Goal: Use online tool/utility: Use online tool/utility

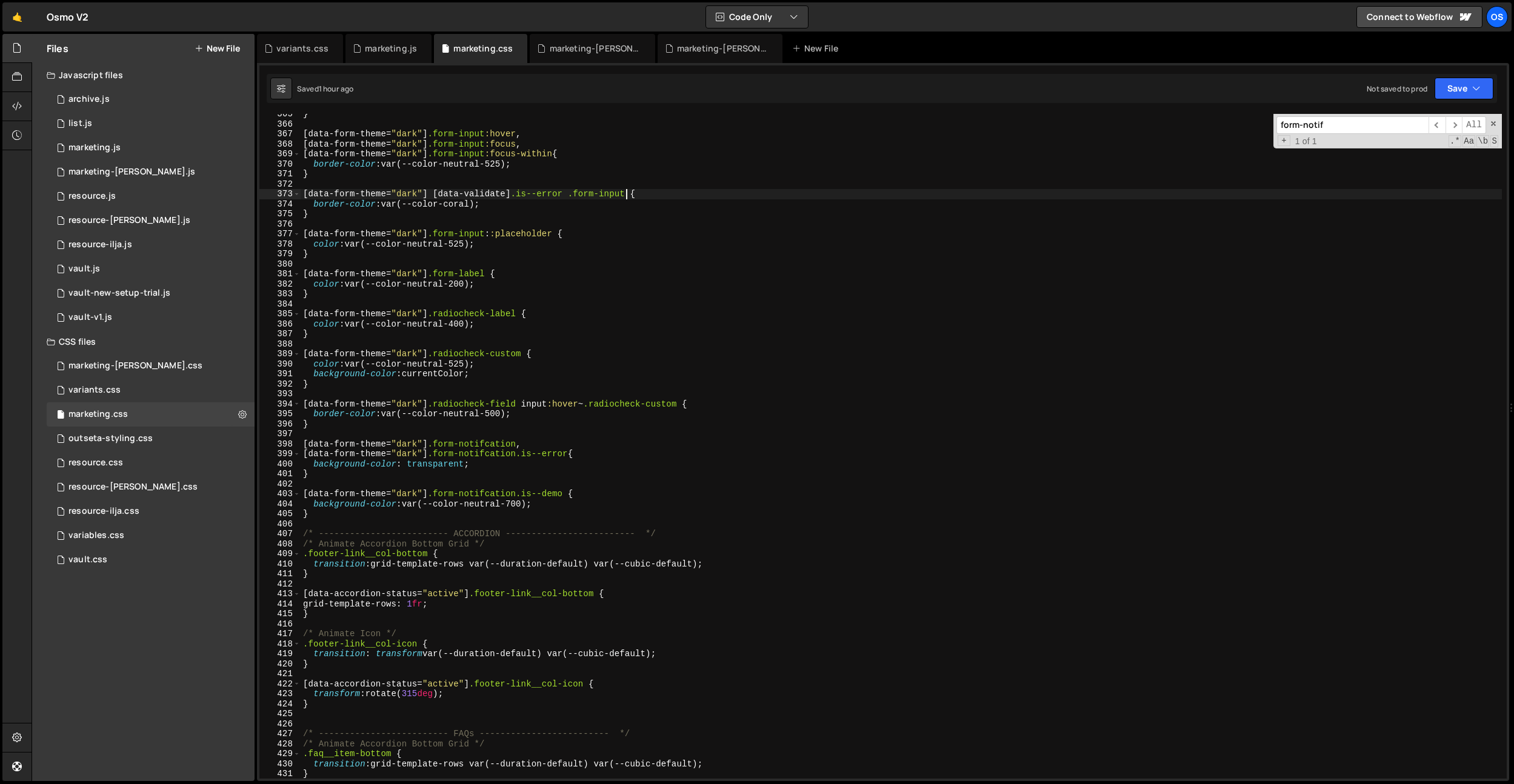
scroll to position [3644, 0]
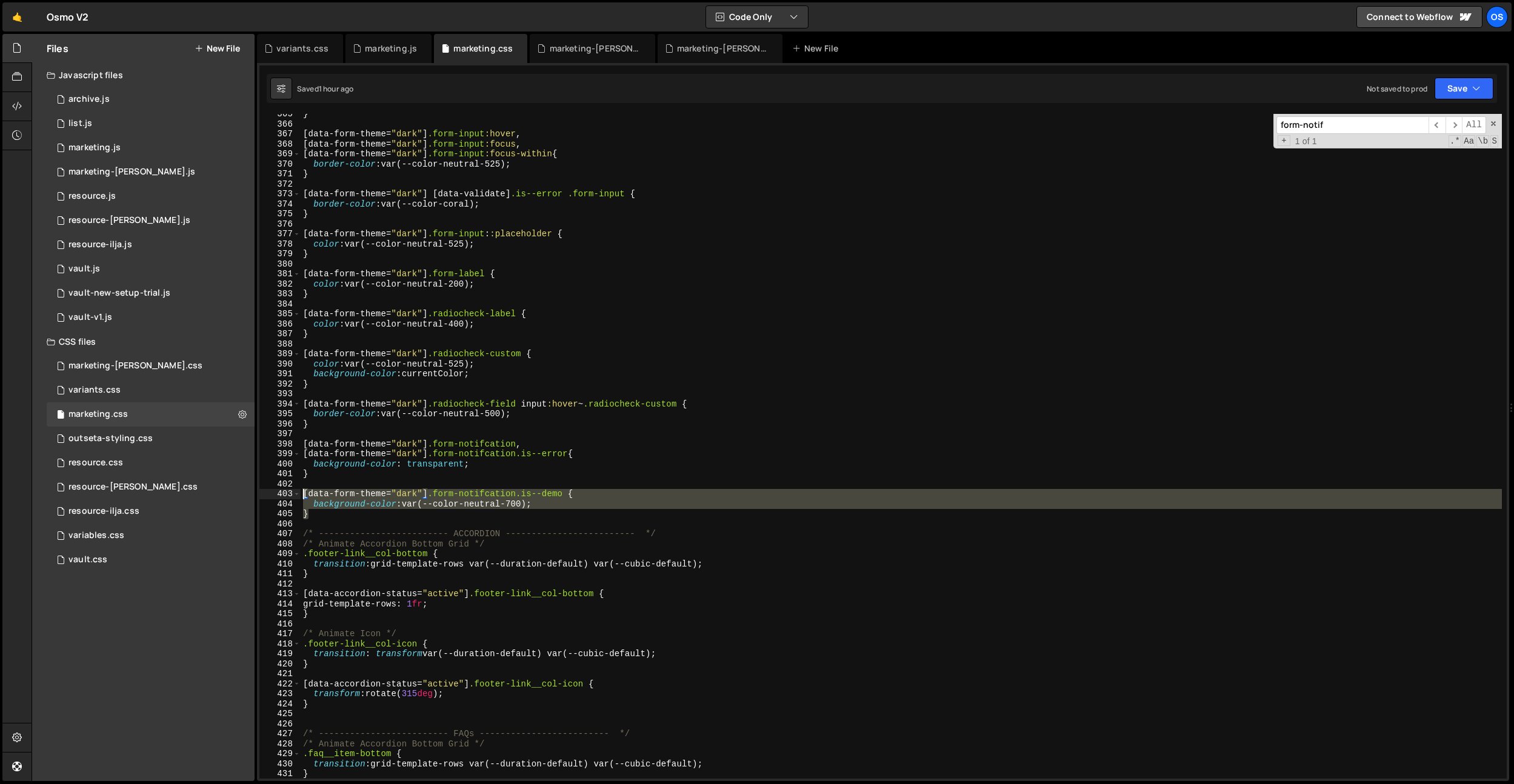
drag, startPoint x: 366, startPoint y: 513, endPoint x: 372, endPoint y: 493, distance: 20.9
click at [295, 495] on div "[data-form-theme="dark"] [data-validate].is--error .form-input { 365 366 367 36…" at bounding box center [883, 446] width 1247 height 664
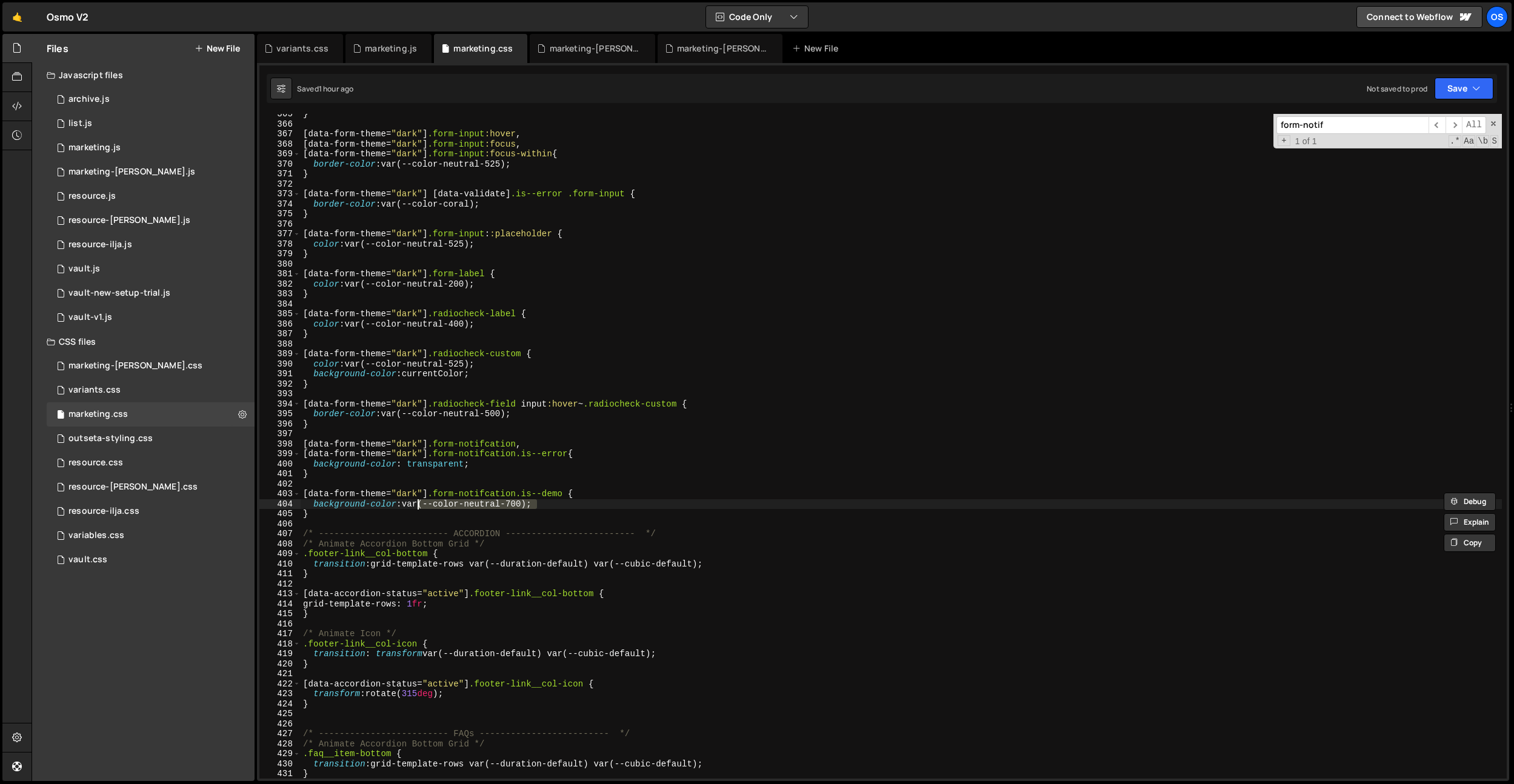
drag, startPoint x: 552, startPoint y: 501, endPoint x: 386, endPoint y: 505, distance: 166.0
click at [400, 500] on div "} [ data-form-theme = " dark " ] .form-input :hover , [ data-form-theme = " dar…" at bounding box center [901, 451] width 1201 height 684
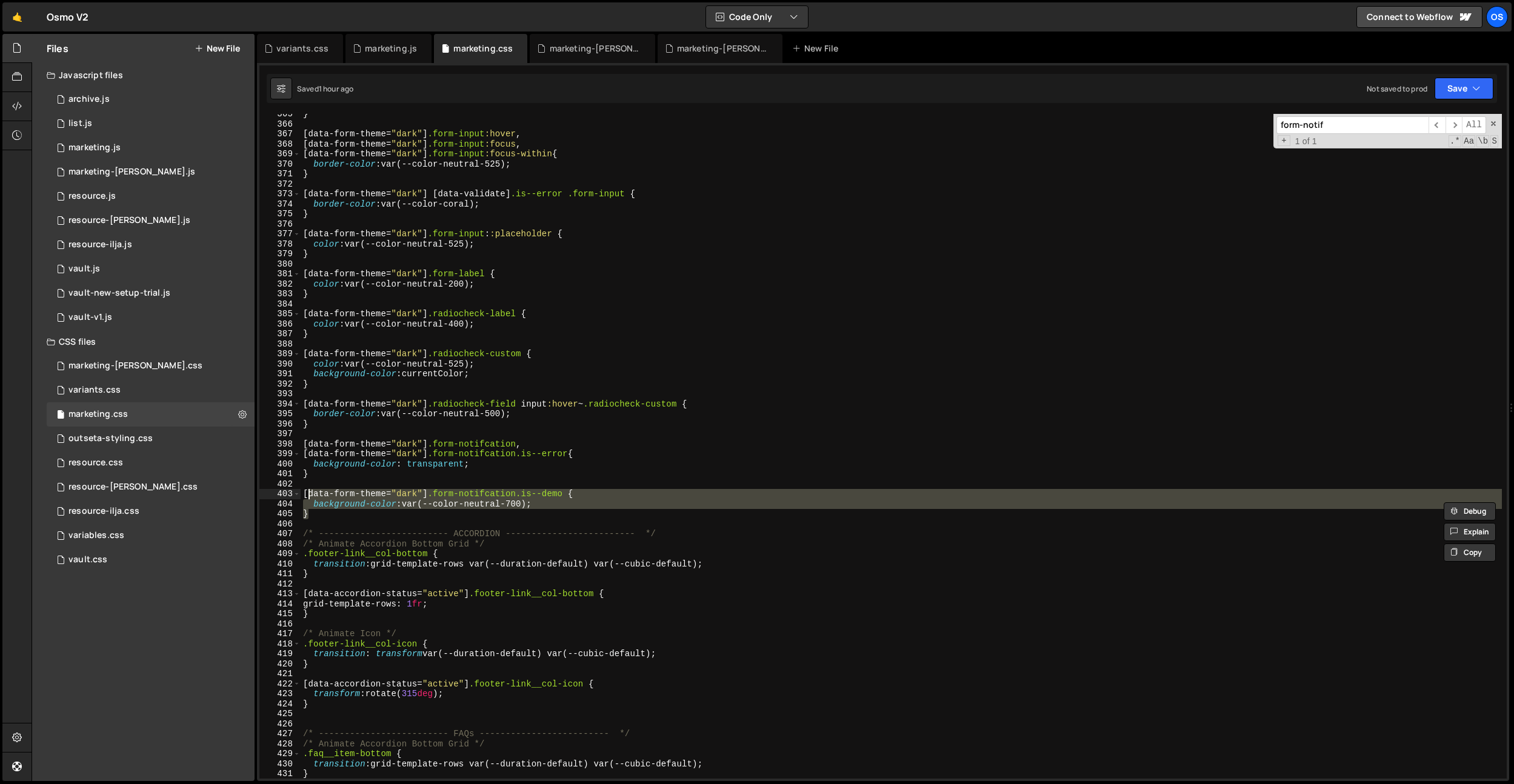
drag, startPoint x: 365, startPoint y: 510, endPoint x: 302, endPoint y: 494, distance: 65.0
click at [302, 495] on div "} [ data-form-theme = " dark " ] .form-input :hover , [ data-form-theme = " dar…" at bounding box center [901, 451] width 1201 height 684
type textarea "[data-form-theme="dark"] .form-notifcation.is--demo { background-color: var(--c…"
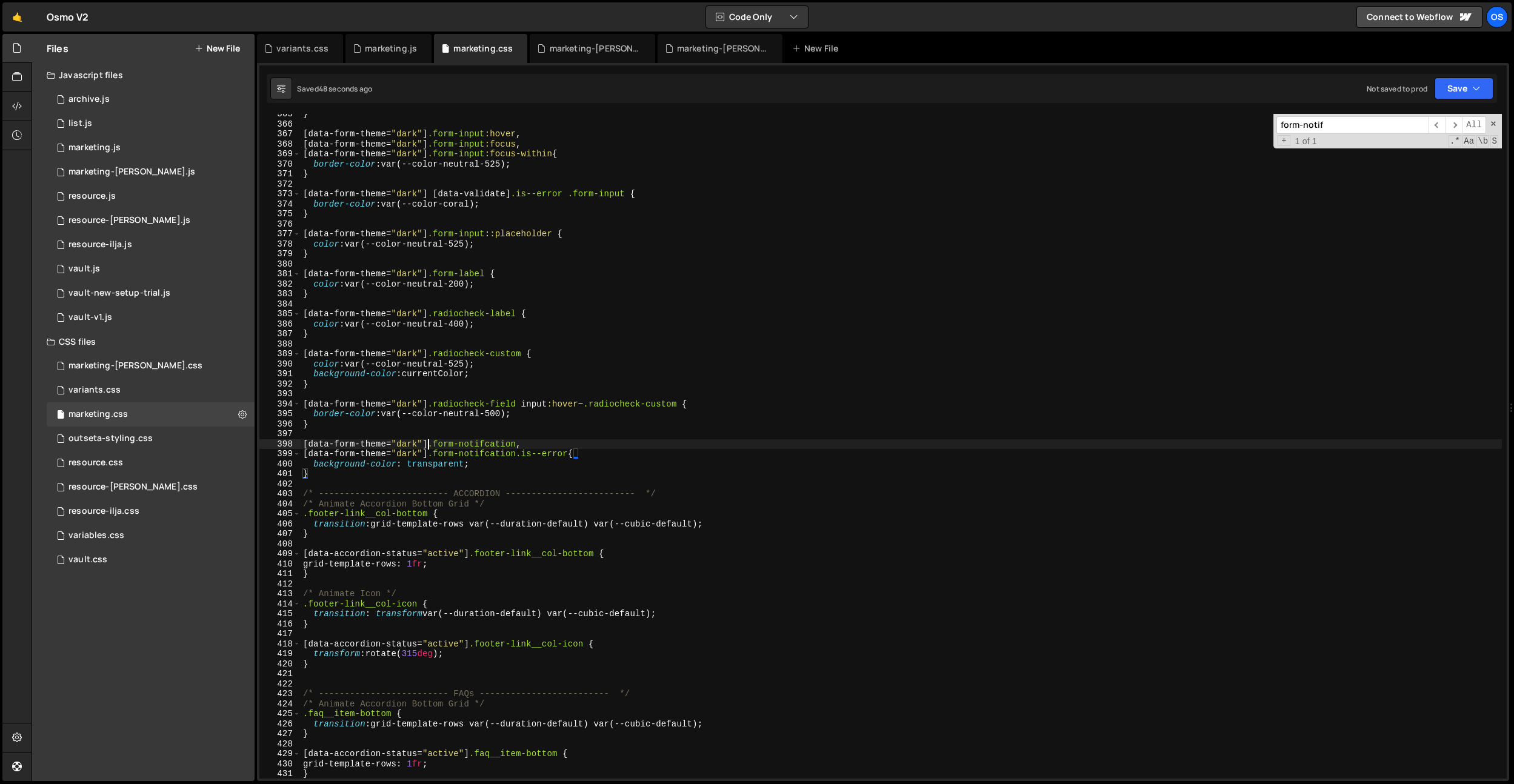
drag, startPoint x: 429, startPoint y: 443, endPoint x: 458, endPoint y: 440, distance: 29.2
click at [429, 443] on div "} [ data-form-theme = " dark " ] .form-input :hover , [ data-form-theme = " dar…" at bounding box center [901, 451] width 1201 height 684
drag, startPoint x: 520, startPoint y: 440, endPoint x: 300, endPoint y: 443, distance: 220.0
click at [300, 443] on div "[data-form-theme="dark"] .form-notifcation, 365 366 367 368 369 370 371 372 373…" at bounding box center [883, 446] width 1247 height 664
click at [321, 470] on div "} [ data-form-theme = " dark " ] .form-input :hover , [ data-form-theme = " dar…" at bounding box center [901, 451] width 1201 height 684
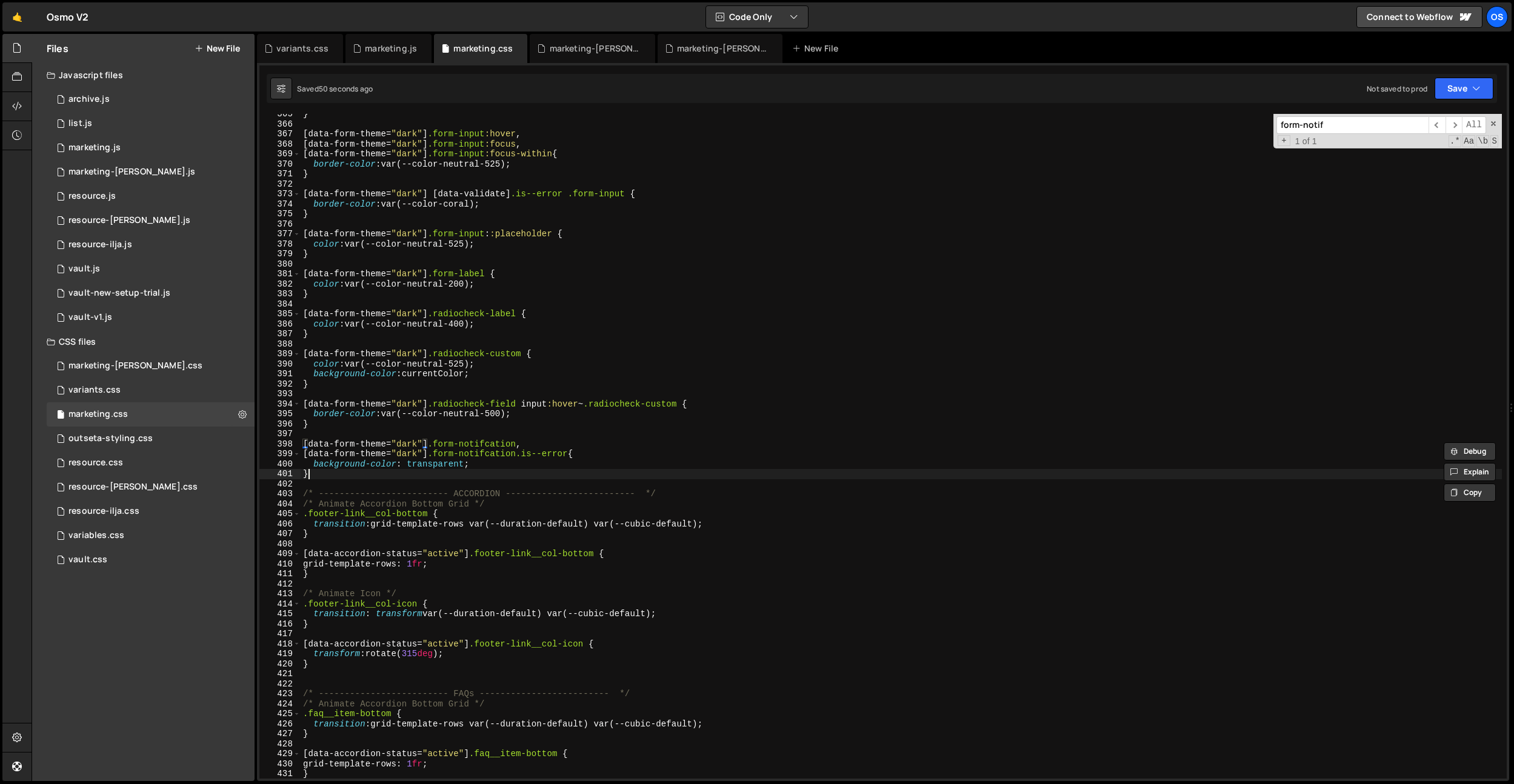
type textarea "}"
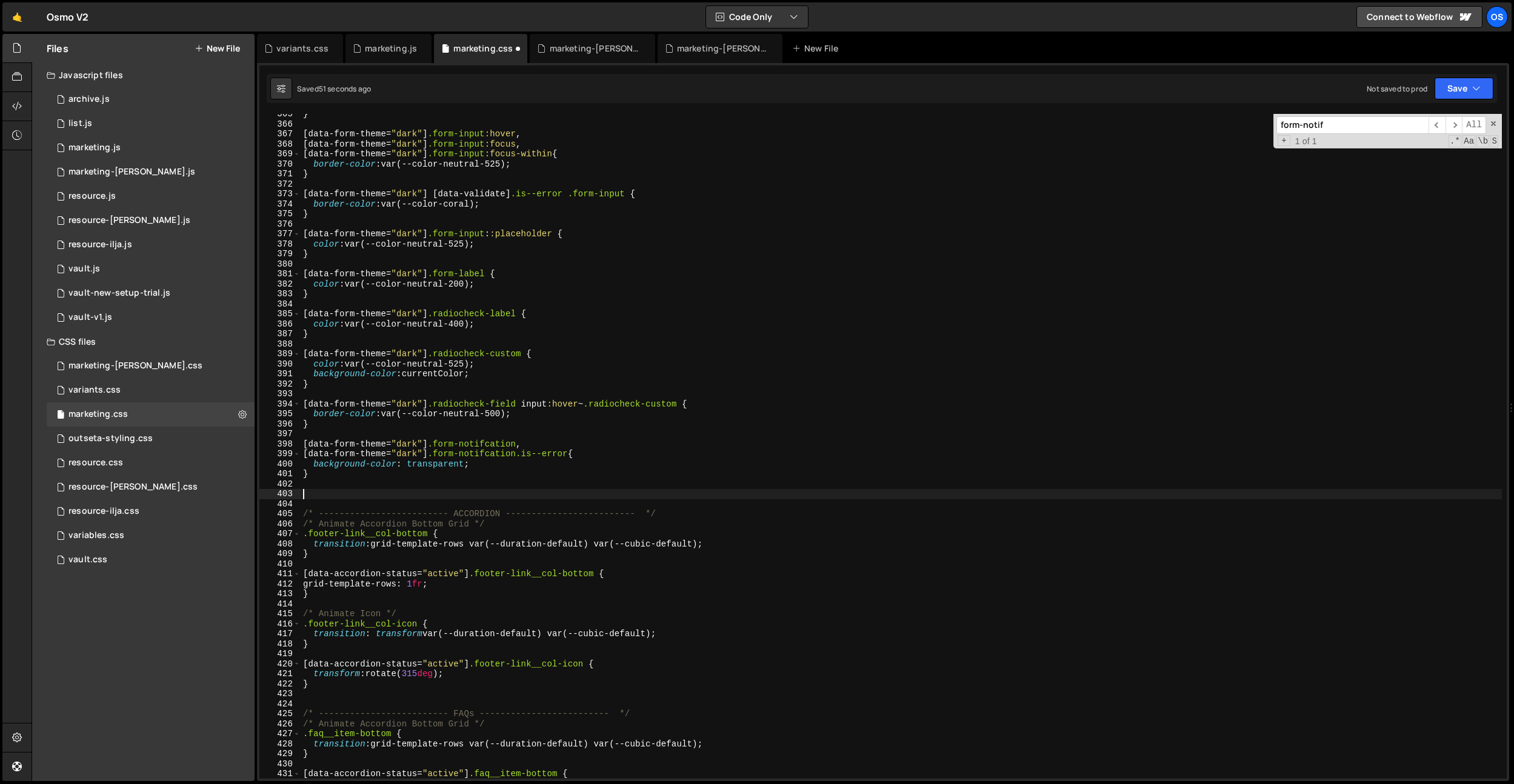
paste textarea "[data-form-theme="dark"] .form-notifcation"
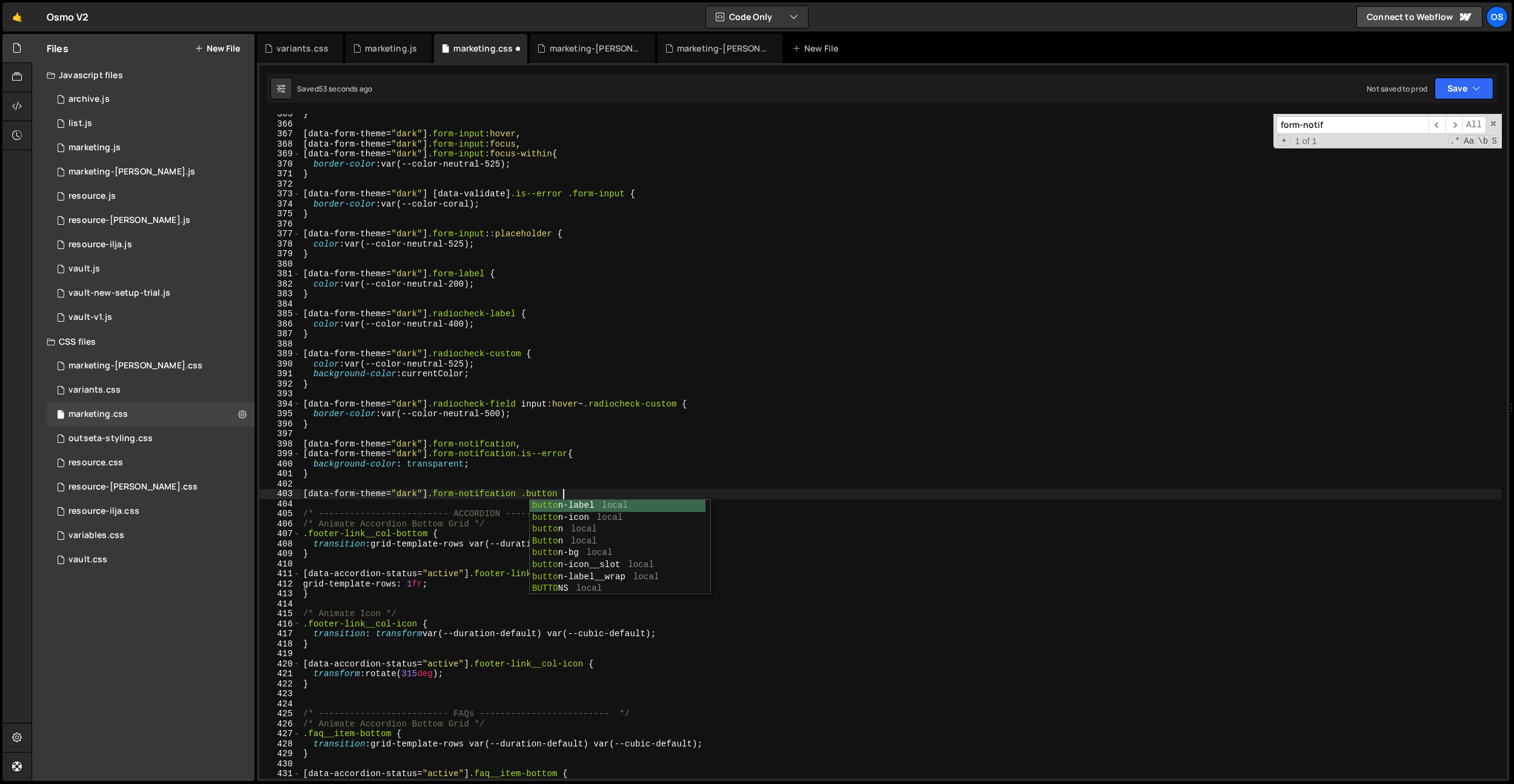
scroll to position [0, 18]
paste textarea "button-bg"
type textarea "[data-form-theme="dark"] .form-notifcation .button .button-bg {}"
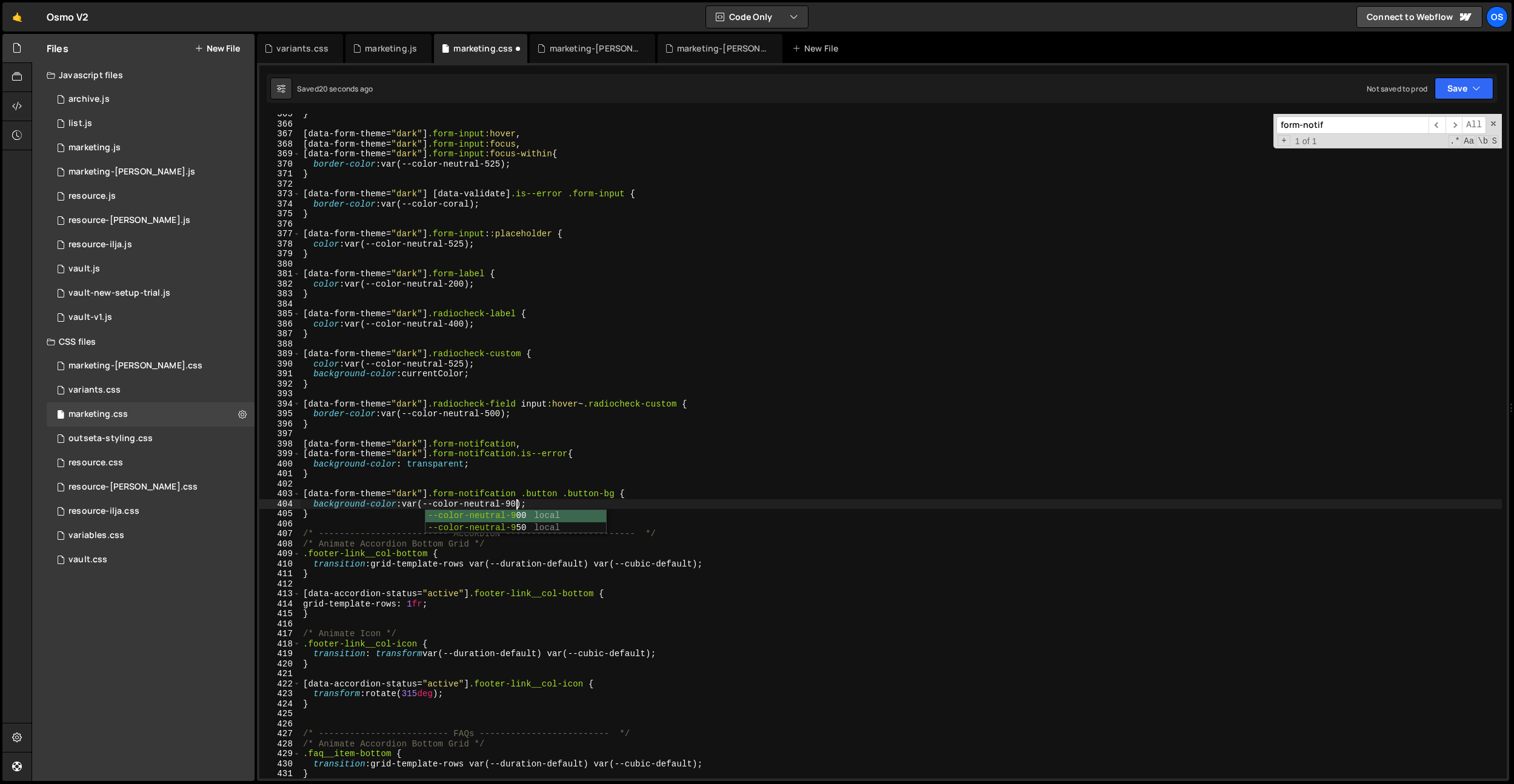
scroll to position [0, 15]
type textarea "background-color: var(--color-neutral-950);"
click at [366, 50] on div "marketing.js" at bounding box center [391, 49] width 52 height 12
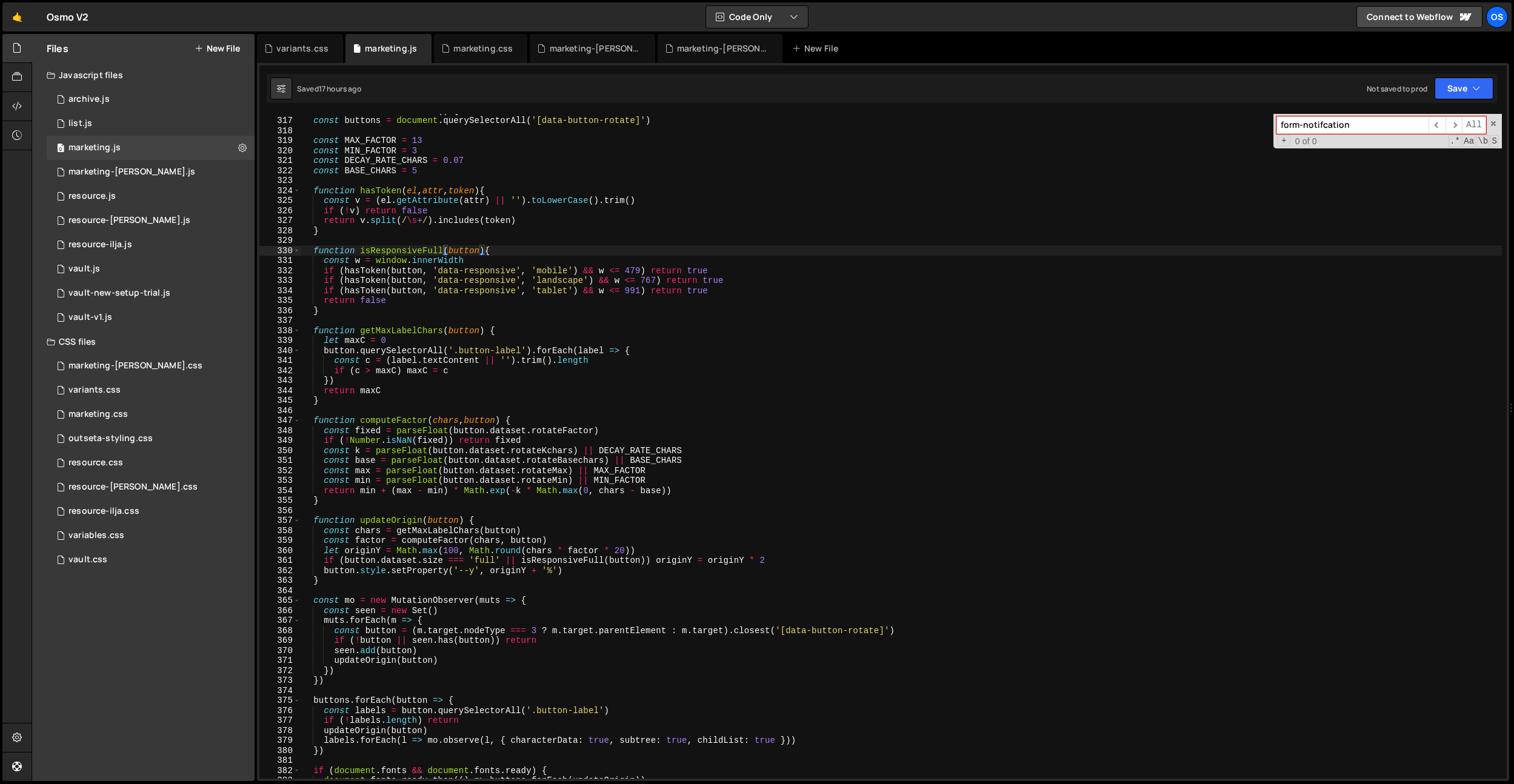
scroll to position [2333, 0]
type textarea "function hasToken(el, attr, token){"
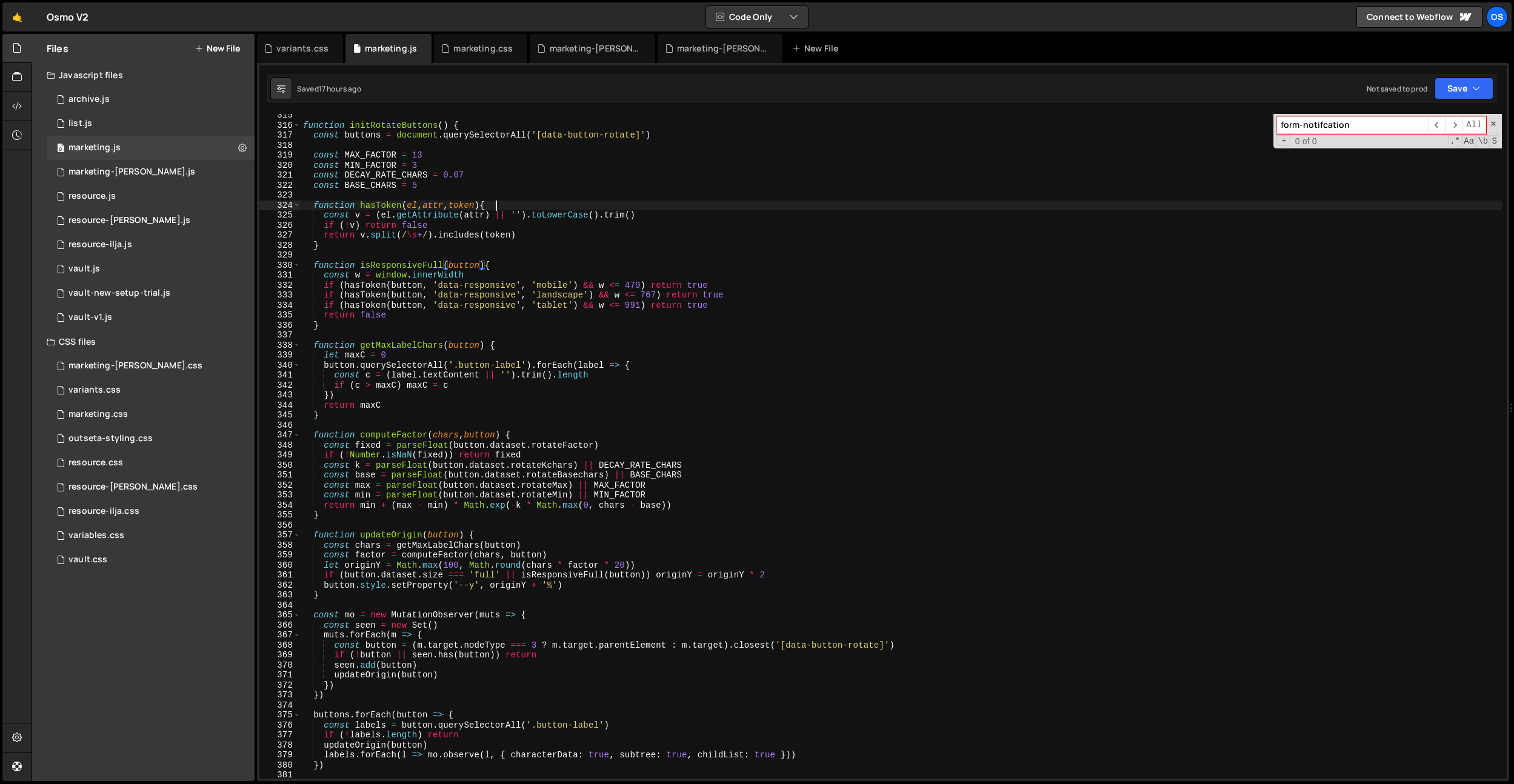
click at [528, 208] on div "function initRotateButtons ( ) { const buttons = document . querySelectorAll ( …" at bounding box center [901, 453] width 1201 height 684
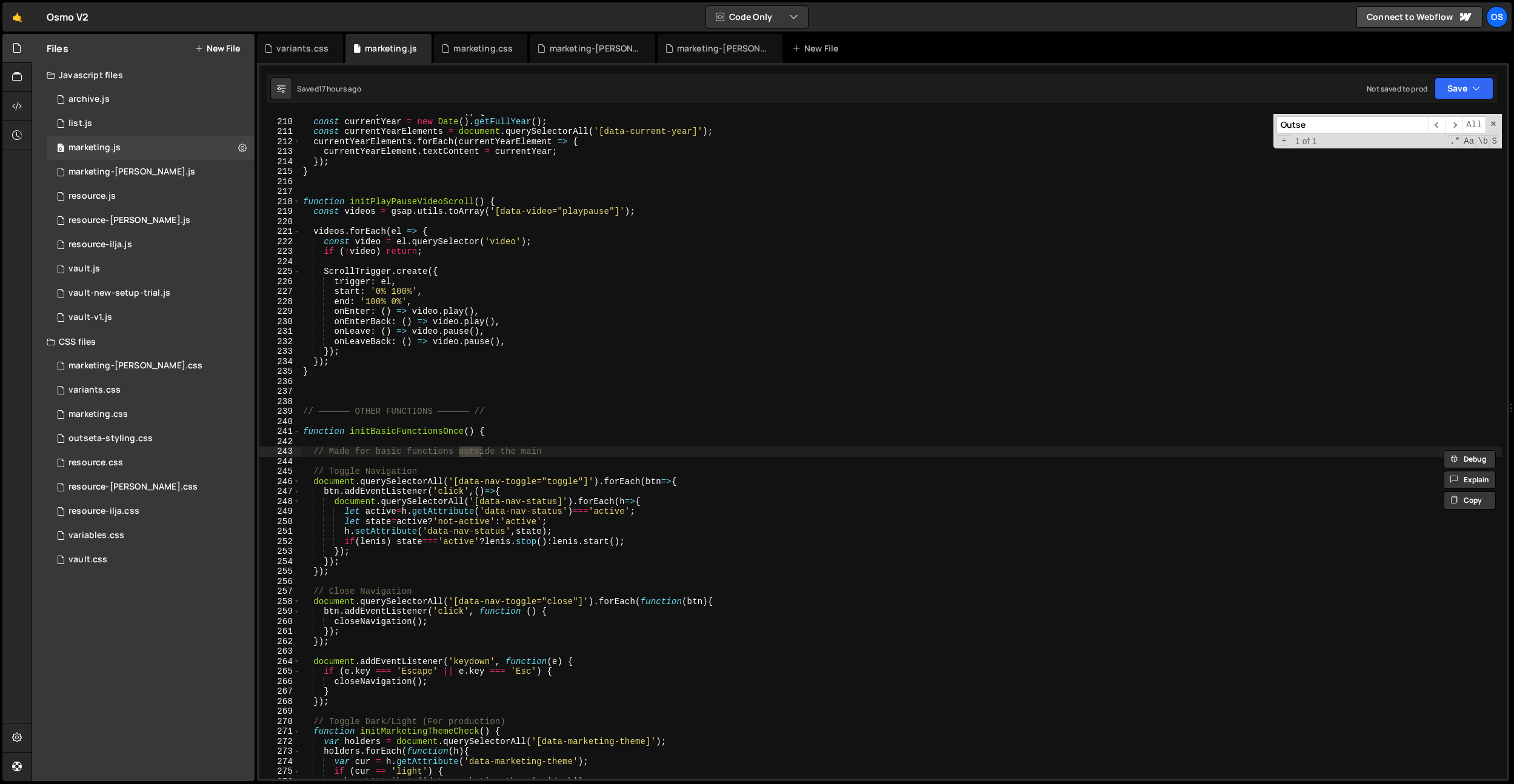
scroll to position [1550, 0]
type input "Outseta"
click at [115, 273] on div "0 vault.js 0" at bounding box center [151, 269] width 208 height 24
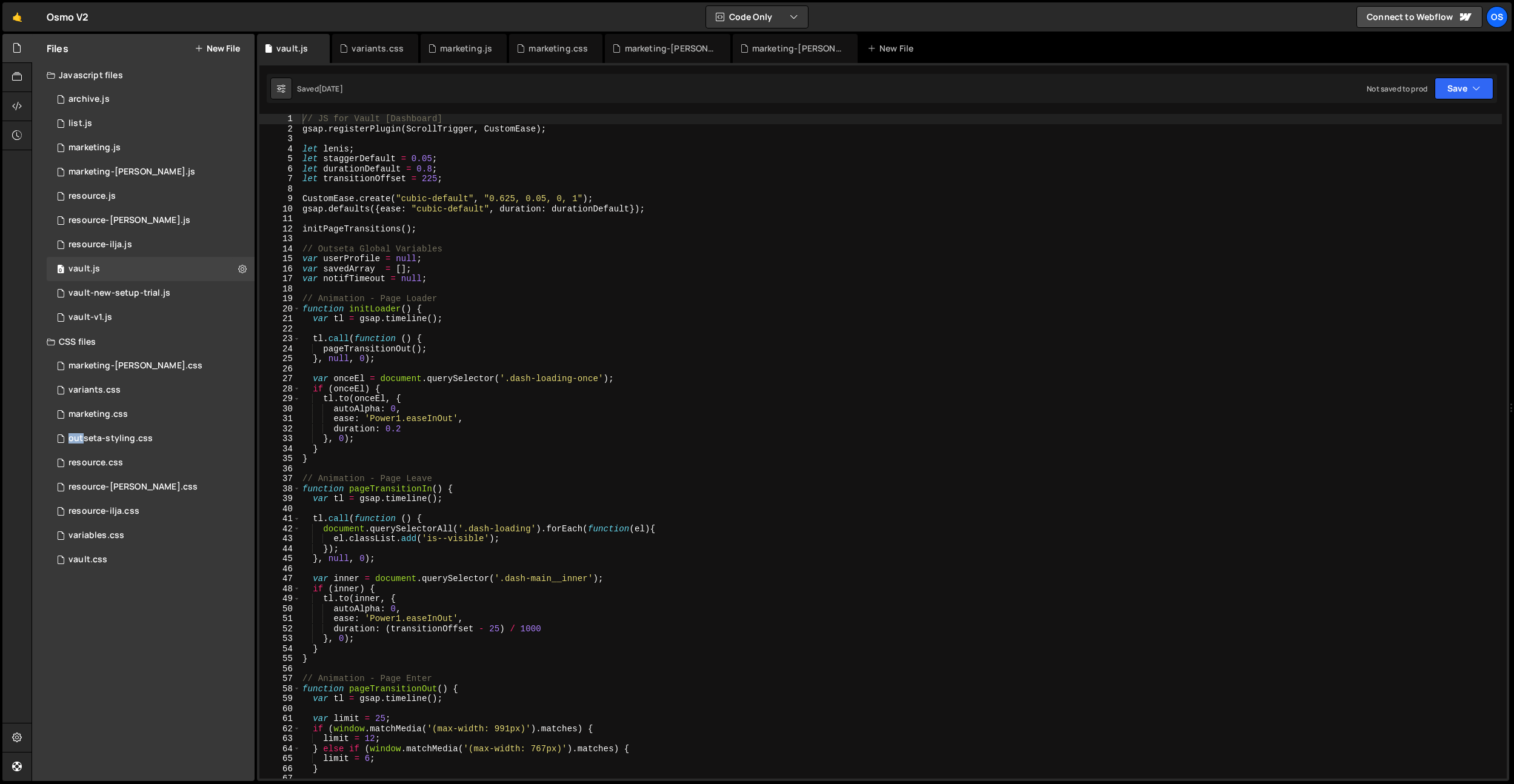
type textarea "let durationDefault = 0.8;"
click at [1280, 173] on div "// JS for Vault [Dashboard] gsap . registerPlugin ( ScrollTrigger , CustomEase …" at bounding box center [901, 456] width 1202 height 684
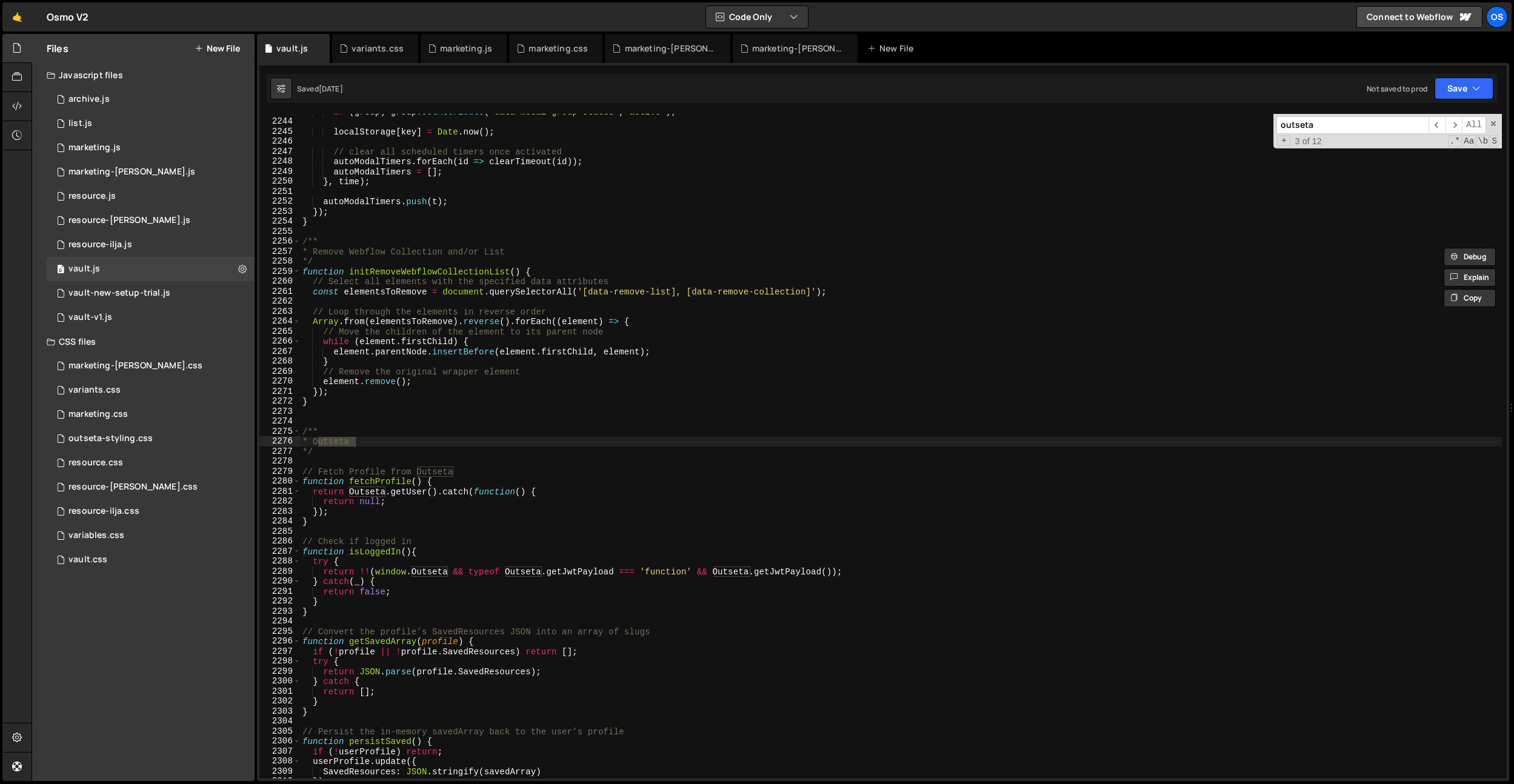
scroll to position [17569, 0]
type input "outseta"
type textarea "});"
click at [464, 213] on div "if ( group ) group . setAttribute ( 'data-modal-group-status' , 'active' ) ; lo…" at bounding box center [901, 448] width 1202 height 684
click at [460, 49] on div "marketing.js" at bounding box center [466, 49] width 52 height 12
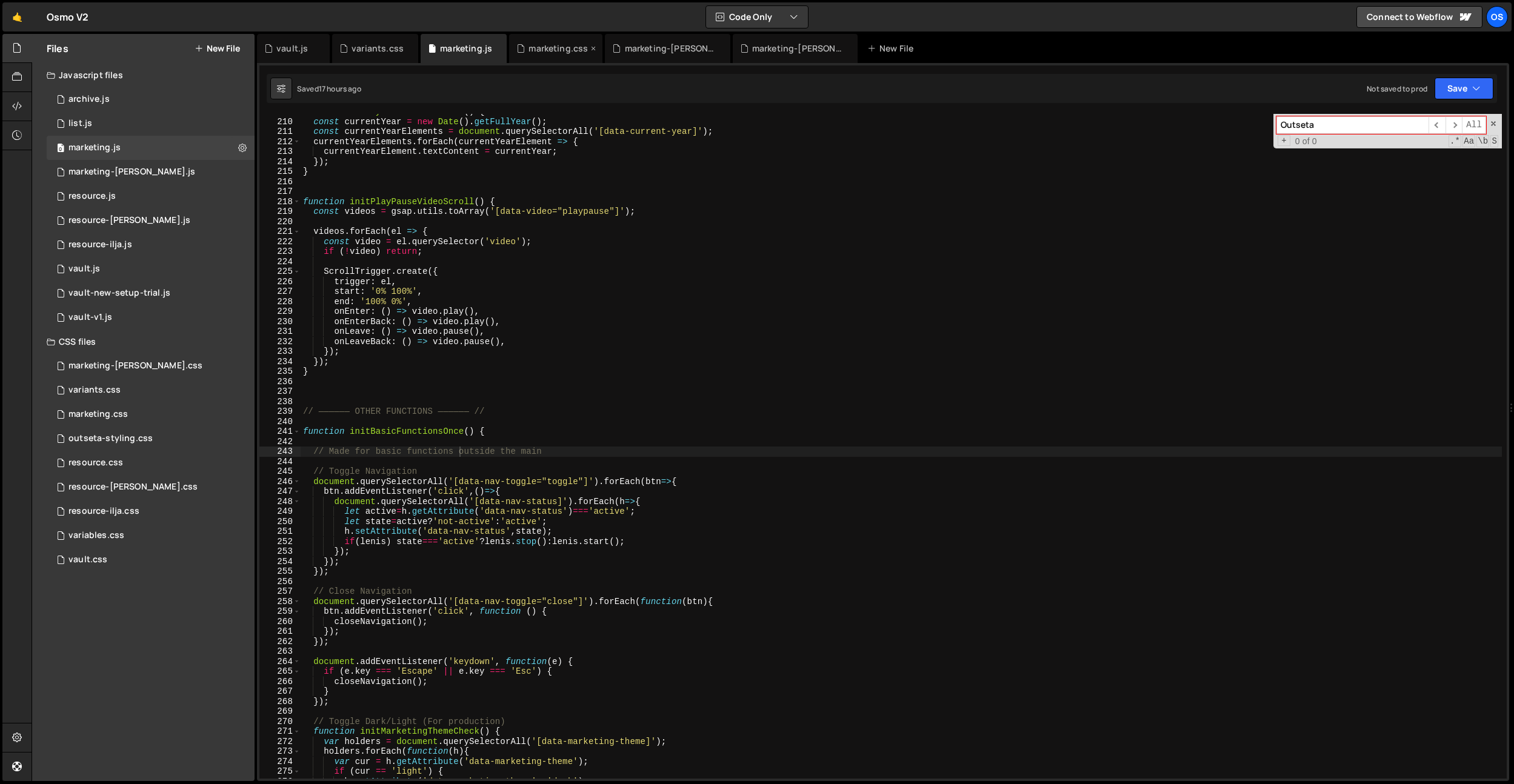
drag, startPoint x: 541, startPoint y: 53, endPoint x: 543, endPoint y: 71, distance: 18.1
click at [541, 54] on div "marketing.css" at bounding box center [557, 49] width 59 height 12
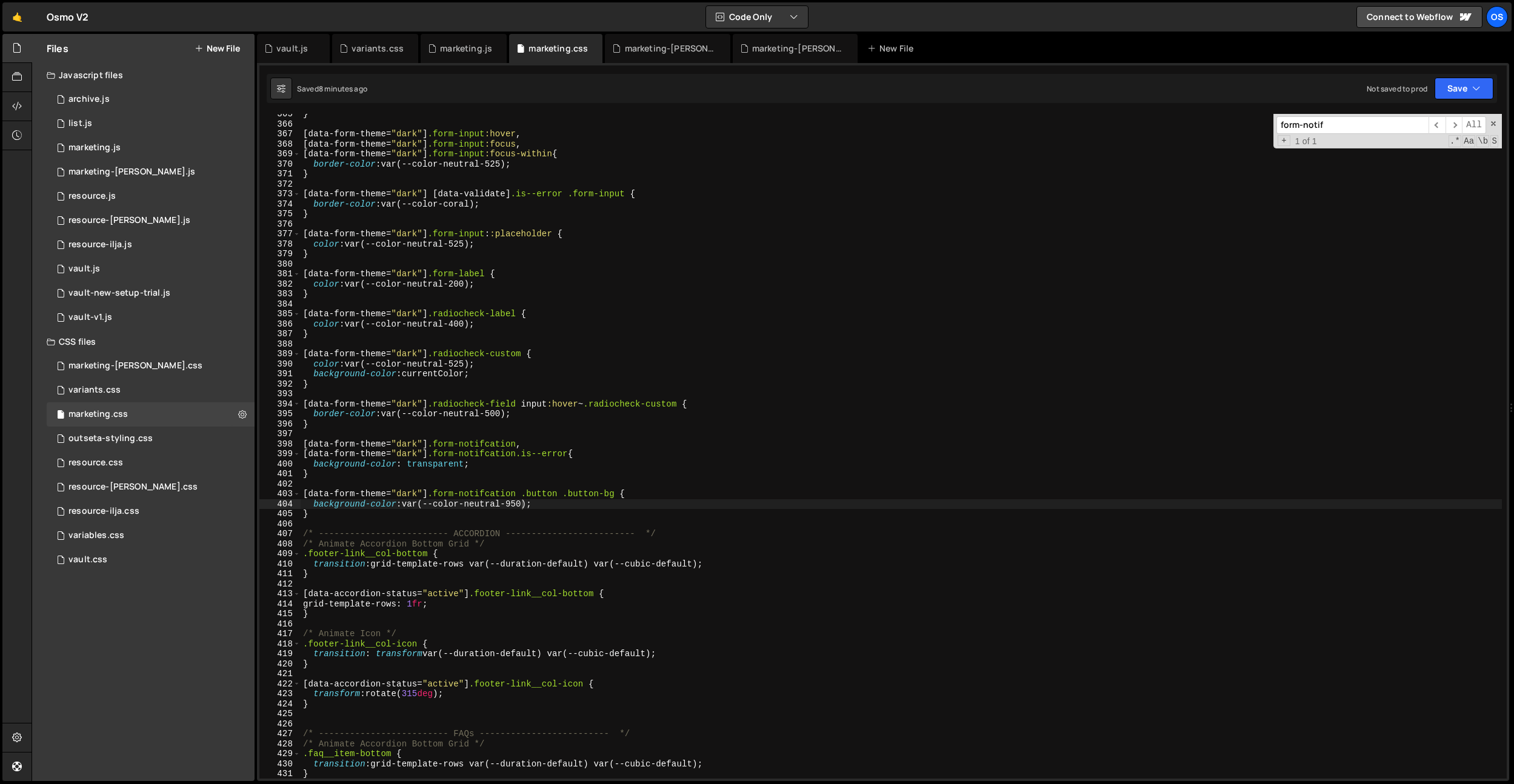
type textarea "border-color: var(--color-coral);"
click at [572, 199] on div "} [ data-form-theme = " dark " ] .form-input :hover , [ data-form-theme = " dar…" at bounding box center [901, 451] width 1201 height 684
paste input "h-ml"
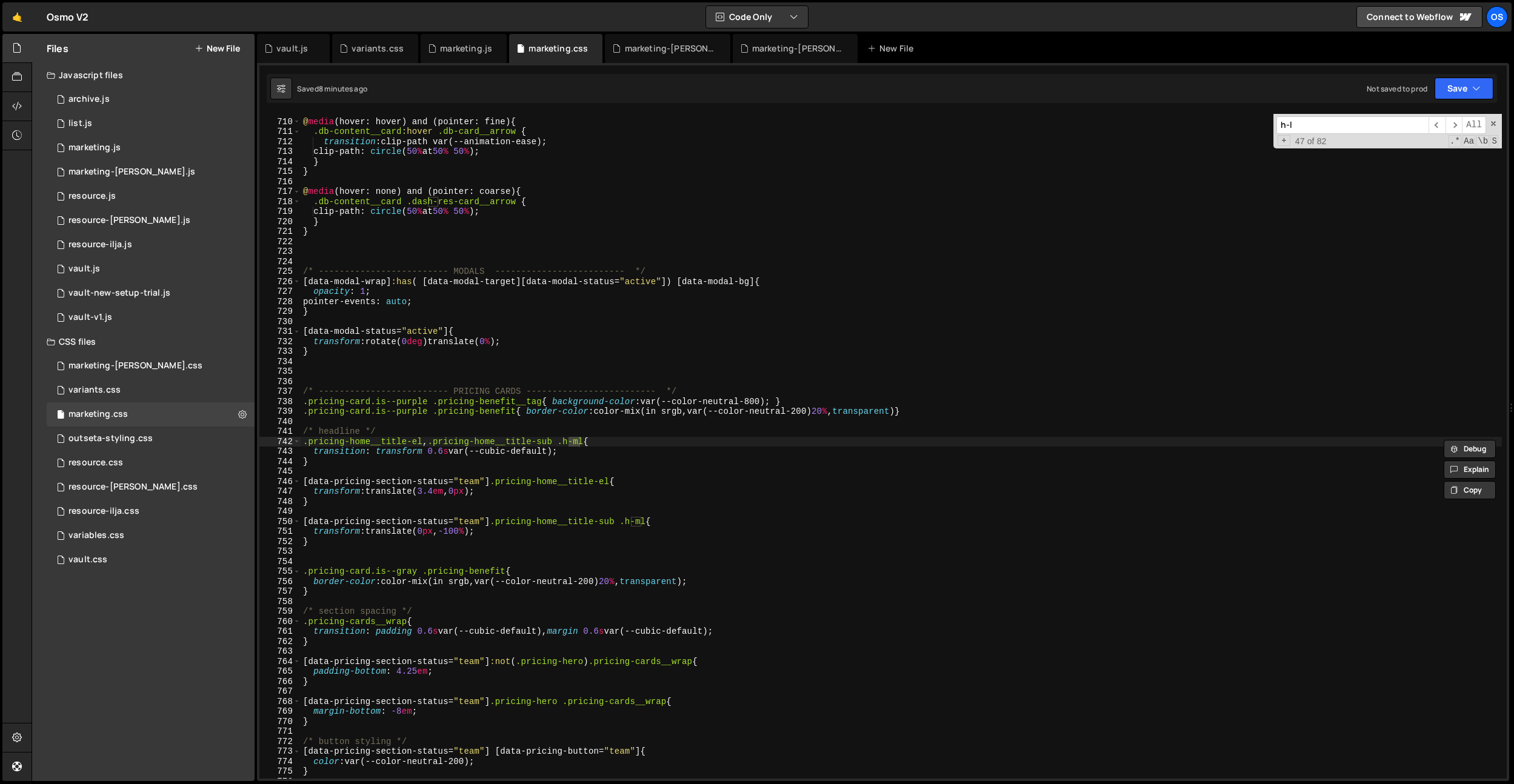
scroll to position [4476, 0]
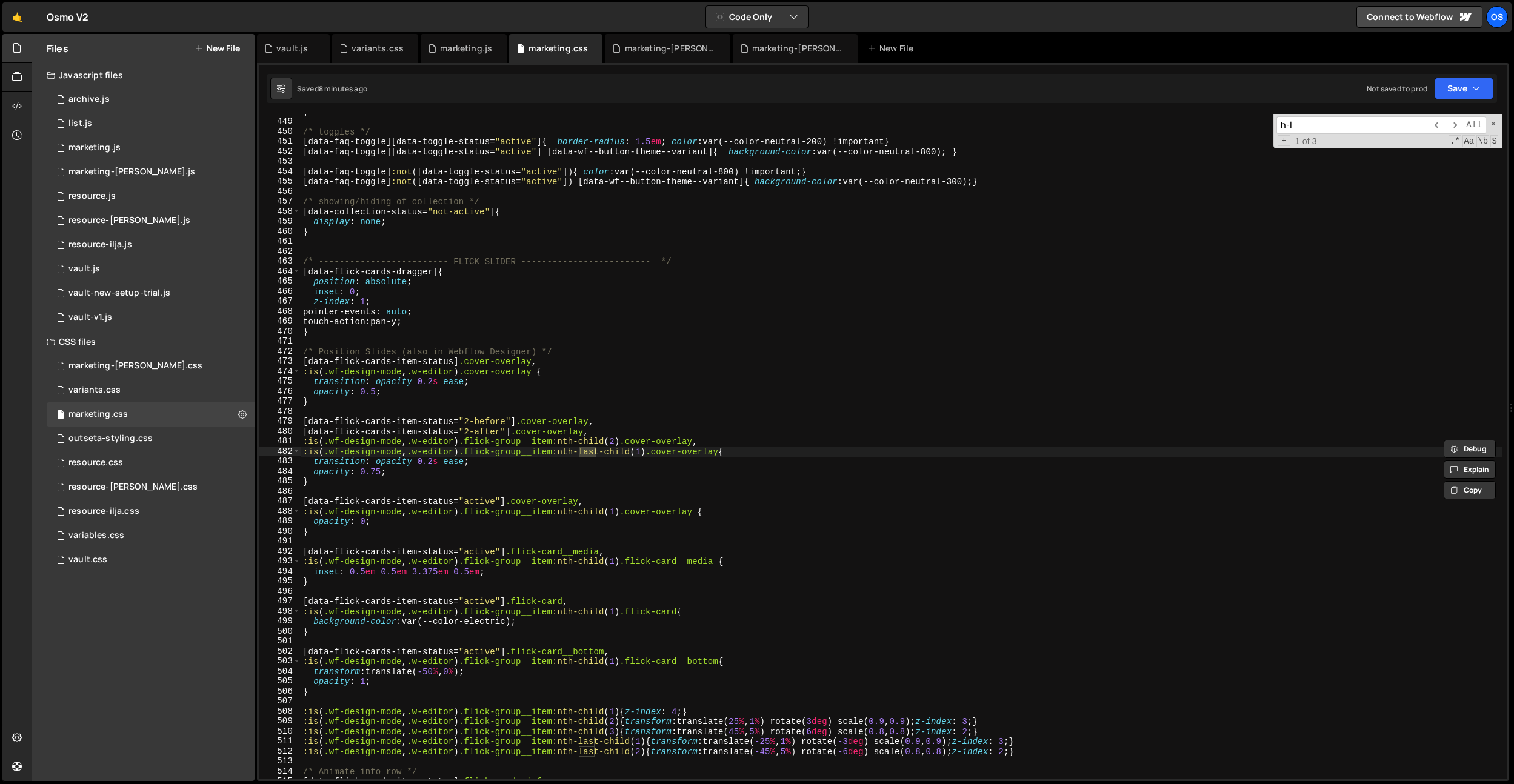
type input "h-l"
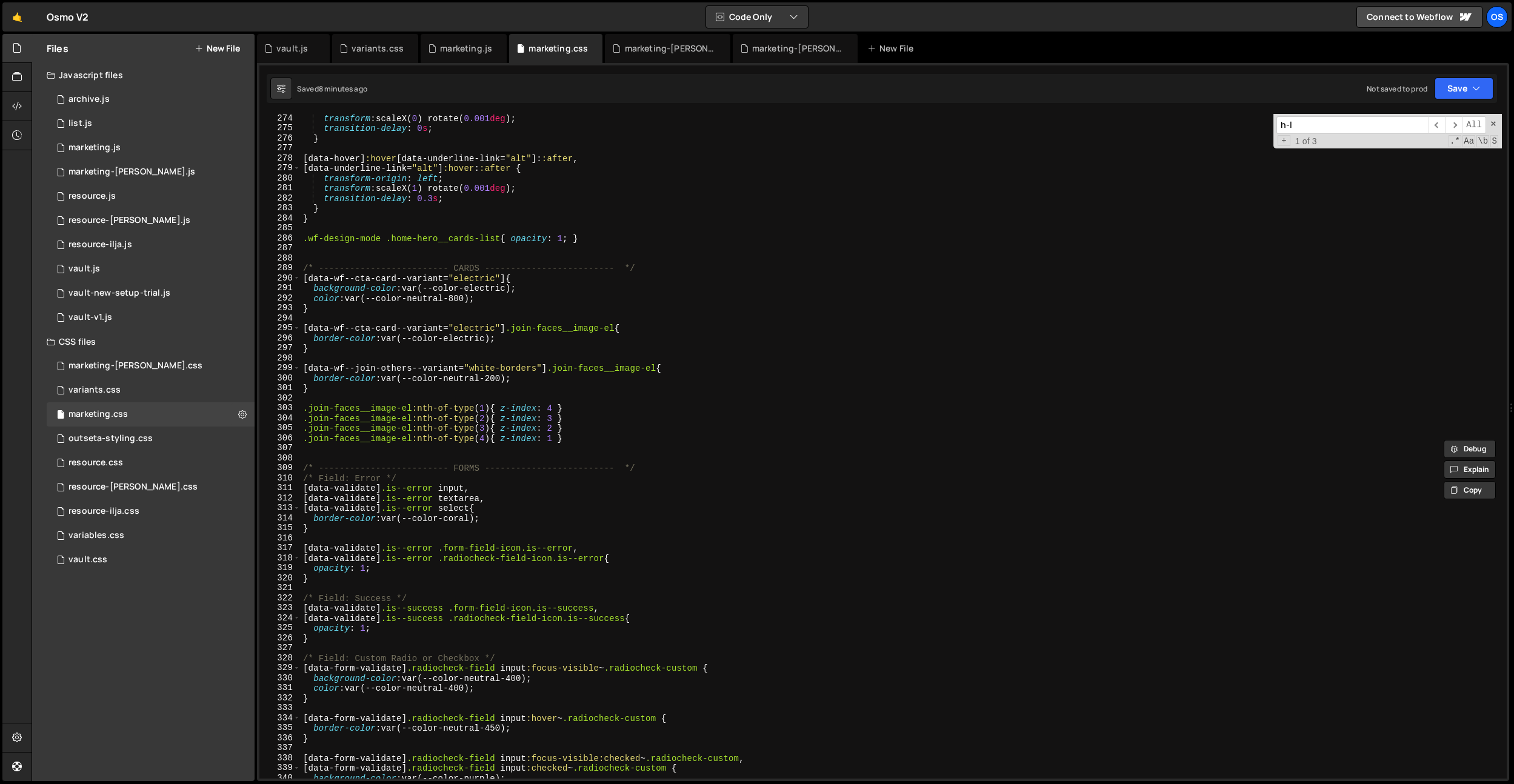
scroll to position [2914, 0]
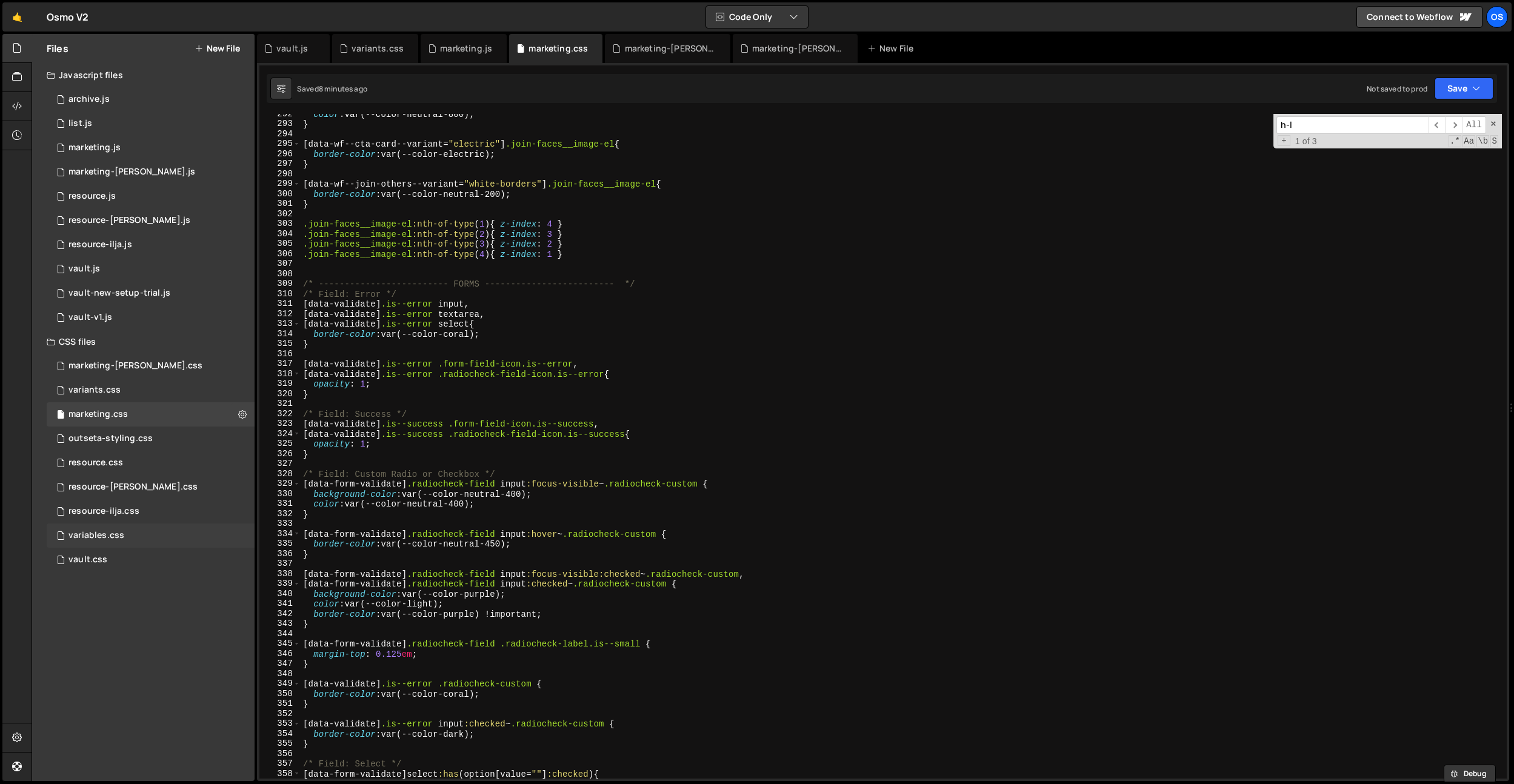
click at [137, 532] on div "variables.css 0" at bounding box center [151, 535] width 208 height 24
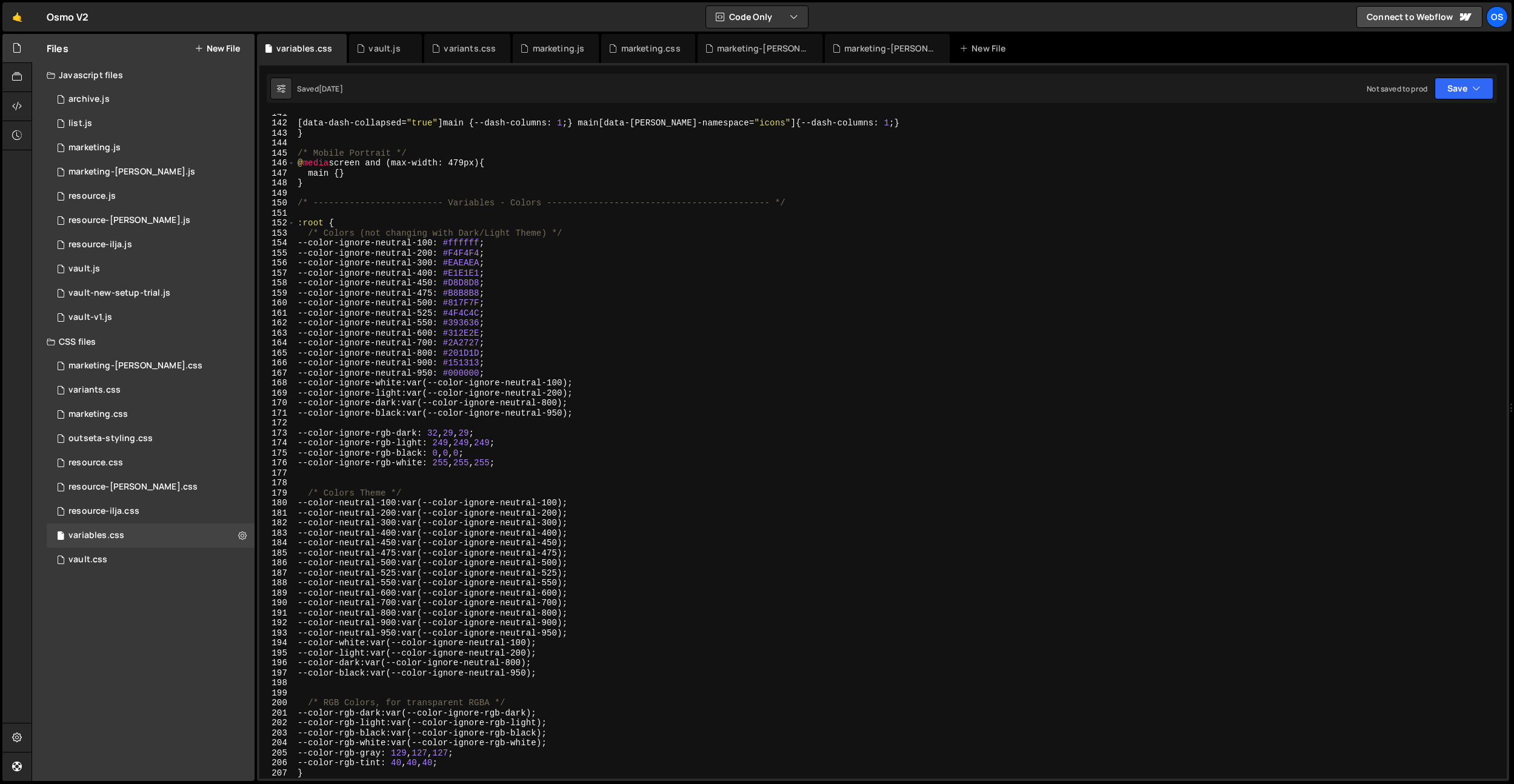
scroll to position [1279, 0]
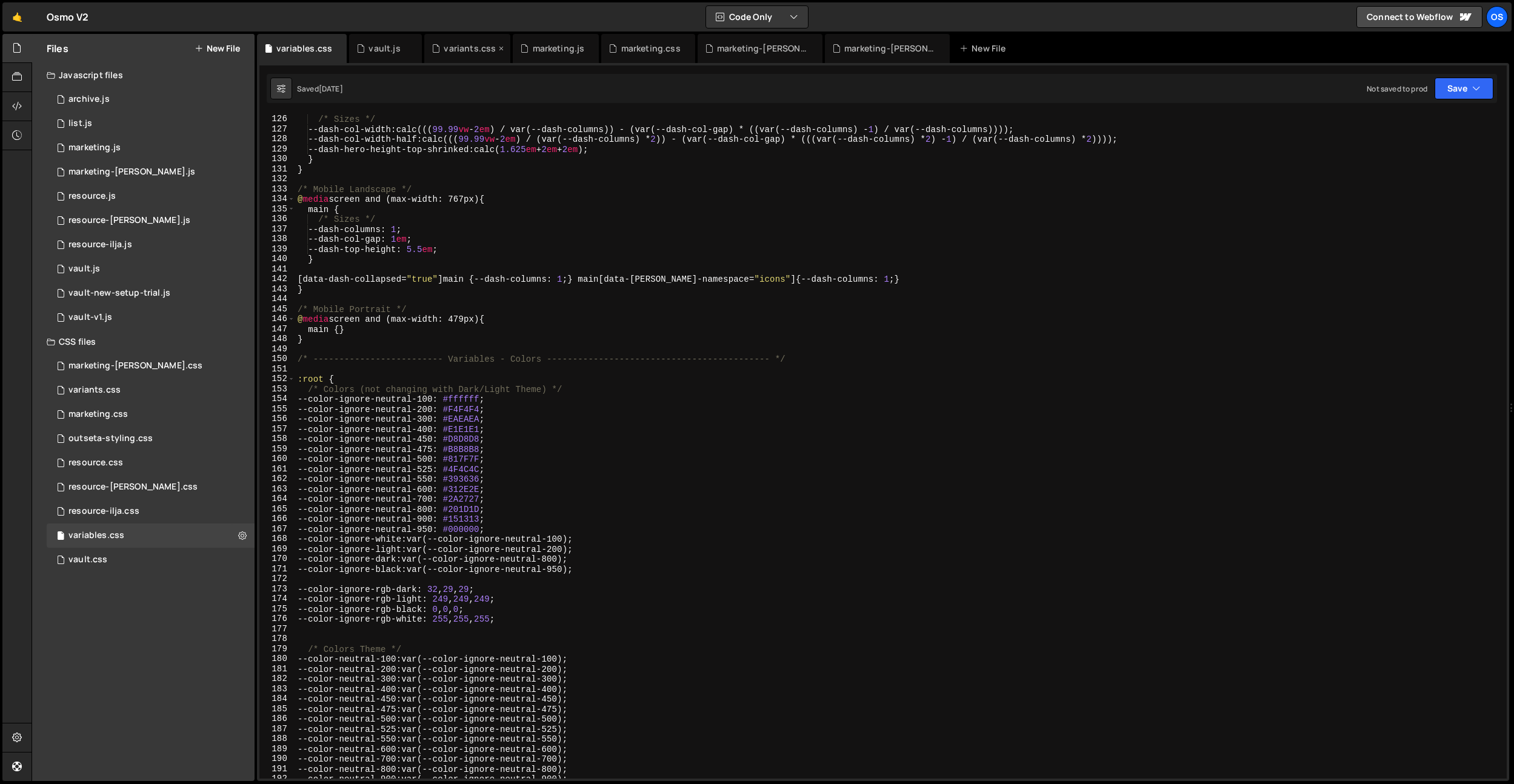
click at [0, 0] on icon at bounding box center [0, 0] width 0 height 0
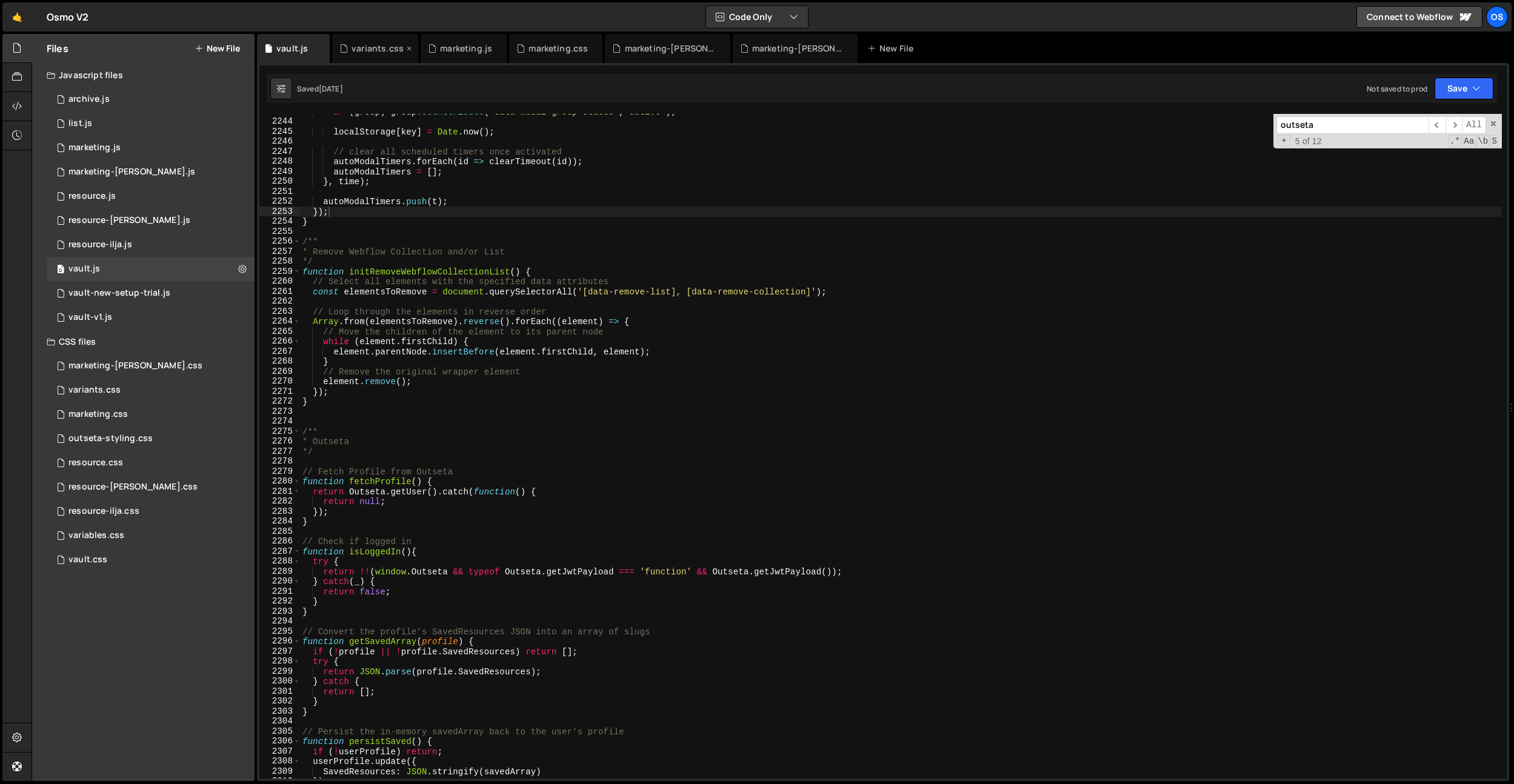
click at [364, 40] on div "variants.css" at bounding box center [375, 49] width 86 height 29
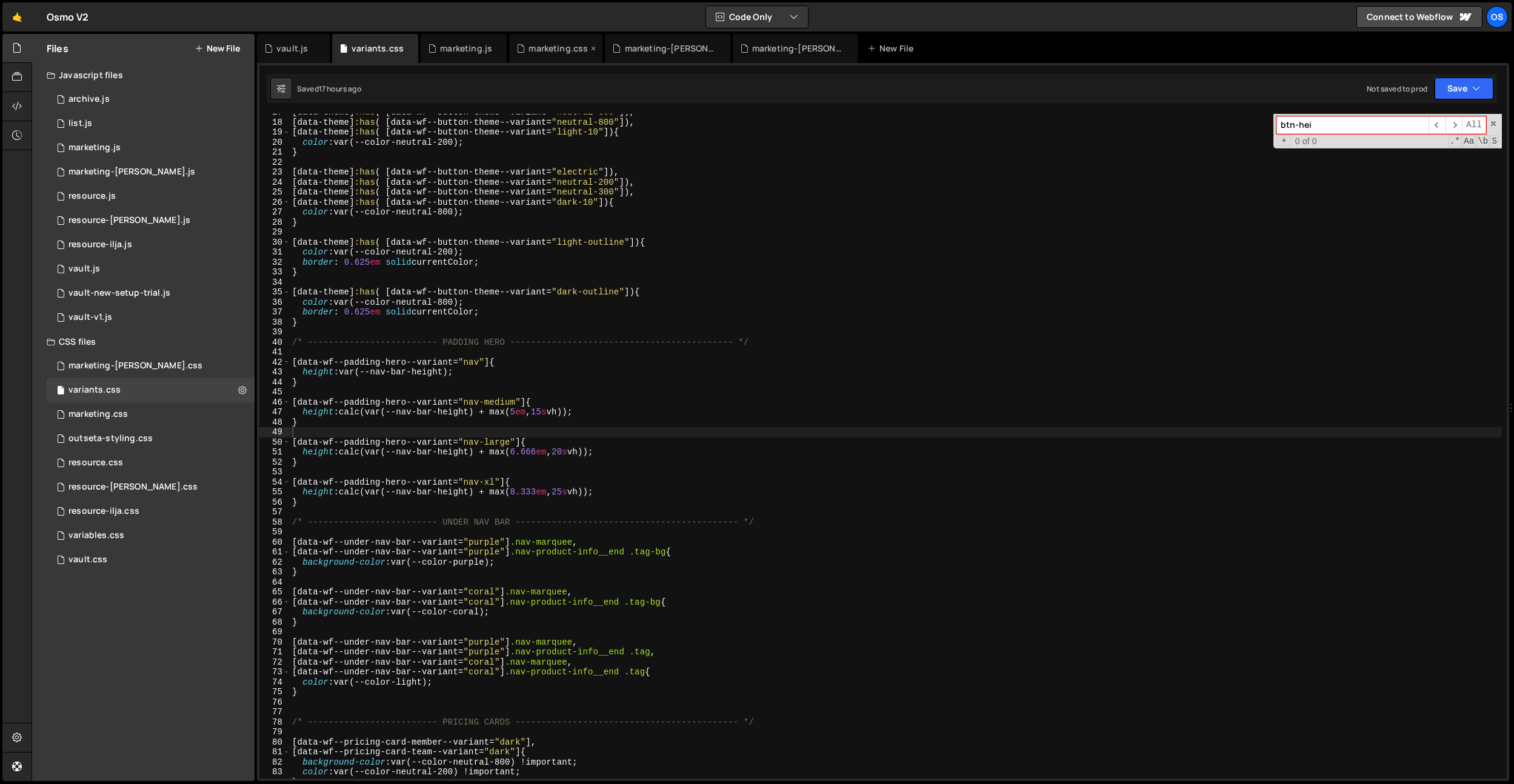
click at [557, 54] on div "marketing.css" at bounding box center [556, 49] width 94 height 29
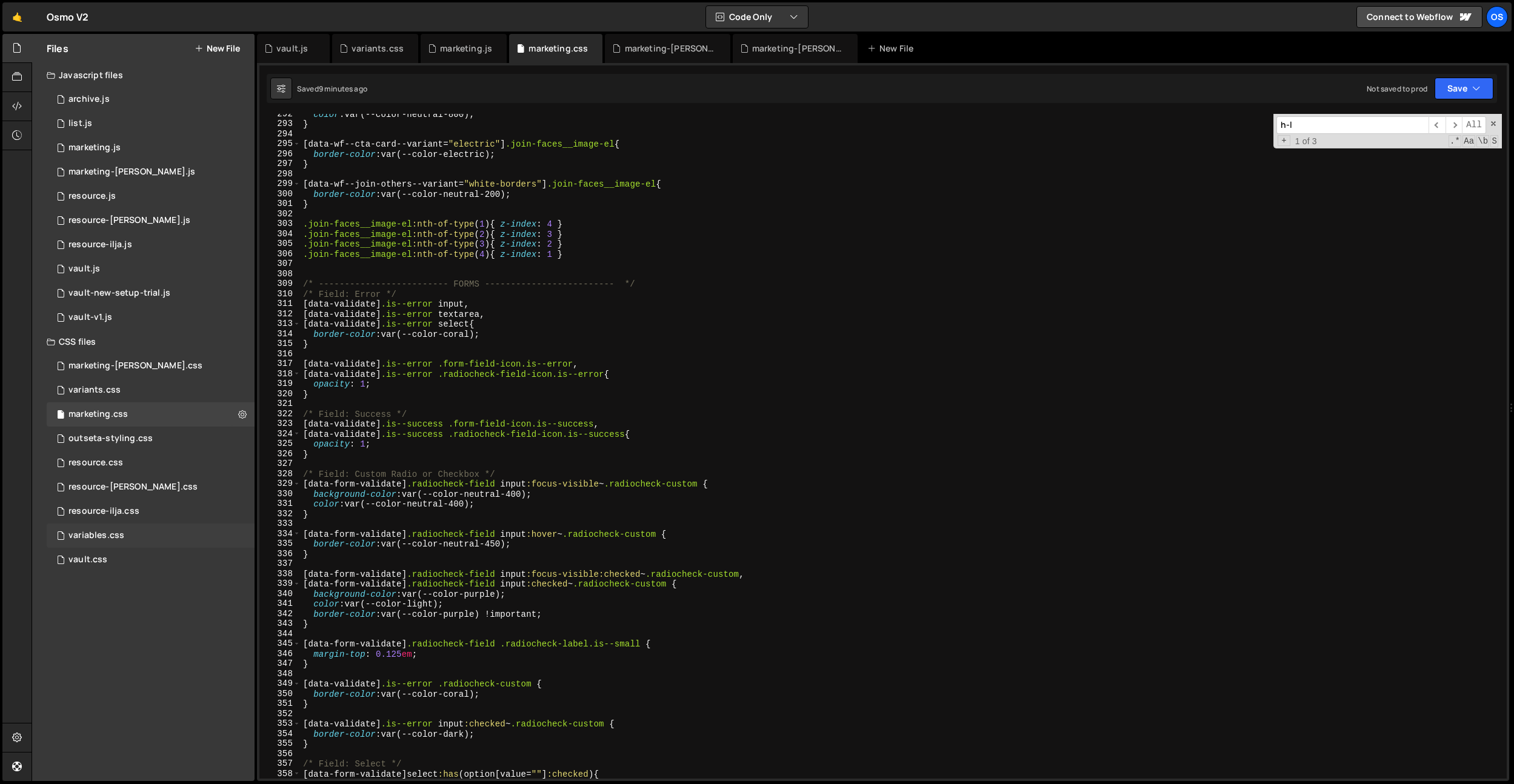
click at [98, 536] on div "variables.css" at bounding box center [96, 535] width 56 height 11
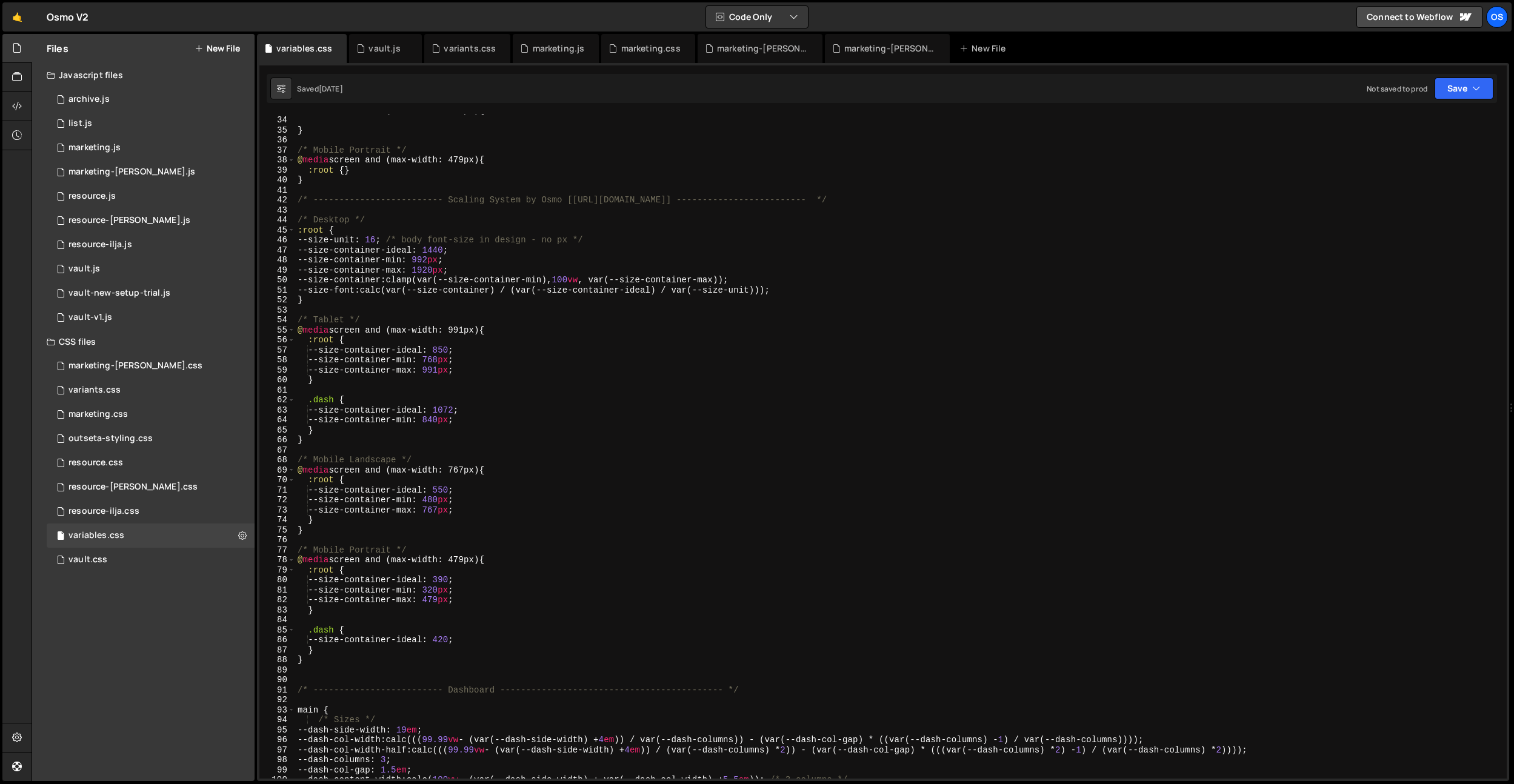
scroll to position [425, 0]
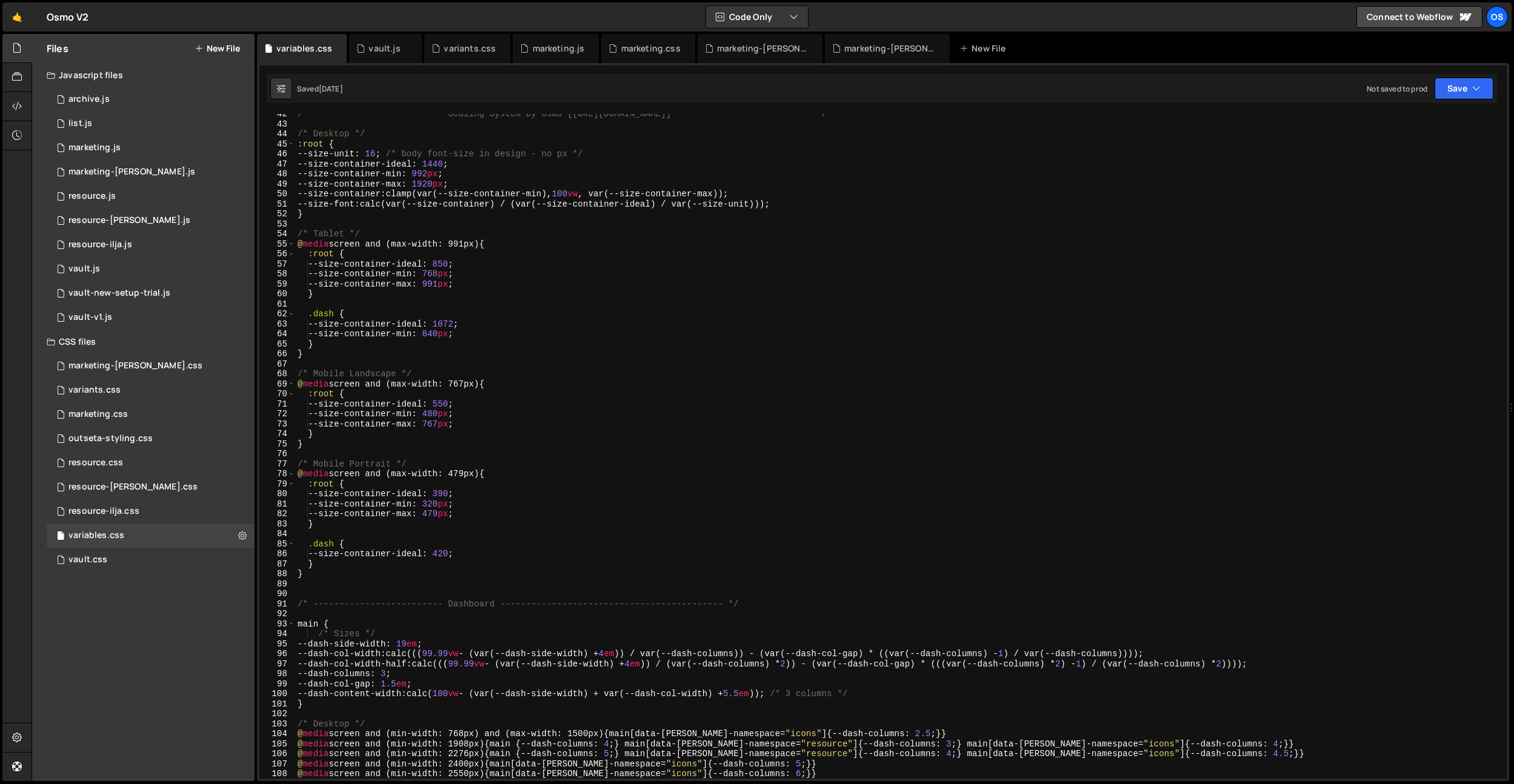
click at [453, 403] on div "/* ------------------------- Scaling System by Osmo [[URL][DOMAIN_NAME]] ------…" at bounding box center [899, 451] width 1207 height 684
click at [452, 493] on div "/* ------------------------- Scaling System by Osmo [[URL][DOMAIN_NAME]] ------…" at bounding box center [899, 451] width 1207 height 684
click at [452, 407] on div "/* ------------------------- Scaling System by Osmo [[URL][DOMAIN_NAME]] ------…" at bounding box center [899, 451] width 1207 height 684
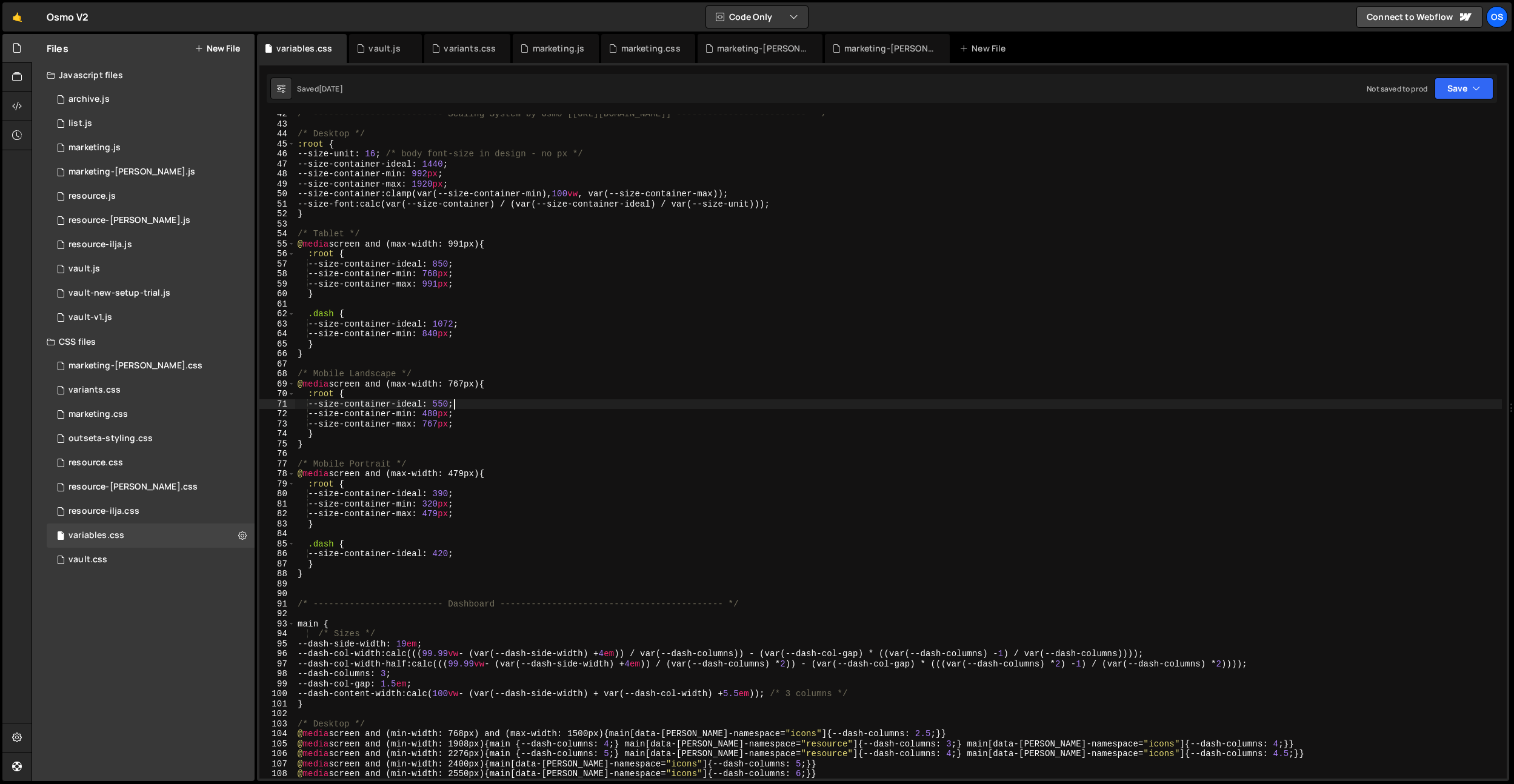
click at [452, 407] on div "/* ------------------------- Scaling System by Osmo [[URL][DOMAIN_NAME]] ------…" at bounding box center [899, 451] width 1207 height 684
paste textarea "39"
type textarea "--size-container-ideal: 550;"
click at [569, 51] on div "marketing.js" at bounding box center [559, 49] width 52 height 12
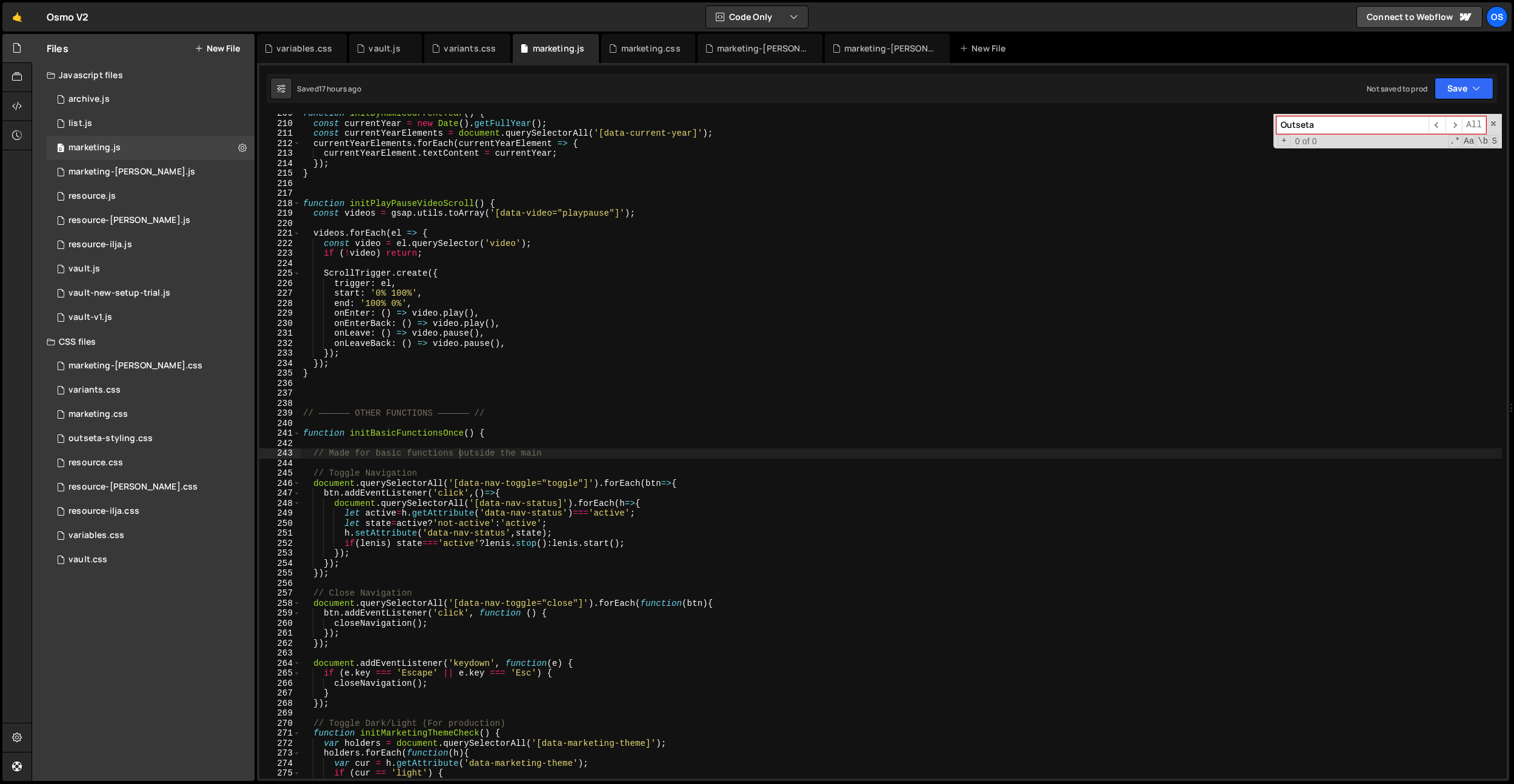
scroll to position [1314, 0]
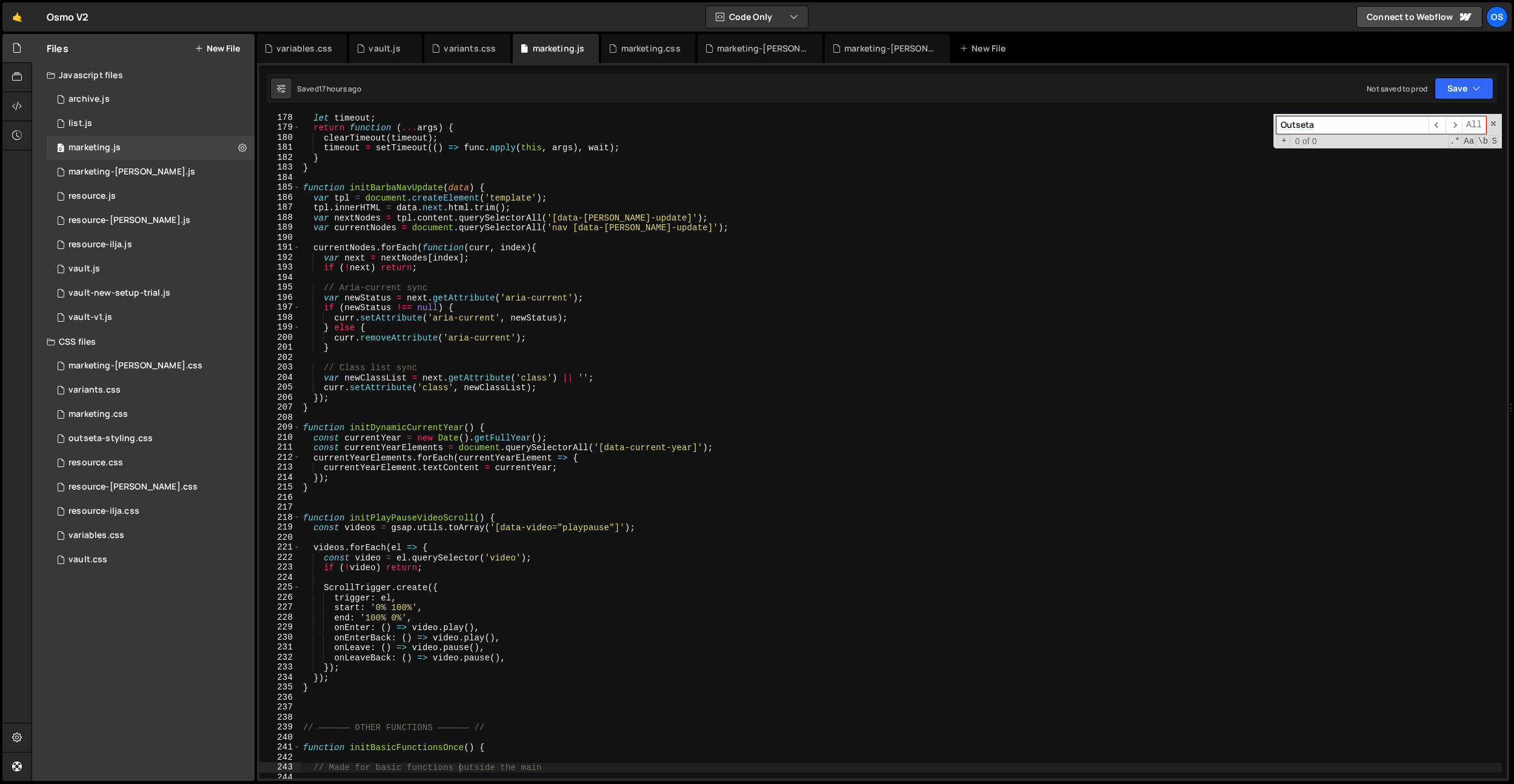
click at [1352, 129] on input "Outseta" at bounding box center [1352, 125] width 152 height 18
drag, startPoint x: 368, startPoint y: 54, endPoint x: 686, endPoint y: 111, distance: 323.1
click at [368, 54] on div "vault.js" at bounding box center [384, 49] width 32 height 12
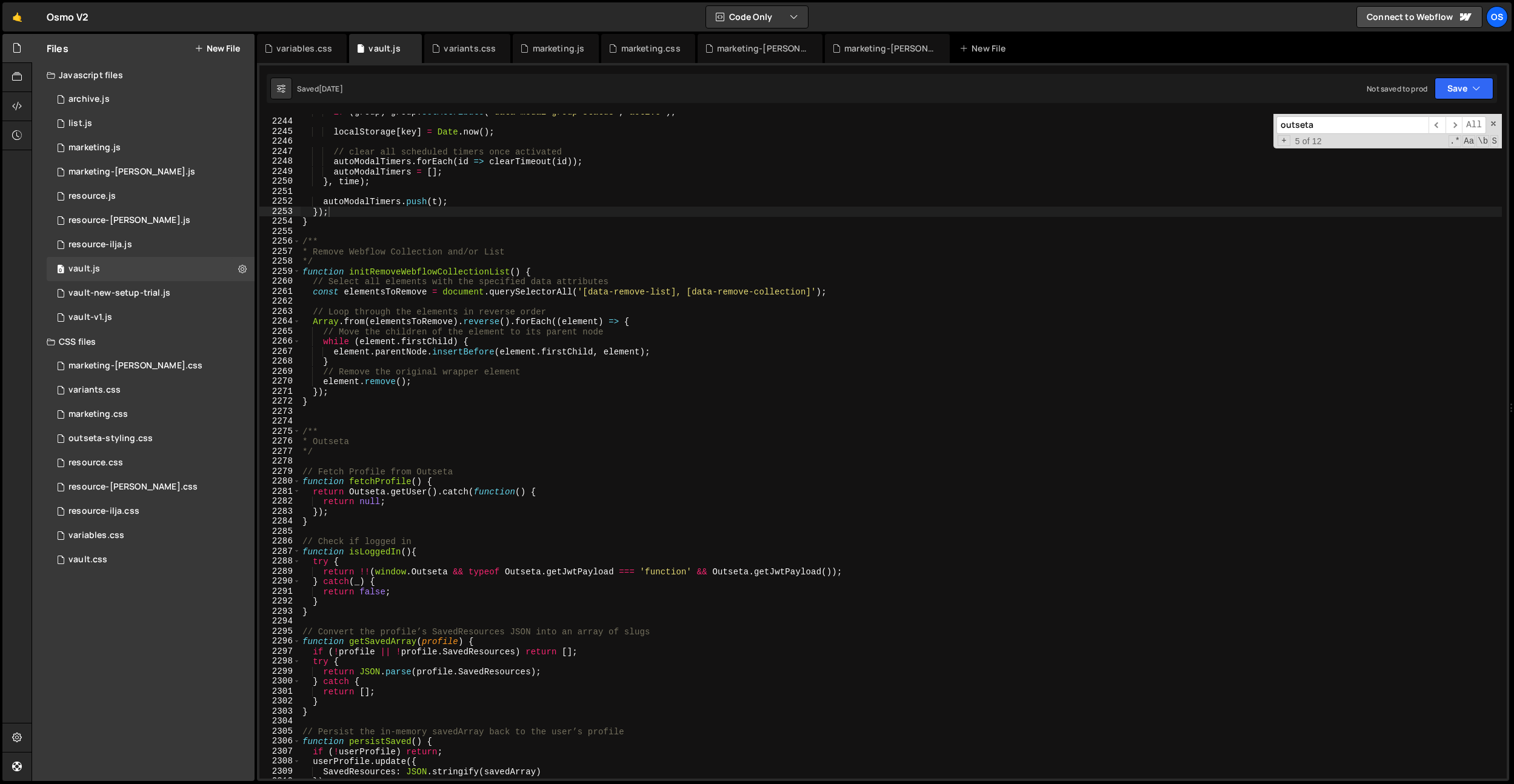
click at [1314, 140] on span "5 of 12" at bounding box center [1308, 141] width 36 height 10
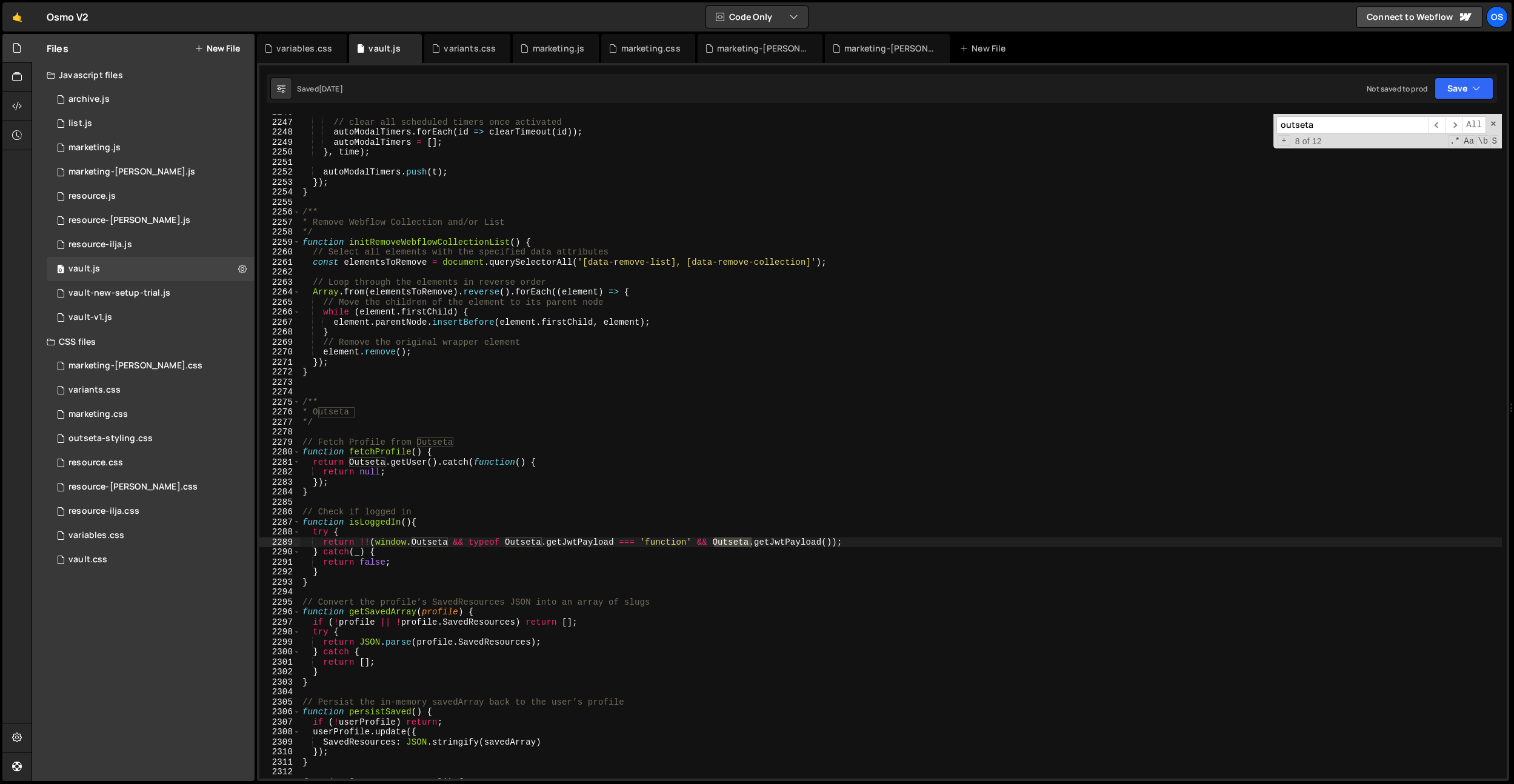
scroll to position [17583, 0]
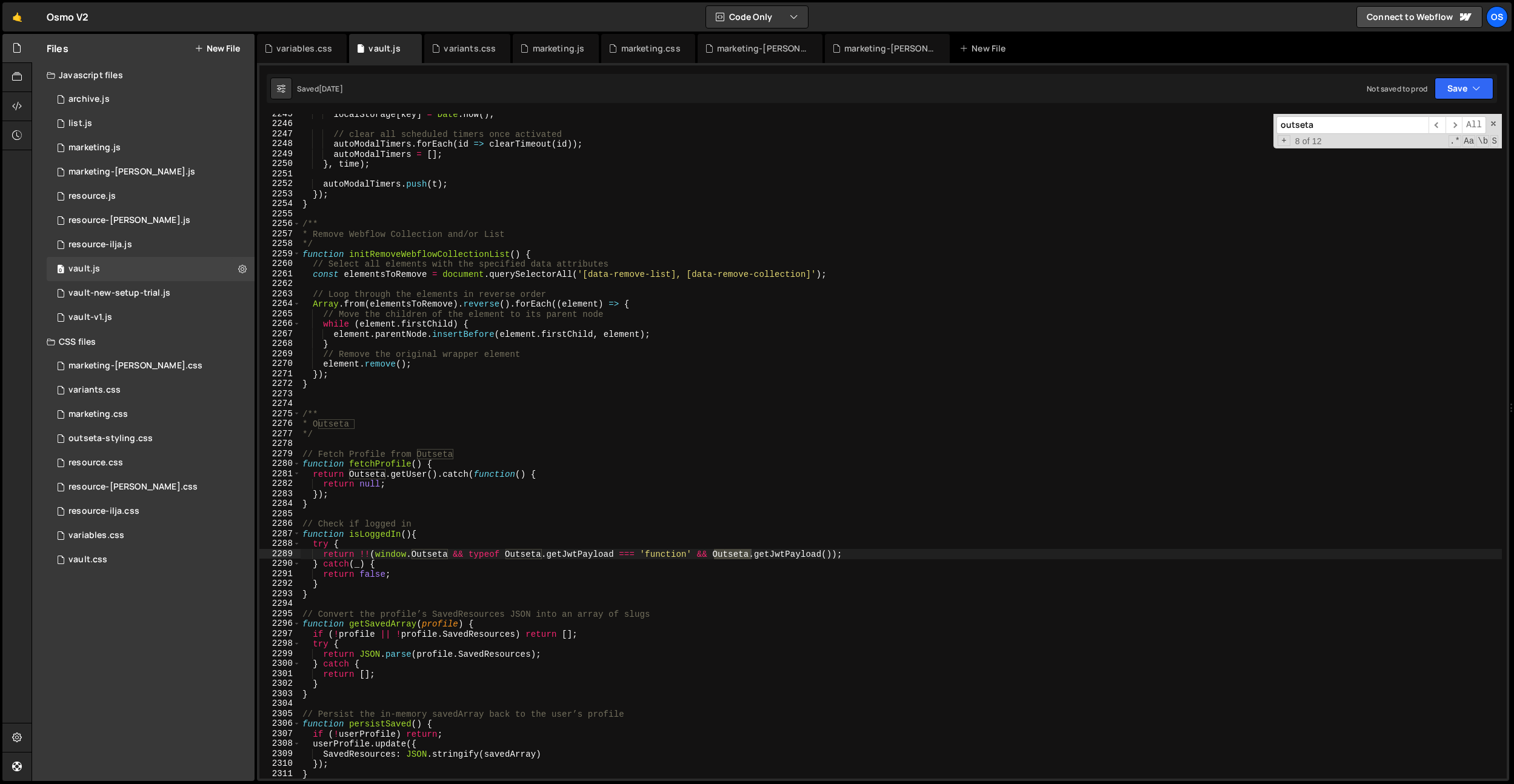
click at [683, 172] on div "localStorage [ key ] = Date . now ( ) ; // clear all scheduled timers once acti…" at bounding box center [901, 451] width 1202 height 684
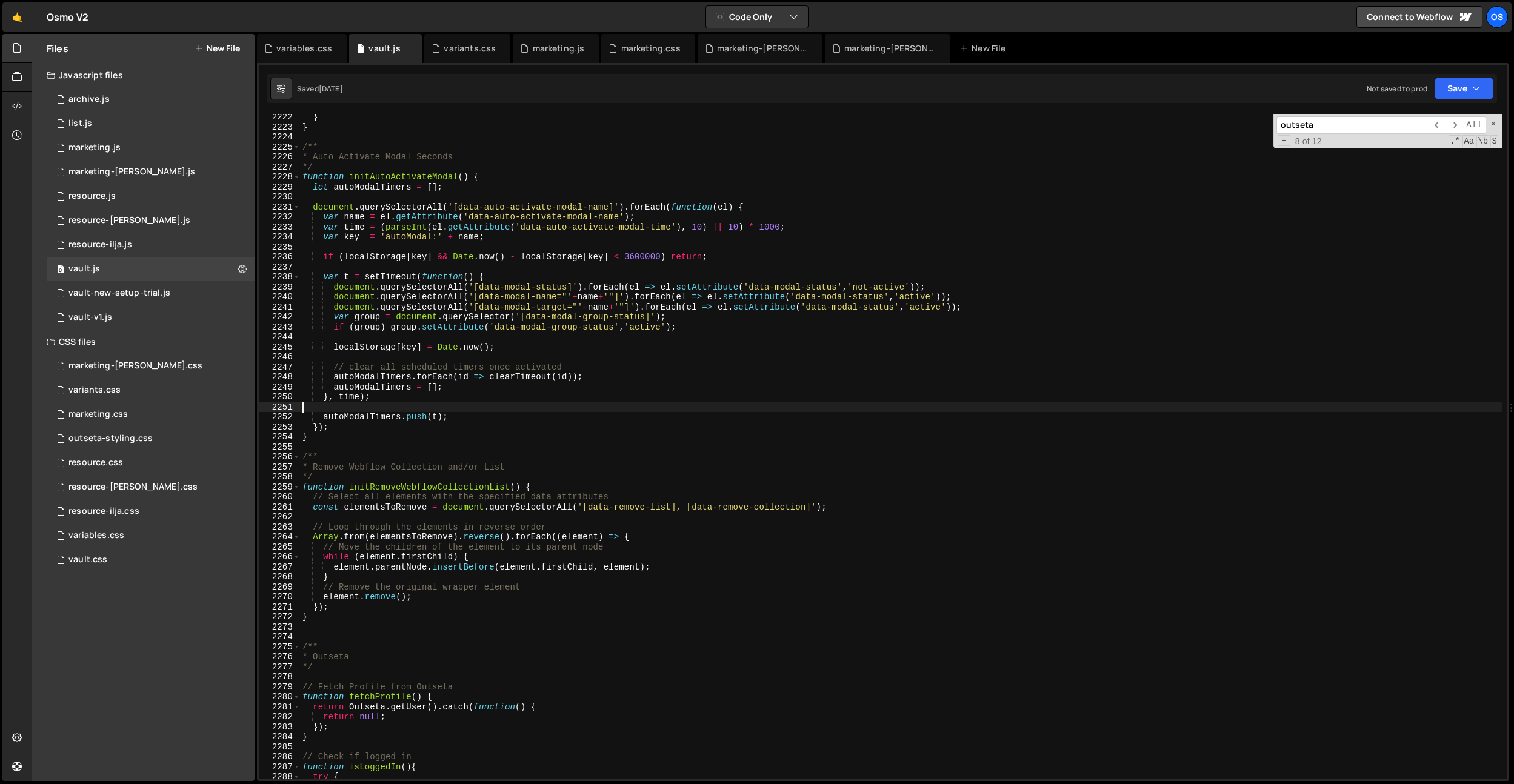
scroll to position [17022, 0]
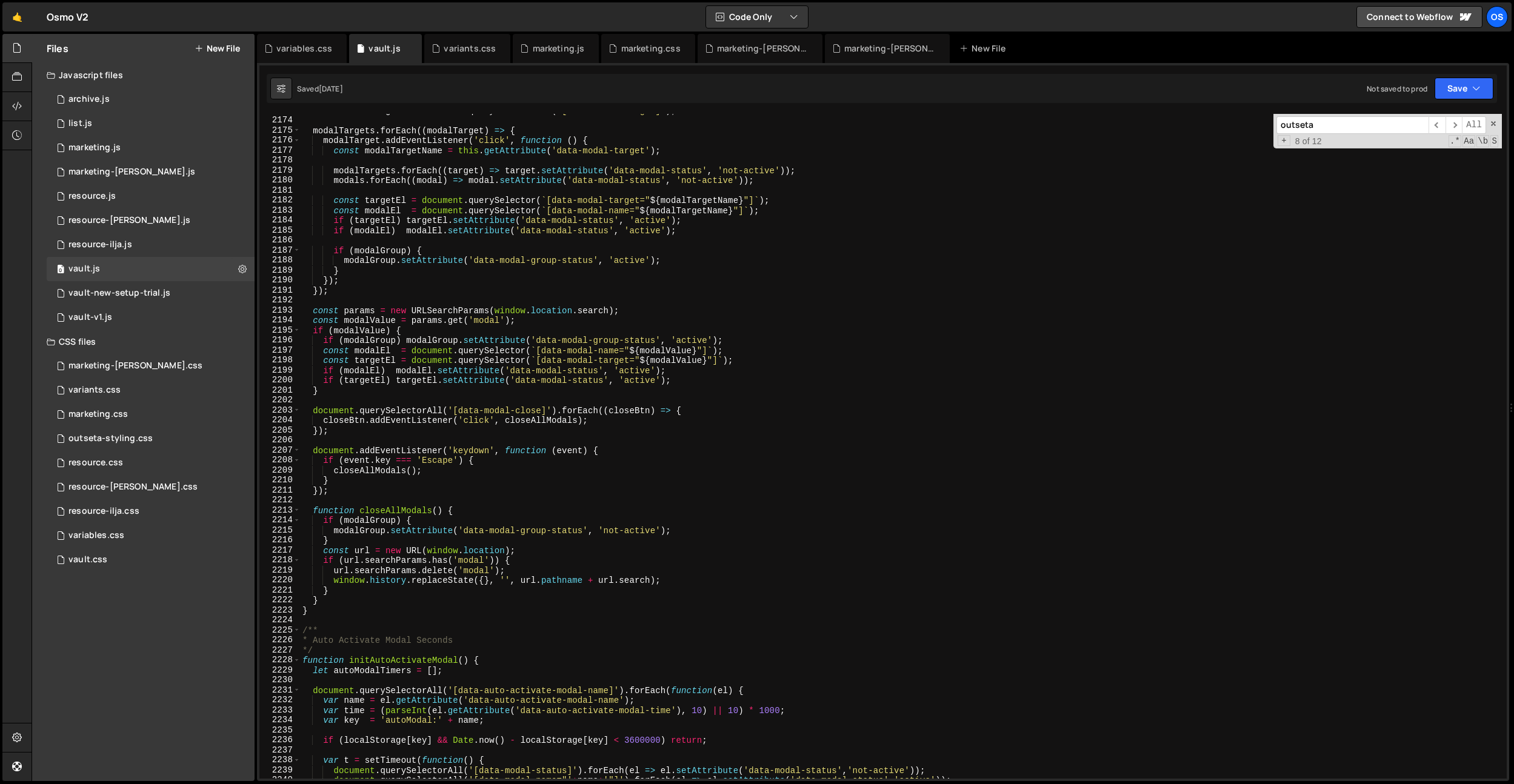
click at [691, 179] on div "const modalTargets = document . querySelectorAll ( '[data-modal-target]' ) ; mo…" at bounding box center [901, 448] width 1202 height 684
type textarea "modals.forEach((modal) => modal.setAttribute('data-modal-status', 'not-active')…"
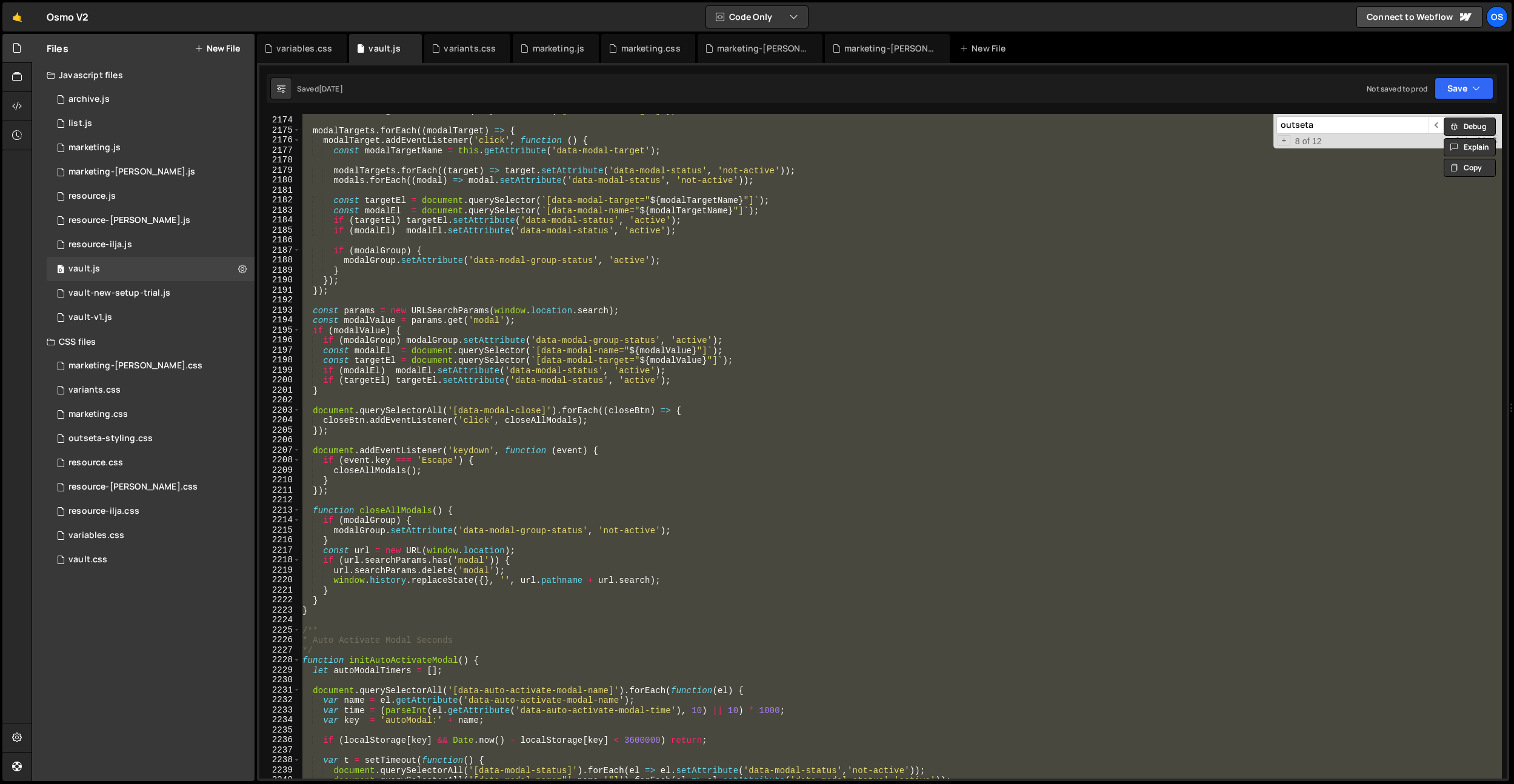
scroll to position [16959, 0]
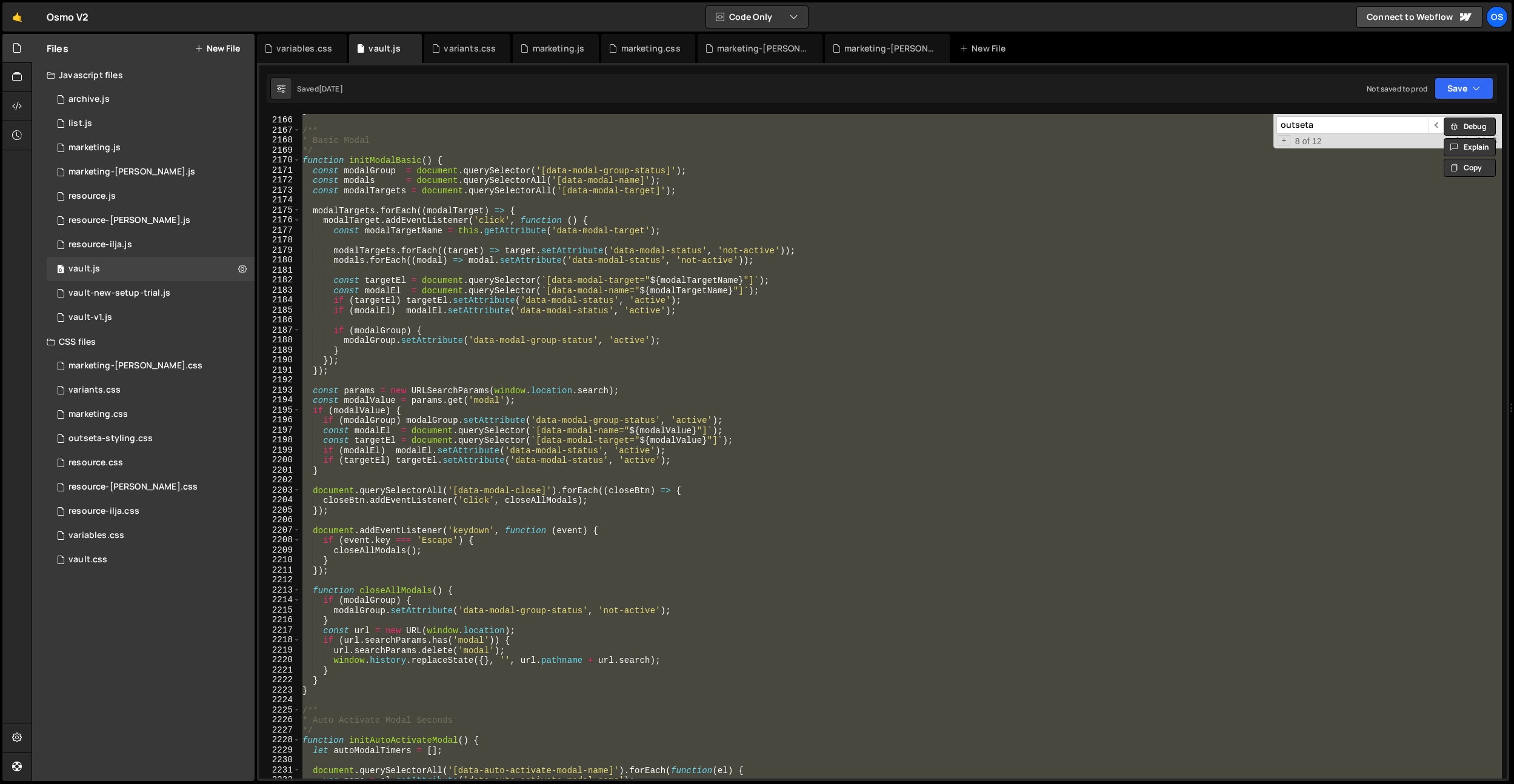
click at [692, 412] on div "} /** * Basic Modal */ function initModalBasic ( ) { const modalGroup = documen…" at bounding box center [901, 446] width 1202 height 664
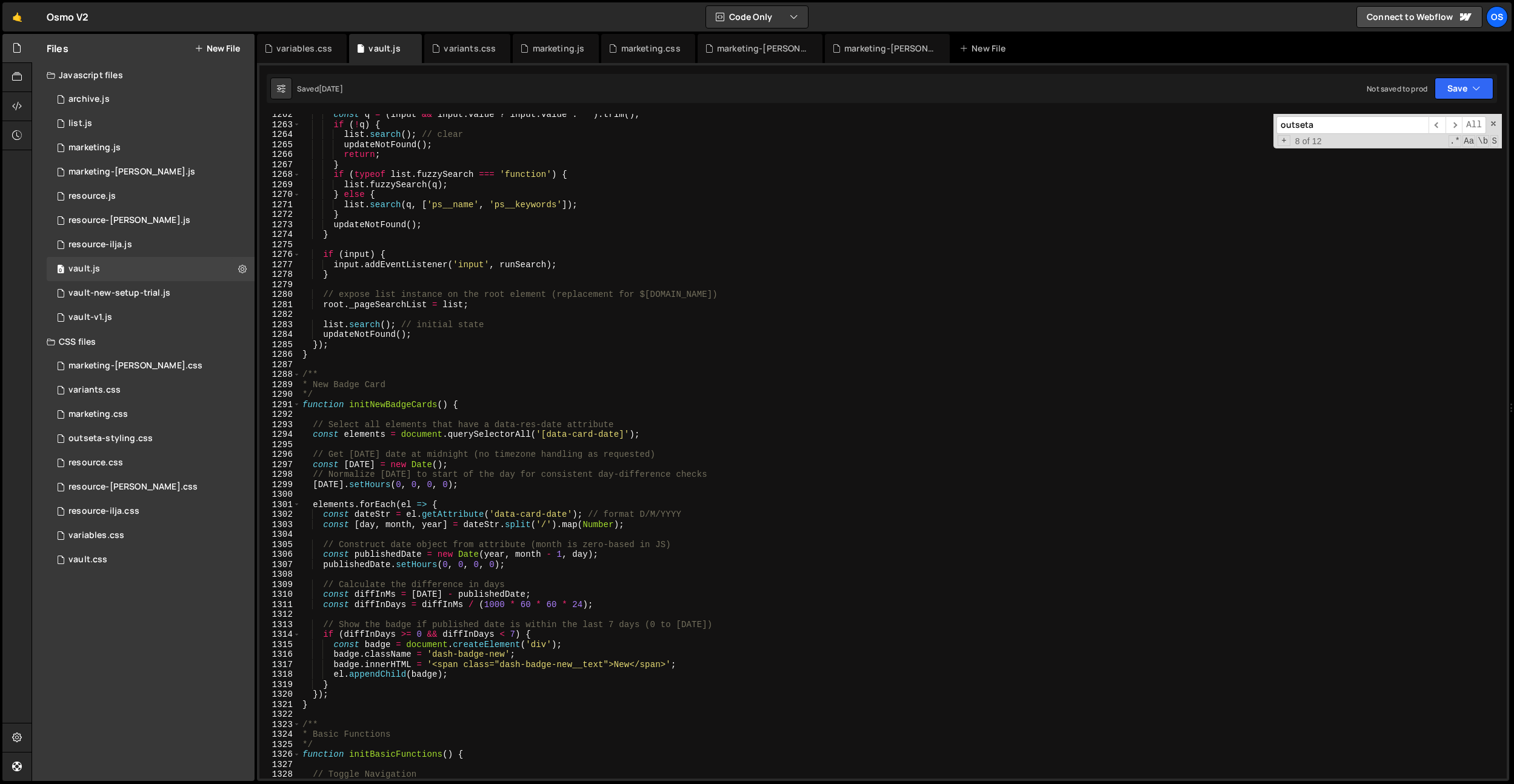
scroll to position [9672, 0]
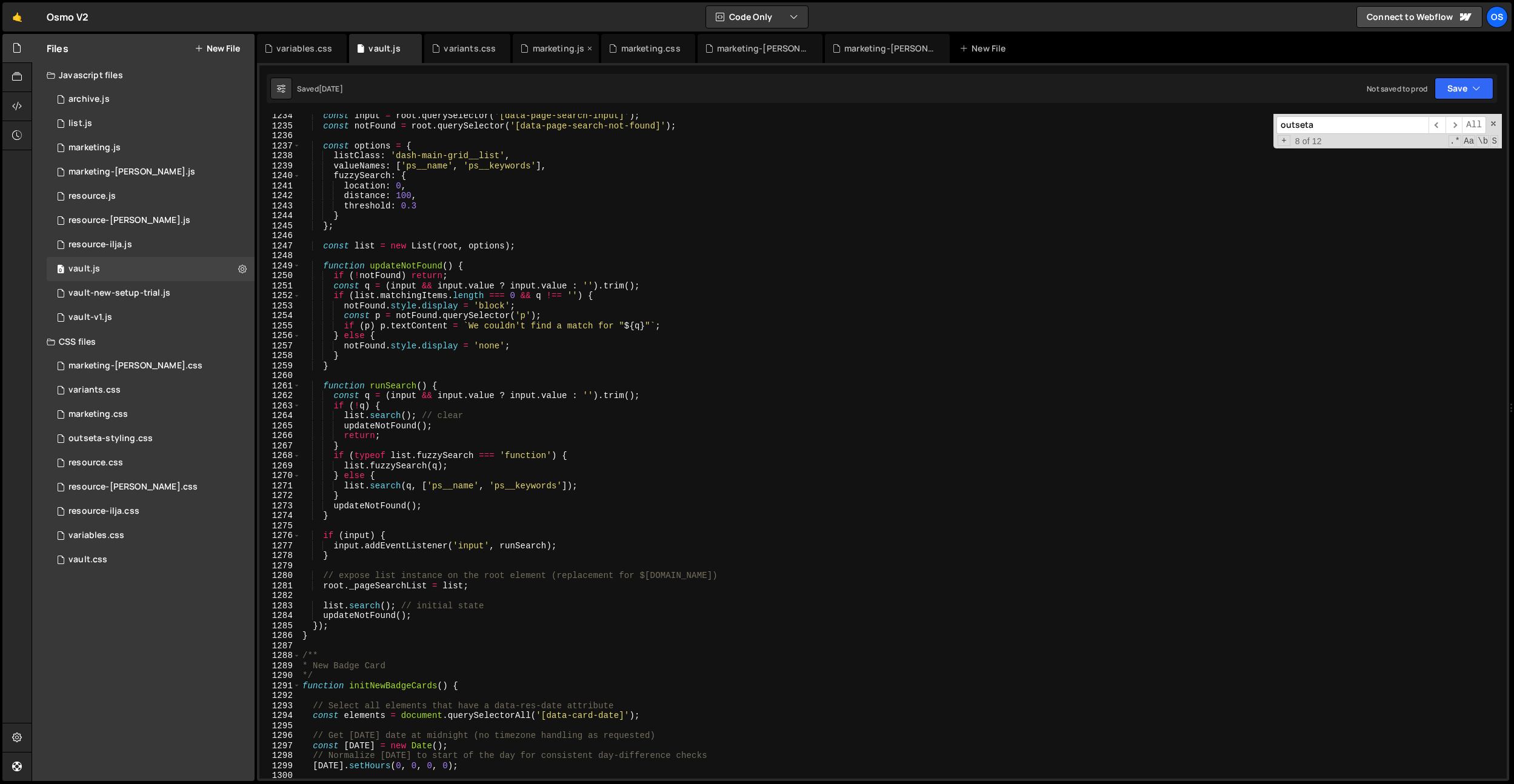
click at [560, 53] on div "marketing.js" at bounding box center [559, 49] width 52 height 12
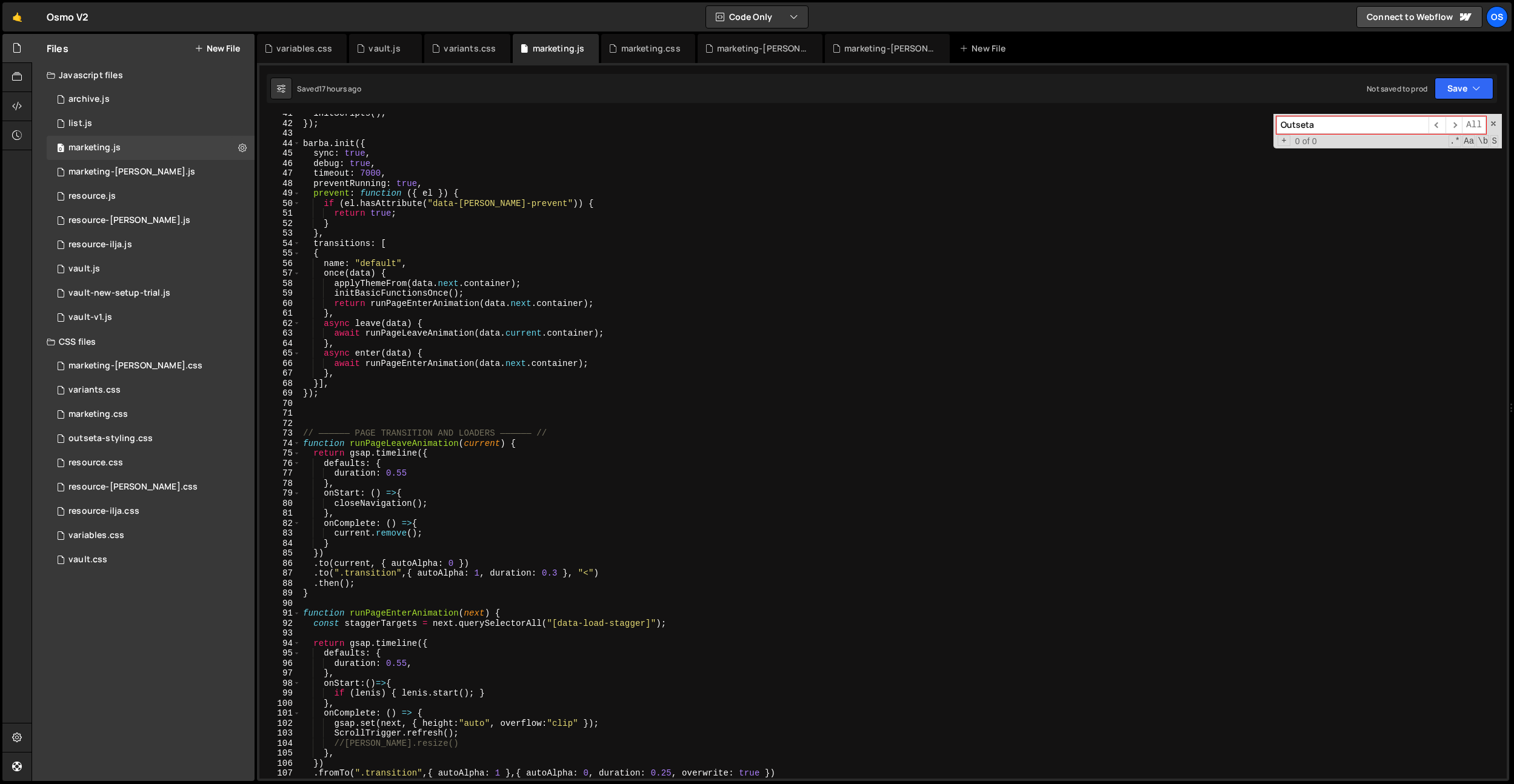
scroll to position [347, 0]
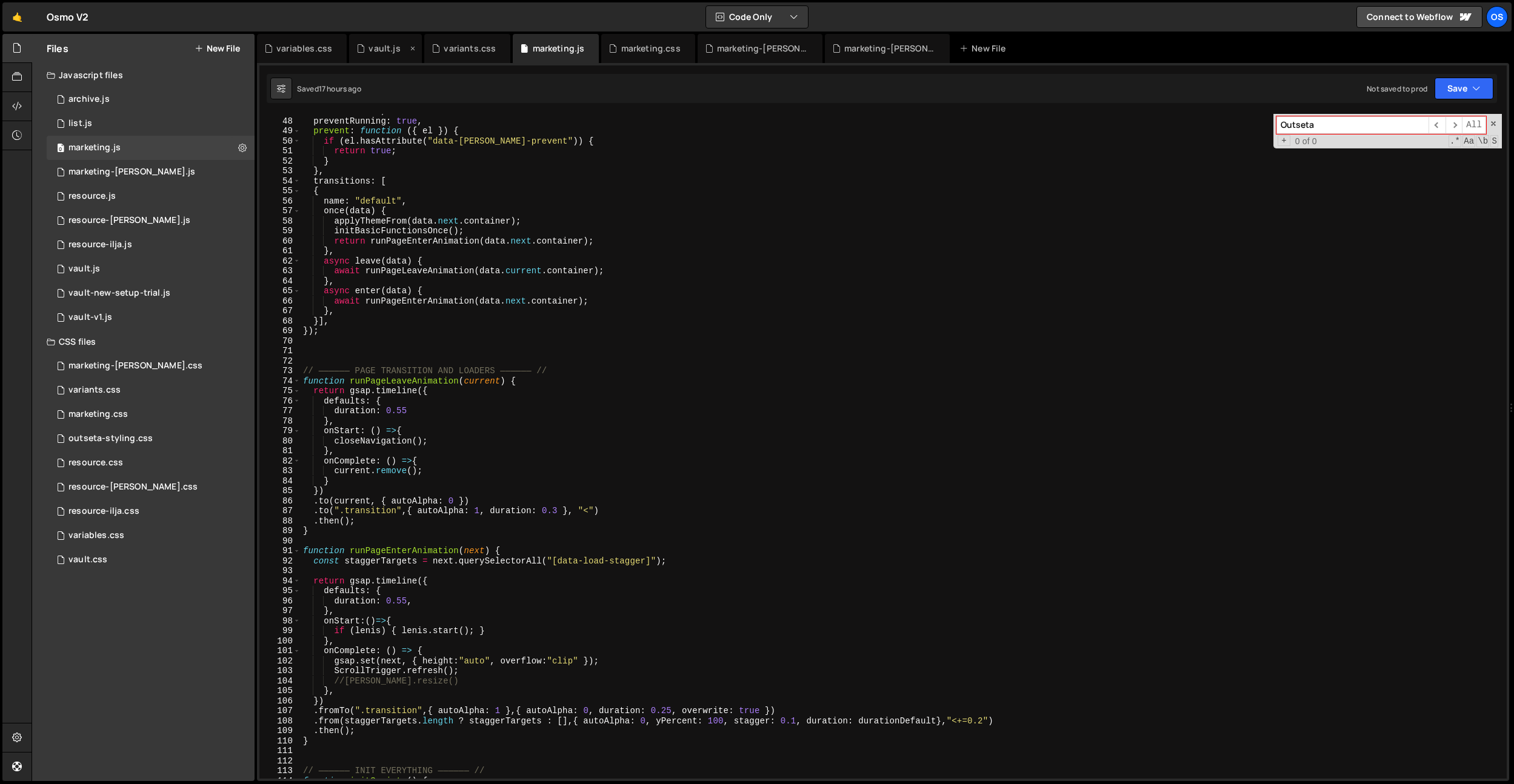
click at [372, 49] on div "vault.js" at bounding box center [384, 49] width 32 height 12
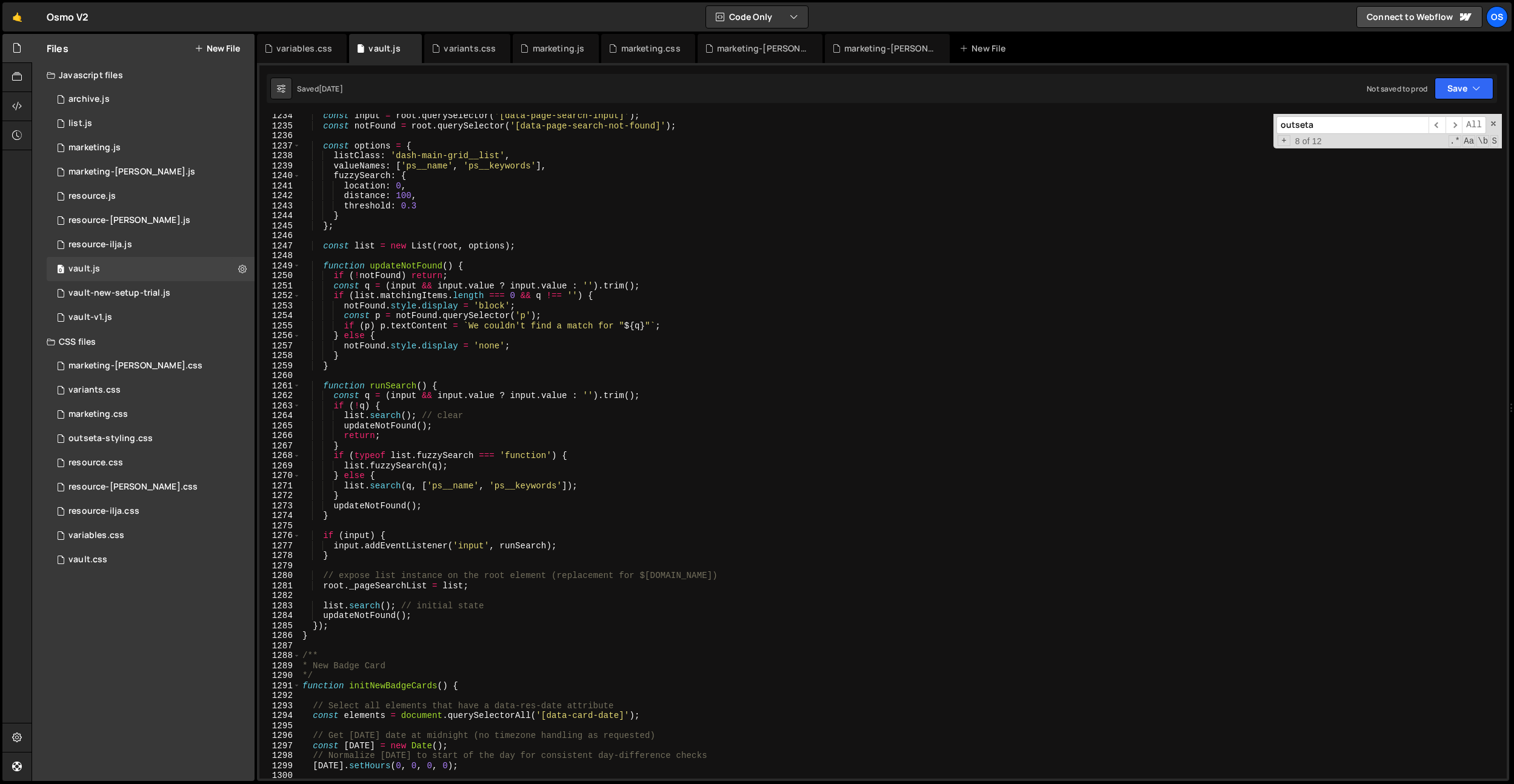
click at [1333, 129] on input "outseta" at bounding box center [1352, 125] width 152 height 18
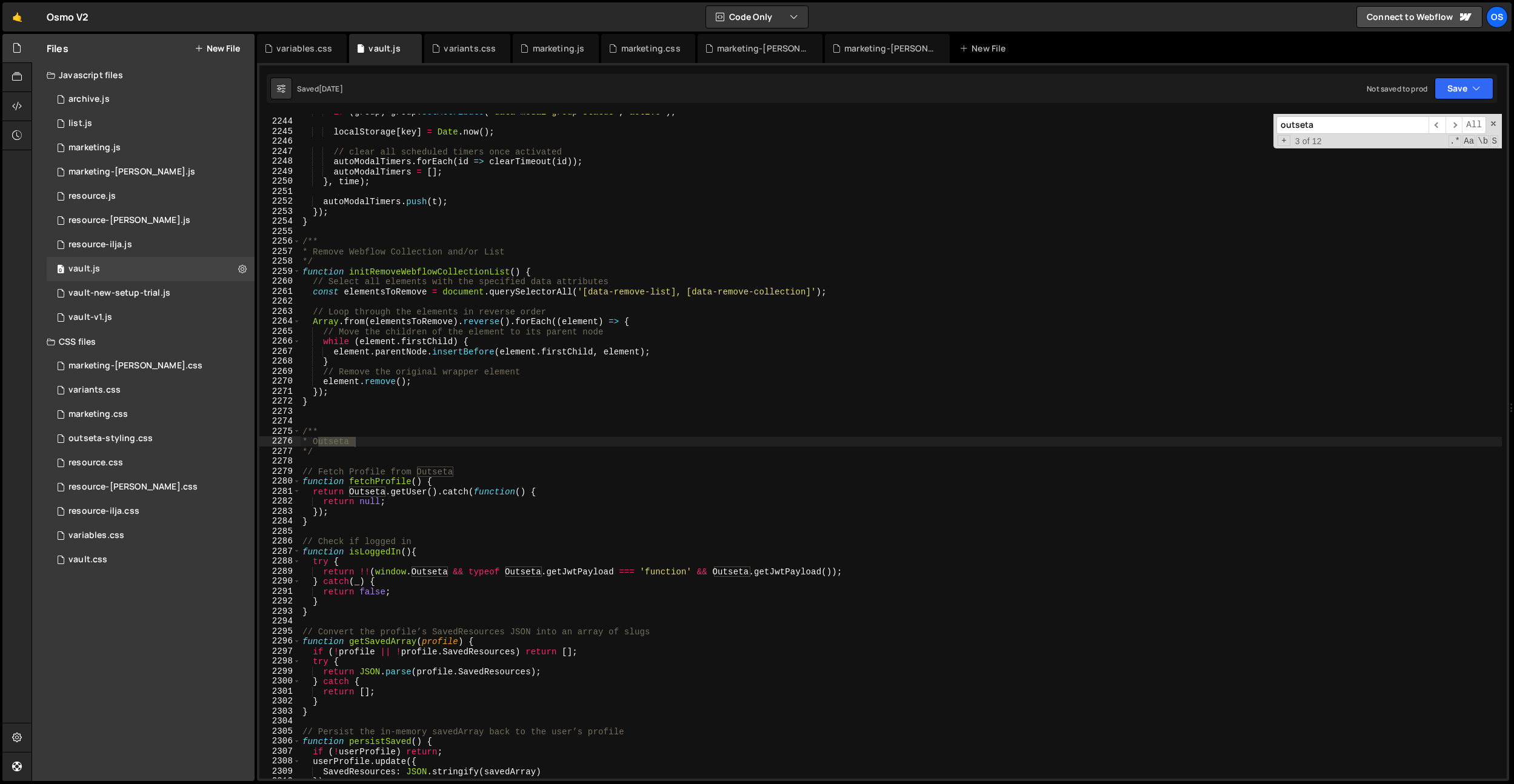
click at [391, 475] on div "if ( group ) group . setAttribute ( 'data-modal-group-status' , 'active' ) ; lo…" at bounding box center [901, 448] width 1202 height 684
click at [388, 482] on div "if ( group ) group . setAttribute ( 'data-modal-group-status' , 'active' ) ; lo…" at bounding box center [901, 448] width 1202 height 684
click at [380, 551] on div "if ( group ) group . setAttribute ( 'data-modal-group-status' , 'active' ) ; lo…" at bounding box center [901, 448] width 1202 height 684
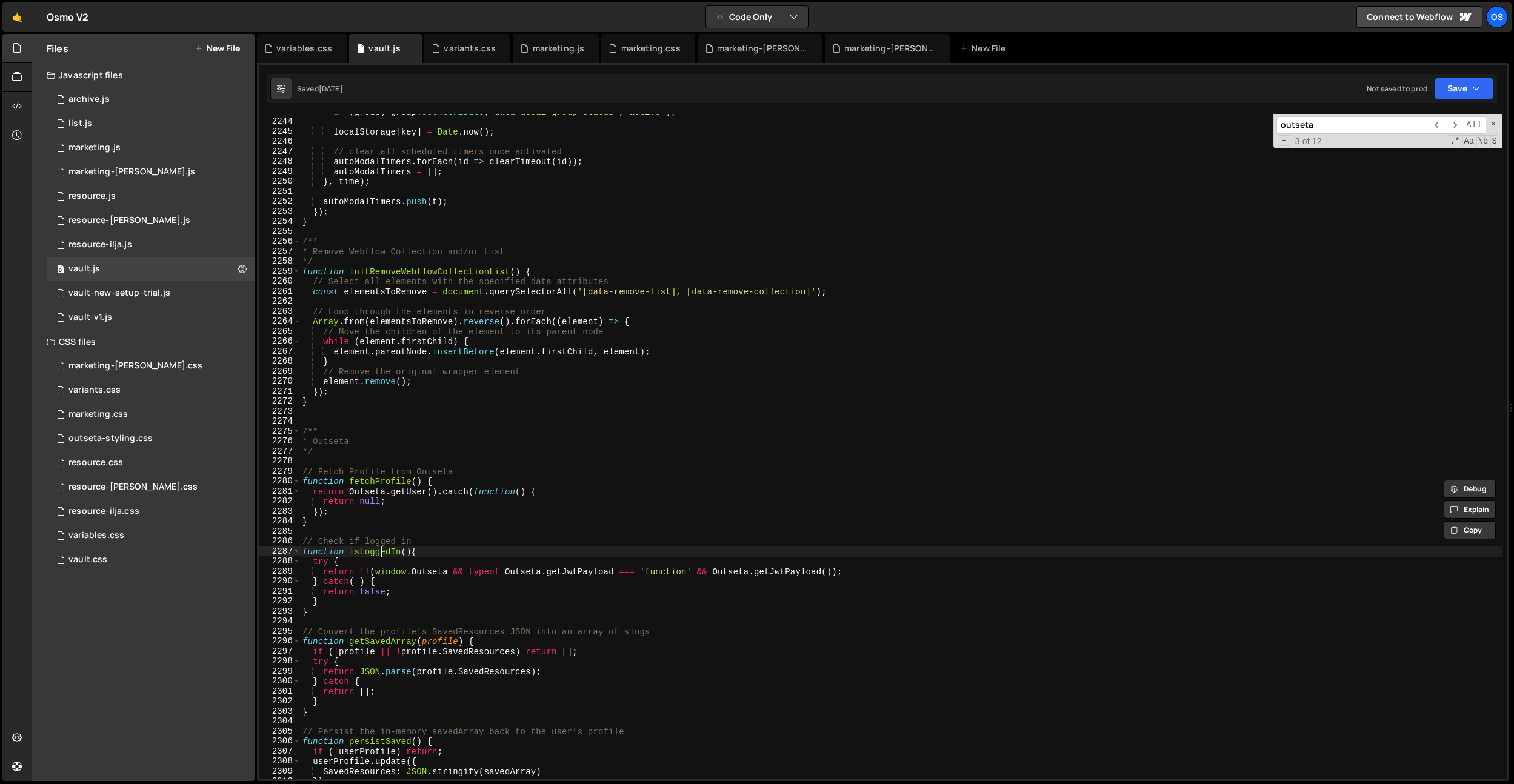
click at [380, 551] on div "if ( group ) group . setAttribute ( 'data-modal-group-status' , 'active' ) ; lo…" at bounding box center [901, 448] width 1202 height 684
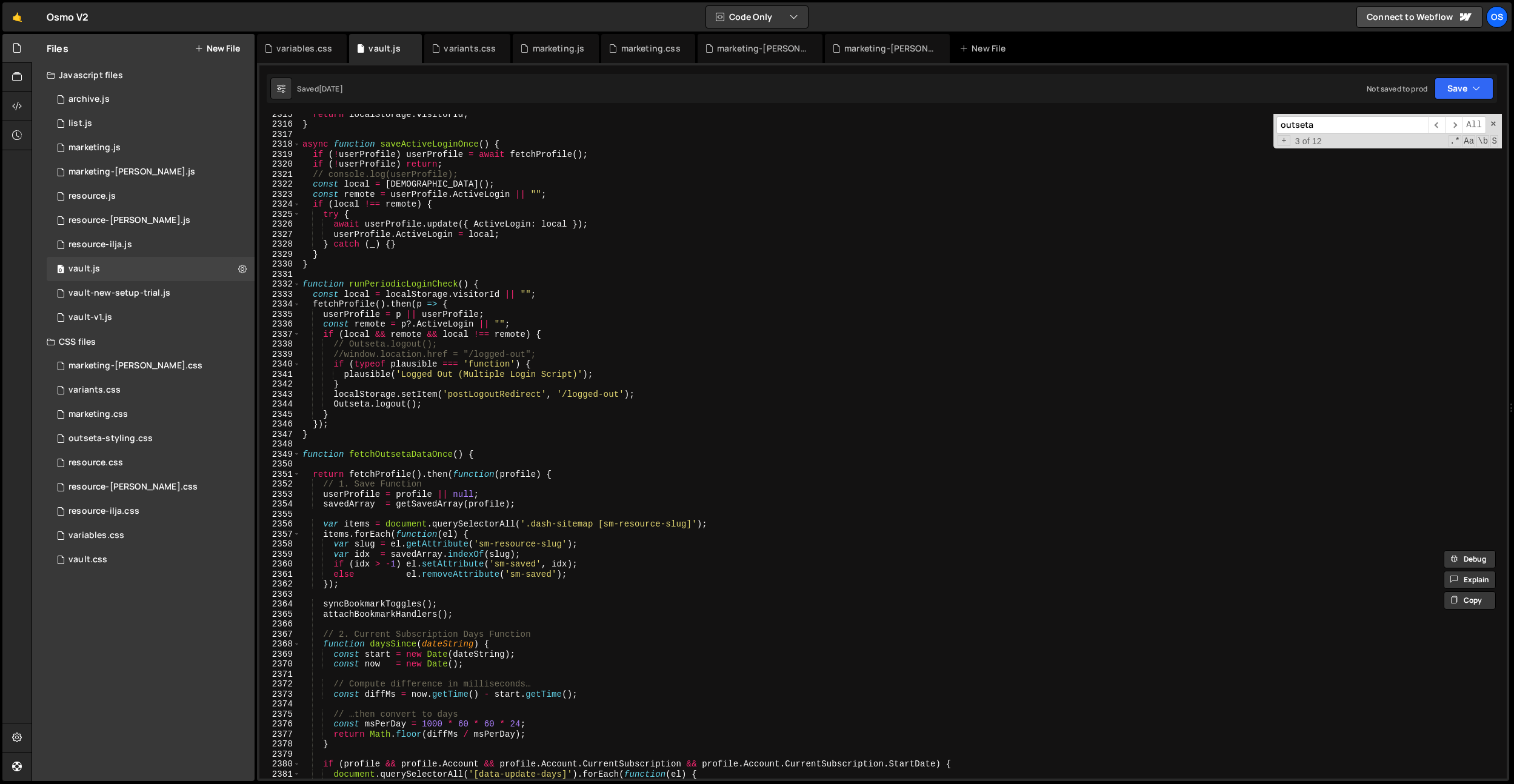
scroll to position [18137, 0]
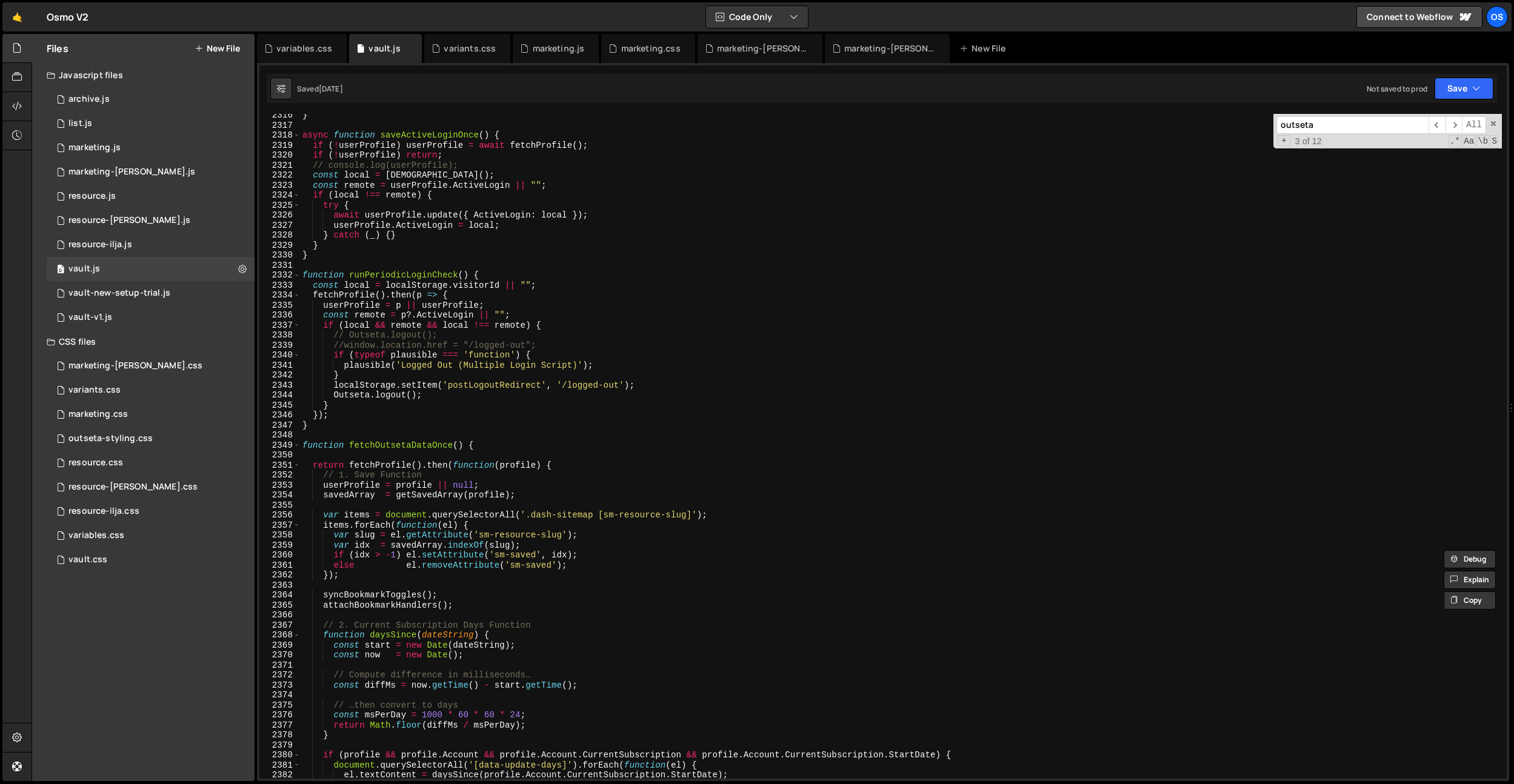
click at [433, 448] on div "} async function saveActiveLoginOnce ( ) { if ( ! userProfile ) userProfile = a…" at bounding box center [901, 453] width 1202 height 684
type textarea "function fetchOutsetaDataOnce() {"
click at [433, 448] on div "} async function saveActiveLoginOnce ( ) { if ( ! userProfile ) userProfile = a…" at bounding box center [901, 453] width 1202 height 684
click at [382, 453] on div "} async function saveActiveLoginOnce ( ) { if ( ! userProfile ) userProfile = a…" at bounding box center [901, 453] width 1202 height 684
click at [398, 449] on div "} async function saveActiveLoginOnce ( ) { if ( ! userProfile ) userProfile = a…" at bounding box center [901, 453] width 1202 height 684
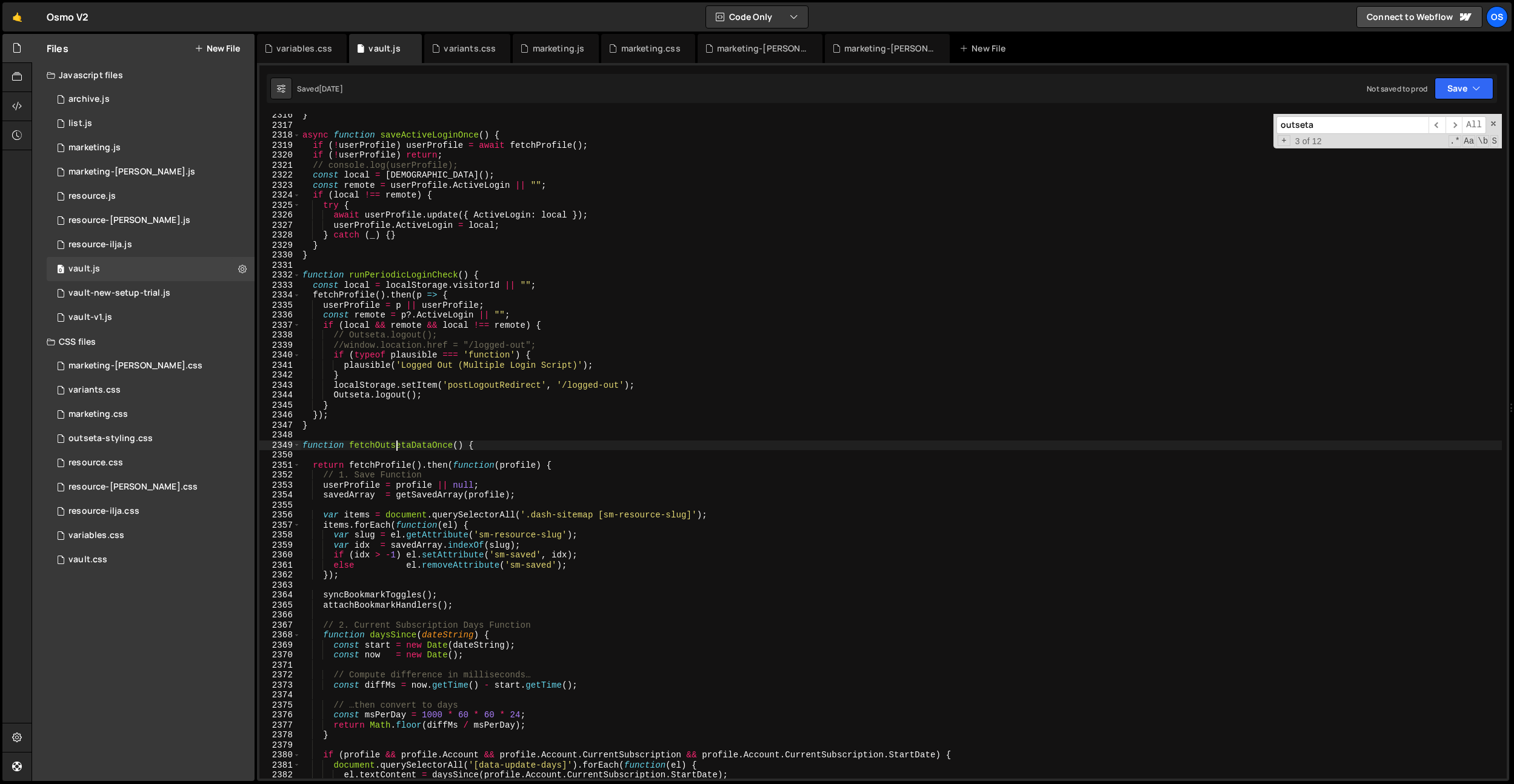
click at [398, 449] on div "} async function saveActiveLoginOnce ( ) { if ( ! userProfile ) userProfile = a…" at bounding box center [901, 453] width 1202 height 684
drag, startPoint x: 521, startPoint y: 447, endPoint x: 327, endPoint y: 445, distance: 194.0
click at [327, 445] on div "} async function saveActiveLoginOnce ( ) { if ( ! userProfile ) userProfile = a…" at bounding box center [901, 453] width 1202 height 684
click at [421, 474] on div "} async function saveActiveLoginOnce ( ) { if ( ! userProfile ) userProfile = a…" at bounding box center [901, 453] width 1202 height 684
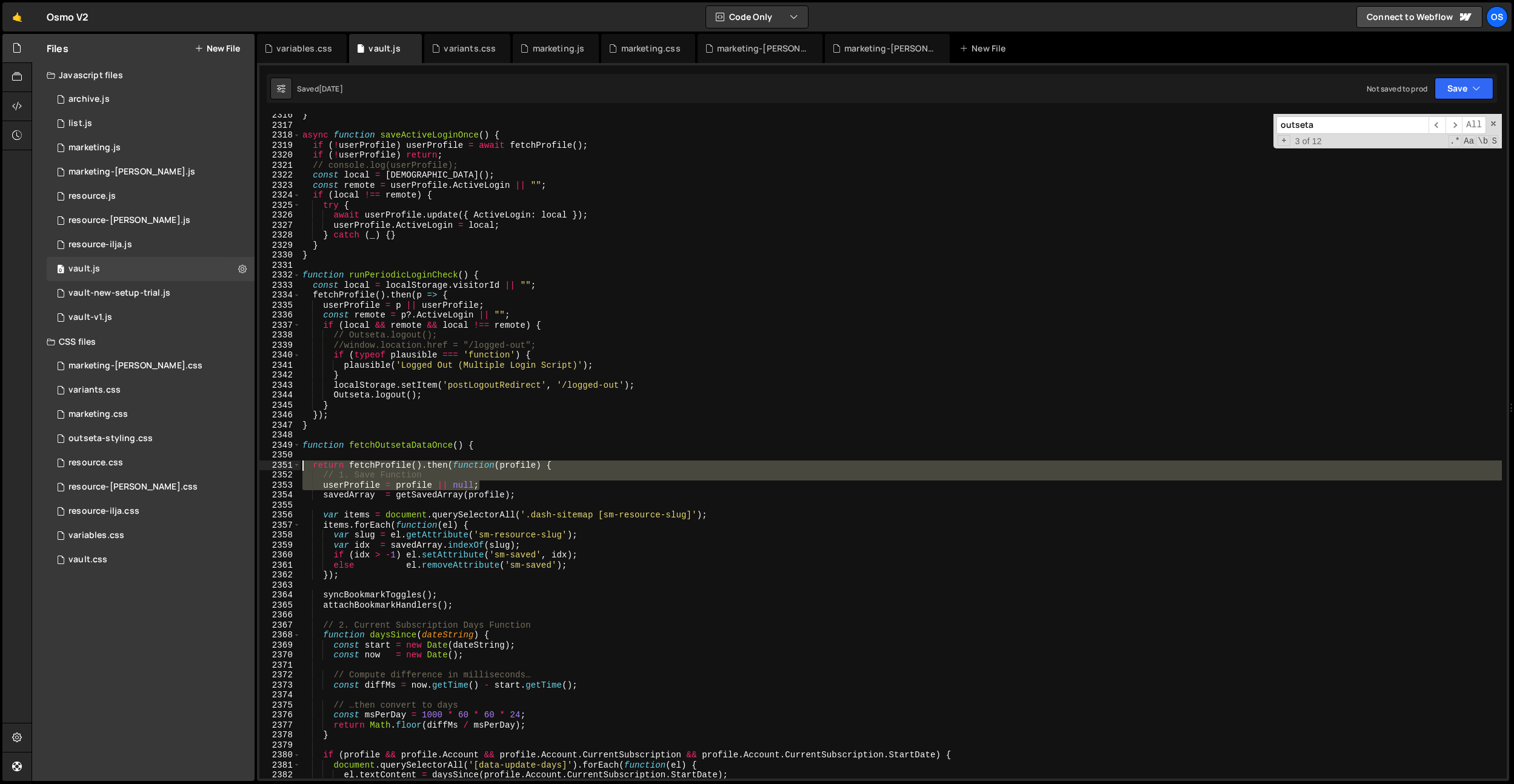
drag, startPoint x: 503, startPoint y: 486, endPoint x: 271, endPoint y: 469, distance: 232.6
click at [268, 469] on div "// 1. Save Function 2316 2317 2318 2319 2320 2321 2322 2323 2324 2325 2326 2327…" at bounding box center [883, 446] width 1247 height 664
click at [536, 54] on div "marketing.js" at bounding box center [559, 49] width 52 height 12
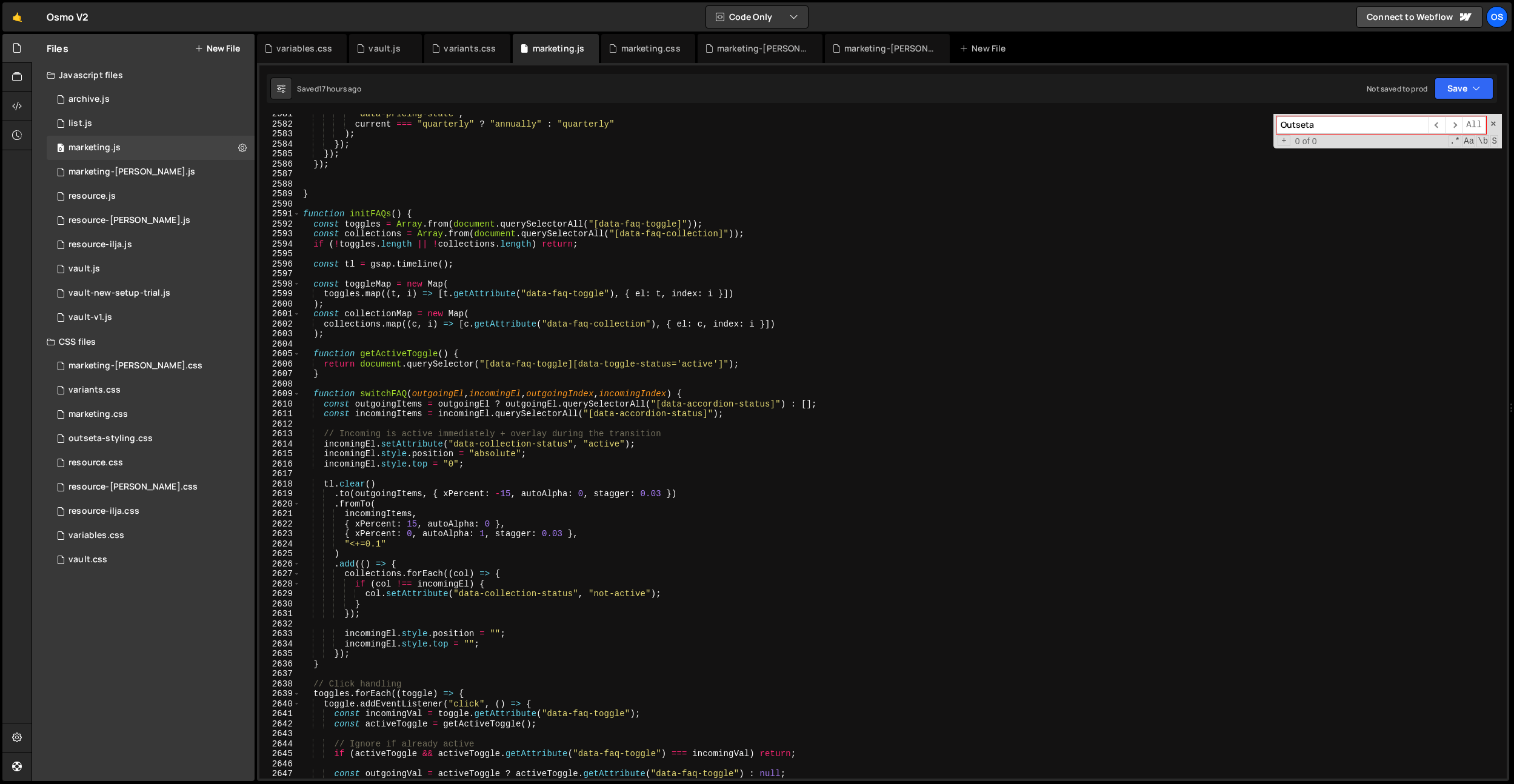
scroll to position [19154, 0]
click at [378, 54] on div "vault.js" at bounding box center [384, 49] width 32 height 12
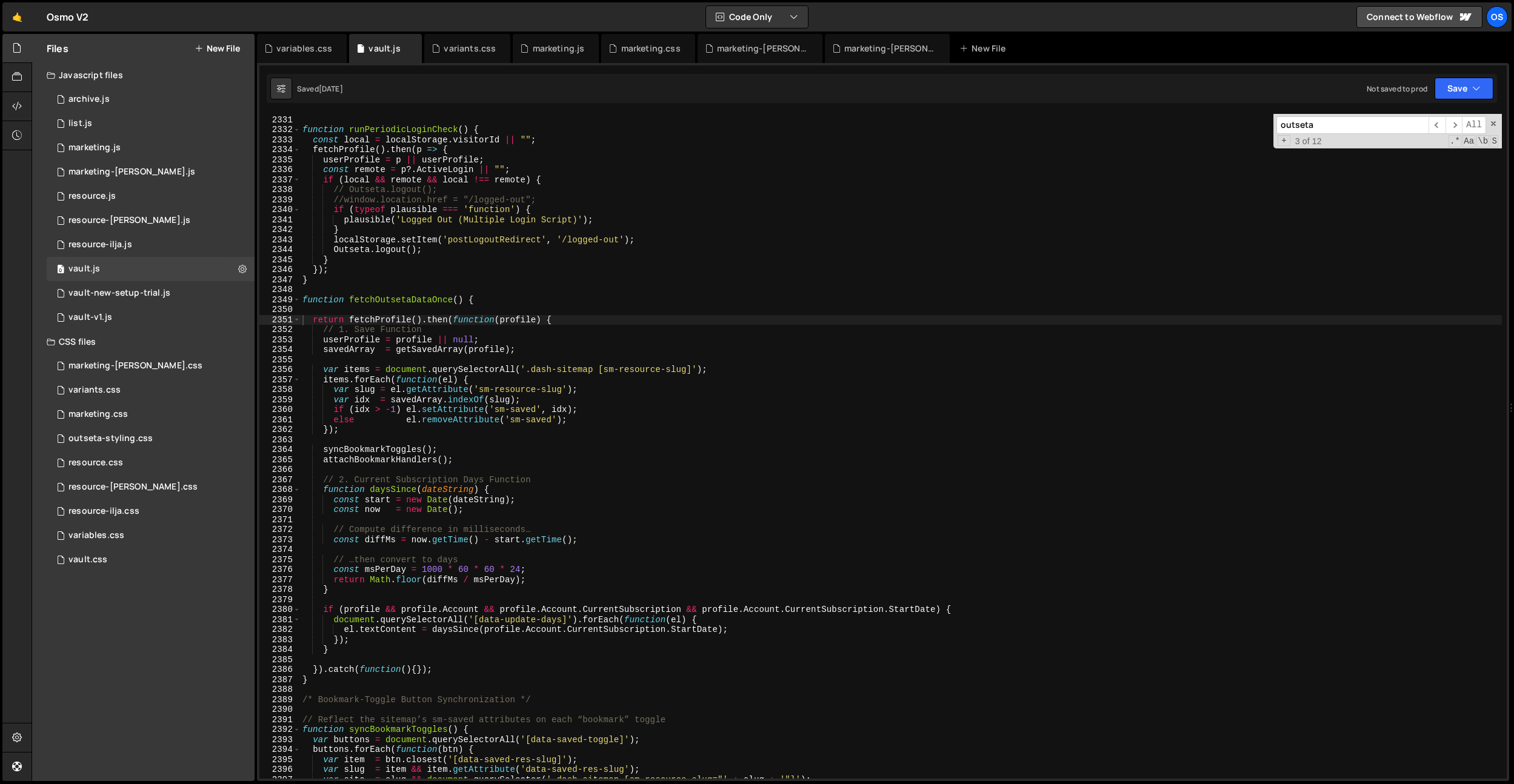
scroll to position [18301, 0]
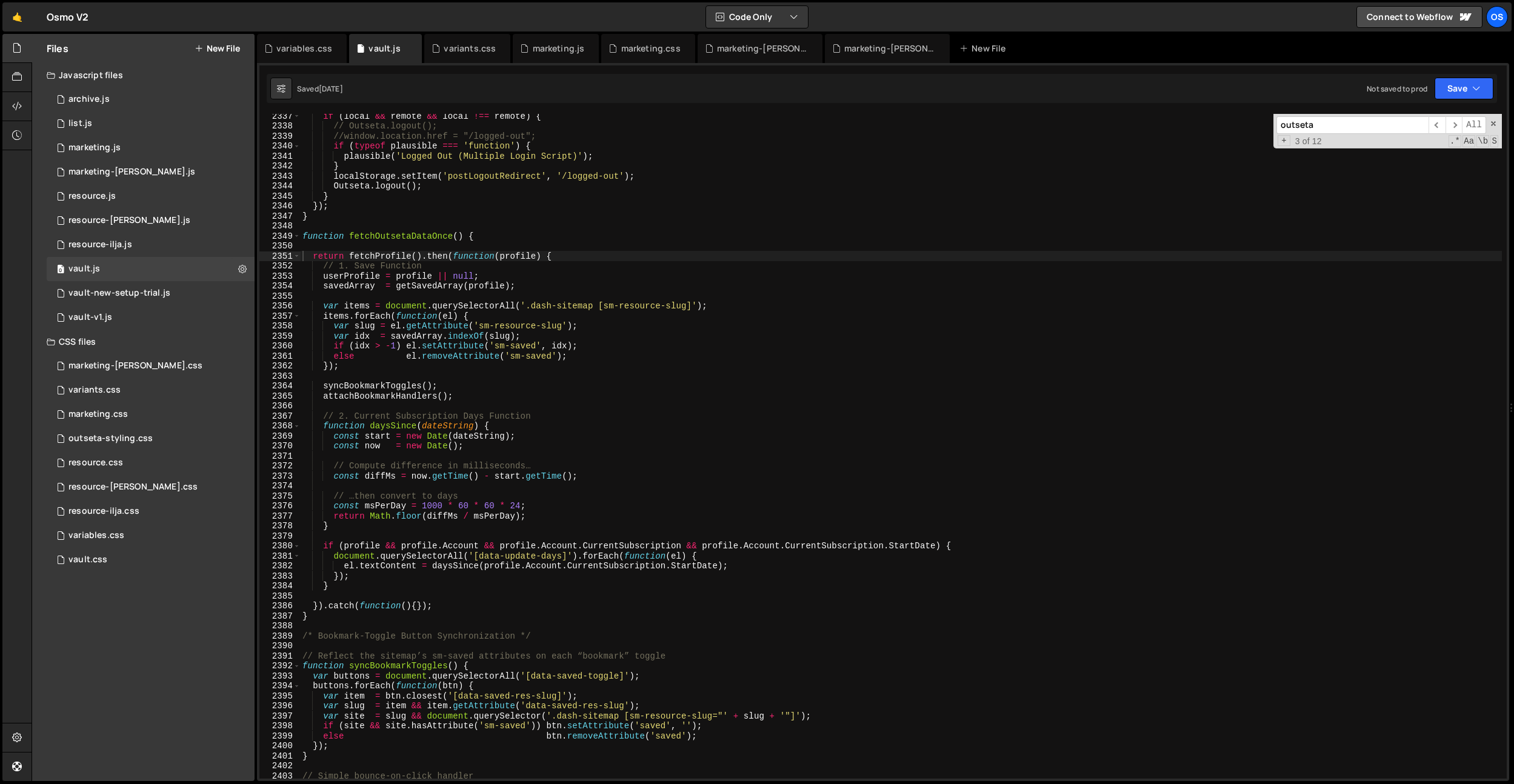
type textarea "function fetchOutsetaDataOnce() {"
drag, startPoint x: 491, startPoint y: 236, endPoint x: 309, endPoint y: 235, distance: 182.0
click at [309, 235] on div "if ( local && remote && local !== remote ) { // Outseta.logout(); //window.loca…" at bounding box center [901, 453] width 1202 height 684
drag, startPoint x: 470, startPoint y: 247, endPoint x: 485, endPoint y: 245, distance: 15.1
click at [470, 246] on div "if ( local && remote && local !== remote ) { // Outseta.logout(); //window.loca…" at bounding box center [901, 453] width 1202 height 684
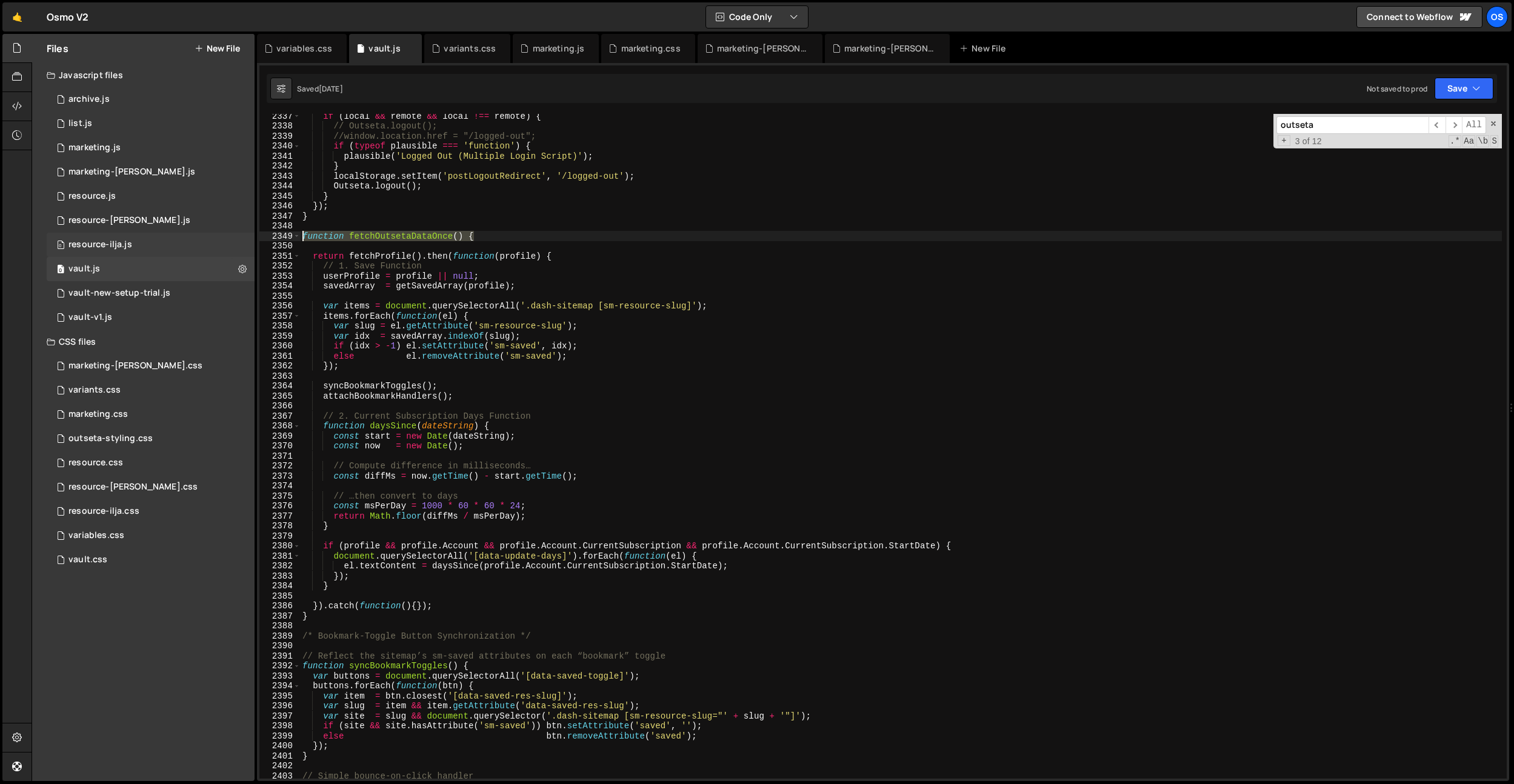
drag, startPoint x: 502, startPoint y: 235, endPoint x: 198, endPoint y: 234, distance: 304.0
click at [198, 234] on div "Files New File Javascript files 0 archive.js 0 0 list.js 0 0 marketing.js 0 0 0…" at bounding box center [772, 408] width 1482 height 748
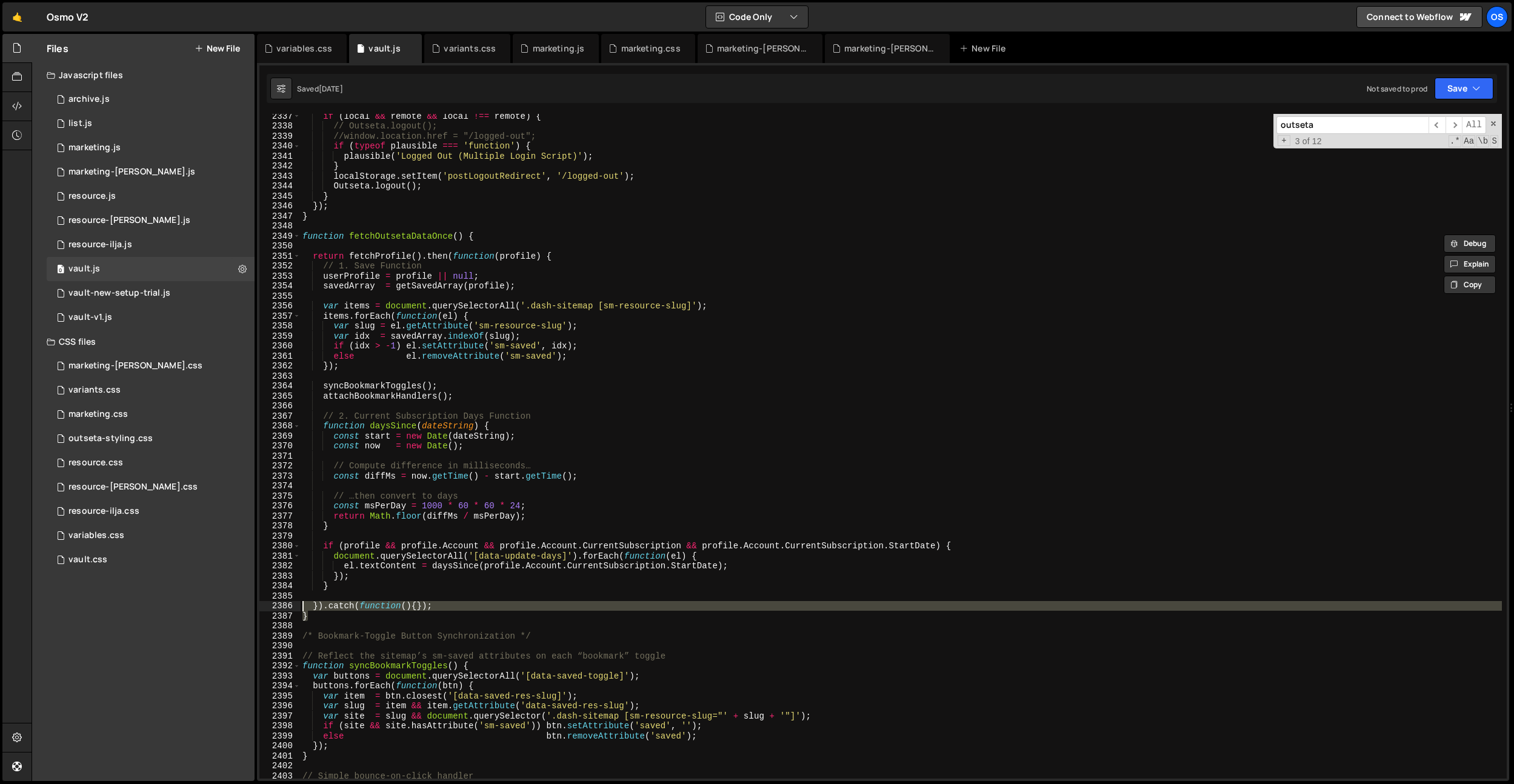
drag, startPoint x: 315, startPoint y: 617, endPoint x: 313, endPoint y: 602, distance: 15.1
click at [291, 607] on div "function fetchOutsetaDataOnce() { 2337 2338 2339 2340 2341 2342 2343 2344 2345 …" at bounding box center [883, 446] width 1247 height 664
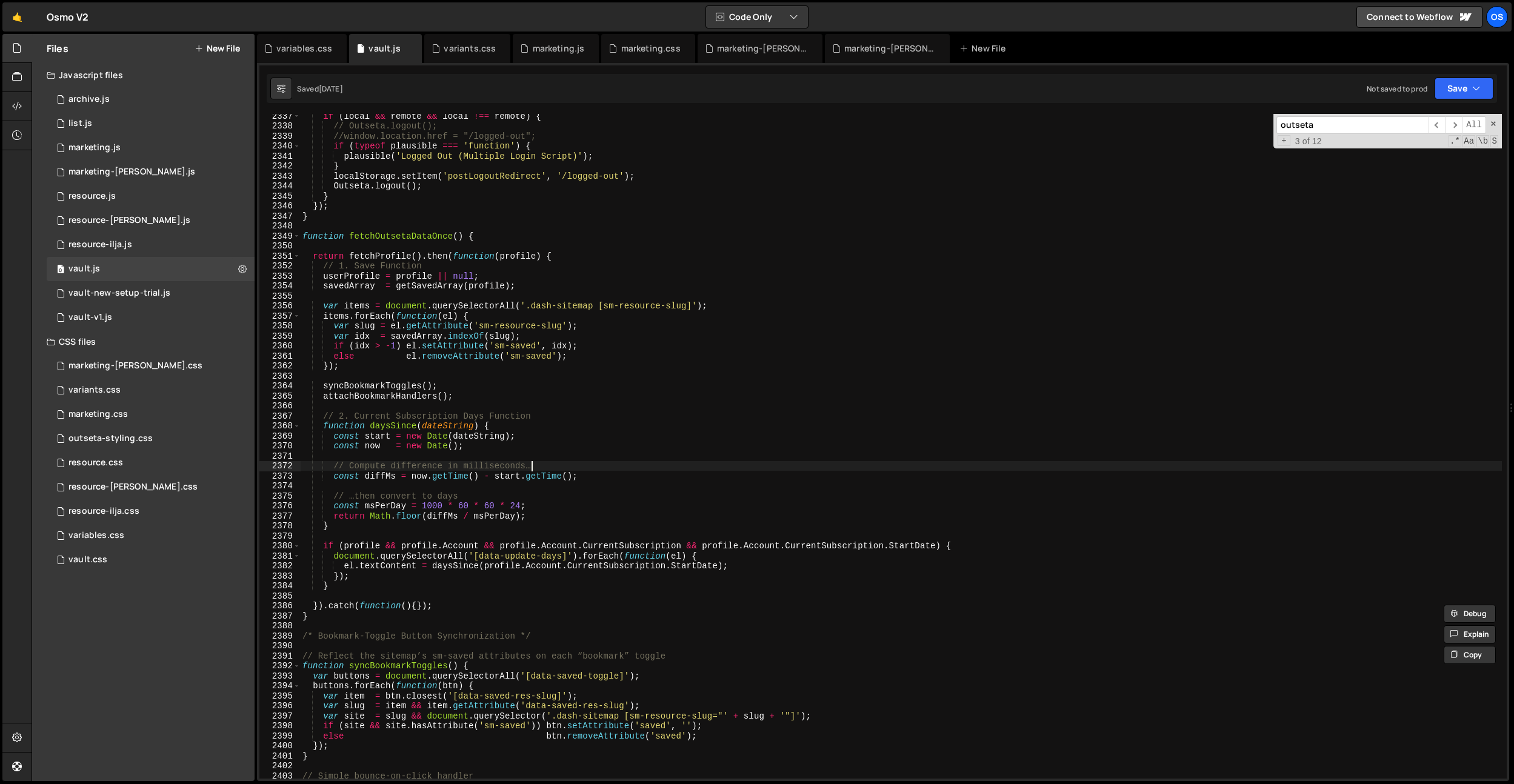
click at [578, 466] on div "if ( local && remote && local !== remote ) { // Outseta.logout(); //window.loca…" at bounding box center [901, 453] width 1202 height 684
type textarea "// Compute difference in milliseconds…"
paste input "isLoggedIn"
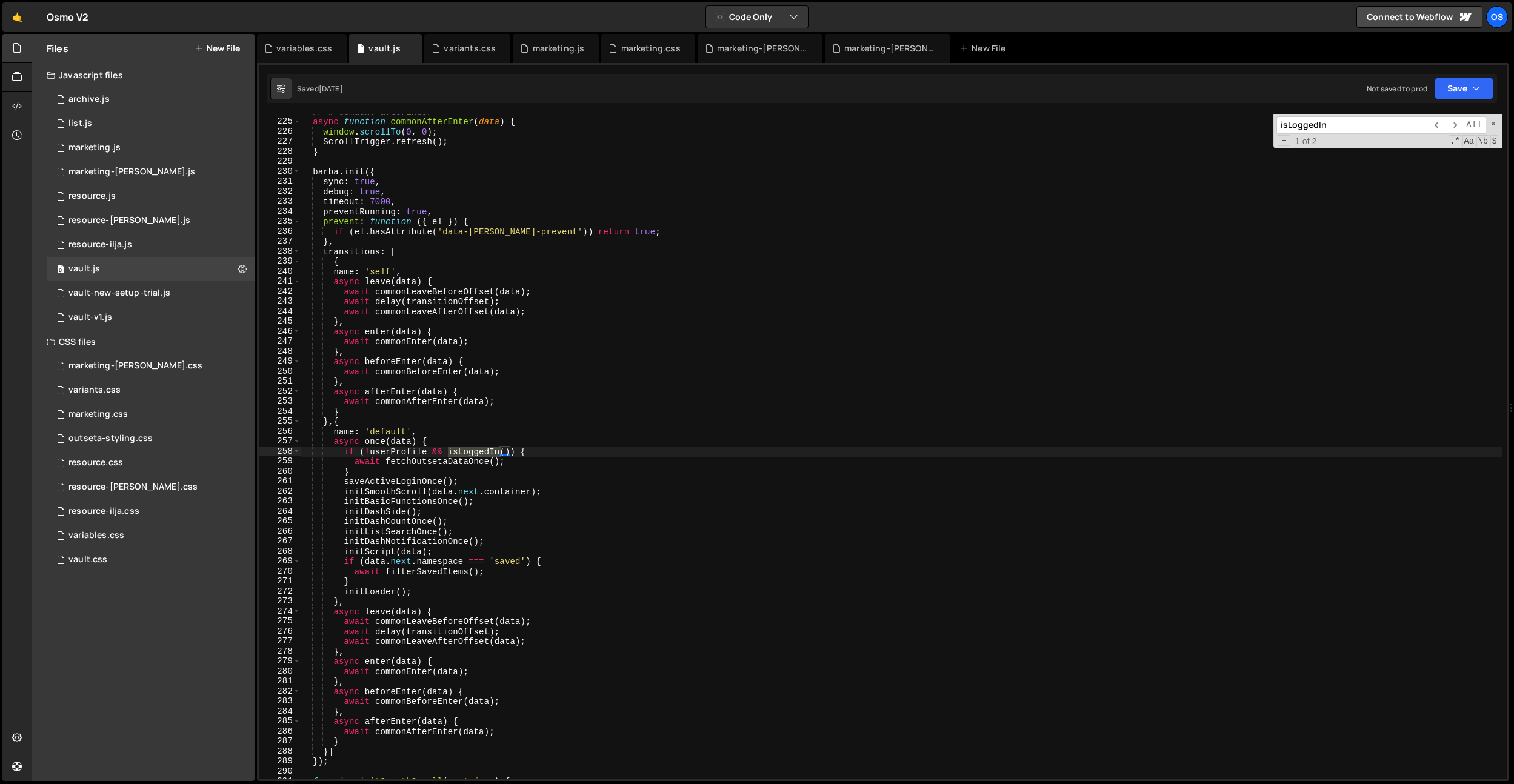
type input "isLoggedIn"
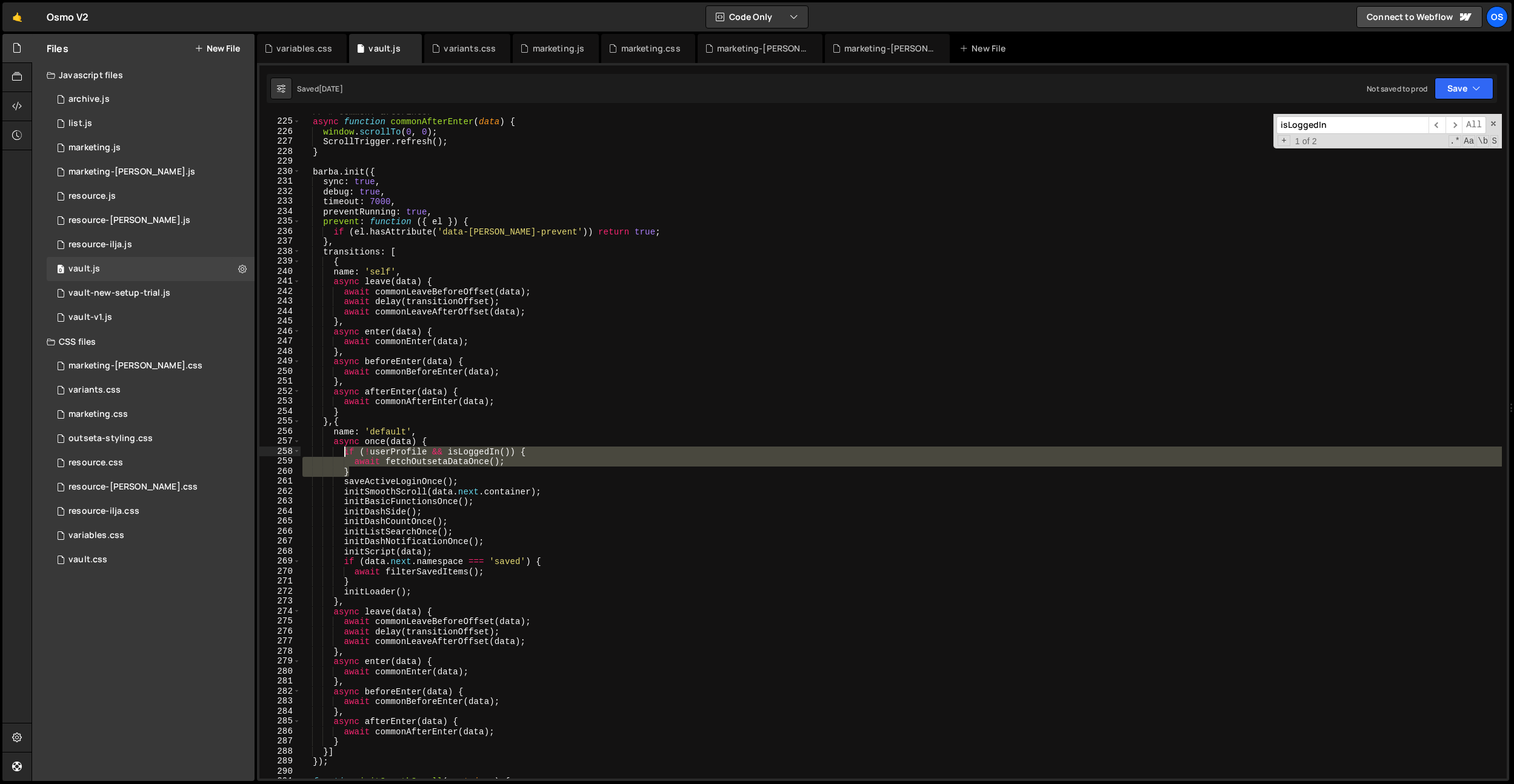
drag, startPoint x: 368, startPoint y: 475, endPoint x: 344, endPoint y: 455, distance: 31.2
click at [344, 455] on div "// # Common: afterEnter async function commonAfterEnter ( data ) { window . scr…" at bounding box center [901, 448] width 1202 height 684
type textarea "if (!userProfile && isLoggedIn()) { await fetchOutsetaDataOnce();"
click at [549, 55] on div "marketing.js" at bounding box center [556, 49] width 86 height 29
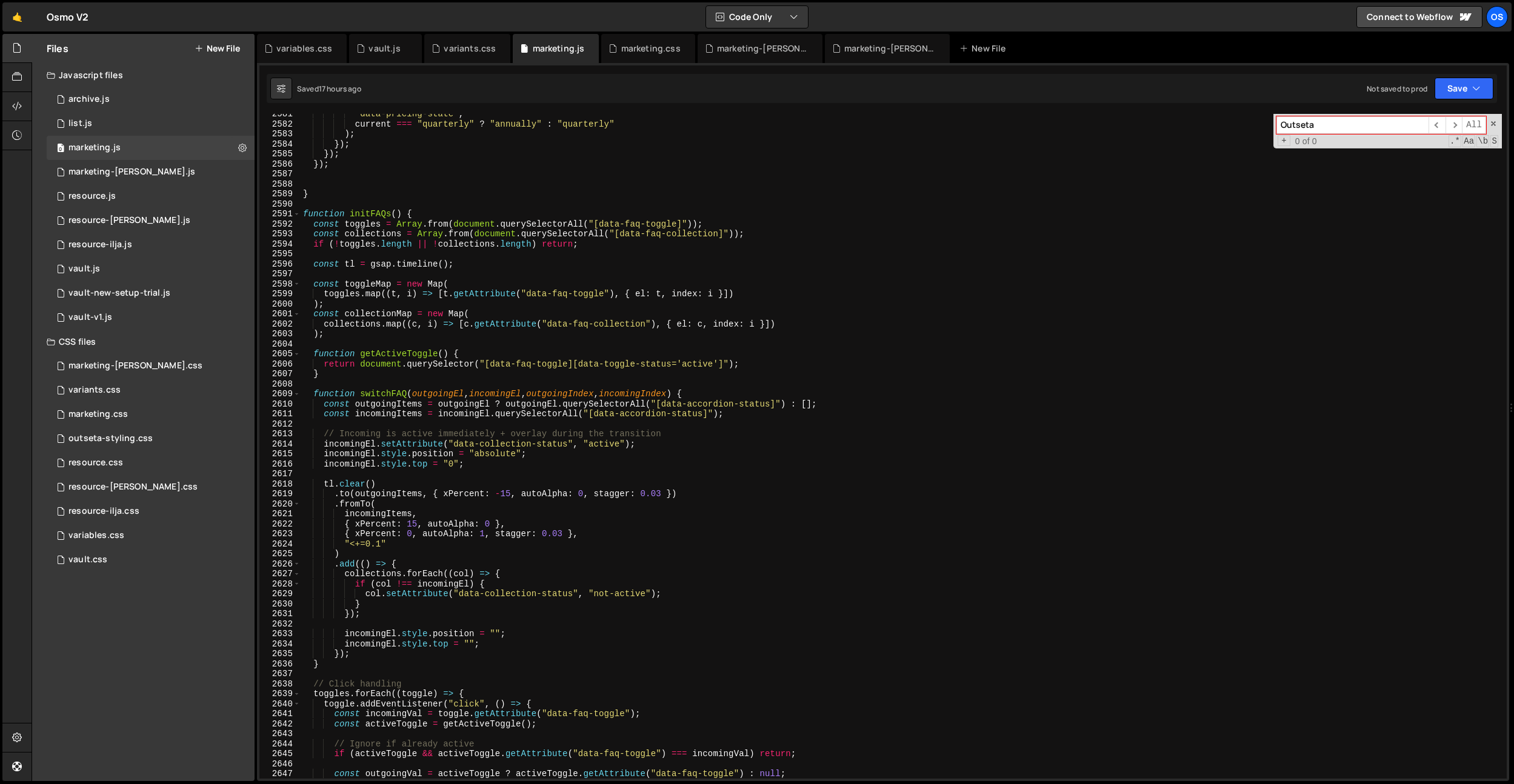
click at [675, 204] on div ""data-pricing-state" , current === "quarterly" ? "annually" : "quarterly" ) ; }…" at bounding box center [901, 451] width 1201 height 684
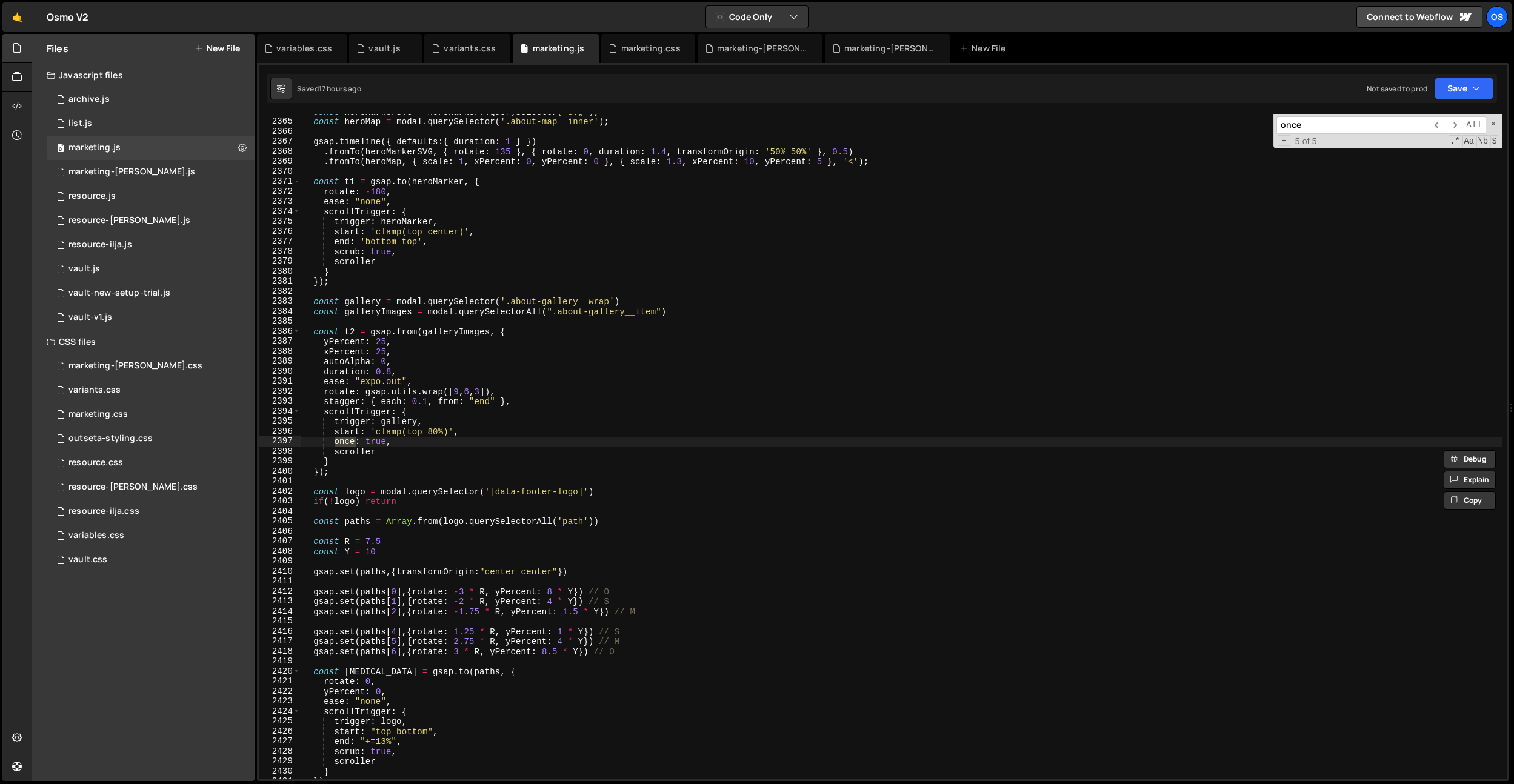
scroll to position [169, 0]
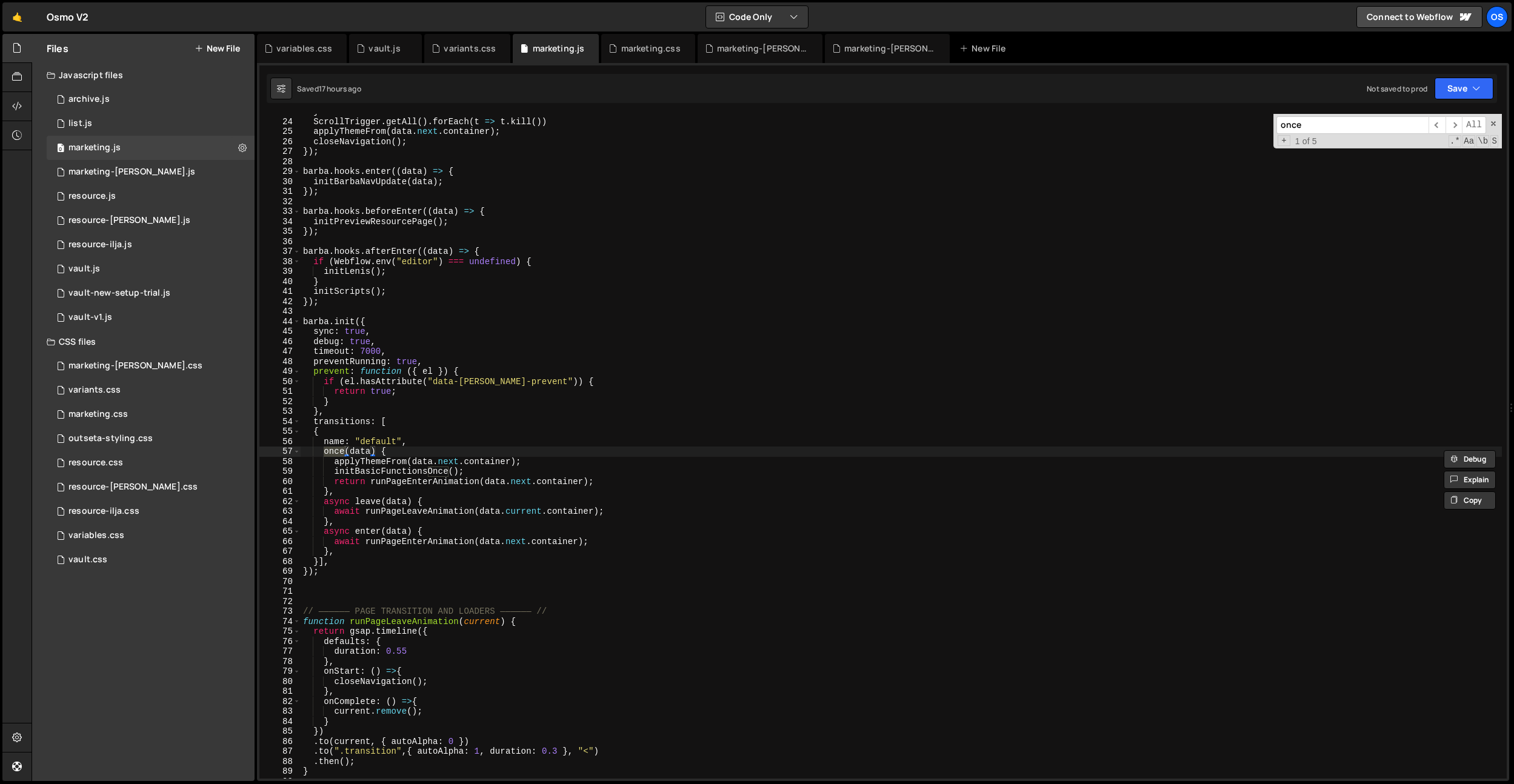
type input "once"
type textarea "once(data) {"
click at [417, 453] on div "} ScrollTrigger . getAll ( ) . forEach ( t => t . kill ( )) applyThemeFrom ( da…" at bounding box center [901, 448] width 1201 height 684
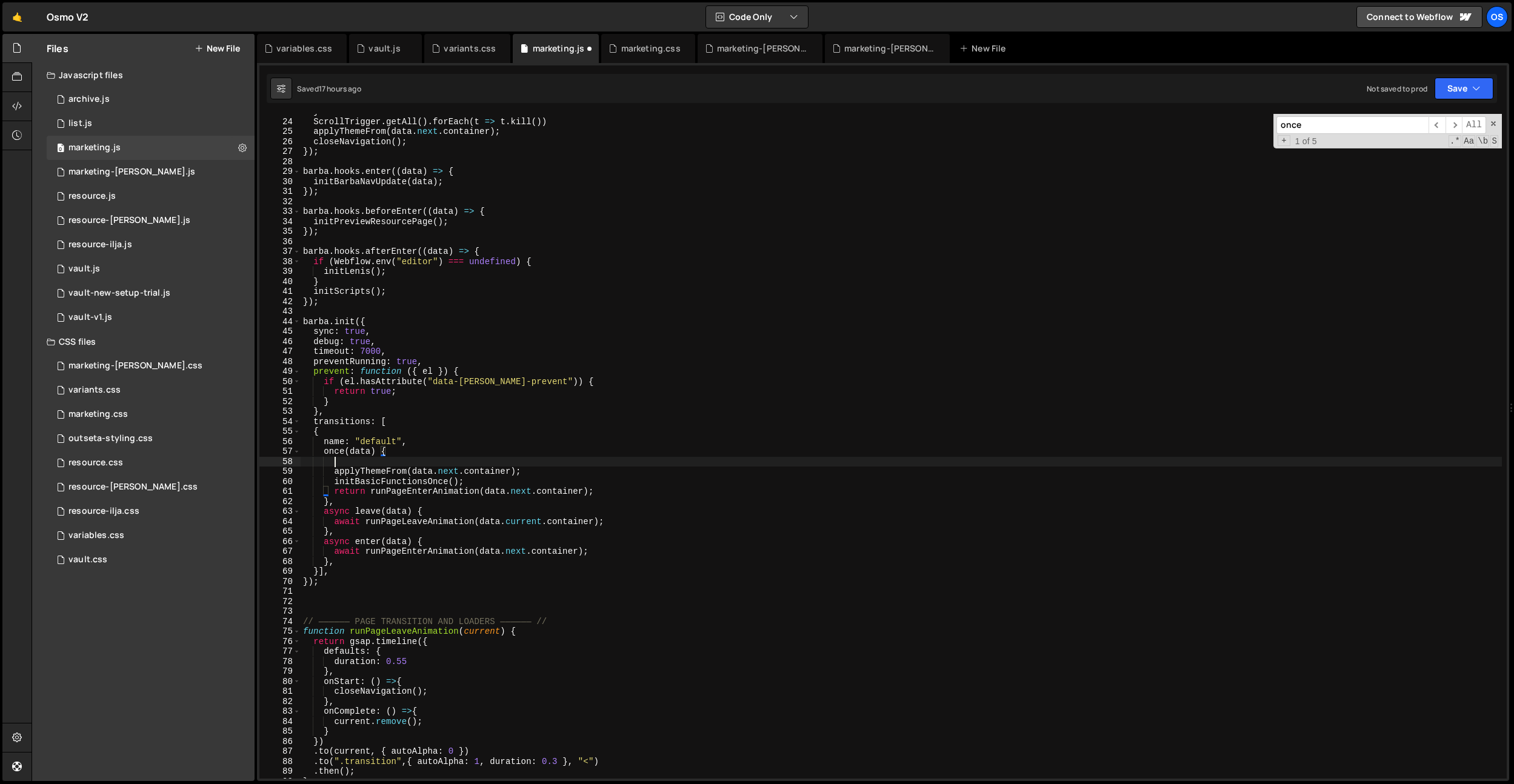
scroll to position [0, 1]
paste textarea "}"
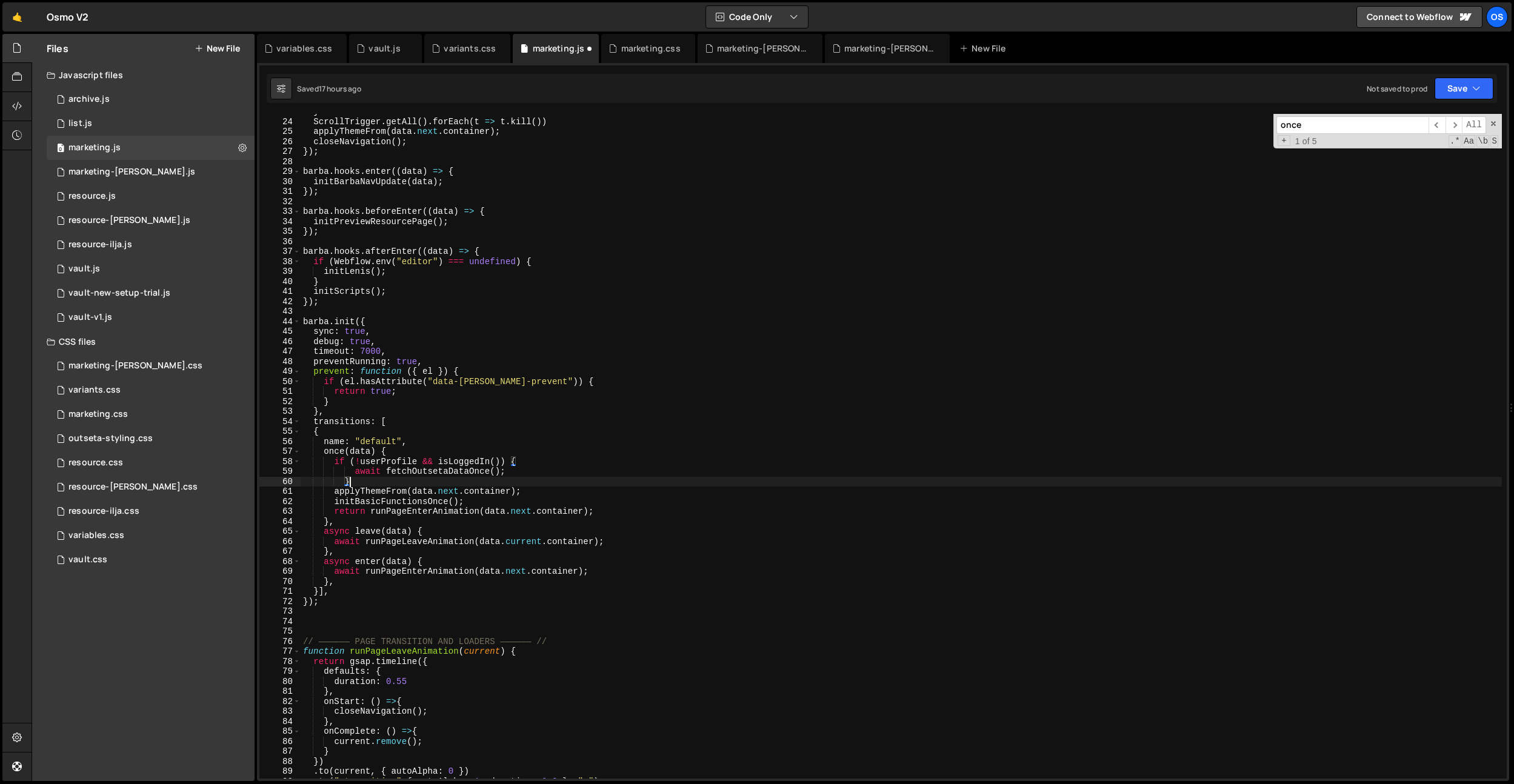
click at [346, 484] on div "} ScrollTrigger . getAll ( ) . forEach ( t => t . kill ( )) applyThemeFrom ( da…" at bounding box center [901, 448] width 1201 height 684
click at [352, 471] on div "} ScrollTrigger . getAll ( ) . forEach ( t => t . kill ( )) applyThemeFrom ( da…" at bounding box center [901, 448] width 1201 height 684
type textarea "await fetchOutsetaDataOnce();"
click at [376, 49] on div "vault.js" at bounding box center [384, 49] width 32 height 12
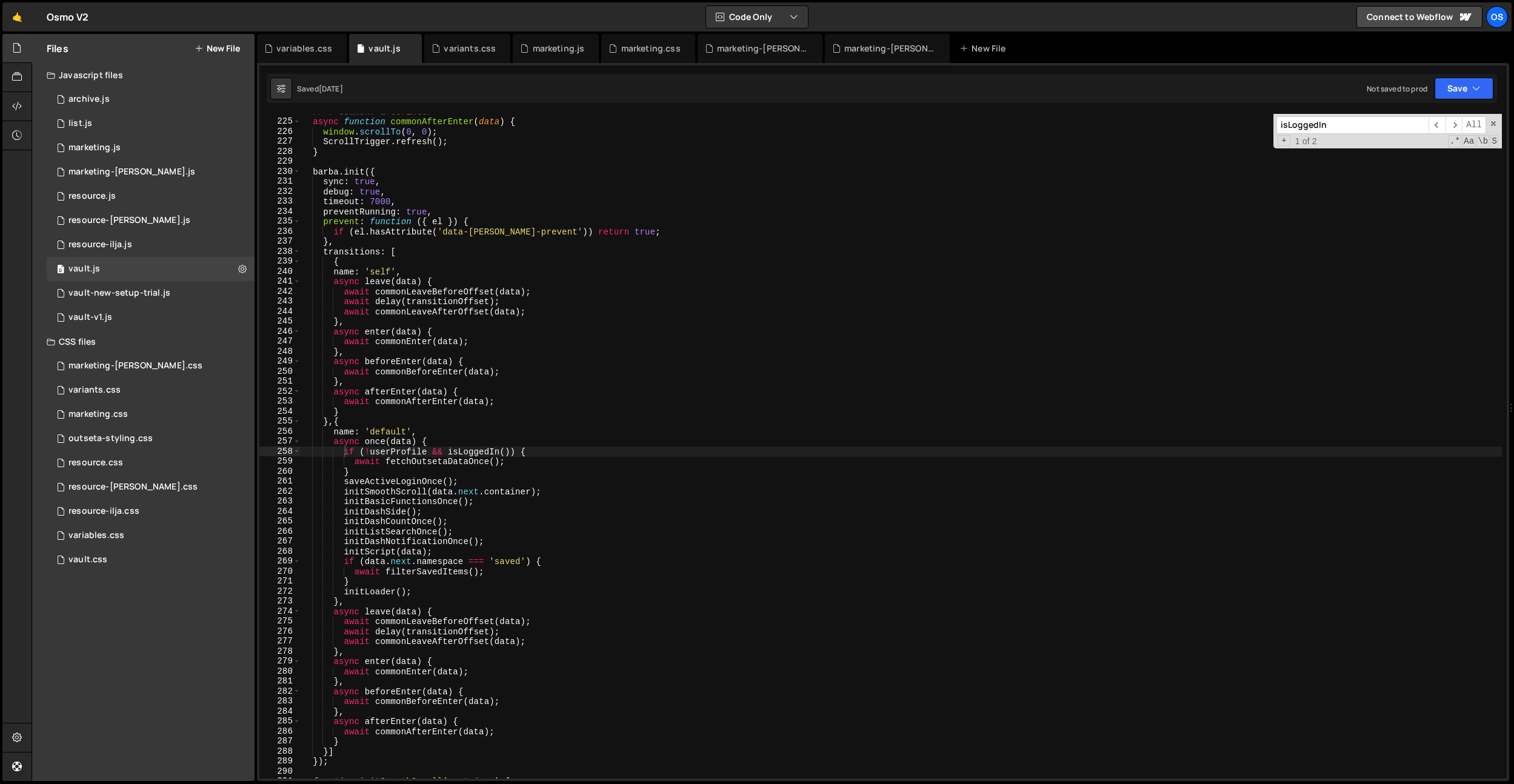
click at [418, 452] on div "// # Common: afterEnter async function commonAfterEnter ( data ) { window . scr…" at bounding box center [901, 448] width 1202 height 684
click at [499, 413] on div "// # Common: afterEnter async function commonAfterEnter ( data ) { window . scr…" at bounding box center [901, 448] width 1202 height 684
type textarea "}"
paste input "userProfile"
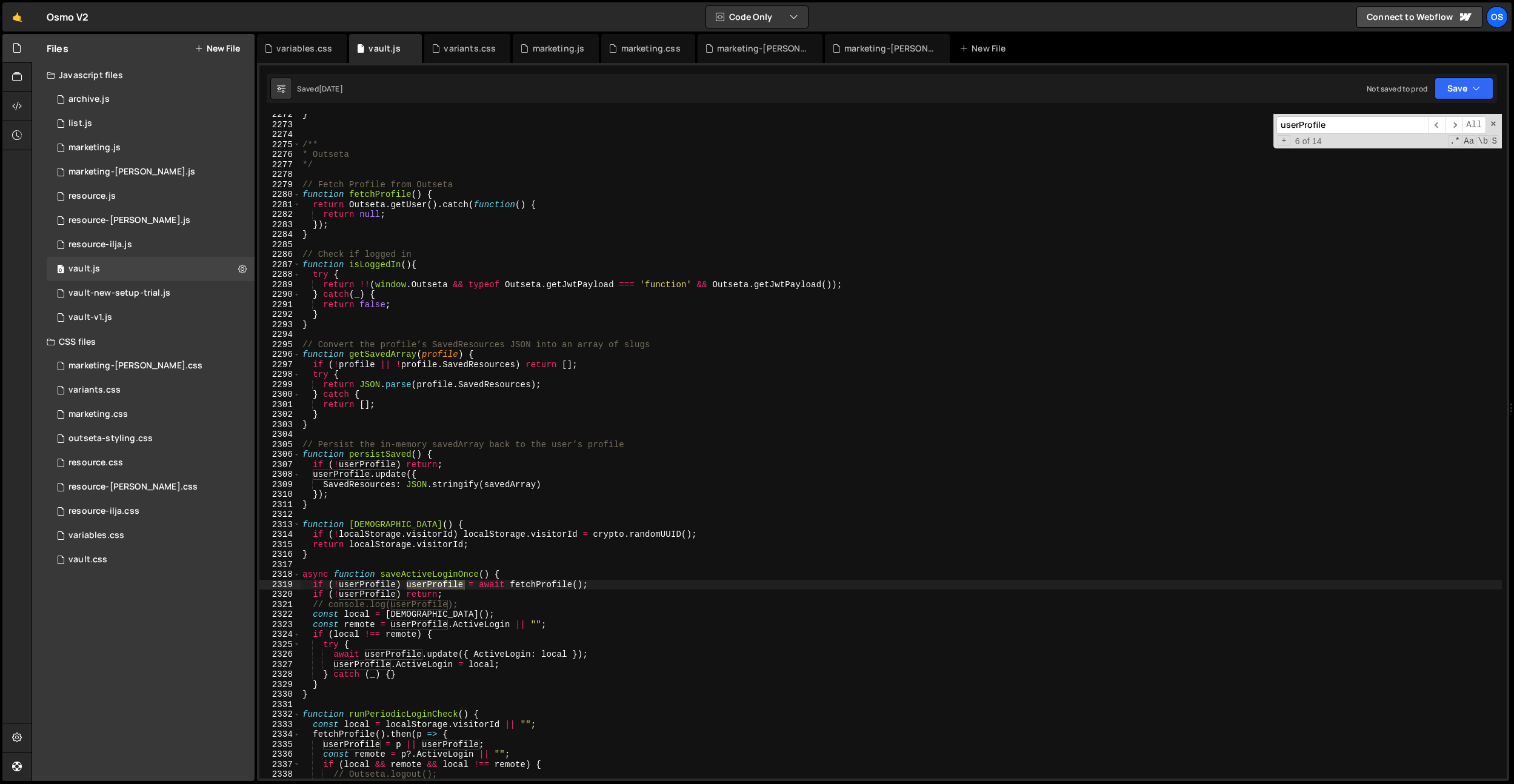
scroll to position [17732, 0]
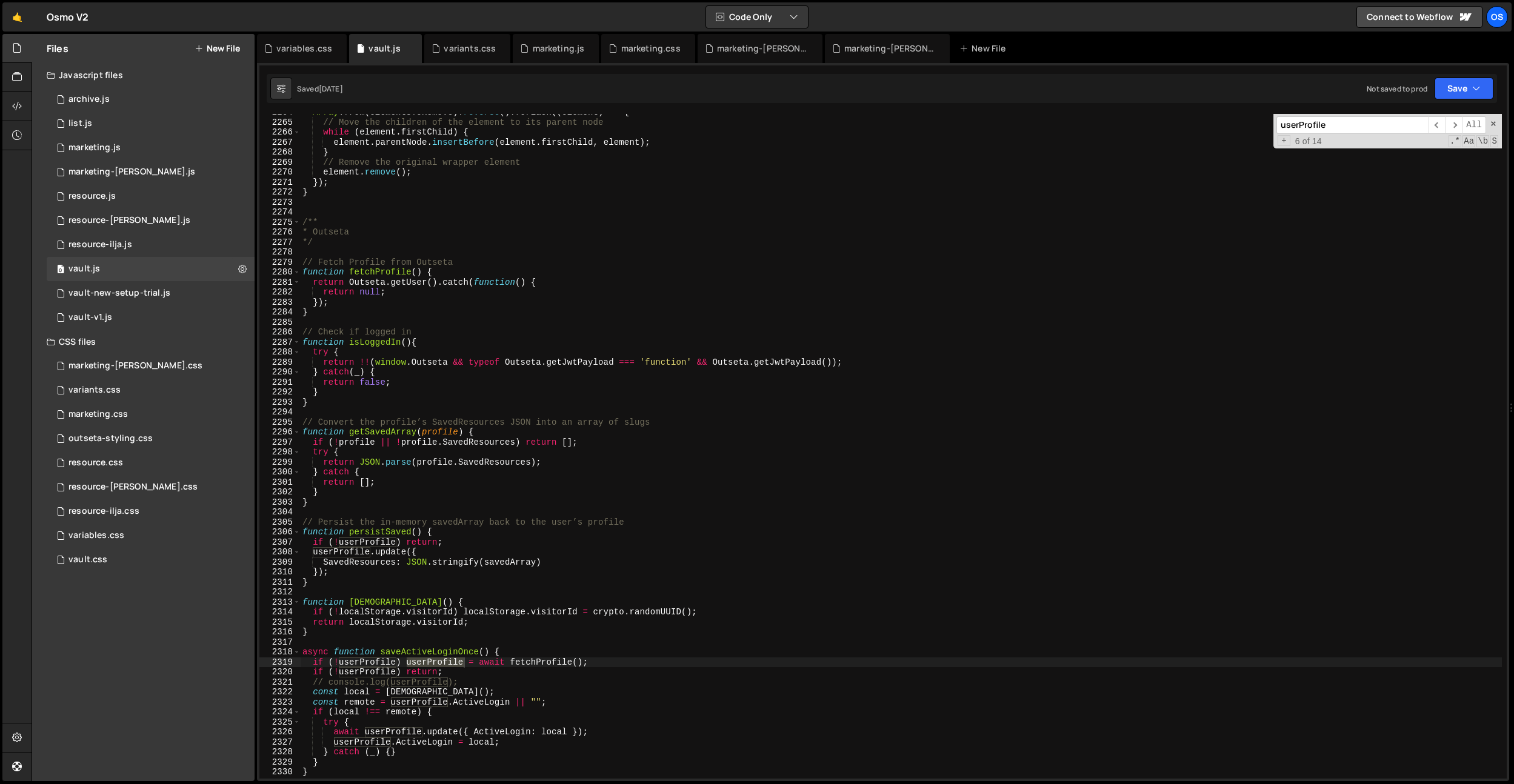
type input "userProfile"
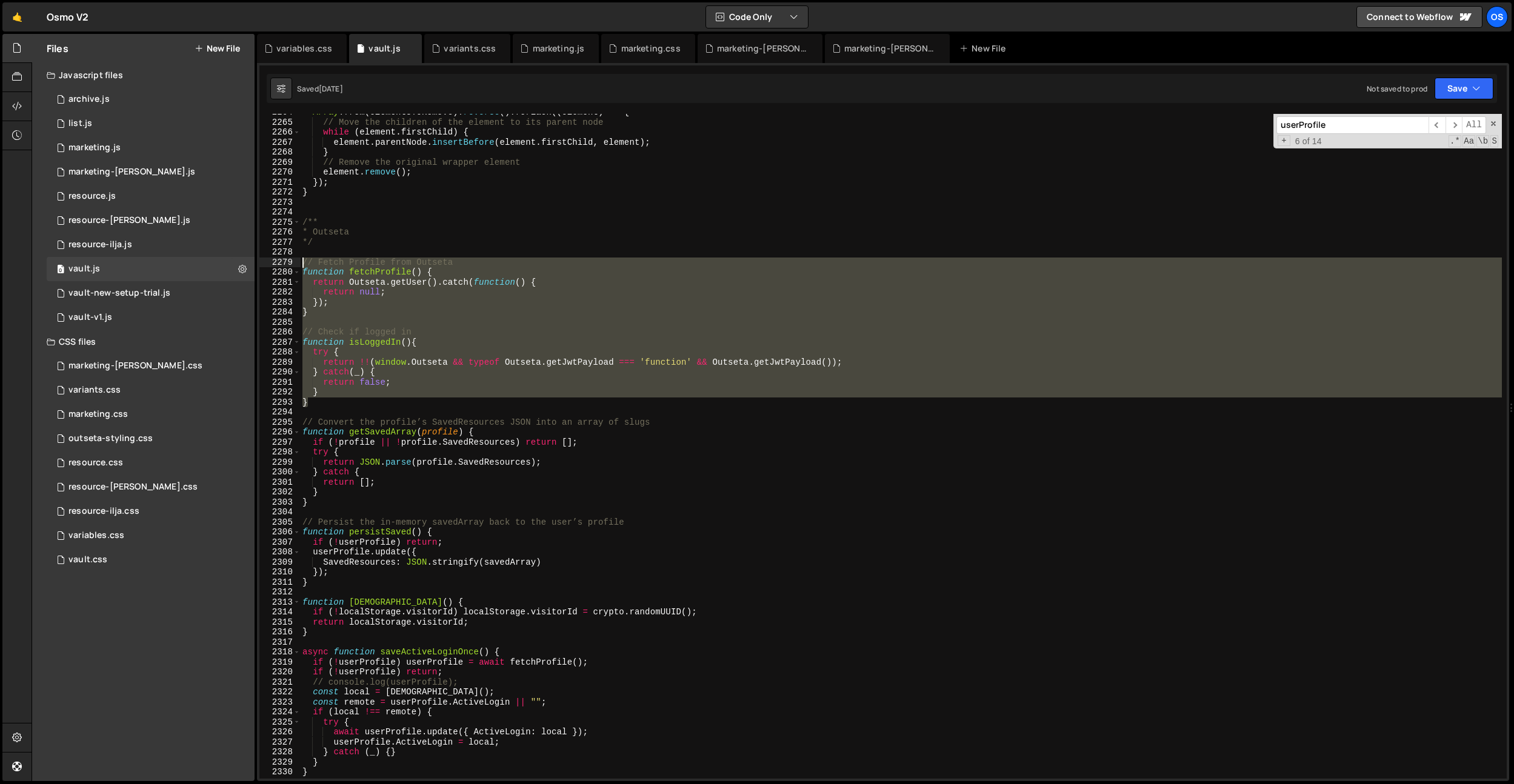
drag, startPoint x: 322, startPoint y: 394, endPoint x: 291, endPoint y: 264, distance: 133.6
click at [291, 264] on div "} 2264 2265 2266 2267 2268 2269 2270 2271 2272 2273 2274 2275 2276 2277 2278 22…" at bounding box center [883, 446] width 1247 height 664
type textarea "// Fetch Profile from Outseta function fetchProfile() {"
click at [541, 53] on div "marketing.js" at bounding box center [559, 49] width 52 height 12
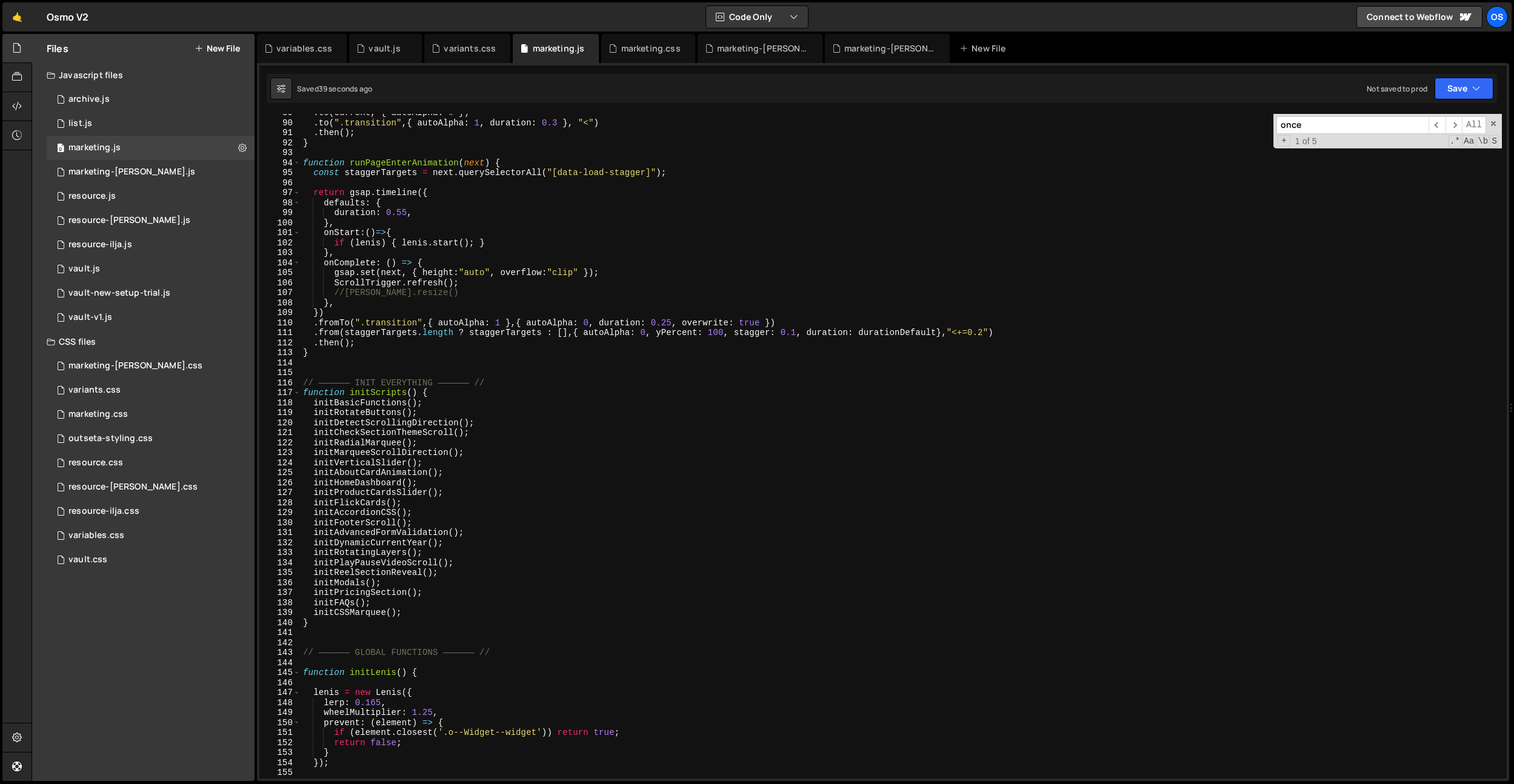
scroll to position [752, 0]
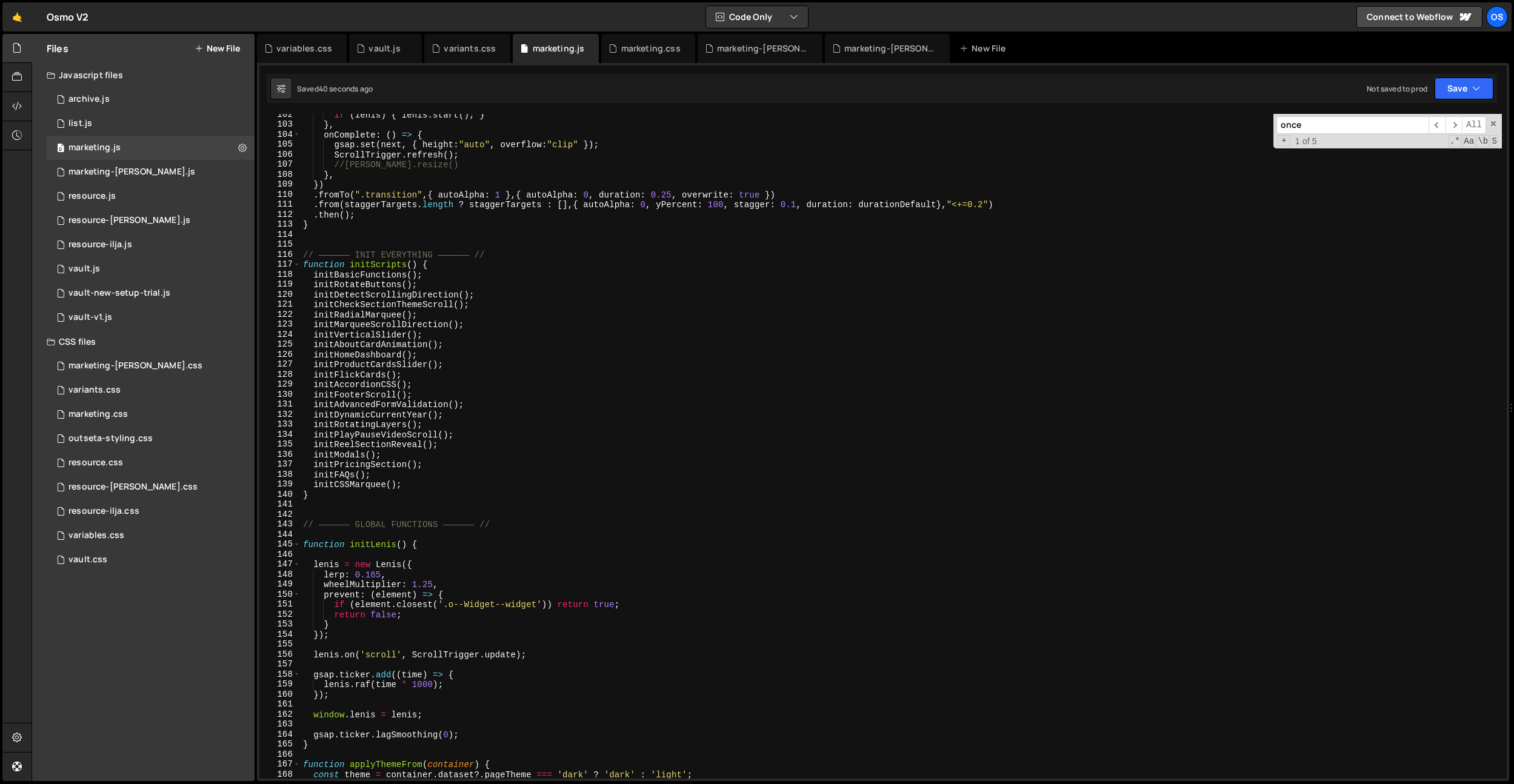
click at [324, 501] on div "if ( [PERSON_NAME] ) { [PERSON_NAME] . start ( ) ; } } , onComplete : ( ) => { …" at bounding box center [901, 452] width 1201 height 684
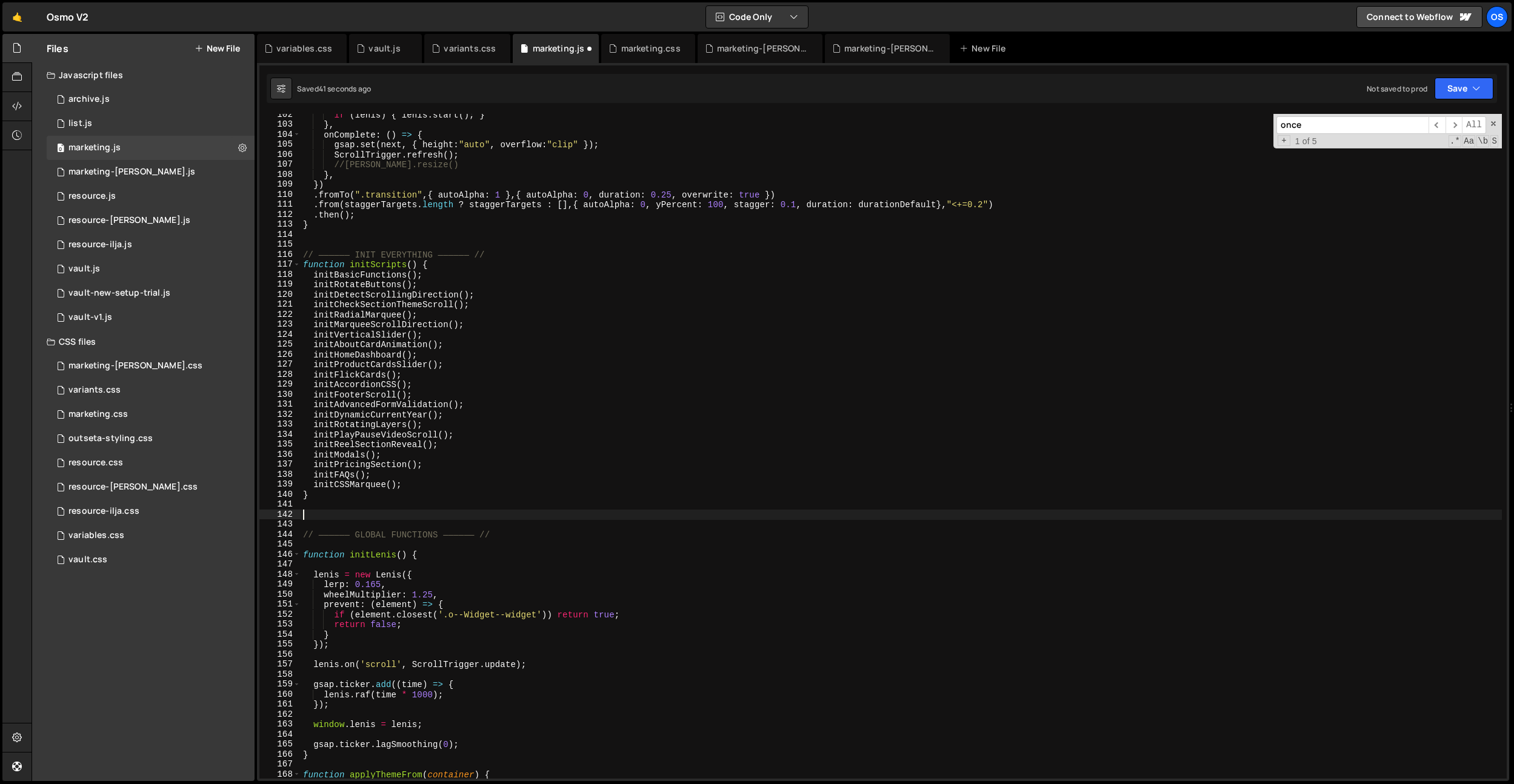
paste textarea "}"
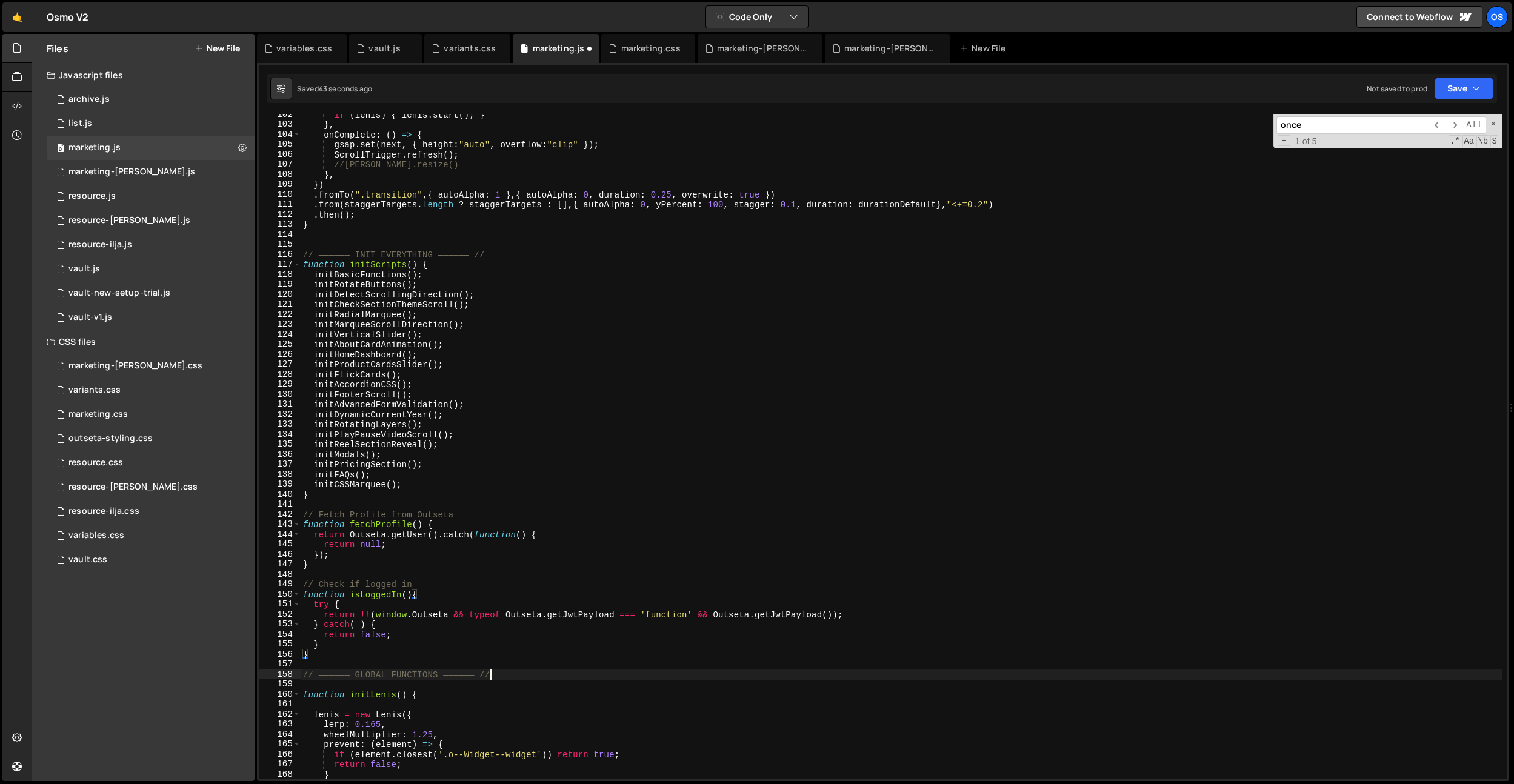
click at [496, 675] on div "if ( [PERSON_NAME] ) { [PERSON_NAME] . start ( ) ; } } , onComplete : ( ) => { …" at bounding box center [901, 452] width 1201 height 684
drag, startPoint x: 504, startPoint y: 678, endPoint x: 320, endPoint y: 552, distance: 223.0
click at [273, 675] on div "// —————— GLOBAL FUNCTIONS —————— // 102 103 104 105 106 107 108 109 110 111 11…" at bounding box center [883, 446] width 1247 height 664
click at [320, 496] on div "if ( [PERSON_NAME] ) { [PERSON_NAME] . start ( ) ; } } , onComplete : ( ) => { …" at bounding box center [901, 452] width 1201 height 684
type textarea "}"
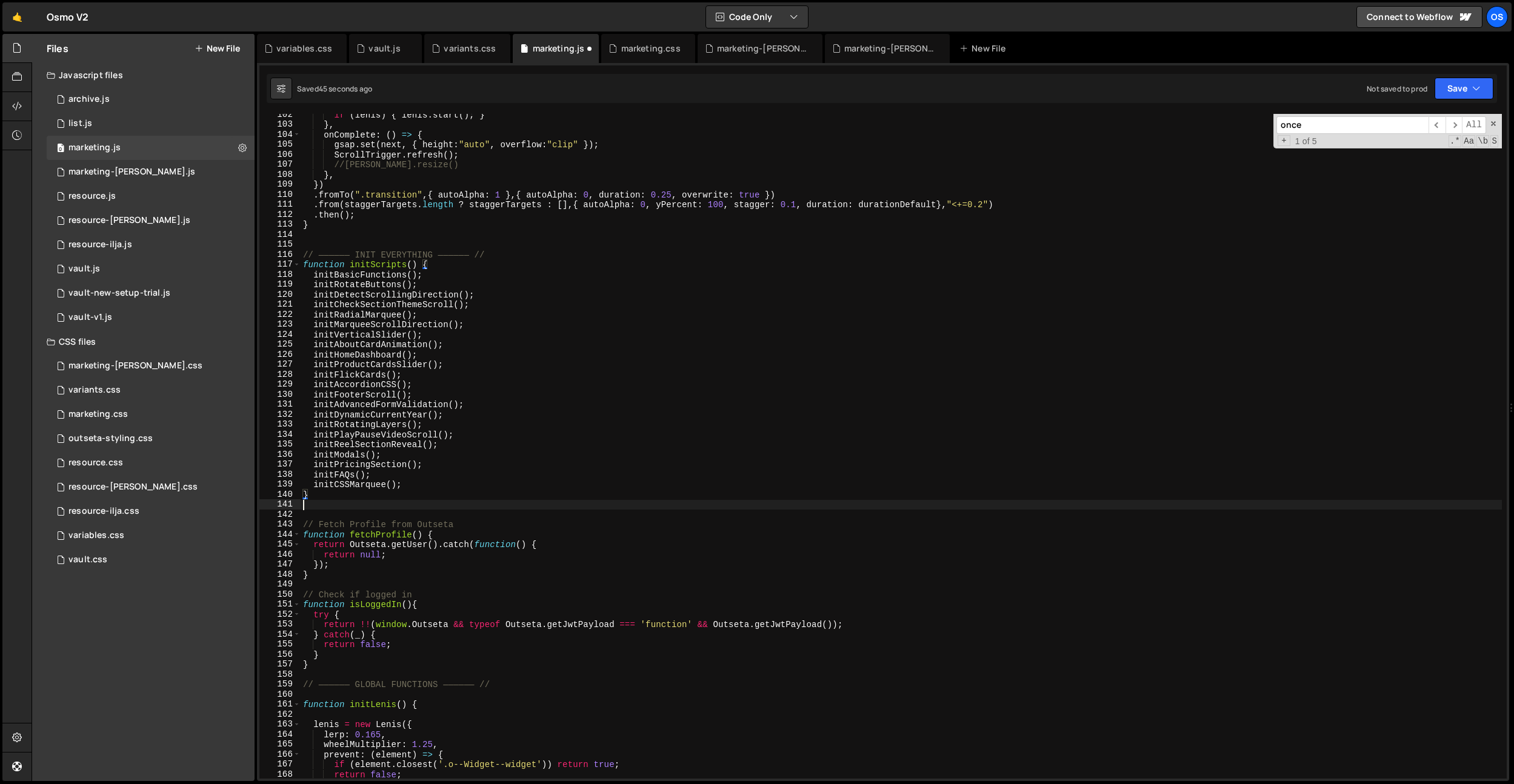
paste textarea "// —————— GLOBAL FUNCTIONS —————— //"
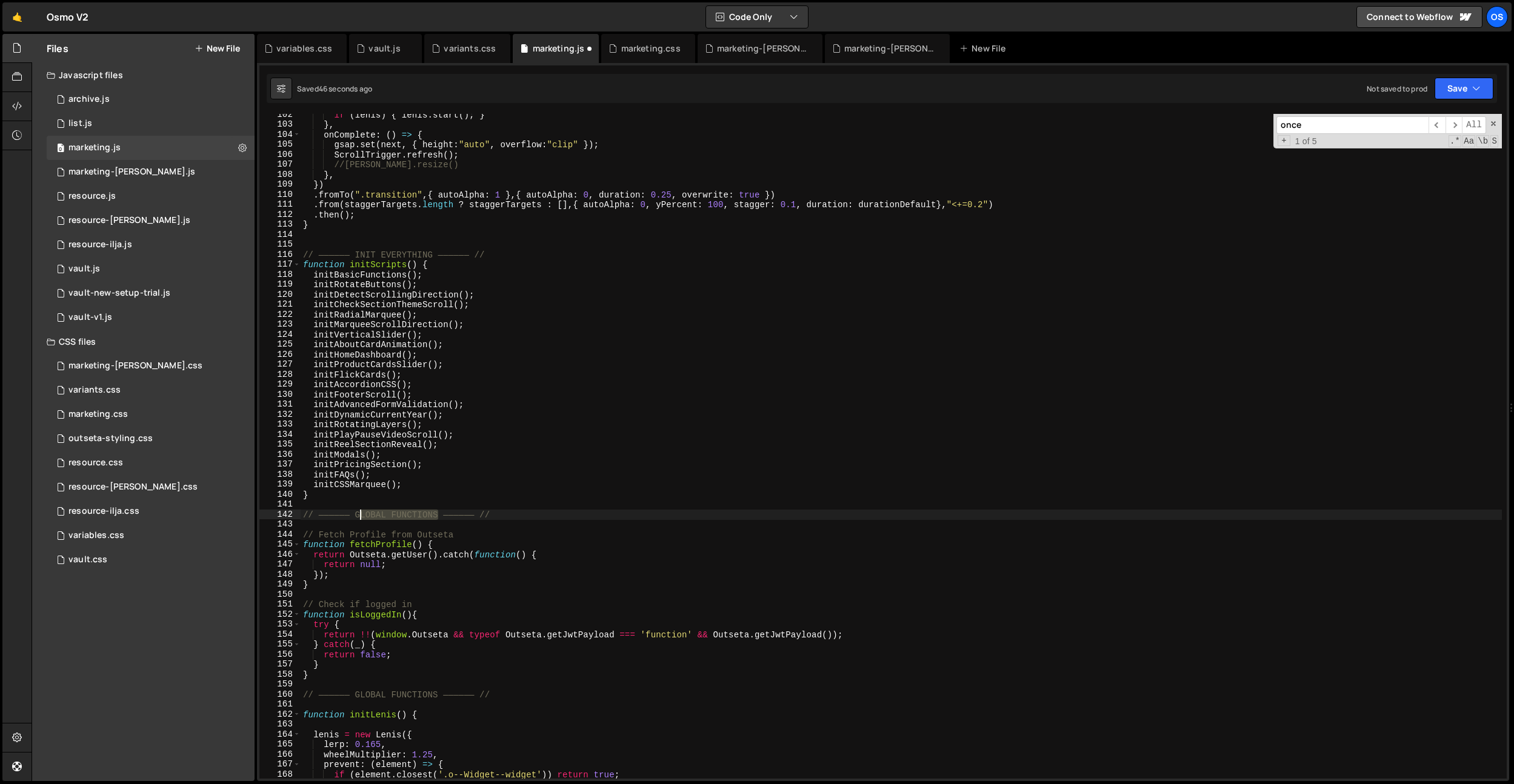
drag, startPoint x: 439, startPoint y: 512, endPoint x: 357, endPoint y: 513, distance: 82.0
click at [357, 513] on div "if ( [PERSON_NAME] ) { [PERSON_NAME] . start ( ) ; } } , onComplete : ( ) => { …" at bounding box center [901, 452] width 1201 height 684
drag, startPoint x: 490, startPoint y: 455, endPoint x: 485, endPoint y: 469, distance: 14.9
click at [490, 455] on div "if ( [PERSON_NAME] ) { [PERSON_NAME] . start ( ) ; } } , onComplete : ( ) => { …" at bounding box center [901, 452] width 1201 height 684
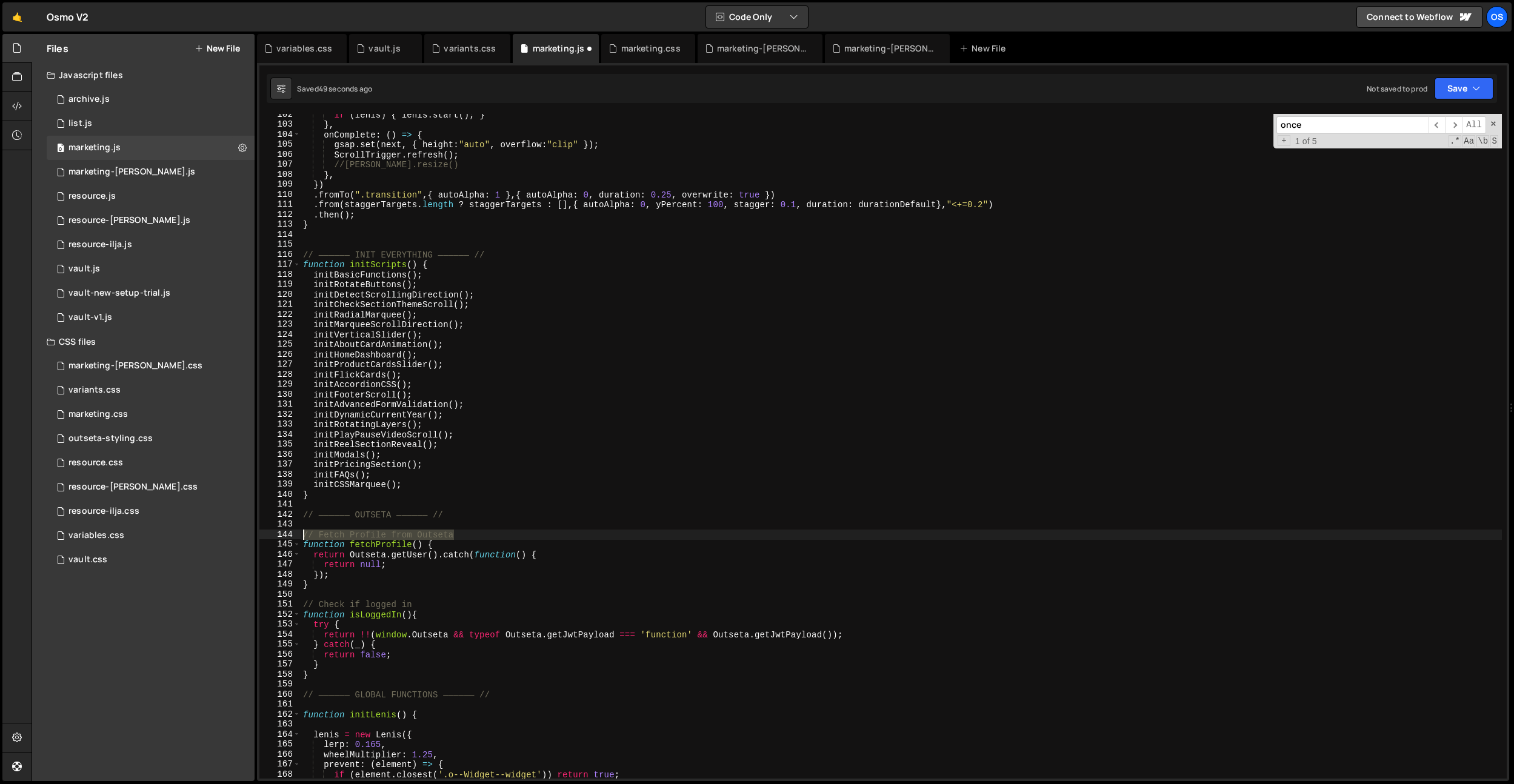
drag, startPoint x: 464, startPoint y: 535, endPoint x: 339, endPoint y: 571, distance: 130.1
click at [231, 530] on div "Files New File Javascript files 0 archive.js 0 0 list.js 0 0 marketing.js 0 0 0…" at bounding box center [772, 408] width 1482 height 748
type textarea "// Fetch Profile from Outseta"
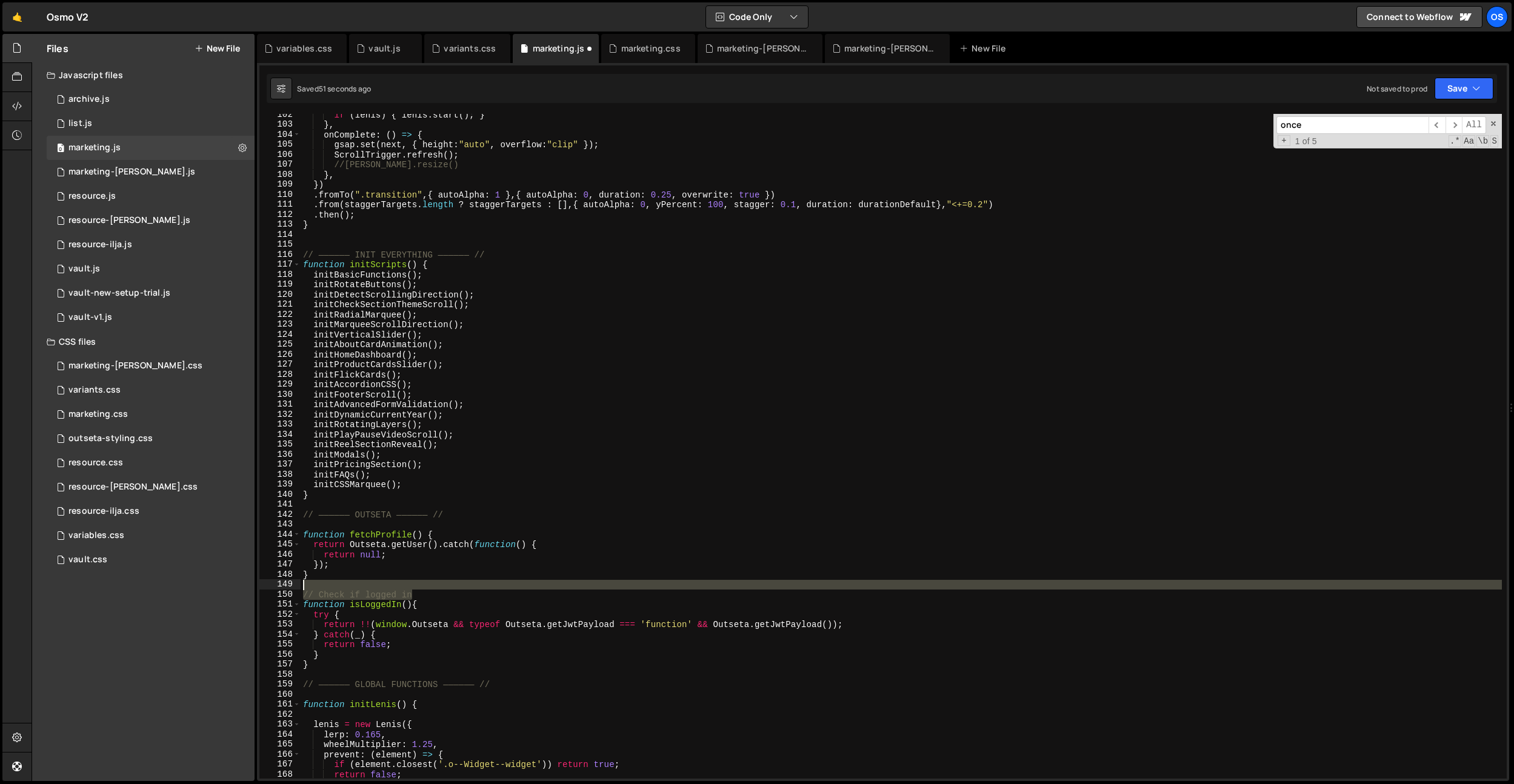
drag, startPoint x: 443, startPoint y: 593, endPoint x: 291, endPoint y: 585, distance: 152.2
click at [287, 587] on div "102 103 104 105 106 107 108 109 110 111 112 113 114 115 116 117 118 119 120 121…" at bounding box center [883, 446] width 1247 height 664
type textarea "// Fetch Profile from Outseta"
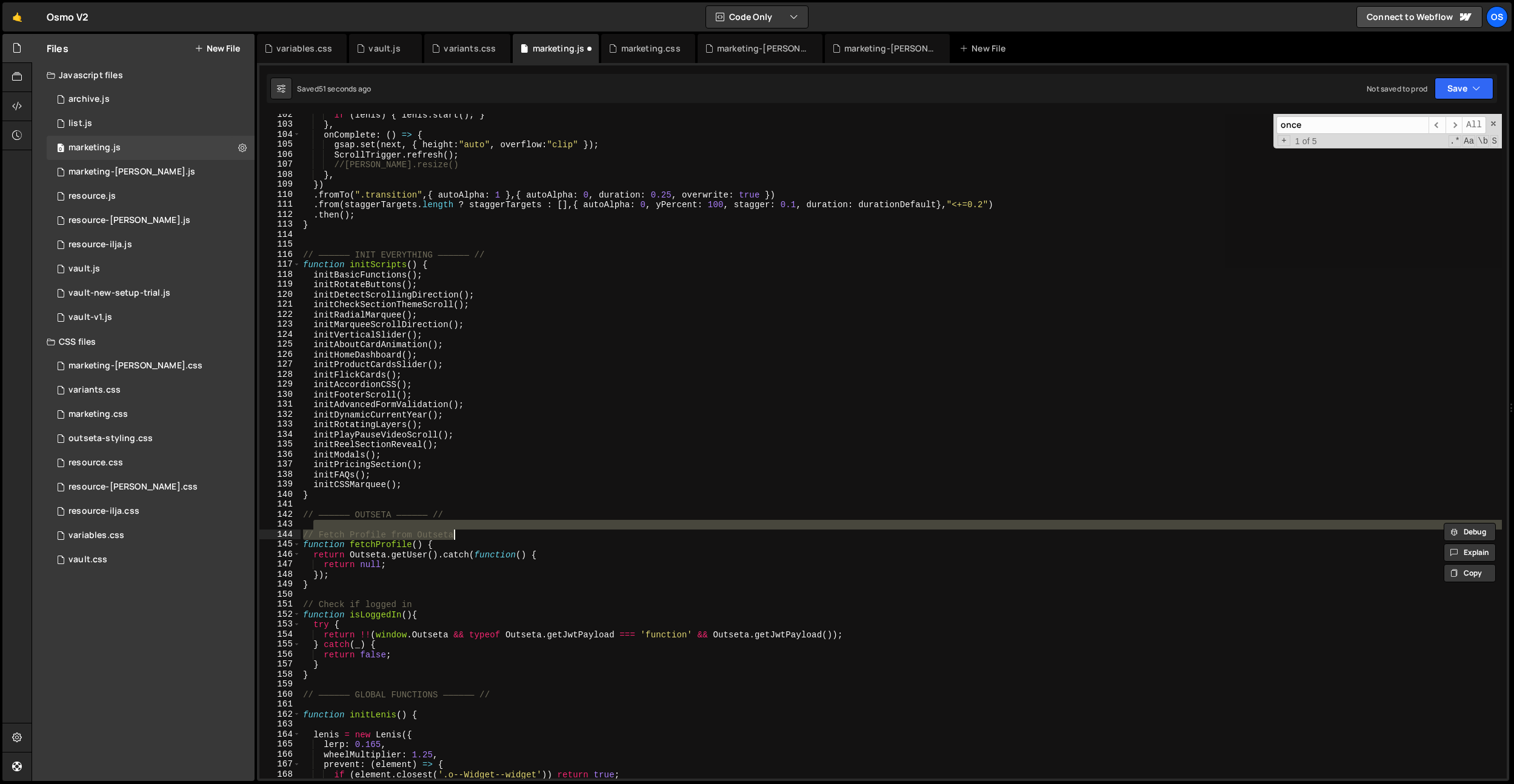
drag, startPoint x: 481, startPoint y: 528, endPoint x: 475, endPoint y: 532, distance: 7.2
click at [481, 528] on div "if ( [PERSON_NAME] ) { [PERSON_NAME] . start ( ) ; } } , onComplete : ( ) => { …" at bounding box center [901, 446] width 1201 height 664
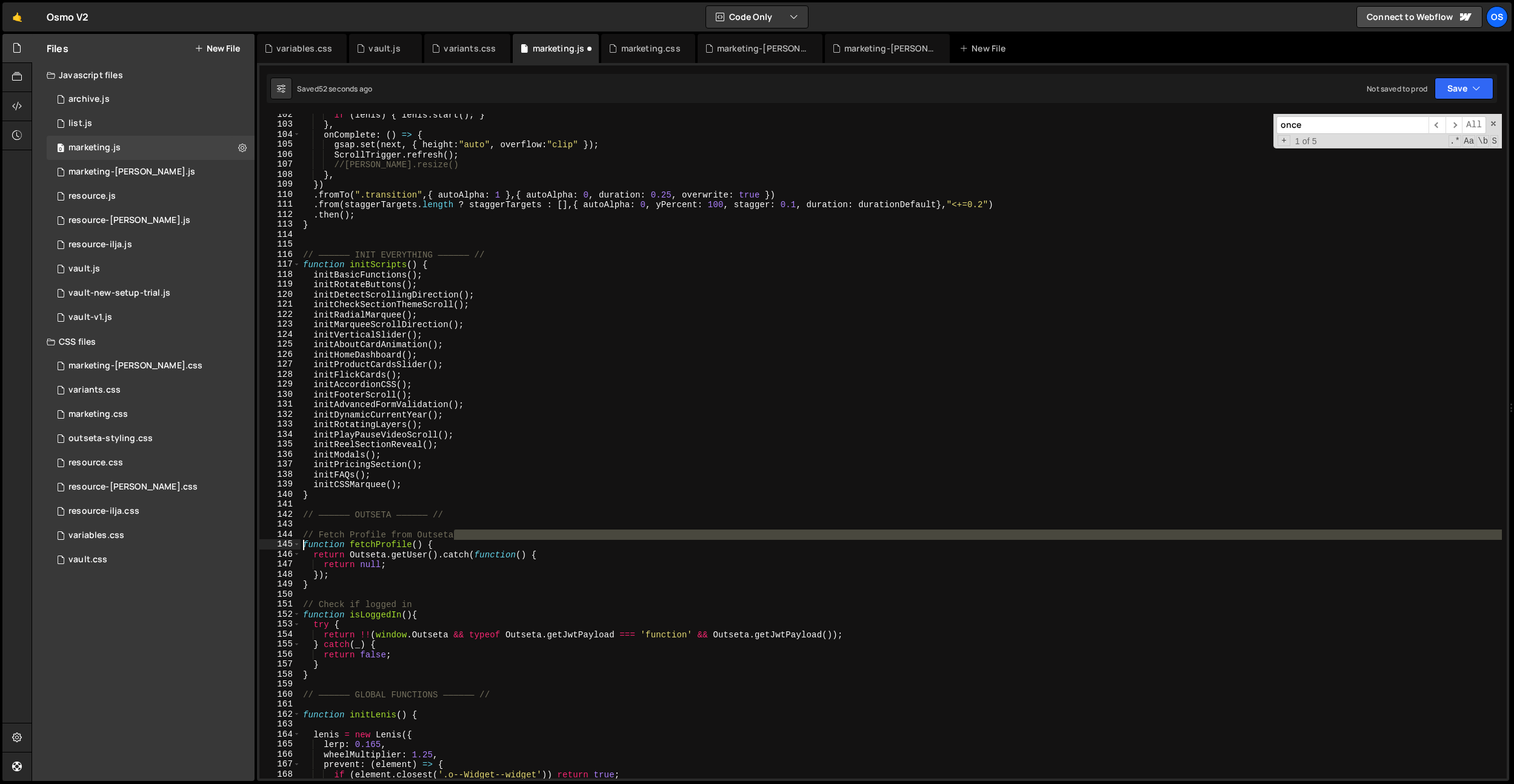
drag, startPoint x: 474, startPoint y: 535, endPoint x: 284, endPoint y: 539, distance: 190.0
click at [284, 539] on div "102 103 104 105 106 107 108 109 110 111 112 113 114 115 116 117 118 119 120 121…" at bounding box center [883, 446] width 1247 height 664
type textarea "// Fetch Profile from Outseta"
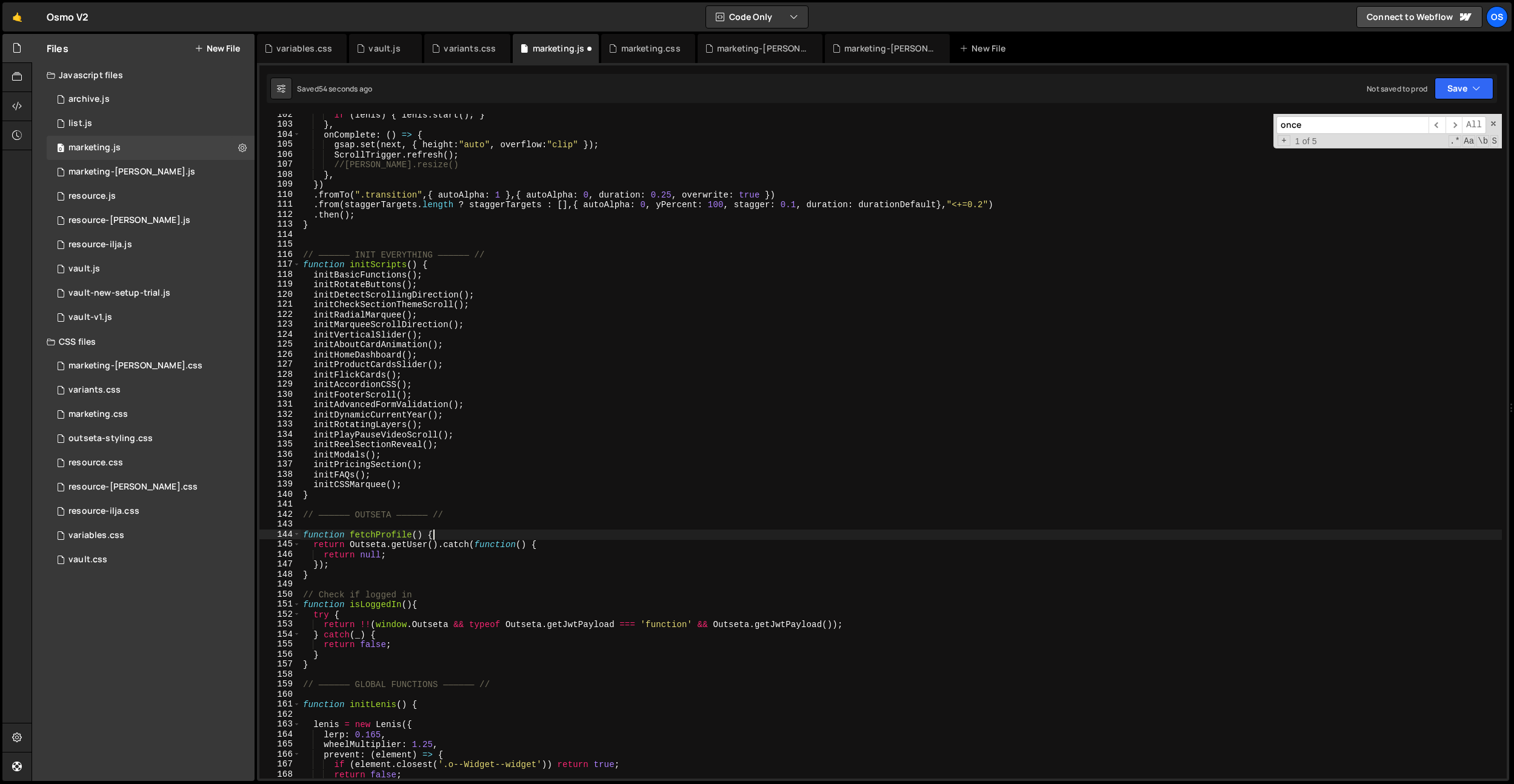
click at [441, 535] on div "if ( [PERSON_NAME] ) { [PERSON_NAME] . start ( ) ; } } , onComplete : ( ) => { …" at bounding box center [901, 452] width 1201 height 684
type textarea "function fetchProfile() {"
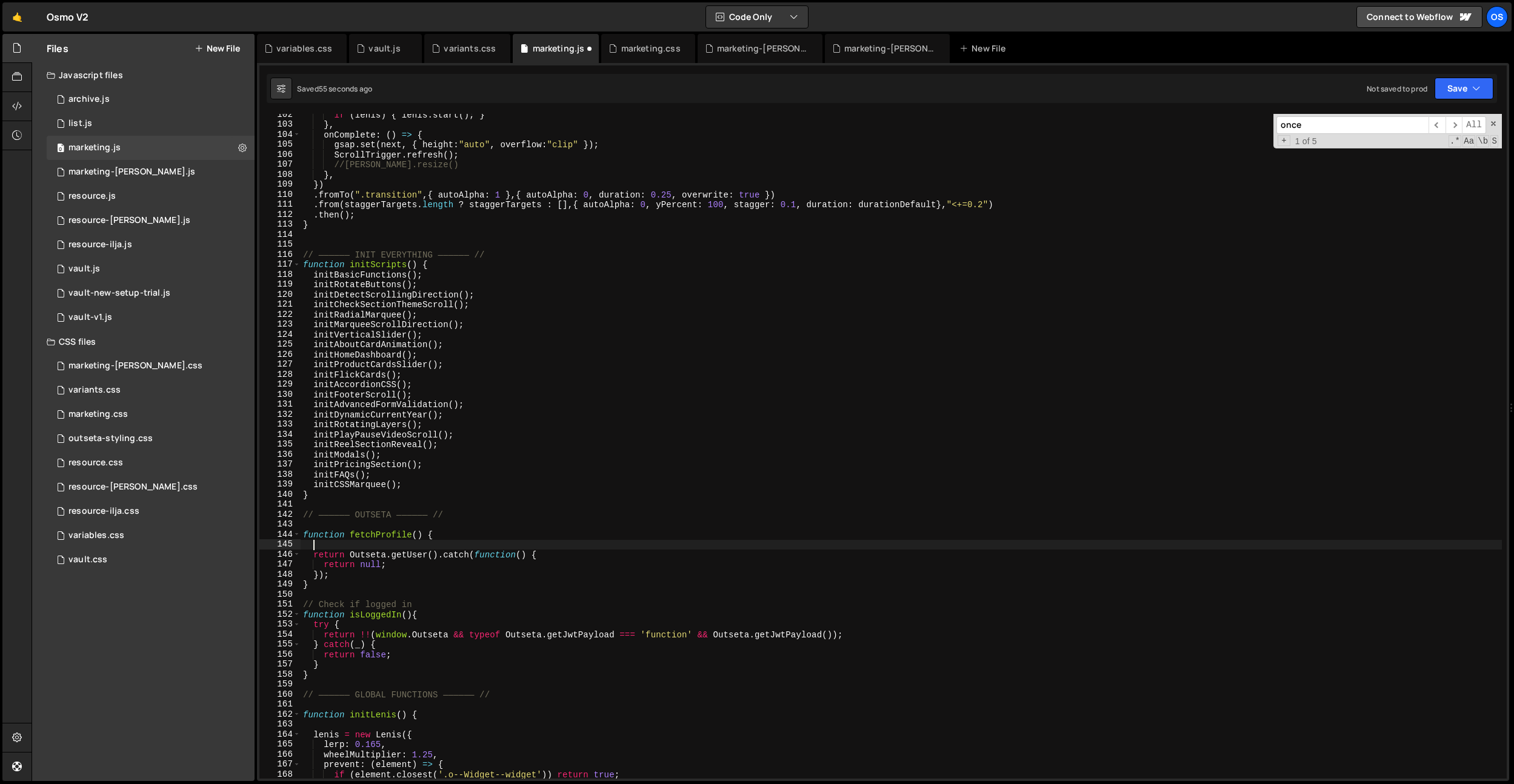
paste textarea "// Fetch Profile from Outseta"
drag, startPoint x: 423, startPoint y: 607, endPoint x: 302, endPoint y: 602, distance: 121.1
click at [302, 602] on div "if ( [PERSON_NAME] ) { [PERSON_NAME] . start ( ) ; } } , onComplete : ( ) => { …" at bounding box center [901, 452] width 1201 height 684
type textarea "// Check if logged in"
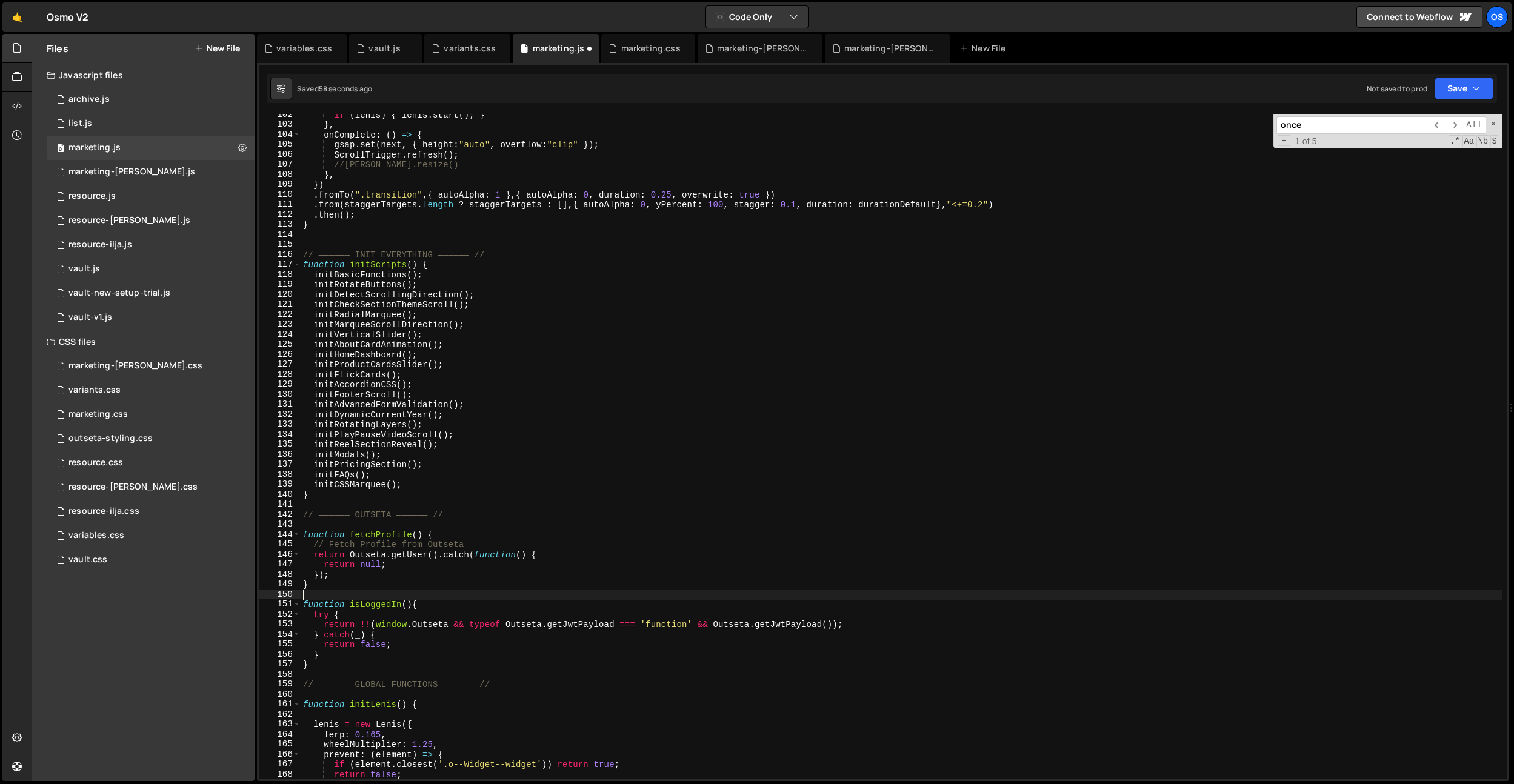
click at [448, 602] on div "if ( [PERSON_NAME] ) { [PERSON_NAME] . start ( ) ; } } , onComplete : ( ) => { …" at bounding box center [901, 452] width 1201 height 684
type textarea "function isLoggedIn(){"
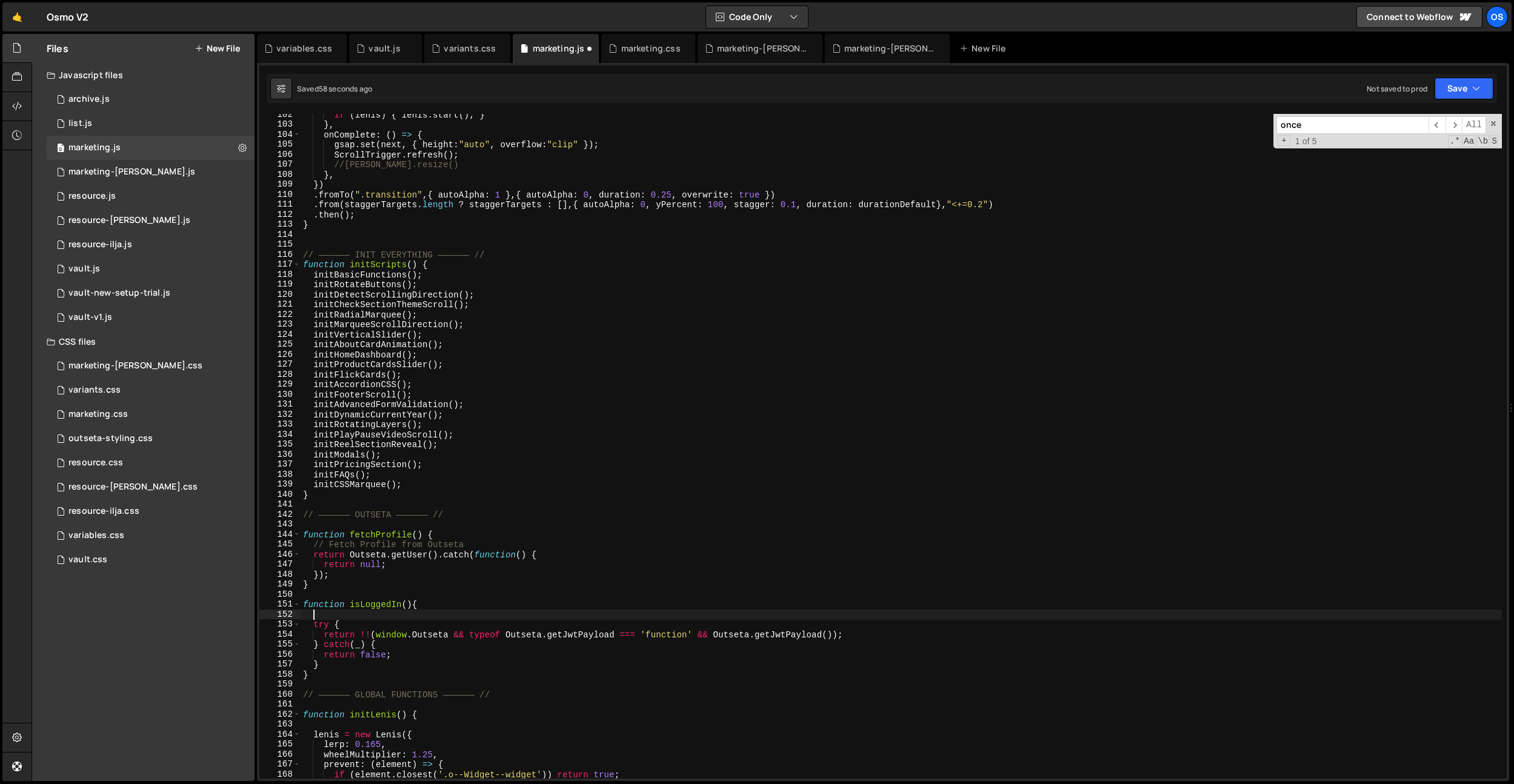
paste textarea "// Check if logged in"
click at [454, 587] on div "if ( [PERSON_NAME] ) { [PERSON_NAME] . start ( ) ; } } , onComplete : ( ) => { …" at bounding box center [901, 452] width 1201 height 684
click at [331, 664] on div "if ( [PERSON_NAME] ) { [PERSON_NAME] . start ( ) ; } } , onComplete : ( ) => { …" at bounding box center [901, 452] width 1201 height 684
click at [328, 670] on div "if ( [PERSON_NAME] ) { [PERSON_NAME] . start ( ) ; } } , onComplete : ( ) => { …" at bounding box center [901, 452] width 1201 height 684
type textarea "}"
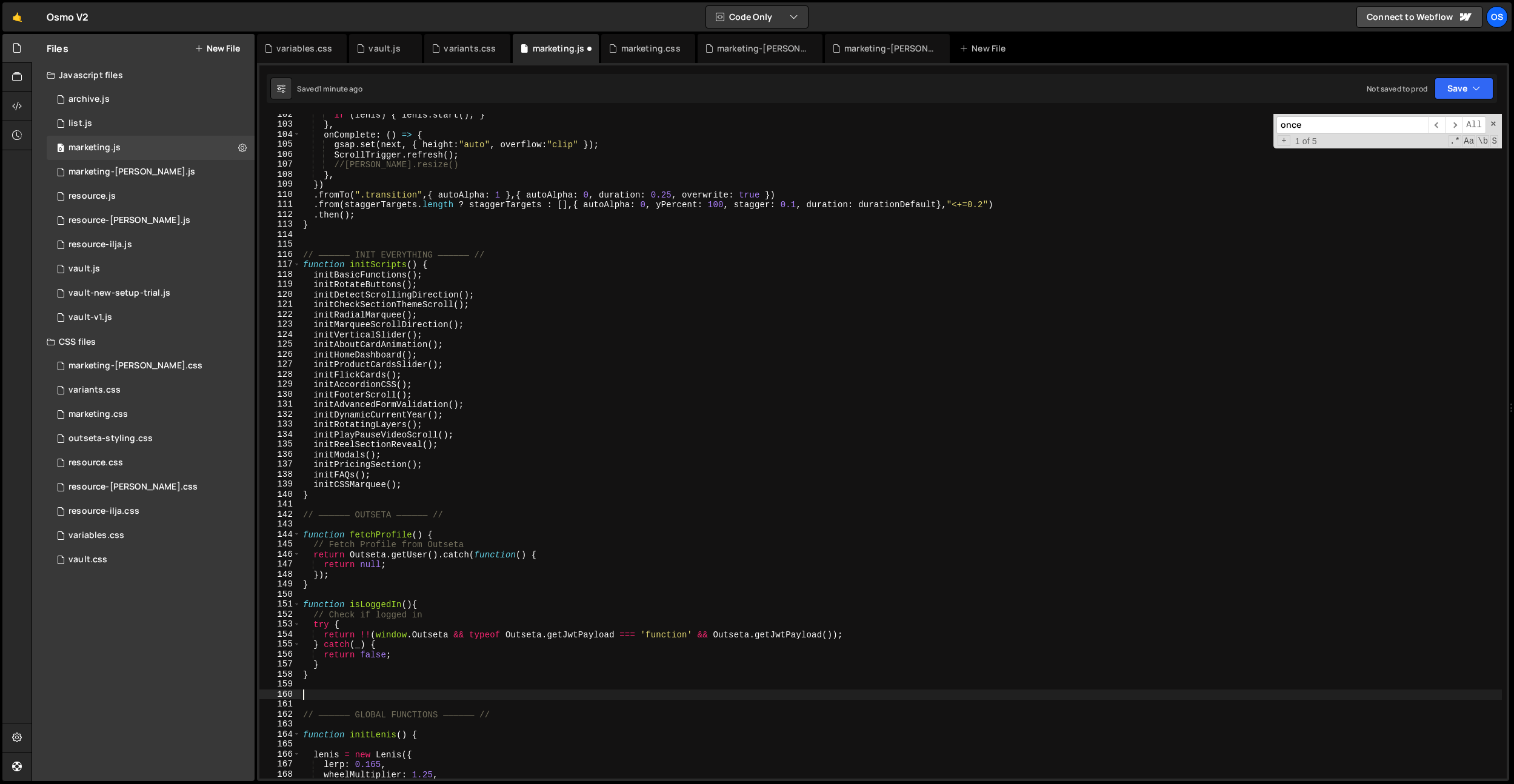
paste textarea "}"
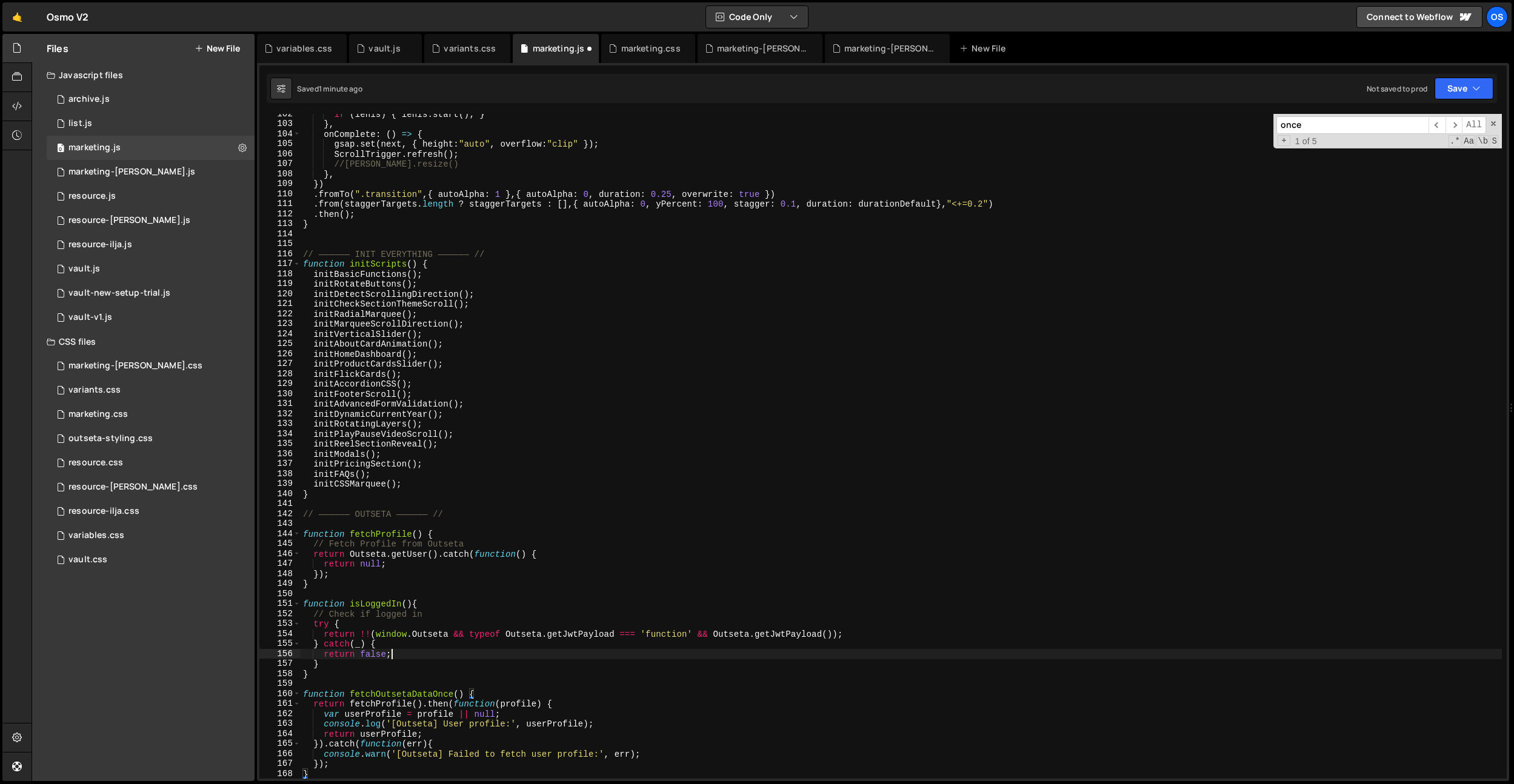
click at [391, 656] on div "if ( [PERSON_NAME] ) { [PERSON_NAME] . start ( ) ; } } , onComplete : ( ) => { …" at bounding box center [901, 451] width 1201 height 684
click at [399, 692] on div "if ( [PERSON_NAME] ) { [PERSON_NAME] . start ( ) ; } } , onComplete : ( ) => { …" at bounding box center [901, 451] width 1201 height 684
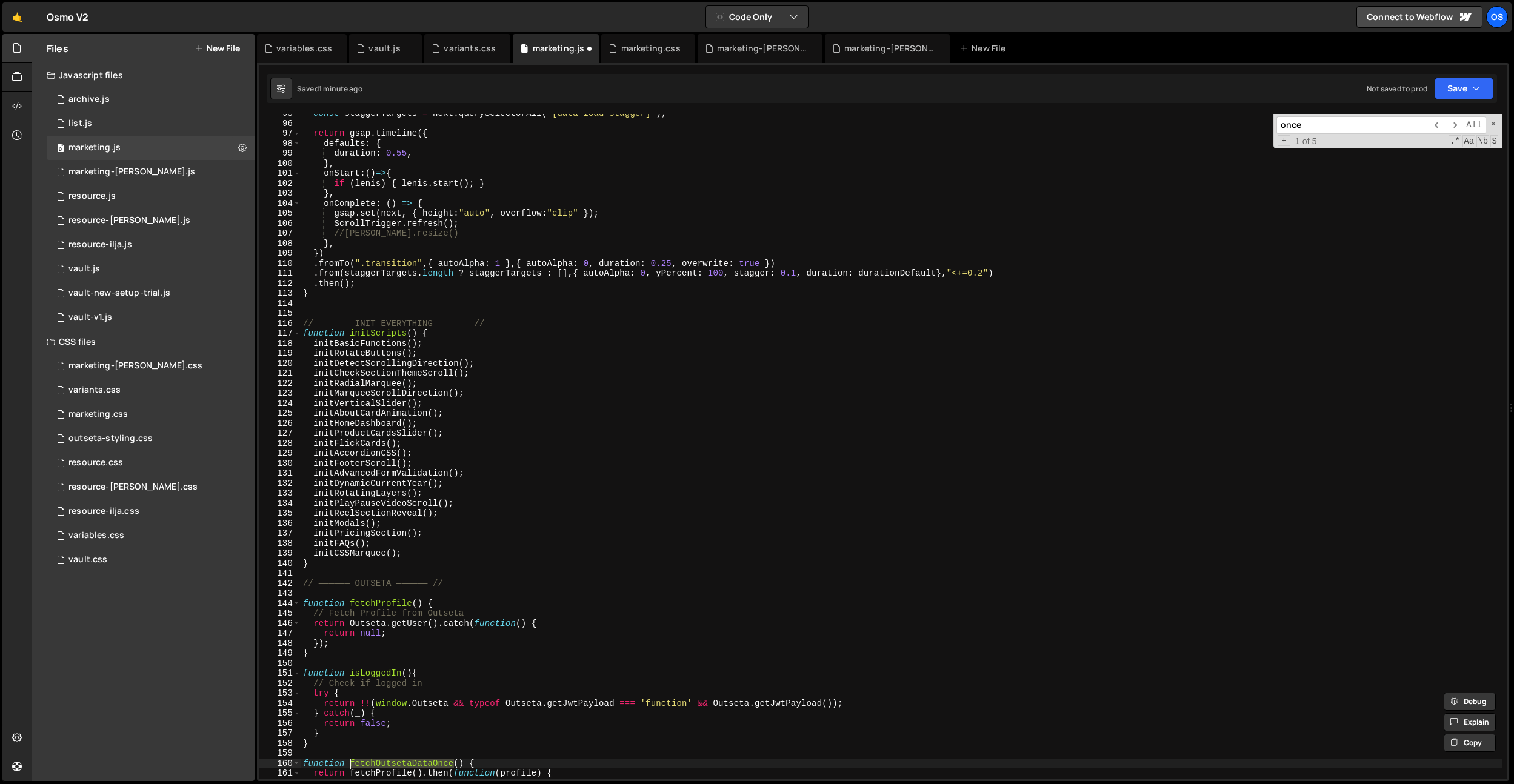
scroll to position [694, 0]
type textarea "function fetchOutsetaDataOnce() {"
drag, startPoint x: 393, startPoint y: 49, endPoint x: 497, endPoint y: 199, distance: 182.5
click at [393, 49] on div "vault.js" at bounding box center [384, 49] width 32 height 12
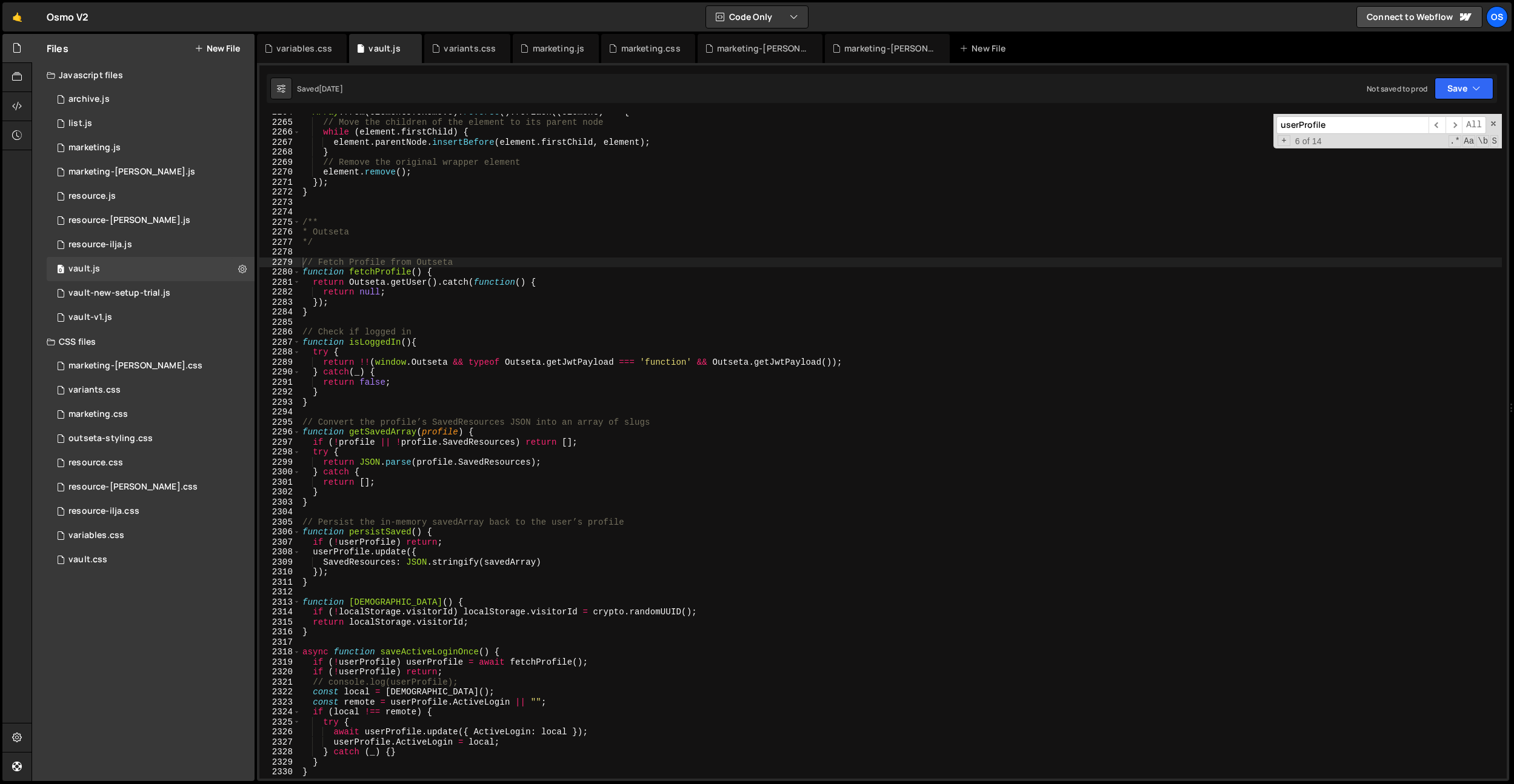
type textarea "/**"
click at [513, 221] on div "Array . from ( elementsToRemove ) . reverse ( ) . forEach (( element ) => { // …" at bounding box center [901, 449] width 1202 height 684
paste input "fetchOutsetaDataOnc"
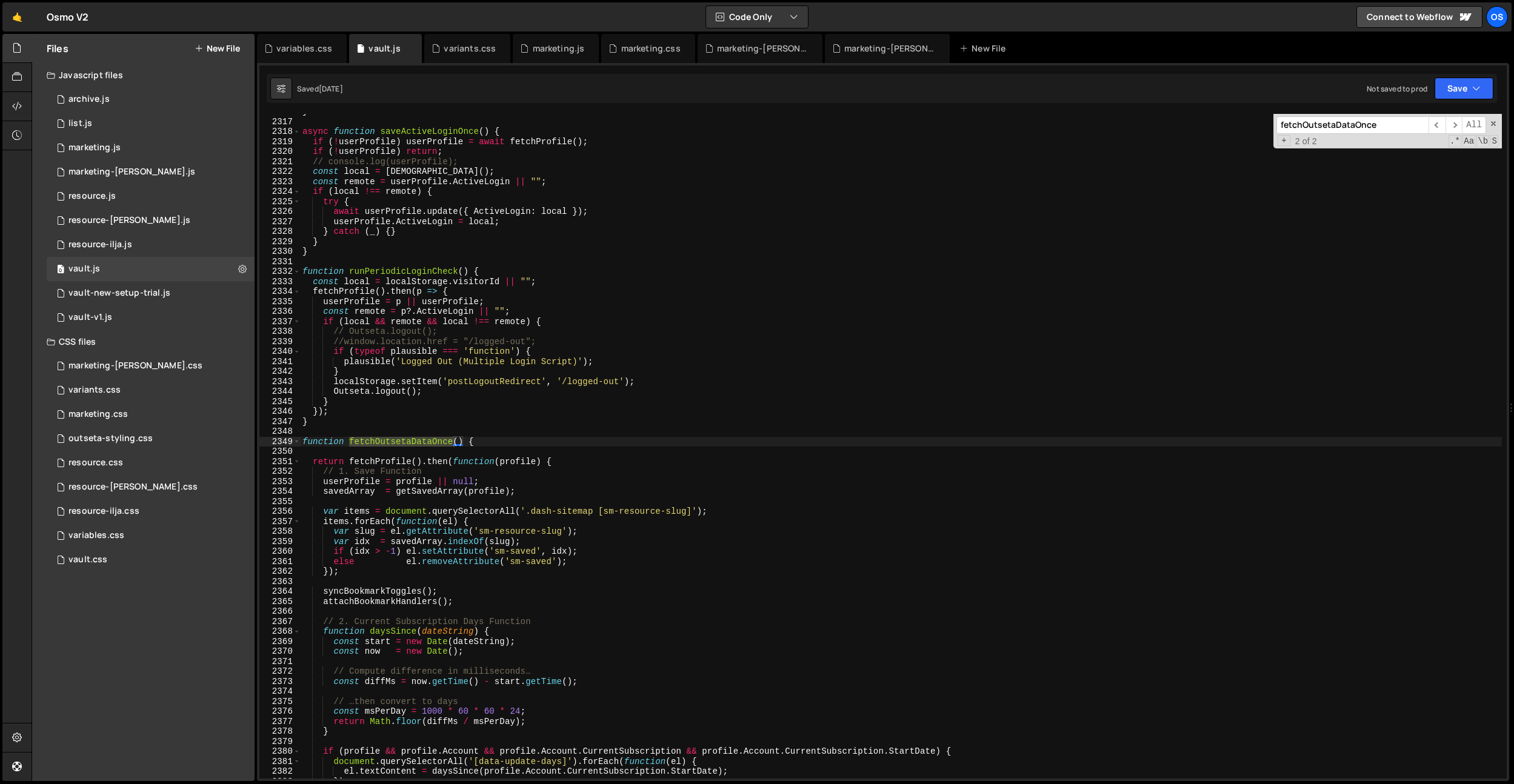
scroll to position [1759, 0]
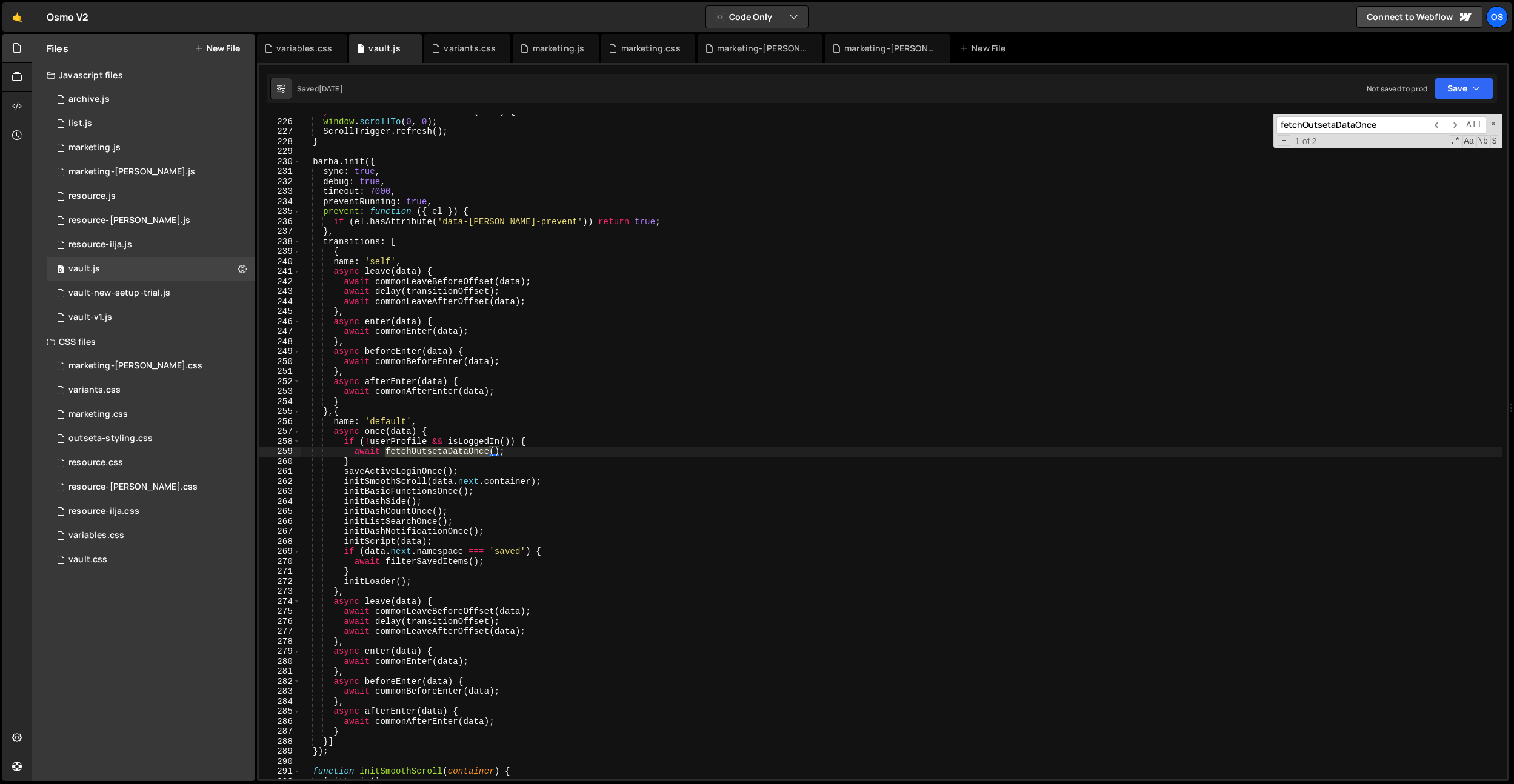
type input "fetchOutsetaDataOnce"
type textarea "async once(data) {"
click at [464, 429] on div "async function commonAfterEnter ( data ) { window . scrollTo ( 0 , 0 ) ; Scroll…" at bounding box center [901, 448] width 1202 height 684
drag, startPoint x: 544, startPoint y: 52, endPoint x: 526, endPoint y: 387, distance: 335.5
click at [544, 53] on div "marketing.js" at bounding box center [559, 49] width 52 height 12
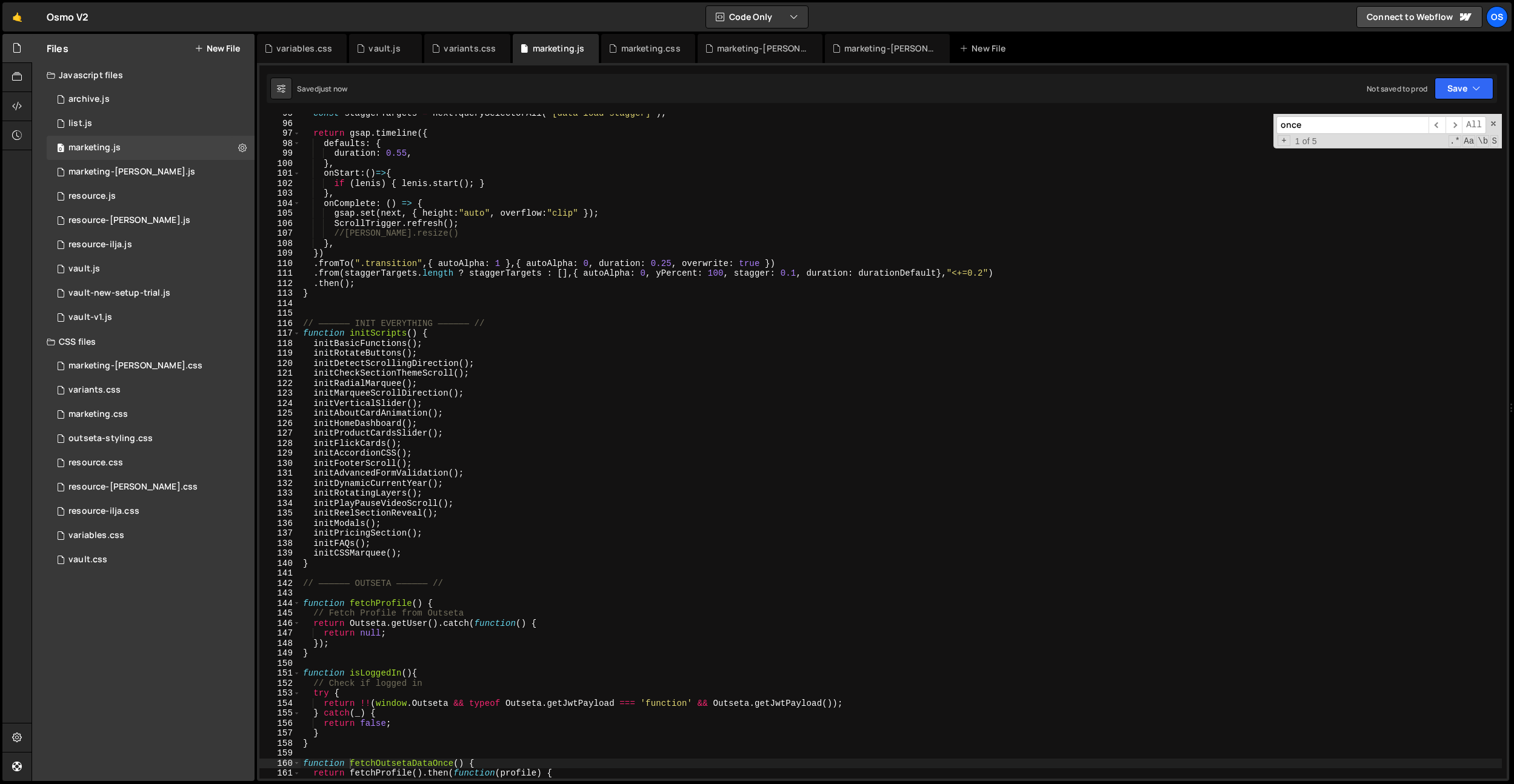
click at [524, 395] on div "const staggerTargets = next . querySelectorAll ( "[data-load-stagger]" ) ; retu…" at bounding box center [901, 451] width 1201 height 684
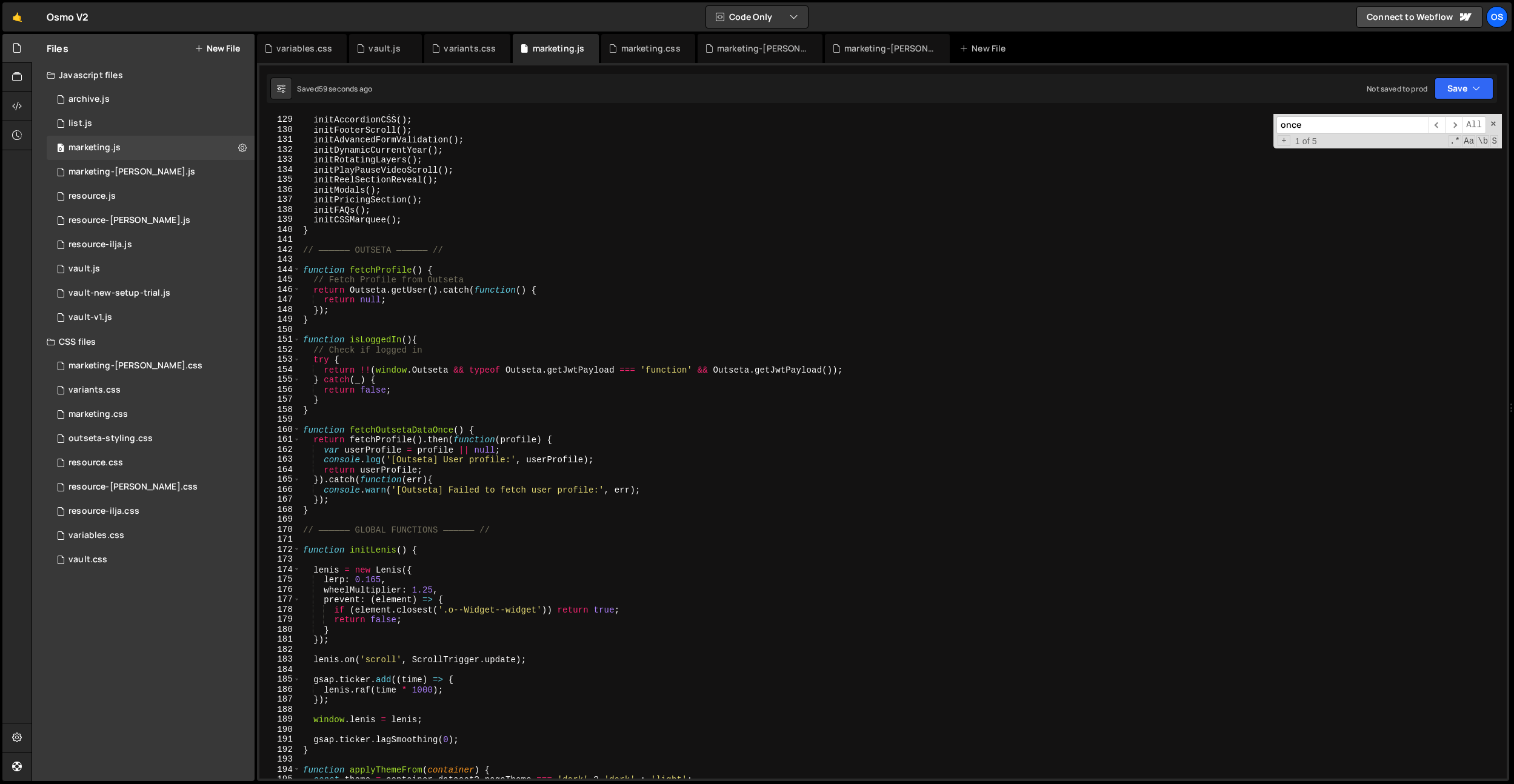
scroll to position [903, 0]
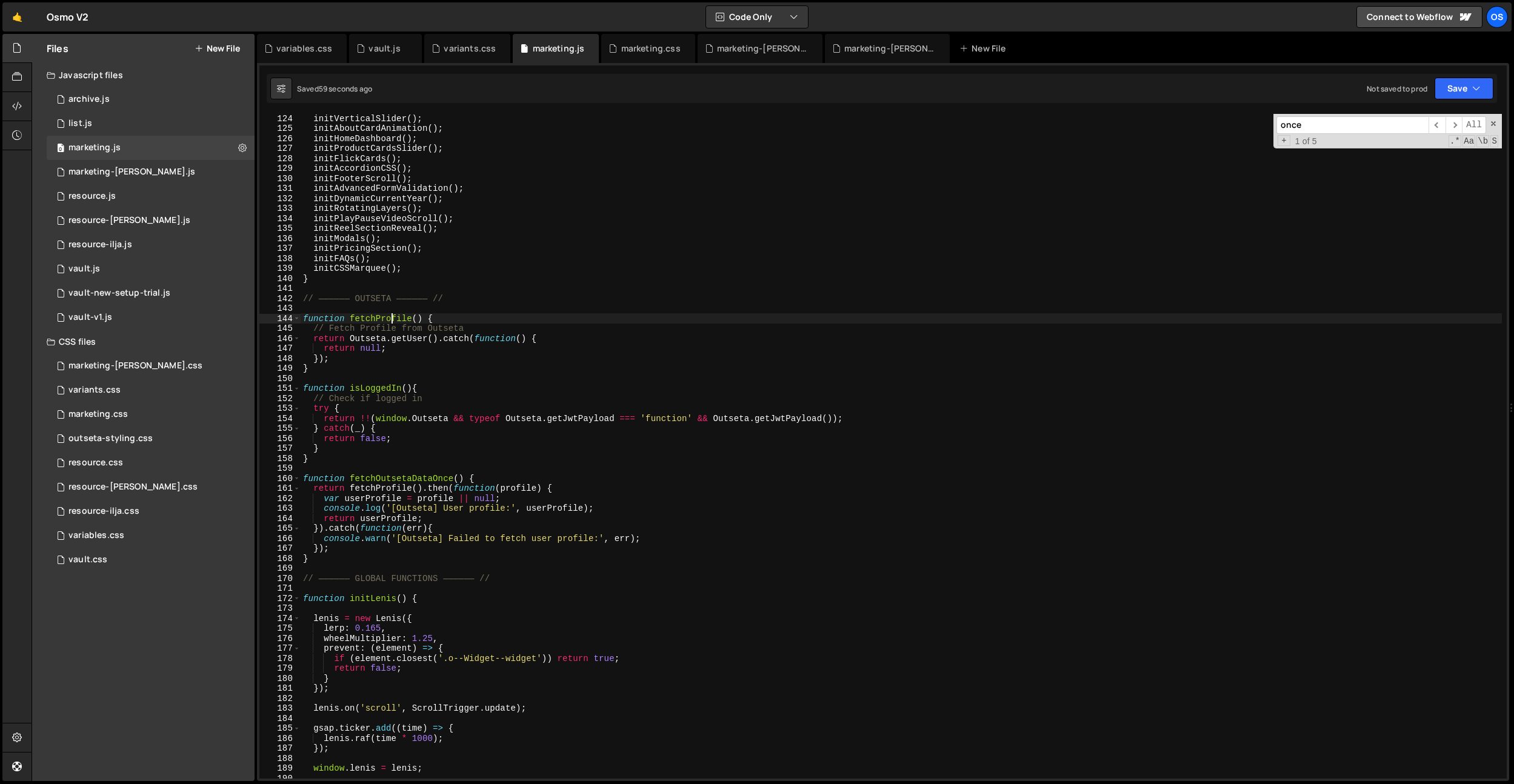
click at [391, 322] on div "initVerticalSlider ( ) ; initAboutCardAnimation ( ) ; initHomeDashboard ( ) ; i…" at bounding box center [901, 455] width 1201 height 684
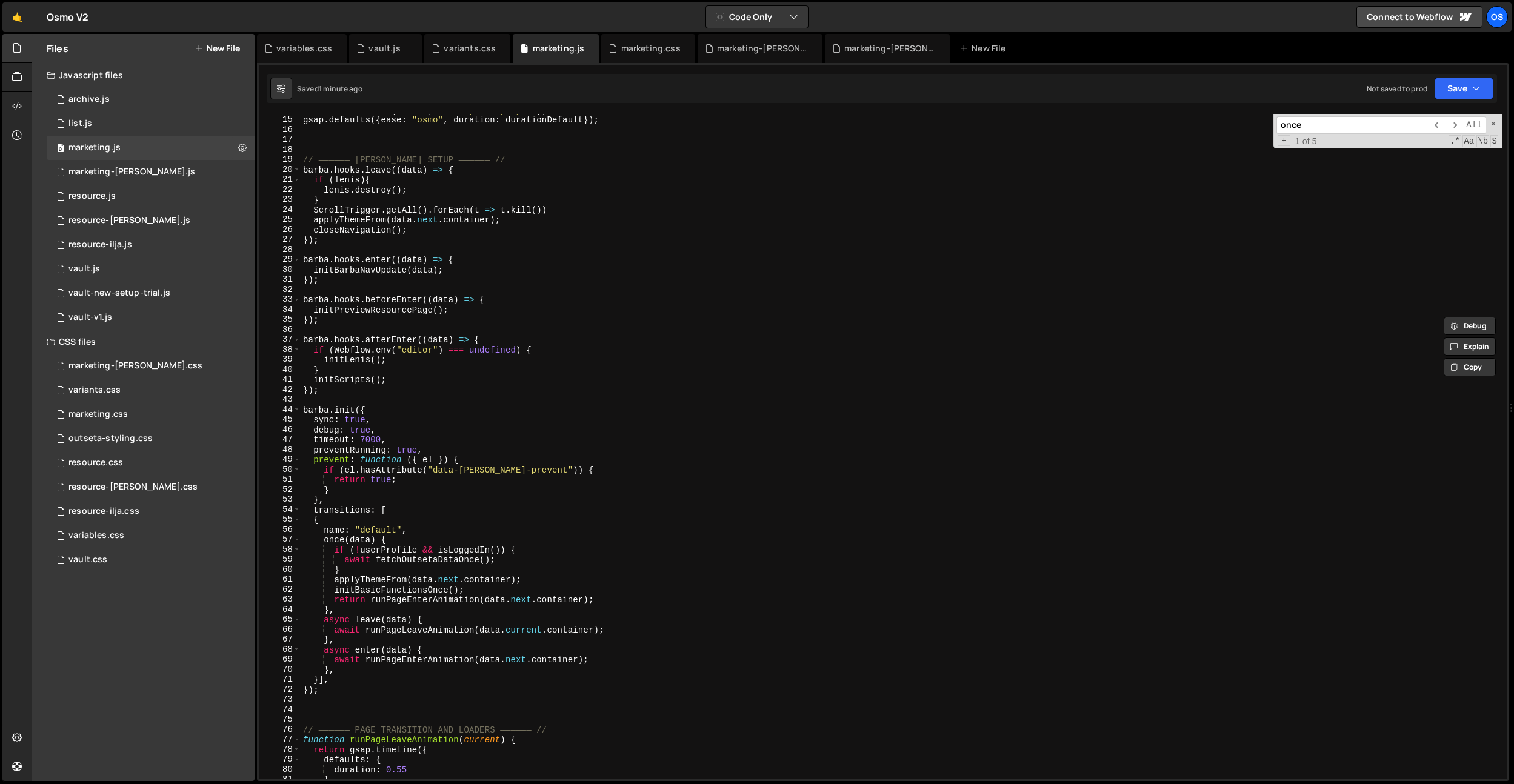
scroll to position [181, 0]
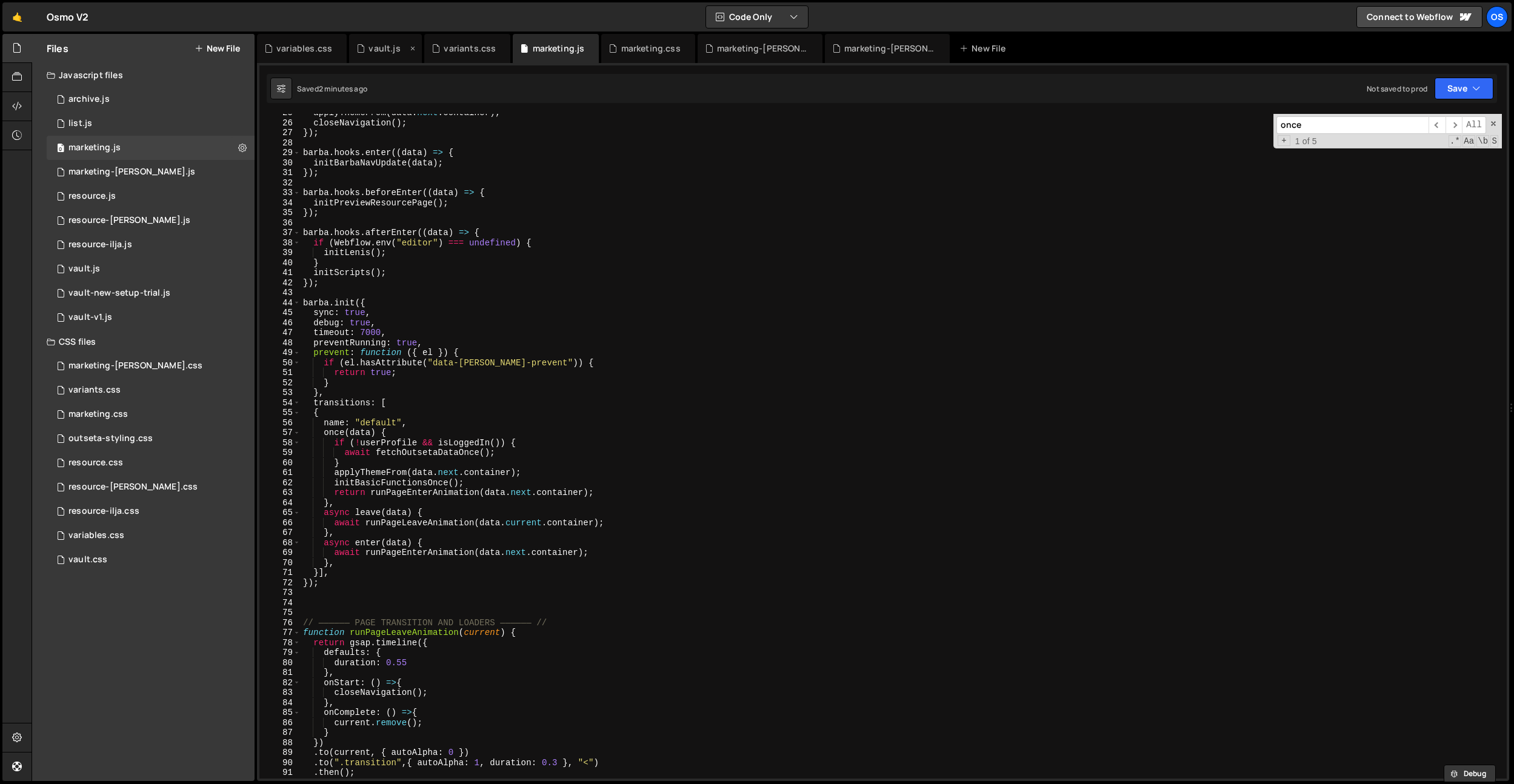
click at [392, 51] on div "vault.js" at bounding box center [384, 49] width 32 height 12
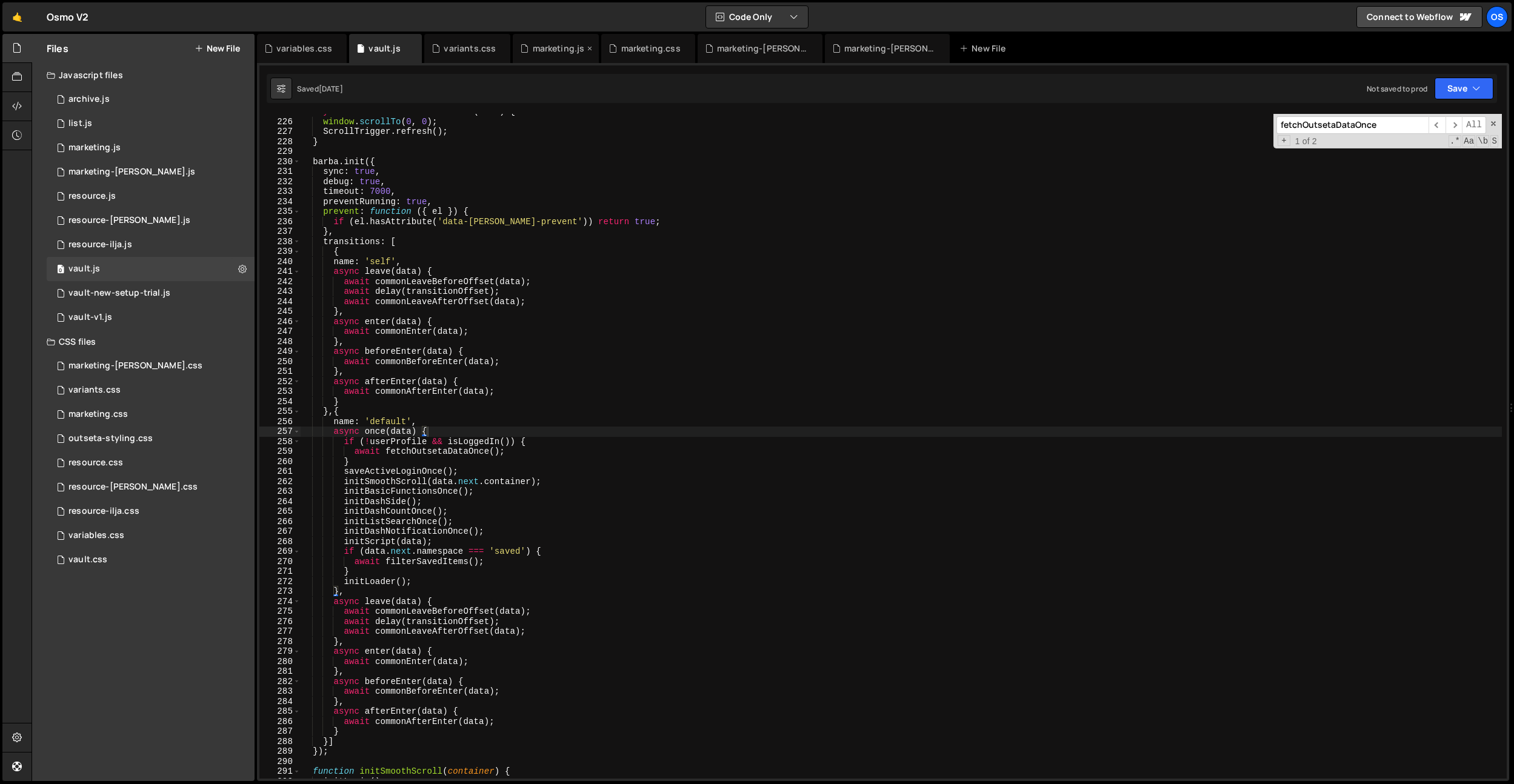
click at [562, 57] on div "marketing.js" at bounding box center [556, 49] width 86 height 29
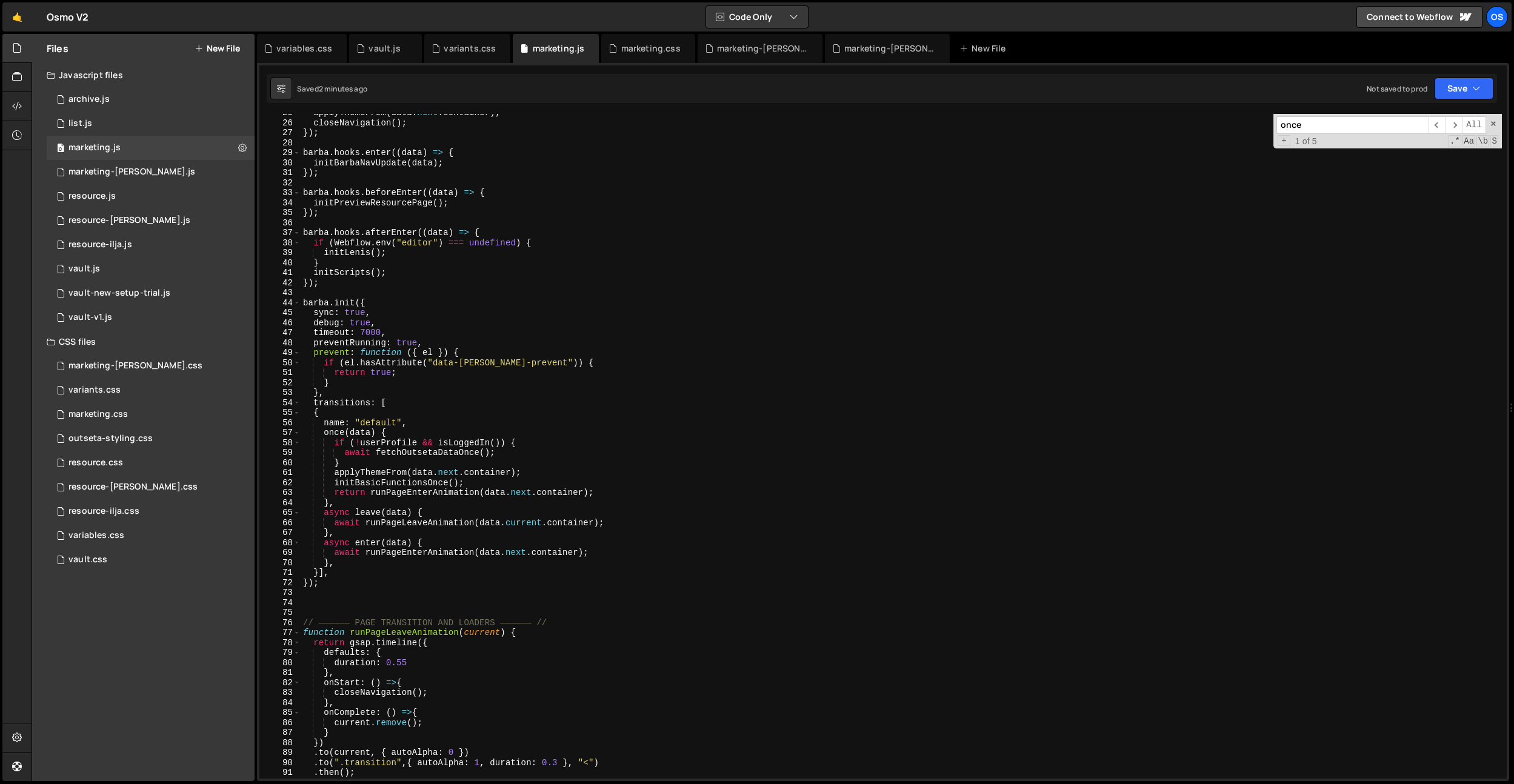
click at [341, 514] on div "applyThemeFrom ( data . next . container ) ; closeNavigation ( ) ; }) ; [PERSON…" at bounding box center [901, 450] width 1201 height 684
drag, startPoint x: 341, startPoint y: 514, endPoint x: 341, endPoint y: 506, distance: 8.0
click at [341, 514] on div "applyThemeFrom ( data . next . container ) ; closeNavigation ( ) ; }) ; [PERSON…" at bounding box center [901, 450] width 1201 height 684
click at [324, 434] on div "applyThemeFrom ( data . next . container ) ; closeNavigation ( ) ; }) ; [PERSON…" at bounding box center [901, 450] width 1201 height 684
paste textarea "async"
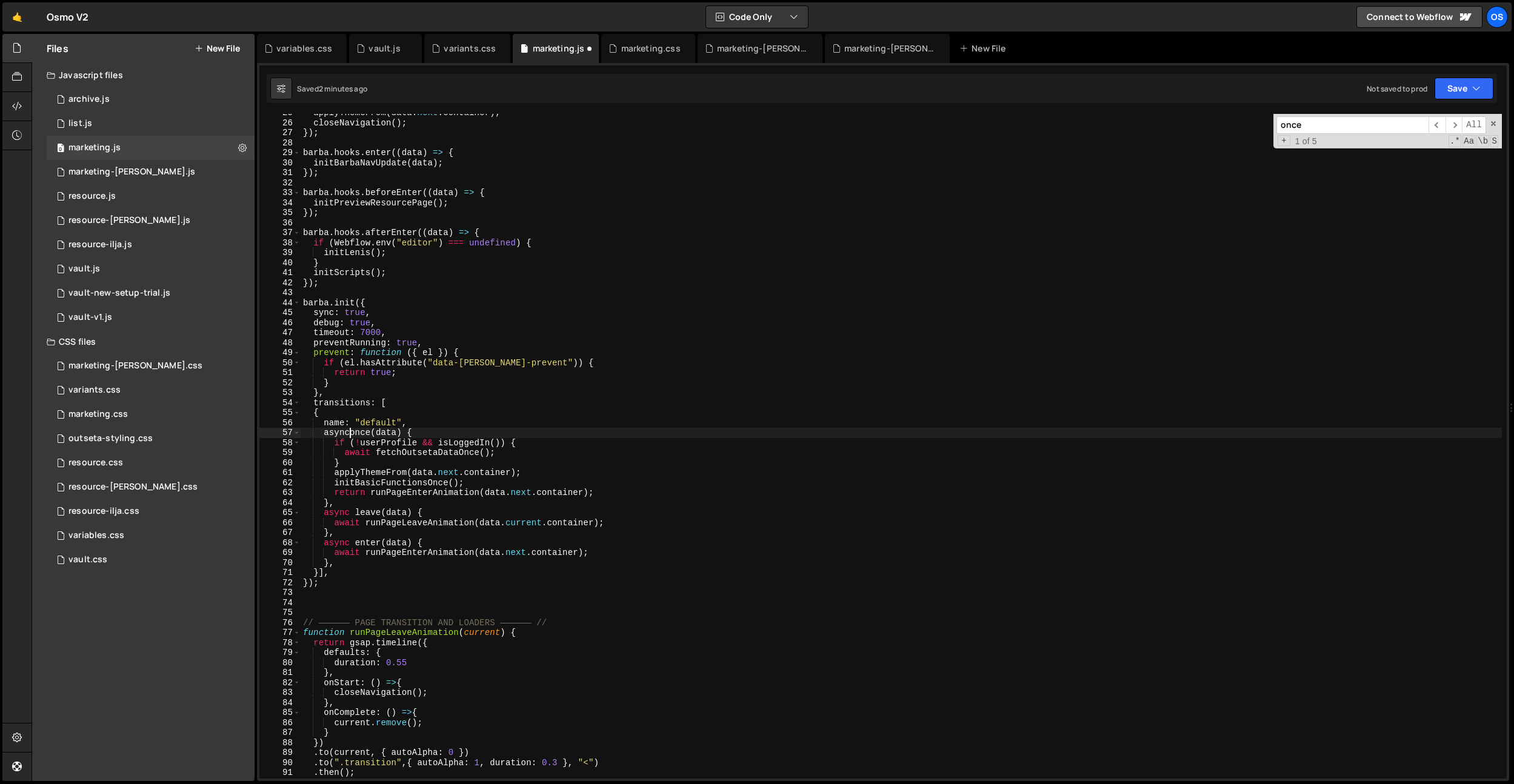
scroll to position [0, 3]
click at [489, 418] on div "applyThemeFrom ( data . next . container ) ; closeNavigation ( ) ; }) ; [PERSON…" at bounding box center [901, 450] width 1201 height 684
click at [413, 447] on div "applyThemeFrom ( data . next . container ) ; closeNavigation ( ) ; }) ; [PERSON…" at bounding box center [901, 450] width 1201 height 684
click at [478, 425] on div "applyThemeFrom ( data . next . container ) ; closeNavigation ( ) ; }) ; [PERSON…" at bounding box center [901, 450] width 1201 height 684
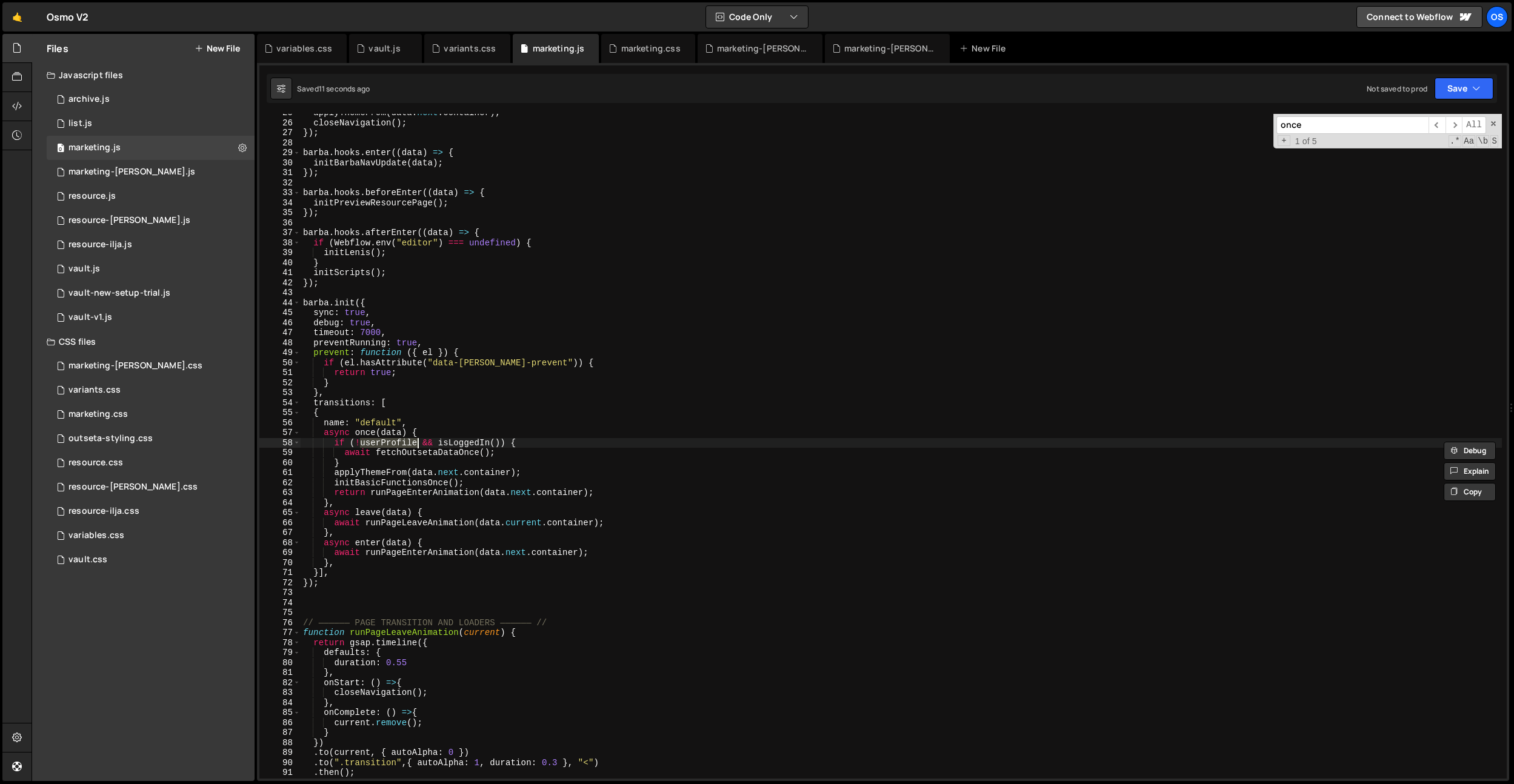
type textarea "name: "default","
paste input "userProfil"
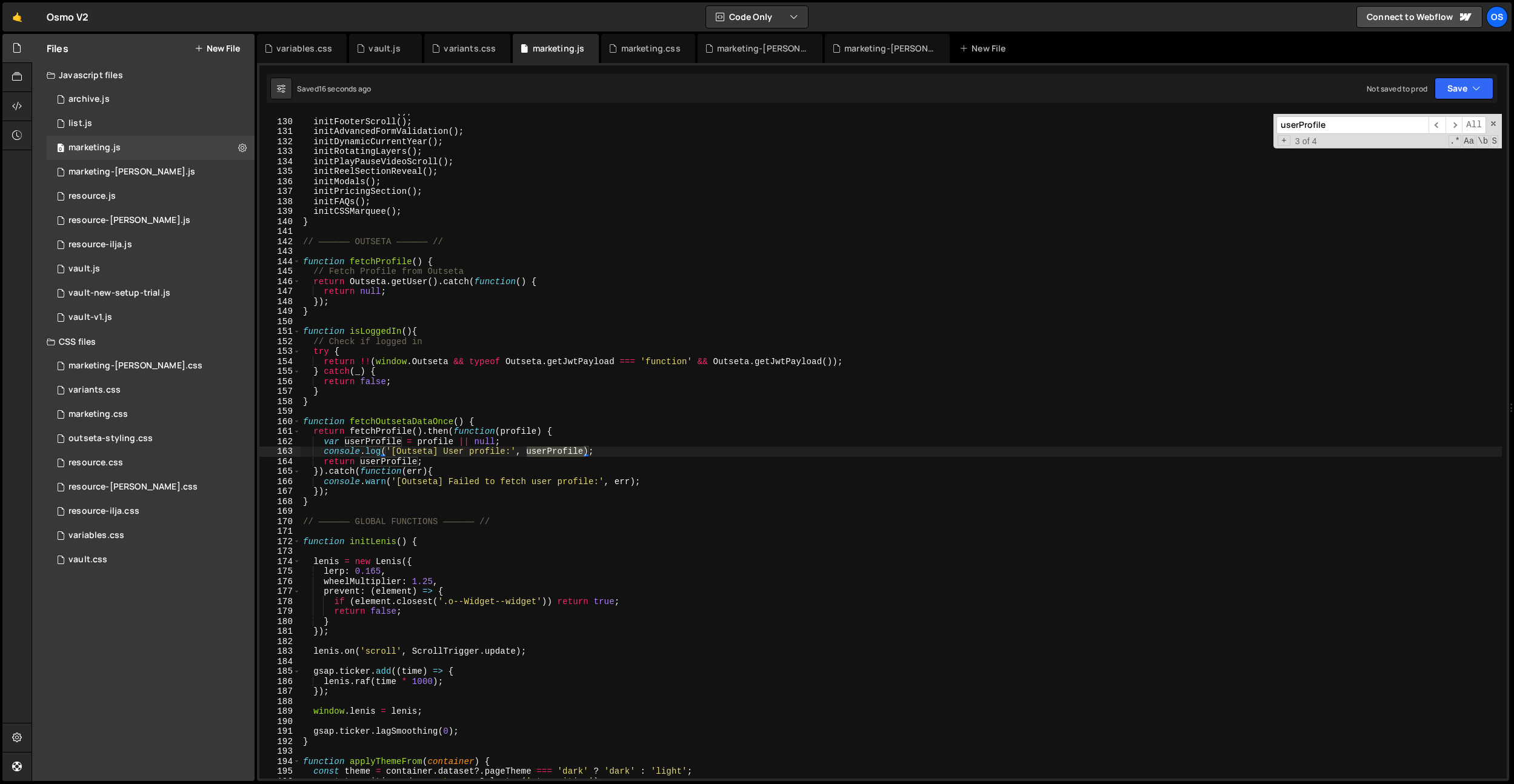
type input "userProfile"
type textarea "var userProfile = profile || null;"
click at [387, 441] on div "initAccordionCSS ( ) ; initFooterScroll ( ) ; initAdvancedFormValidation ( ) ; …" at bounding box center [901, 448] width 1201 height 684
click at [373, 49] on div "vault.js" at bounding box center [384, 49] width 32 height 12
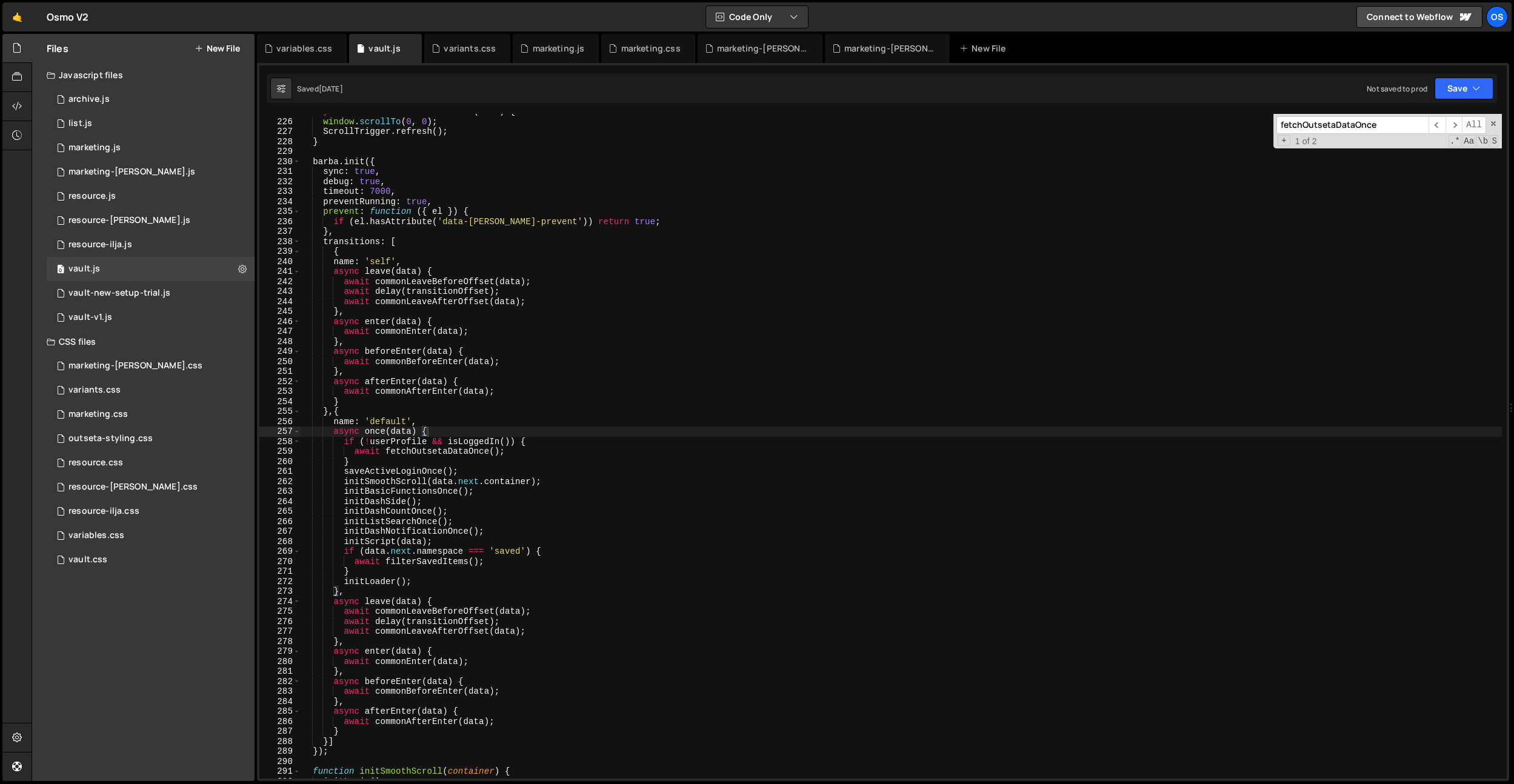
click at [399, 440] on div "async function commonAfterEnter ( data ) { window . scrollTo ( 0 , 0 ) ; Scroll…" at bounding box center [901, 448] width 1202 height 684
click at [488, 390] on div "async function commonAfterEnter ( data ) { window . scrollTo ( 0 , 0 ) ; Scroll…" at bounding box center [901, 448] width 1202 height 684
type textarea "await commonAfterEnter(data);"
paste input "userProfil"
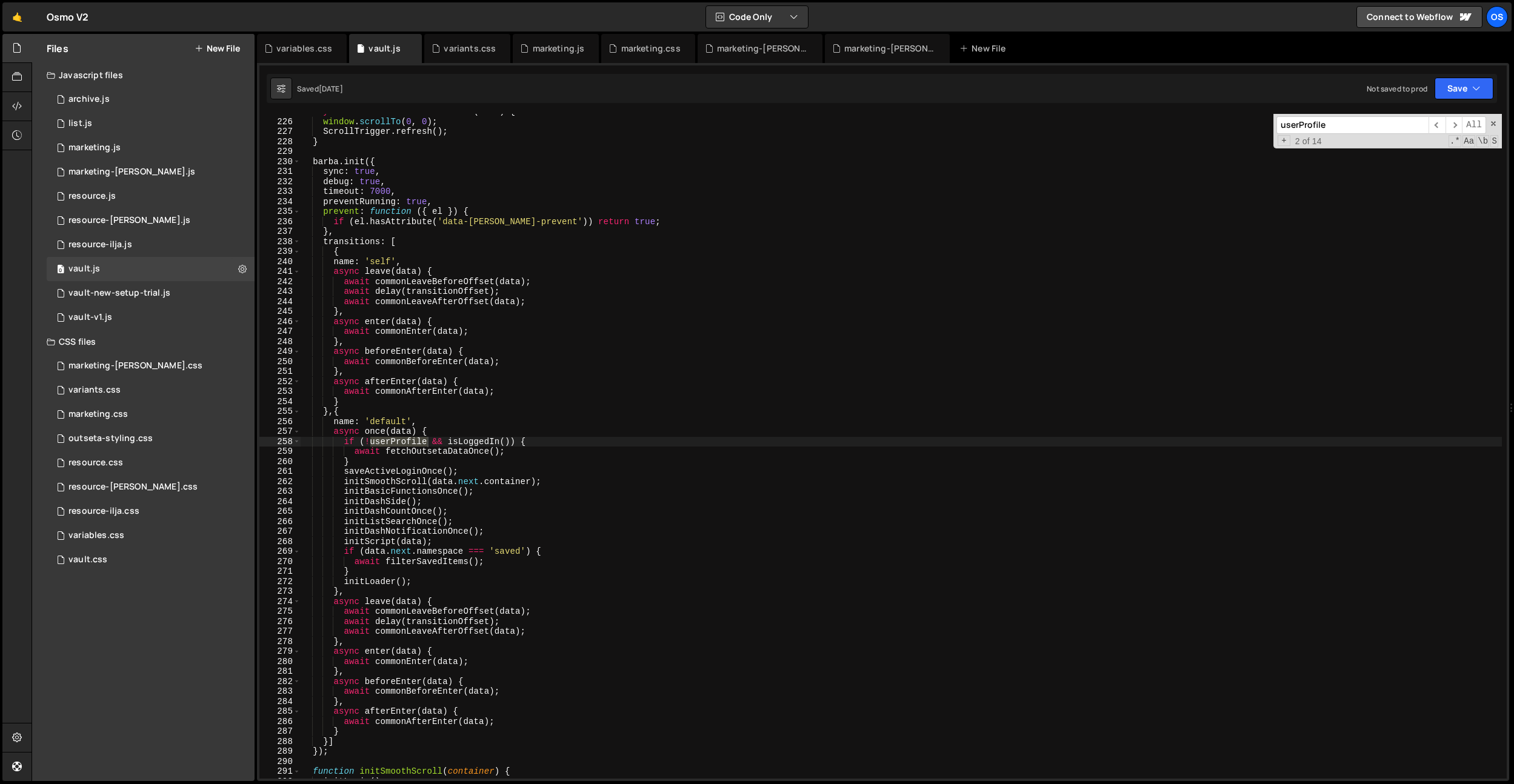
scroll to position [17812, 0]
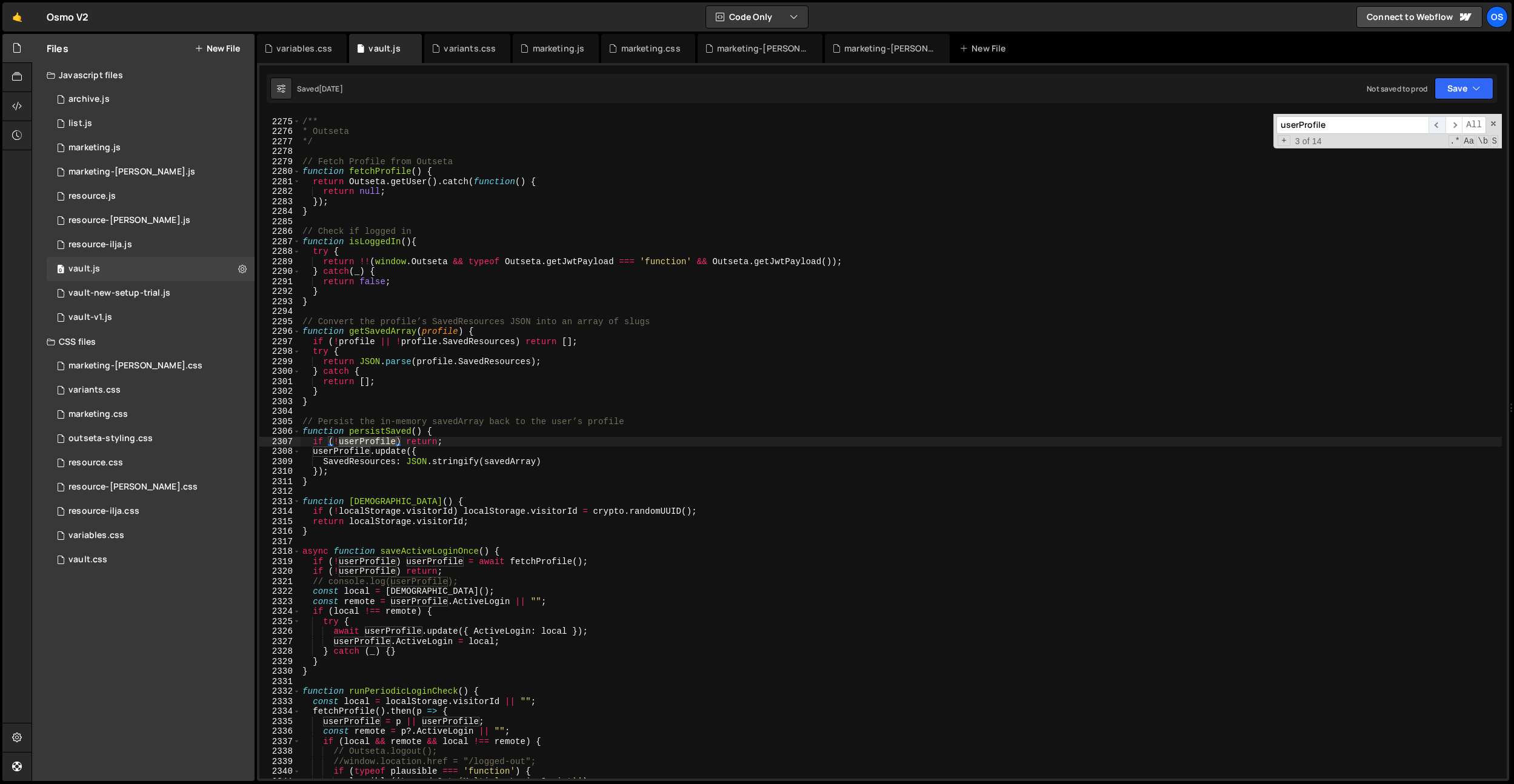
type input "userProfile"
click at [1438, 123] on span "​" at bounding box center [1437, 125] width 17 height 18
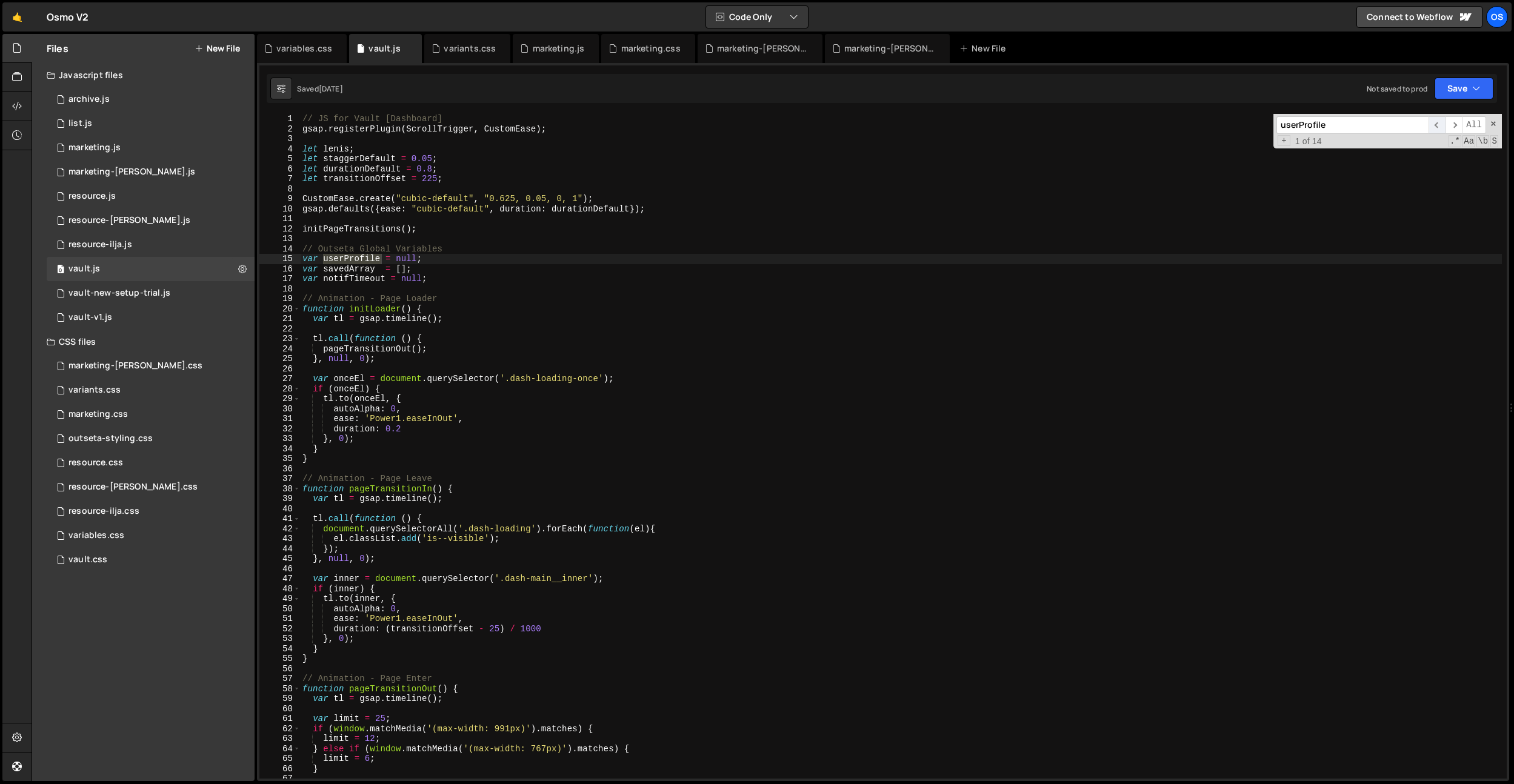
scroll to position [0, 0]
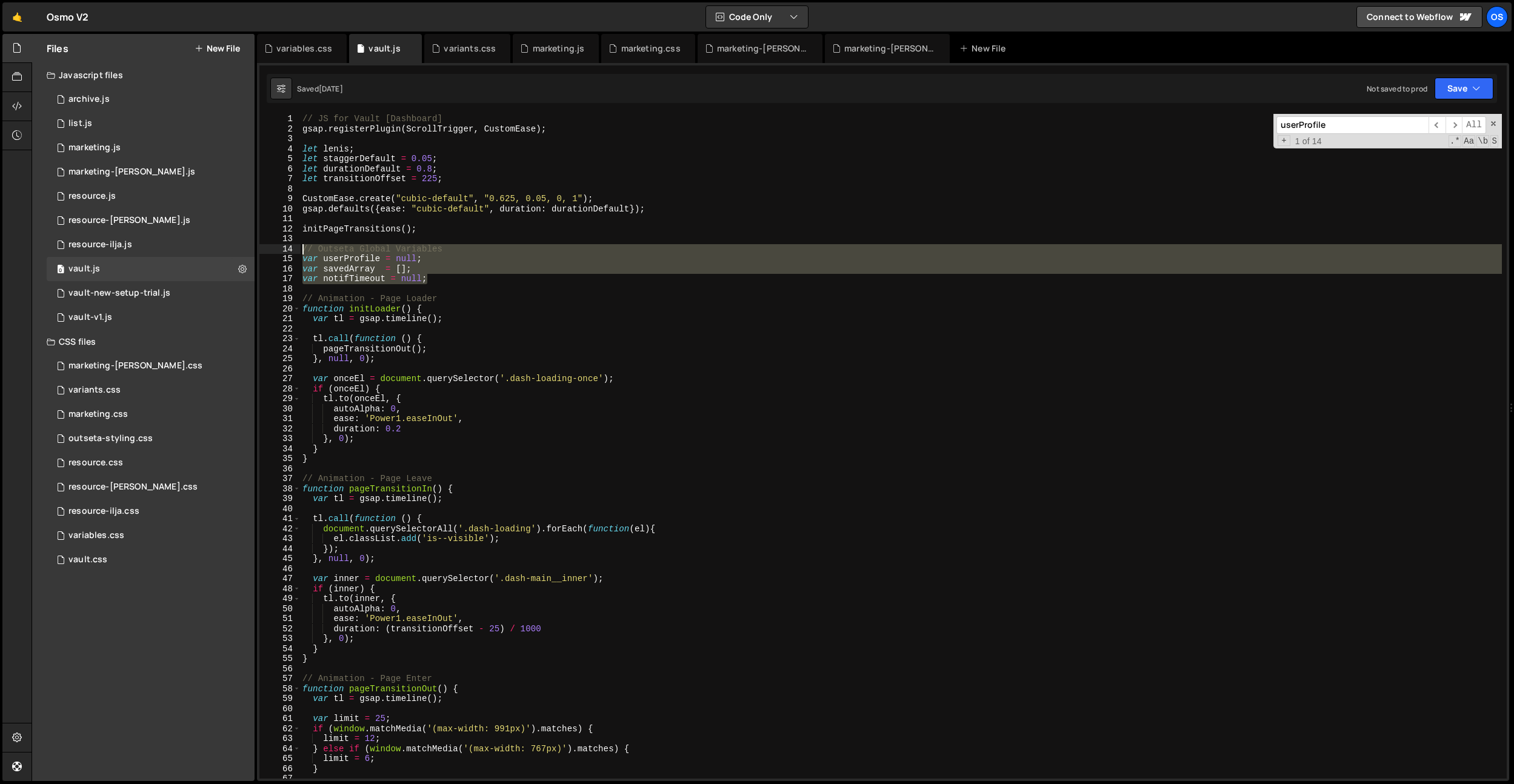
drag, startPoint x: 450, startPoint y: 282, endPoint x: 282, endPoint y: 247, distance: 171.6
click at [282, 248] on div "var notifTimeout = null; 1 2 3 4 5 6 7 8 9 10 11 12 13 14 15 16 17 18 19 20 21 …" at bounding box center [883, 446] width 1247 height 664
type textarea "// Outseta Global Variables var userProfile = null;"
click at [555, 54] on div "marketing.js" at bounding box center [559, 49] width 52 height 12
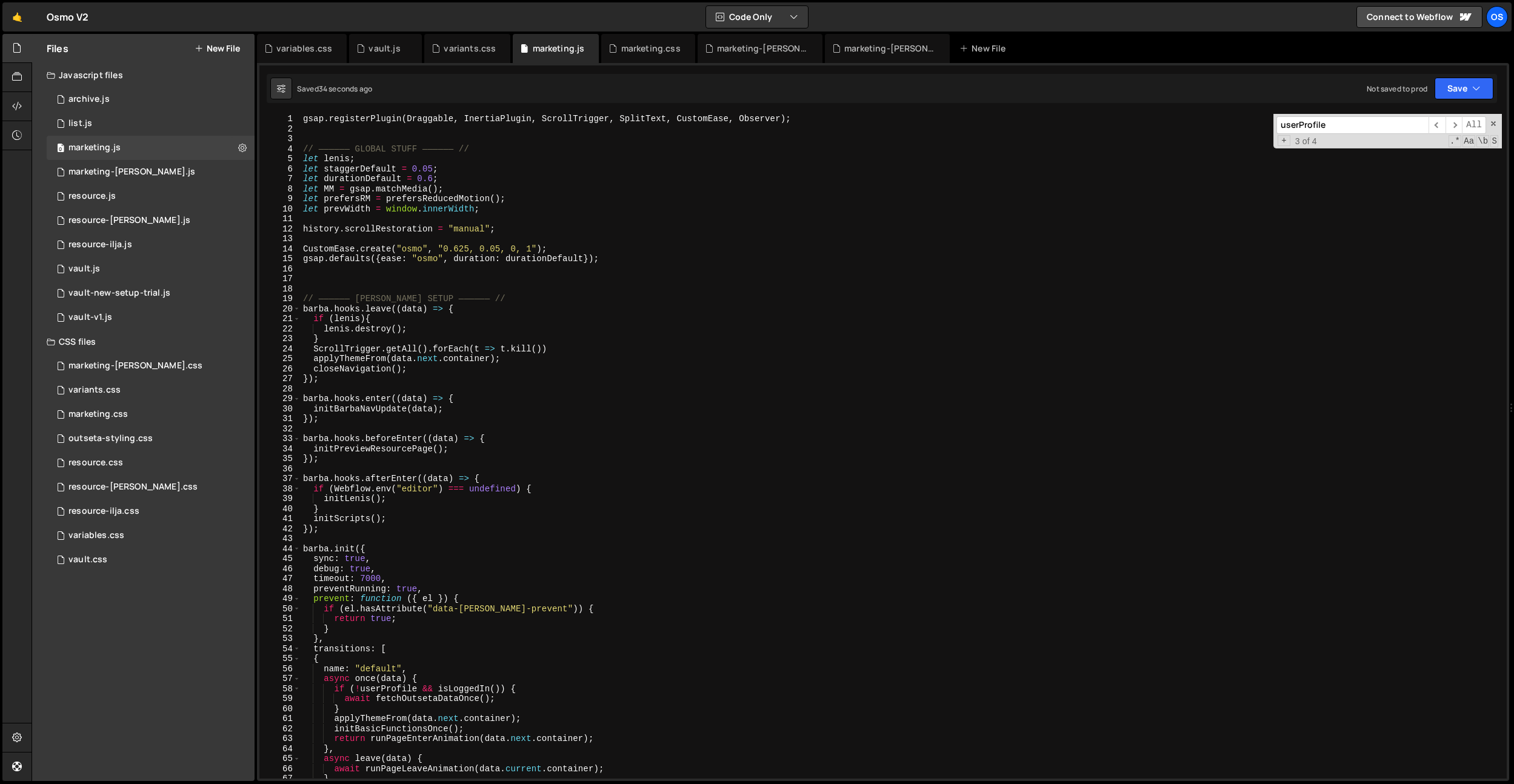
click at [434, 268] on div "gsap . registerPlugin ( Draggable , InertiaPlugin , ScrollTrigger , SplitText ,…" at bounding box center [901, 456] width 1201 height 684
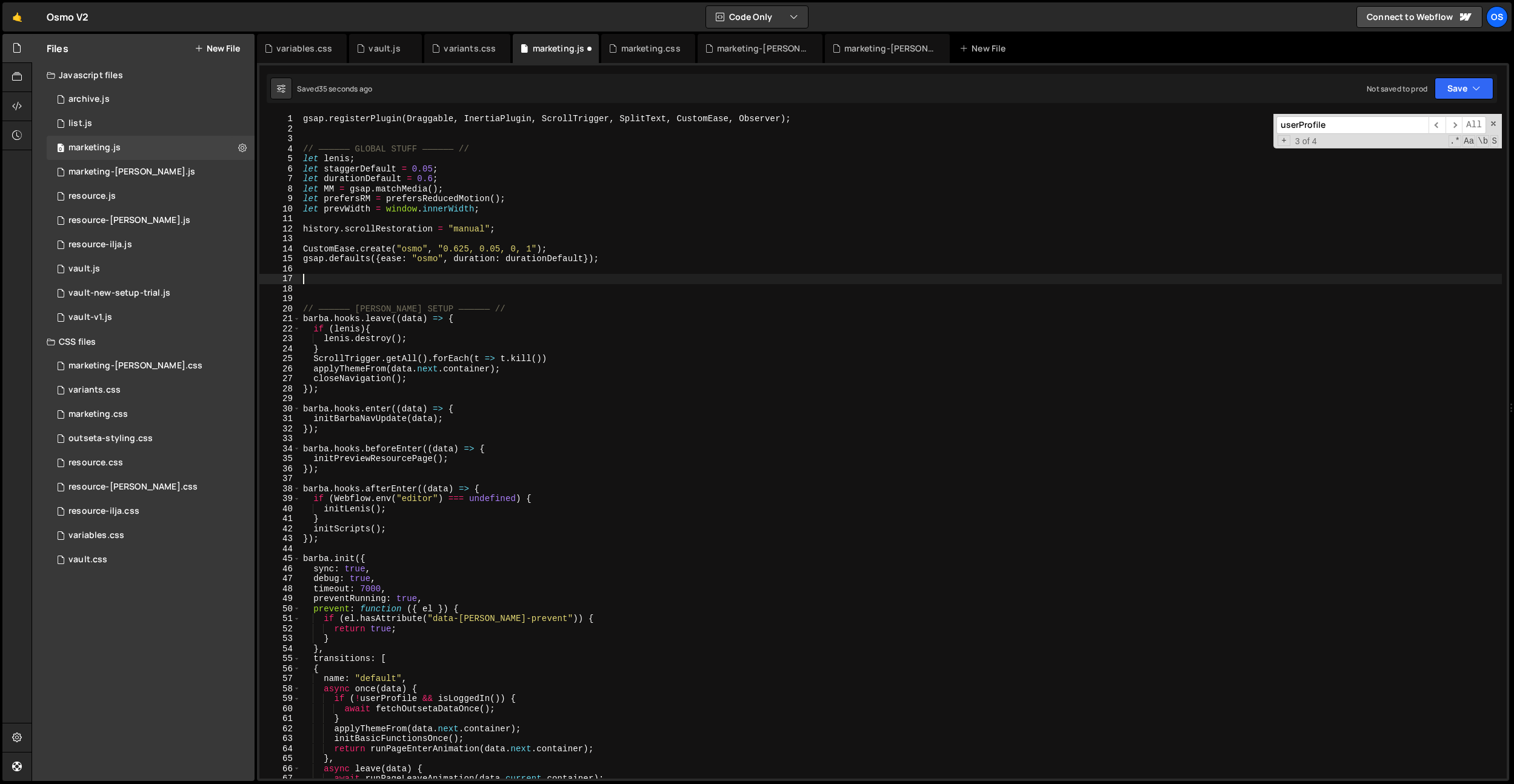
paste textarea "var notifTimeout = null;"
type textarea "var notifTimeout = null;"
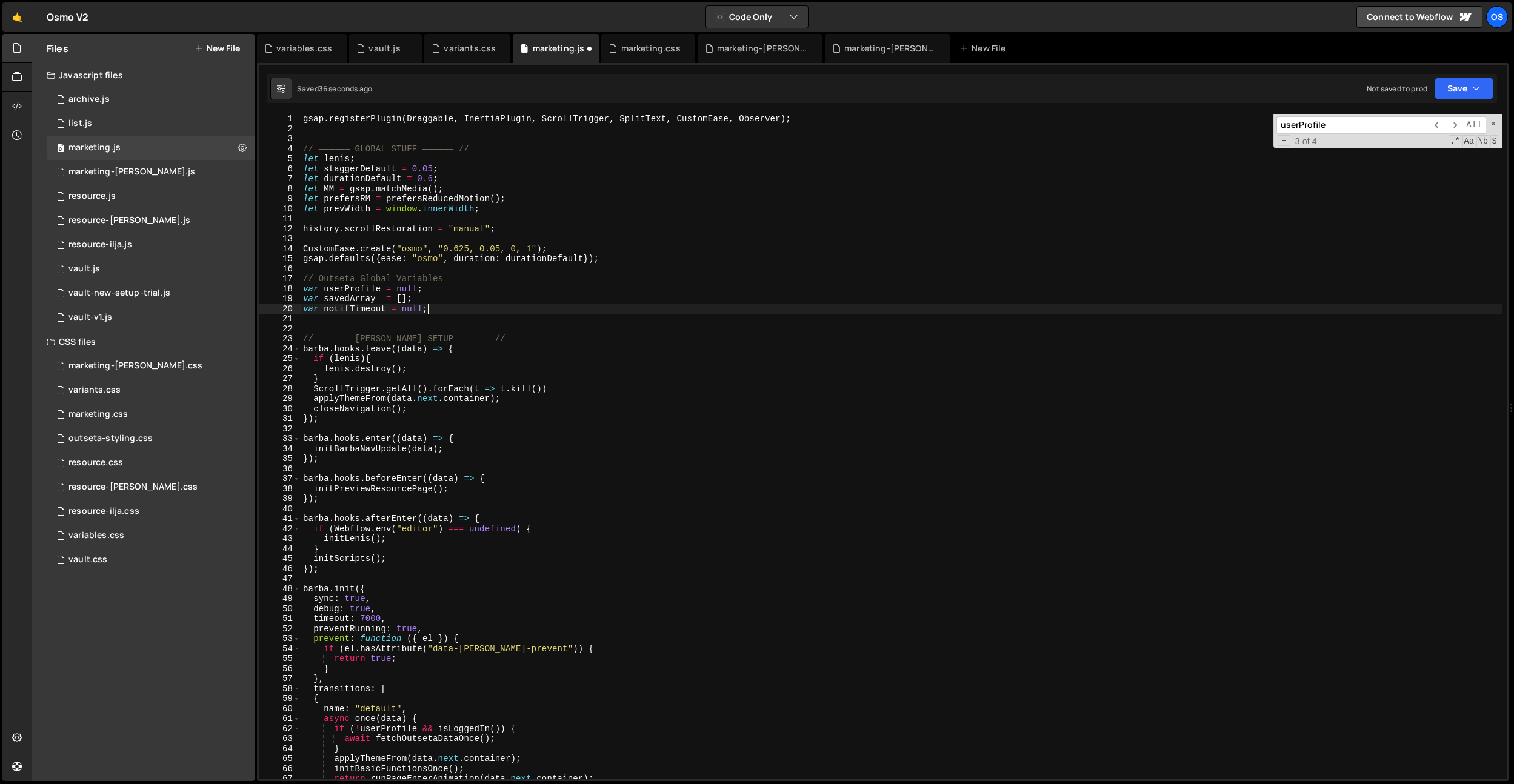
click at [365, 321] on div "gsap . registerPlugin ( Draggable , InertiaPlugin , ScrollTrigger , SplitText ,…" at bounding box center [901, 456] width 1201 height 684
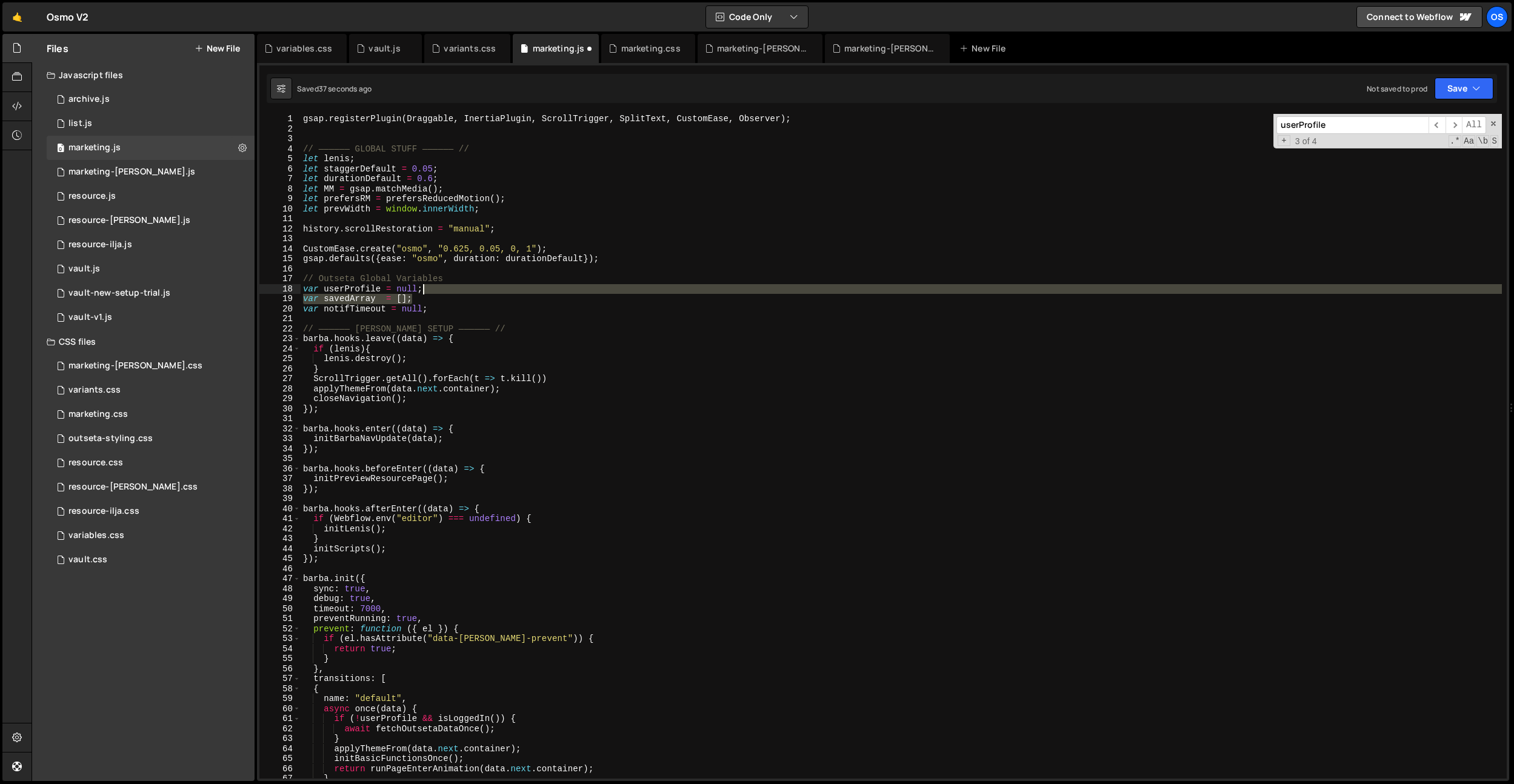
click at [451, 291] on div "gsap . registerPlugin ( Draggable , InertiaPlugin , ScrollTrigger , SplitText ,…" at bounding box center [901, 456] width 1201 height 684
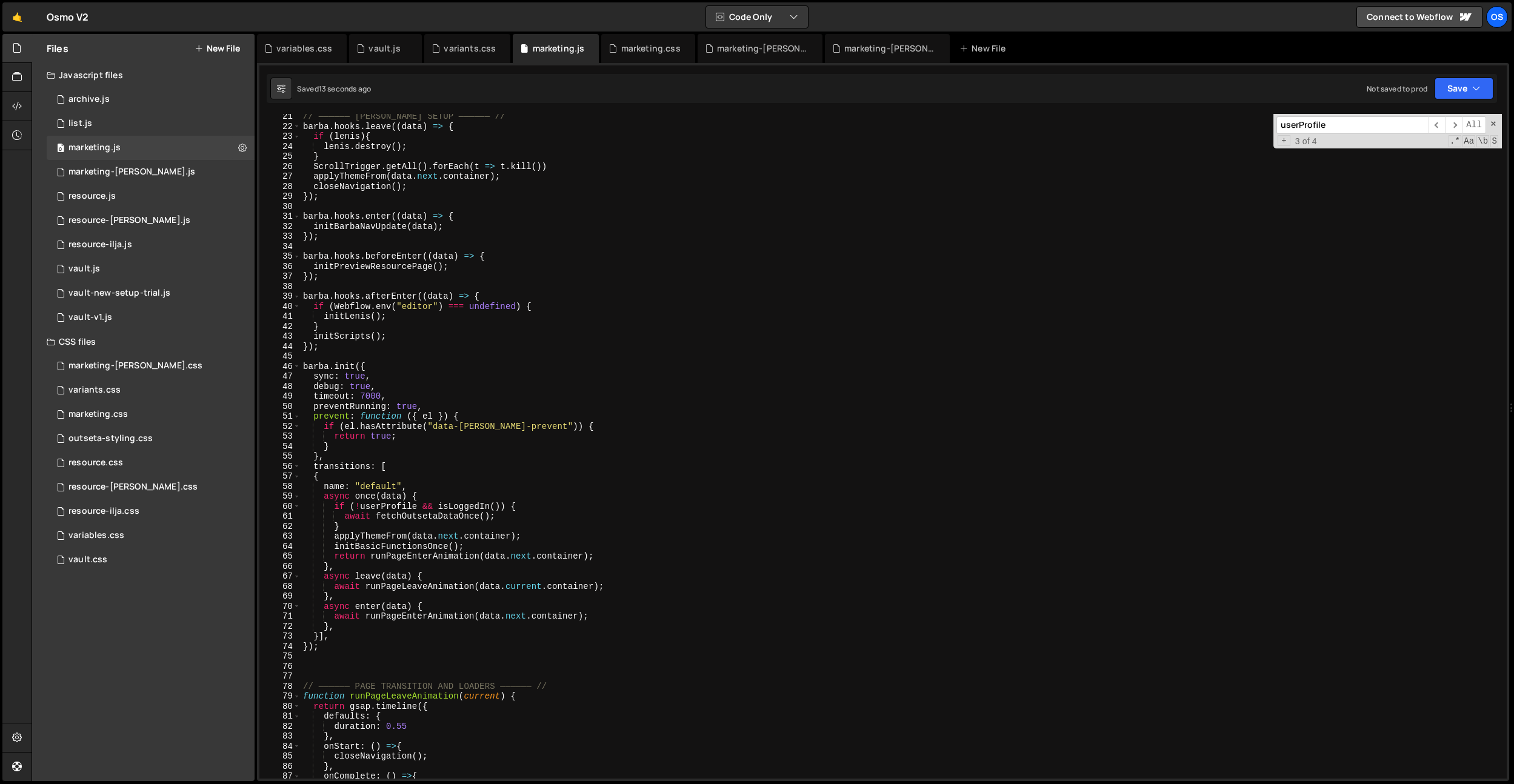
scroll to position [175, 0]
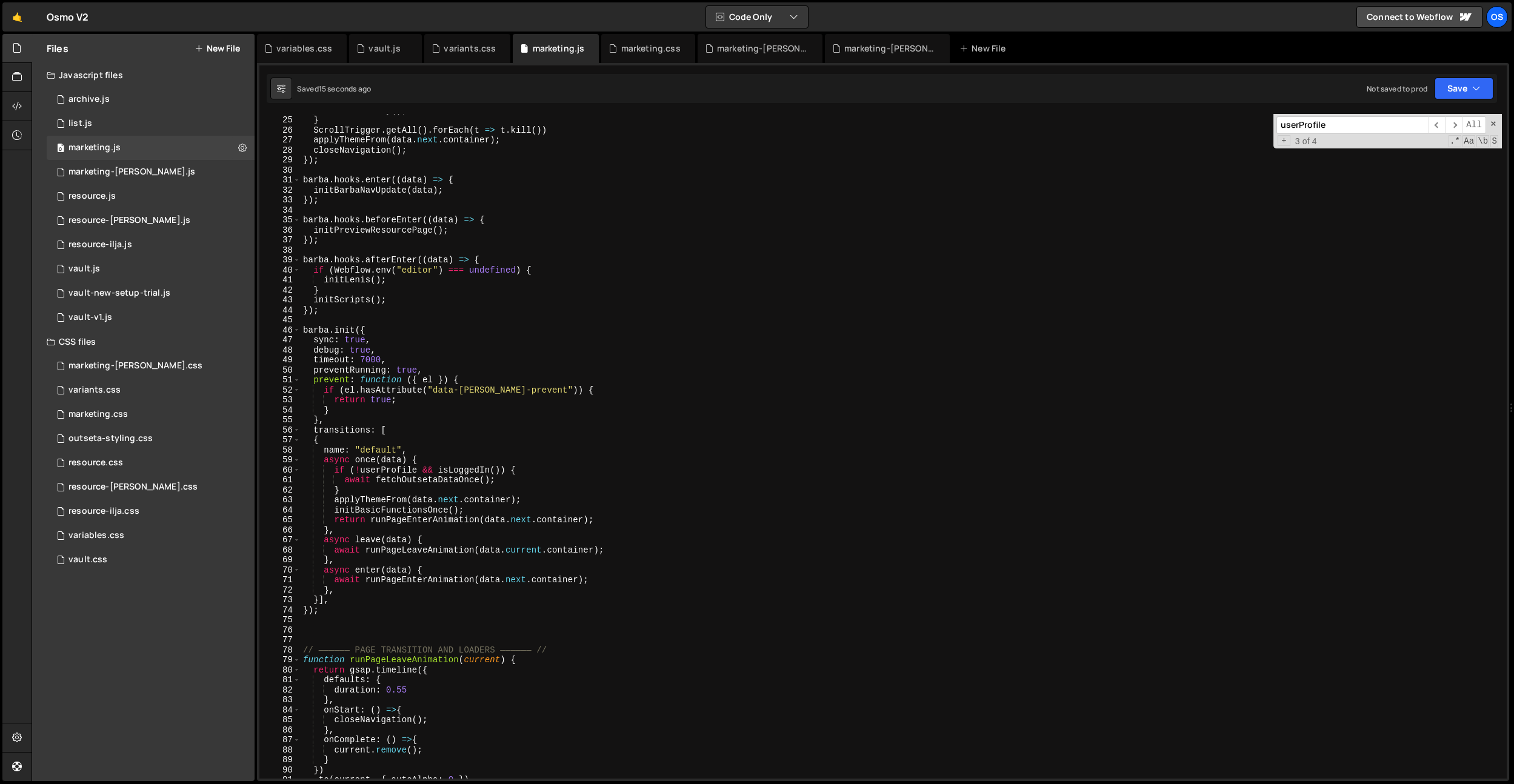
click at [456, 476] on div "[PERSON_NAME] . destroy ( ) ; } ScrollTrigger . getAll ( ) . forEach ( t => t .…" at bounding box center [901, 447] width 1201 height 684
click at [481, 420] on div "[PERSON_NAME] . destroy ( ) ; } ScrollTrigger . getAll ( ) . forEach ( t => t .…" at bounding box center [901, 447] width 1201 height 684
click at [463, 470] on div "[PERSON_NAME] . destroy ( ) ; } ScrollTrigger . getAll ( ) . forEach ( t => t .…" at bounding box center [901, 447] width 1201 height 684
drag, startPoint x: 490, startPoint y: 437, endPoint x: 485, endPoint y: 447, distance: 11.2
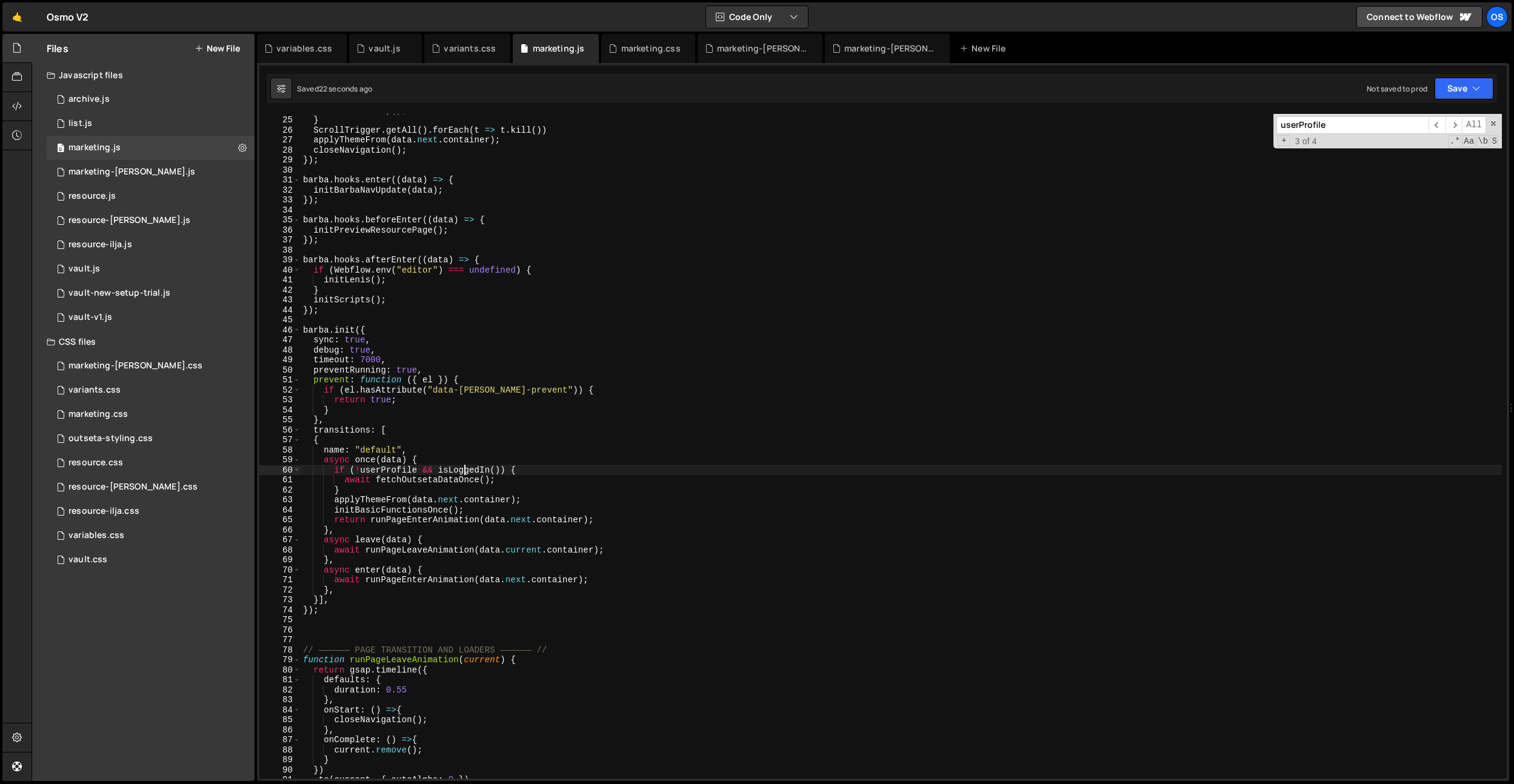
click at [490, 437] on div "[PERSON_NAME] . destroy ( ) ; } ScrollTrigger . getAll ( ) . forEach ( t => t .…" at bounding box center [901, 447] width 1201 height 684
click at [475, 467] on div "[PERSON_NAME] . destroy ( ) ; } ScrollTrigger . getAll ( ) . forEach ( t => t .…" at bounding box center [901, 447] width 1201 height 684
drag, startPoint x: 475, startPoint y: 467, endPoint x: 484, endPoint y: 458, distance: 12.7
click at [475, 467] on div "[PERSON_NAME] . destroy ( ) ; } ScrollTrigger . getAll ( ) . forEach ( t => t .…" at bounding box center [901, 447] width 1201 height 684
click at [491, 448] on div "[PERSON_NAME] . destroy ( ) ; } ScrollTrigger . getAll ( ) . forEach ( t => t .…" at bounding box center [901, 447] width 1201 height 684
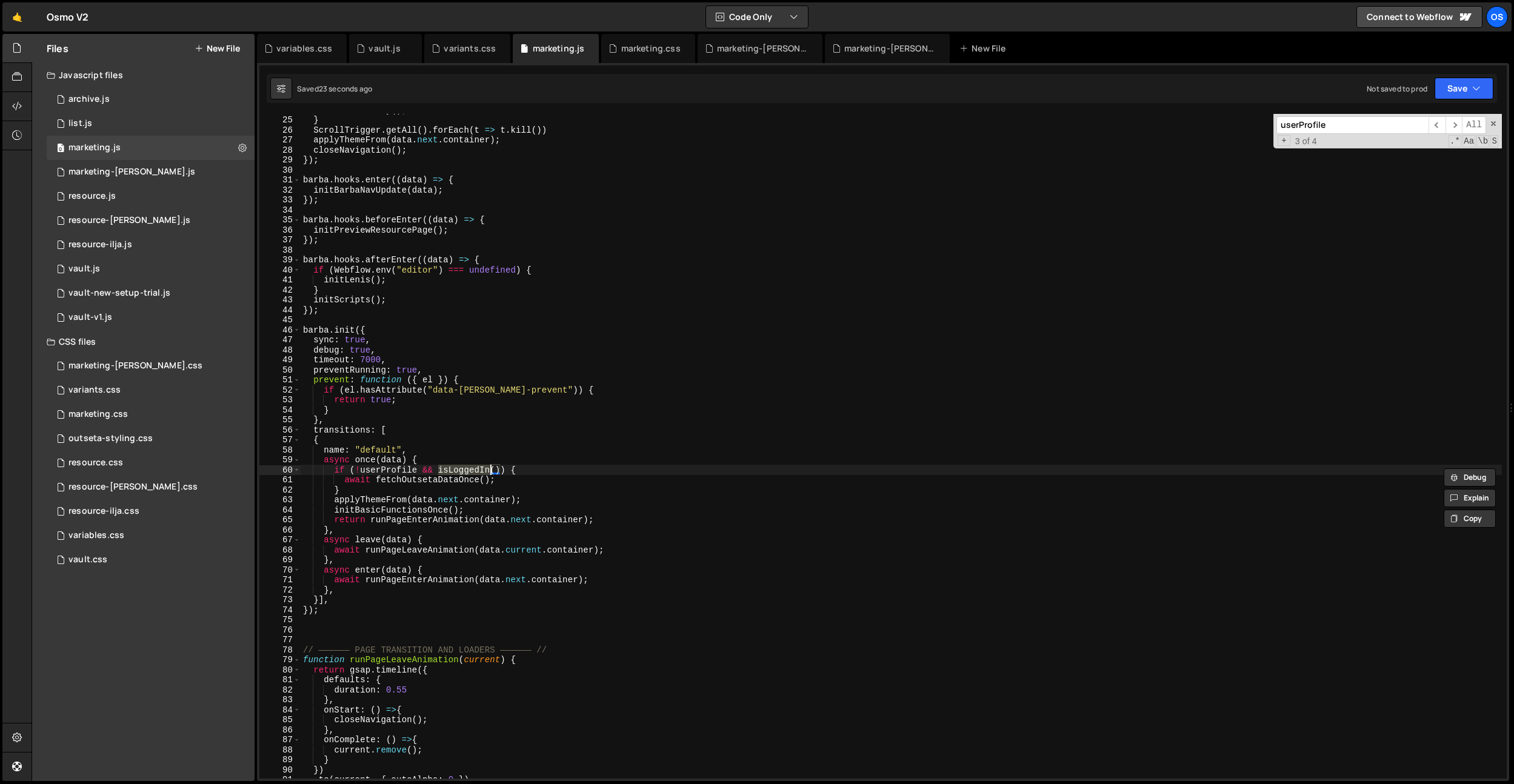
type textarea "name: "default","
paste input "isLoggedIn"
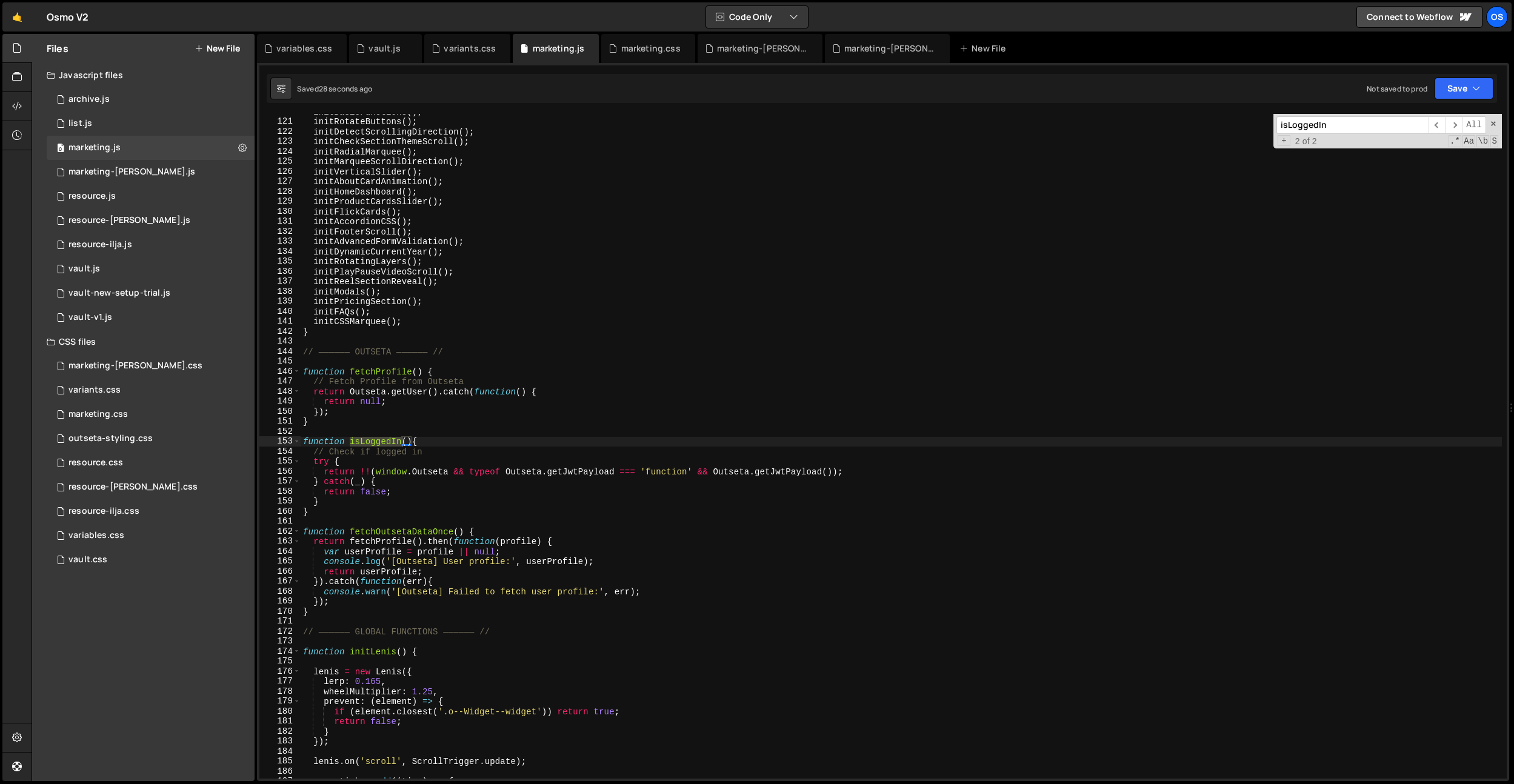
type input "isLoggedIn"
click at [498, 435] on div "initBasicFunctions ( ) ; initRotateButtons ( ) ; initDetectScrollingDirection (…" at bounding box center [901, 448] width 1201 height 684
drag, startPoint x: 746, startPoint y: 47, endPoint x: 598, endPoint y: 46, distance: 148.0
click at [746, 47] on div "marketing-[PERSON_NAME].css" at bounding box center [762, 49] width 91 height 12
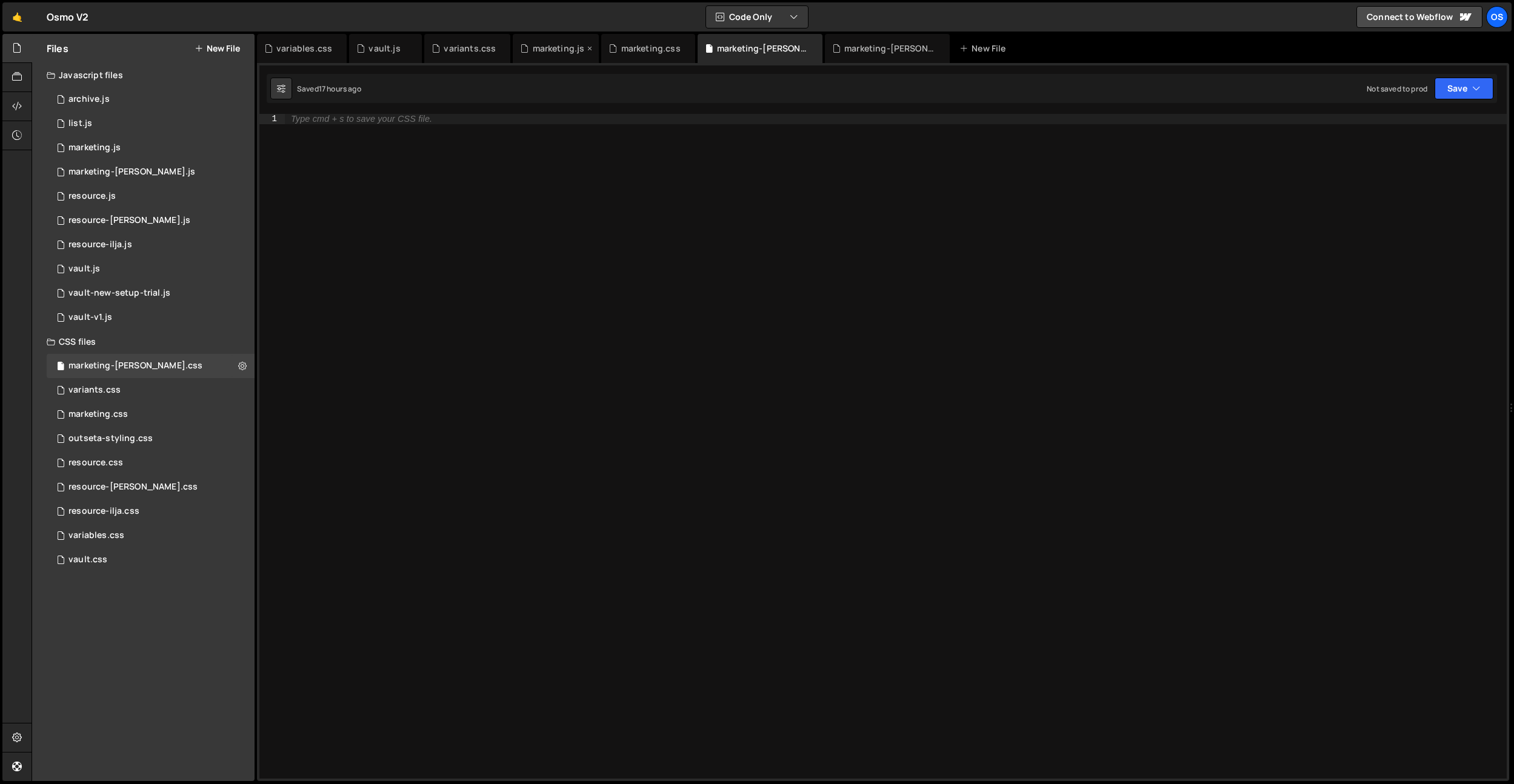
click at [553, 48] on div "marketing.js" at bounding box center [559, 49] width 52 height 12
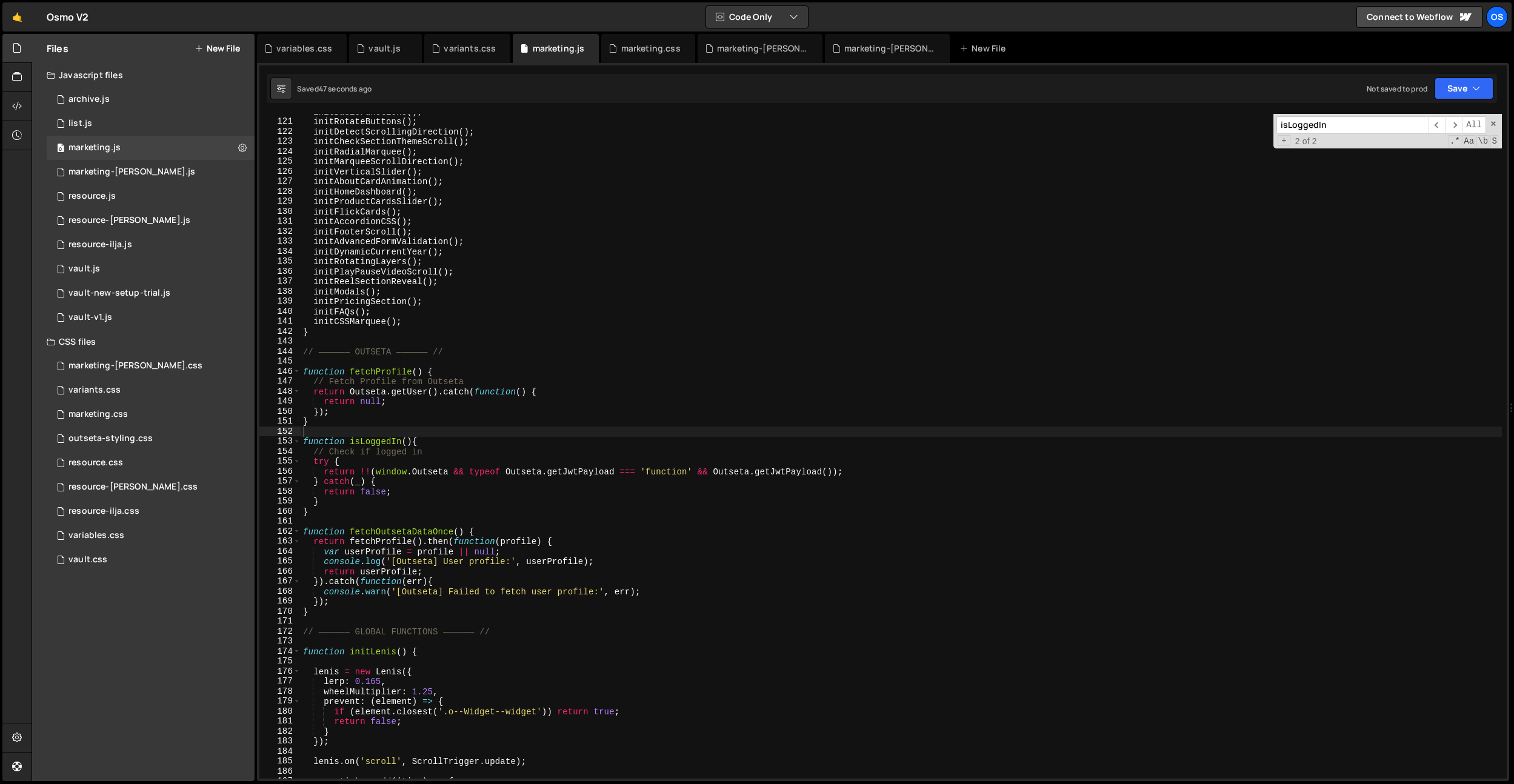
click at [489, 507] on div "initBasicFunctions ( ) ; initRotateButtons ( ) ; initDetectScrollingDirection (…" at bounding box center [901, 448] width 1201 height 684
click at [374, 439] on div "initBasicFunctions ( ) ; initRotateButtons ( ) ; initDetectScrollingDirection (…" at bounding box center [901, 448] width 1201 height 684
click at [485, 410] on div "initBasicFunctions ( ) ; initRotateButtons ( ) ; initDetectScrollingDirection (…" at bounding box center [901, 448] width 1201 height 684
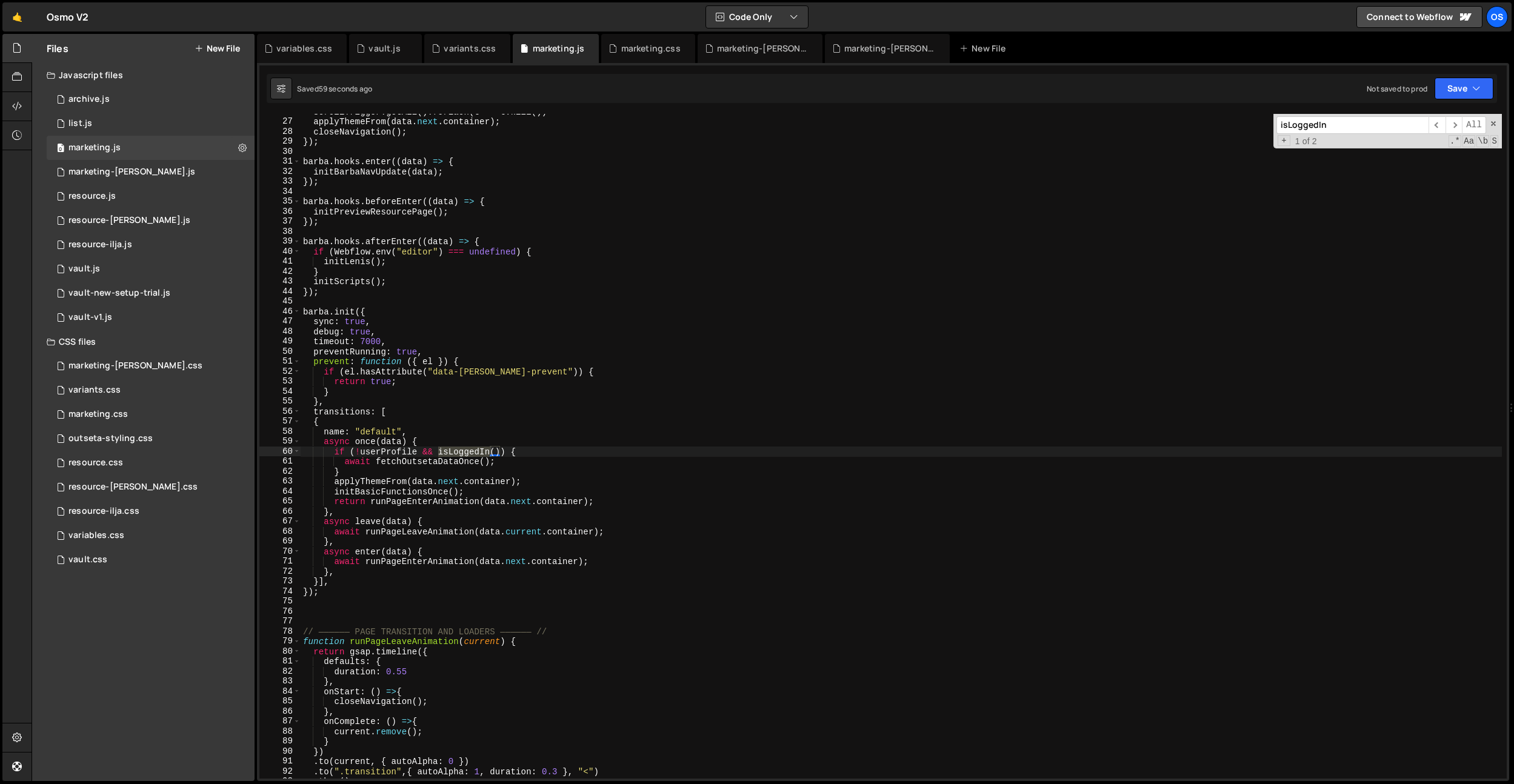
type textarea "if (!userProfile && isLoggedIn()) {"
click at [538, 451] on div "ScrollTrigger . getAll ( ) . forEach ( t => t . kill ( )) applyThemeFrom ( data…" at bounding box center [901, 448] width 1201 height 684
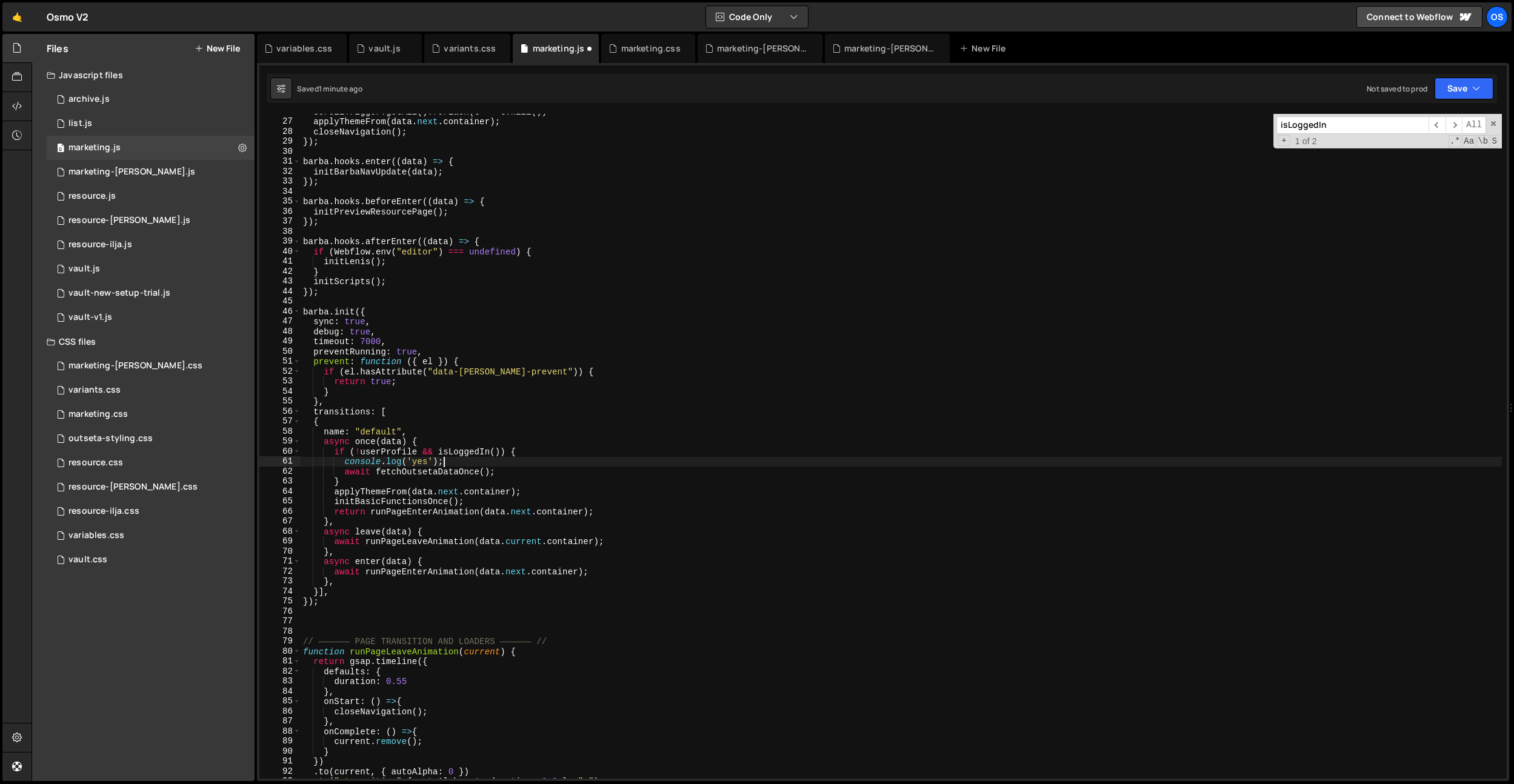
scroll to position [0, 9]
click at [399, 453] on div "ScrollTrigger . getAll ( ) . forEach ( t => t . kill ( )) applyThemeFrom ( data…" at bounding box center [901, 448] width 1201 height 684
click at [449, 412] on div "ScrollTrigger . getAll ( ) . forEach ( t => t . kill ( )) applyThemeFrom ( data…" at bounding box center [901, 448] width 1201 height 684
type textarea "transitions: ["
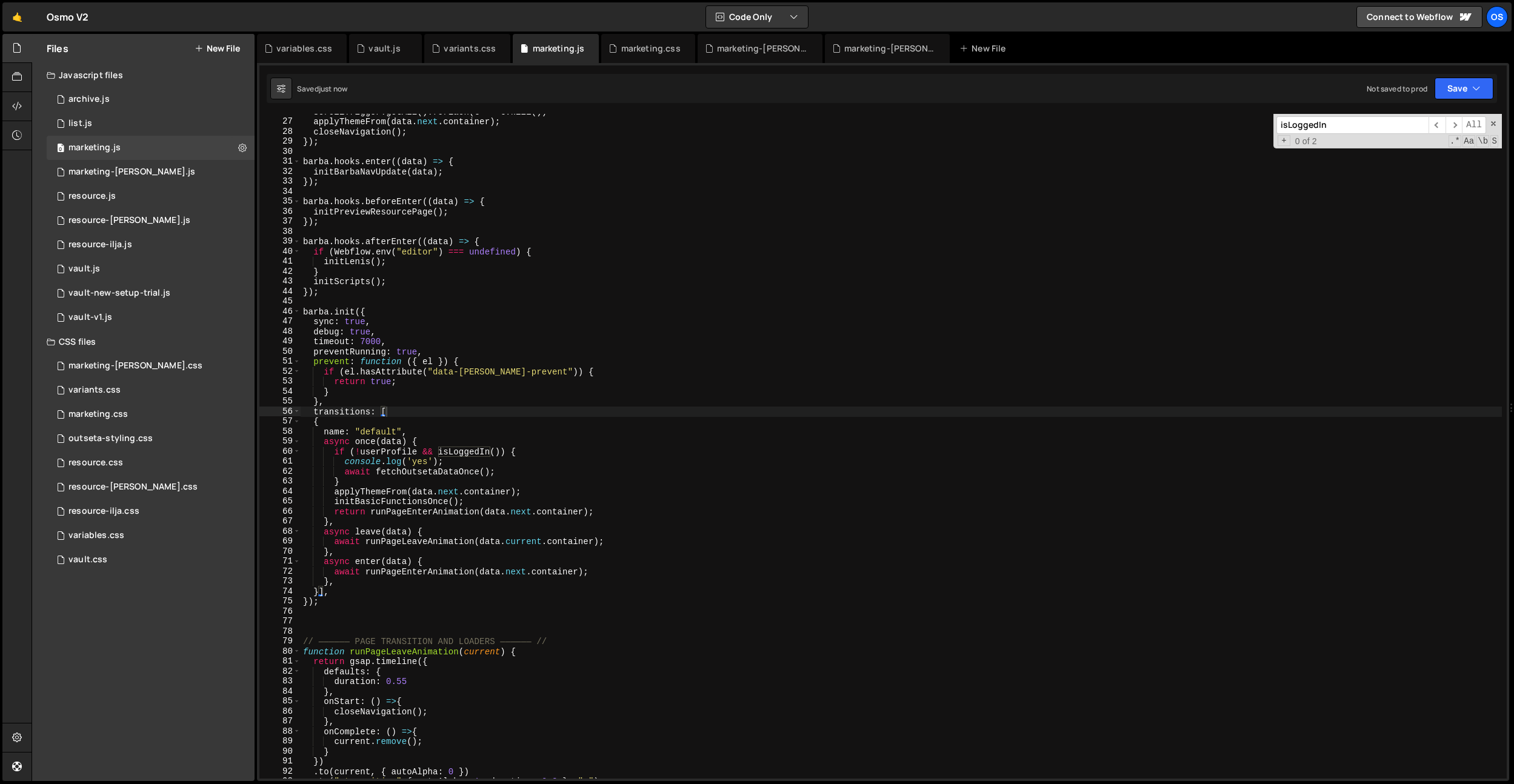
scroll to position [0, 5]
paste input "userProfile"
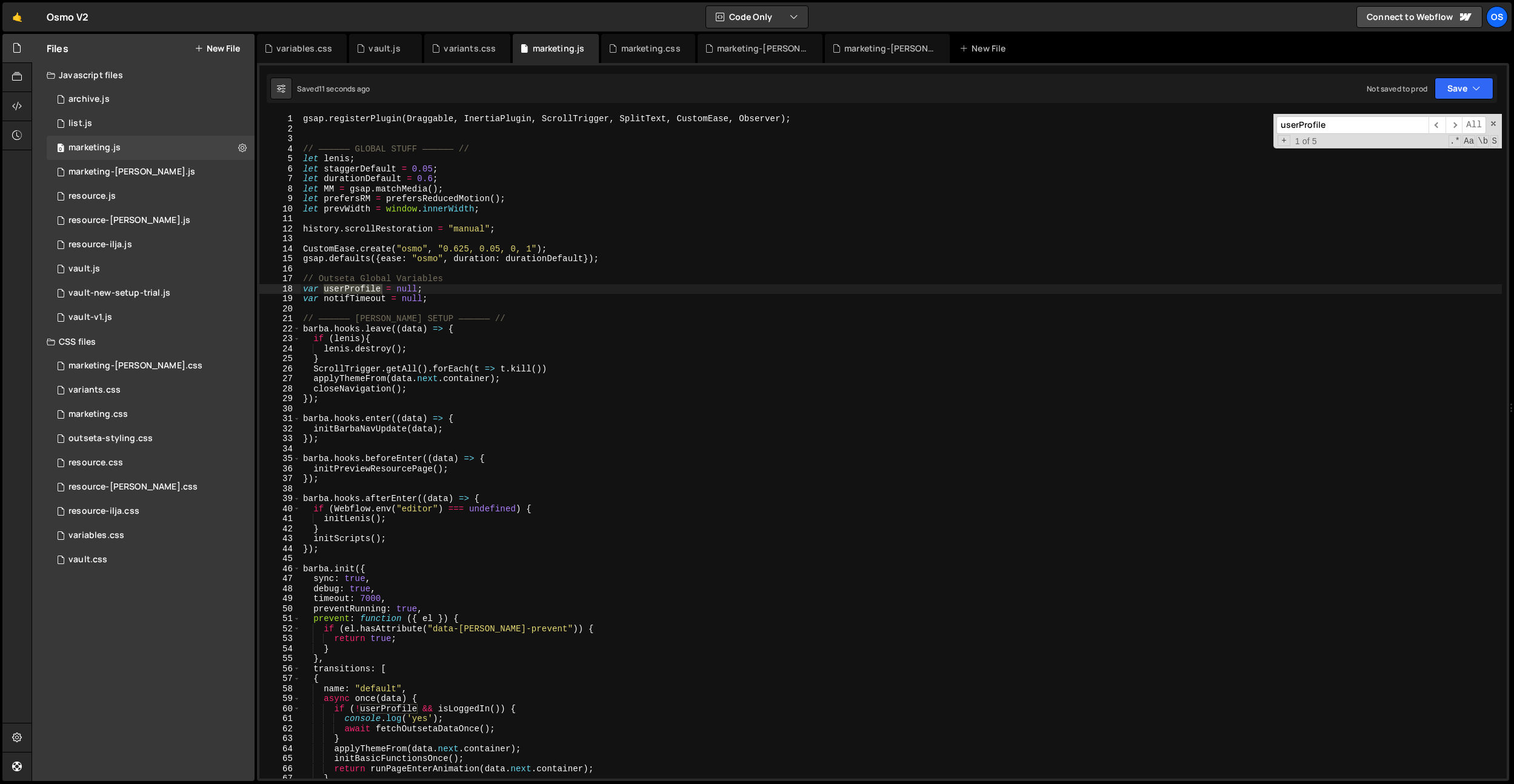
scroll to position [0, 0]
type input "userProfile"
click at [403, 357] on div "gsap . registerPlugin ( Draggable , InertiaPlugin , ScrollTrigger , SplitText ,…" at bounding box center [901, 456] width 1201 height 684
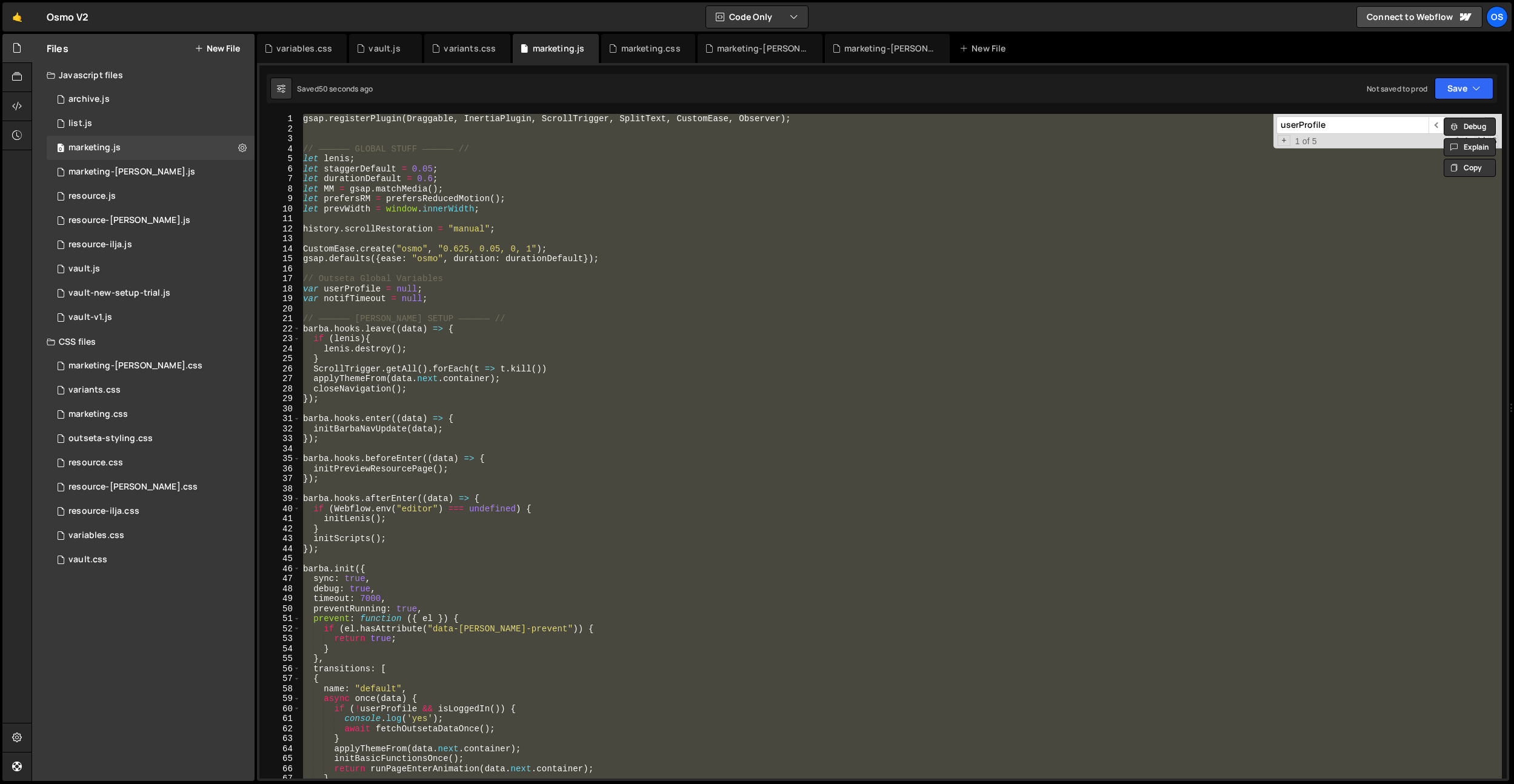
click at [408, 369] on div "gsap . registerPlugin ( Draggable , InertiaPlugin , ScrollTrigger , SplitText ,…" at bounding box center [901, 446] width 1201 height 664
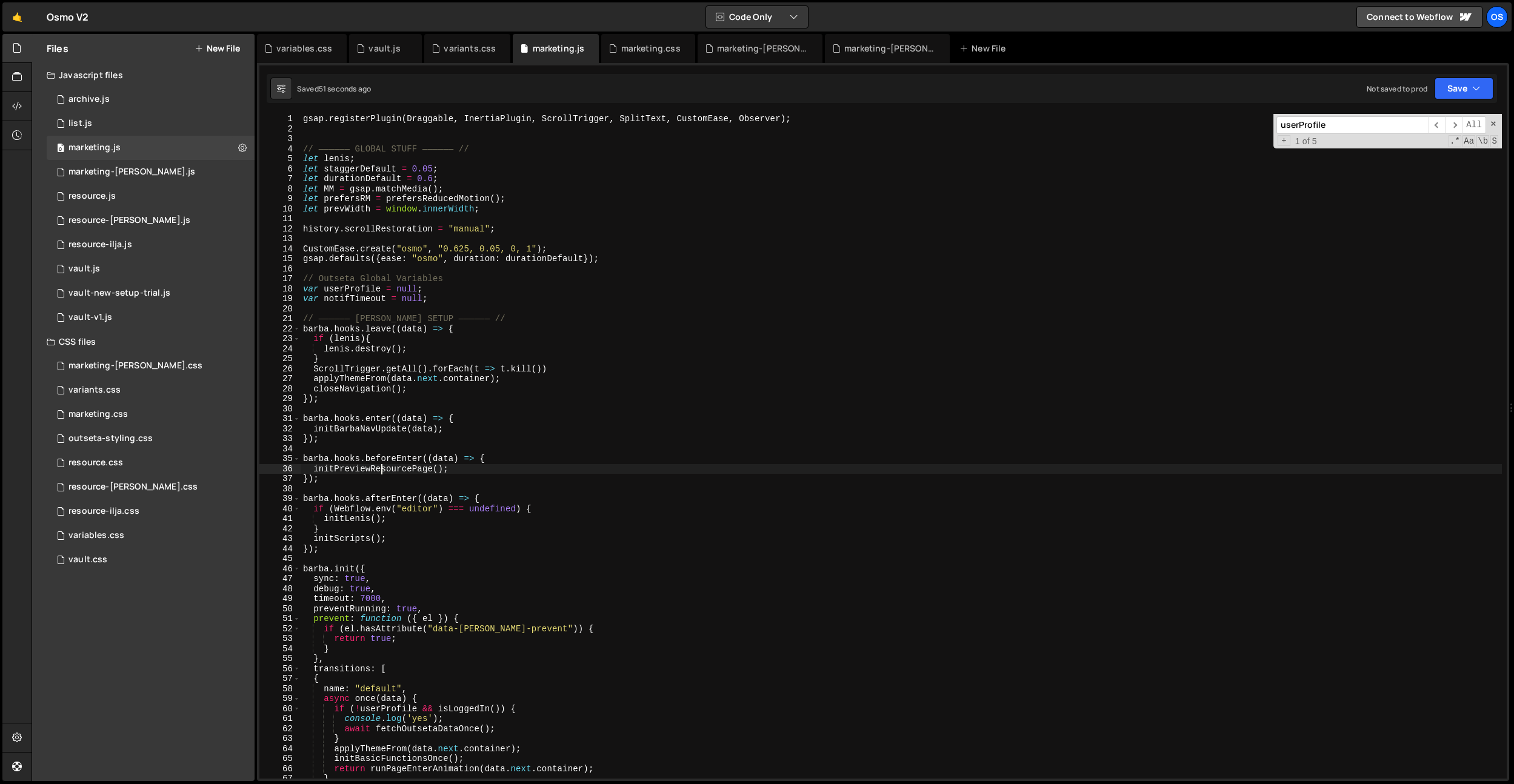
click at [382, 469] on div "gsap . registerPlugin ( Draggable , InertiaPlugin , ScrollTrigger , SplitText ,…" at bounding box center [901, 456] width 1201 height 684
click at [524, 414] on div "gsap . registerPlugin ( Draggable , InertiaPlugin , ScrollTrigger , SplitText ,…" at bounding box center [901, 456] width 1201 height 684
type textarea "[PERSON_NAME].hooks.enter((data) => {"
paste input "initPreviewResourcePag"
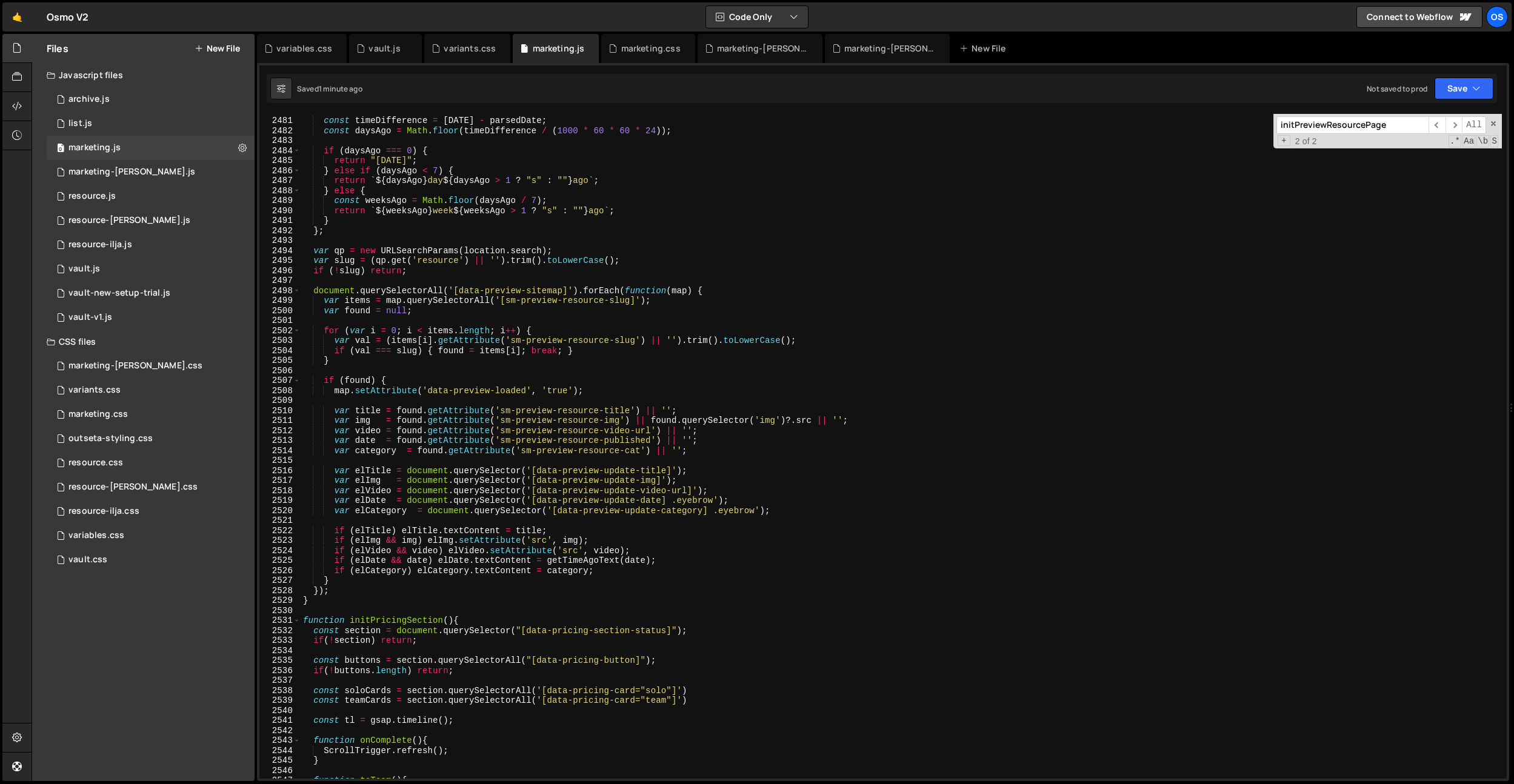
scroll to position [18125, 0]
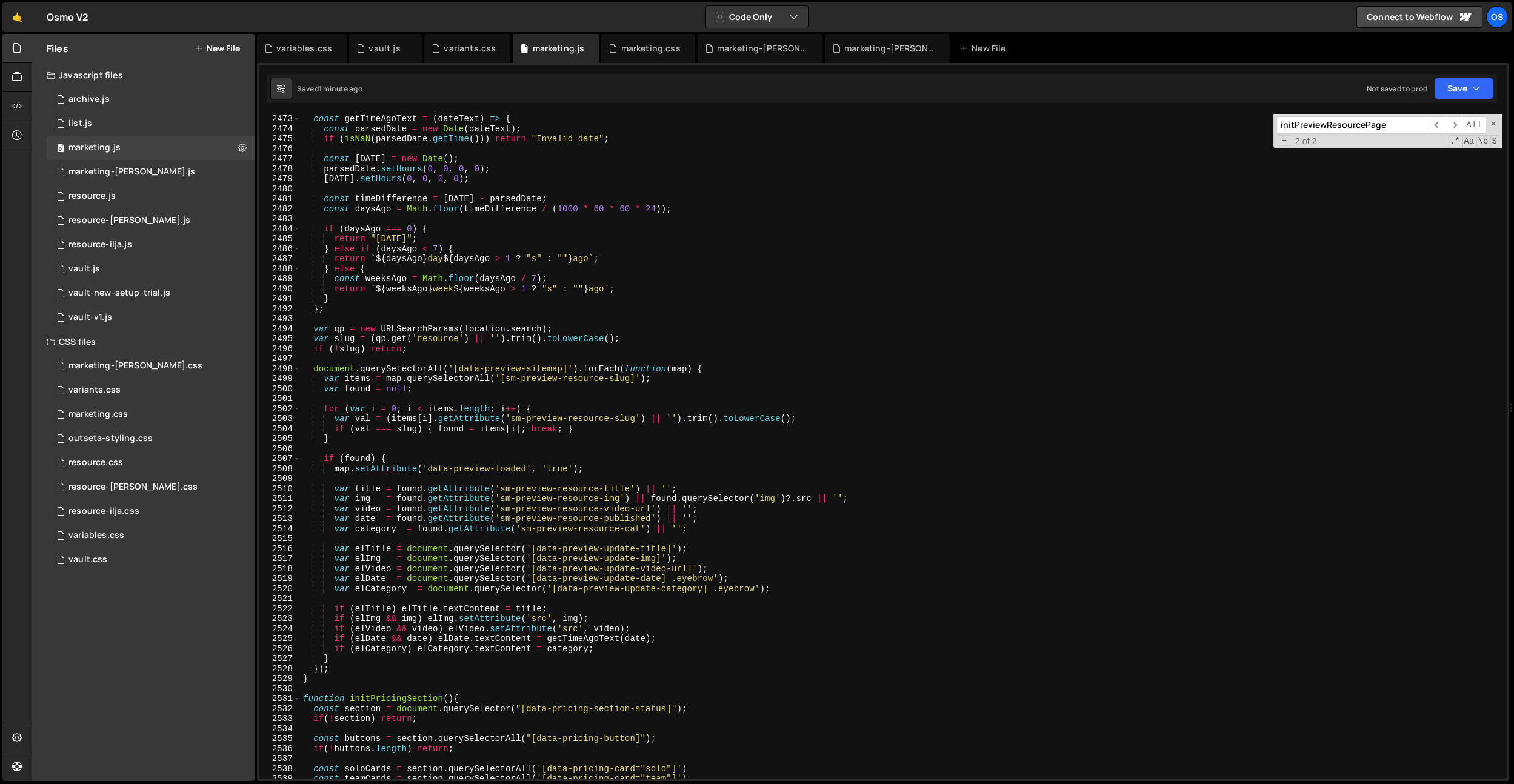
type input "initPreviewResourcePage"
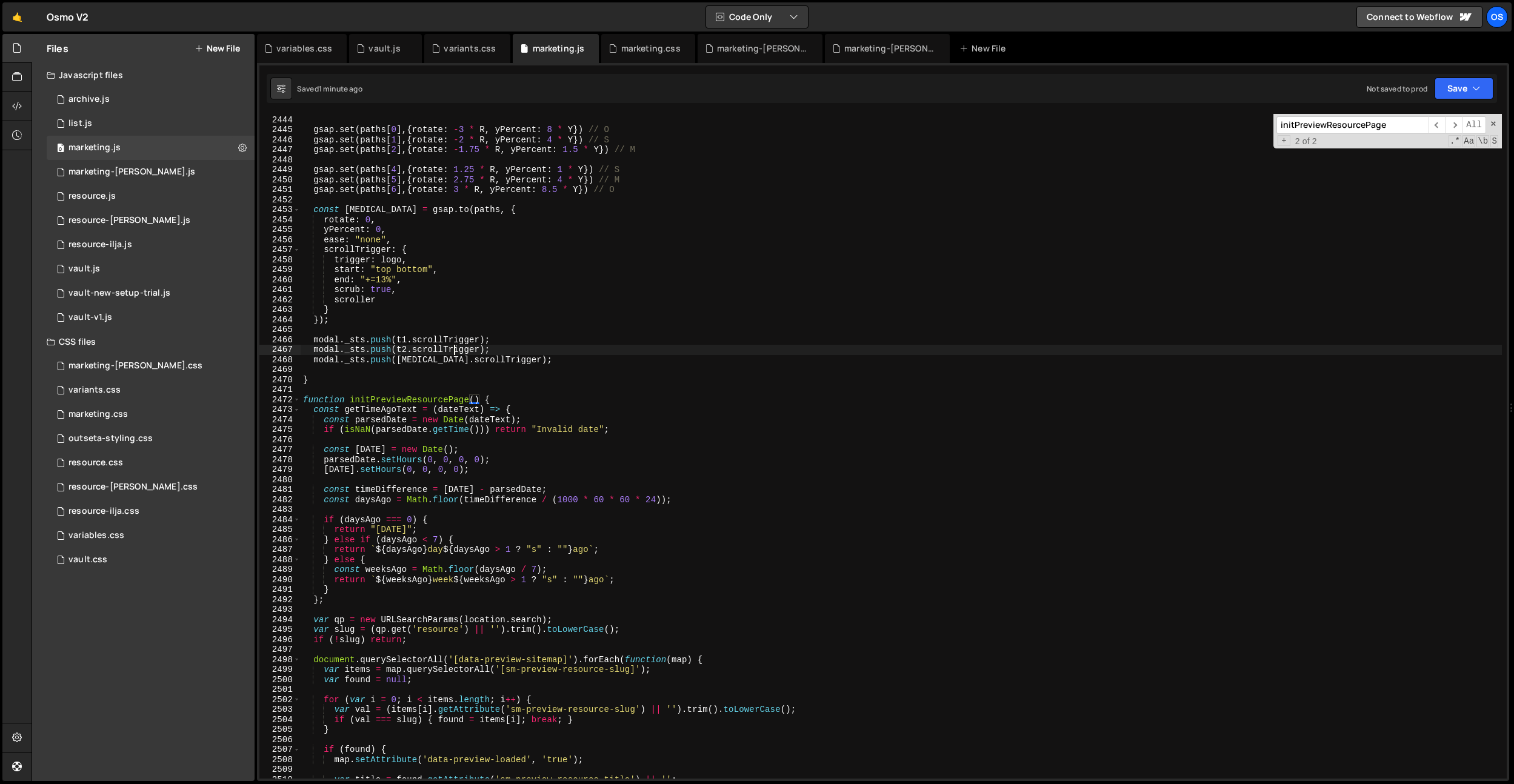
scroll to position [17912, 0]
click at [454, 350] on div "gsap . set ( paths , { transformOrigin : "center center" }) gsap . set ( paths …" at bounding box center [901, 447] width 1201 height 684
click at [428, 401] on div "gsap . set ( paths , { transformOrigin : "center center" }) gsap . set ( paths …" at bounding box center [901, 447] width 1201 height 684
click at [455, 384] on div "gsap . set ( paths , { transformOrigin : "center center" }) gsap . set ( paths …" at bounding box center [901, 447] width 1201 height 684
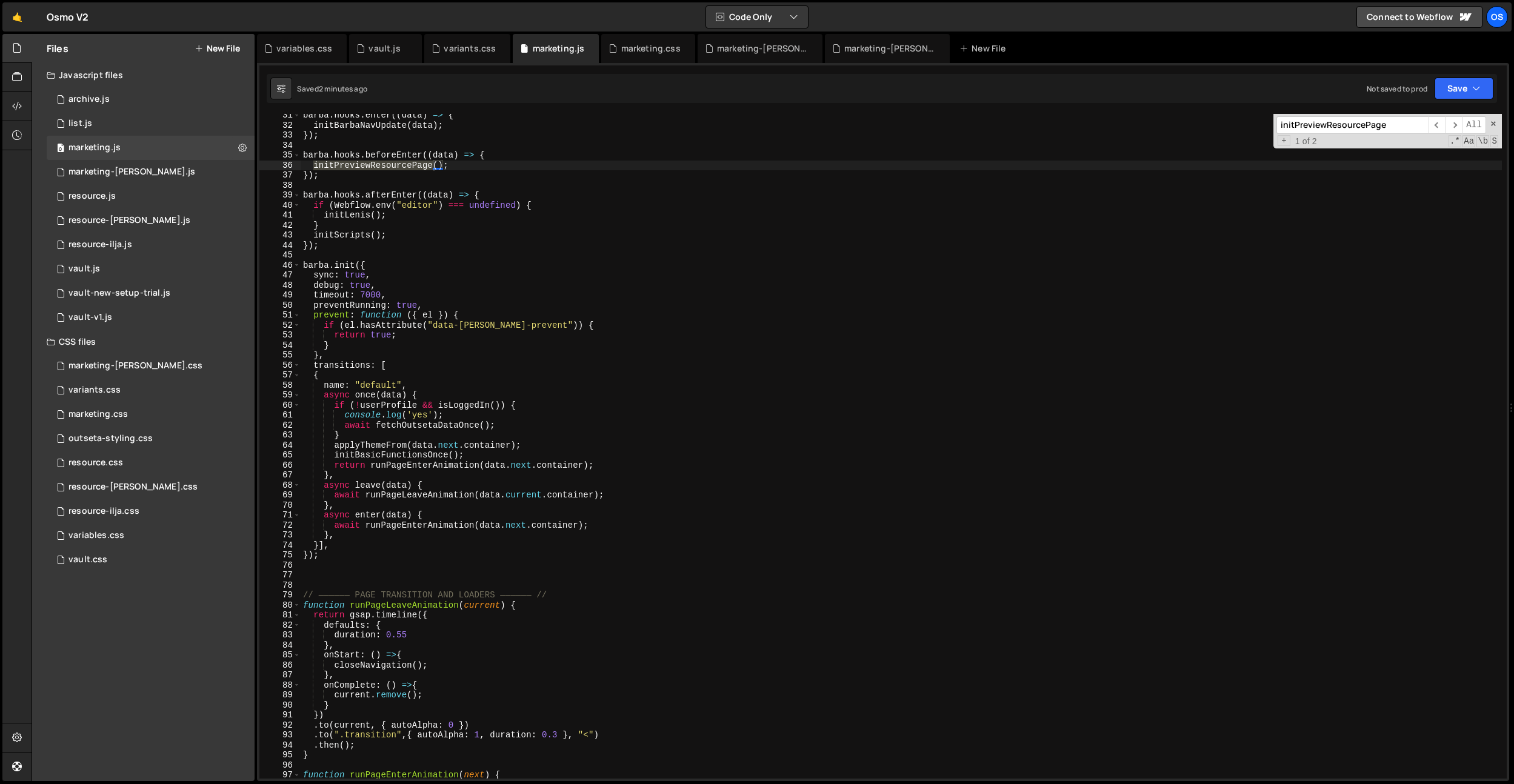
scroll to position [243, 0]
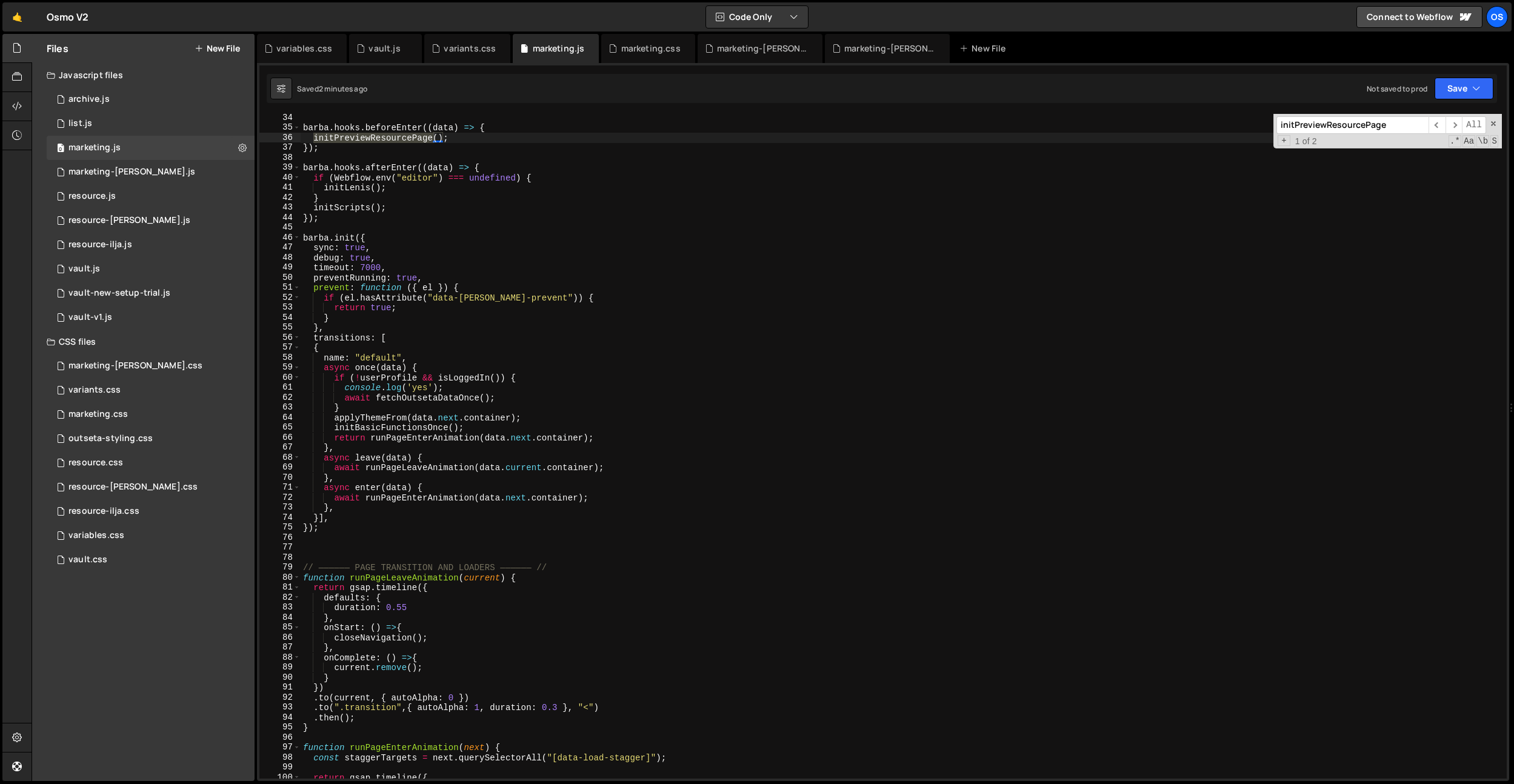
click at [431, 428] on div "[PERSON_NAME] . hooks . beforeEnter (( data ) => { initPreviewResourcePage ( ) …" at bounding box center [901, 455] width 1201 height 684
click at [401, 400] on div "[PERSON_NAME] . hooks . beforeEnter (( data ) => { initPreviewResourcePage ( ) …" at bounding box center [901, 455] width 1201 height 684
click at [499, 378] on div "[PERSON_NAME] . hooks . beforeEnter (( data ) => { initPreviewResourcePage ( ) …" at bounding box center [901, 455] width 1201 height 684
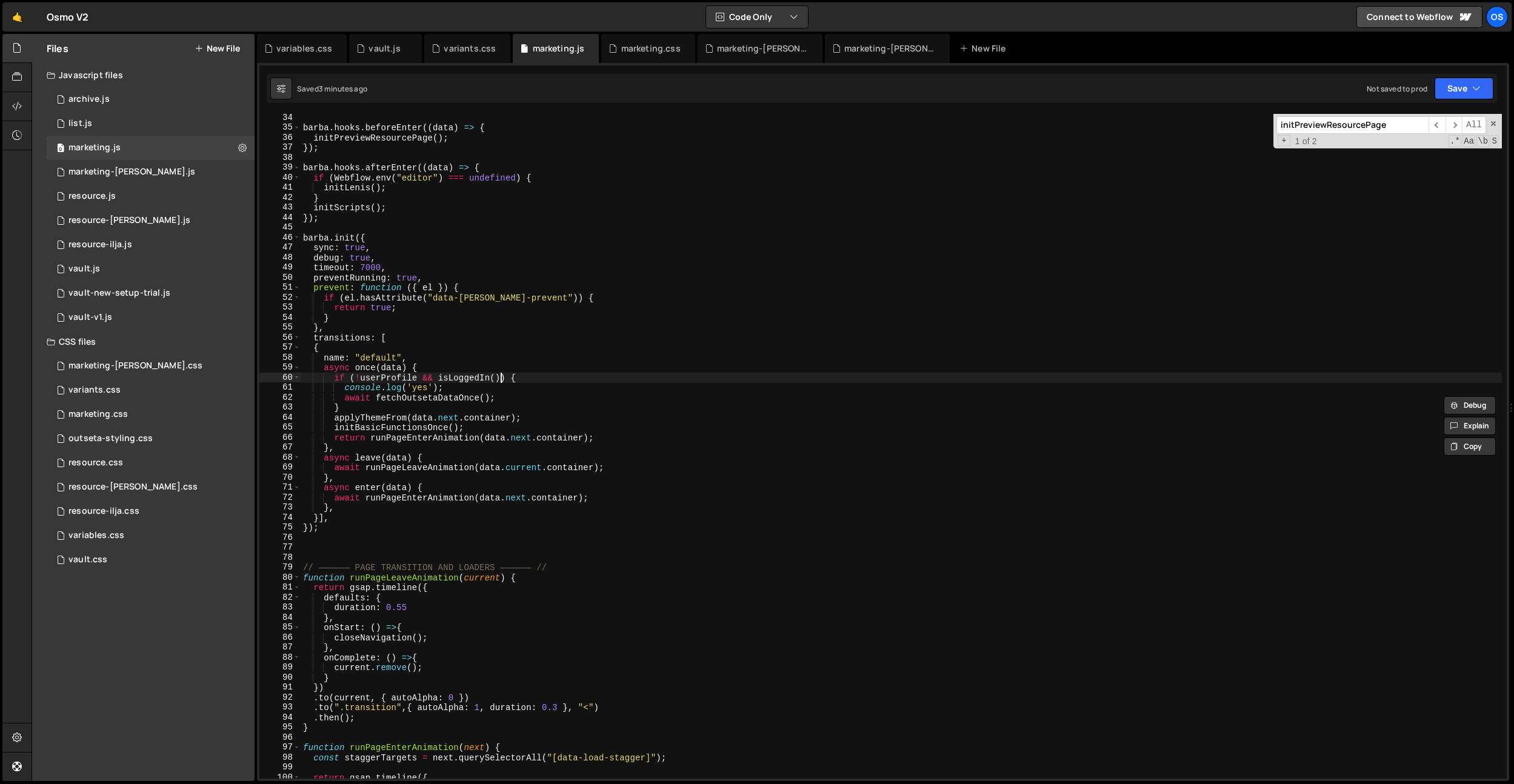
type textarea "if (!userProfile && isLoggedIn()) {"
paste input "fetchOutsetaDataOnc"
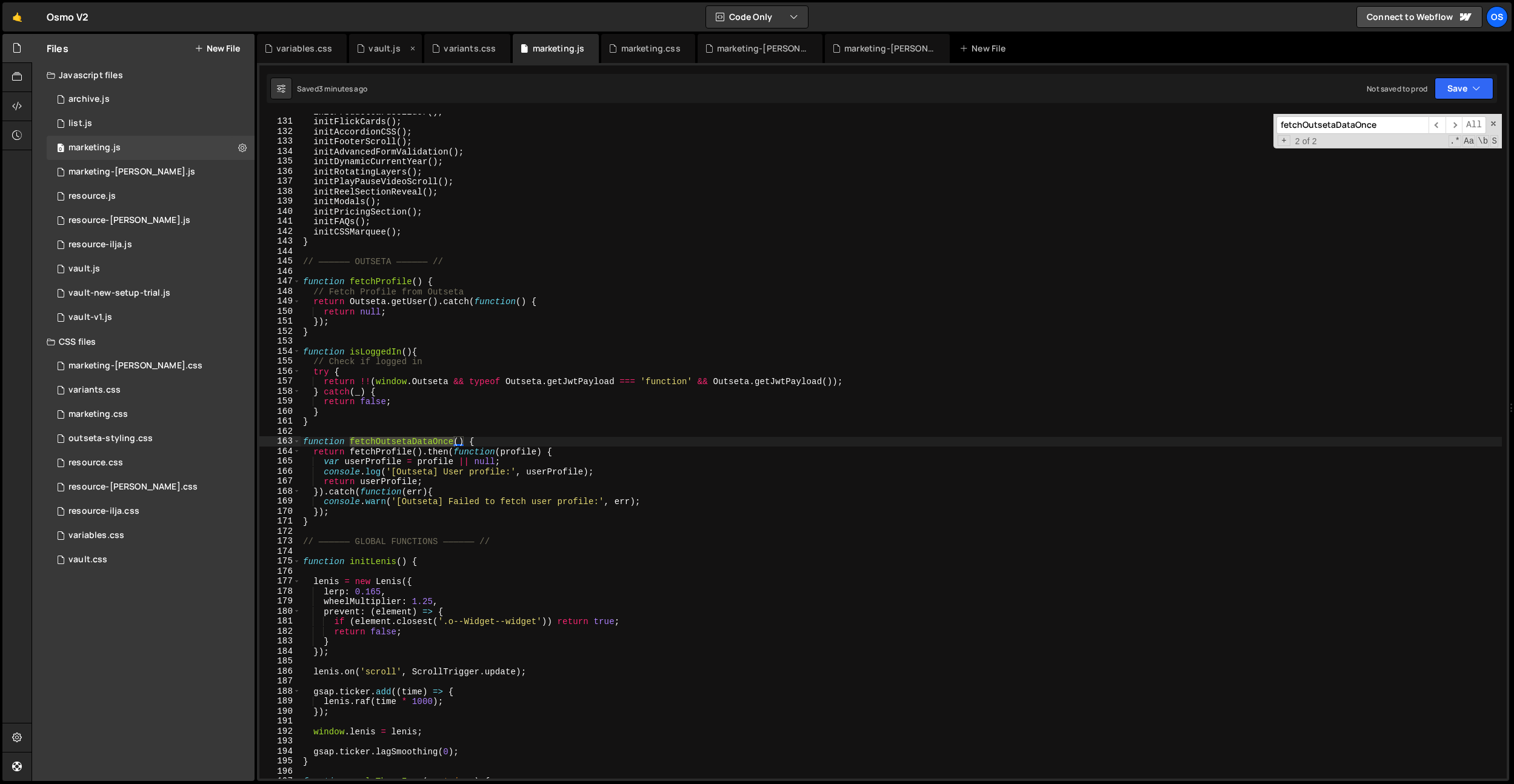
type input "fetchOutsetaDataOnce"
click at [387, 49] on div "vault.js" at bounding box center [384, 49] width 32 height 12
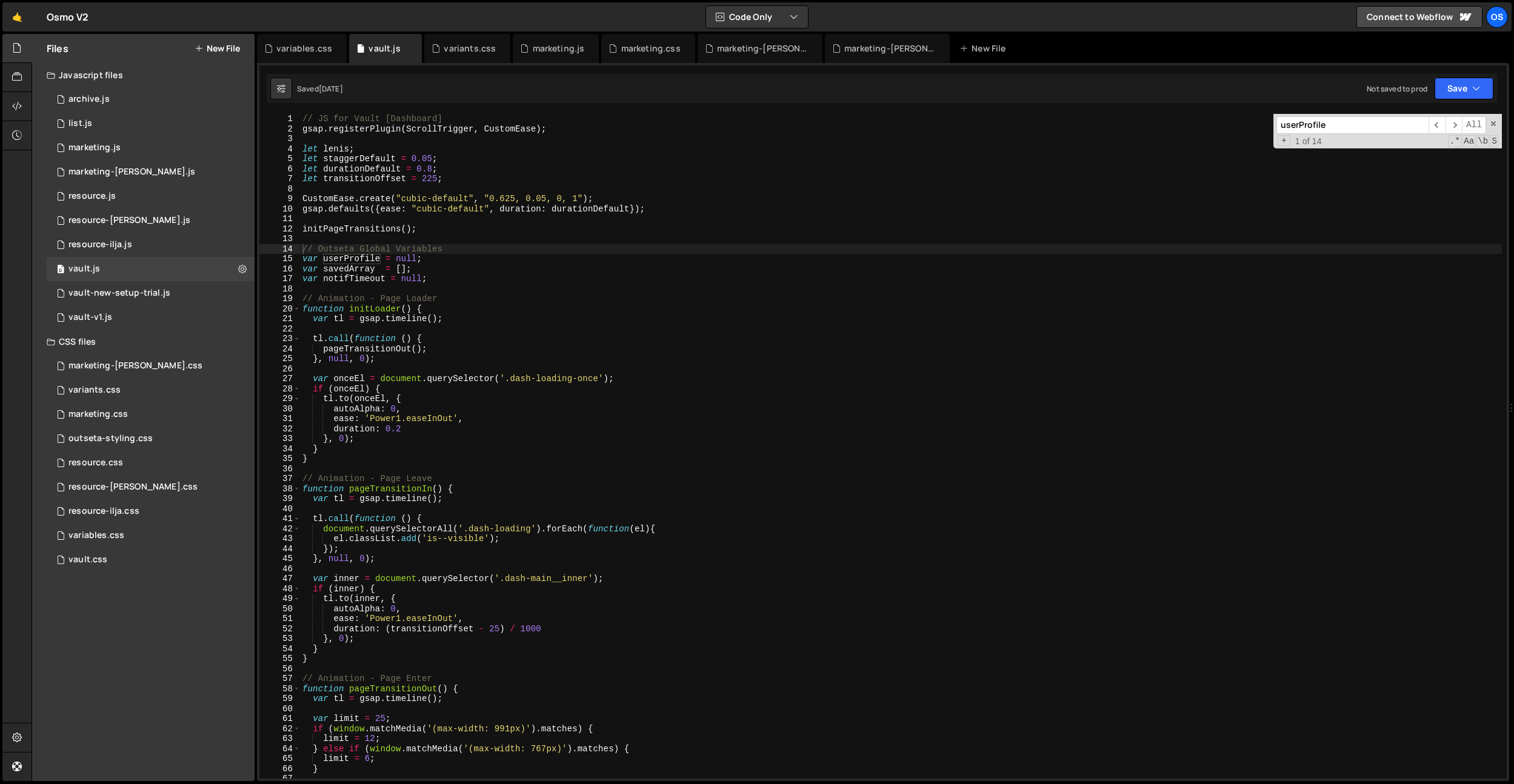
click at [1364, 126] on input "userProfile" at bounding box center [1352, 125] width 152 height 18
paste input "fetchOutsetaDataOnc"
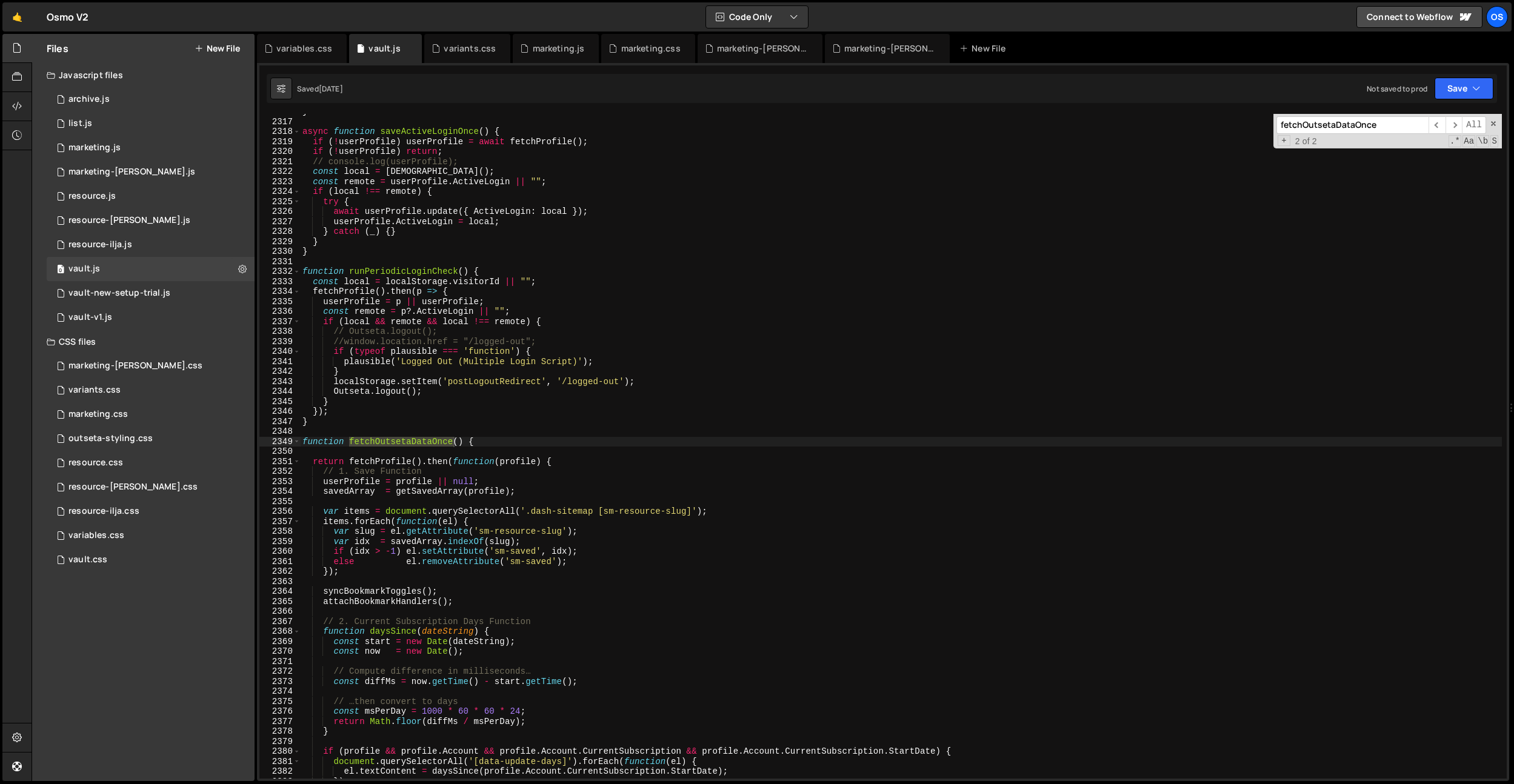
scroll to position [18140, 0]
type input "fetchOutsetaDataOnce"
click at [541, 51] on div "marketing.js" at bounding box center [559, 49] width 52 height 12
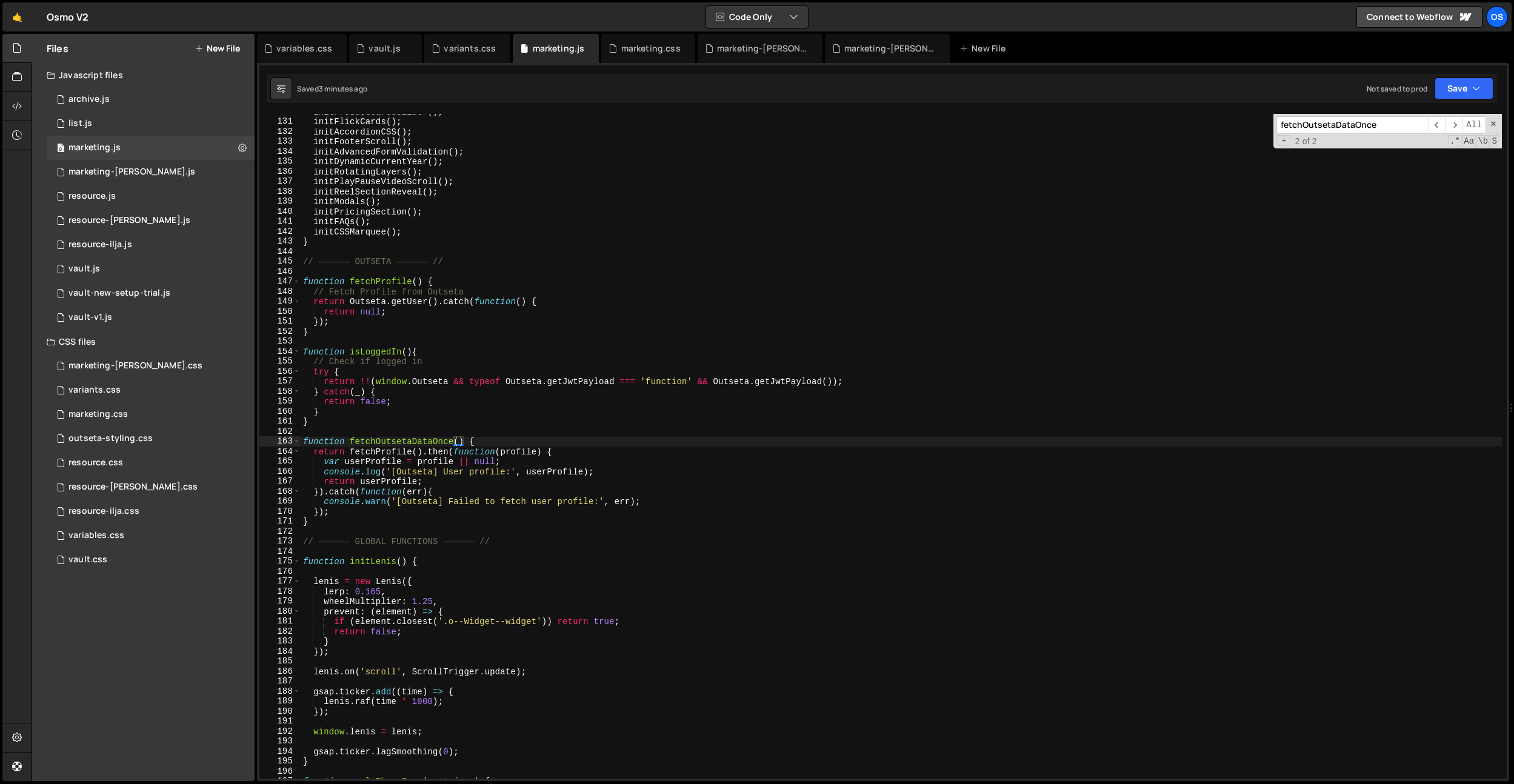
drag, startPoint x: 343, startPoint y: 459, endPoint x: 347, endPoint y: 475, distance: 16.5
click at [343, 459] on div "initProductCardsSlider ( ) ; initFlickCards ( ) ; initAccordionCSS ( ) ; initFo…" at bounding box center [901, 448] width 1201 height 684
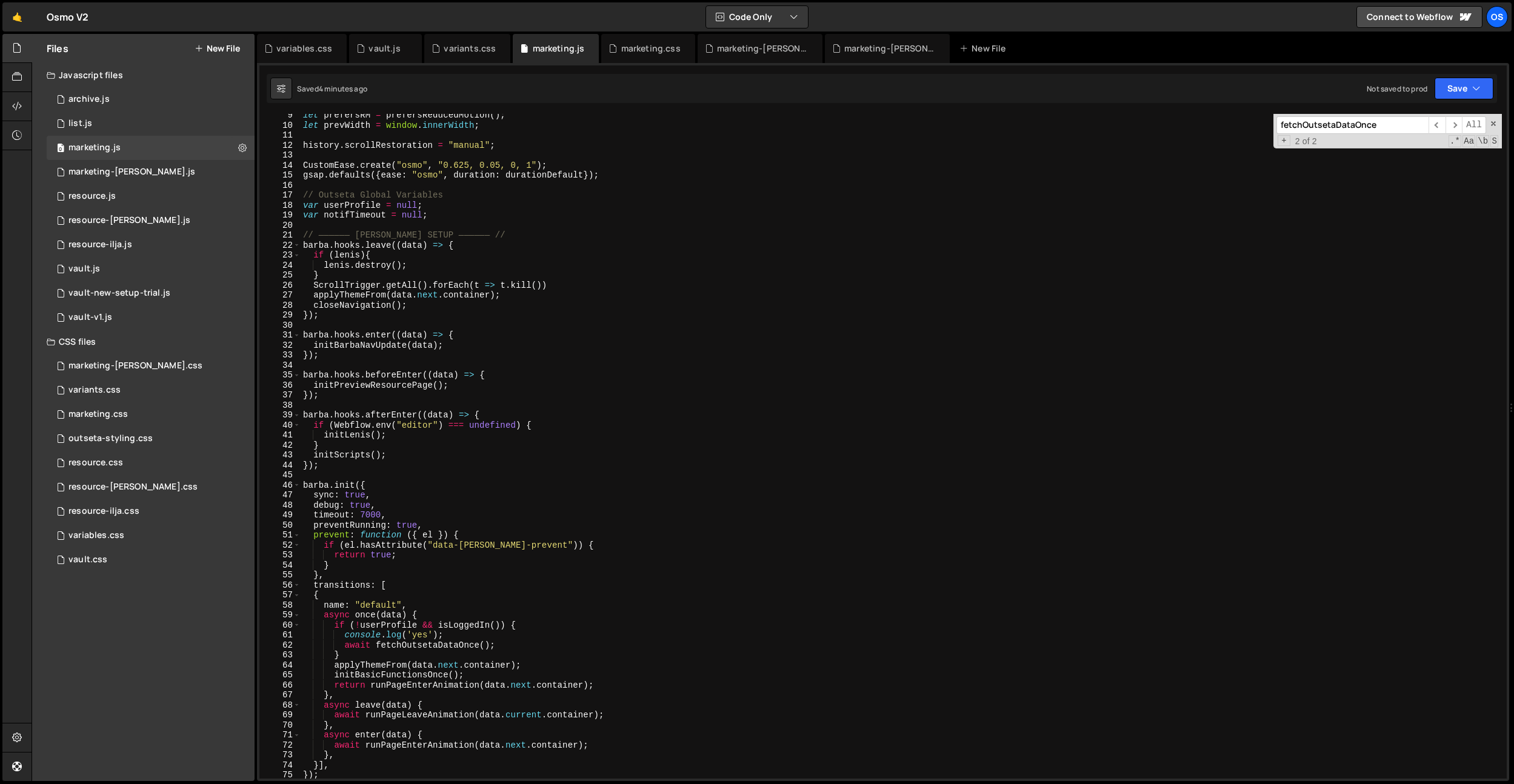
scroll to position [2, 0]
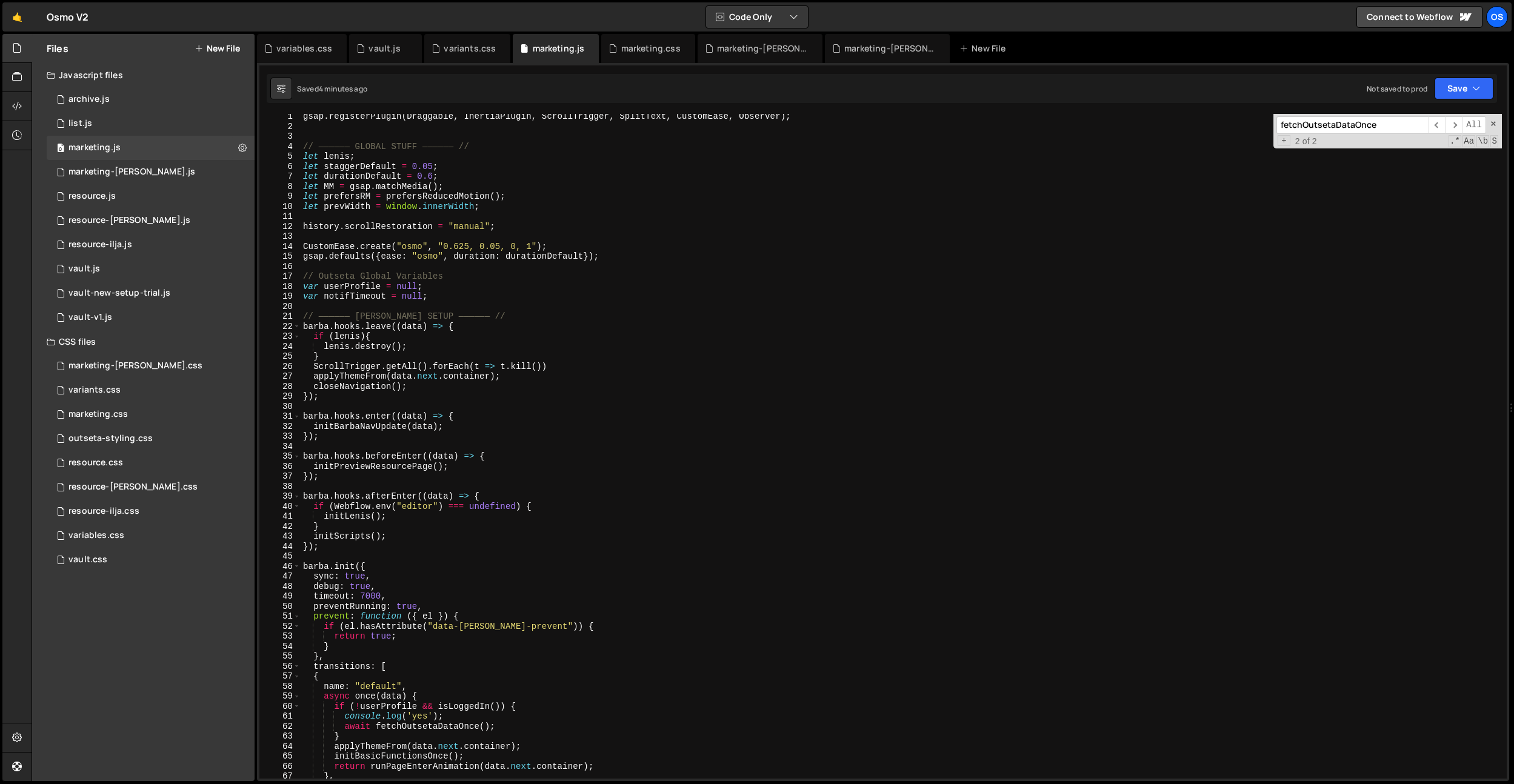
click at [489, 363] on div "gsap . registerPlugin ( Draggable , InertiaPlugin , ScrollTrigger , SplitText ,…" at bounding box center [901, 453] width 1201 height 684
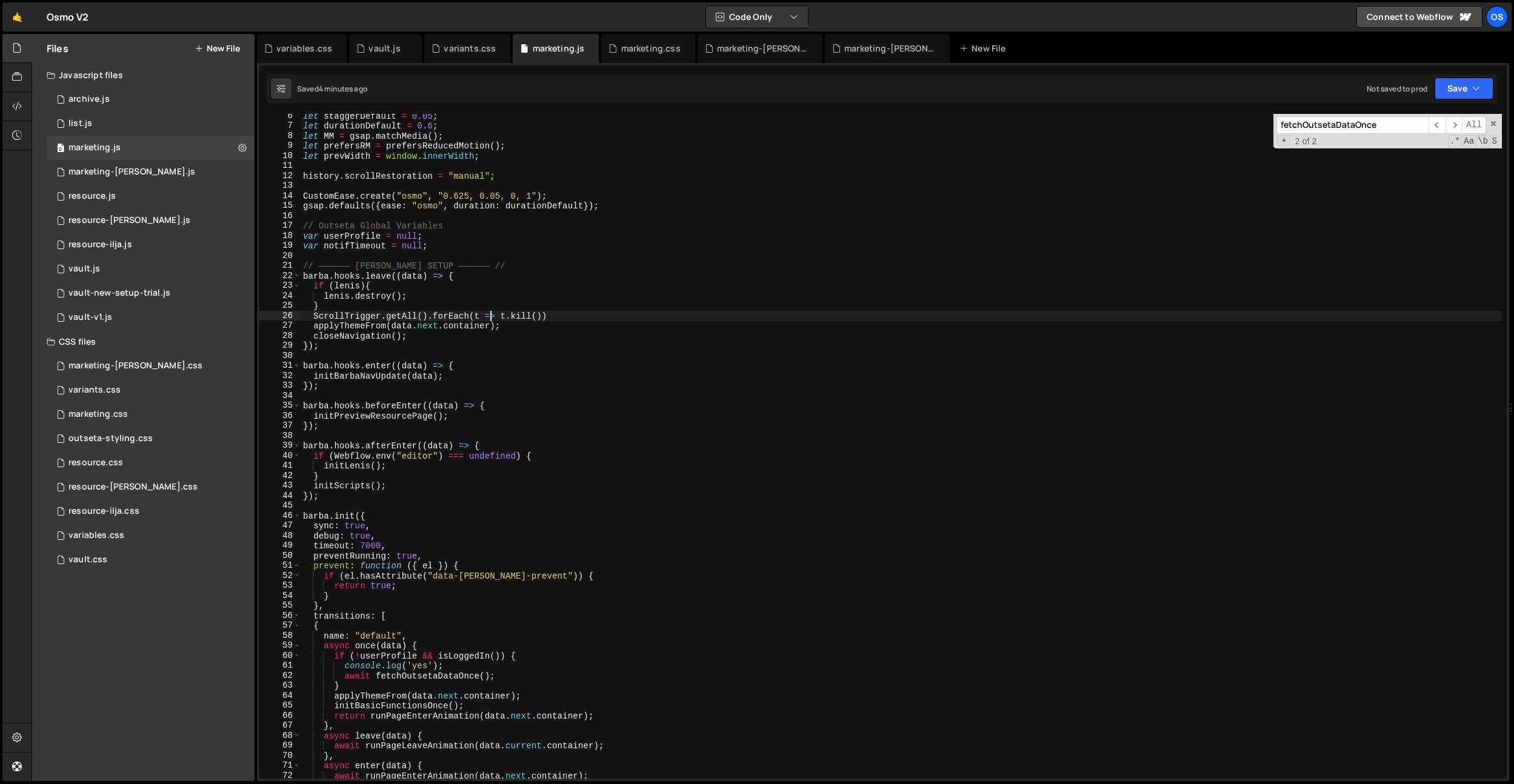
scroll to position [118, 0]
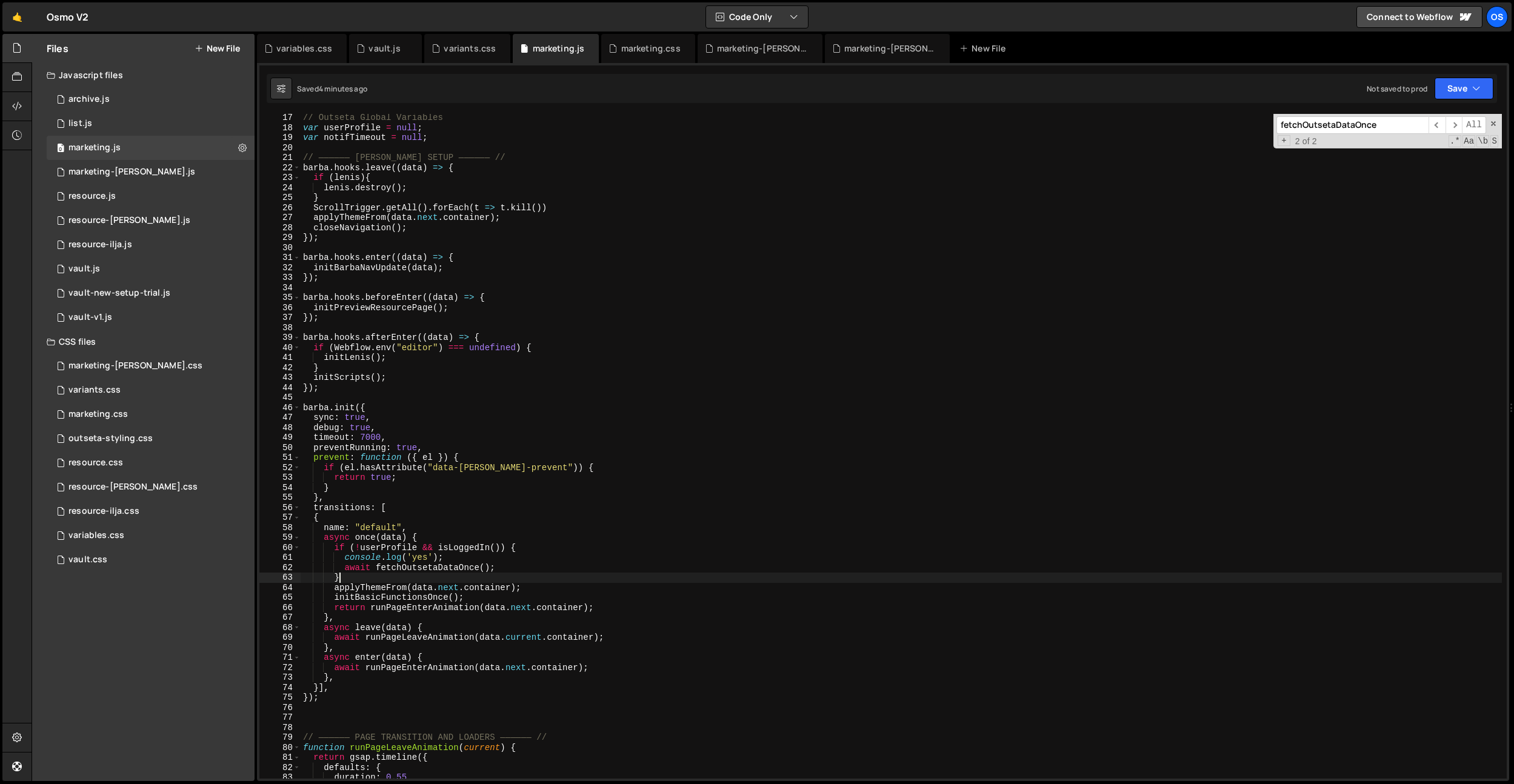
click at [537, 575] on div "// Outseta Global Variables var userProfile = null ; var notifTimeout = null ; …" at bounding box center [901, 455] width 1201 height 684
click at [531, 566] on div "// Outseta Global Variables var userProfile = null ; var notifTimeout = null ; …" at bounding box center [901, 455] width 1201 height 684
click at [540, 550] on div "// Outseta Global Variables var userProfile = null ; var notifTimeout = null ; …" at bounding box center [901, 455] width 1201 height 684
click at [343, 557] on div "// Outseta Global Variables var userProfile = null ; var notifTimeout = null ; …" at bounding box center [901, 455] width 1201 height 684
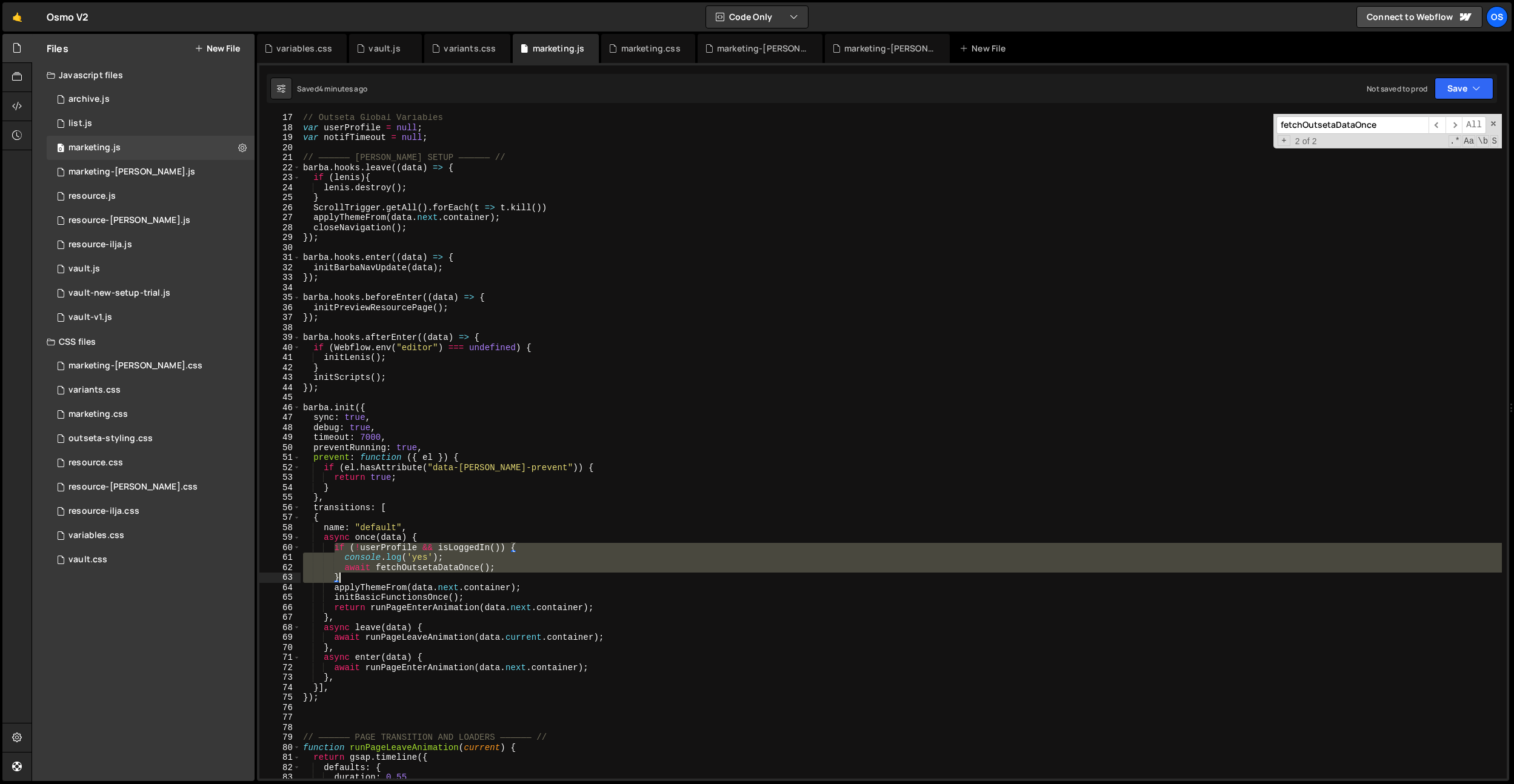
drag, startPoint x: 334, startPoint y: 549, endPoint x: 381, endPoint y: 574, distance: 53.2
click at [381, 574] on div "// Outseta Global Variables var userProfile = null ; var notifTimeout = null ; …" at bounding box center [901, 455] width 1201 height 684
paste textarea "if (!userProfile) setTimeout(fetchOutsetaDataOnce, 1000); // one retry"
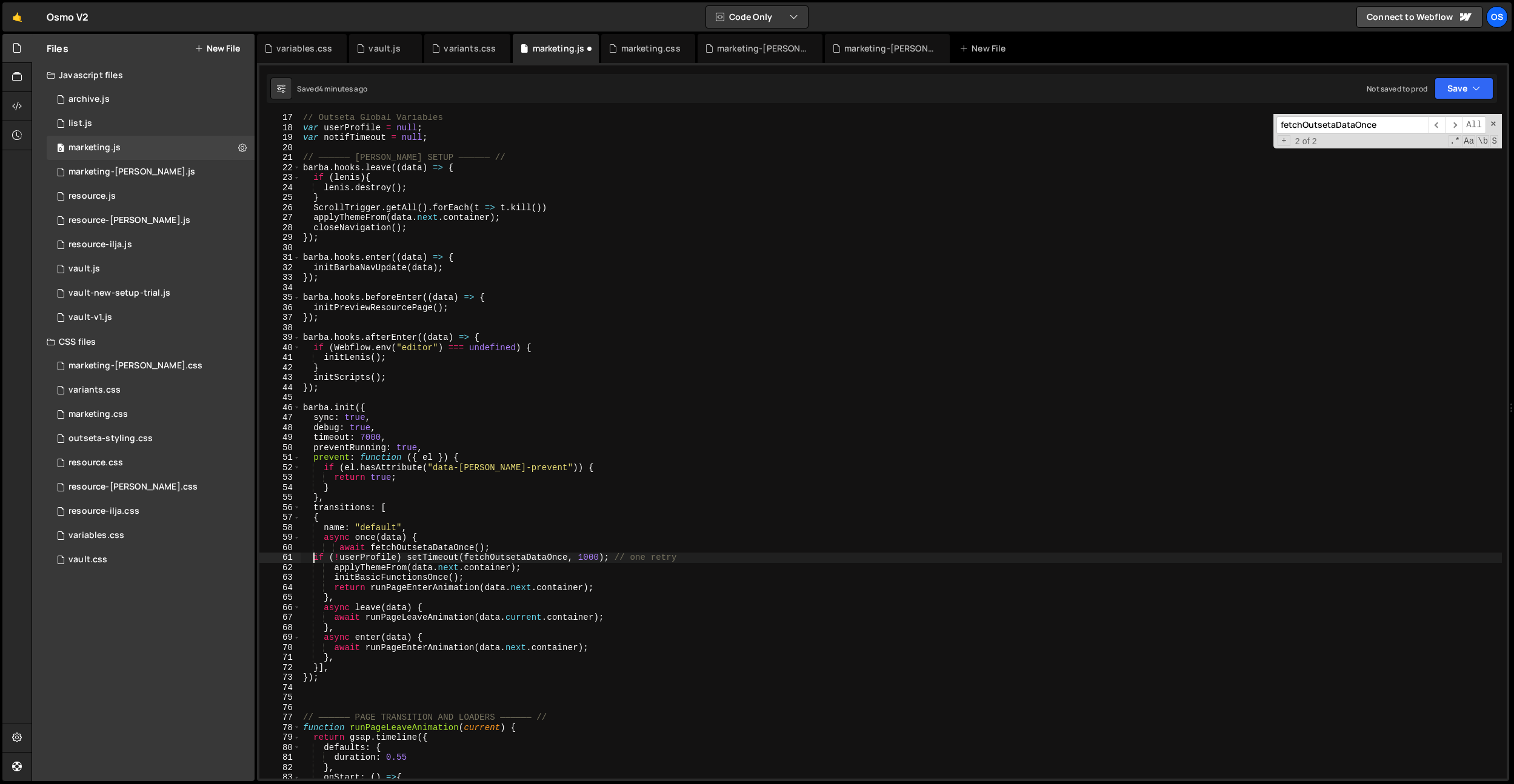
click at [316, 560] on div "// Outseta Global Variables var userProfile = null ; var notifTimeout = null ; …" at bounding box center [901, 455] width 1201 height 684
type textarea "if (!userProfile) setTimeout(fetchOutsetaDataOnce, 1000); // one retry"
click at [705, 562] on div "// Outseta Global Variables var userProfile = null ; var notifTimeout = null ; …" at bounding box center [901, 455] width 1201 height 684
type textarea "\"
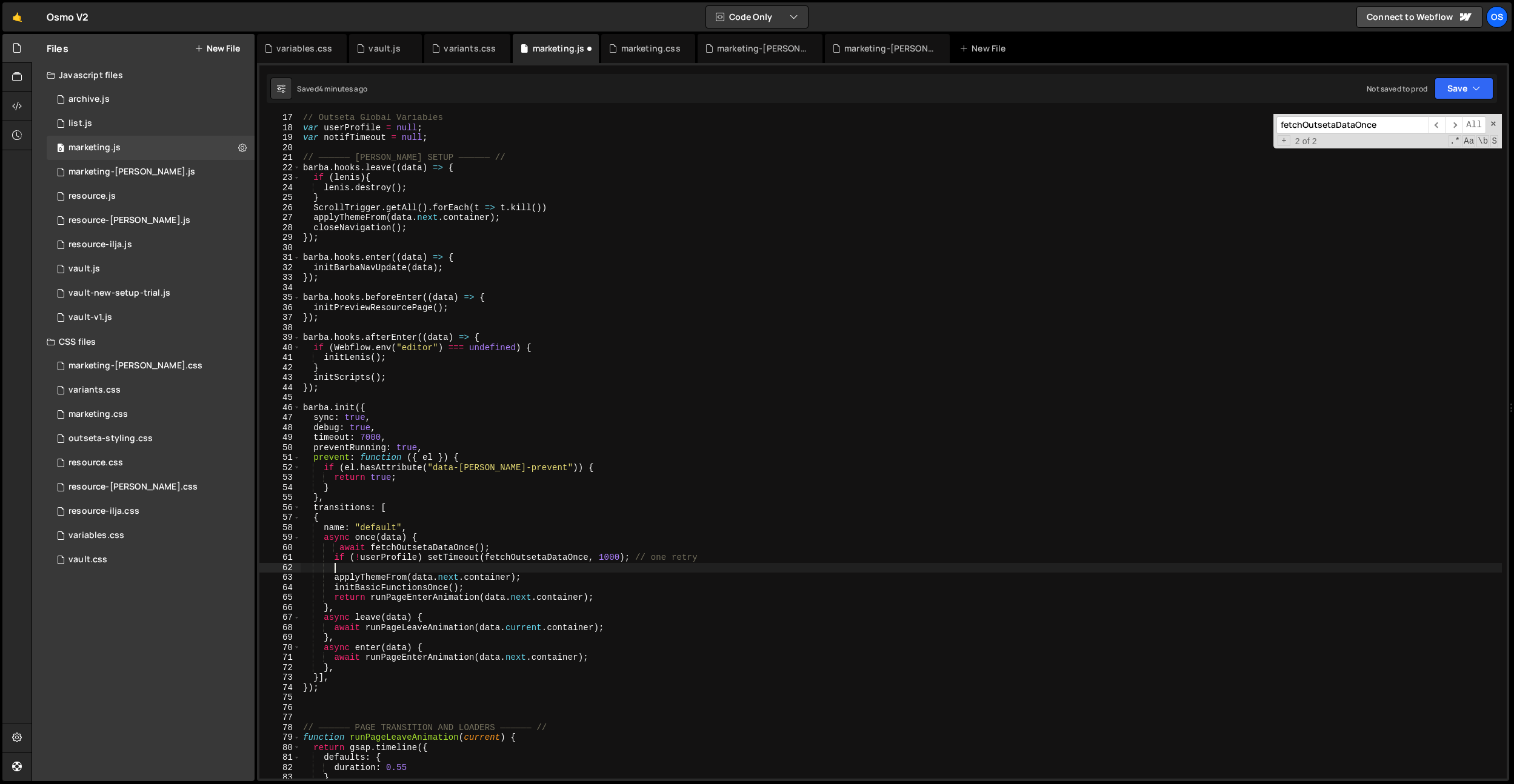
scroll to position [0, 1]
click at [447, 550] on div "// Outseta Global Variables var userProfile = null ; var notifTimeout = null ; …" at bounding box center [901, 455] width 1201 height 684
click at [498, 536] on div "// Outseta Global Variables var userProfile = null ; var notifTimeout = null ; …" at bounding box center [901, 455] width 1201 height 684
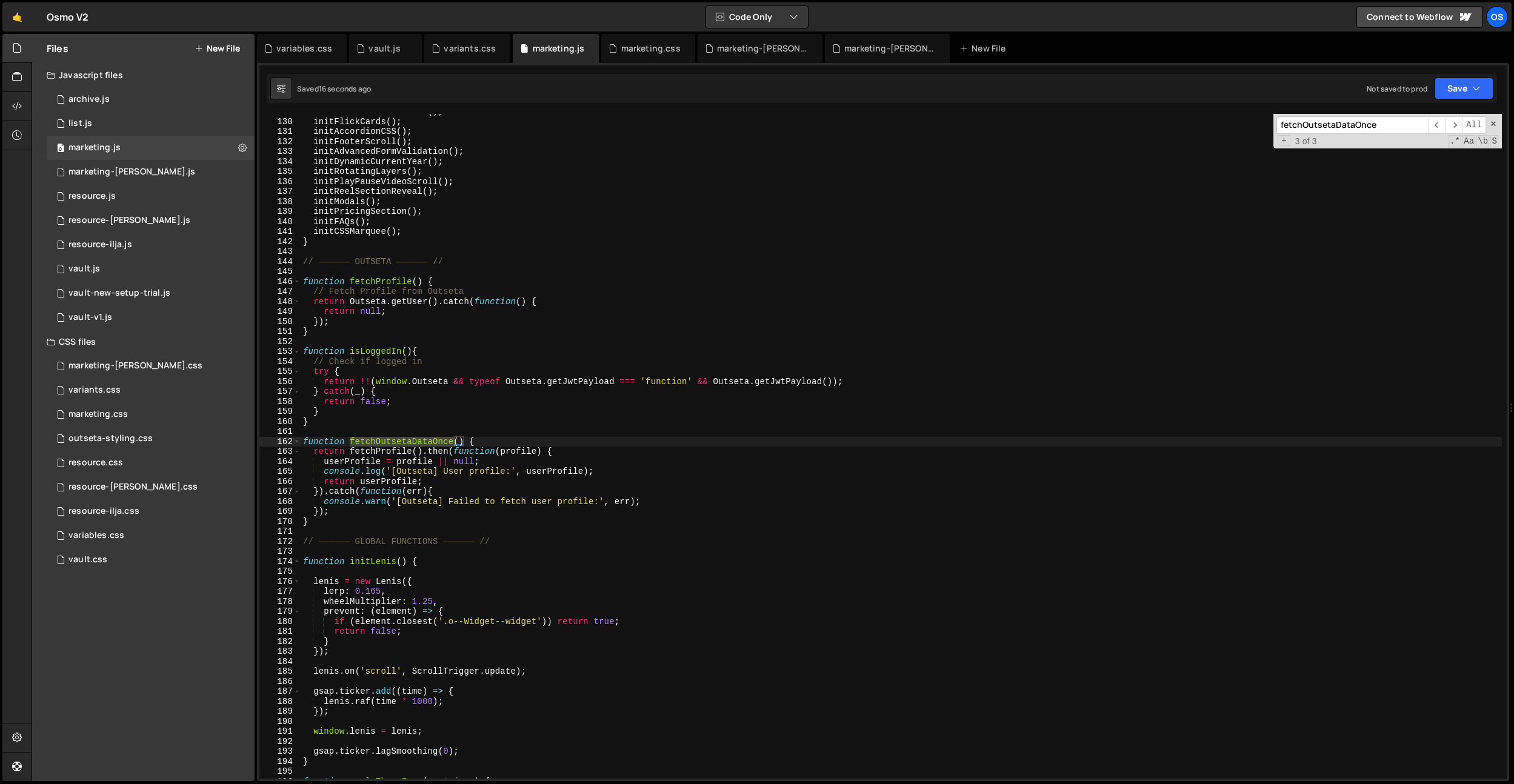
scroll to position [0, 0]
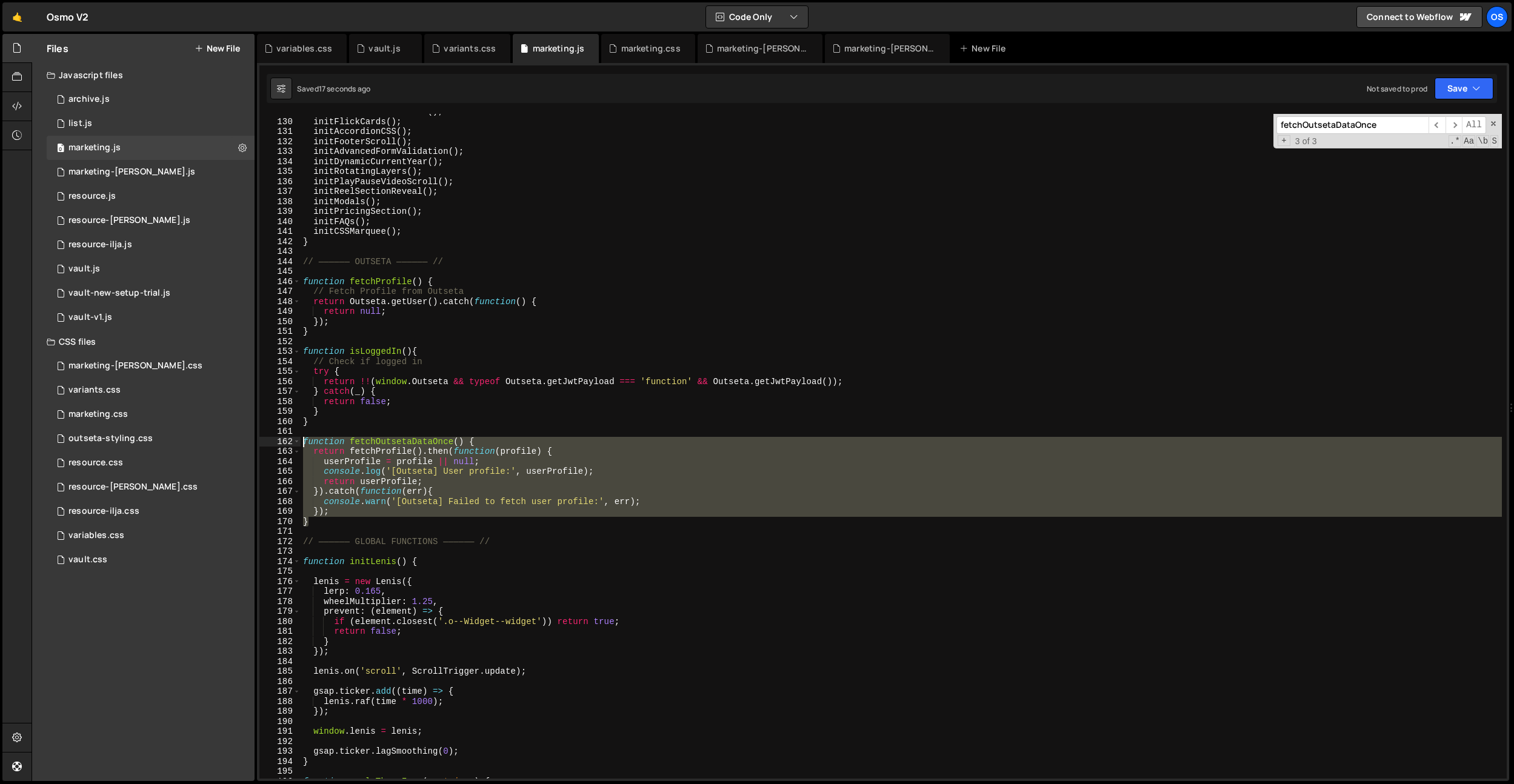
drag, startPoint x: 322, startPoint y: 522, endPoint x: 368, endPoint y: 471, distance: 68.7
click at [301, 439] on div "initProductCardsSlider ( ) ; initFlickCards ( ) ; initAccordionCSS ( ) ; initFo…" at bounding box center [901, 448] width 1201 height 684
paste textarea "}"
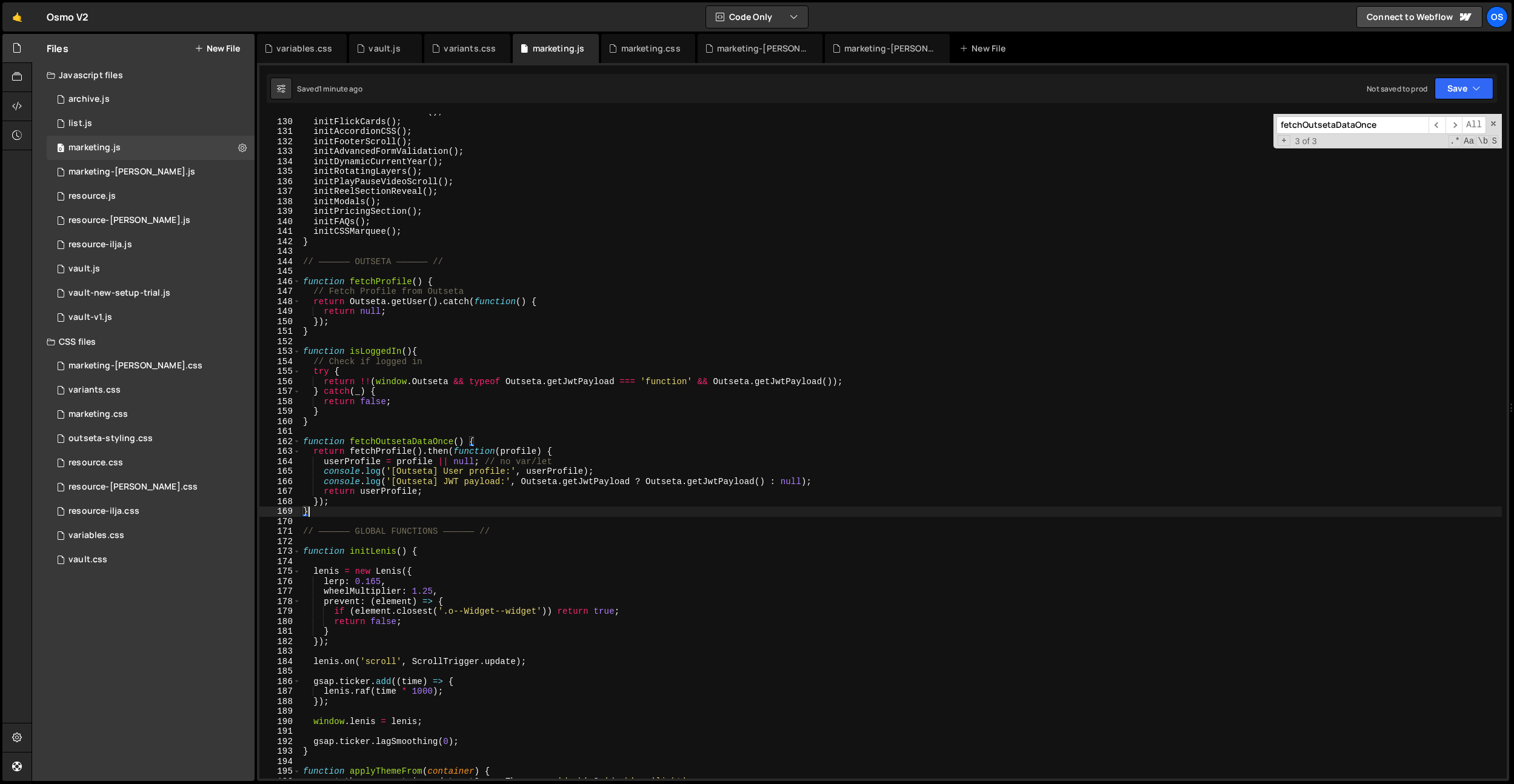
click at [643, 387] on div "initProductCardsSlider ( ) ; initFlickCards ( ) ; initAccordionCSS ( ) ; initFo…" at bounding box center [901, 448] width 1201 height 684
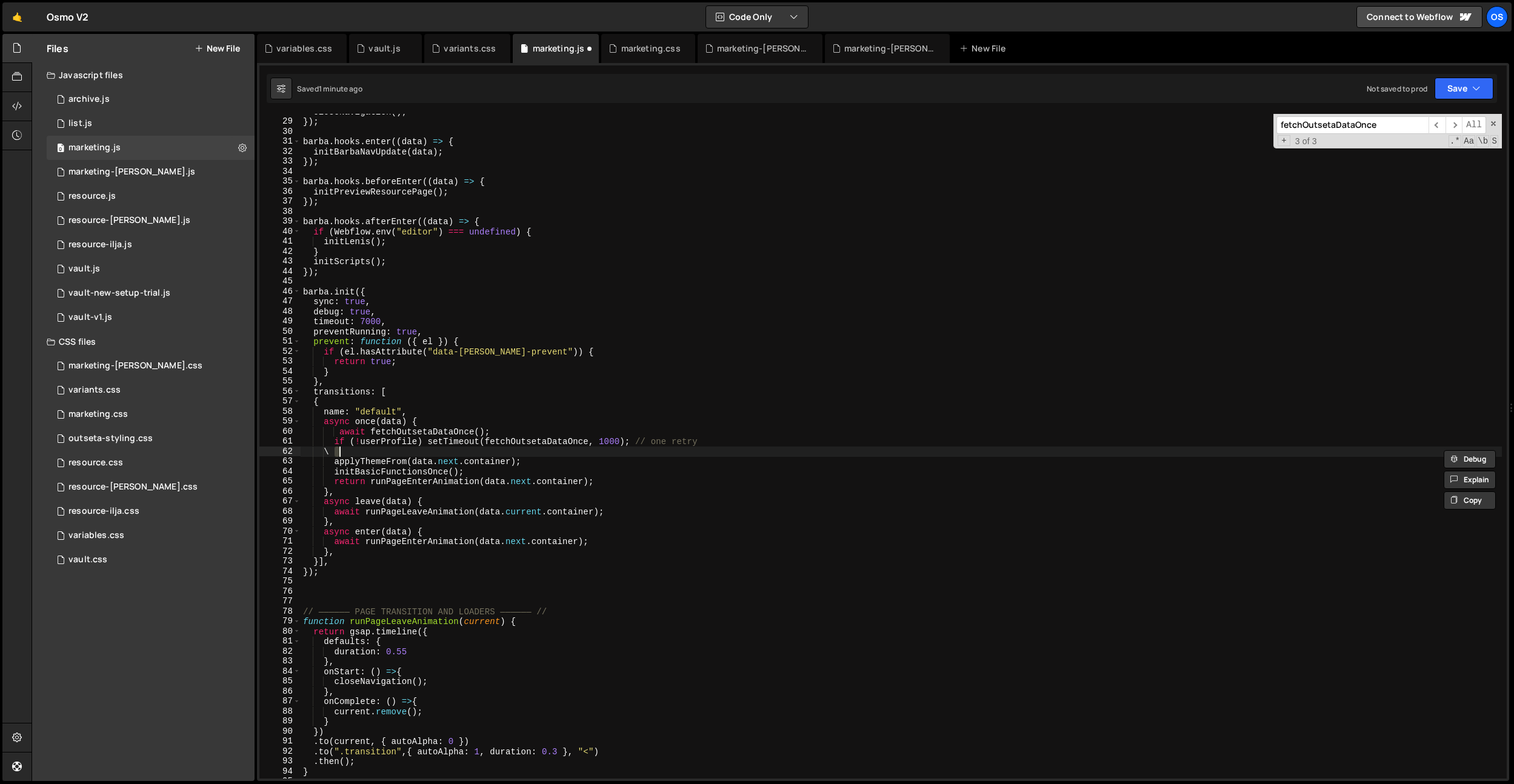
scroll to position [203, 0]
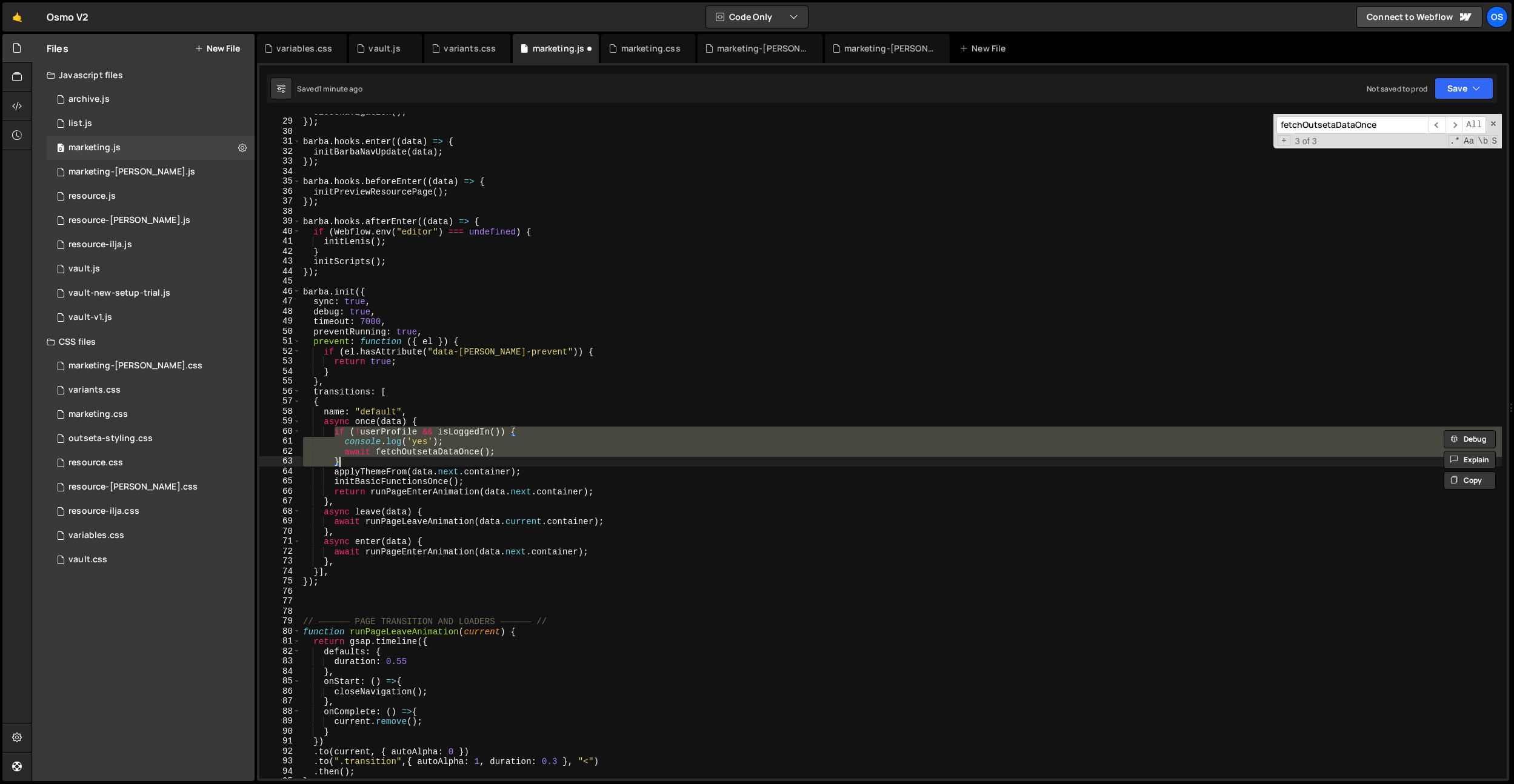
click at [399, 423] on div "closeNavigation ( ) ; }) ; [PERSON_NAME] . hooks . enter (( data ) => { initBar…" at bounding box center [901, 448] width 1201 height 684
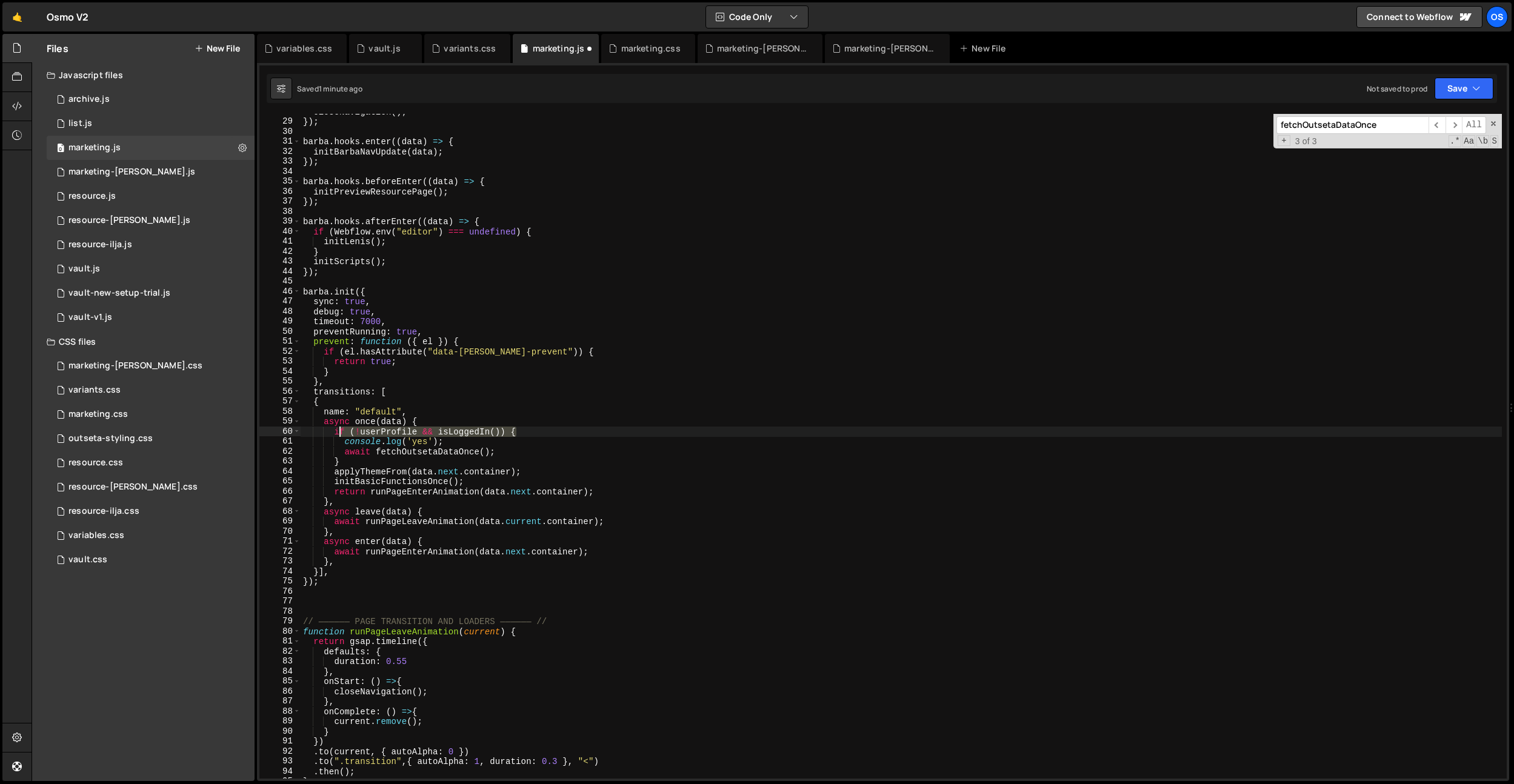
drag, startPoint x: 518, startPoint y: 428, endPoint x: 398, endPoint y: 433, distance: 120.1
click at [339, 430] on div "closeNavigation ( ) ; }) ; [PERSON_NAME] . hooks . enter (( data ) => { initBar…" at bounding box center [901, 448] width 1201 height 684
click at [482, 436] on div "closeNavigation ( ) ; }) ; [PERSON_NAME] . hooks . enter (( data ) => { initBar…" at bounding box center [901, 448] width 1201 height 684
click at [376, 433] on div "closeNavigation ( ) ; }) ; [PERSON_NAME] . hooks . enter (( data ) => { initBar…" at bounding box center [901, 448] width 1201 height 684
drag, startPoint x: 376, startPoint y: 433, endPoint x: 409, endPoint y: 425, distance: 34.0
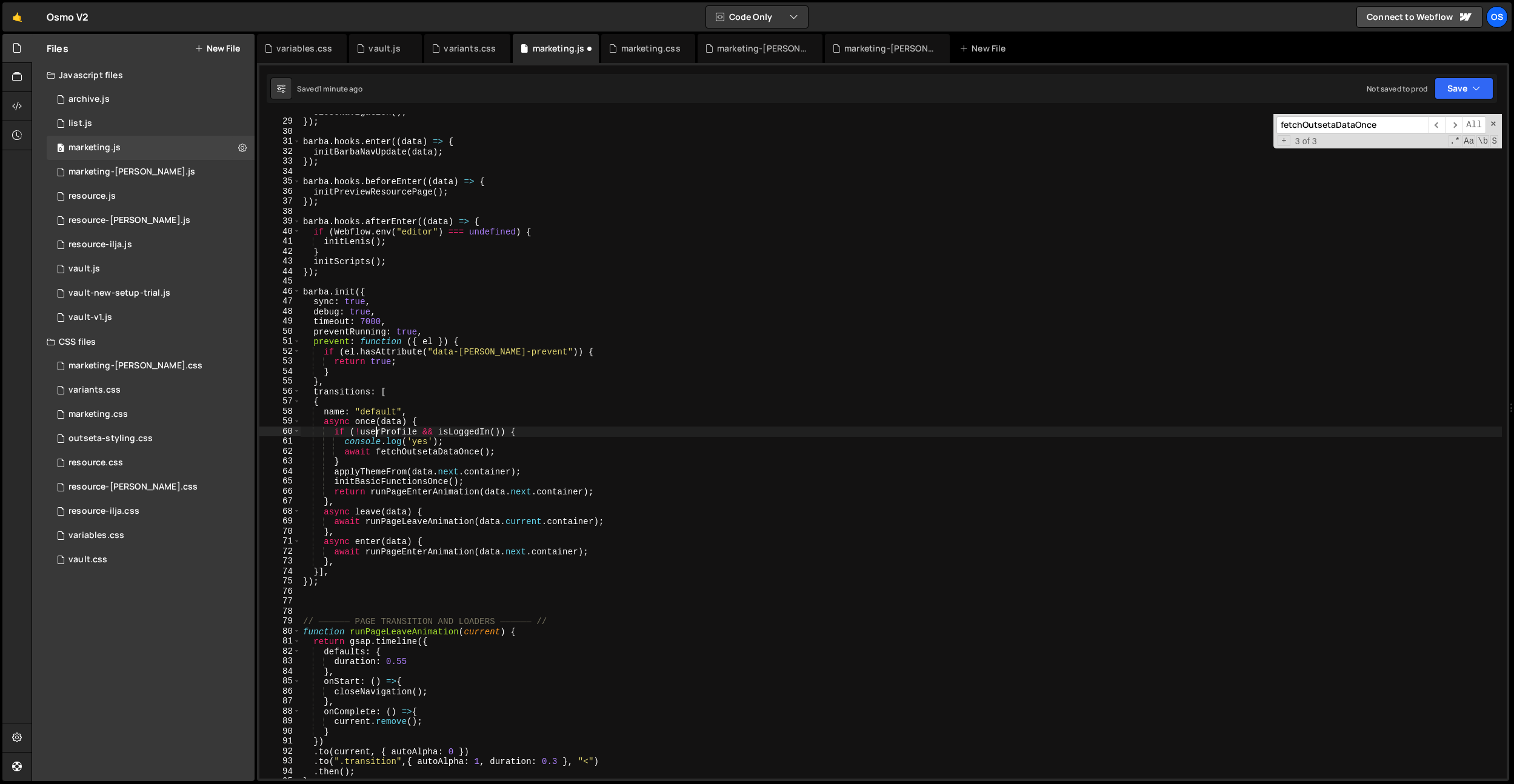
click at [376, 433] on div "closeNavigation ( ) ; }) ; [PERSON_NAME] . hooks . enter (( data ) => { initBar…" at bounding box center [901, 448] width 1201 height 684
click at [457, 412] on div "closeNavigation ( ) ; }) ; [PERSON_NAME] . hooks . enter (( data ) => { initBar…" at bounding box center [901, 448] width 1201 height 684
type textarea "name: "default","
paste input "userProfil"
type input "userProfile"
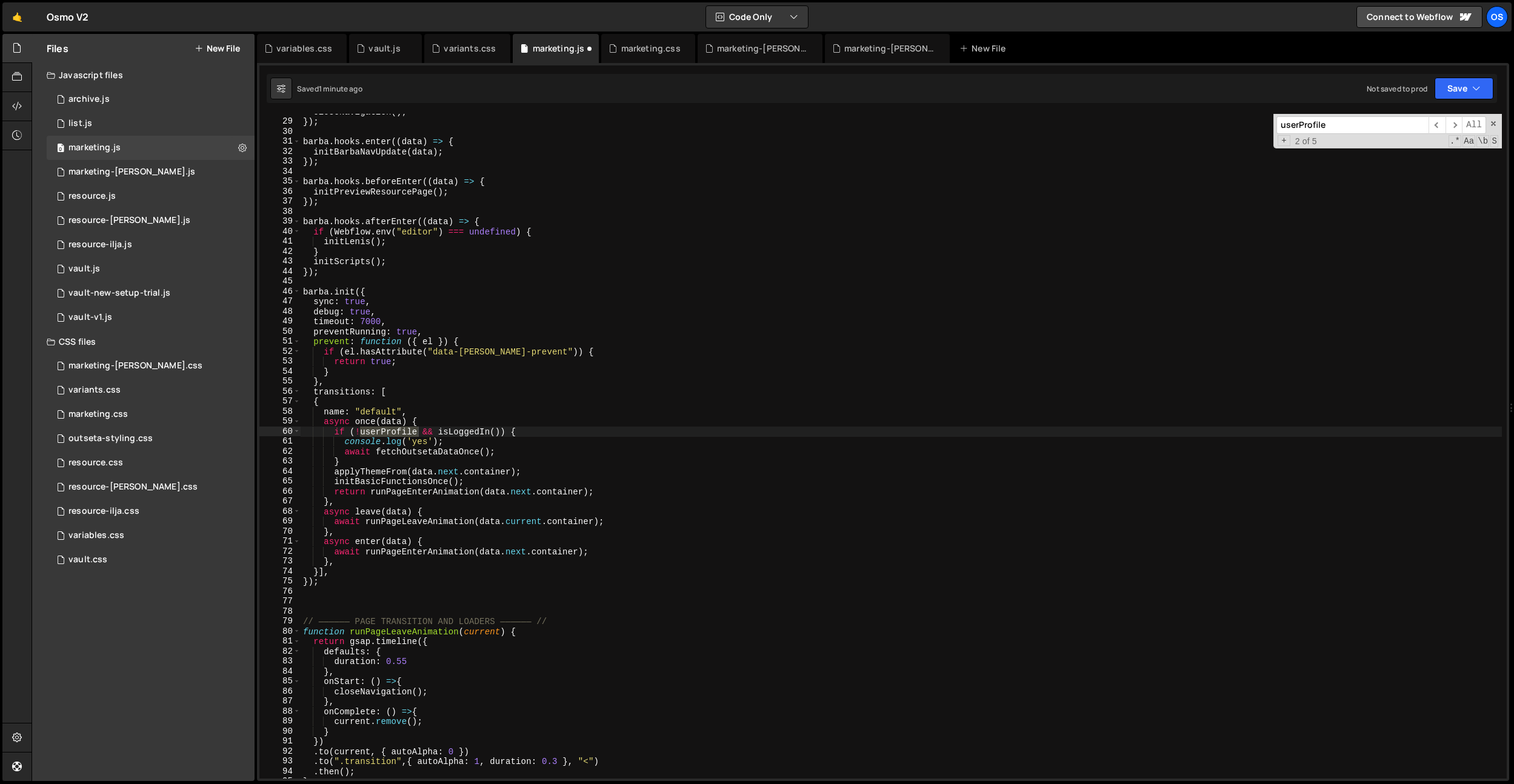
click at [398, 435] on div "closeNavigation ( ) ; }) ; [PERSON_NAME] . hooks . enter (( data ) => { initBar…" at bounding box center [901, 446] width 1201 height 664
click at [398, 435] on div "closeNavigation ( ) ; }) ; [PERSON_NAME] . hooks . enter (( data ) => { initBar…" at bounding box center [901, 448] width 1201 height 684
click at [1335, 126] on input "userProfile" at bounding box center [1352, 125] width 152 height 18
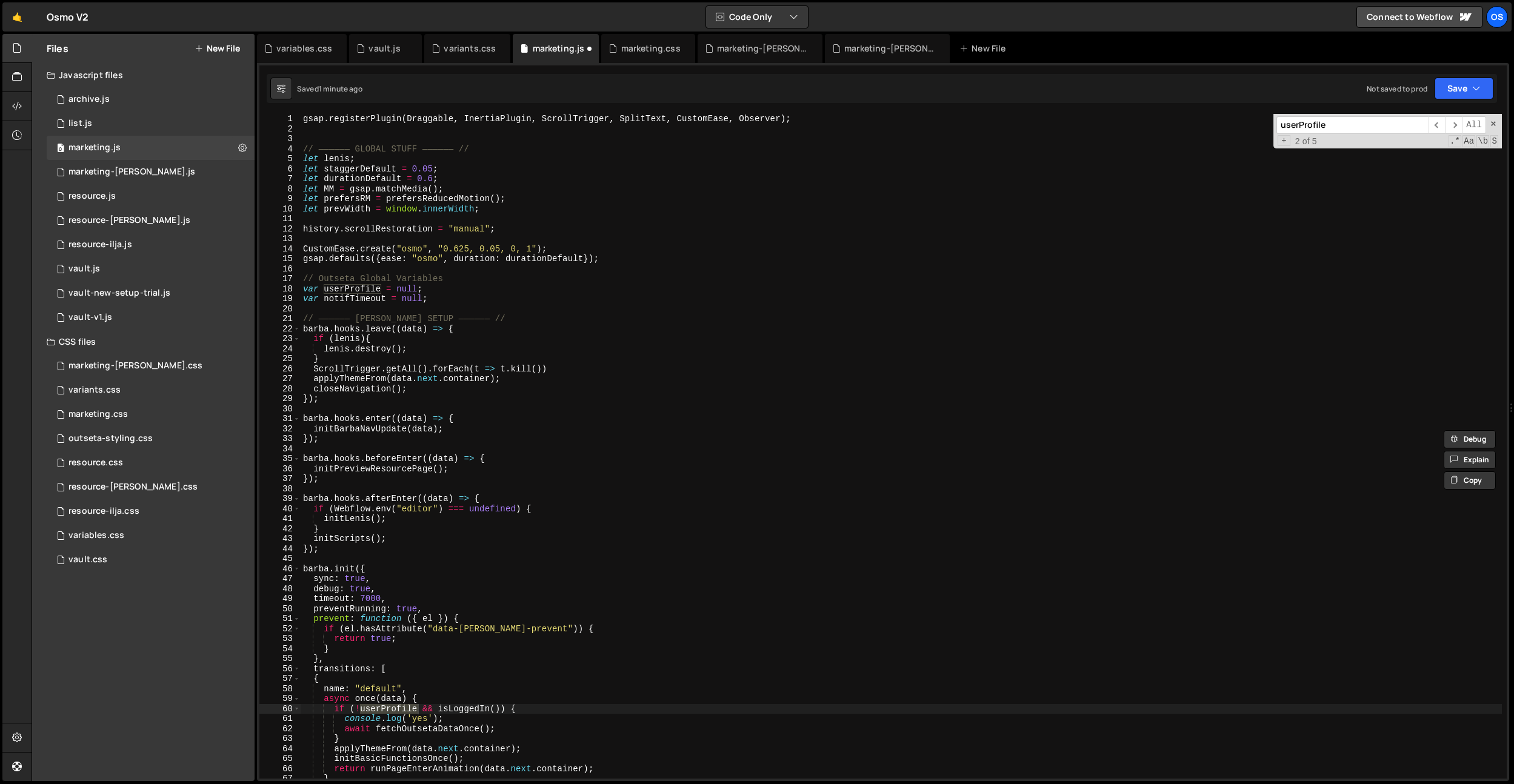
scroll to position [966, 0]
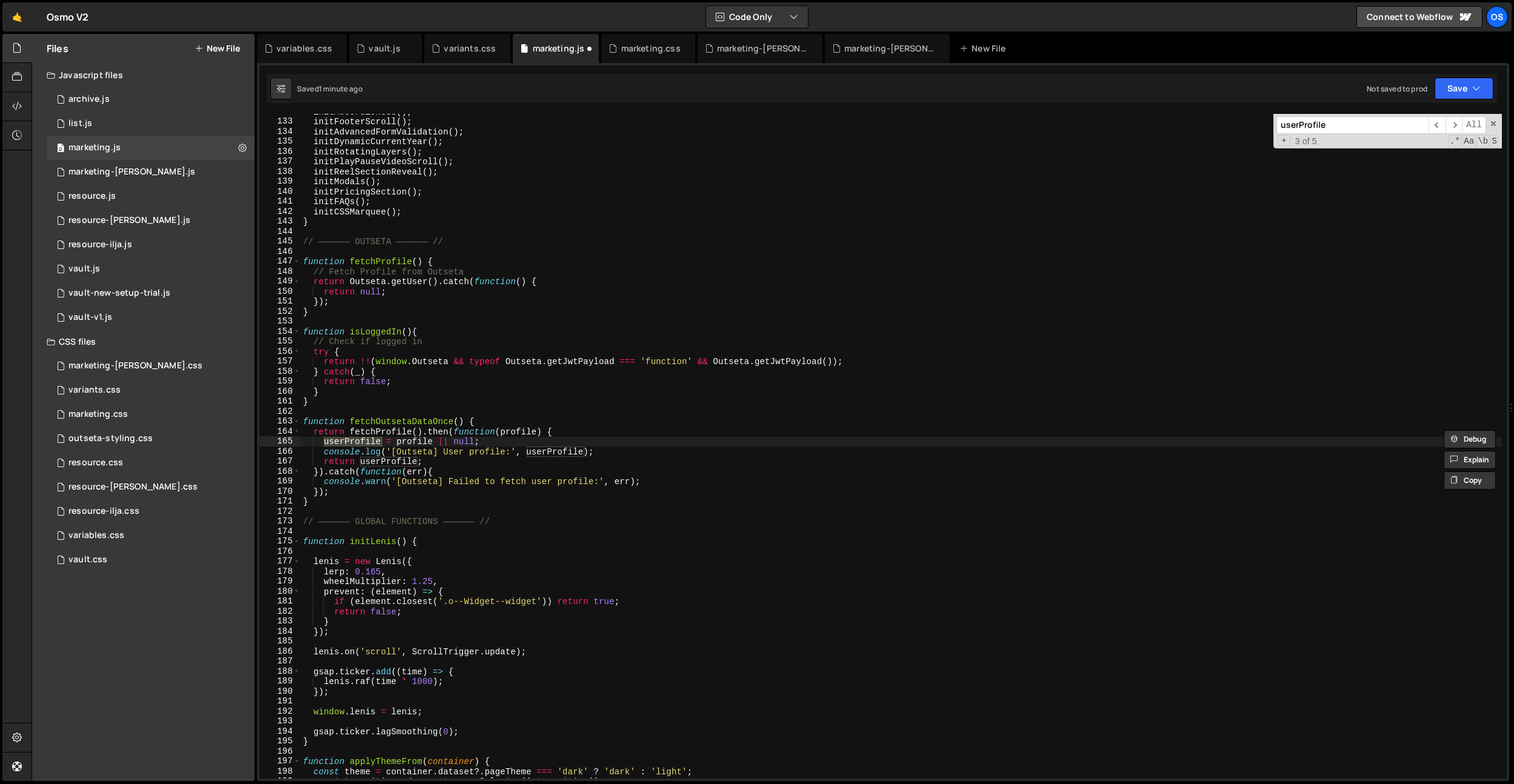
type textarea "// —————— OUTSETA —————— //"
click at [450, 243] on div "initAccordionCSS ( ) ; initFooterScroll ( ) ; initAdvancedFormValidation ( ) ; …" at bounding box center [901, 448] width 1201 height 684
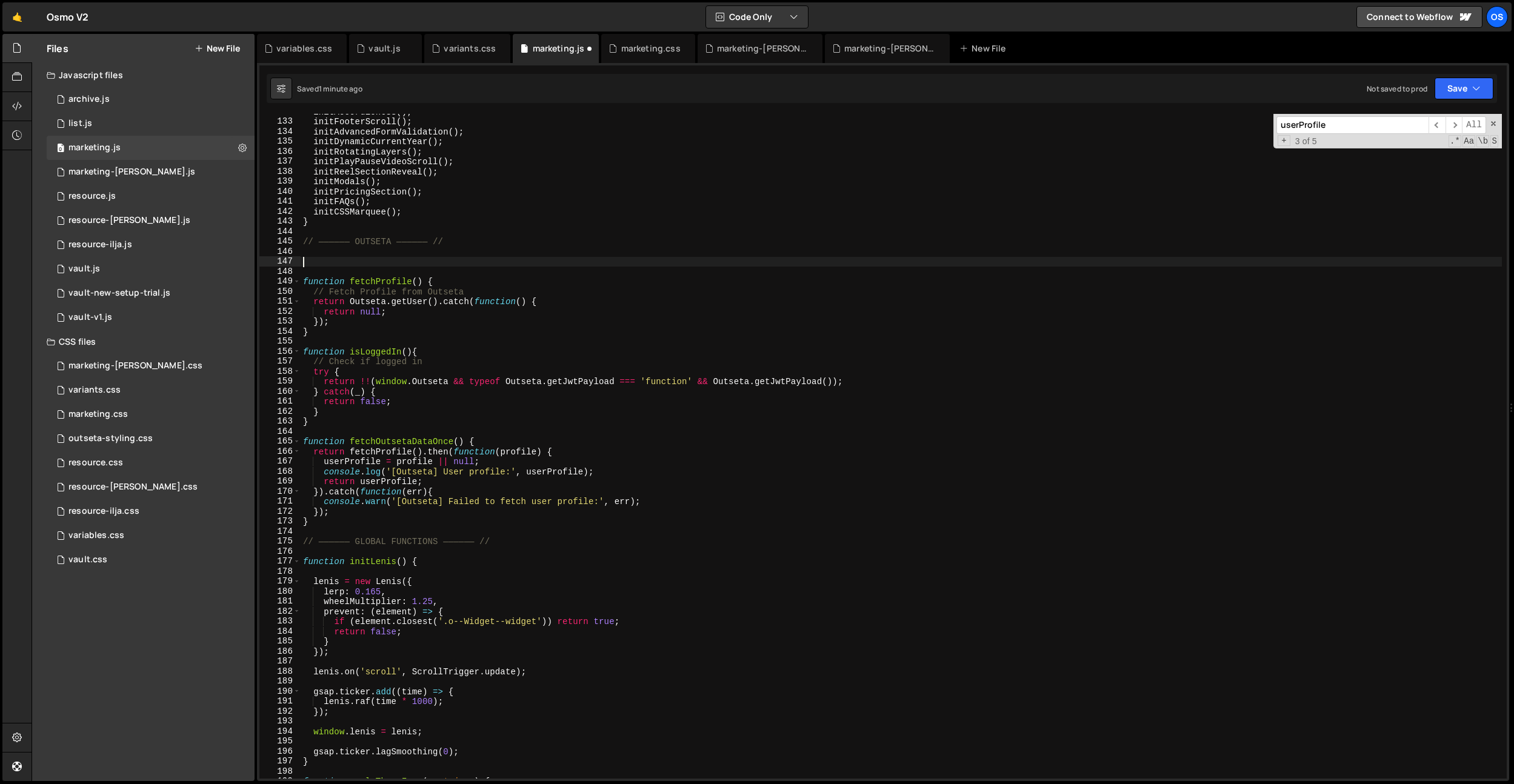
paste textarea "}"
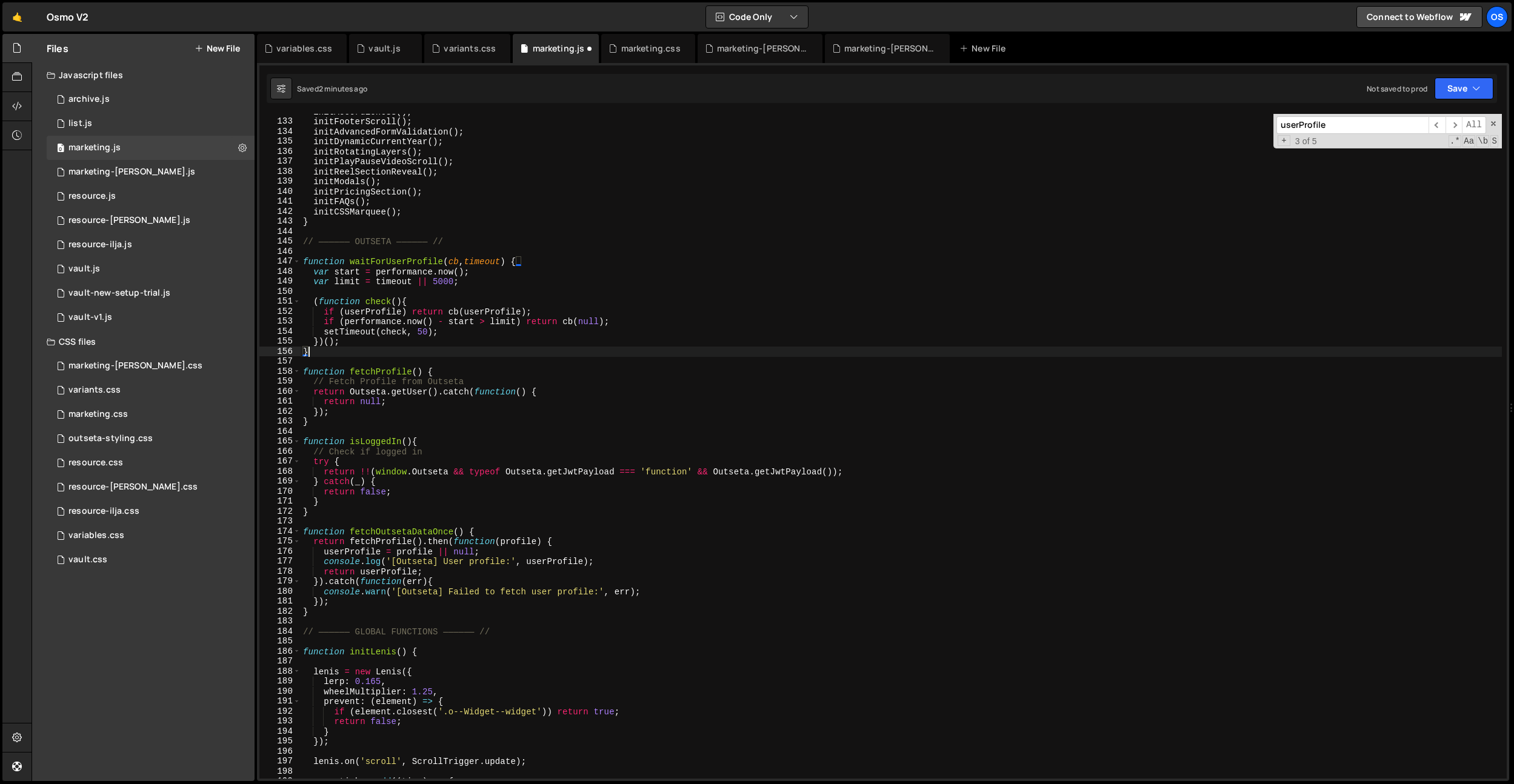
click at [334, 415] on div "initAccordionCSS ( ) ; initFooterScroll ( ) ; initAdvancedFormValidation ( ) ; …" at bounding box center [901, 448] width 1201 height 684
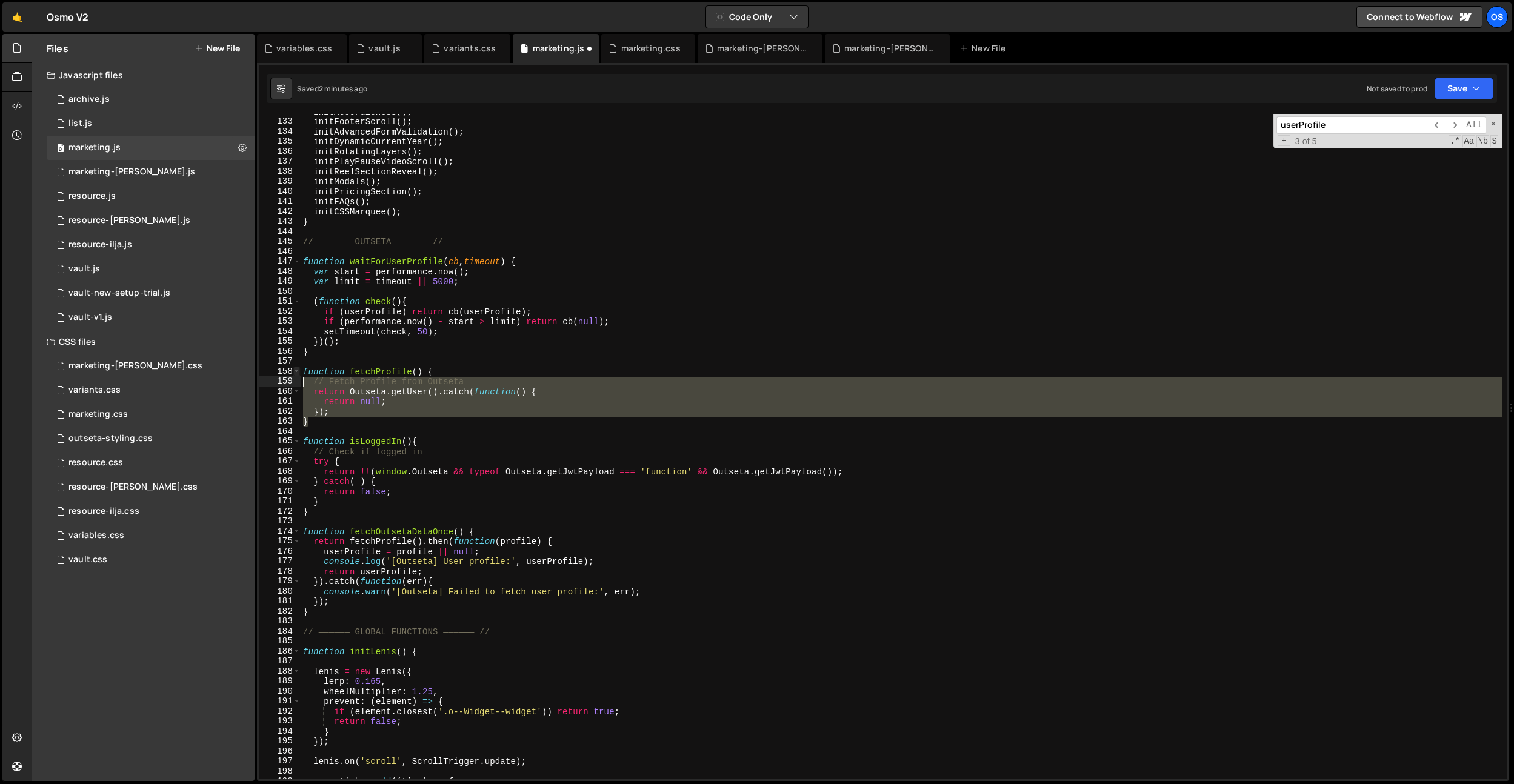
drag, startPoint x: 327, startPoint y: 423, endPoint x: 294, endPoint y: 367, distance: 65.0
click at [294, 368] on div "}); 132 133 134 135 136 137 138 139 140 141 142 143 144 145 146 147 148 149 150…" at bounding box center [883, 446] width 1247 height 664
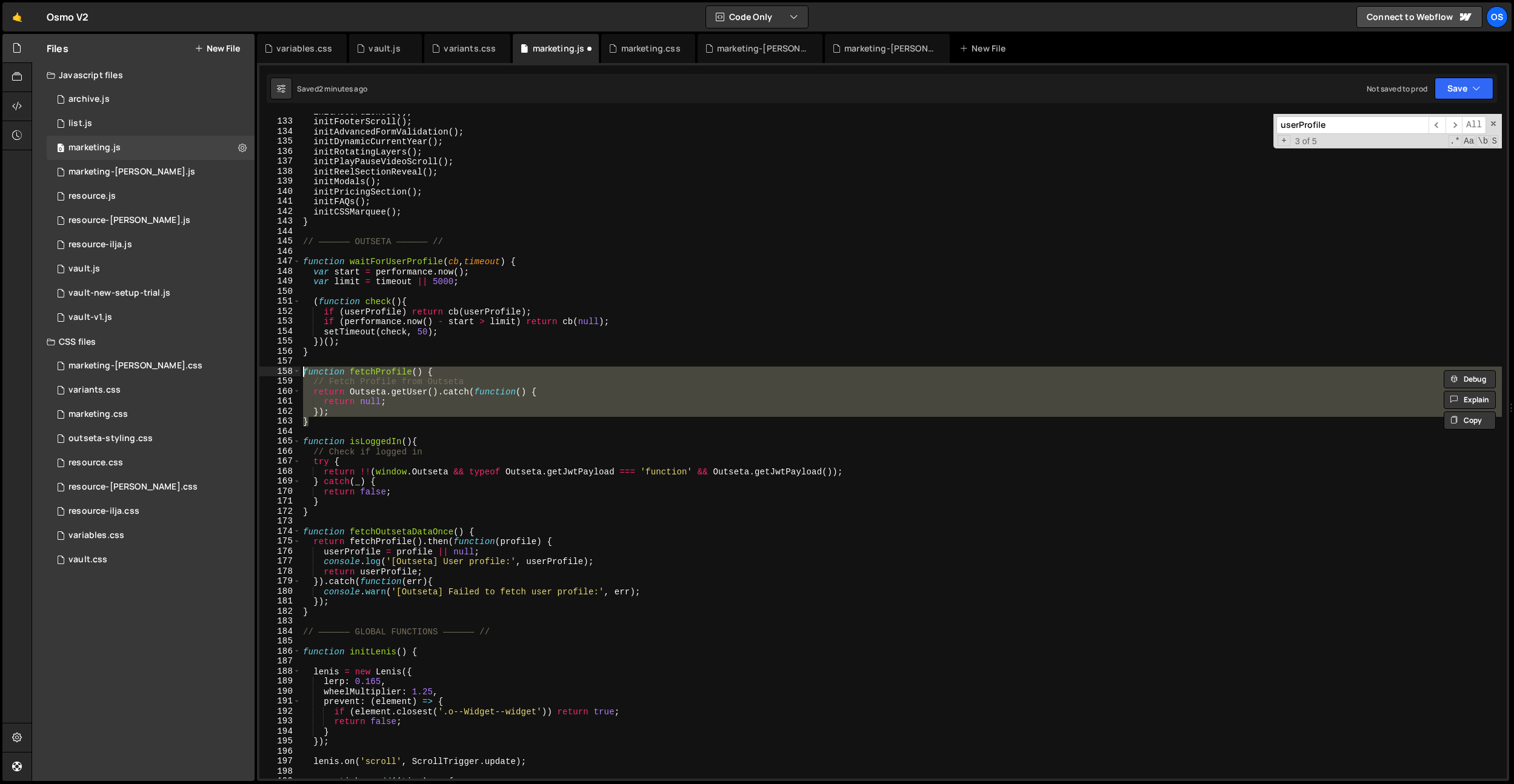
type textarea "function fetchProfile() { // Fetch Profile from Outseta"
click at [317, 428] on div "initAccordionCSS ( ) ; initFooterScroll ( ) ; initAdvancedFormValidation ( ) ; …" at bounding box center [901, 448] width 1201 height 684
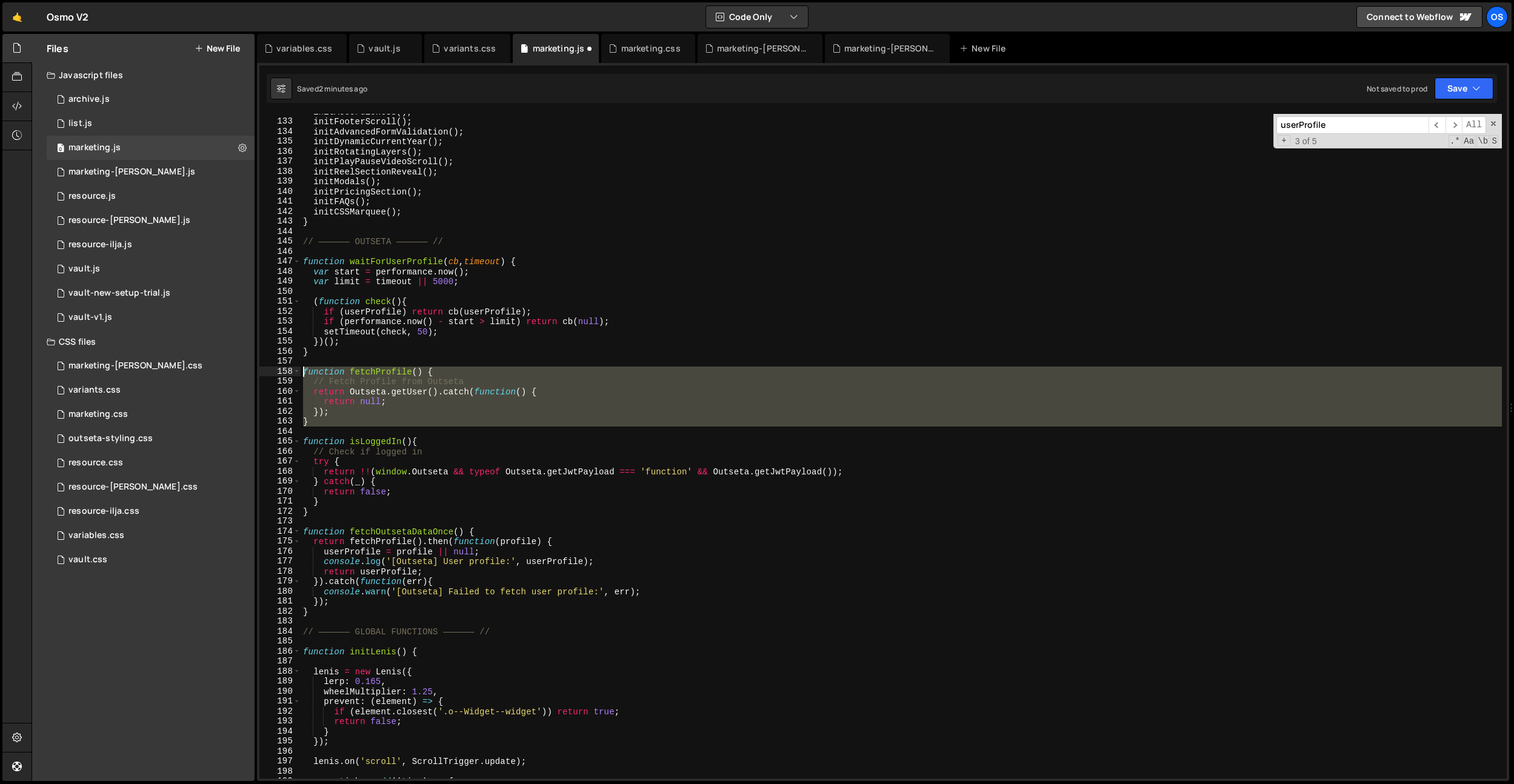
drag, startPoint x: 303, startPoint y: 409, endPoint x: 301, endPoint y: 375, distance: 34.1
click at [301, 375] on div "initAccordionCSS ( ) ; initFooterScroll ( ) ; initAdvancedFormValidation ( ) ; …" at bounding box center [901, 448] width 1201 height 684
paste textarea "});"
type textarea "});"
paste textarea ");"
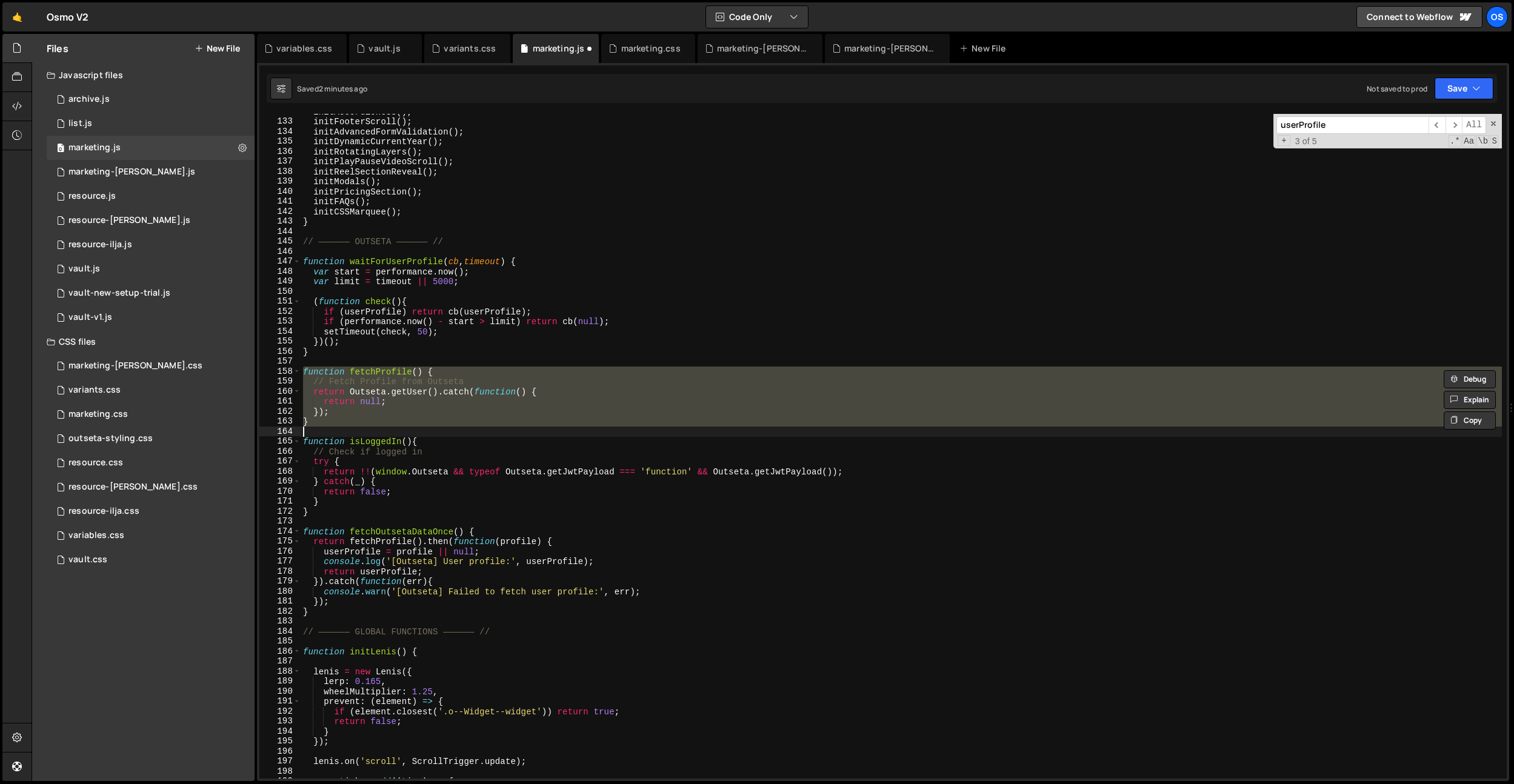
click at [376, 393] on div "initAccordionCSS ( ) ; initFooterScroll ( ) ; initAdvancedFormValidation ( ) ; …" at bounding box center [901, 446] width 1201 height 664
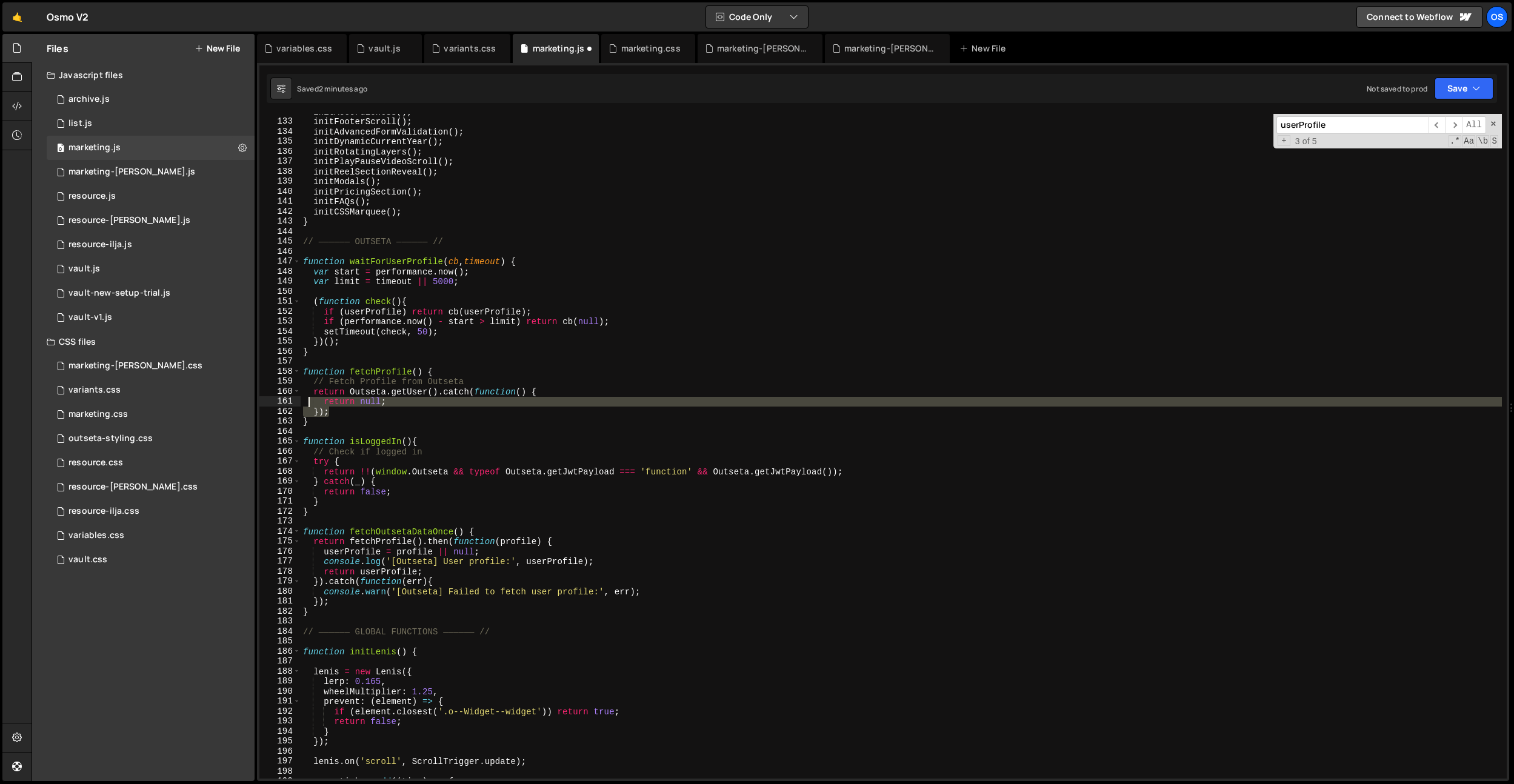
drag, startPoint x: 339, startPoint y: 412, endPoint x: 306, endPoint y: 397, distance: 36.2
click at [306, 397] on div "initAccordionCSS ( ) ; initFooterScroll ( ) ; initAdvancedFormValidation ( ) ; …" at bounding box center [901, 448] width 1201 height 684
drag, startPoint x: 346, startPoint y: 410, endPoint x: 335, endPoint y: 410, distance: 11.0
click at [345, 410] on div "initAccordionCSS ( ) ; initFooterScroll ( ) ; initAdvancedFormValidation ( ) ; …" at bounding box center [901, 446] width 1201 height 664
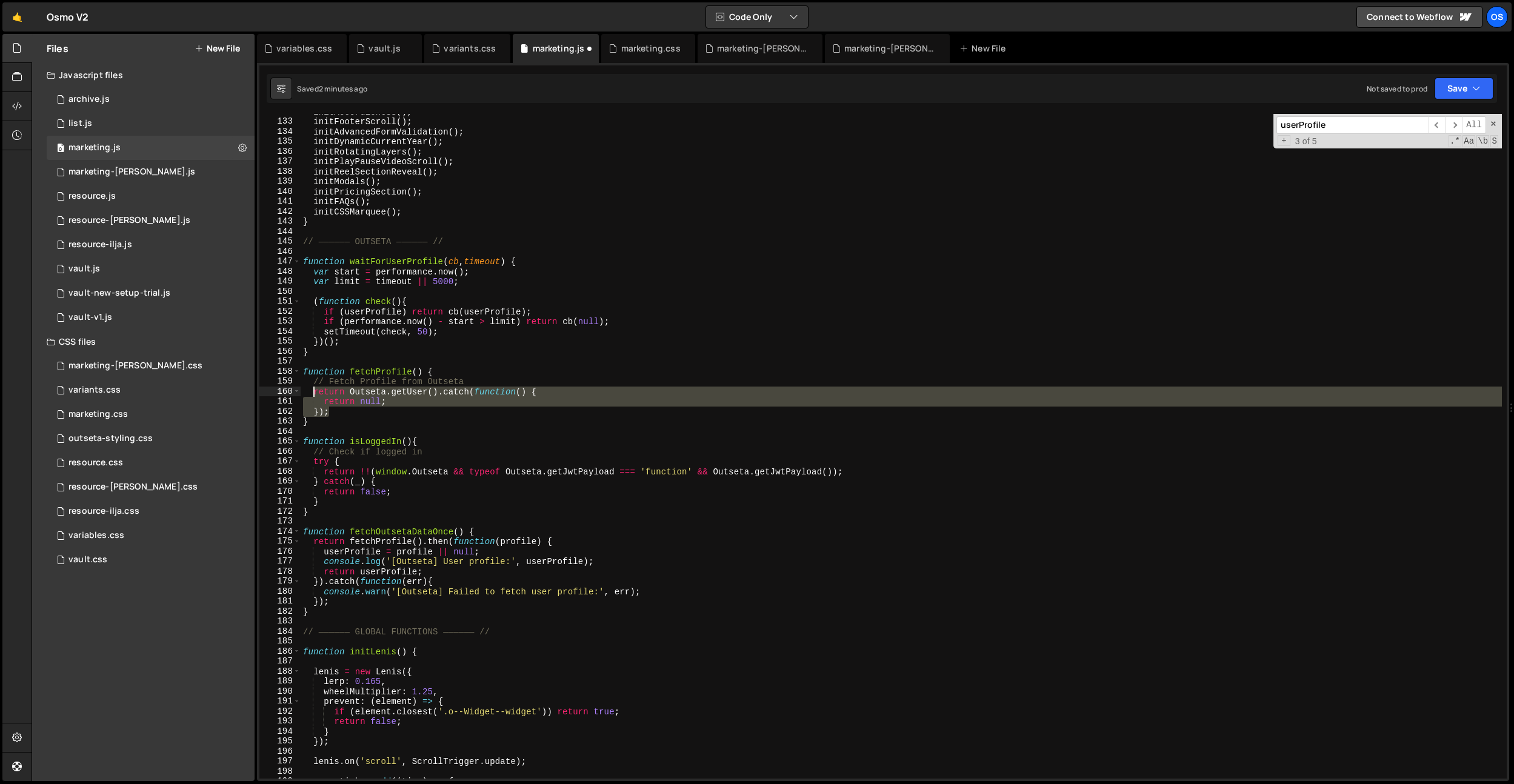
drag, startPoint x: 329, startPoint y: 412, endPoint x: 311, endPoint y: 394, distance: 25.5
click at [311, 394] on div "initAccordionCSS ( ) ; initFooterScroll ( ) ; initAdvancedFormValidation ( ) ; …" at bounding box center [901, 448] width 1201 height 684
click at [348, 405] on div "initAccordionCSS ( ) ; initFooterScroll ( ) ; initAdvancedFormValidation ( ) ; …" at bounding box center [901, 446] width 1201 height 664
drag, startPoint x: 347, startPoint y: 412, endPoint x: 352, endPoint y: 394, distance: 18.7
click at [352, 394] on div "initAccordionCSS ( ) ; initFooterScroll ( ) ; initAdvancedFormValidation ( ) ; …" at bounding box center [901, 448] width 1201 height 684
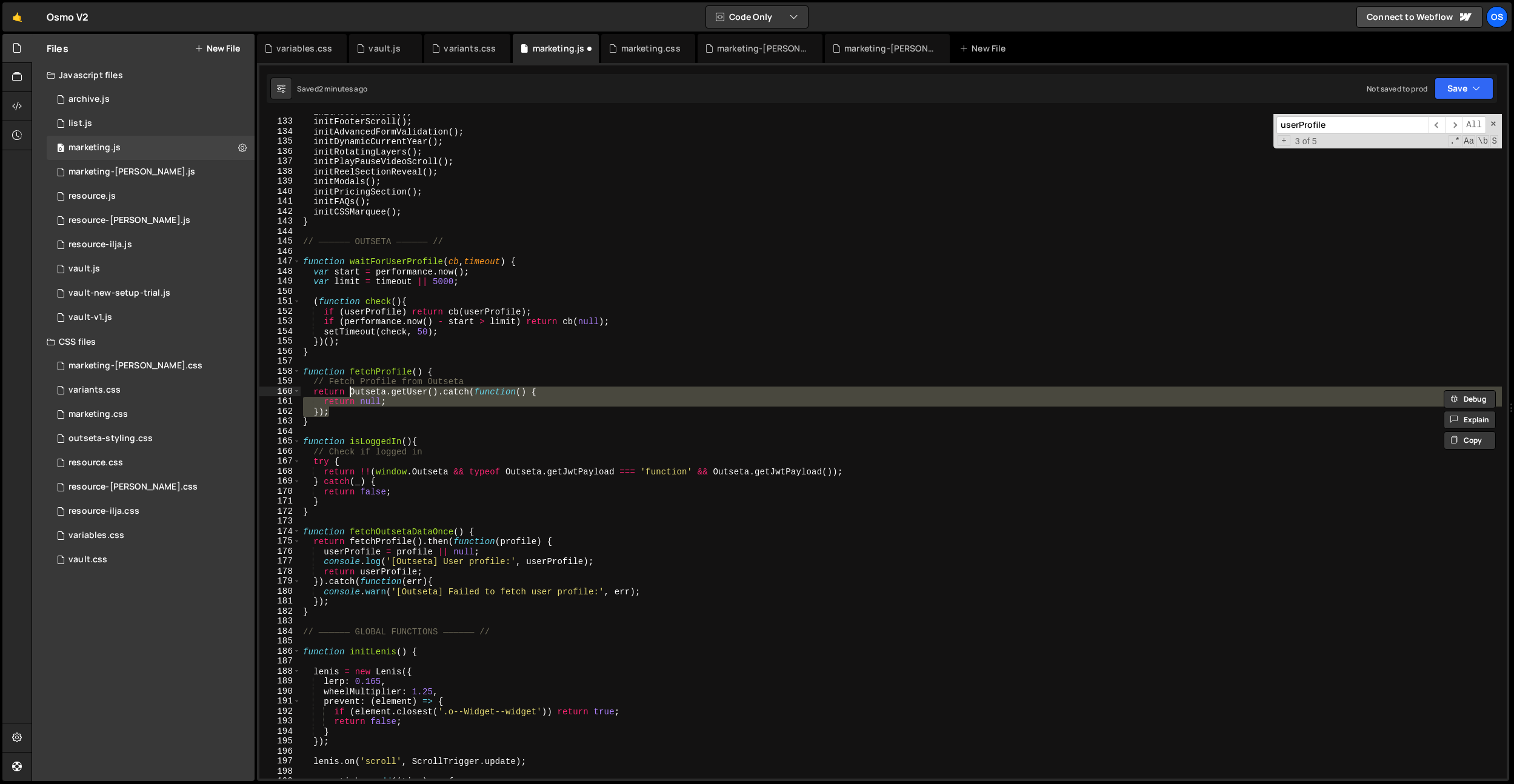
click at [354, 392] on div "initAccordionCSS ( ) ; initFooterScroll ( ) ; initAdvancedFormValidation ( ) ; …" at bounding box center [901, 446] width 1201 height 664
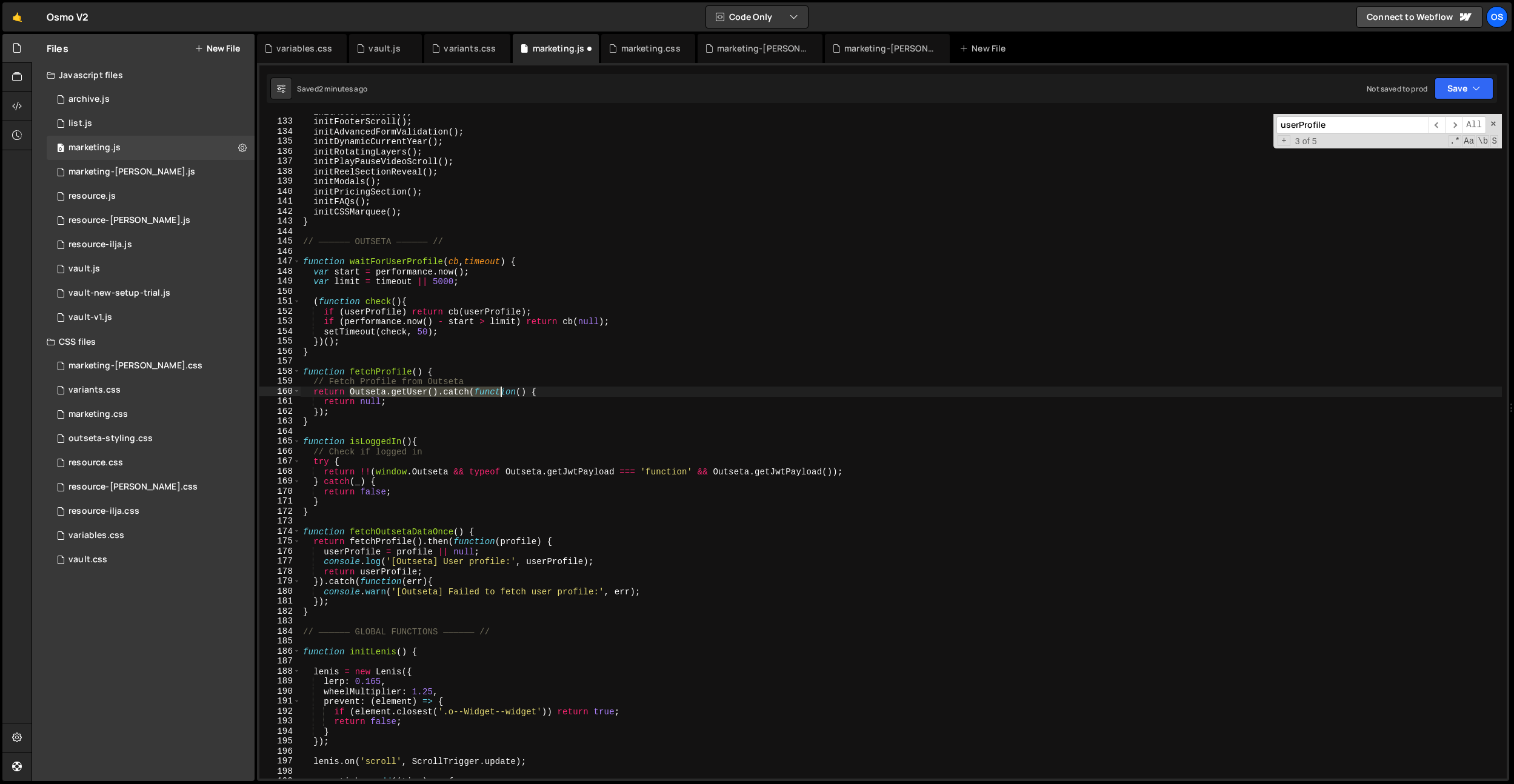
drag, startPoint x: 352, startPoint y: 393, endPoint x: 501, endPoint y: 392, distance: 149.0
click at [501, 392] on div "initAccordionCSS ( ) ; initFooterScroll ( ) ; initAdvancedFormValidation ( ) ; …" at bounding box center [901, 448] width 1201 height 684
click at [387, 412] on div "initAccordionCSS ( ) ; initFooterScroll ( ) ; initAdvancedFormValidation ( ) ; …" at bounding box center [901, 448] width 1201 height 684
type textarea "});"
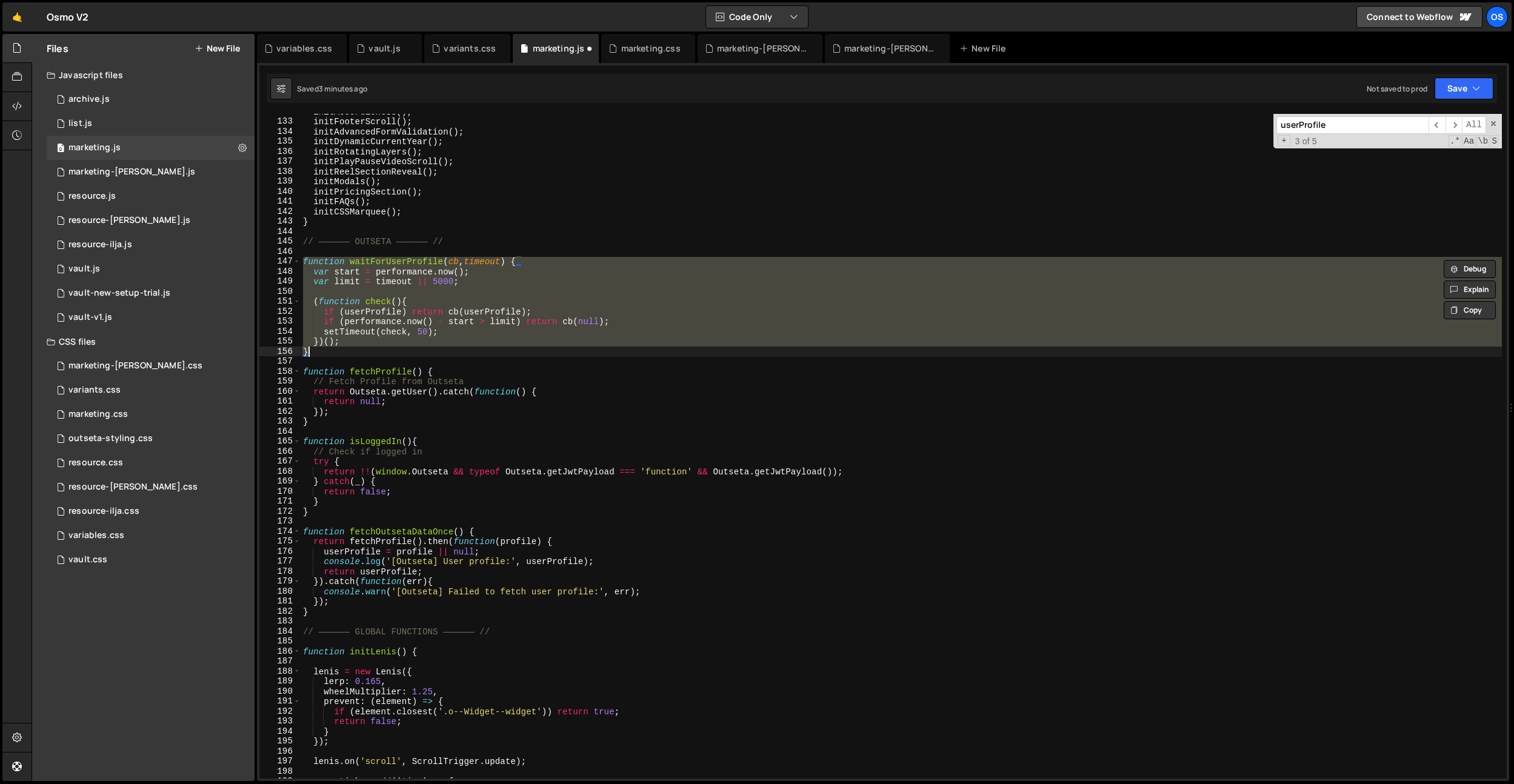
click at [410, 405] on div "initAccordionCSS ( ) ; initFooterScroll ( ) ; initAdvancedFormValidation ( ) ; …" at bounding box center [901, 448] width 1201 height 684
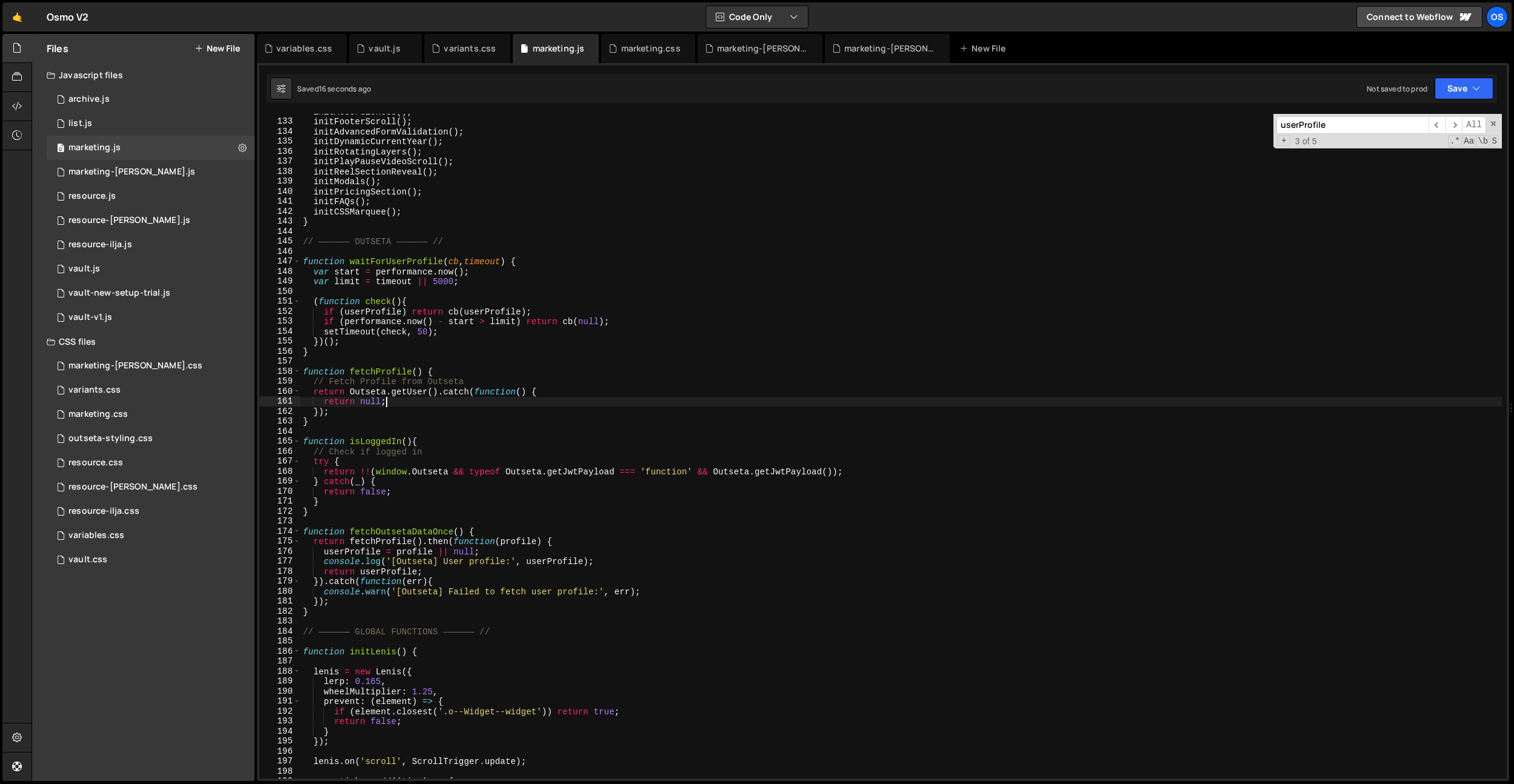
click at [375, 304] on div "initAccordionCSS ( ) ; initFooterScroll ( ) ; initAdvancedFormValidation ( ) ; …" at bounding box center [901, 448] width 1201 height 684
click at [320, 302] on div "initAccordionCSS ( ) ; initFooterScroll ( ) ; initAdvancedFormValidation ( ) ; …" at bounding box center [901, 448] width 1201 height 684
click at [336, 337] on div "initAccordionCSS ( ) ; initFooterScroll ( ) ; initAdvancedFormValidation ( ) ; …" at bounding box center [901, 448] width 1201 height 684
type textarea "}"
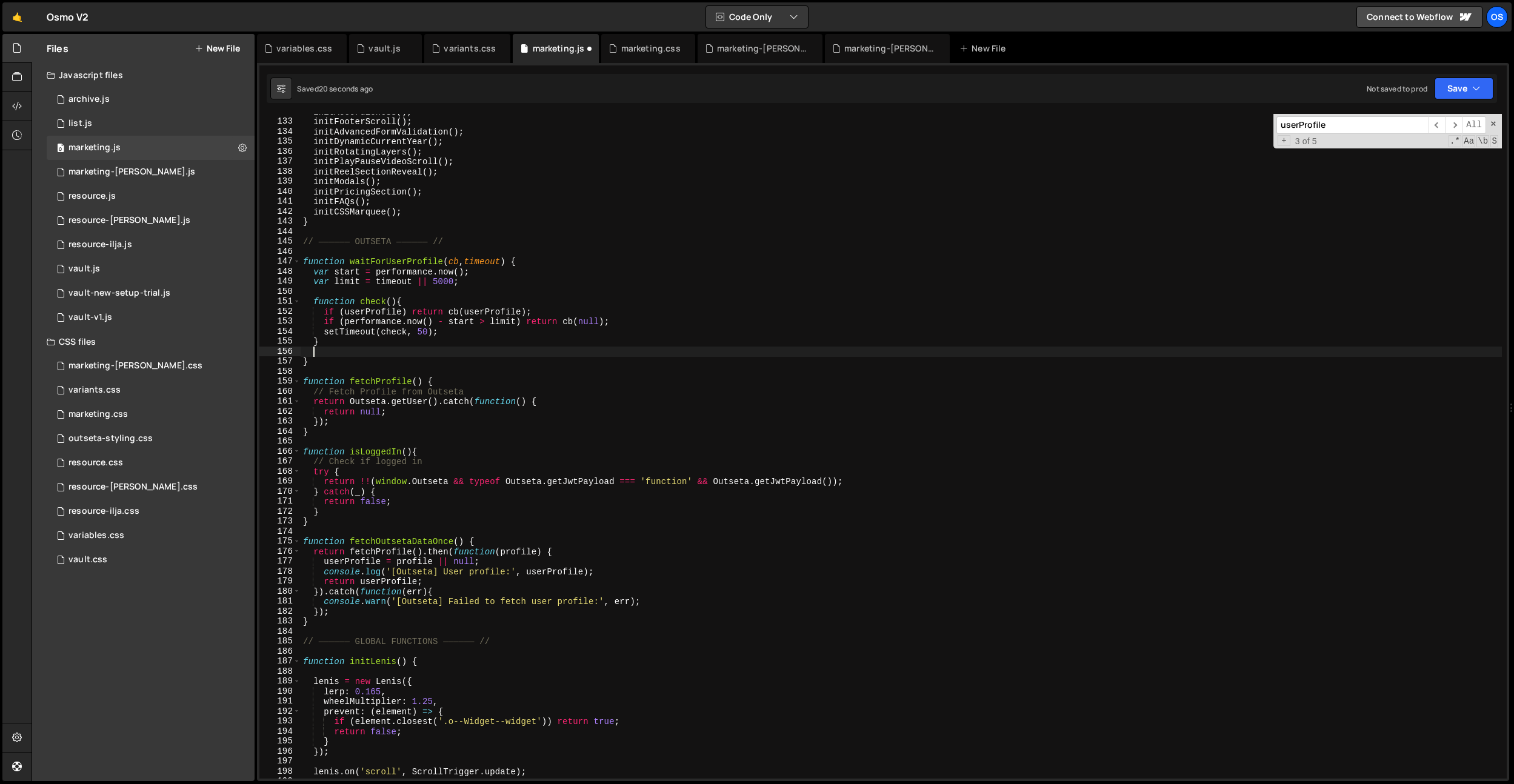
paste textarea "check"
click at [352, 339] on div "initAccordionCSS ( ) ; initFooterScroll ( ) ; initAdvancedFormValidation ( ) ; …" at bounding box center [901, 448] width 1201 height 684
type textarea "}"
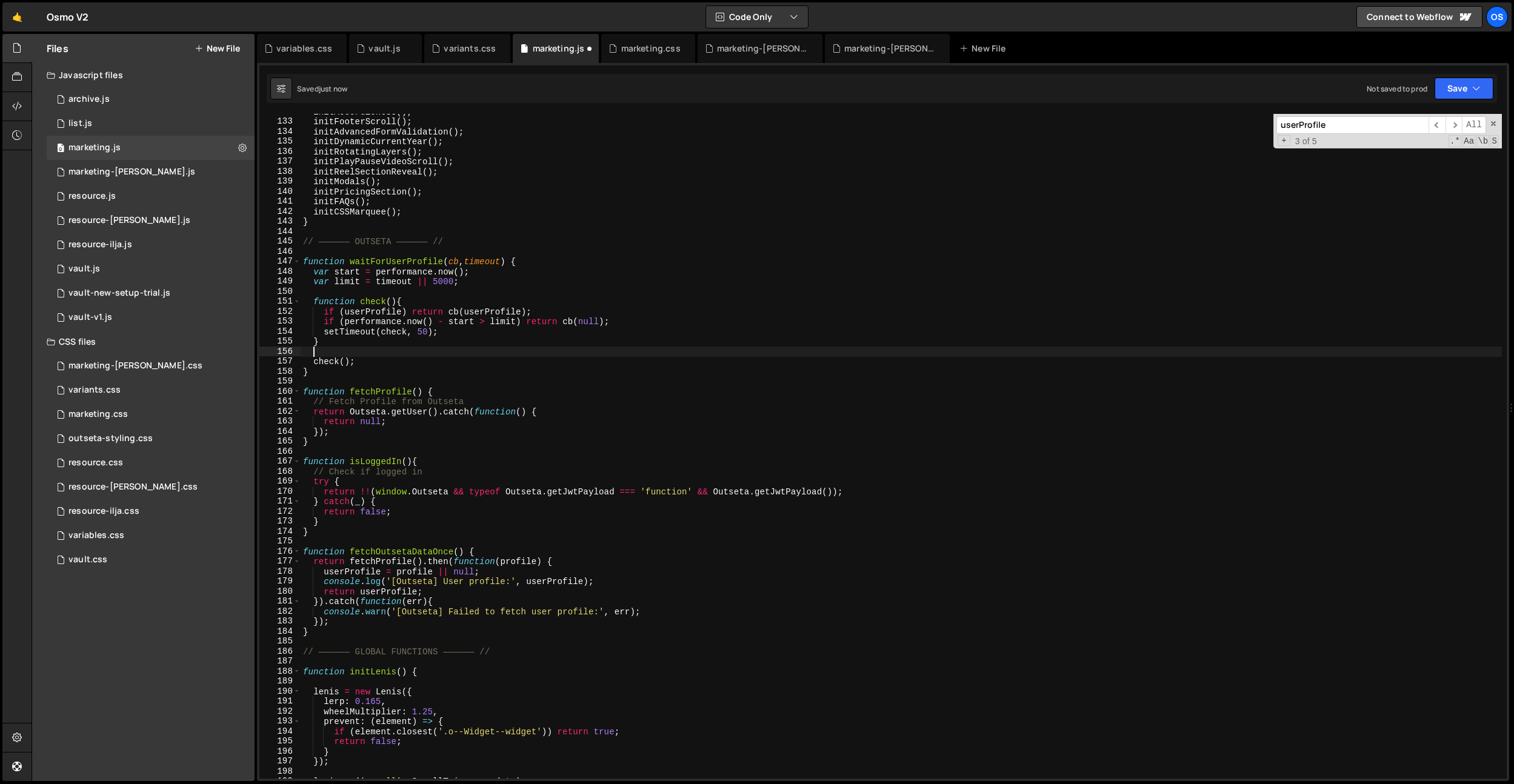
scroll to position [0, 0]
click at [454, 326] on div "initAccordionCSS ( ) ; initFooterScroll ( ) ; initAdvancedFormValidation ( ) ; …" at bounding box center [901, 448] width 1201 height 684
type textarea "setTimeout(check, 50);"
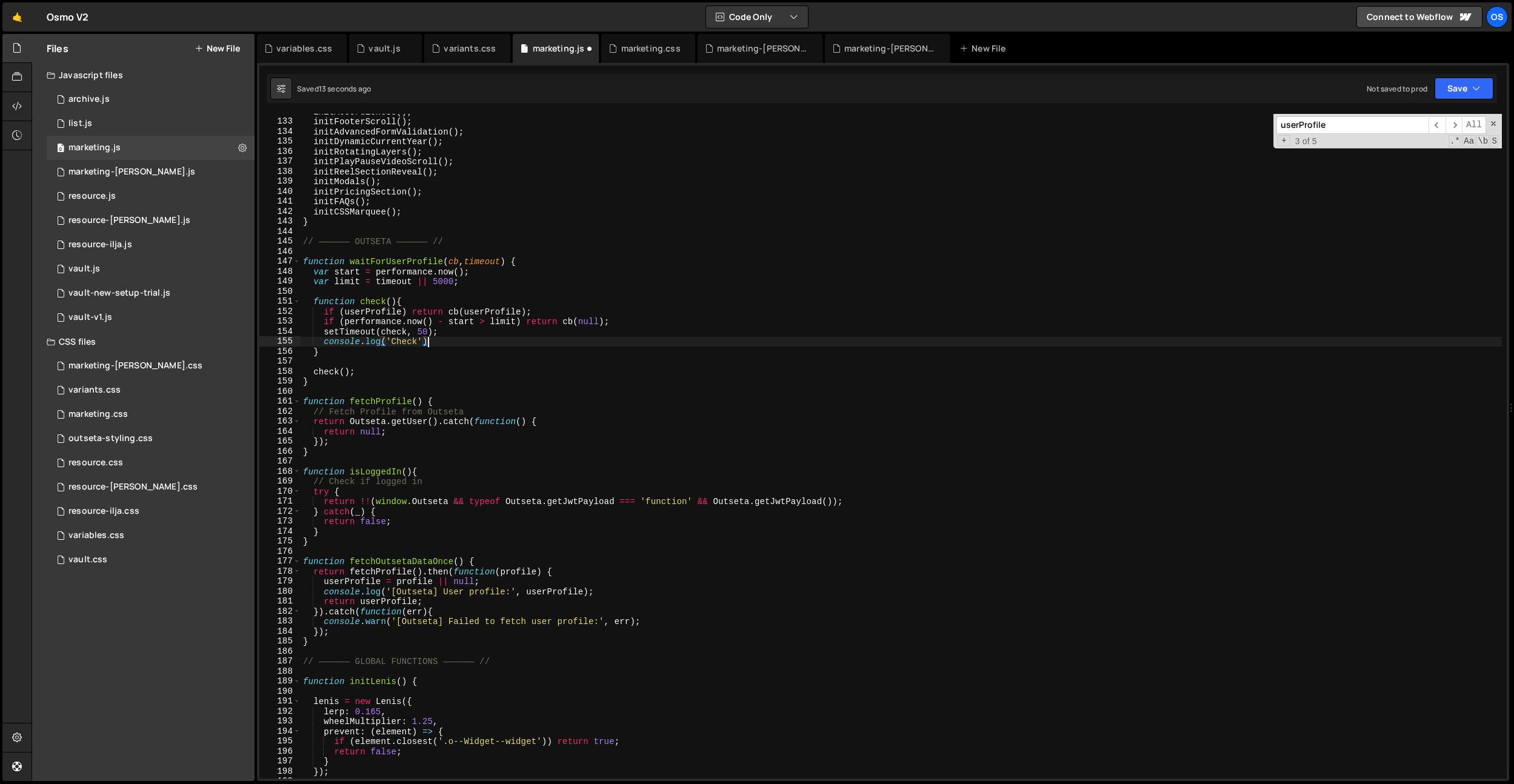
scroll to position [0, 8]
click at [496, 383] on div "initAccordionCSS ( ) ; initFooterScroll ( ) ; initAdvancedFormValidation ( ) ; …" at bounding box center [901, 448] width 1201 height 684
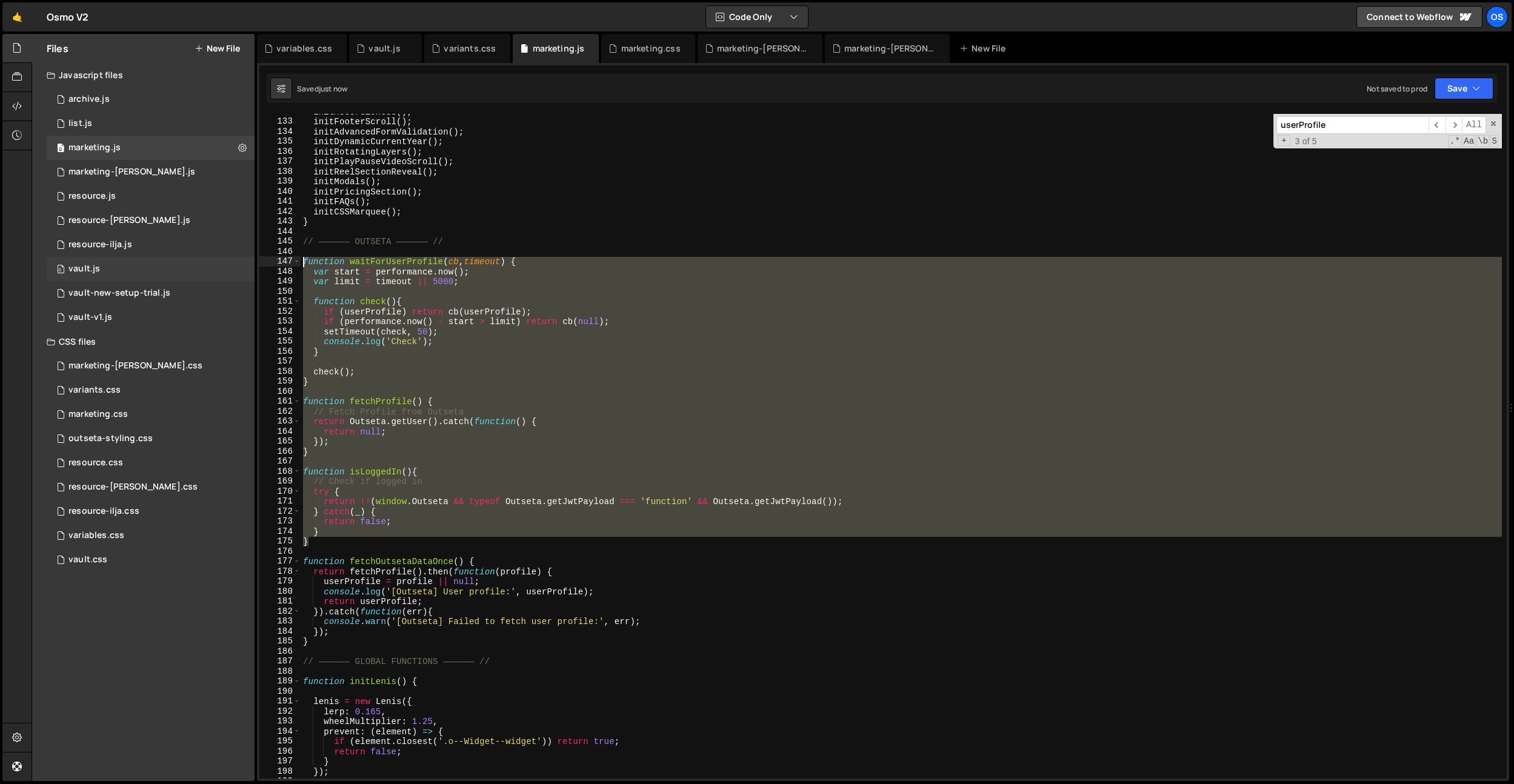
drag, startPoint x: 325, startPoint y: 541, endPoint x: 250, endPoint y: 259, distance: 291.8
click at [250, 259] on div "Files New File Javascript files 0 archive.js 0 0 list.js 0 0 marketing.js 0 0 0…" at bounding box center [772, 408] width 1482 height 748
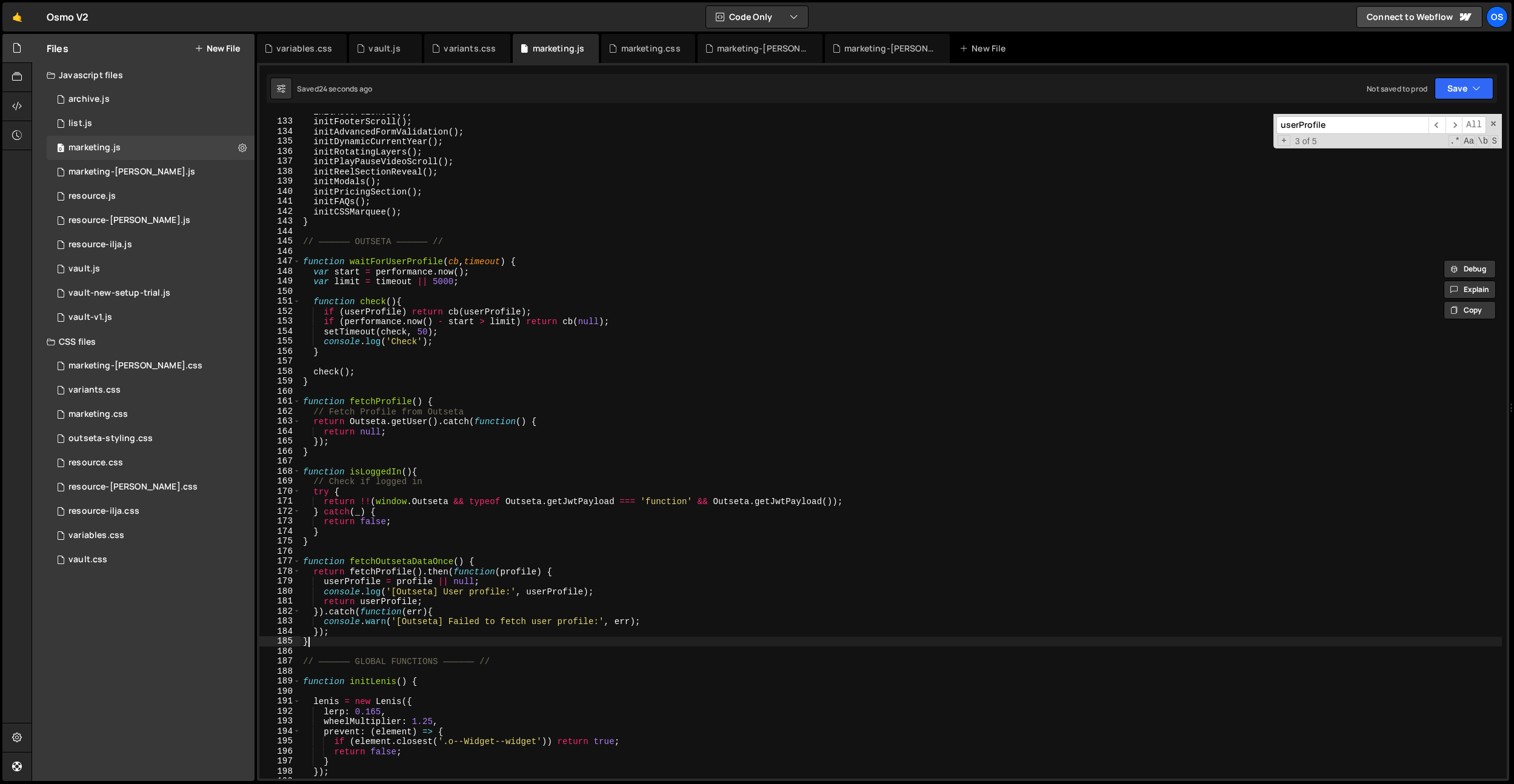
click at [332, 643] on div "initAccordionCSS ( ) ; initFooterScroll ( ) ; initAdvancedFormValidation ( ) ; …" at bounding box center [901, 448] width 1201 height 684
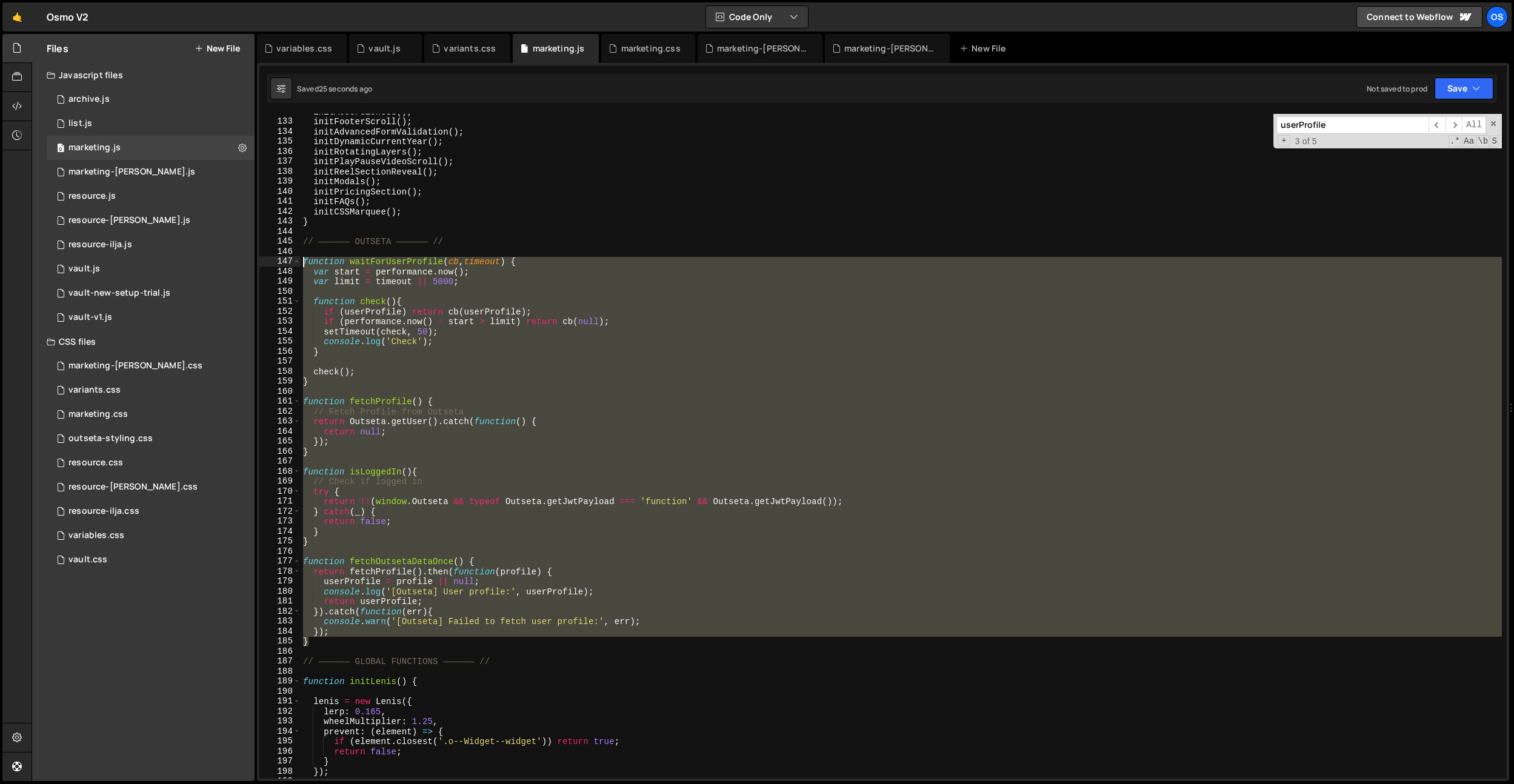
drag, startPoint x: 328, startPoint y: 643, endPoint x: 277, endPoint y: 262, distance: 384.4
click at [277, 262] on div "} 132 133 134 135 136 137 138 139 140 141 142 143 144 145 146 147 148 149 150 1…" at bounding box center [883, 446] width 1247 height 664
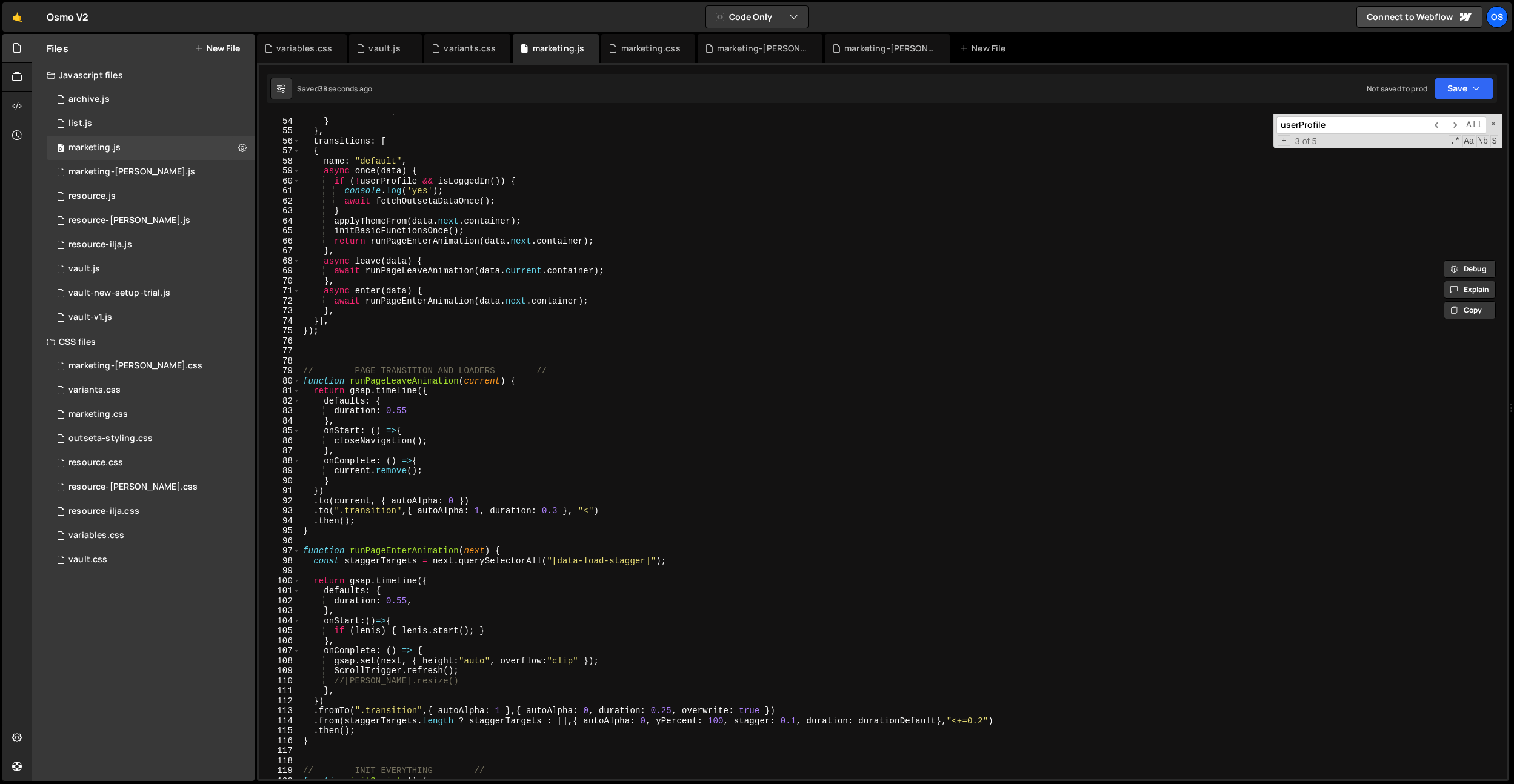
scroll to position [386, 0]
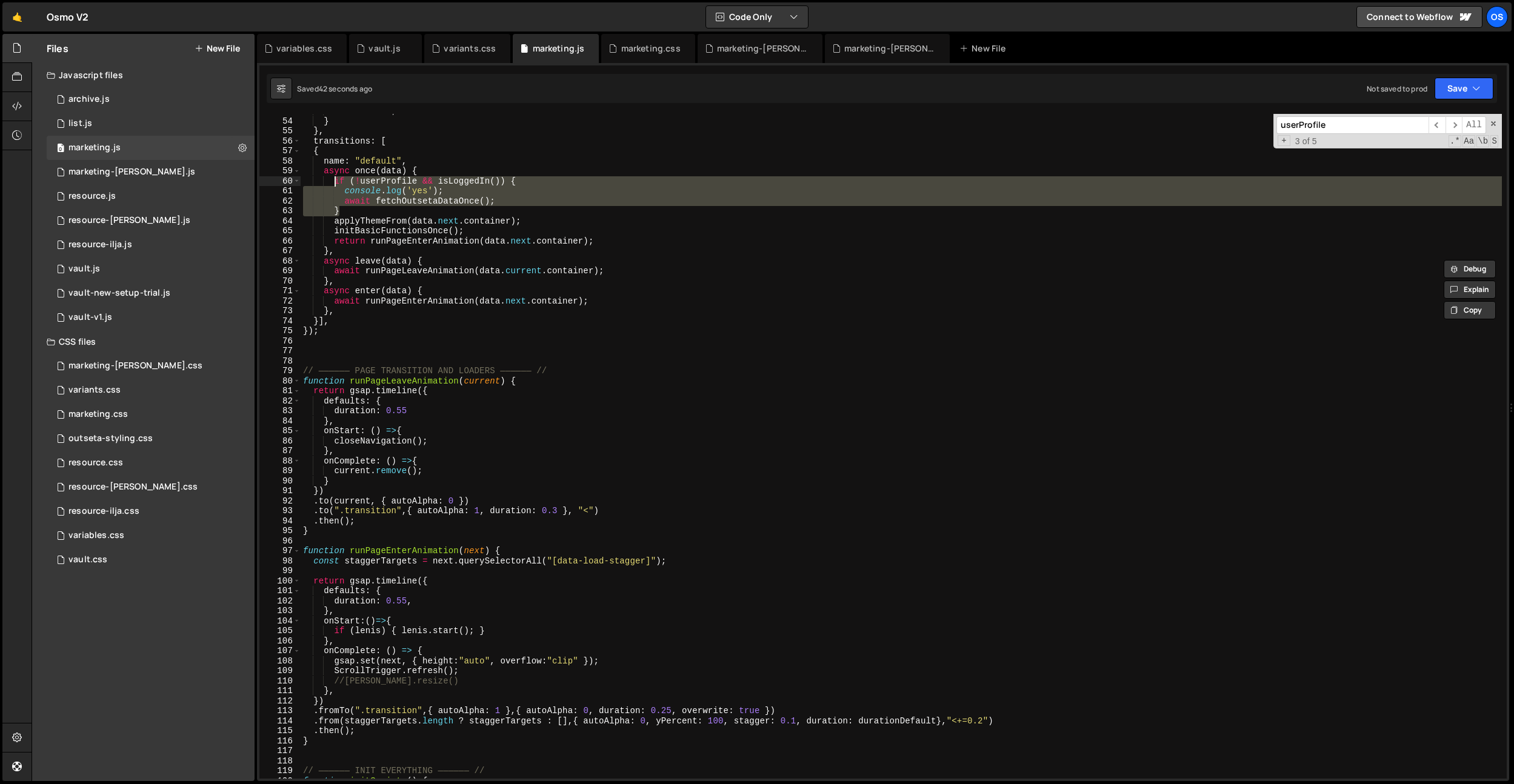
drag, startPoint x: 346, startPoint y: 212, endPoint x: 336, endPoint y: 183, distance: 30.7
click at [336, 183] on div "return true ; } } , transitions : [ { name : "default" , async once ( data ) { …" at bounding box center [901, 448] width 1201 height 684
click at [445, 289] on div "return true ; } } , transitions : [ { name : "default" , async once ( data ) { …" at bounding box center [901, 448] width 1201 height 684
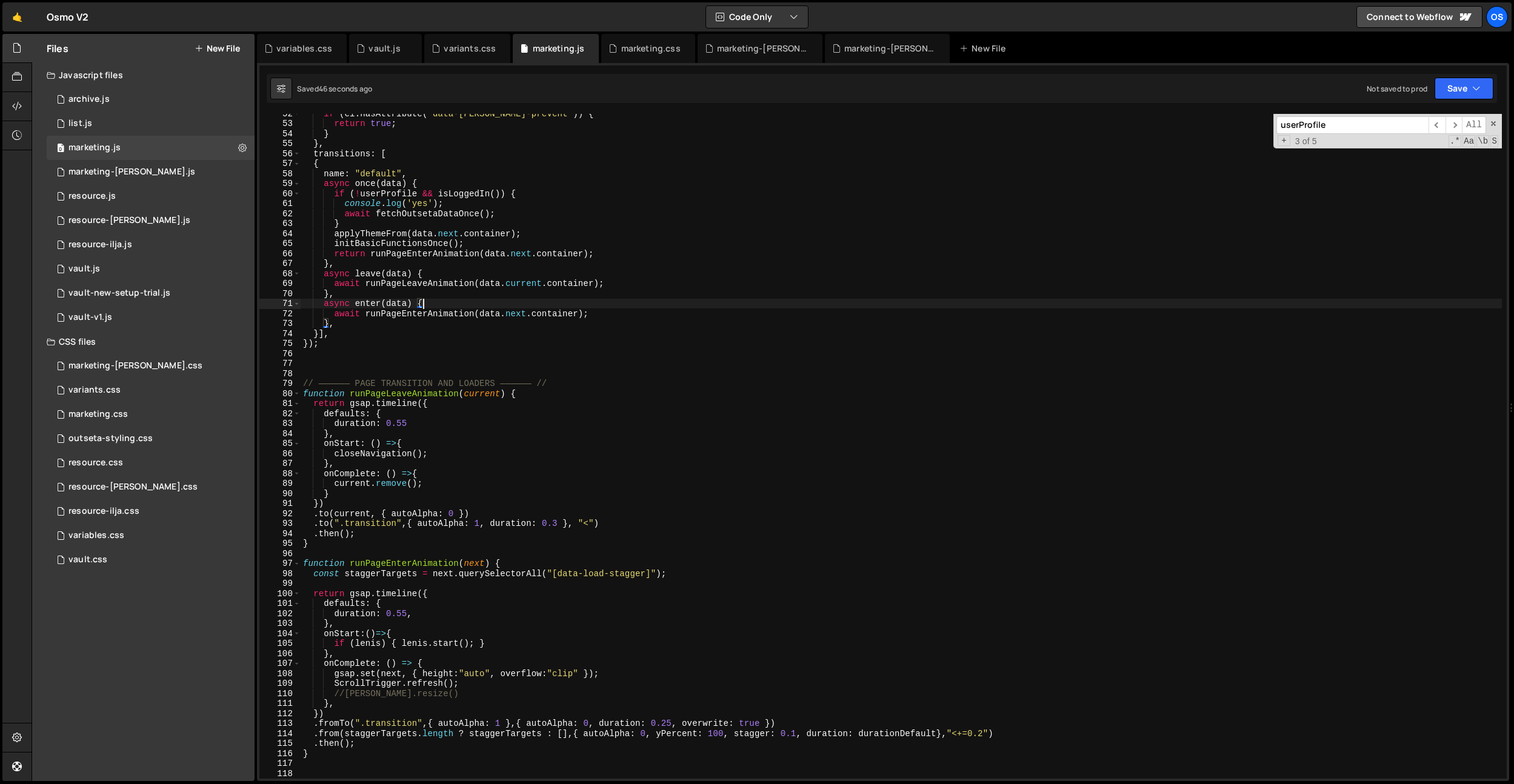
scroll to position [375, 0]
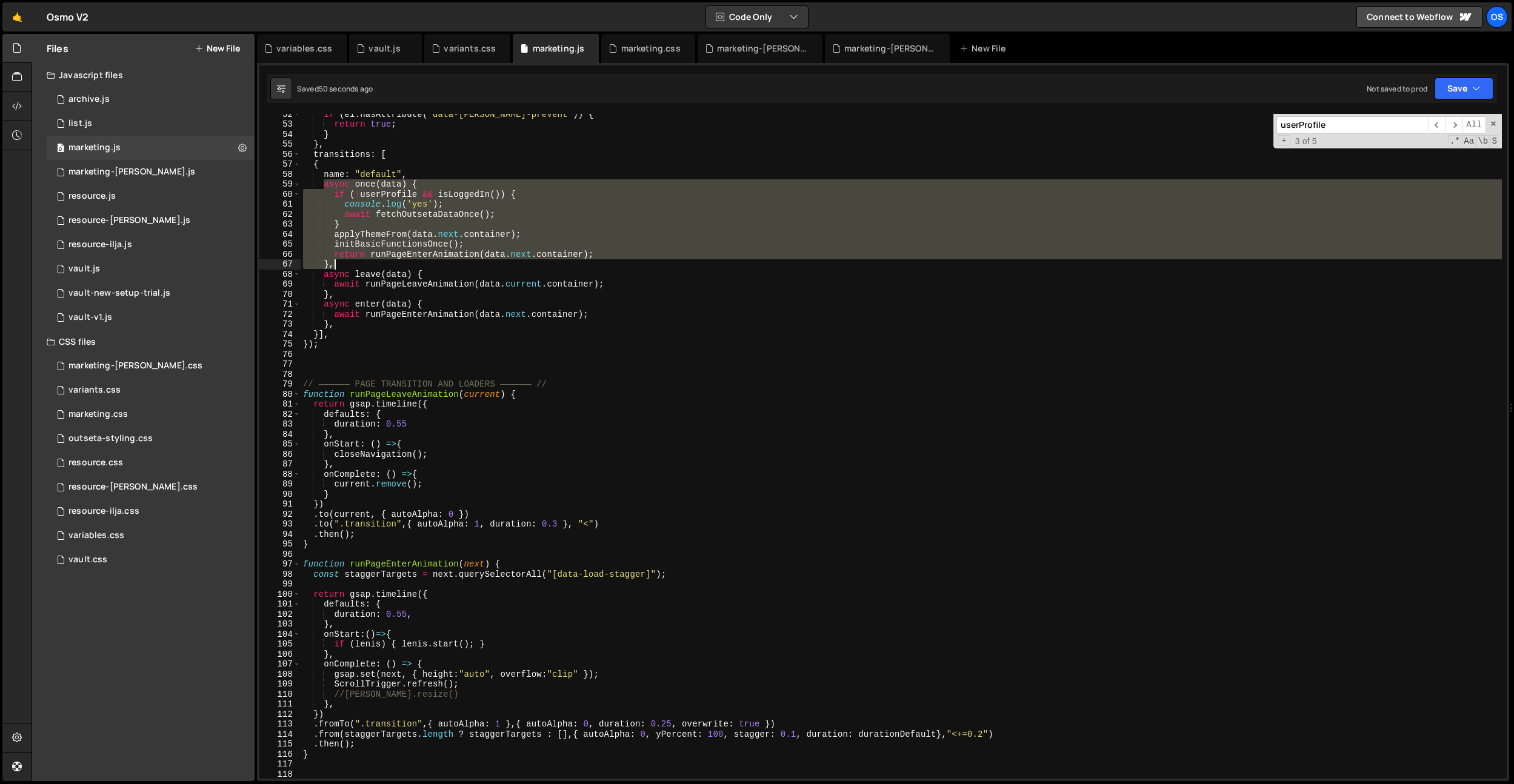
drag, startPoint x: 325, startPoint y: 186, endPoint x: 345, endPoint y: 264, distance: 80.5
click at [337, 265] on div "if ( el . hasAttribute ( "data-[PERSON_NAME]-prevent" )) { return true ; } } , …" at bounding box center [901, 451] width 1201 height 684
type textarea "return runPageEnterAnimation(data.next.container); },"
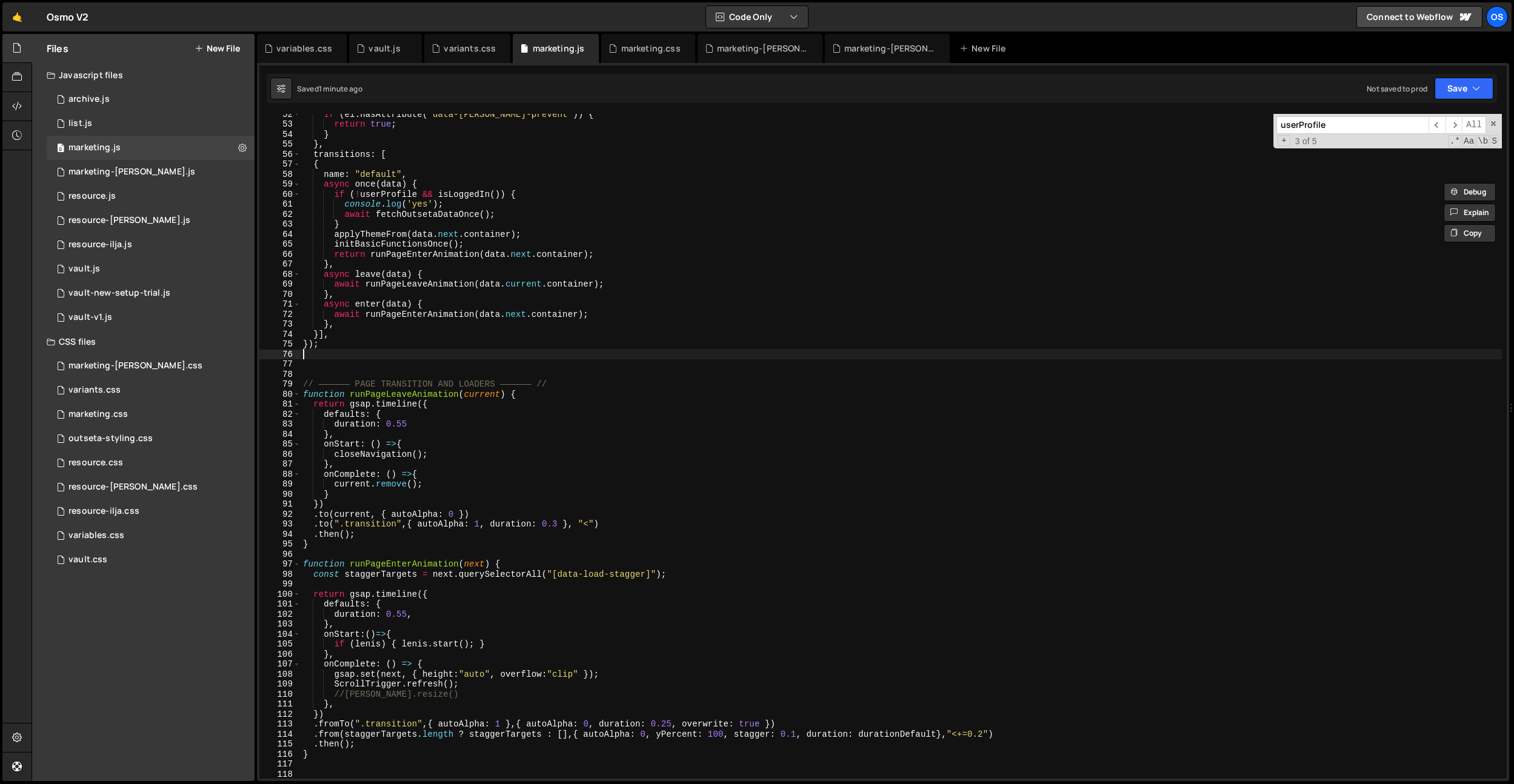
click at [429, 358] on div "if ( el . hasAttribute ( "data-[PERSON_NAME]-prevent" )) { return true ; } } , …" at bounding box center [901, 451] width 1201 height 684
click at [581, 484] on div "if ( el . hasAttribute ( "data-[PERSON_NAME]-prevent" )) { return true ; } } , …" at bounding box center [901, 451] width 1201 height 684
type textarea "current.remove();"
paste input "waitUntilLoggedIn"
type input "waitUntilLoggedIn"
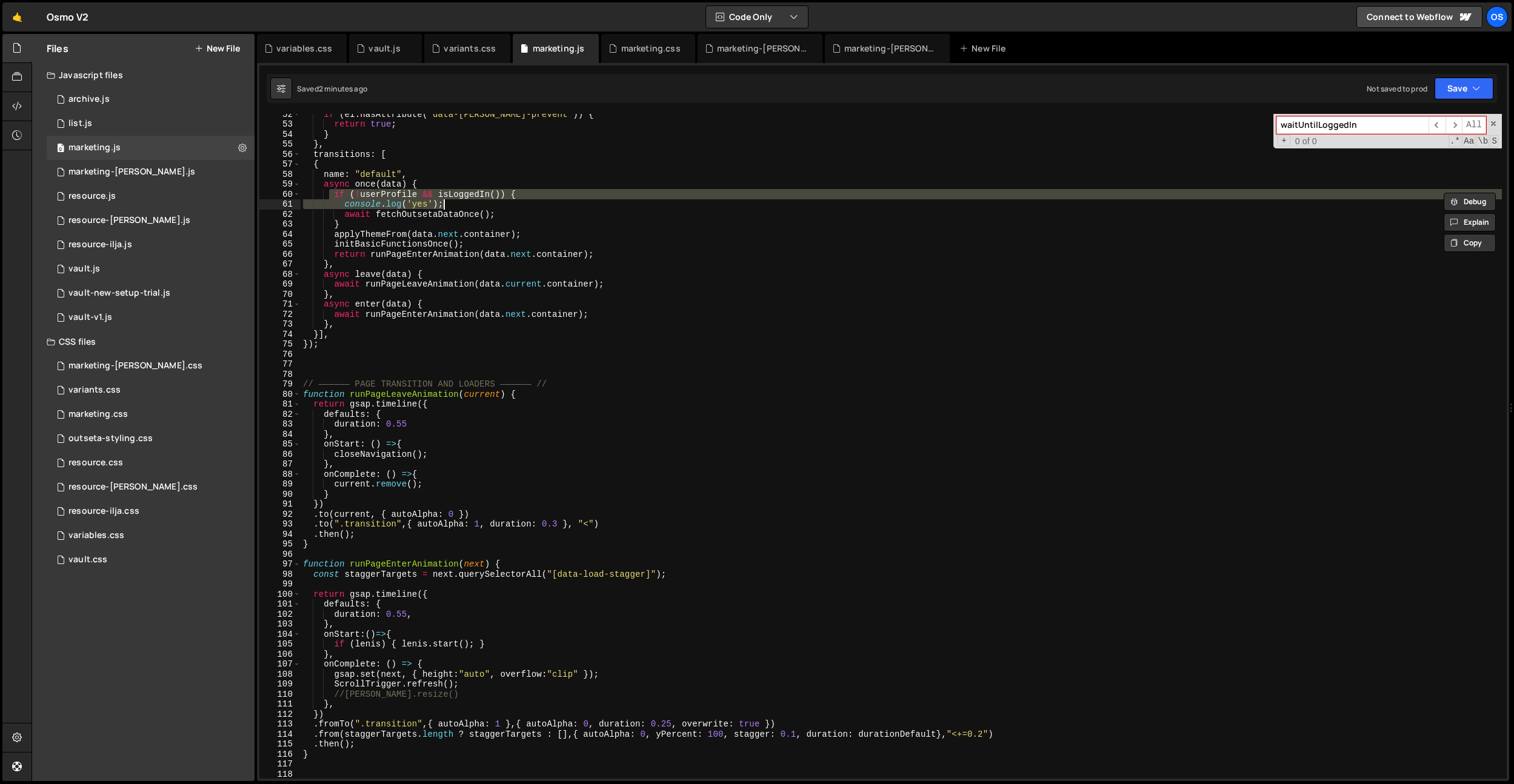
drag, startPoint x: 331, startPoint y: 195, endPoint x: 444, endPoint y: 183, distance: 113.6
click at [436, 179] on div "if ( el . hasAttribute ( "data-[PERSON_NAME]-prevent" )) { return true ; } } , …" at bounding box center [901, 451] width 1201 height 684
drag, startPoint x: 463, startPoint y: 205, endPoint x: 453, endPoint y: 206, distance: 10.0
click at [463, 205] on div "if ( el . hasAttribute ( "data-[PERSON_NAME]-prevent" )) { return true ; } } , …" at bounding box center [901, 446] width 1201 height 664
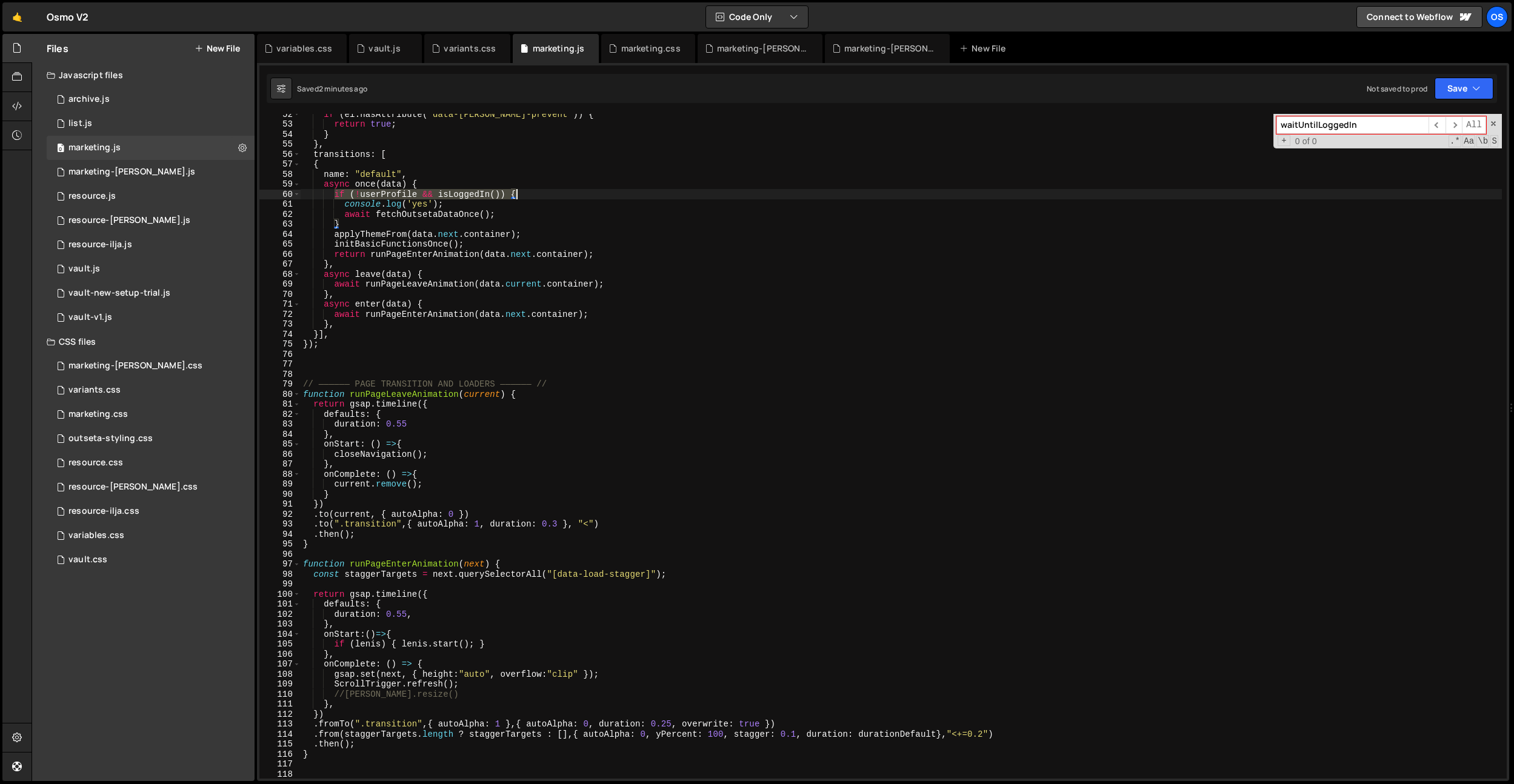
drag, startPoint x: 335, startPoint y: 197, endPoint x: 525, endPoint y: 192, distance: 190.1
click at [525, 192] on div "if ( el . hasAttribute ( "data-[PERSON_NAME]-prevent" )) { return true ; } } , …" at bounding box center [901, 451] width 1201 height 684
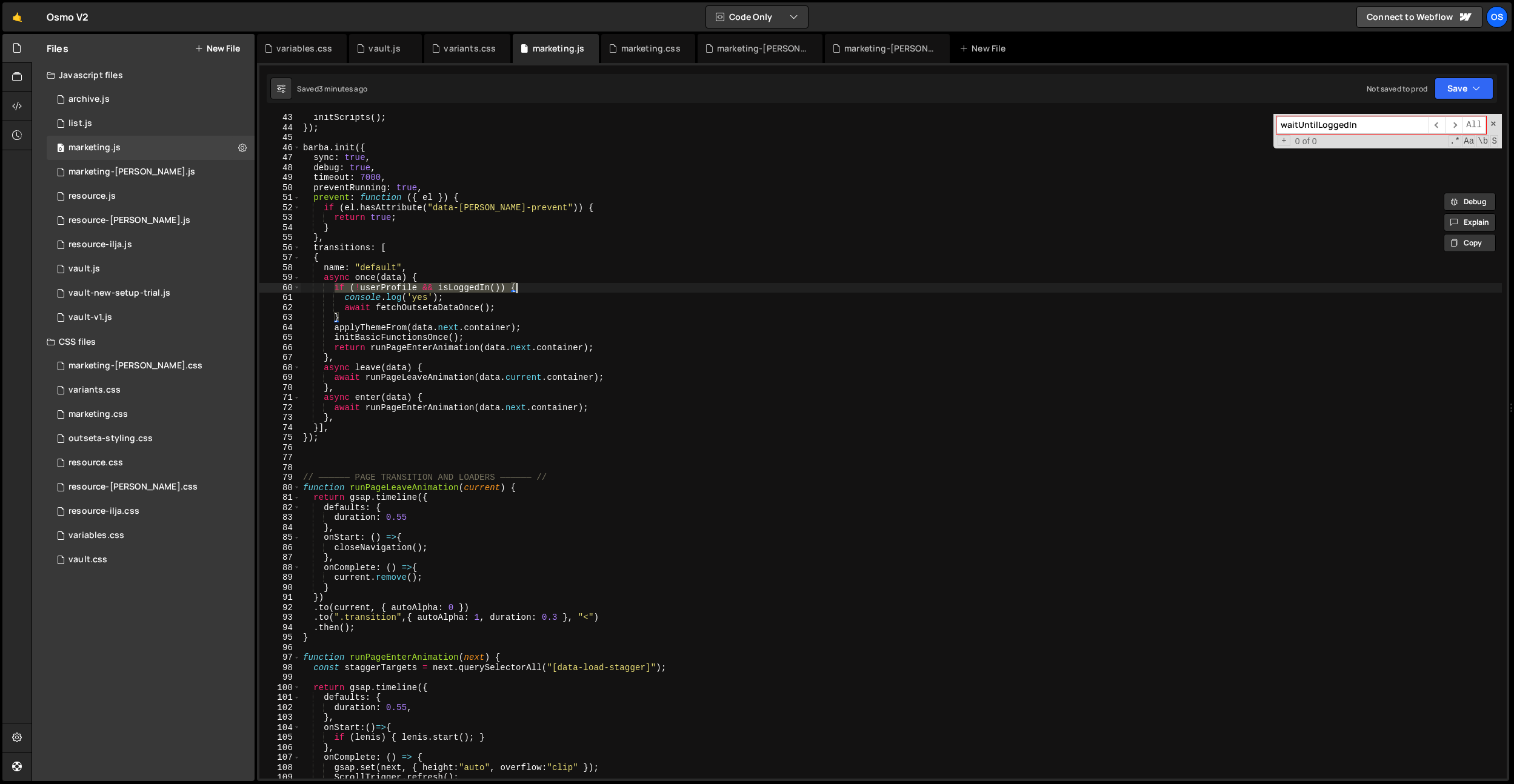
scroll to position [307, 0]
drag, startPoint x: 1297, startPoint y: 126, endPoint x: 1286, endPoint y: 130, distance: 11.7
click at [1297, 126] on input "waitUntilLoggedIn" at bounding box center [1352, 125] width 152 height 18
click at [388, 313] on div "initScripts ( ) ; }) ; [PERSON_NAME] . init ({ sync : true , debug : true , tim…" at bounding box center [901, 455] width 1201 height 684
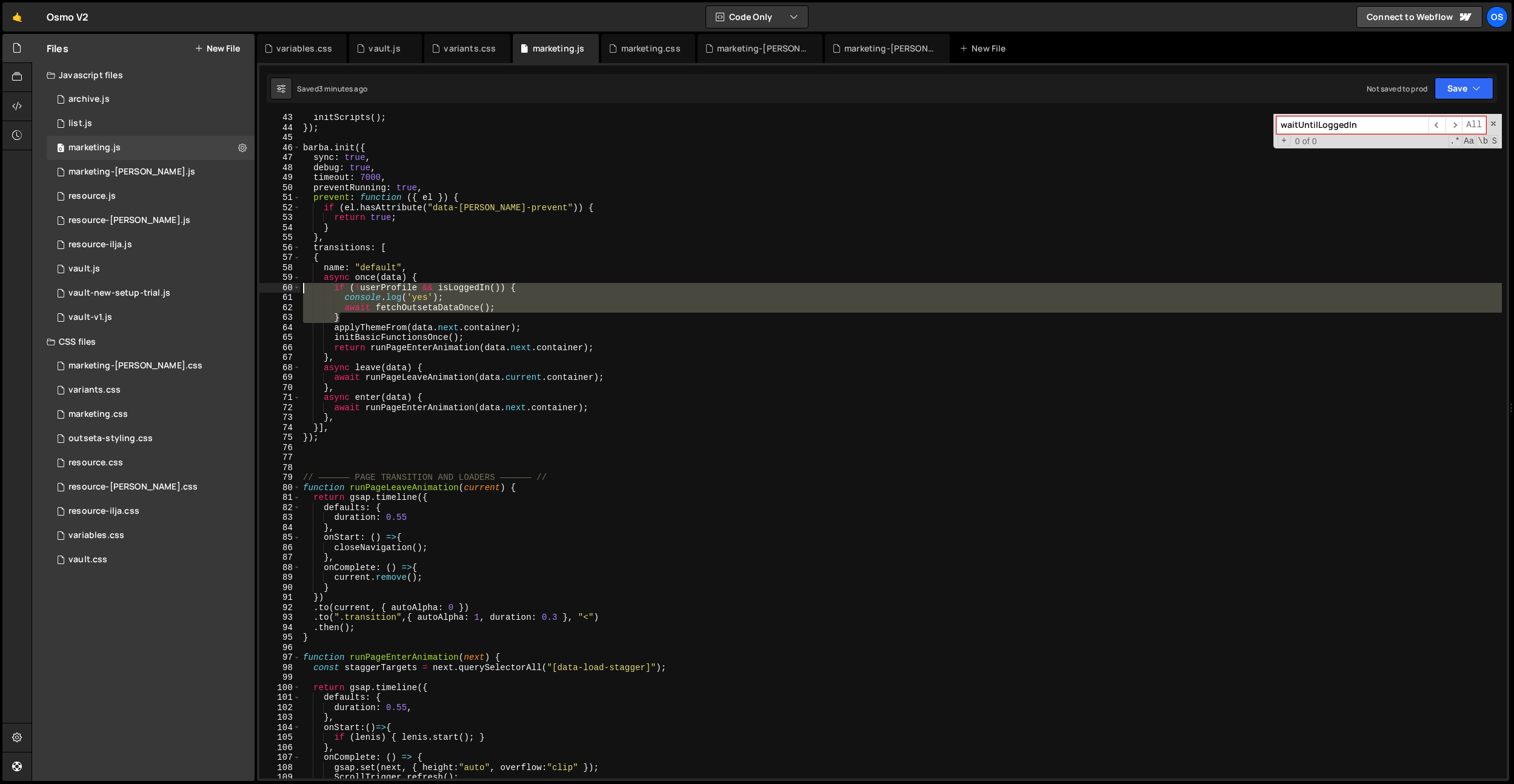
drag, startPoint x: 377, startPoint y: 317, endPoint x: 275, endPoint y: 291, distance: 105.3
click at [269, 291] on div "} 43 44 45 46 47 48 49 50 51 52 53 54 55 56 57 58 59 60 61 62 63 64 65 66 67 68…" at bounding box center [883, 446] width 1247 height 664
paste textarea "console.log('[Outseta] Ready profile:', profile"
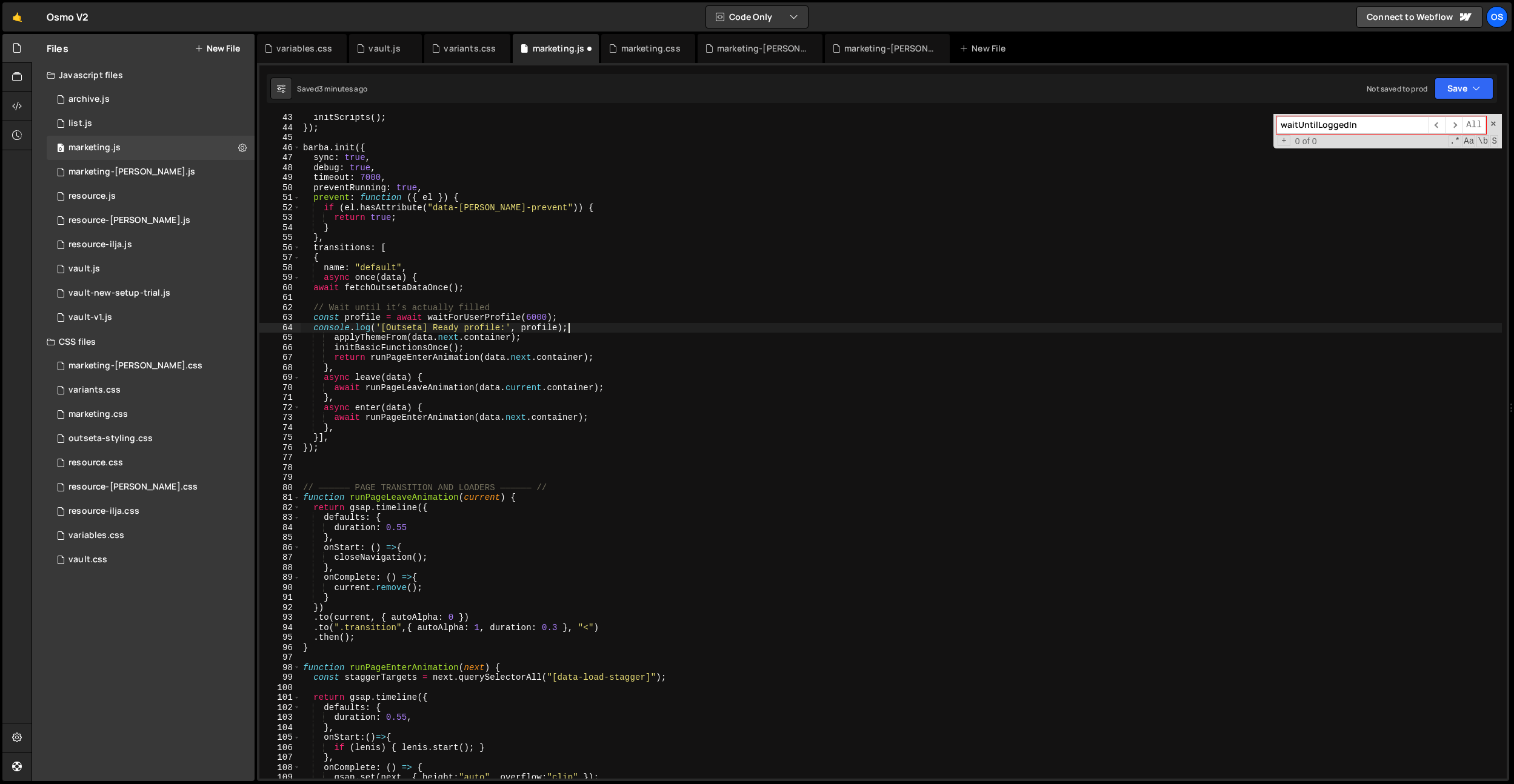
click at [311, 329] on div "initScripts ( ) ; }) ; [PERSON_NAME] . init ({ sync : true , debug : true , tim…" at bounding box center [901, 455] width 1201 height 684
click at [316, 320] on div "initScripts ( ) ; }) ; [PERSON_NAME] . init ({ sync : true , debug : true , tim…" at bounding box center [901, 455] width 1201 height 684
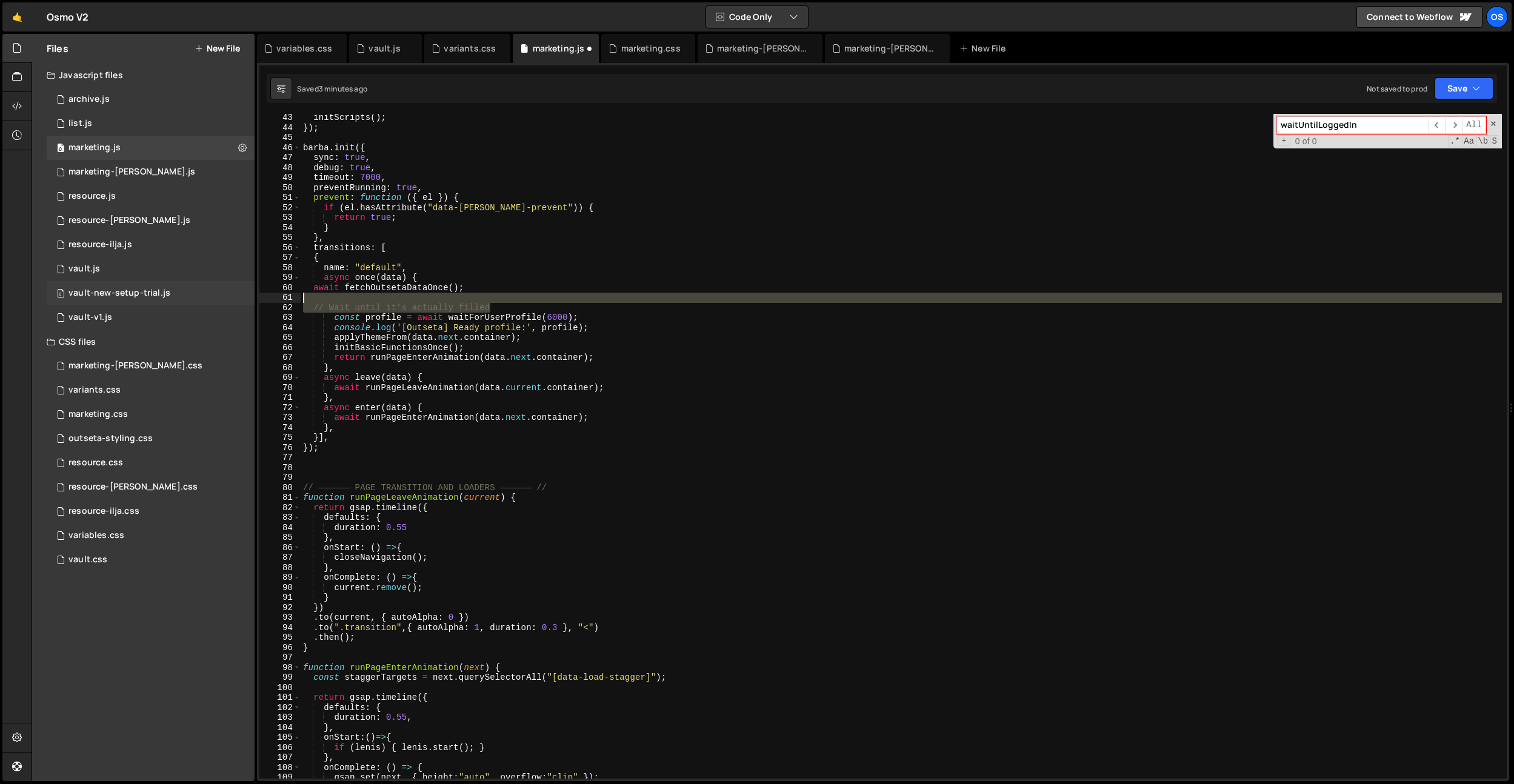
drag, startPoint x: 498, startPoint y: 306, endPoint x: 229, endPoint y: 300, distance: 269.1
click at [229, 300] on div "Files New File Javascript files 0 archive.js 0 0 list.js 0 0 marketing.js 0 0 0…" at bounding box center [772, 408] width 1482 height 748
type textarea "// Wait until it’s actually filled"
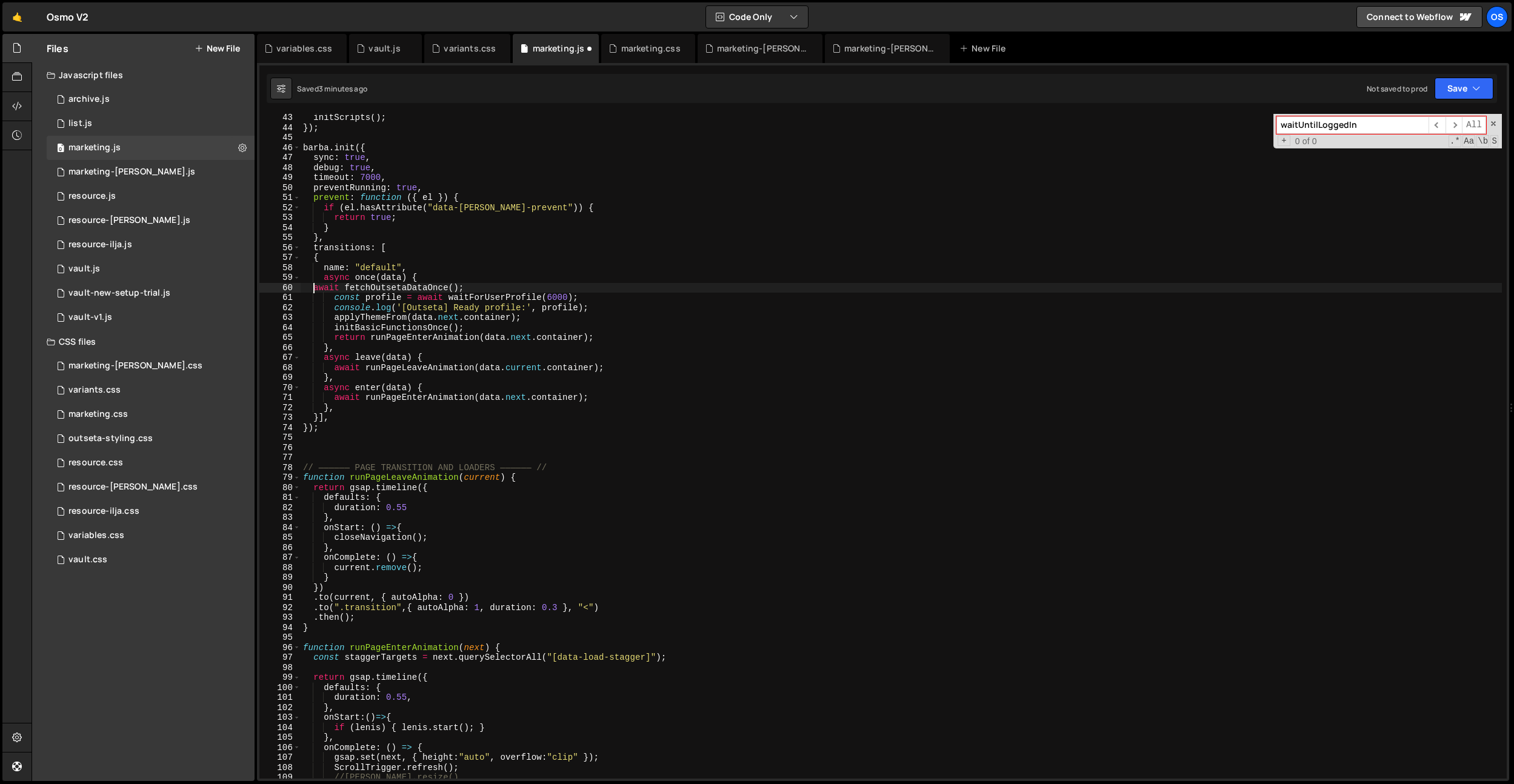
click at [316, 285] on div "initScripts ( ) ; }) ; [PERSON_NAME] . init ({ sync : true , debug : true , tim…" at bounding box center [901, 455] width 1201 height 684
click at [597, 308] on div "initScripts ( ) ; }) ; [PERSON_NAME] . init ({ sync : true , debug : true , tim…" at bounding box center [901, 455] width 1201 height 684
type textarea "console.log('[Outseta] Ready profile:', profile);"
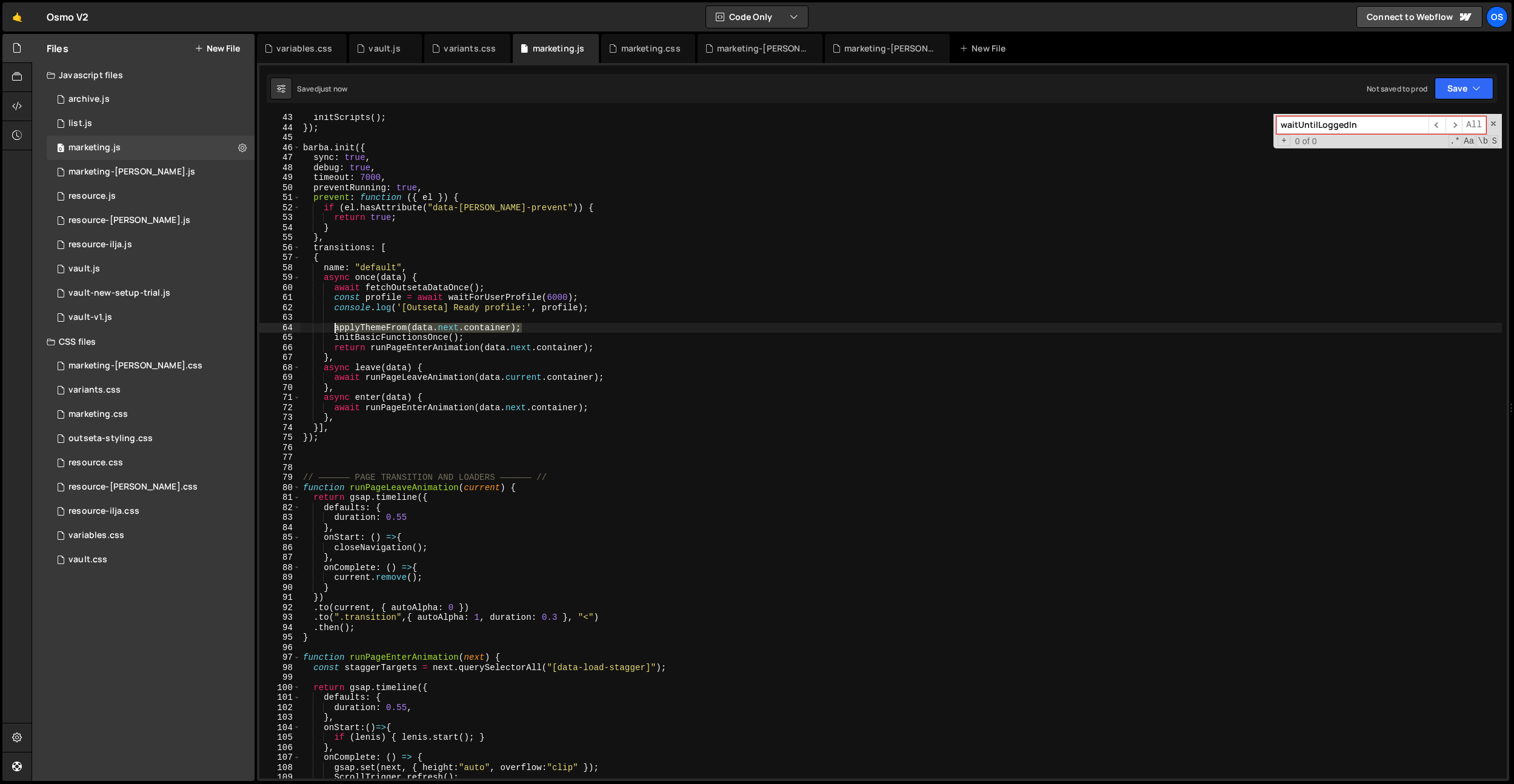
drag, startPoint x: 539, startPoint y: 329, endPoint x: 439, endPoint y: 345, distance: 101.3
click at [336, 329] on div "initScripts ( ) ; }) ; [PERSON_NAME] . init ({ sync : true , debug : true , tim…" at bounding box center [901, 455] width 1201 height 684
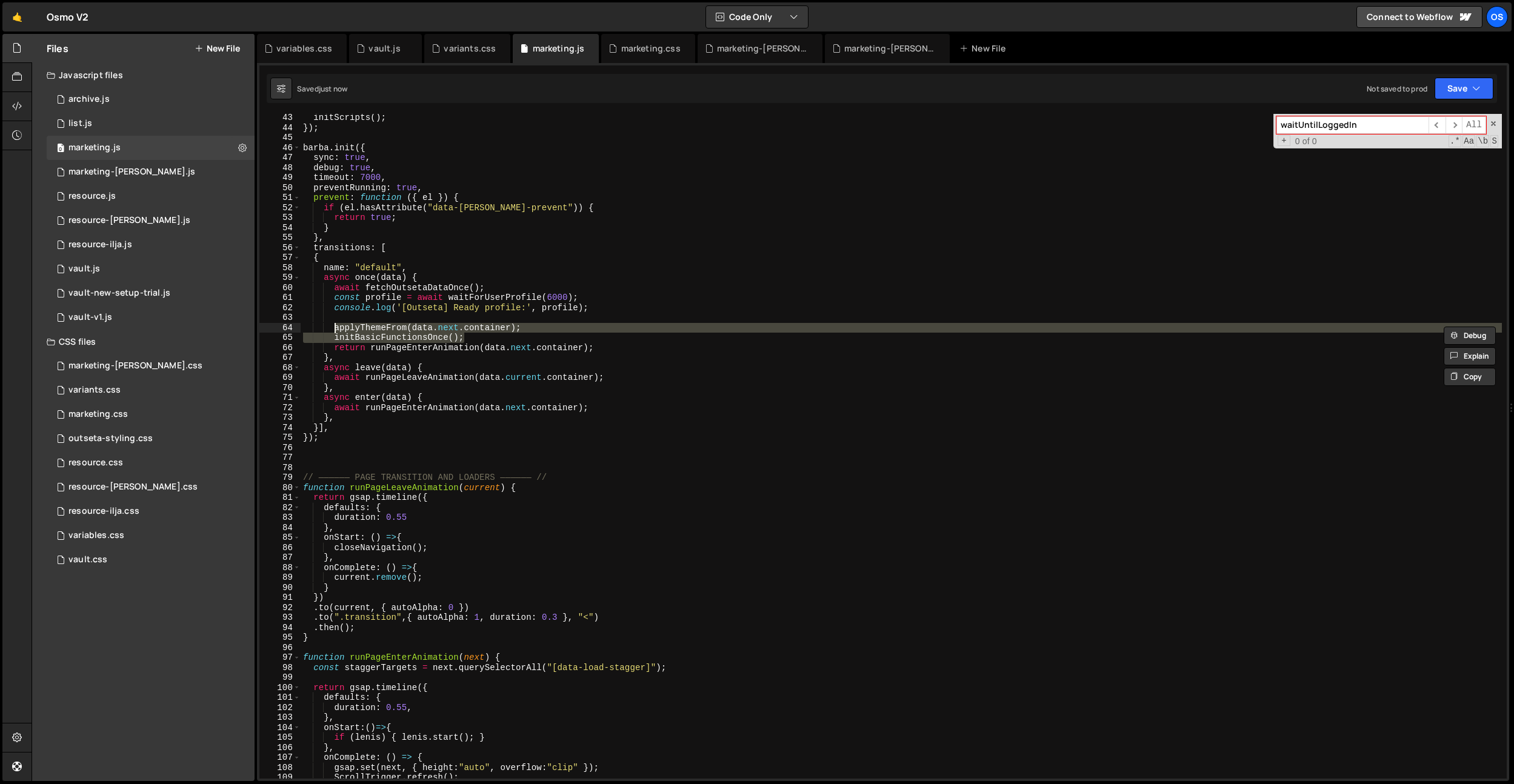
drag, startPoint x: 470, startPoint y: 340, endPoint x: 333, endPoint y: 326, distance: 137.7
click at [334, 327] on div "initScripts ( ) ; }) ; [PERSON_NAME] . init ({ sync : true , debug : true , tim…" at bounding box center [901, 455] width 1201 height 684
type textarea "applyThemeFrom(data.next.container); initBasicFunctionsOnce();"
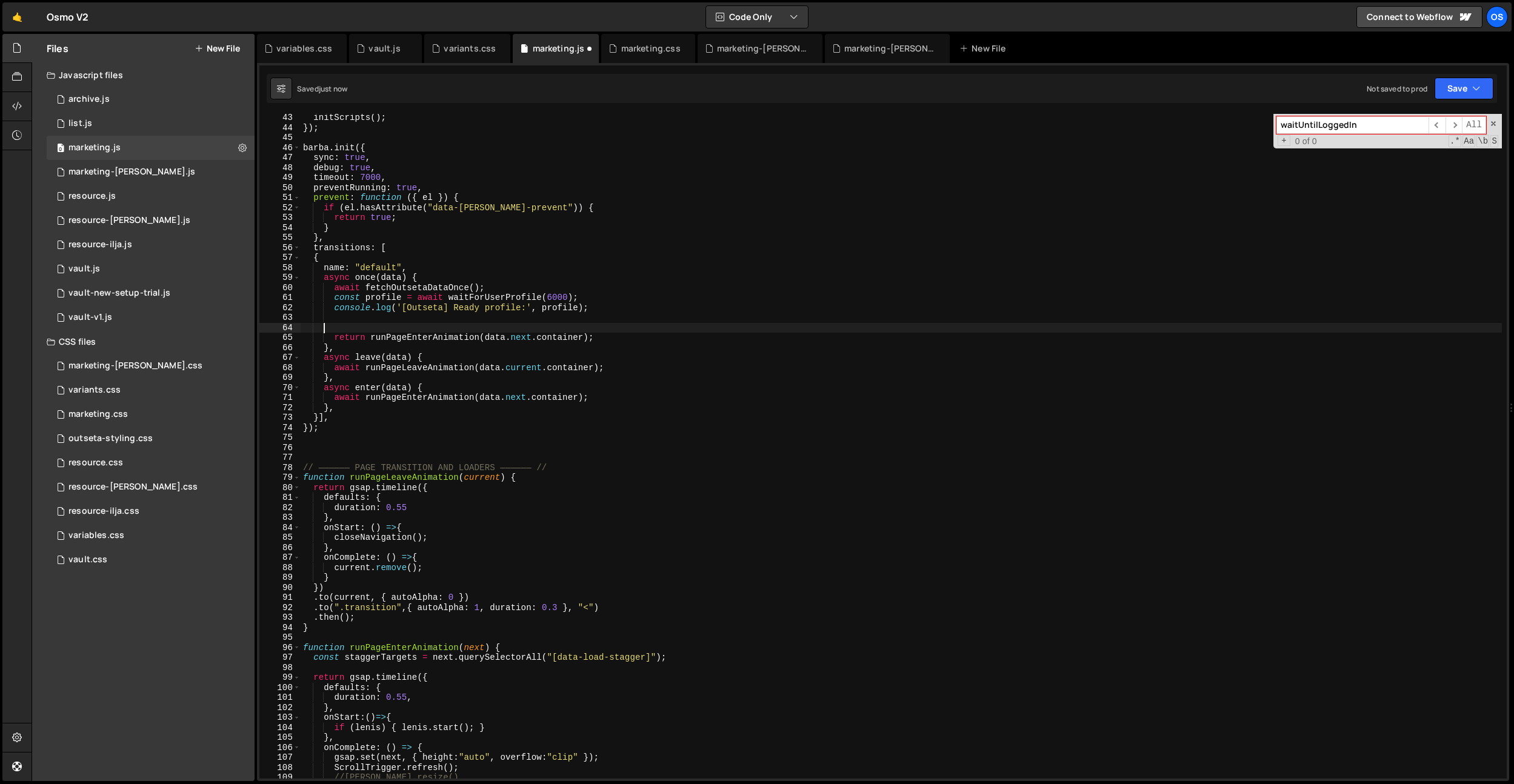
scroll to position [0, 0]
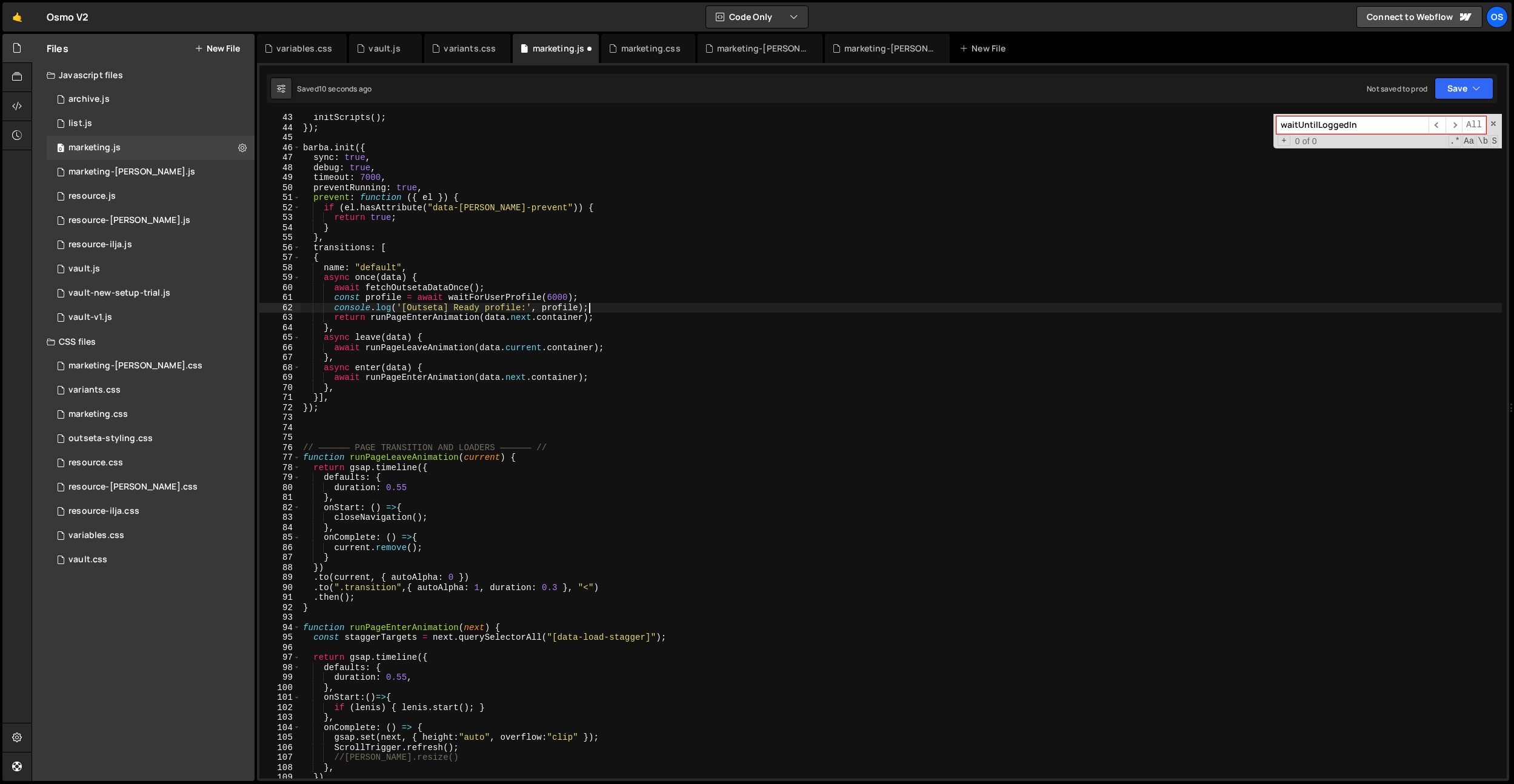
click at [425, 278] on div "initScripts ( ) ; }) ; [PERSON_NAME] . init ({ sync : true , debug : true , tim…" at bounding box center [901, 455] width 1201 height 684
type textarea "async once(data) {"
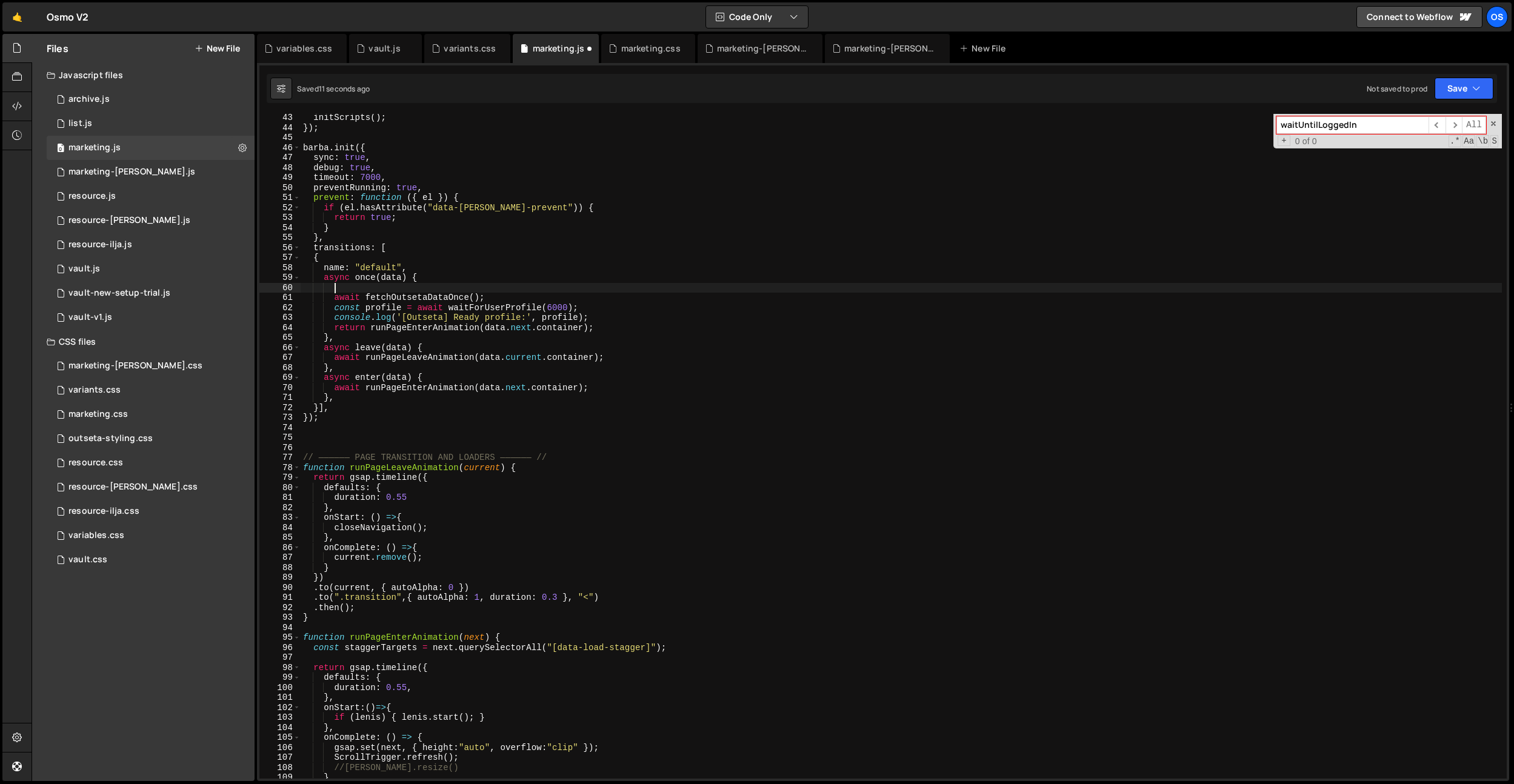
paste textarea "initBasicFunctionsOnce();"
type textarea "initBasicFunctionsOnce();"
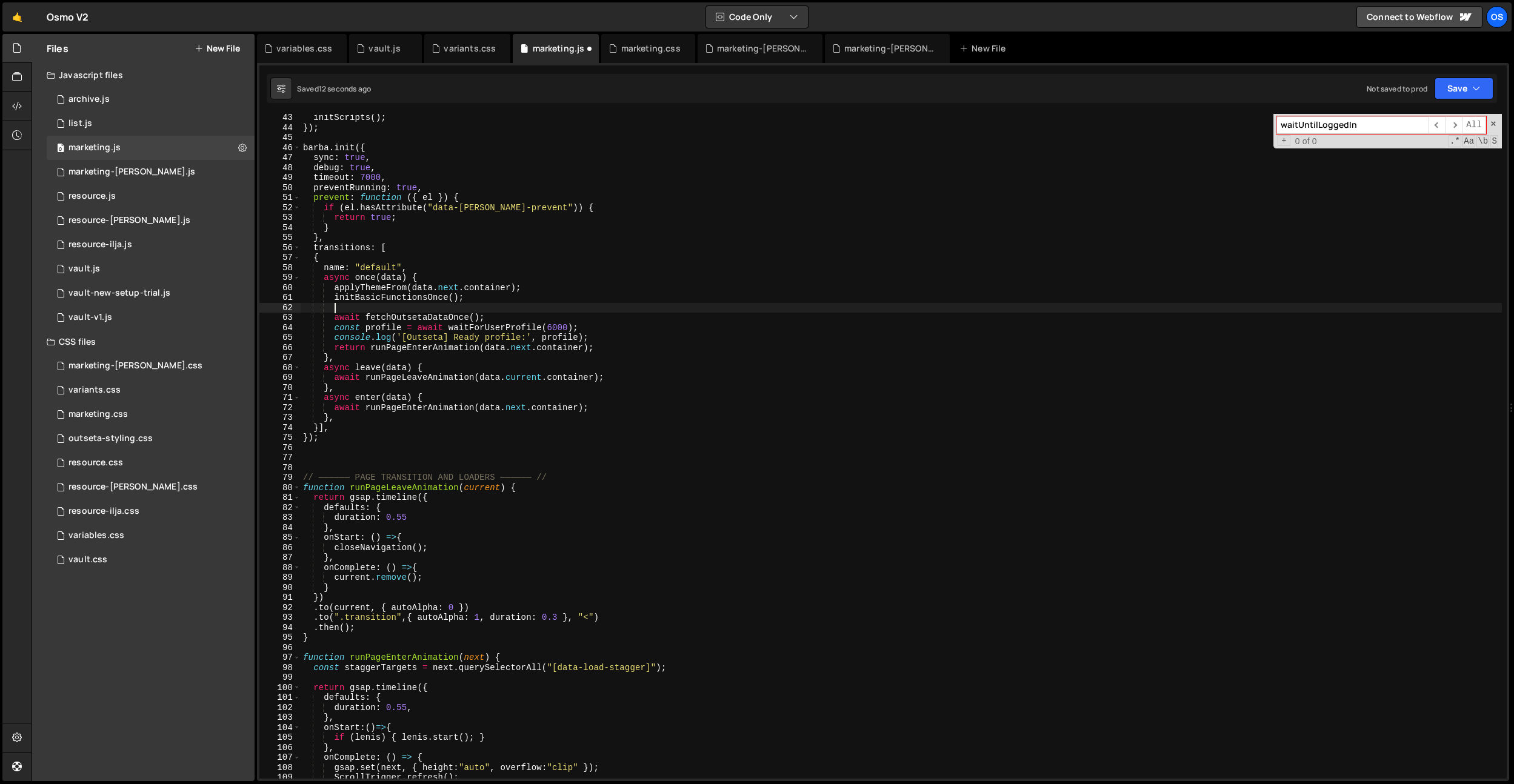
click at [498, 298] on div "initScripts ( ) ; }) ; [PERSON_NAME] . init ({ sync : true , debug : true , tim…" at bounding box center [901, 455] width 1201 height 684
click at [594, 336] on div "initScripts ( ) ; }) ; [PERSON_NAME] . init ({ sync : true , debug : true , tim…" at bounding box center [901, 455] width 1201 height 684
type textarea "console.log('[Outseta] Ready profile:', profile);"
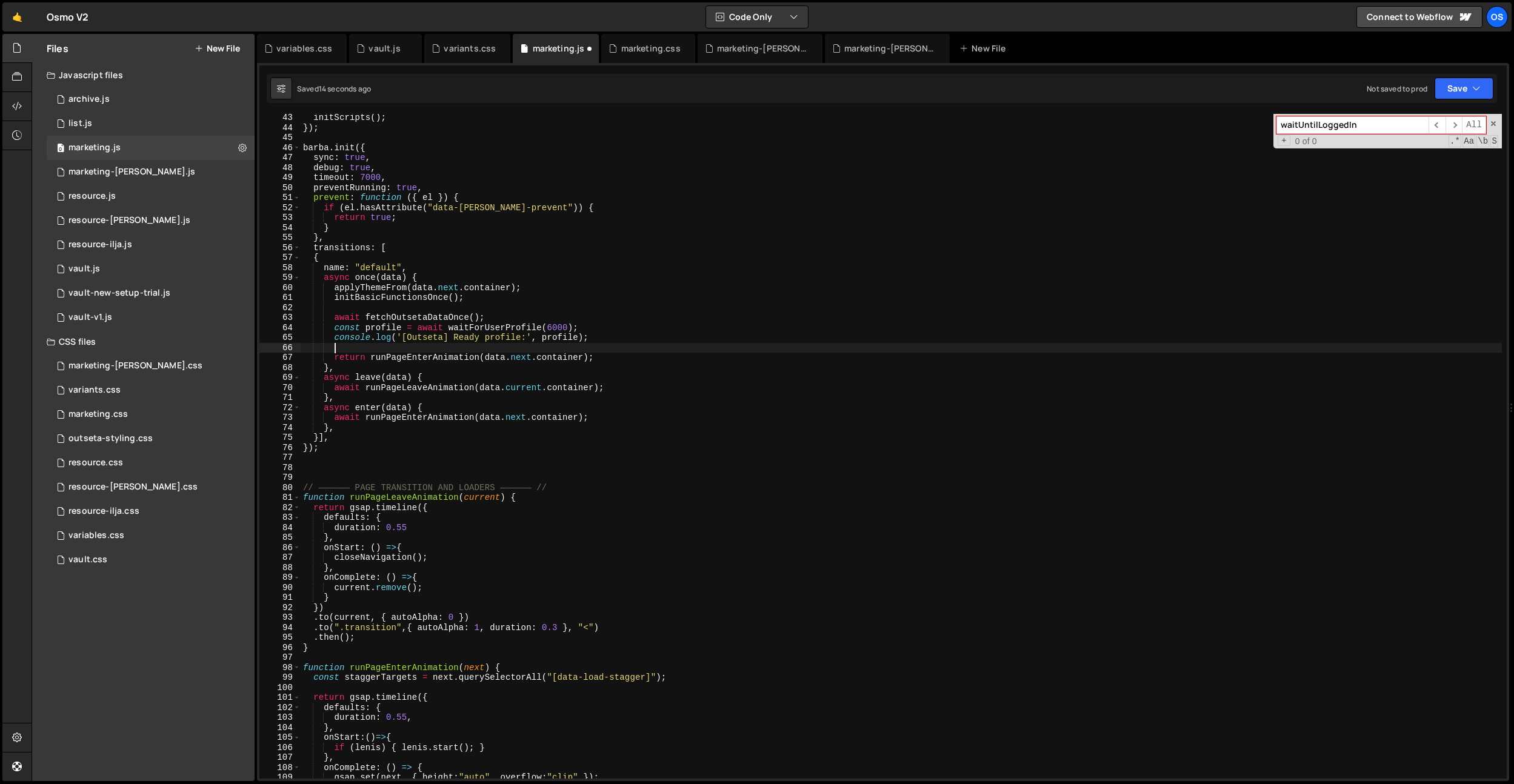
click at [618, 356] on div "initScripts ( ) ; }) ; [PERSON_NAME] . init ({ sync : true , debug : true , tim…" at bounding box center [901, 455] width 1201 height 684
click at [419, 314] on div "initScripts ( ) ; }) ; [PERSON_NAME] . init ({ sync : true , debug : true , tim…" at bounding box center [901, 455] width 1201 height 684
type textarea "await fetchOutsetaDataOnce();"
click at [419, 314] on div "initScripts ( ) ; }) ; [PERSON_NAME] . init ({ sync : true , debug : true , tim…" at bounding box center [901, 455] width 1201 height 684
type input "fetchOutsetaDataOnce"
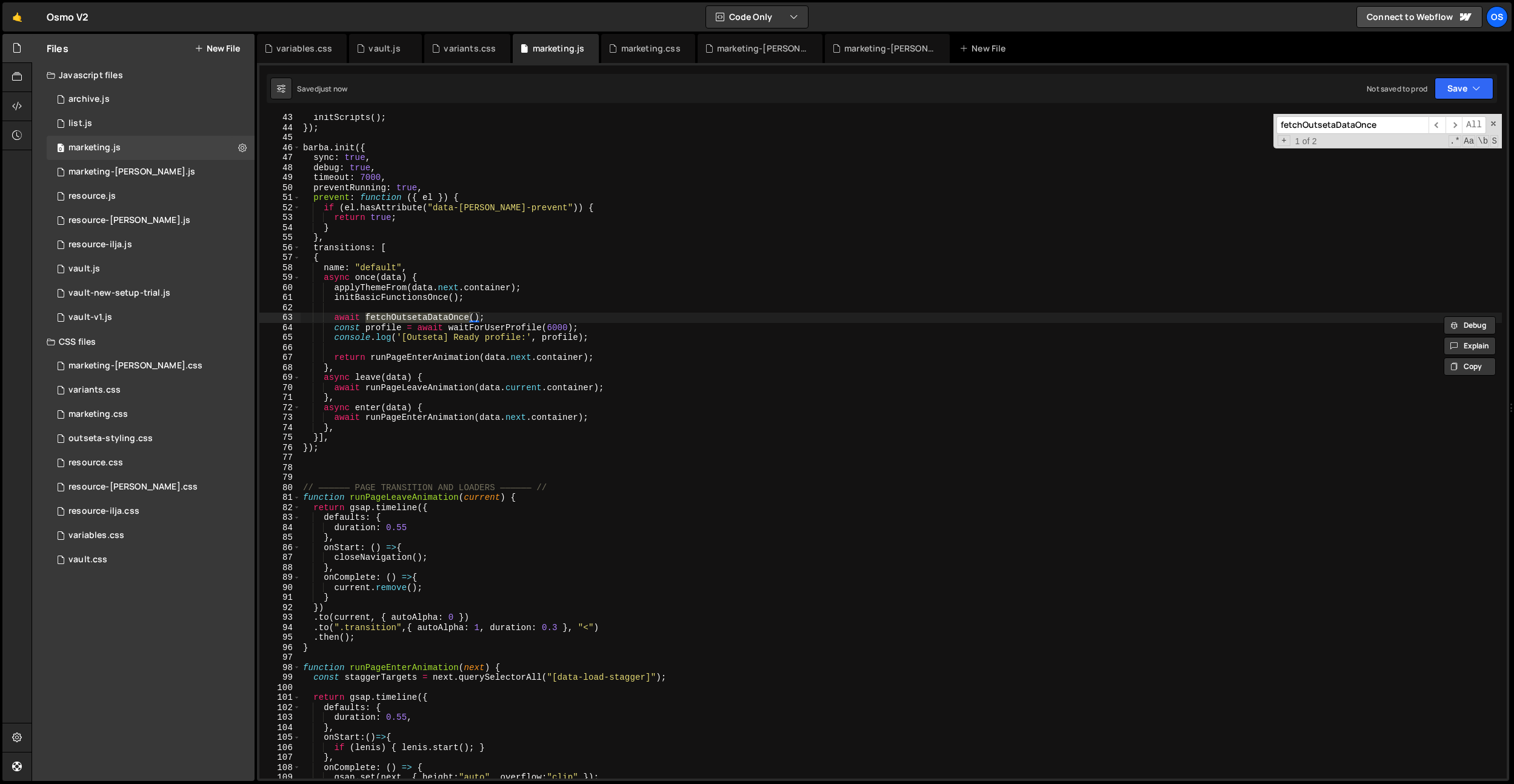
scroll to position [1056, 0]
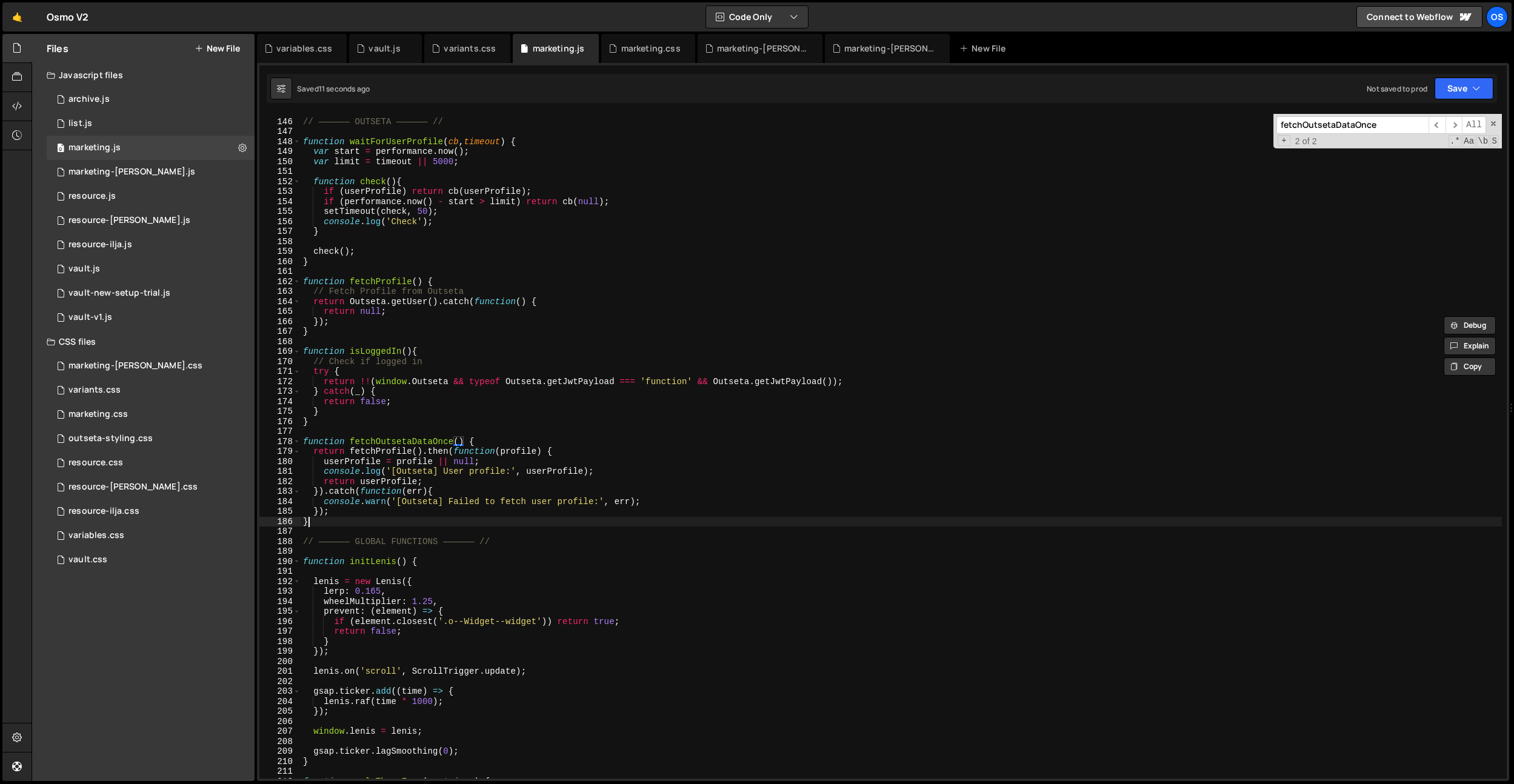
type textarea "}"
click at [341, 520] on div "// —————— OUTSETA —————— // function waitForUserProfile ( cb , timeout ) { var …" at bounding box center [901, 448] width 1201 height 684
paste textarea "}"
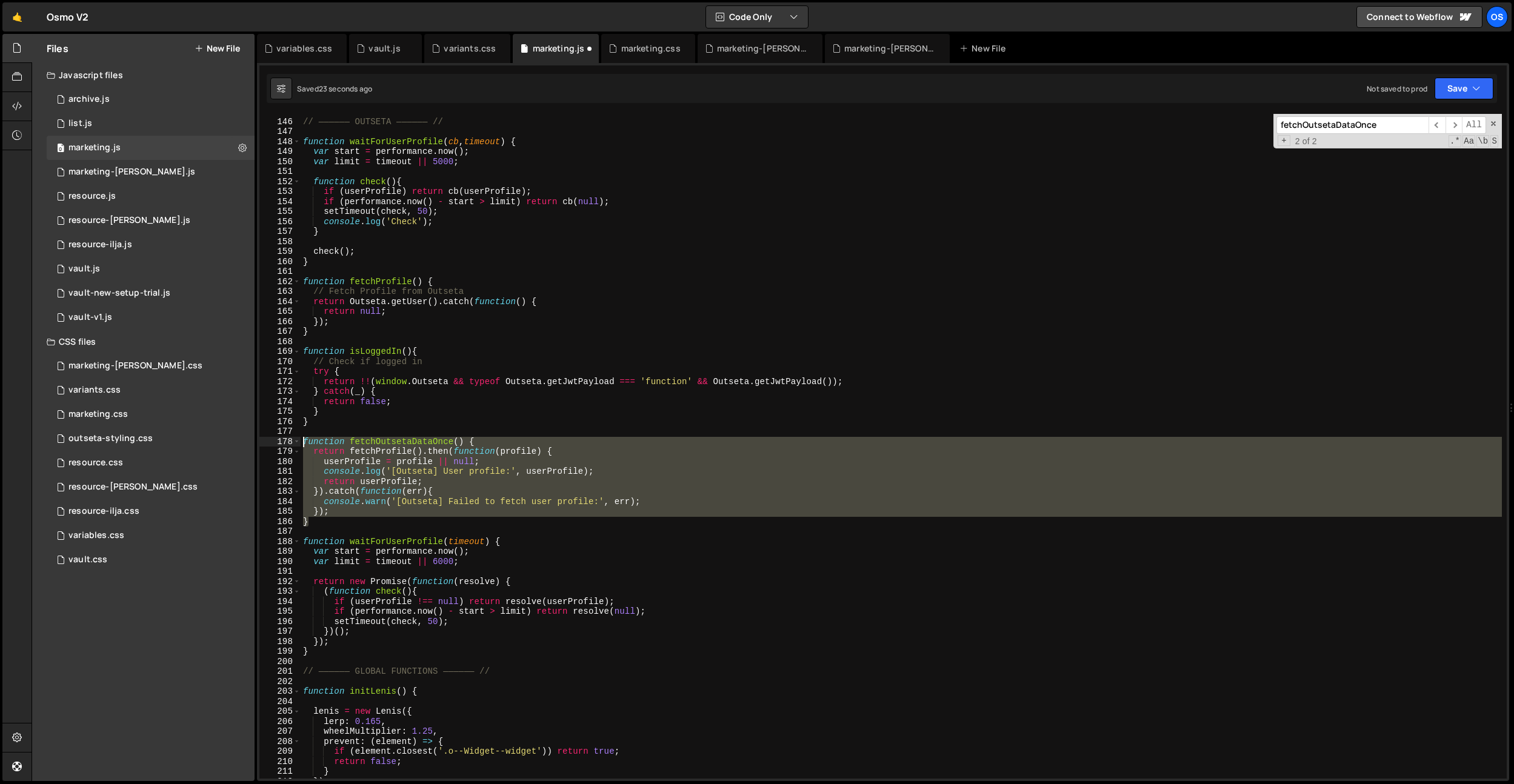
drag, startPoint x: 326, startPoint y: 520, endPoint x: 330, endPoint y: 417, distance: 103.1
click at [294, 443] on div "} 145 146 147 148 149 150 151 152 153 154 155 156 157 158 159 160 161 162 163 1…" at bounding box center [883, 446] width 1247 height 664
paste textarea "}"
type textarea "}"
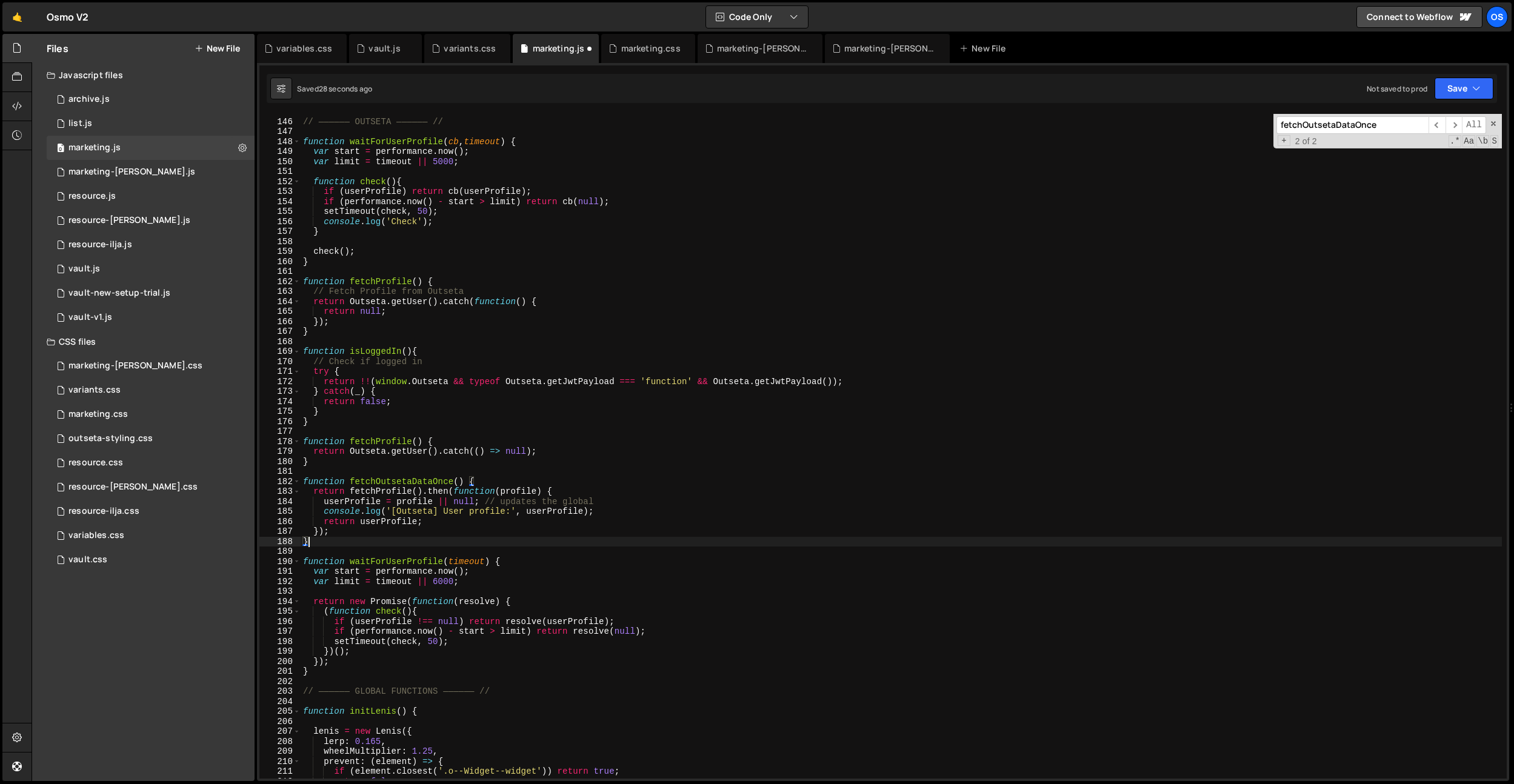
click at [336, 471] on div "// —————— OUTSETA —————— // function waitForUserProfile ( cb , timeout ) { var …" at bounding box center [901, 448] width 1201 height 684
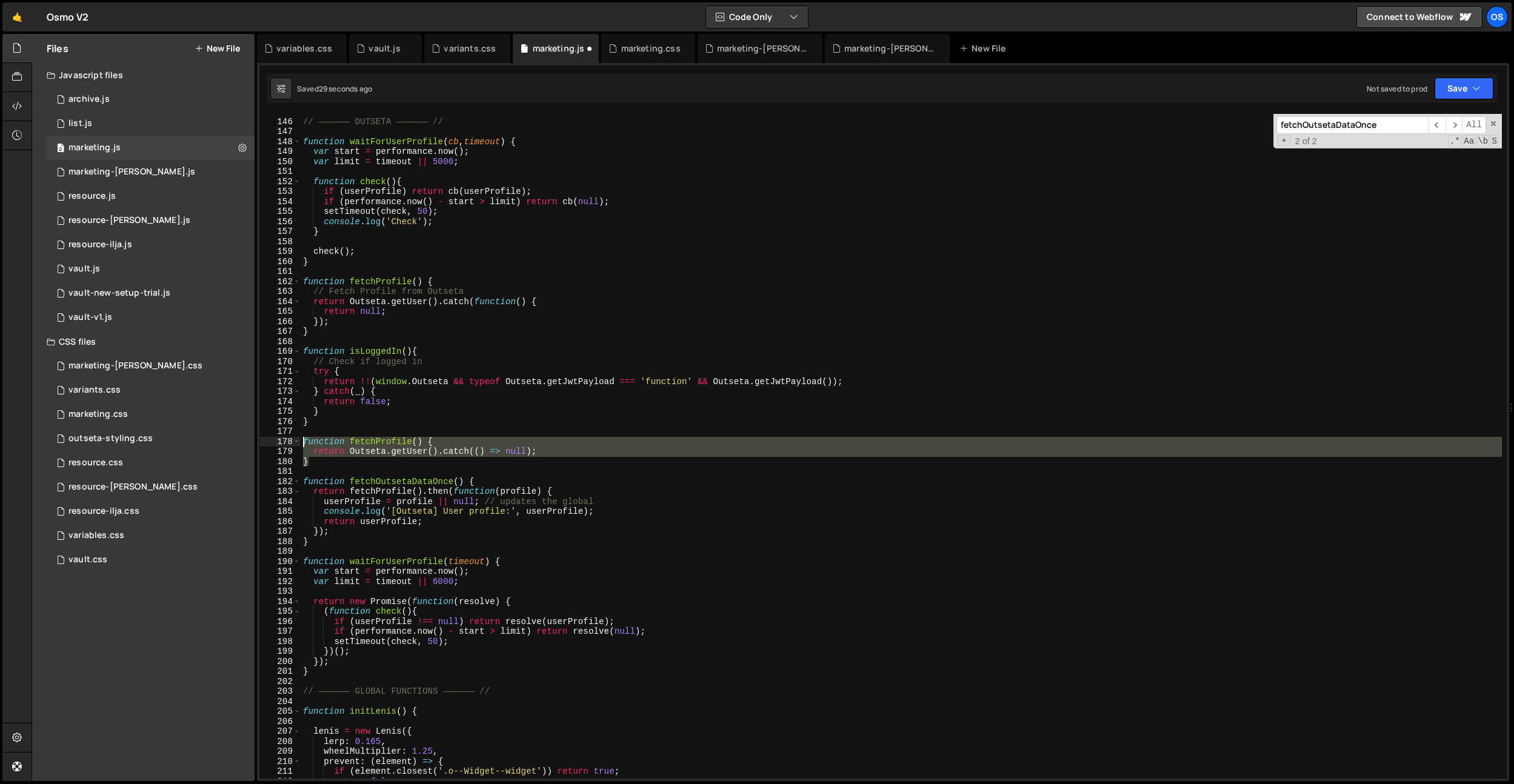
drag, startPoint x: 326, startPoint y: 463, endPoint x: 287, endPoint y: 443, distance: 43.8
click at [287, 443] on div "145 146 147 148 149 150 151 152 153 154 155 156 157 158 159 160 161 162 163 164…" at bounding box center [883, 446] width 1247 height 664
type textarea "function fetchProfile() { return Outseta.getUser().catch(() => null);"
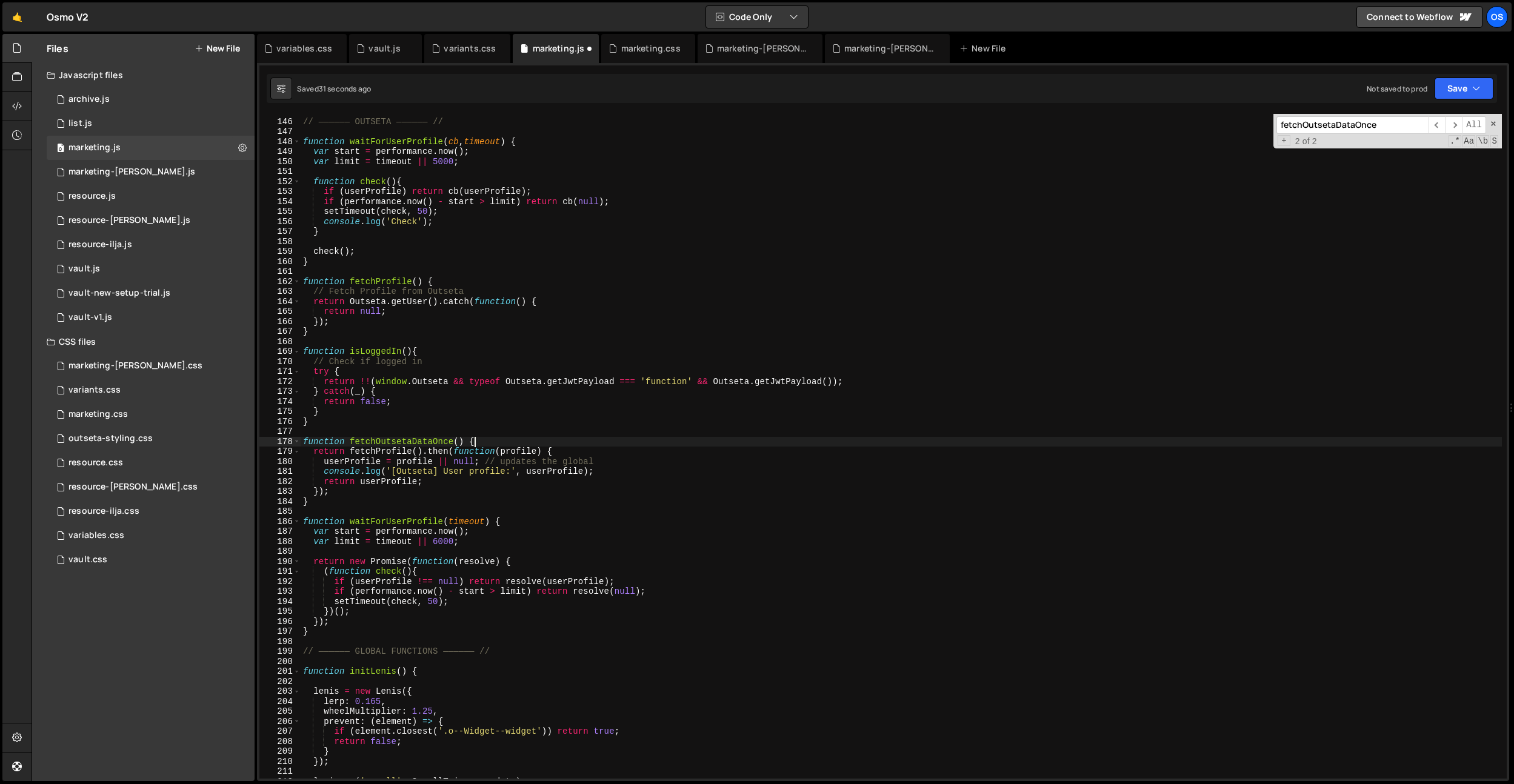
click at [535, 438] on div "// —————— OUTSETA —————— // function waitForUserProfile ( cb , timeout ) { var …" at bounding box center [901, 448] width 1201 height 684
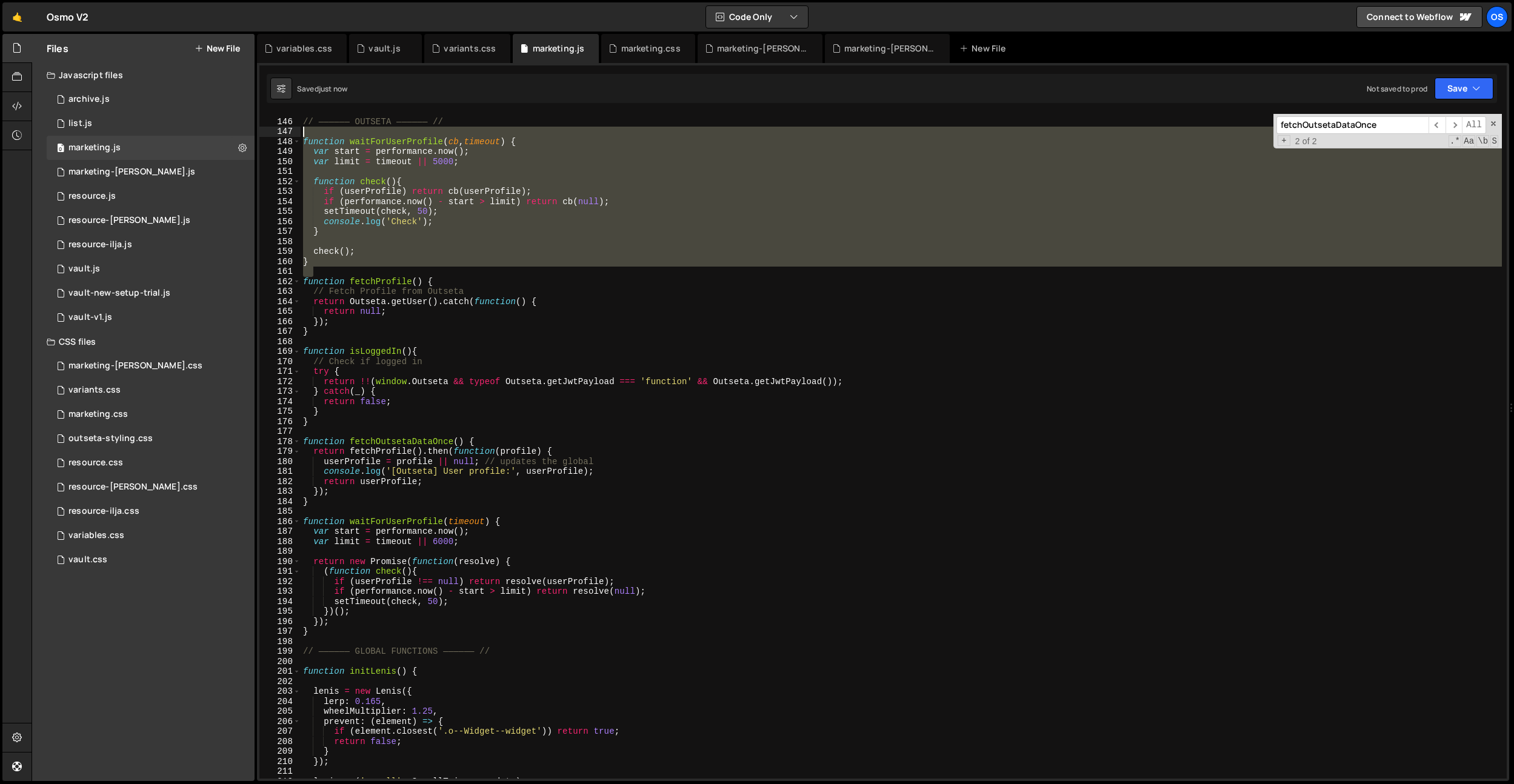
drag, startPoint x: 326, startPoint y: 271, endPoint x: 276, endPoint y: 135, distance: 144.9
click at [276, 135] on div "function fetchOutsetaDataOnce() { 145 146 147 148 149 150 151 152 153 154 155 1…" at bounding box center [883, 446] width 1247 height 664
type textarea "function waitForUserProfile(cb, timeout) {"
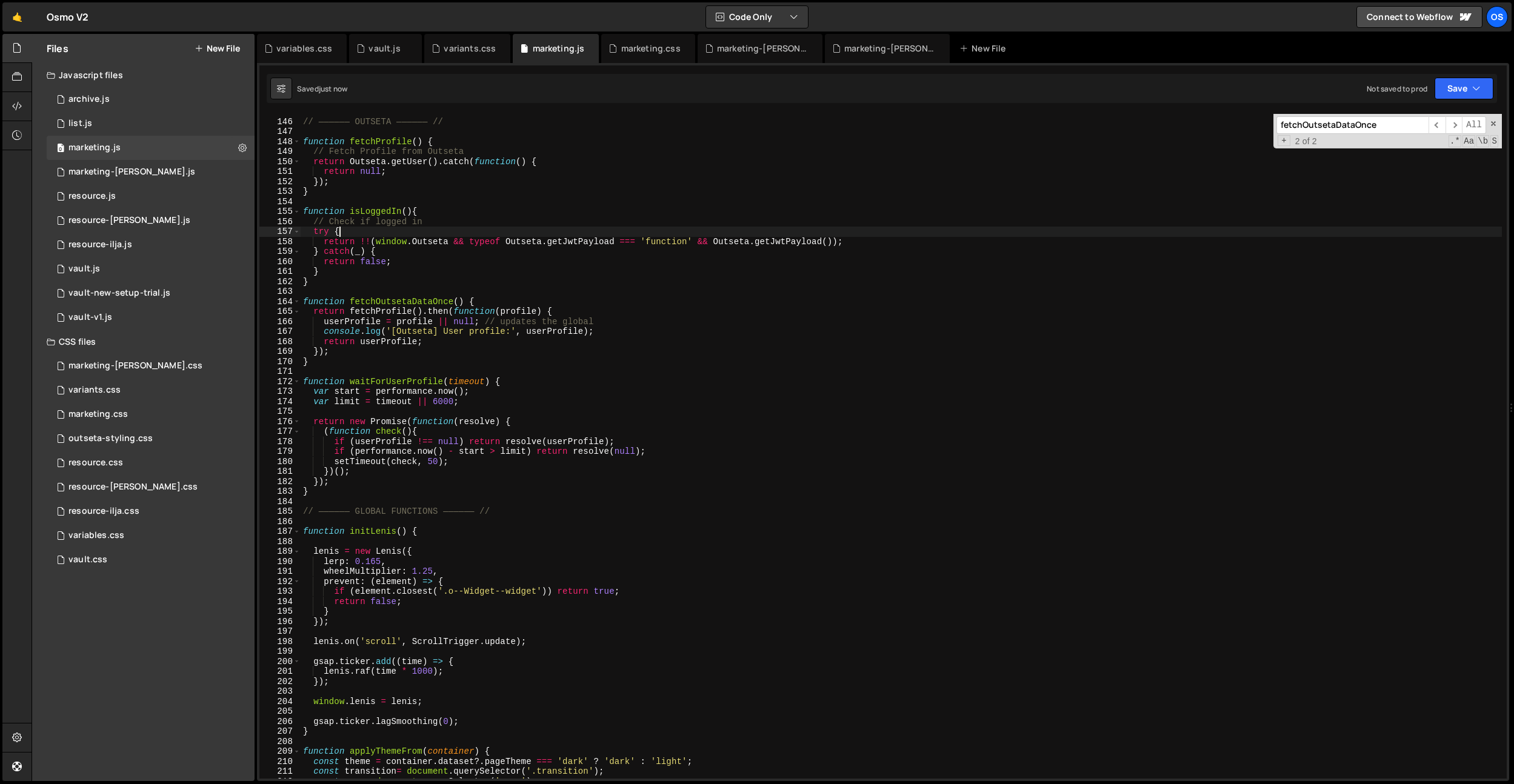
click at [605, 231] on div "// —————— OUTSETA —————— // function fetchProfile ( ) { // Fetch Profile from O…" at bounding box center [901, 448] width 1201 height 684
type textarea "}); }"
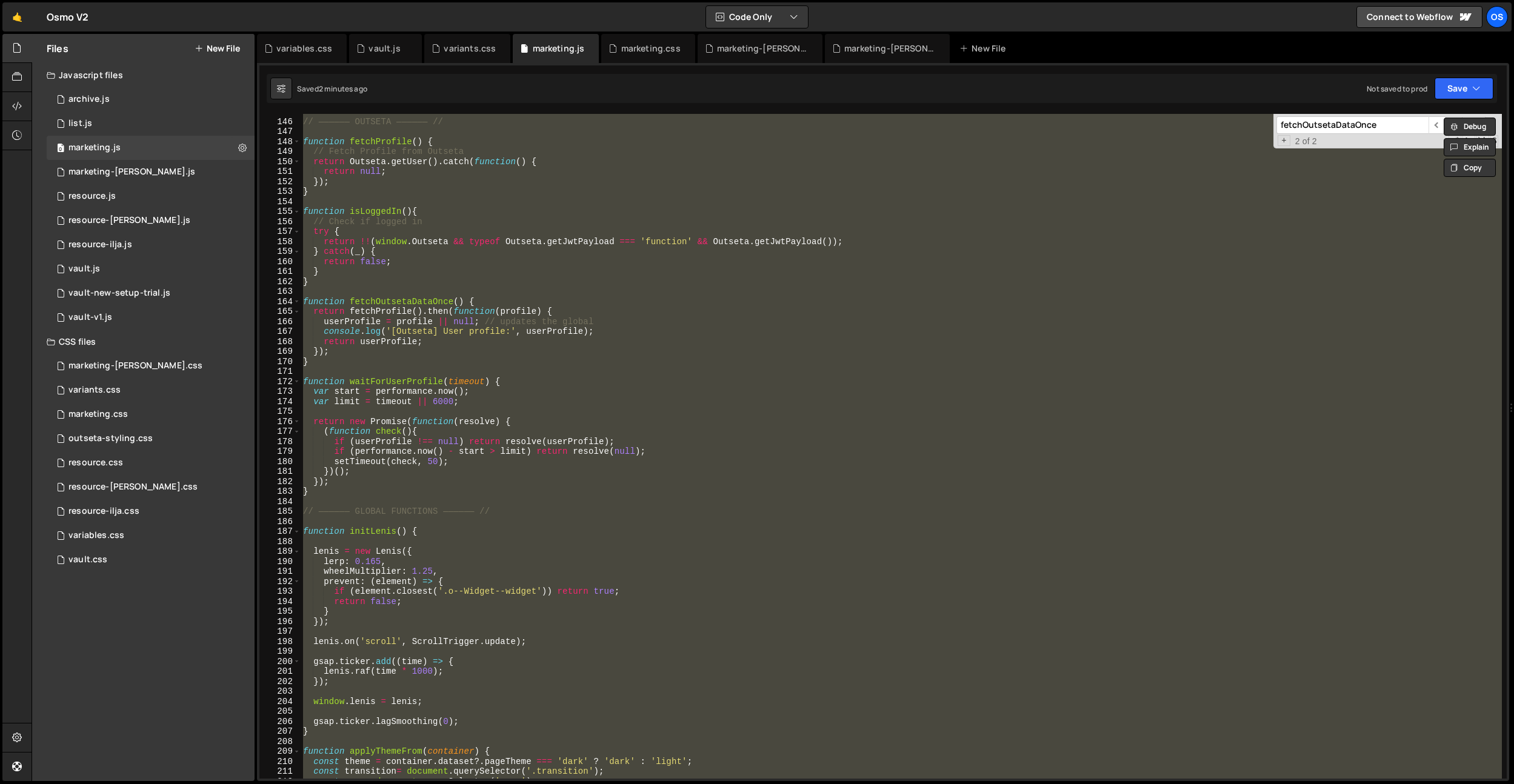
click at [427, 503] on div "// —————— OUTSETA —————— // function fetchProfile ( ) { // Fetch Profile from O…" at bounding box center [901, 446] width 1201 height 664
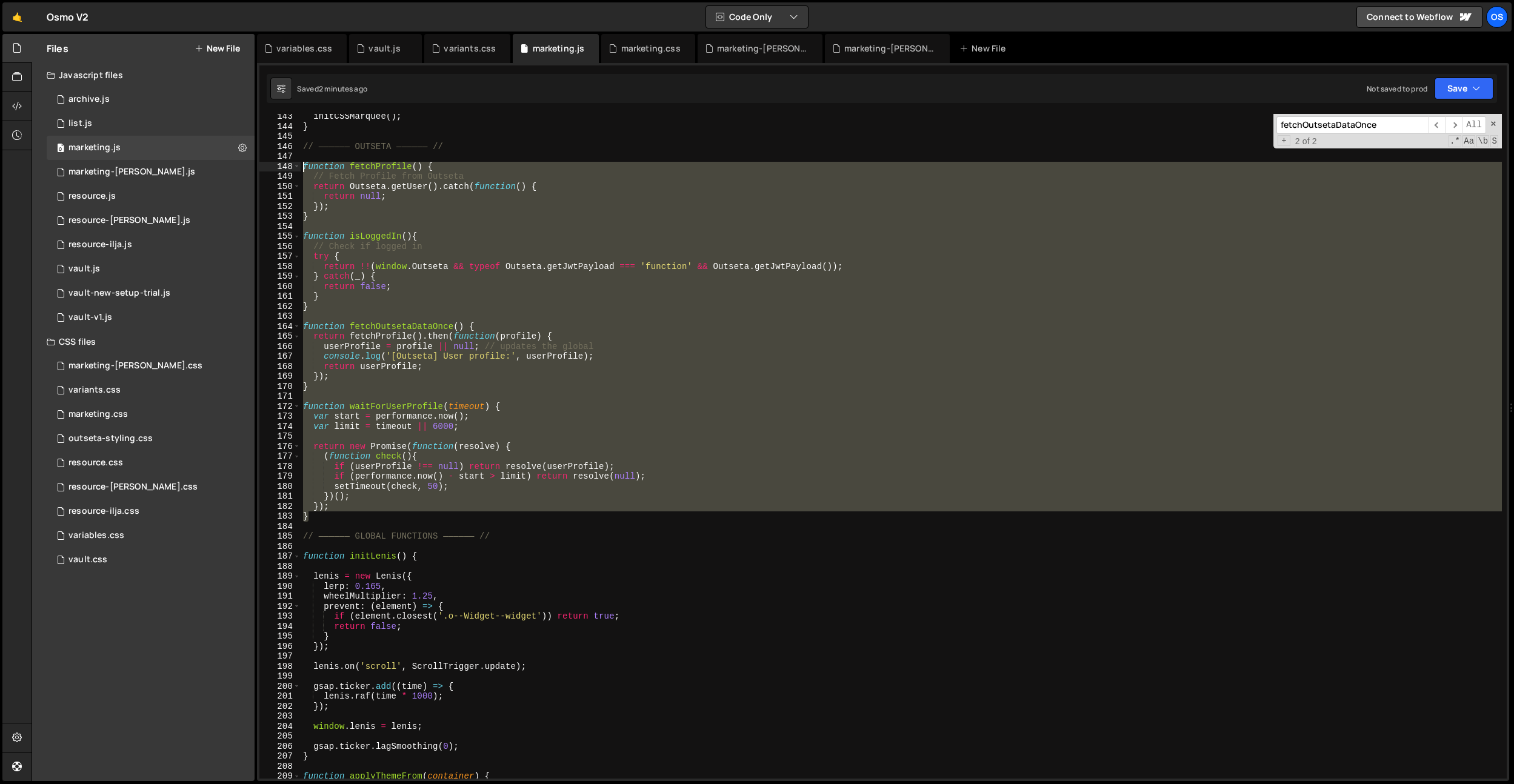
drag, startPoint x: 334, startPoint y: 489, endPoint x: 279, endPoint y: 167, distance: 326.7
click at [279, 167] on div "143 144 145 146 147 148 149 150 151 152 153 154 155 156 157 158 159 160 161 162…" at bounding box center [883, 446] width 1247 height 664
paste textarea "}"
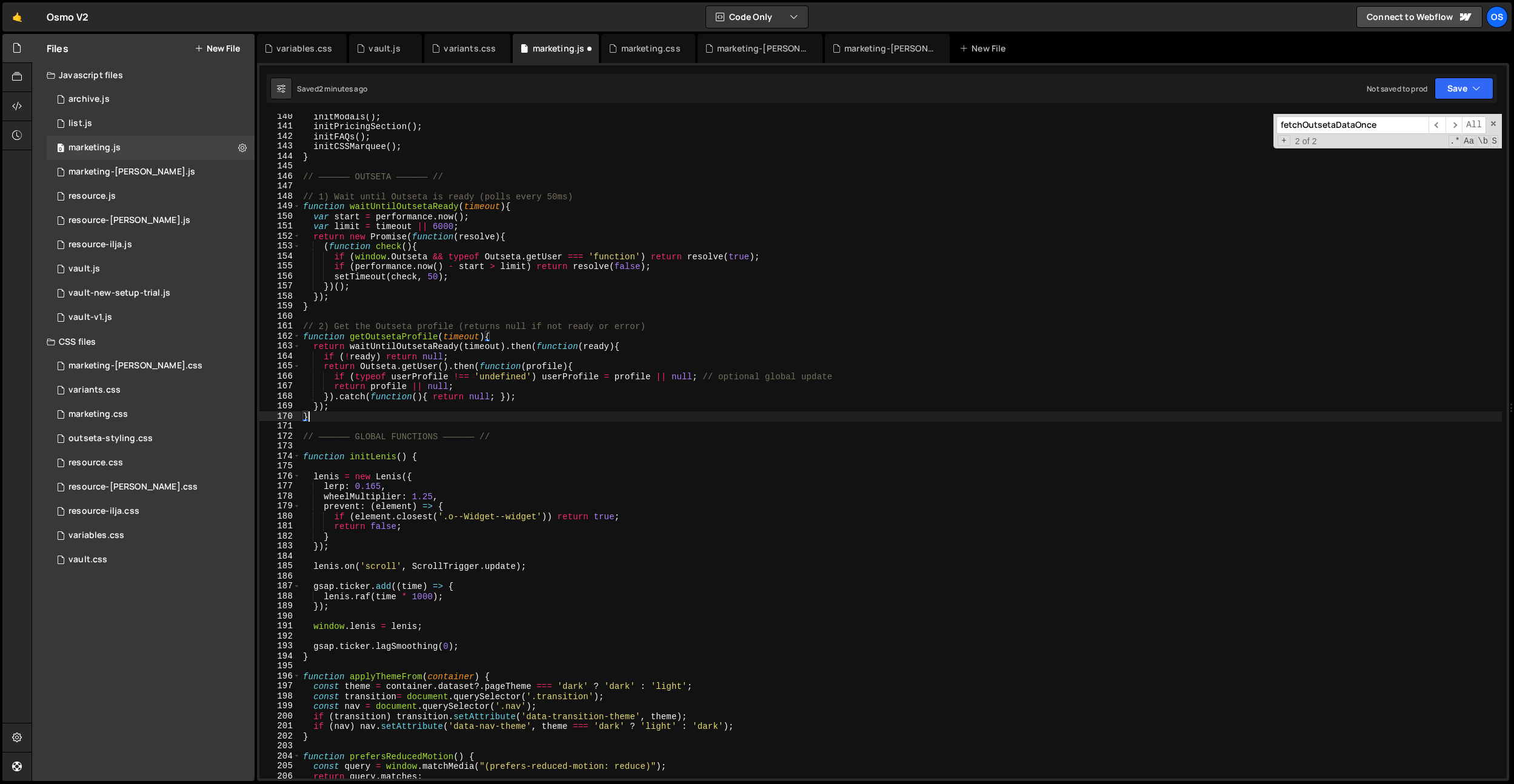
scroll to position [1022, 0]
drag, startPoint x: 598, startPoint y: 194, endPoint x: 234, endPoint y: 194, distance: 364.0
click at [234, 194] on div "Files New File Javascript files 0 archive.js 0 0 list.js 0 0 marketing.js 0 0 0…" at bounding box center [772, 408] width 1482 height 748
type textarea "// 1) Wait until Outseta is ready (polls every 50ms)"
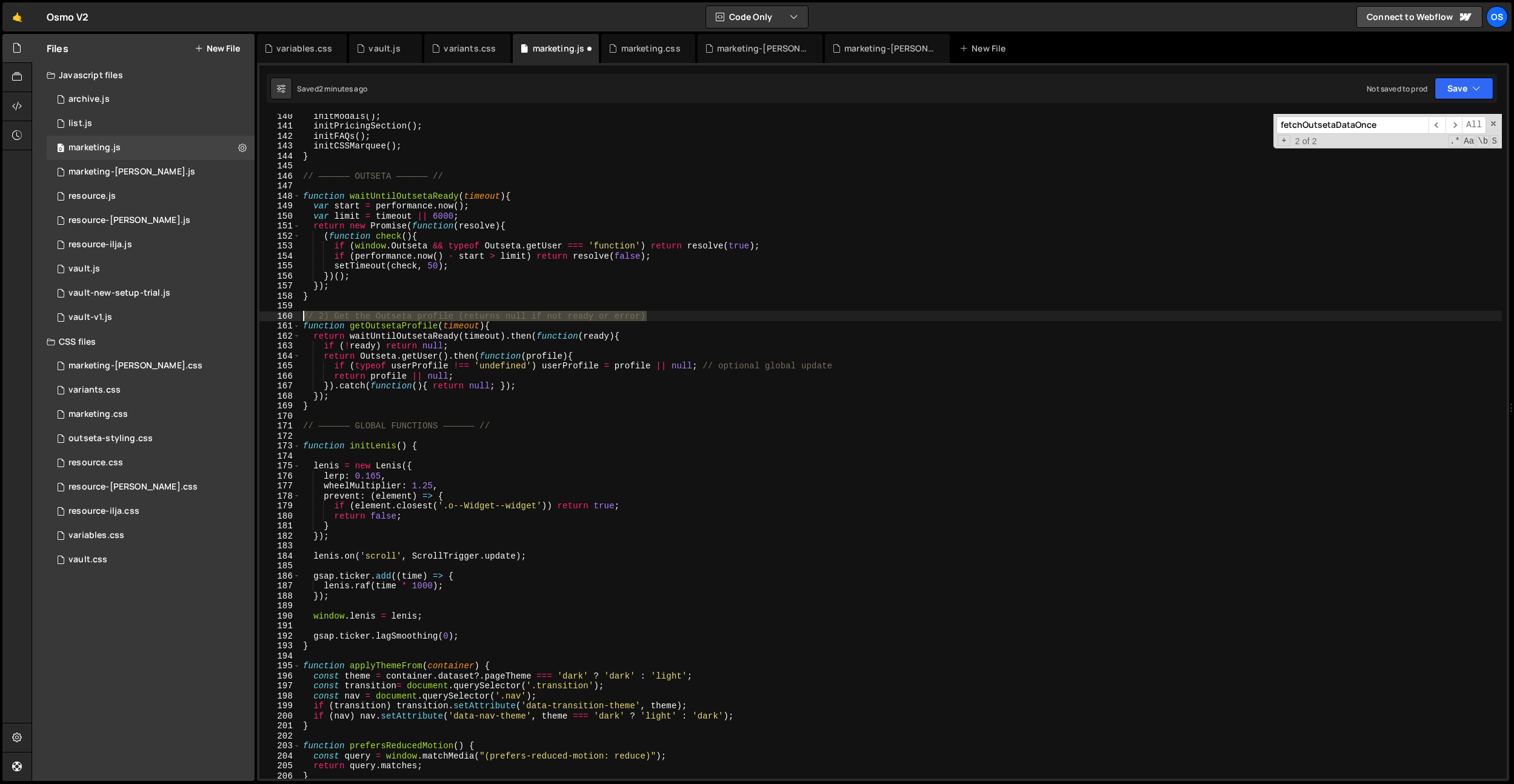
drag, startPoint x: 663, startPoint y: 311, endPoint x: 257, endPoint y: 313, distance: 406.0
click at [257, 313] on div "1 2 3 4 5 6 [PERSON_NAME] . hooks . beforeEnter (( ) => { }) ; pause ​ ​ All Re…" at bounding box center [883, 422] width 1252 height 718
type textarea "// 2) Get the Outseta profile (returns null if not ready or error)"
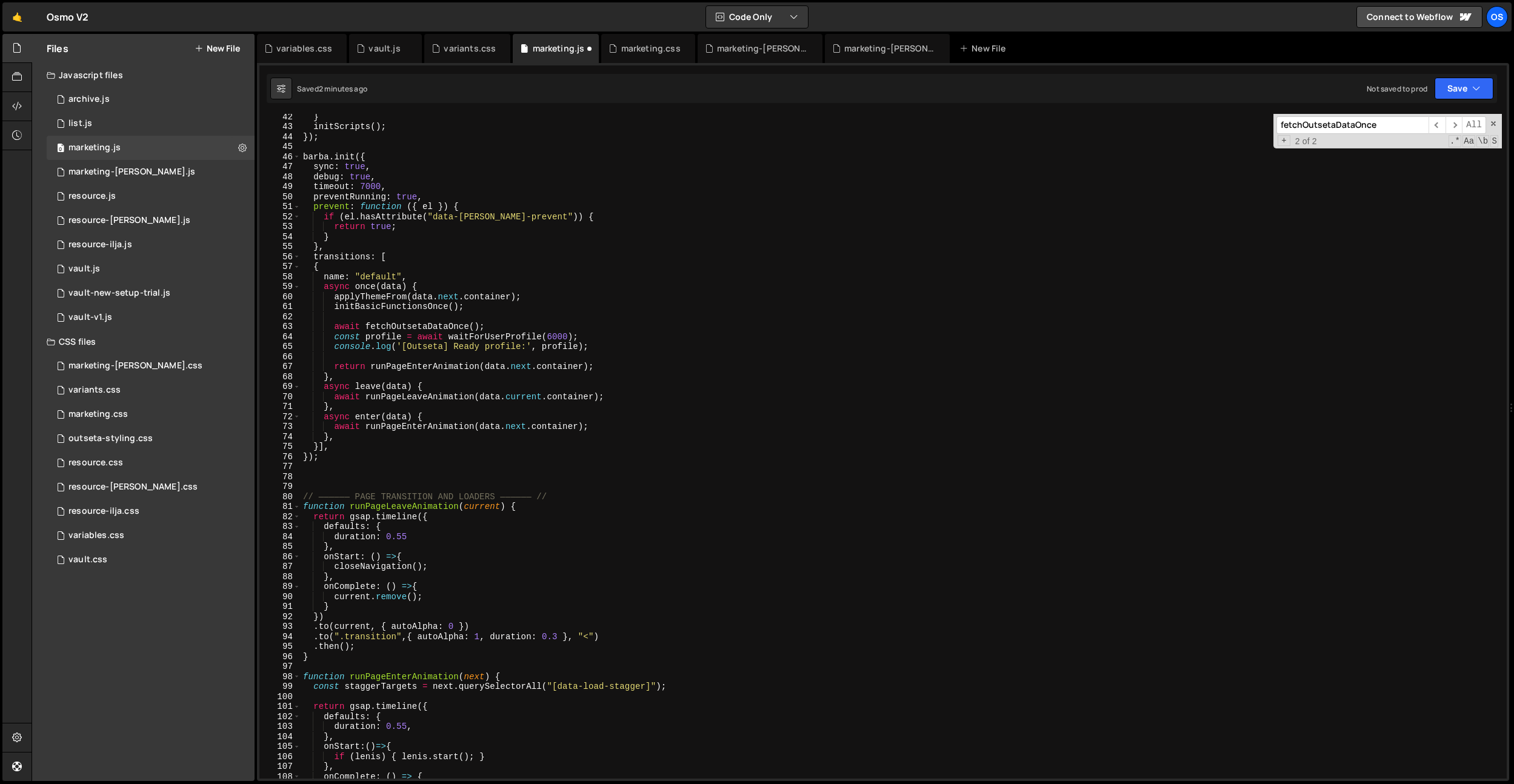
scroll to position [302, 0]
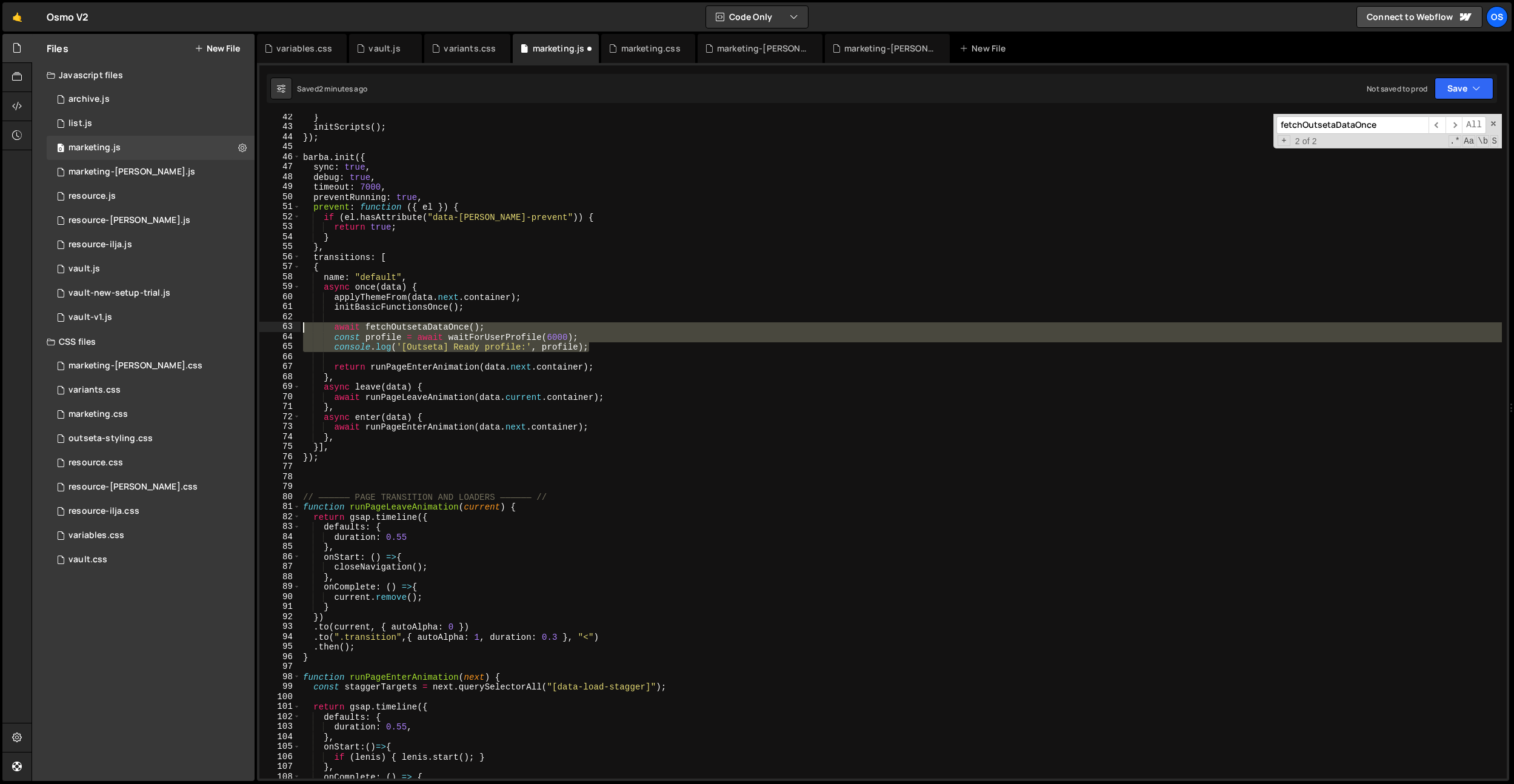
drag, startPoint x: 611, startPoint y: 350, endPoint x: 218, endPoint y: 331, distance: 393.5
click at [218, 331] on div "Files New File Javascript files 0 archive.js 0 0 list.js 0 0 marketing.js 0 0 0…" at bounding box center [772, 408] width 1482 height 748
paste textarea "console.log('[Outseta] profile:', profile"
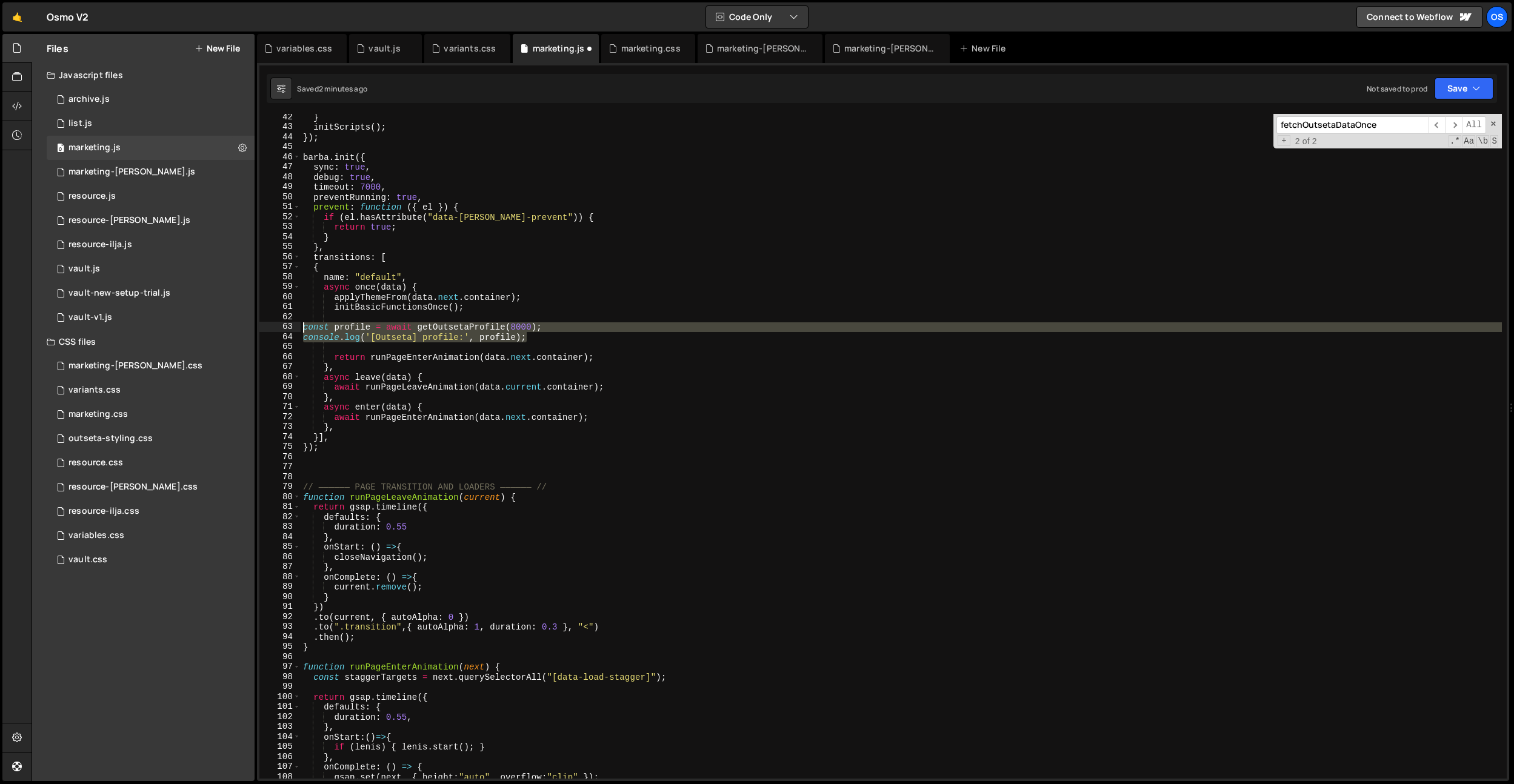
drag, startPoint x: 537, startPoint y: 338, endPoint x: 203, endPoint y: 330, distance: 334.1
click at [203, 330] on div "Files New File Javascript files 0 archive.js 0 0 list.js 0 0 marketing.js 0 0 0…" at bounding box center [772, 408] width 1482 height 748
type textarea "const profile = await getOutsetaProfile(8000); console.log('[Outseta] profile:'…"
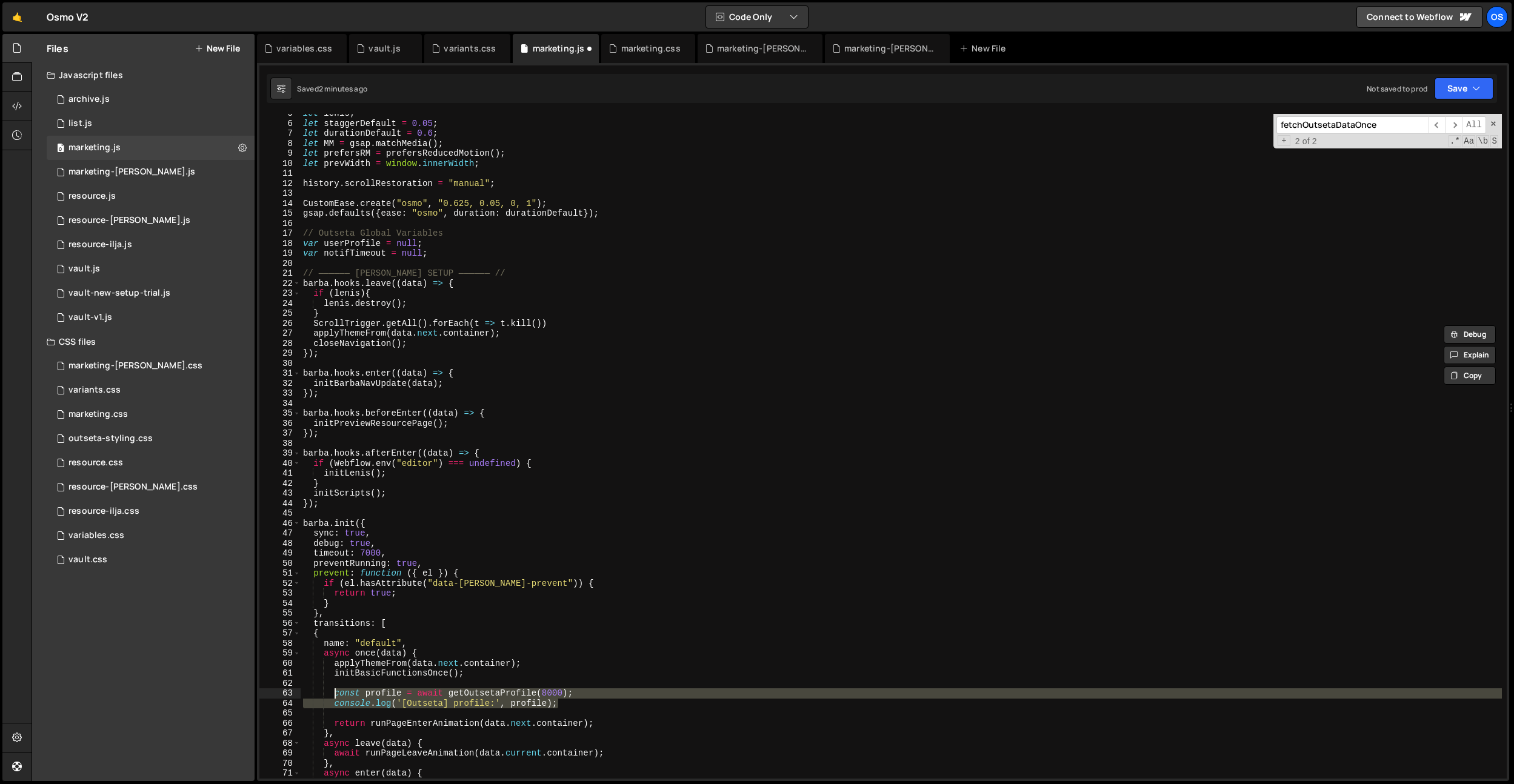
scroll to position [0, 0]
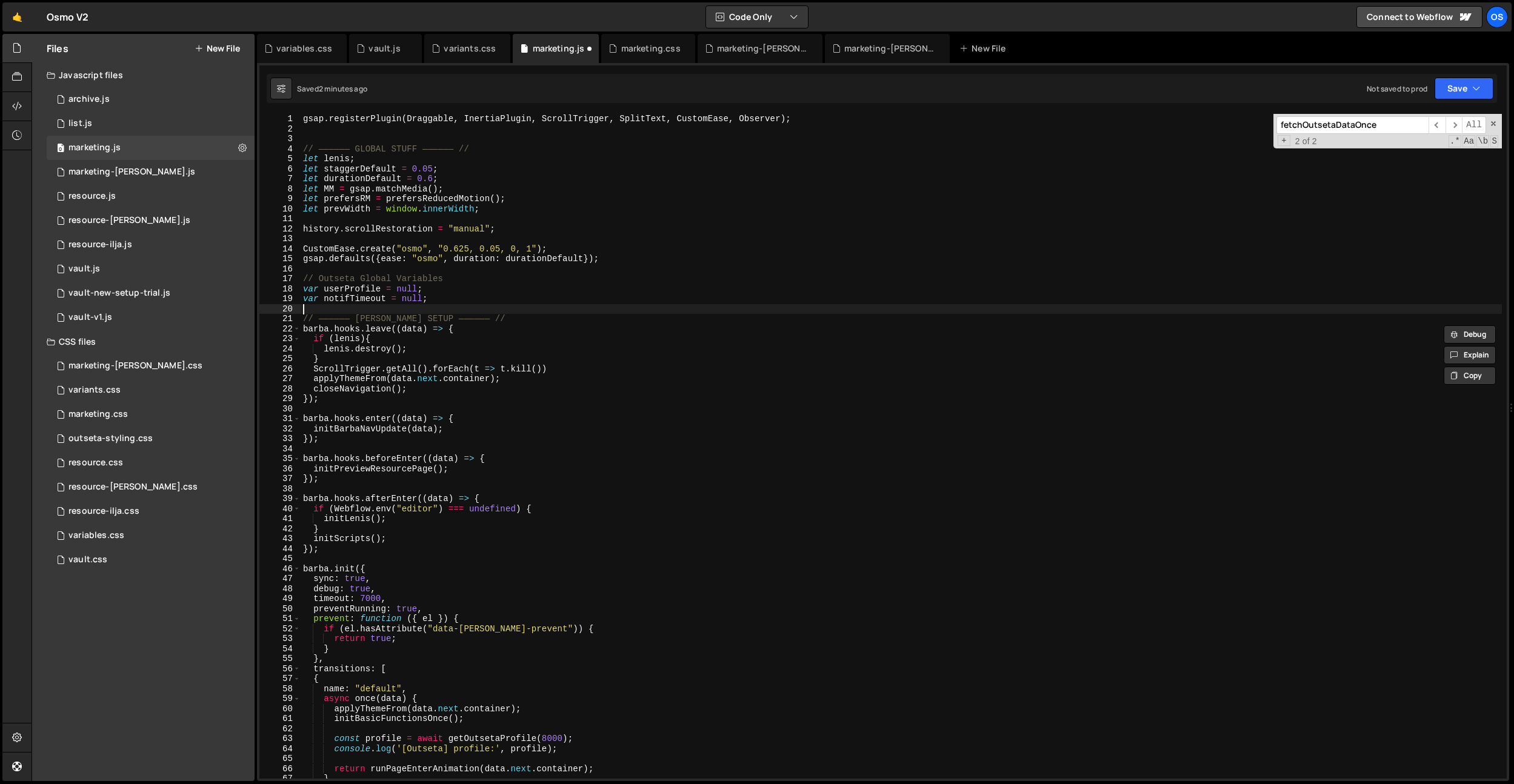
click at [439, 305] on div "gsap . registerPlugin ( Draggable , InertiaPlugin , ScrollTrigger , SplitText ,…" at bounding box center [901, 456] width 1201 height 684
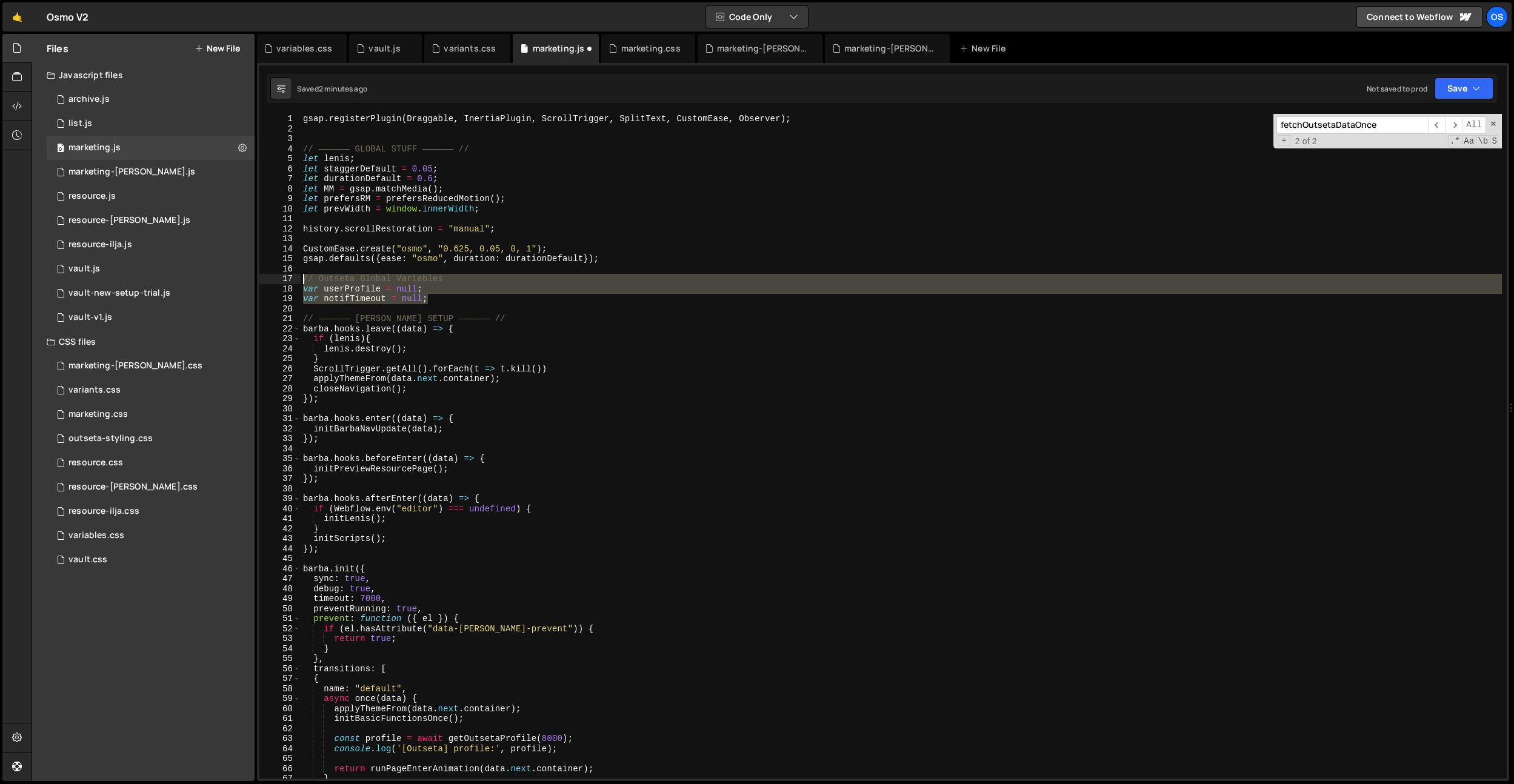
drag, startPoint x: 440, startPoint y: 298, endPoint x: 263, endPoint y: 280, distance: 177.9
click at [263, 280] on div "1 2 3 4 5 6 7 8 9 10 11 12 13 14 15 16 17 18 19 20 21 22 23 24 25 26 27 28 29 3…" at bounding box center [883, 446] width 1247 height 664
type textarea "// Outseta Global Variables var userProfile = null;"
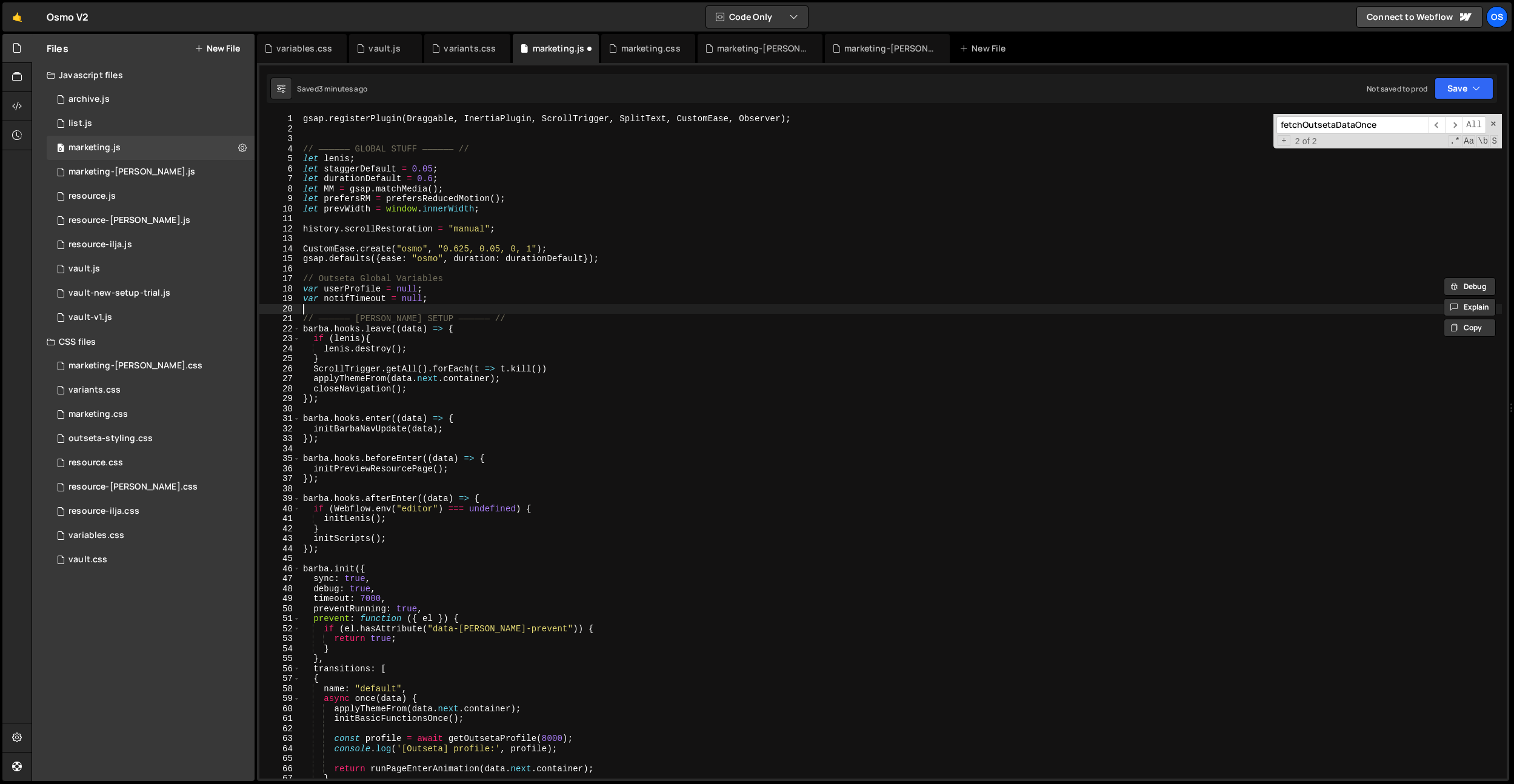
click at [439, 306] on div "gsap . registerPlugin ( Draggable , InertiaPlugin , ScrollTrigger , SplitText ,…" at bounding box center [901, 456] width 1201 height 684
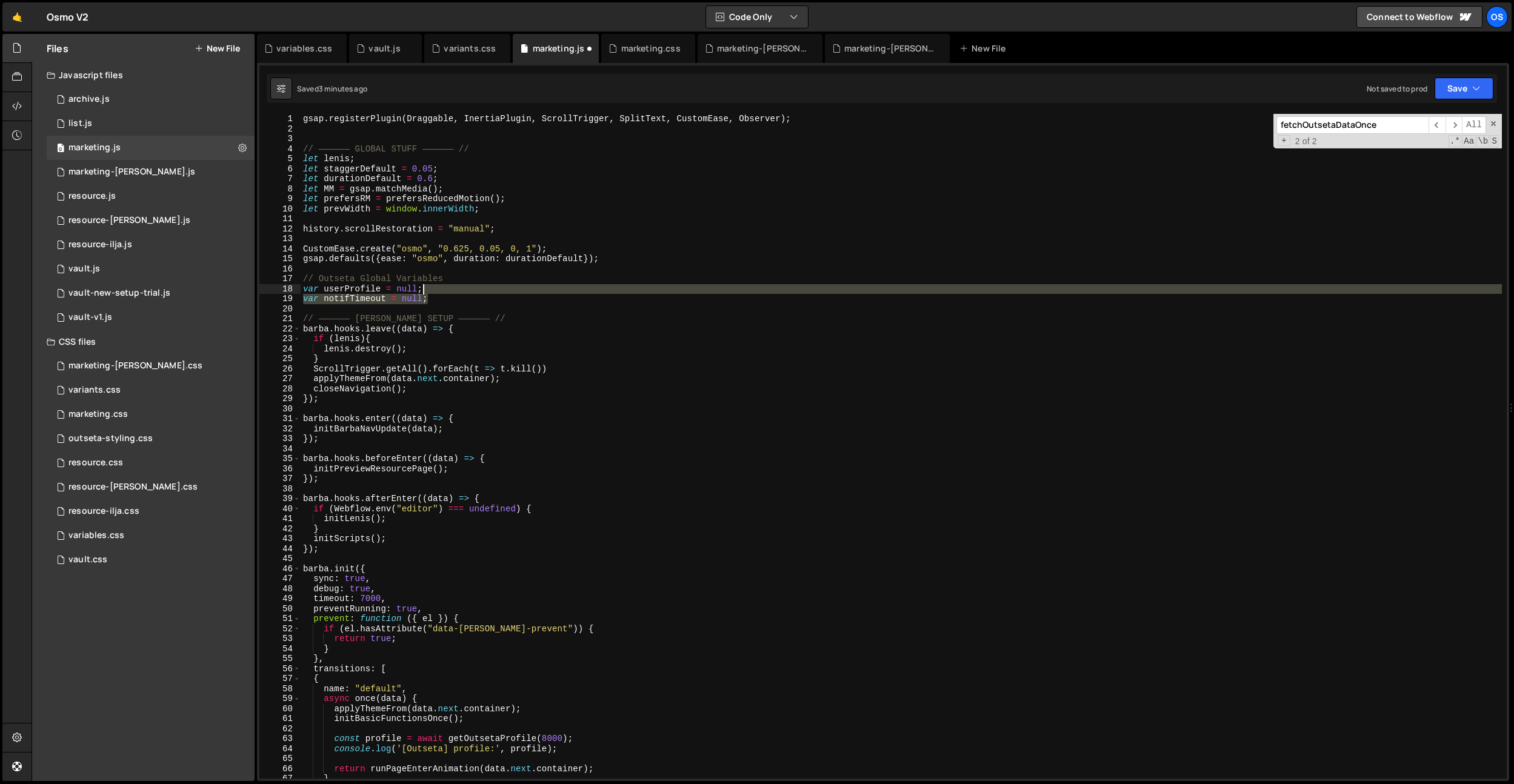
click at [454, 291] on div "gsap . registerPlugin ( Draggable , InertiaPlugin , ScrollTrigger , SplitText ,…" at bounding box center [901, 456] width 1201 height 684
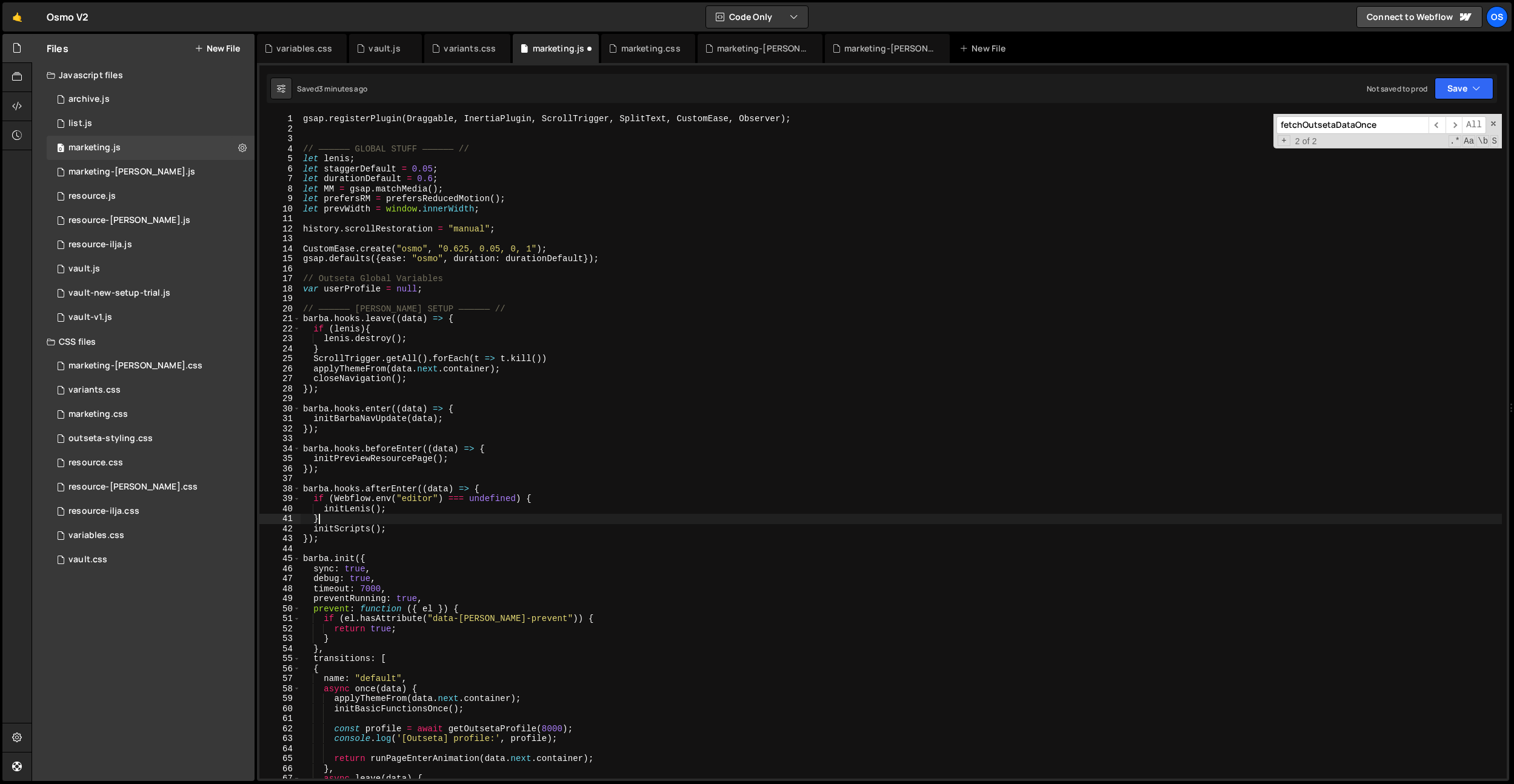
click at [671, 520] on div "gsap . registerPlugin ( Draggable , InertiaPlugin , ScrollTrigger , SplitText ,…" at bounding box center [901, 456] width 1201 height 684
click at [582, 341] on div "gsap . registerPlugin ( Draggable , InertiaPlugin , ScrollTrigger , SplitText ,…" at bounding box center [901, 456] width 1201 height 684
type textarea "}); }"
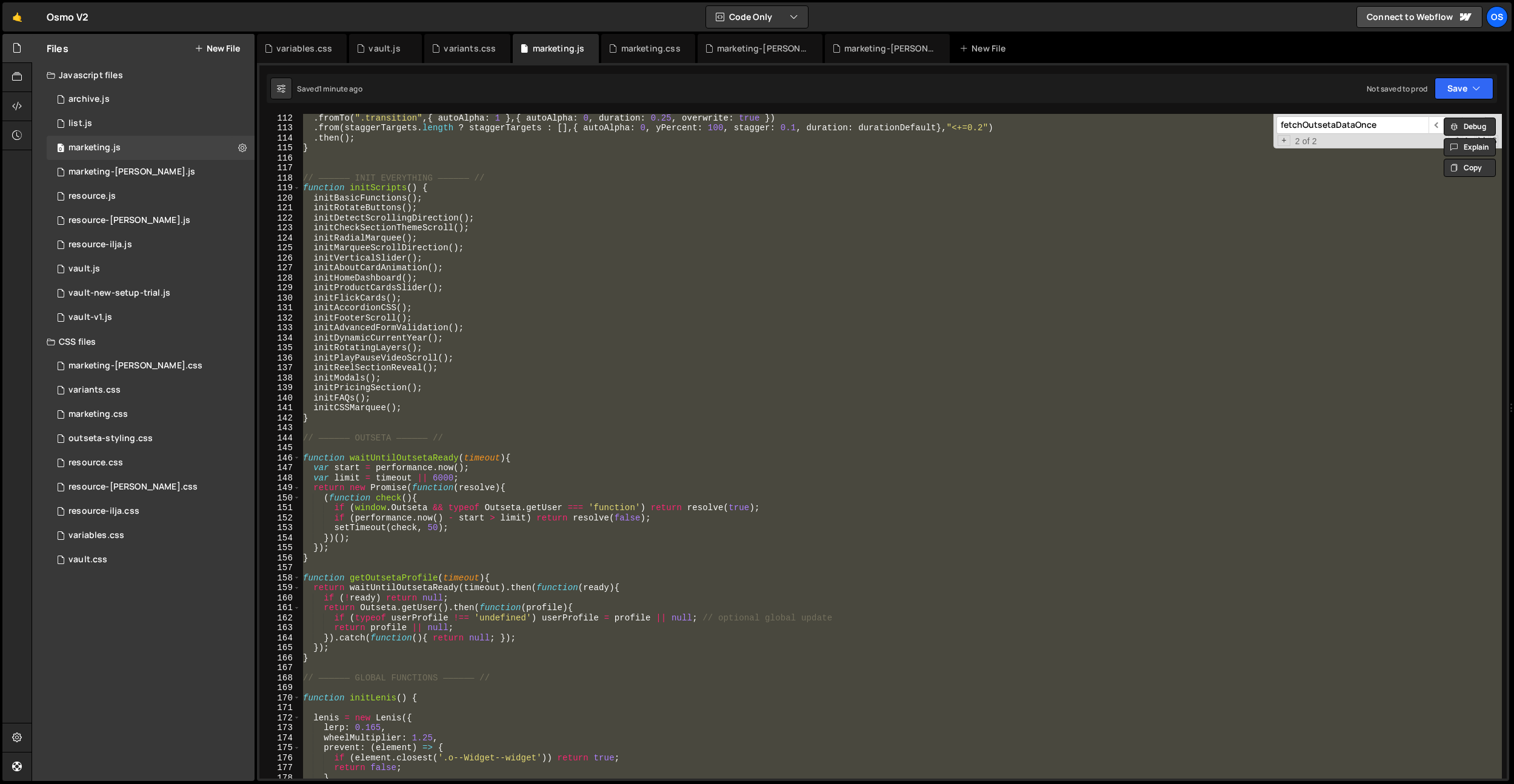
scroll to position [881, 0]
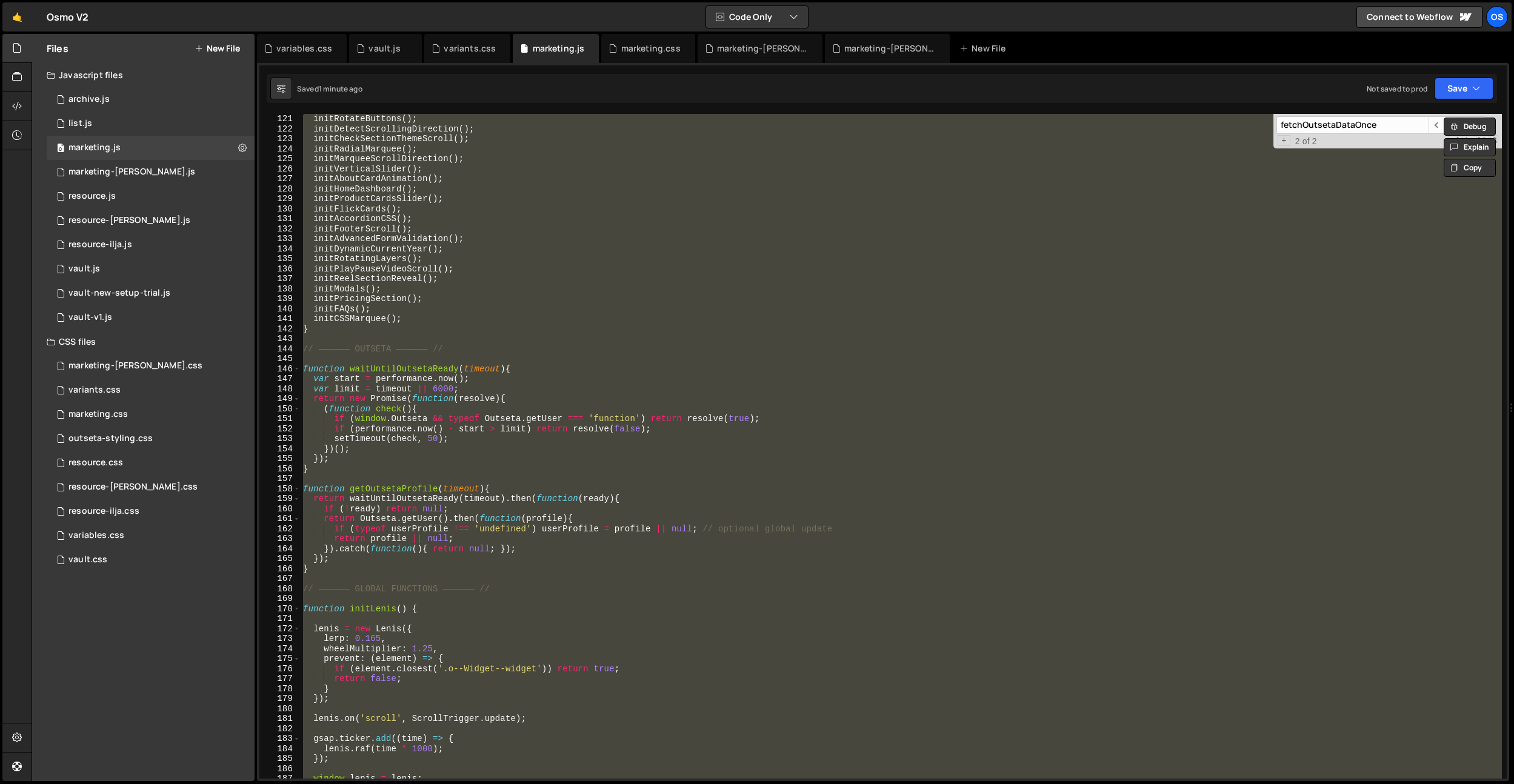
drag, startPoint x: 346, startPoint y: 602, endPoint x: 309, endPoint y: 573, distance: 47.0
click at [346, 602] on div "initRotateButtons ( ) ; initDetectScrollingDirection ( ) ; initCheckSectionThem…" at bounding box center [901, 446] width 1201 height 664
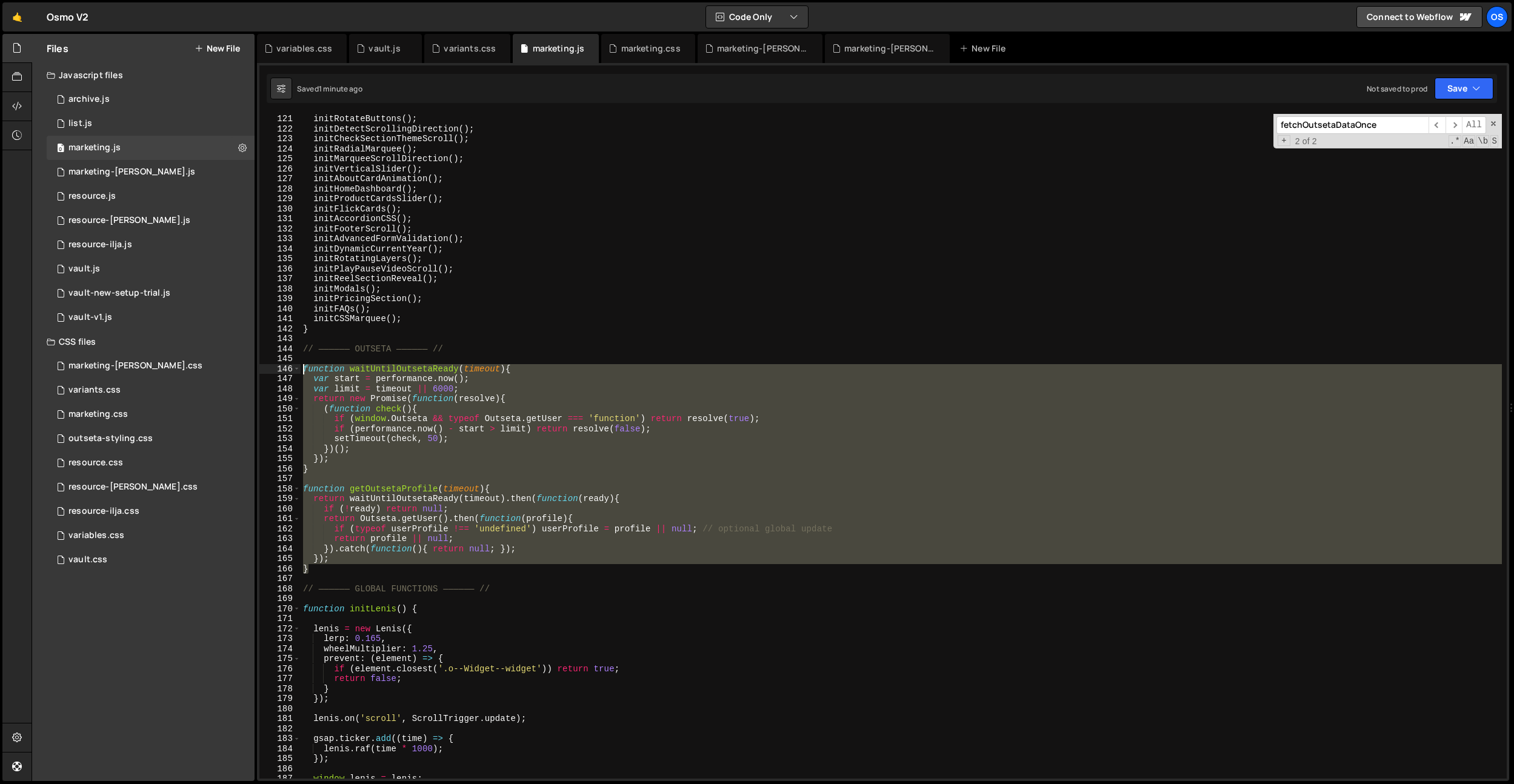
drag, startPoint x: 309, startPoint y: 571, endPoint x: 287, endPoint y: 371, distance: 201.2
click at [287, 371] on div "121 122 123 124 125 126 127 128 129 130 131 132 133 134 135 136 137 138 139 140…" at bounding box center [883, 446] width 1247 height 664
paste textarea "}"
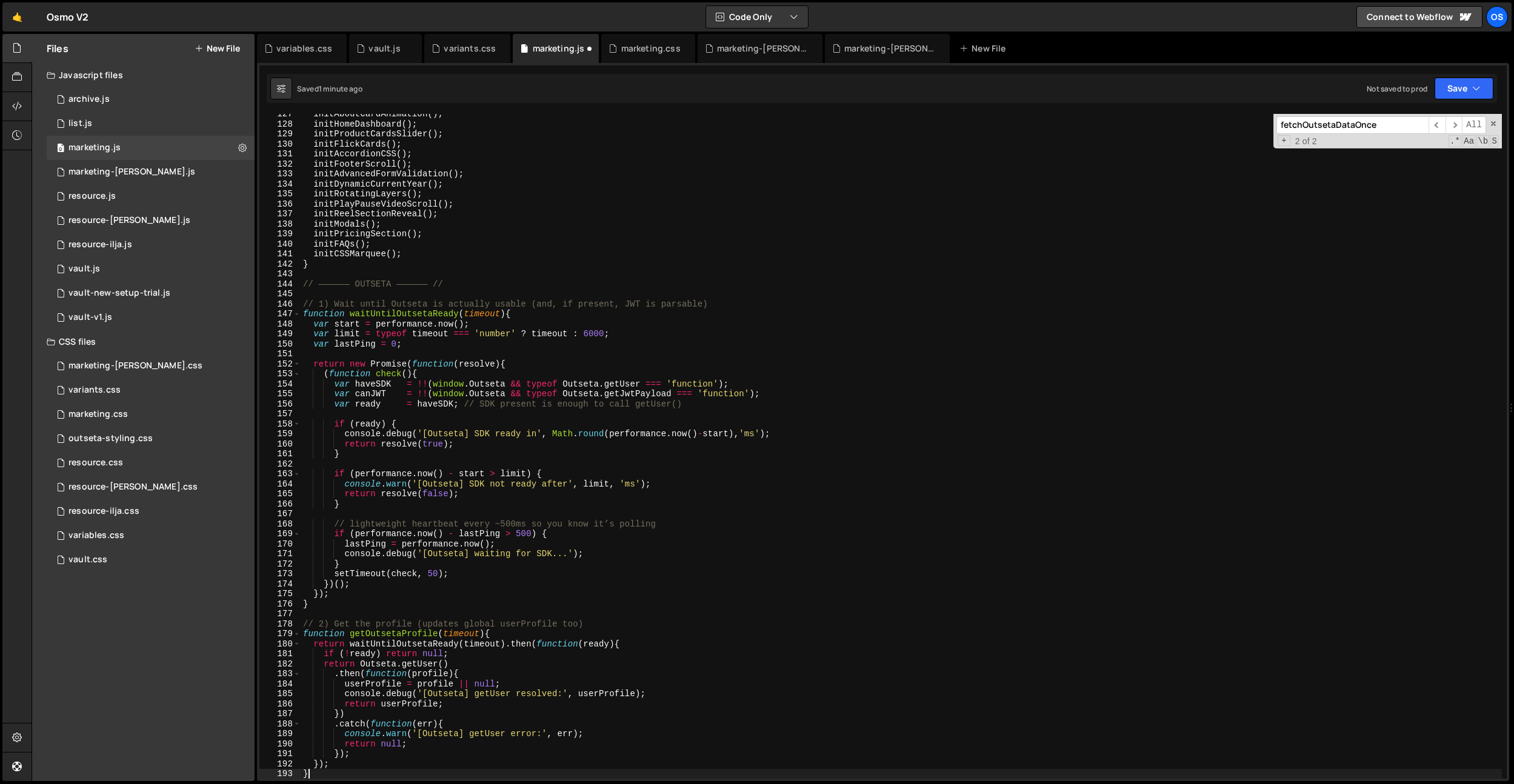
scroll to position [920, 0]
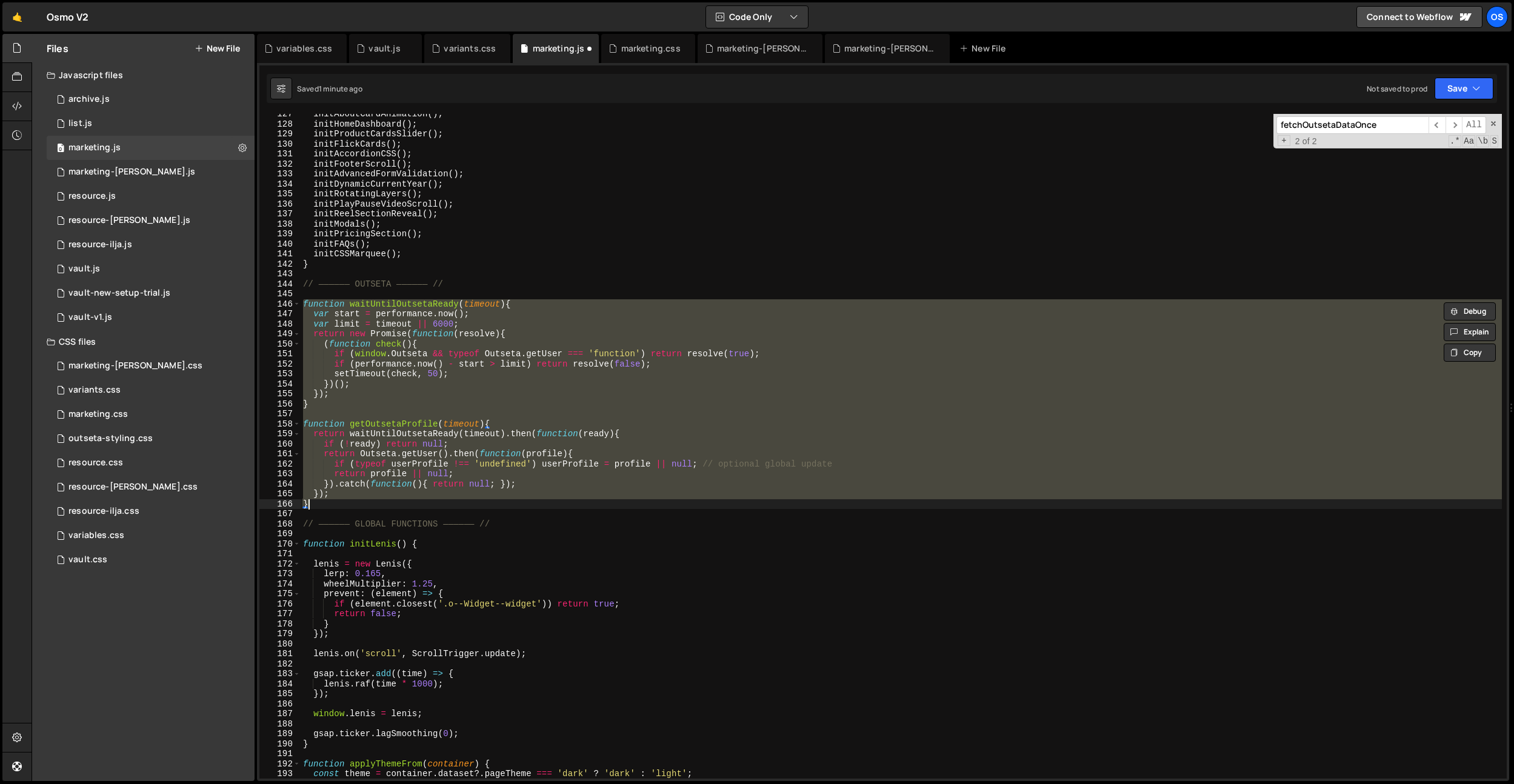
paste textarea
type textarea "}"
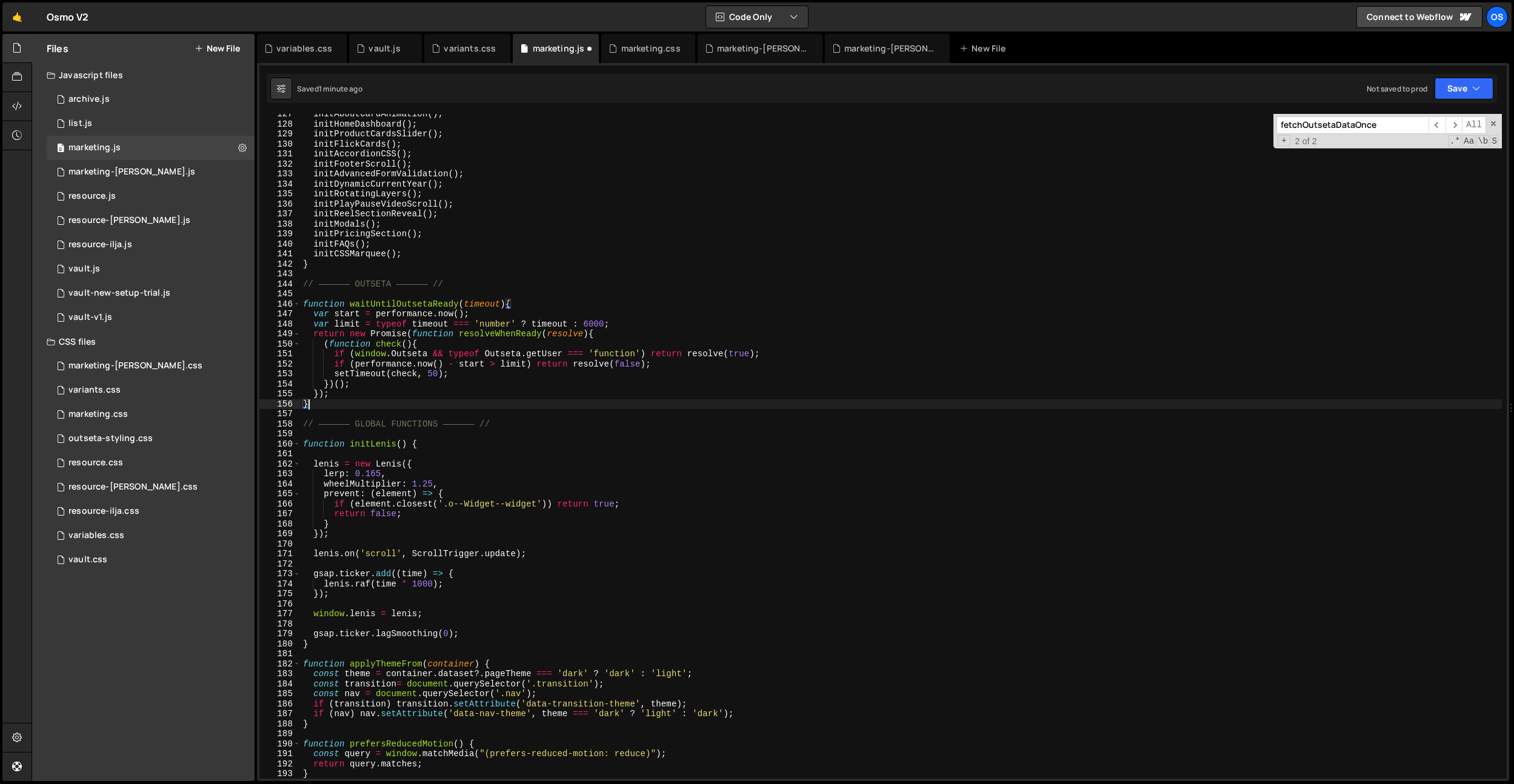
click at [329, 407] on div "initAboutCardAnimation ( ) ; initHomeDashboard ( ) ; initProductCardsSlider ( )…" at bounding box center [901, 451] width 1201 height 684
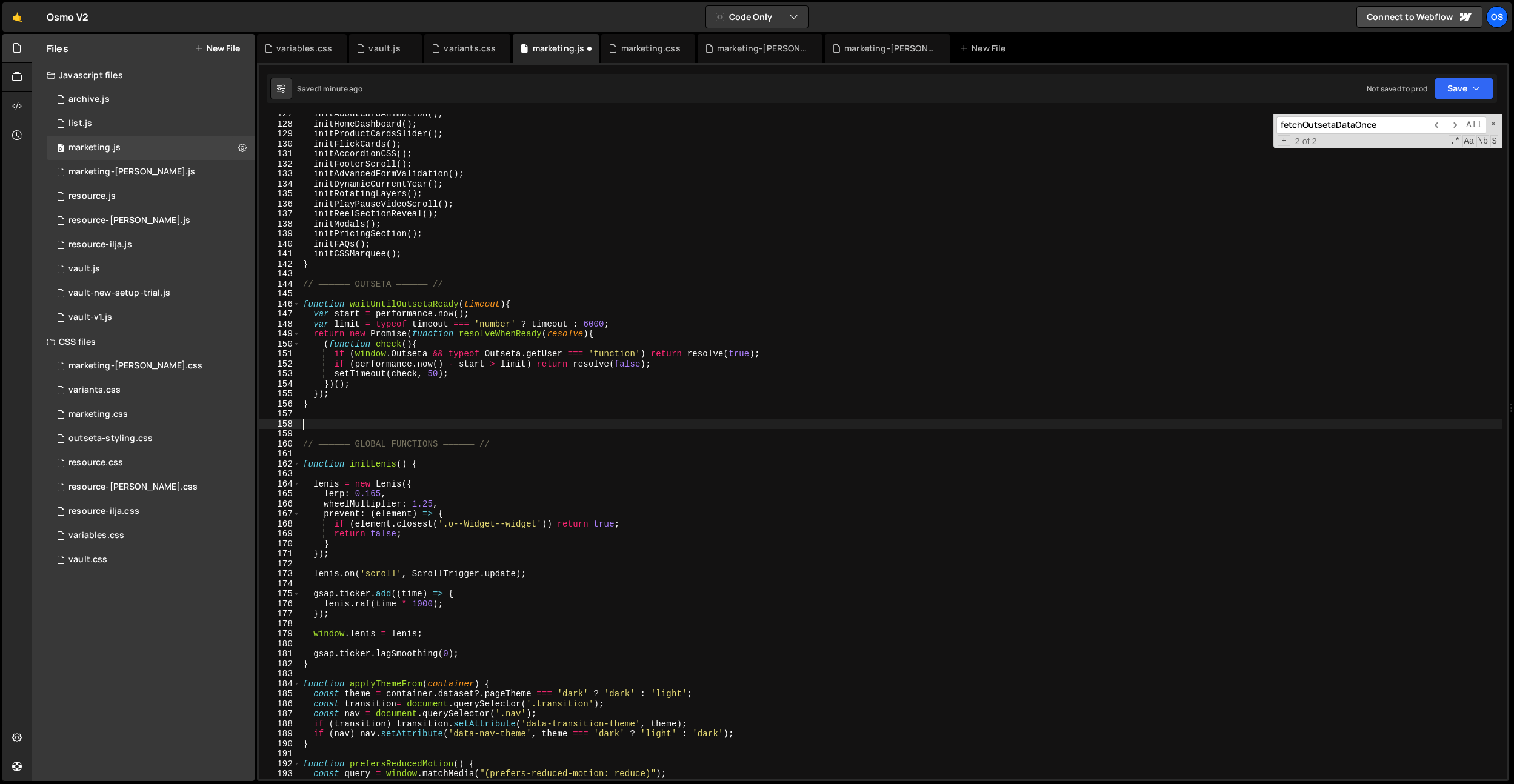
paste textarea "}"
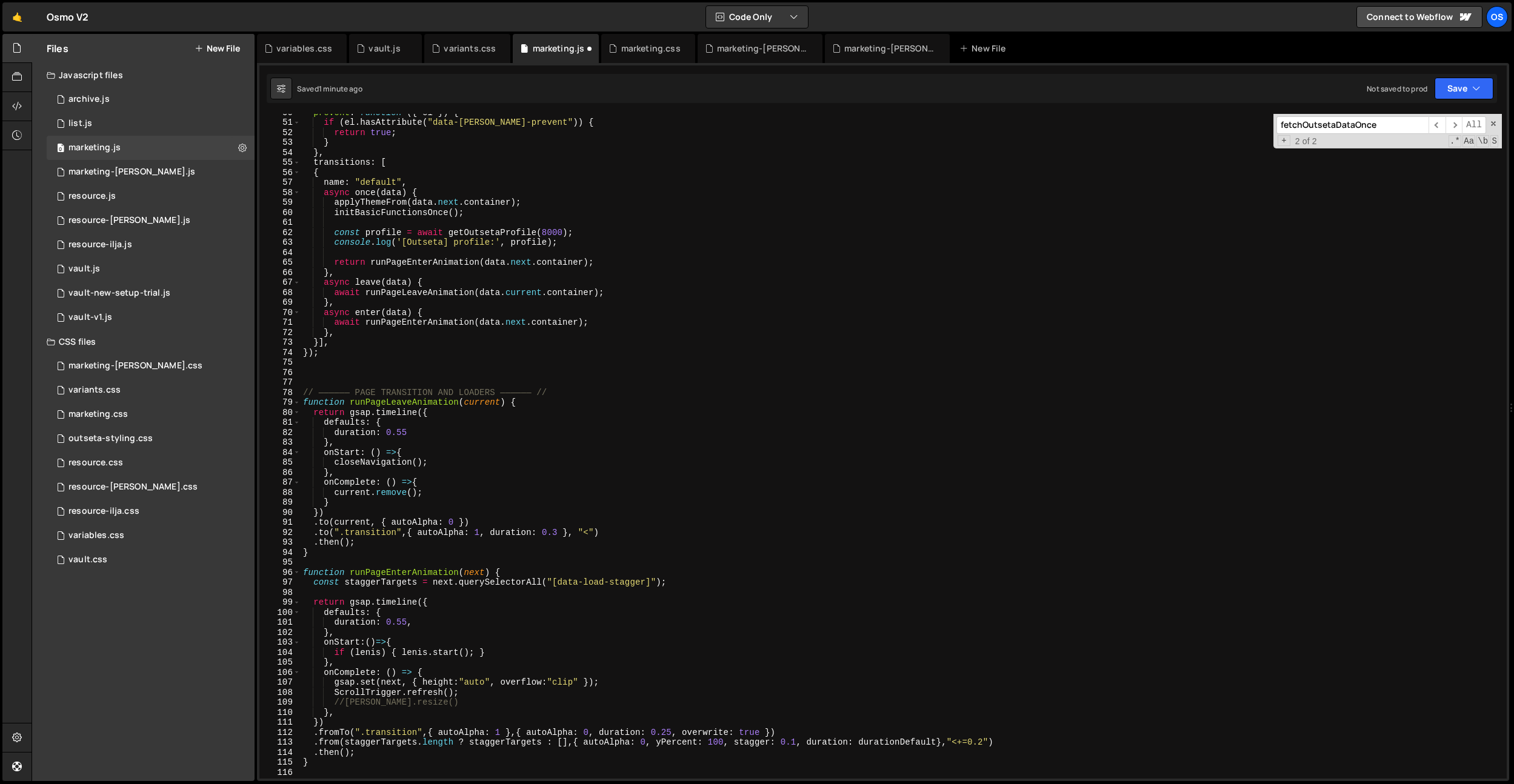
scroll to position [274, 0]
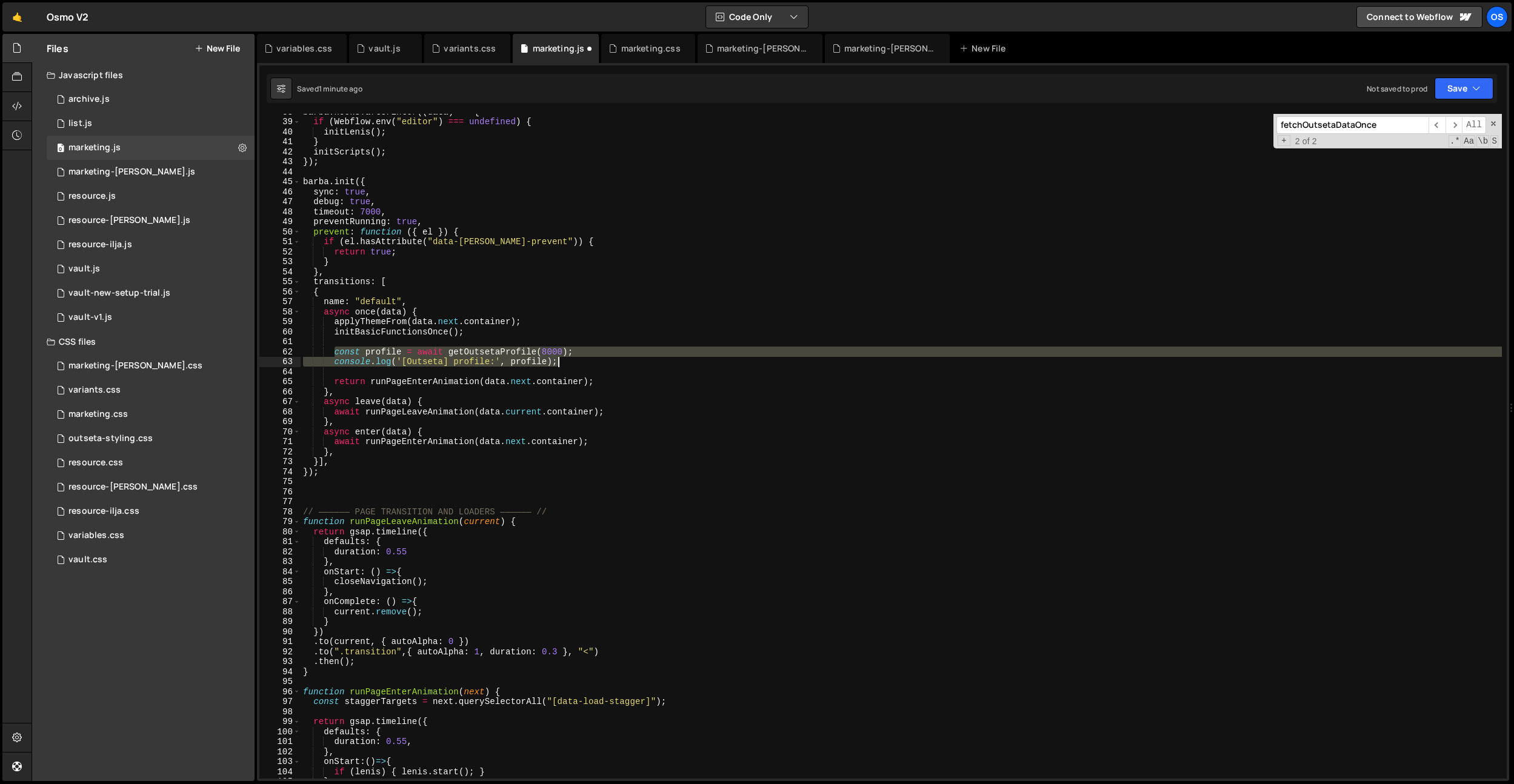
drag, startPoint x: 333, startPoint y: 348, endPoint x: 634, endPoint y: 361, distance: 301.3
click at [634, 361] on div "[PERSON_NAME] . hooks . afterEnter (( data ) => { if ( Webflow . env ( "editor"…" at bounding box center [901, 448] width 1201 height 684
paste textarea
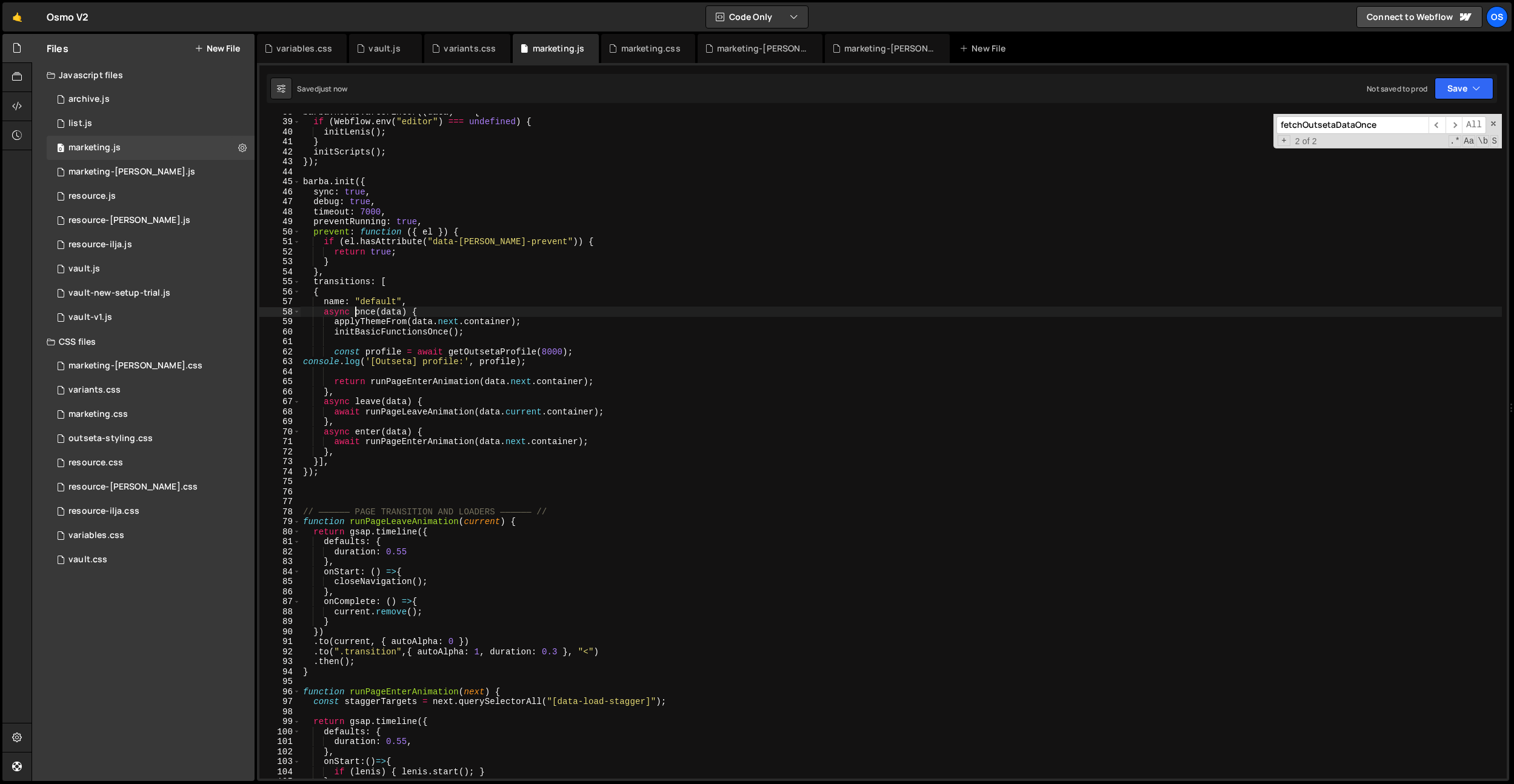
click at [355, 316] on div "[PERSON_NAME] . hooks . afterEnter (( data ) => { if ( Webflow . env ( "editor"…" at bounding box center [901, 448] width 1201 height 684
type textarea "async once(data) {"
click at [701, 376] on div "[PERSON_NAME] . hooks . afterEnter (( data ) => { if ( Webflow . env ( "editor"…" at bounding box center [901, 448] width 1201 height 684
type textarea "const profile = await getOutsetaProfile(8000); console.log('[Outseta] profile:'…"
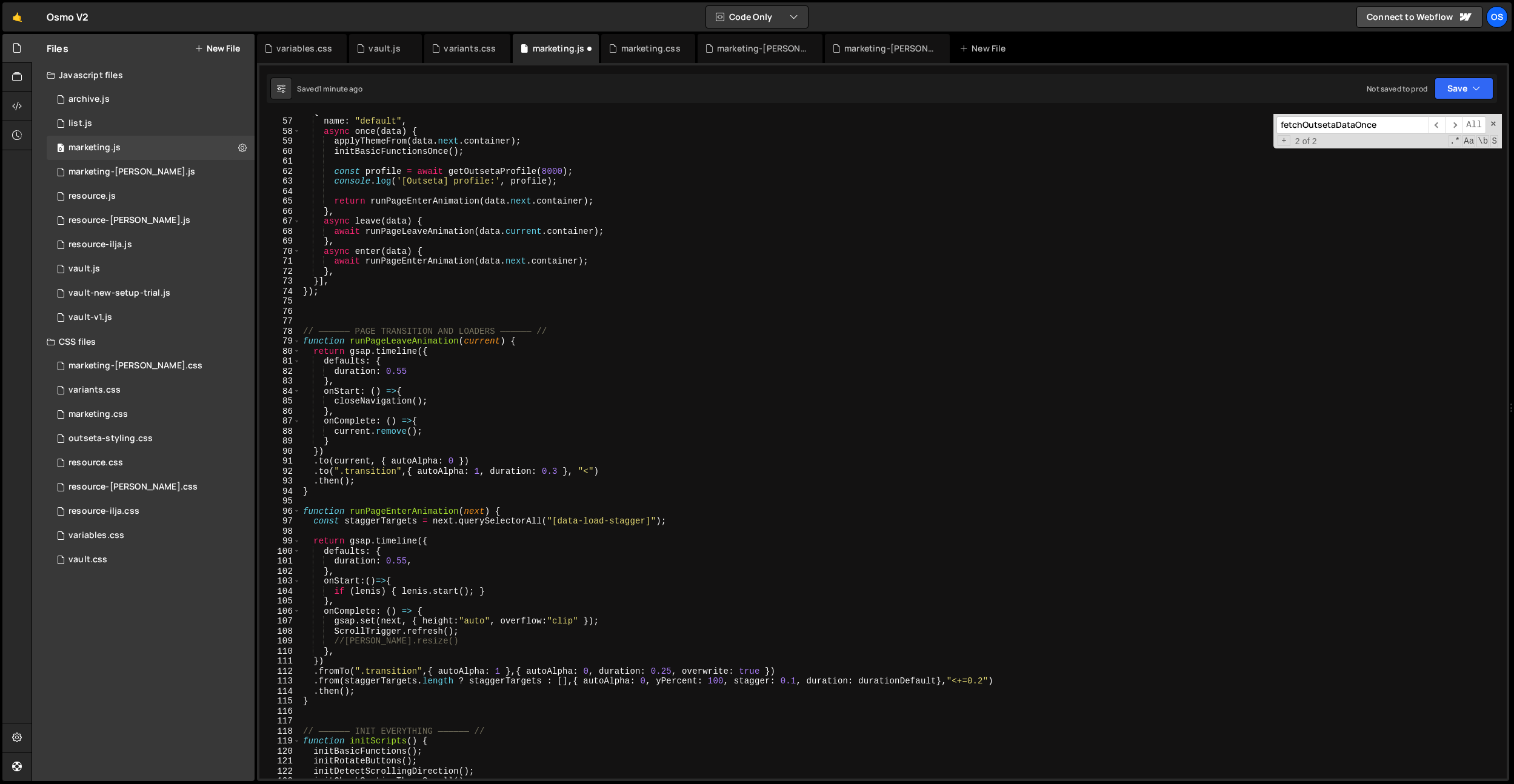
scroll to position [303, 0]
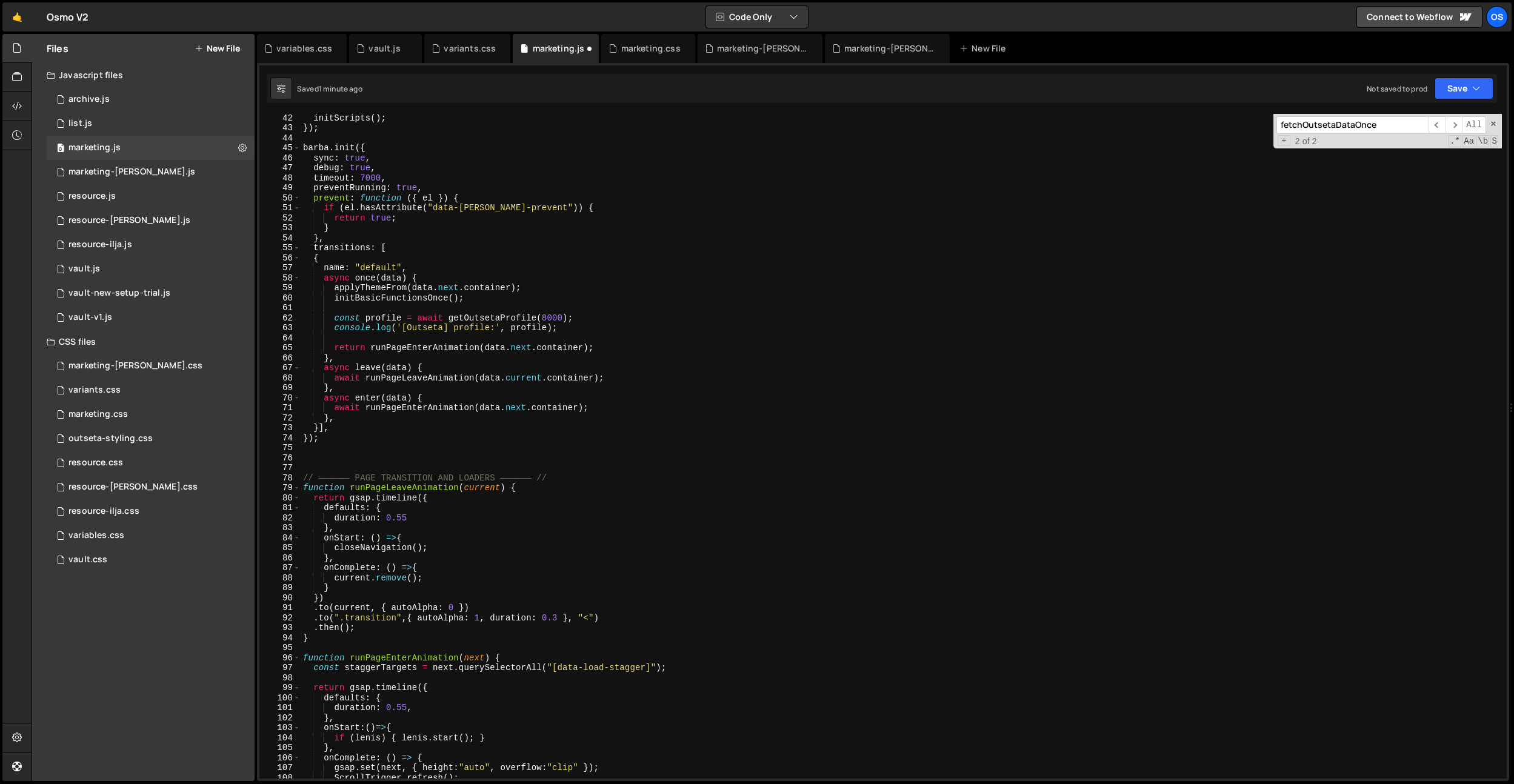
click at [571, 420] on div "initScripts ( ) ; }) ; [PERSON_NAME] . init ({ sync : true , debug : true , tim…" at bounding box center [901, 455] width 1201 height 684
type textarea "}); }"
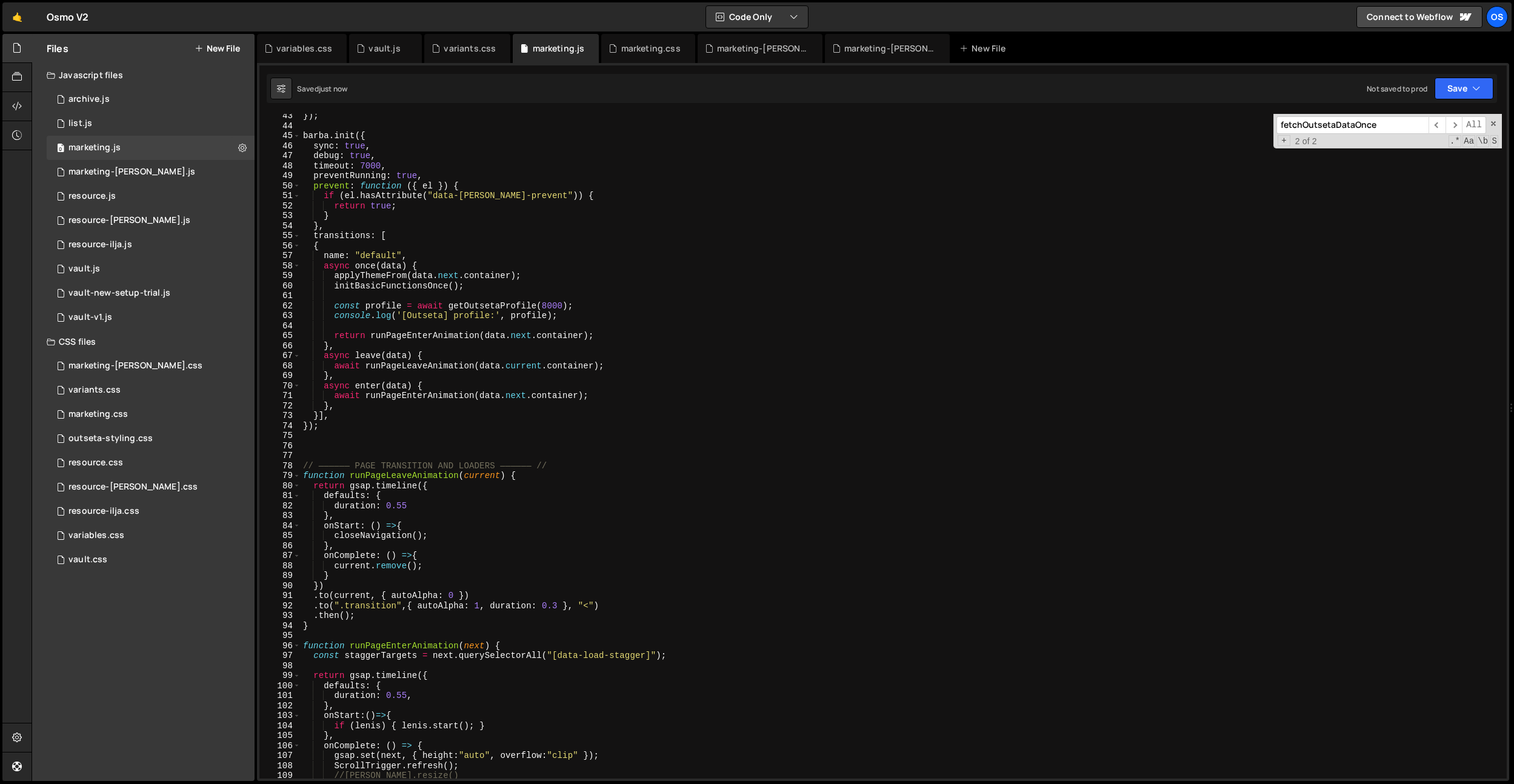
scroll to position [313, 0]
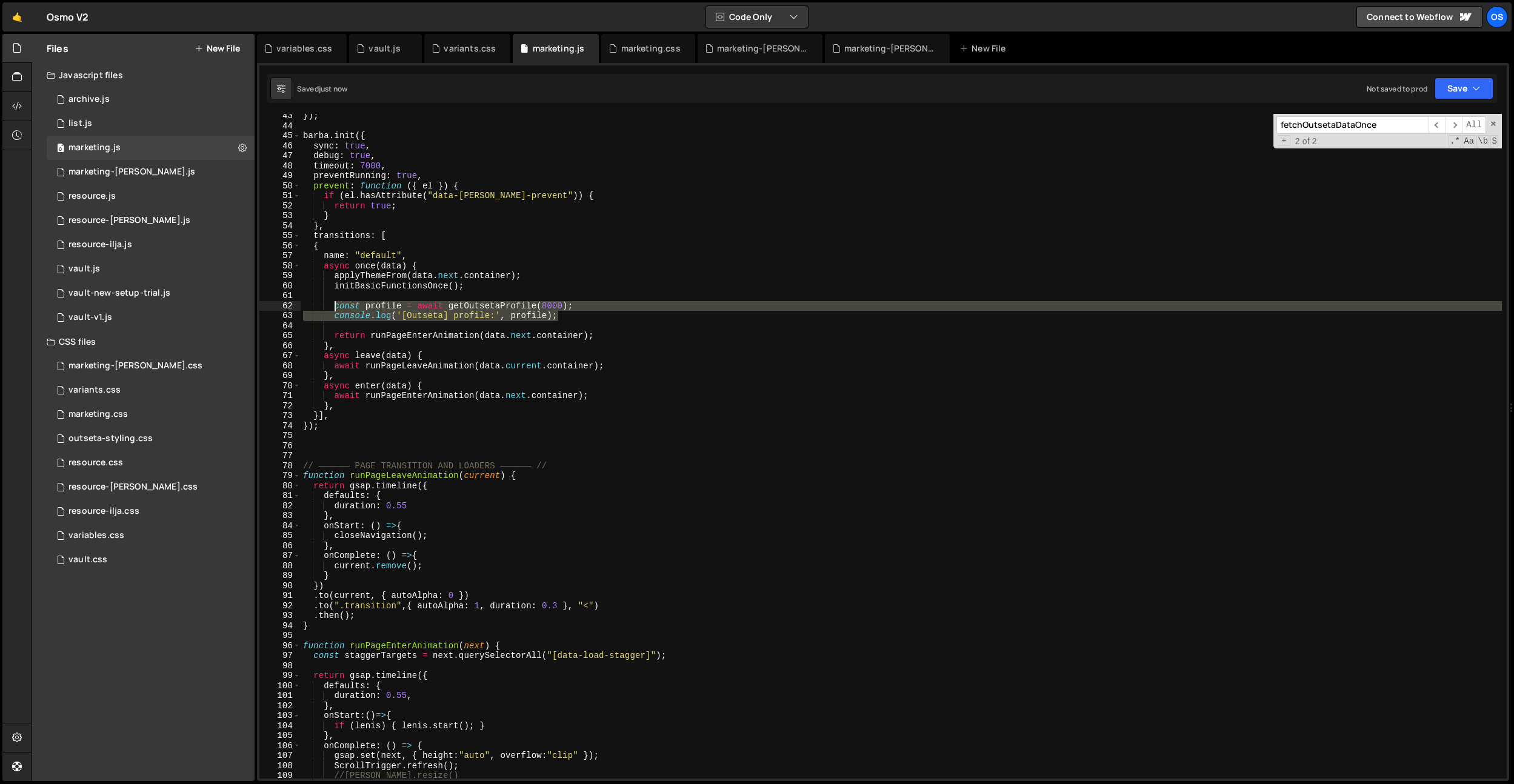
drag, startPoint x: 566, startPoint y: 319, endPoint x: 335, endPoint y: 307, distance: 231.3
click at [335, 307] on div "}) ; [PERSON_NAME] . init ({ sync : true , debug : true , timeout : 7000 , prev…" at bounding box center [901, 453] width 1201 height 684
paste textarea "ole.log("
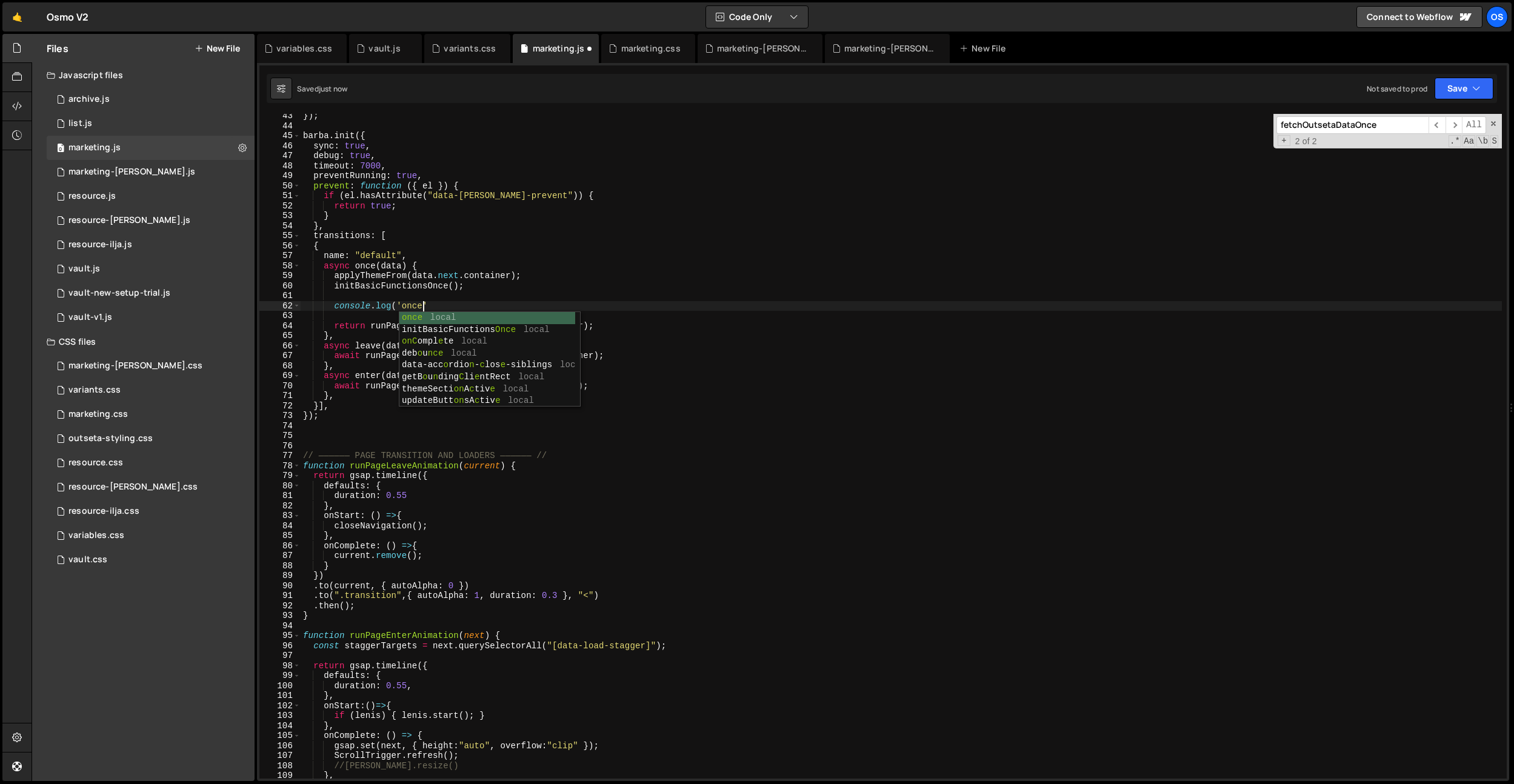
type textarea "console.log('once'"
type textarea "console.log('once');"
click at [419, 300] on div "}) ; [PERSON_NAME] . init ({ sync : true , debug : true , timeout : 7000 , prev…" at bounding box center [901, 453] width 1201 height 684
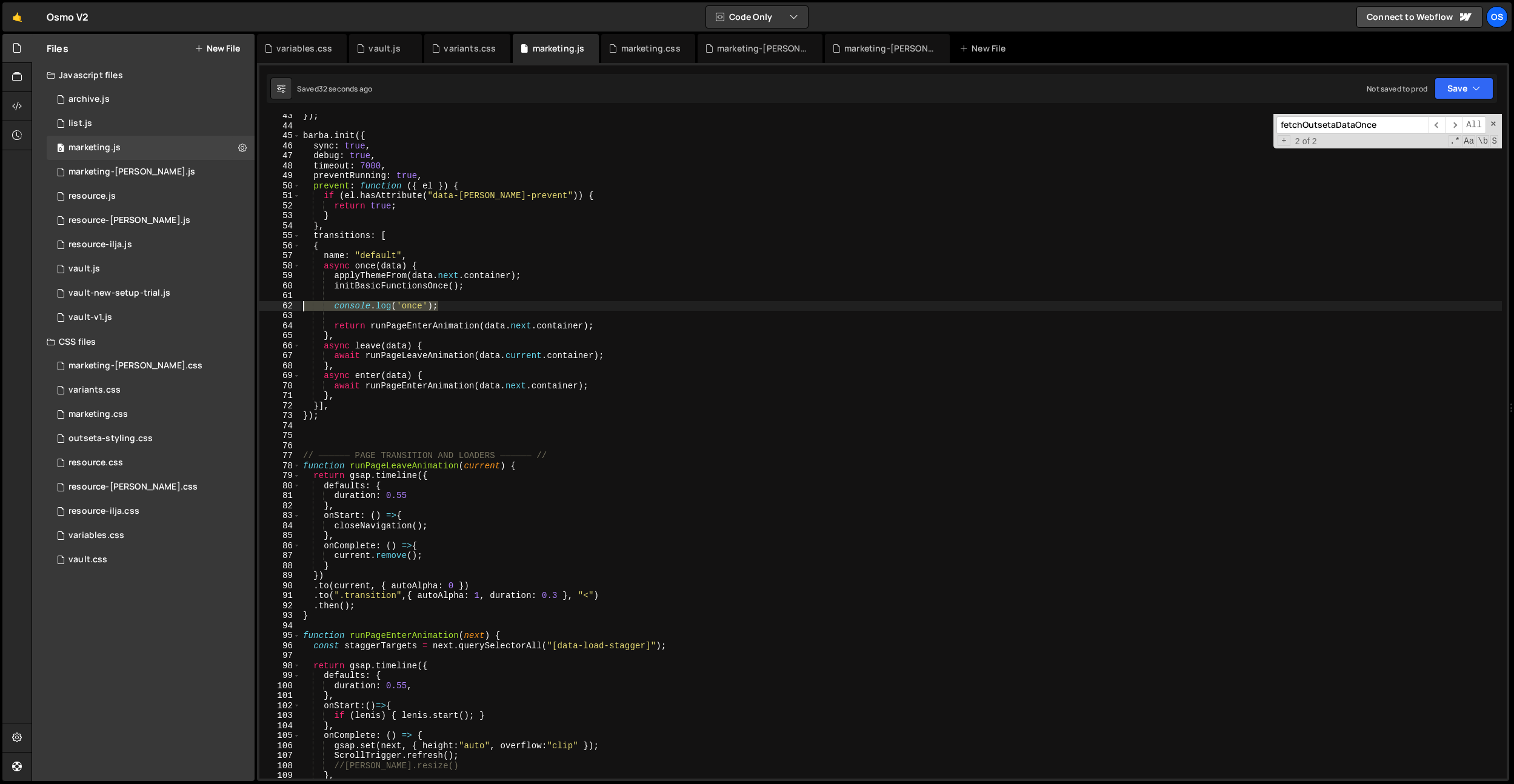
drag, startPoint x: 459, startPoint y: 306, endPoint x: 269, endPoint y: 306, distance: 190.0
click at [269, 306] on div "43 44 45 46 47 48 49 50 51 52 53 54 55 56 57 58 59 60 61 62 63 64 65 66 67 68 6…" at bounding box center [883, 446] width 1247 height 664
click at [639, 386] on div "}) ; [PERSON_NAME] . init ({ sync : true , debug : true , timeout : 7000 , prev…" at bounding box center [901, 453] width 1201 height 684
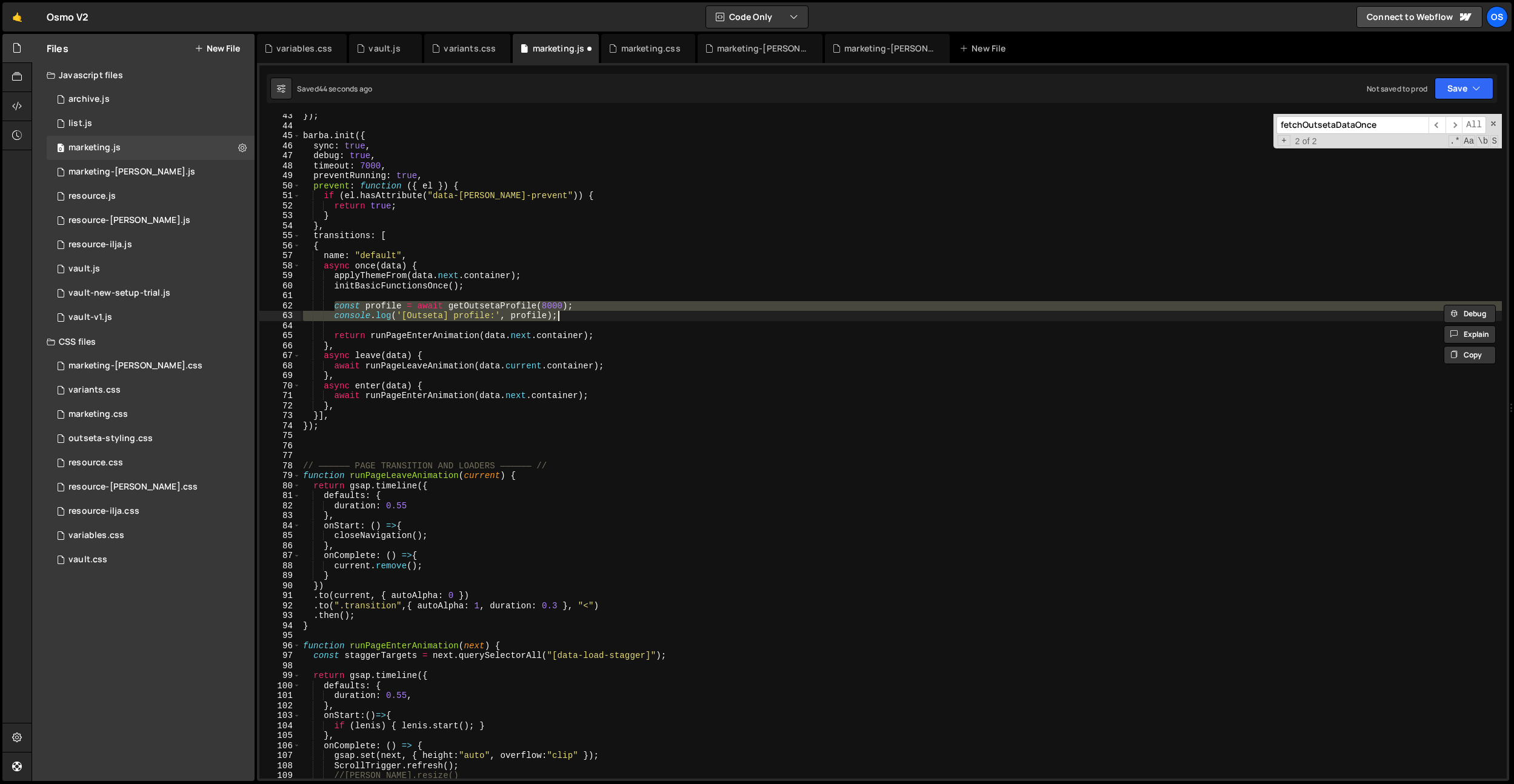
type textarea "}); }"
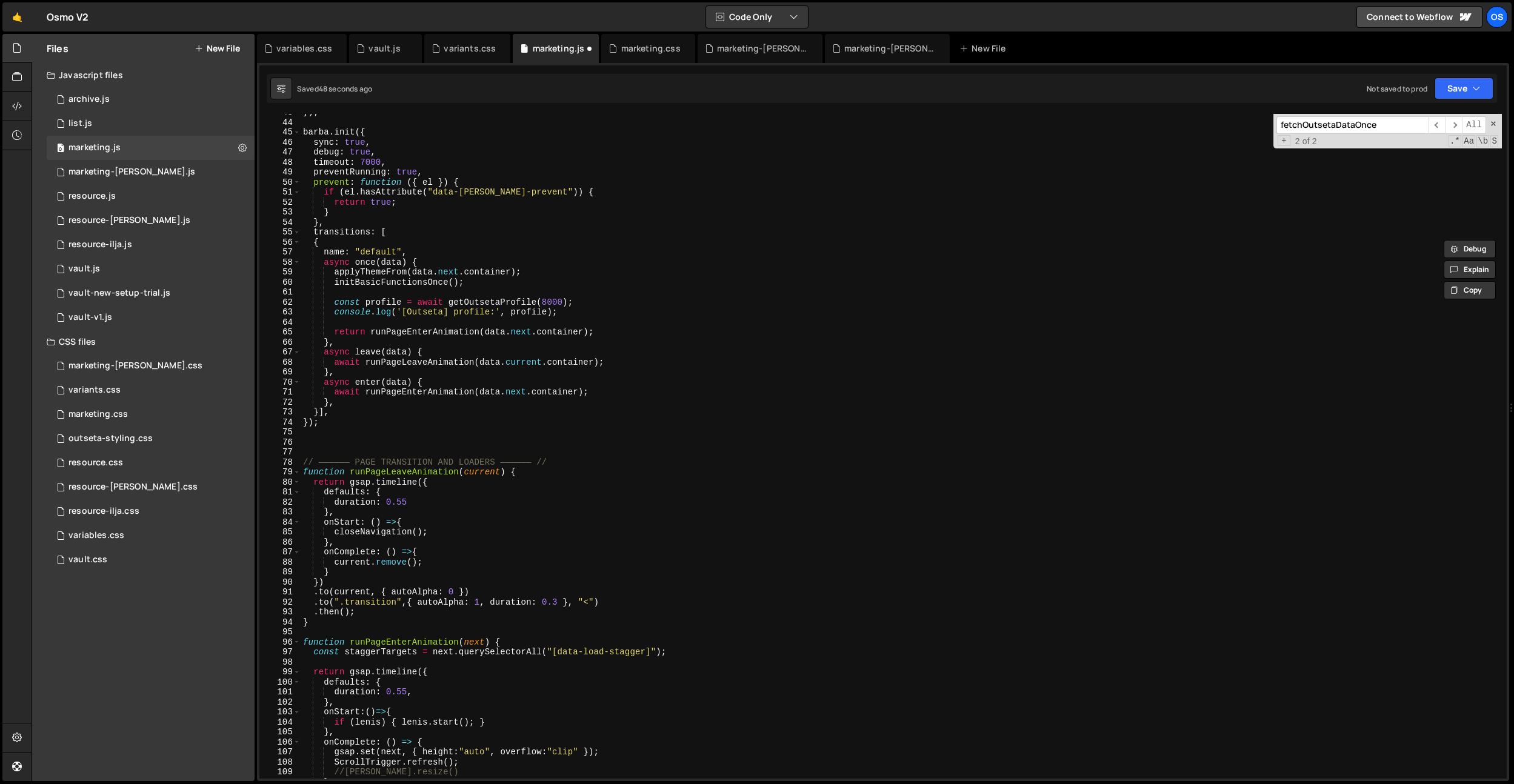
scroll to position [313, 0]
click at [445, 325] on div "}) ; [PERSON_NAME] . init ({ sync : true , debug : true , timeout : 7000 , prev…" at bounding box center [901, 449] width 1201 height 684
click at [526, 300] on div "}) ; [PERSON_NAME] . init ({ sync : true , debug : true , timeout : 7000 , prev…" at bounding box center [901, 449] width 1201 height 684
click at [538, 313] on div "}) ; [PERSON_NAME] . init ({ sync : true , debug : true , timeout : 7000 , prev…" at bounding box center [901, 449] width 1201 height 684
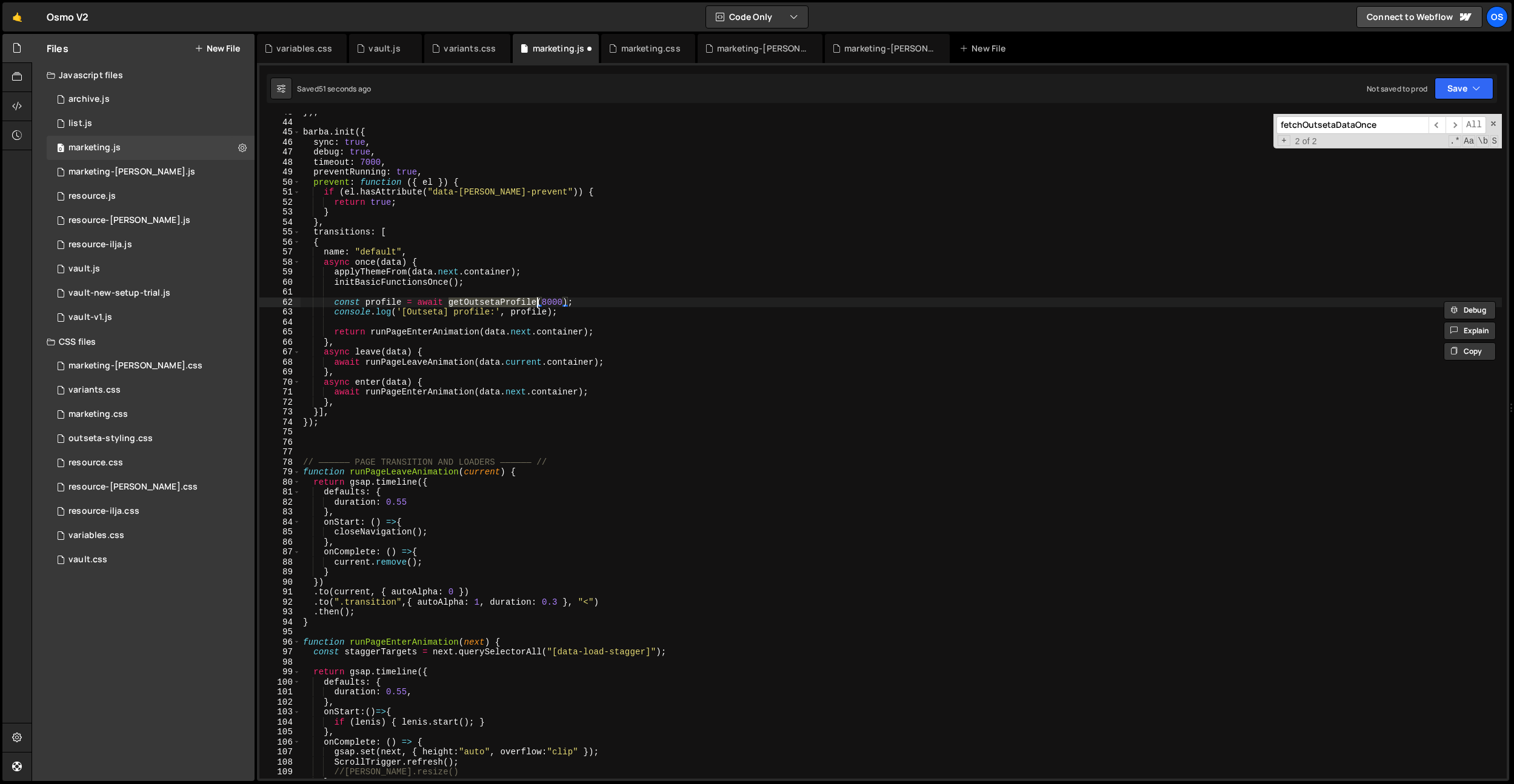
type textarea "console.log('[Outseta] profile:', profile);"
paste input "getOutsetaProfil"
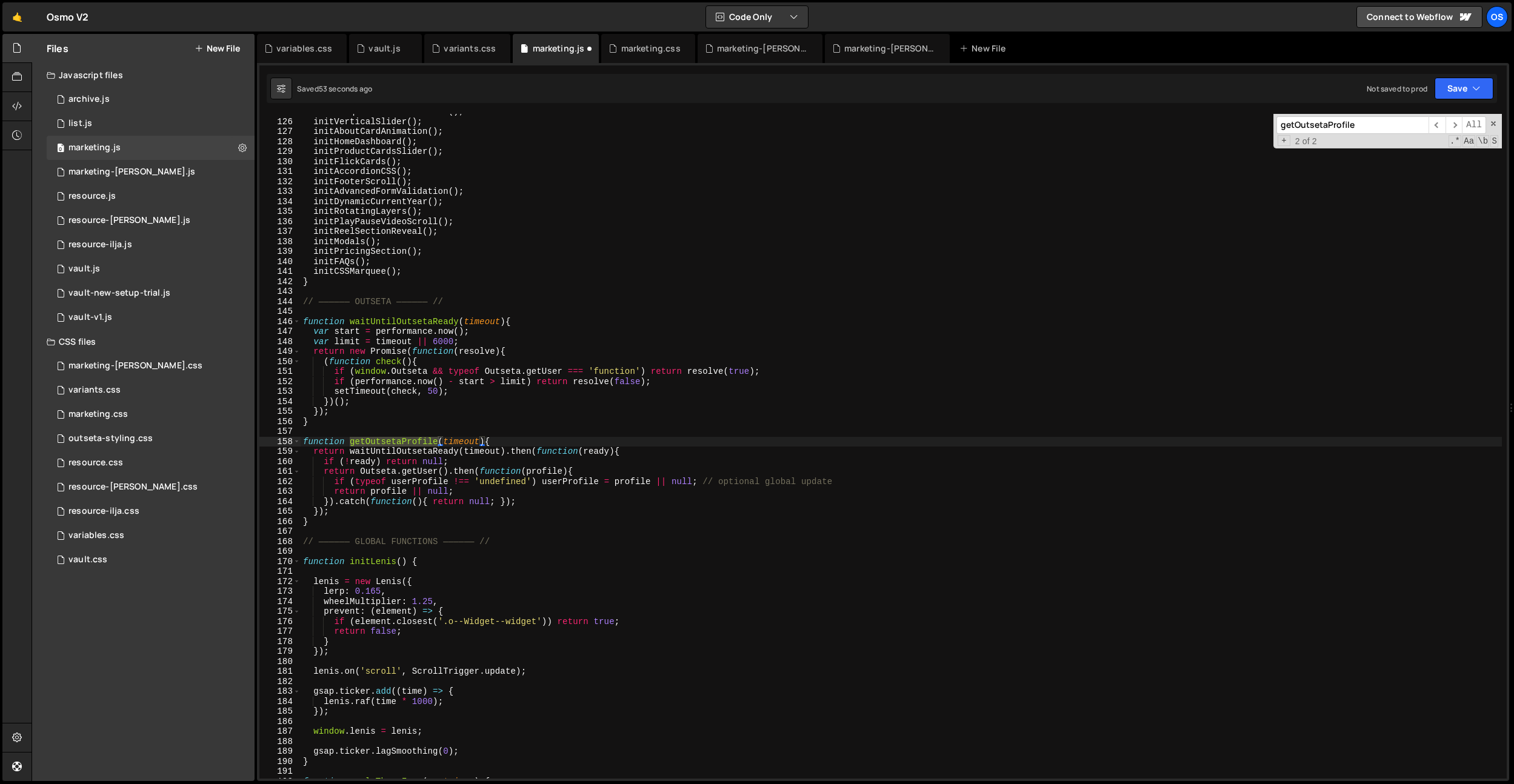
type input "getOutsetaProfile"
type textarea "function getOutsetaProfile(timeout){"
click at [516, 440] on div "initMarqueeScrollDirection ( ) ; initVerticalSlider ( ) ; initAboutCardAnimatio…" at bounding box center [901, 448] width 1201 height 684
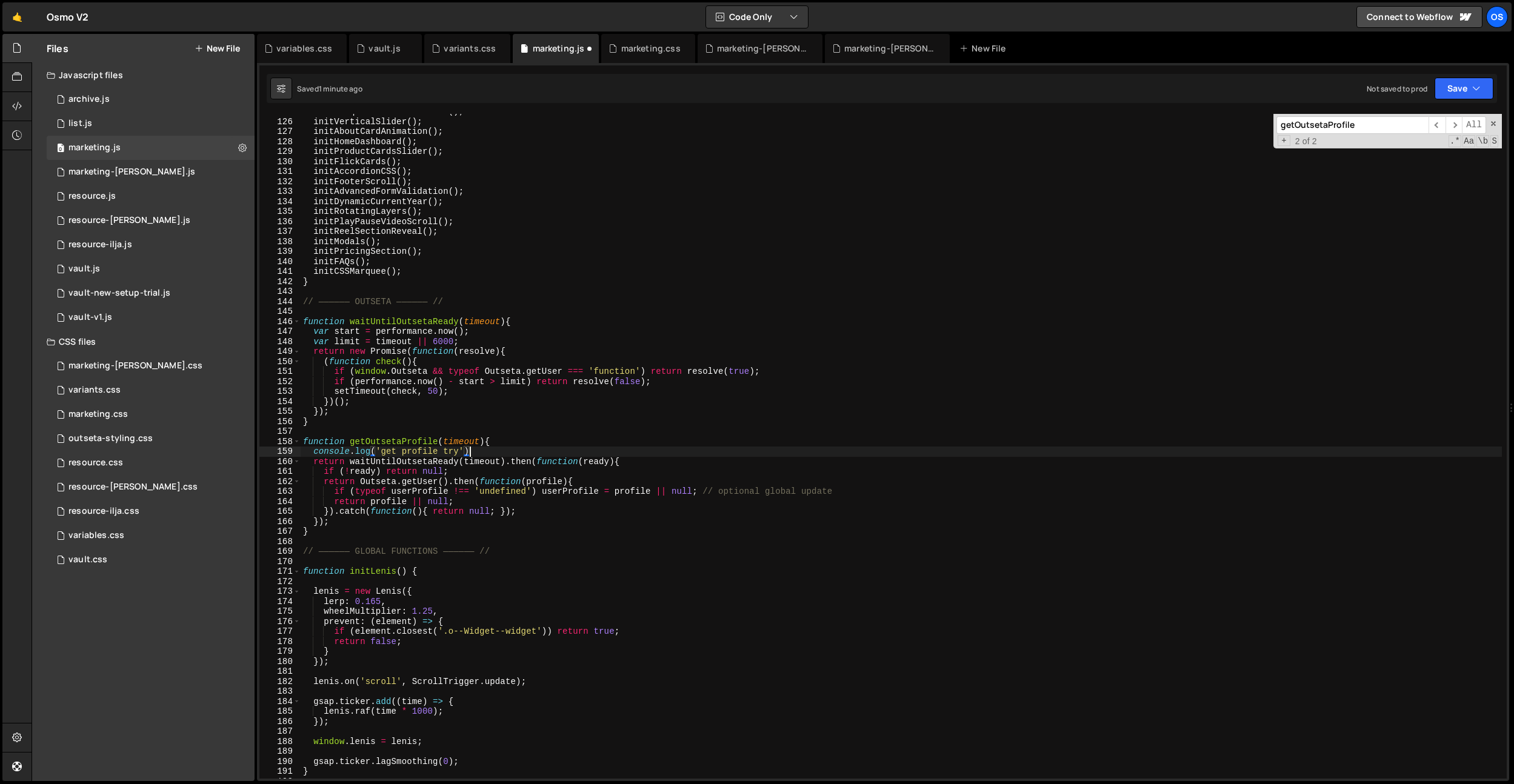
scroll to position [0, 11]
type textarea "console.log('get profile try');"
drag, startPoint x: 497, startPoint y: 448, endPoint x: 286, endPoint y: 449, distance: 211.0
click at [286, 449] on div "console.log('get profile try'); 125 126 127 128 129 130 131 132 133 134 135 136…" at bounding box center [883, 446] width 1247 height 664
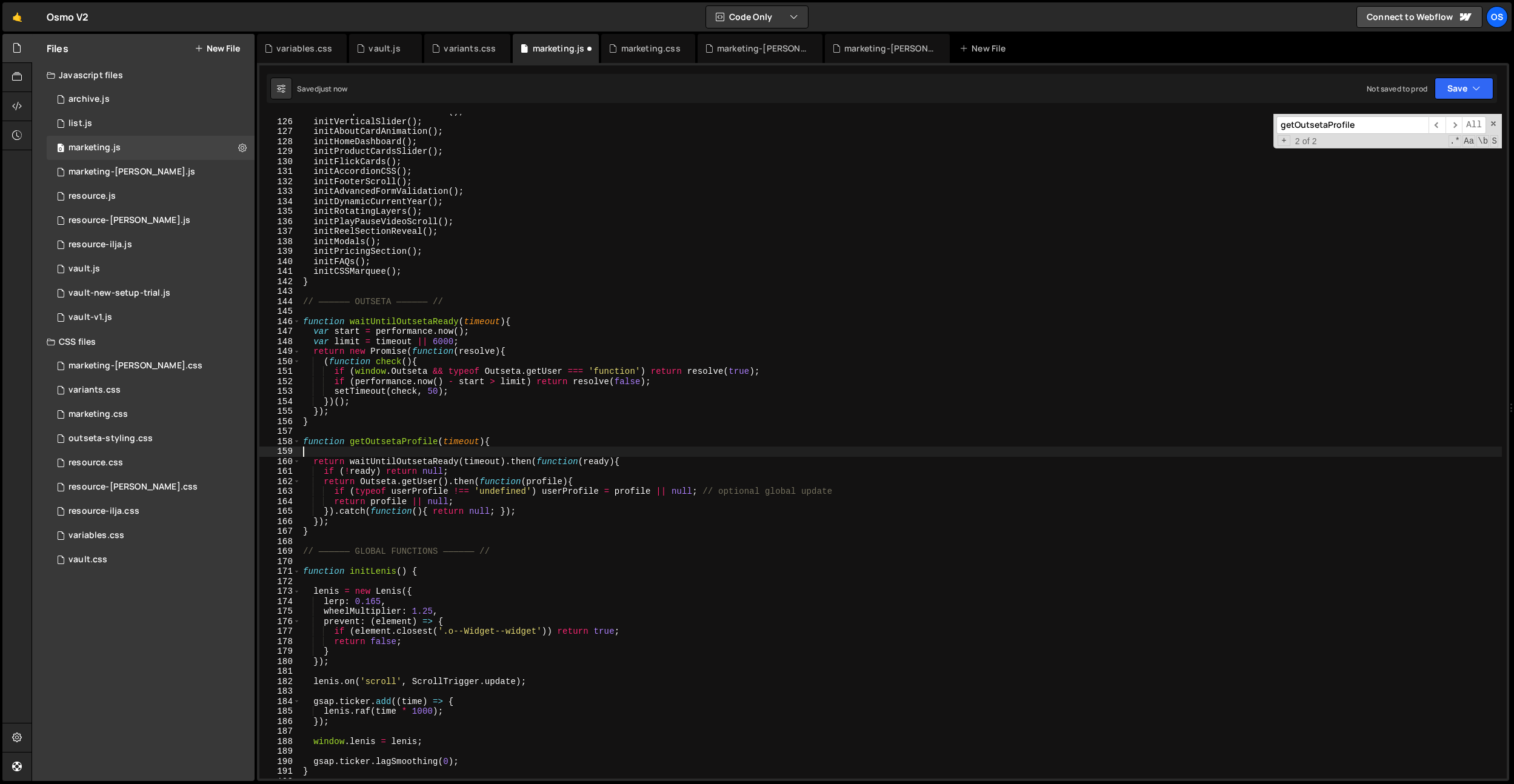
type textarea "function getOutsetaProfile(timeout){"
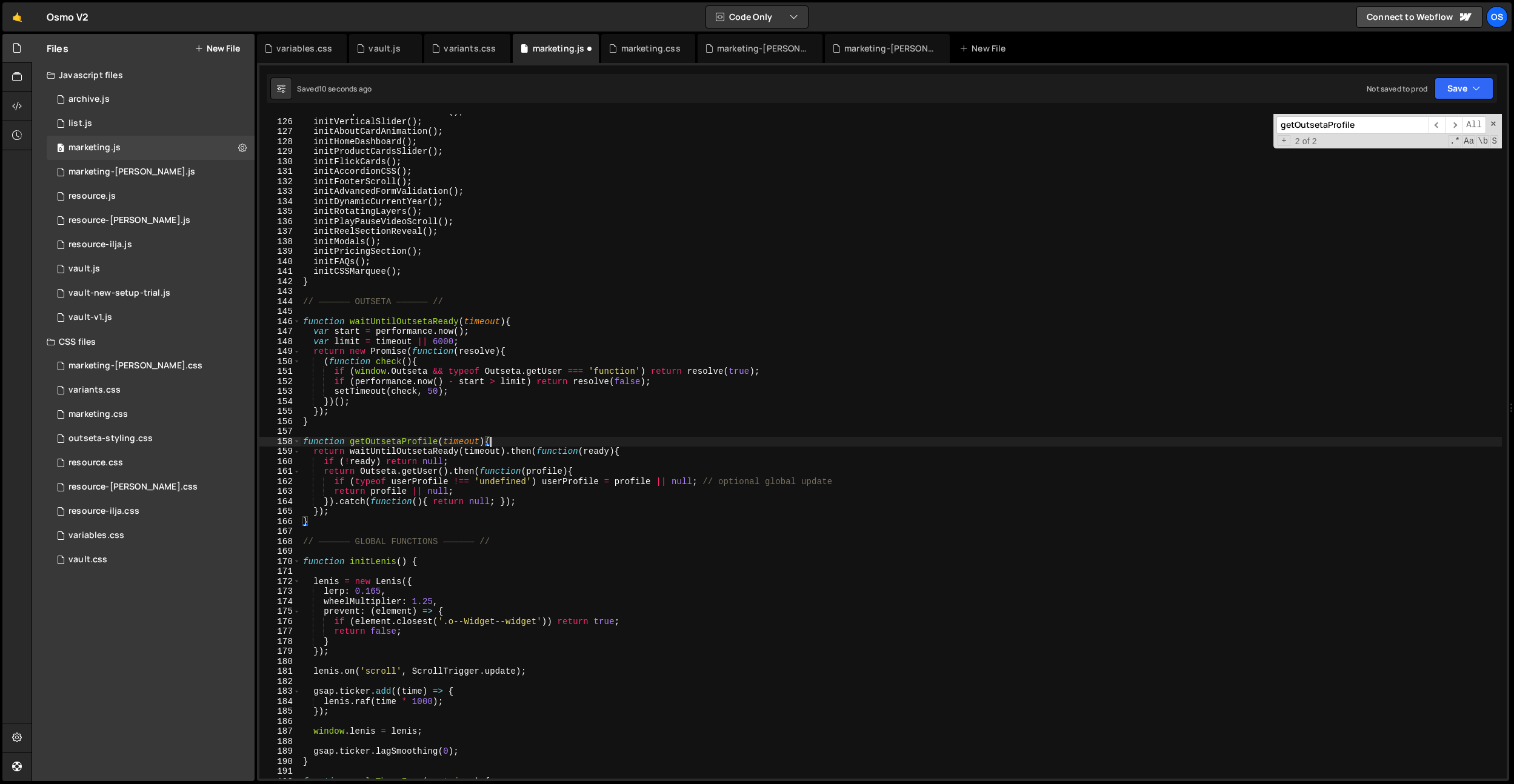
click at [577, 433] on div "initMarqueeScrollDirection ( ) ; initVerticalSlider ( ) ; initAboutCardAnimatio…" at bounding box center [901, 448] width 1201 height 684
type textarea "}); }"
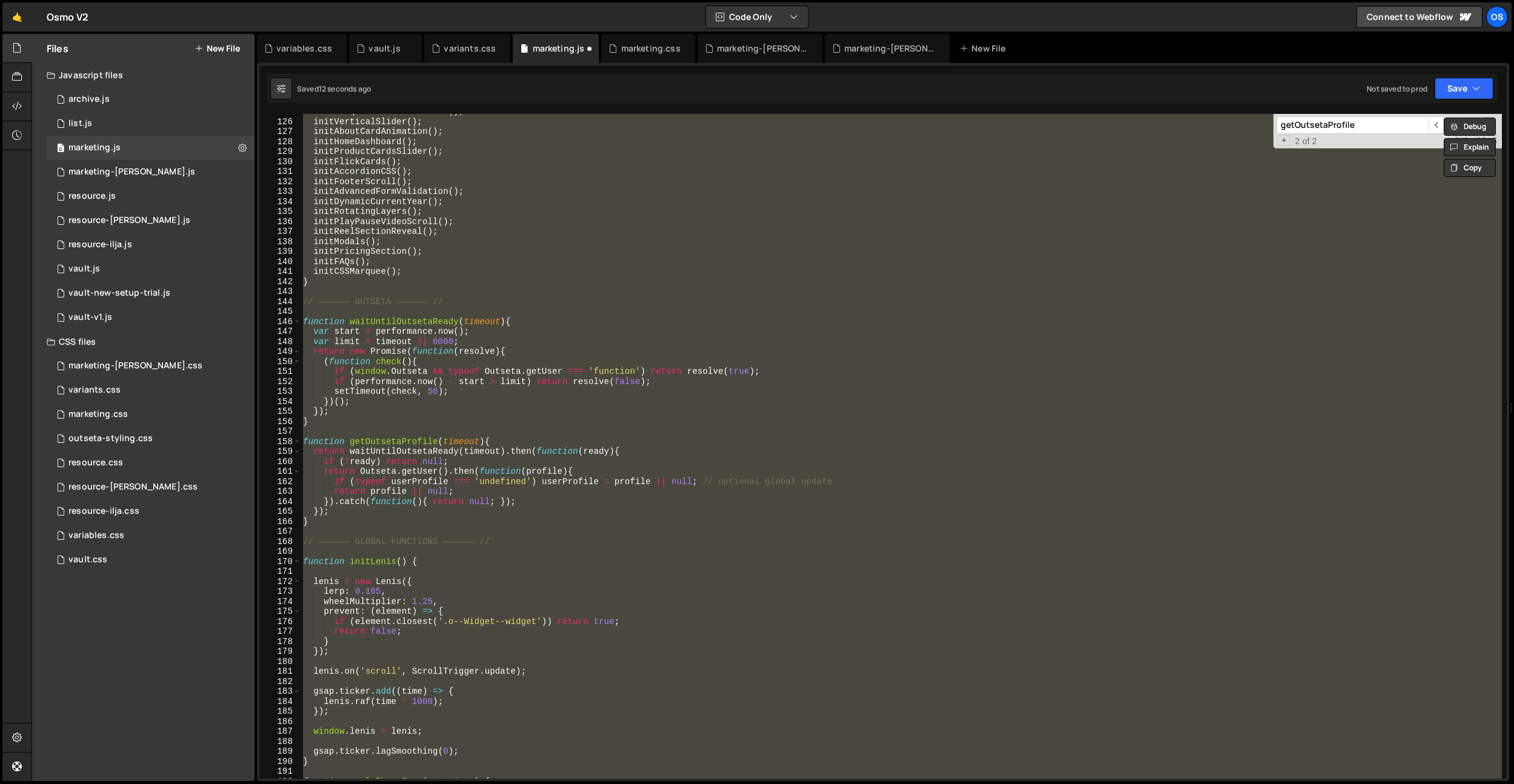
scroll to position [916, 0]
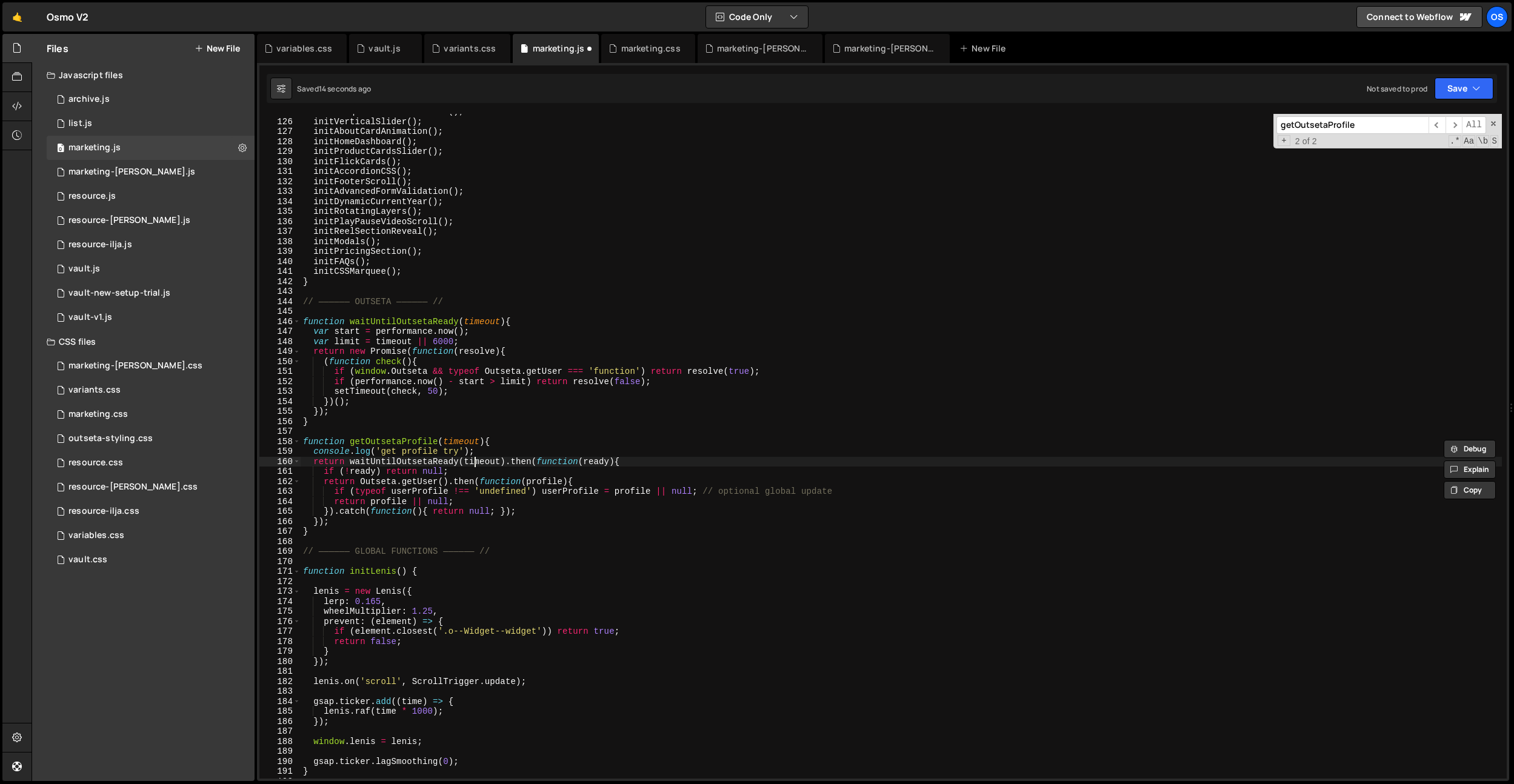
click at [475, 461] on div "initMarqueeScrollDirection ( ) ; initVerticalSlider ( ) ; initAboutCardAnimatio…" at bounding box center [901, 448] width 1201 height 684
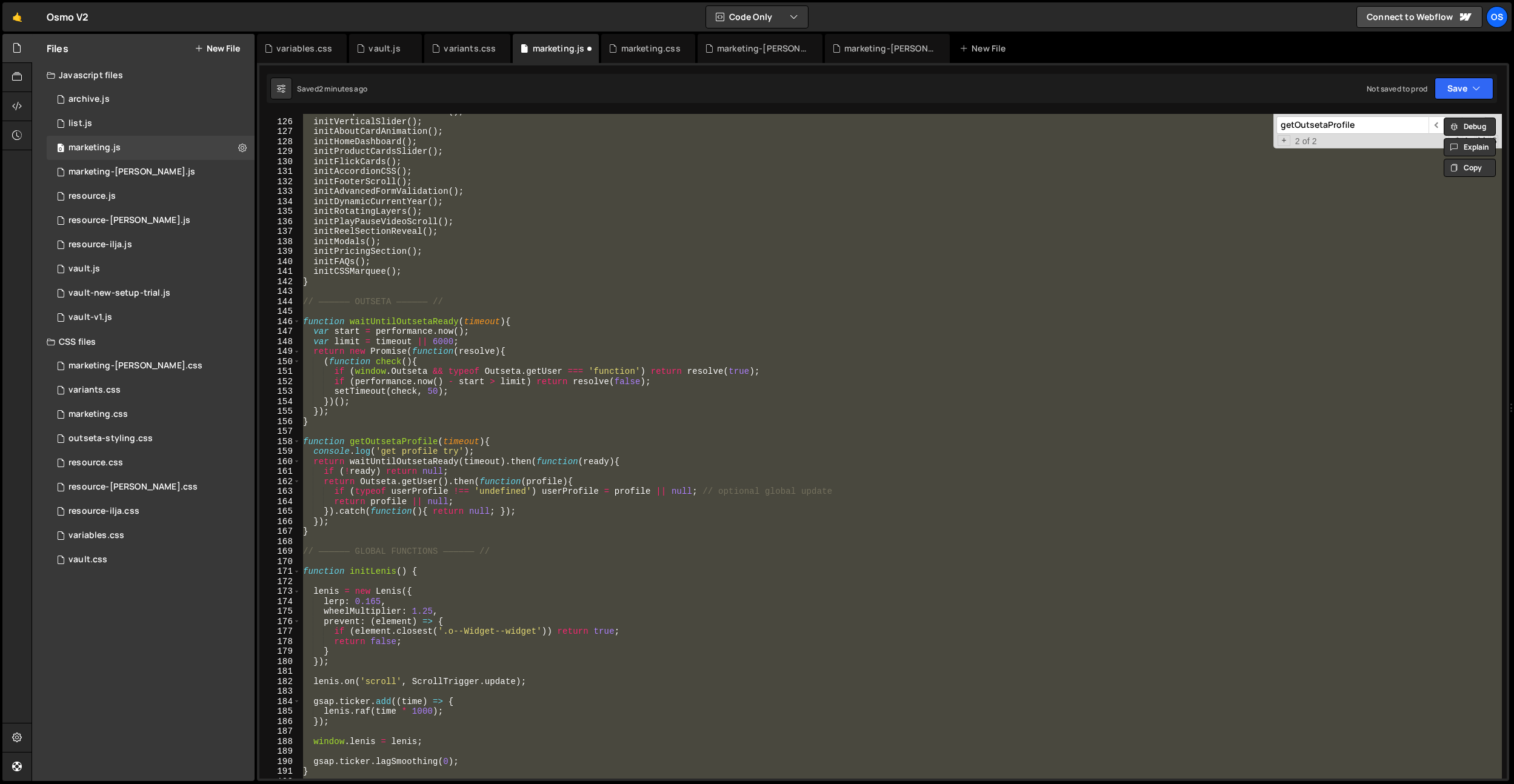
click at [394, 479] on div "initMarqueeScrollDirection ( ) ; initVerticalSlider ( ) ; initAboutCardAnimatio…" at bounding box center [901, 446] width 1201 height 664
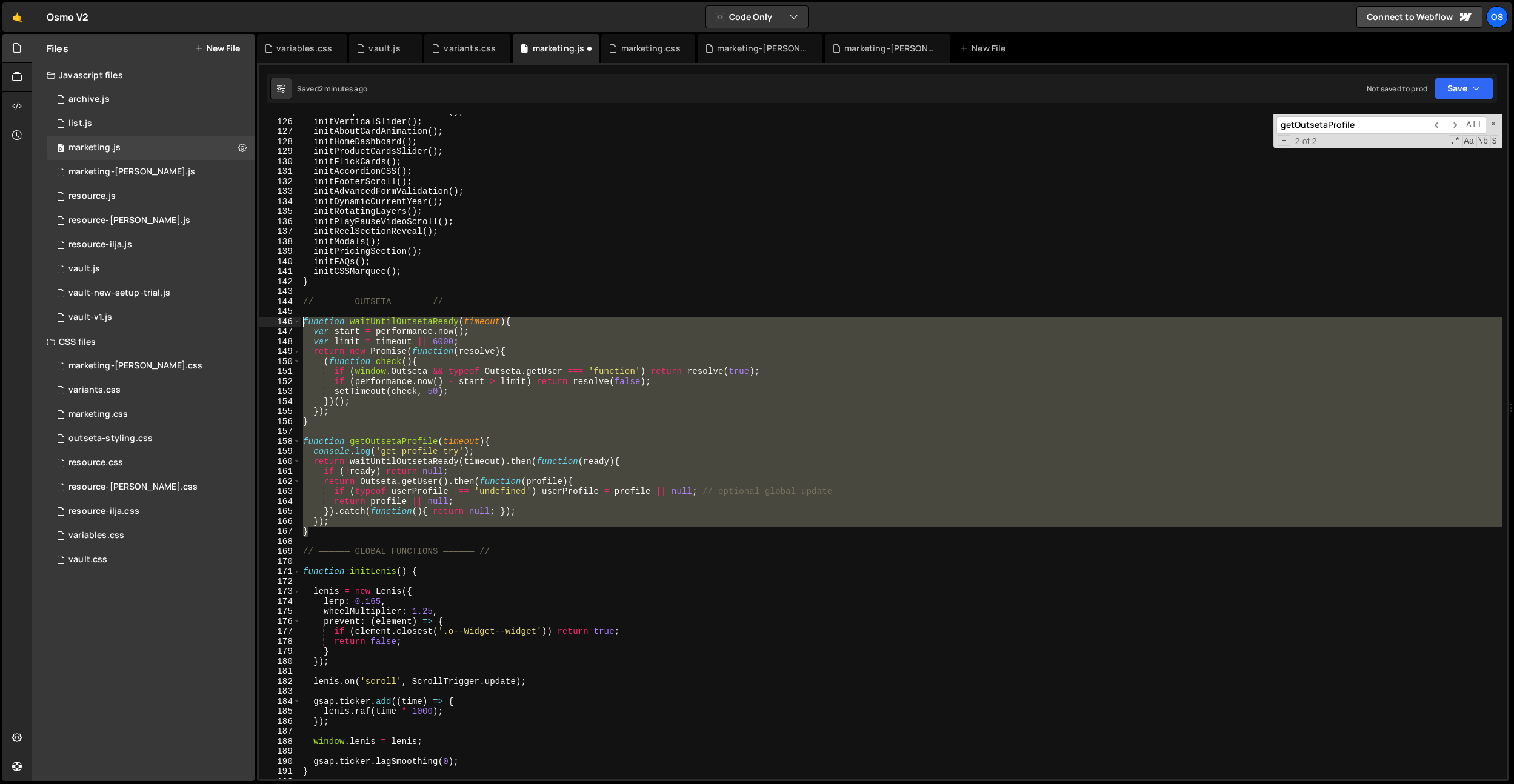
drag, startPoint x: 310, startPoint y: 530, endPoint x: 283, endPoint y: 322, distance: 209.7
click at [283, 322] on div "return Outseta.getUser().then(function(profile){ 125 126 127 128 129 130 131 13…" at bounding box center [883, 446] width 1247 height 664
type textarea "function waitUntilOutsetaReady(timeout){ var start = [DOMAIN_NAME]();"
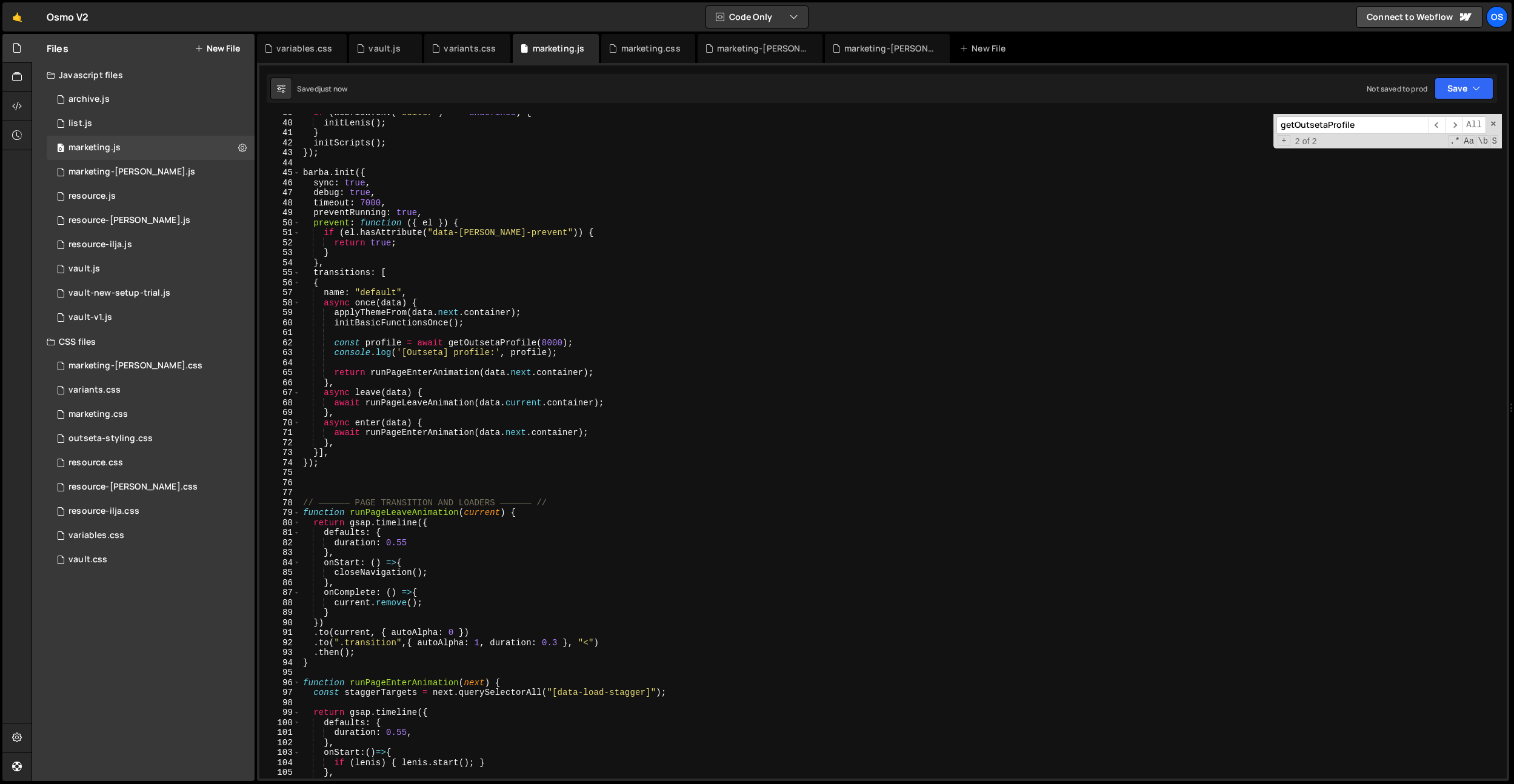
scroll to position [192, 0]
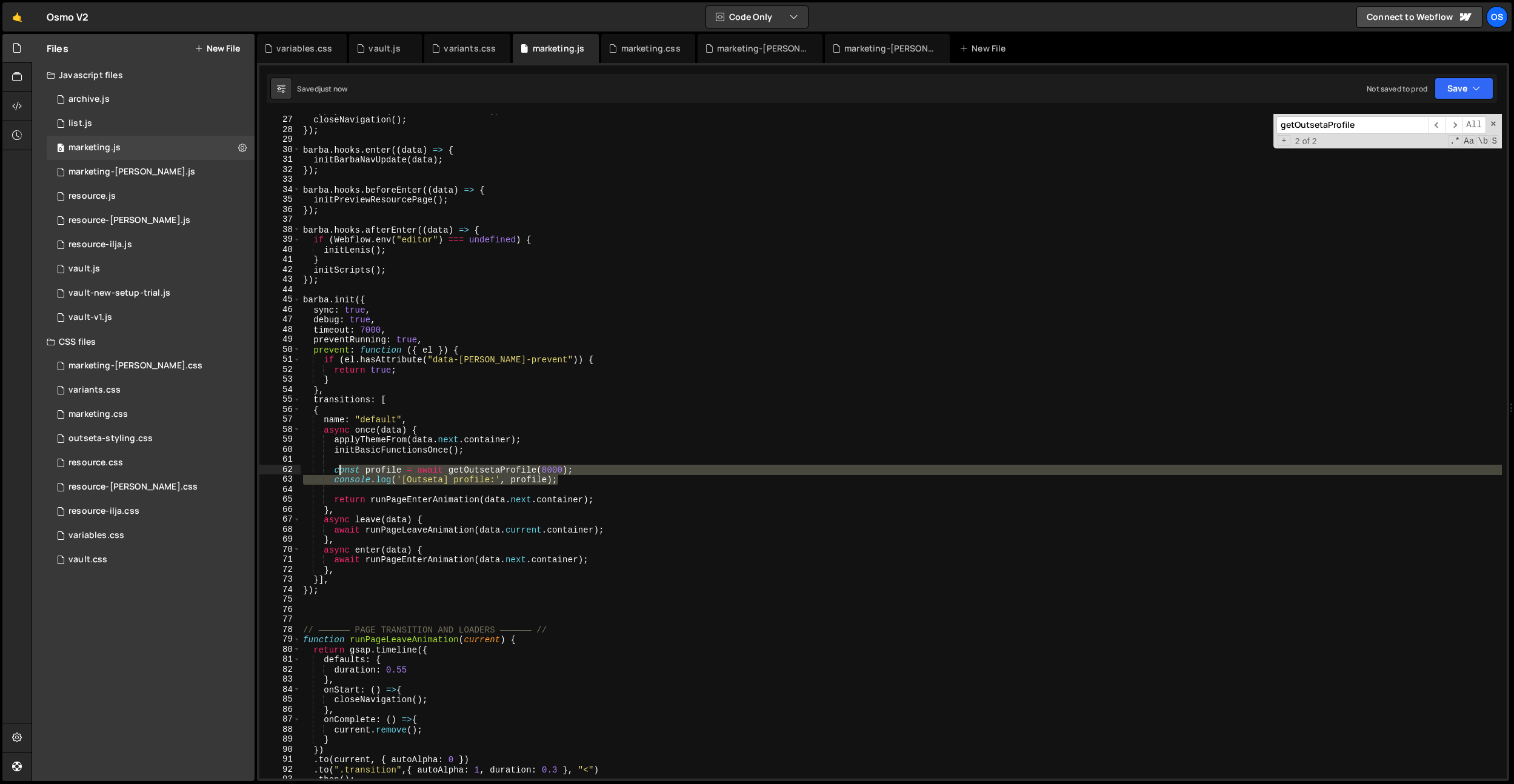
drag, startPoint x: 572, startPoint y: 478, endPoint x: 337, endPoint y: 471, distance: 235.1
click at [337, 471] on div "applyThemeFrom ( data . next . container ) ; closeNavigation ( ) ; }) ; barba .…" at bounding box center [901, 447] width 1201 height 684
type textarea "c"
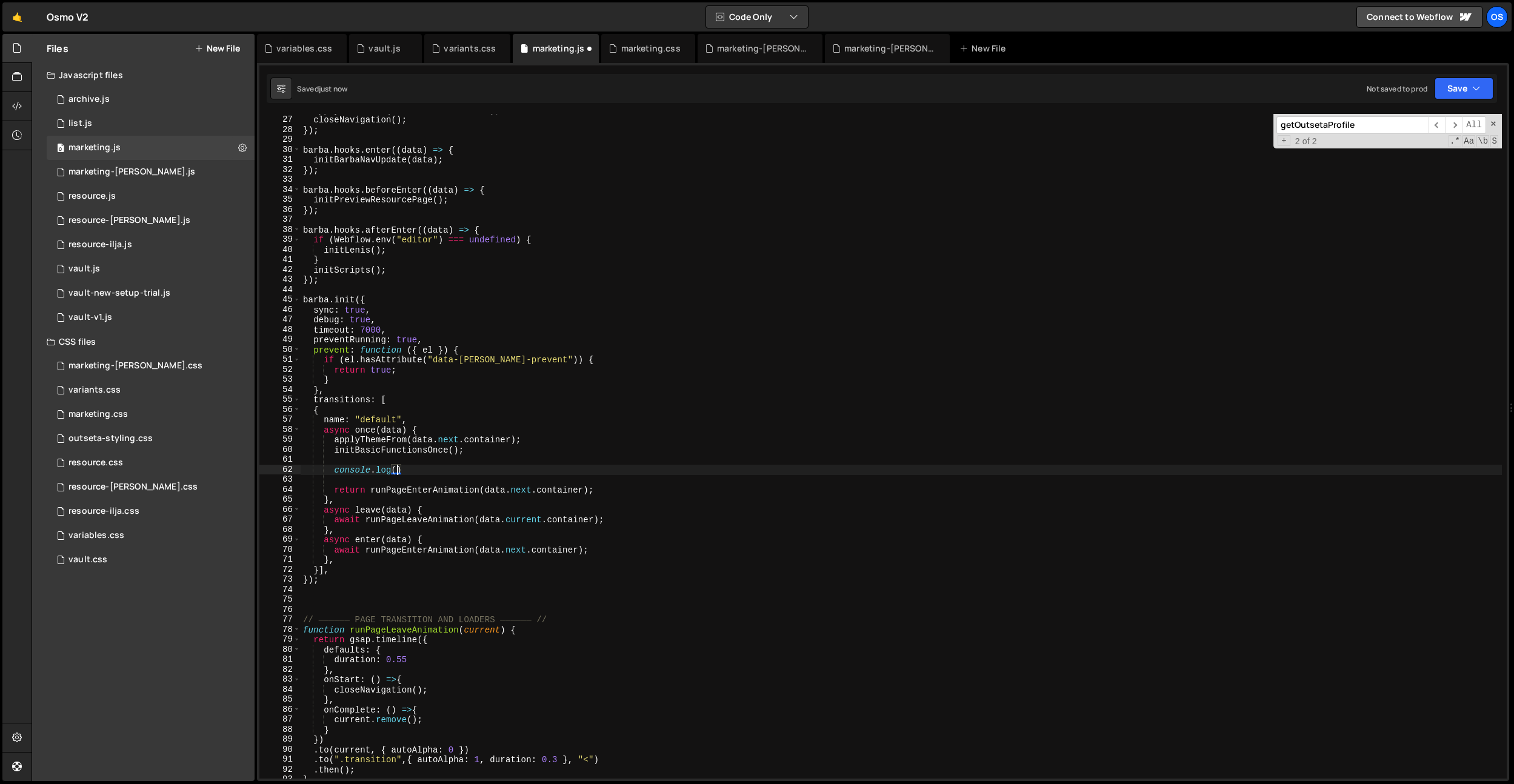
paste textarea "o_options)"
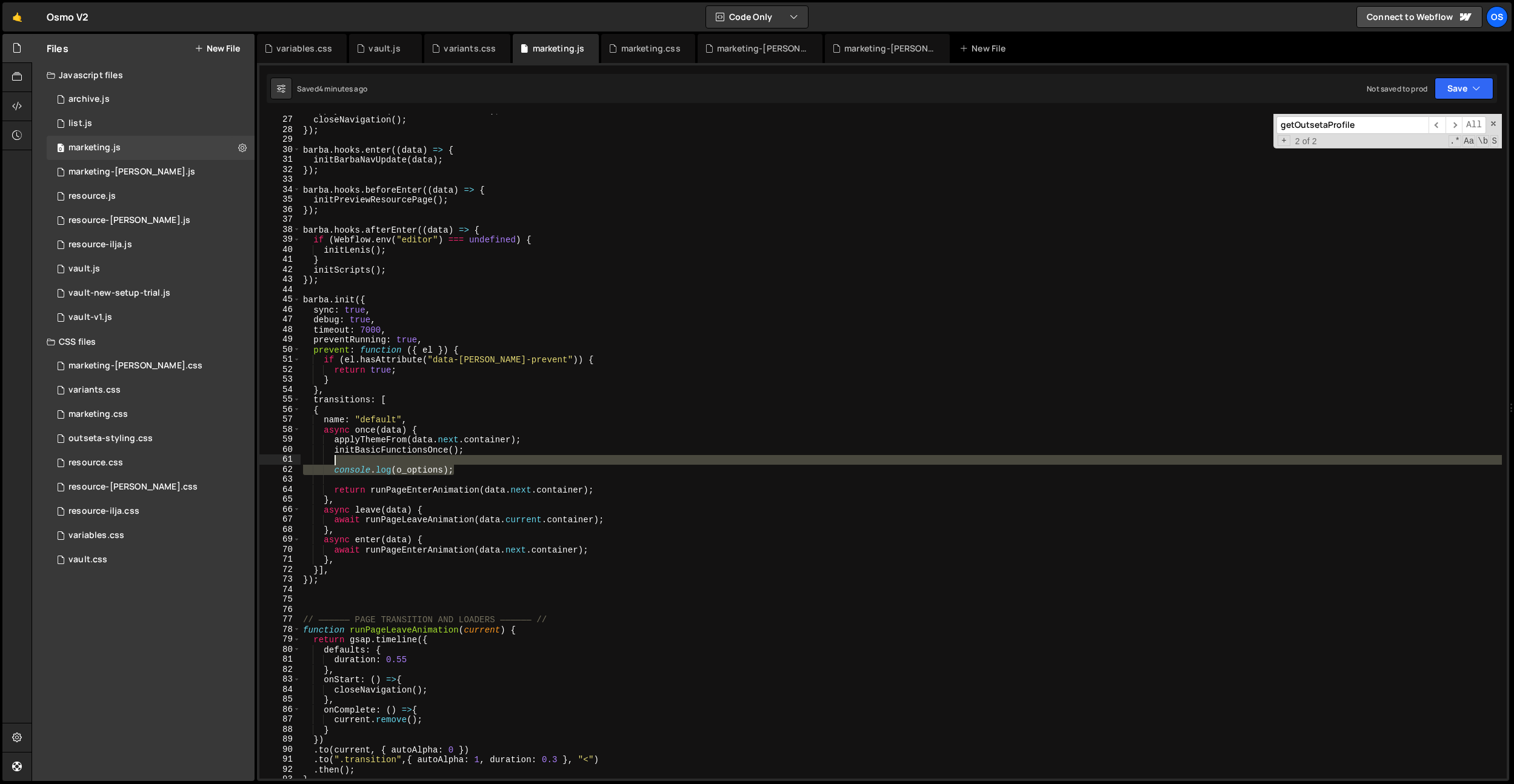
drag, startPoint x: 474, startPoint y: 473, endPoint x: 485, endPoint y: 459, distance: 17.8
click at [485, 459] on div "applyThemeFrom ( data . next . container ) ; closeNavigation ( ) ; }) ; barba .…" at bounding box center [901, 447] width 1201 height 684
type textarea "console.log(o_options);"
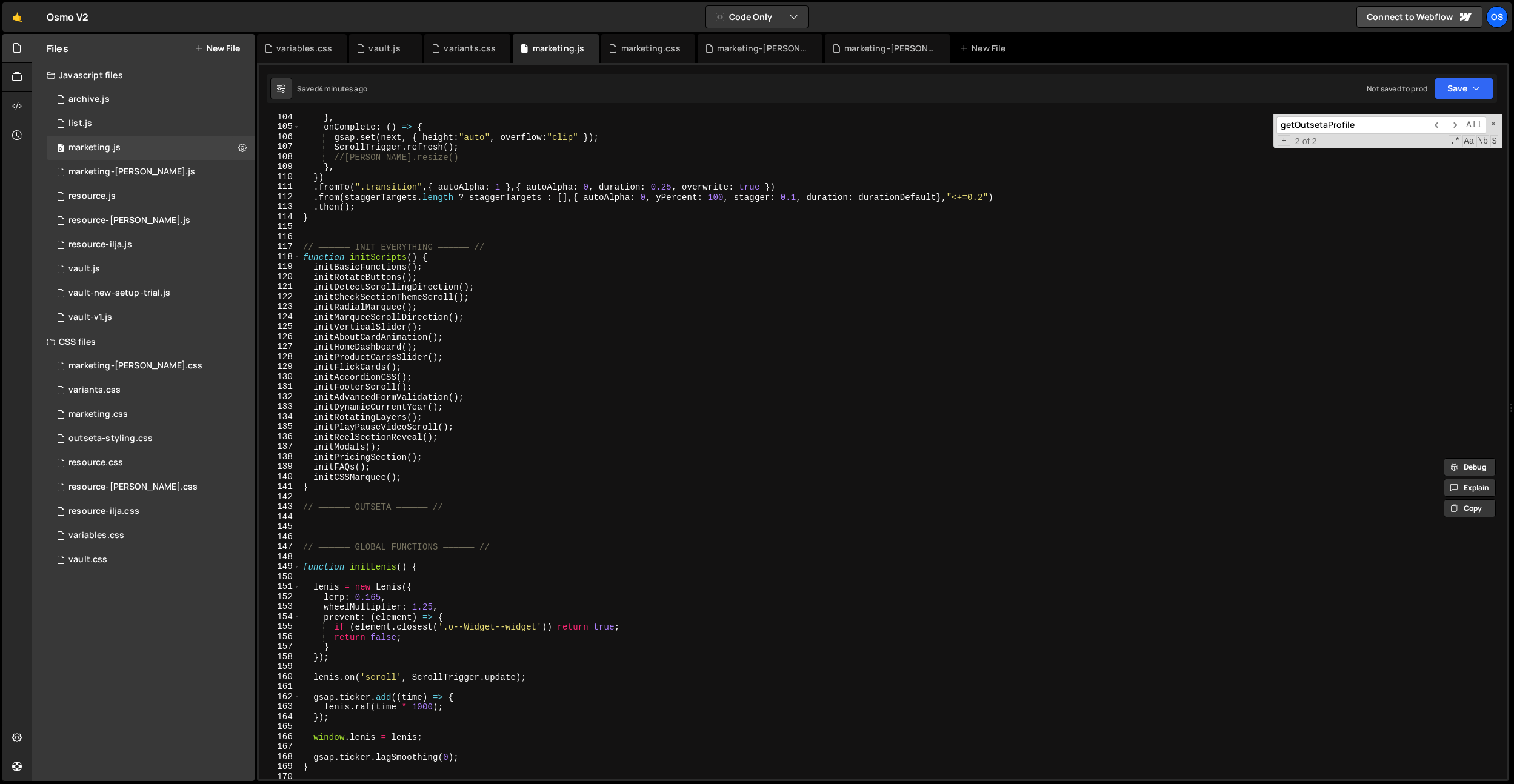
scroll to position [796, 0]
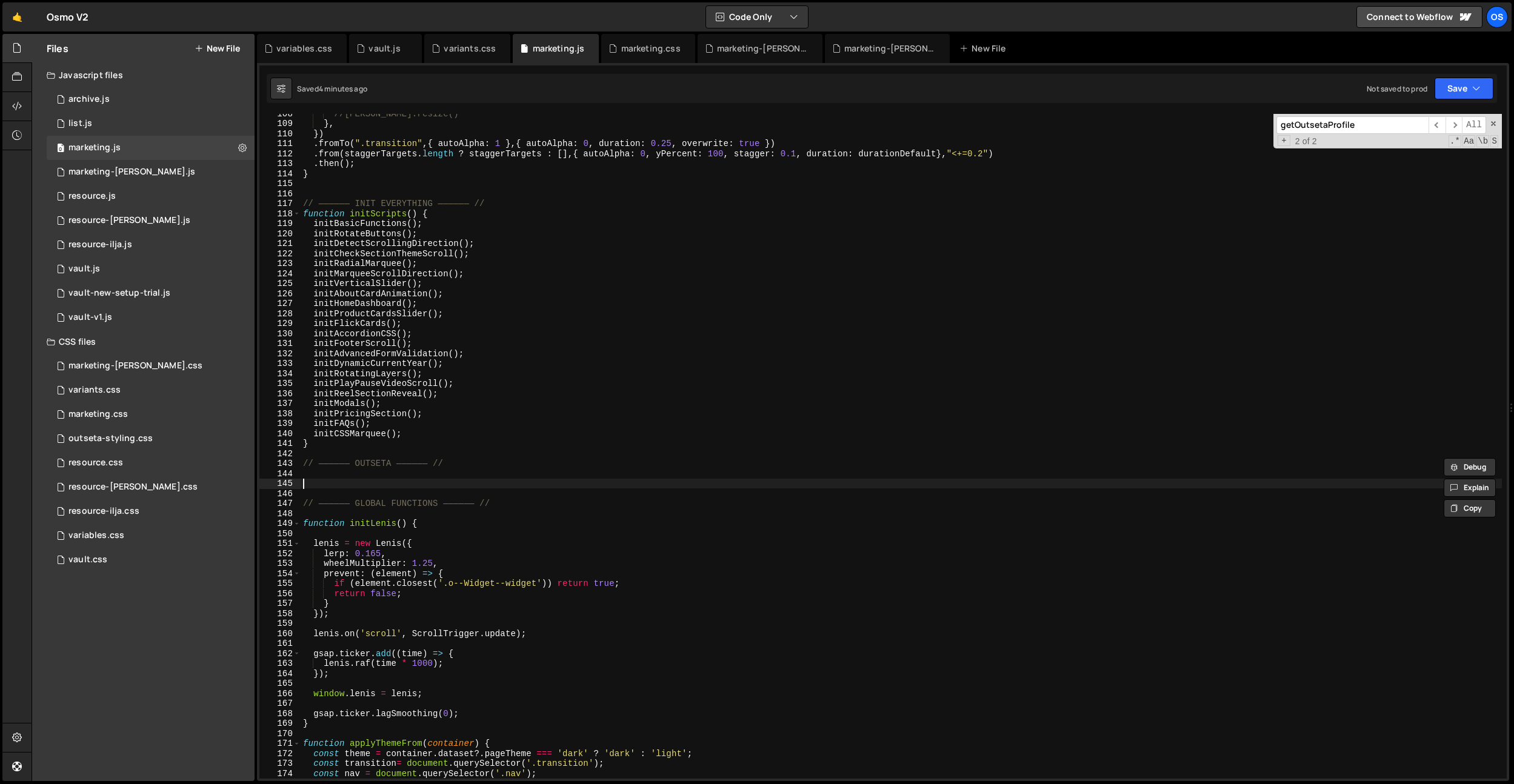
click at [331, 479] on div "//lenis.resize() } , }) . fromTo ( ".transition" , { autoAlpha : 1 } , { autoAl…" at bounding box center [901, 451] width 1201 height 684
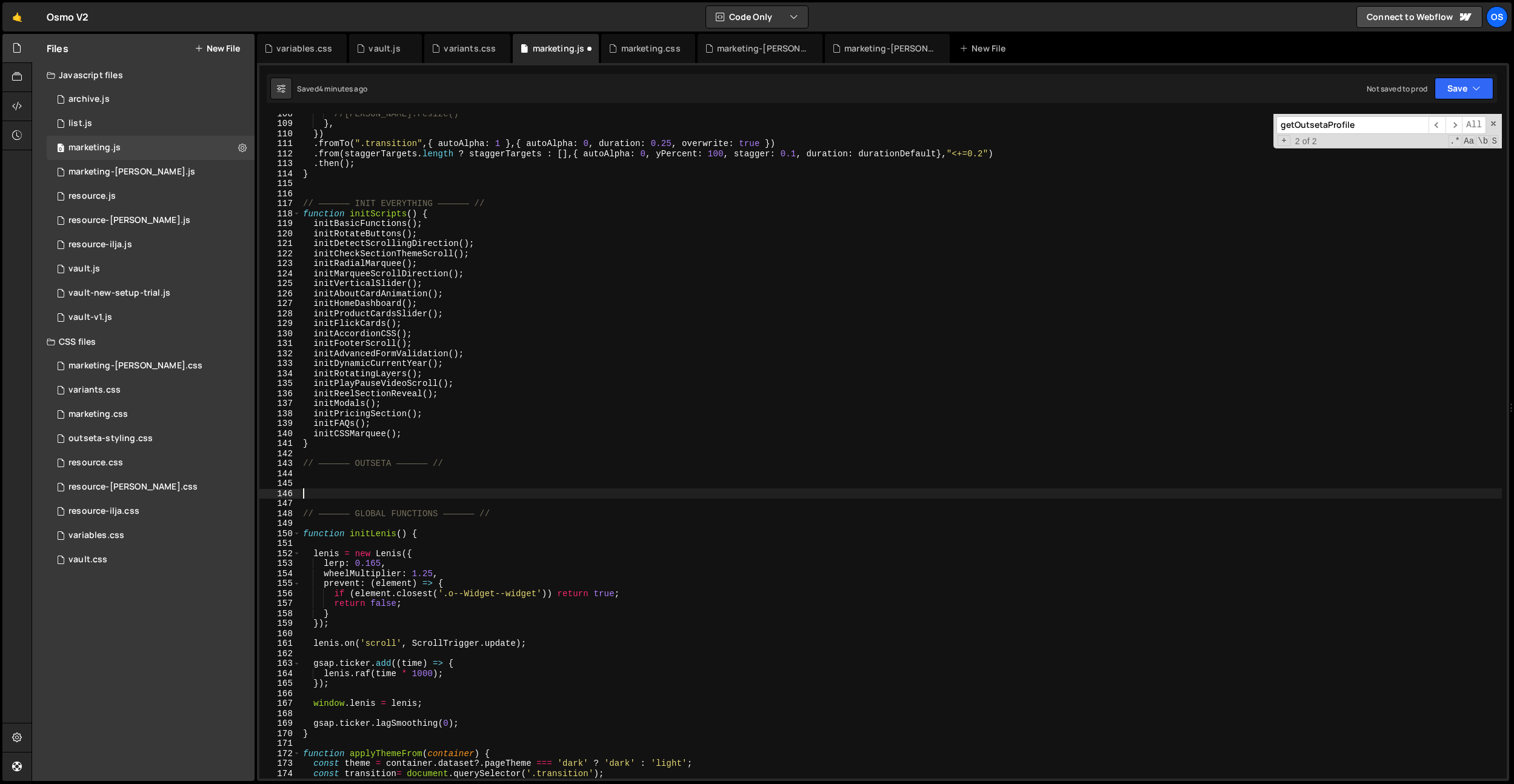
paste textarea "}"
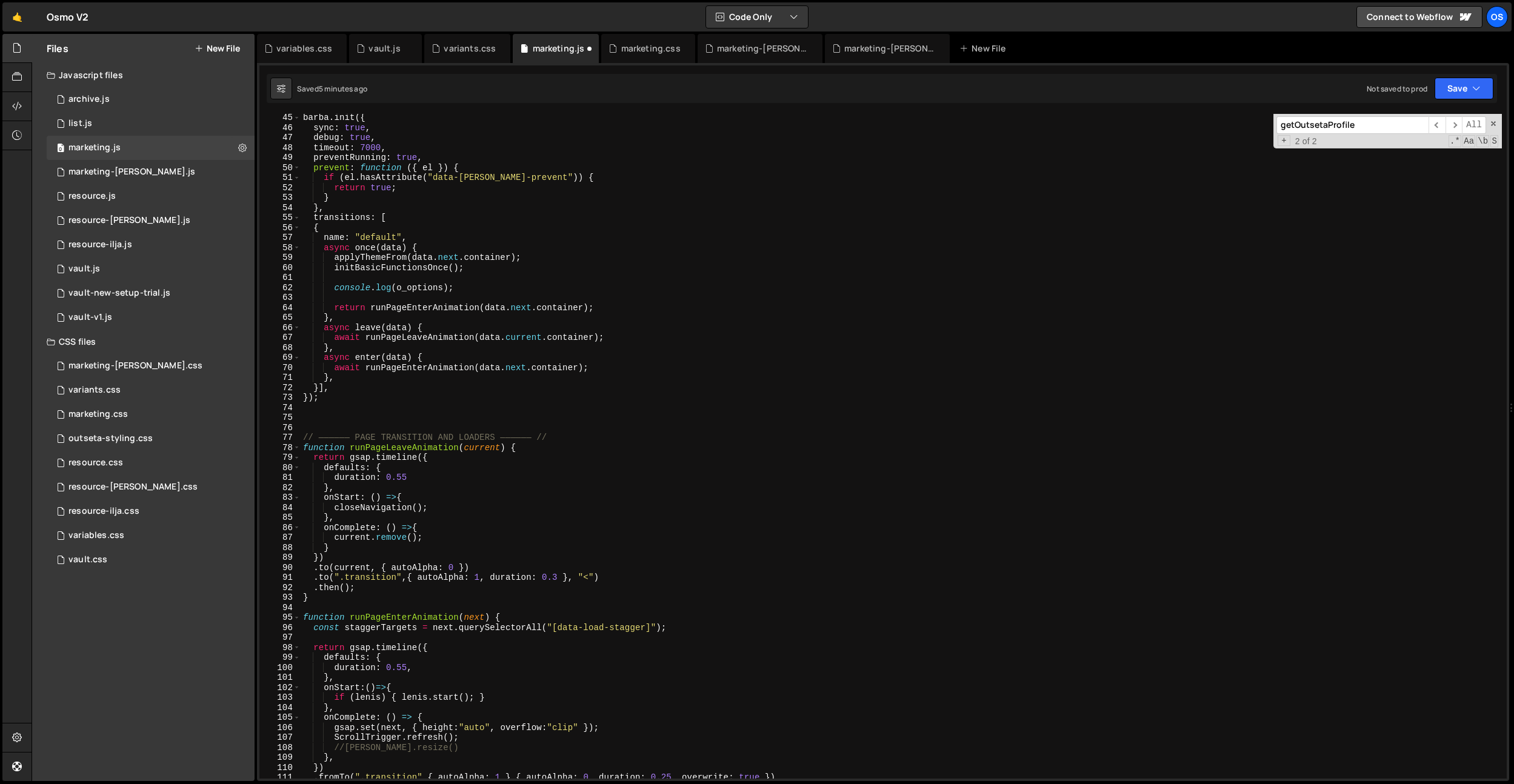
scroll to position [324, 0]
click at [458, 289] on div "barba . init ({ sync : true , debug : true , timeout : 7000 , preventRunning : …" at bounding box center [901, 455] width 1201 height 684
drag, startPoint x: 466, startPoint y: 287, endPoint x: 335, endPoint y: 289, distance: 131.0
click at [335, 289] on div "barba . init ({ sync : true , debug : true , timeout : 7000 , preventRunning : …" at bounding box center [901, 455] width 1201 height 684
paste textarea "'[barba] once profile result:', profile"
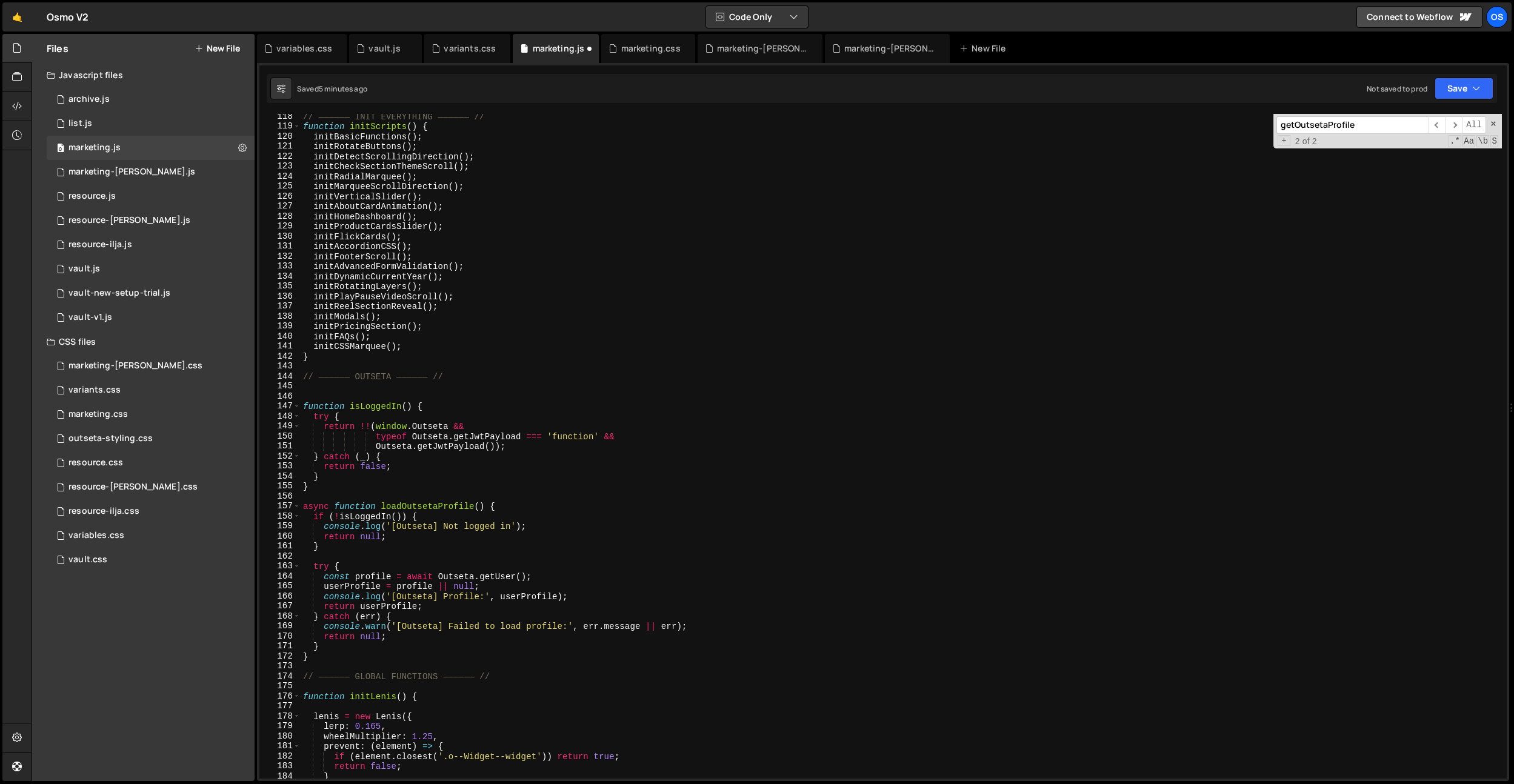
scroll to position [894, 0]
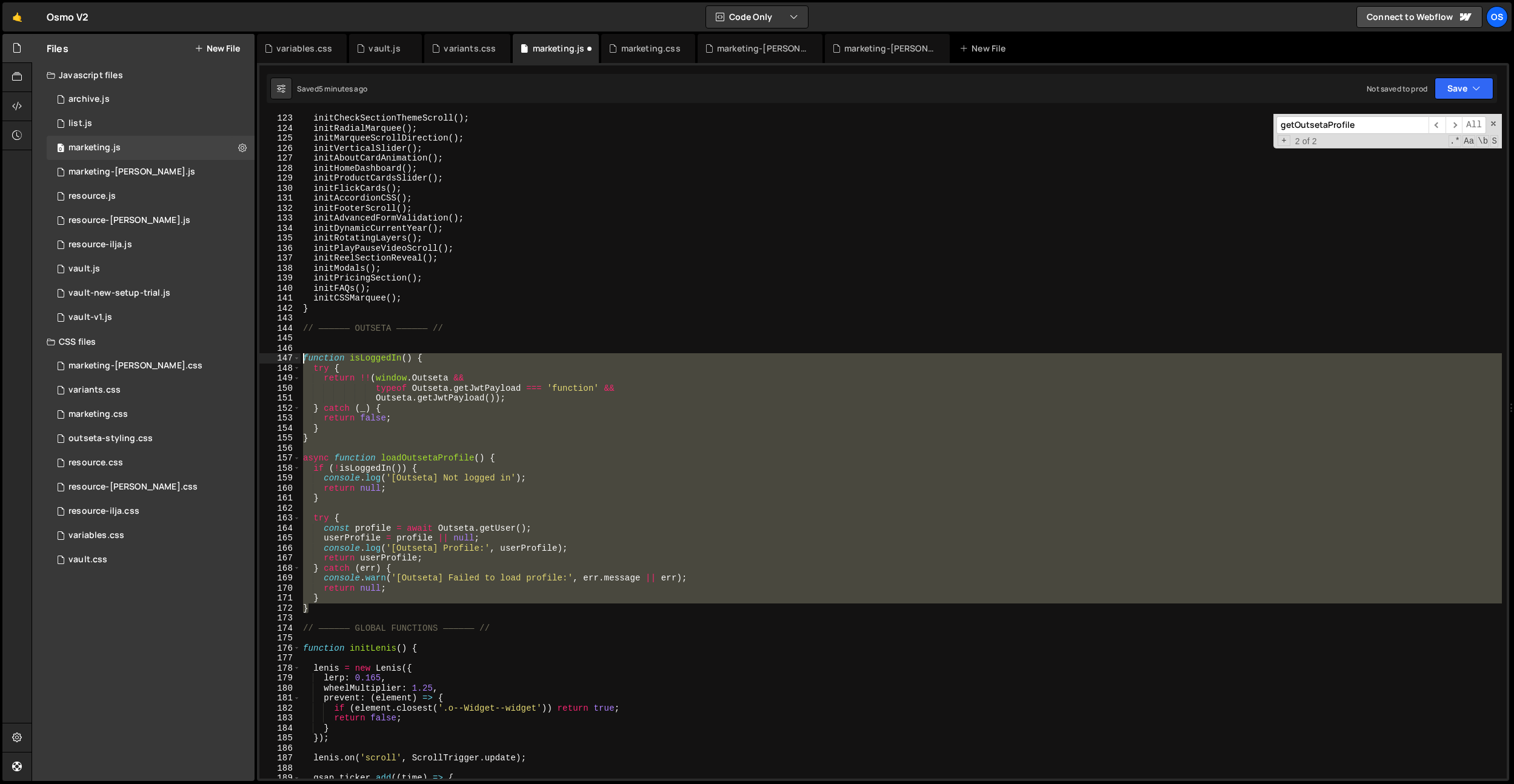
drag, startPoint x: 320, startPoint y: 605, endPoint x: 280, endPoint y: 358, distance: 250.2
click at [280, 358] on div "console.log('[barba] once profile result:', profile); 123 124 125 126 127 128 1…" at bounding box center [883, 446] width 1247 height 664
paste textarea "}"
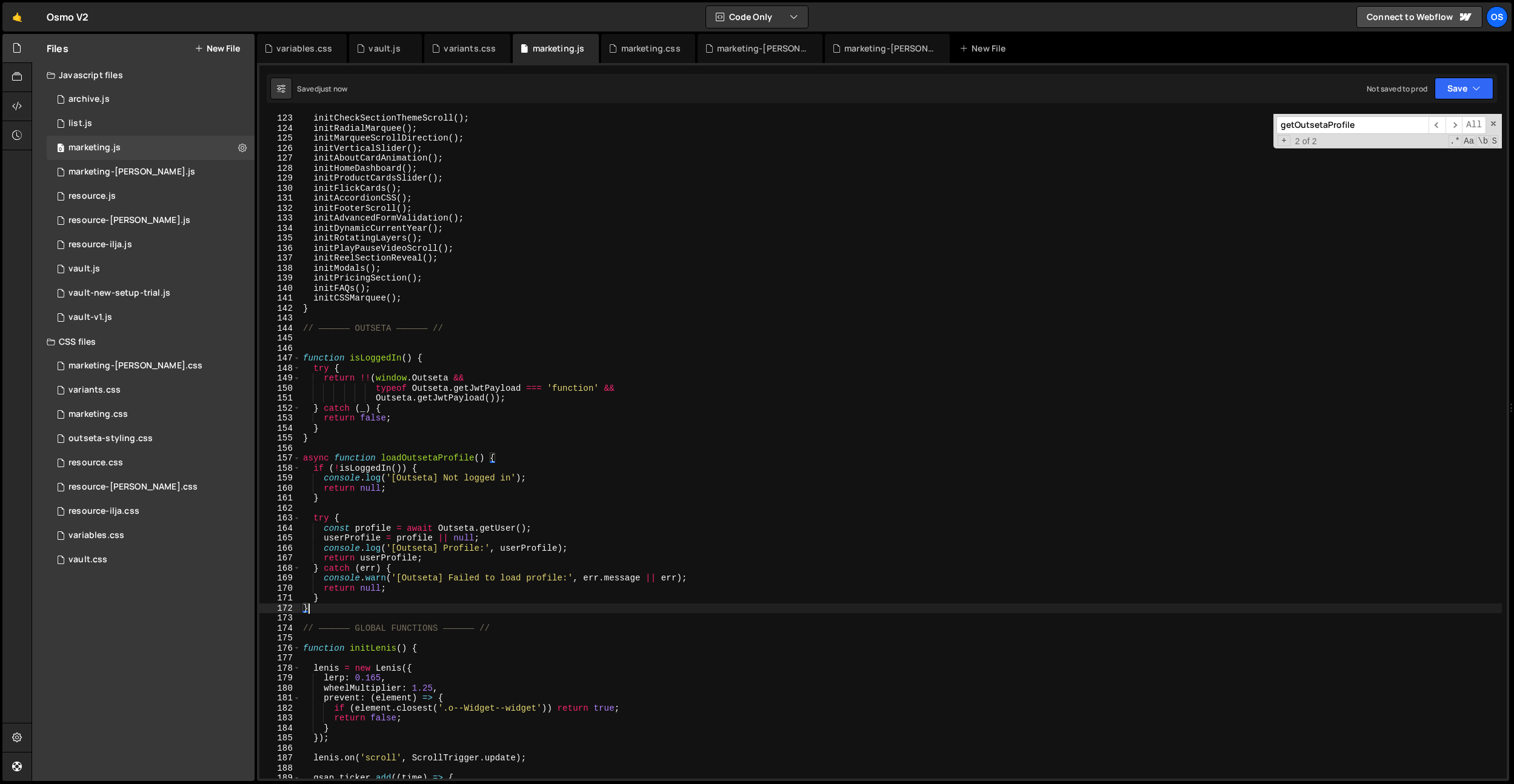
click at [498, 477] on div "initCheckSectionThemeScroll ( ) ; initRadialMarquee ( ) ; initMarqueeScrollDire…" at bounding box center [901, 455] width 1201 height 684
click at [344, 503] on div "initCheckSectionThemeScroll ( ) ; initRadialMarquee ( ) ; initMarqueeScrollDire…" at bounding box center [901, 455] width 1201 height 684
click at [348, 502] on div "initCheckSectionThemeScroll ( ) ; initRadialMarquee ( ) ; initMarqueeScrollDire…" at bounding box center [901, 455] width 1201 height 684
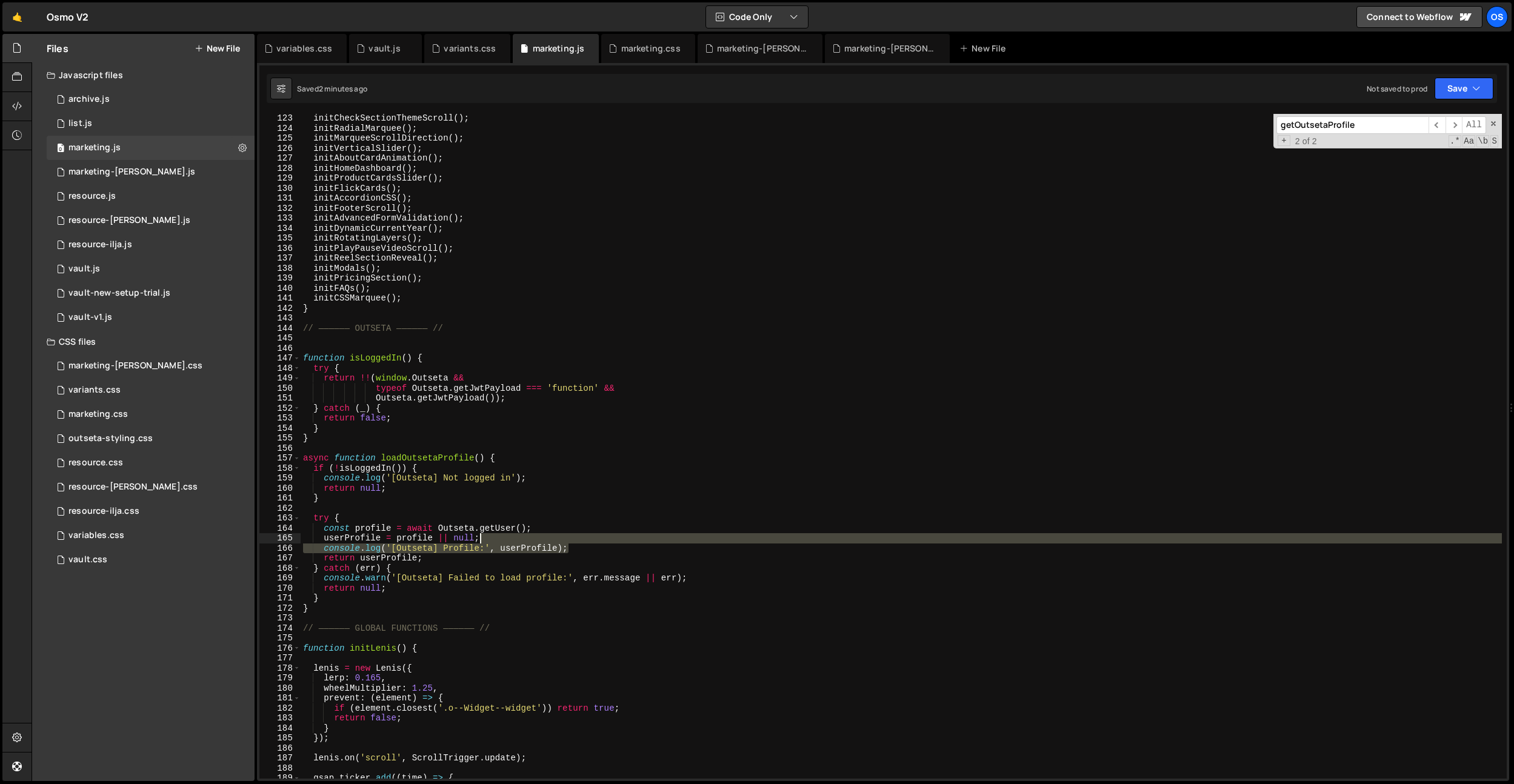
click at [597, 541] on div "initCheckSectionThemeScroll ( ) ; initRadialMarquee ( ) ; initMarqueeScrollDire…" at bounding box center [901, 455] width 1201 height 684
type textarea "userProfile = profile || null; console.log('[Outseta] Profile:', userProfile);"
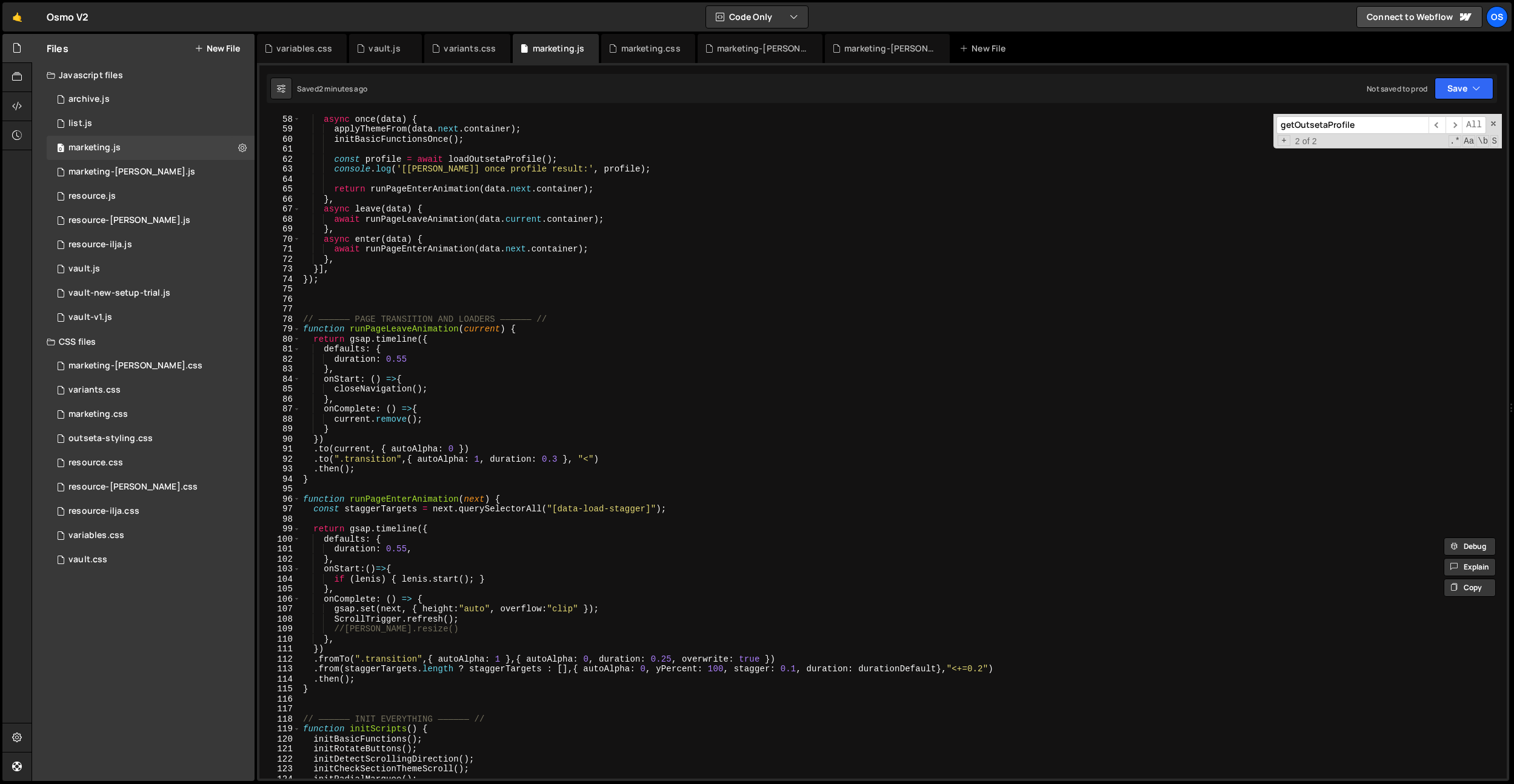
scroll to position [290, 0]
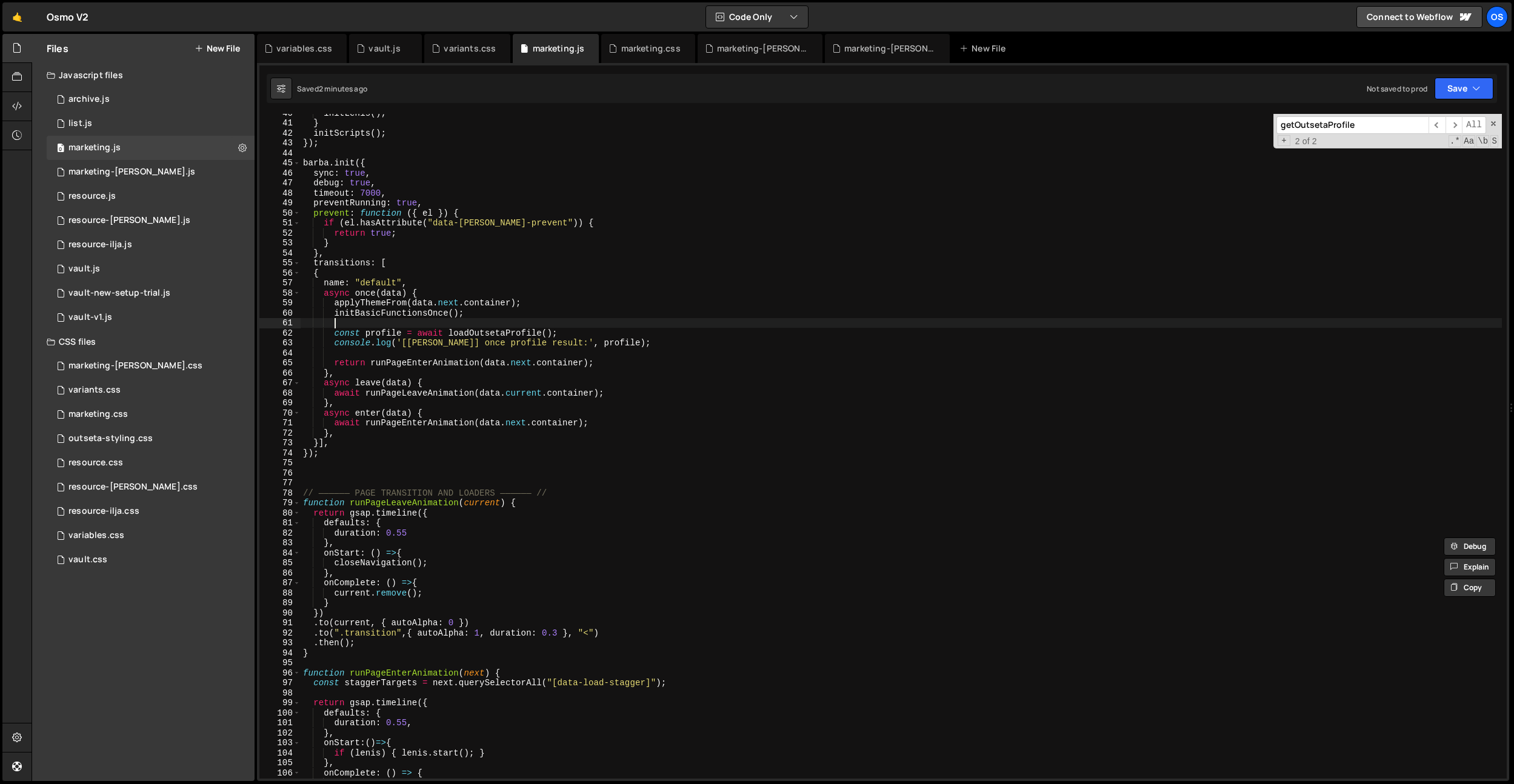
click at [443, 320] on div "initLenis ( ) ; } initScripts ( ) ; }) ; barba . init ({ sync : true , debug : …" at bounding box center [901, 450] width 1201 height 684
click at [581, 339] on div "initLenis ( ) ; } initScripts ( ) ; }) ; barba . init ({ sync : true , debug : …" at bounding box center [901, 450] width 1201 height 684
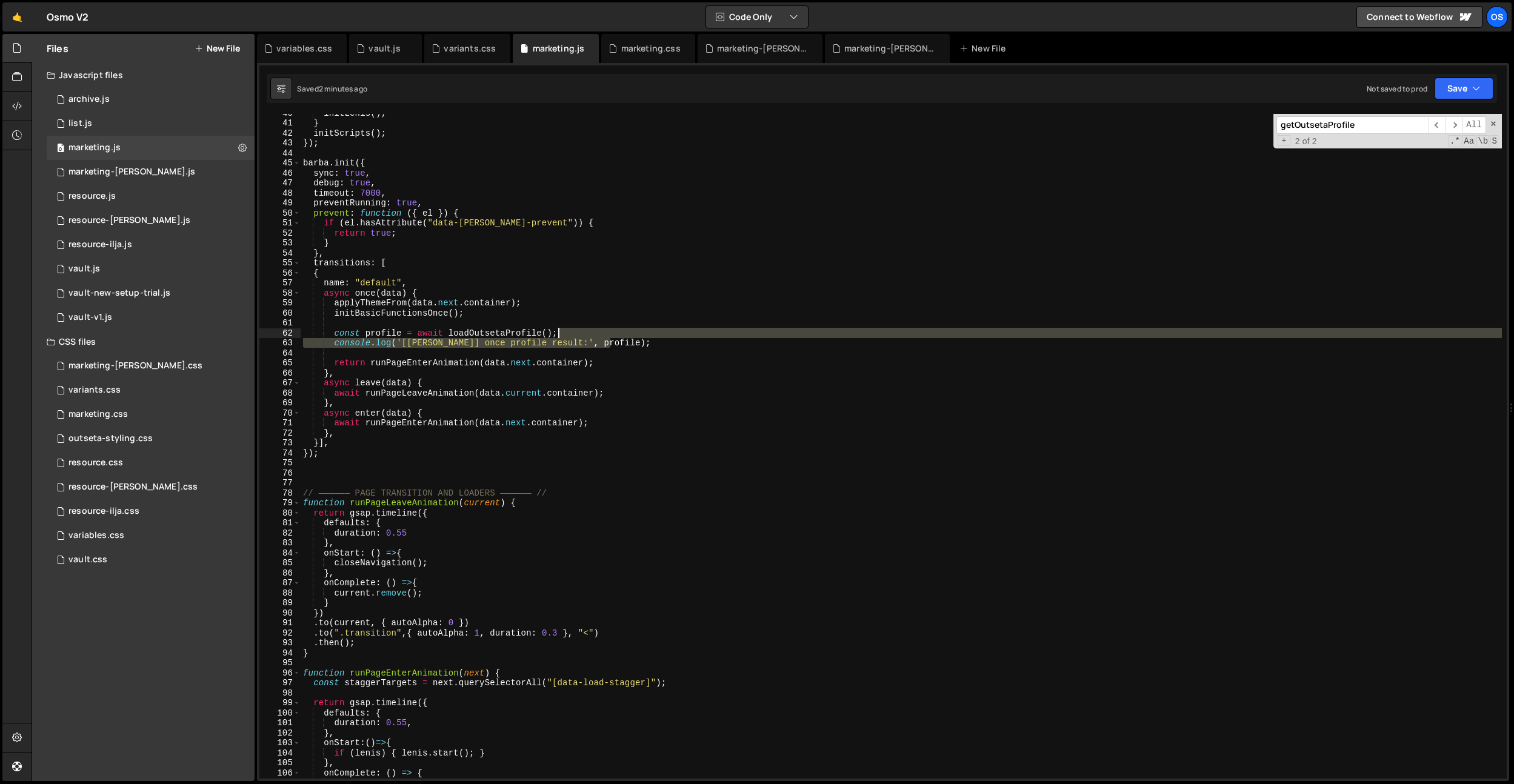
click at [629, 335] on div "initLenis ( ) ; } initScripts ( ) ; }) ; barba . init ({ sync : true , debug : …" at bounding box center [901, 450] width 1201 height 684
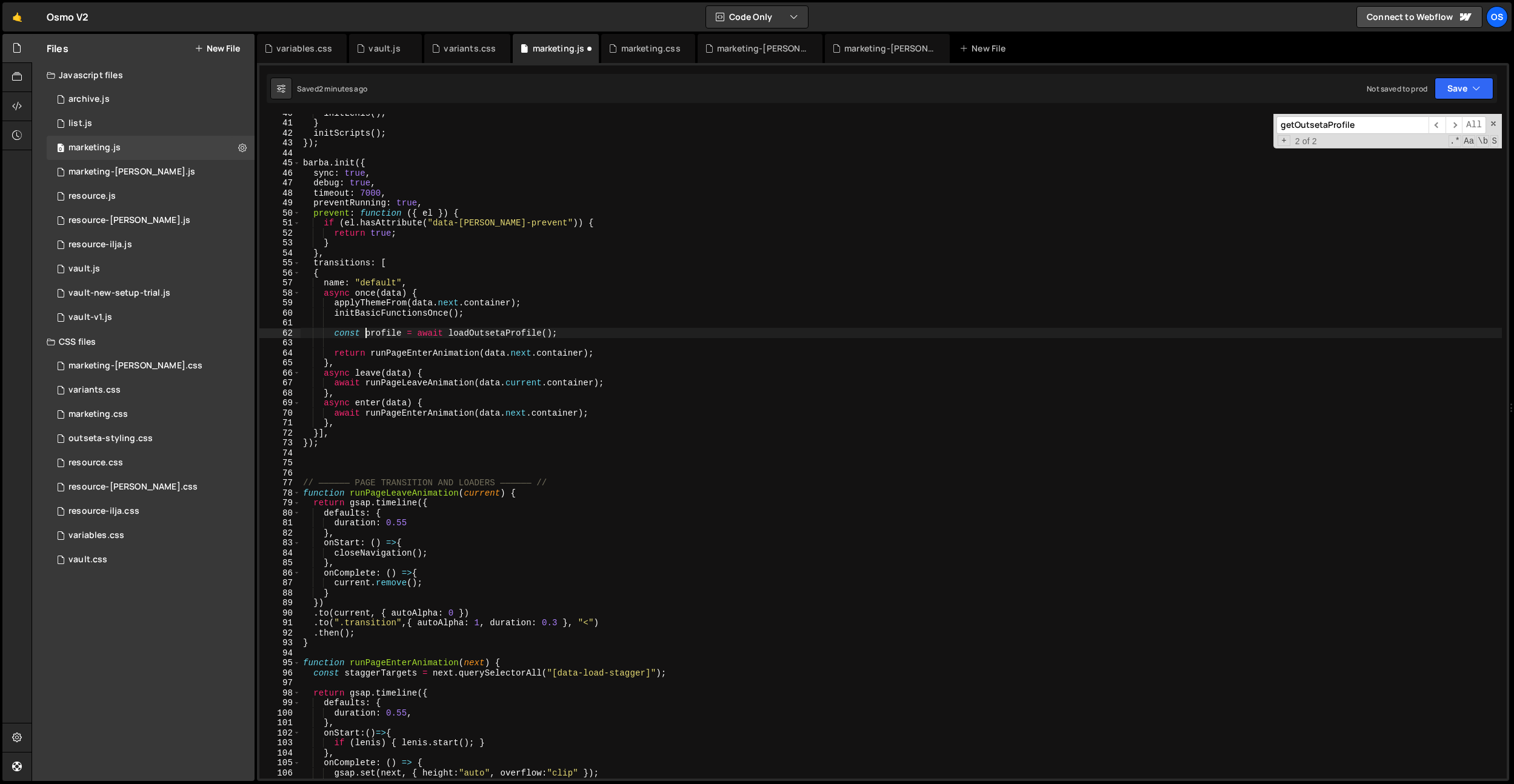
click at [366, 331] on div "initLenis ( ) ; } initScripts ( ) ; }) ; barba . init ({ sync : true , debug : …" at bounding box center [901, 450] width 1201 height 684
click at [531, 211] on div "initLenis ( ) ; } initScripts ( ) ; }) ; barba . init ({ sync : true , debug : …" at bounding box center [901, 450] width 1201 height 684
click at [410, 331] on div "initLenis ( ) ; } initScripts ( ) ; }) ; barba . init ({ sync : true , debug : …" at bounding box center [901, 450] width 1201 height 684
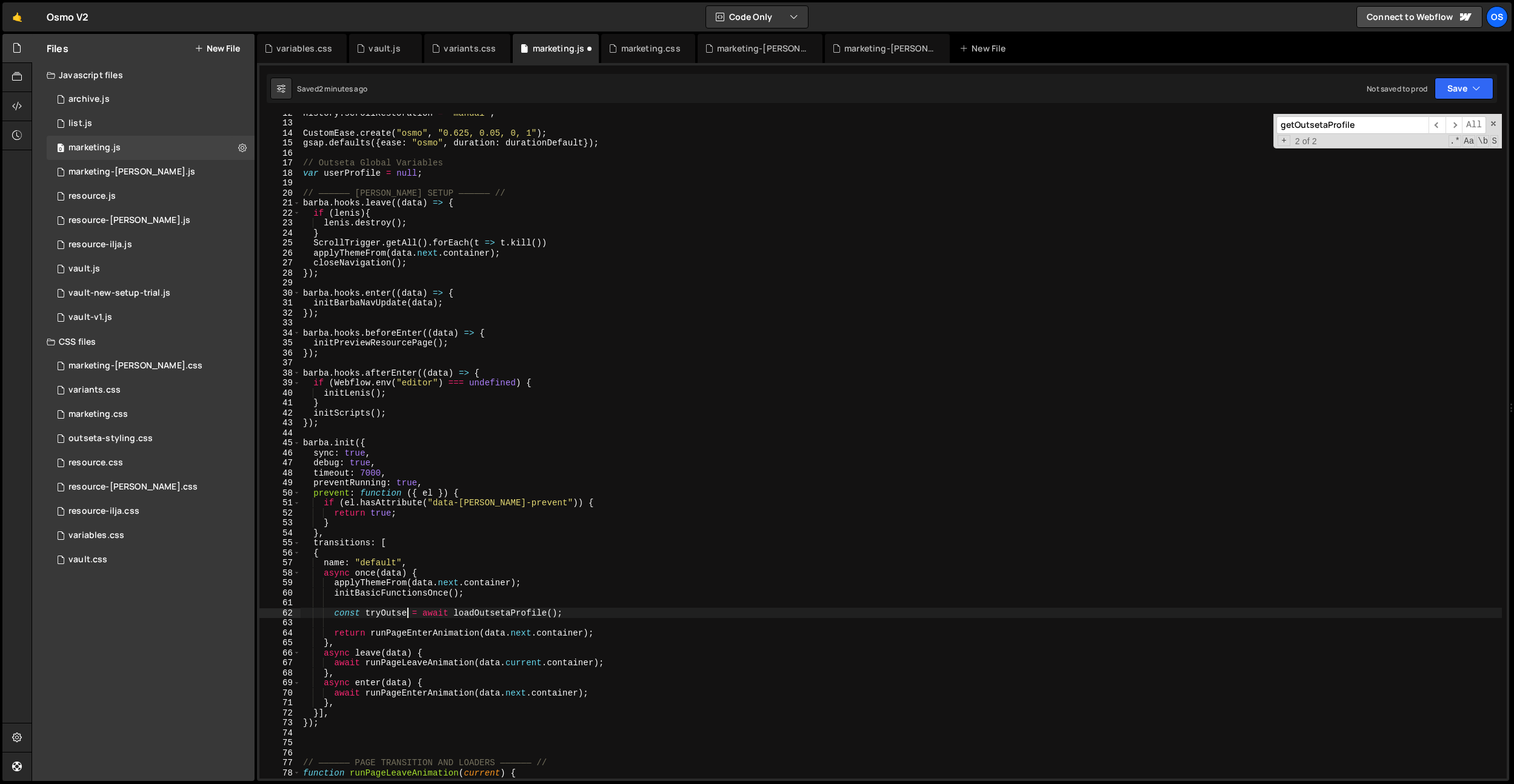
scroll to position [0, 8]
click at [380, 614] on div "history . scrollRestoration = "manual" ; CustomEase . create ( "osmo" , "0.625,…" at bounding box center [901, 450] width 1201 height 684
click at [516, 581] on div "history . scrollRestoration = "manual" ; CustomEase . create ( "osmo" , "0.625,…" at bounding box center [901, 450] width 1201 height 684
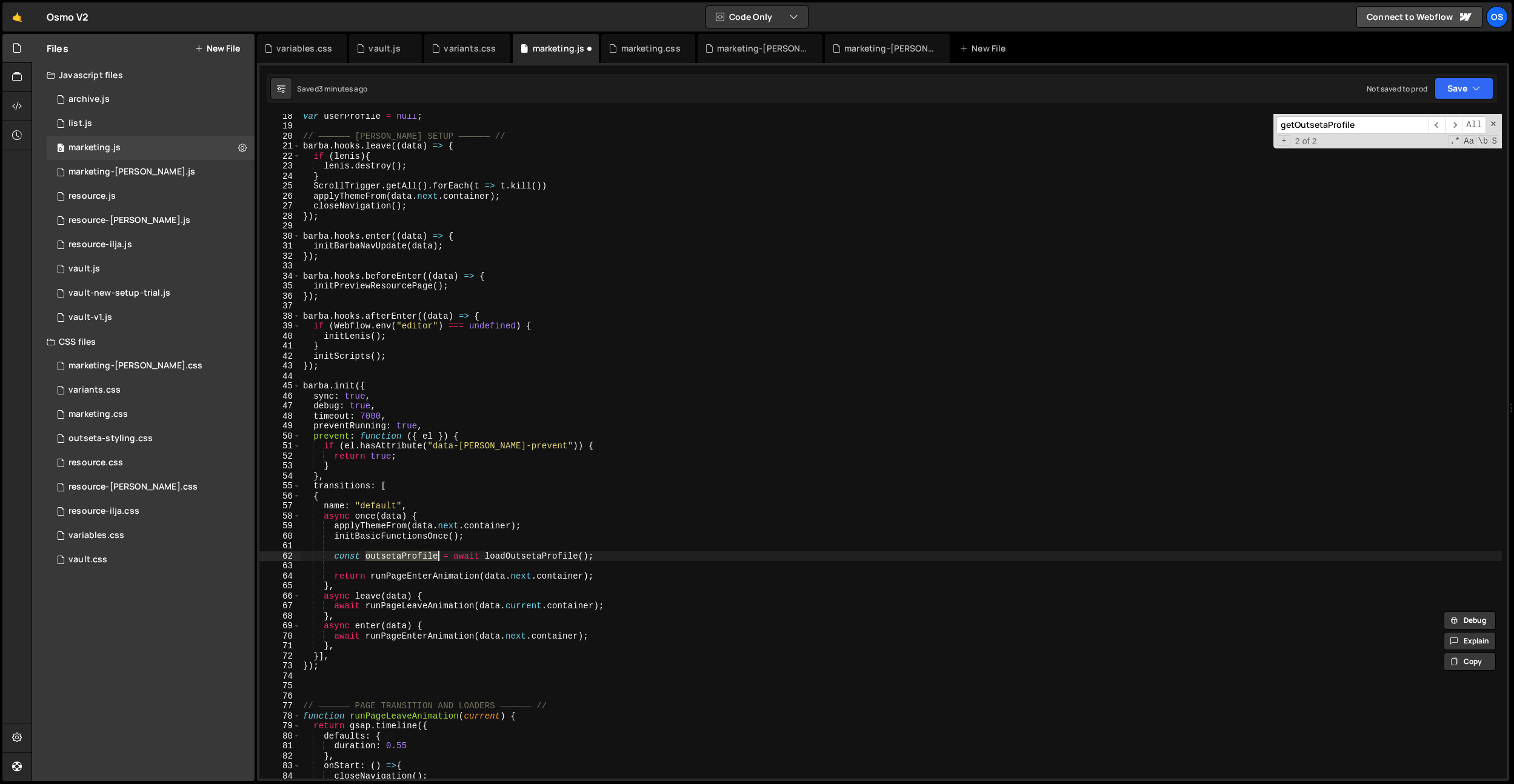
scroll to position [126, 0]
type textarea "const outsetaProfile = await loadOutsetaProfile();"
click at [398, 554] on div "var userProfile = null ; // —————— BARBA SETUP —————— // barba . hooks . leave …" at bounding box center [901, 446] width 1201 height 664
click at [398, 554] on div "var userProfile = null ; // —————— BARBA SETUP —————— // barba . hooks . leave …" at bounding box center [901, 453] width 1201 height 684
type input "outsetaProfile"
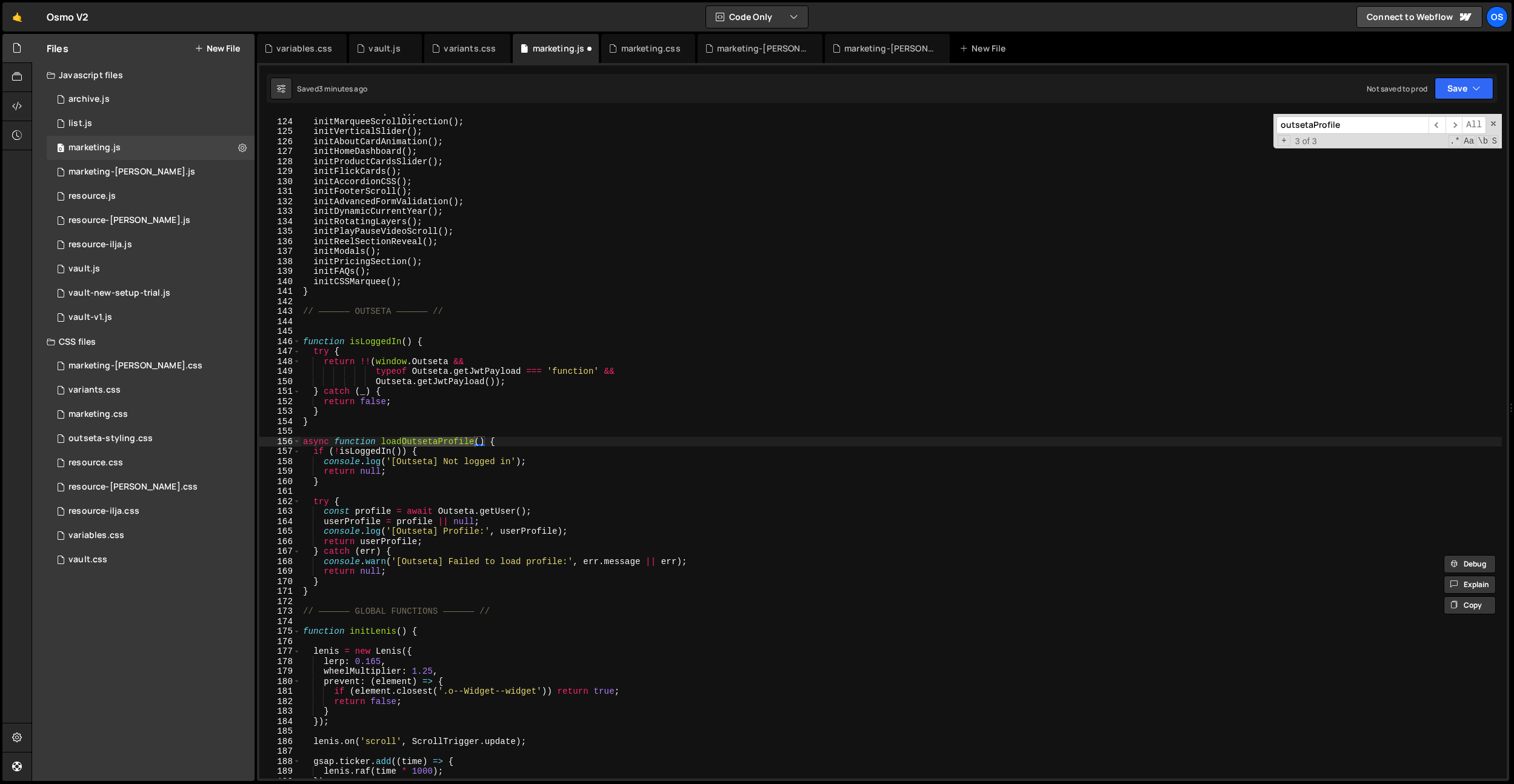
scroll to position [203, 0]
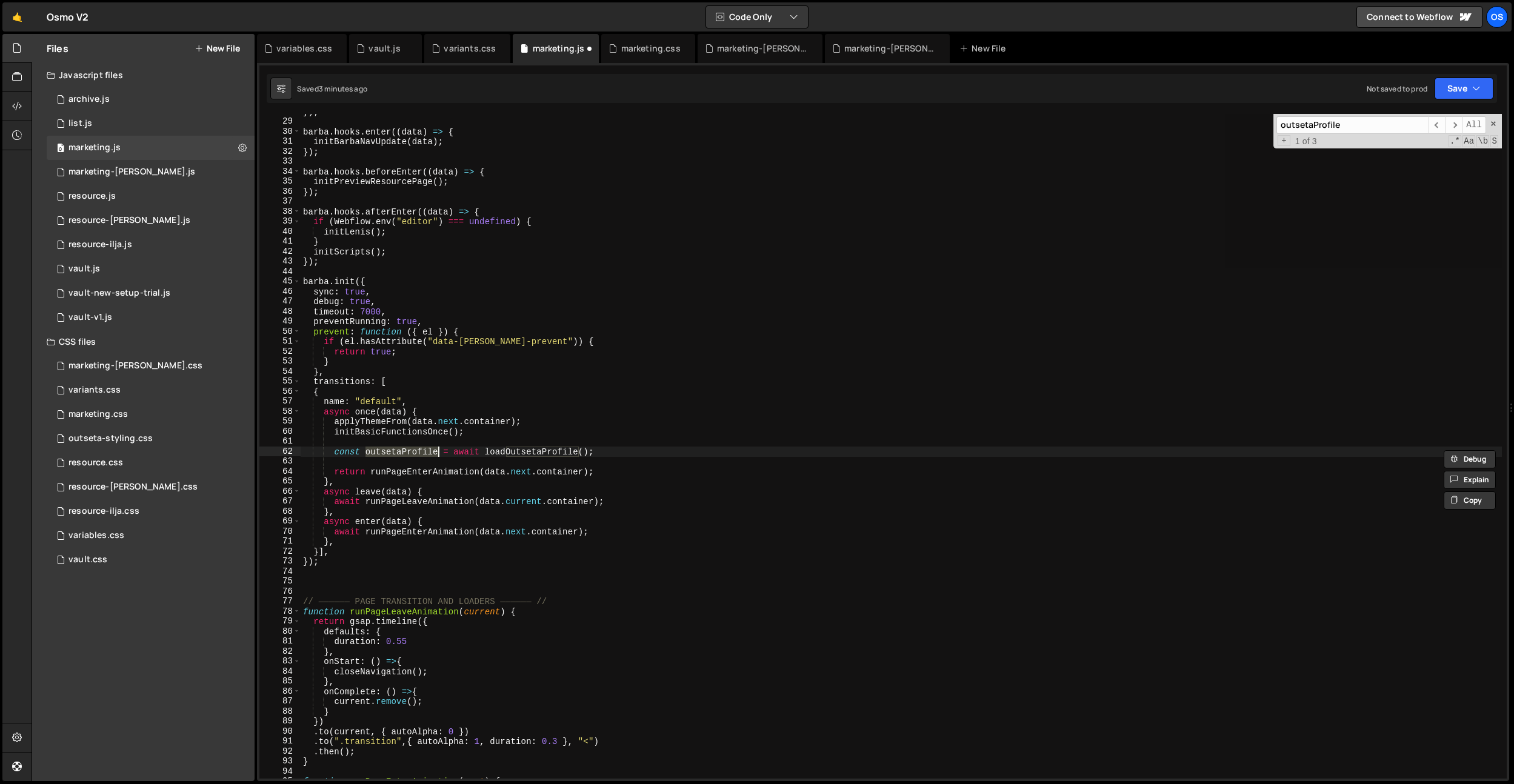
click at [410, 448] on div "}) ; barba . hooks . enter (( data ) => { initBarbaNavUpdate ( data ) ; }) ; ba…" at bounding box center [901, 446] width 1201 height 664
drag, startPoint x: 454, startPoint y: 451, endPoint x: 335, endPoint y: 452, distance: 119.0
click at [335, 452] on div "}) ; barba . hooks . enter (( data ) => { initBarbaNavUpdate ( data ) ; }) ; ba…" at bounding box center [901, 448] width 1201 height 684
type textarea "await loadOutsetaProfile();"
click at [480, 443] on div "}) ; barba . hooks . enter (( data ) => { initBarbaNavUpdate ( data ) ; }) ; ba…" at bounding box center [901, 448] width 1201 height 684
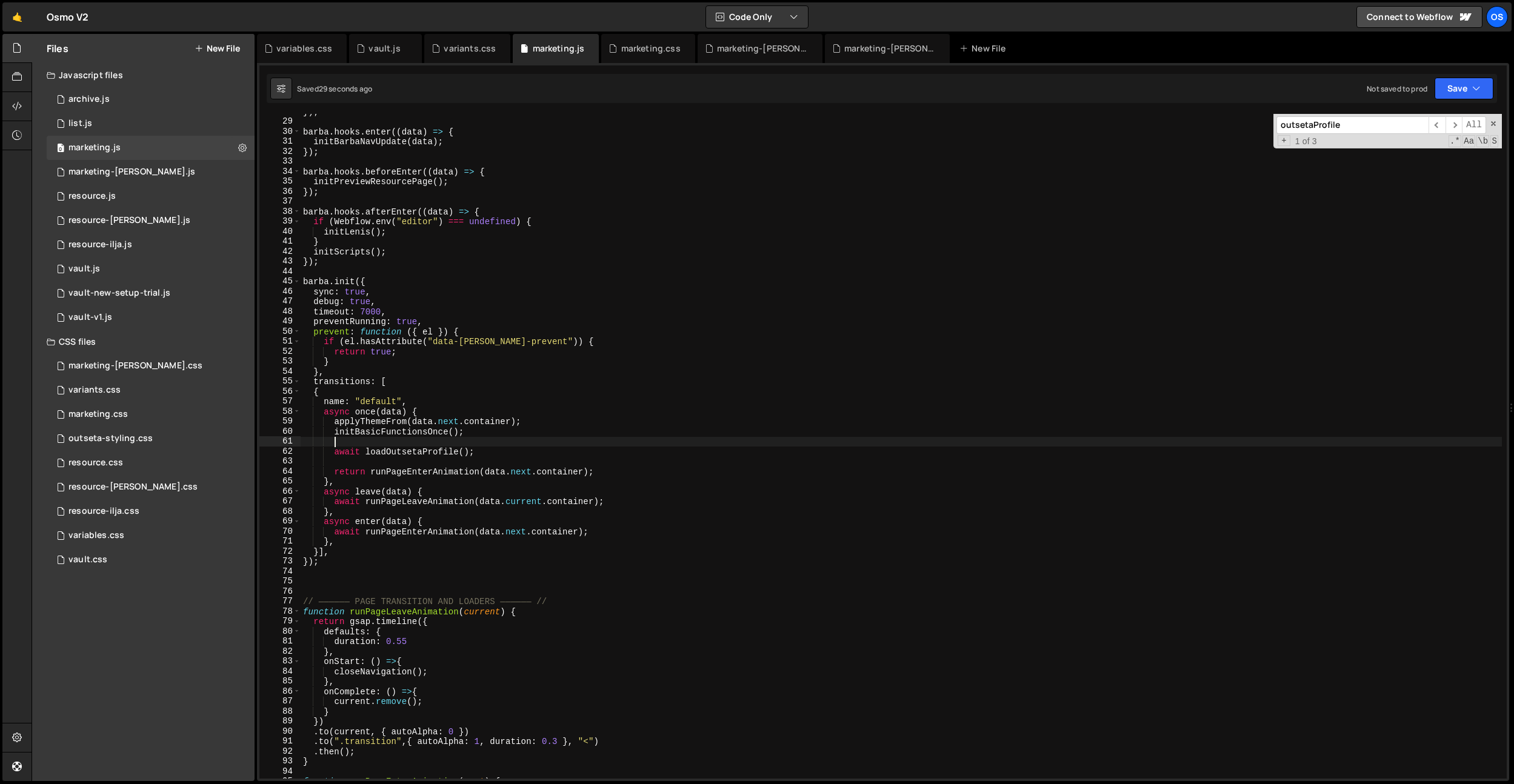
scroll to position [0, 1]
click at [455, 449] on div "}) ; barba . hooks . enter (( data ) => { initBarbaNavUpdate ( data ) ; }) ; ba…" at bounding box center [901, 448] width 1201 height 684
type textarea "await loadOutsetaProfile();"
click at [455, 449] on div "}) ; barba . hooks . enter (( data ) => { initBarbaNavUpdate ( data ) ; }) ; ba…" at bounding box center [901, 448] width 1201 height 684
click at [465, 443] on div "}) ; barba . hooks . enter (( data ) => { initBarbaNavUpdate ( data ) ; }) ; ba…" at bounding box center [901, 448] width 1201 height 684
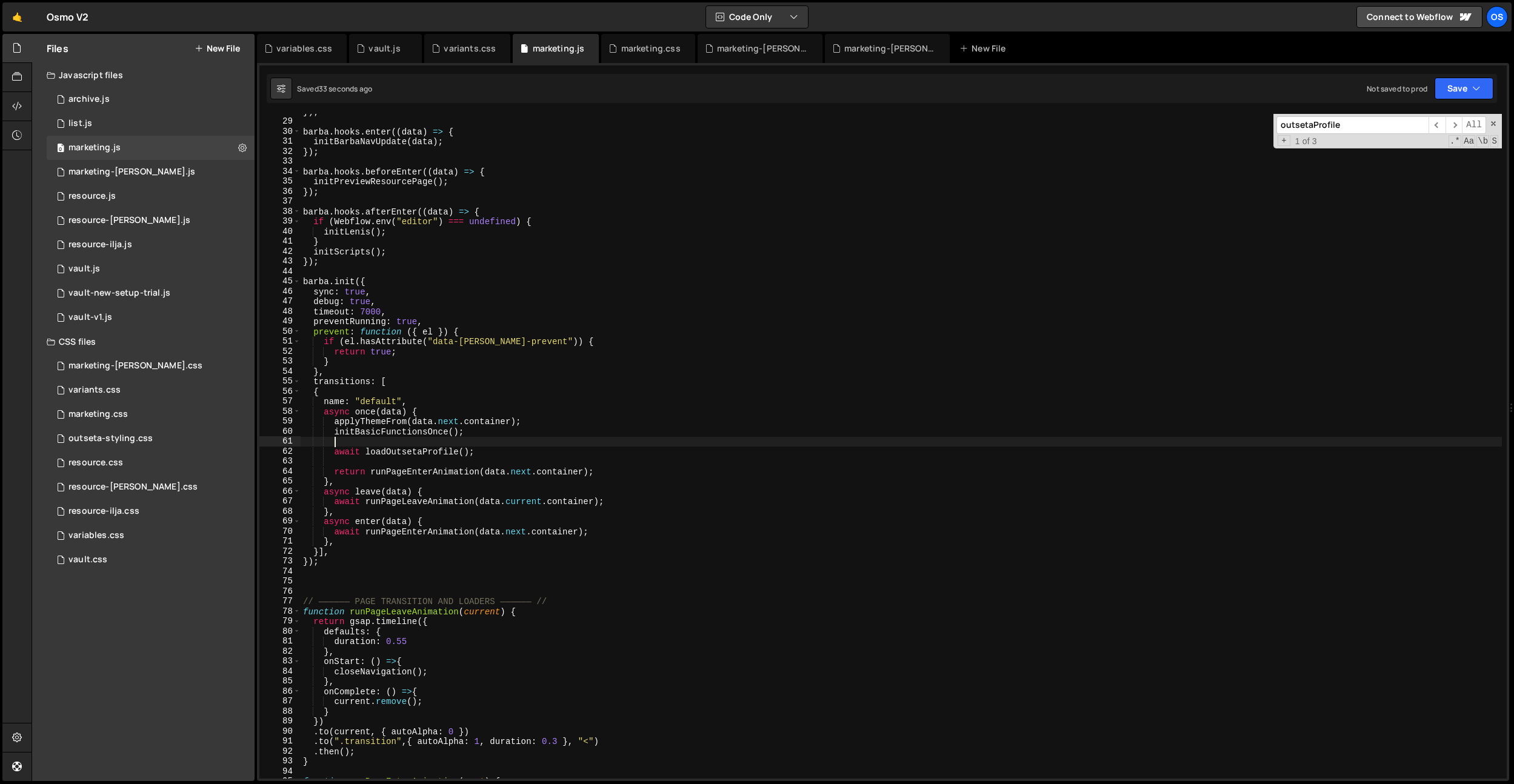
click at [452, 449] on div "}) ; barba . hooks . enter (( data ) => { initBarbaNavUpdate ( data ) ; }) ; ba…" at bounding box center [901, 448] width 1201 height 684
type textarea "await loadOutsetaProfile();"
drag, startPoint x: 452, startPoint y: 449, endPoint x: 531, endPoint y: 445, distance: 79.1
click at [453, 449] on div "}) ; barba . hooks . enter (( data ) => { initBarbaNavUpdate ( data ) ; }) ; ba…" at bounding box center [901, 448] width 1201 height 684
click at [531, 445] on div "}) ; barba . hooks . enter (( data ) => { initBarbaNavUpdate ( data ) ; }) ; ba…" at bounding box center [901, 448] width 1201 height 684
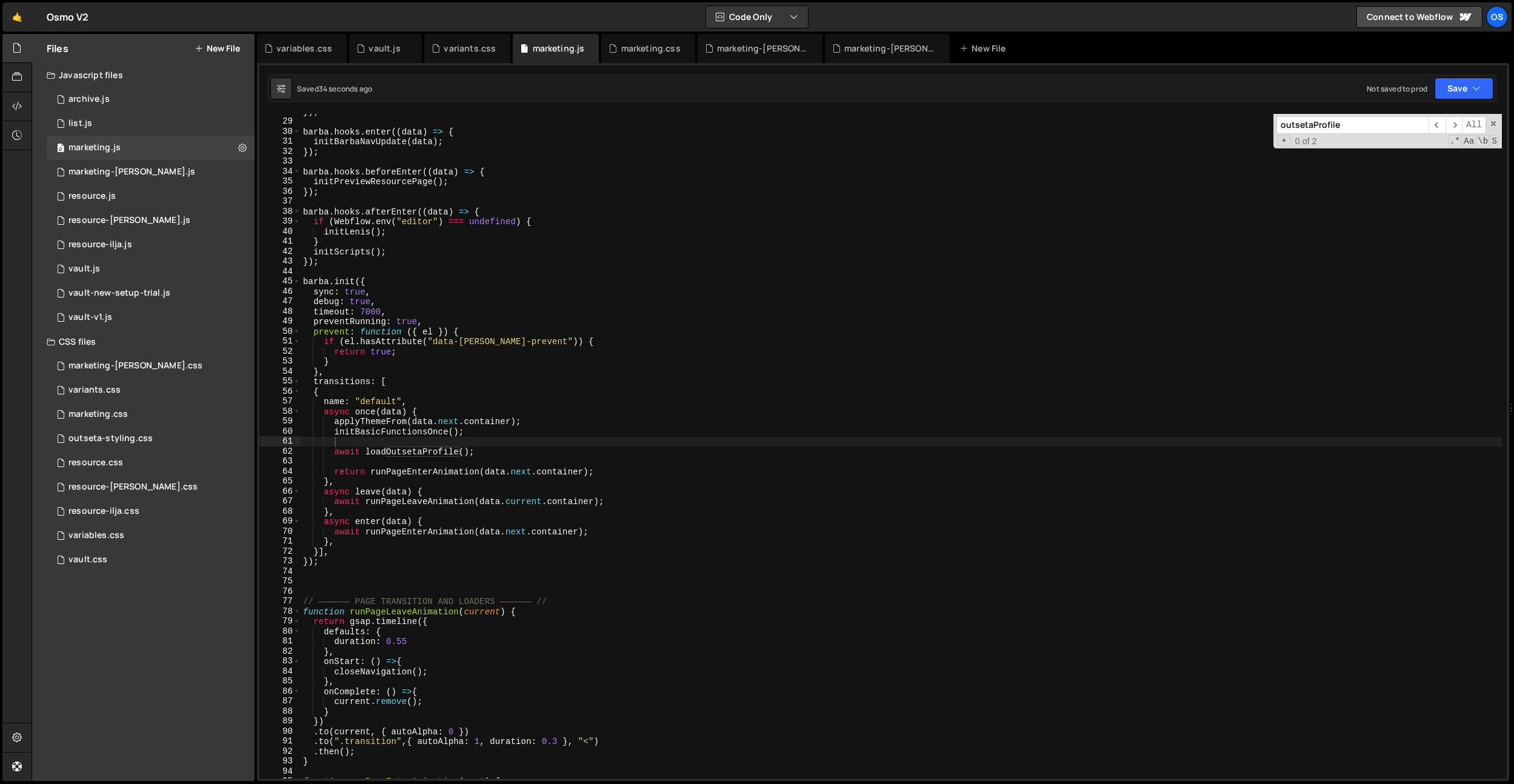
paste input "loadO"
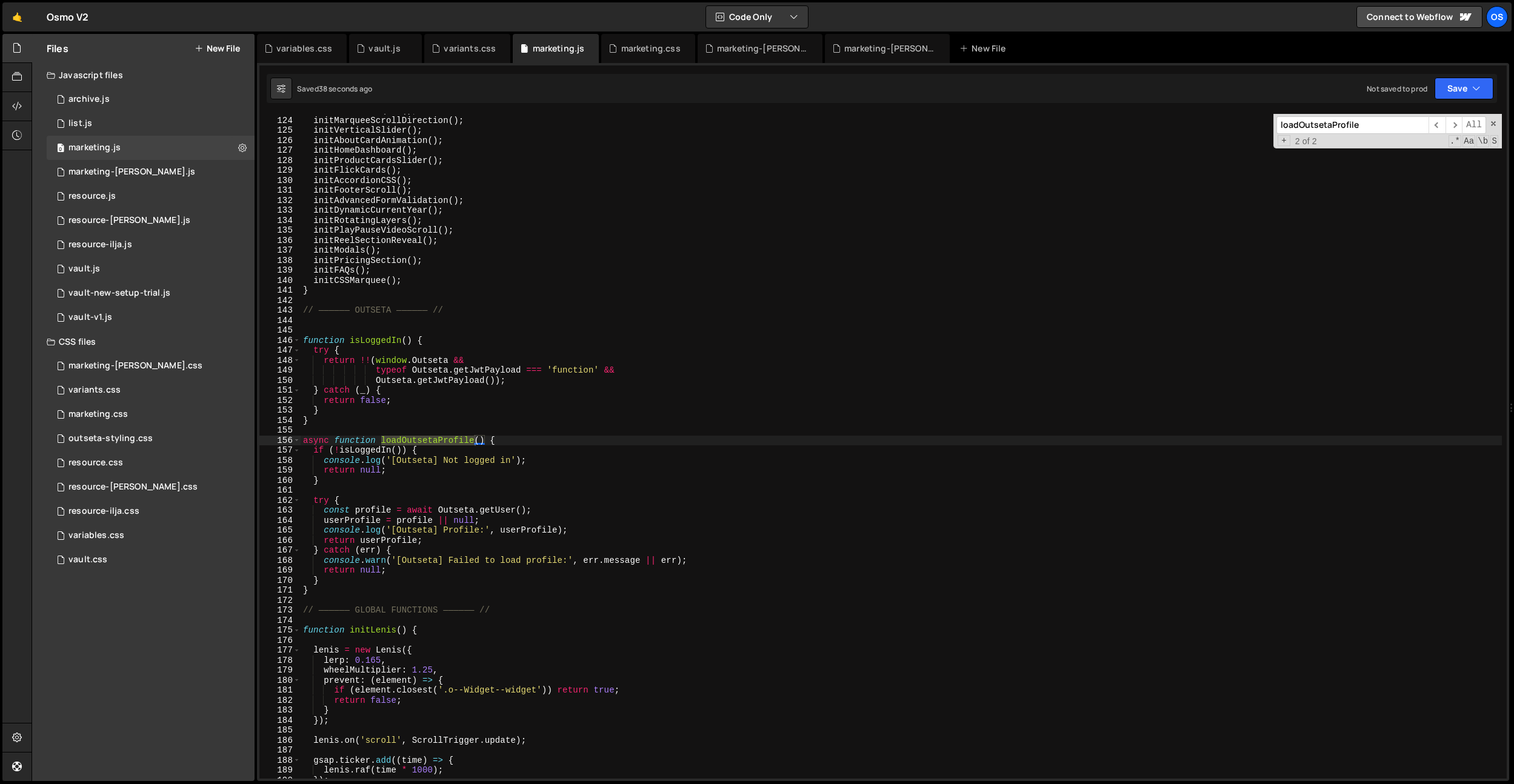
scroll to position [900, 0]
type input "loadOutsetaProfile"
click at [377, 375] on div "initRadialMarquee ( ) ; initMarqueeScrollDirection ( ) ; initVerticalSlider ( )…" at bounding box center [901, 448] width 1201 height 684
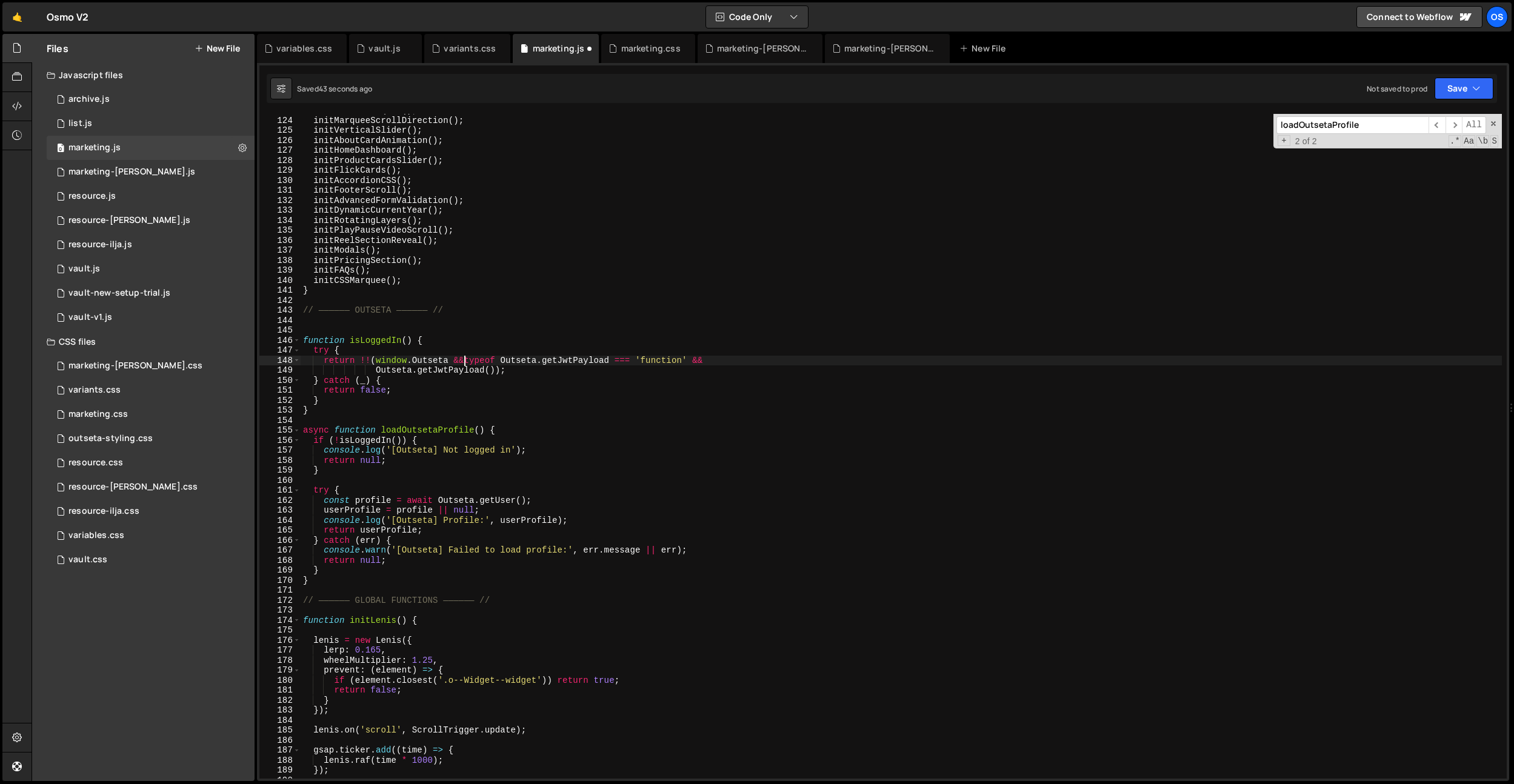
scroll to position [0, 12]
click at [376, 370] on div "initRadialMarquee ( ) ; initMarqueeScrollDirection ( ) ; initVerticalSlider ( )…" at bounding box center [901, 448] width 1201 height 684
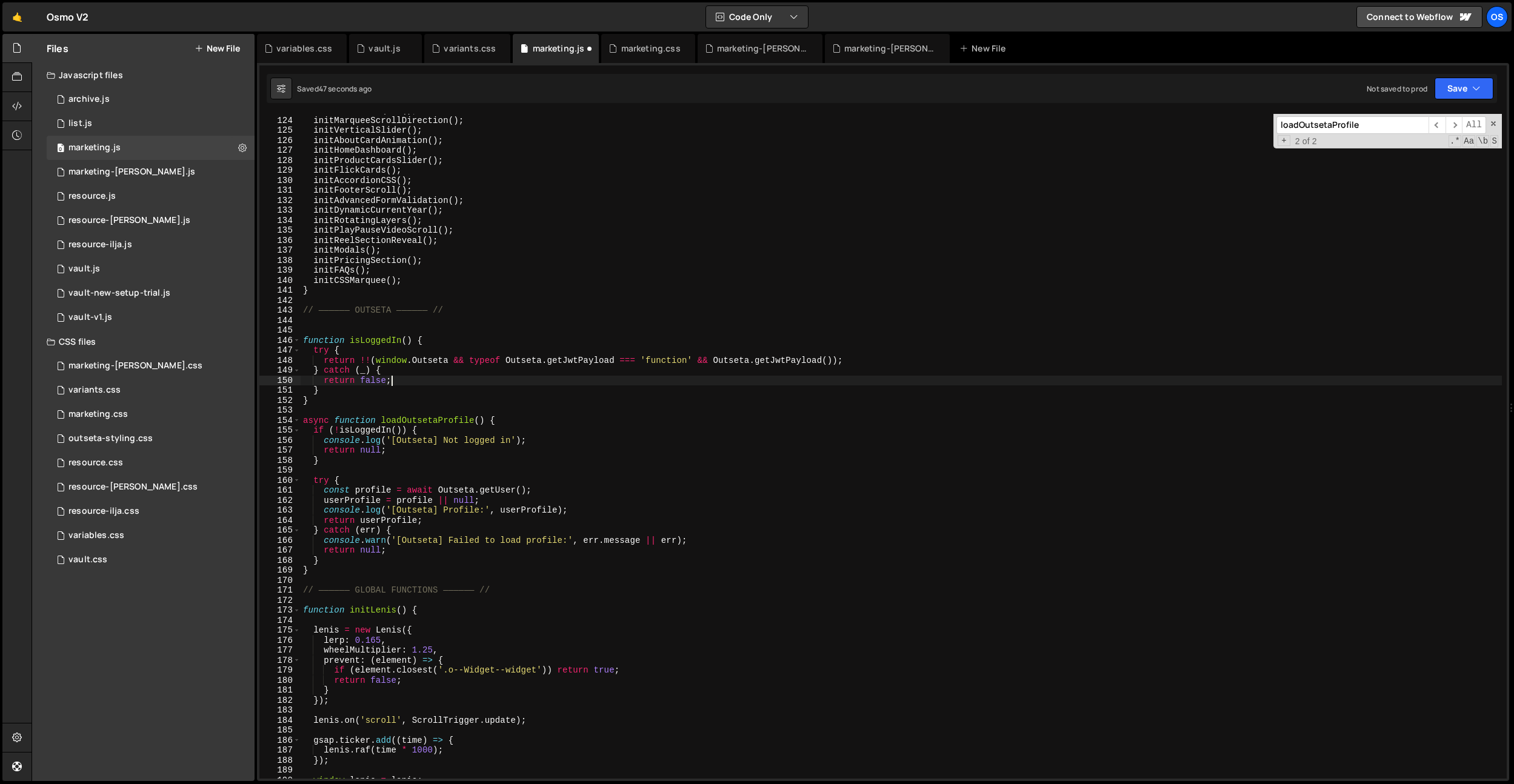
drag, startPoint x: 394, startPoint y: 382, endPoint x: 414, endPoint y: 397, distance: 25.0
click at [394, 382] on div "initRadialMarquee ( ) ; initMarqueeScrollDirection ( ) ; initVerticalSlider ( )…" at bounding box center [901, 448] width 1201 height 684
click at [415, 398] on div "initRadialMarquee ( ) ; initMarqueeScrollDirection ( ) ; initVerticalSlider ( )…" at bounding box center [901, 448] width 1201 height 684
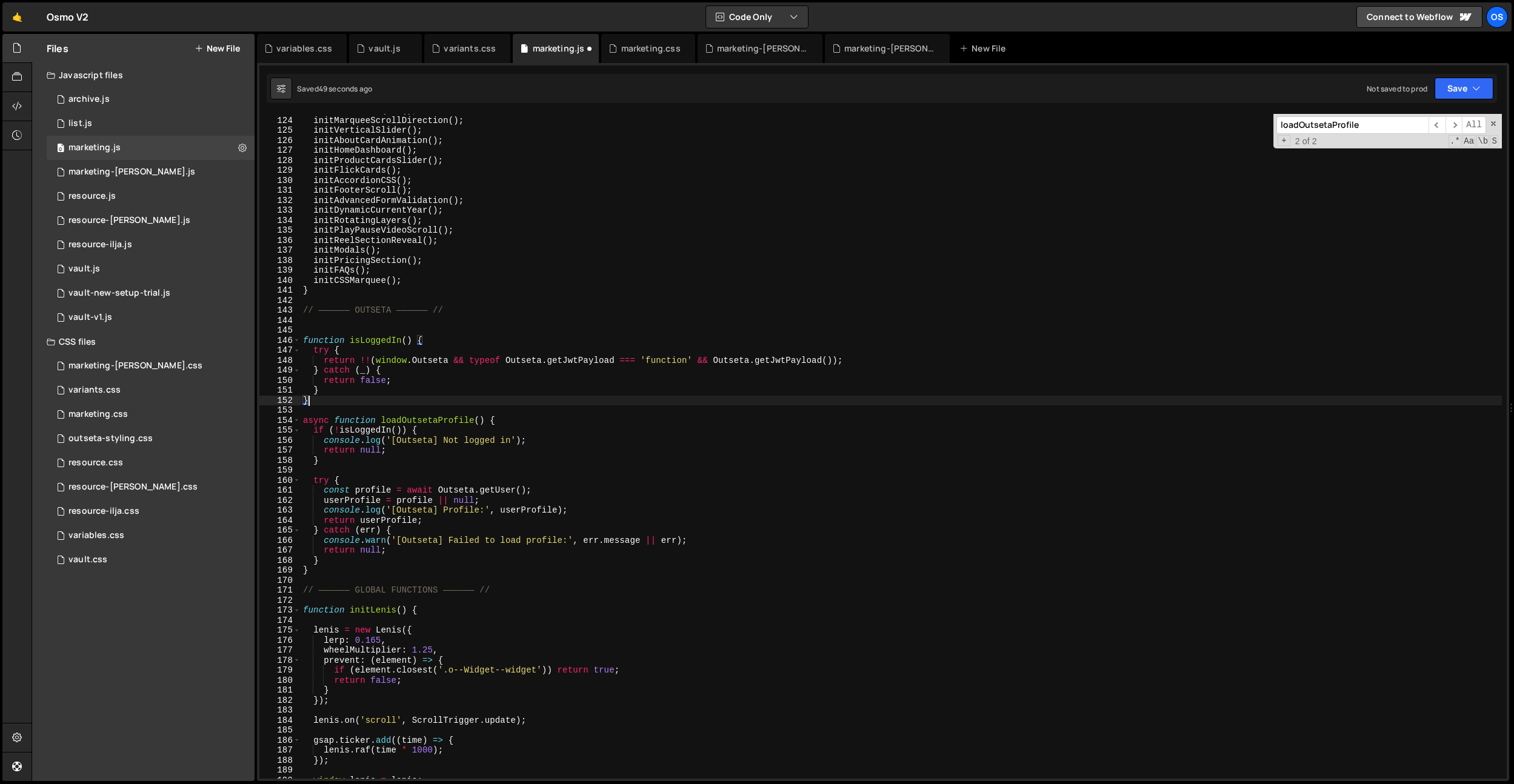
click at [413, 397] on div "initRadialMarquee ( ) ; initMarqueeScrollDirection ( ) ; initVerticalSlider ( )…" at bounding box center [901, 448] width 1201 height 684
click at [411, 393] on div "initRadialMarquee ( ) ; initMarqueeScrollDirection ( ) ; initVerticalSlider ( )…" at bounding box center [901, 448] width 1201 height 684
click at [393, 397] on div "initRadialMarquee ( ) ; initMarqueeScrollDirection ( ) ; initVerticalSlider ( )…" at bounding box center [901, 448] width 1201 height 684
click at [391, 397] on div "initRadialMarquee ( ) ; initMarqueeScrollDirection ( ) ; initVerticalSlider ( )…" at bounding box center [901, 448] width 1201 height 684
click at [411, 508] on div "initRadialMarquee ( ) ; initMarqueeScrollDirection ( ) ; initVerticalSlider ( )…" at bounding box center [901, 448] width 1201 height 684
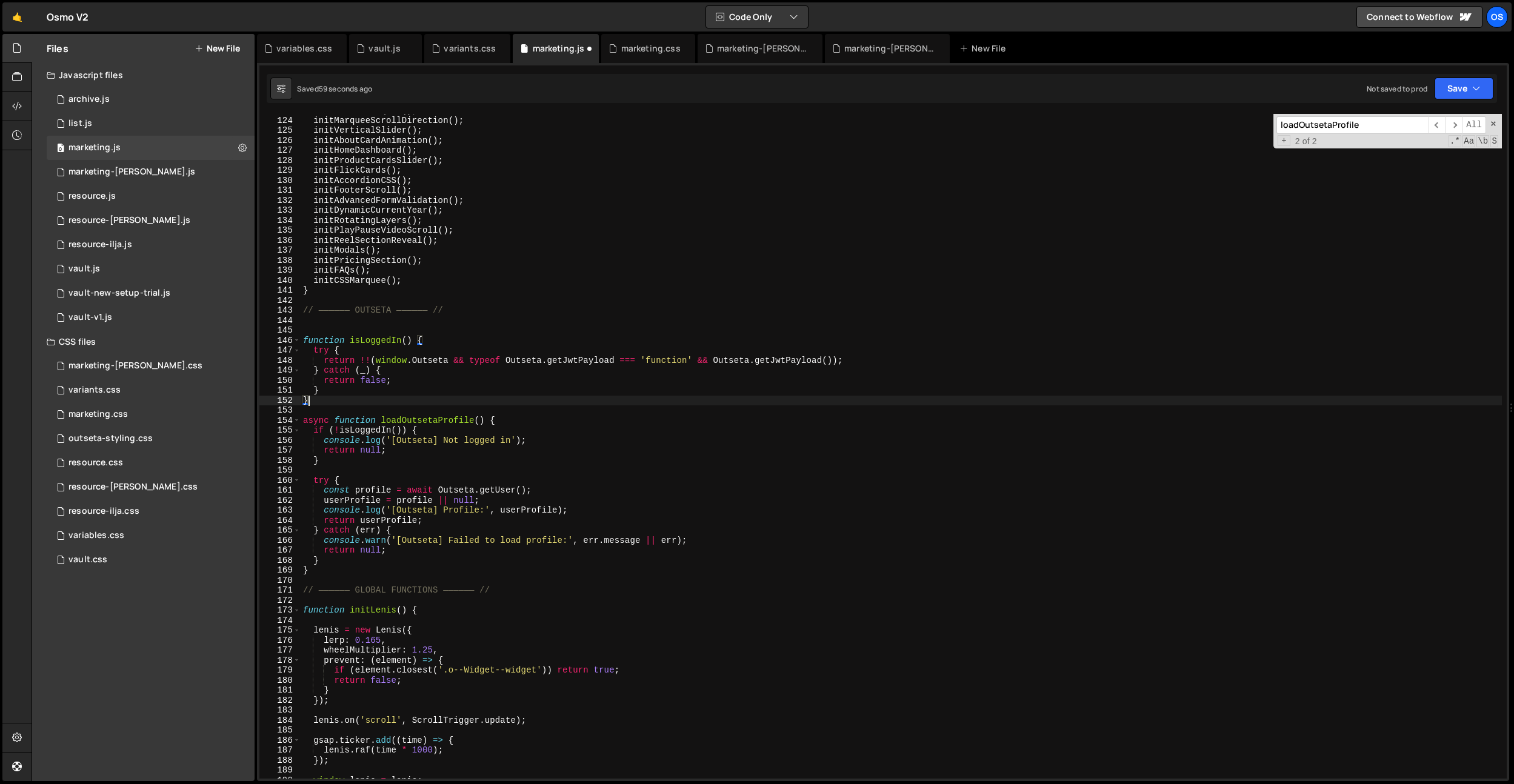
type textarea "console.log('[Outseta] Profile:', userProfile);"
click at [364, 473] on div "initRadialMarquee ( ) ; initMarqueeScrollDirection ( ) ; initVerticalSlider ( )…" at bounding box center [901, 448] width 1201 height 684
click at [491, 454] on div "initRadialMarquee ( ) ; initMarqueeScrollDirection ( ) ; initVerticalSlider ( )…" at bounding box center [901, 448] width 1201 height 684
drag, startPoint x: 539, startPoint y: 448, endPoint x: 544, endPoint y: 443, distance: 7.1
click at [540, 447] on div "initRadialMarquee ( ) ; initMarqueeScrollDirection ( ) ; initVerticalSlider ( )…" at bounding box center [901, 448] width 1201 height 684
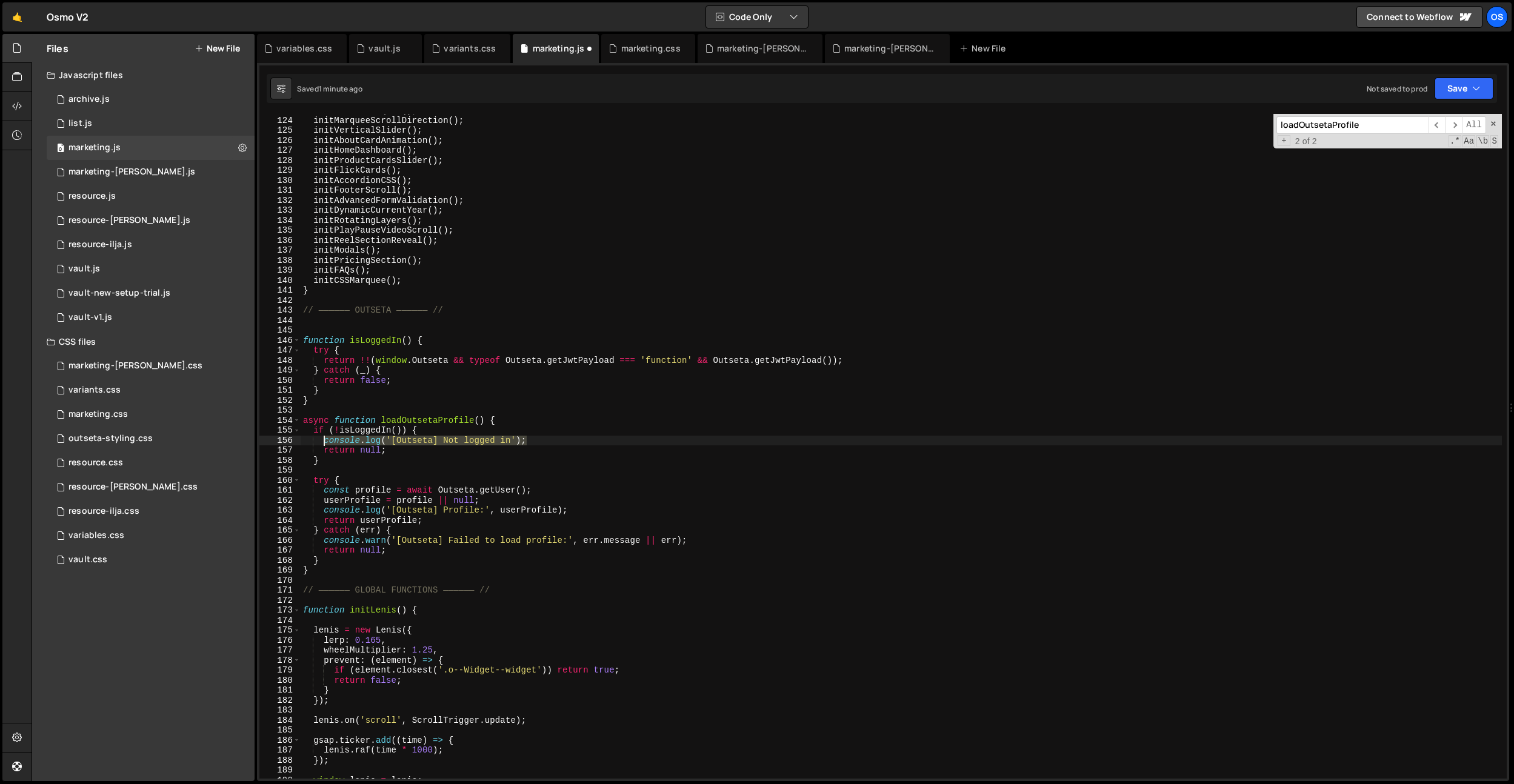
drag, startPoint x: 544, startPoint y: 441, endPoint x: 324, endPoint y: 442, distance: 220.0
click at [324, 442] on div "initRadialMarquee ( ) ; initMarqueeScrollDirection ( ) ; initVerticalSlider ( )…" at bounding box center [901, 448] width 1201 height 684
click at [449, 394] on div "initRadialMarquee ( ) ; initMarqueeScrollDirection ( ) ; initVerticalSlider ( )…" at bounding box center [901, 448] width 1201 height 684
click at [618, 383] on div "initRadialMarquee ( ) ; initMarqueeScrollDirection ( ) ; initVerticalSlider ( )…" at bounding box center [901, 448] width 1201 height 684
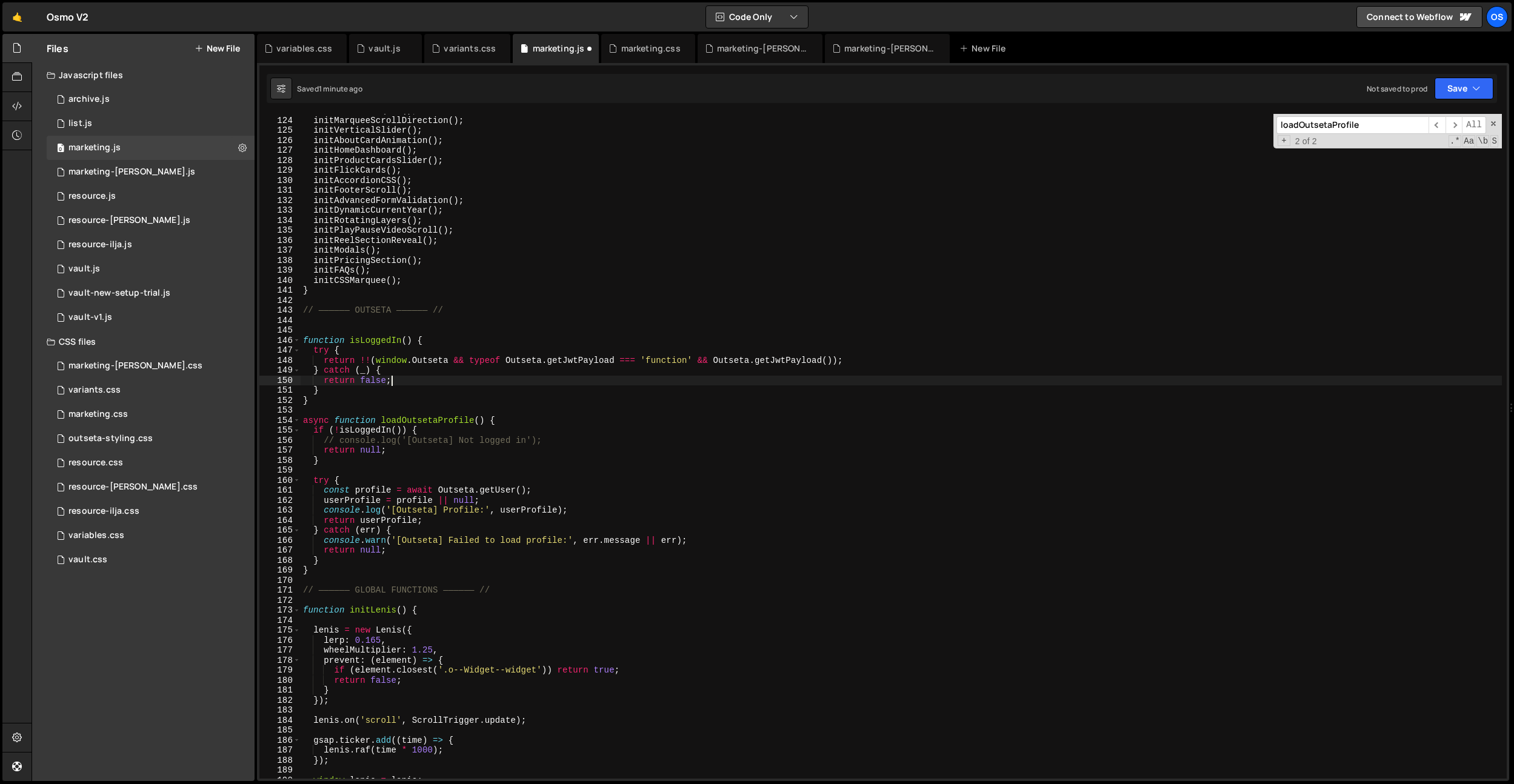
click at [534, 458] on div "initRadialMarquee ( ) ; initMarqueeScrollDirection ( ) ; initVerticalSlider ( )…" at bounding box center [901, 448] width 1201 height 684
click at [426, 394] on div "initRadialMarquee ( ) ; initMarqueeScrollDirection ( ) ; initVerticalSlider ( )…" at bounding box center [901, 448] width 1201 height 684
click at [579, 510] on div "initRadialMarquee ( ) ; initMarqueeScrollDirection ( ) ; initVerticalSlider ( )…" at bounding box center [901, 448] width 1201 height 684
type textarea "console.log('[Outseta] Profile:', userProfile);"
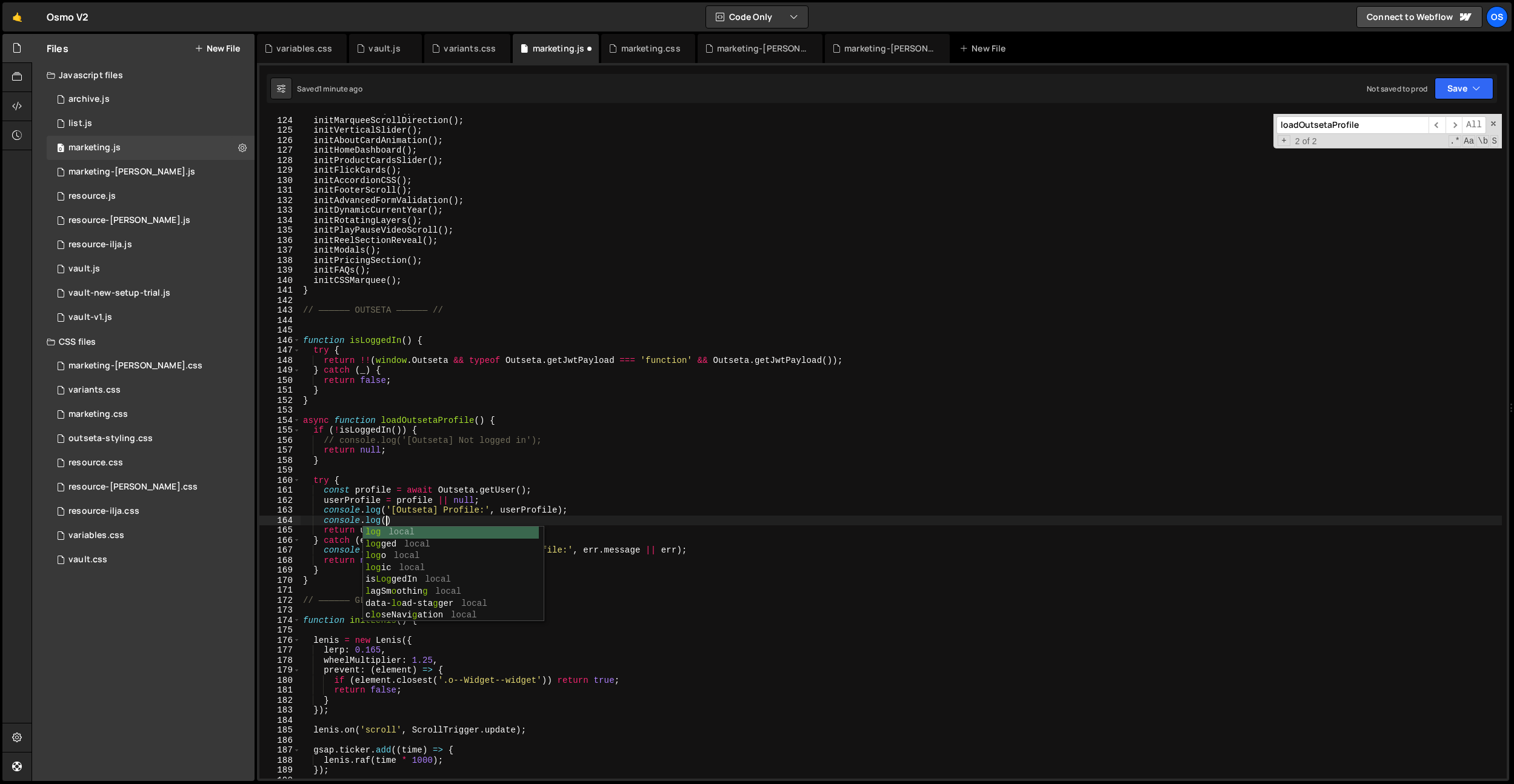
scroll to position [0, 5]
click at [387, 521] on div "initRadialMarquee ( ) ; initMarqueeScrollDirection ( ) ; initVerticalSlider ( )…" at bounding box center [901, 448] width 1201 height 684
click at [530, 506] on div "initRadialMarquee ( ) ; initMarqueeScrollDirection ( ) ; initVerticalSlider ( )…" at bounding box center [901, 448] width 1201 height 684
drag, startPoint x: 530, startPoint y: 506, endPoint x: 465, endPoint y: 517, distance: 65.9
click at [530, 506] on div "initRadialMarquee ( ) ; initMarqueeScrollDirection ( ) ; initVerticalSlider ( )…" at bounding box center [901, 448] width 1201 height 684
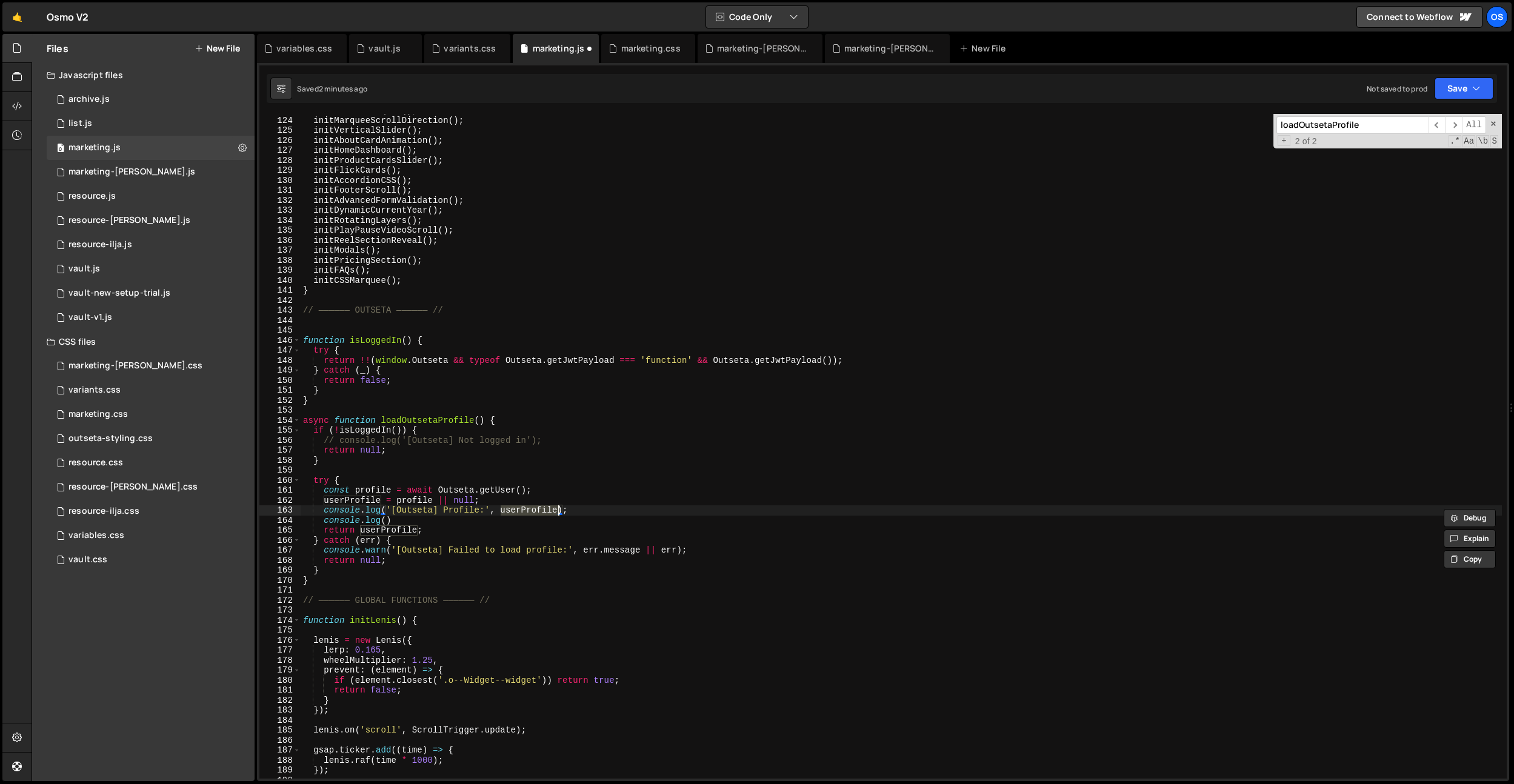
click at [386, 520] on div "initRadialMarquee ( ) ; initMarqueeScrollDirection ( ) ; initVerticalSlider ( )…" at bounding box center [901, 448] width 1201 height 684
paste textarea "userProfile"
drag, startPoint x: 574, startPoint y: 508, endPoint x: 271, endPoint y: 512, distance: 303.0
click at [271, 512] on div "console.log(userProfile.account); 123 124 125 126 127 128 129 130 131 132 133 1…" at bounding box center [883, 446] width 1247 height 664
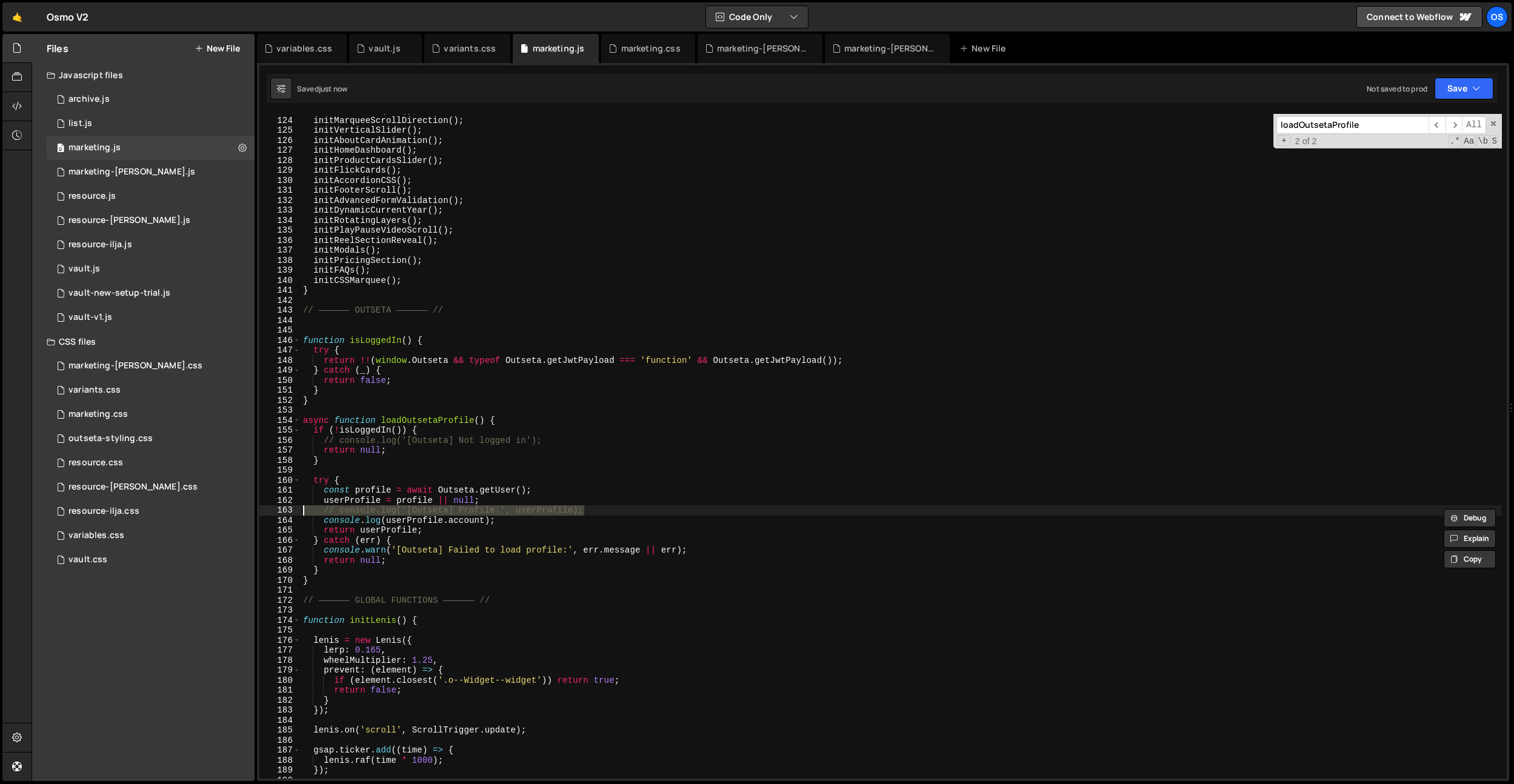
type textarea "// console.log('[Outseta] Profile:', userProfile);"
click at [387, 49] on div "vault.js" at bounding box center [384, 49] width 32 height 12
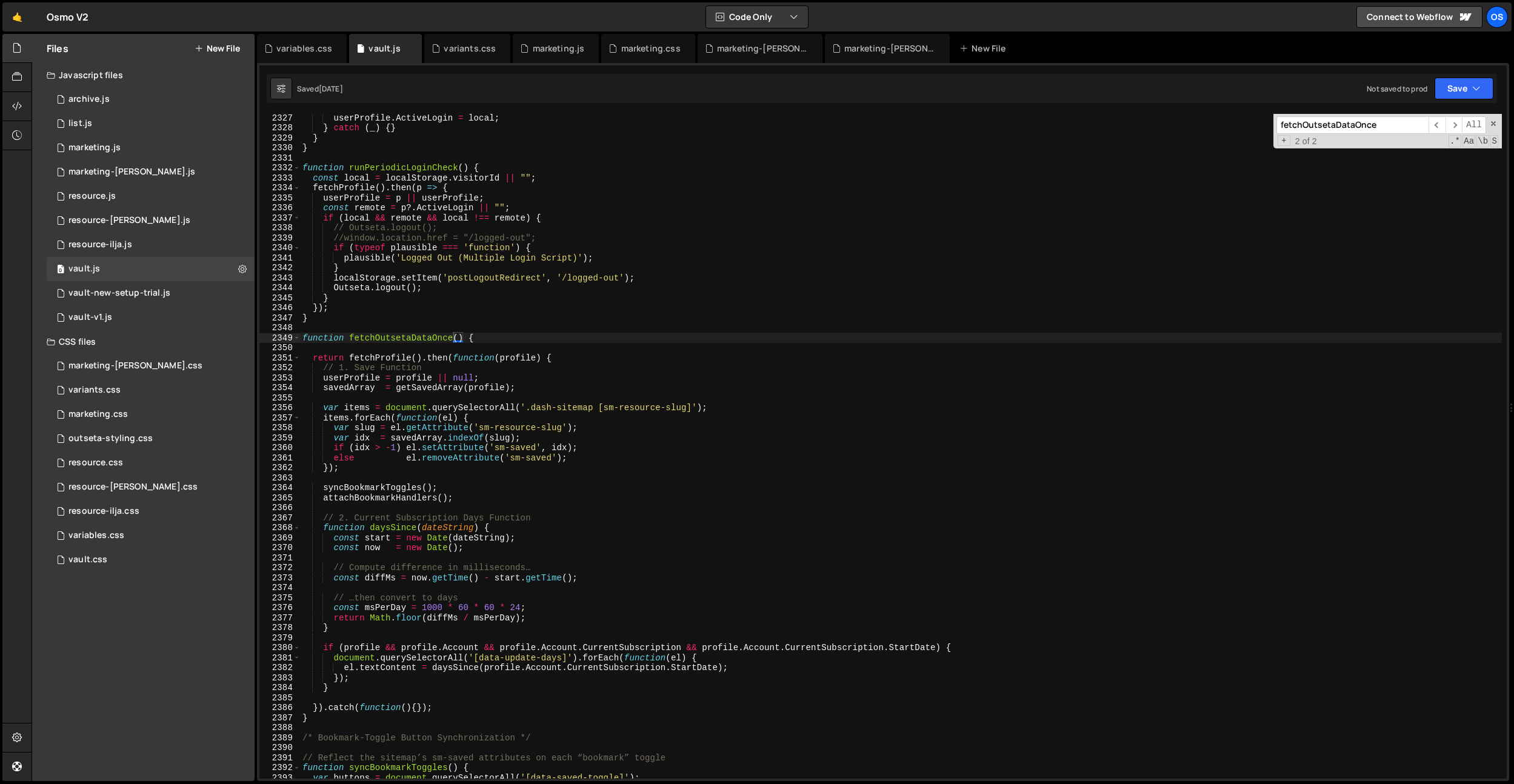
scroll to position [18221, 0]
click at [485, 386] on div "userProfile . ActiveLogin = local ; } catch ( _ ) { } } } function runPeriodicL…" at bounding box center [901, 455] width 1202 height 684
click at [485, 386] on div "userProfile . ActiveLogin = local ; } catch ( _ ) { } } } function runPeriodicL…" at bounding box center [901, 454] width 1202 height 684
click at [455, 643] on div "userProfile . ActiveLogin = local ; } catch ( _ ) { } } } function runPeriodicL…" at bounding box center [901, 454] width 1202 height 684
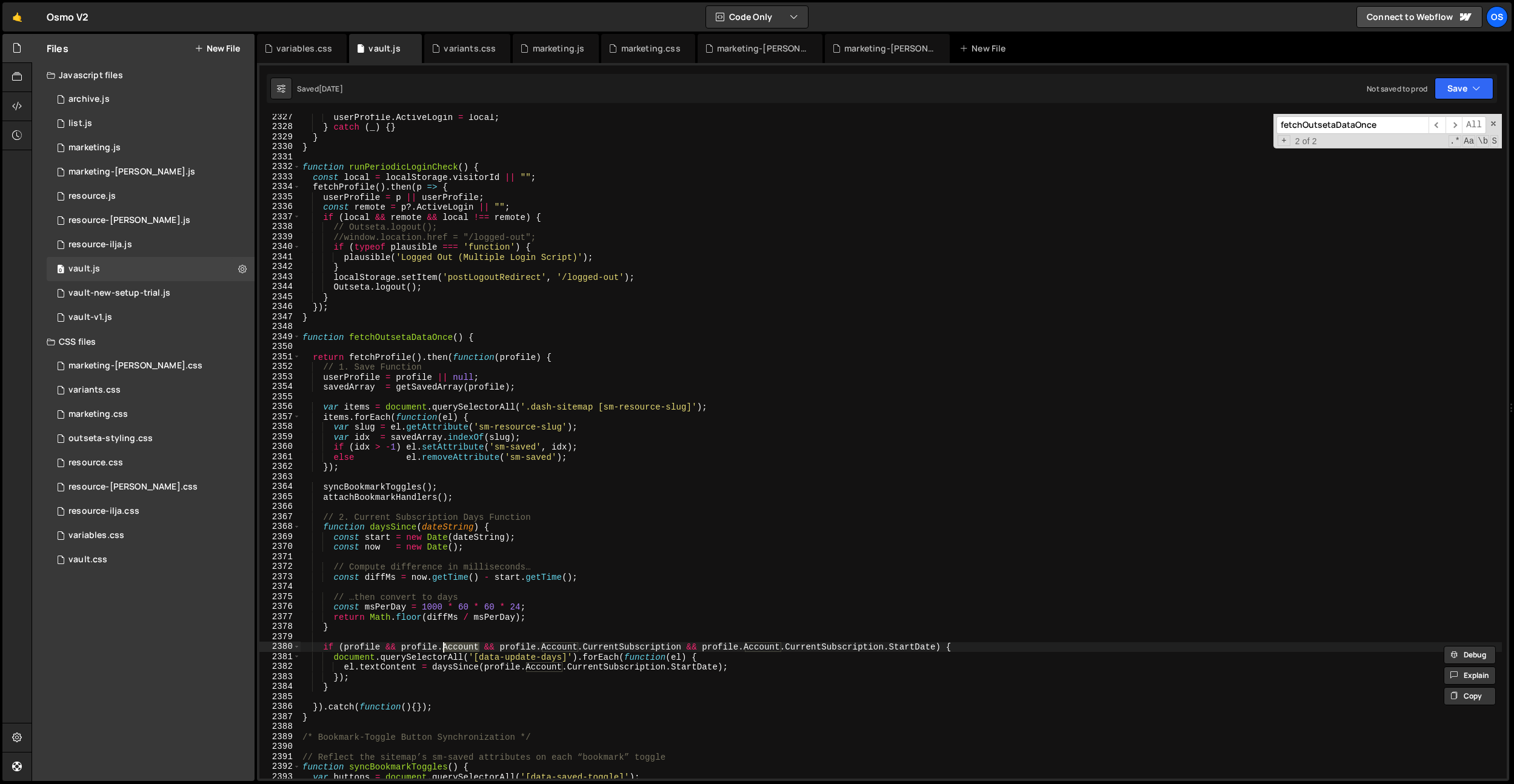
scroll to position [18222, 0]
drag, startPoint x: 494, startPoint y: 378, endPoint x: 324, endPoint y: 376, distance: 170.0
click at [324, 376] on div "userProfile . ActiveLogin = local ; } catch ( _ ) { } } } function runPeriodicL…" at bounding box center [901, 454] width 1202 height 684
type textarea "userProfile = profile || null;"
click at [357, 380] on div "userProfile . ActiveLogin = local ; } catch ( _ ) { } } } function runPeriodicL…" at bounding box center [901, 446] width 1202 height 664
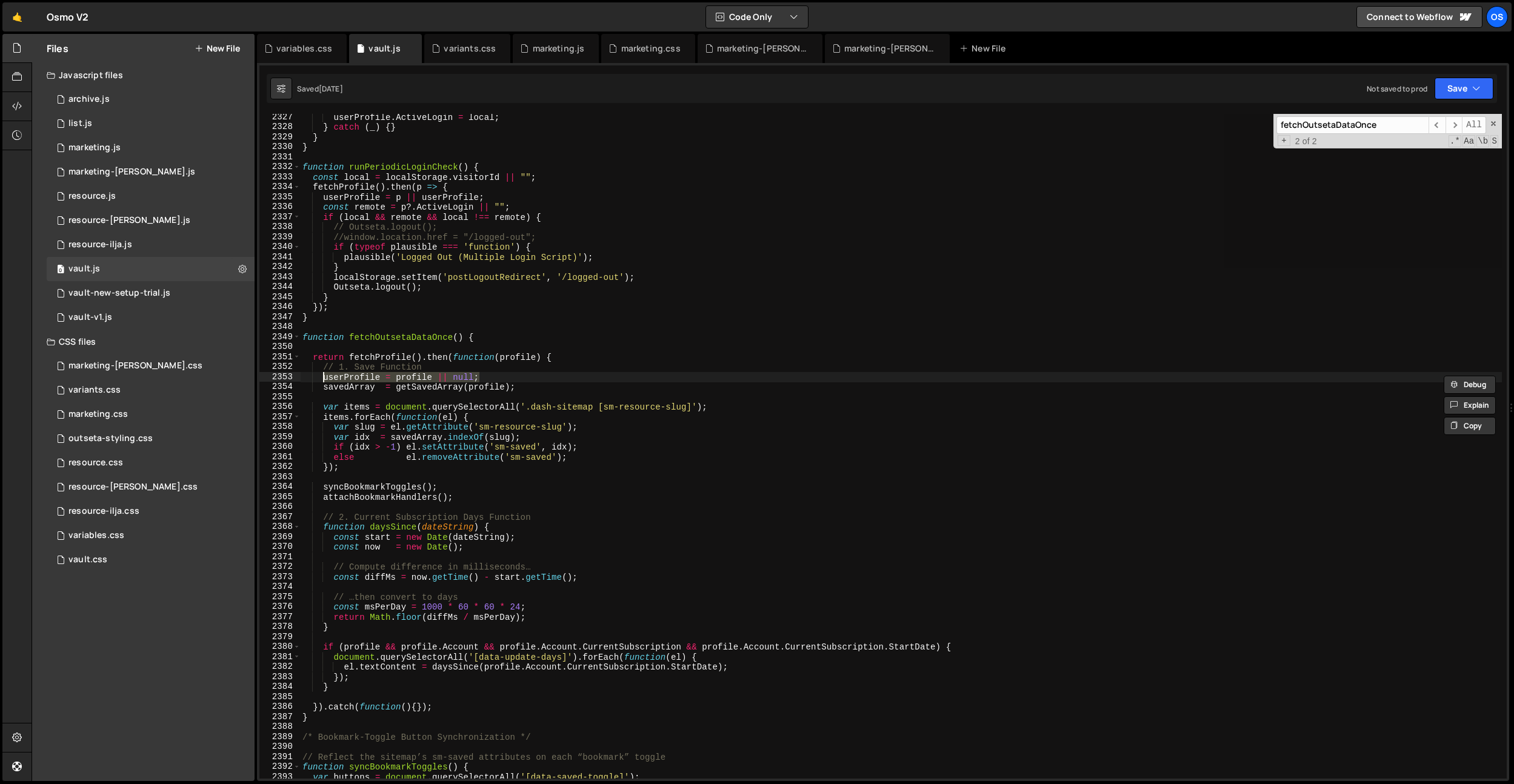
click at [357, 380] on div "userProfile . ActiveLogin = local ; } catch ( _ ) { } } } function runPeriodicL…" at bounding box center [901, 454] width 1202 height 684
click at [573, 56] on div "marketing.js" at bounding box center [556, 49] width 86 height 29
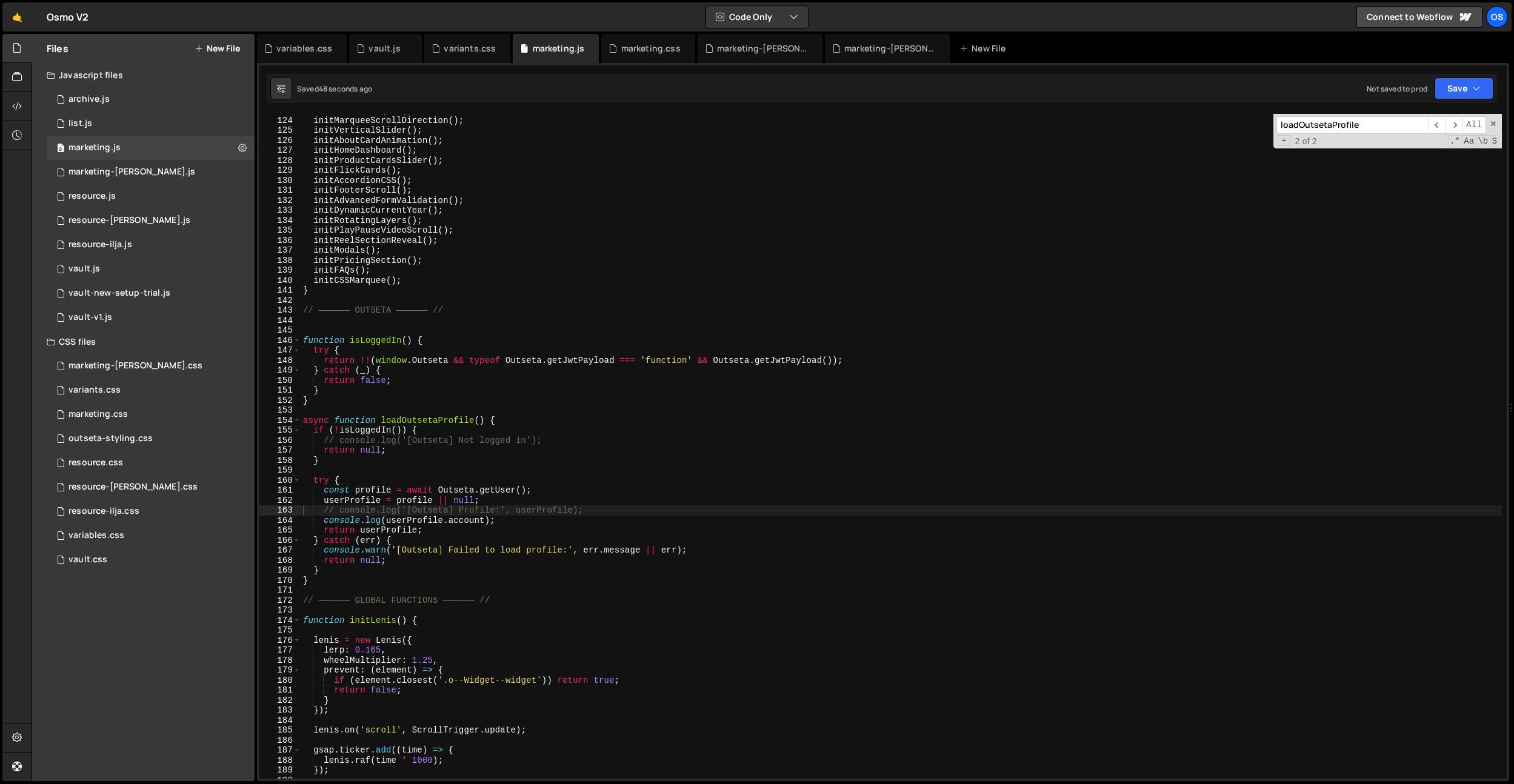
click at [357, 499] on div "initRadialMarquee ( ) ; initMarqueeScrollDirection ( ) ; initVerticalSlider ( )…" at bounding box center [901, 448] width 1201 height 684
click at [453, 520] on div "initRadialMarquee ( ) ; initMarqueeScrollDirection ( ) ; initVerticalSlider ( )…" at bounding box center [901, 448] width 1201 height 684
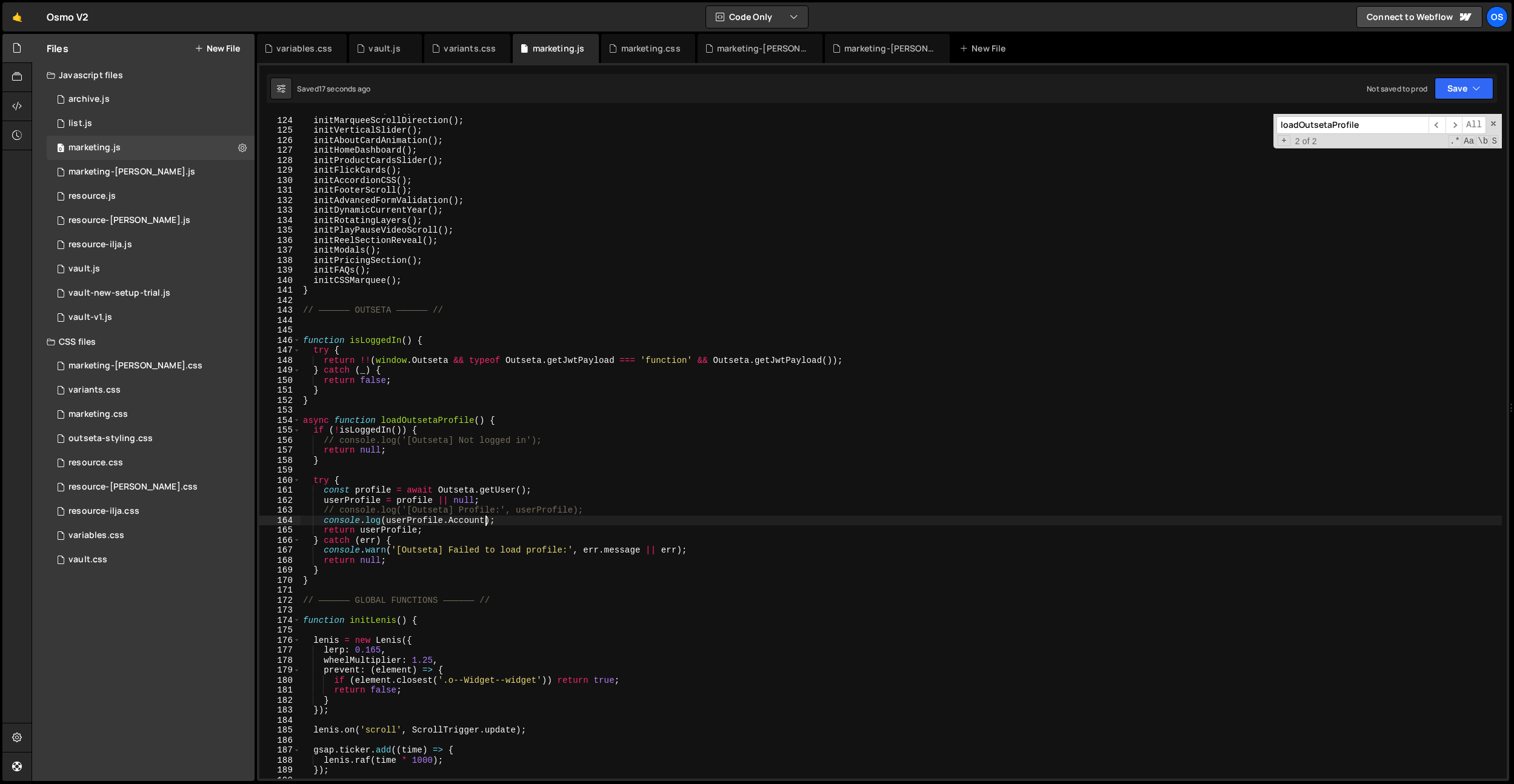
click at [485, 520] on div "initRadialMarquee ( ) ; initMarqueeScrollDirection ( ) ; initVerticalSlider ( )…" at bounding box center [901, 448] width 1201 height 684
paste textarea "CurrentSubscription"
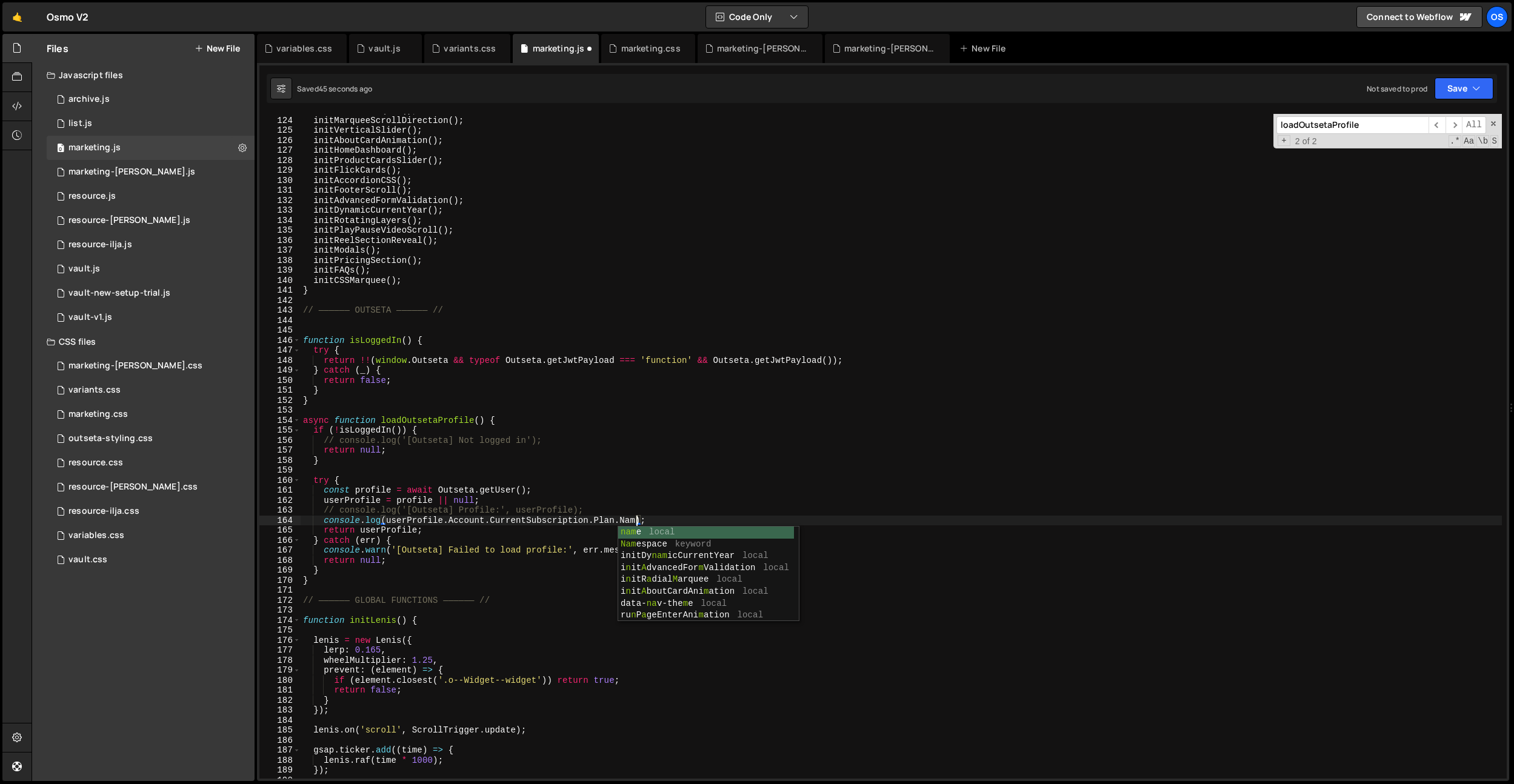
scroll to position [0, 23]
click at [610, 512] on div "initRadialMarquee ( ) ; initMarqueeScrollDirection ( ) ; initVerticalSlider ( )…" at bounding box center [901, 448] width 1201 height 684
type textarea "// console.log('[Outseta] Profile:', userProfile);"
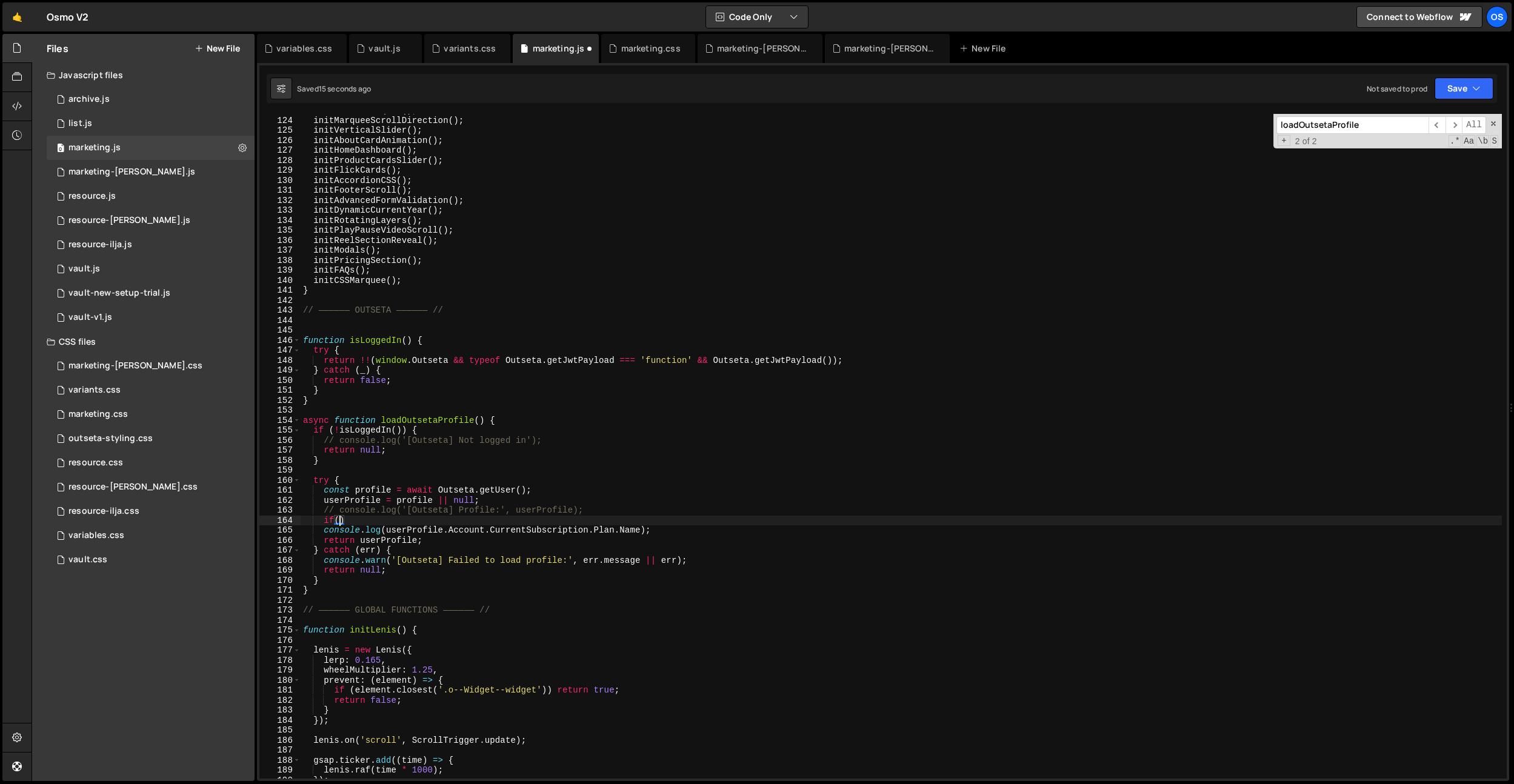
scroll to position [0, 2]
drag, startPoint x: 388, startPoint y: 532, endPoint x: 581, endPoint y: 530, distance: 193.0
click at [641, 533] on div "initRadialMarquee ( ) ; initMarqueeScrollDirection ( ) ; initVerticalSlider ( )…" at bounding box center [901, 448] width 1201 height 684
click at [339, 521] on div "initRadialMarquee ( ) ; initMarqueeScrollDirection ( ) ; initVerticalSlider ( )…" at bounding box center [901, 448] width 1201 height 684
paste textarea "userProfile.Account.CurrentSubscription.Plan.Name"
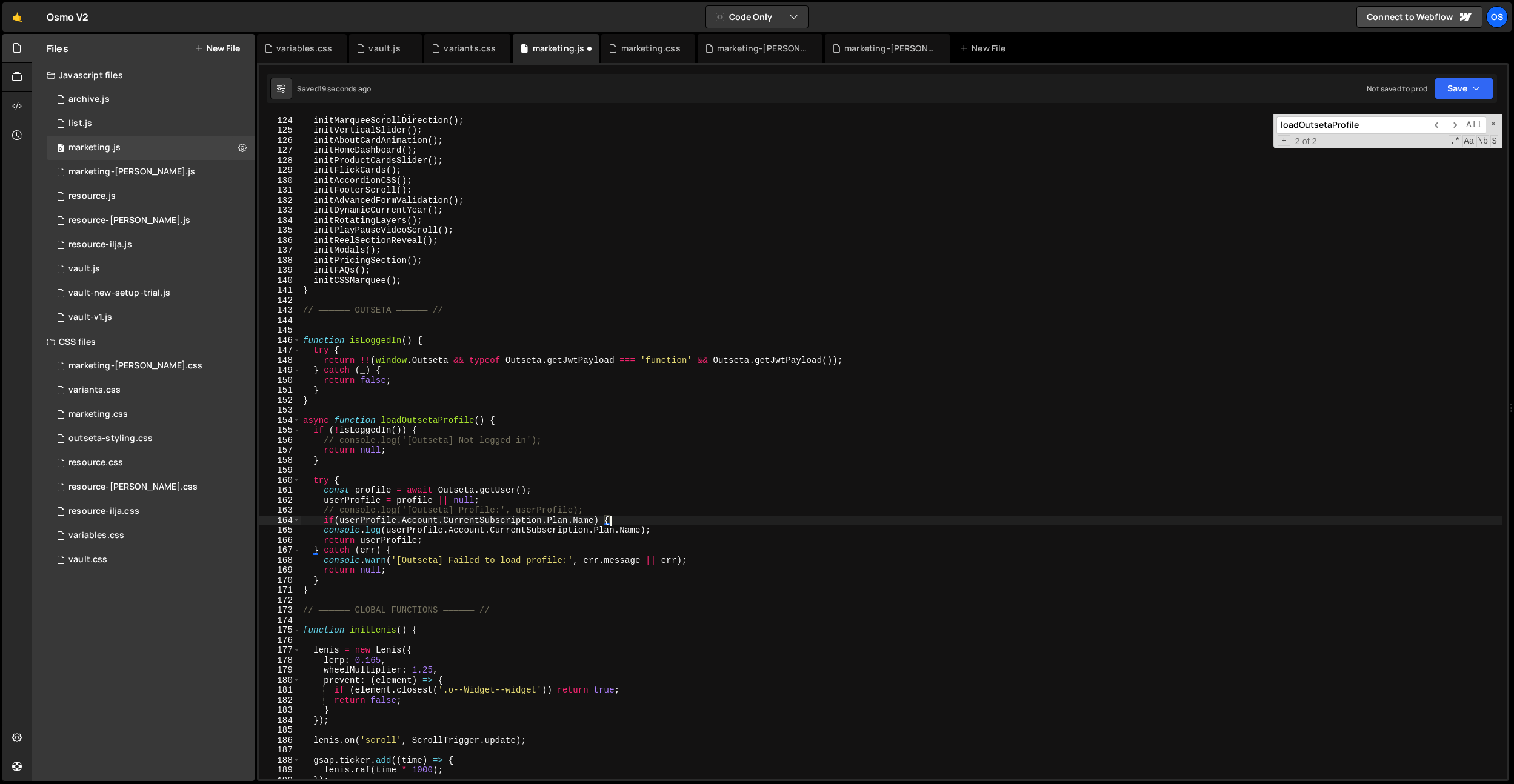
type textarea "if(userProfile.Account.CurrentSubscription.Plan.Name) {}"
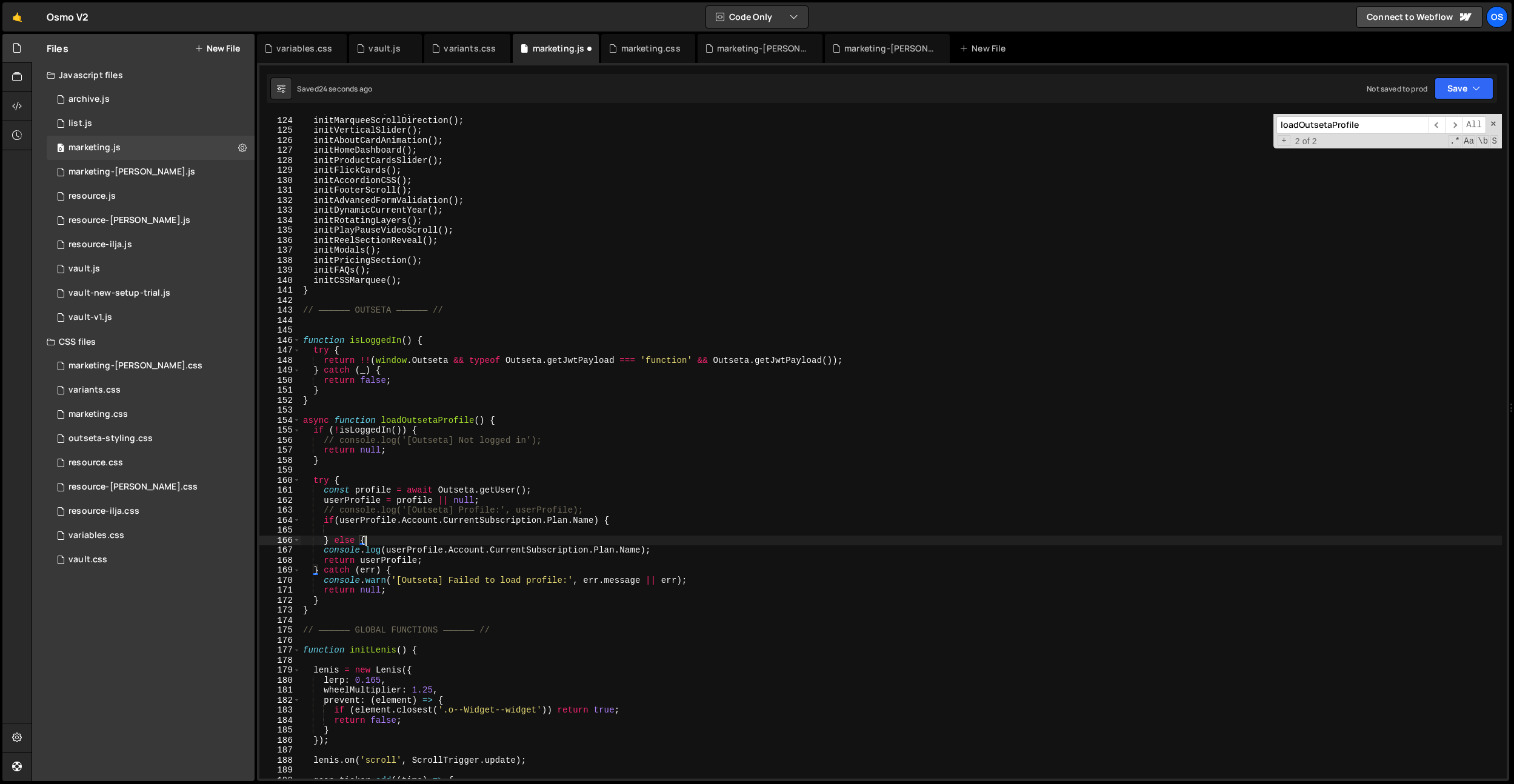
type textarea "} else {}"
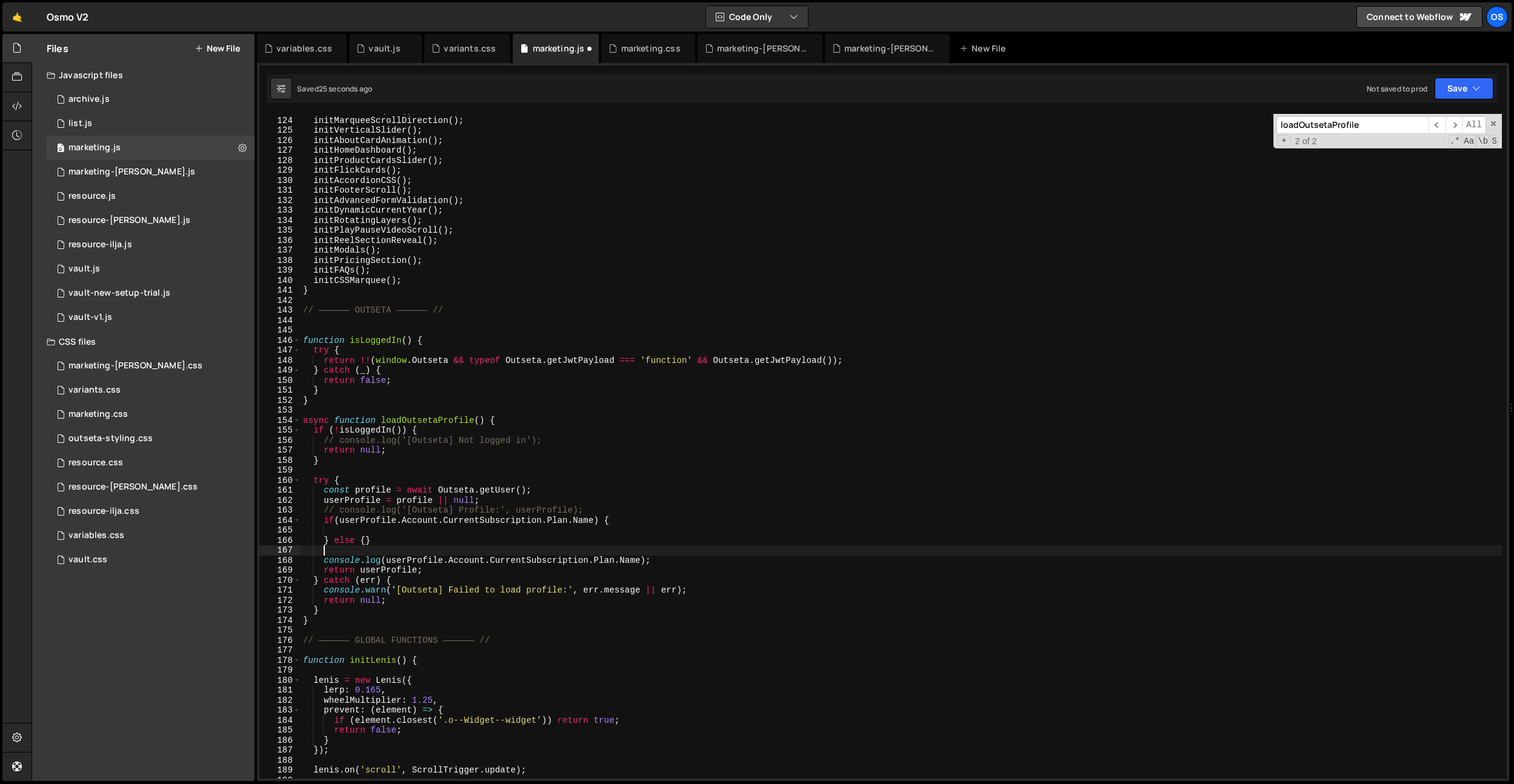
type textarea "} else {}"
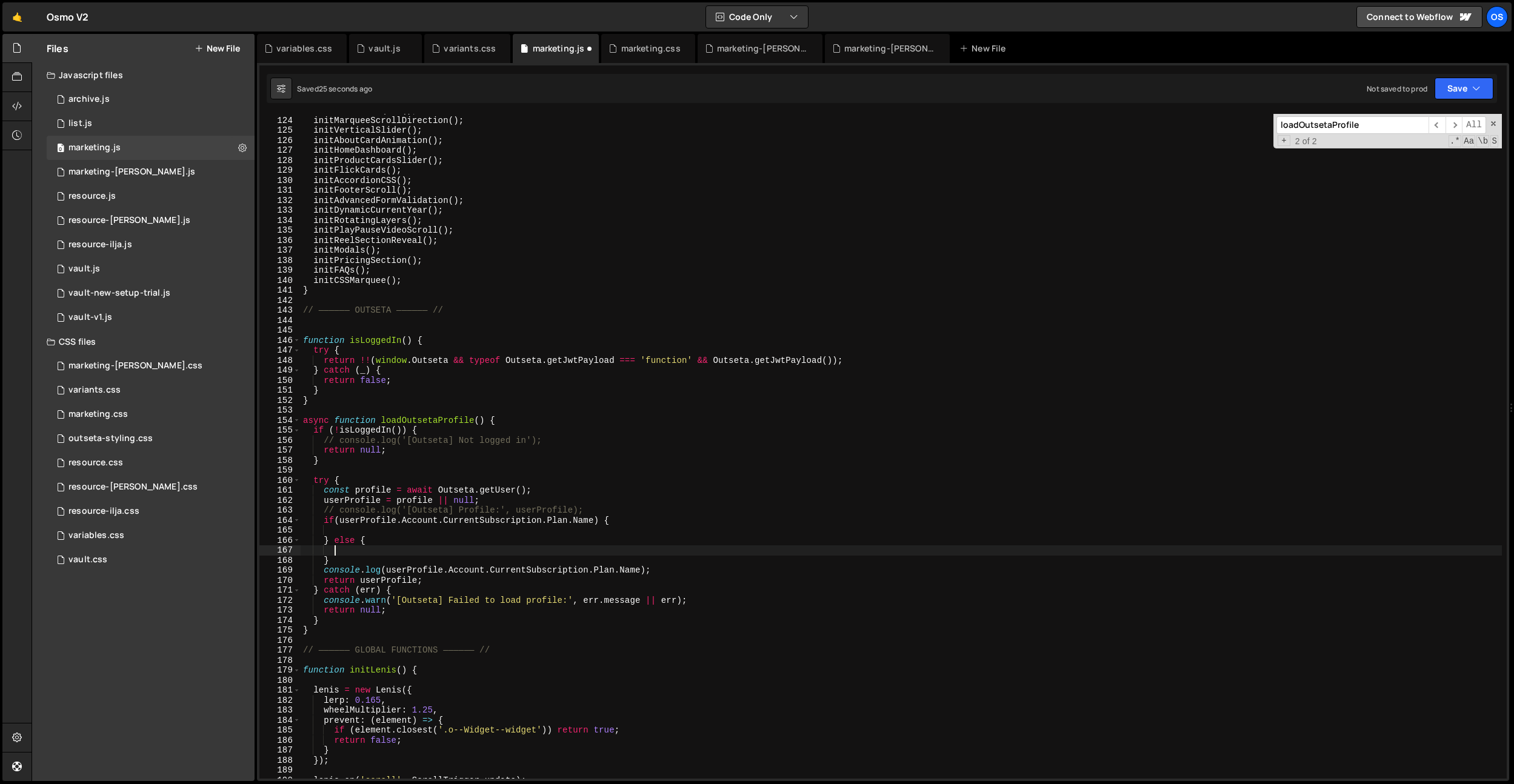
scroll to position [0, 1]
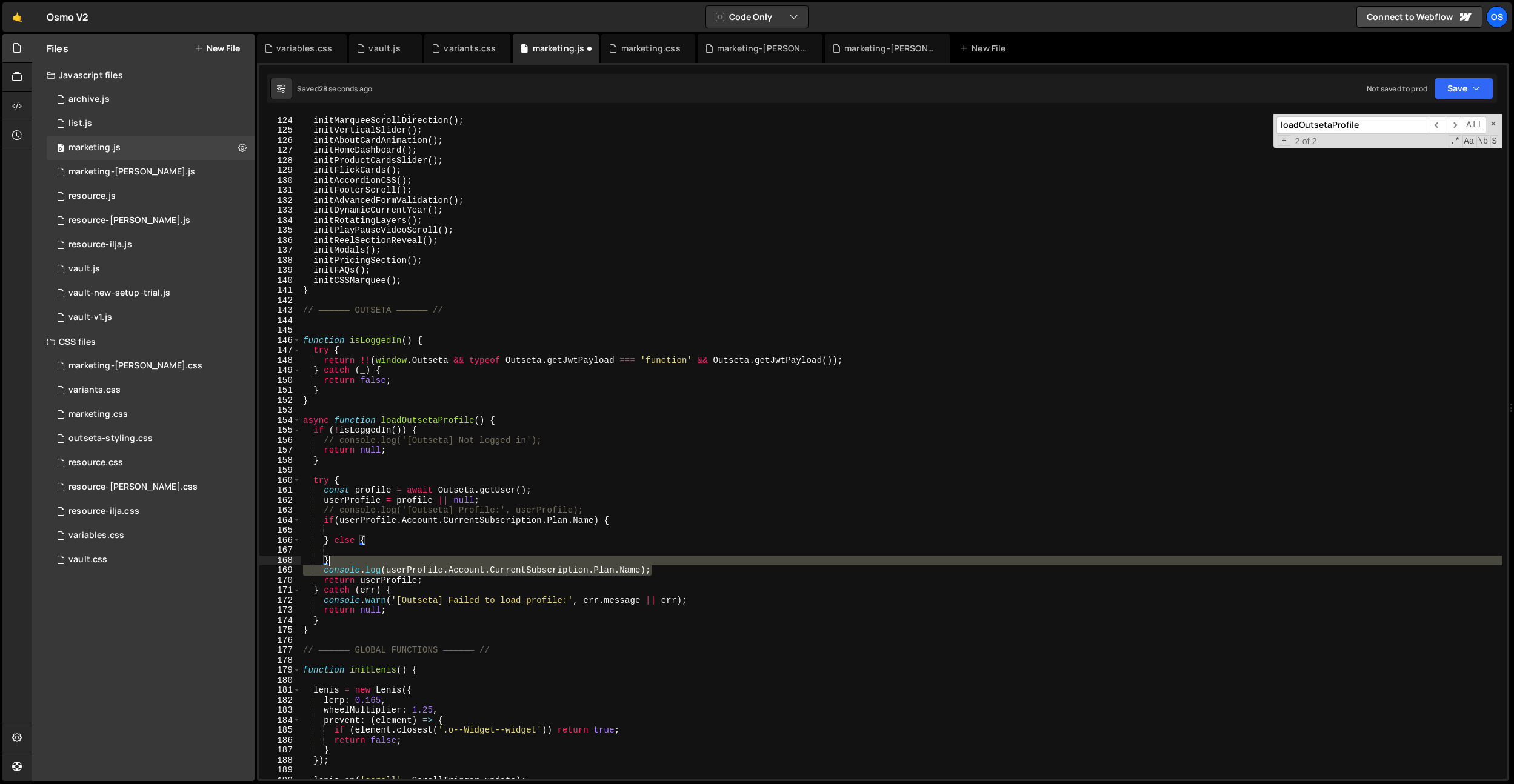
drag, startPoint x: 670, startPoint y: 568, endPoint x: 672, endPoint y: 561, distance: 7.3
click at [672, 561] on div "initRadialMarquee ( ) ; initMarqueeScrollDirection ( ) ; initVerticalSlider ( )…" at bounding box center [901, 448] width 1201 height 684
click at [669, 569] on div "initRadialMarquee ( ) ; initMarqueeScrollDirection ( ) ; initVerticalSlider ( )…" at bounding box center [901, 446] width 1201 height 664
type textarea "console.log(userProfile.Account.CurrentSubscription.Plan.Name);"
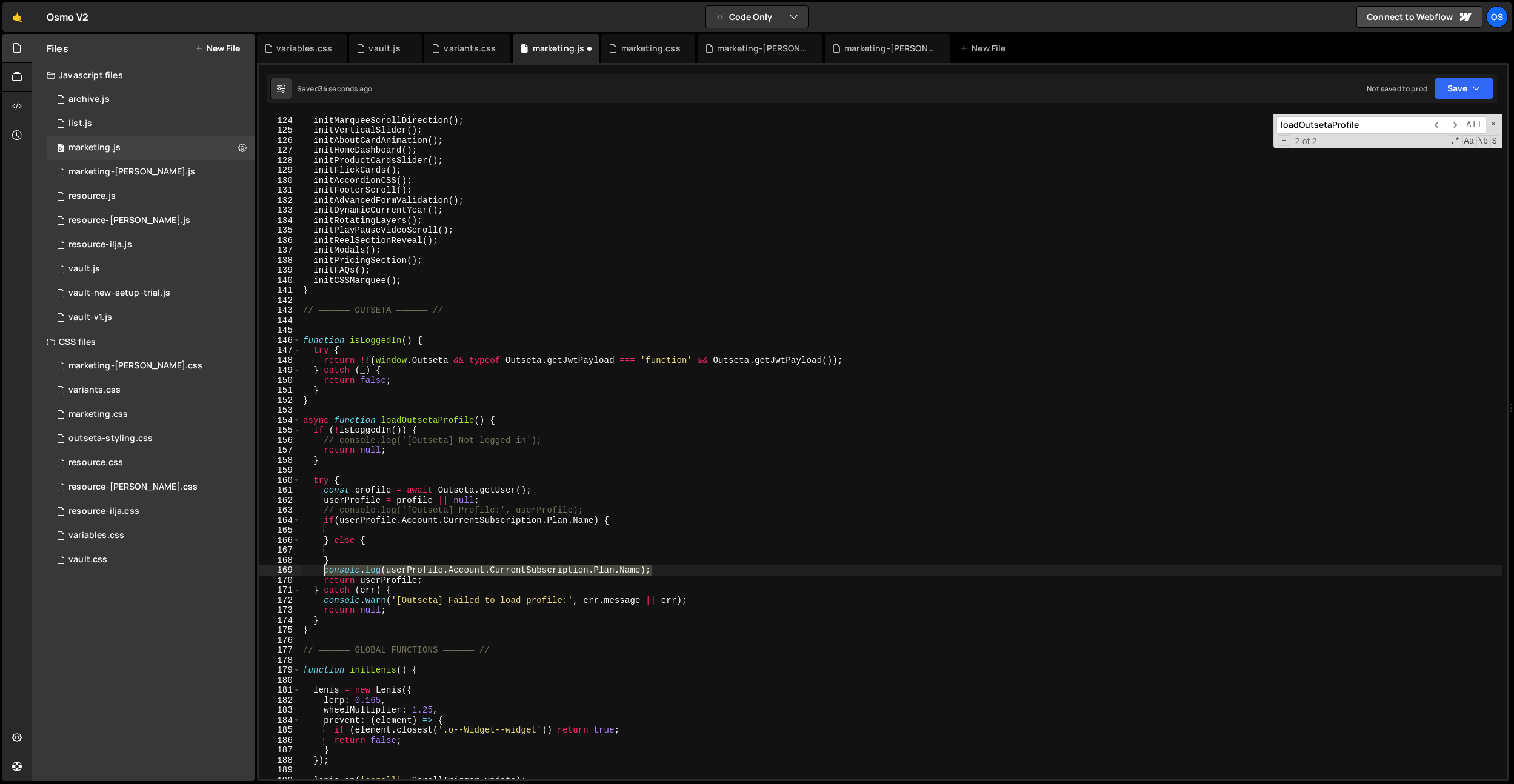
drag, startPoint x: 669, startPoint y: 572, endPoint x: 322, endPoint y: 570, distance: 347.0
click at [322, 570] on div "initRadialMarquee ( ) ; initMarqueeScrollDirection ( ) ; initVerticalSlider ( )…" at bounding box center [901, 448] width 1201 height 684
type textarea "}"
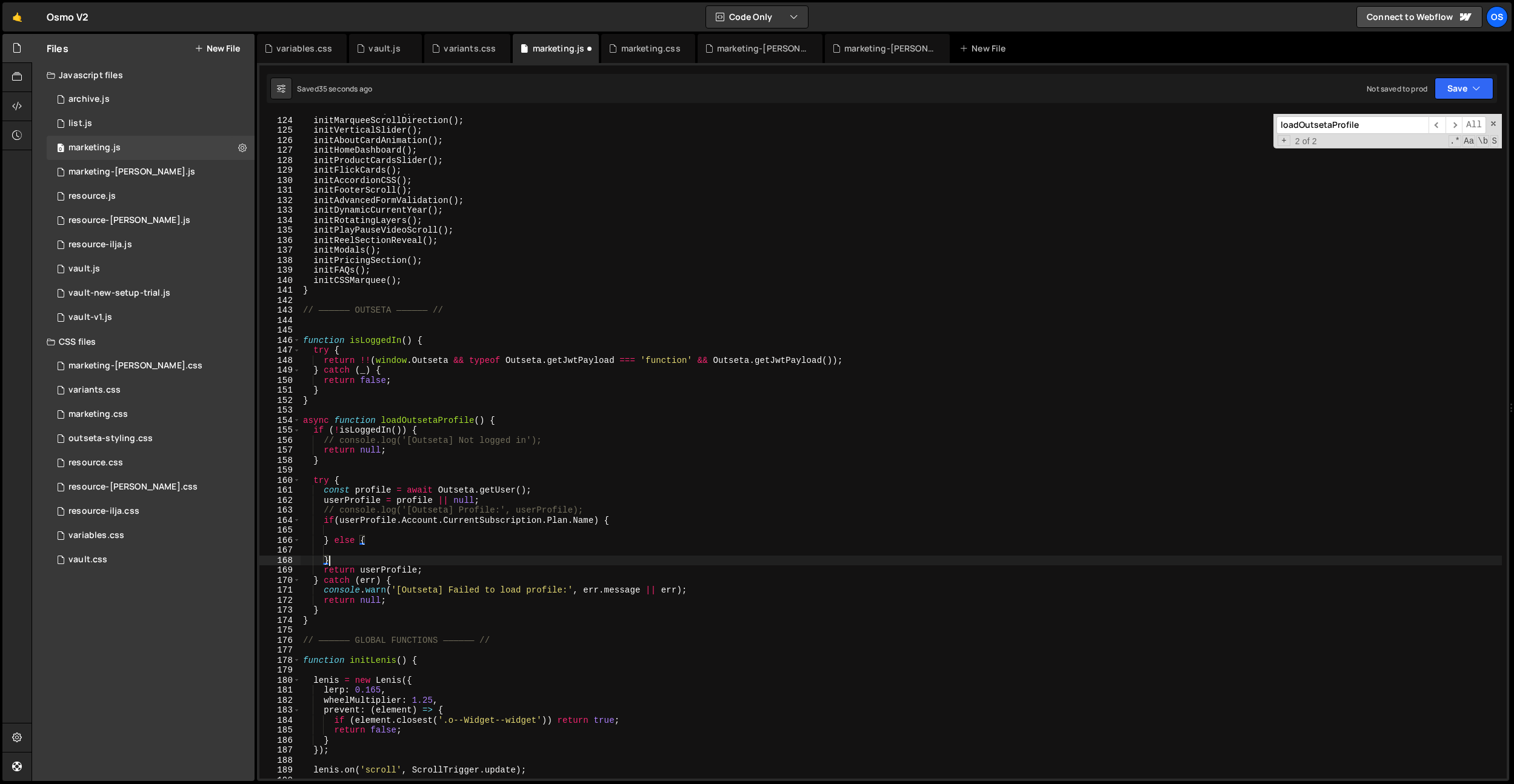
click at [357, 532] on div "initRadialMarquee ( ) ; initMarqueeScrollDirection ( ) ; initVerticalSlider ( )…" at bounding box center [901, 448] width 1201 height 684
paste textarea "console.log(userProfile.Account.CurrentSubscription.Plan.Name);"
click at [598, 520] on div "initRadialMarquee ( ) ; initMarqueeScrollDirection ( ) ; initVerticalSlider ( )…" at bounding box center [901, 448] width 1201 height 684
paste textarea "Lifetime (Free)"
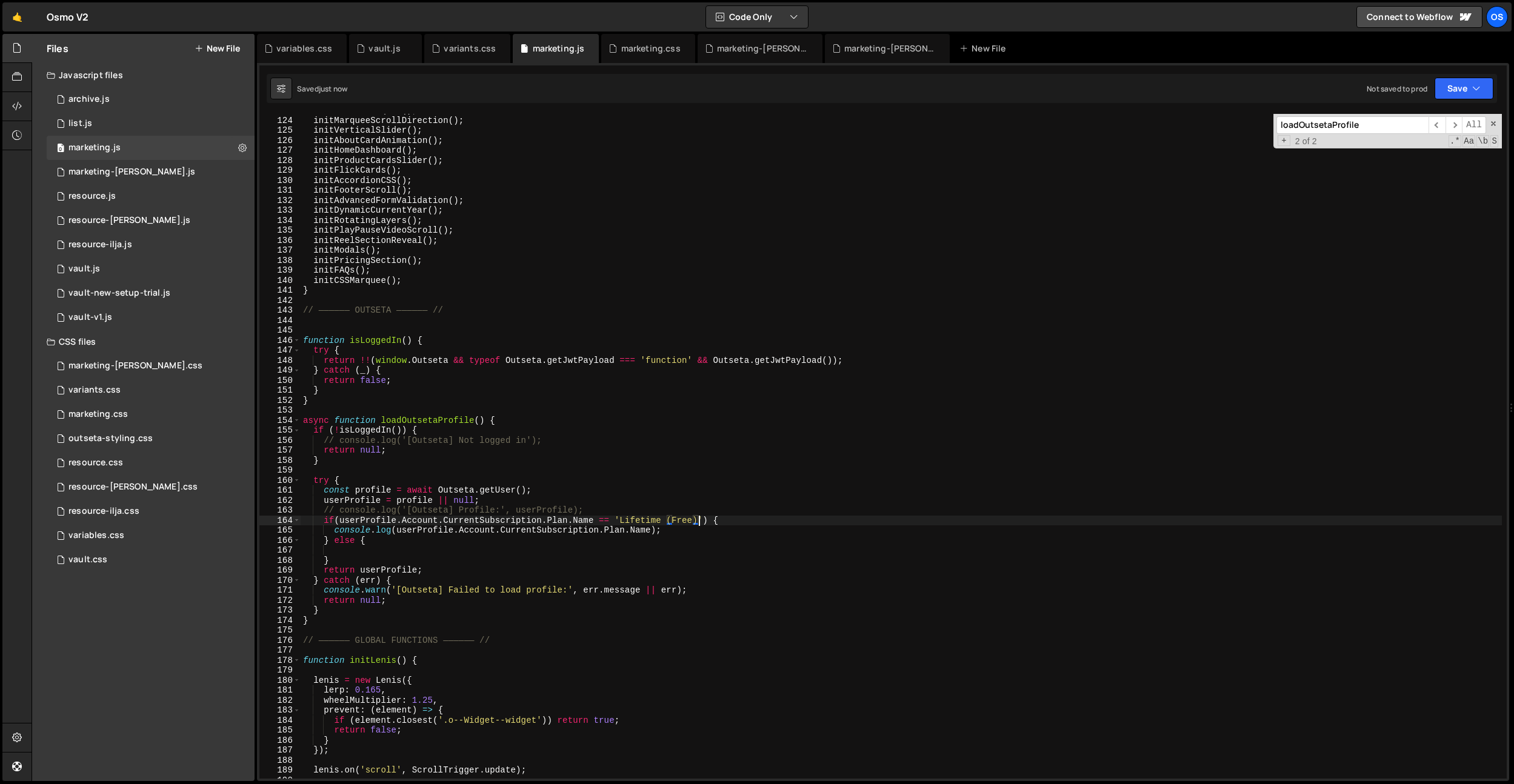
click at [643, 530] on div "initRadialMarquee ( ) ; initMarqueeScrollDirection ( ) ; initVerticalSlider ( )…" at bounding box center [901, 448] width 1201 height 684
click at [577, 545] on div "initRadialMarquee ( ) ; initMarqueeScrollDirection ( ) ; initVerticalSlider ( )…" at bounding box center [901, 448] width 1201 height 684
click at [618, 530] on div "initRadialMarquee ( ) ; initMarqueeScrollDirection ( ) ; initVerticalSlider ( )…" at bounding box center [901, 448] width 1201 height 684
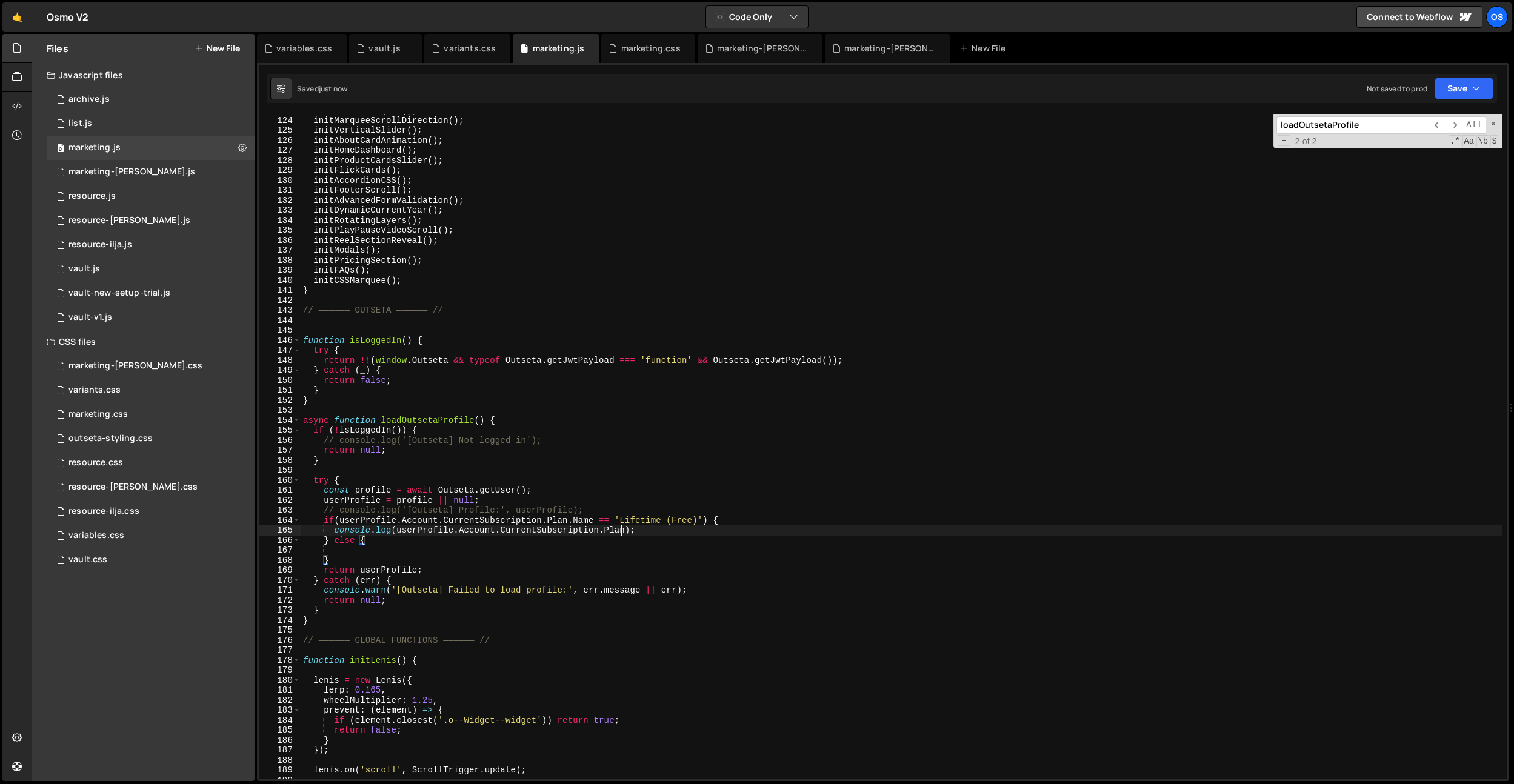
drag, startPoint x: 618, startPoint y: 530, endPoint x: 624, endPoint y: 537, distance: 9.2
click at [618, 530] on div "initRadialMarquee ( ) ; initMarqueeScrollDirection ( ) ; initVerticalSlider ( )…" at bounding box center [901, 448] width 1201 height 684
drag, startPoint x: 697, startPoint y: 520, endPoint x: 649, endPoint y: 575, distance: 73.0
click at [618, 522] on div "initRadialMarquee ( ) ; initMarqueeScrollDirection ( ) ; initVerticalSlider ( )…" at bounding box center [901, 448] width 1201 height 684
paste textarea "Uid"
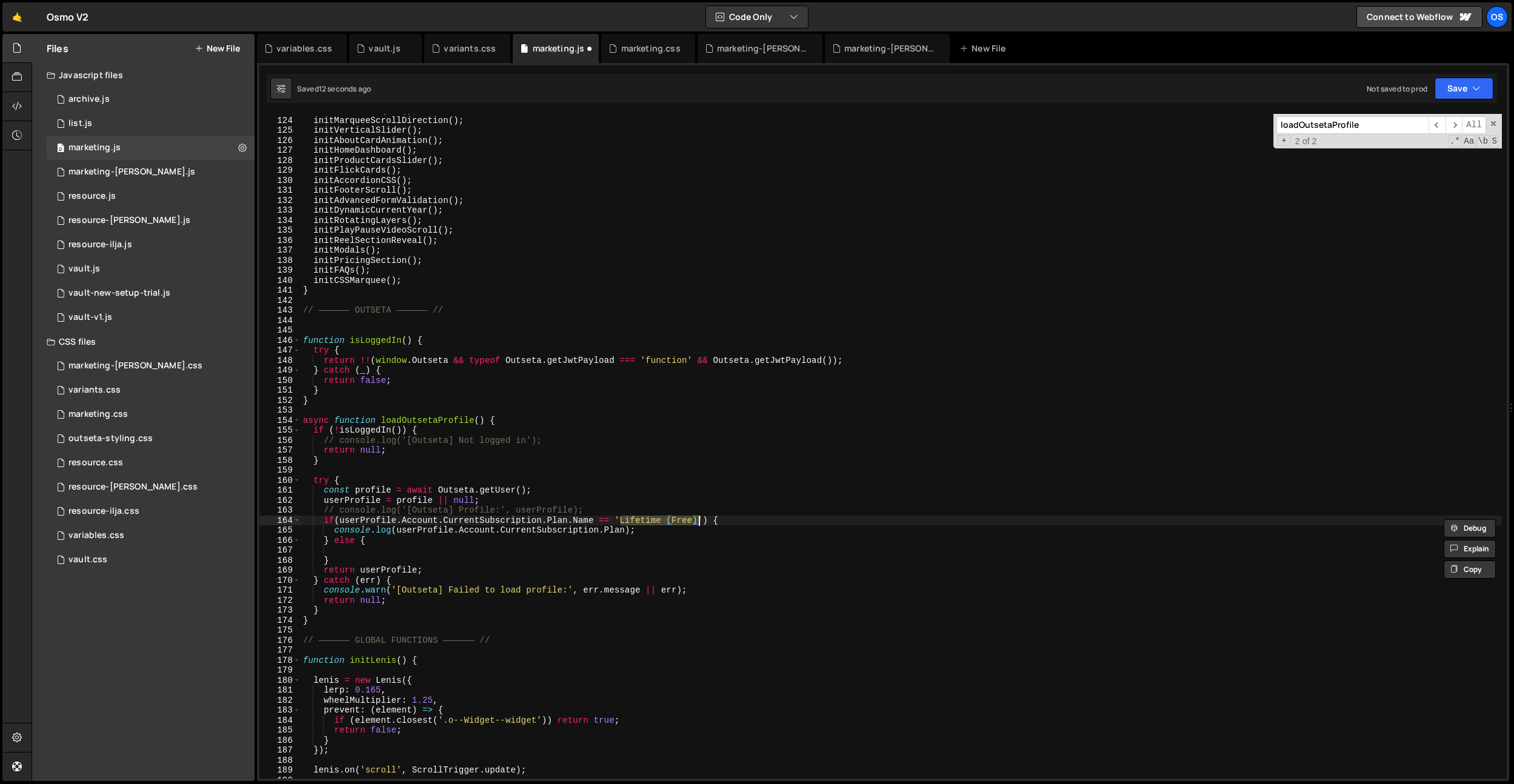
click at [583, 521] on div "initRadialMarquee ( ) ; initMarqueeScrollDirection ( ) ; initVerticalSlider ( )…" at bounding box center [901, 448] width 1201 height 684
paste textarea "Uid"
drag, startPoint x: 694, startPoint y: 522, endPoint x: 615, endPoint y: 522, distance: 79.0
click at [615, 522] on div "initRadialMarquee ( ) ; initMarqueeScrollDirection ( ) ; initVerticalSlider ( )…" at bounding box center [901, 448] width 1201 height 684
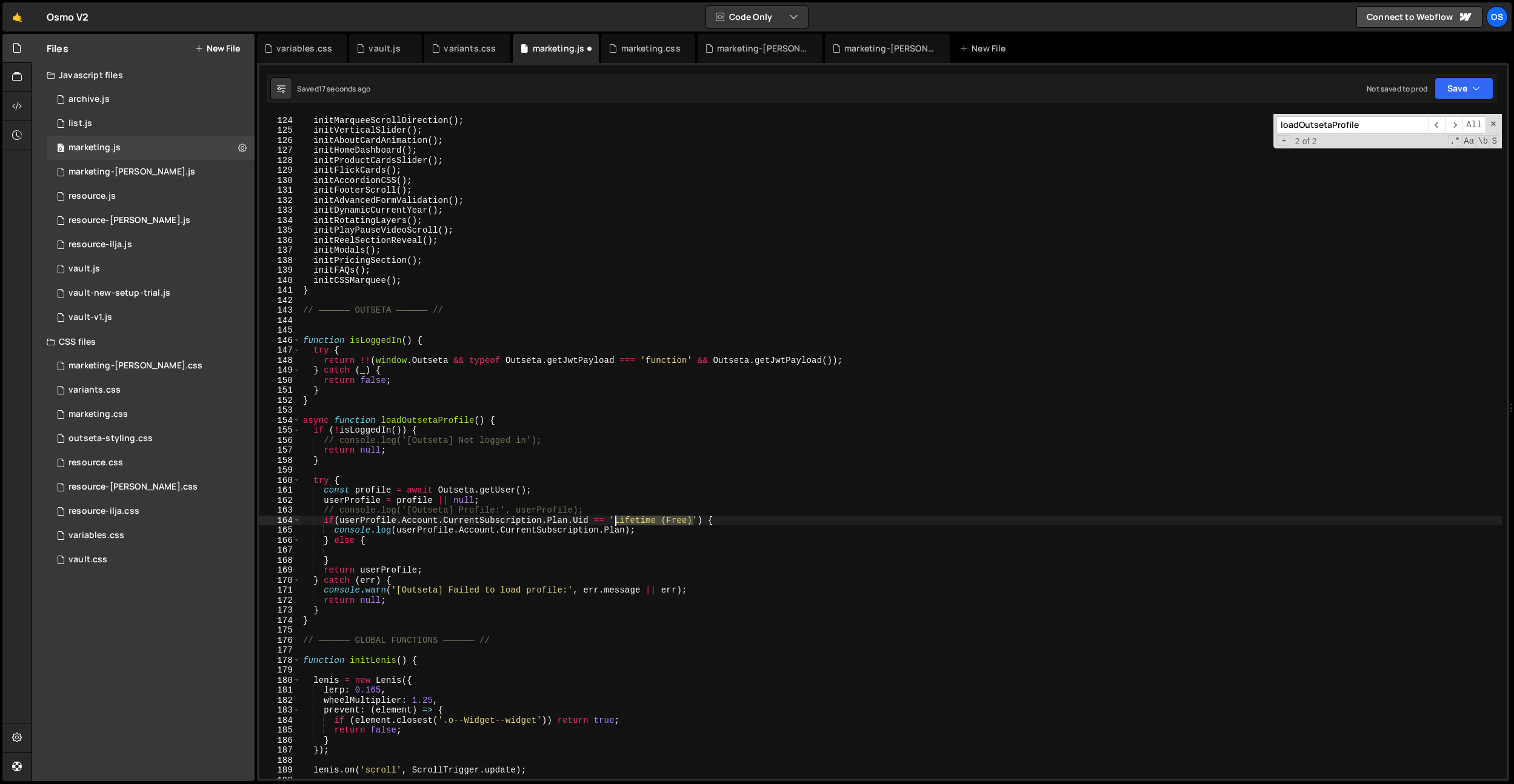
paste textarea ""dQG8oE94""
click at [659, 538] on div "initRadialMarquee ( ) ; initMarqueeScrollDirection ( ) ; initVerticalSlider ( )…" at bounding box center [901, 448] width 1201 height 684
click at [623, 522] on div "initRadialMarquee ( ) ; initMarqueeScrollDirection ( ) ; initVerticalSlider ( )…" at bounding box center [901, 448] width 1201 height 684
click at [658, 518] on div "initRadialMarquee ( ) ; initMarqueeScrollDirection ( ) ; initVerticalSlider ( )…" at bounding box center [901, 448] width 1201 height 684
click at [687, 459] on div "initRadialMarquee ( ) ; initMarqueeScrollDirection ( ) ; initVerticalSlider ( )…" at bounding box center [901, 448] width 1201 height 684
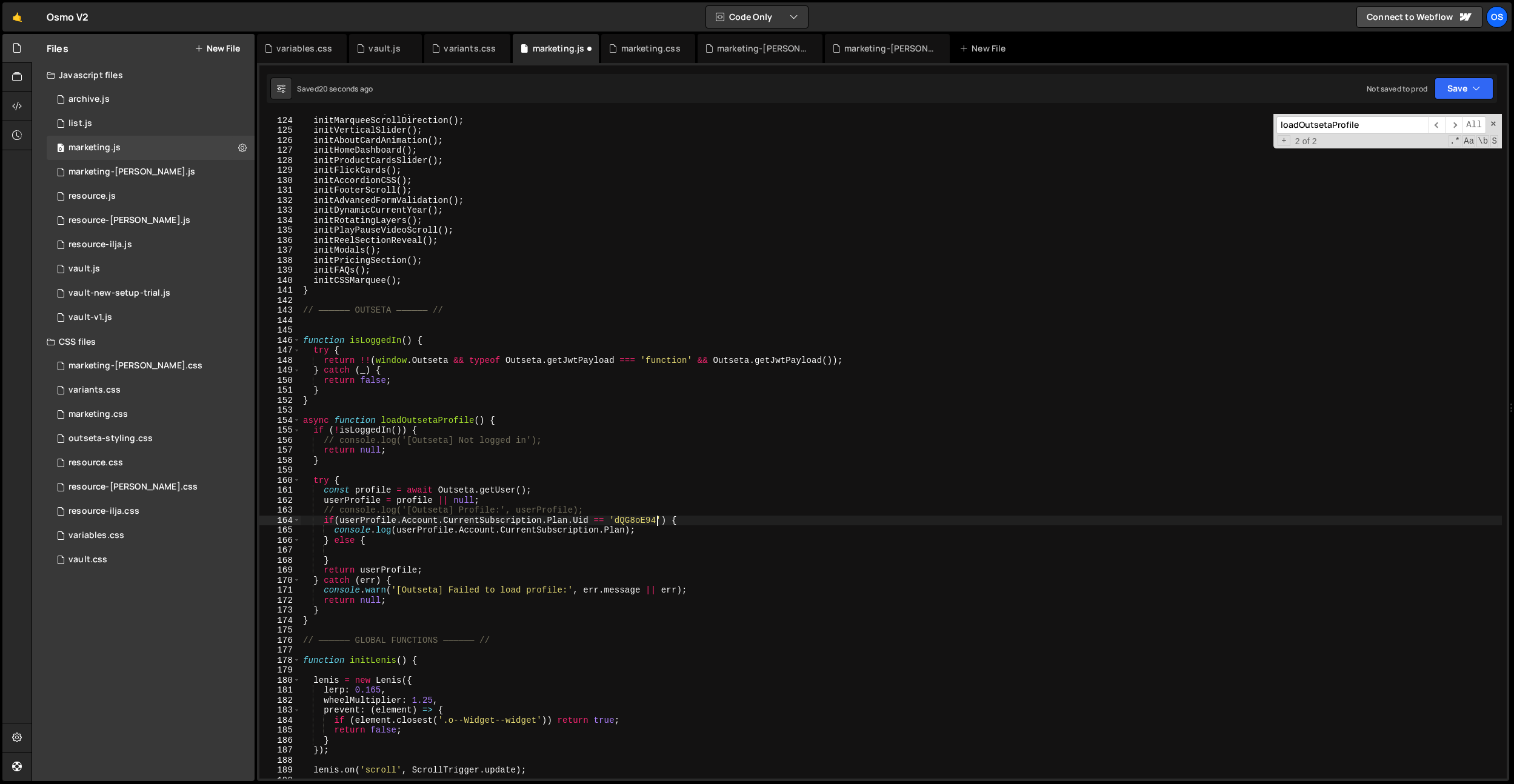
scroll to position [0, 1]
click at [621, 530] on div "initRadialMarquee ( ) ; initMarqueeScrollDirection ( ) ; initVerticalSlider ( )…" at bounding box center [901, 448] width 1201 height 684
click at [655, 531] on div "initRadialMarquee ( ) ; initMarqueeScrollDirection ( ) ; initVerticalSlider ( )…" at bounding box center [901, 448] width 1201 height 684
drag, startPoint x: 652, startPoint y: 529, endPoint x: 692, endPoint y: 541, distance: 41.8
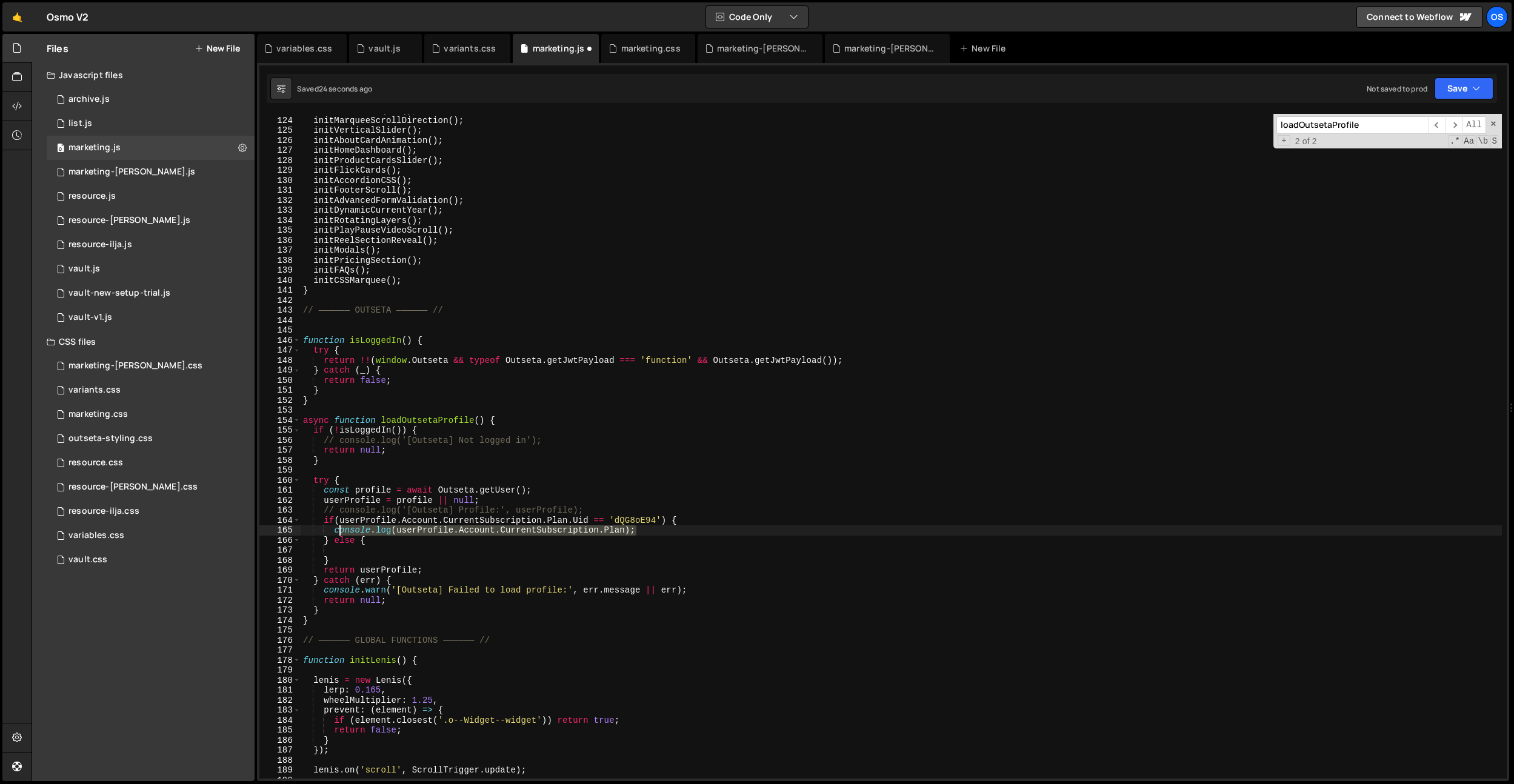
click at [340, 531] on div "initRadialMarquee ( ) ; initMarqueeScrollDirection ( ) ; initVerticalSlider ( )…" at bounding box center [901, 448] width 1201 height 684
click at [700, 541] on div "initRadialMarquee ( ) ; initMarqueeScrollDirection ( ) ; initVerticalSlider ( )…" at bounding box center [901, 448] width 1201 height 684
click at [621, 534] on div "initRadialMarquee ( ) ; initMarqueeScrollDirection ( ) ; initVerticalSlider ( )…" at bounding box center [901, 448] width 1201 height 684
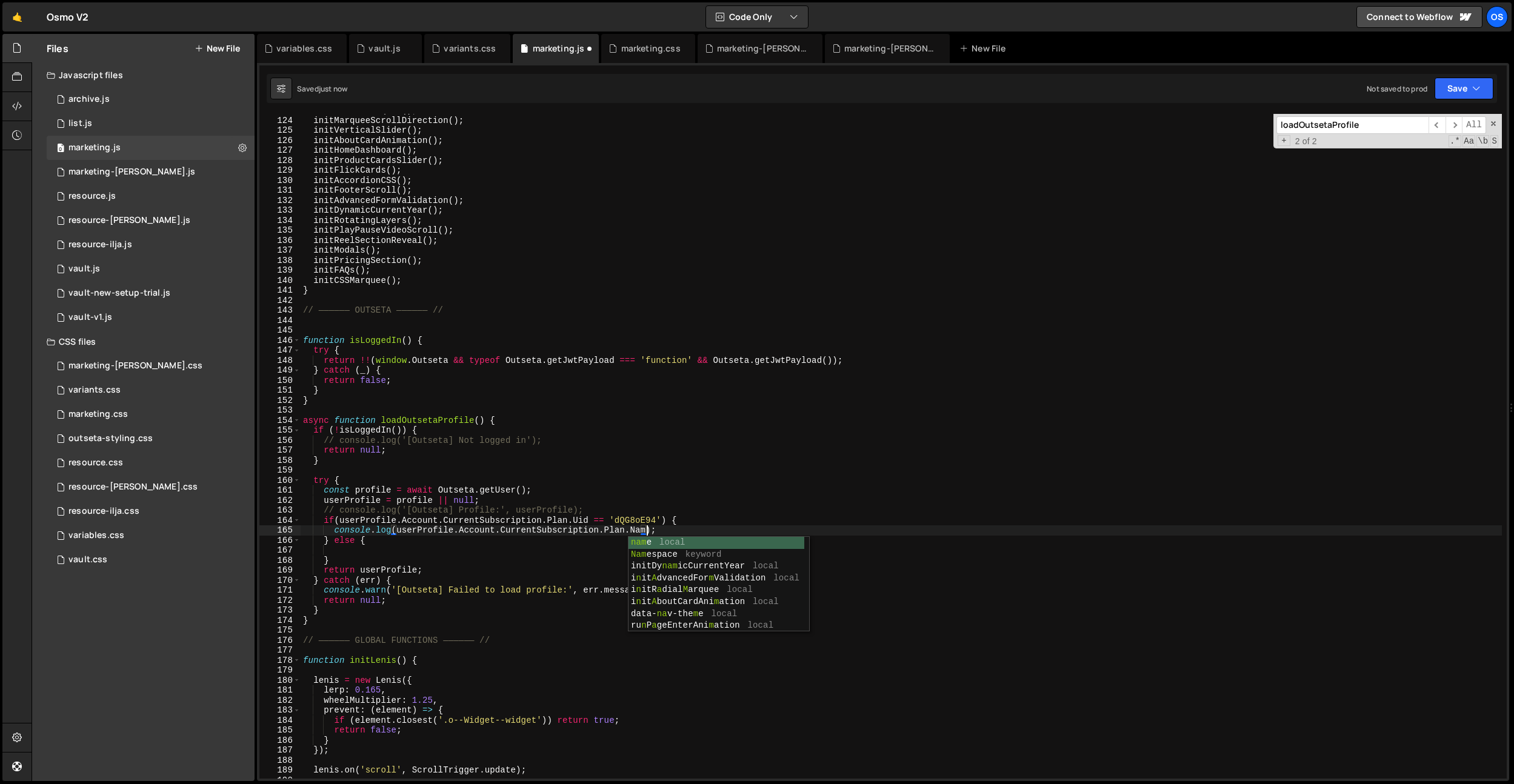
scroll to position [0, 24]
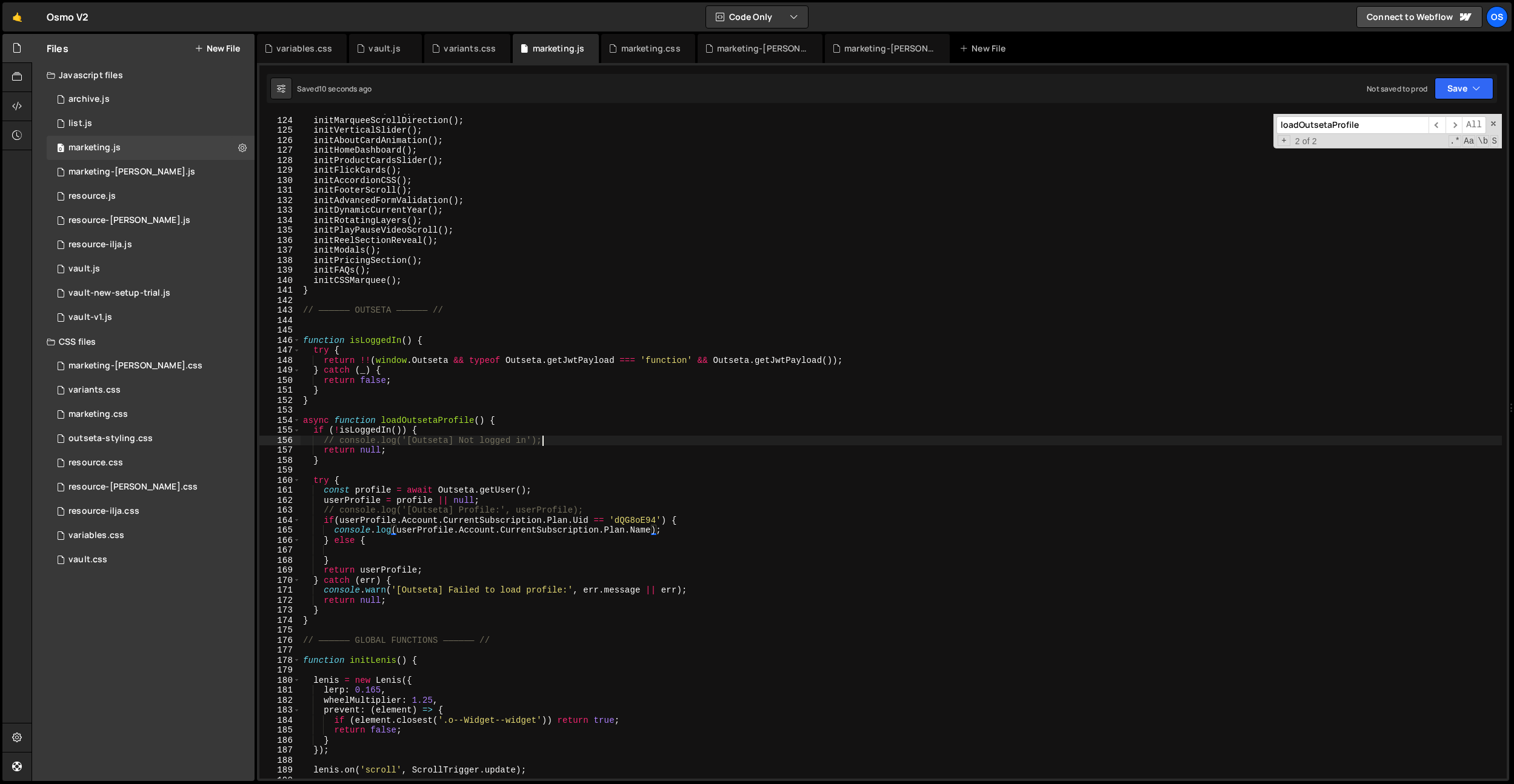
click at [689, 443] on div "initRadialMarquee ( ) ; initMarqueeScrollDirection ( ) ; initVerticalSlider ( )…" at bounding box center [901, 448] width 1201 height 684
type textarea "// console.log('[Outseta] Not logged in');"
drag, startPoint x: 329, startPoint y: 551, endPoint x: 387, endPoint y: 569, distance: 60.7
click at [329, 551] on div "initRadialMarquee ( ) ; initMarqueeScrollDirection ( ) ; initVerticalSlider ( )…" at bounding box center [901, 448] width 1201 height 684
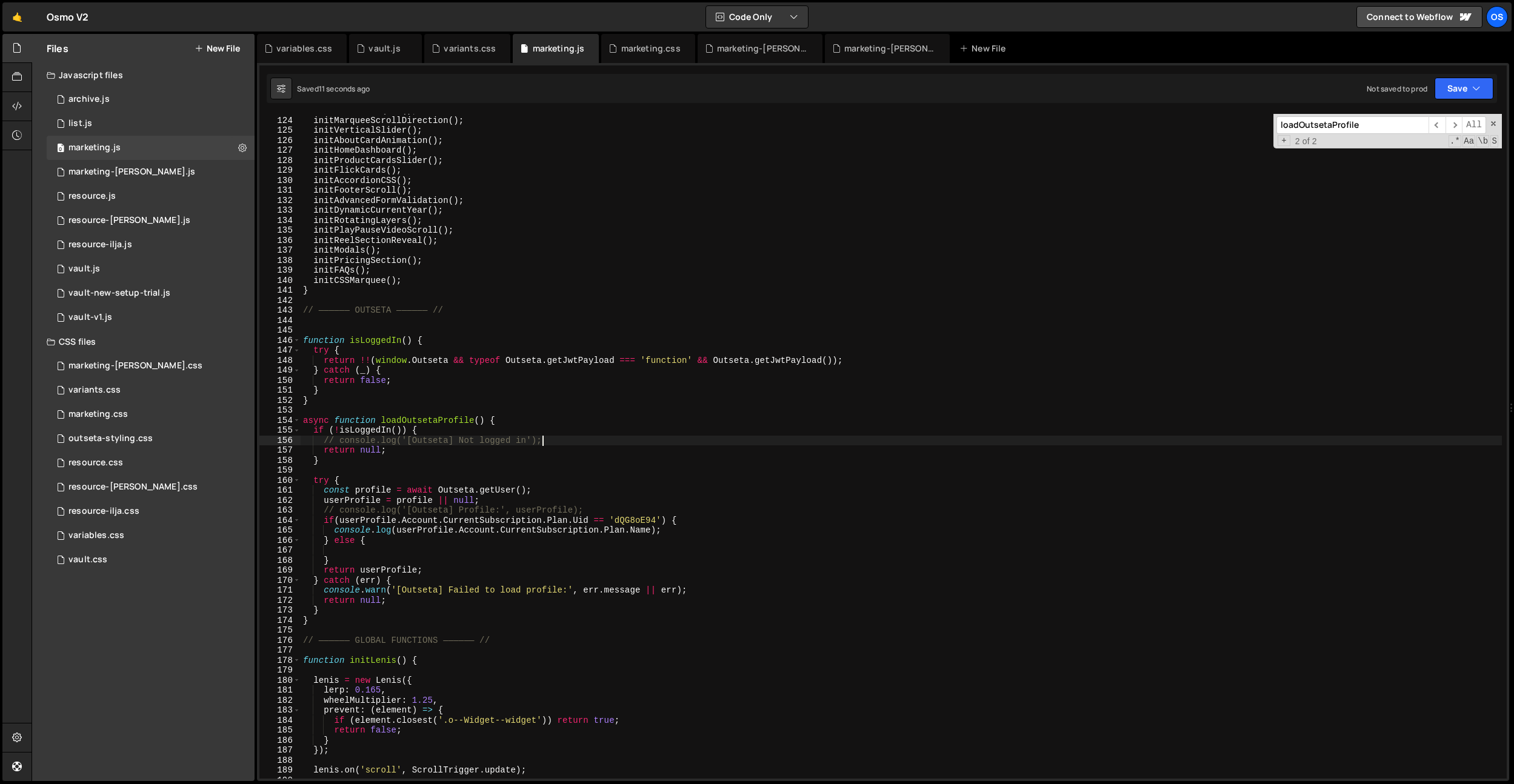
scroll to position [0, 1]
click at [516, 397] on div "initRadialMarquee ( ) ; initMarqueeScrollDirection ( ) ; initVerticalSlider ( )…" at bounding box center [901, 448] width 1201 height 684
type textarea "}"
click at [365, 551] on div "initRadialMarquee ( ) ; initMarqueeScrollDirection ( ) ; initVerticalSlider ( )…" at bounding box center [901, 448] width 1201 height 684
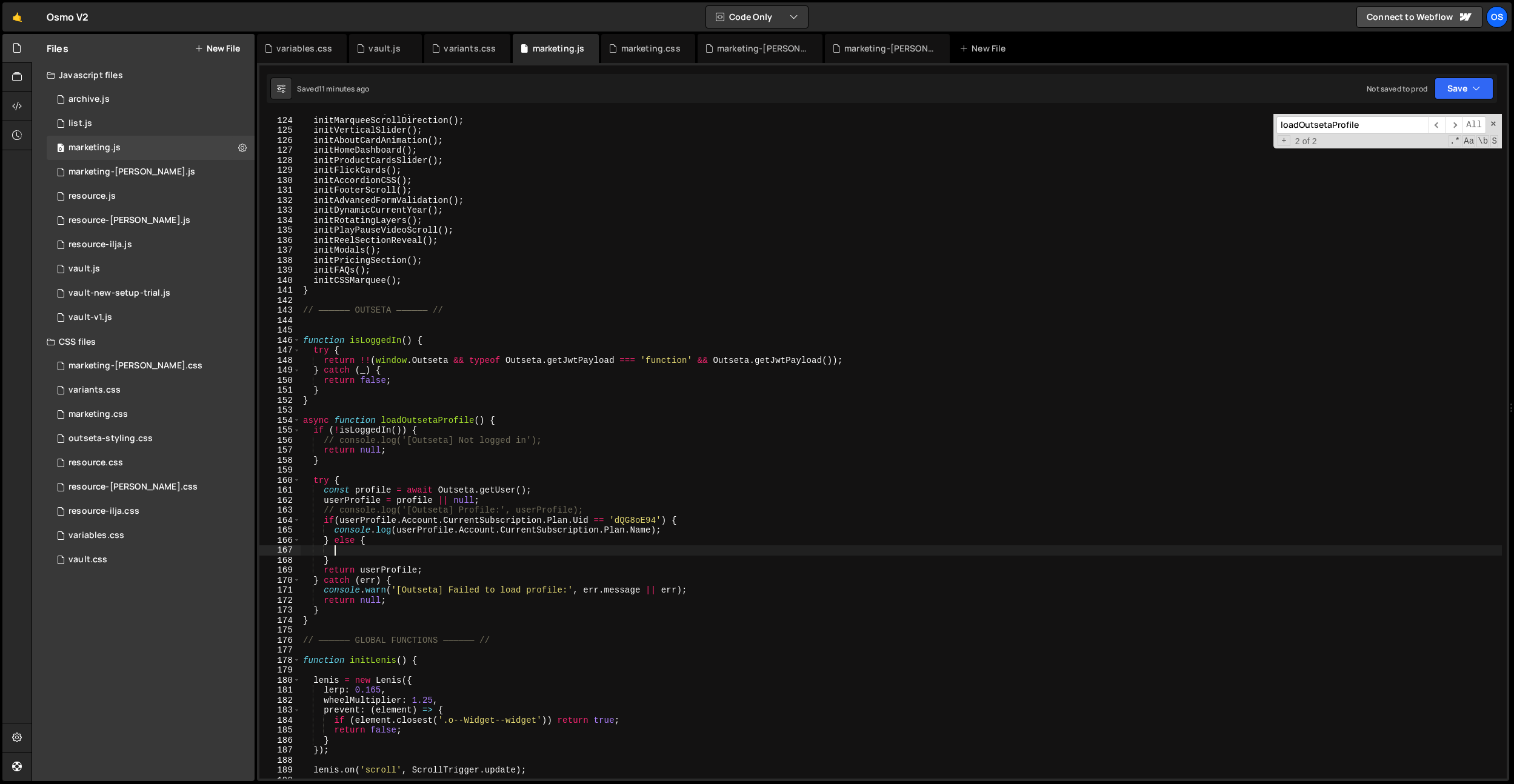
click at [393, 551] on div "initRadialMarquee ( ) ; initMarqueeScrollDirection ( ) ; initVerticalSlider ( )…" at bounding box center [901, 448] width 1201 height 684
drag, startPoint x: 375, startPoint y: 560, endPoint x: 382, endPoint y: 555, distance: 8.6
click at [375, 559] on div "initRadialMarquee ( ) ; initMarqueeScrollDirection ( ) ; initVerticalSlider ( )…" at bounding box center [901, 448] width 1201 height 684
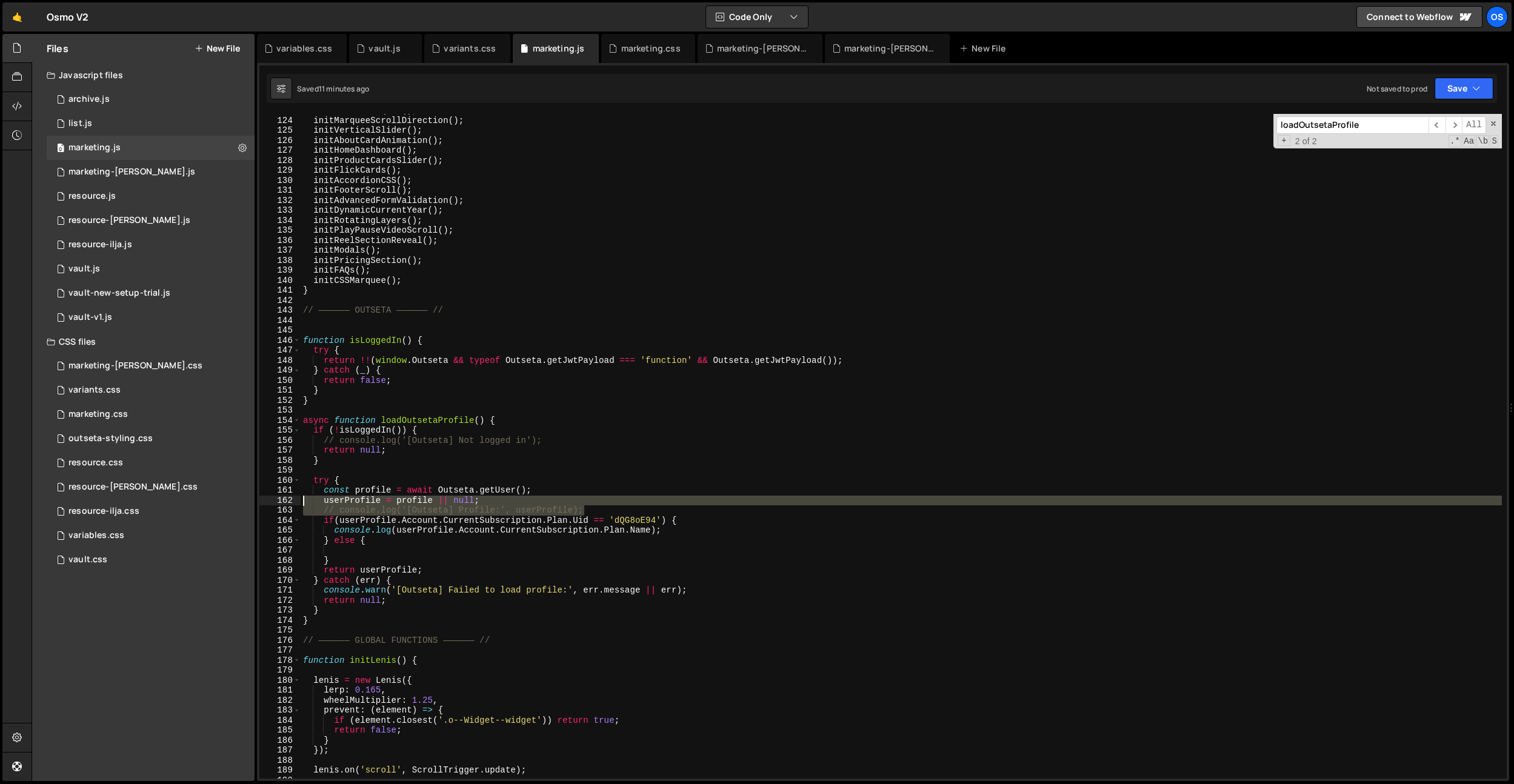
drag, startPoint x: 603, startPoint y: 510, endPoint x: 284, endPoint y: 530, distance: 319.6
click at [213, 505] on div "Files New File Javascript files 0 archive.js 0 0 list.js 0 0 marketing.js 0 0 0…" at bounding box center [772, 408] width 1482 height 748
type textarea "userProfile = profile || null; // console.log('[Outseta] Profile:', userProfile…"
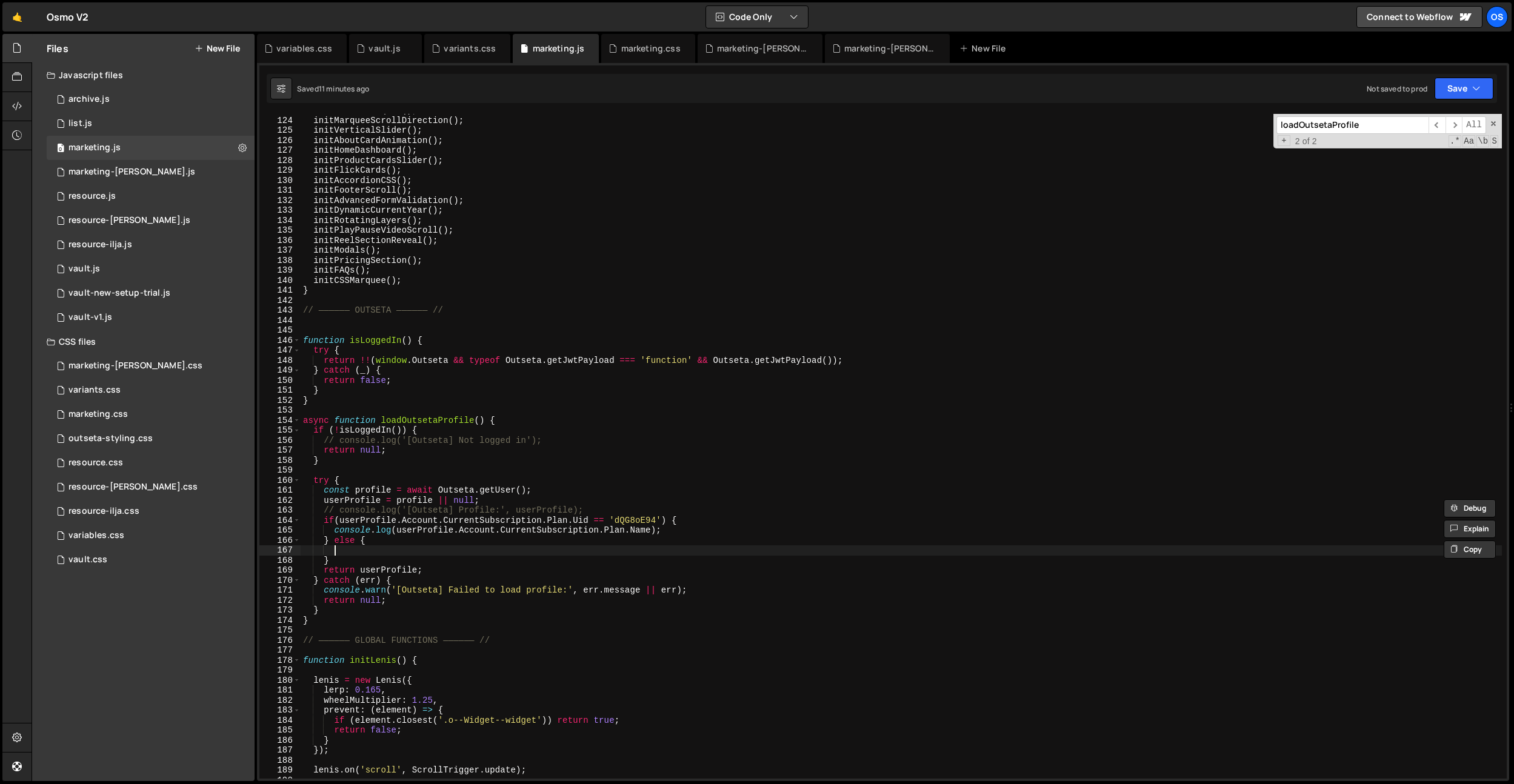
click at [344, 547] on div "initRadialMarquee ( ) ; initMarqueeScrollDirection ( ) ; initVerticalSlider ( )…" at bounding box center [901, 448] width 1201 height 684
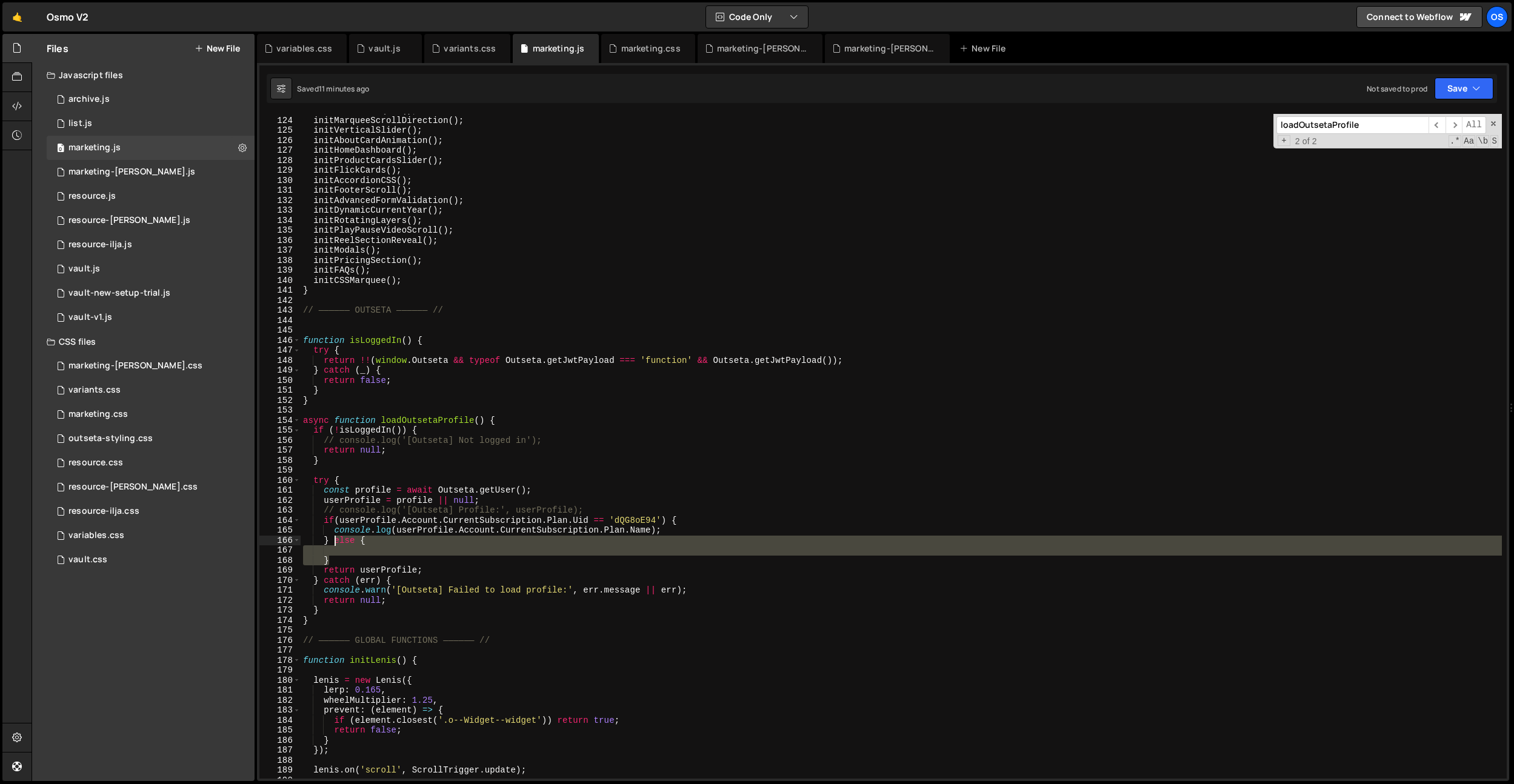
drag, startPoint x: 338, startPoint y: 560, endPoint x: 336, endPoint y: 546, distance: 14.1
click at [336, 546] on div "initRadialMarquee ( ) ; initMarqueeScrollDirection ( ) ; initVerticalSlider ( )…" at bounding box center [901, 448] width 1201 height 684
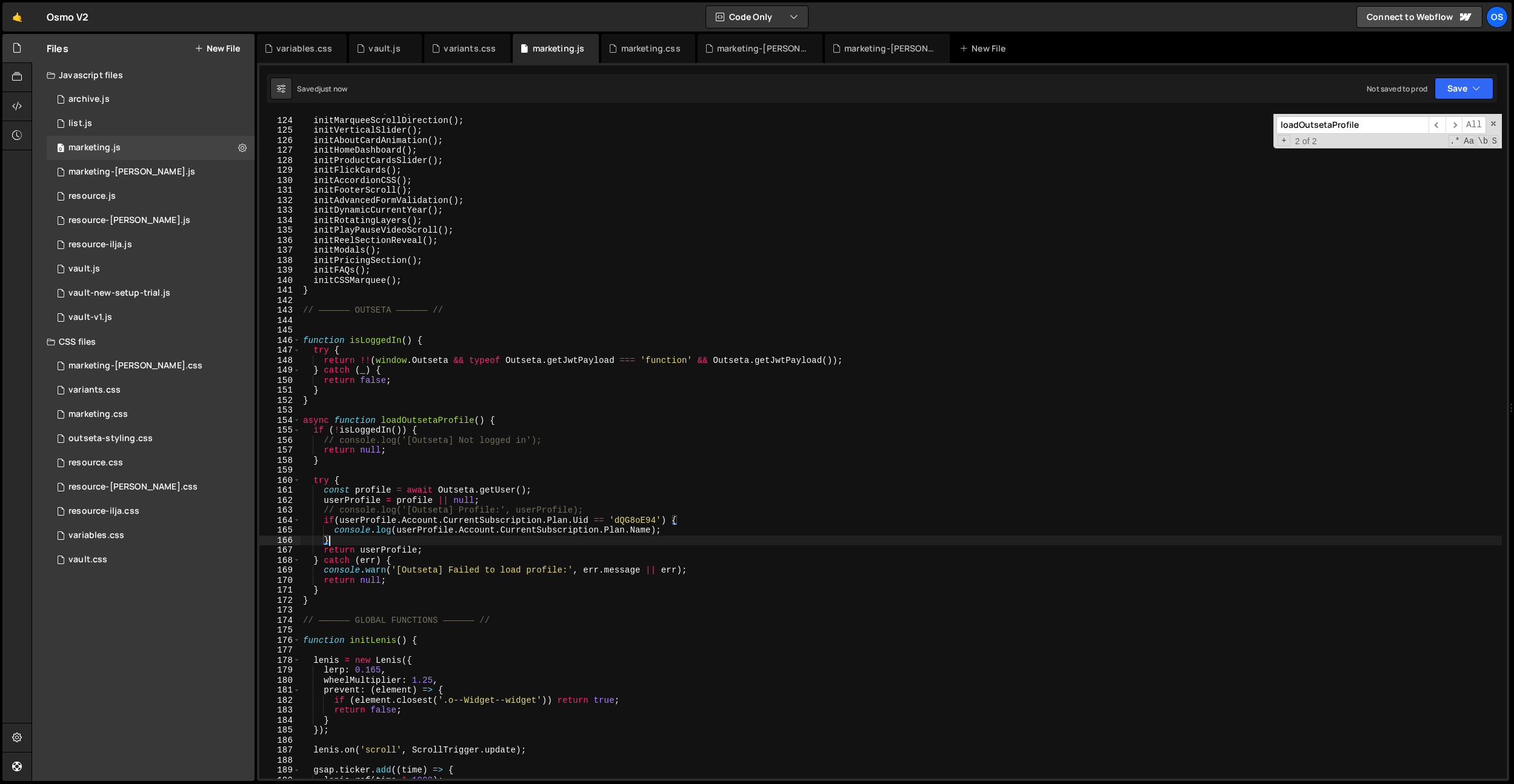
click at [557, 440] on div "initRadialMarquee ( ) ; initMarqueeScrollDirection ( ) ; initVerticalSlider ( )…" at bounding box center [901, 448] width 1201 height 684
click at [693, 528] on div "initRadialMarquee ( ) ; initMarqueeScrollDirection ( ) ; initVerticalSlider ( )…" at bounding box center [901, 448] width 1201 height 684
type textarea "console.log(userProfile.Account.CurrentSubscription.Plan.Name);"
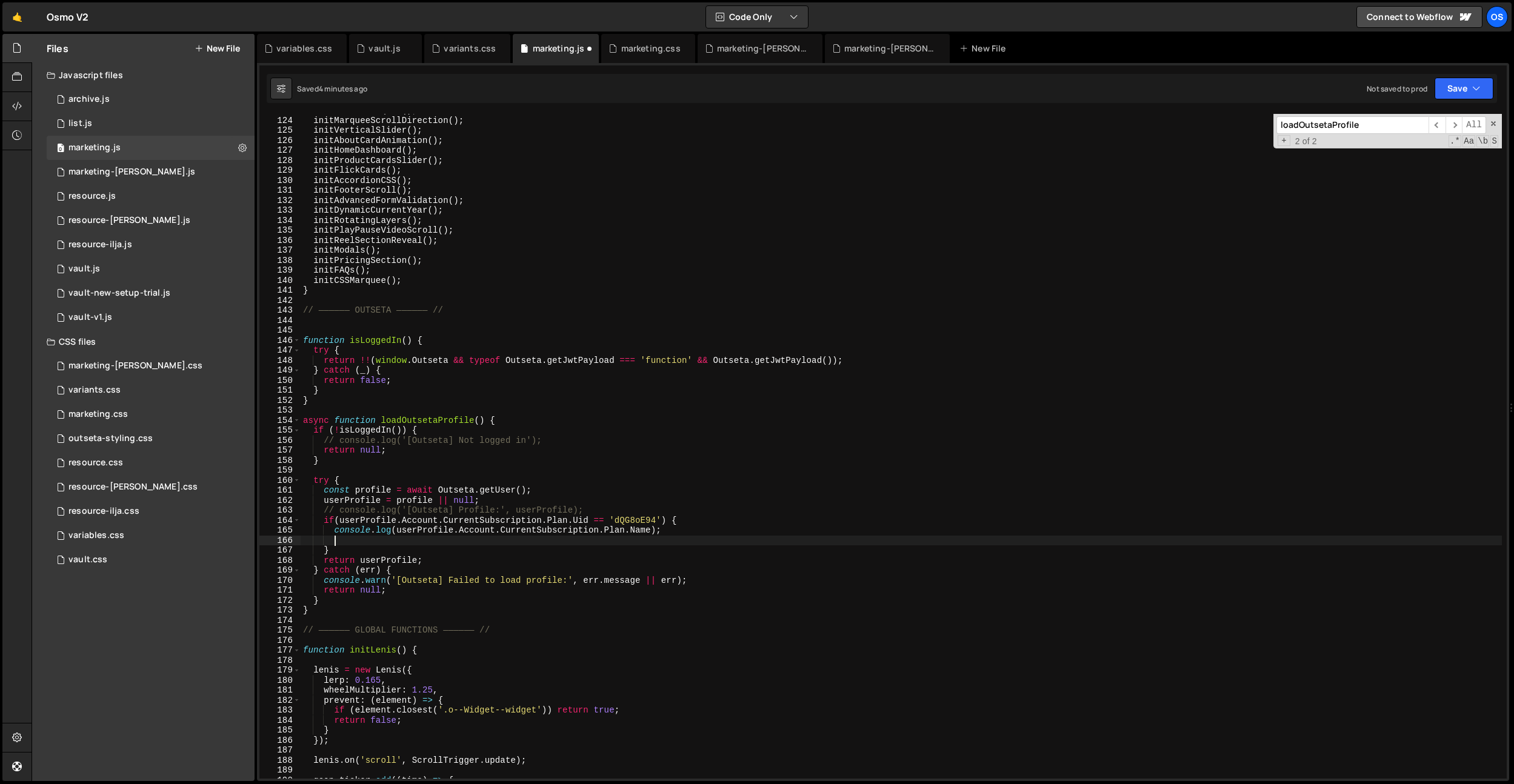
paste textarea ".forEach(el => el.textContent = 'Launch');"
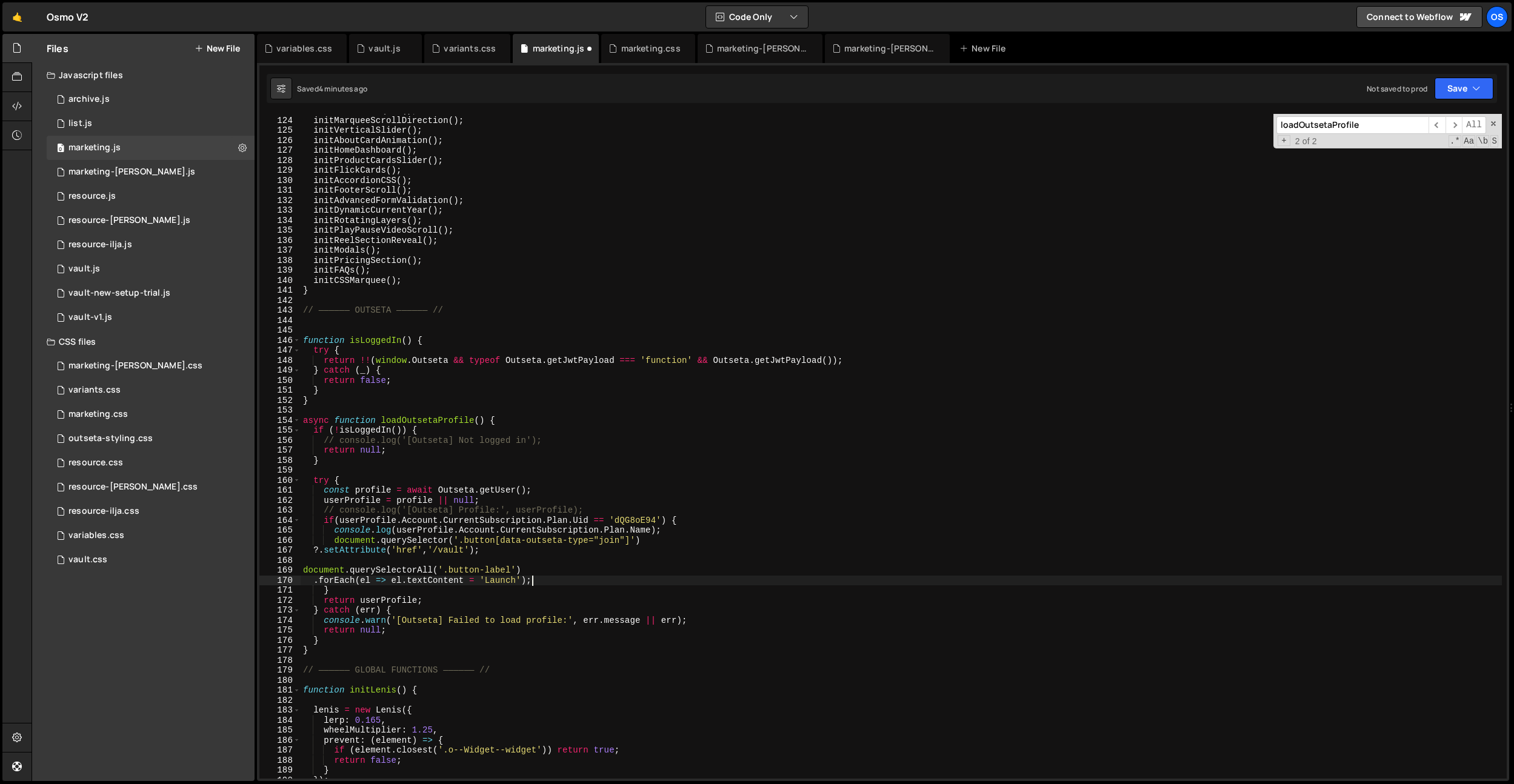
click at [316, 551] on div "initRadialMarquee ( ) ; initMarqueeScrollDirection ( ) ; initVerticalSlider ( )…" at bounding box center [901, 448] width 1201 height 684
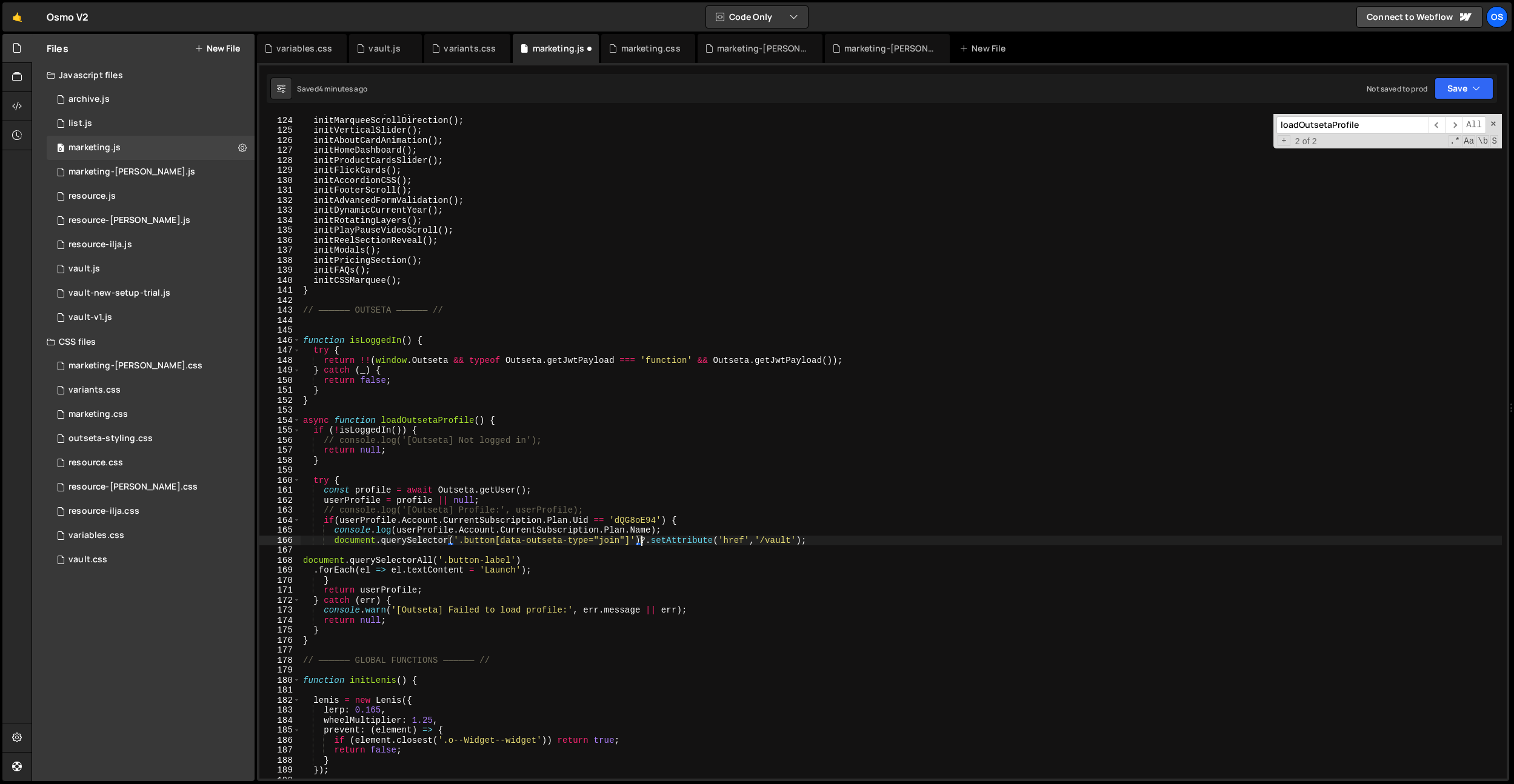
click at [304, 561] on div "initRadialMarquee ( ) ; initMarqueeScrollDirection ( ) ; initVerticalSlider ( )…" at bounding box center [901, 448] width 1201 height 684
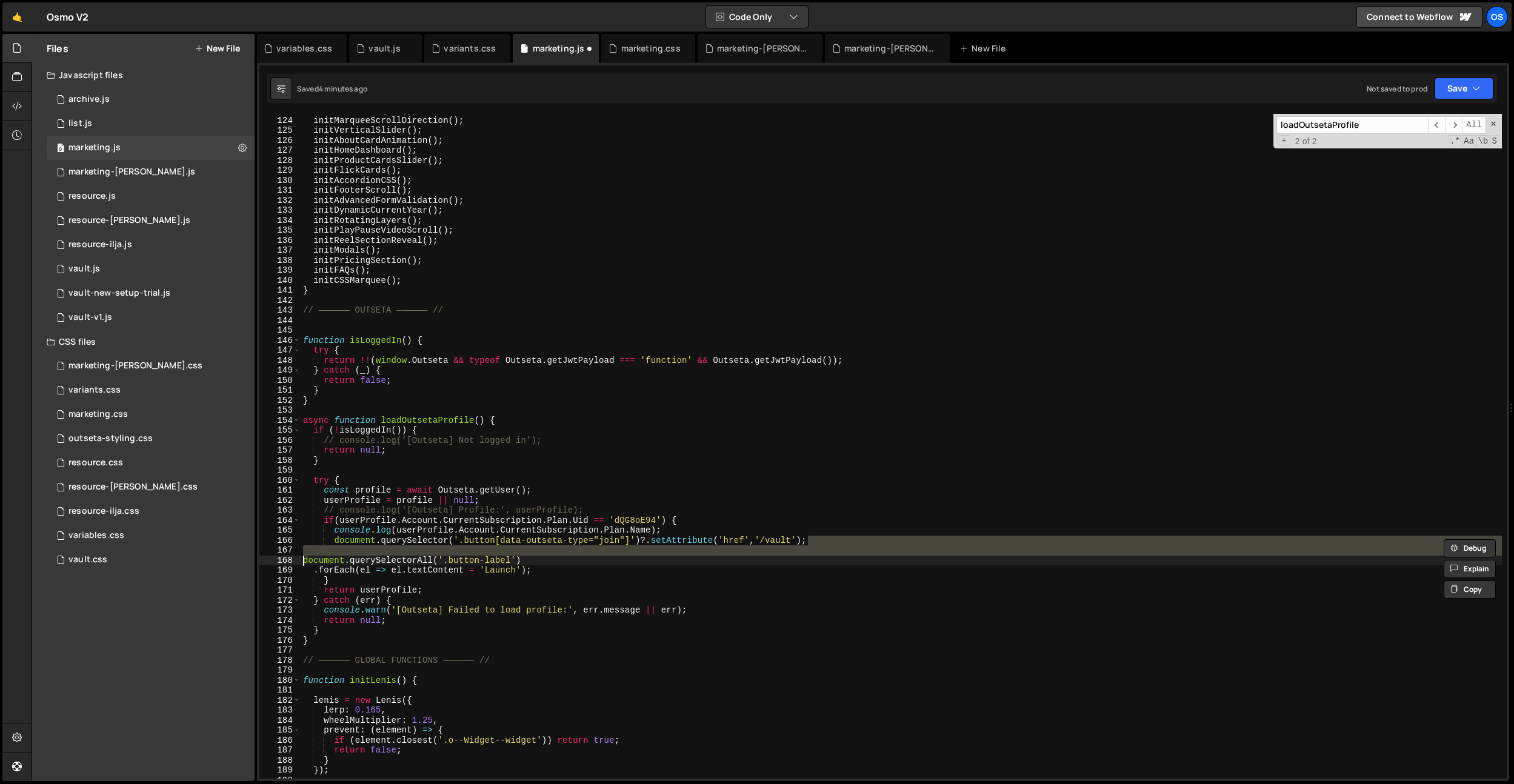
click at [302, 561] on div "initRadialMarquee ( ) ; initMarqueeScrollDirection ( ) ; initVerticalSlider ( )…" at bounding box center [901, 446] width 1201 height 664
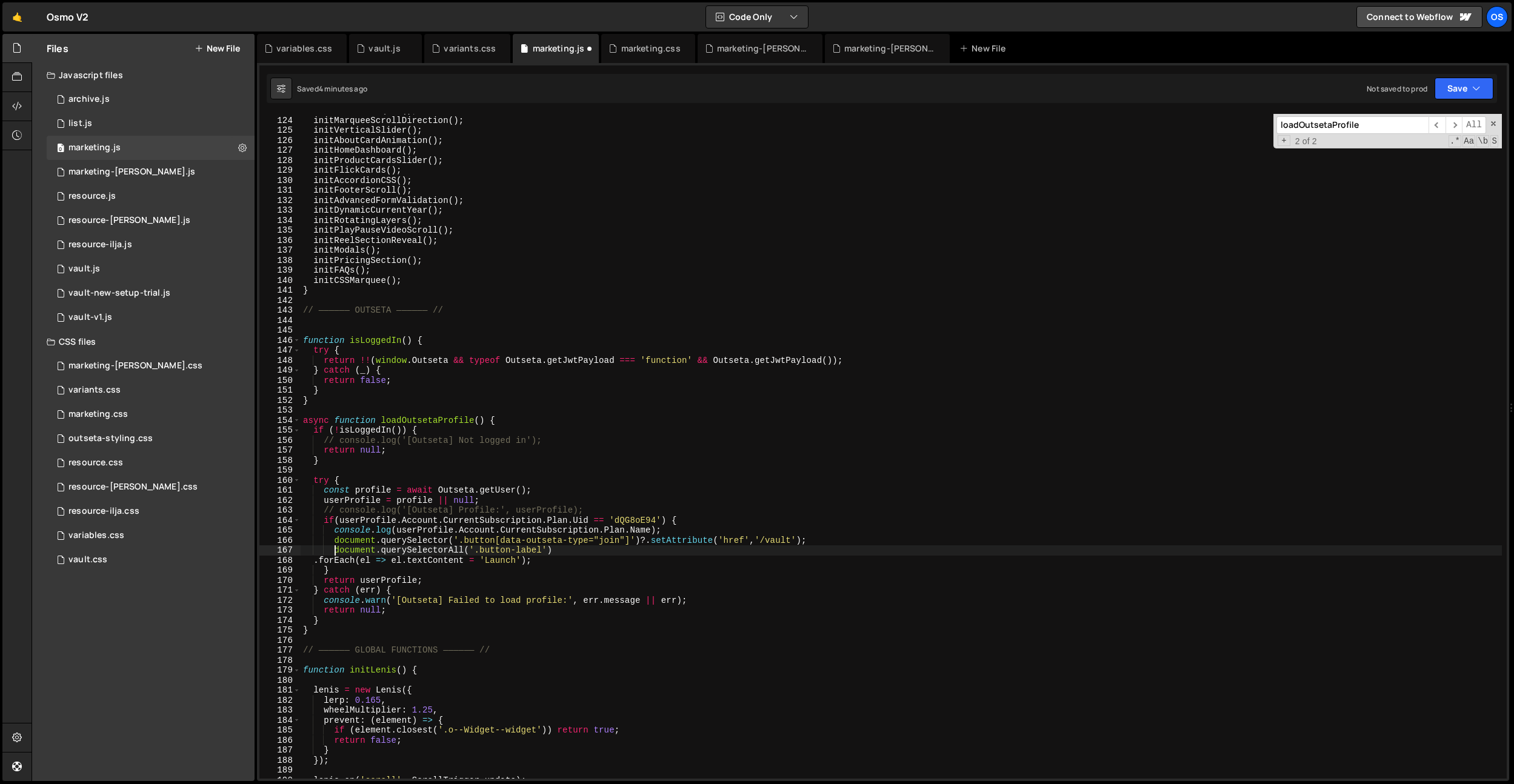
click at [316, 563] on div "initRadialMarquee ( ) ; initMarqueeScrollDirection ( ) ; initVerticalSlider ( )…" at bounding box center [901, 448] width 1201 height 684
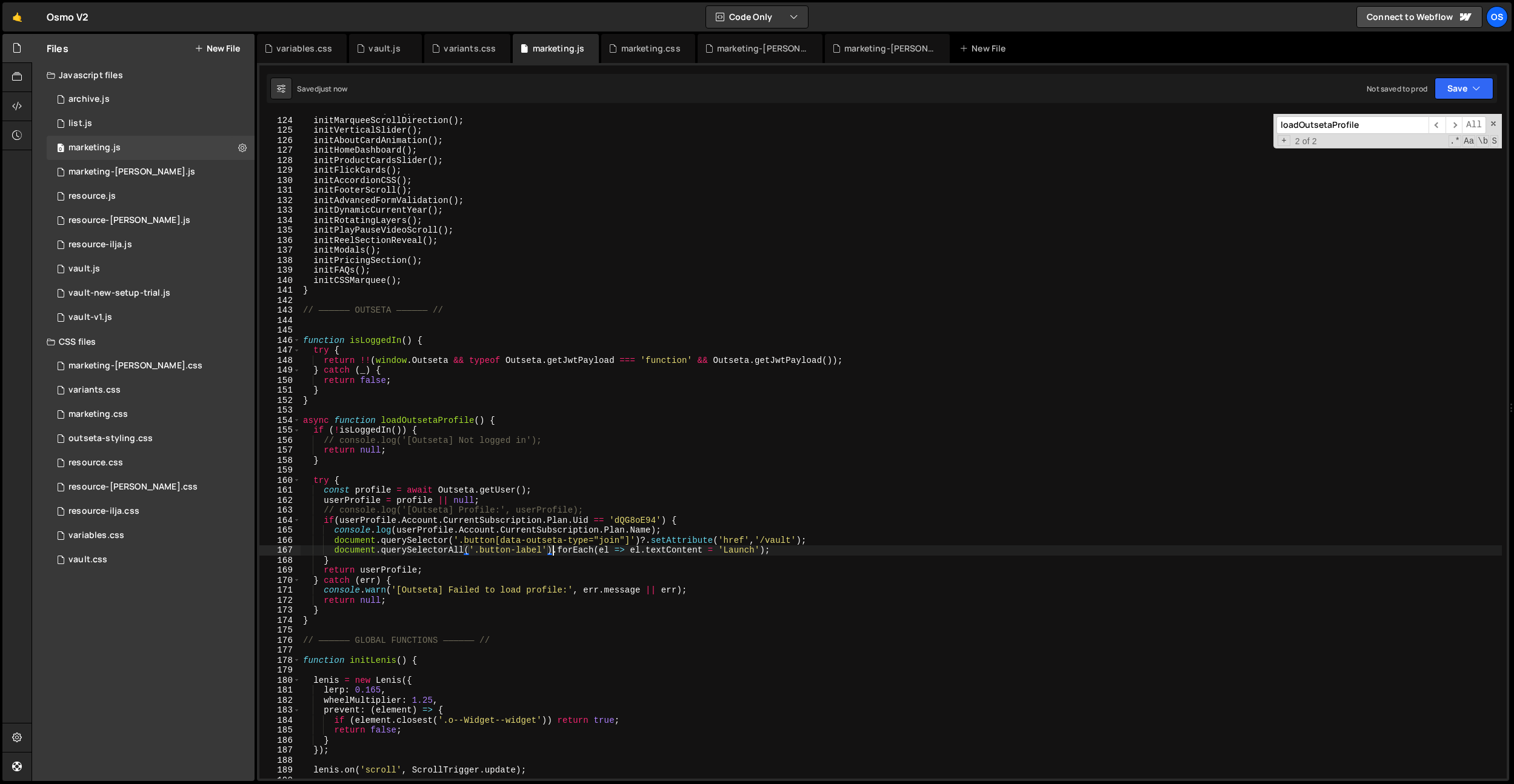
click at [765, 482] on div "initRadialMarquee ( ) ; initMarqueeScrollDirection ( ) ; initVerticalSlider ( )…" at bounding box center [901, 448] width 1201 height 684
click at [690, 506] on div "initRadialMarquee ( ) ; initMarqueeScrollDirection ( ) ; initVerticalSlider ( )…" at bounding box center [901, 448] width 1201 height 684
click at [490, 546] on div "initRadialMarquee ( ) ; initMarqueeScrollDirection ( ) ; initVerticalSlider ( )…" at bounding box center [901, 448] width 1201 height 684
click at [348, 539] on div "initRadialMarquee ( ) ; initMarqueeScrollDirection ( ) ; initVerticalSlider ( )…" at bounding box center [901, 448] width 1201 height 684
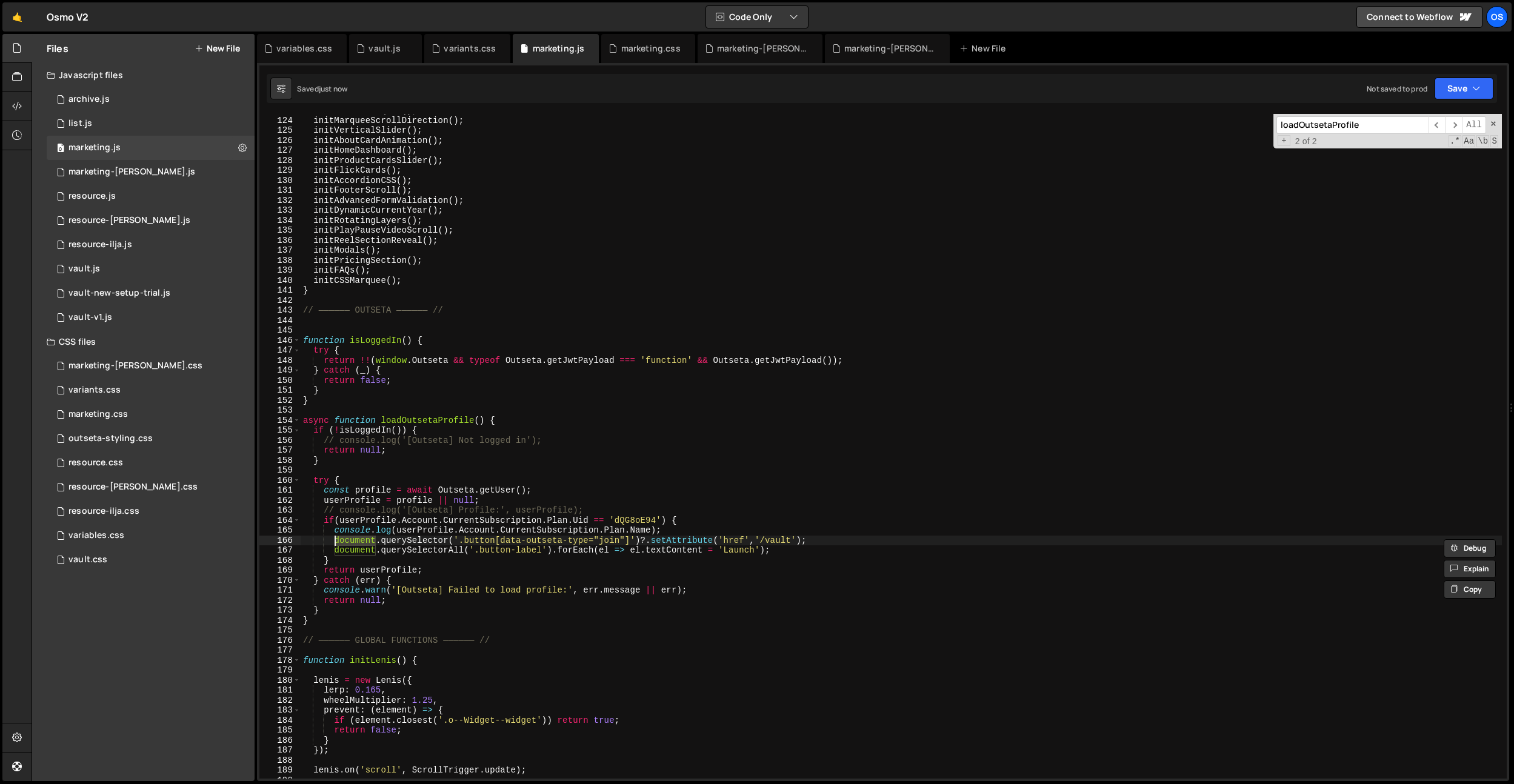
click at [552, 537] on div "initRadialMarquee ( ) ; initMarqueeScrollDirection ( ) ; initVerticalSlider ( )…" at bounding box center [901, 448] width 1201 height 684
drag, startPoint x: 459, startPoint y: 544, endPoint x: 495, endPoint y: 541, distance: 36.1
click at [495, 541] on div "initRadialMarquee ( ) ; initMarqueeScrollDirection ( ) ; initVerticalSlider ( )…" at bounding box center [901, 448] width 1201 height 684
click at [624, 556] on div "initRadialMarquee ( ) ; initMarqueeScrollDirection ( ) ; initVerticalSlider ( )…" at bounding box center [901, 448] width 1201 height 684
drag, startPoint x: 629, startPoint y: 541, endPoint x: 459, endPoint y: 540, distance: 170.0
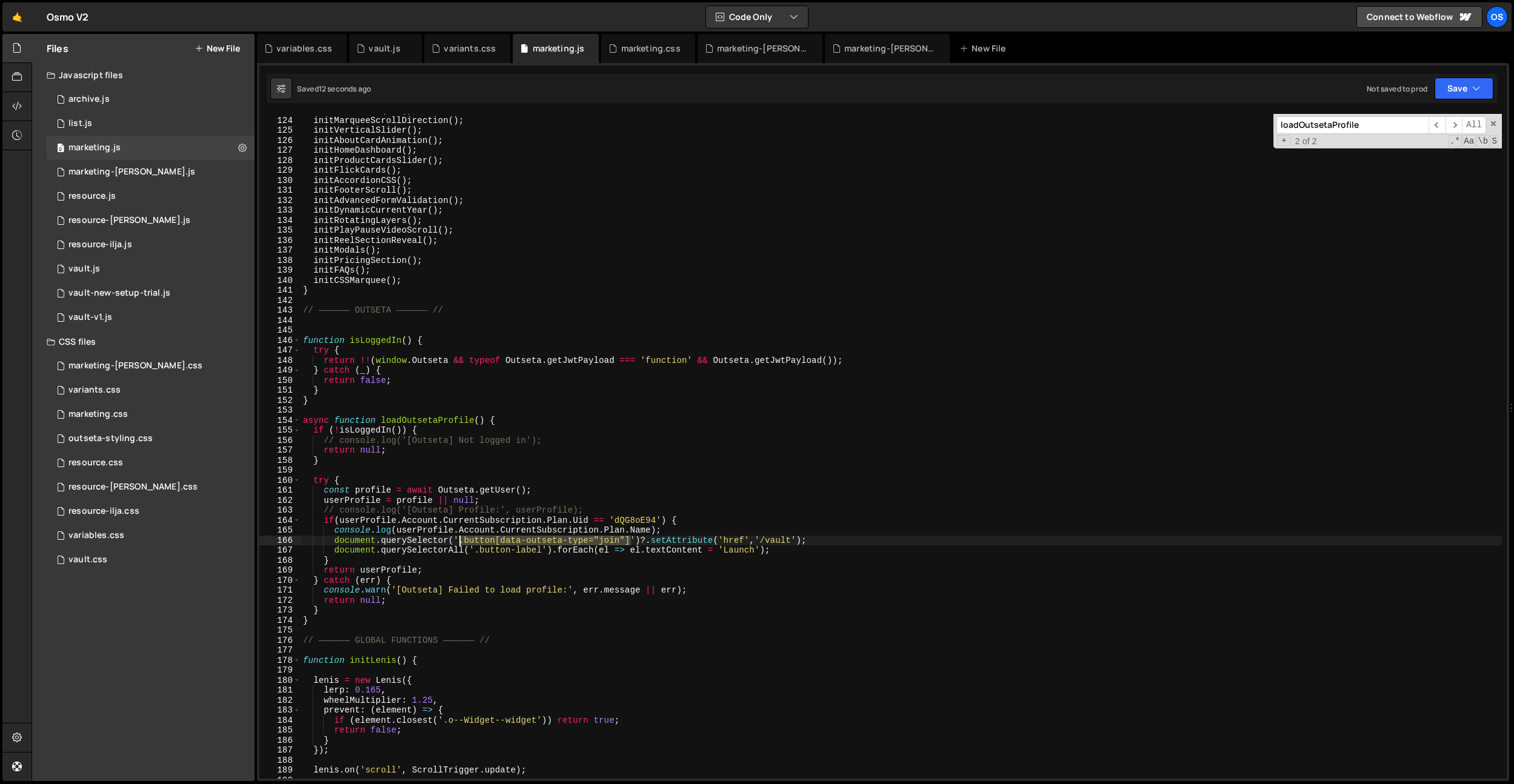
click at [459, 540] on div "initRadialMarquee ( ) ; initMarqueeScrollDirection ( ) ; initVerticalSlider ( )…" at bounding box center [901, 448] width 1201 height 684
click at [474, 548] on div "initRadialMarquee ( ) ; initMarqueeScrollDirection ( ) ; initVerticalSlider ( )…" at bounding box center [901, 448] width 1201 height 684
paste textarea "[data-outseta-type="join"].button"
click at [502, 540] on div "initRadialMarquee ( ) ; initMarqueeScrollDirection ( ) ; initVerticalSlider ( )…" at bounding box center [901, 448] width 1201 height 684
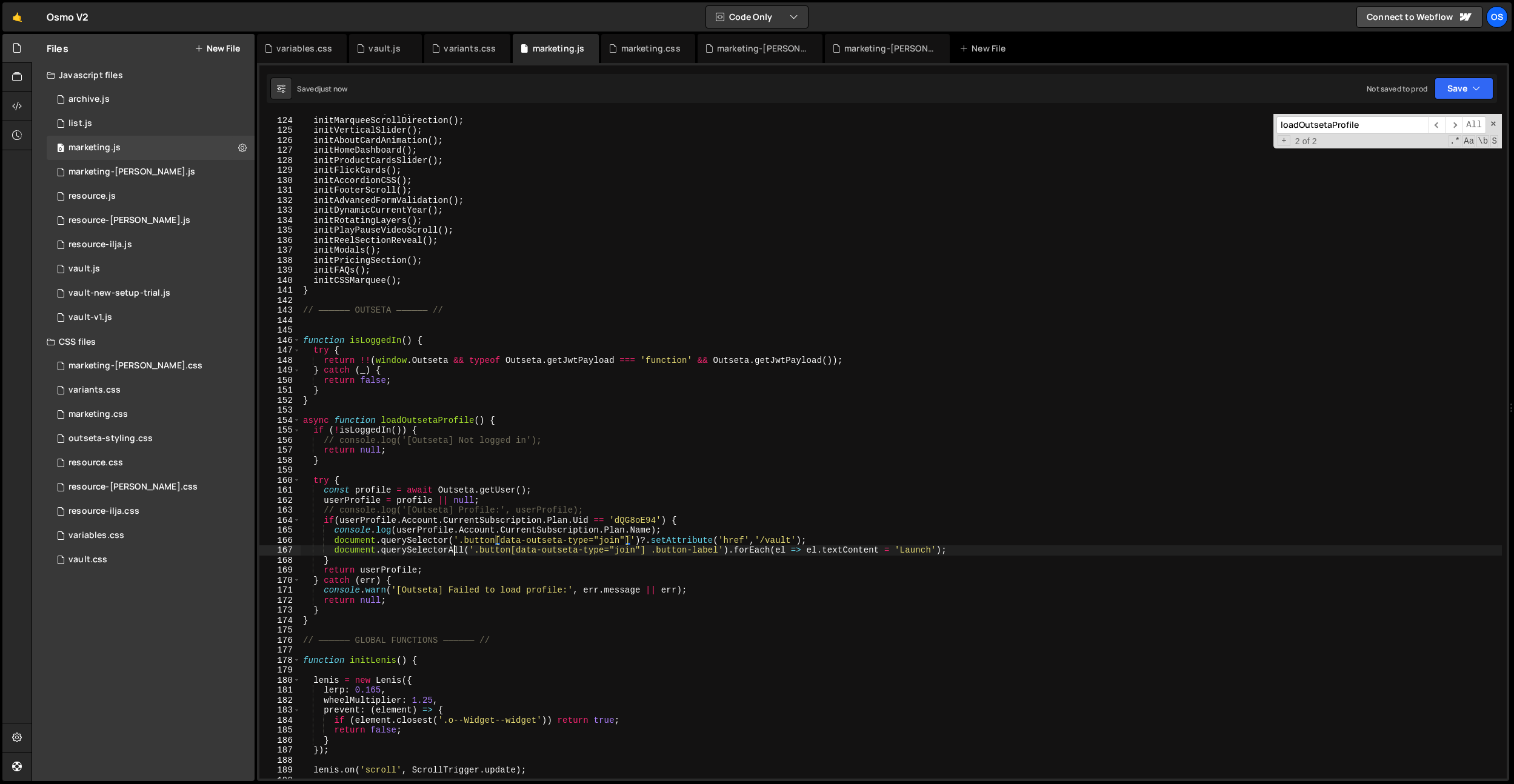
click at [454, 548] on div "initRadialMarquee ( ) ; initMarqueeScrollDirection ( ) ; initVerticalSlider ( )…" at bounding box center [901, 448] width 1201 height 684
click at [449, 545] on div "initRadialMarquee ( ) ; initMarqueeScrollDirection ( ) ; initVerticalSlider ( )…" at bounding box center [901, 448] width 1201 height 684
click at [521, 506] on div "initRadialMarquee ( ) ; initMarqueeScrollDirection ( ) ; initVerticalSlider ( )…" at bounding box center [901, 448] width 1201 height 684
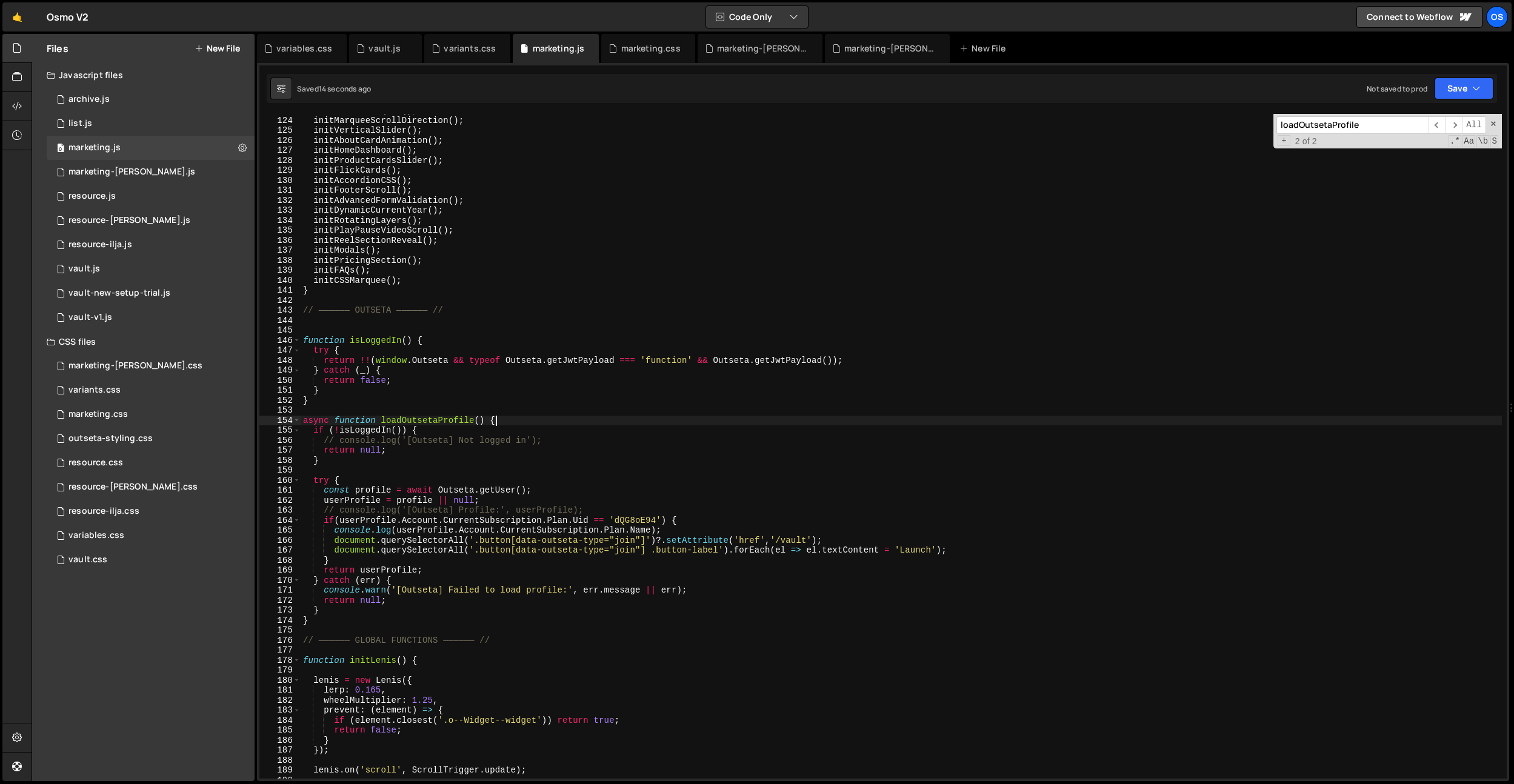
click at [552, 424] on div "initRadialMarquee ( ) ; initMarqueeScrollDirection ( ) ; initVerticalSlider ( )…" at bounding box center [901, 448] width 1201 height 684
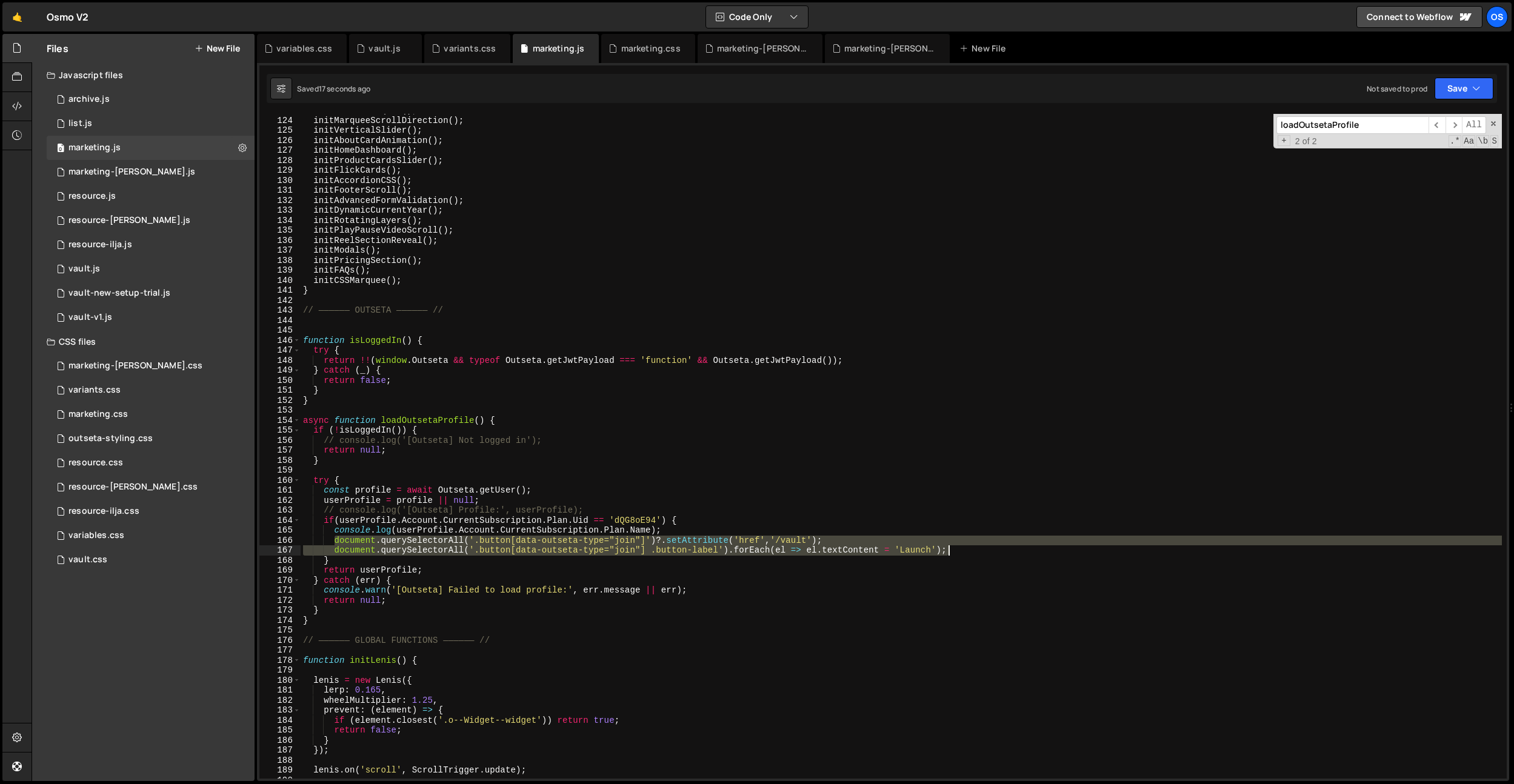
drag, startPoint x: 334, startPoint y: 541, endPoint x: 1036, endPoint y: 546, distance: 702.0
click at [1036, 546] on div "initRadialMarquee ( ) ; initMarqueeScrollDirection ( ) ; initVerticalSlider ( )…" at bounding box center [901, 448] width 1201 height 684
click at [713, 500] on div "initRadialMarquee ( ) ; initMarqueeScrollDirection ( ) ; initVerticalSlider ( )…" at bounding box center [901, 448] width 1201 height 684
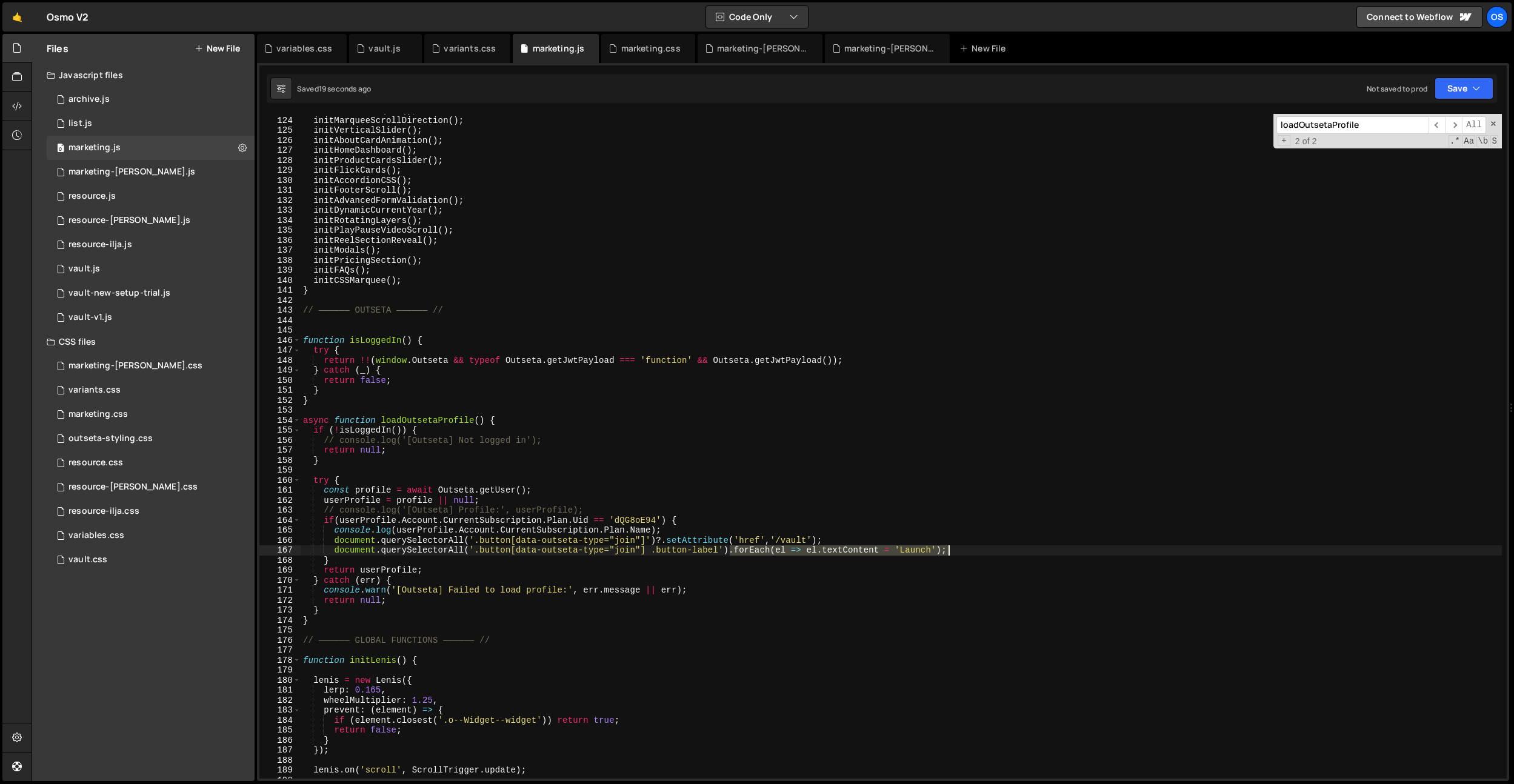
drag, startPoint x: 731, startPoint y: 551, endPoint x: 814, endPoint y: 546, distance: 83.2
click at [952, 548] on div "initRadialMarquee ( ) ; initMarqueeScrollDirection ( ) ; initVerticalSlider ( )…" at bounding box center [901, 448] width 1201 height 684
click at [659, 541] on div "initRadialMarquee ( ) ; initMarqueeScrollDirection ( ) ; initVerticalSlider ( )…" at bounding box center [901, 448] width 1201 height 684
paste textarea ".forEach(el => el.textContent = 'Launch');"
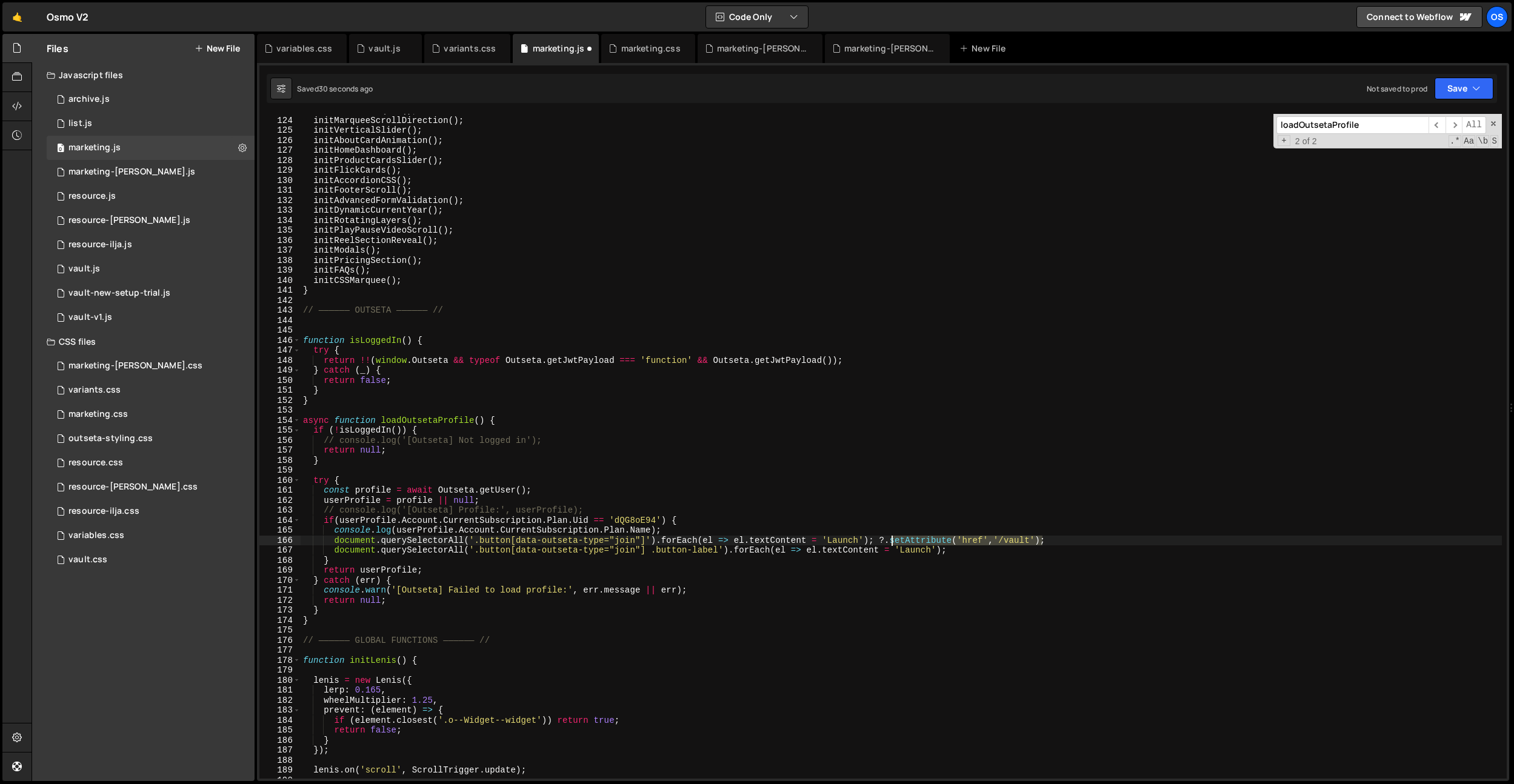
drag, startPoint x: 1041, startPoint y: 537, endPoint x: 890, endPoint y: 541, distance: 151.1
click at [890, 541] on div "initRadialMarquee ( ) ; initMarqueeScrollDirection ( ) ; initVerticalSlider ( )…" at bounding box center [901, 448] width 1201 height 684
click at [891, 541] on div "initRadialMarquee ( ) ; initMarqueeScrollDirection ( ) ; initVerticalSlider ( )…" at bounding box center [901, 446] width 1201 height 664
drag, startPoint x: 891, startPoint y: 541, endPoint x: 1040, endPoint y: 539, distance: 149.0
click at [1040, 539] on div "initRadialMarquee ( ) ; initMarqueeScrollDirection ( ) ; initVerticalSlider ( )…" at bounding box center [901, 448] width 1201 height 684
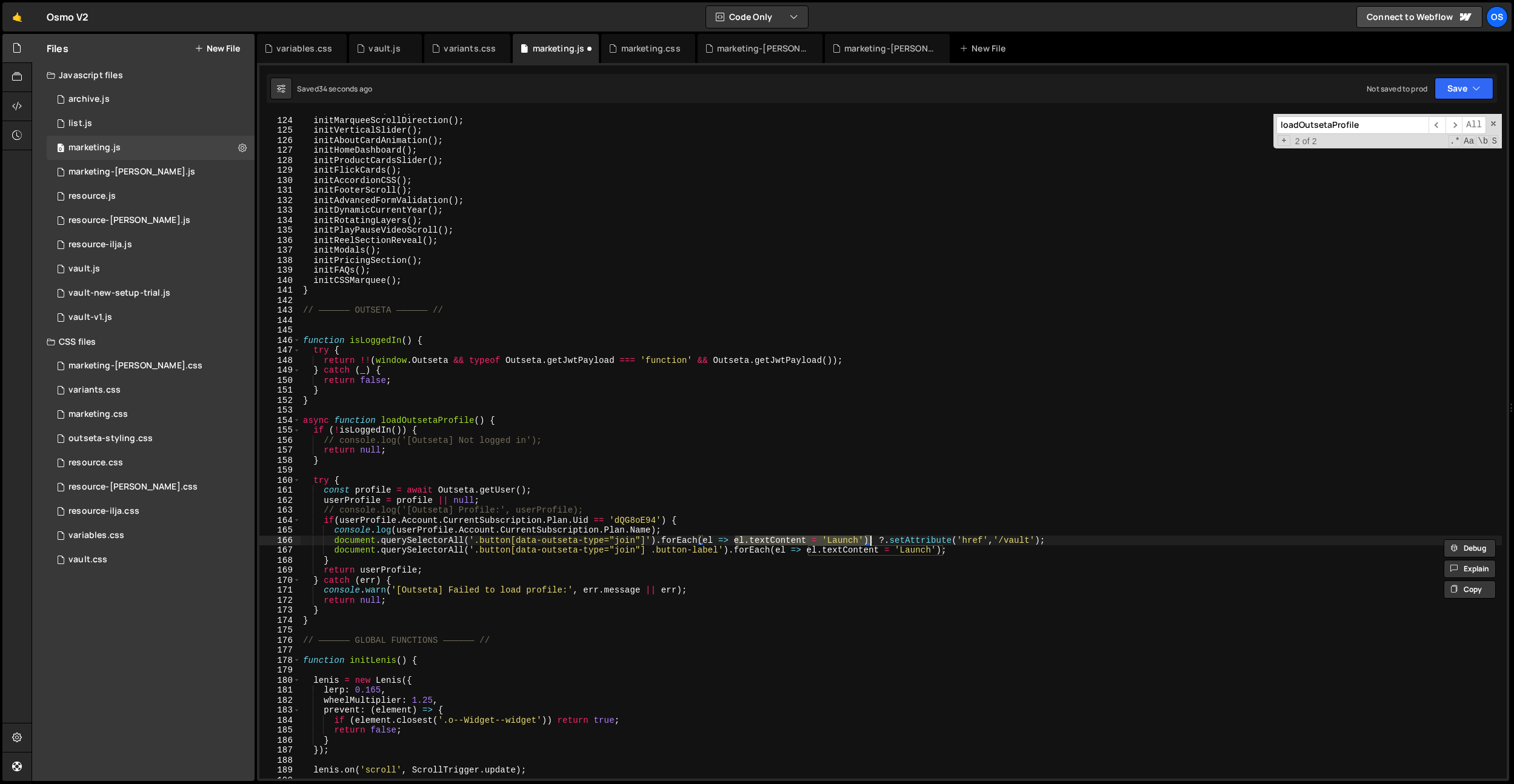
drag, startPoint x: 735, startPoint y: 542, endPoint x: 869, endPoint y: 539, distance: 134.0
click at [869, 539] on div "initRadialMarquee ( ) ; initMarqueeScrollDirection ( ) ; initVerticalSlider ( )…" at bounding box center [901, 448] width 1201 height 684
paste textarea "setAttribute('href','/vault"
drag, startPoint x: 893, startPoint y: 540, endPoint x: 1103, endPoint y: 537, distance: 210.0
click at [1103, 537] on div "initRadialMarquee ( ) ; initMarqueeScrollDirection ( ) ; initVerticalSlider ( )…" at bounding box center [901, 448] width 1201 height 684
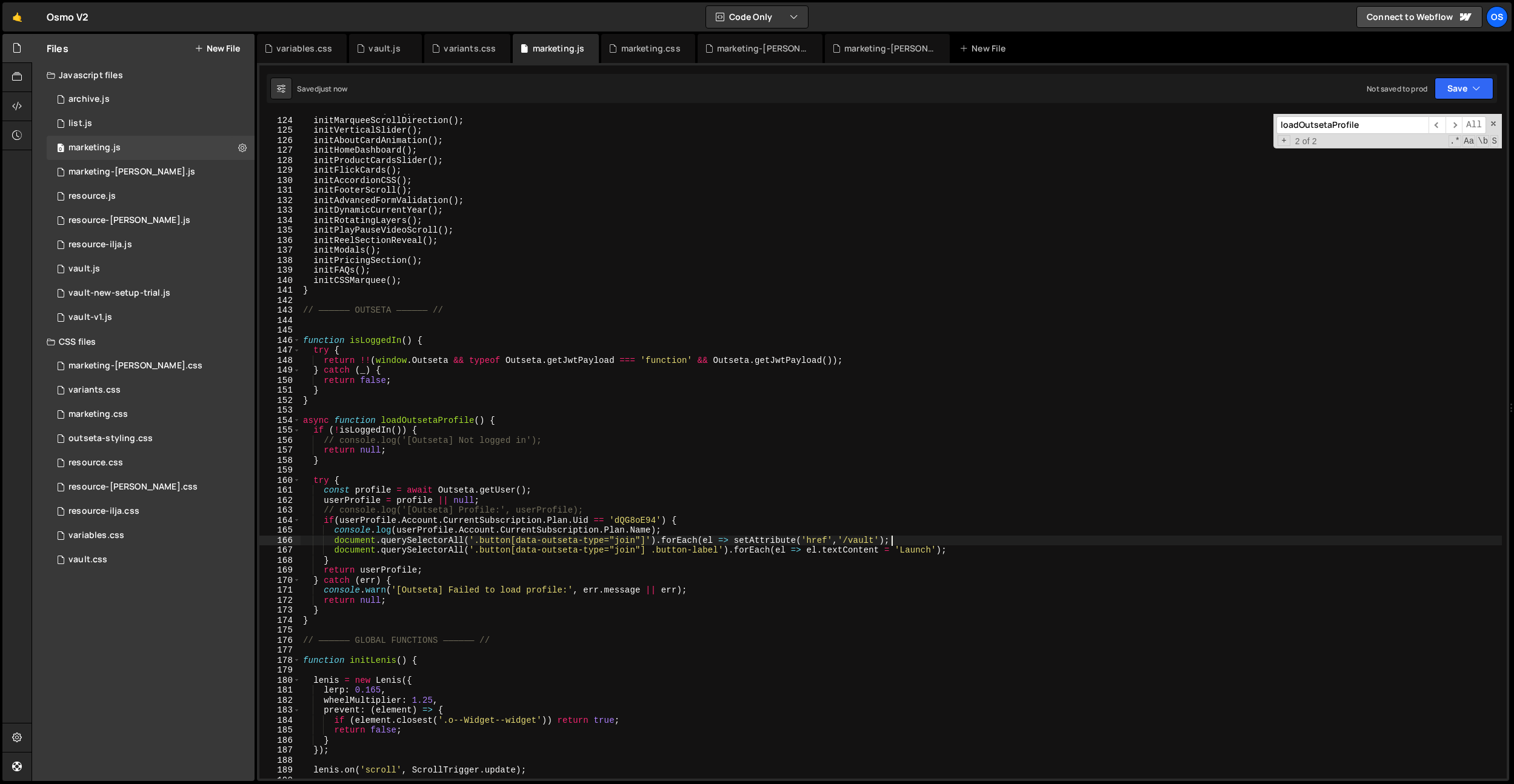
click at [813, 607] on div "initRadialMarquee ( ) ; initMarqueeScrollDirection ( ) ; initVerticalSlider ( )…" at bounding box center [901, 448] width 1201 height 684
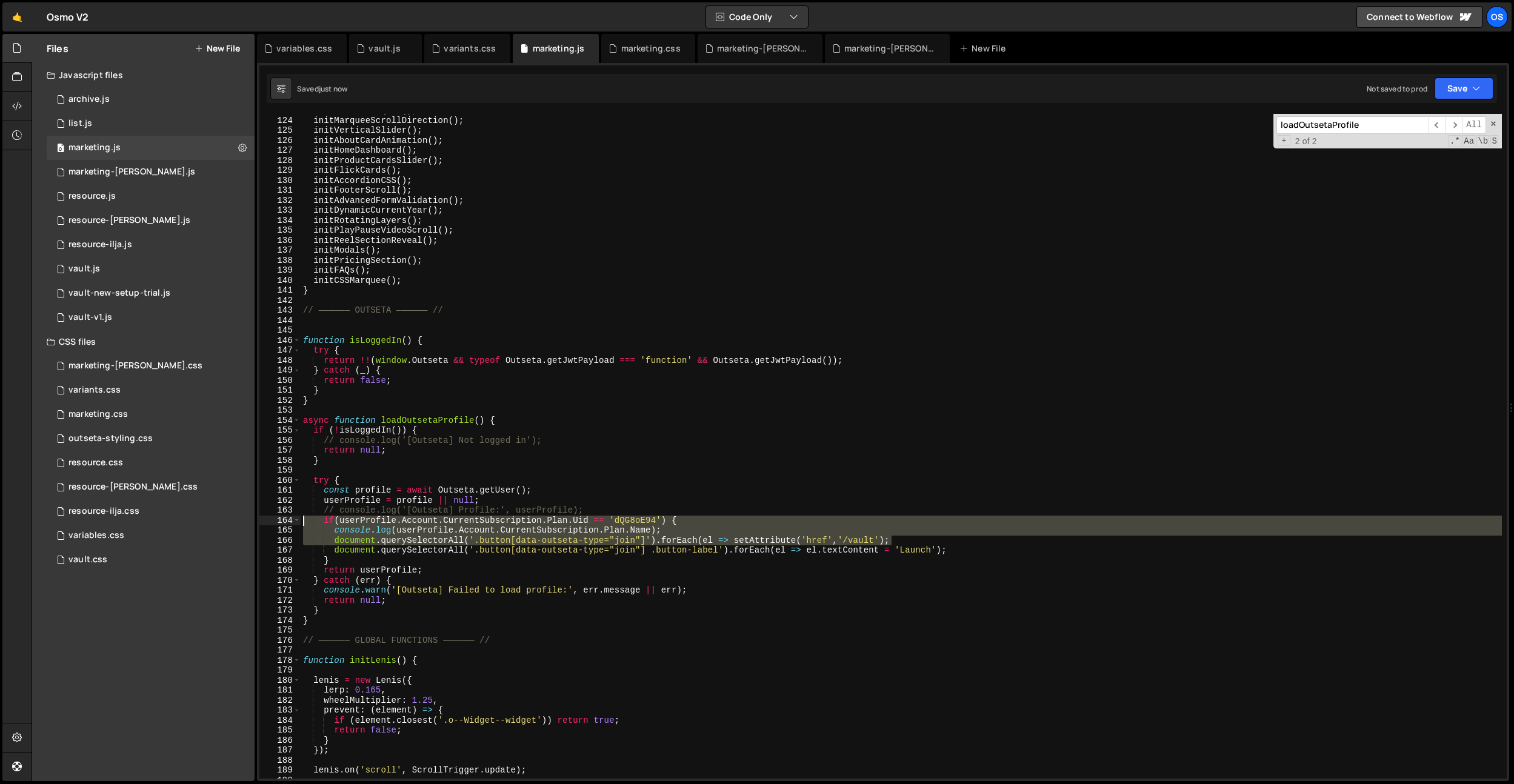
drag, startPoint x: 916, startPoint y: 542, endPoint x: 322, endPoint y: 530, distance: 594.1
click at [280, 517] on div "} 123 124 125 126 127 128 129 130 131 132 133 134 135 136 137 138 139 140 141 1…" at bounding box center [883, 446] width 1247 height 664
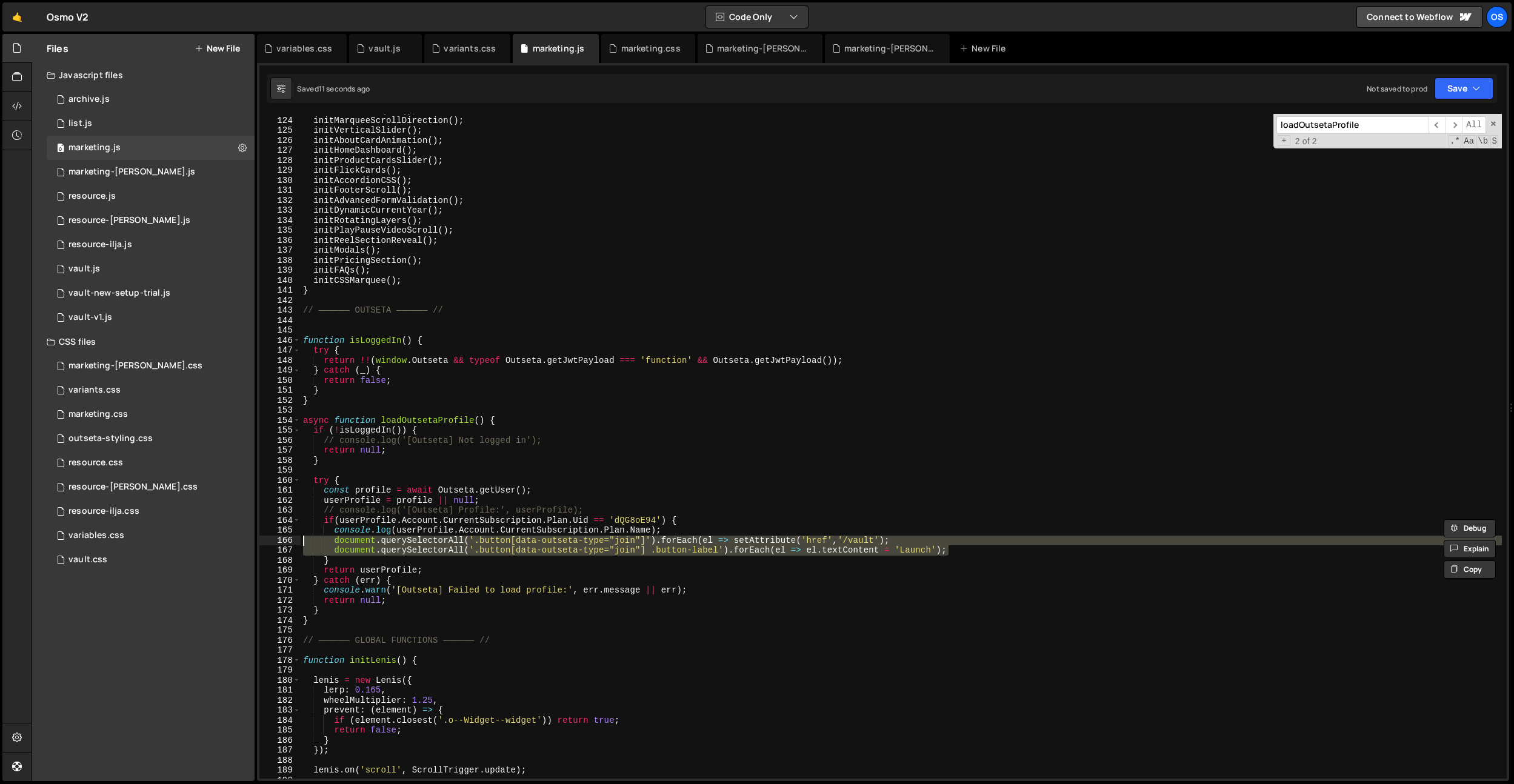
drag, startPoint x: 963, startPoint y: 550, endPoint x: 283, endPoint y: 538, distance: 680.1
click at [283, 538] on div "if(userProfile.Account.CurrentSubscription.Plan.Uid == 'dQG8oE94') { console.lo…" at bounding box center [883, 446] width 1247 height 664
paste textarea
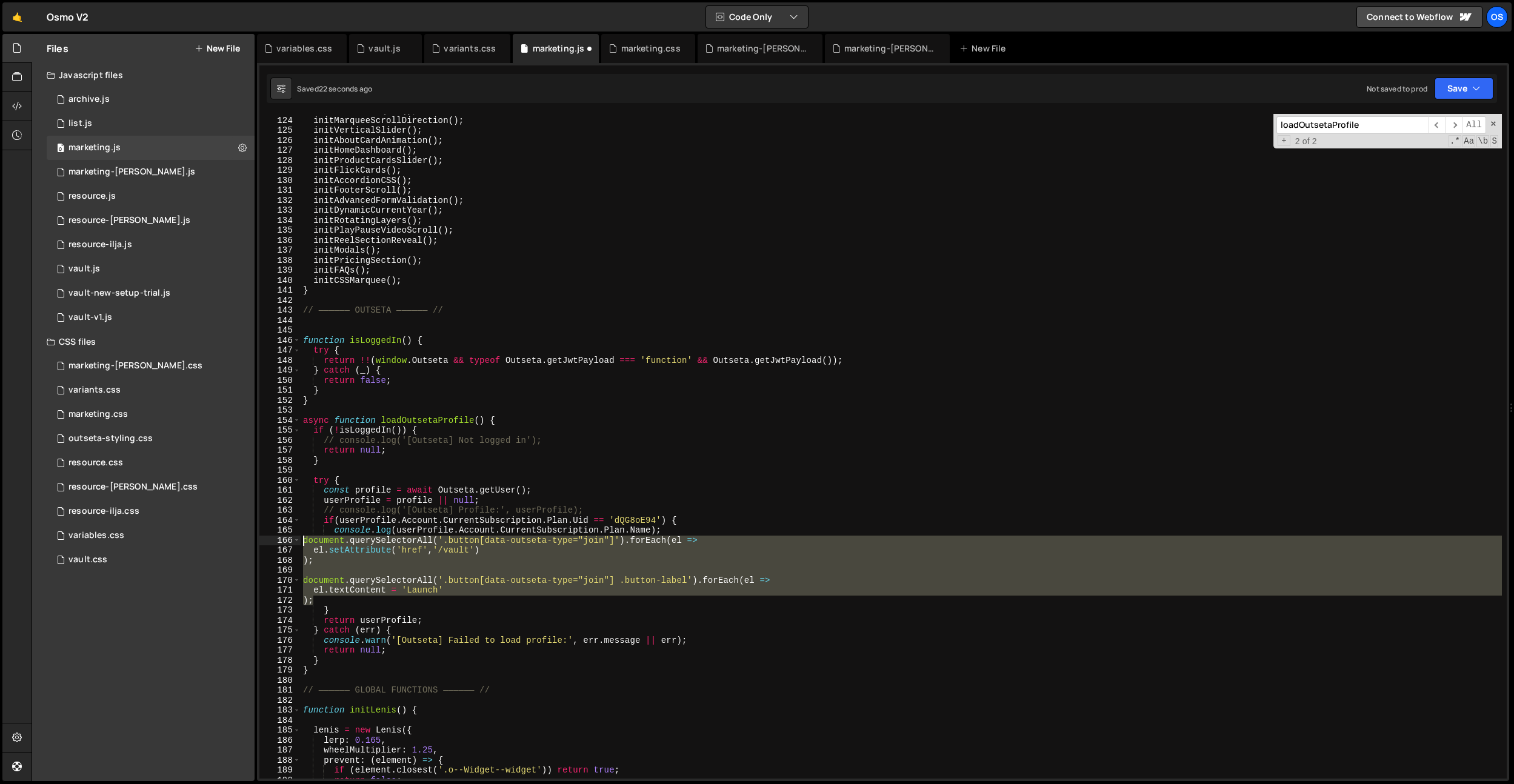
drag, startPoint x: 321, startPoint y: 600, endPoint x: 310, endPoint y: 548, distance: 53.2
click at [291, 545] on div "); 123 124 125 126 127 128 129 130 131 132 133 134 135 136 137 138 139 140 141 …" at bounding box center [883, 446] width 1247 height 664
click at [365, 565] on div "initRadialMarquee ( ) ; initMarqueeScrollDirection ( ) ; initVerticalSlider ( )…" at bounding box center [901, 446] width 1201 height 664
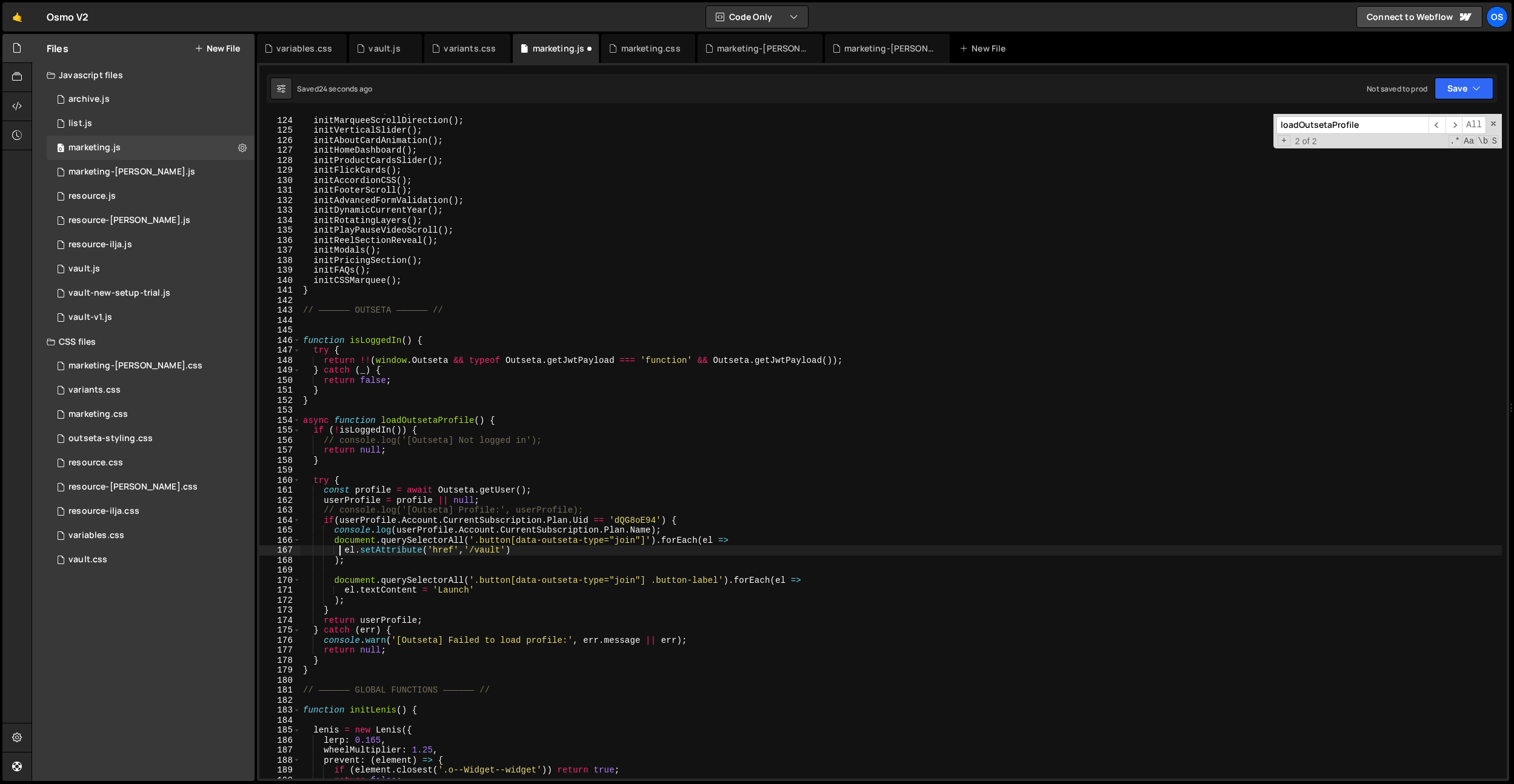
click at [341, 550] on div "initRadialMarquee ( ) ; initMarqueeScrollDirection ( ) ; initVerticalSlider ( )…" at bounding box center [901, 448] width 1201 height 684
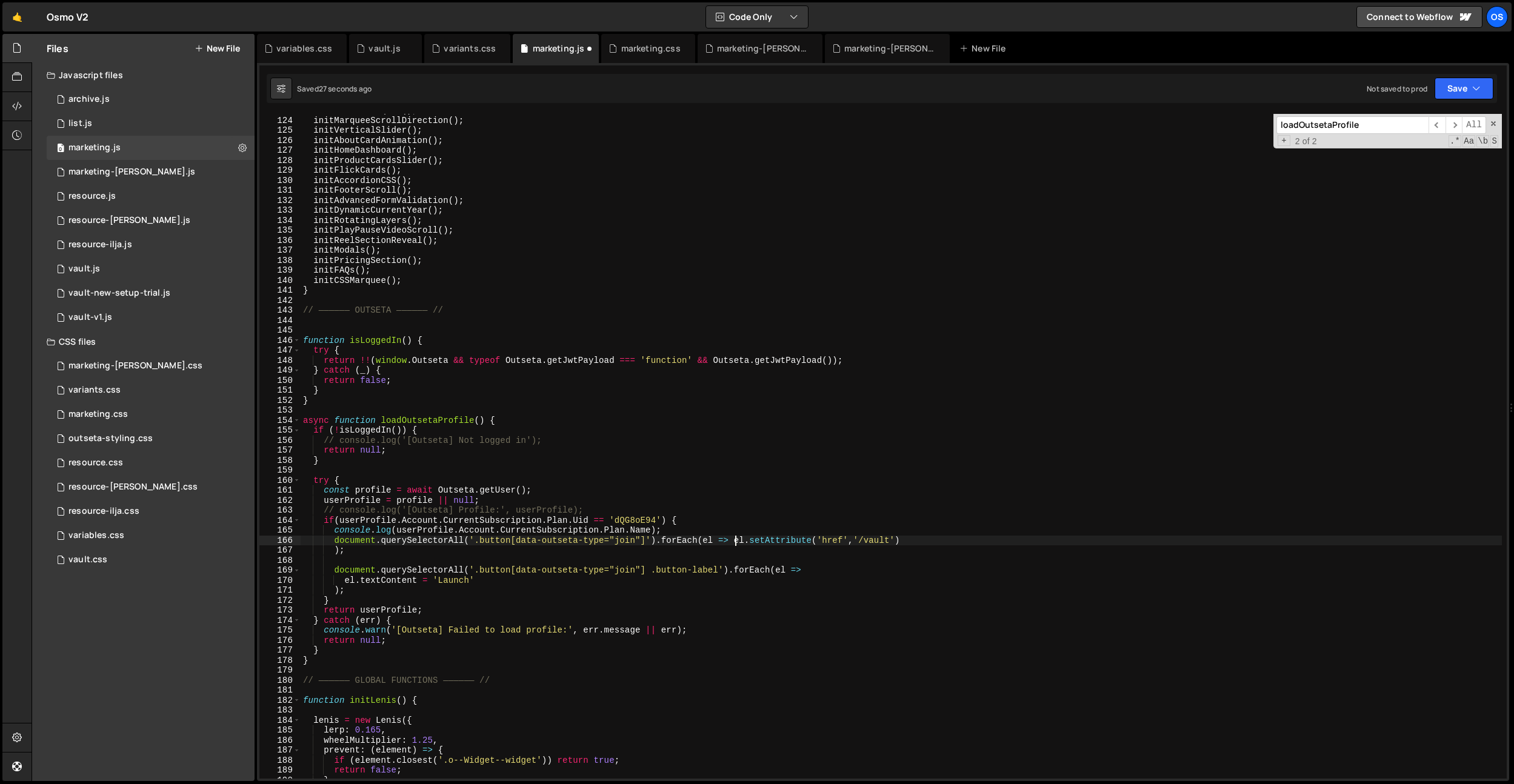
click at [334, 549] on div "initRadialMarquee ( ) ; initMarqueeScrollDirection ( ) ; initVerticalSlider ( )…" at bounding box center [901, 448] width 1201 height 684
type textarea "document.querySelectorAll('.button[data-outseta-type="join"]').forEach(el => el…"
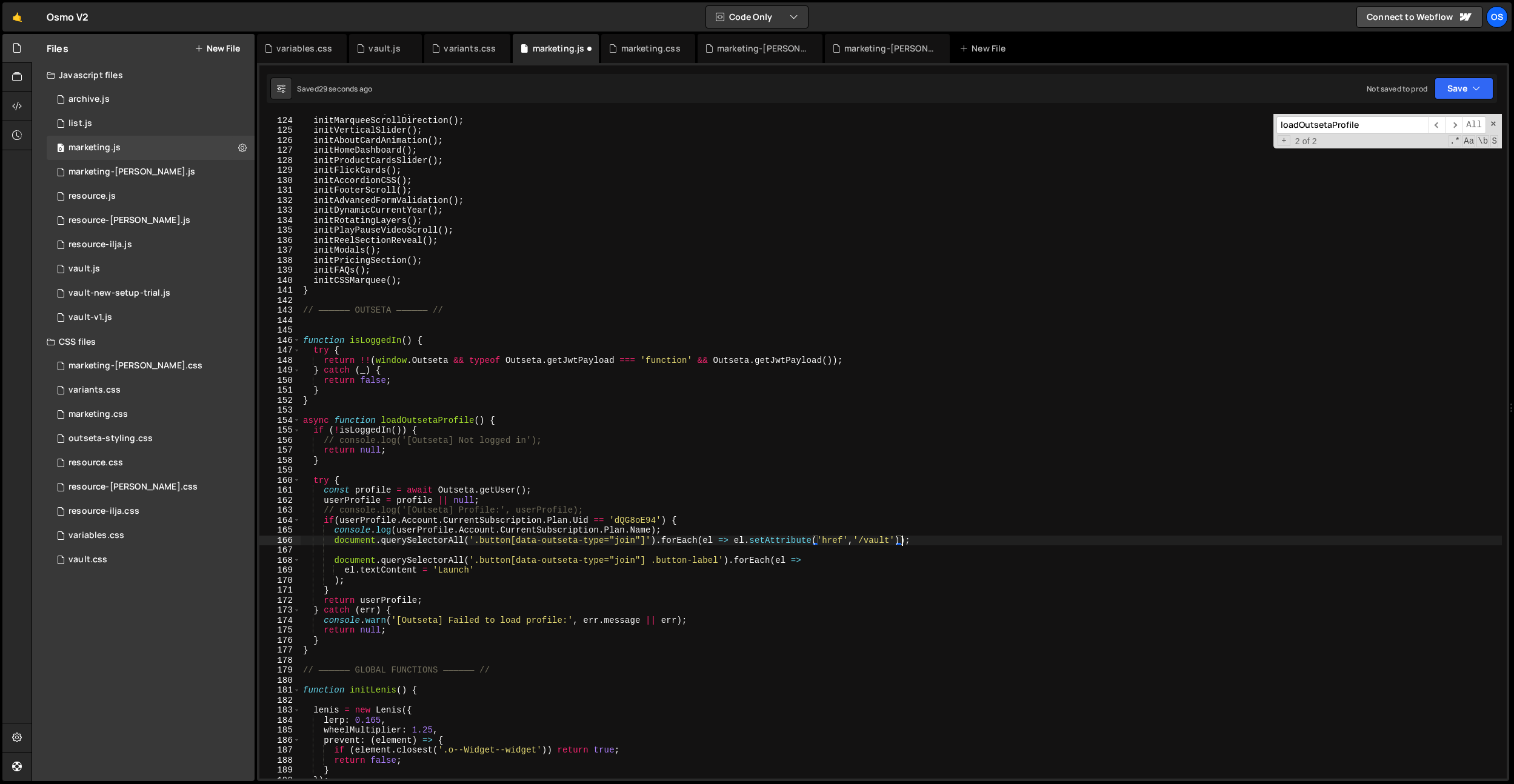
click at [345, 554] on div "initRadialMarquee ( ) ; initMarqueeScrollDirection ( ) ; initVerticalSlider ( )…" at bounding box center [901, 448] width 1201 height 684
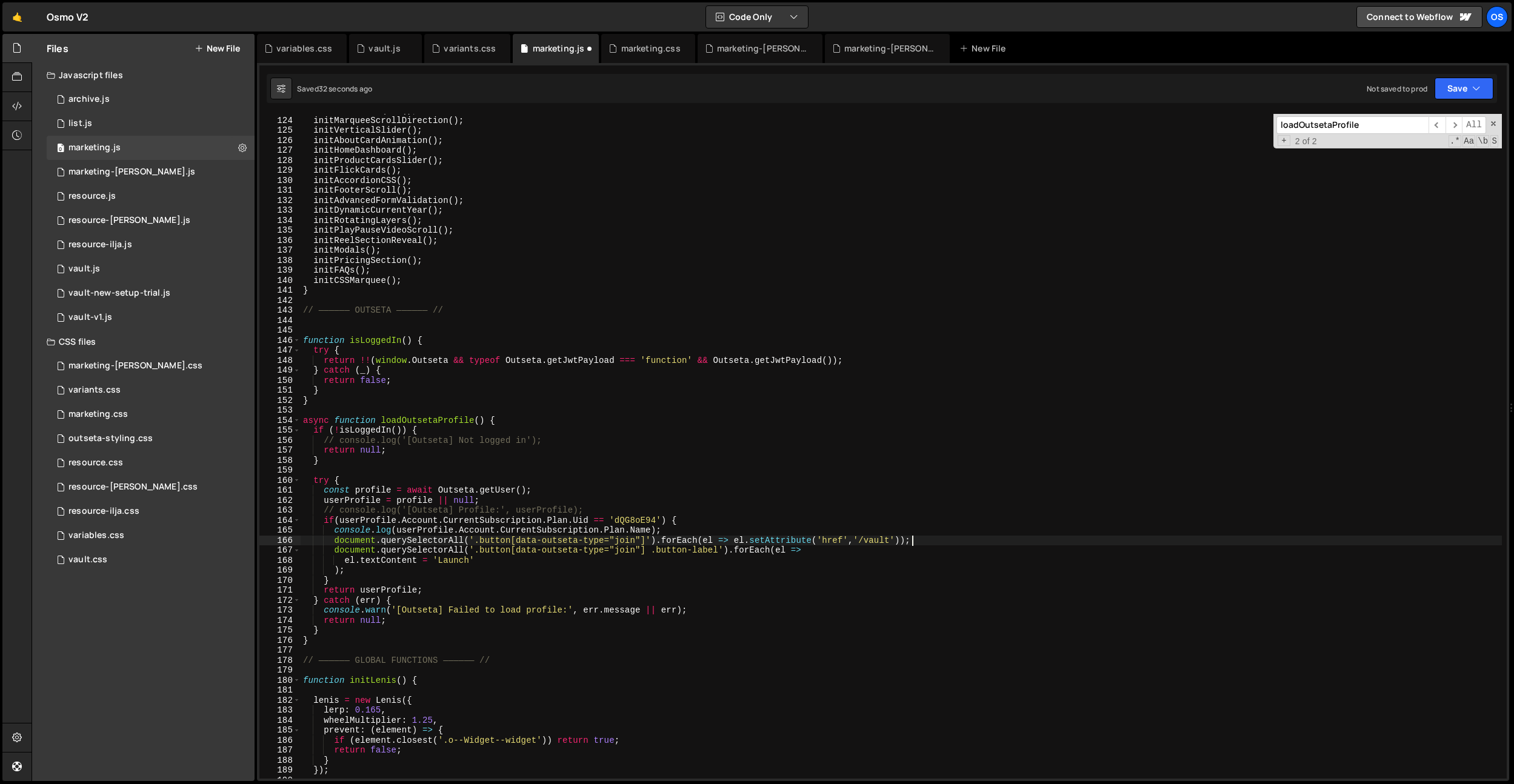
click at [347, 560] on div "initRadialMarquee ( ) ; initMarqueeScrollDirection ( ) ; initVerticalSlider ( )…" at bounding box center [901, 448] width 1201 height 684
click at [331, 558] on div "initRadialMarquee ( ) ; initMarqueeScrollDirection ( ) ; initVerticalSlider ( )…" at bounding box center [901, 448] width 1201 height 684
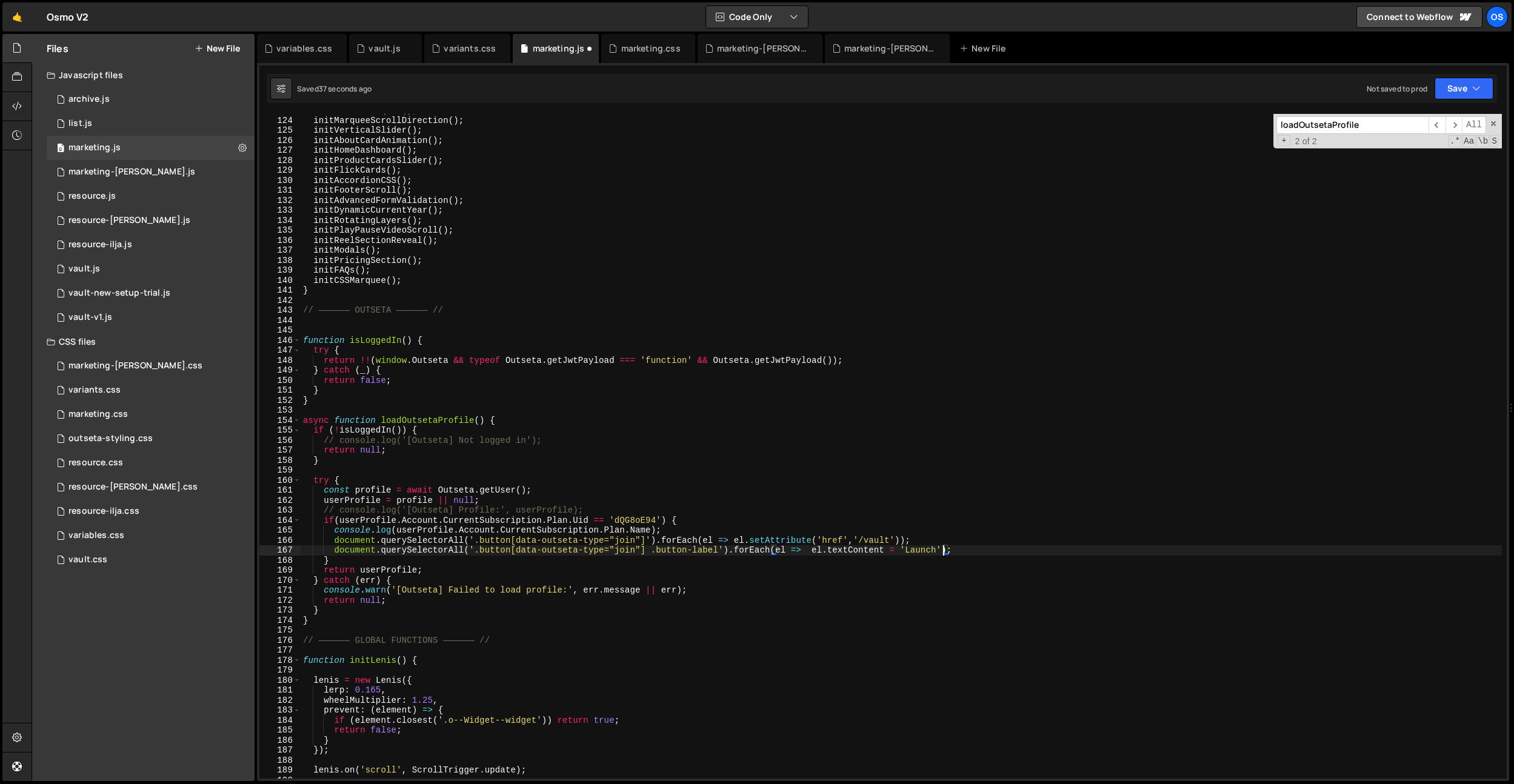
click at [814, 552] on div "initRadialMarquee ( ) ; initMarqueeScrollDirection ( ) ; initVerticalSlider ( )…" at bounding box center [901, 448] width 1201 height 684
click at [506, 543] on div "initRadialMarquee ( ) ; initMarqueeScrollDirection ( ) ; initVerticalSlider ( )…" at bounding box center [901, 448] width 1201 height 684
click at [333, 543] on div "initRadialMarquee ( ) ; initMarqueeScrollDirection ( ) ; initVerticalSlider ( )…" at bounding box center [901, 448] width 1201 height 684
click at [726, 531] on div "initRadialMarquee ( ) ; initMarqueeScrollDirection ( ) ; initVerticalSlider ( )…" at bounding box center [901, 448] width 1201 height 684
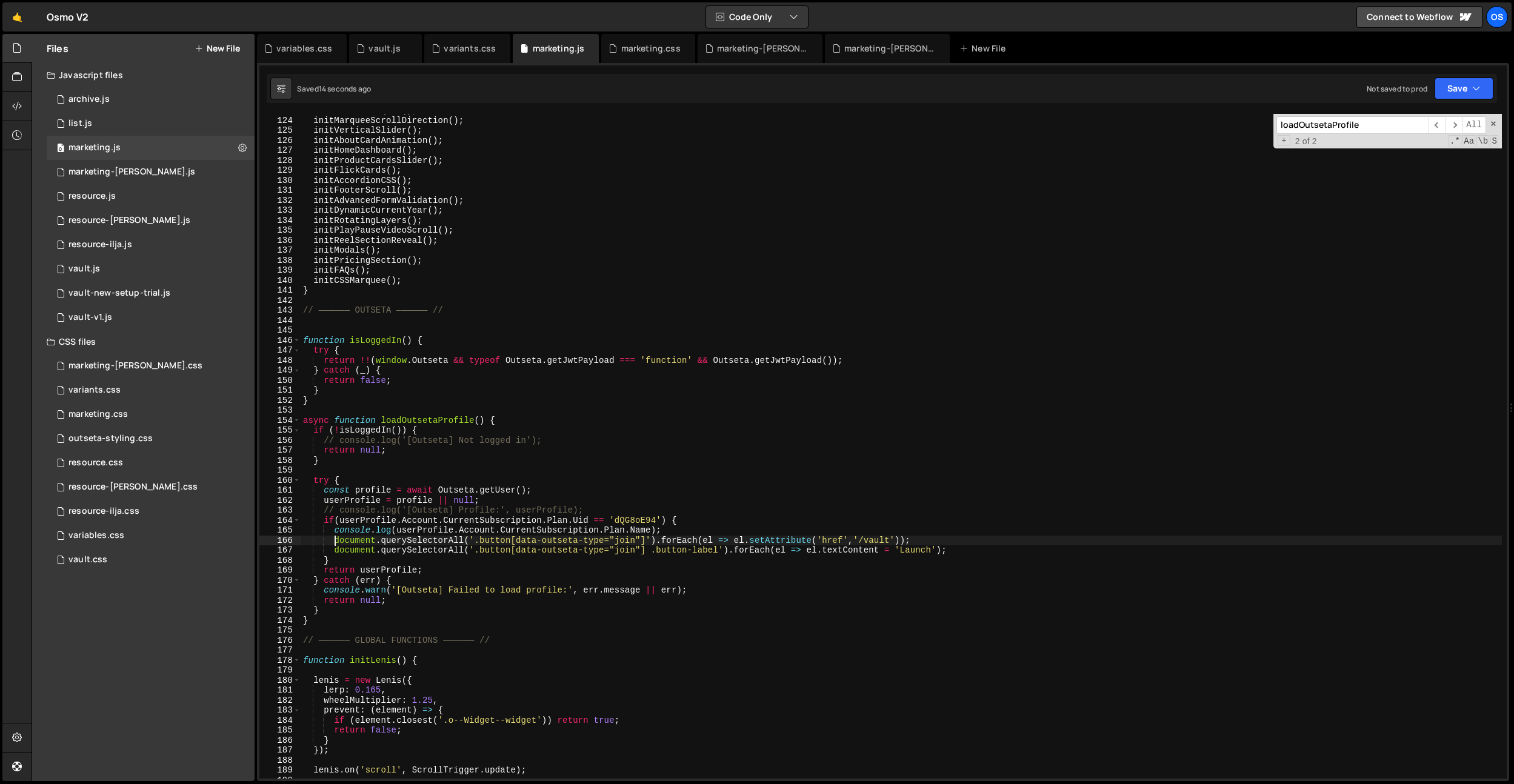
type textarea "console.log(userProfile.Account.CurrentSubscription.Plan.Name);"
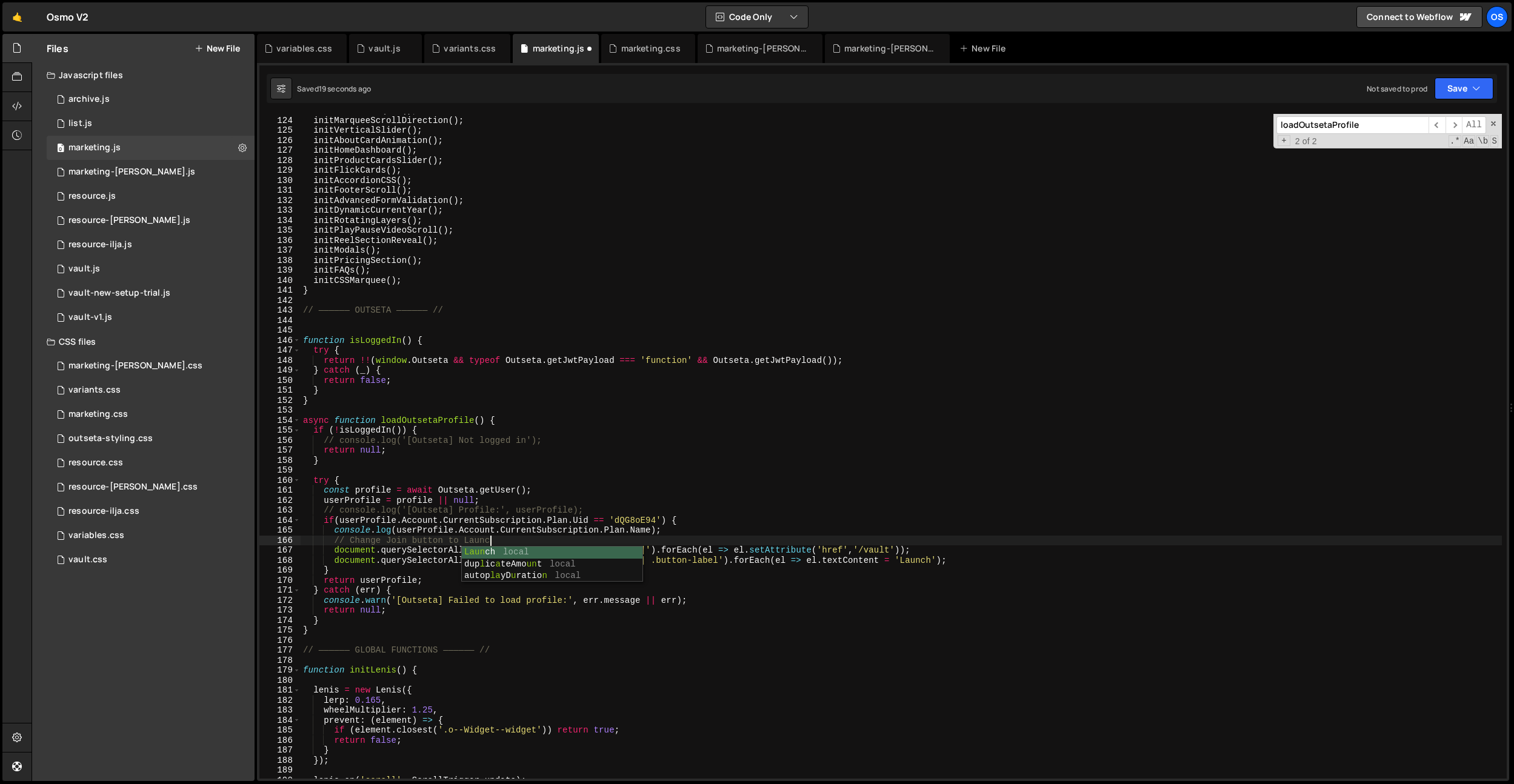
scroll to position [0, 13]
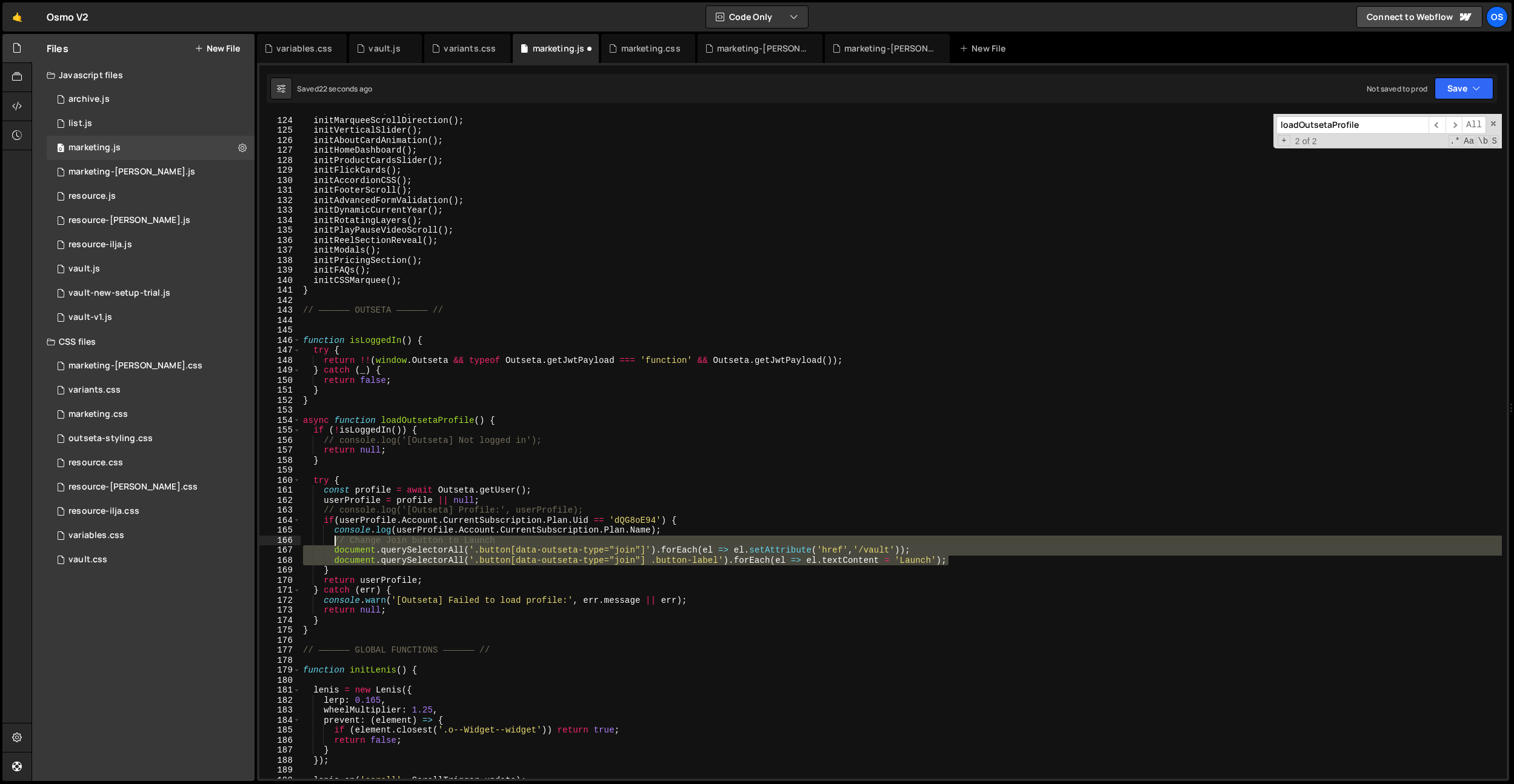
drag, startPoint x: 979, startPoint y: 559, endPoint x: 333, endPoint y: 540, distance: 646.3
click at [333, 540] on div "initRadialMarquee ( ) ; initMarqueeScrollDirection ( ) ; initVerticalSlider ( )…" at bounding box center [901, 448] width 1201 height 684
type textarea "document.querySelectorAll('.button[data-outseta-type="join"] .button-label').fo…"
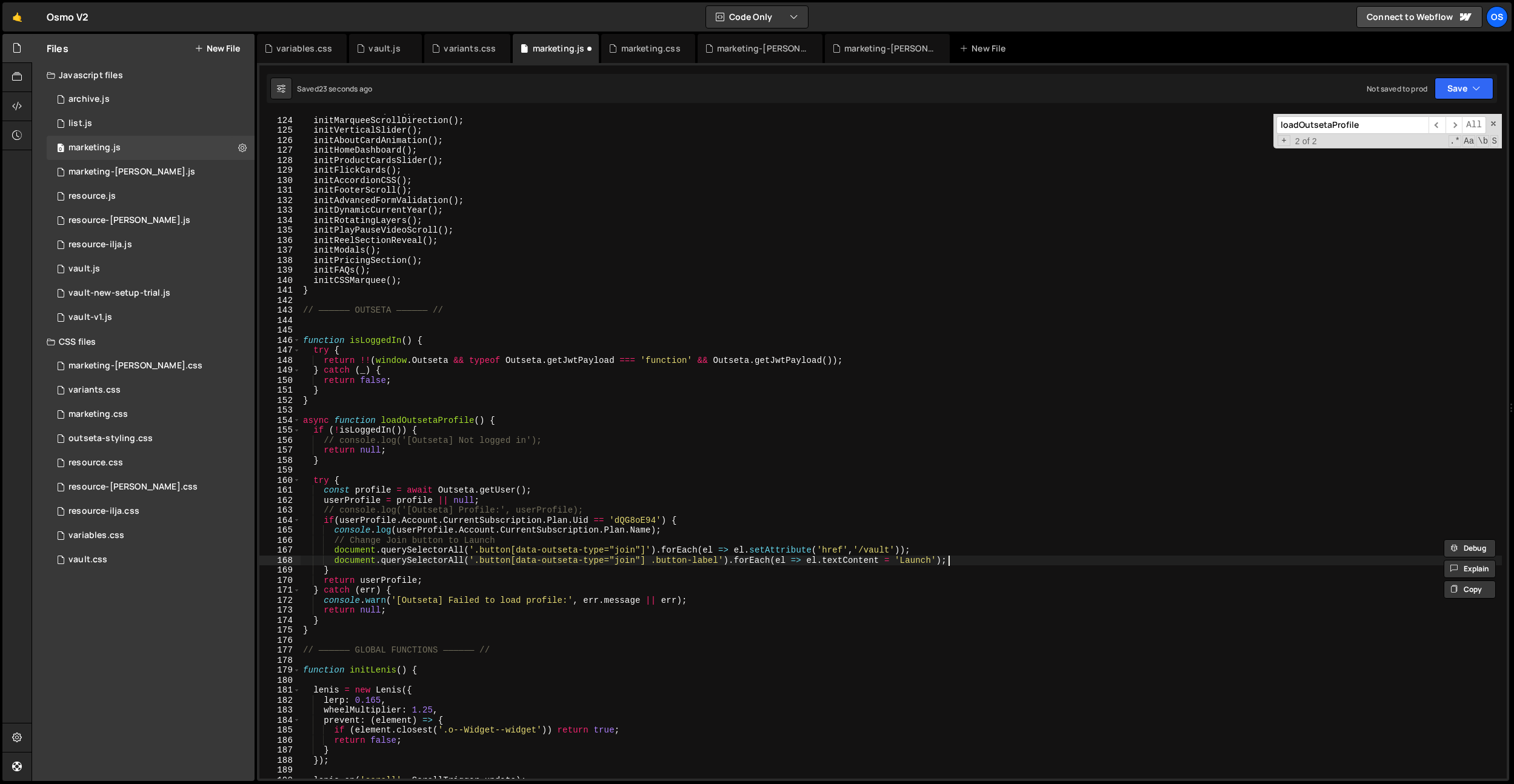
scroll to position [0, 1]
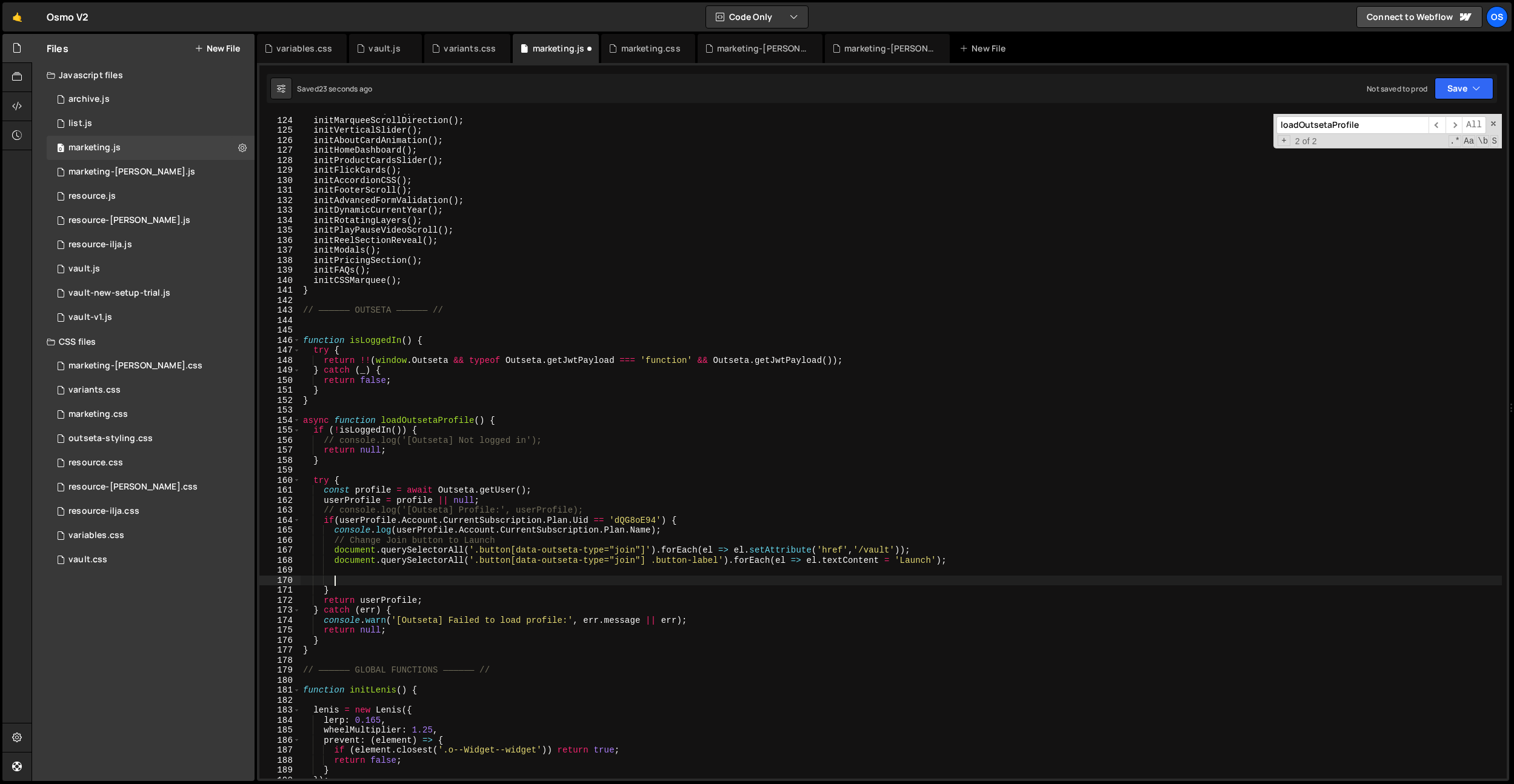
paste textarea "document.querySelectorAll('.button[data-outseta-type="join"] .button-label').fo…"
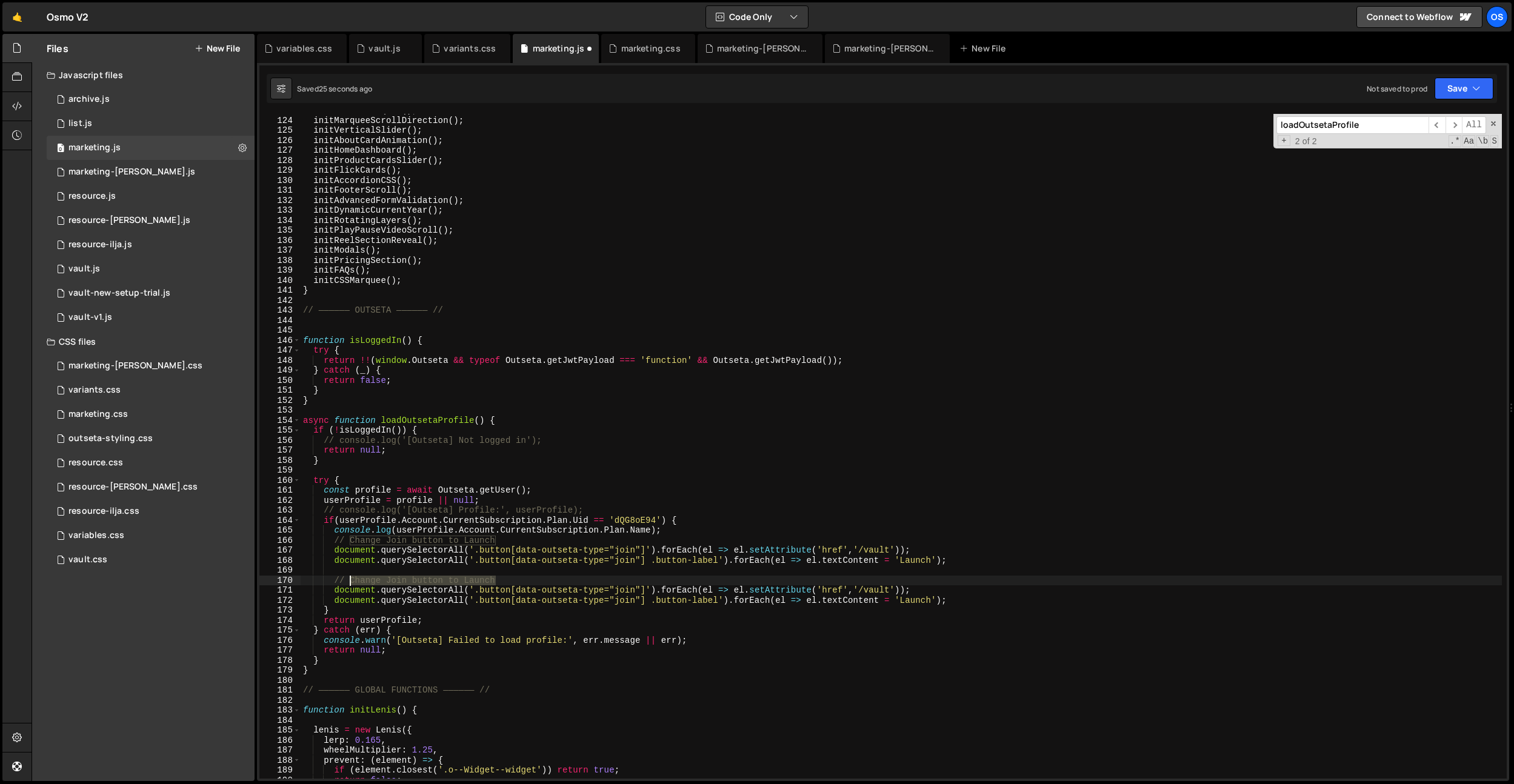
drag, startPoint x: 498, startPoint y: 580, endPoint x: 349, endPoint y: 577, distance: 149.0
click at [349, 577] on div "initRadialMarquee ( ) ; initMarqueeScrollDirection ( ) ; initVerticalSlider ( )…" at bounding box center [901, 448] width 1201 height 684
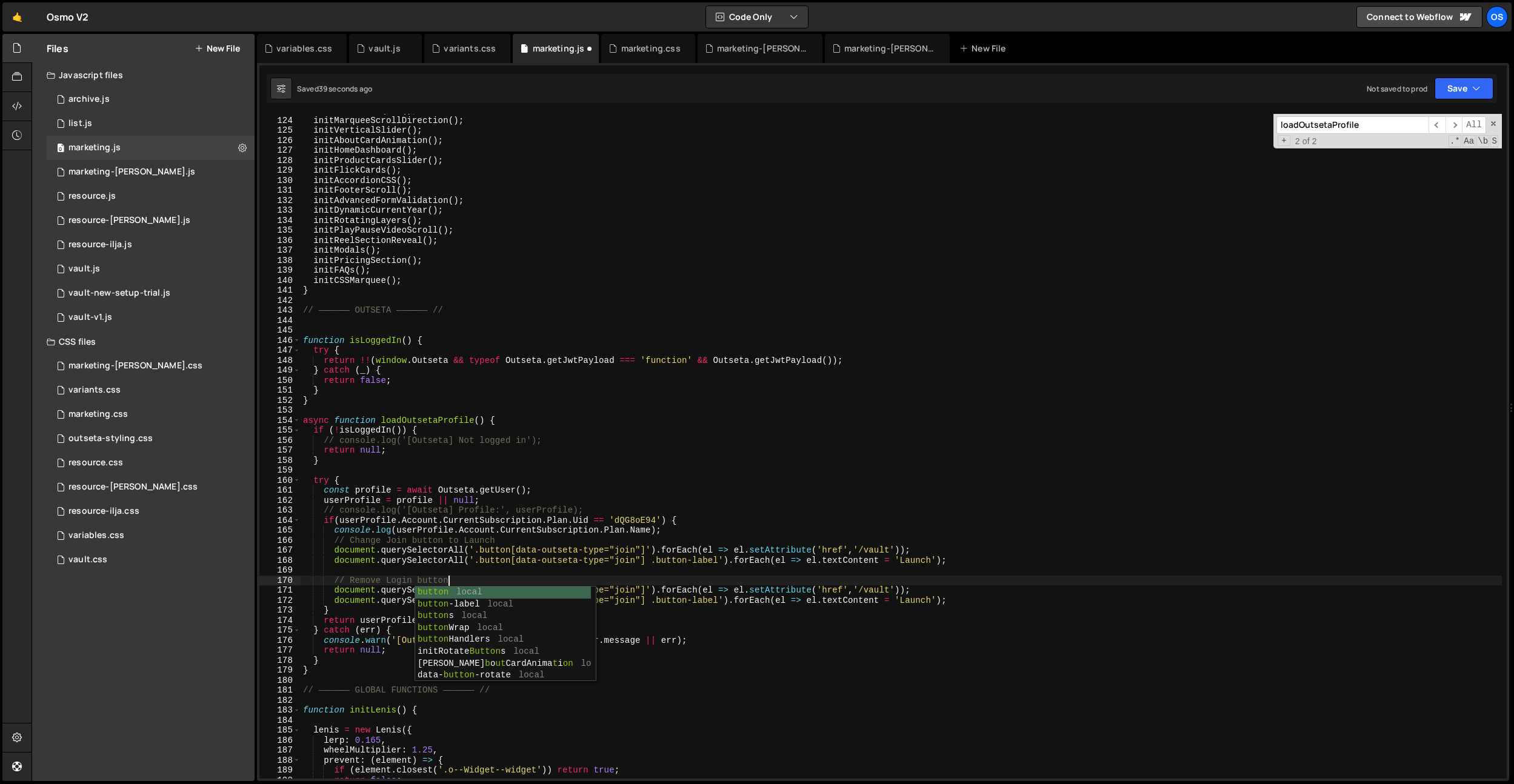
scroll to position [0, 9]
click at [776, 397] on div "initRadialMarquee ( ) ; initMarqueeScrollDirection ( ) ; initVerticalSlider ( )…" at bounding box center [901, 448] width 1201 height 684
click at [617, 587] on div "initRadialMarquee ( ) ; initMarqueeScrollDirection ( ) ; initVerticalSlider ( )…" at bounding box center [901, 448] width 1201 height 684
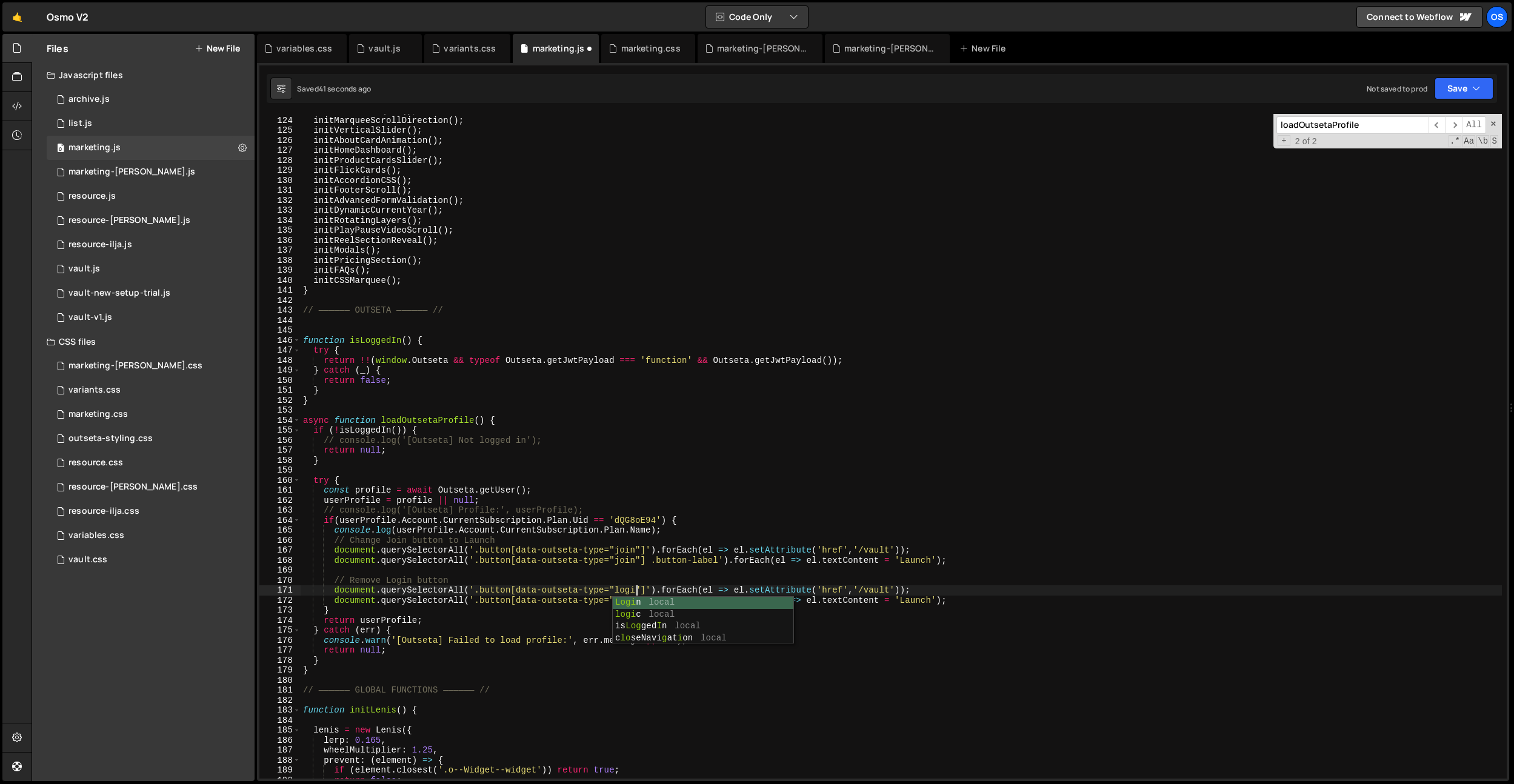
type textarea "document.querySelectorAll('.button[data-outseta-type="login"]').forEach(el => e…"
click at [751, 572] on div "initRadialMarquee ( ) ; initMarqueeScrollDirection ( ) ; initVerticalSlider ( )…" at bounding box center [901, 448] width 1201 height 684
click at [953, 594] on div "initRadialMarquee ( ) ; initMarqueeScrollDirection ( ) ; initVerticalSlider ( )…" at bounding box center [901, 448] width 1201 height 684
click at [952, 593] on div "initRadialMarquee ( ) ; initMarqueeScrollDirection ( ) ; initVerticalSlider ( )…" at bounding box center [901, 448] width 1201 height 684
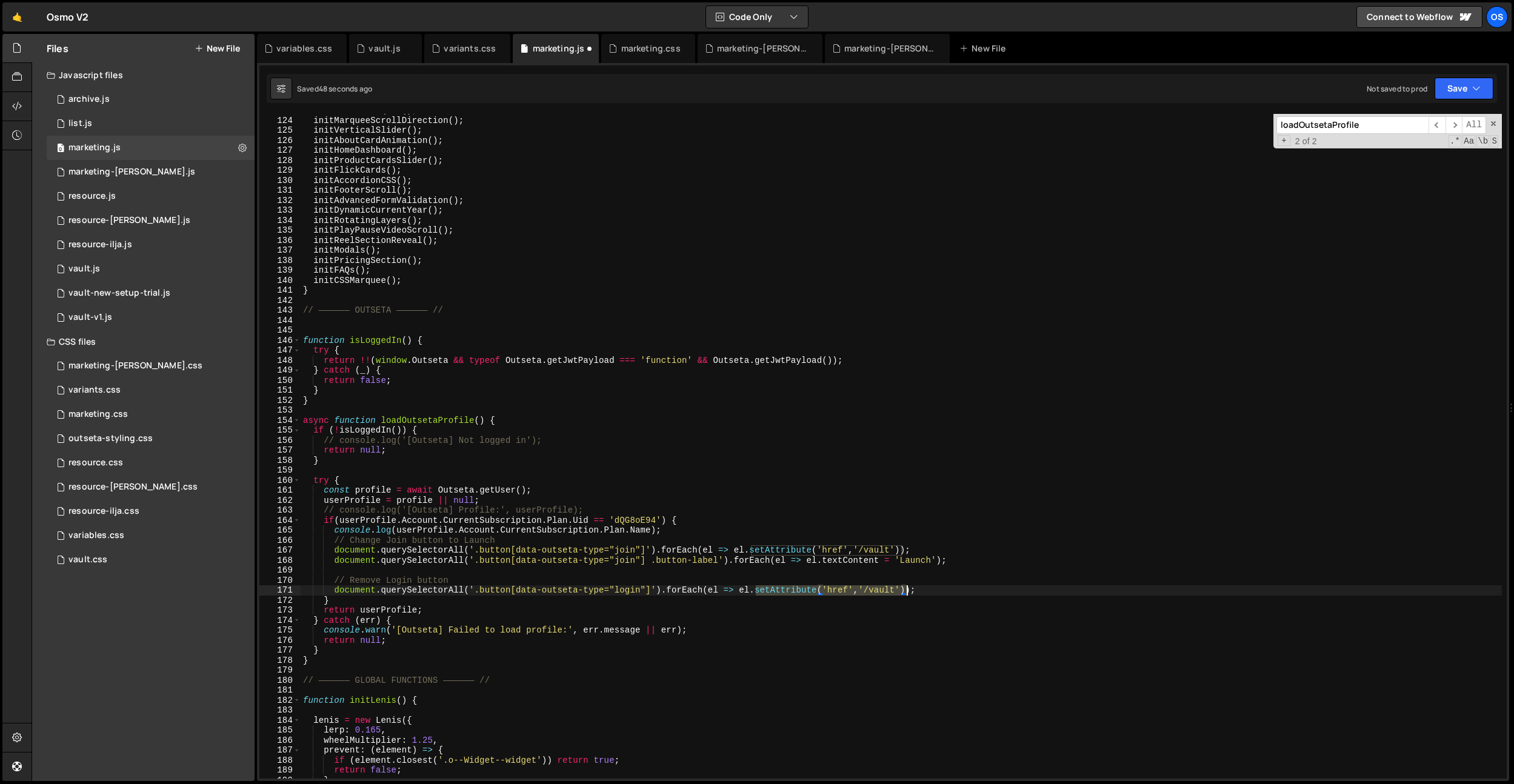
drag, startPoint x: 756, startPoint y: 592, endPoint x: 909, endPoint y: 592, distance: 153.0
click at [909, 592] on div "initRadialMarquee ( ) ; initMarqueeScrollDirection ( ) ; initVerticalSlider ( )…" at bounding box center [901, 448] width 1201 height 684
drag, startPoint x: 901, startPoint y: 510, endPoint x: 896, endPoint y: 533, distance: 23.5
click at [901, 510] on div "initRadialMarquee ( ) ; initMarqueeScrollDirection ( ) ; initVerticalSlider ( )…" at bounding box center [901, 448] width 1201 height 684
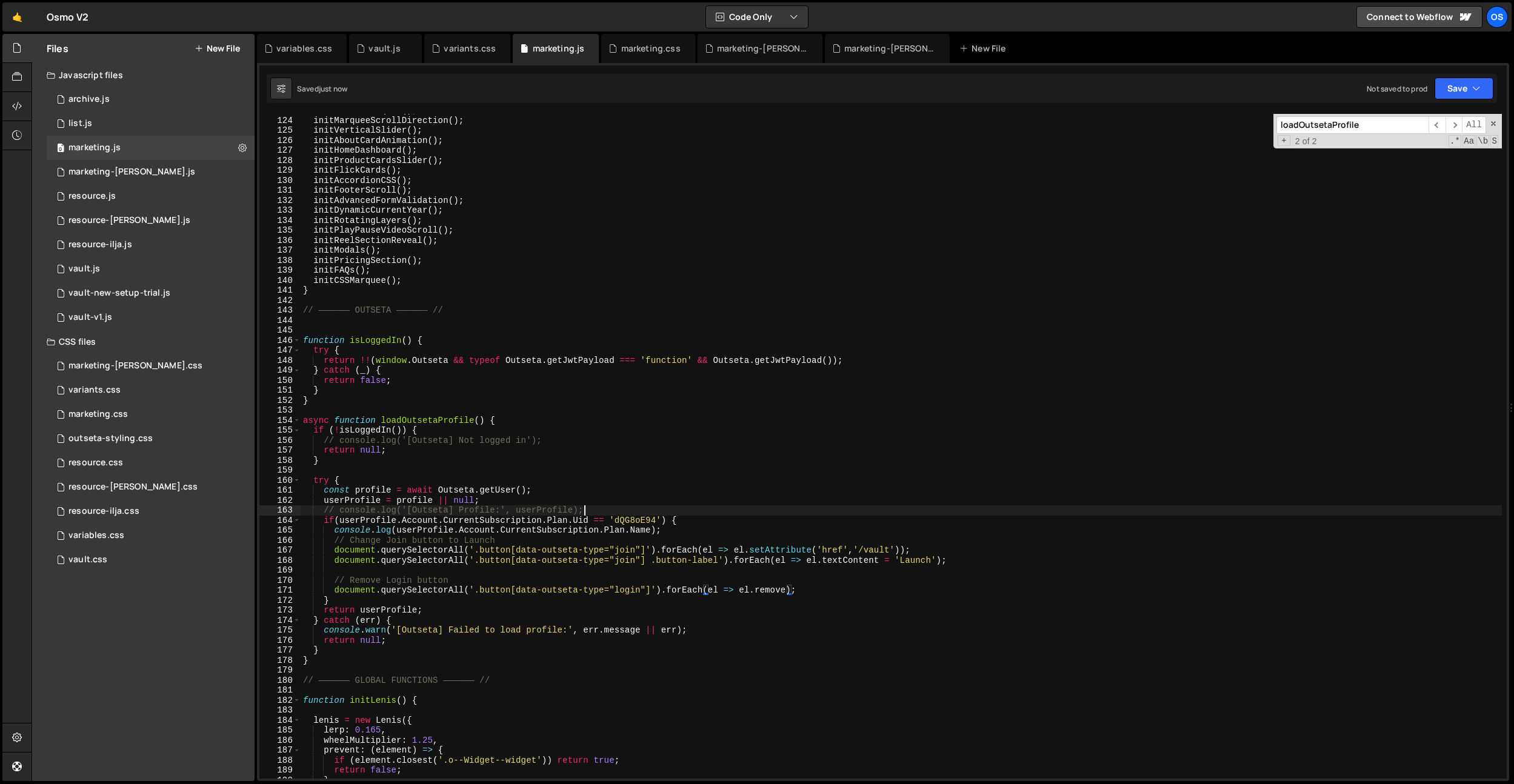
scroll to position [0, 18]
click at [744, 592] on div "initRadialMarquee ( ) ; initMarqueeScrollDirection ( ) ; initVerticalSlider ( )…" at bounding box center [901, 448] width 1201 height 684
drag, startPoint x: 805, startPoint y: 593, endPoint x: 331, endPoint y: 592, distance: 474.0
click at [332, 592] on div "initRadialMarquee ( ) ; initMarqueeScrollDirection ( ) ; initVerticalSlider ( )…" at bounding box center [901, 448] width 1201 height 684
paste textarea "()"
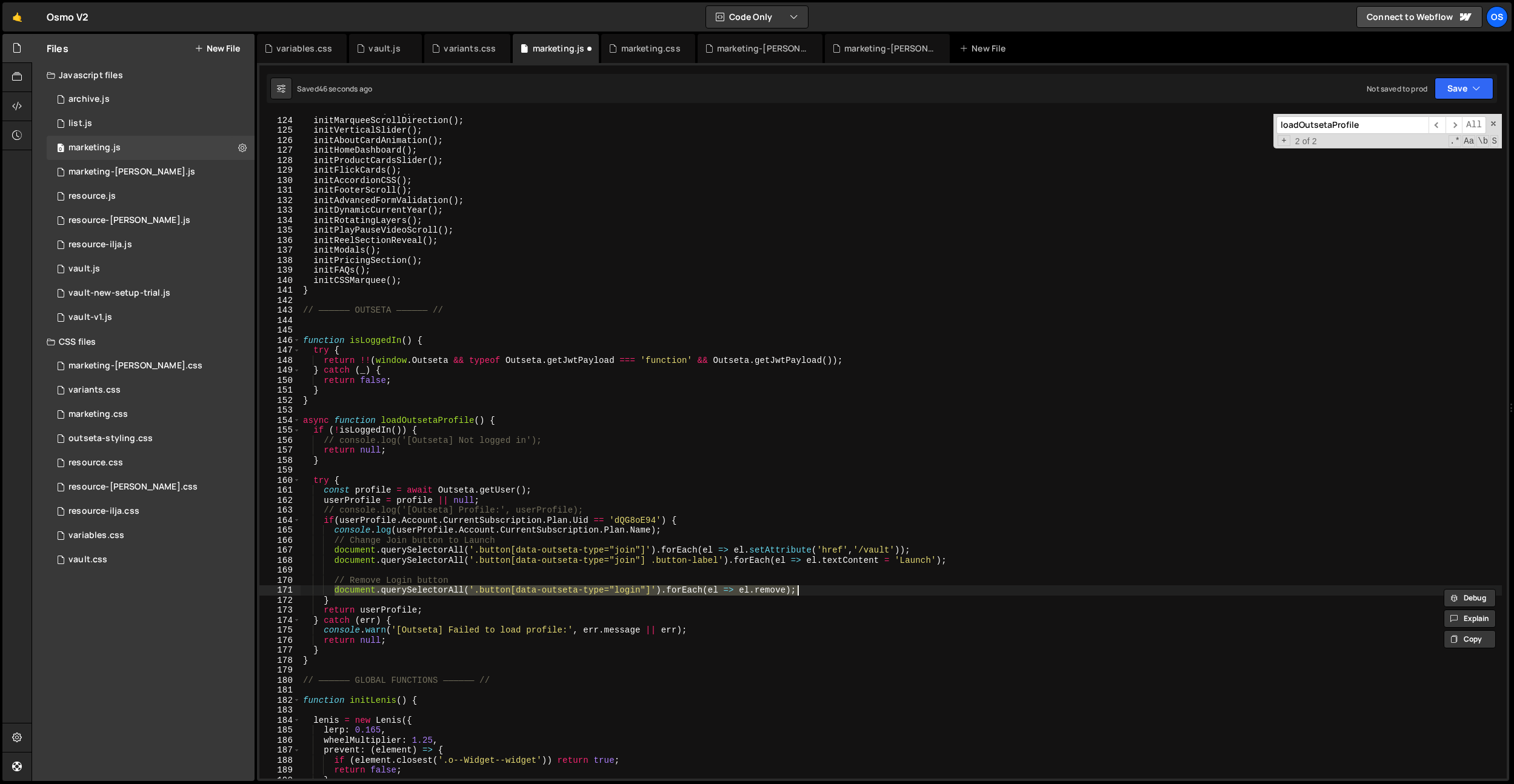
paste textarea "()"
click at [900, 555] on div "initRadialMarquee ( ) ; initMarqueeScrollDirection ( ) ; initVerticalSlider ( )…" at bounding box center [901, 448] width 1201 height 684
click at [908, 558] on div "initRadialMarquee ( ) ; initMarqueeScrollDirection ( ) ; initVerticalSlider ( )…" at bounding box center [901, 448] width 1201 height 684
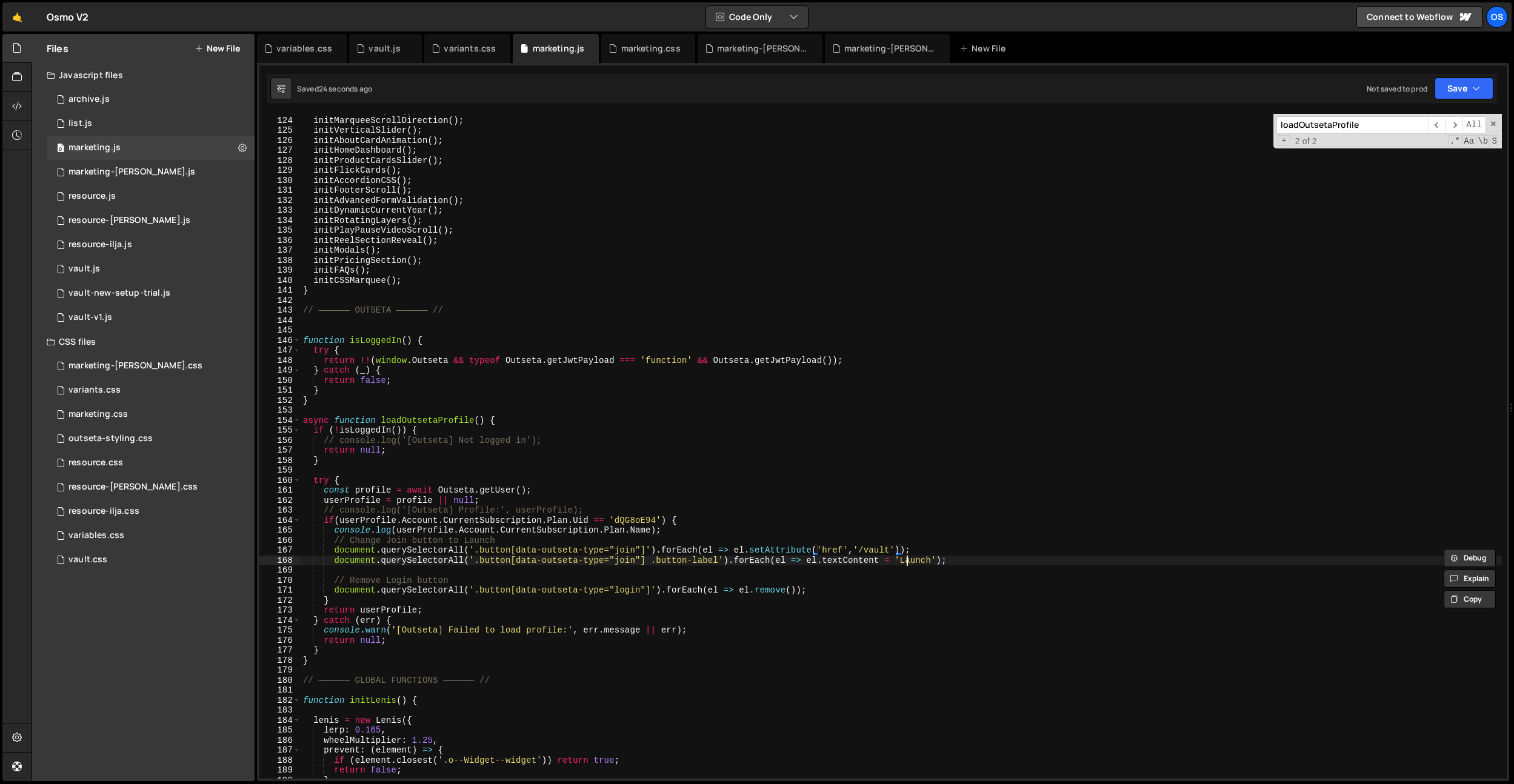
click at [908, 558] on div "initRadialMarquee ( ) ; initMarqueeScrollDirection ( ) ; initVerticalSlider ( )…" at bounding box center [901, 448] width 1201 height 684
click at [598, 194] on div "initRadialMarquee ( ) ; initMarqueeScrollDirection ( ) ; initVerticalSlider ( )…" at bounding box center [901, 448] width 1201 height 684
type textarea "initFooterScroll();"
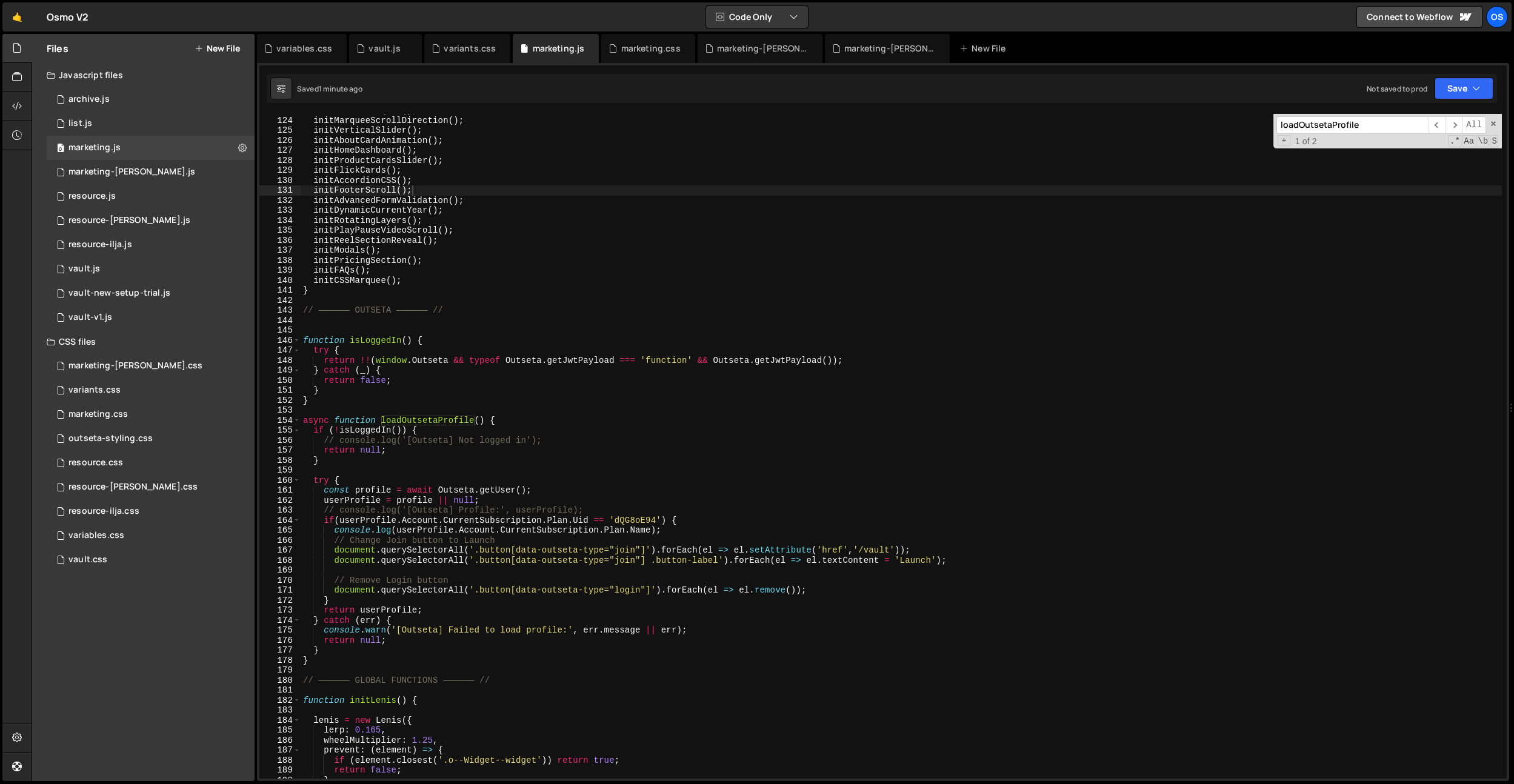
paste input "data-barba-prevent"
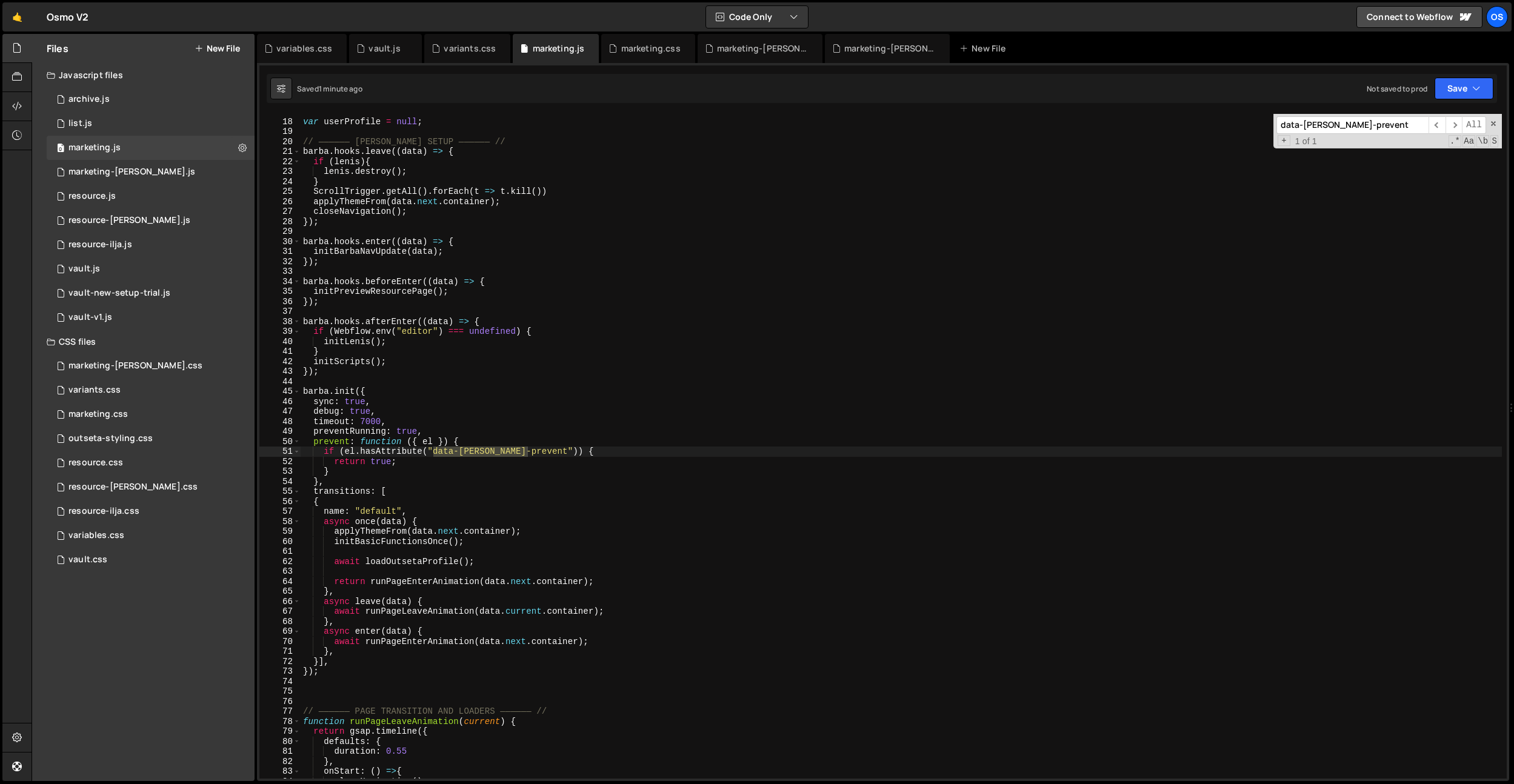
scroll to position [122, 0]
type input "data-barba-prevent"
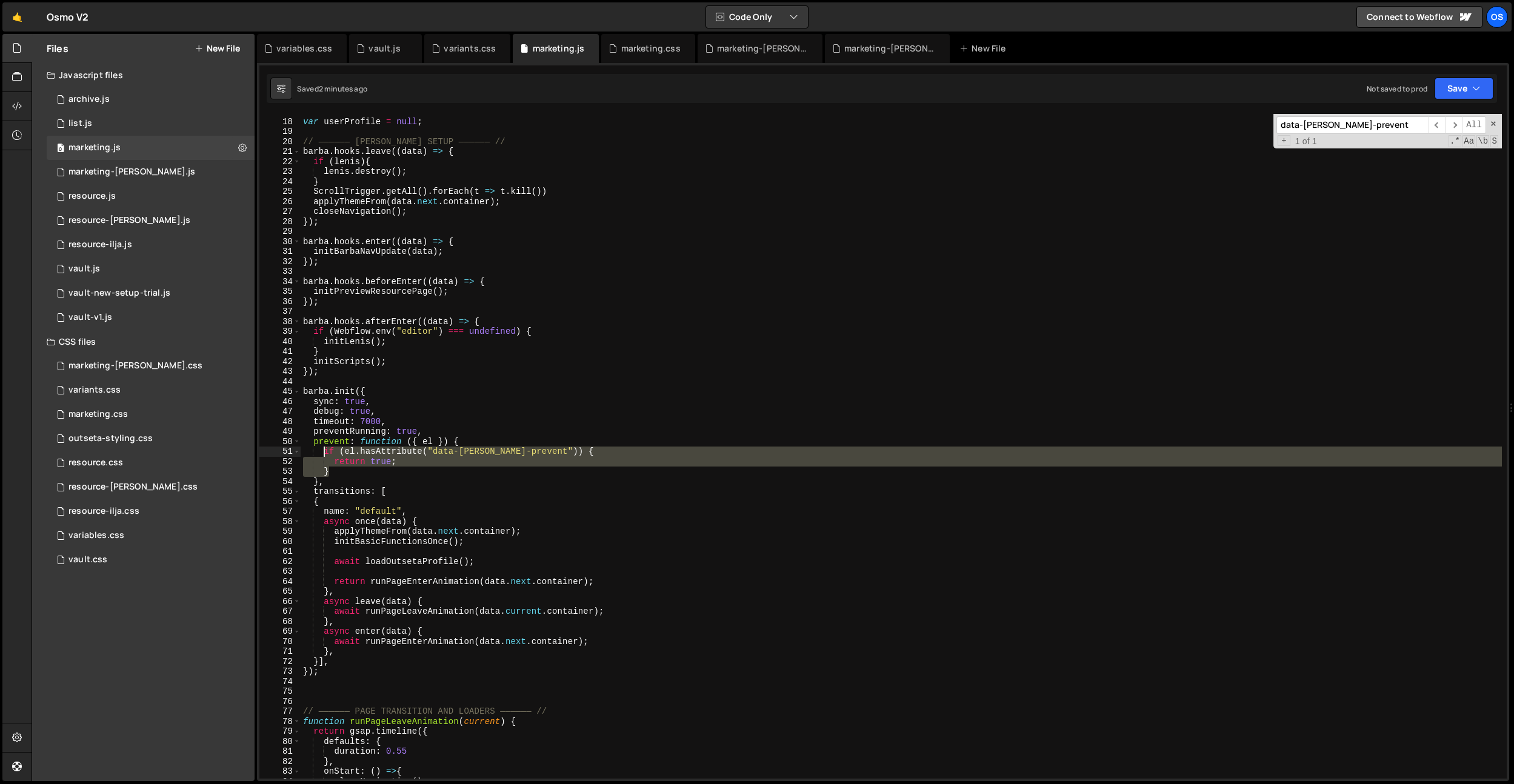
drag, startPoint x: 336, startPoint y: 469, endPoint x: 323, endPoint y: 453, distance: 20.6
click at [324, 453] on div "// Outseta Global Variables var userProfile = null ; // —————— BARBA SETUP ————…" at bounding box center [901, 448] width 1201 height 684
drag, startPoint x: 382, startPoint y: 464, endPoint x: 340, endPoint y: 463, distance: 42.0
click at [382, 464] on div "// Outseta Global Variables var userProfile = null ; // —————— BARBA SETUP ————…" at bounding box center [901, 446] width 1201 height 664
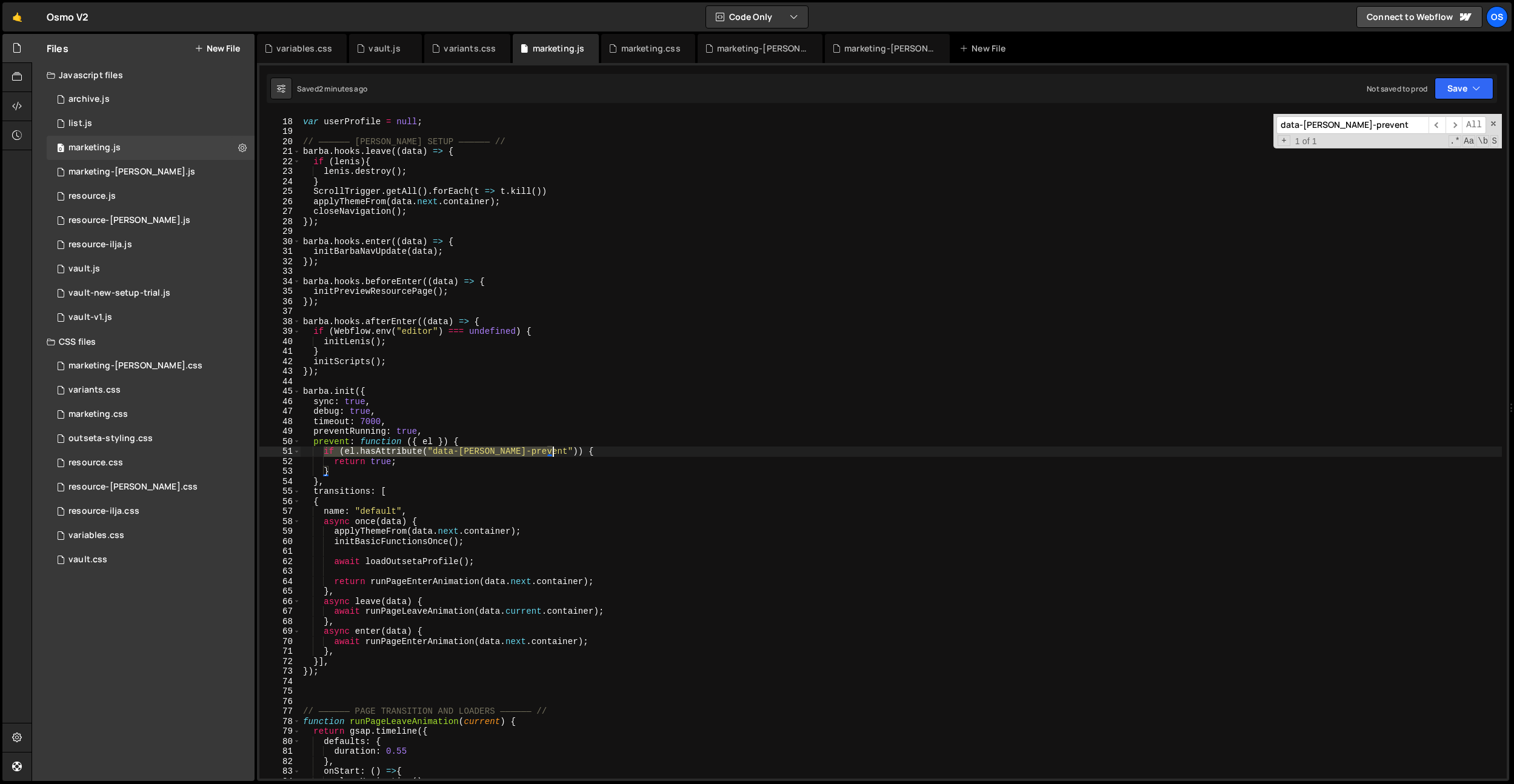
drag, startPoint x: 325, startPoint y: 454, endPoint x: 598, endPoint y: 454, distance: 273.0
click at [598, 454] on div "// Outseta Global Variables var userProfile = null ; // —————— BARBA SETUP ————…" at bounding box center [901, 448] width 1201 height 684
paste textarea "getAttribute("data-barba-prevent") === "true""
click at [708, 508] on div "// Outseta Global Variables var userProfile = null ; // —————— BARBA SETUP ————…" at bounding box center [901, 448] width 1201 height 684
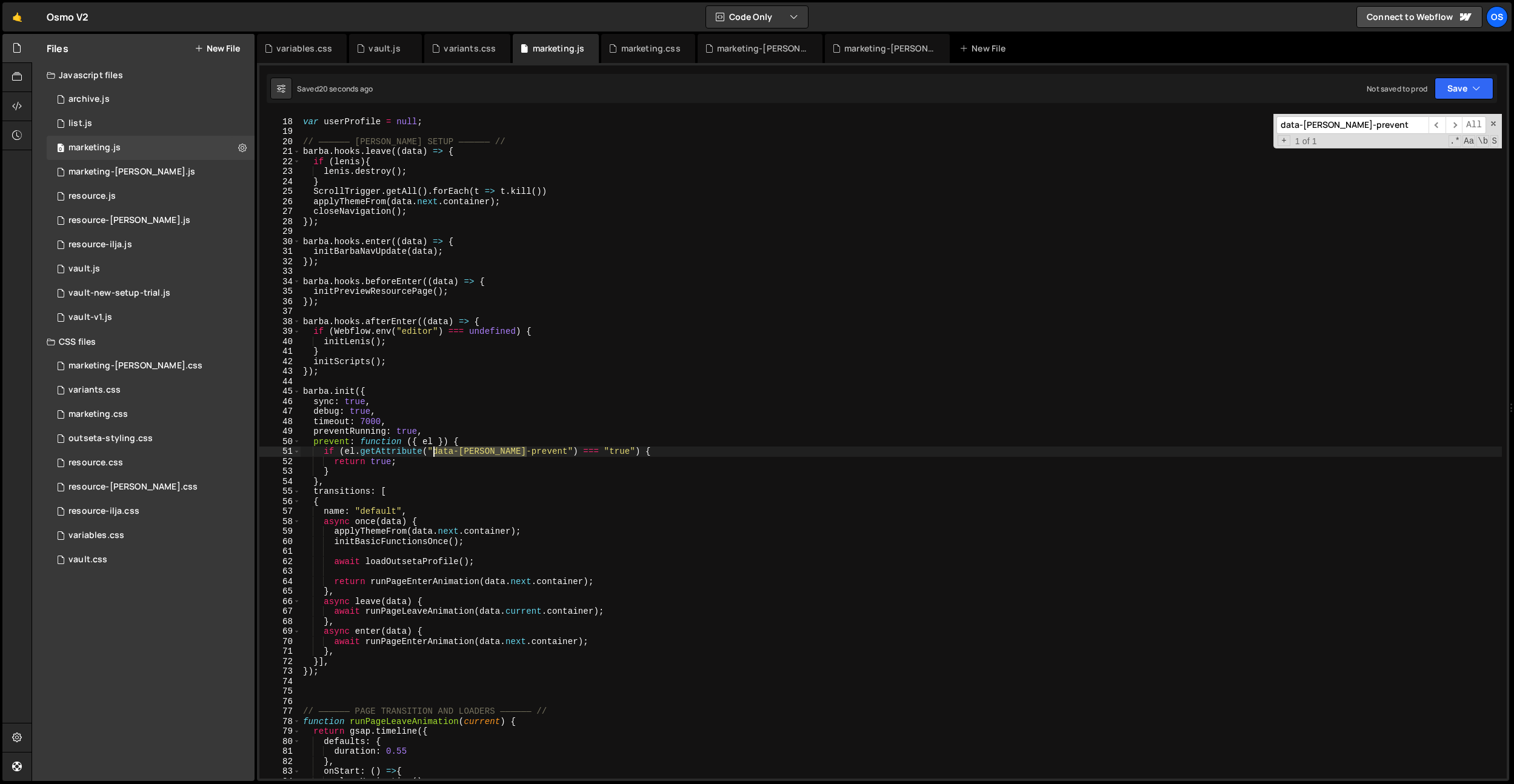
drag, startPoint x: 526, startPoint y: 453, endPoint x: 465, endPoint y: 447, distance: 61.3
click at [434, 453] on div "// Outseta Global Variables var userProfile = null ; // —————— BARBA SETUP ————…" at bounding box center [901, 448] width 1201 height 684
click at [1334, 126] on input "data-barba-prevent" at bounding box center [1352, 125] width 152 height 18
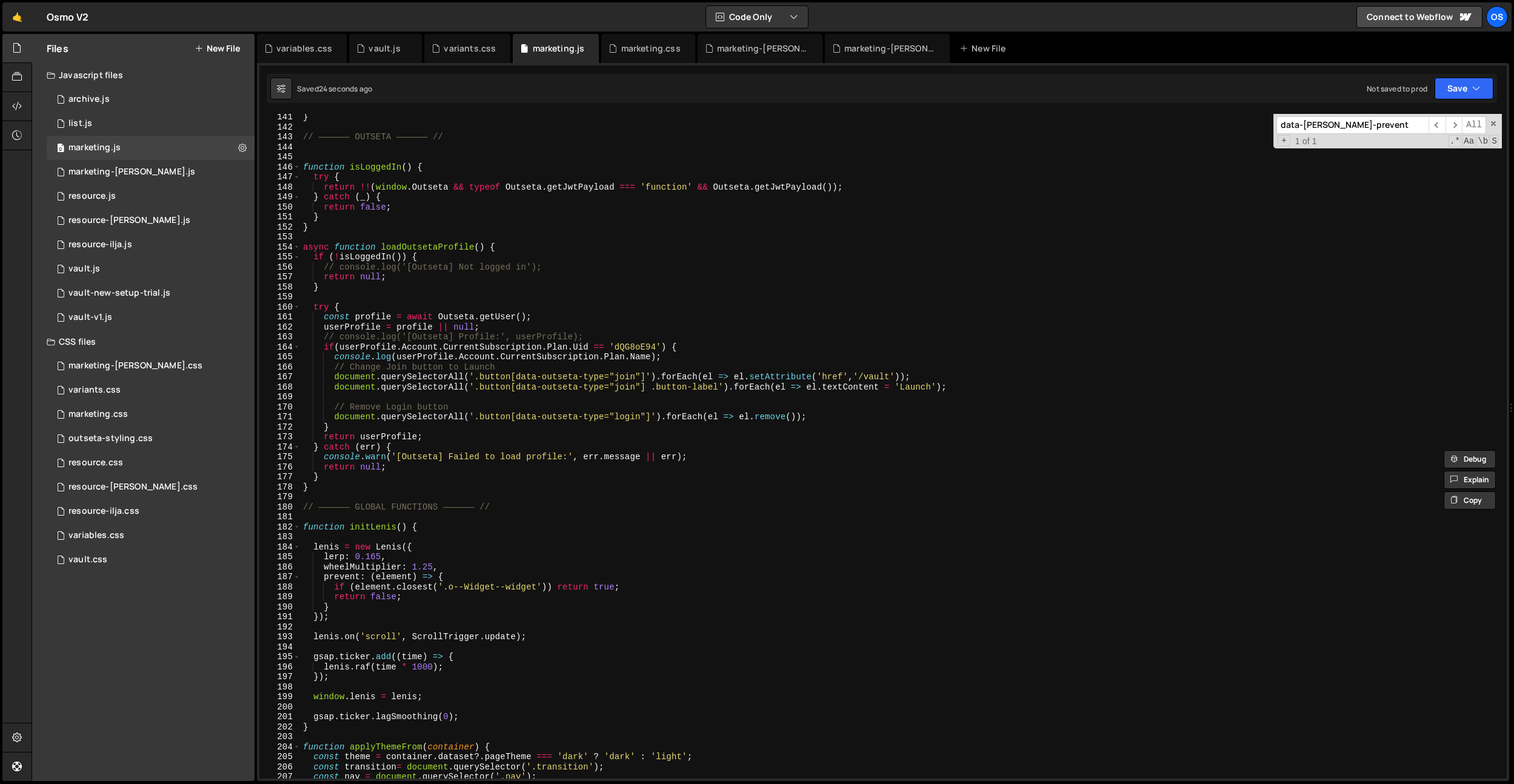
scroll to position [1129, 0]
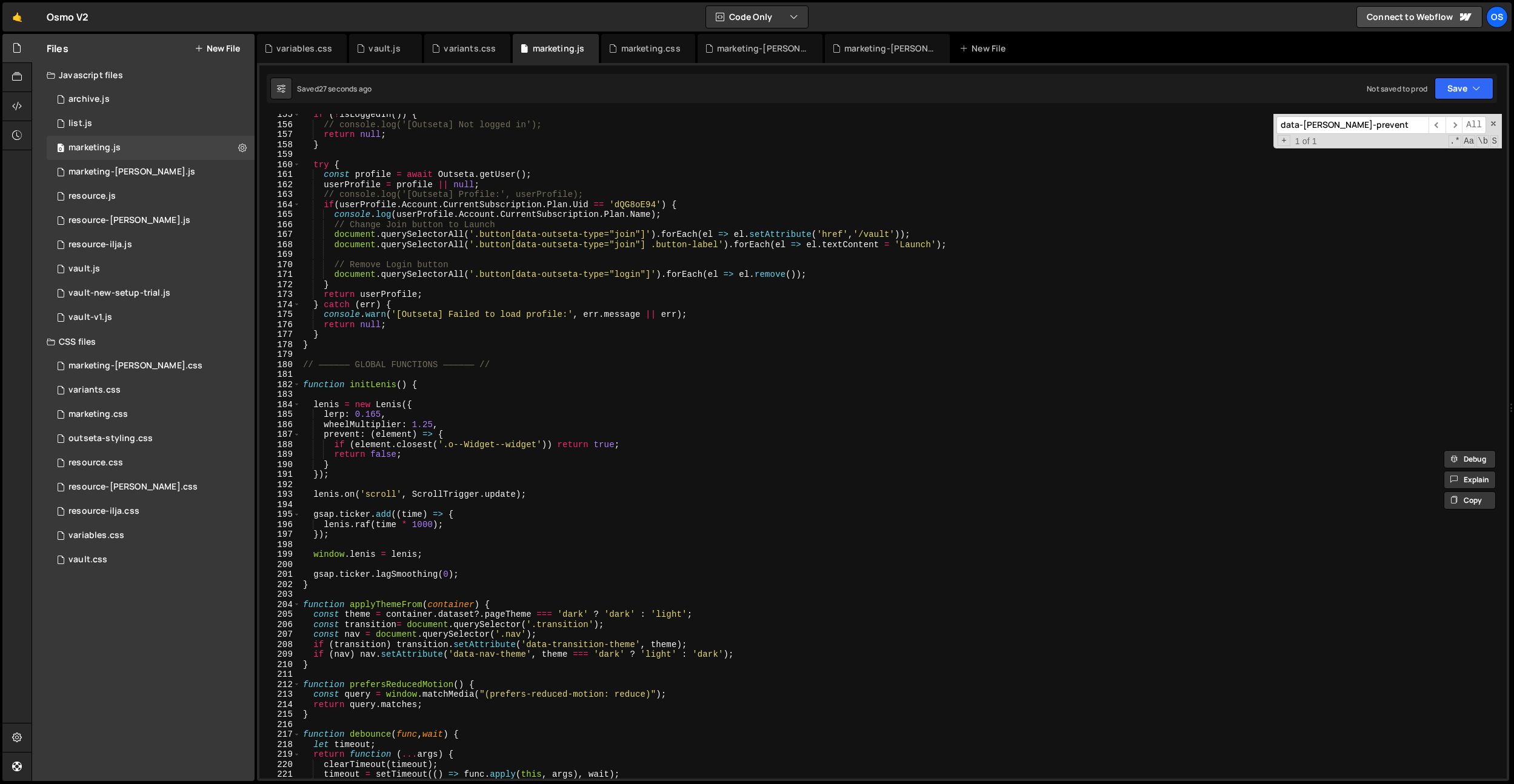
click at [592, 382] on div "if ( ! isLoggedIn ( )) { // console.log('[Outseta] Not logged in'); return null…" at bounding box center [901, 452] width 1201 height 684
click at [959, 247] on div "if ( ! isLoggedIn ( )) { // console.log('[Outseta] Not logged in'); return null…" at bounding box center [901, 452] width 1201 height 684
type textarea "document.querySelectorAll('.button[data-outseta-type="join"] .button-label').fo…"
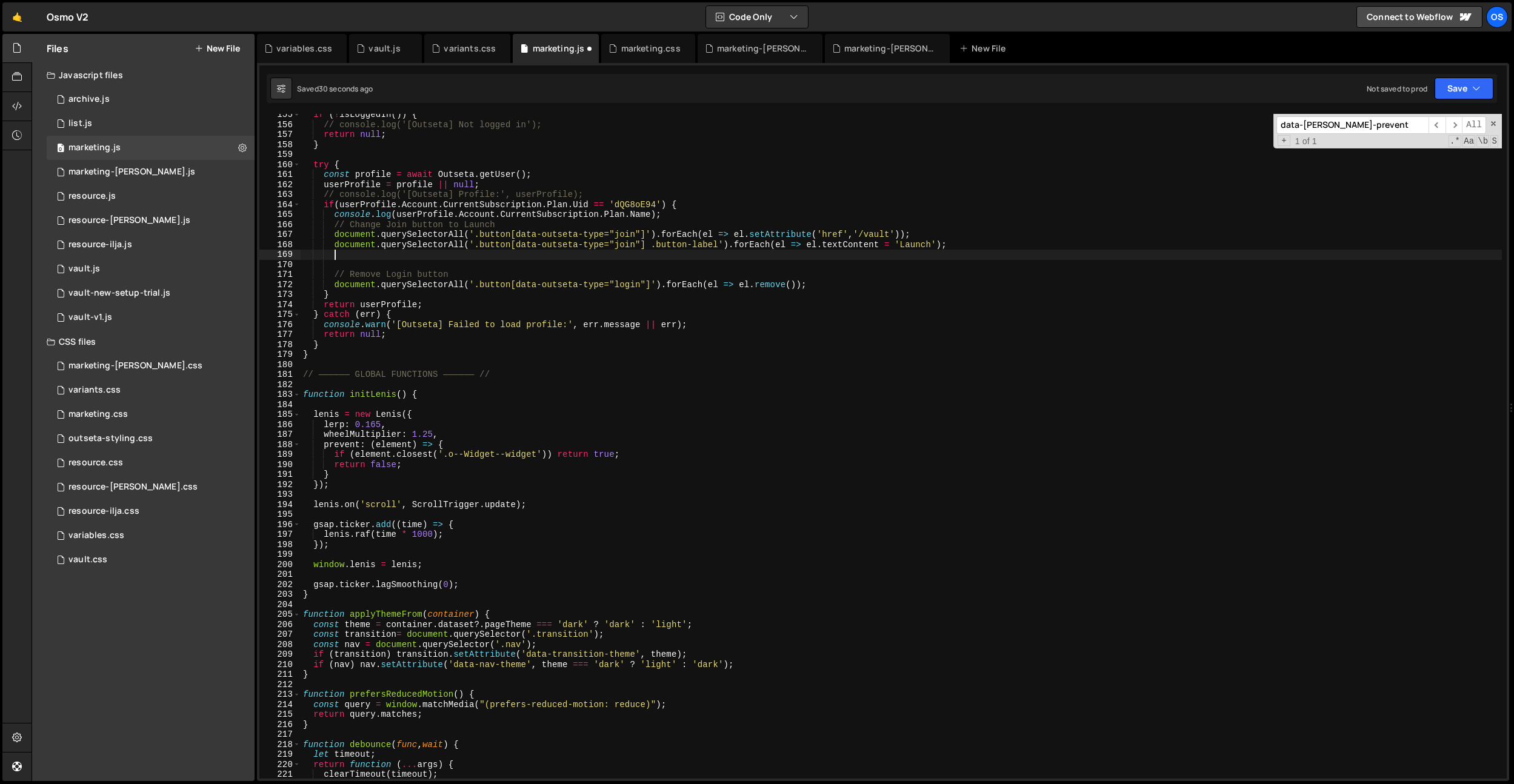
scroll to position [0, 1]
paste textarea "data-barba-prevent"
drag, startPoint x: 657, startPoint y: 234, endPoint x: 608, endPoint y: 224, distance: 50.0
click at [336, 234] on div "if ( ! isLoggedIn ( )) { // console.log('[Outseta] Not logged in'); return null…" at bounding box center [901, 452] width 1201 height 684
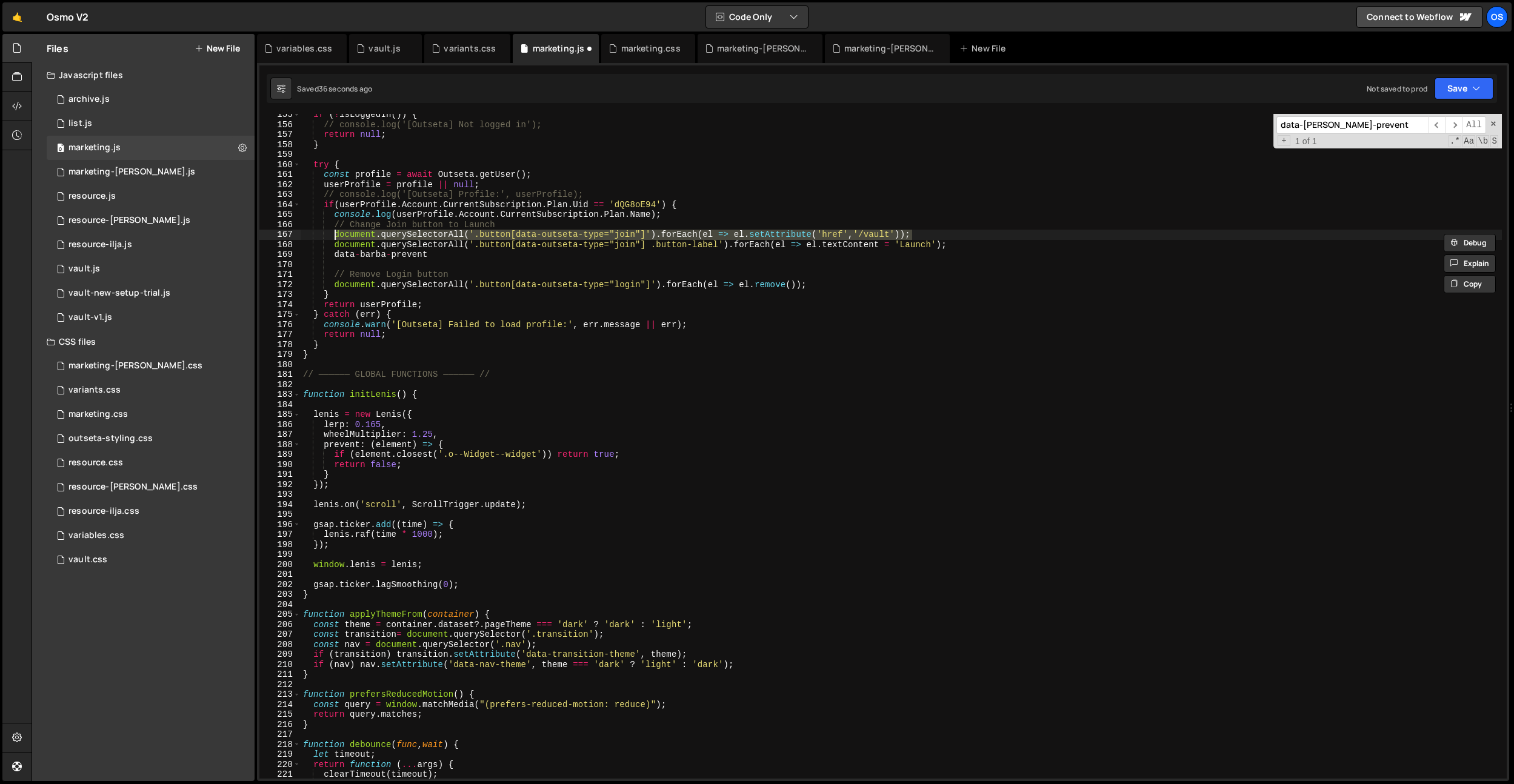
drag, startPoint x: 897, startPoint y: 232, endPoint x: 336, endPoint y: 235, distance: 561.0
click at [336, 235] on div "if ( ! isLoggedIn ( )) { // console.log('[Outseta] Not logged in'); return null…" at bounding box center [901, 452] width 1201 height 684
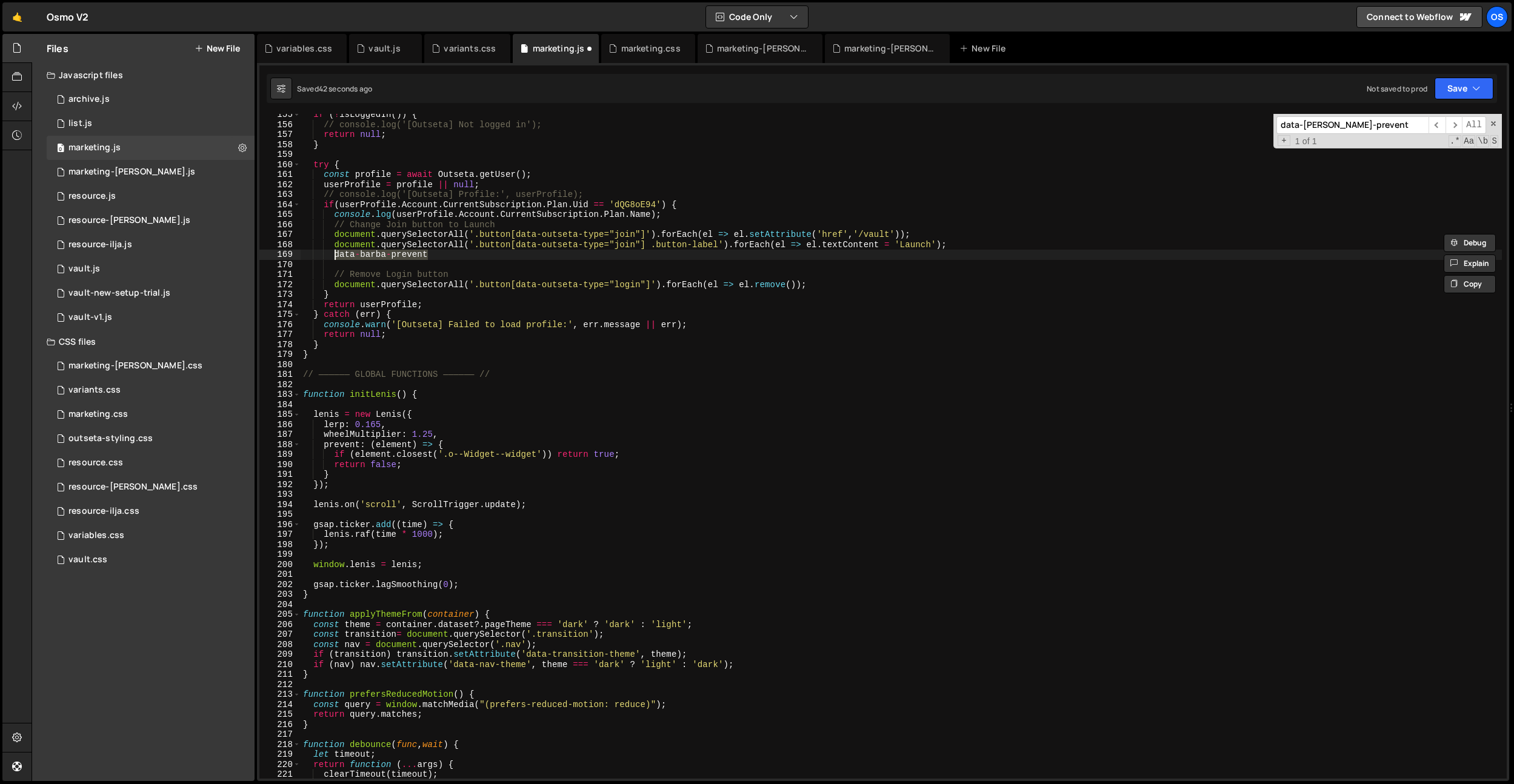
drag, startPoint x: 433, startPoint y: 252, endPoint x: 335, endPoint y: 256, distance: 98.1
click at [335, 256] on div "if ( ! isLoggedIn ( )) { // console.log('[Outseta] Not logged in'); return null…" at bounding box center [901, 452] width 1201 height 684
drag, startPoint x: 921, startPoint y: 234, endPoint x: 750, endPoint y: 233, distance: 171.0
click at [750, 233] on div "if ( ! isLoggedIn ( )) { // console.log('[Outseta] Not logged in'); return null…" at bounding box center [901, 452] width 1201 height 684
drag, startPoint x: 734, startPoint y: 234, endPoint x: 899, endPoint y: 231, distance: 165.0
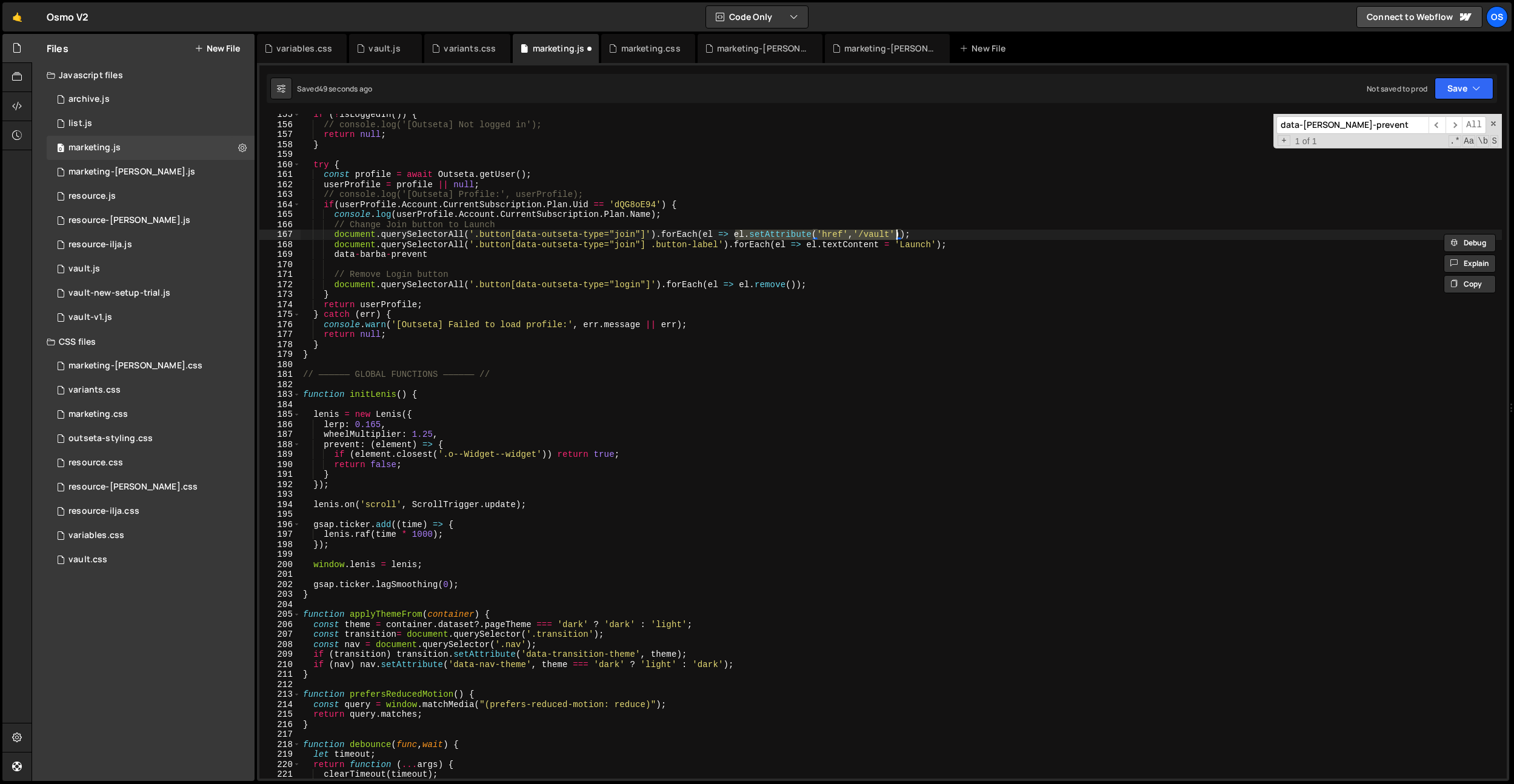
click at [899, 231] on div "if ( ! isLoggedIn ( )) { // console.log('[Outseta] Not logged in'); return null…" at bounding box center [901, 452] width 1201 height 684
drag, startPoint x: 901, startPoint y: 232, endPoint x: 737, endPoint y: 233, distance: 164.0
click at [737, 233] on div "if ( ! isLoggedIn ( )) { // console.log('[Outseta] Not logged in'); return null…" at bounding box center [901, 452] width 1201 height 684
paste textarea "el.setAttribute('href','/vault')"
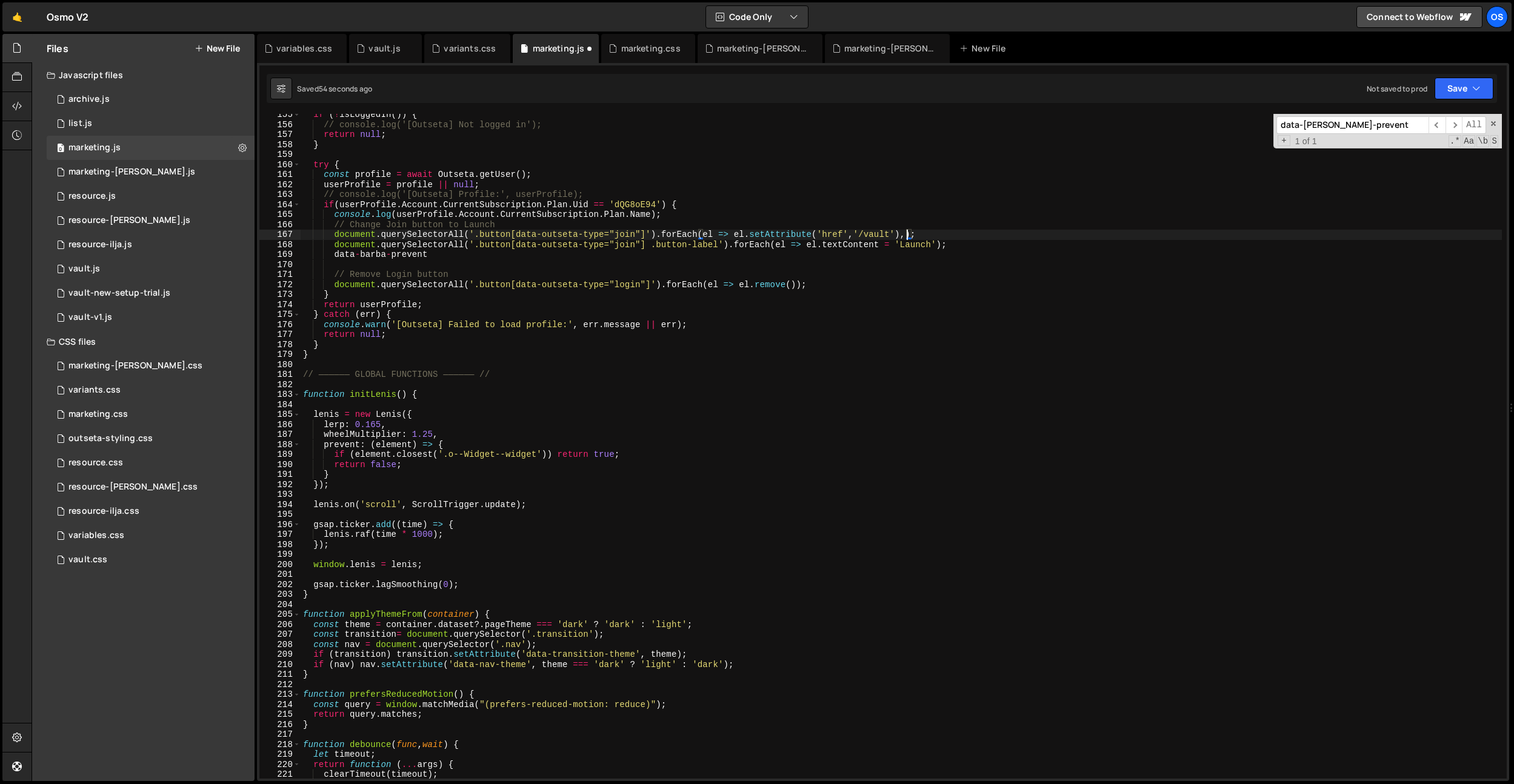
scroll to position [0, 42]
drag, startPoint x: 747, startPoint y: 236, endPoint x: 860, endPoint y: 236, distance: 113.0
click at [812, 234] on div "if ( ! isLoggedIn ( )) { // console.log('[Outseta] Not logged in'); return null…" at bounding box center [901, 452] width 1201 height 684
click at [901, 233] on div "if ( ! isLoggedIn ( )) { // console.log('[Outseta] Not logged in'); return null…" at bounding box center [901, 452] width 1201 height 684
paste textarea ".setAttribute"
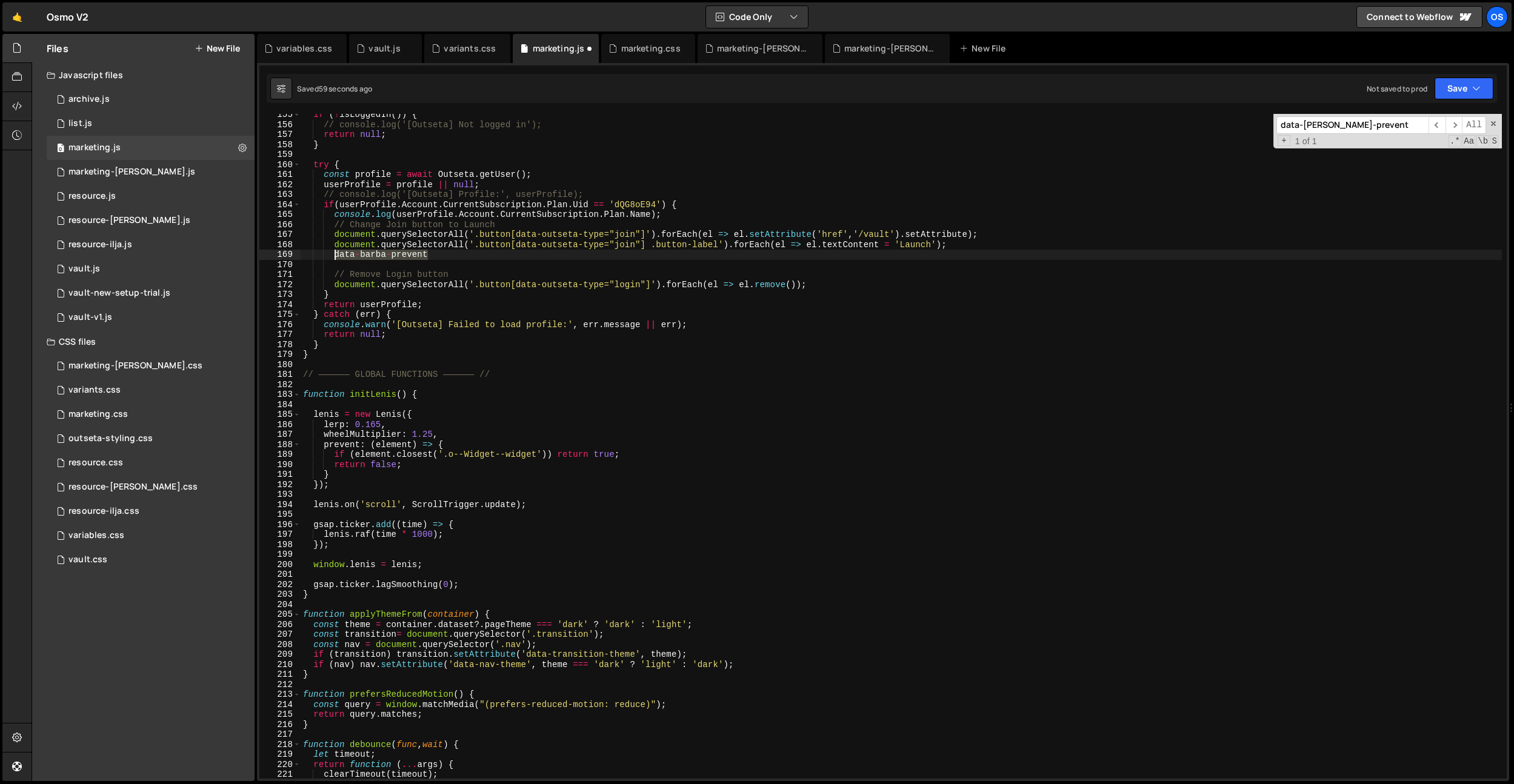
drag, startPoint x: 428, startPoint y: 254, endPoint x: 335, endPoint y: 254, distance: 93.0
click at [335, 254] on div "if ( ! isLoggedIn ( )) { // console.log('[Outseta] Not logged in'); return null…" at bounding box center [901, 452] width 1201 height 684
type textarea "data-barba-prevent"
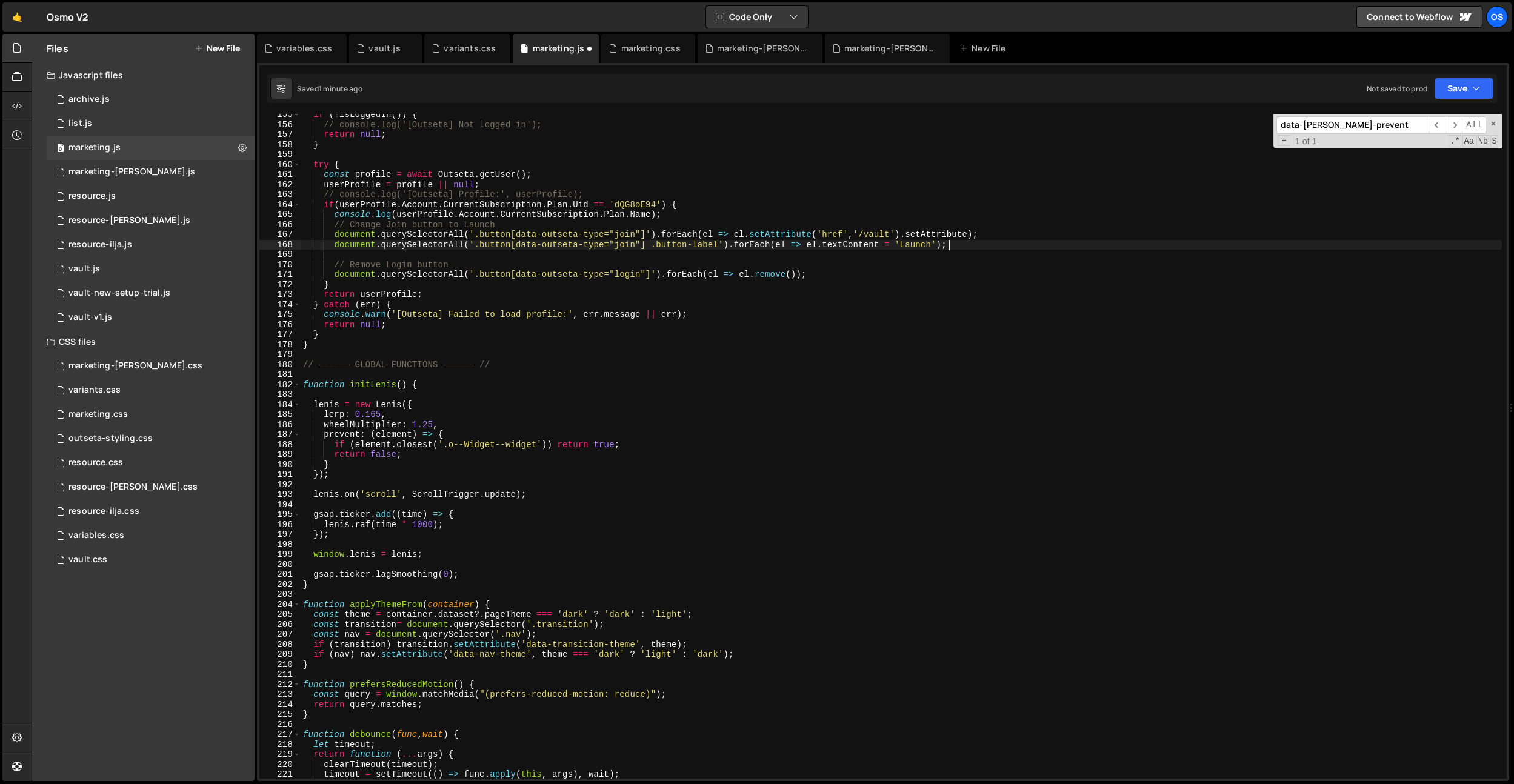
click at [969, 238] on div "if ( ! isLoggedIn ( )) { // console.log('[Outseta] Not logged in'); return null…" at bounding box center [901, 452] width 1201 height 684
paste textarea "data-barba-prevent')"
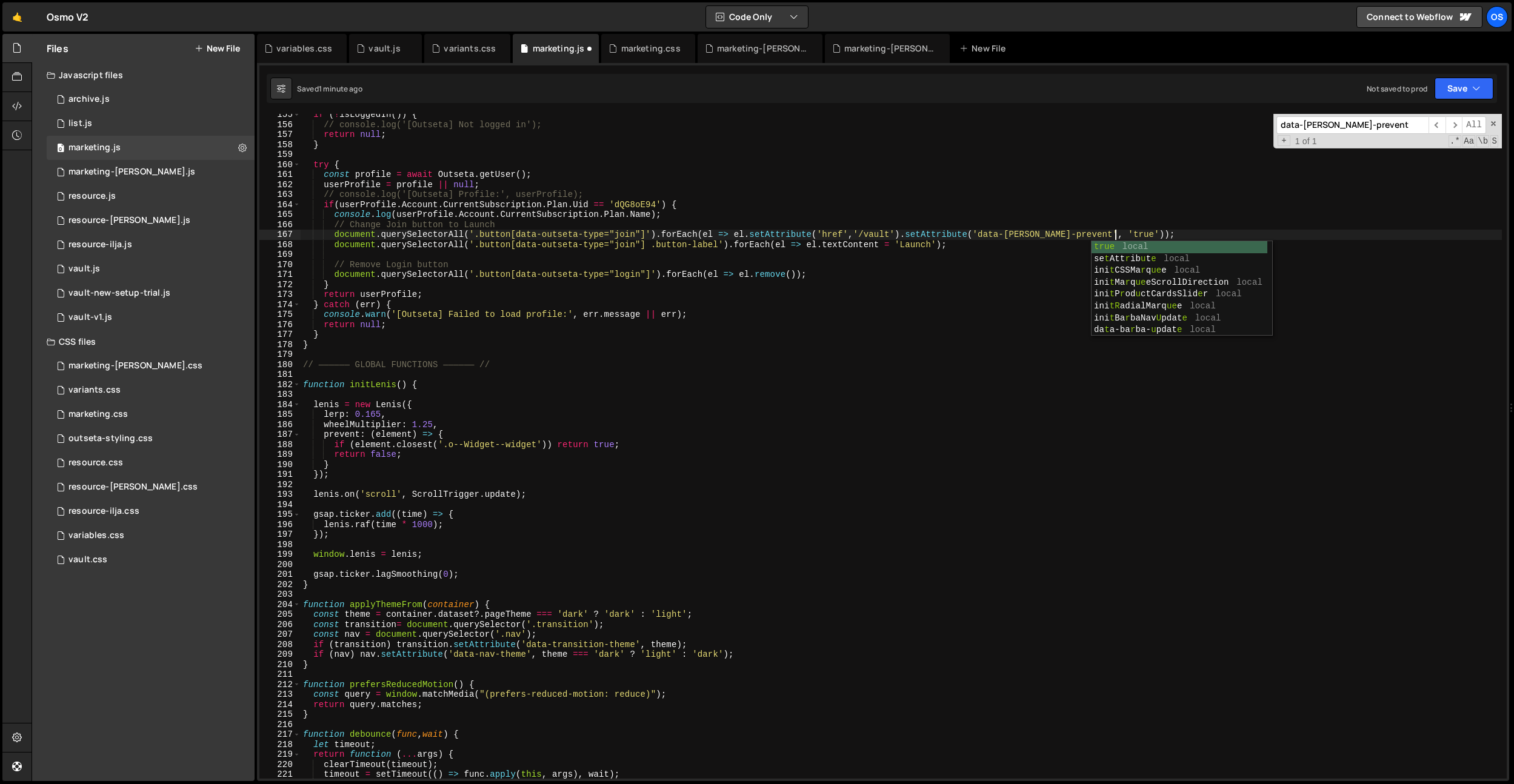
scroll to position [0, 56]
click at [1150, 228] on div "if ( ! isLoggedIn ( )) { // console.log('[Outseta] Not logged in'); return null…" at bounding box center [901, 452] width 1201 height 684
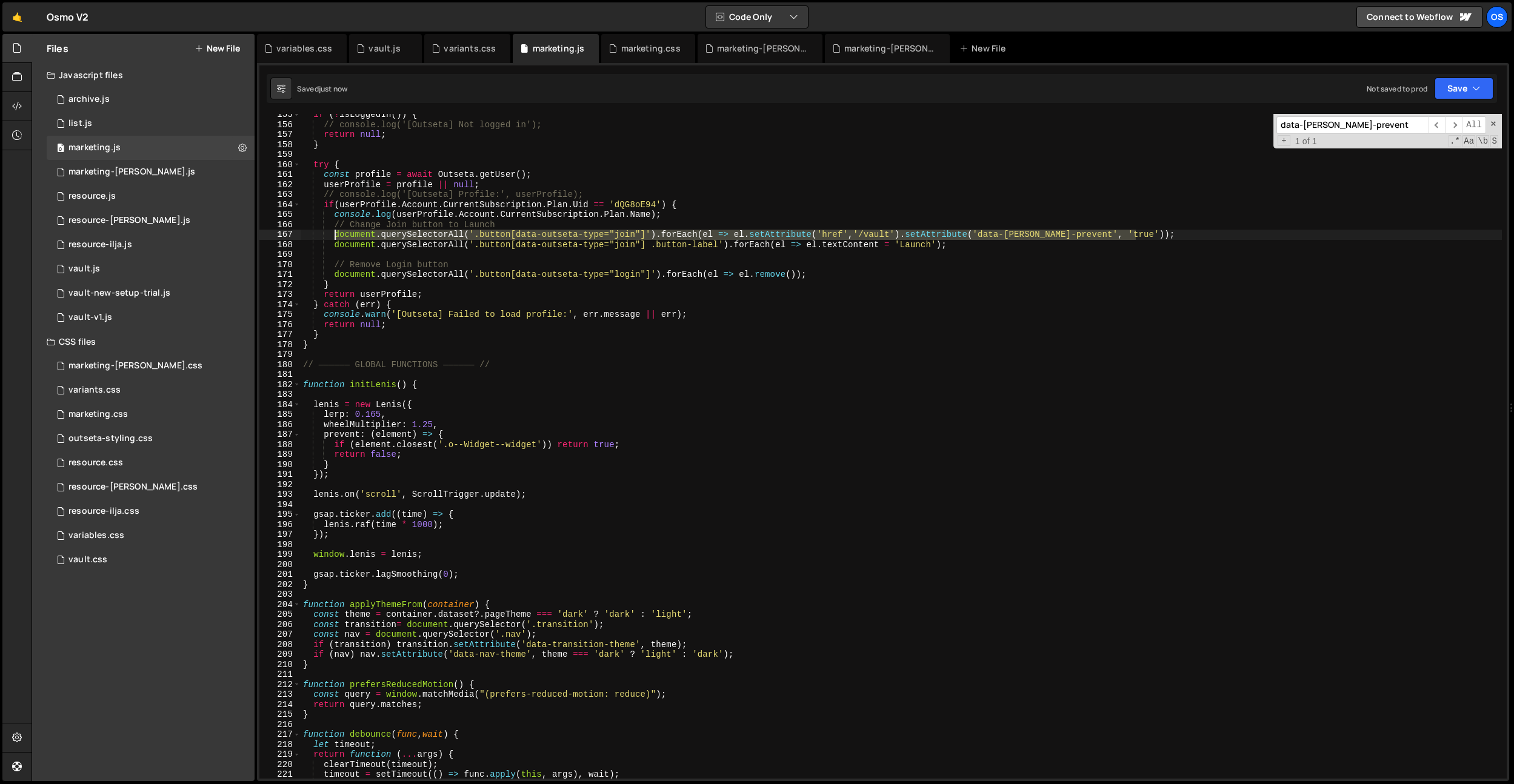
drag, startPoint x: 1148, startPoint y: 233, endPoint x: 326, endPoint y: 236, distance: 822.0
click at [335, 236] on div "if ( ! isLoggedIn ( )) { // console.log('[Outseta] Not logged in'); return null…" at bounding box center [901, 452] width 1201 height 684
click at [1018, 245] on div "if ( ! isLoggedIn ( )) { // console.log('[Outseta] Not logged in'); return null…" at bounding box center [901, 452] width 1201 height 684
click at [902, 238] on div "if ( ! isLoggedIn ( )) { // console.log('[Outseta] Not logged in'); return null…" at bounding box center [901, 452] width 1201 height 684
drag, startPoint x: 1151, startPoint y: 229, endPoint x: 631, endPoint y: 227, distance: 520.0
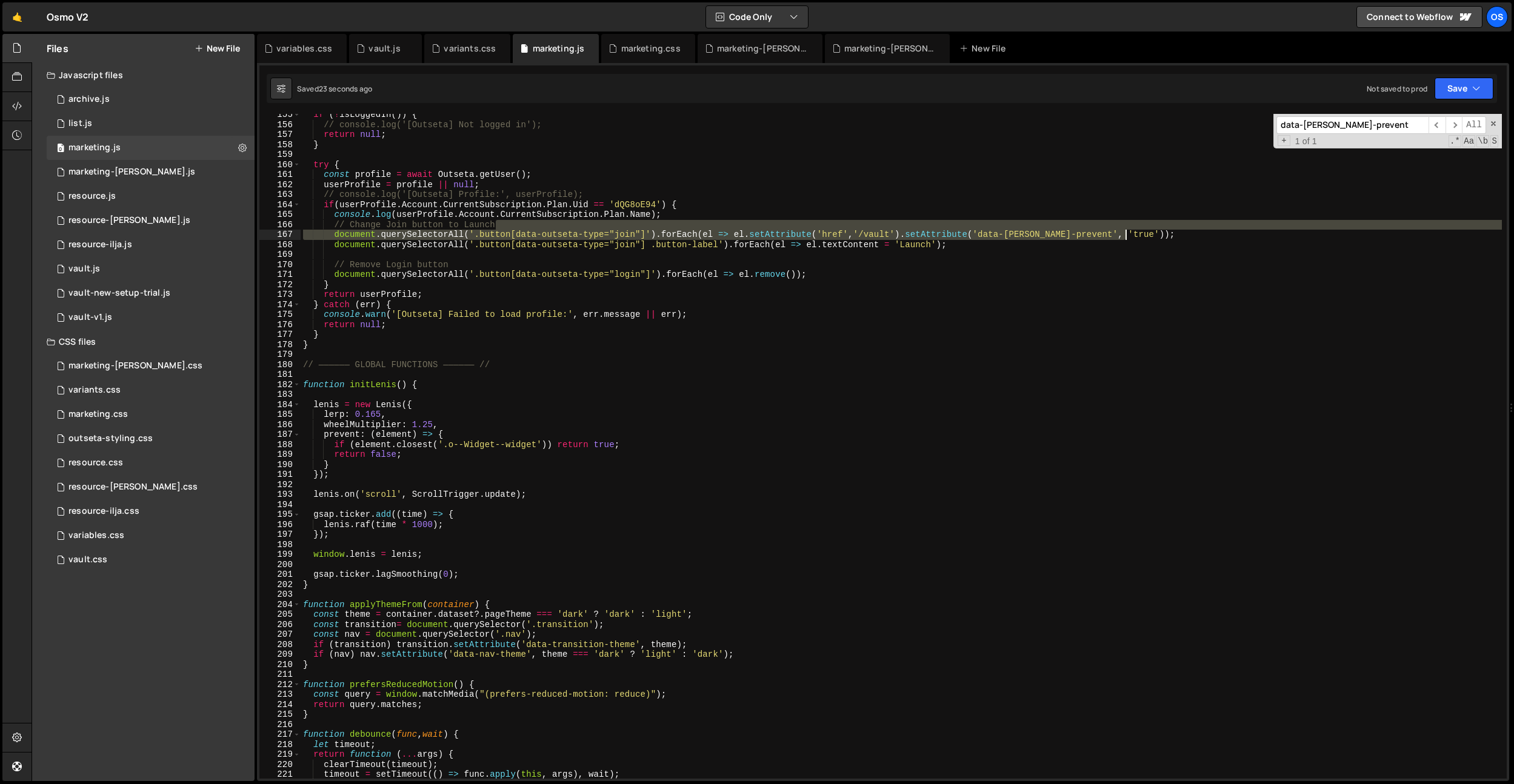
click at [665, 228] on div "if ( ! isLoggedIn ( )) { // console.log('[Outseta] Not logged in'); return null…" at bounding box center [901, 452] width 1201 height 684
drag, startPoint x: 335, startPoint y: 236, endPoint x: 1188, endPoint y: 233, distance: 853.0
click at [1188, 233] on div "if ( ! isLoggedIn ( )) { // console.log('[Outseta] Not logged in'); return null…" at bounding box center [901, 452] width 1201 height 684
paste textarea "}"
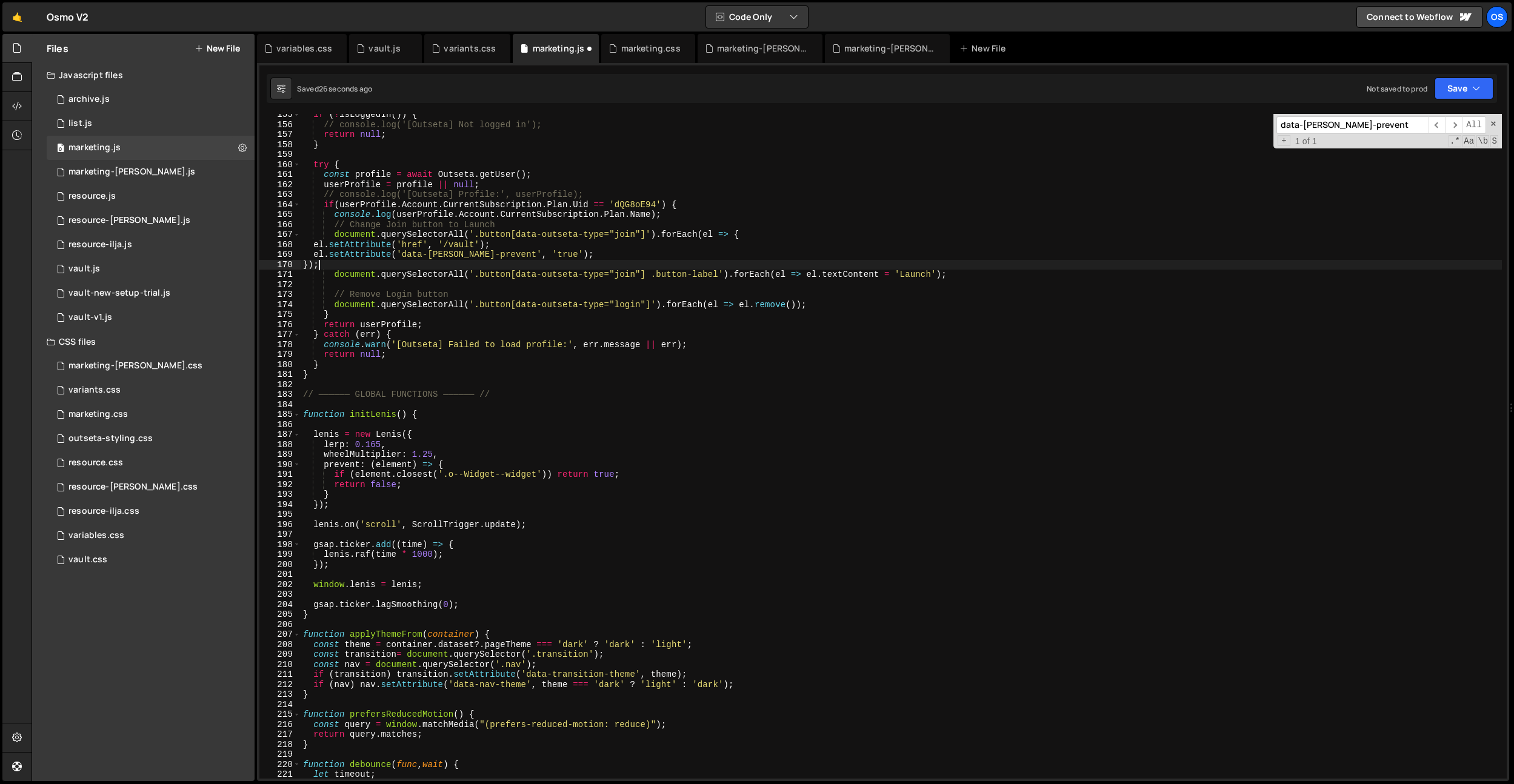
scroll to position [0, 1]
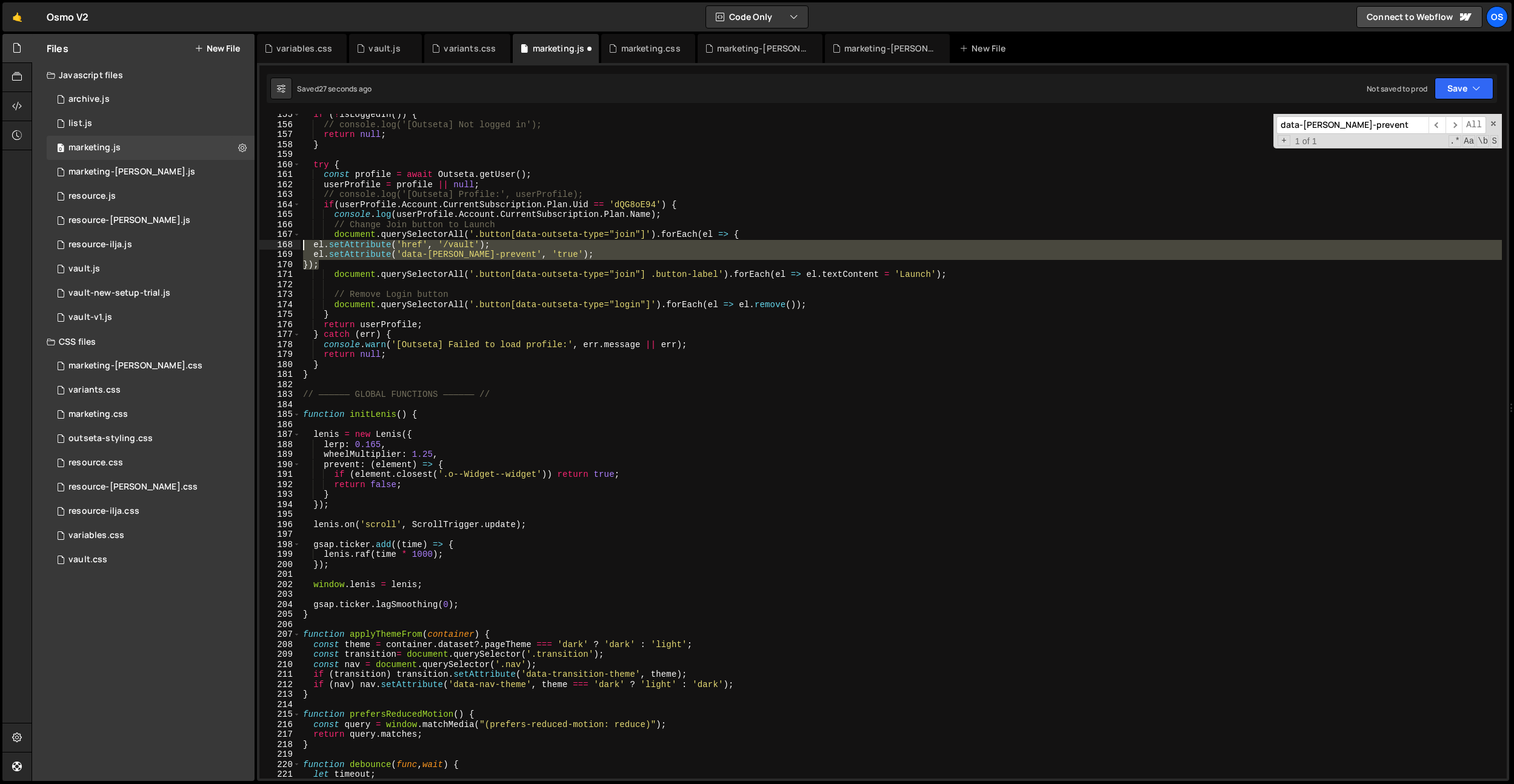
drag, startPoint x: 336, startPoint y: 263, endPoint x: 287, endPoint y: 249, distance: 51.0
click at [287, 249] on div "}); 155 156 157 158 159 160 161 162 163 164 165 166 167 168 169 170 171 172 173…" at bounding box center [883, 446] width 1247 height 664
type textarea "el.setAttribute('href', '/vault'); el.setAttribute('data-barba-prevent', 'true'…"
click at [445, 289] on div "if ( ! isLoggedIn ( )) { // console.log('[Outseta] Not logged in'); return null…" at bounding box center [901, 452] width 1201 height 684
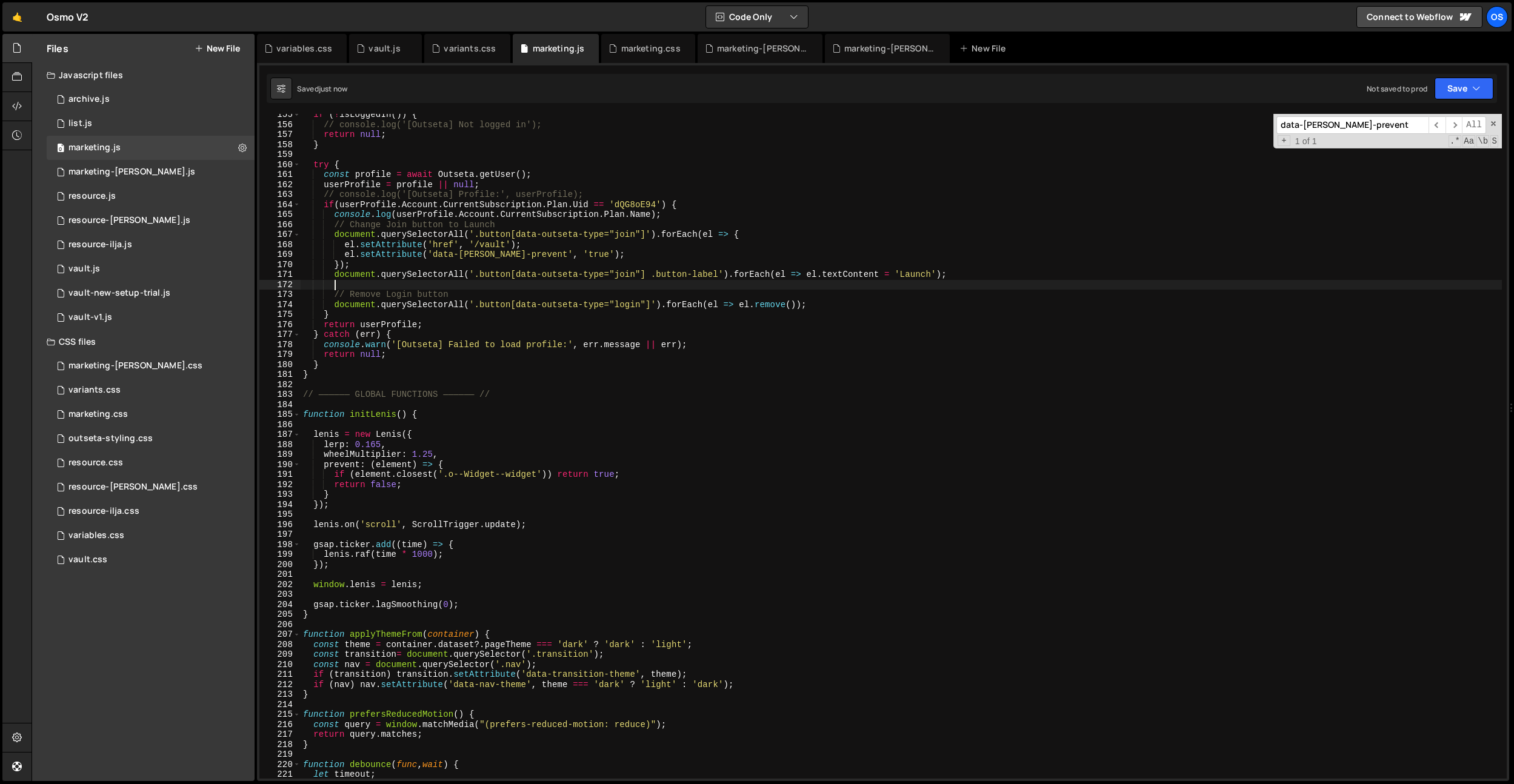
click at [773, 274] on div "if ( ! isLoggedIn ( )) { // console.log('[Outseta] Not logged in'); return null…" at bounding box center [901, 452] width 1201 height 684
drag, startPoint x: 375, startPoint y: 262, endPoint x: 379, endPoint y: 267, distance: 6.4
click at [375, 262] on div "if ( ! isLoggedIn ( )) { // console.log('[Outseta] Not logged in'); return null…" at bounding box center [901, 452] width 1201 height 684
click at [689, 217] on div "if ( ! isLoggedIn ( )) { // console.log('[Outseta] Not logged in'); return null…" at bounding box center [901, 452] width 1201 height 684
type textarea "console.log(userProfile.Account.CurrentSubscription.Plan.Name);"
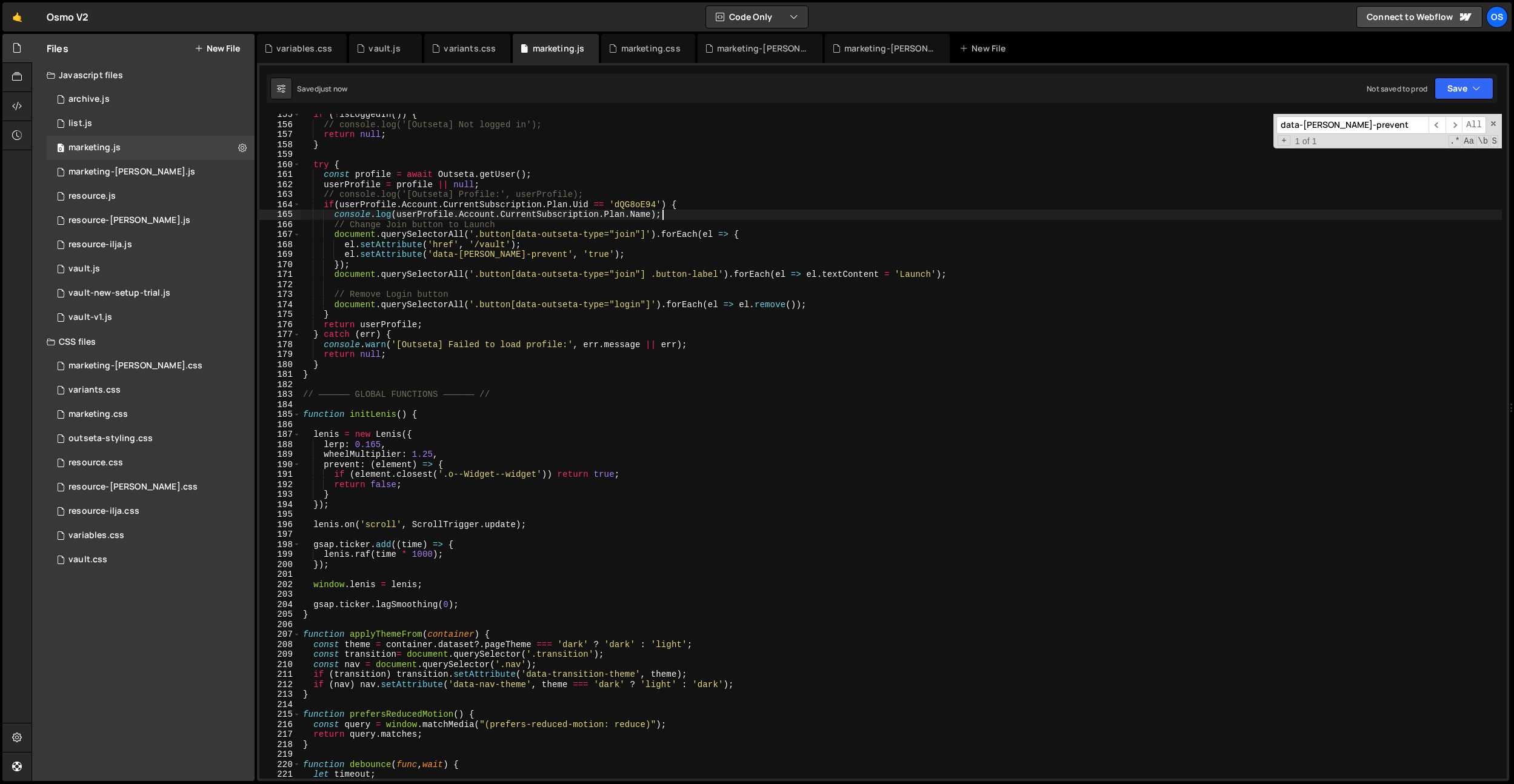
scroll to position [0, 1]
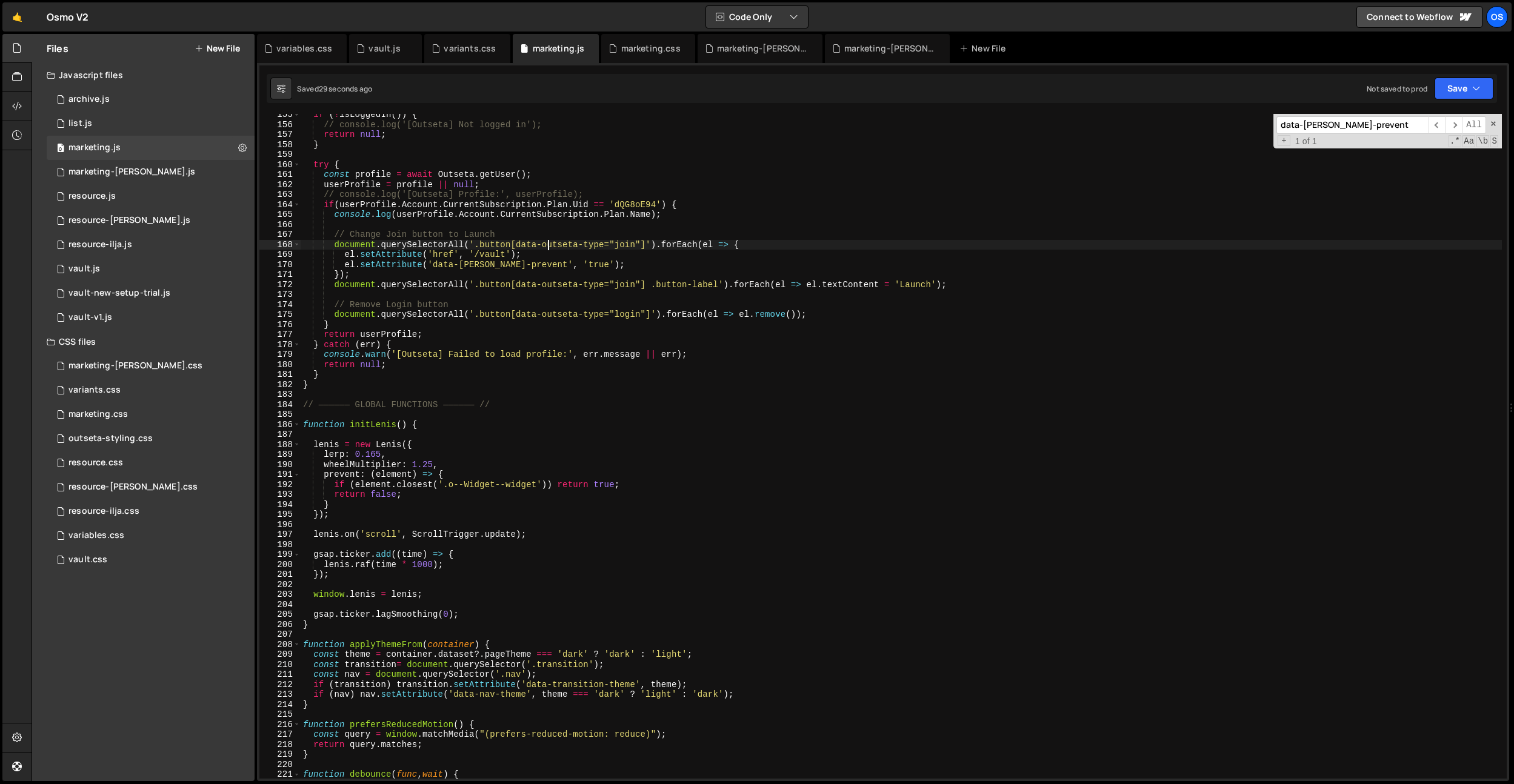
click at [549, 249] on div "if ( ! isLoggedIn ( )) { // console.log('[Outseta] Not logged in'); return null…" at bounding box center [901, 452] width 1201 height 684
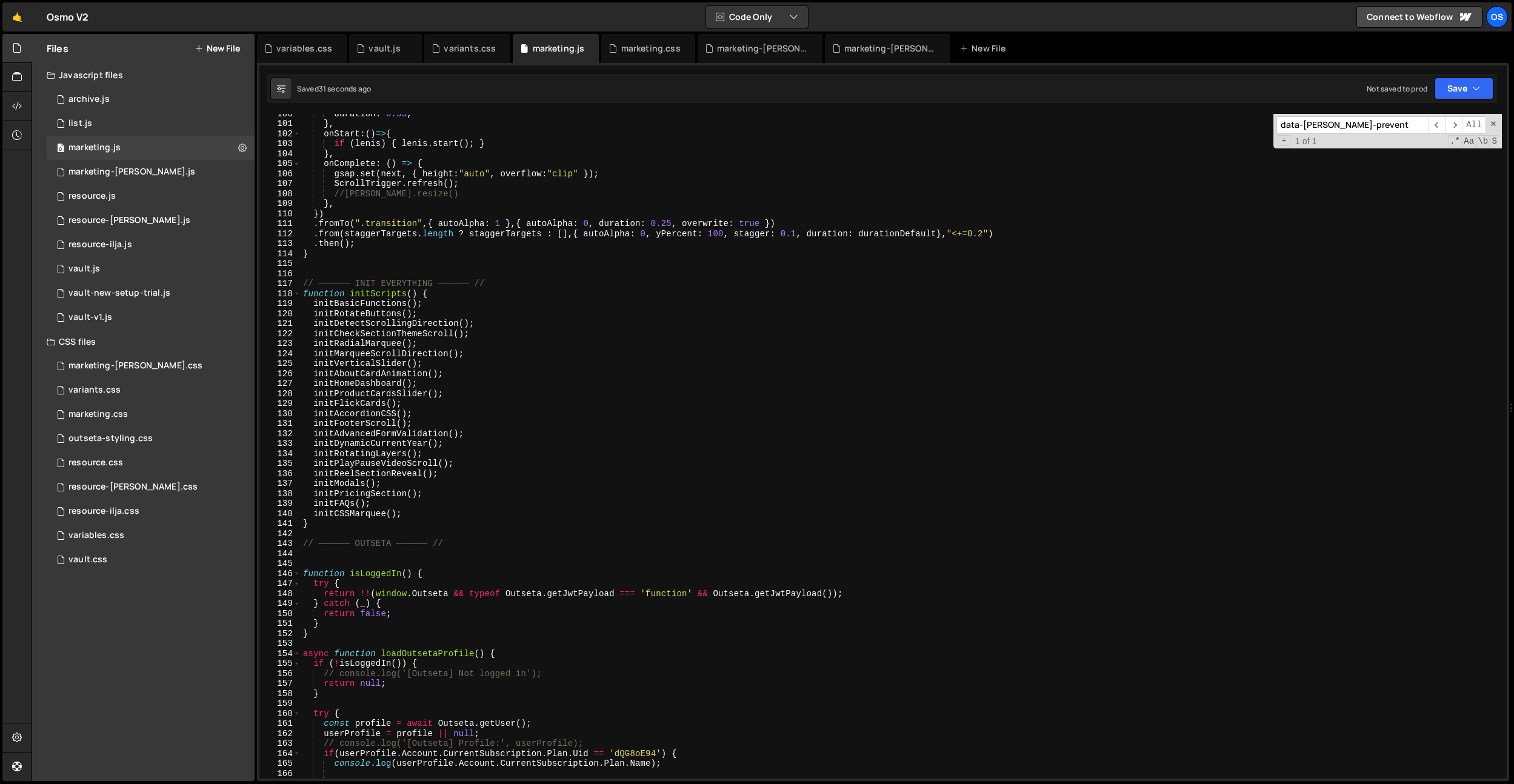
click at [1302, 131] on input "data-barba-prevent" at bounding box center [1352, 125] width 152 height 18
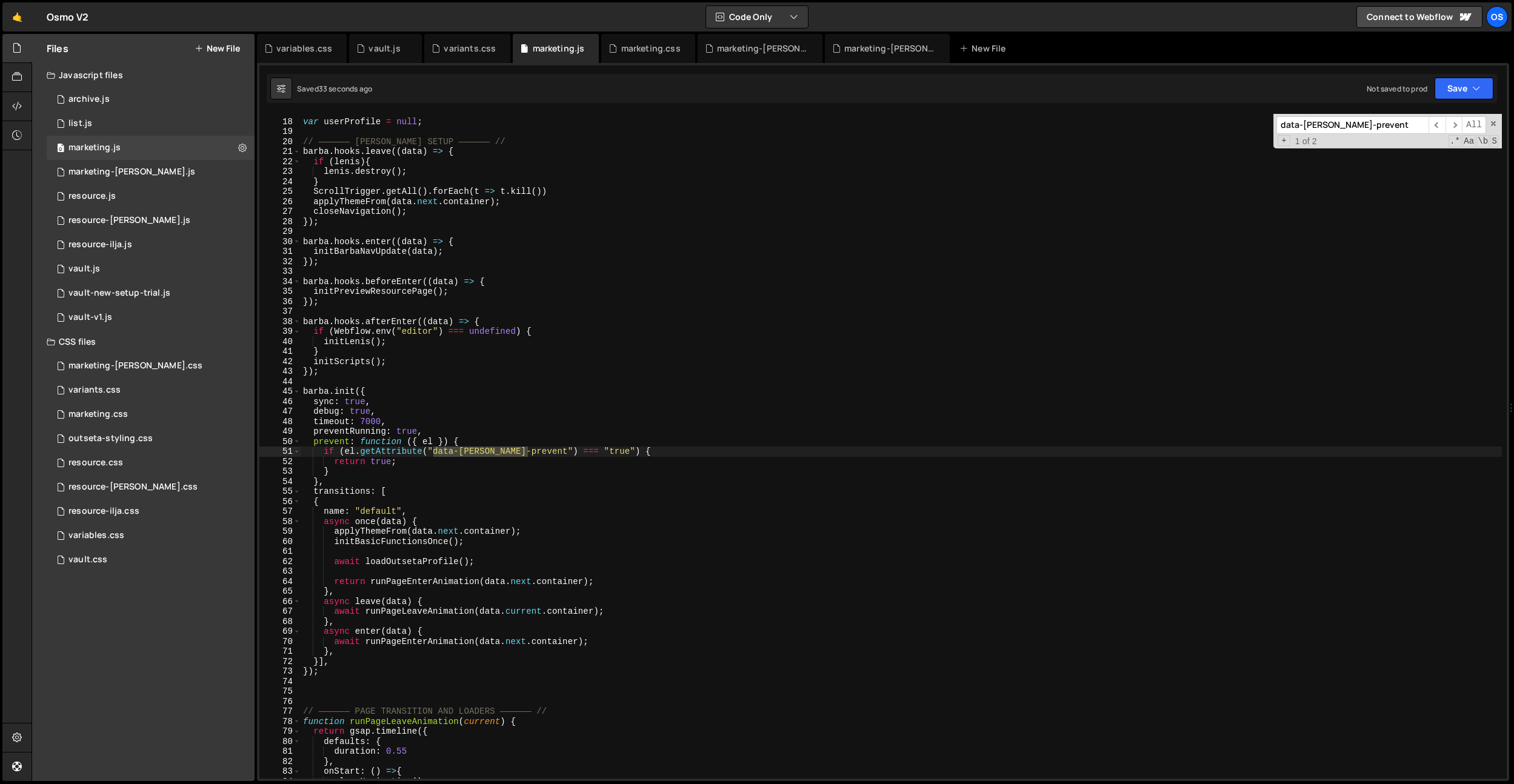
scroll to position [122, 0]
type textarea "if (el.getAttribute("data-barba-prevent") === "true") {"
click at [627, 453] on div "// Outseta Global Variables var userProfile = null ; // —————— BARBA SETUP ————…" at bounding box center [901, 448] width 1201 height 684
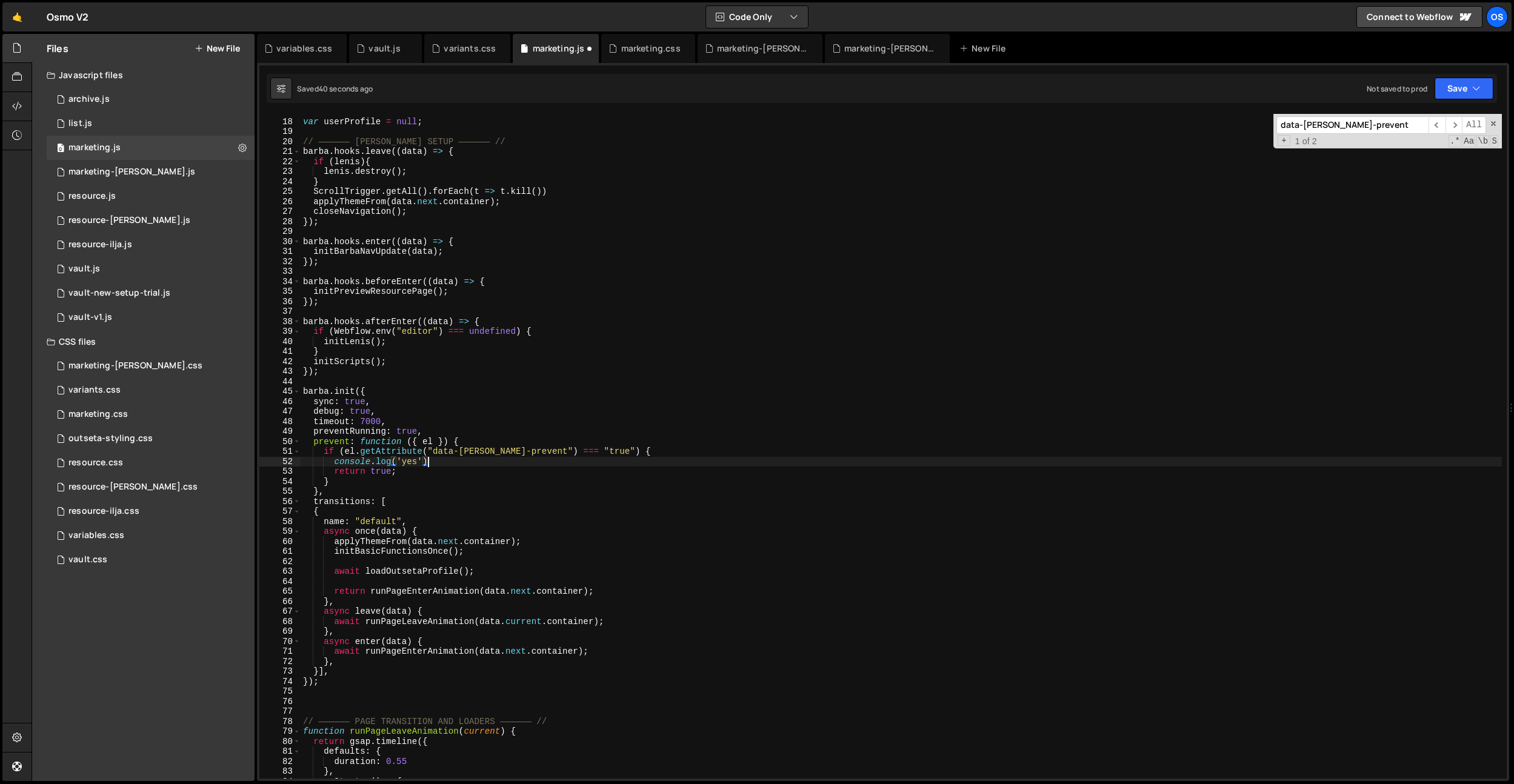
scroll to position [0, 8]
drag, startPoint x: 397, startPoint y: 475, endPoint x: 332, endPoint y: 469, distance: 65.3
click at [332, 469] on div "// Outseta Global Variables var userProfile = null ; // —————— BARBA SETUP ————…" at bounding box center [901, 448] width 1201 height 684
drag, startPoint x: 428, startPoint y: 474, endPoint x: 670, endPoint y: 467, distance: 242.1
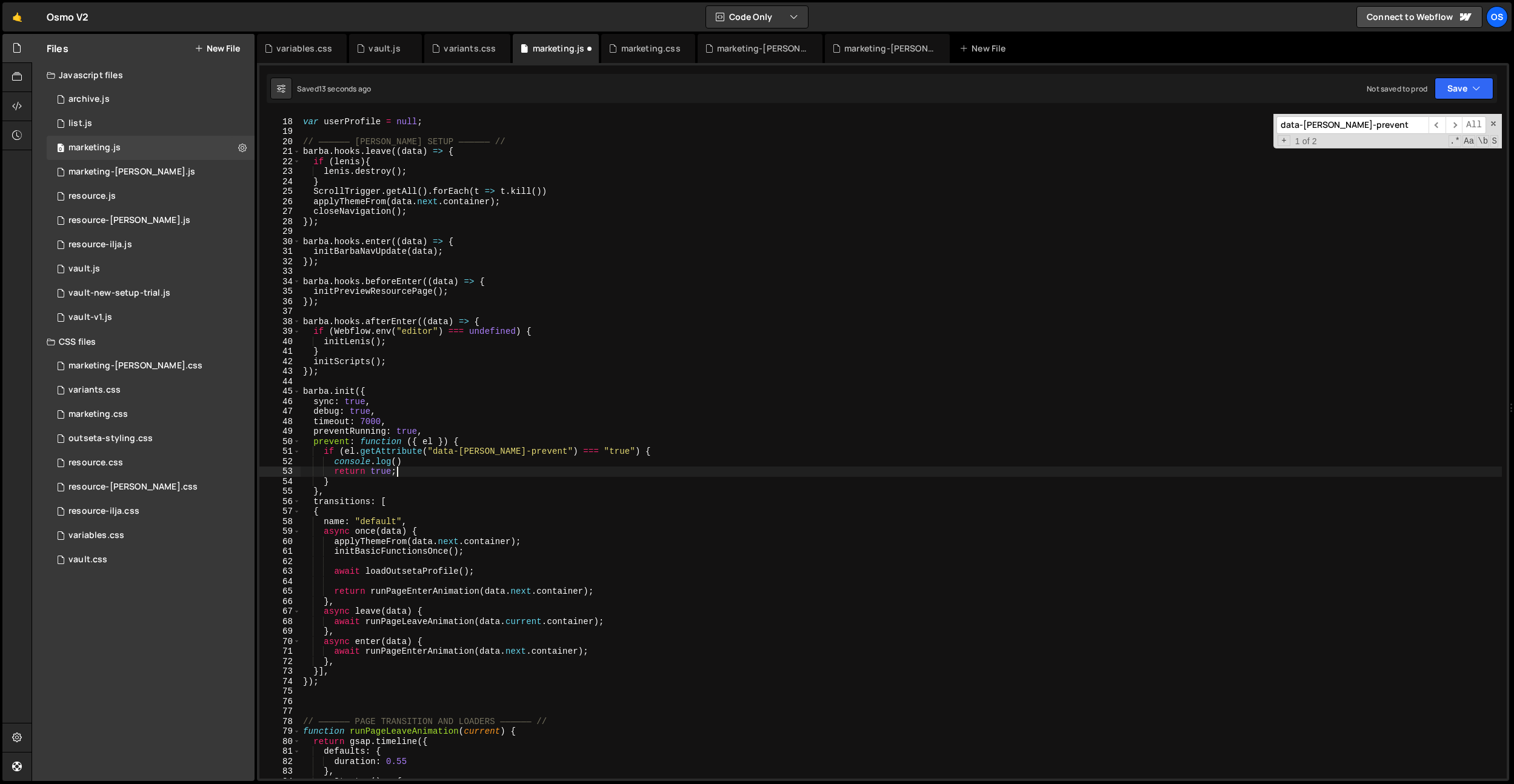
click at [670, 467] on div "// Outseta Global Variables var userProfile = null ; // —————— BARBA SETUP ————…" at bounding box center [901, 448] width 1201 height 684
drag, startPoint x: 503, startPoint y: 464, endPoint x: 618, endPoint y: 455, distance: 115.4
click at [618, 455] on div "// Outseta Global Variables var userProfile = null ; // —————— BARBA SETUP ————…" at bounding box center [901, 448] width 1201 height 684
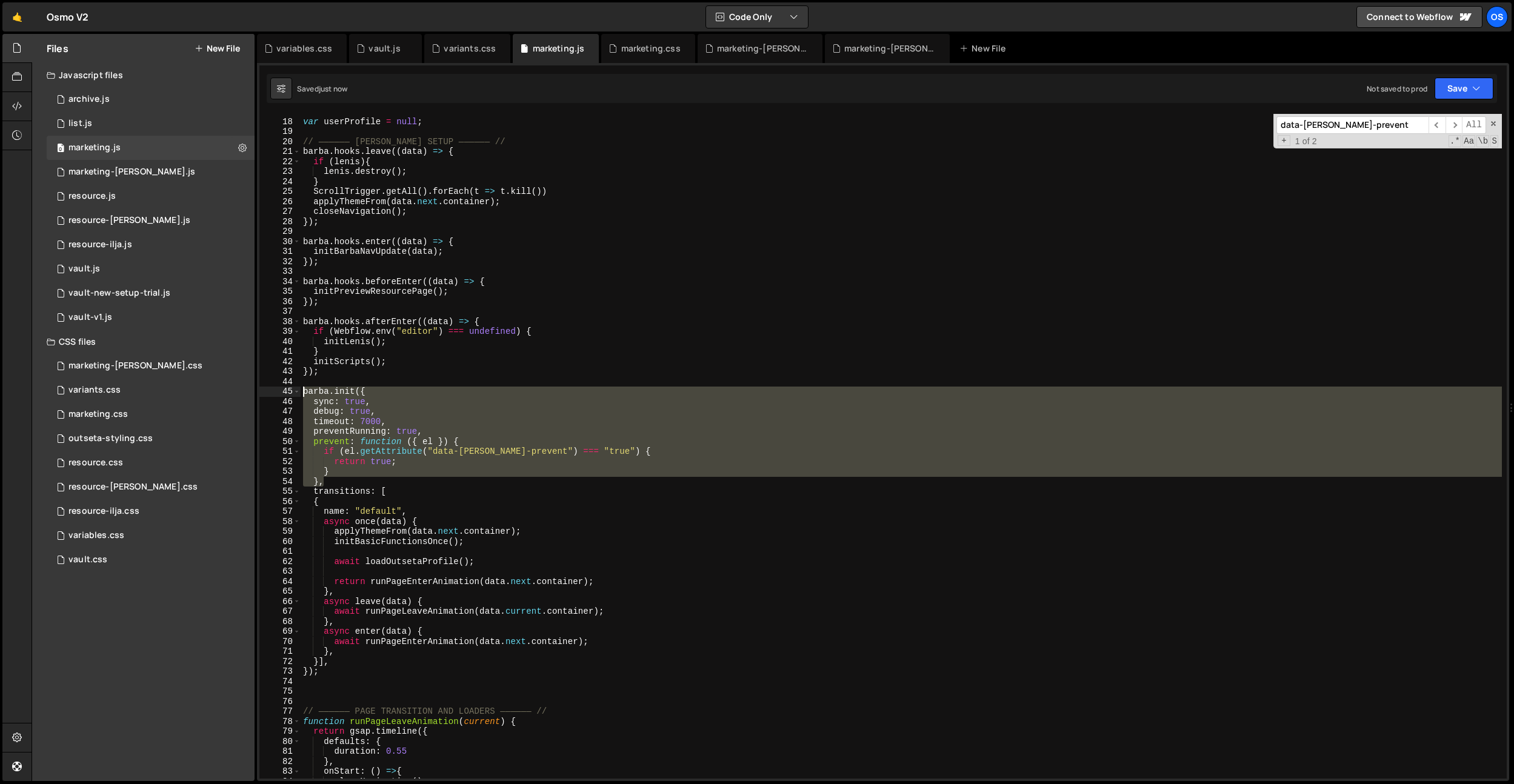
drag, startPoint x: 329, startPoint y: 479, endPoint x: 271, endPoint y: 392, distance: 104.6
click at [269, 392] on div "if (el.getAttribute("data-barba-prevent") === "true") { 17 18 19 20 21 22 23 24…" at bounding box center [883, 446] width 1247 height 664
click at [331, 466] on div "// Outseta Global Variables var userProfile = null ; // —————— BARBA SETUP ————…" at bounding box center [901, 446] width 1201 height 664
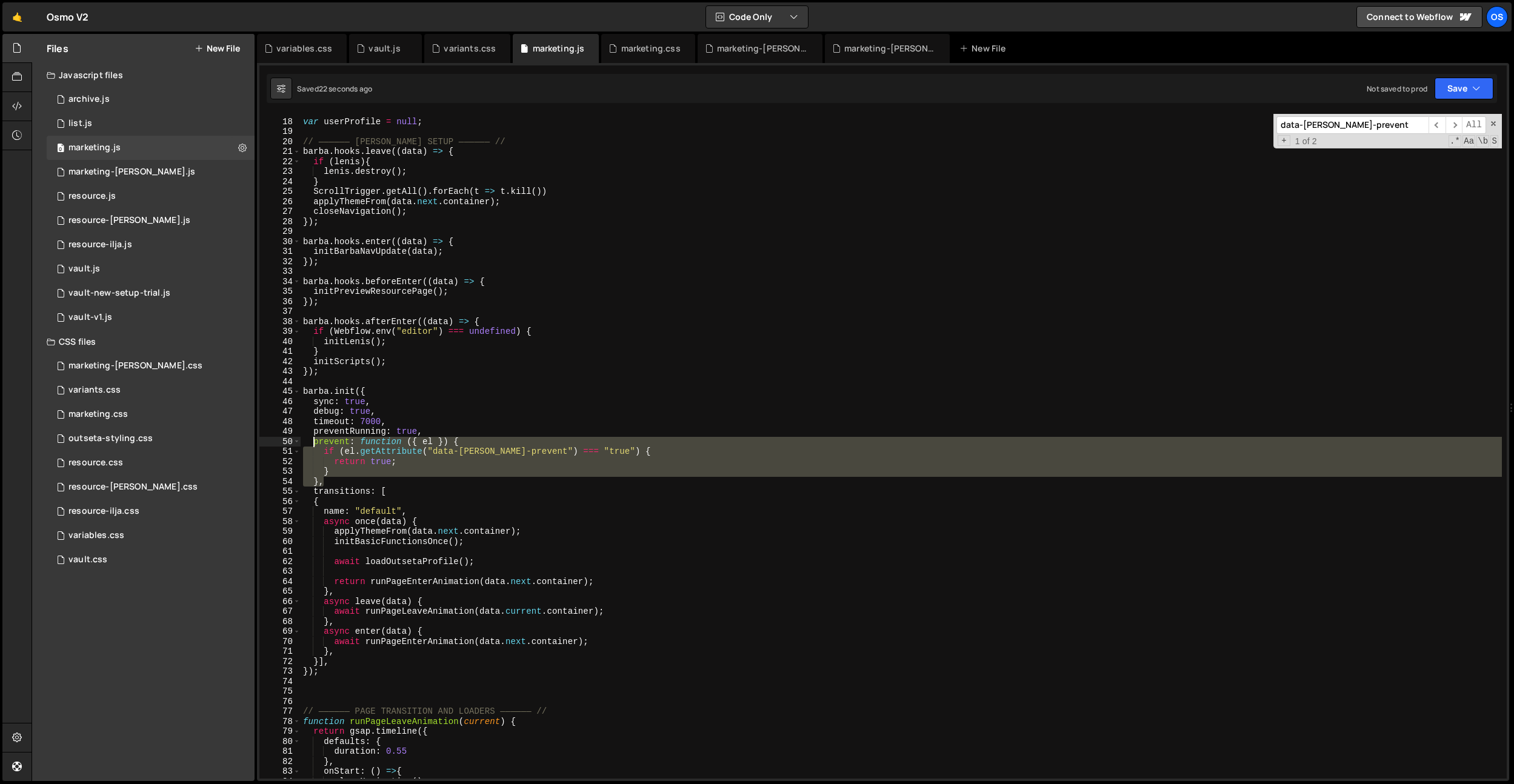
drag, startPoint x: 326, startPoint y: 480, endPoint x: 316, endPoint y: 445, distance: 36.4
click at [316, 445] on div "// Outseta Global Variables var userProfile = null ; // —————— BARBA SETUP ————…" at bounding box center [901, 448] width 1201 height 684
paste textarea "}"
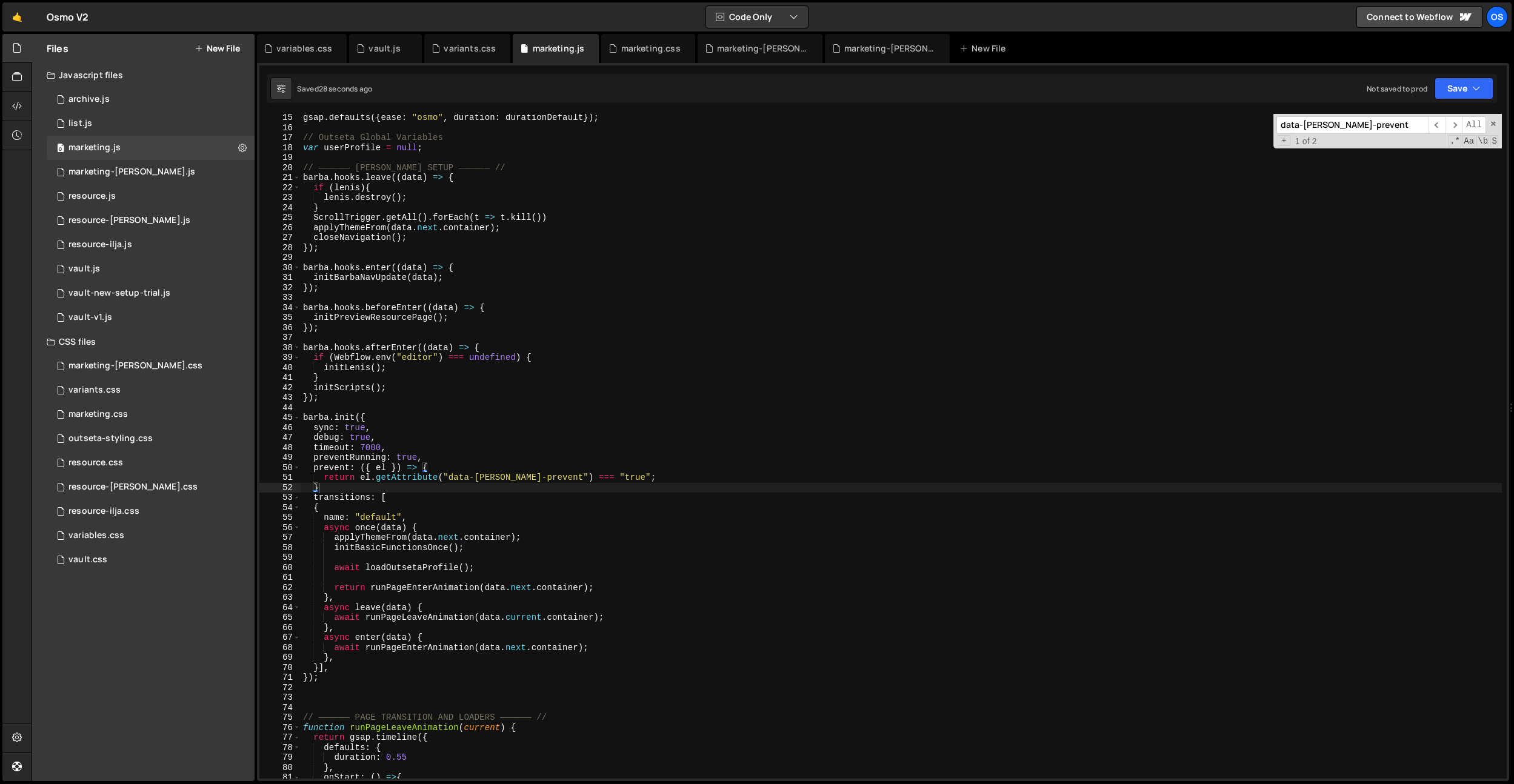
scroll to position [85, 0]
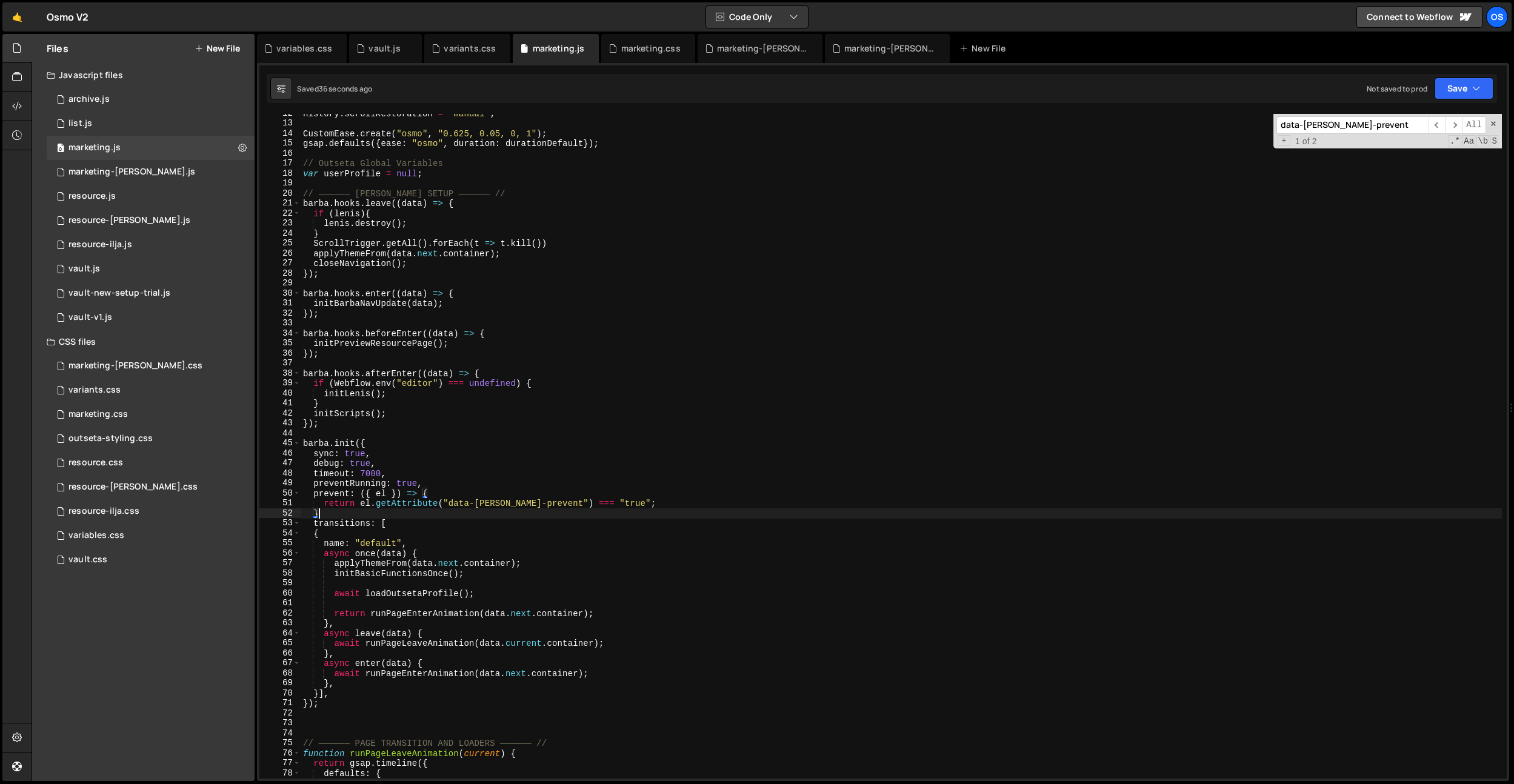
click at [601, 559] on div "history . scrollRestoration = "manual" ; CustomEase . create ( "osmo" , "0.625,…" at bounding box center [901, 451] width 1201 height 684
click at [612, 295] on div "history . scrollRestoration = "manual" ; CustomEase . create ( "osmo" , "0.625,…" at bounding box center [901, 451] width 1201 height 684
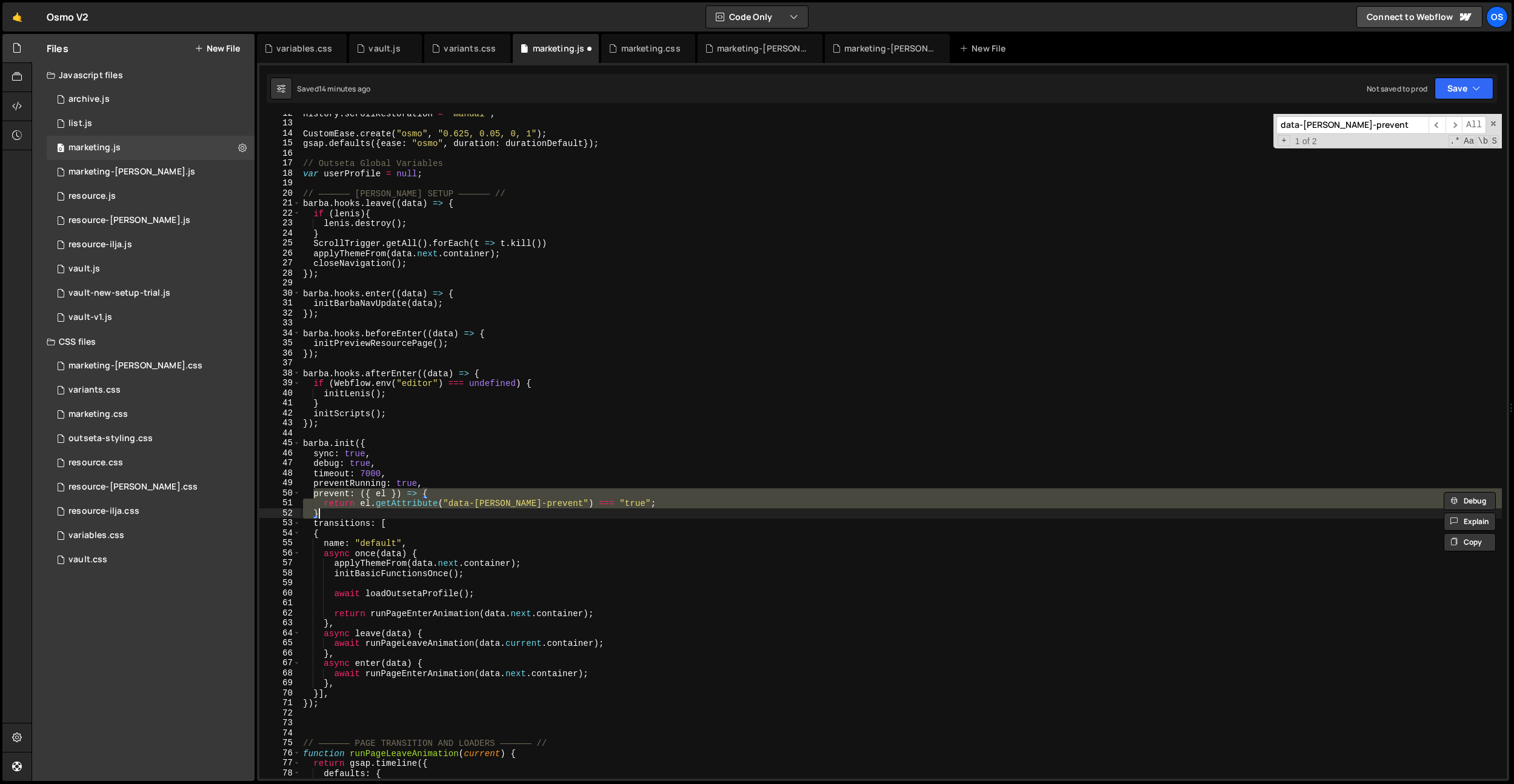
click at [326, 513] on div "history . scrollRestoration = "manual" ; CustomEase . create ( "osmo" , "0.625,…" at bounding box center [901, 446] width 1201 height 664
drag, startPoint x: 329, startPoint y: 515, endPoint x: 312, endPoint y: 496, distance: 25.5
click at [312, 496] on div "history . scrollRestoration = "manual" ; CustomEase . create ( "osmo" , "0.625,…" at bounding box center [901, 451] width 1201 height 684
click at [326, 516] on div "history . scrollRestoration = "manual" ; CustomEase . create ( "osmo" , "0.625,…" at bounding box center [901, 446] width 1201 height 664
drag, startPoint x: 329, startPoint y: 516, endPoint x: 310, endPoint y: 493, distance: 29.8
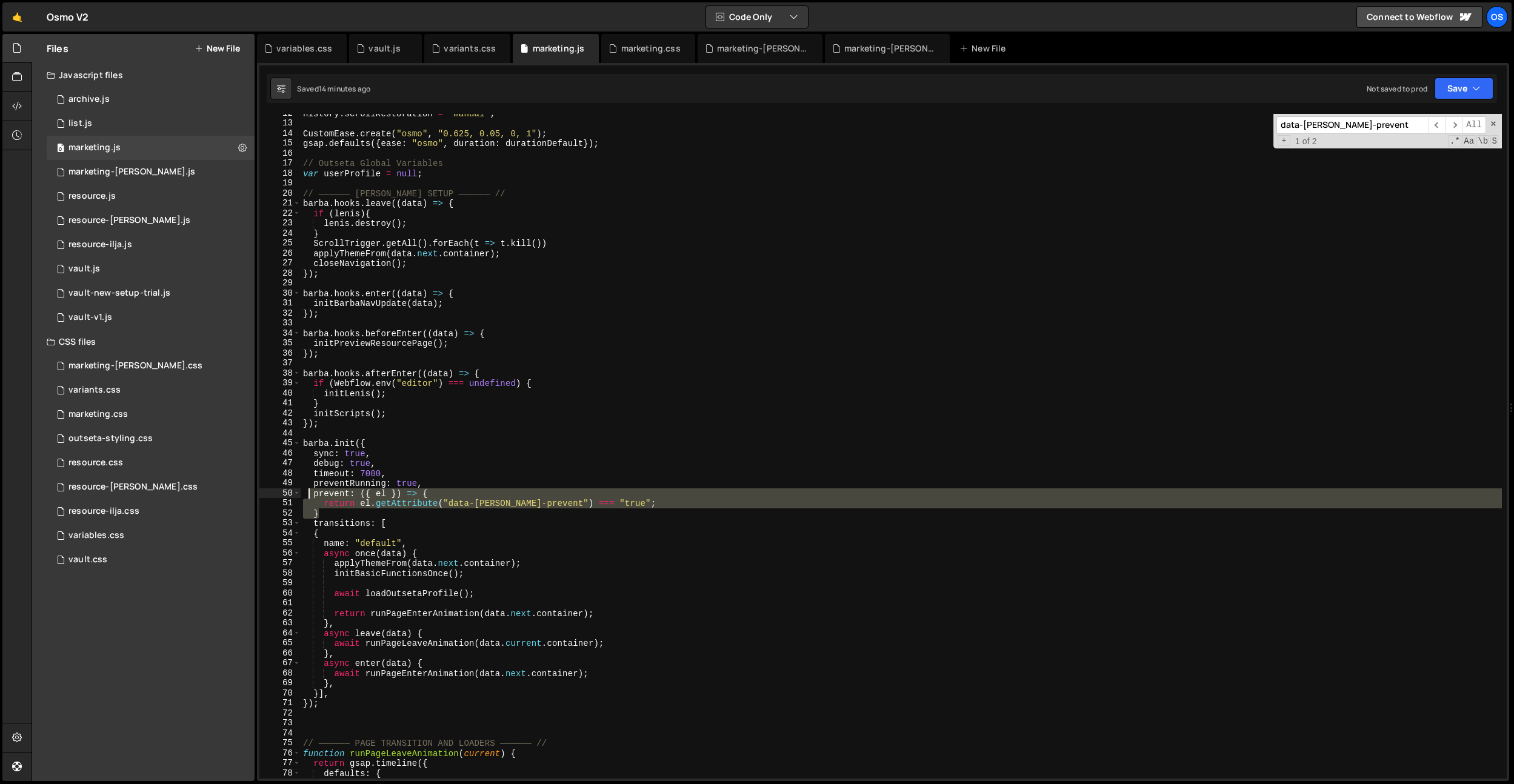
click at [310, 493] on div "history . scrollRestoration = "manual" ; CustomEase . create ( "osmo" , "0.625,…" at bounding box center [901, 451] width 1201 height 684
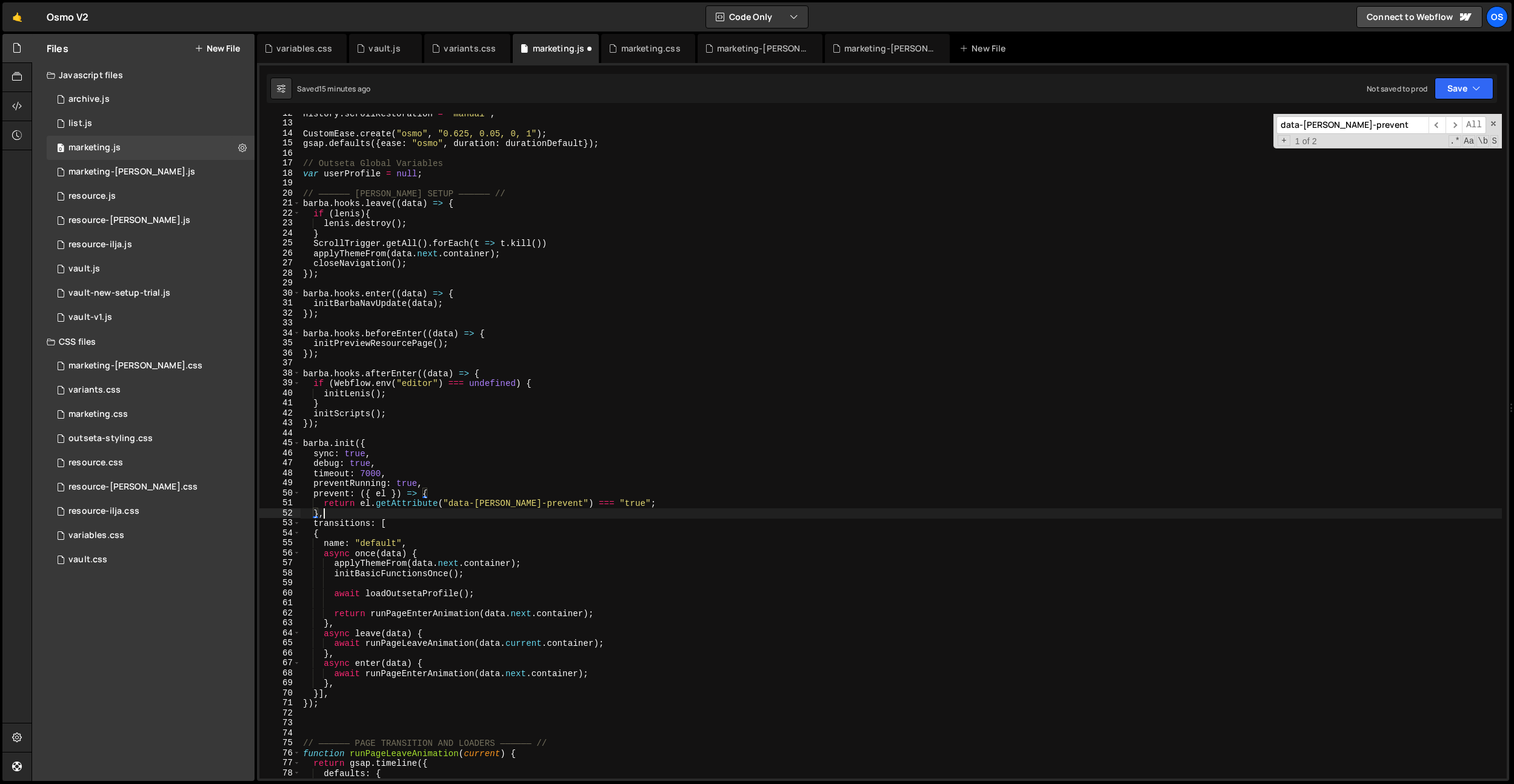
scroll to position [0, 1]
click at [393, 175] on div "history . scrollRestoration = "manual" ; CustomEase . create ( "osmo" , "0.625,…" at bounding box center [901, 451] width 1201 height 684
type textarea "var userProfile = null;"
paste input "transition"
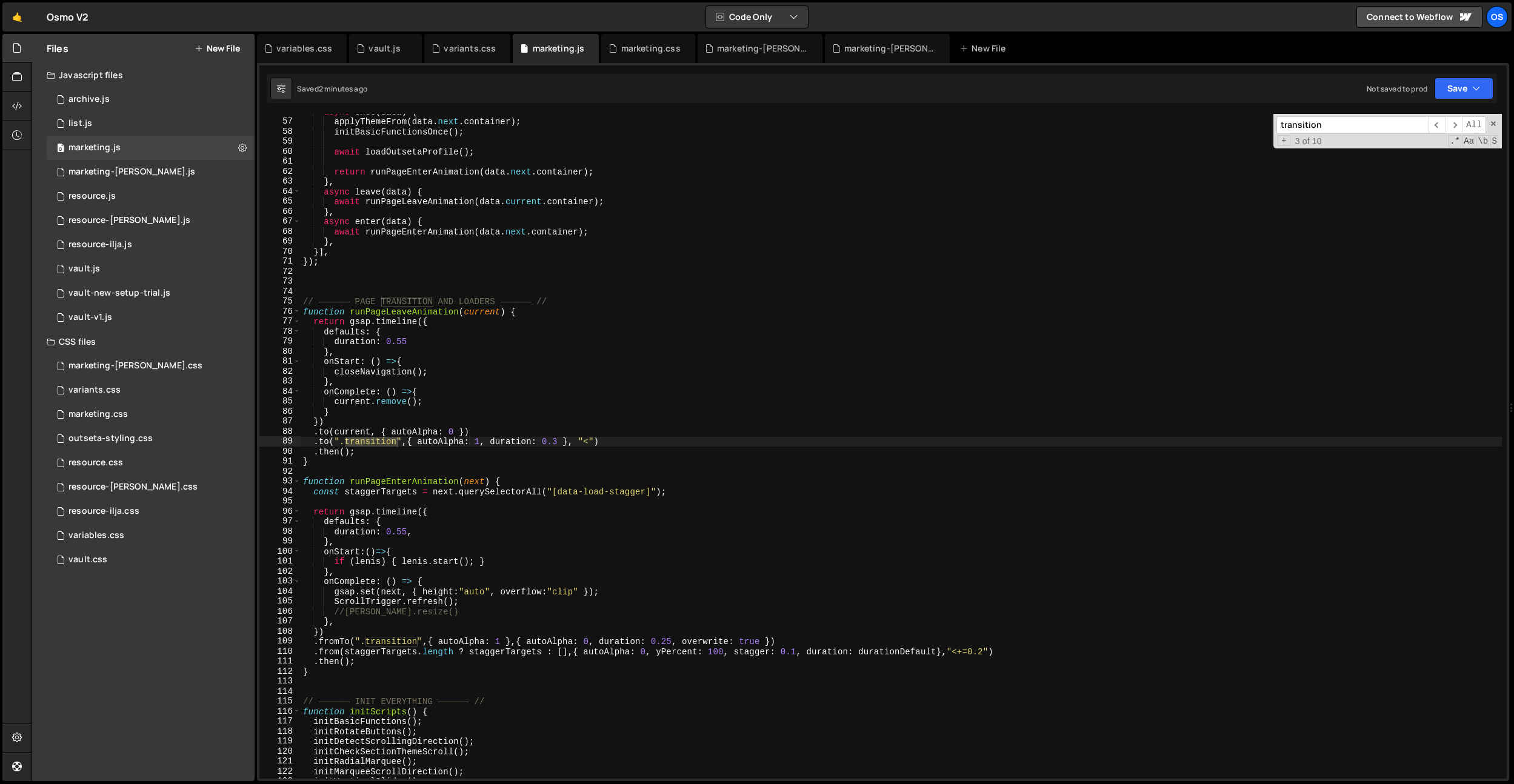
scroll to position [407, 0]
type input "transition"
click at [420, 312] on div "async once ( data ) { applyThemeFrom ( data . next . container ) ; initBasicFun…" at bounding box center [901, 448] width 1201 height 684
click at [379, 442] on div "async once ( data ) { applyThemeFrom ( data . next . container ) ; initBasicFun…" at bounding box center [901, 448] width 1201 height 684
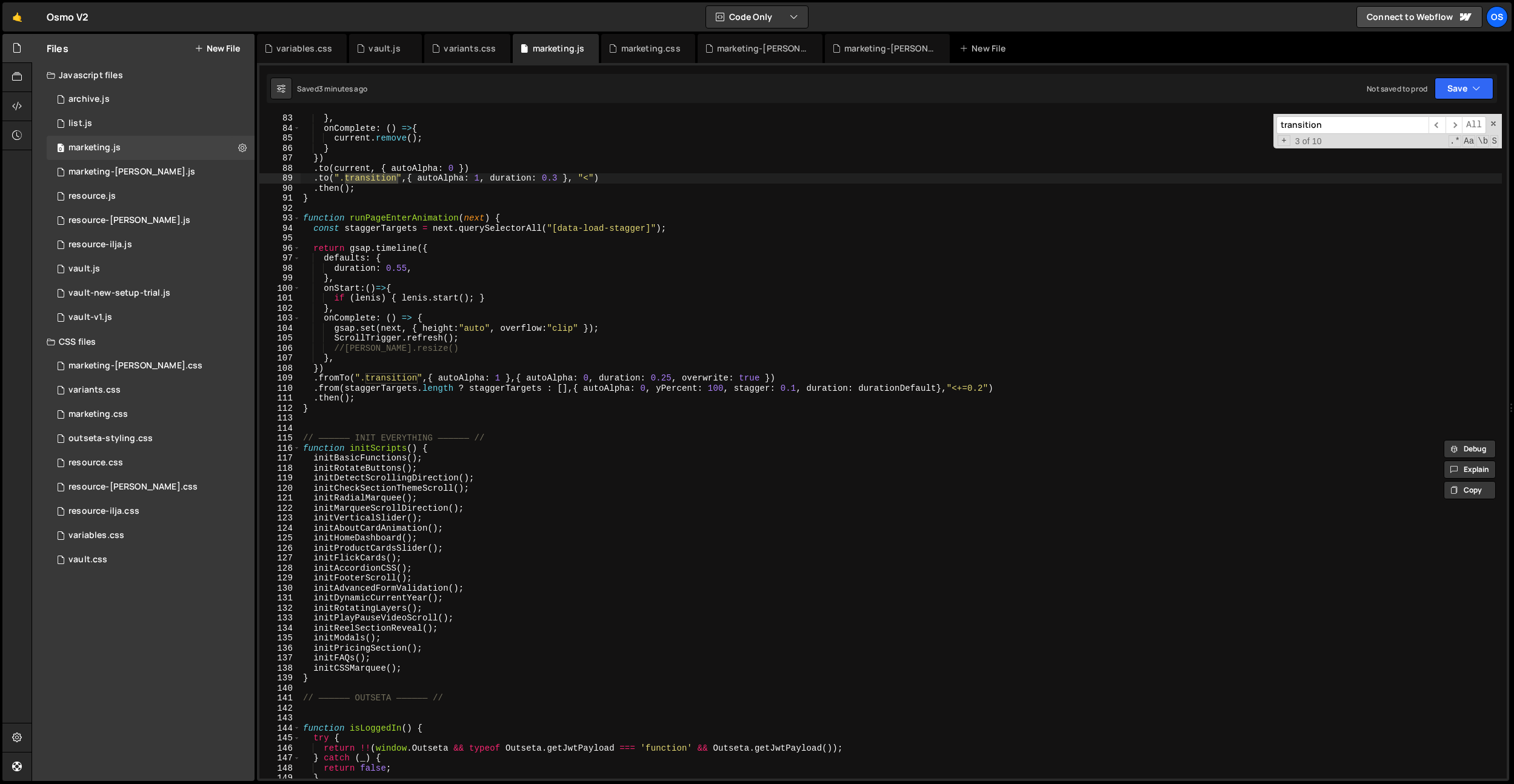
scroll to position [616, 0]
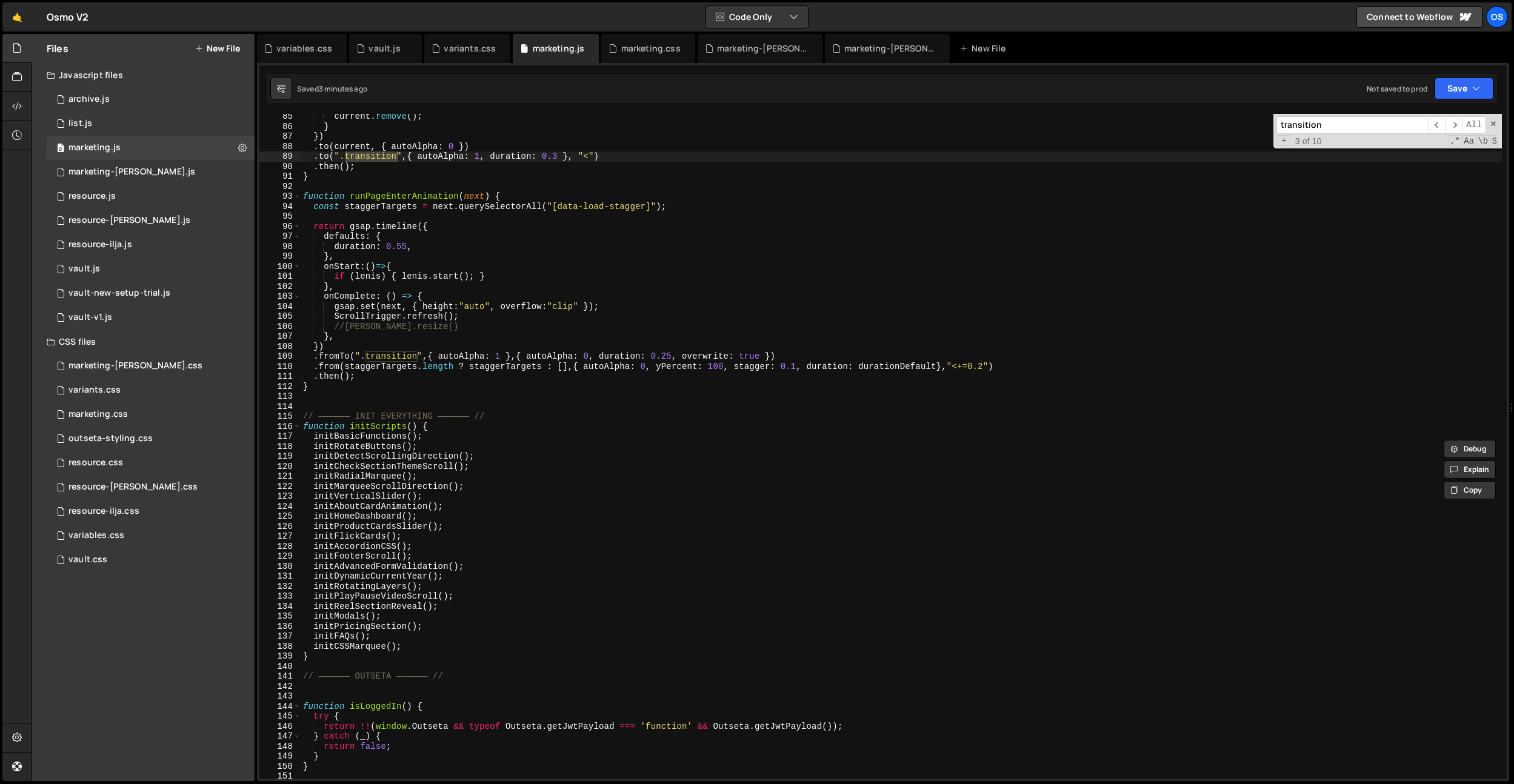
click at [403, 200] on div "current . remove ( ) ; } }) . to ( current , { autoAlpha : 0 }) . to ( ".transi…" at bounding box center [901, 453] width 1201 height 684
click at [486, 274] on div "current . remove ( ) ; } }) . to ( current , { autoAlpha : 0 }) . to ( ".transi…" at bounding box center [901, 453] width 1201 height 684
type textarea "if (lenis) { lenis.start(); }"
paste input "runPageEnterAnima"
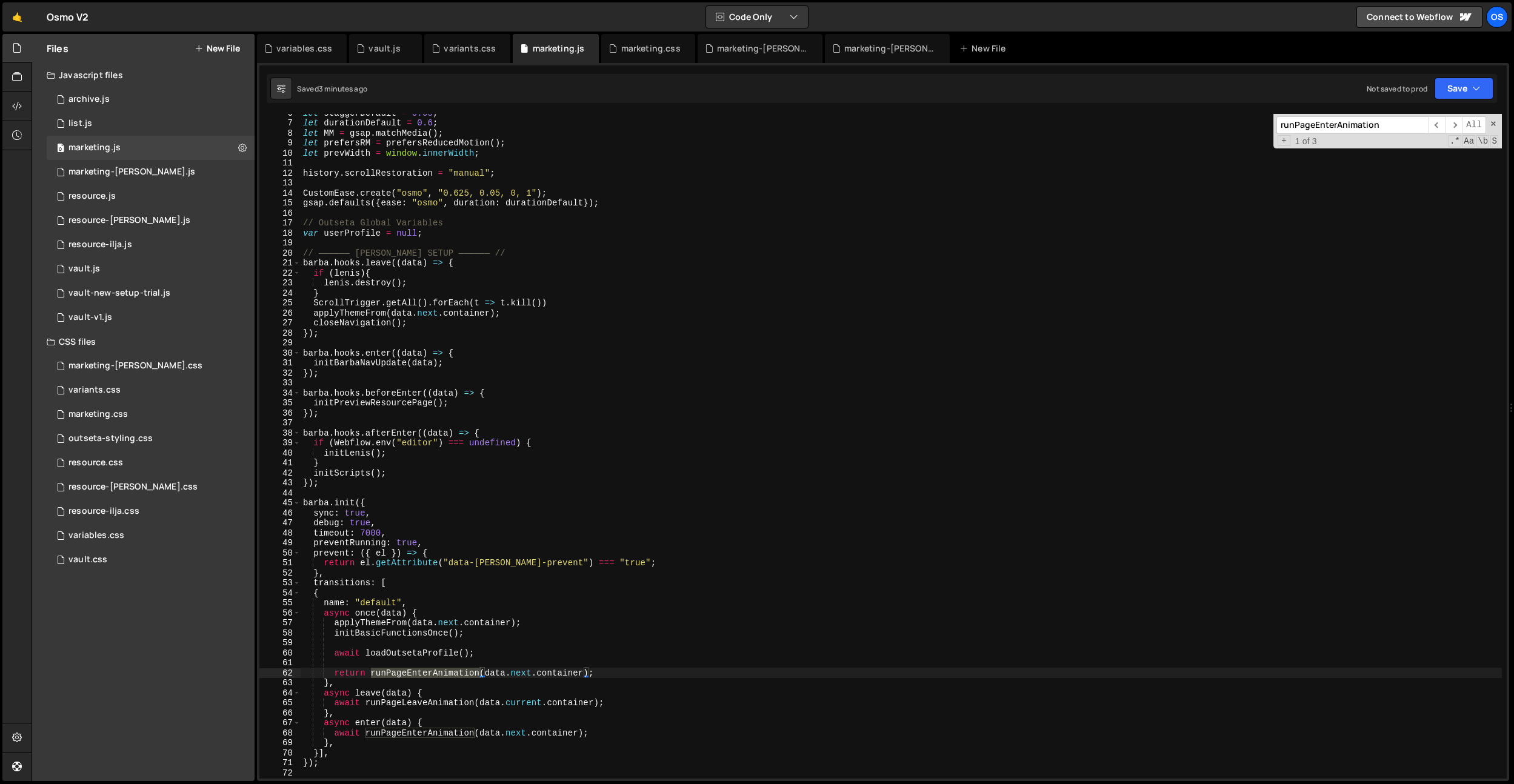
scroll to position [104, 0]
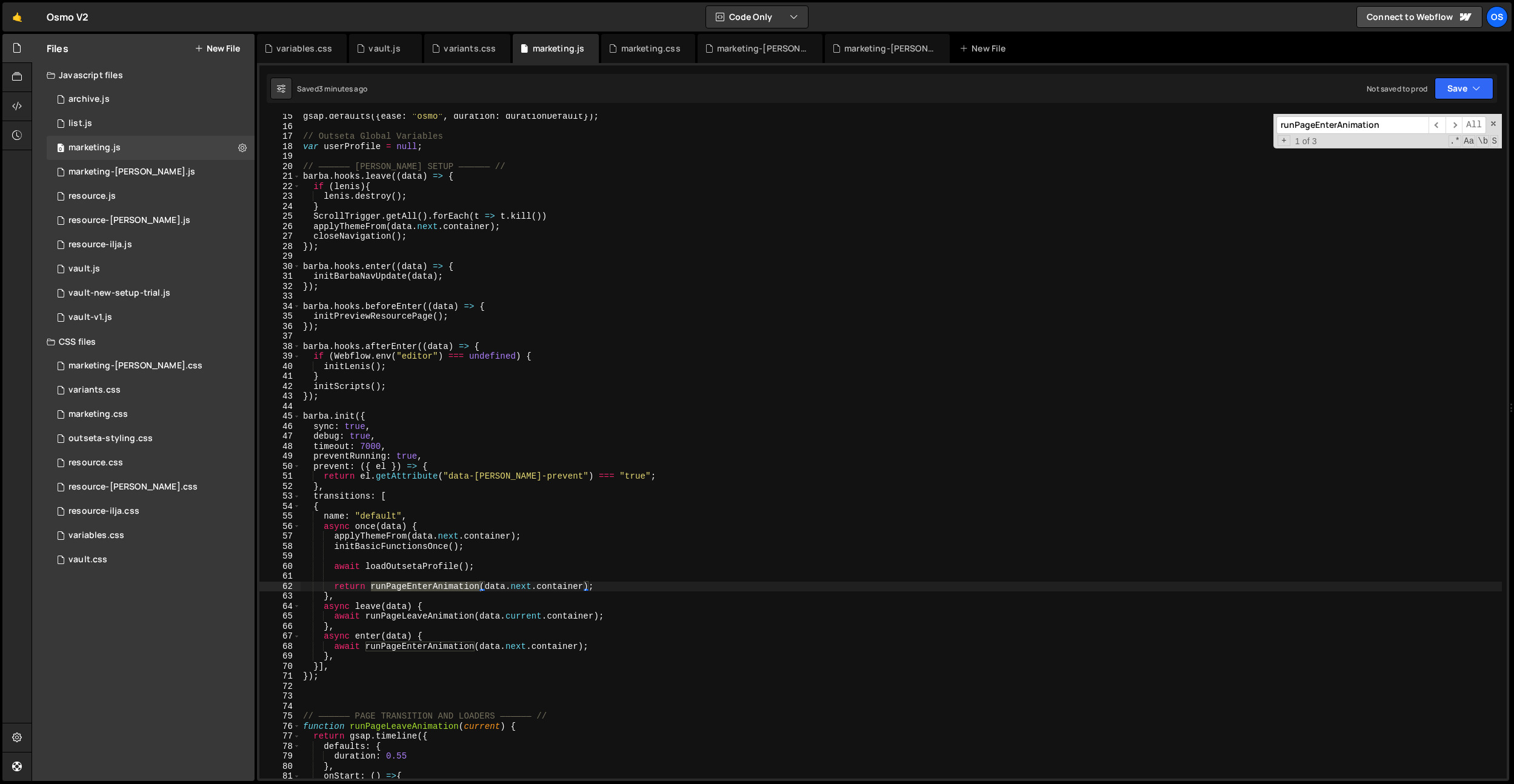
type input "runPageEnterAnimation"
drag, startPoint x: 629, startPoint y: 587, endPoint x: 227, endPoint y: 583, distance: 402.0
click at [227, 583] on div "Files New File Javascript files 0 archive.js 0 0 list.js 0 0 marketing.js 0 0 0…" at bounding box center [772, 408] width 1482 height 748
click at [345, 614] on div "gsap . defaults ({ ease : "osmo" , duration : durationDefault }) ; // Outseta G…" at bounding box center [901, 453] width 1201 height 684
type textarea "await runPageLeaveAnimation(data.current.container);"
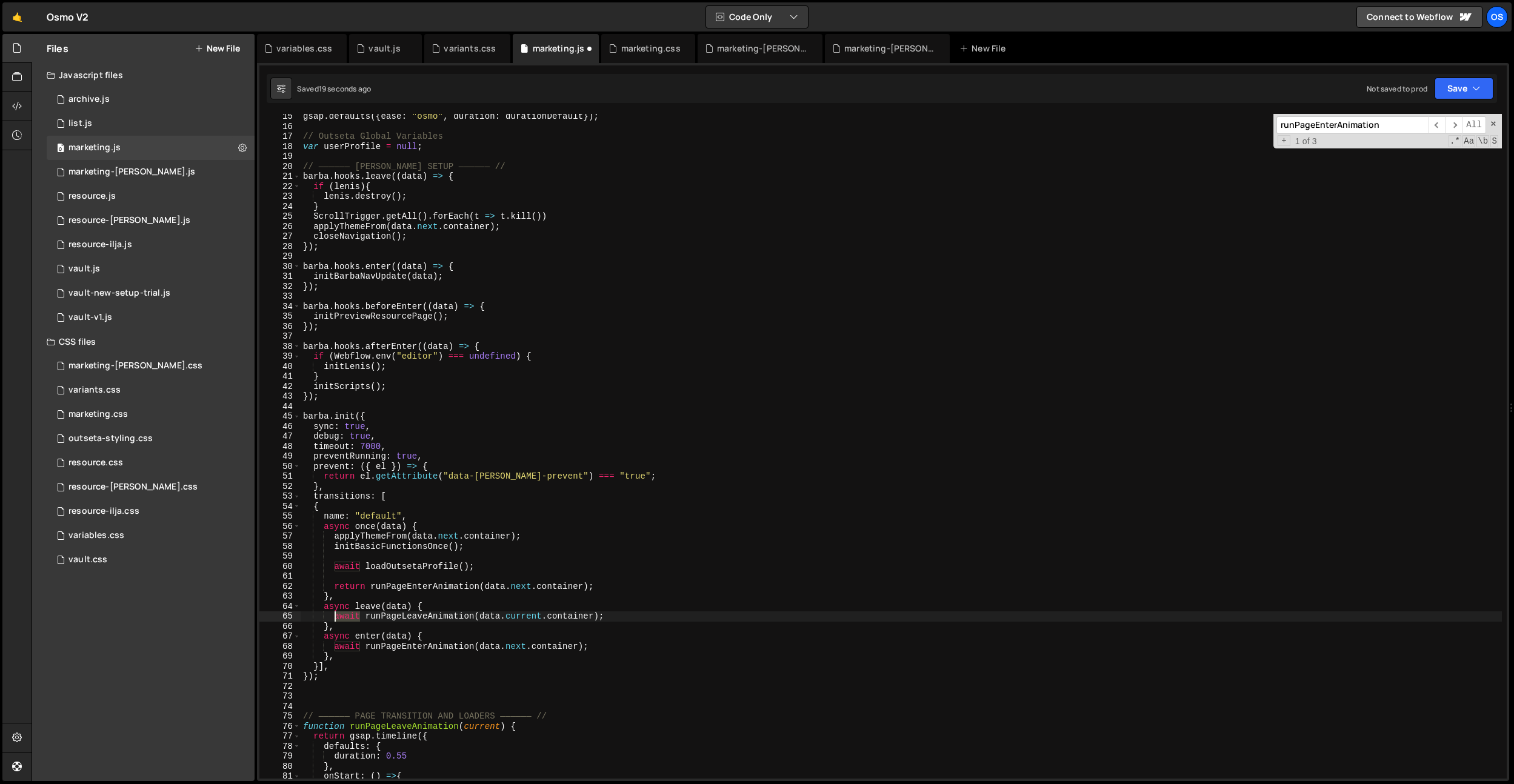
click at [345, 614] on div "gsap . defaults ({ ease : "osmo" , duration : durationDefault }) ; // Outseta G…" at bounding box center [901, 453] width 1201 height 684
click at [355, 581] on div "gsap . defaults ({ ease : "osmo" , duration : durationDefault }) ; // Outseta G…" at bounding box center [901, 453] width 1201 height 684
click at [352, 587] on div "gsap . defaults ({ ease : "osmo" , duration : durationDefault }) ; // Outseta G…" at bounding box center [901, 453] width 1201 height 684
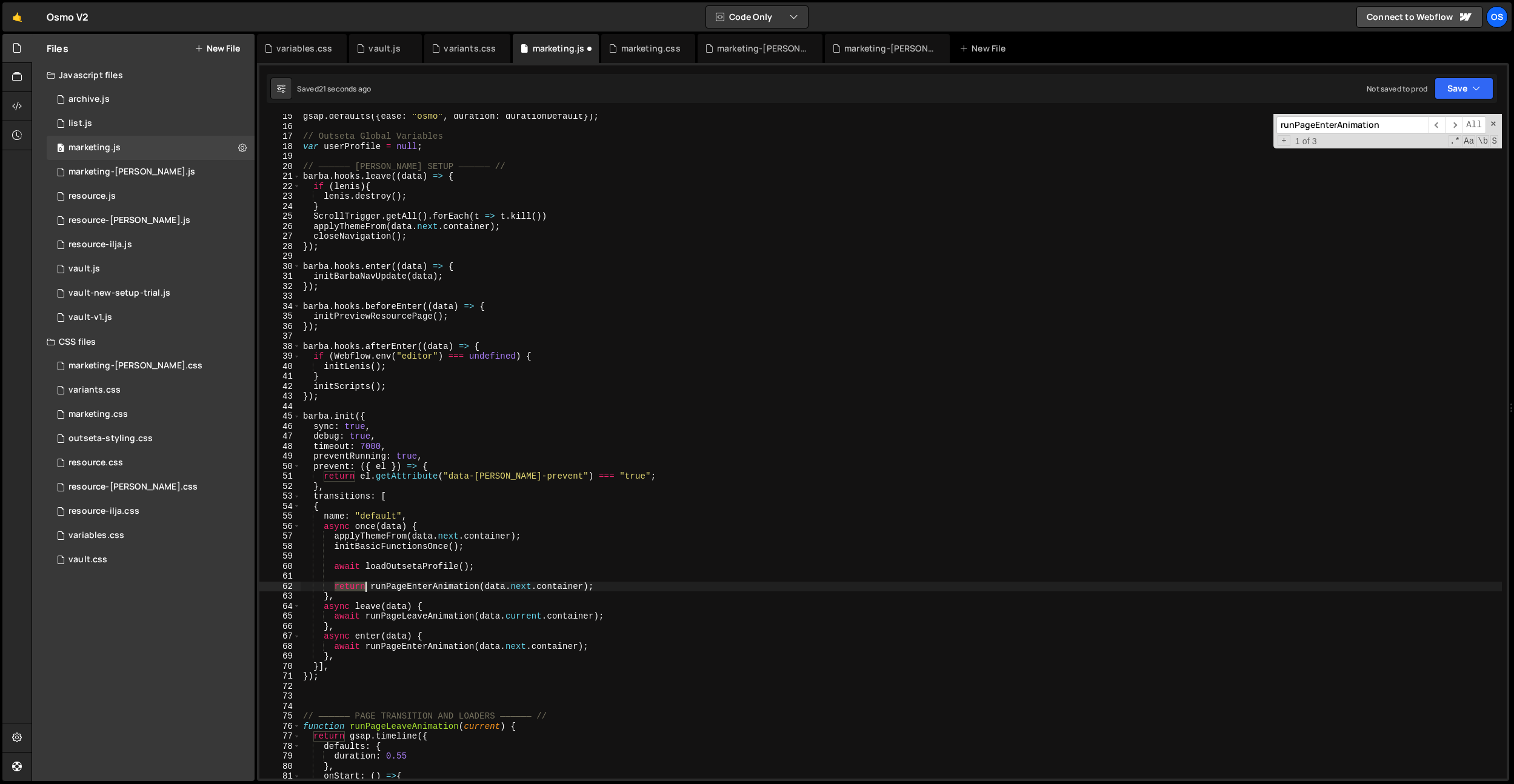
paste textarea "await"
type textarea "await runPageEnterAnimation(data.next.container);"
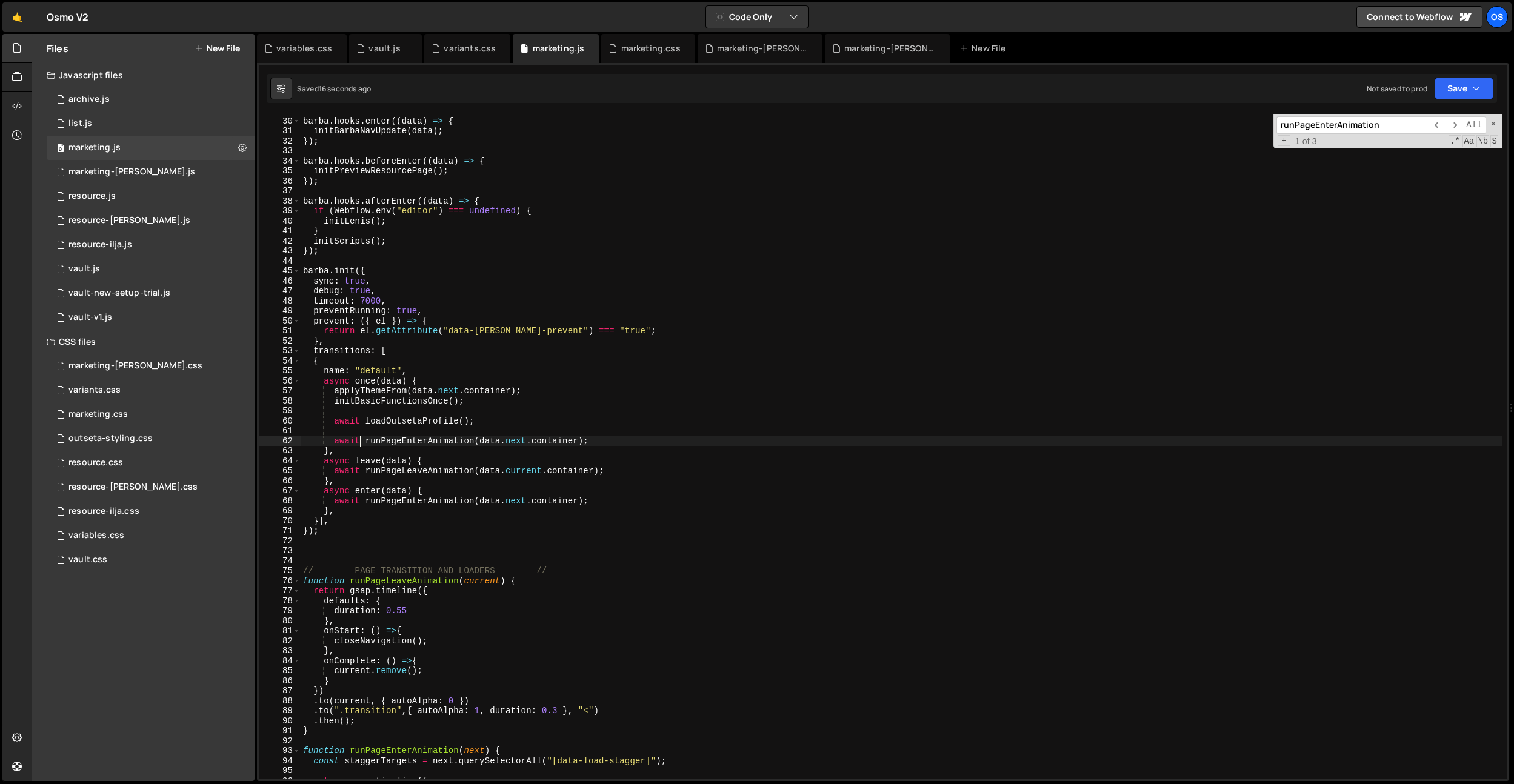
scroll to position [237, 0]
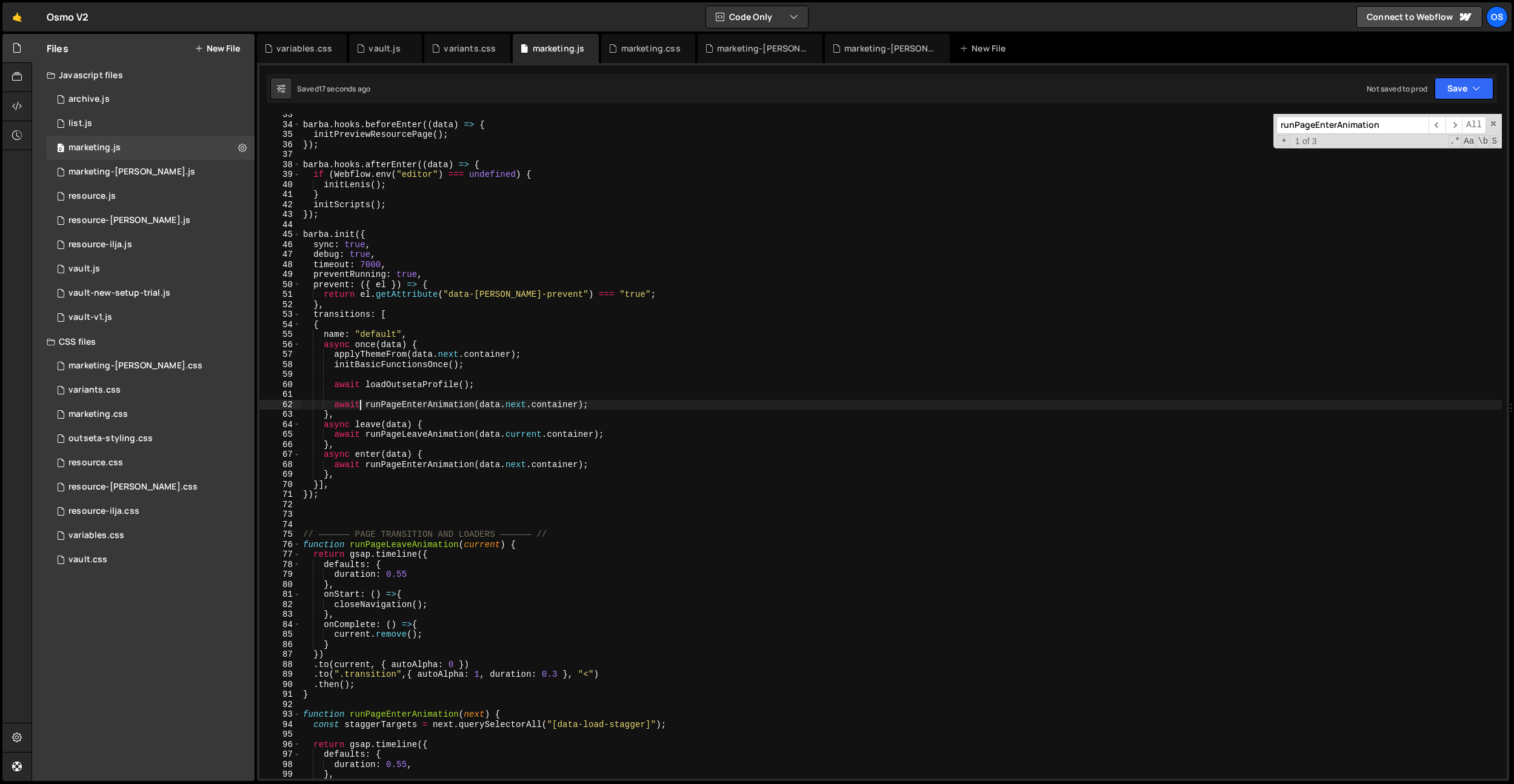
click at [600, 410] on div "barba . hooks . beforeEnter (( data ) => { initPreviewResourcePage ( ) ; }) ; b…" at bounding box center [901, 452] width 1201 height 684
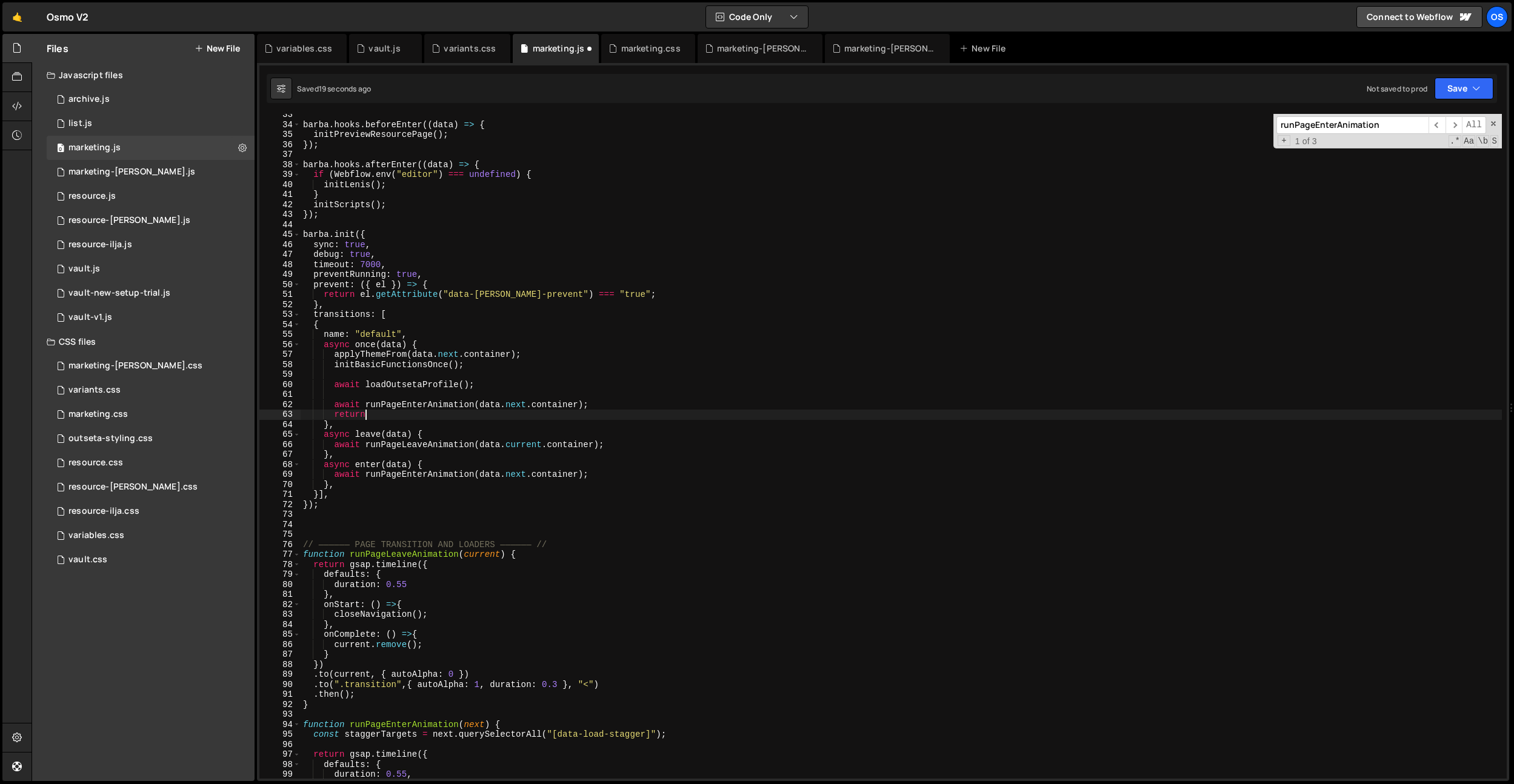
scroll to position [0, 3]
click at [712, 362] on div "barba . hooks . beforeEnter (( data ) => { initPreviewResourcePage ( ) ; }) ; b…" at bounding box center [901, 452] width 1201 height 684
drag, startPoint x: 428, startPoint y: 418, endPoint x: 253, endPoint y: 423, distance: 175.1
click at [253, 423] on div "Files New File Javascript files 0 archive.js 0 0 list.js 0 0 marketing.js 0 0 0…" at bounding box center [772, 408] width 1482 height 748
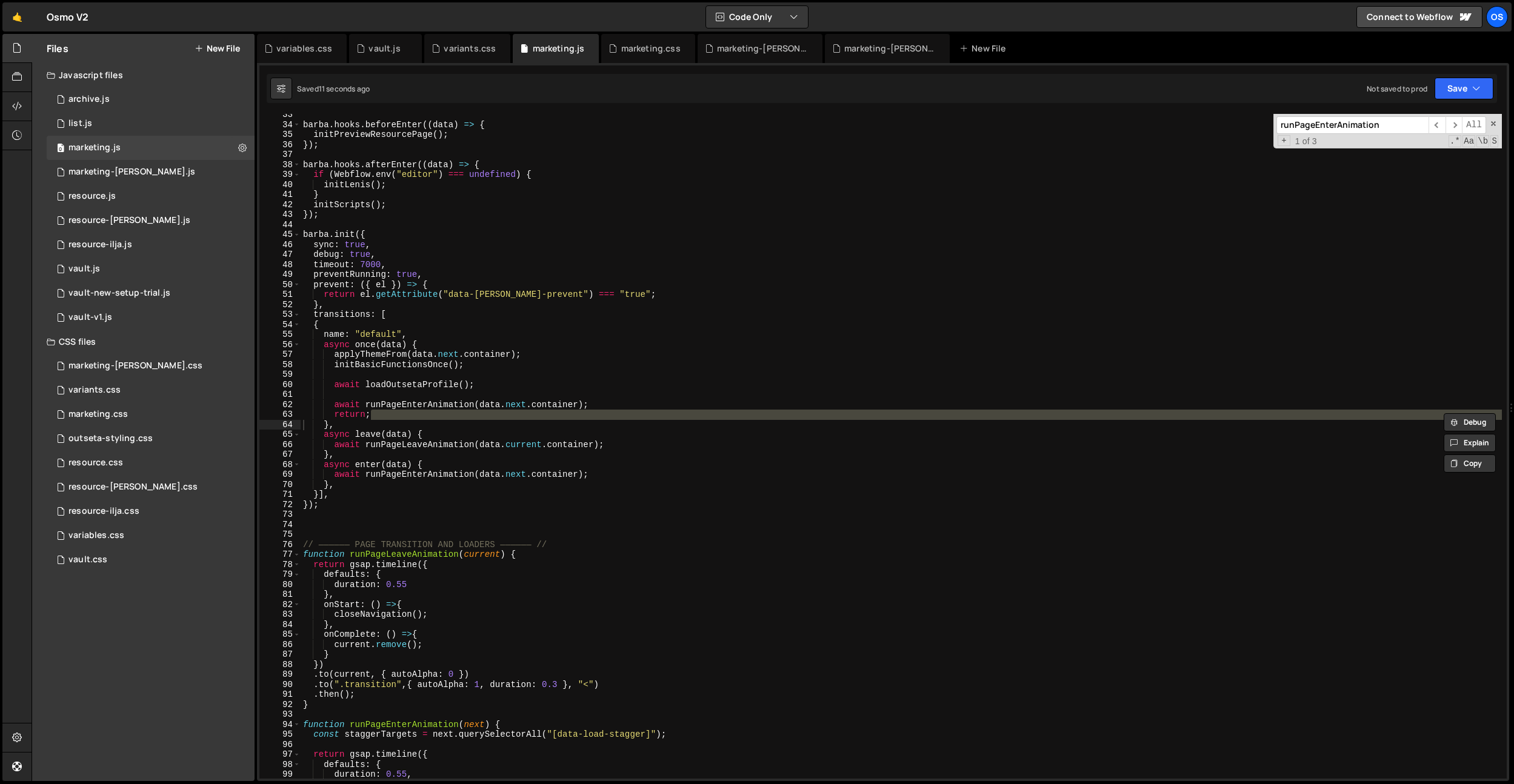
click at [391, 412] on div "barba . hooks . beforeEnter (( data ) => { initPreviewResourcePage ( ) ; }) ; b…" at bounding box center [901, 446] width 1201 height 664
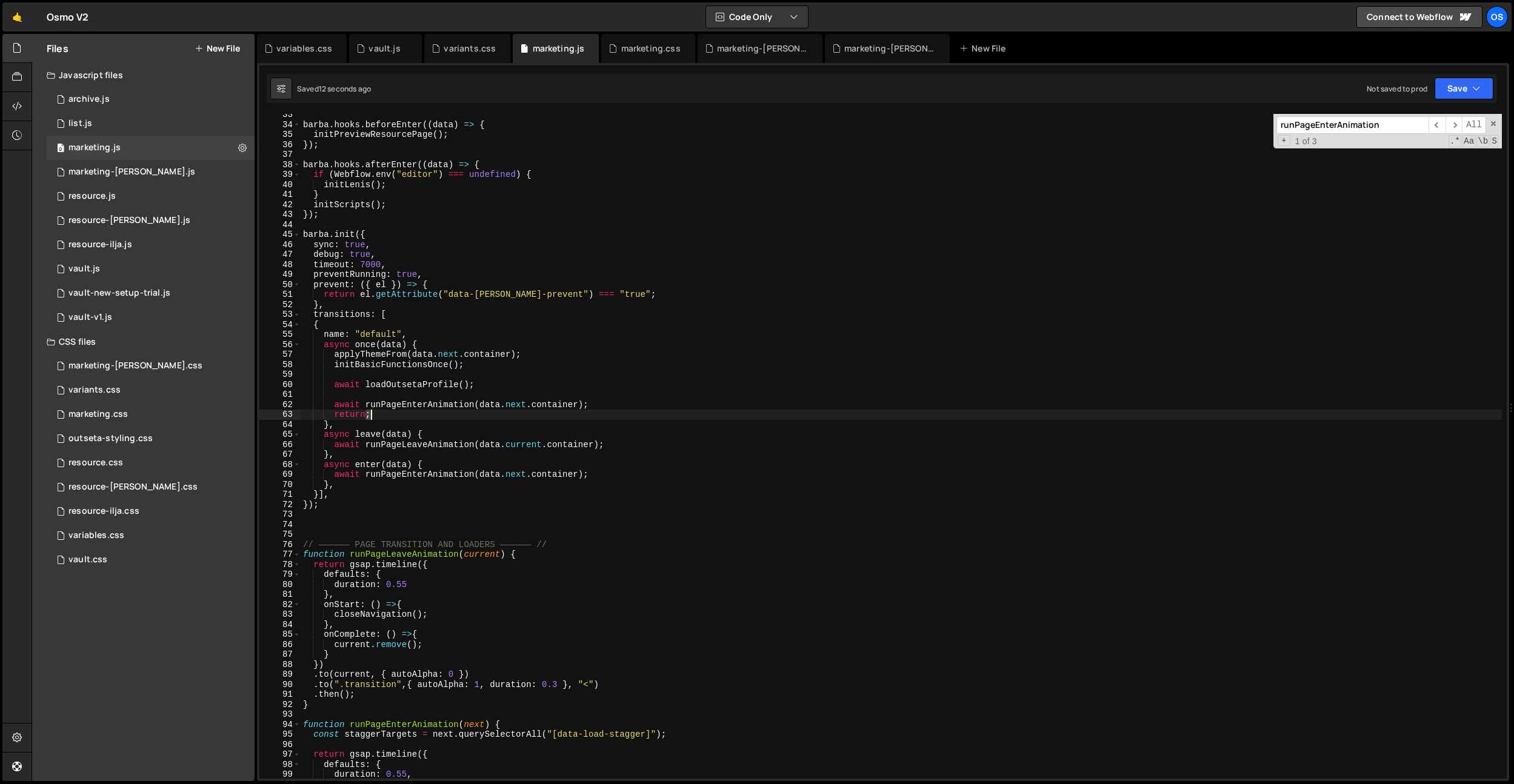
click at [391, 412] on div "barba . hooks . beforeEnter (( data ) => { initPreviewResourcePage ( ) ; }) ; b…" at bounding box center [901, 452] width 1201 height 684
click at [405, 404] on div "barba . hooks . beforeEnter (( data ) => { initPreviewResourcePage ( ) ; }) ; b…" at bounding box center [901, 452] width 1201 height 684
click at [396, 413] on div "barba . hooks . beforeEnter (( data ) => { initPreviewResourcePage ( ) ; }) ; b…" at bounding box center [901, 452] width 1201 height 684
type textarea "return;"
drag, startPoint x: 389, startPoint y: 417, endPoint x: 304, endPoint y: 414, distance: 85.1
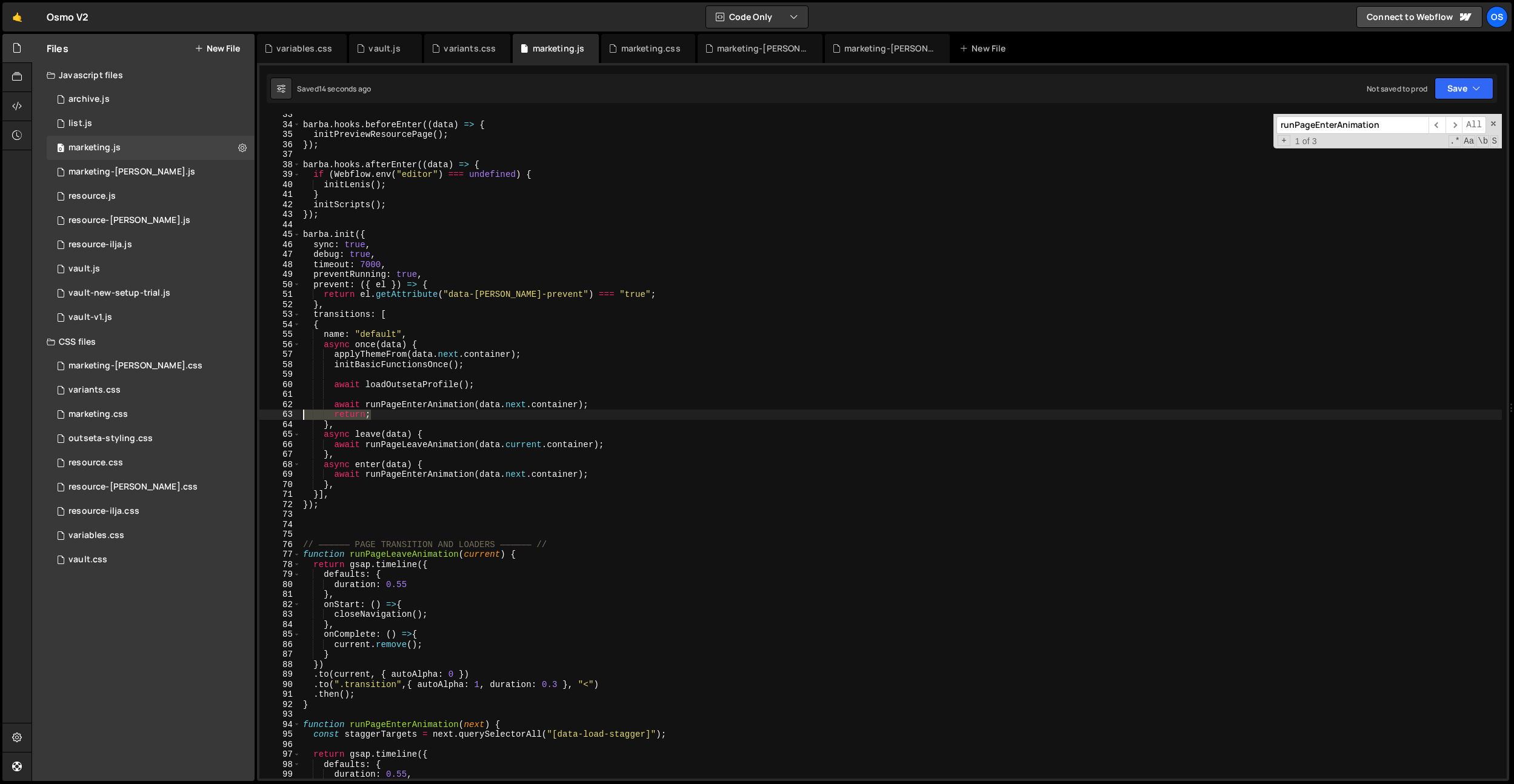
click at [304, 415] on div "barba . hooks . beforeEnter (( data ) => { initPreviewResourcePage ( ) ; }) ; b…" at bounding box center [901, 452] width 1201 height 684
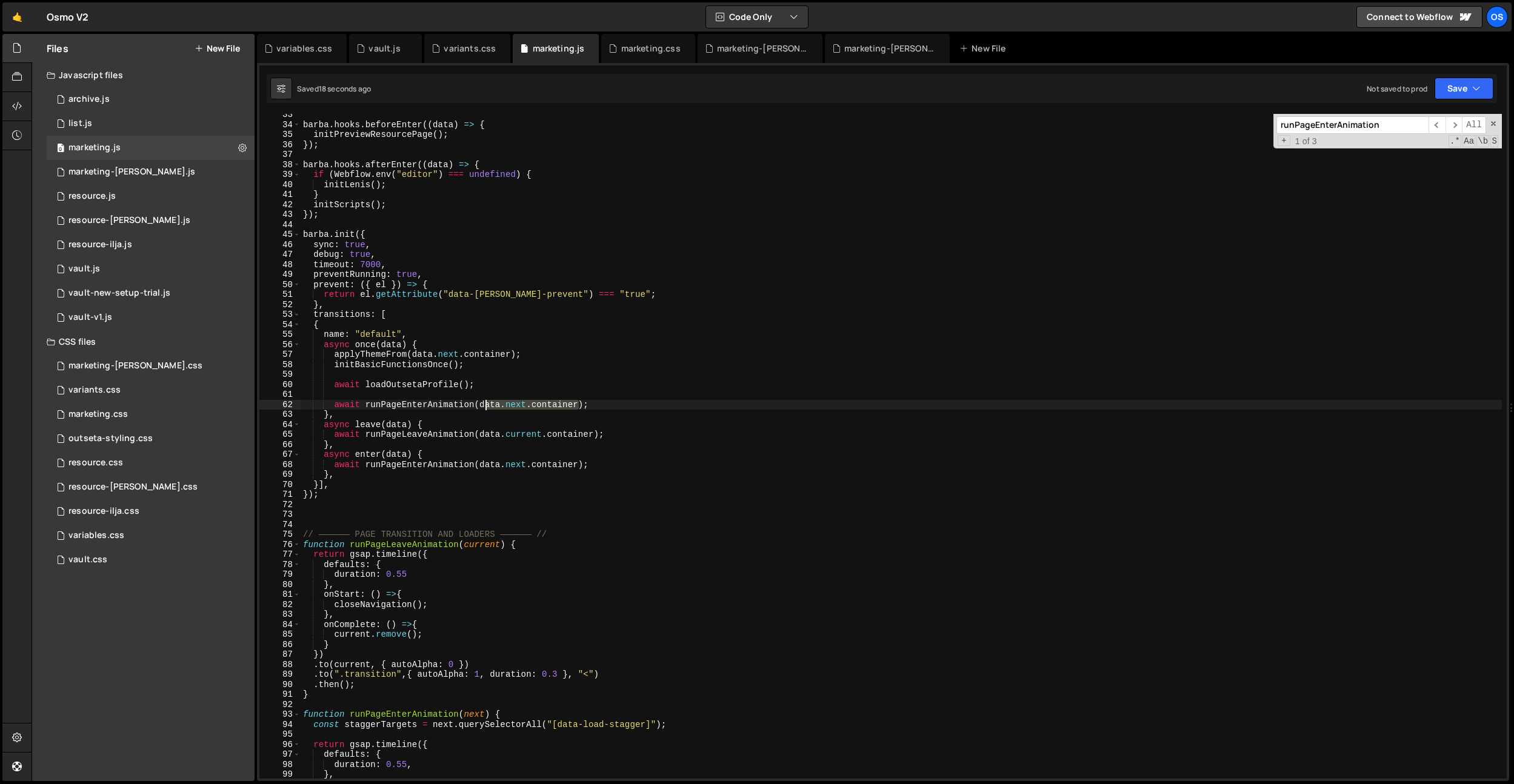
drag, startPoint x: 579, startPoint y: 405, endPoint x: 483, endPoint y: 405, distance: 96.0
click at [483, 405] on div "barba . hooks . beforeEnter (( data ) => { initPreviewResourcePage ( ) ; }) ; b…" at bounding box center [901, 452] width 1201 height 684
click at [495, 322] on div "barba . hooks . beforeEnter (( data ) => { initPreviewResourcePage ( ) ; }) ; b…" at bounding box center [901, 452] width 1201 height 684
drag, startPoint x: 470, startPoint y: 361, endPoint x: 337, endPoint y: 362, distance: 133.0
click at [337, 362] on div "barba . hooks . beforeEnter (( data ) => { initPreviewResourcePage ( ) ; }) ; b…" at bounding box center [901, 452] width 1201 height 684
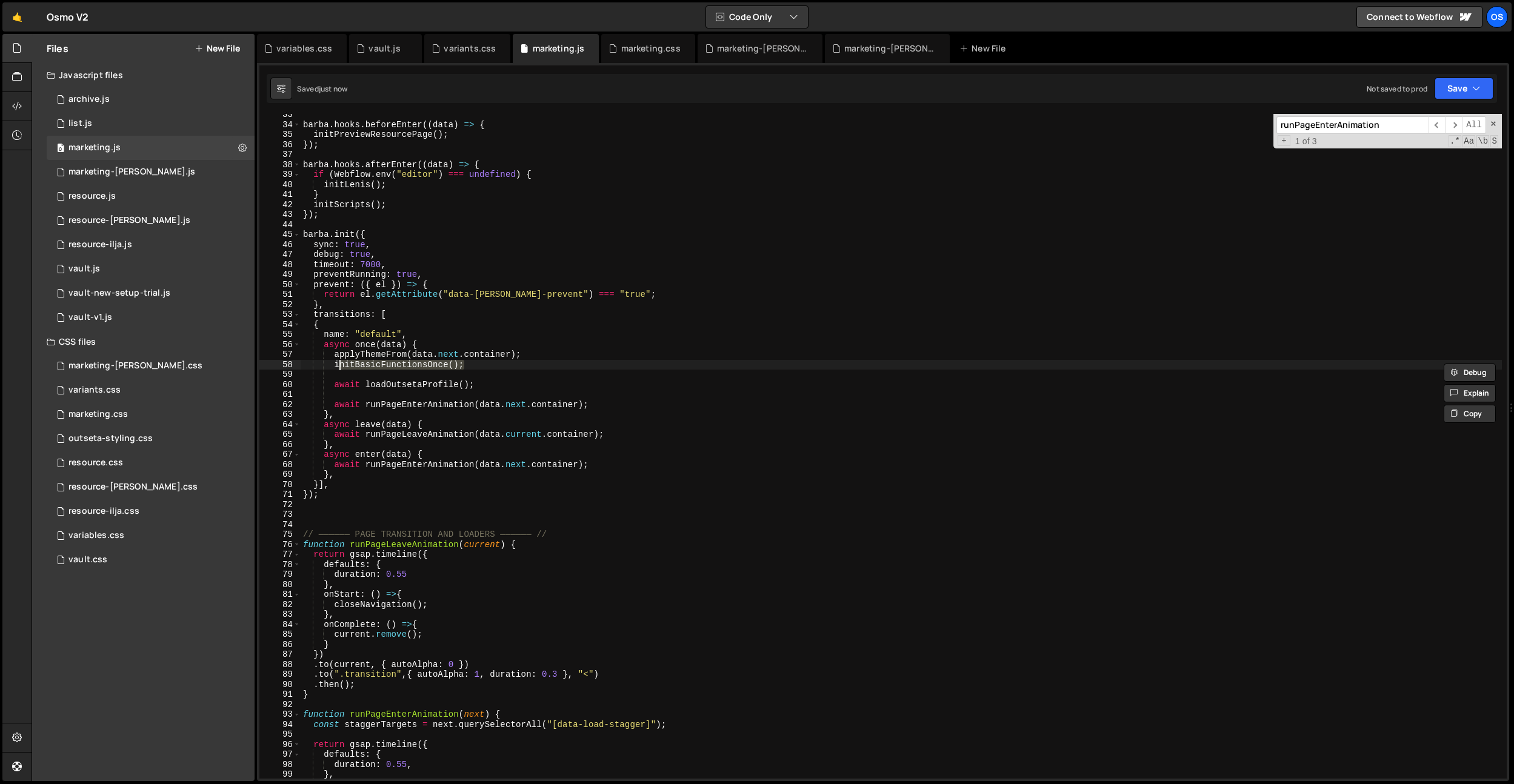
click at [608, 348] on div "barba . hooks . beforeEnter (( data ) => { initPreviewResourcePage ( ) ; }) ; b…" at bounding box center [901, 452] width 1201 height 684
click at [387, 52] on div "vault.js" at bounding box center [384, 49] width 32 height 12
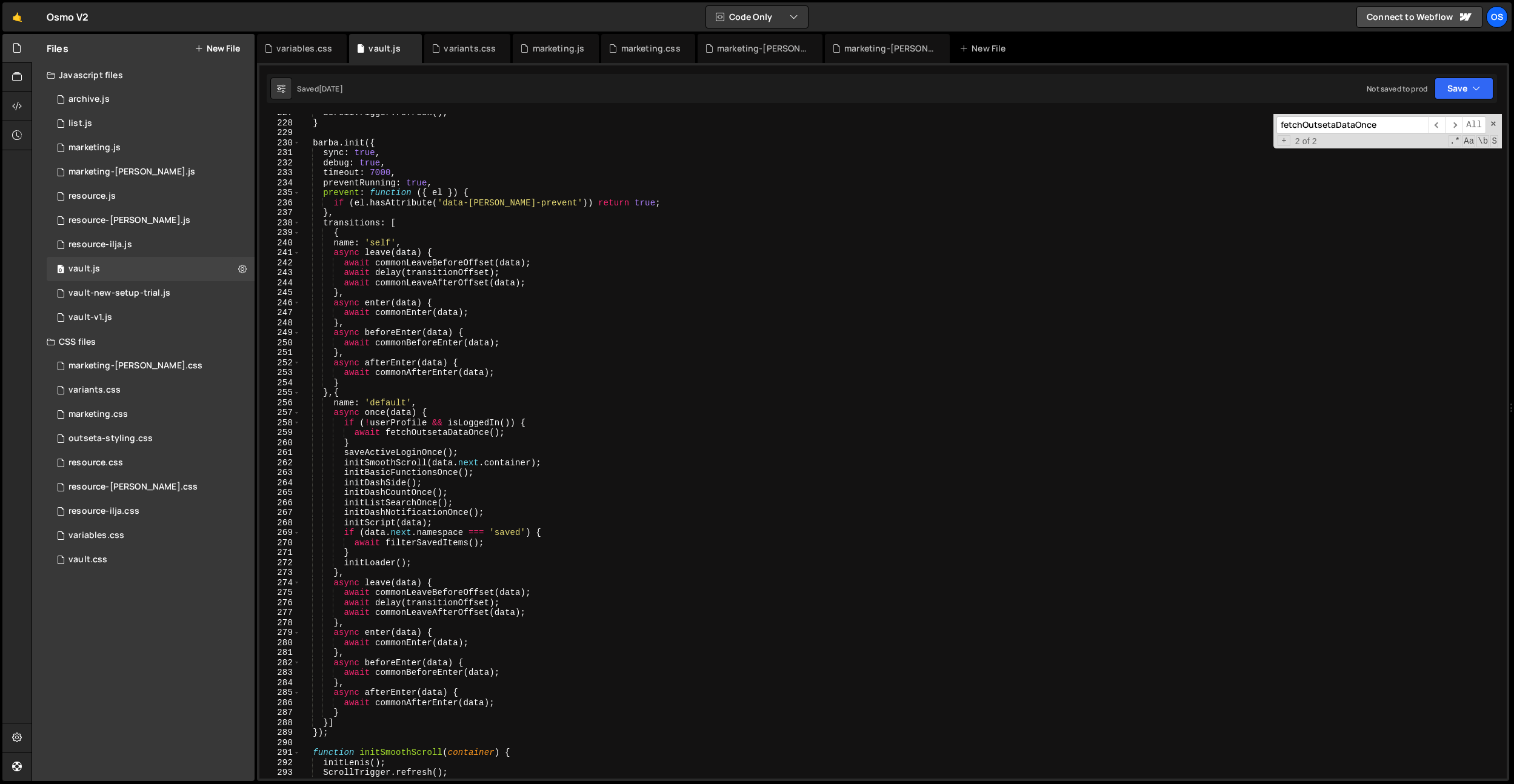
scroll to position [1839, 0]
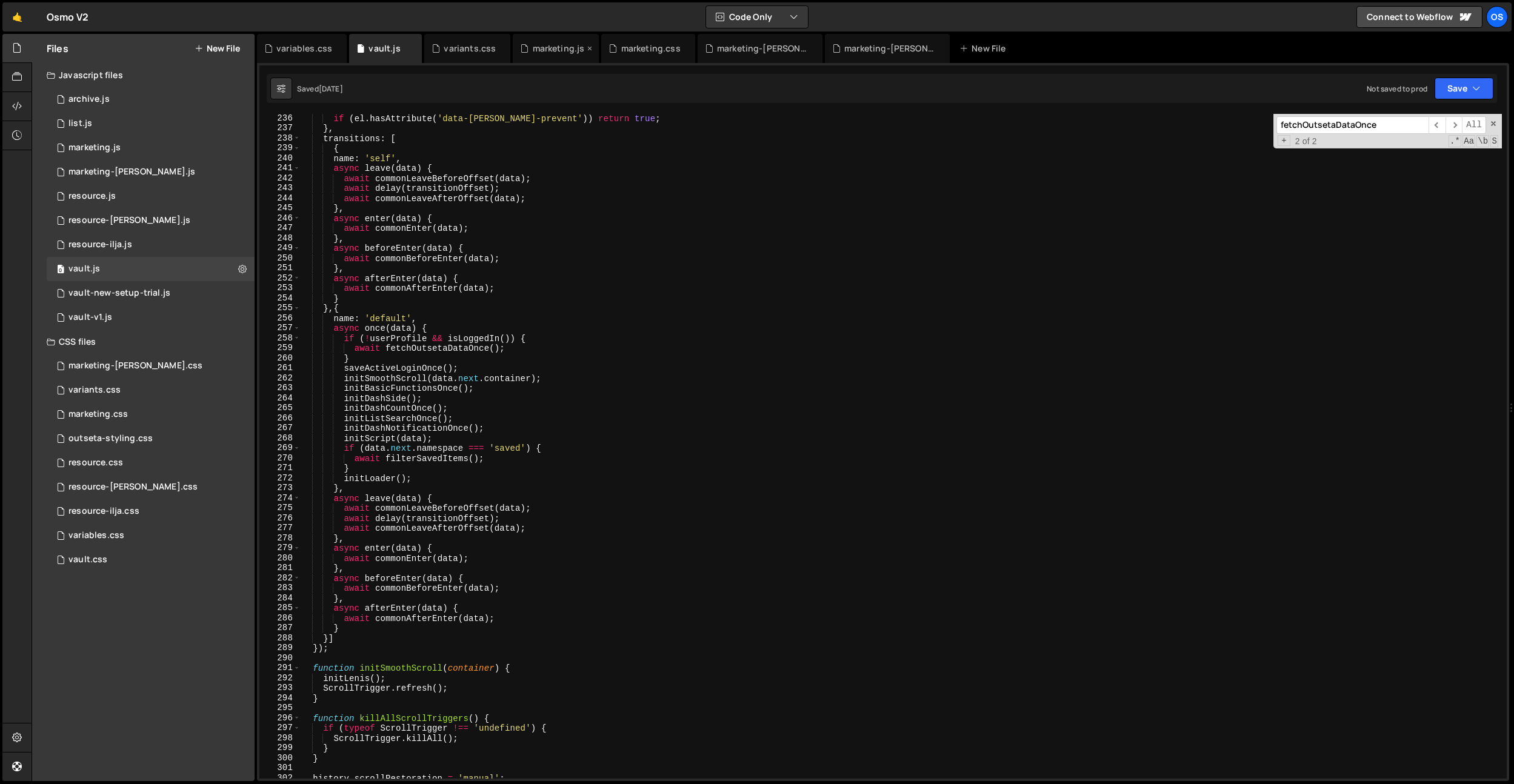
click at [535, 54] on div "marketing.js" at bounding box center [559, 49] width 52 height 12
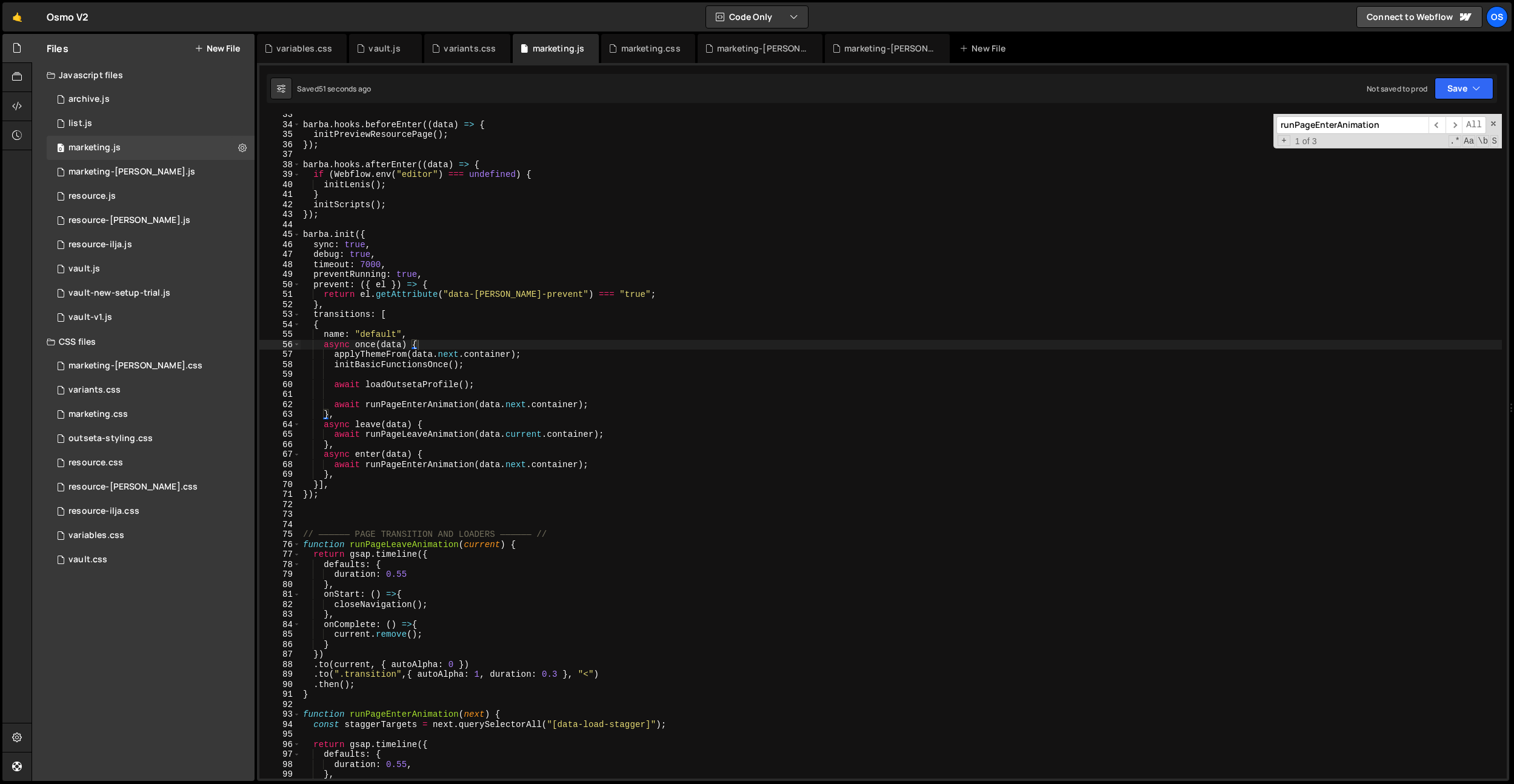
click at [362, 406] on div "barba . hooks . beforeEnter (( data ) => { initPreviewResourcePage ( ) ; }) ; b…" at bounding box center [901, 452] width 1201 height 684
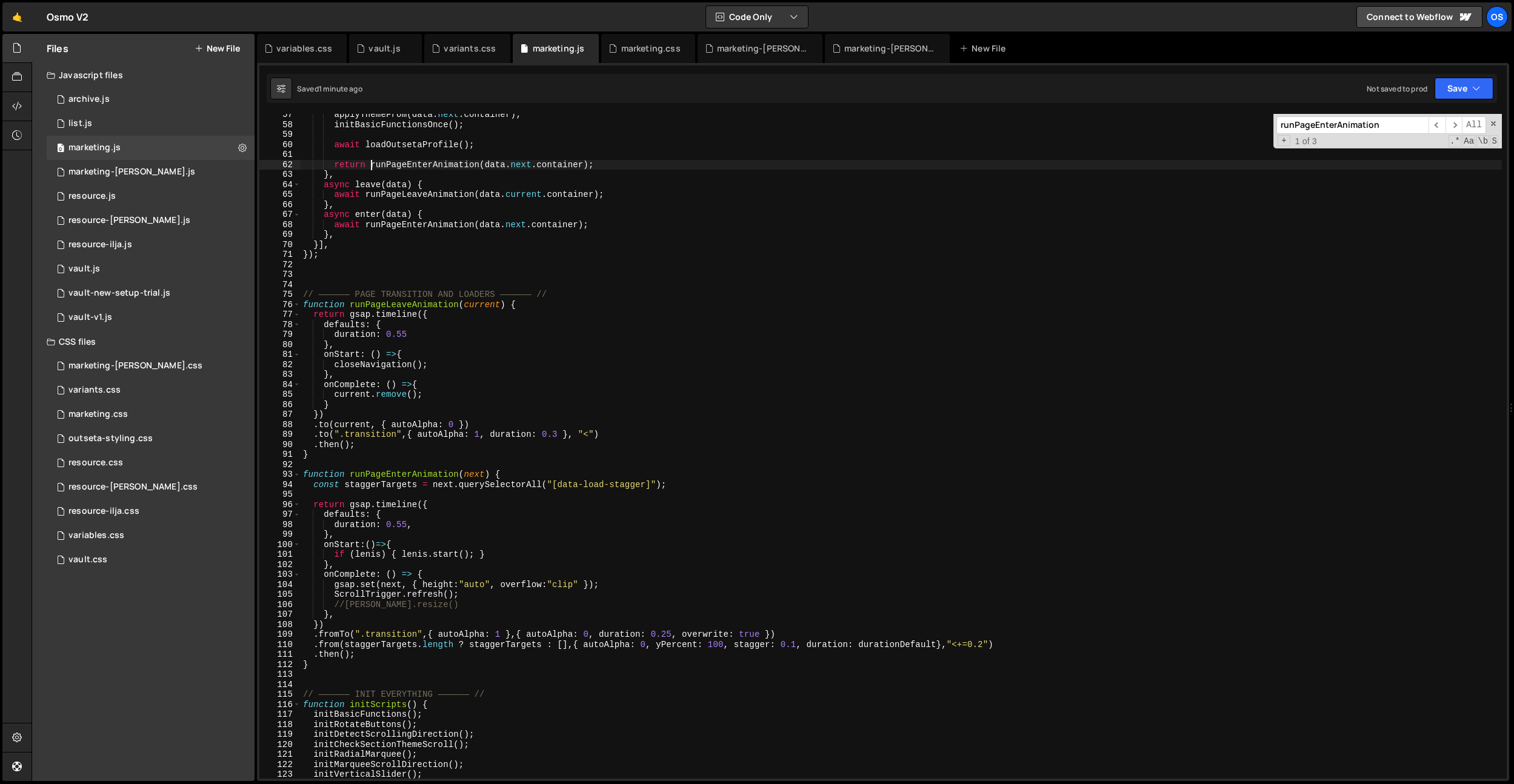
scroll to position [412, 0]
click at [589, 295] on div "applyThemeFrom ( data . next . container ) ; initBasicFunctionsOnce ( ) ; await…" at bounding box center [901, 452] width 1201 height 684
click at [342, 664] on div "applyThemeFrom ( data . next . container ) ; initBasicFunctionsOnce ( ) ; await…" at bounding box center [901, 452] width 1201 height 684
type textarea "}"
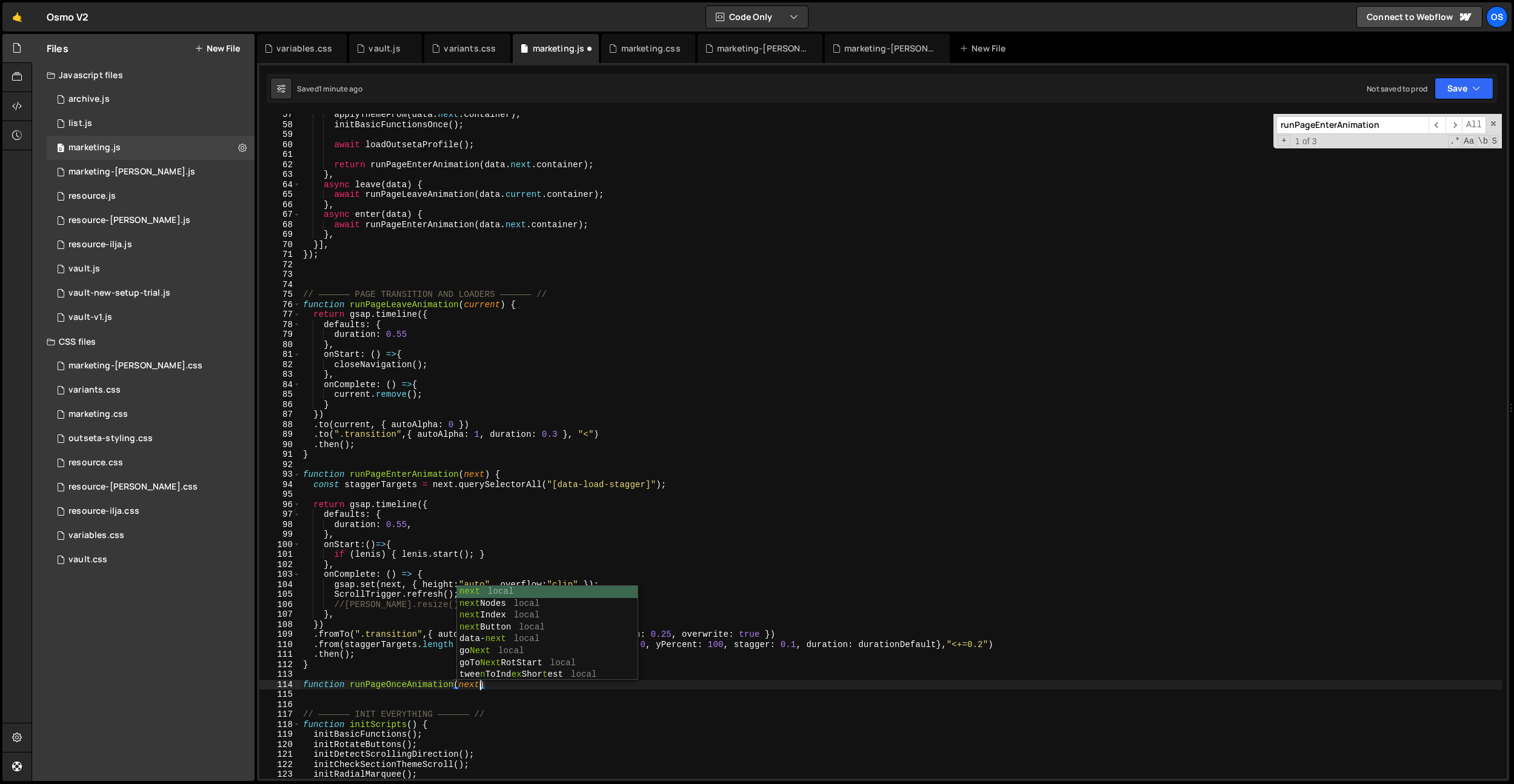
type textarea "function runPageOnceAnimation(next)"
type textarea "function runPageOnceAnimation(next) {}"
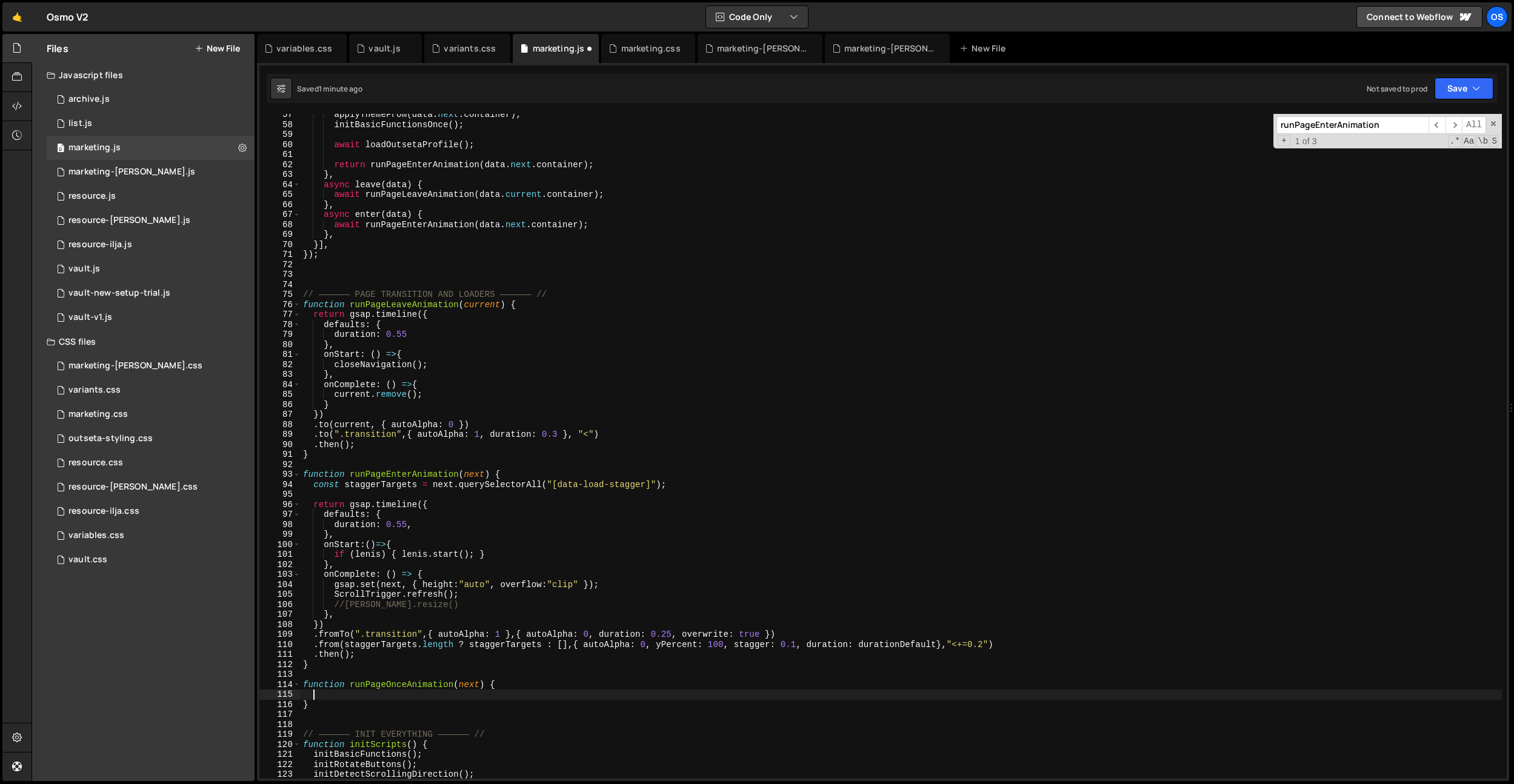
paste textarea "nav-bar"
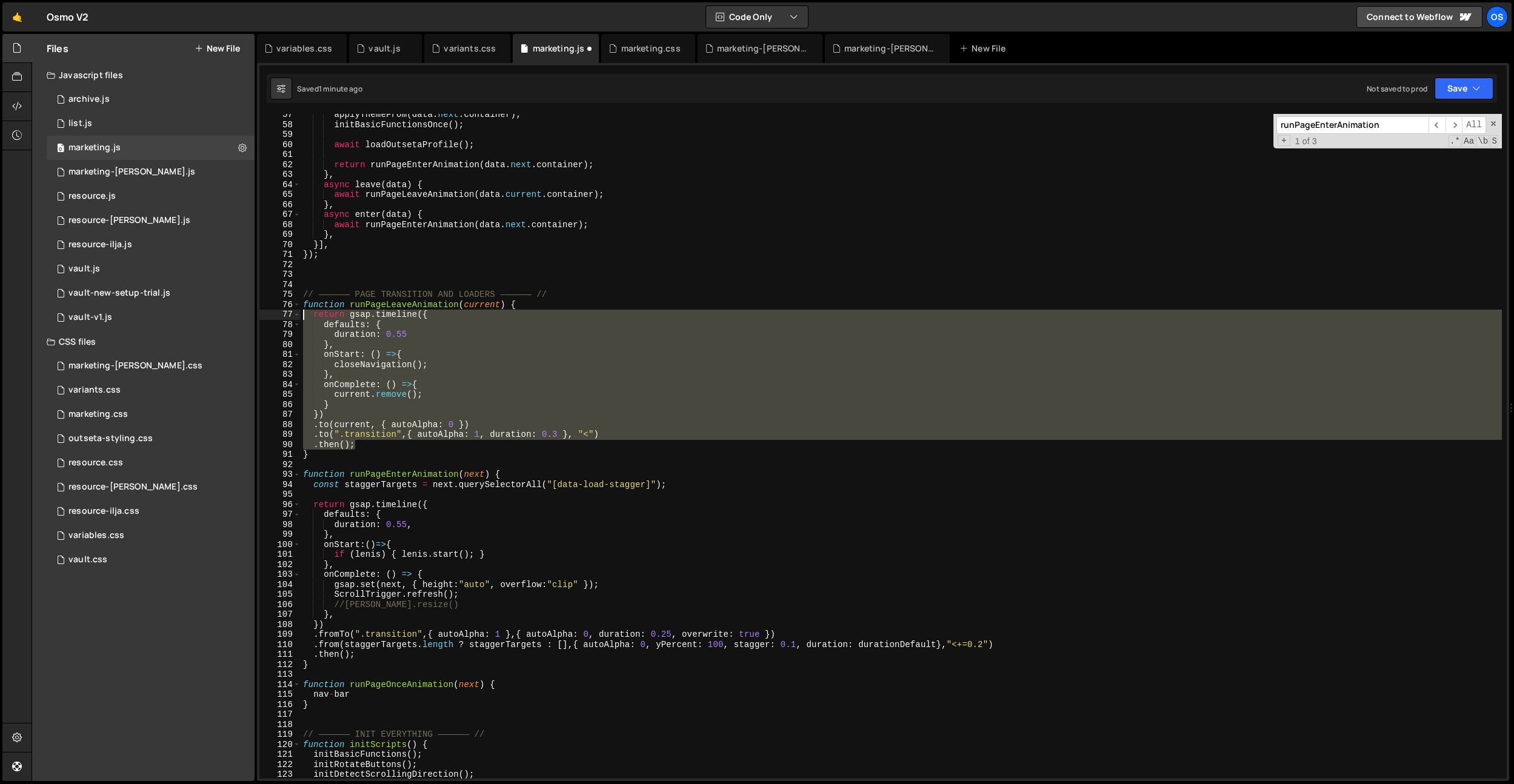
drag, startPoint x: 369, startPoint y: 448, endPoint x: 285, endPoint y: 313, distance: 159.0
click at [285, 313] on div "nav-bar 57 58 59 60 61 62 63 64 65 66 67 68 69 70 71 72 73 74 75 76 77 78 79 80…" at bounding box center [883, 446] width 1247 height 664
click at [501, 688] on div "applyThemeFrom ( data . next . container ) ; initBasicFunctionsOnce ( ) ; await…" at bounding box center [901, 452] width 1201 height 684
type textarea "function runPageOnceAnimation(next) {"
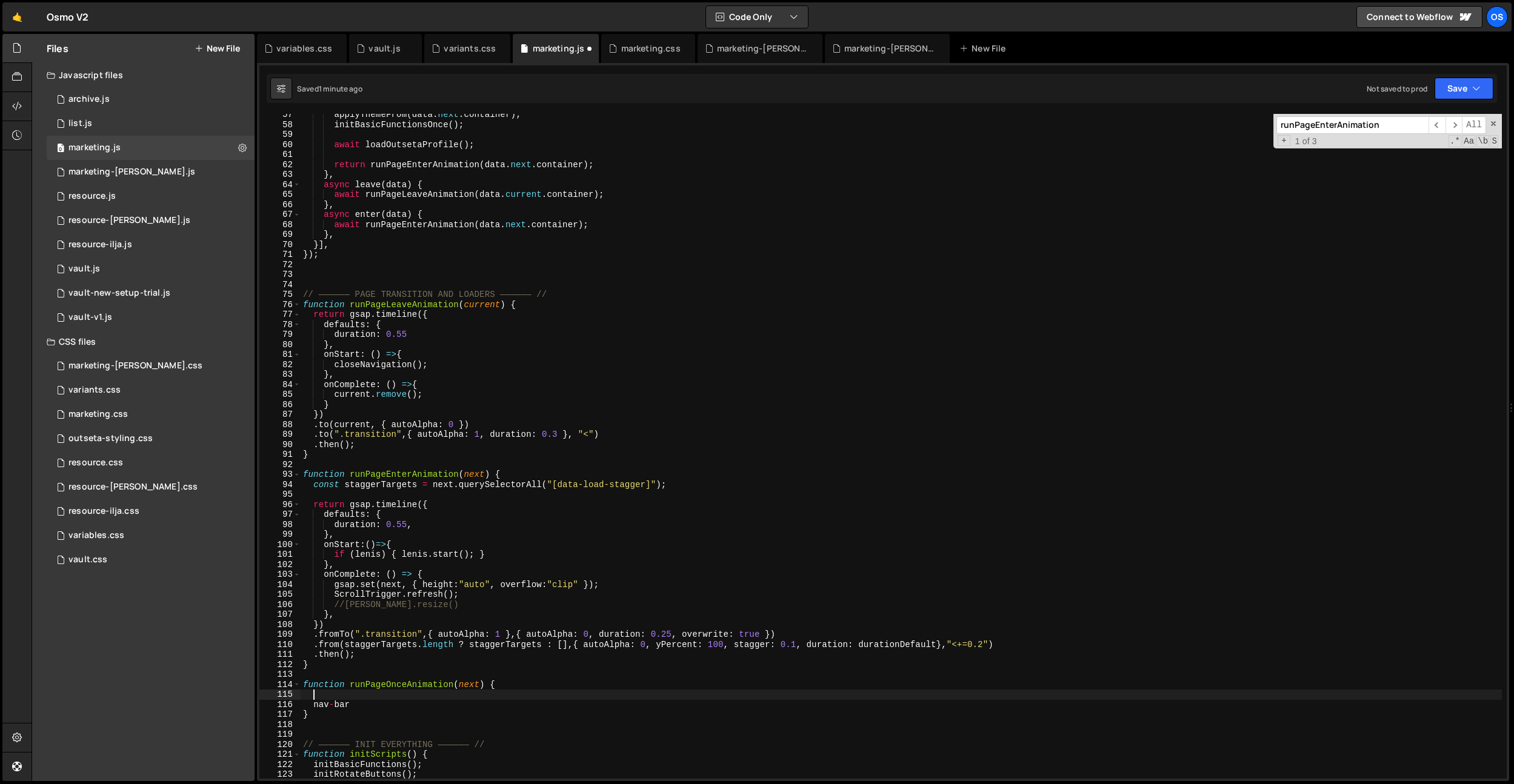
paste textarea ".then();"
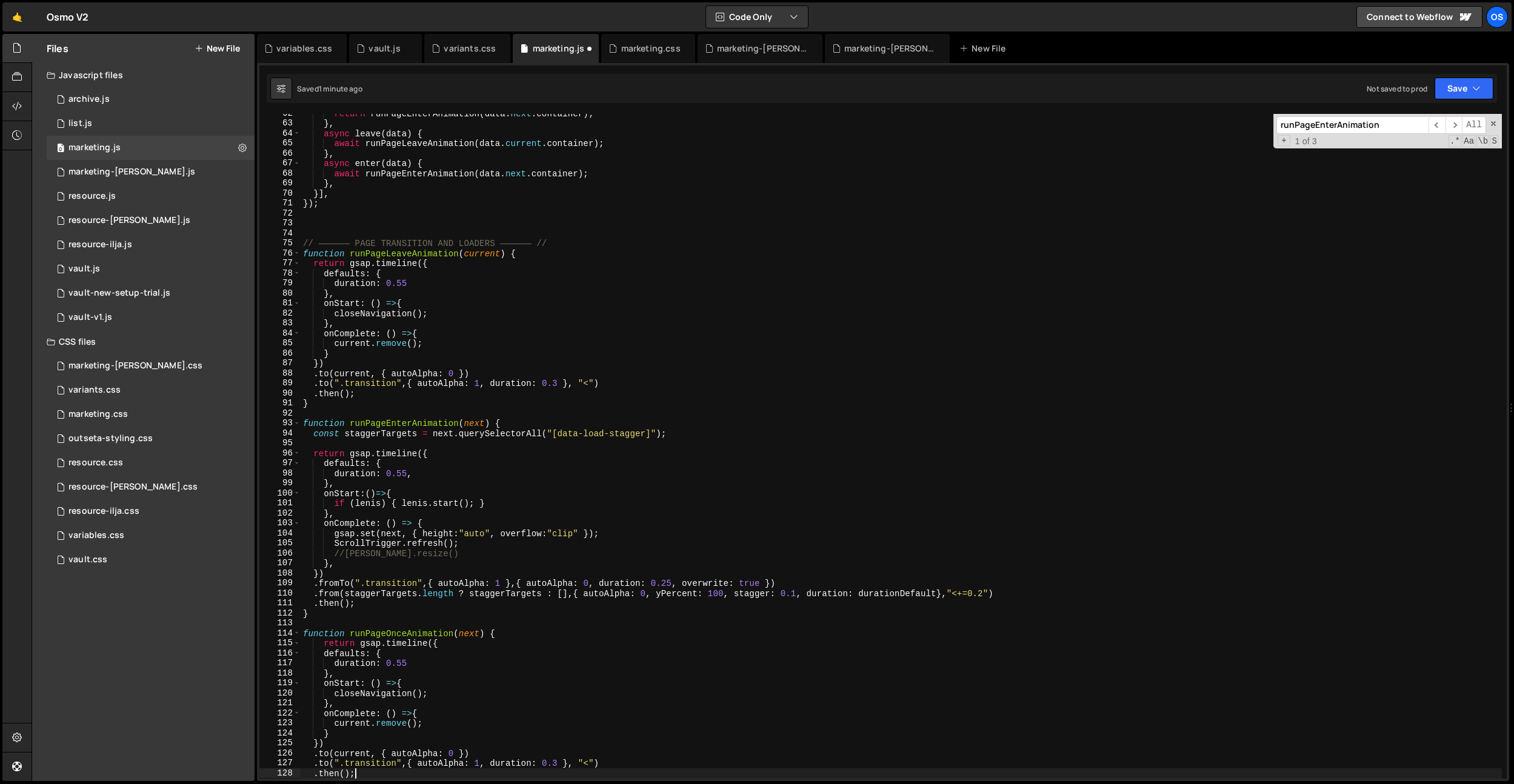
scroll to position [469, 0]
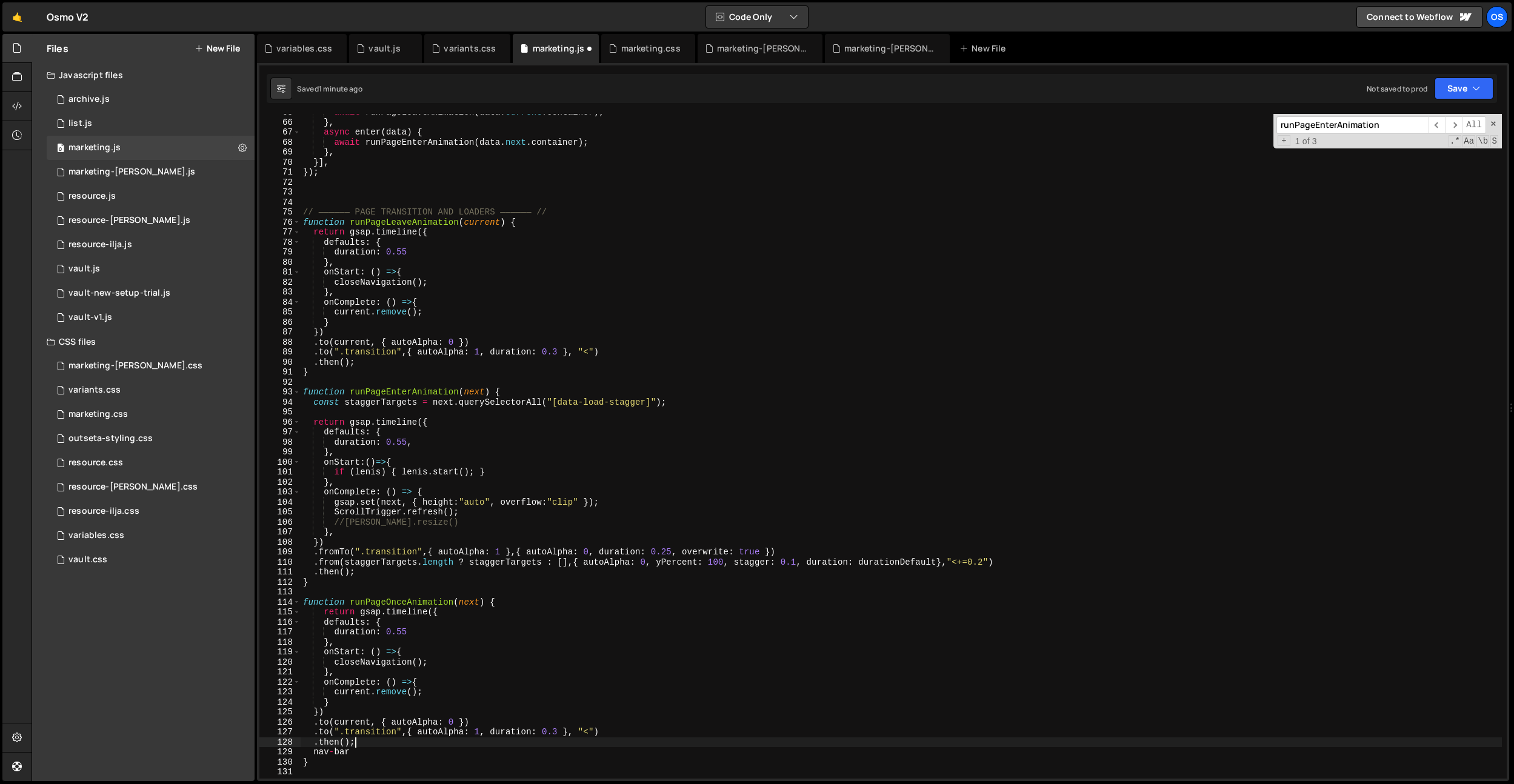
drag, startPoint x: 418, startPoint y: 628, endPoint x: 382, endPoint y: 663, distance: 50.2
click at [418, 628] on div "await runPageLeaveAnimation ( data . current . container ) ; } , async enter ( …" at bounding box center [901, 449] width 1201 height 684
click at [348, 705] on div "await runPageLeaveAnimation ( data . current . container ) ; } , async enter ( …" at bounding box center [901, 449] width 1201 height 684
click at [357, 614] on div "await runPageLeaveAnimation ( data . current . container ) ; } , async enter ( …" at bounding box center [901, 449] width 1201 height 684
click at [335, 709] on div "await runPageLeaveAnimation ( data . current . container ) ; } , async enter ( …" at bounding box center [901, 449] width 1201 height 684
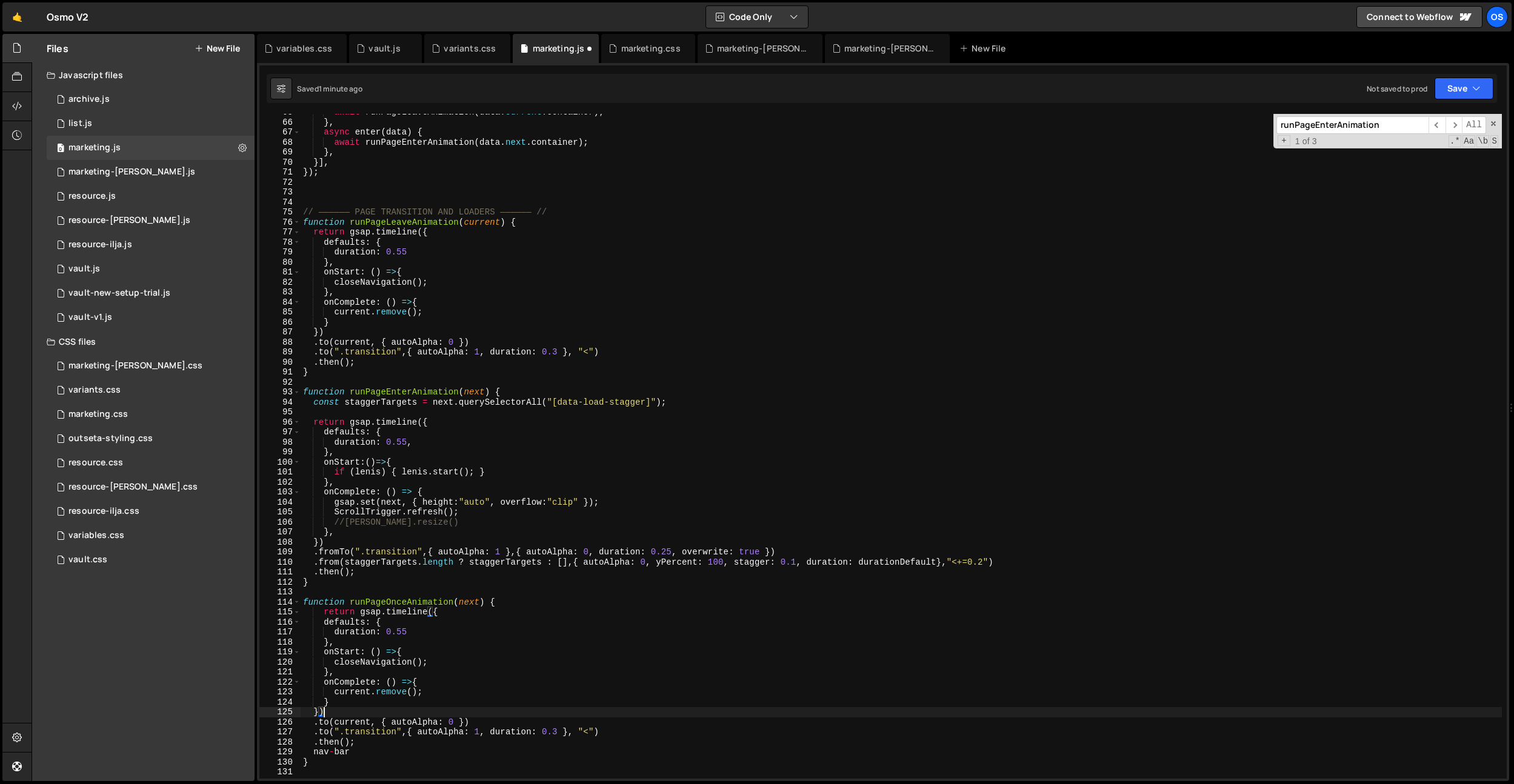
click at [361, 730] on div "await runPageLeaveAnimation ( data . current . container ) ; } , async enter ( …" at bounding box center [901, 449] width 1201 height 684
drag, startPoint x: 361, startPoint y: 730, endPoint x: 346, endPoint y: 733, distance: 15.3
click at [360, 730] on div "await runPageLeaveAnimation ( data . current . container ) ; } , async enter ( …" at bounding box center [901, 449] width 1201 height 684
drag, startPoint x: 355, startPoint y: 753, endPoint x: 317, endPoint y: 753, distance: 38.0
click at [316, 754] on div "await runPageLeaveAnimation ( data . current . container ) ; } , async enter ( …" at bounding box center [901, 449] width 1201 height 684
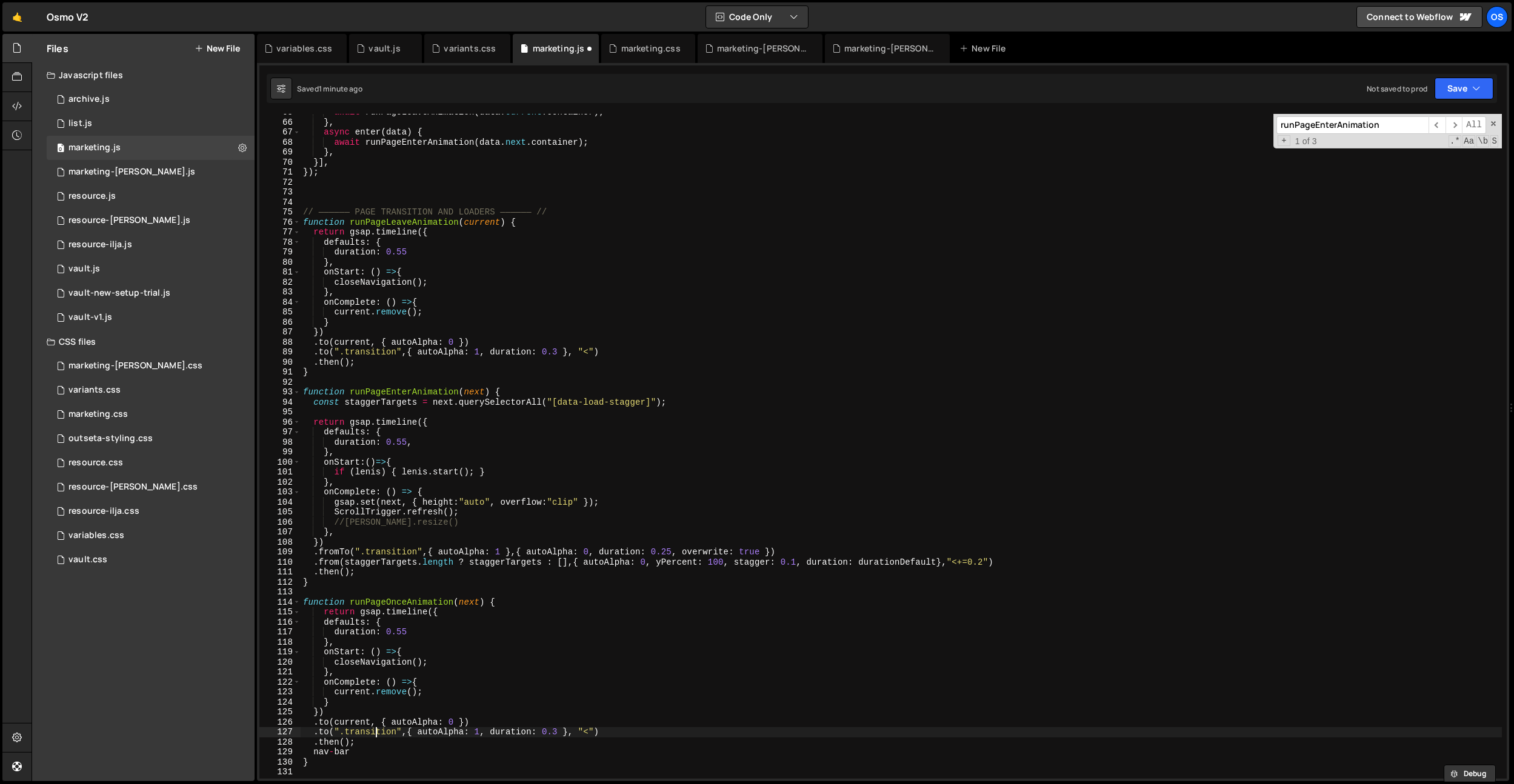
click at [376, 728] on div "await runPageLeaveAnimation ( data . current . container ) ; } , async enter ( …" at bounding box center [901, 449] width 1201 height 684
paste textarea "nav-bar"
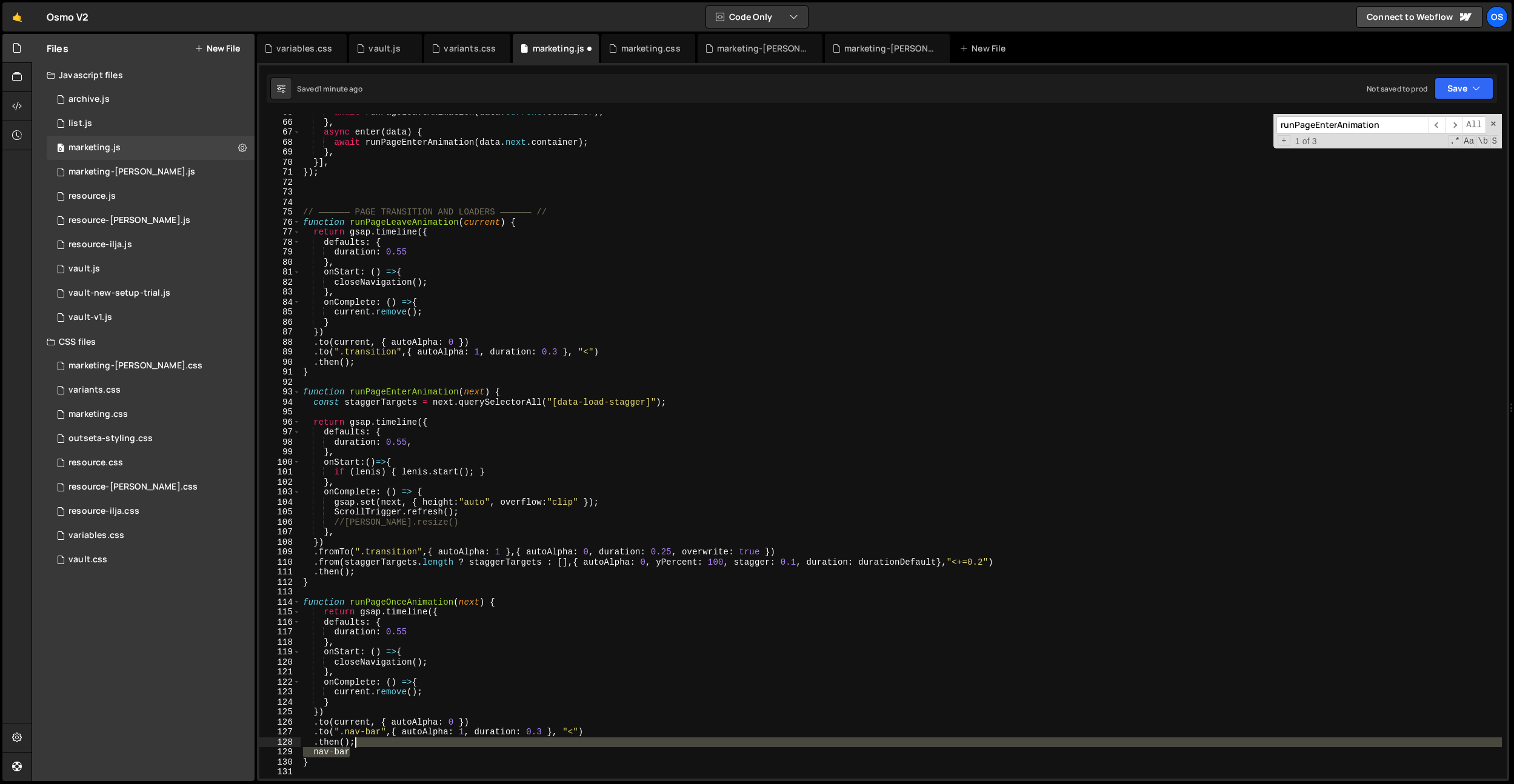
drag, startPoint x: 364, startPoint y: 748, endPoint x: 367, endPoint y: 742, distance: 6.7
click at [367, 742] on div "await runPageLeaveAnimation ( data . current . container ) ; } , async enter ( …" at bounding box center [901, 449] width 1201 height 684
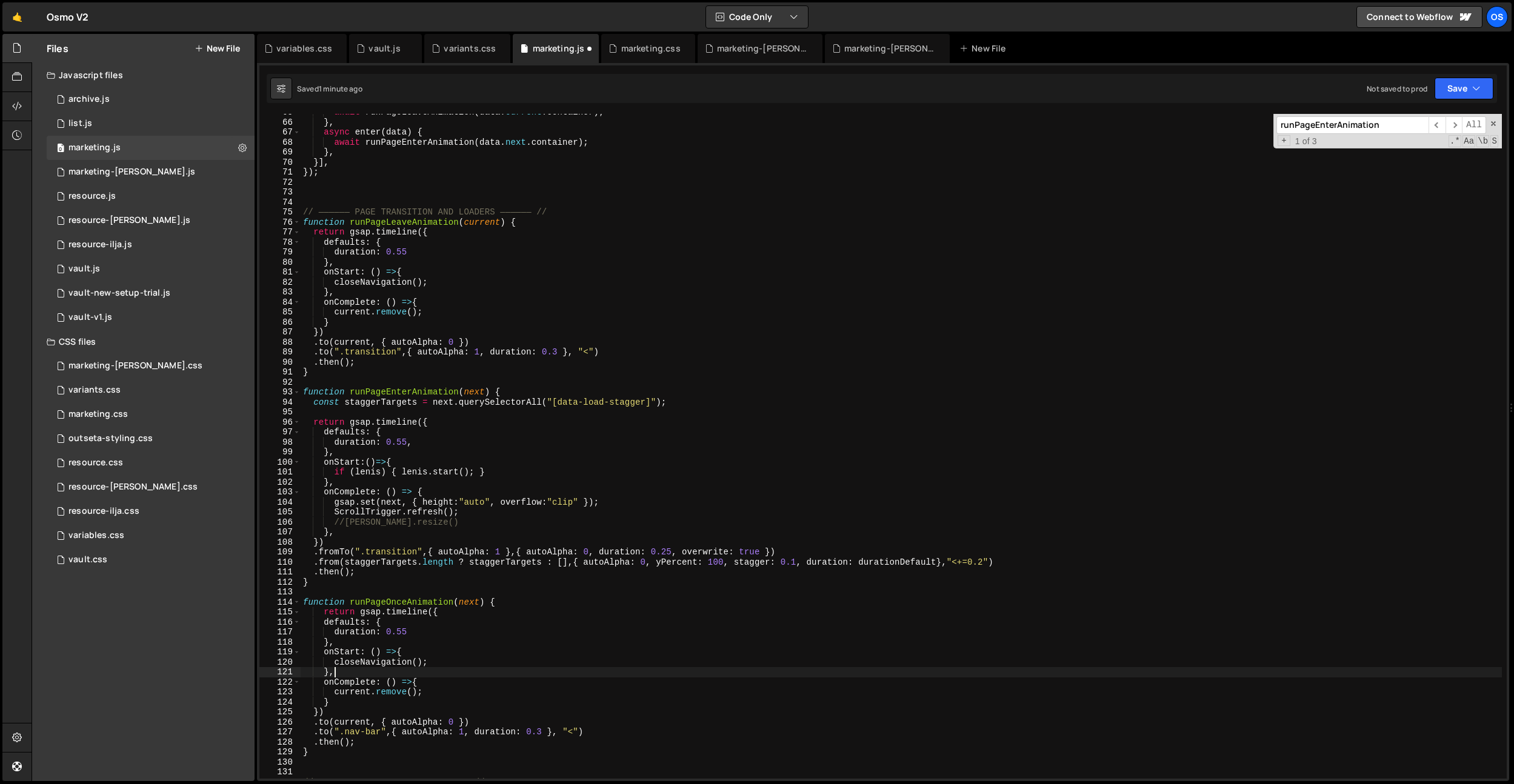
click at [439, 673] on div "await runPageLeaveAnimation ( data . current . container ) ; } , async enter ( …" at bounding box center [901, 449] width 1201 height 684
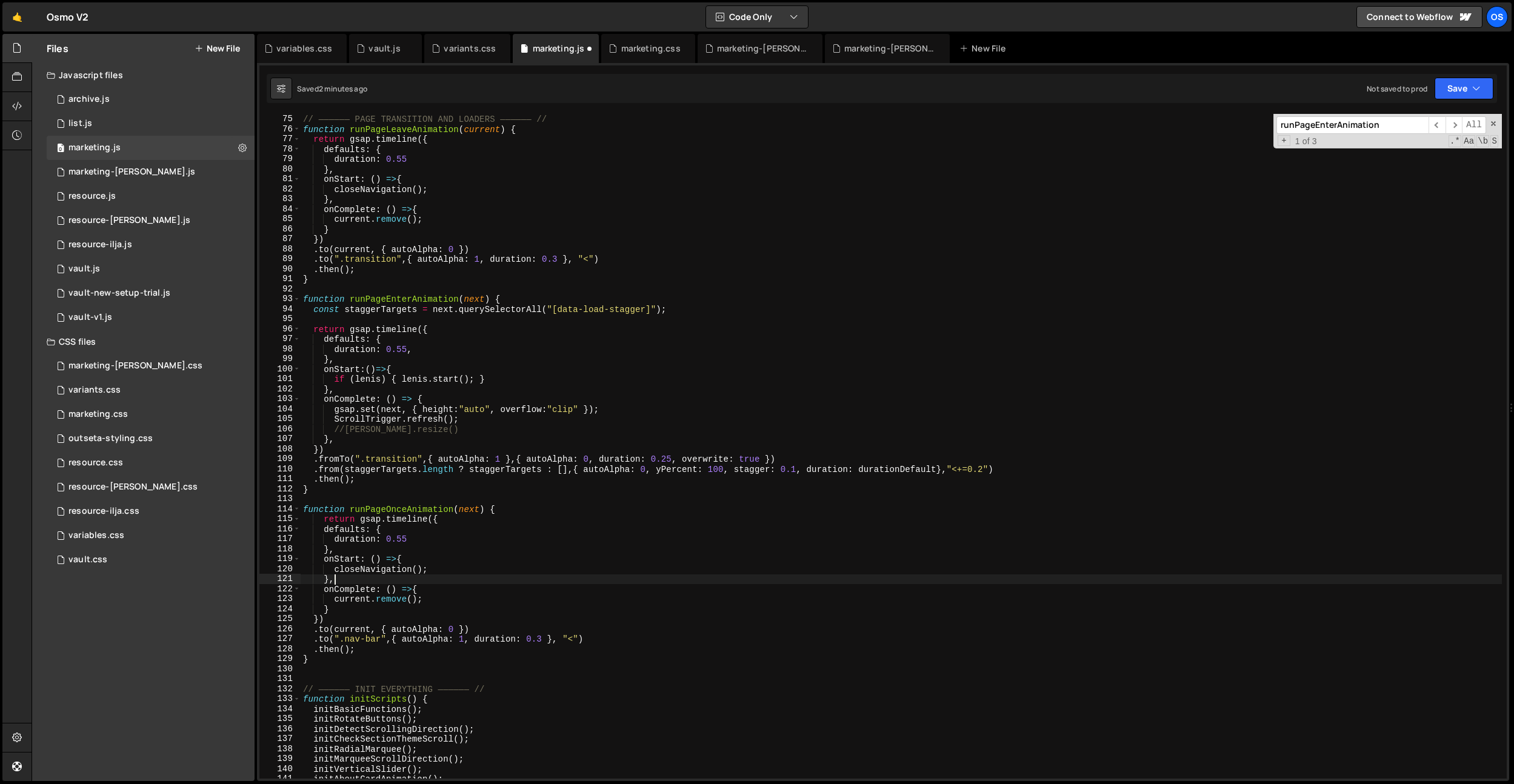
scroll to position [537, 0]
click at [519, 658] on div "// —————— PAGE TRANSITION AND LOADERS —————— // function runPageLeaveAnimation …" at bounding box center [901, 447] width 1201 height 684
drag, startPoint x: 464, startPoint y: 629, endPoint x: 463, endPoint y: 638, distance: 9.1
click at [464, 629] on div "// —————— PAGE TRANSITION AND LOADERS —————— // function runPageLeaveAnimation …" at bounding box center [901, 447] width 1201 height 684
click at [432, 643] on div "// —————— PAGE TRANSITION AND LOADERS —————— // function runPageLeaveAnimation …" at bounding box center [901, 447] width 1201 height 684
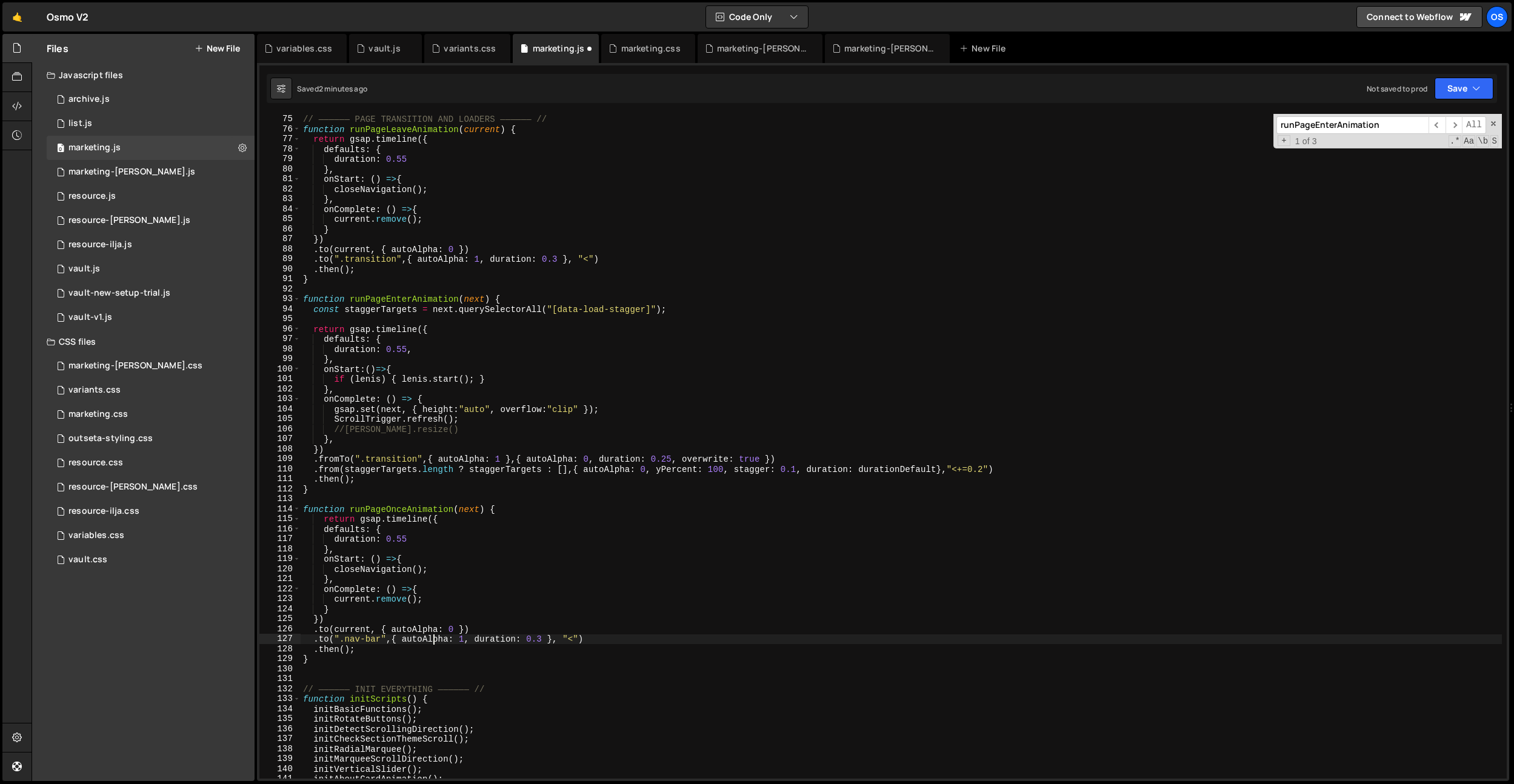
click at [432, 643] on div "// —————— PAGE TRANSITION AND LOADERS —————— // function runPageLeaveAnimation …" at bounding box center [901, 447] width 1201 height 684
click at [331, 642] on div "// —————— PAGE TRANSITION AND LOADERS —————— // function runPageLeaveAnimation …" at bounding box center [901, 447] width 1201 height 684
click at [470, 638] on div "// —————— PAGE TRANSITION AND LOADERS —————— // function runPageLeaveAnimation …" at bounding box center [901, 447] width 1201 height 684
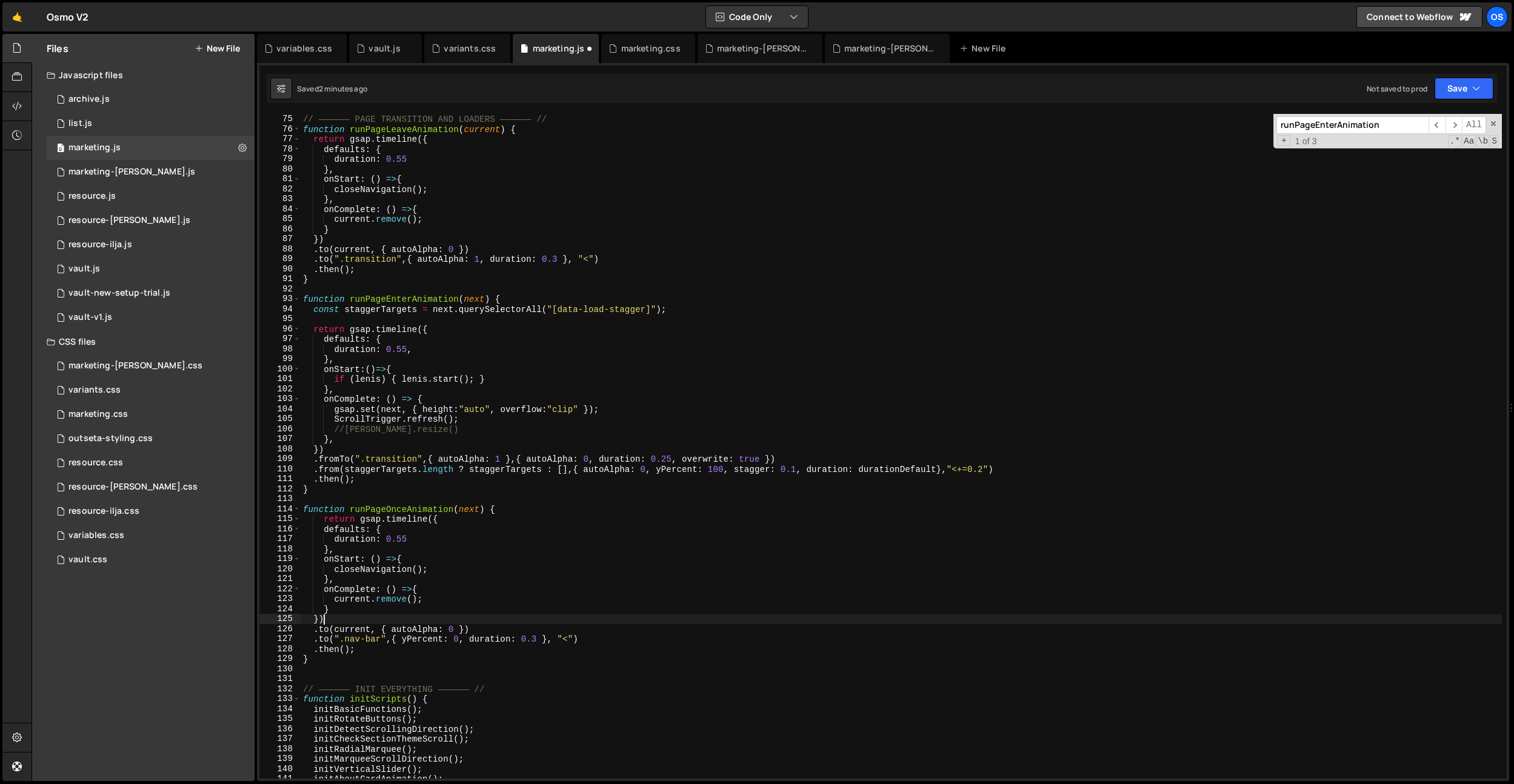
click at [613, 620] on div "// —————— PAGE TRANSITION AND LOADERS —————— // function runPageLeaveAnimation …" at bounding box center [901, 447] width 1201 height 684
click at [534, 643] on div "// —————— PAGE TRANSITION AND LOADERS —————— // function runPageLeaveAnimation …" at bounding box center [901, 451] width 1201 height 684
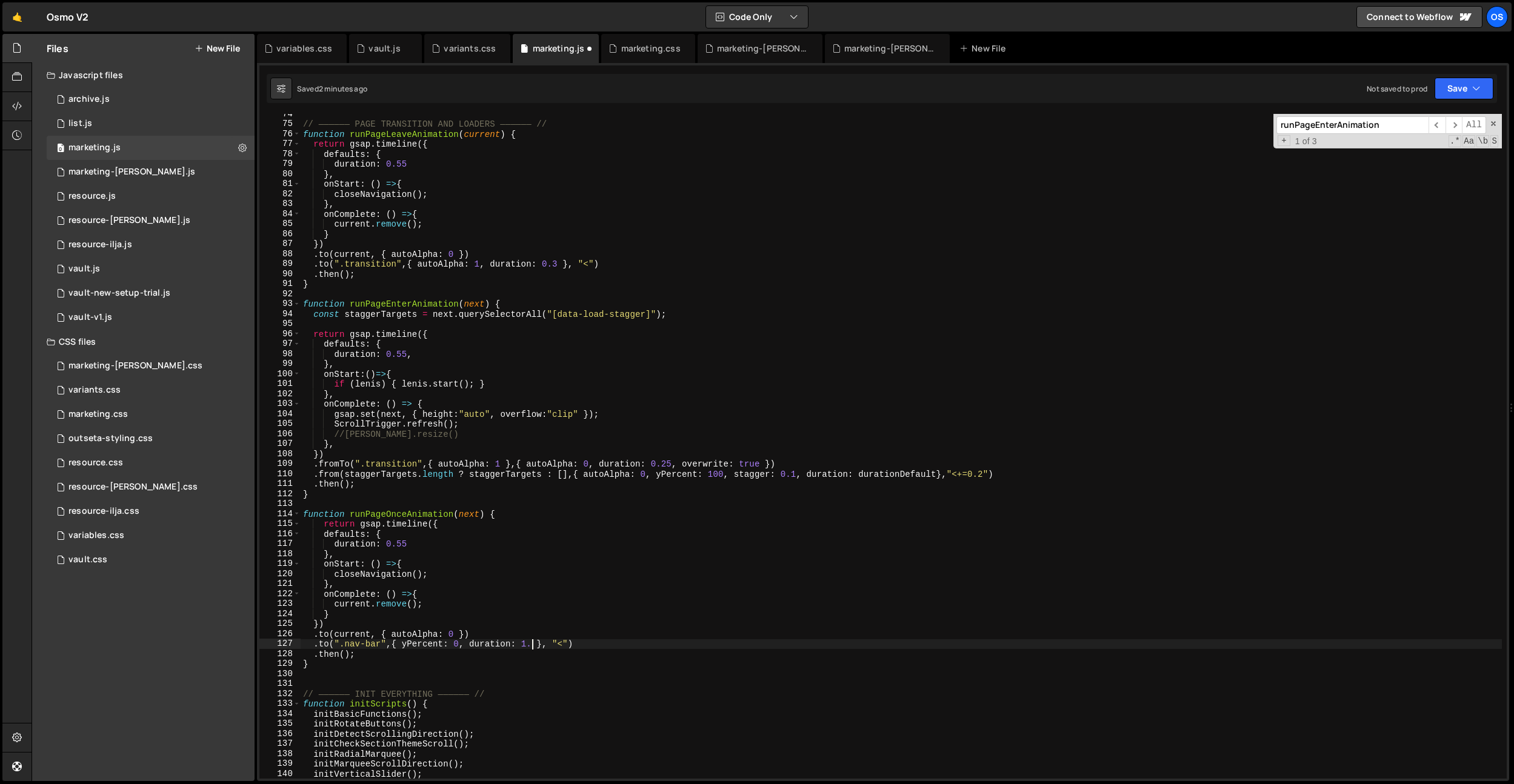
scroll to position [0, 16]
click at [544, 613] on div "// —————— PAGE TRANSITION AND LOADERS —————— // function runPageLeaveAnimation …" at bounding box center [901, 451] width 1201 height 684
click at [560, 641] on div "// —————— PAGE TRANSITION AND LOADERS —————— // function runPageLeaveAnimation …" at bounding box center [901, 451] width 1201 height 684
click at [494, 625] on div "// —————— PAGE TRANSITION AND LOADERS —————— // function runPageLeaveAnimation …" at bounding box center [901, 451] width 1201 height 684
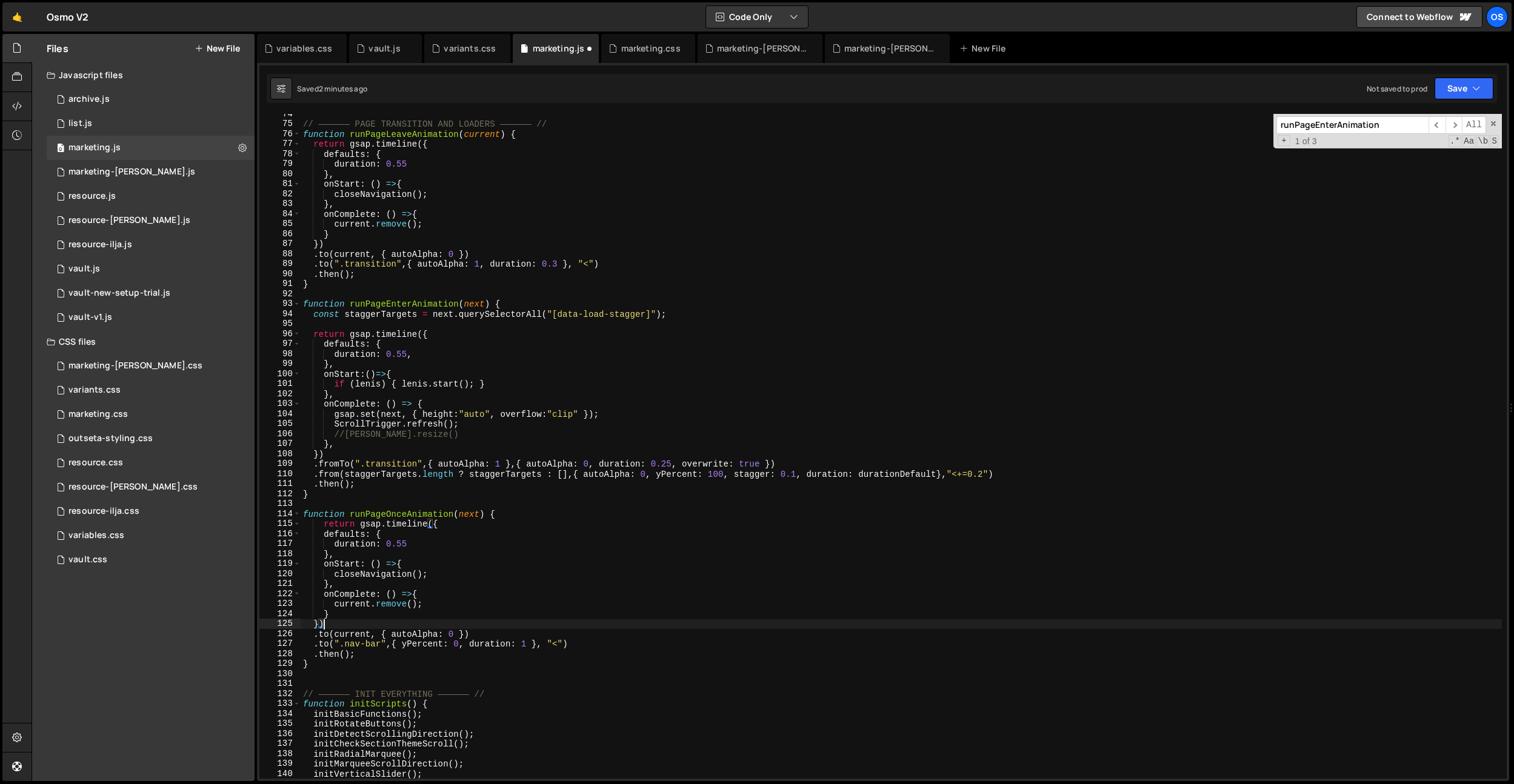
scroll to position [0, 1]
click at [495, 630] on div "// —————— PAGE TRANSITION AND LOADERS —————— // function runPageLeaveAnimation …" at bounding box center [901, 451] width 1201 height 684
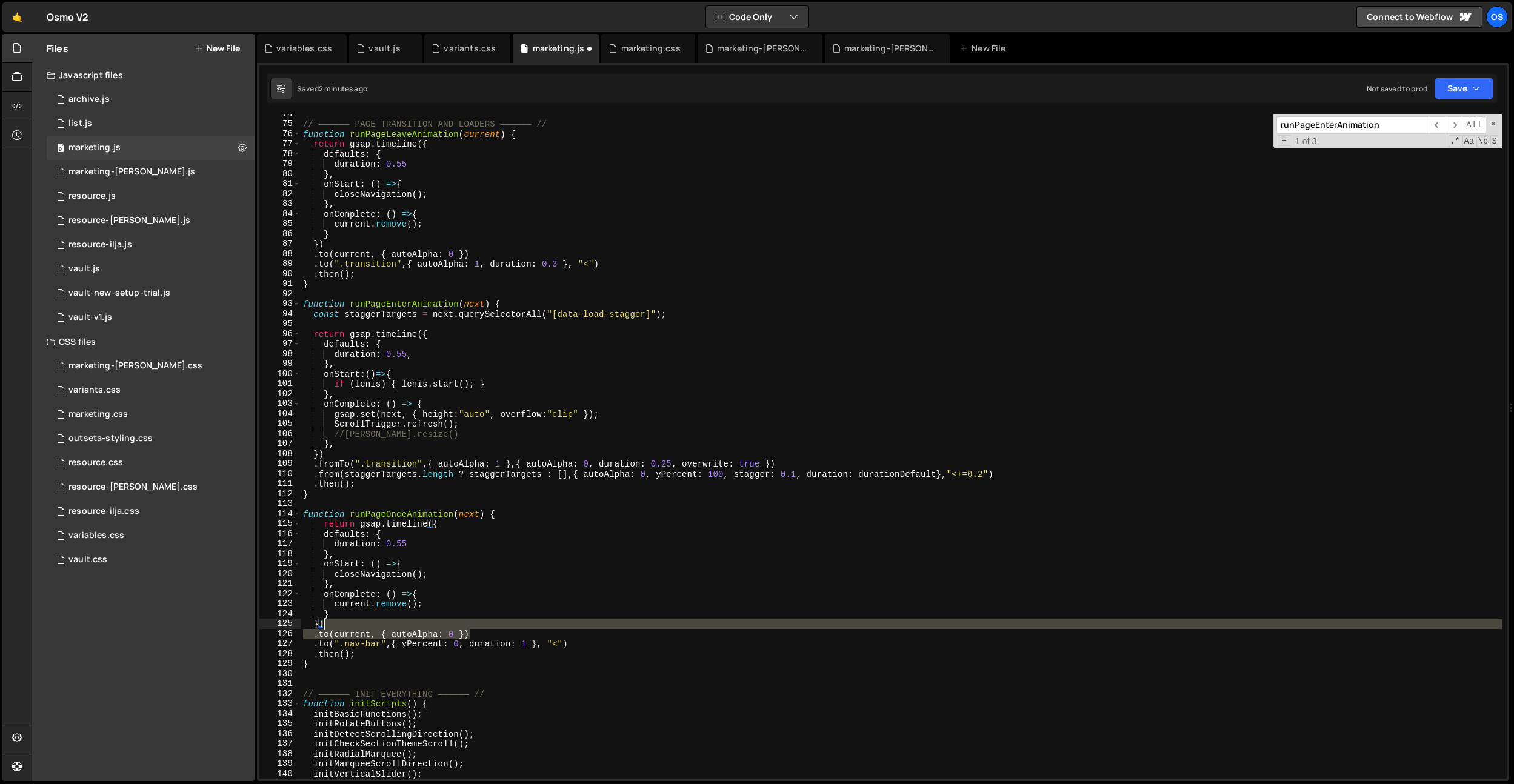
drag, startPoint x: 495, startPoint y: 632, endPoint x: 498, endPoint y: 626, distance: 6.7
click at [498, 626] on div "// —————— PAGE TRANSITION AND LOADERS —————— // function runPageLeaveAnimation …" at bounding box center [901, 451] width 1201 height 684
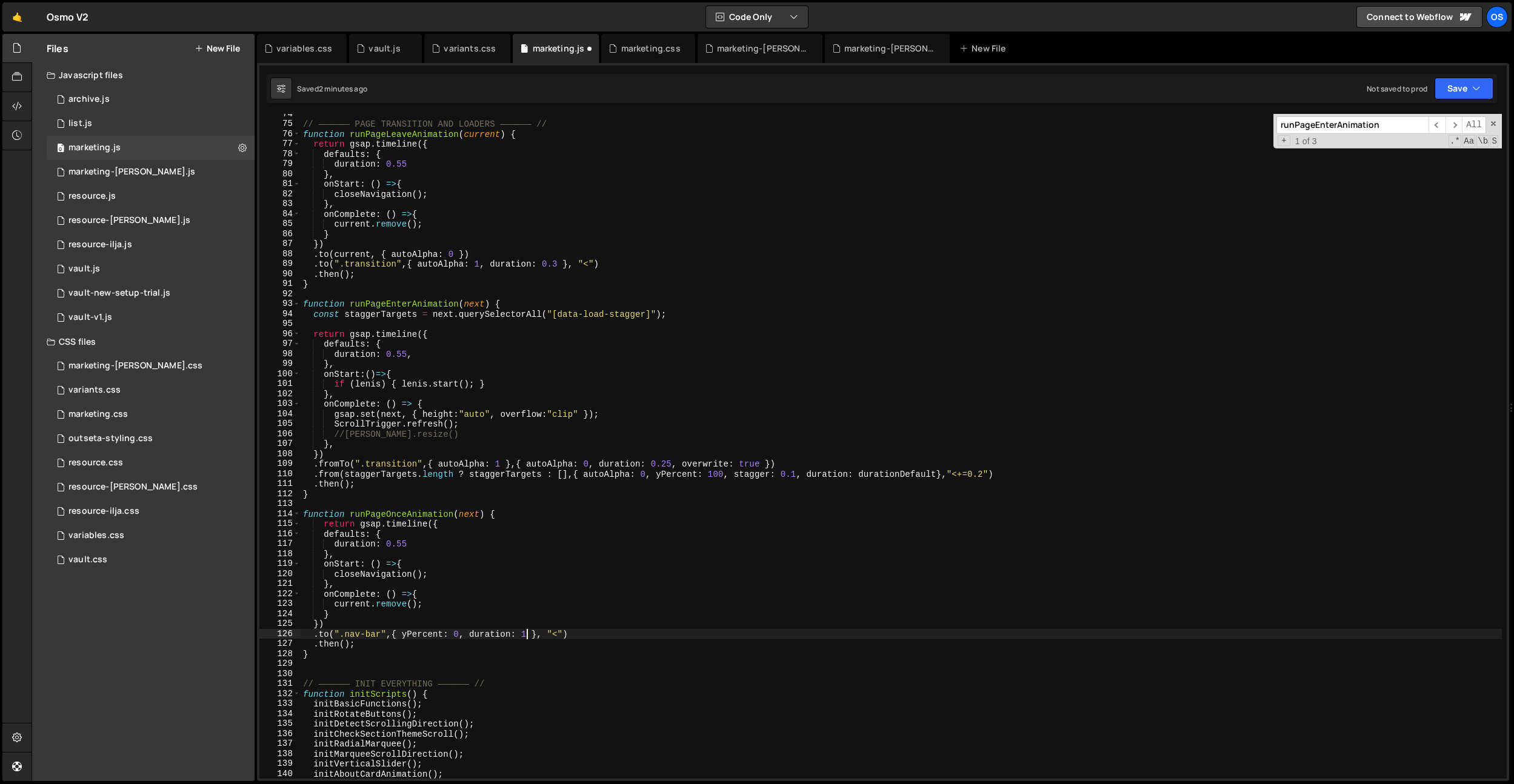
click at [528, 634] on div "// —————— PAGE TRANSITION AND LOADERS —————— // function runPageLeaveAnimation …" at bounding box center [901, 451] width 1201 height 684
click at [491, 607] on div "// —————— PAGE TRANSITION AND LOADERS —————— // function runPageLeaveAnimation …" at bounding box center [901, 451] width 1201 height 684
click at [395, 617] on div "// —————— PAGE TRANSITION AND LOADERS —————— // function runPageLeaveAnimation …" at bounding box center [901, 451] width 1201 height 684
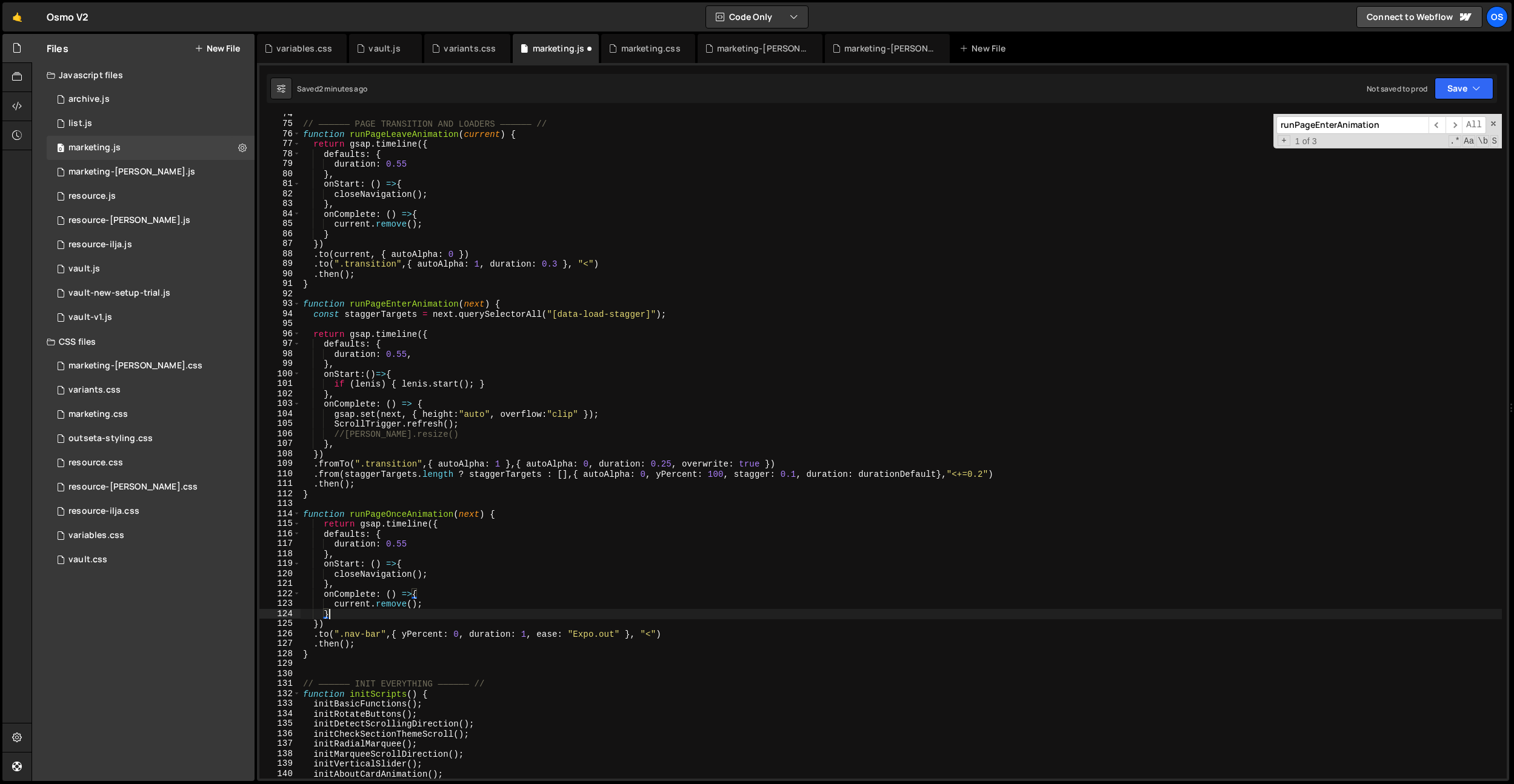
scroll to position [0, 1]
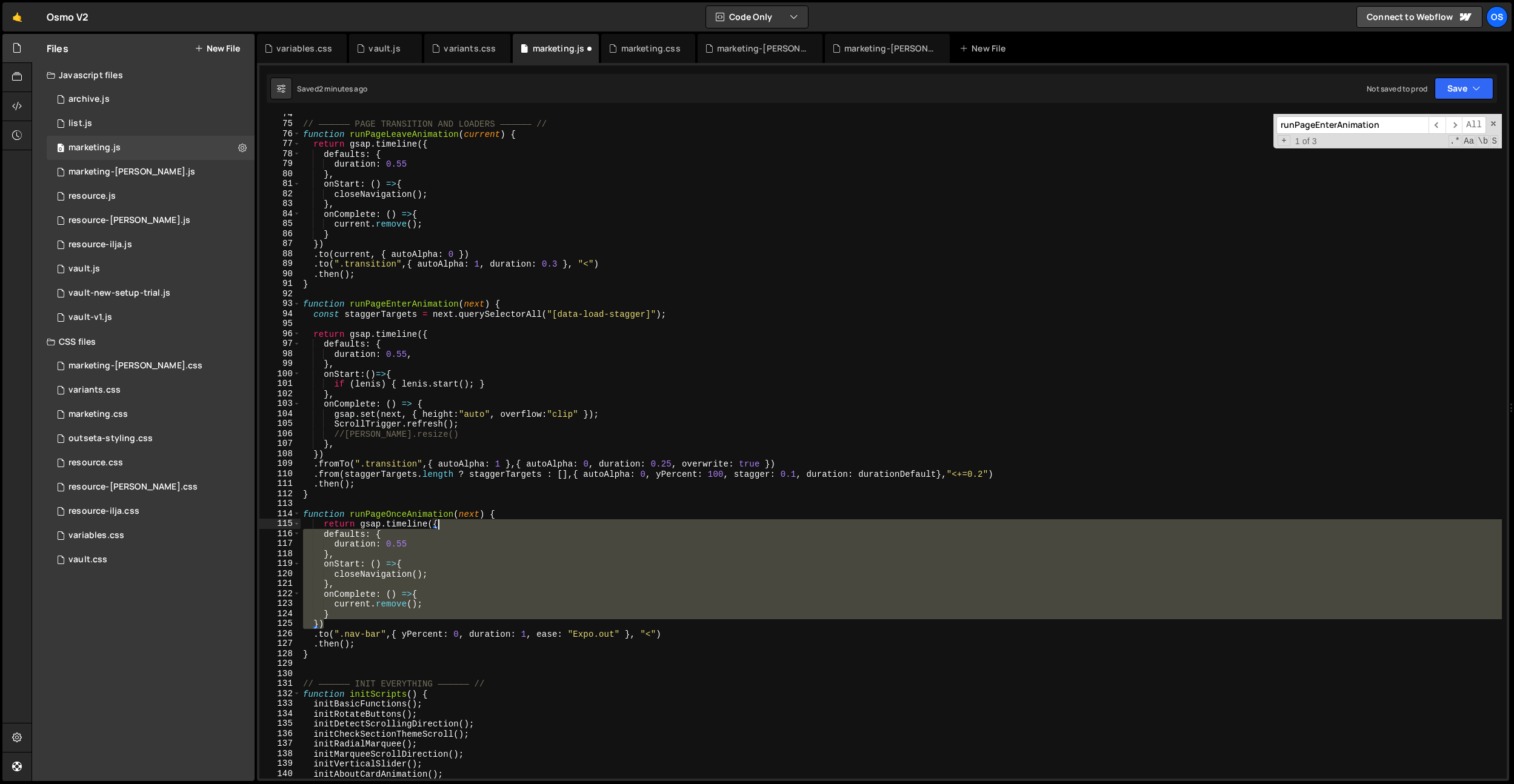
drag, startPoint x: 335, startPoint y: 627, endPoint x: 472, endPoint y: 526, distance: 170.2
click at [472, 526] on div "// —————— PAGE TRANSITION AND LOADERS —————— // function runPageLeaveAnimation …" at bounding box center [901, 451] width 1201 height 684
click at [393, 588] on div "// —————— PAGE TRANSITION AND LOADERS —————— // function runPageLeaveAnimation …" at bounding box center [901, 446] width 1201 height 664
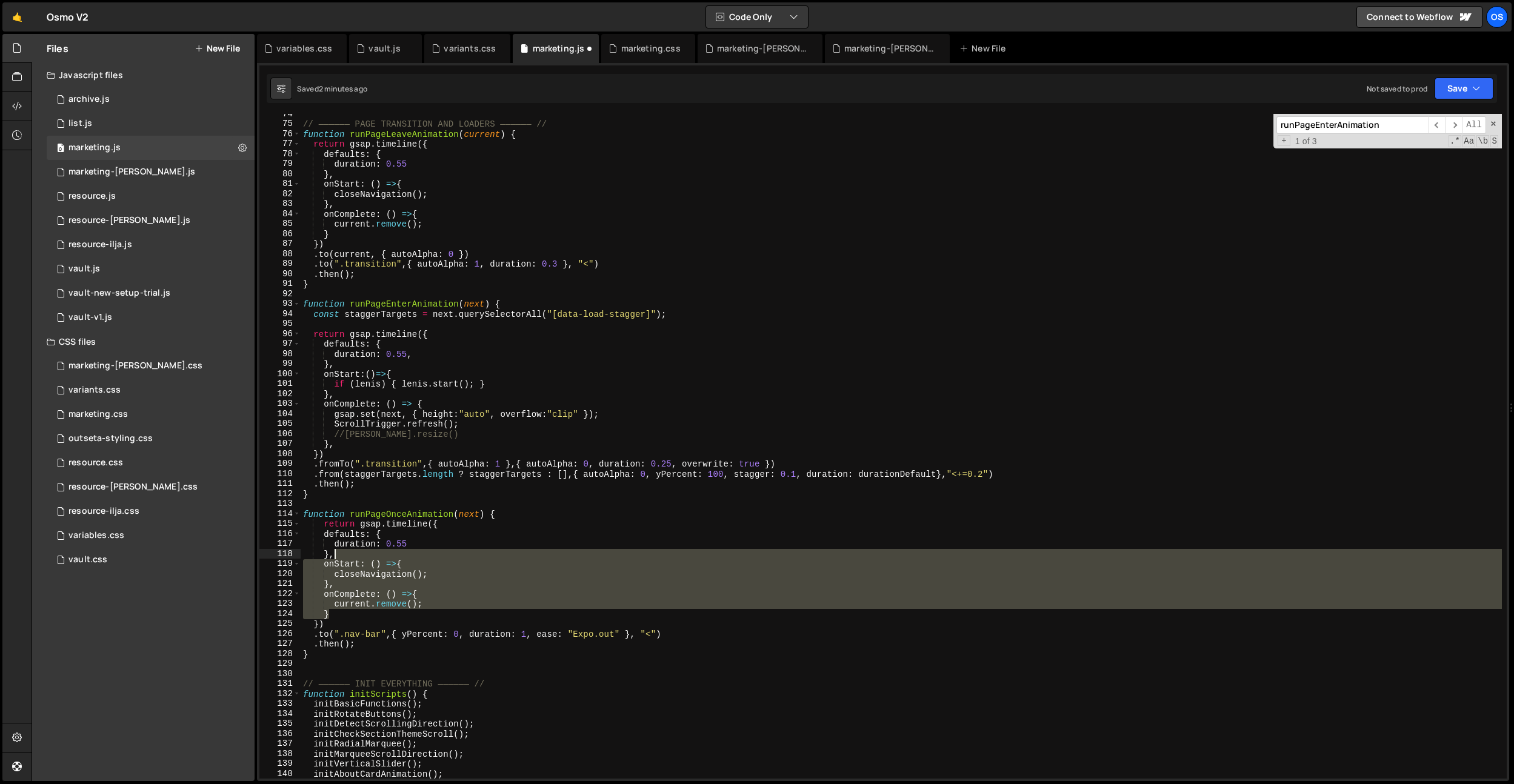
drag, startPoint x: 331, startPoint y: 612, endPoint x: 343, endPoint y: 556, distance: 57.3
click at [343, 556] on div "// —————— PAGE TRANSITION AND LOADERS —————— // function runPageLeaveAnimation …" at bounding box center [901, 451] width 1201 height 684
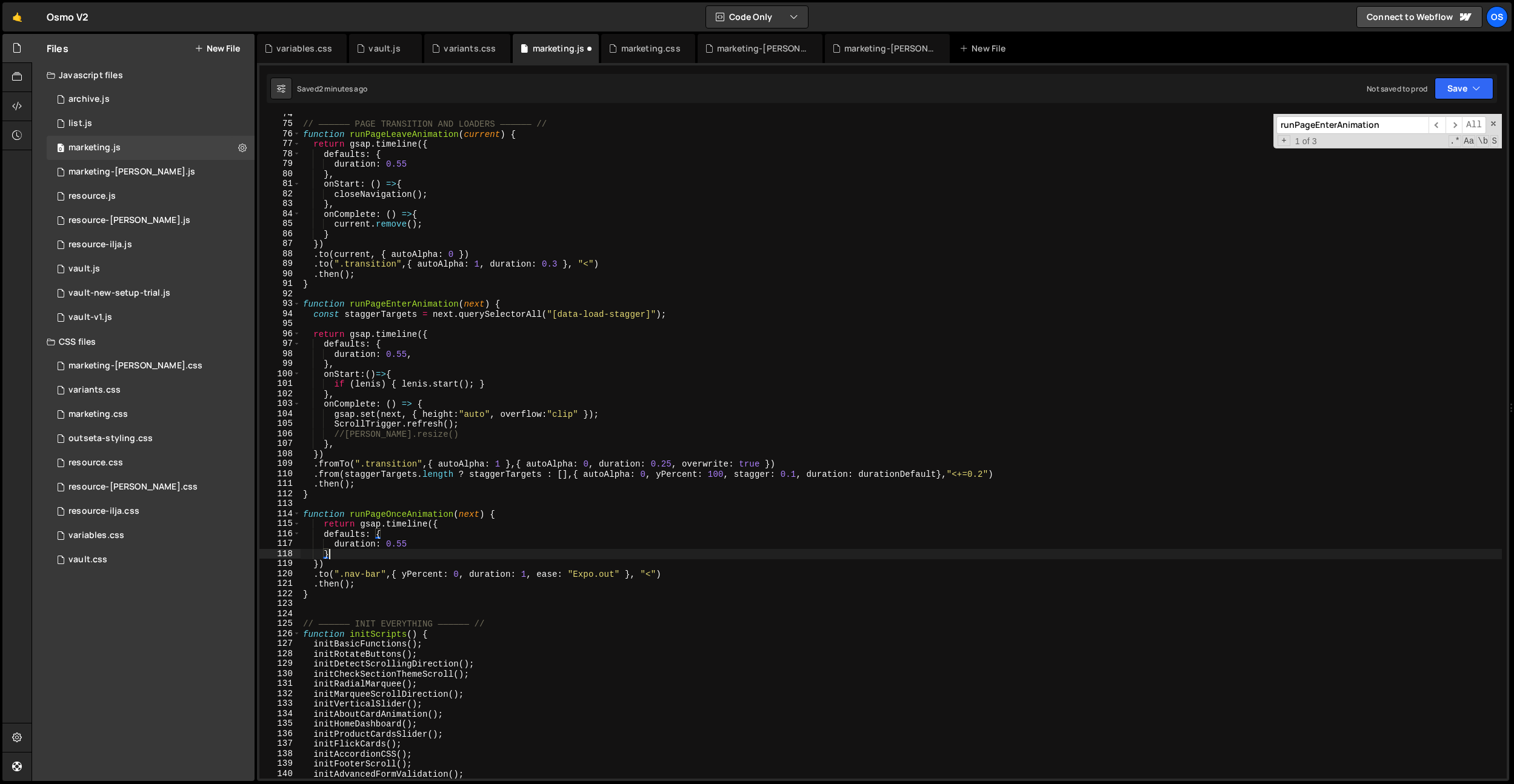
drag, startPoint x: 335, startPoint y: 565, endPoint x: 355, endPoint y: 574, distance: 21.9
click at [335, 565] on div "// —————— PAGE TRANSITION AND LOADERS —————— // function runPageLeaveAnimation …" at bounding box center [901, 451] width 1201 height 684
click at [379, 544] on div "// —————— PAGE TRANSITION AND LOADERS —————— // function runPageLeaveAnimation …" at bounding box center [901, 451] width 1201 height 684
click at [393, 546] on div "// —————— PAGE TRANSITION AND LOADERS —————— // function runPageLeaveAnimation …" at bounding box center [901, 451] width 1201 height 684
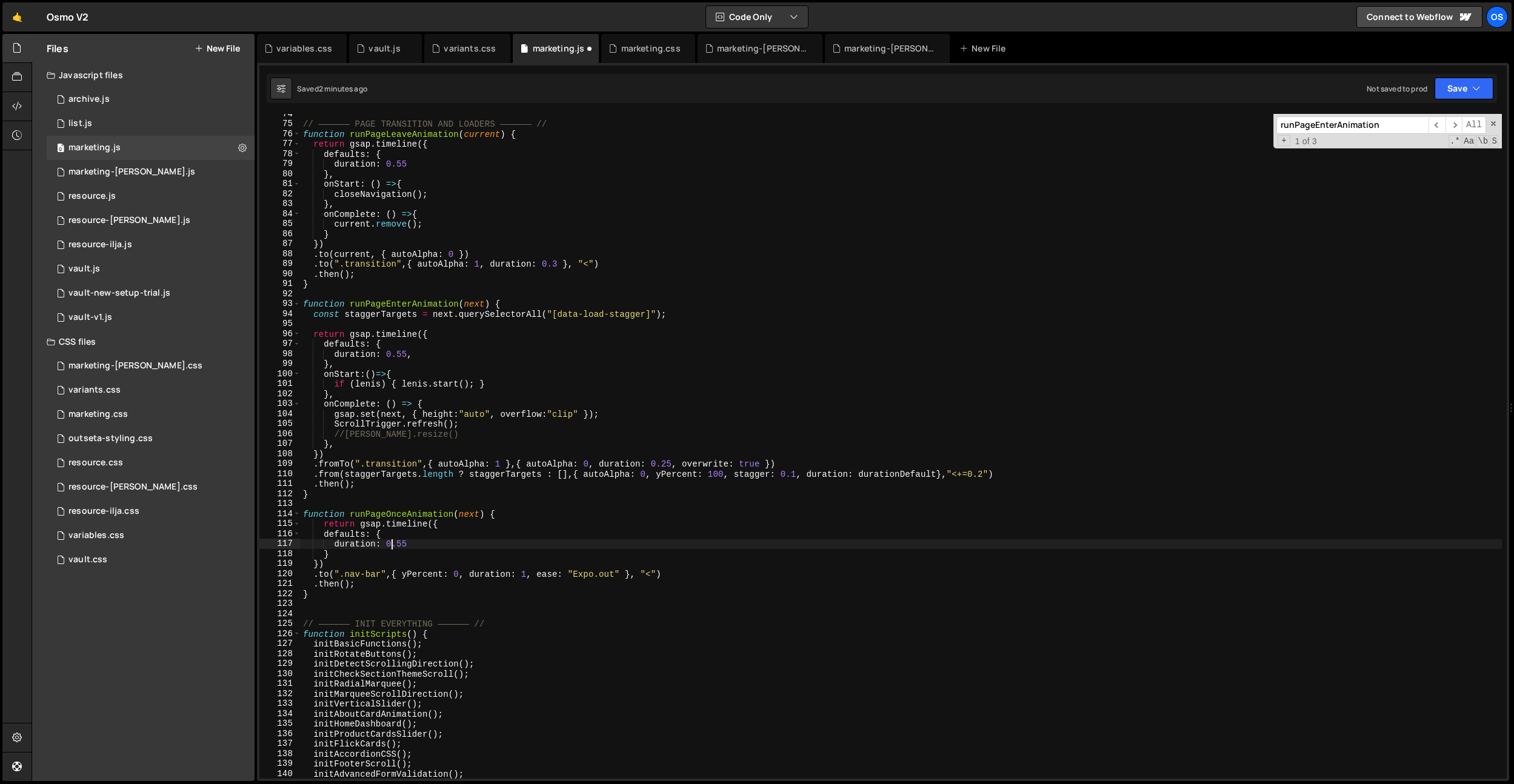
click at [423, 544] on div "// —————— PAGE TRANSITION AND LOADERS —————— // function runPageLeaveAnimation …" at bounding box center [901, 451] width 1201 height 684
drag, startPoint x: 627, startPoint y: 566, endPoint x: 549, endPoint y: 576, distance: 78.6
click at [626, 566] on div "// —————— PAGE TRANSITION AND LOADERS —————— // function runPageLeaveAnimation …" at bounding box center [901, 451] width 1201 height 684
drag, startPoint x: 536, startPoint y: 576, endPoint x: 471, endPoint y: 576, distance: 65.0
click at [471, 576] on div "// —————— PAGE TRANSITION AND LOADERS —————— // function runPageLeaveAnimation …" at bounding box center [901, 451] width 1201 height 684
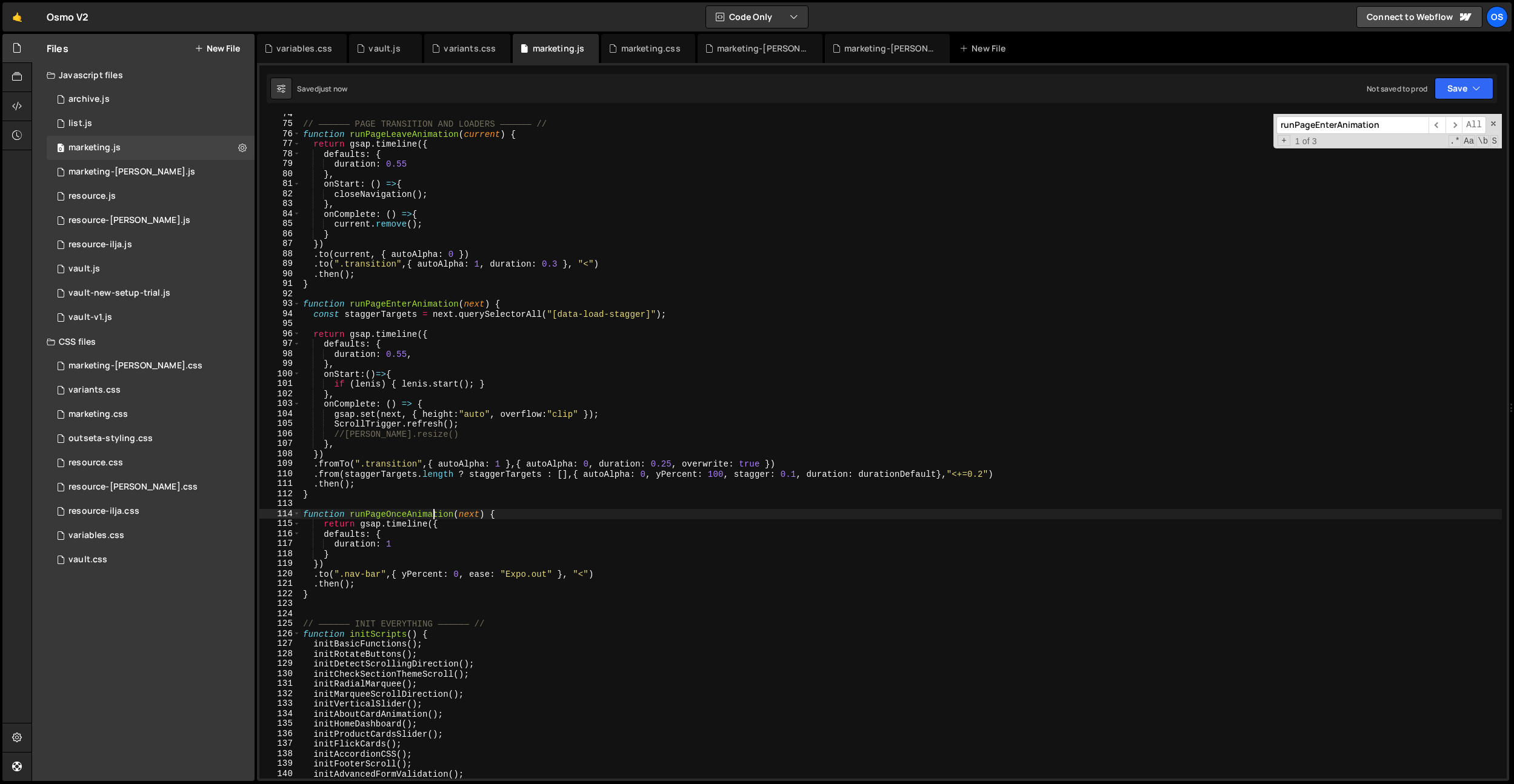
click at [432, 516] on div "// —————— PAGE TRANSITION AND LOADERS —————— // function runPageLeaveAnimation …" at bounding box center [901, 451] width 1201 height 684
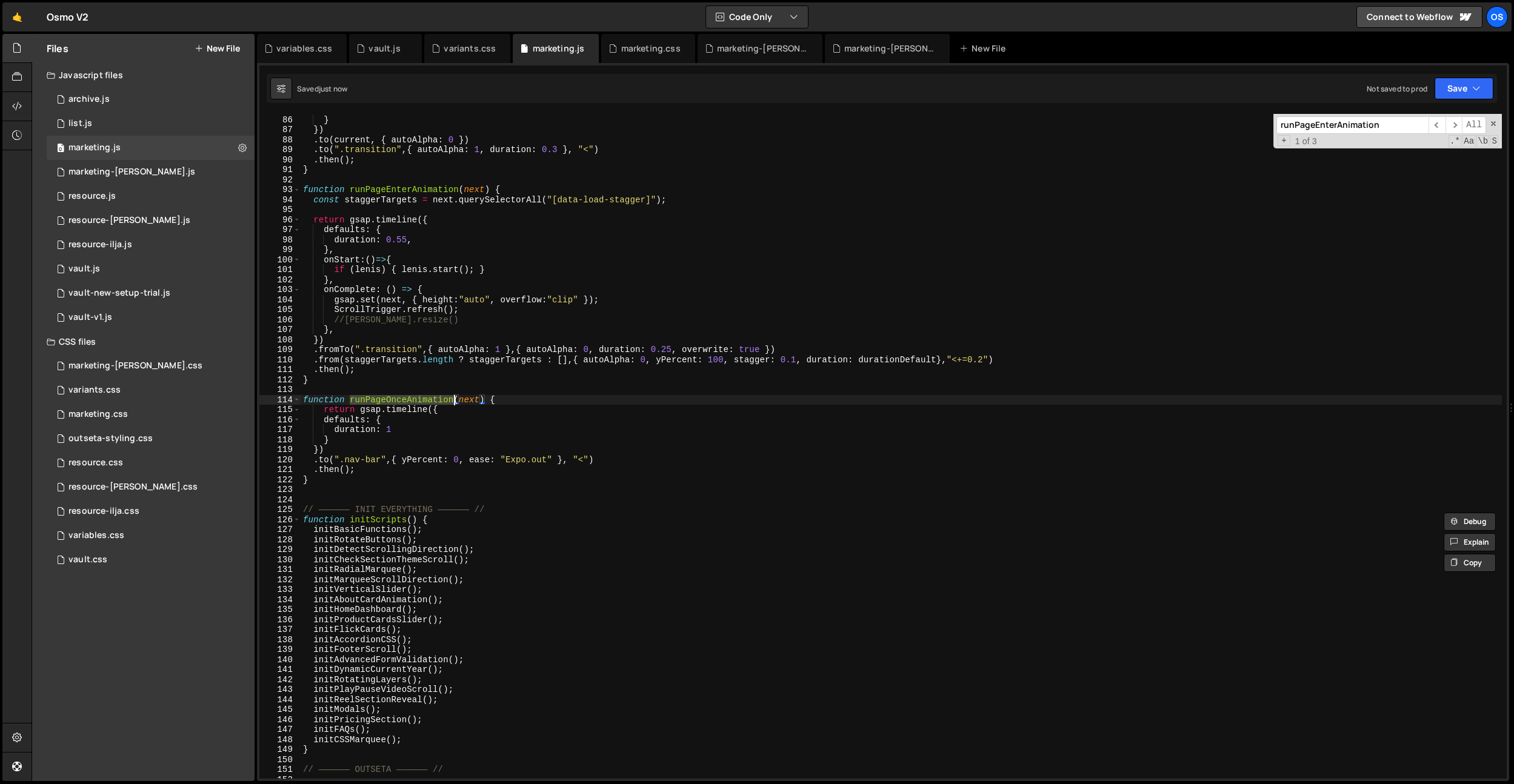
scroll to position [618, 0]
type textarea "function runPageOnceAnimation(next) {"
click at [403, 404] on div "current . remove ( ) ; } }) . to ( current , { autoAlpha : 0 }) . to ( ".transi…" at bounding box center [901, 446] width 1201 height 664
click at [403, 404] on div "current . remove ( ) ; } }) . to ( current , { autoAlpha : 0 }) . to ( ".transi…" at bounding box center [901, 447] width 1201 height 684
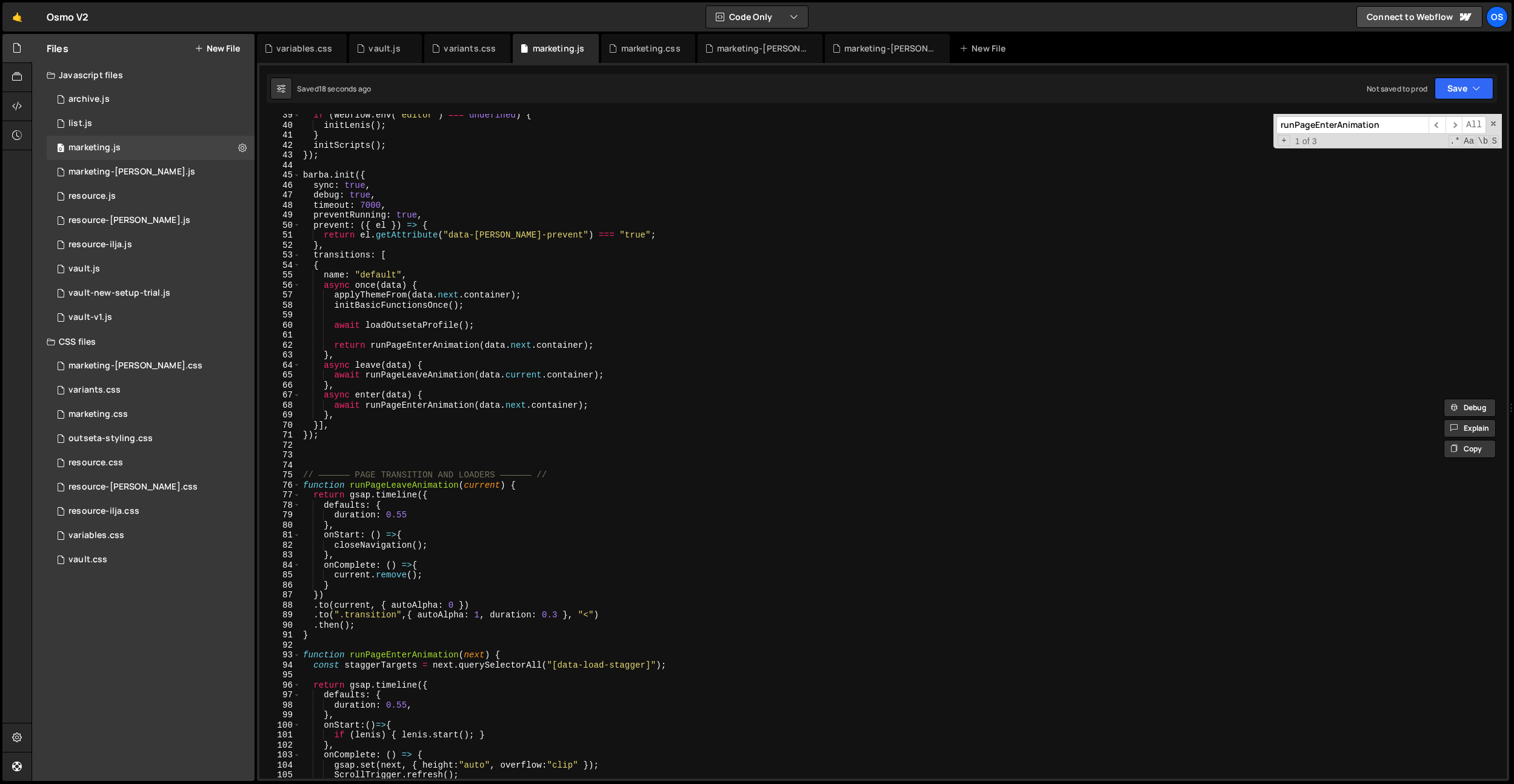
scroll to position [279, 0]
click at [500, 336] on div "if ( Webflow . env ( "editor" ) === undefined ) { initLenis ( ) ; } initScripts…" at bounding box center [901, 453] width 1201 height 684
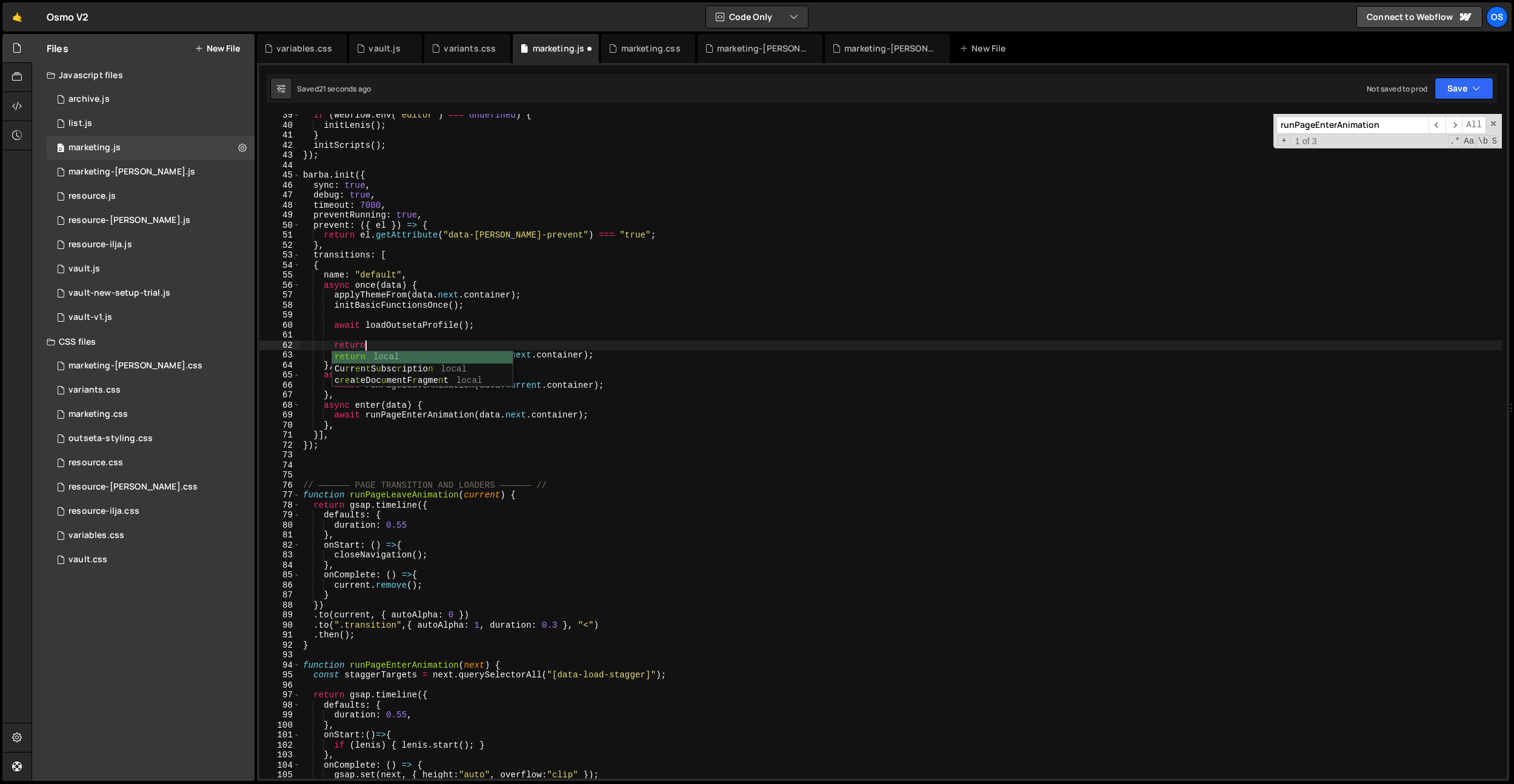
scroll to position [0, 3]
paste textarea "runPageOnceAnimation"
drag, startPoint x: 614, startPoint y: 357, endPoint x: 486, endPoint y: 355, distance: 128.0
click at [486, 357] on div "if ( Webflow . env ( "editor" ) === undefined ) { initLenis ( ) ; } initScripts…" at bounding box center [901, 453] width 1201 height 684
click at [487, 348] on div "if ( Webflow . env ( "editor" ) === undefined ) { initLenis ( ) ; } initScripts…" at bounding box center [901, 453] width 1201 height 684
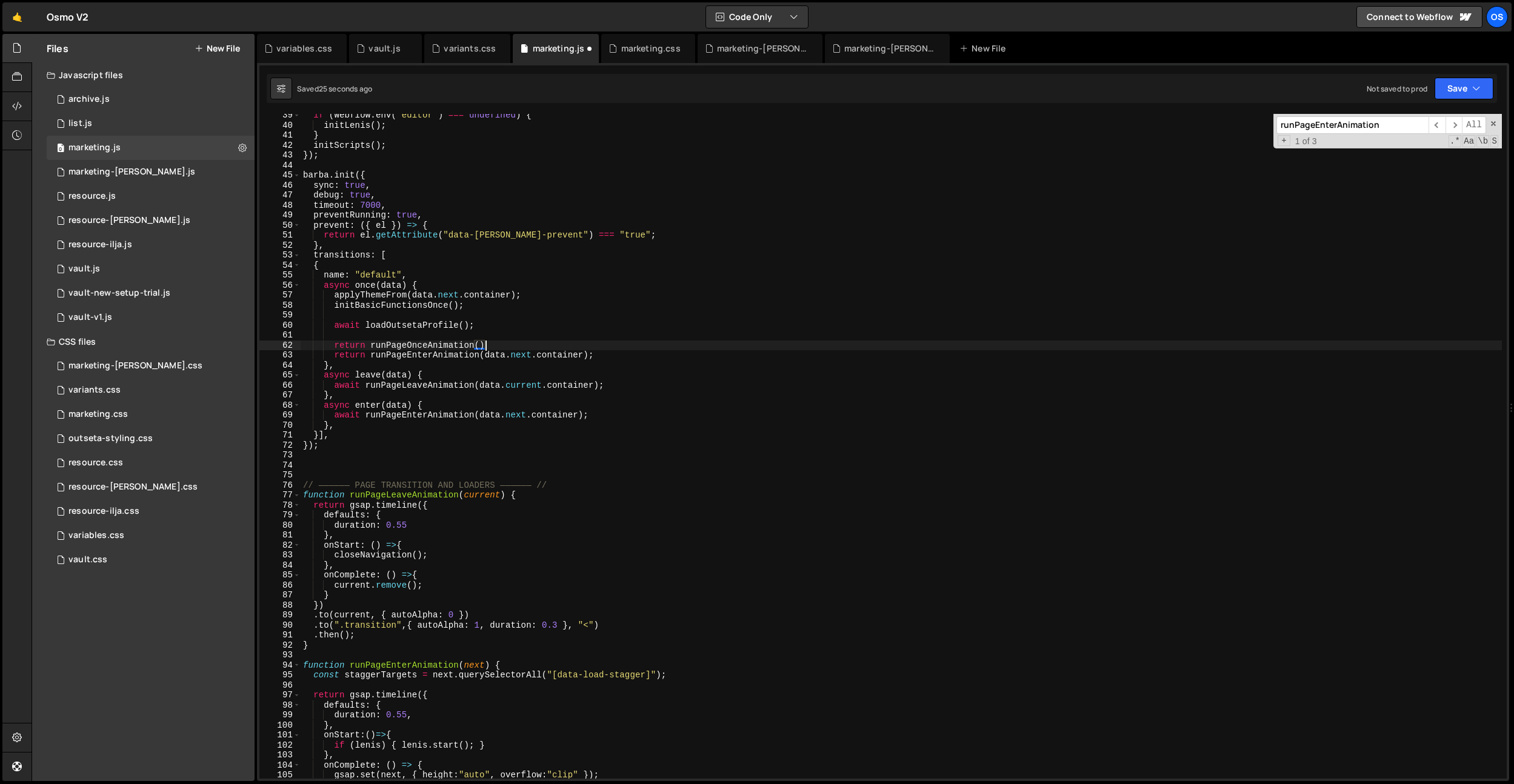
scroll to position [0, 12]
click at [434, 348] on div "if ( Webflow . env ( "editor" ) === undefined ) { initLenis ( ) ; } initScripts…" at bounding box center [901, 453] width 1201 height 684
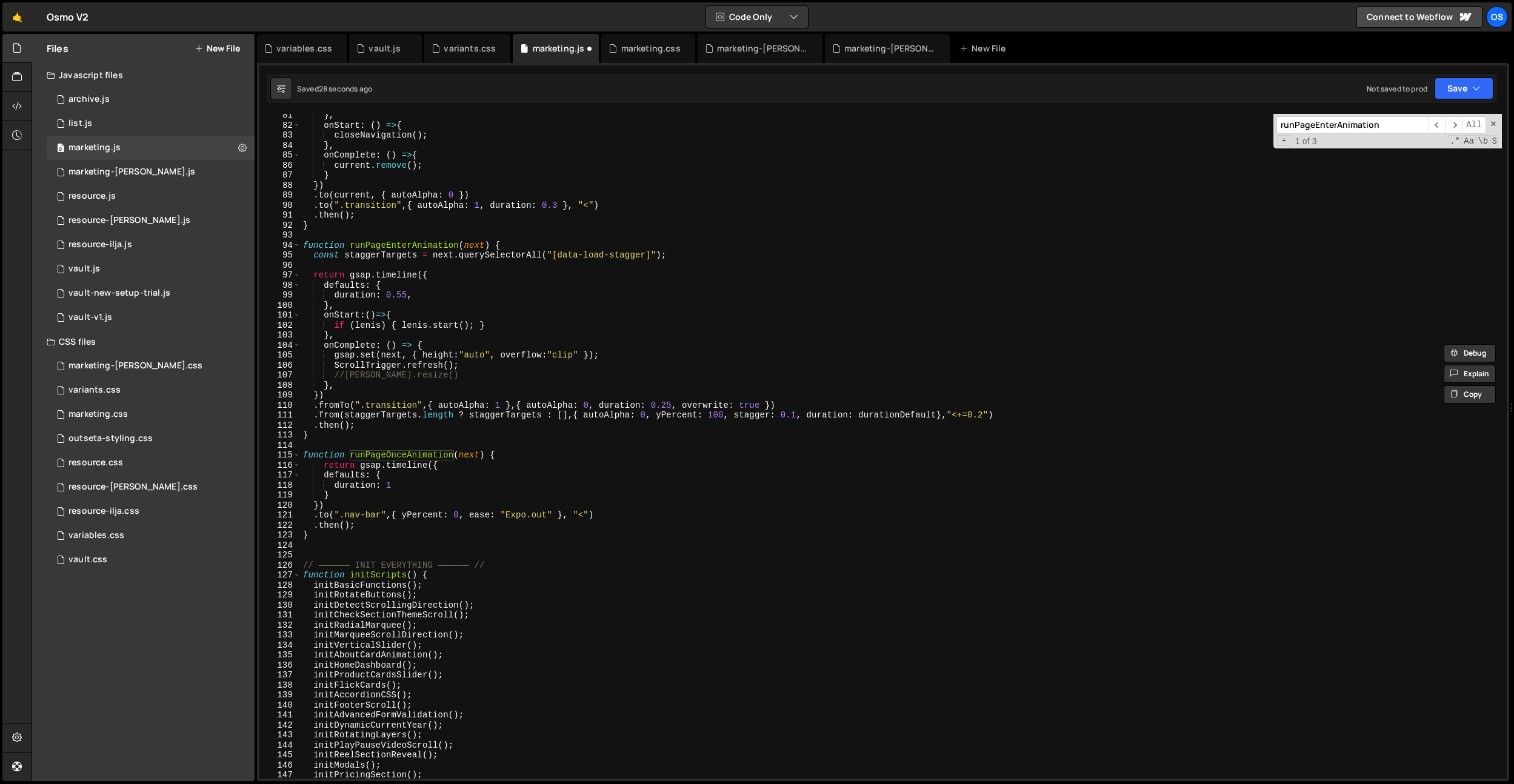
scroll to position [586, 0]
click at [362, 469] on div "} , onStart : ( ) => { closeNavigation ( ) ; } , onComplete : ( ) => { current …" at bounding box center [901, 452] width 1201 height 684
click at [462, 420] on div "} , onStart : ( ) => { closeNavigation ( ) ; } , onComplete : ( ) => { current …" at bounding box center [901, 452] width 1201 height 684
click at [475, 452] on div "} , onStart : ( ) => { closeNavigation ( ) ; } , onComplete : ( ) => { current …" at bounding box center [901, 452] width 1201 height 684
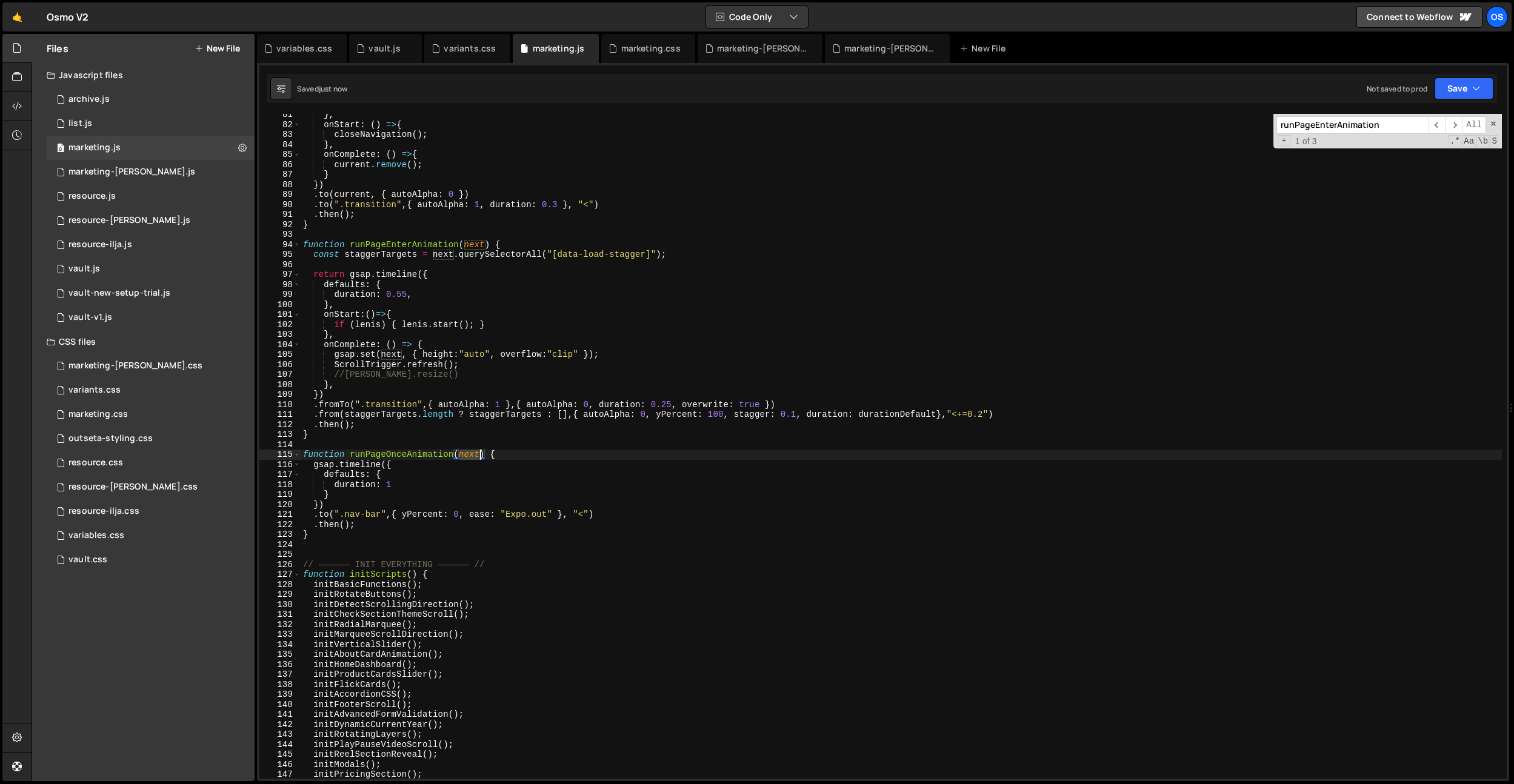
click at [475, 452] on div "} , onStart : ( ) => { closeNavigation ( ) ; } , onComplete : ( ) => { current …" at bounding box center [901, 452] width 1201 height 684
click at [450, 450] on div "} , onStart : ( ) => { closeNavigation ( ) ; } , onComplete : ( ) => { current …" at bounding box center [901, 452] width 1201 height 684
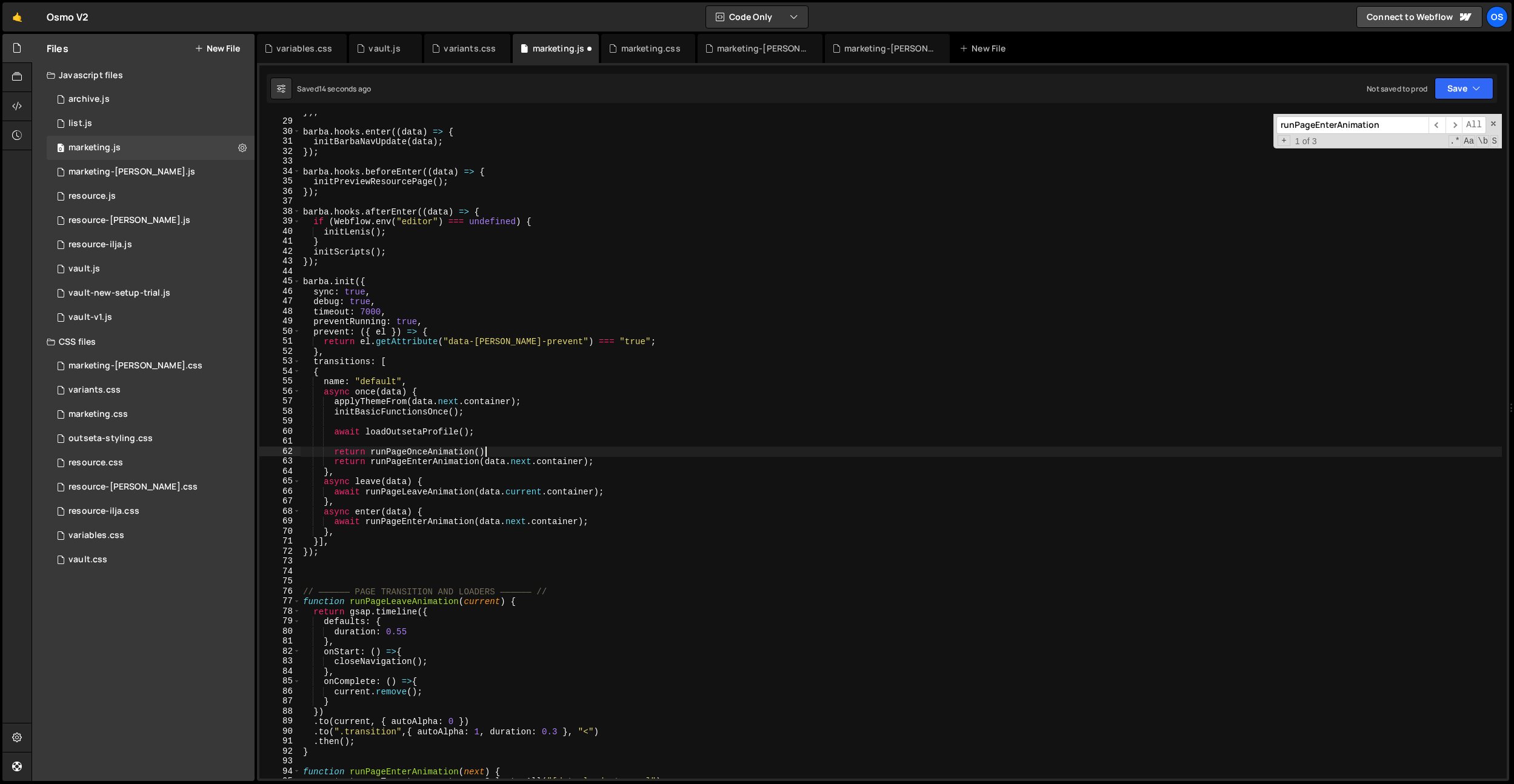
scroll to position [202, 0]
type textarea "return runPageOnceAnimation()"
drag, startPoint x: 552, startPoint y: 441, endPoint x: 570, endPoint y: 448, distance: 19.3
click at [557, 443] on div "}) ; barba . hooks . enter (( data ) => { initBarbaNavUpdate ( data ) ; }) ; ba…" at bounding box center [901, 448] width 1201 height 684
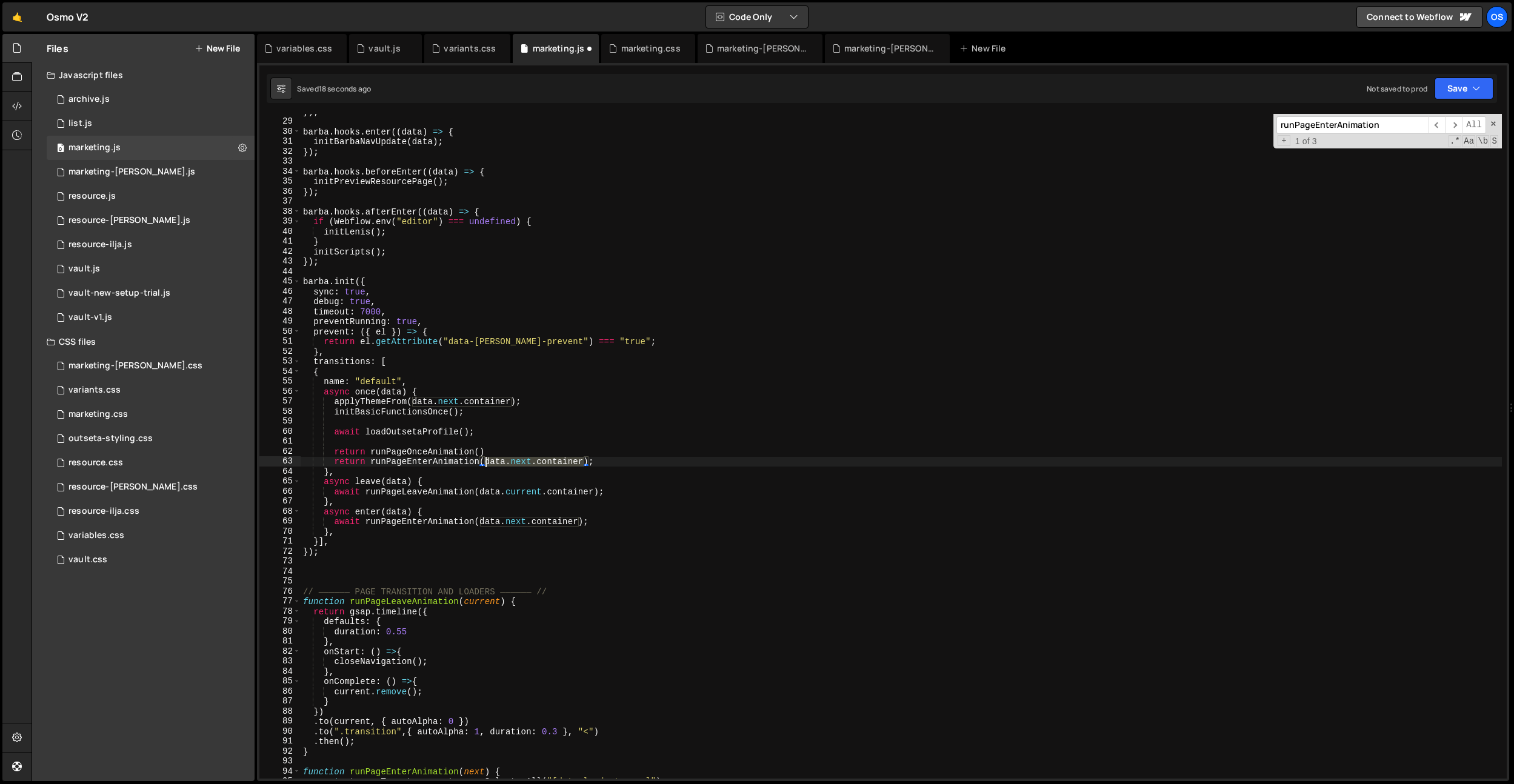
drag, startPoint x: 583, startPoint y: 458, endPoint x: 482, endPoint y: 452, distance: 101.2
click at [486, 463] on div "}) ; barba . hooks . enter (( data ) => { initBarbaNavUpdate ( data ) ; }) ; ba…" at bounding box center [901, 448] width 1201 height 684
click at [481, 451] on div "}) ; barba . hooks . enter (( data ) => { initBarbaNavUpdate ( data ) ; }) ; ba…" at bounding box center [901, 448] width 1201 height 684
type textarea "return runPageOnceAnimation()"
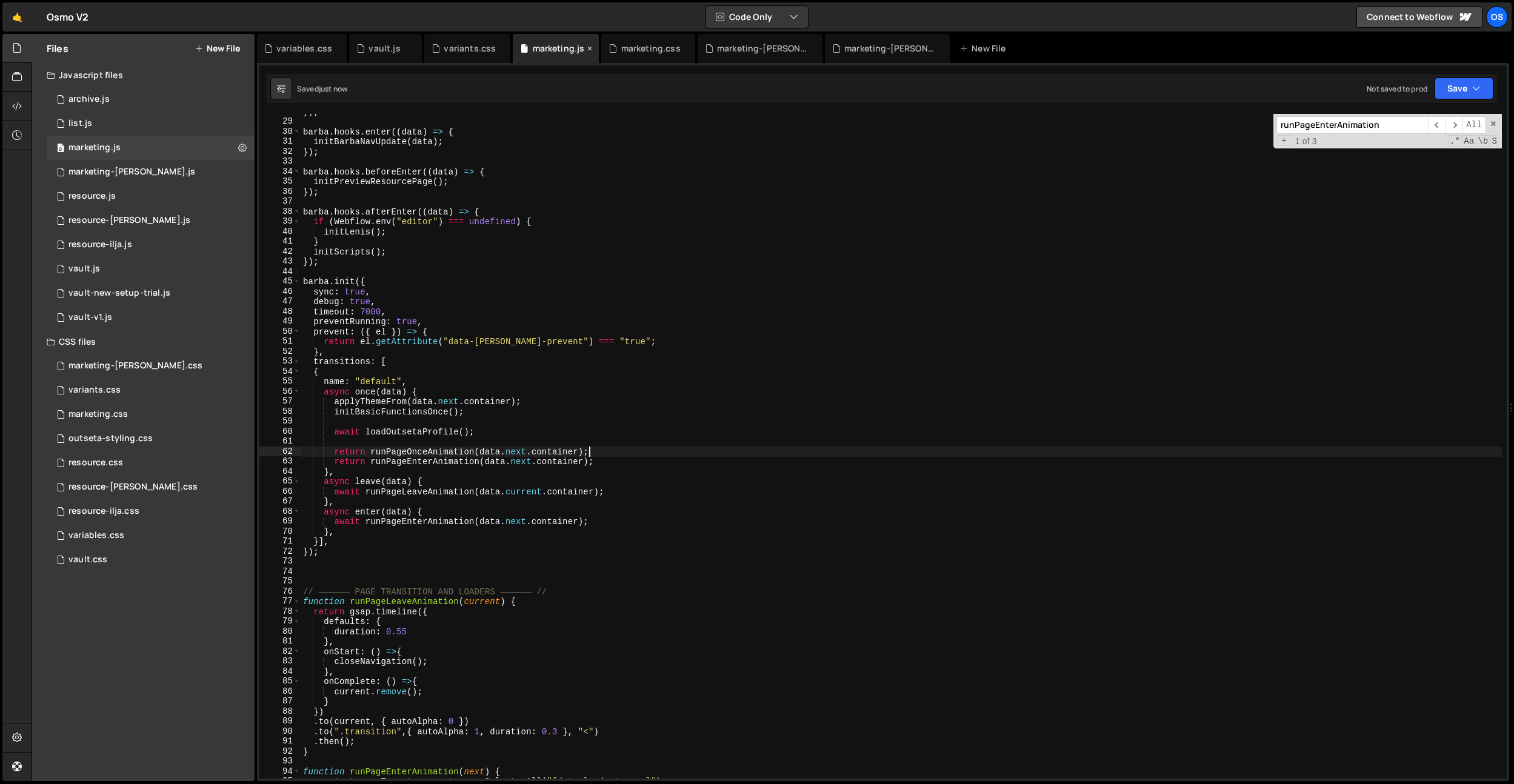
type textarea "return runPageOnceAnimation(data.next.container);"
click at [431, 455] on div "}) ; barba . hooks . enter (( data ) => { initBarbaNavUpdate ( data ) ; }) ; ba…" at bounding box center [901, 448] width 1201 height 684
click at [541, 438] on div "}) ; barba . hooks . enter (( data ) => { initBarbaNavUpdate ( data ) ; }) ; ba…" at bounding box center [901, 448] width 1201 height 684
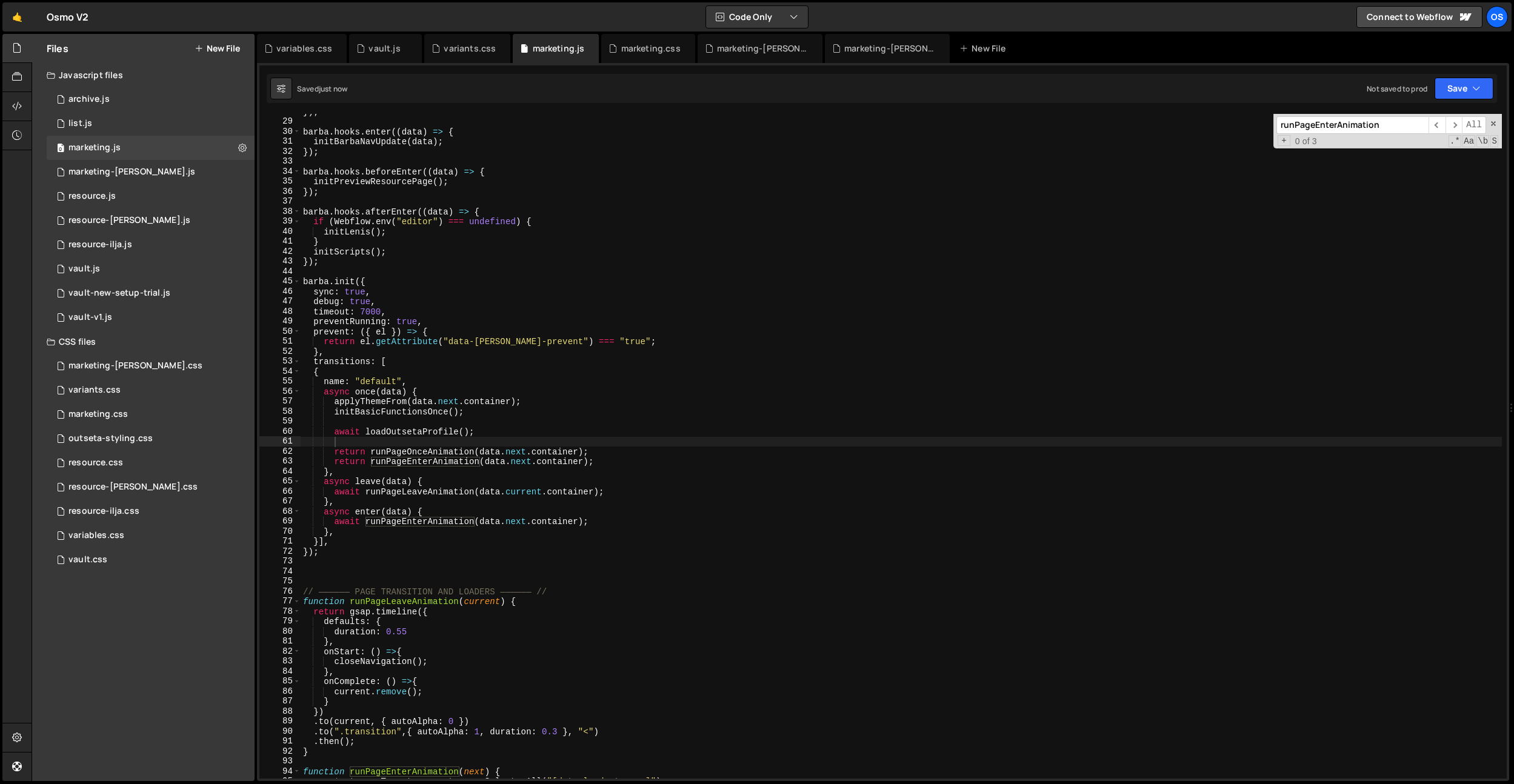
paste input "Once"
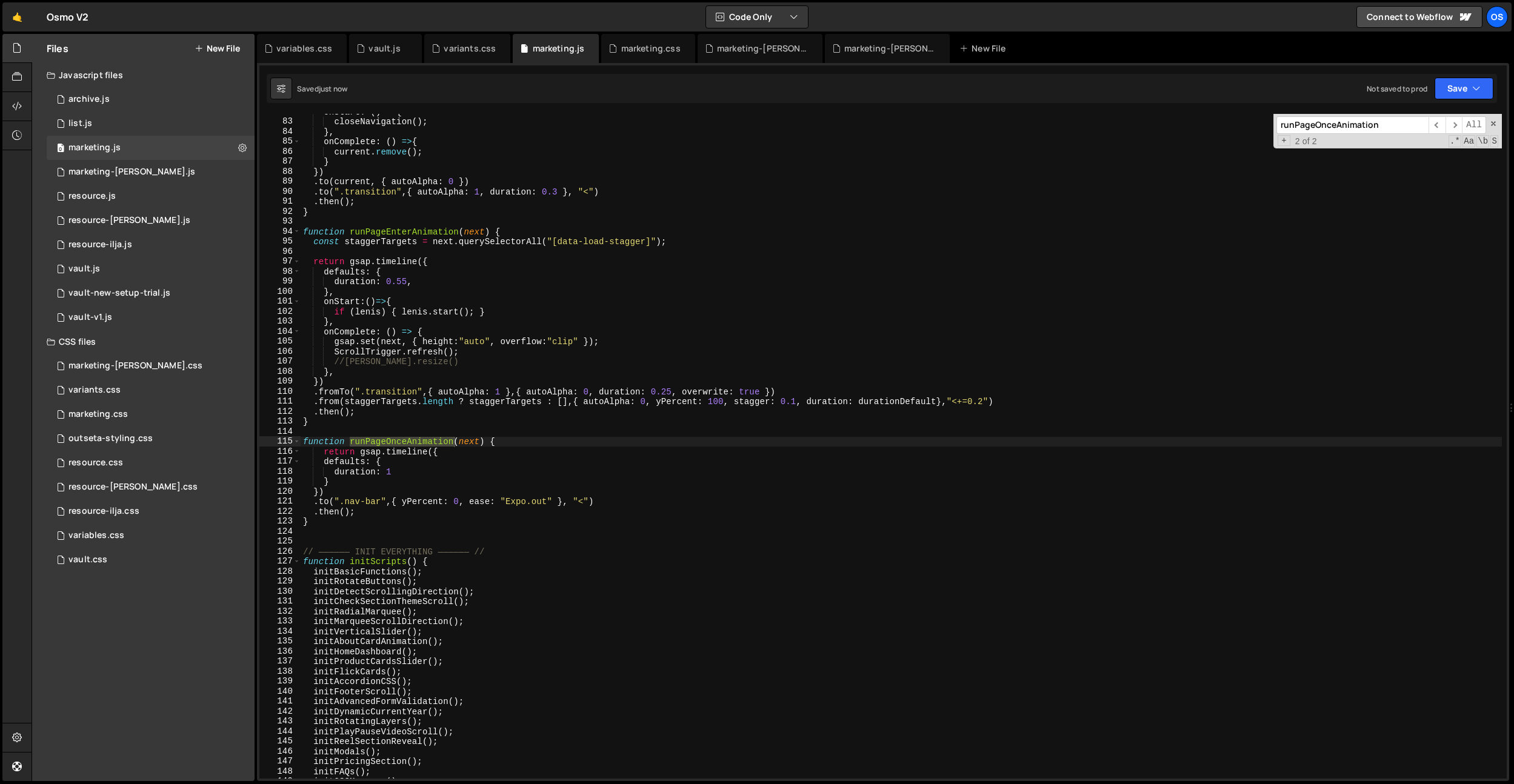
scroll to position [595, 0]
type input "runPageOnceAnimation"
type textarea "function runPageOnceAnimation(next) {"
click at [541, 438] on div "onStart : ( ) => { closeNavigation ( ) ; } , onComplete : ( ) => { current . re…" at bounding box center [901, 448] width 1201 height 684
click at [429, 440] on div "onStart : ( ) => { closeNavigation ( ) ; } , onComplete : ( ) => { current . re…" at bounding box center [901, 448] width 1201 height 684
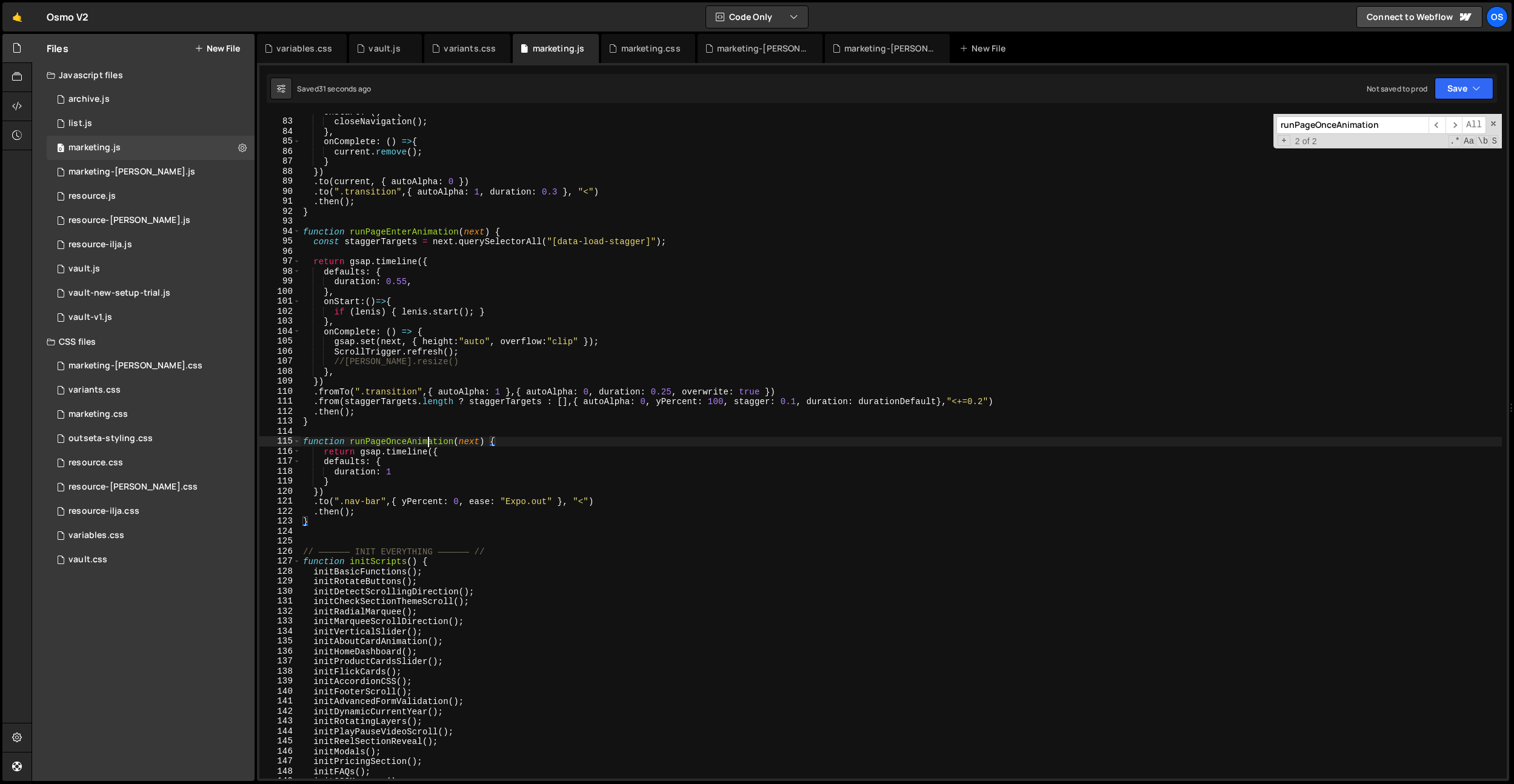
click at [429, 440] on div "onStart : ( ) => { closeNavigation ( ) ; } , onComplete : ( ) => { current . re…" at bounding box center [901, 448] width 1201 height 684
click at [482, 433] on div "onStart : ( ) => { closeNavigation ( ) ; } , onComplete : ( ) => { current . re…" at bounding box center [901, 448] width 1201 height 684
click at [471, 443] on div "onStart : ( ) => { closeNavigation ( ) ; } , onComplete : ( ) => { current . re…" at bounding box center [901, 448] width 1201 height 684
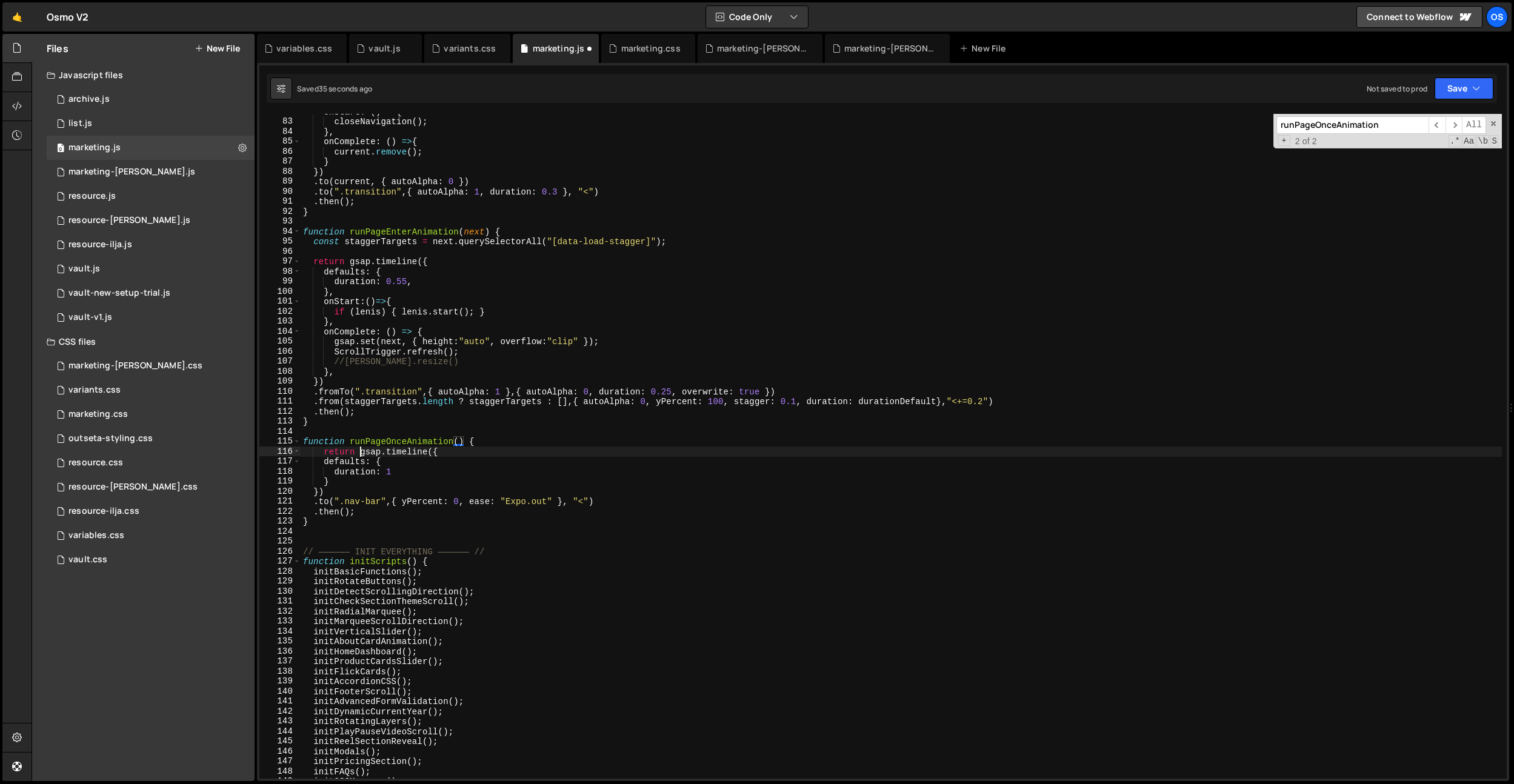
click at [359, 454] on div "onStart : ( ) => { closeNavigation ( ) ; } , onComplete : ( ) => { current . re…" at bounding box center [901, 448] width 1201 height 684
click at [408, 446] on div "onStart : ( ) => { closeNavigation ( ) ; } , onComplete : ( ) => { current . re…" at bounding box center [901, 448] width 1201 height 684
click at [458, 422] on div "onStart : ( ) => { closeNavigation ( ) ; } , onComplete : ( ) => { current . re…" at bounding box center [901, 448] width 1201 height 684
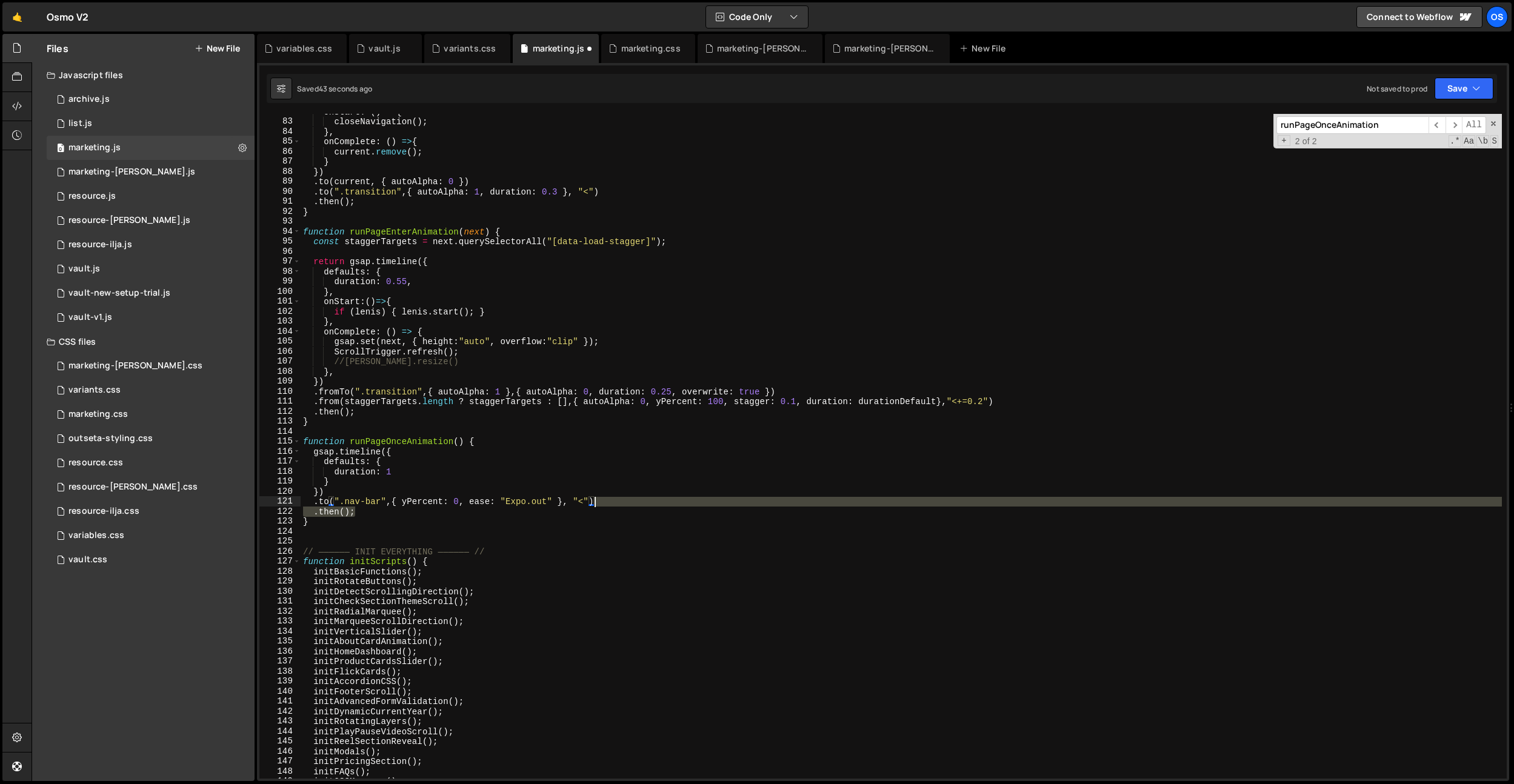
drag, startPoint x: 370, startPoint y: 512, endPoint x: 608, endPoint y: 500, distance: 238.3
click at [608, 500] on div "onStart : ( ) => { closeNavigation ( ) ; } , onComplete : ( ) => { current . re…" at bounding box center [901, 448] width 1201 height 684
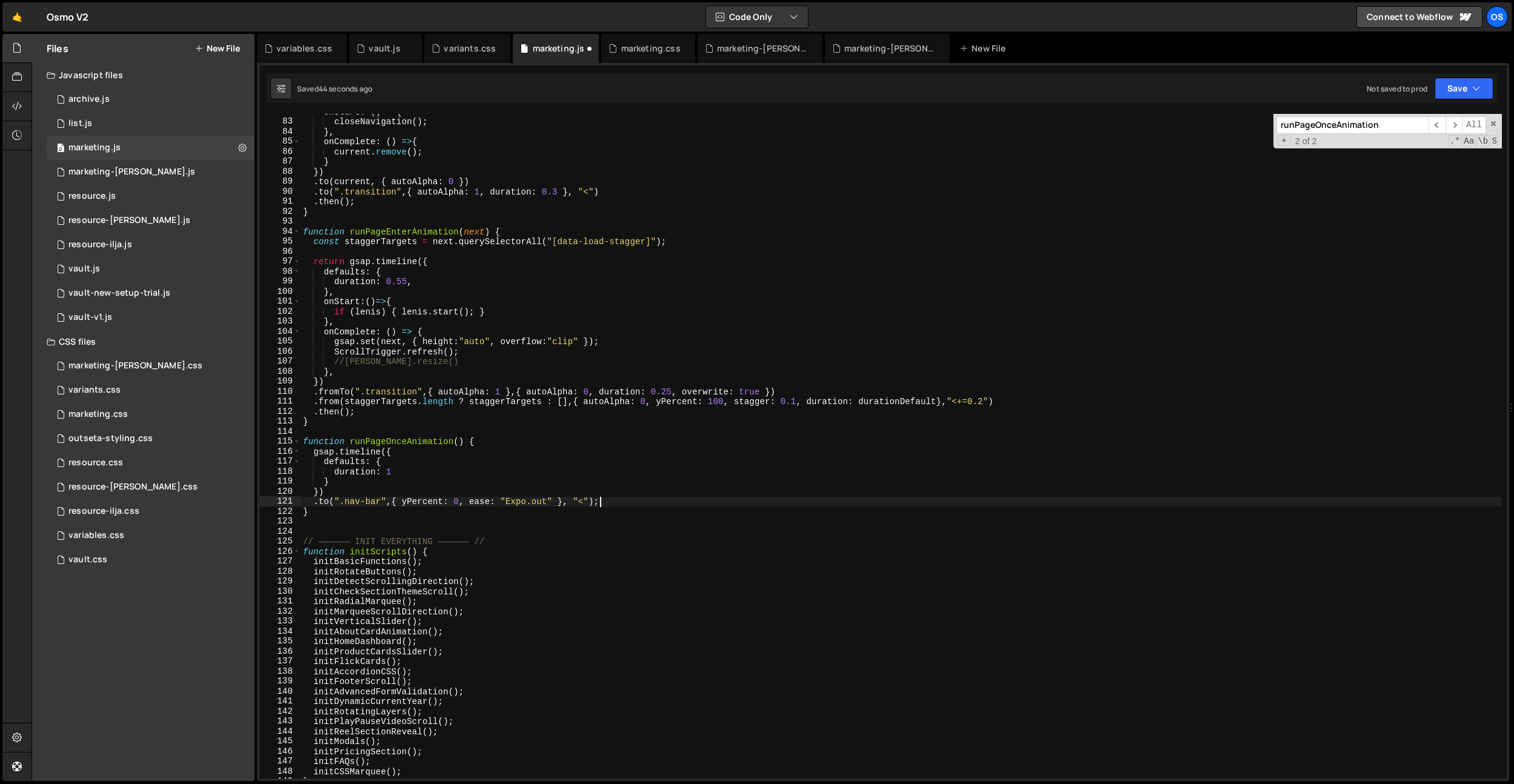
scroll to position [0, 20]
click at [362, 438] on div "onStart : ( ) => { closeNavigation ( ) ; } , onComplete : ( ) => { current . re…" at bounding box center [901, 448] width 1201 height 684
type textarea "function runPageOnceAnimation() {"
click at [362, 438] on div "onStart : ( ) => { closeNavigation ( ) ; } , onComplete : ( ) => { current . re…" at bounding box center [901, 448] width 1201 height 684
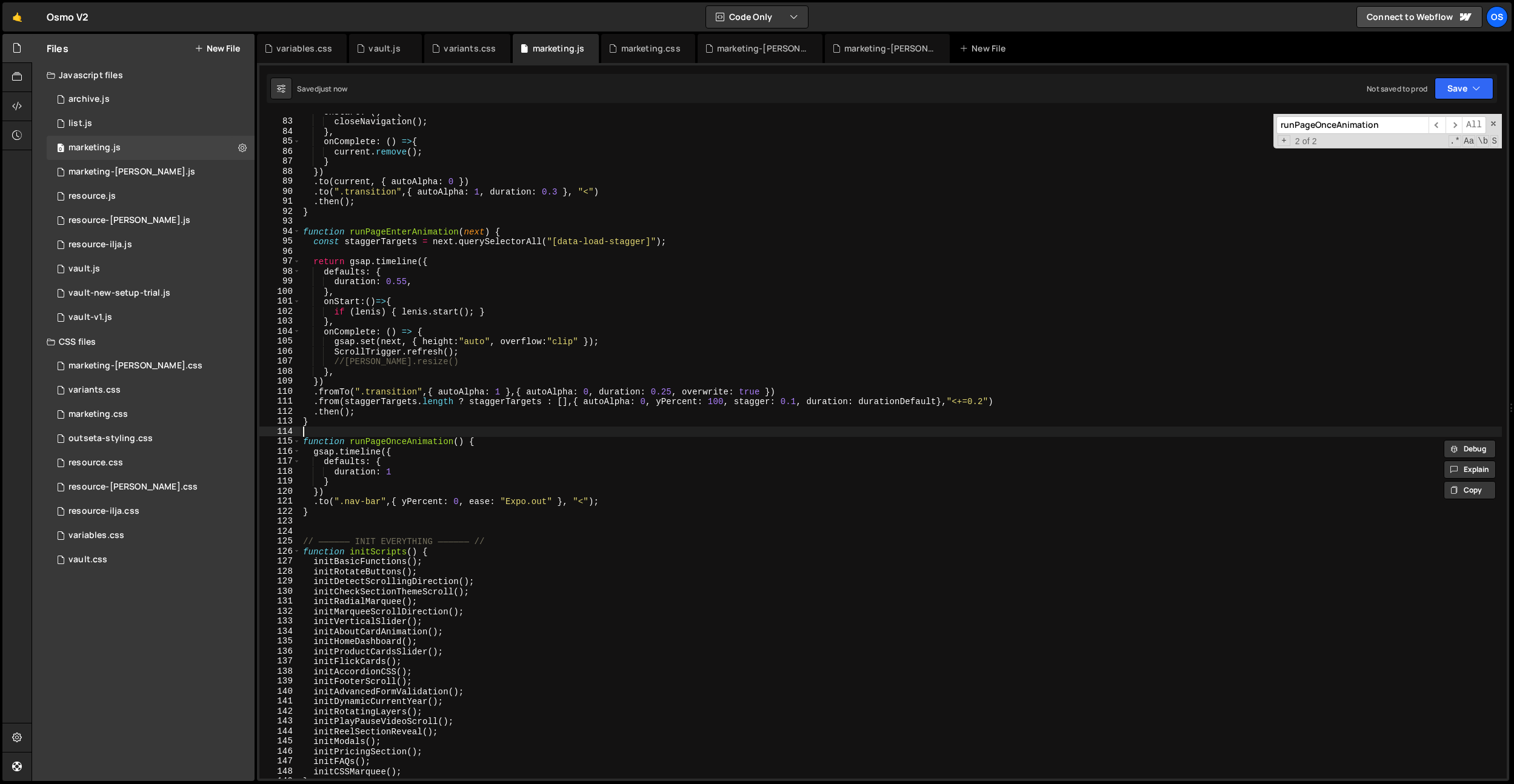
click at [414, 431] on div "onStart : ( ) => { closeNavigation ( ) ; } , onComplete : ( ) => { current . re…" at bounding box center [901, 448] width 1201 height 684
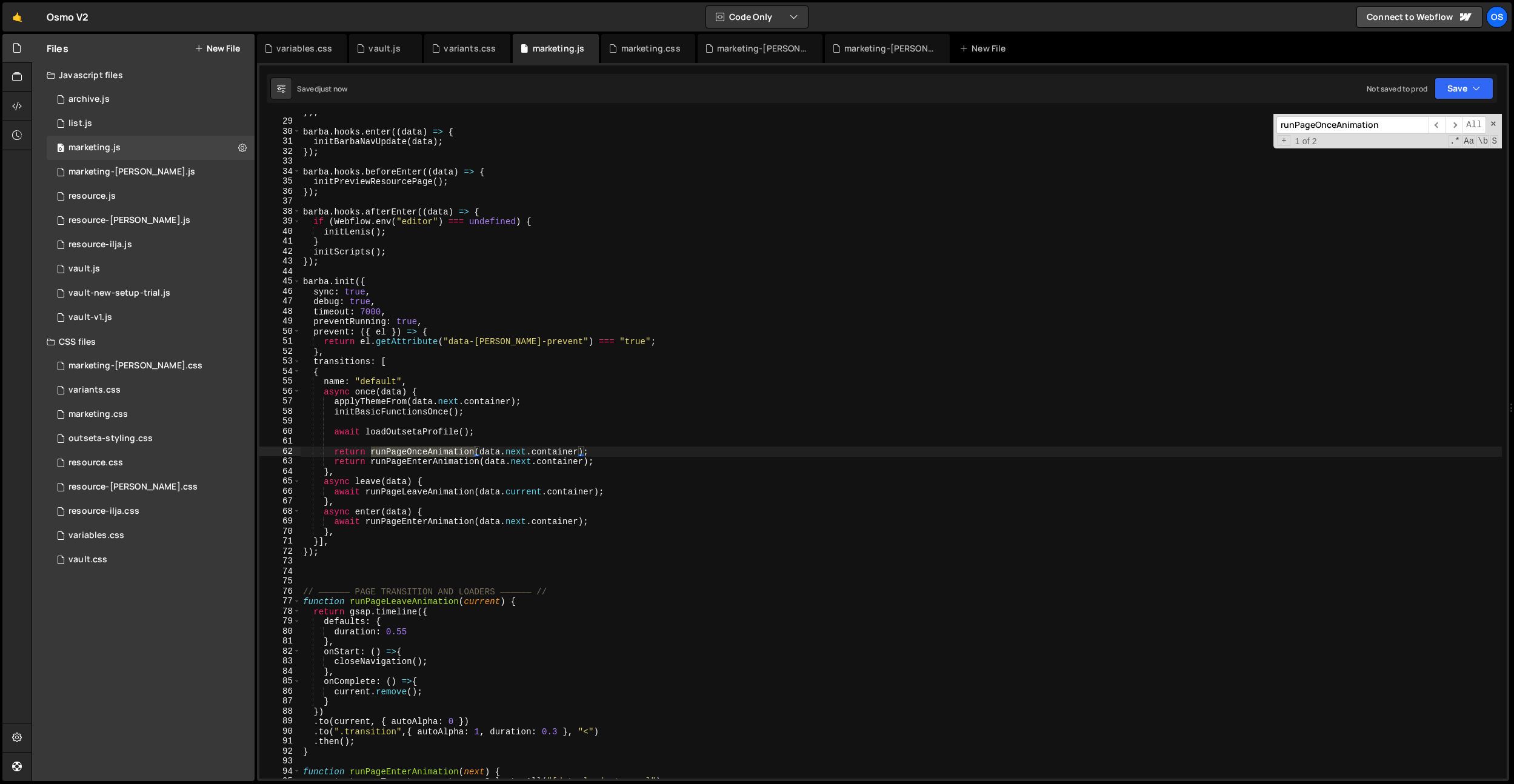
scroll to position [202, 0]
click at [610, 453] on div "}) ; barba . hooks . enter (( data ) => { initBarbaNavUpdate ( data ) ; }) ; ba…" at bounding box center [901, 448] width 1201 height 684
drag, startPoint x: 612, startPoint y: 453, endPoint x: 478, endPoint y: 452, distance: 134.0
click at [478, 452] on div "}) ; barba . hooks . enter (( data ) => { initBarbaNavUpdate ( data ) ; }) ; ba…" at bounding box center [901, 448] width 1201 height 684
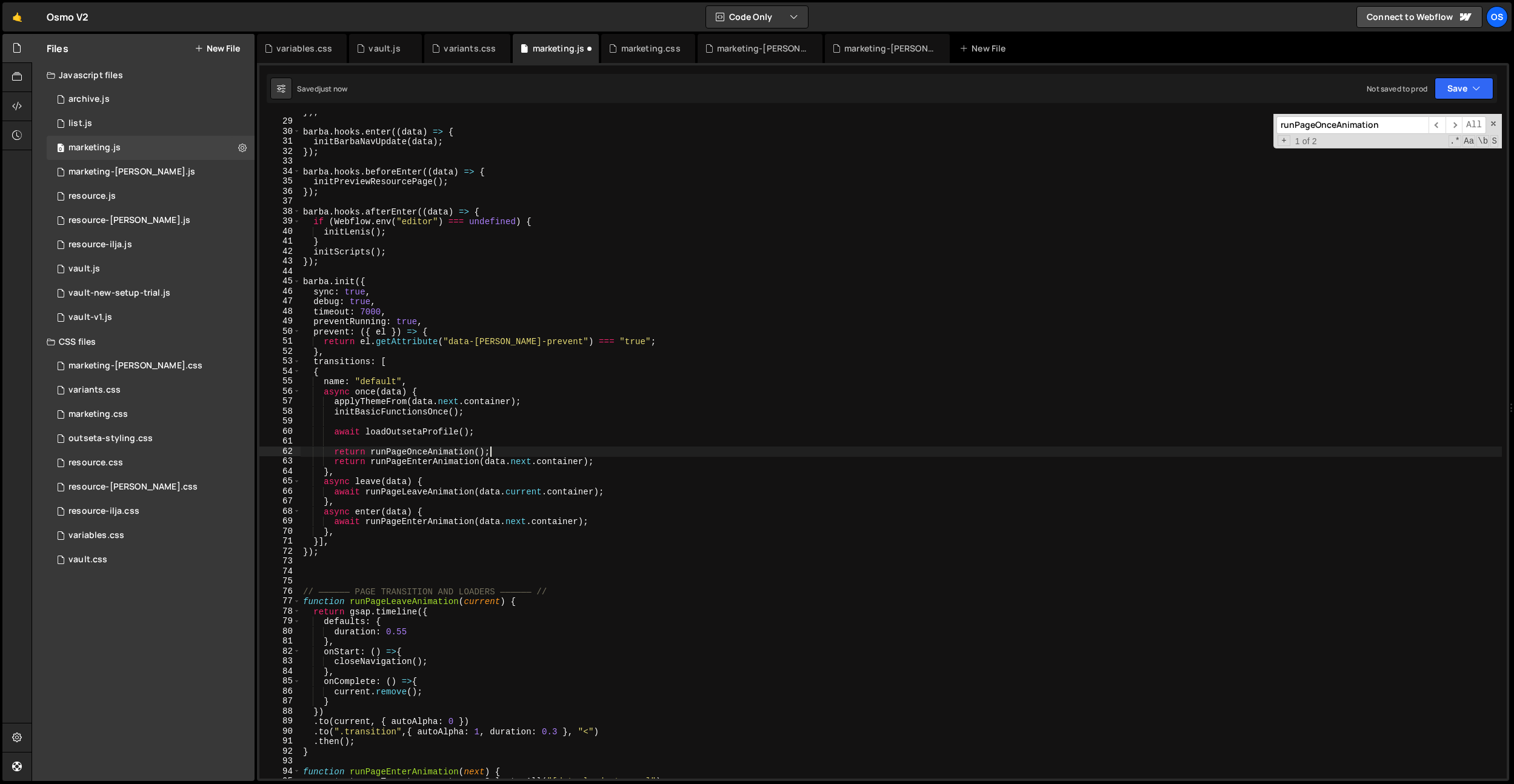
click at [371, 449] on div "}) ; barba . hooks . enter (( data ) => { initBarbaNavUpdate ( data ) ; }) ; ba…" at bounding box center [901, 448] width 1201 height 684
type textarea "runPageOnceAnimation();"
drag, startPoint x: 662, startPoint y: 54, endPoint x: 650, endPoint y: 63, distance: 15.0
click at [662, 54] on div "marketing.css" at bounding box center [650, 49] width 59 height 12
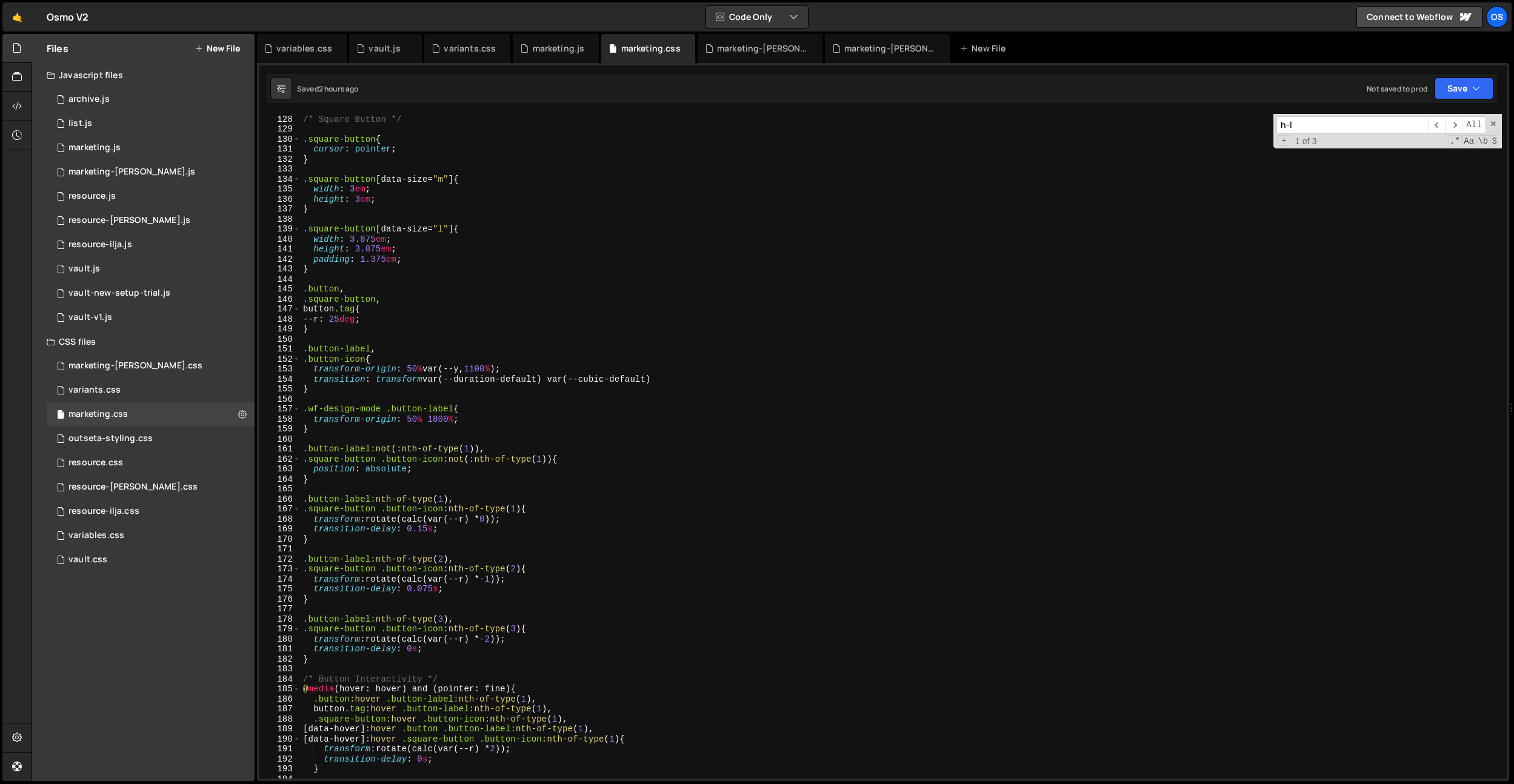
scroll to position [1185, 0]
type textarea ".button:has( .button-icon__slot) .button-icon__slot{"
click at [613, 152] on div "/* Square Button */ .square-button { cursor : pointer ; } .square-button [ data…" at bounding box center [901, 447] width 1201 height 684
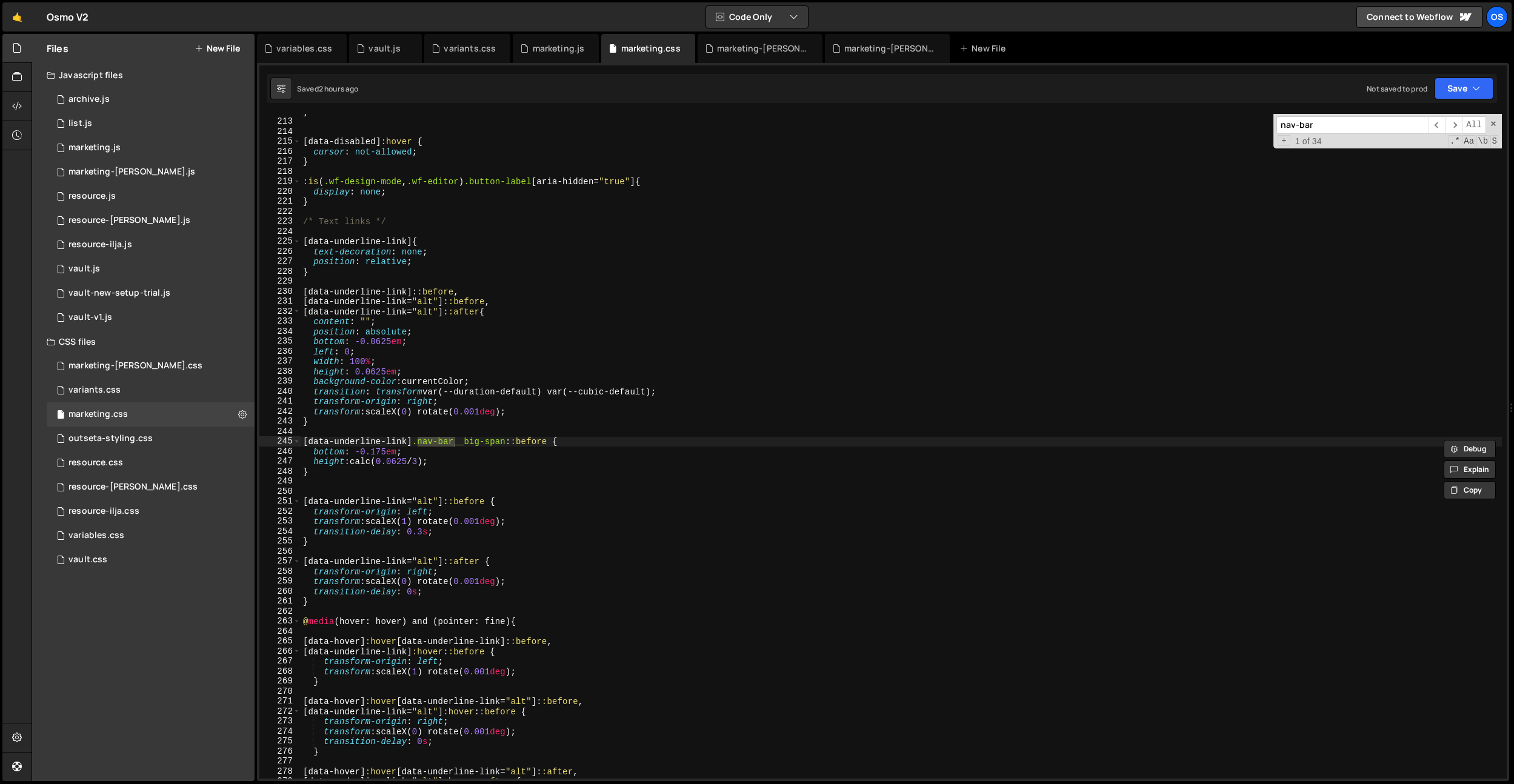
scroll to position [8545, 0]
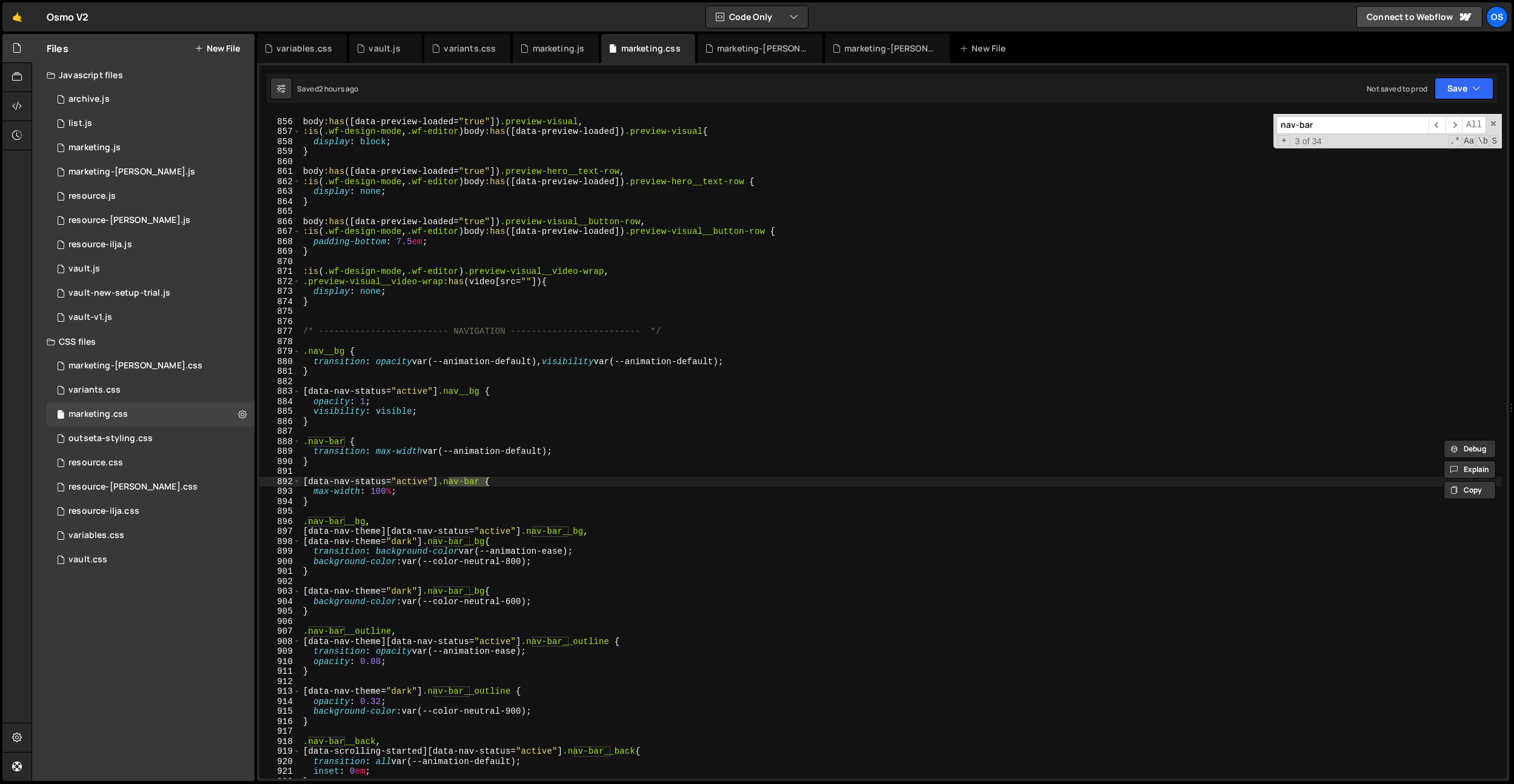
type input "nav-bar"
type textarea "}"
click at [336, 460] on div "body :has ([ data-preview-loaded = " true " ]) .preview-visual , :is ( .wf-desi…" at bounding box center [901, 448] width 1201 height 684
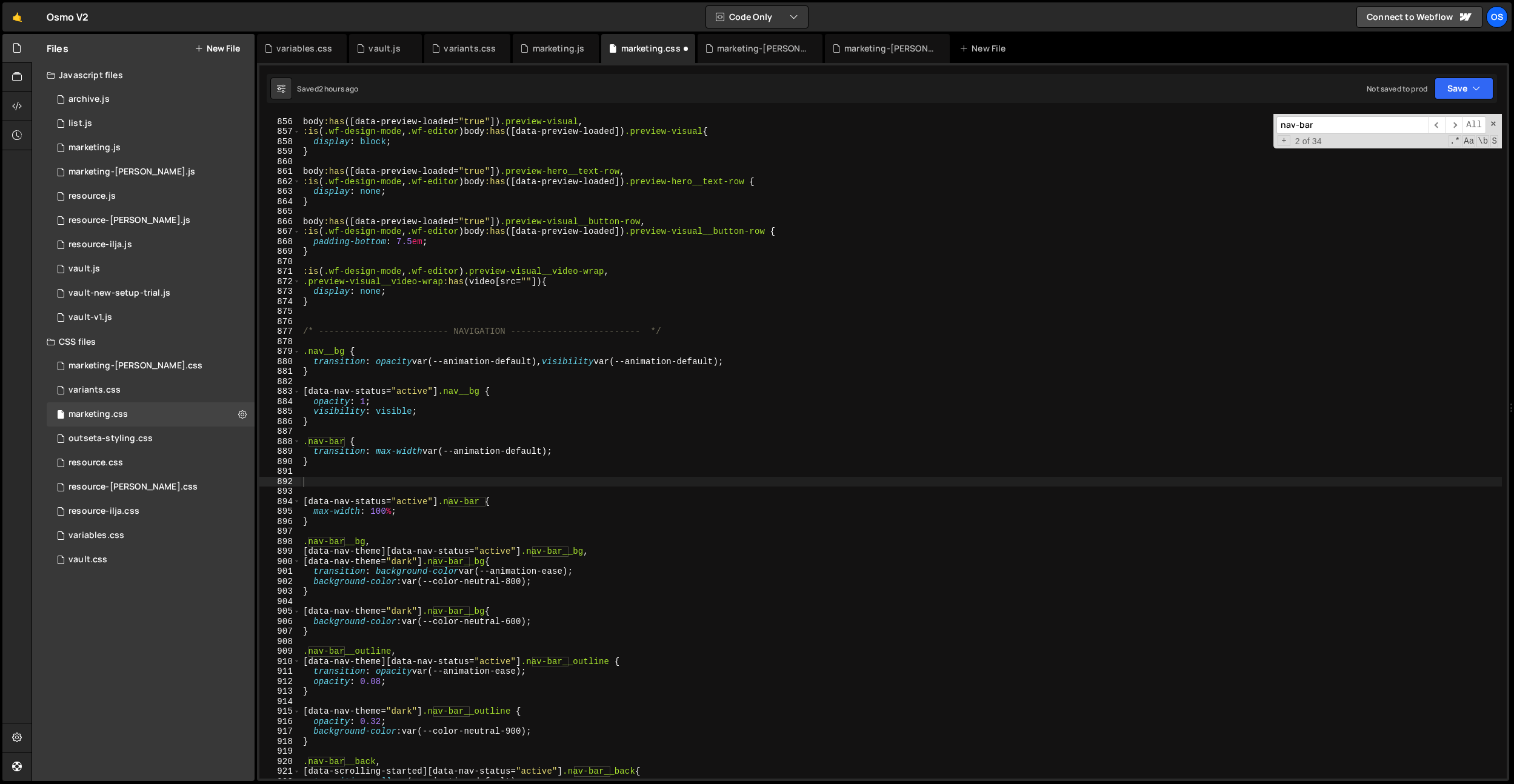
type textarea ":is(.wf-design-mode, .wf-editor) .preview-visual__video-wrap,"
drag, startPoint x: 470, startPoint y: 271, endPoint x: 375, endPoint y: 484, distance: 233.2
click at [290, 269] on div ":is(.wf-design-mode, .wf-editor) .preview-visual__video-wrap, 855 856 857 858 8…" at bounding box center [883, 446] width 1247 height 664
click at [329, 468] on div "body :has ([ data-preview-loaded = " true " ]) .preview-visual , :is ( .wf-desi…" at bounding box center [901, 448] width 1201 height 684
paste textarea ":is(.wf-design-mode, .wf-editor)"
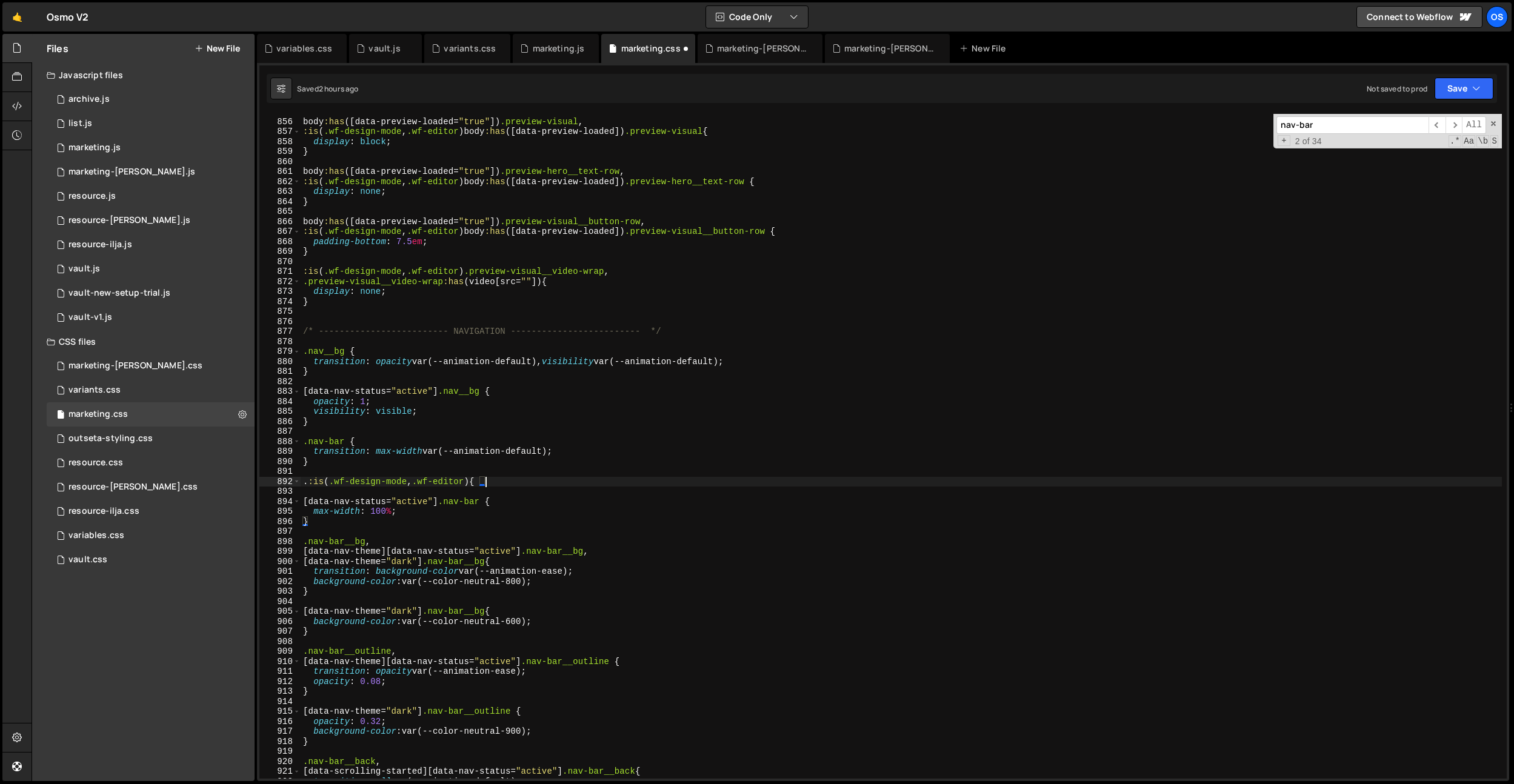
scroll to position [0, 12]
type textarea ".:is(.wf-design-mode, .wf-editor) .nav-bar {}"
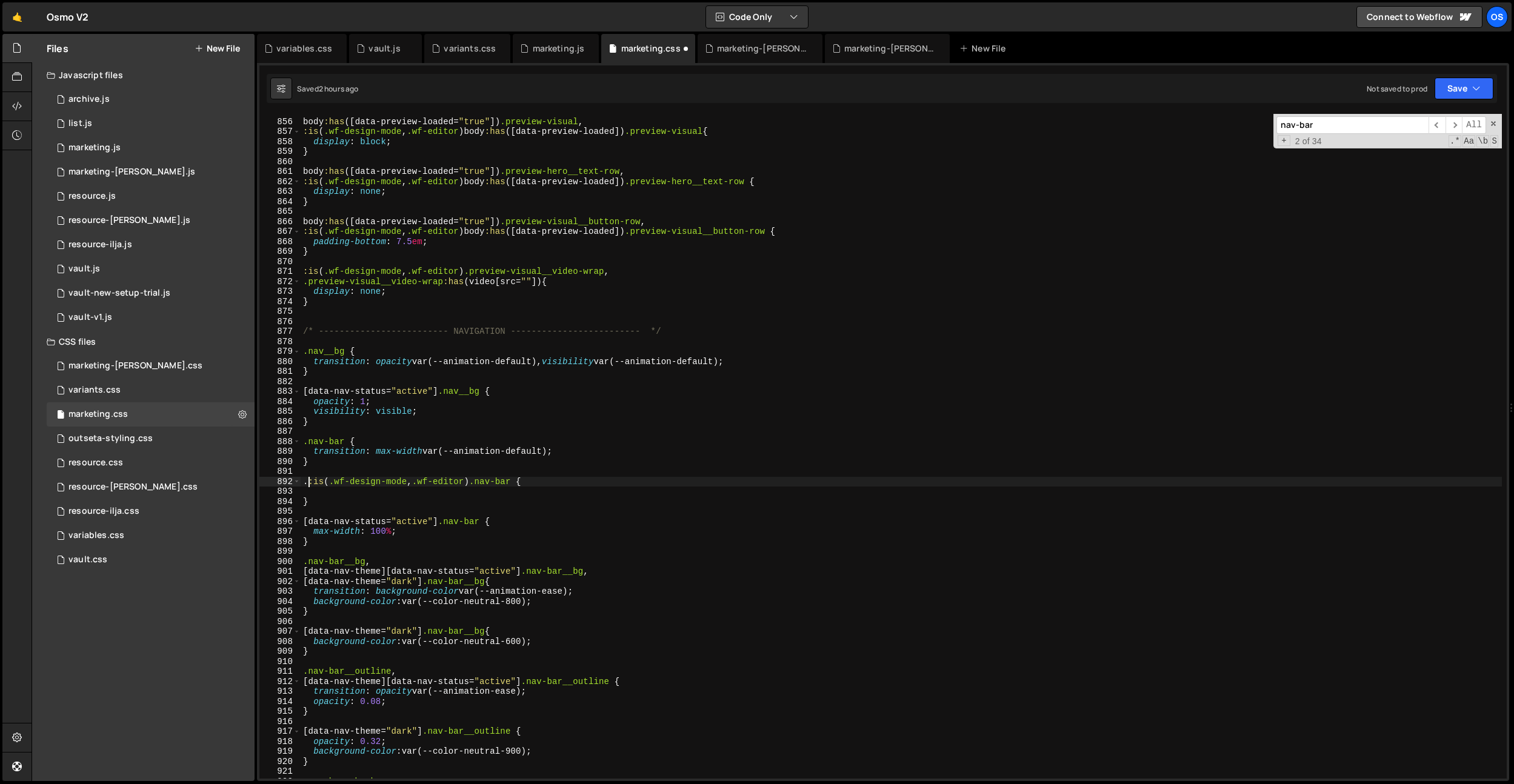
click at [309, 484] on div "body :has ([ data-preview-loaded = " true " ]) .preview-visual , :is ( .wf-desi…" at bounding box center [901, 448] width 1201 height 684
click at [319, 496] on div "body :has ([ data-preview-loaded = " true " ]) .preview-visual , :is ( .wf-desi…" at bounding box center [901, 448] width 1201 height 684
type textarea "}"
type textarea "transform: translateY(0%);"
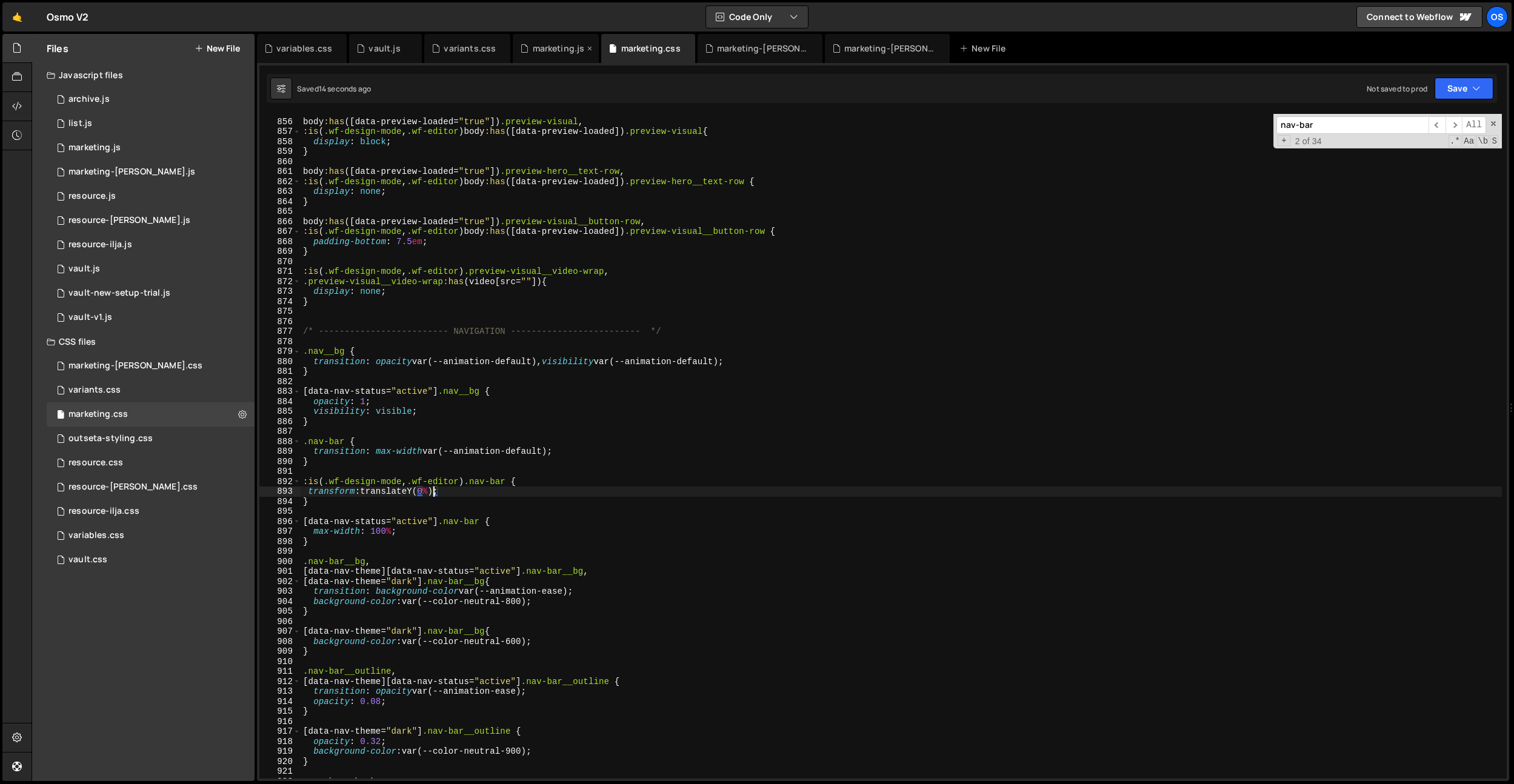
click at [551, 57] on div "marketing.js" at bounding box center [556, 49] width 86 height 29
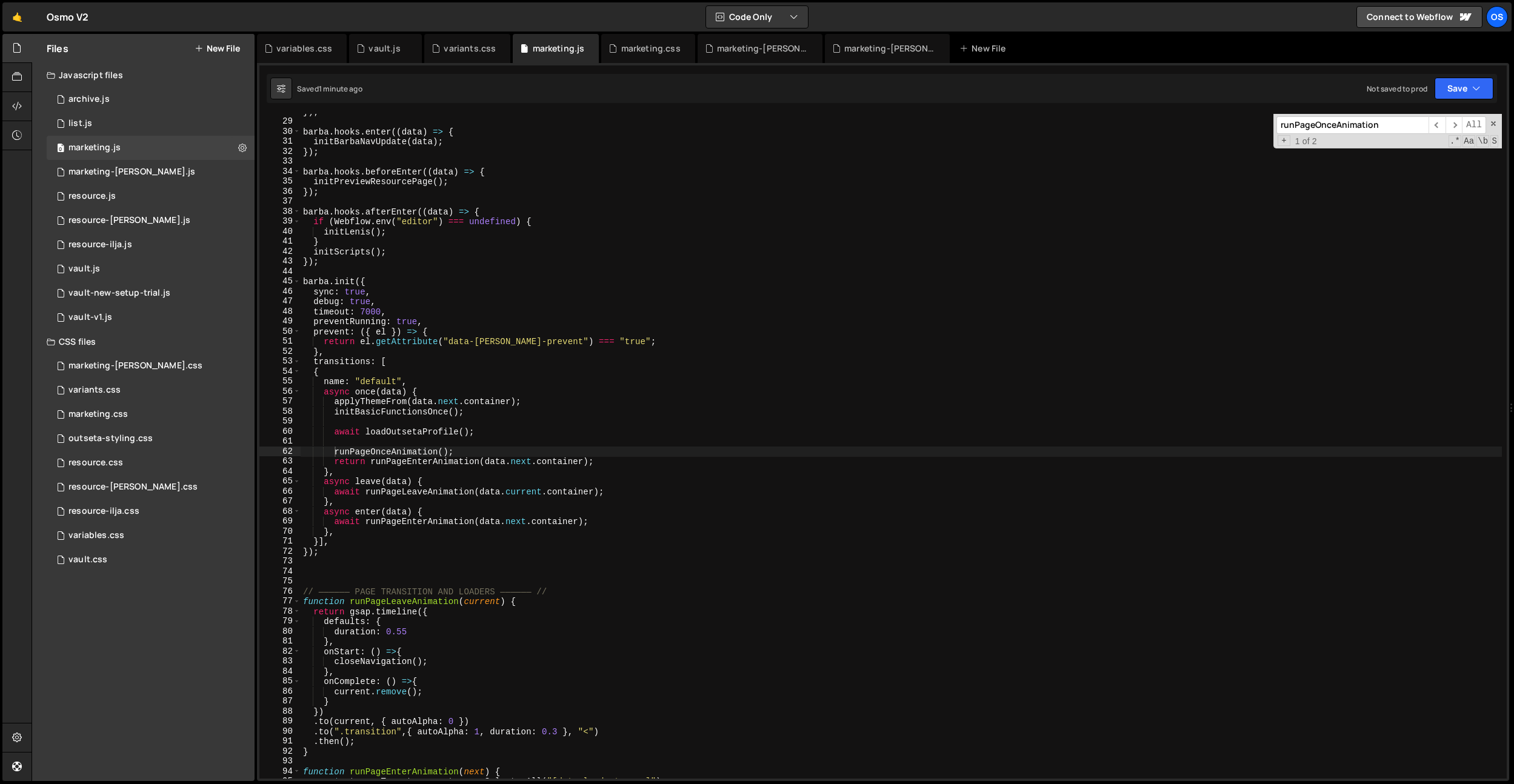
click at [412, 445] on div "}) ; barba . hooks . enter (( data ) => { initBarbaNavUpdate ( data ) ; }) ; ba…" at bounding box center [901, 448] width 1201 height 684
click at [412, 452] on div "}) ; barba . hooks . enter (( data ) => { initBarbaNavUpdate ( data ) ; }) ; ba…" at bounding box center [901, 448] width 1201 height 684
drag, startPoint x: 412, startPoint y: 452, endPoint x: 434, endPoint y: 444, distance: 23.4
click at [412, 452] on div "}) ; barba . hooks . enter (( data ) => { initBarbaNavUpdate ( data ) ; }) ; ba…" at bounding box center [901, 448] width 1201 height 684
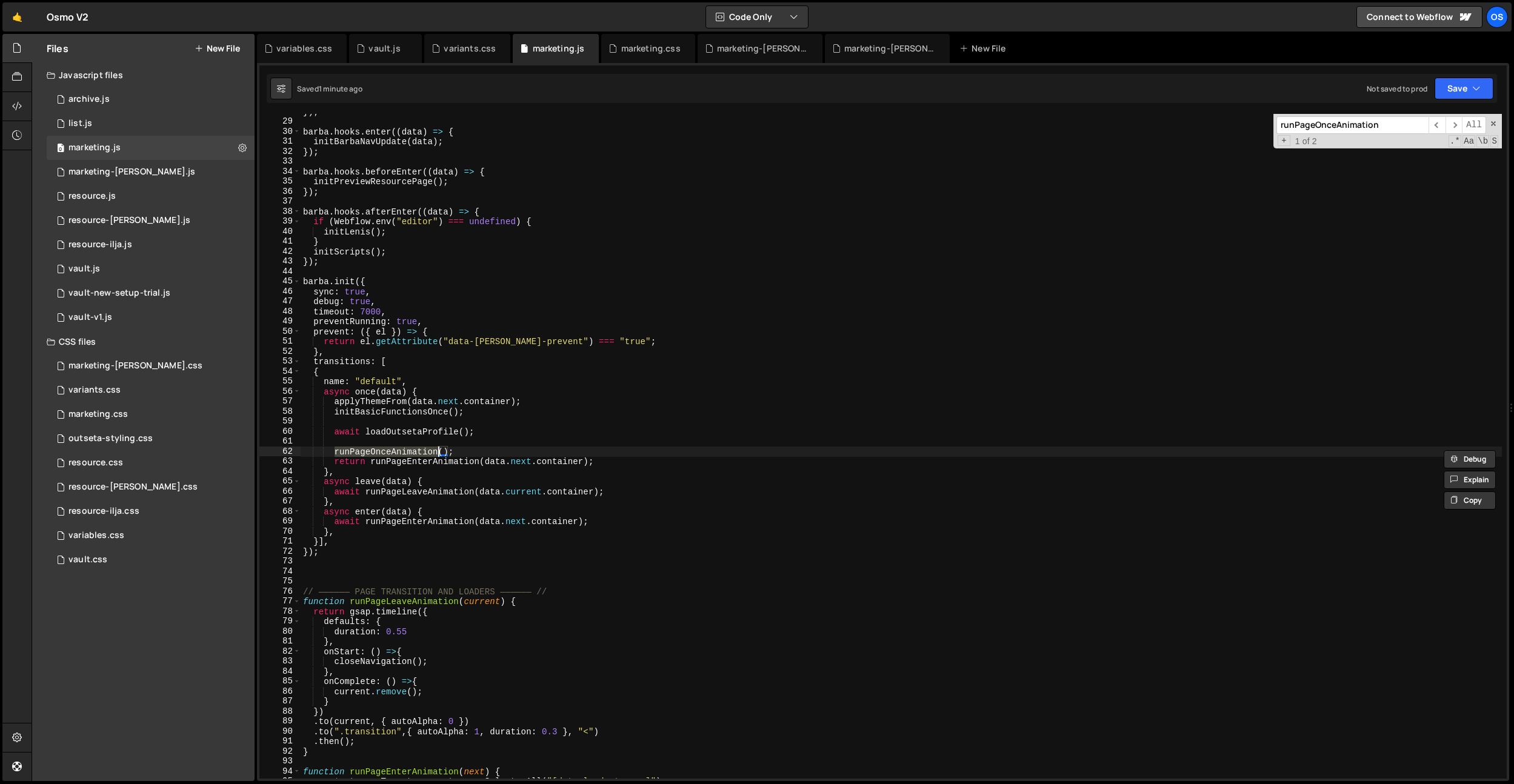
click at [480, 432] on div "}) ; barba . hooks . enter (( data ) => { initBarbaNavUpdate ( data ) ; }) ; ba…" at bounding box center [901, 448] width 1201 height 684
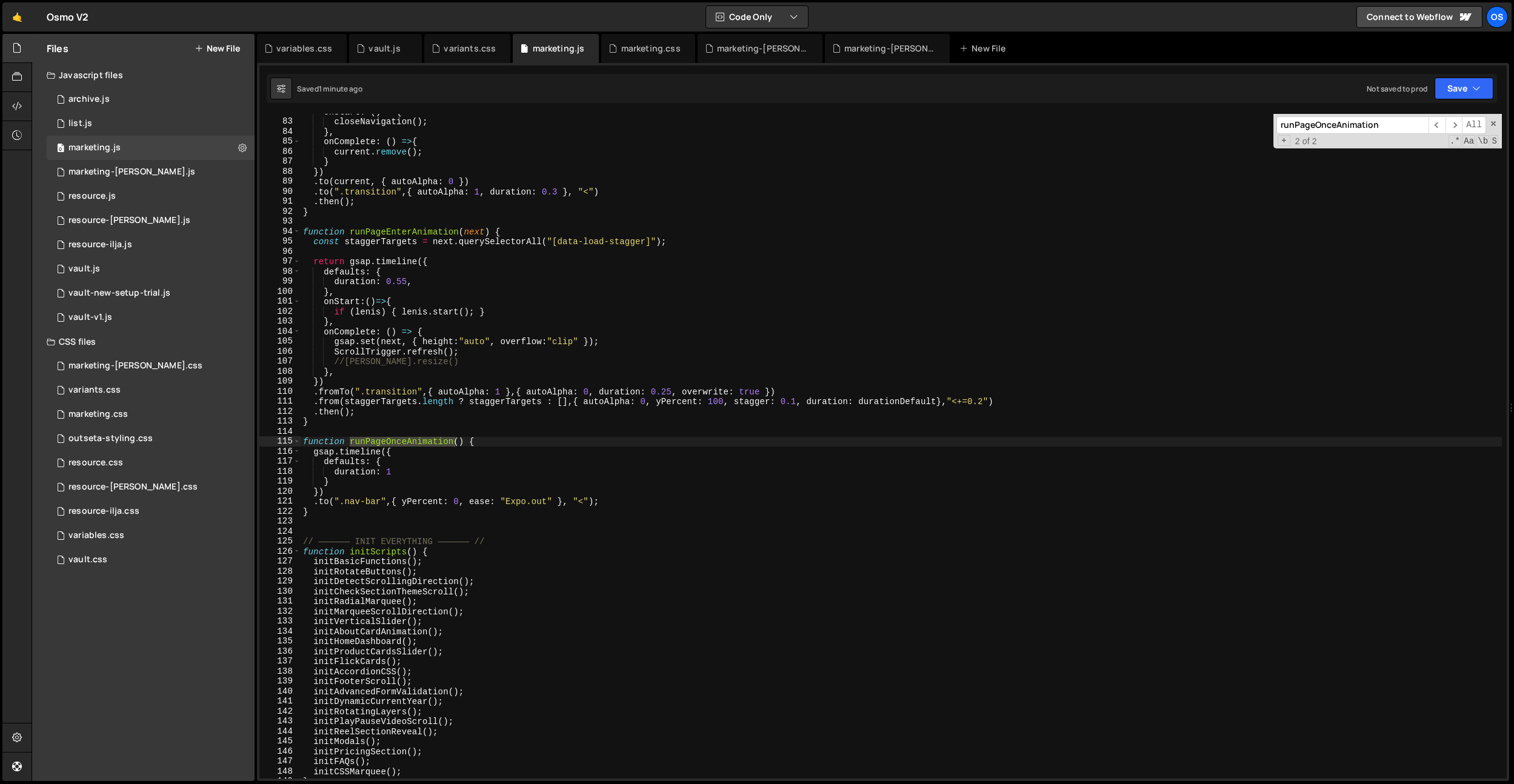
scroll to position [595, 0]
click at [482, 477] on div "onStart : ( ) => { closeNavigation ( ) ; } , onComplete : ( ) => { current . re…" at bounding box center [901, 448] width 1201 height 684
click at [312, 500] on div "onStart : ( ) => { closeNavigation ( ) ; } , onComplete : ( ) => { current . re…" at bounding box center [901, 448] width 1201 height 684
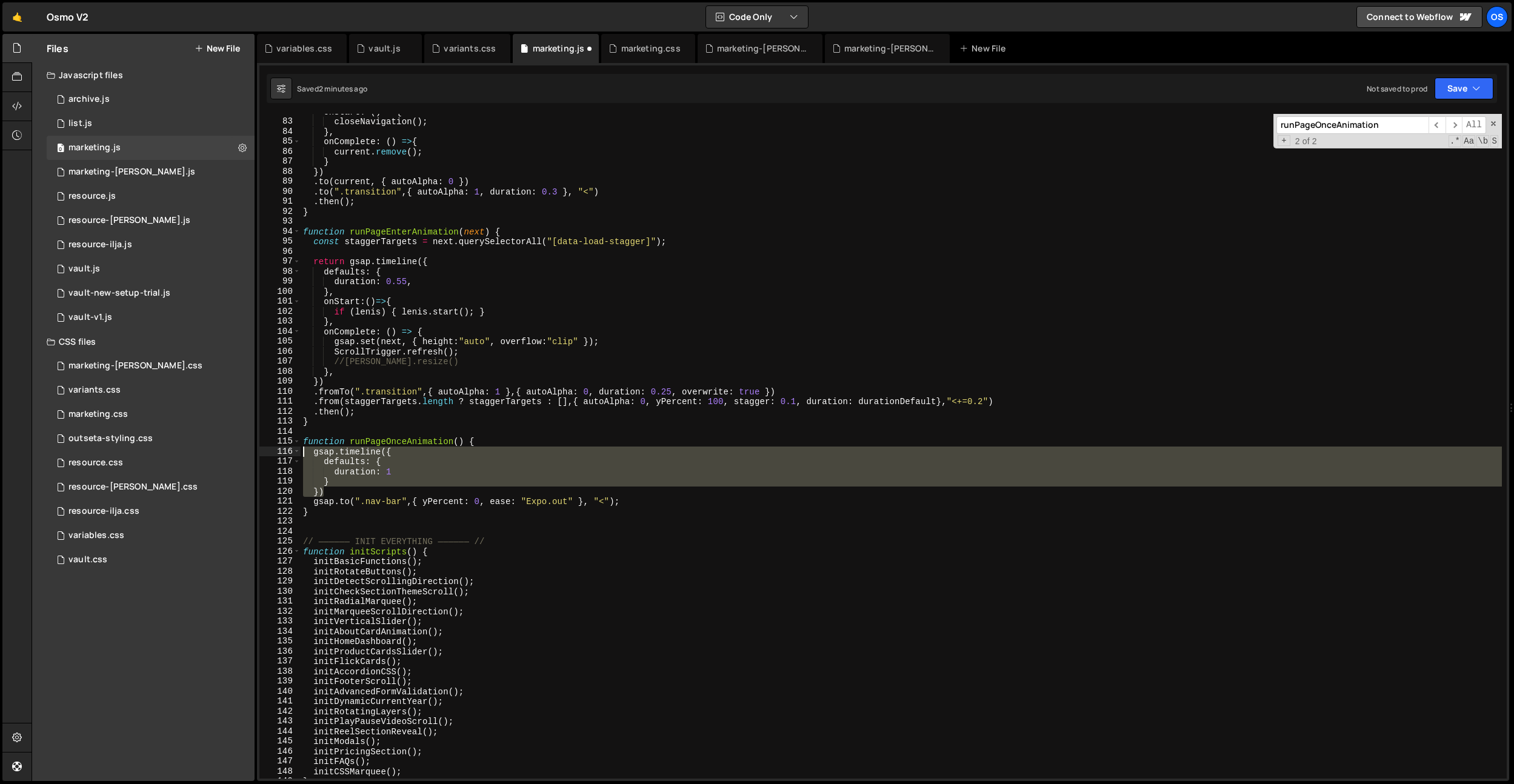
drag, startPoint x: 332, startPoint y: 494, endPoint x: 259, endPoint y: 453, distance: 83.7
click at [259, 453] on div "gsap.to(".nav-bar",{ yPercent: 0, ease: "Expo.out" }, "<"); 82 83 84 85 86 87 8…" at bounding box center [883, 446] width 1247 height 664
type textarea "gsap.timeline({ defaults: {"
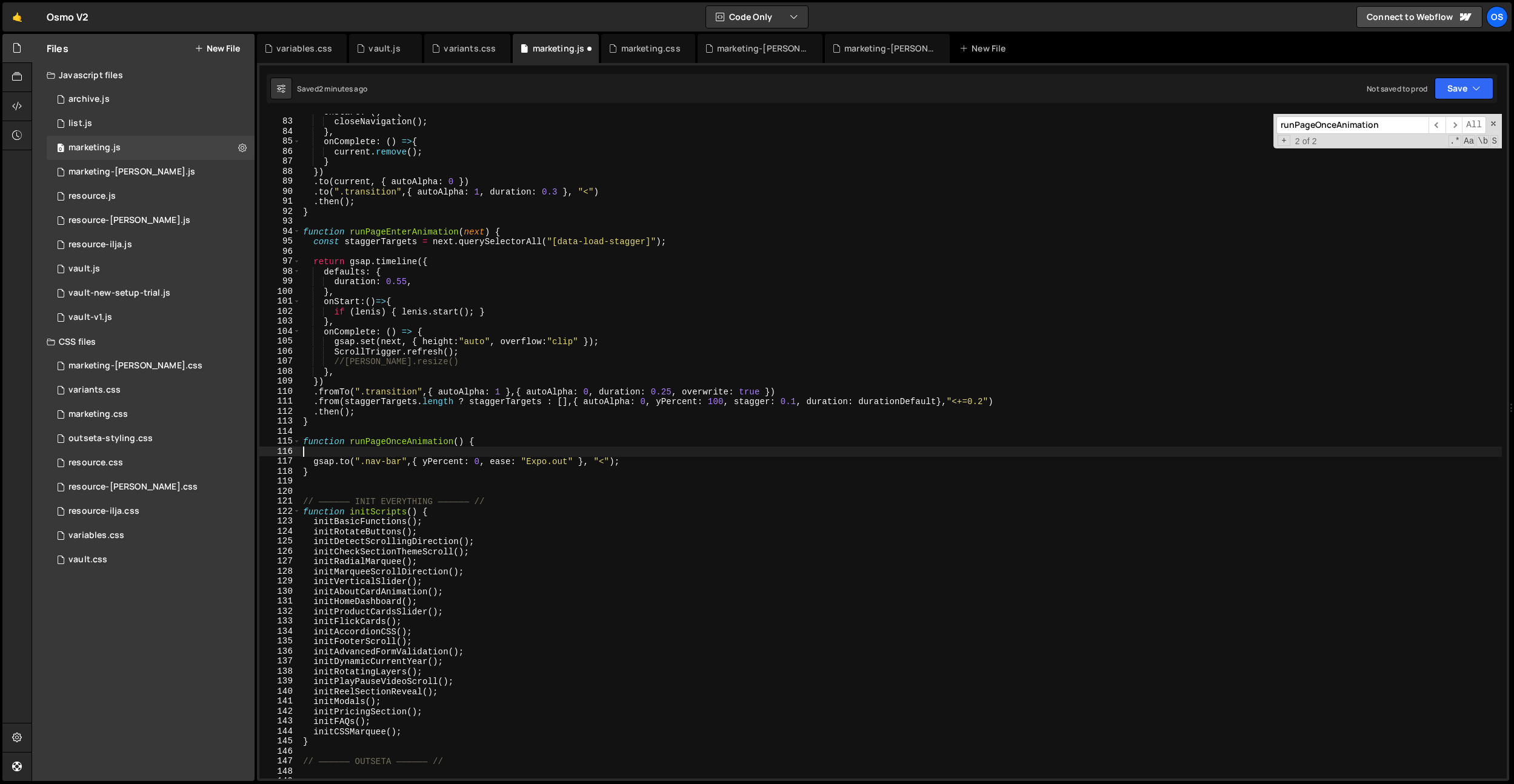
scroll to position [0, 0]
drag, startPoint x: 609, startPoint y: 453, endPoint x: 588, endPoint y: 453, distance: 21.0
click at [588, 453] on div "onStart : ( ) => { closeNavigation ( ) ; } , onComplete : ( ) => { current . re…" at bounding box center [901, 448] width 1201 height 684
click at [413, 454] on div "onStart : ( ) => { closeNavigation ( ) ; } , onComplete : ( ) => { current . re…" at bounding box center [901, 448] width 1201 height 684
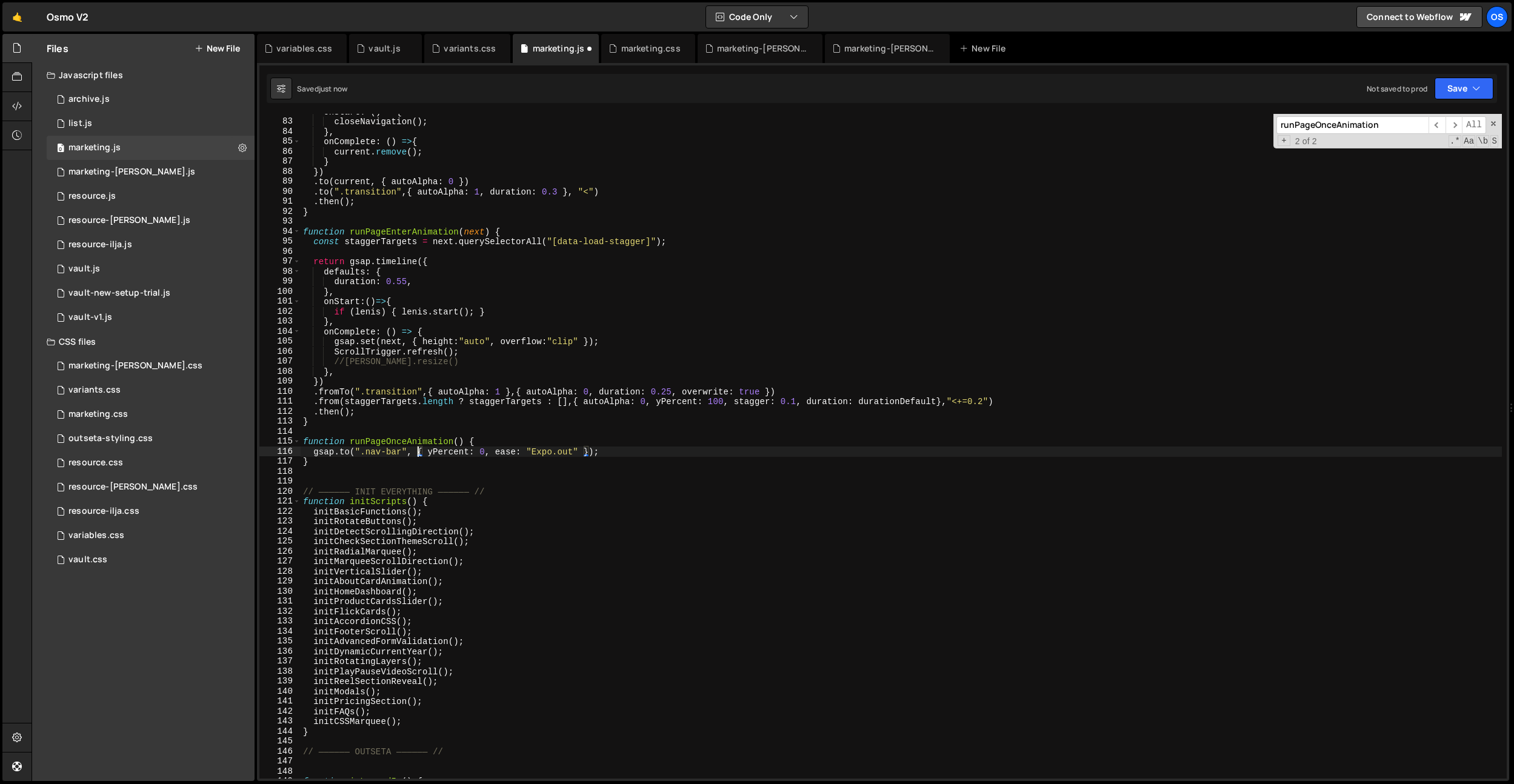
click at [428, 453] on div "onStart : ( ) => { closeNavigation ( ) ; } , onComplete : ( ) => { current . re…" at bounding box center [901, 448] width 1201 height 684
click at [394, 464] on div "onStart : ( ) => { closeNavigation ( ) ; } , onComplete : ( ) => { current . re…" at bounding box center [901, 448] width 1201 height 684
type textarea "ease: "Expo.out" });"
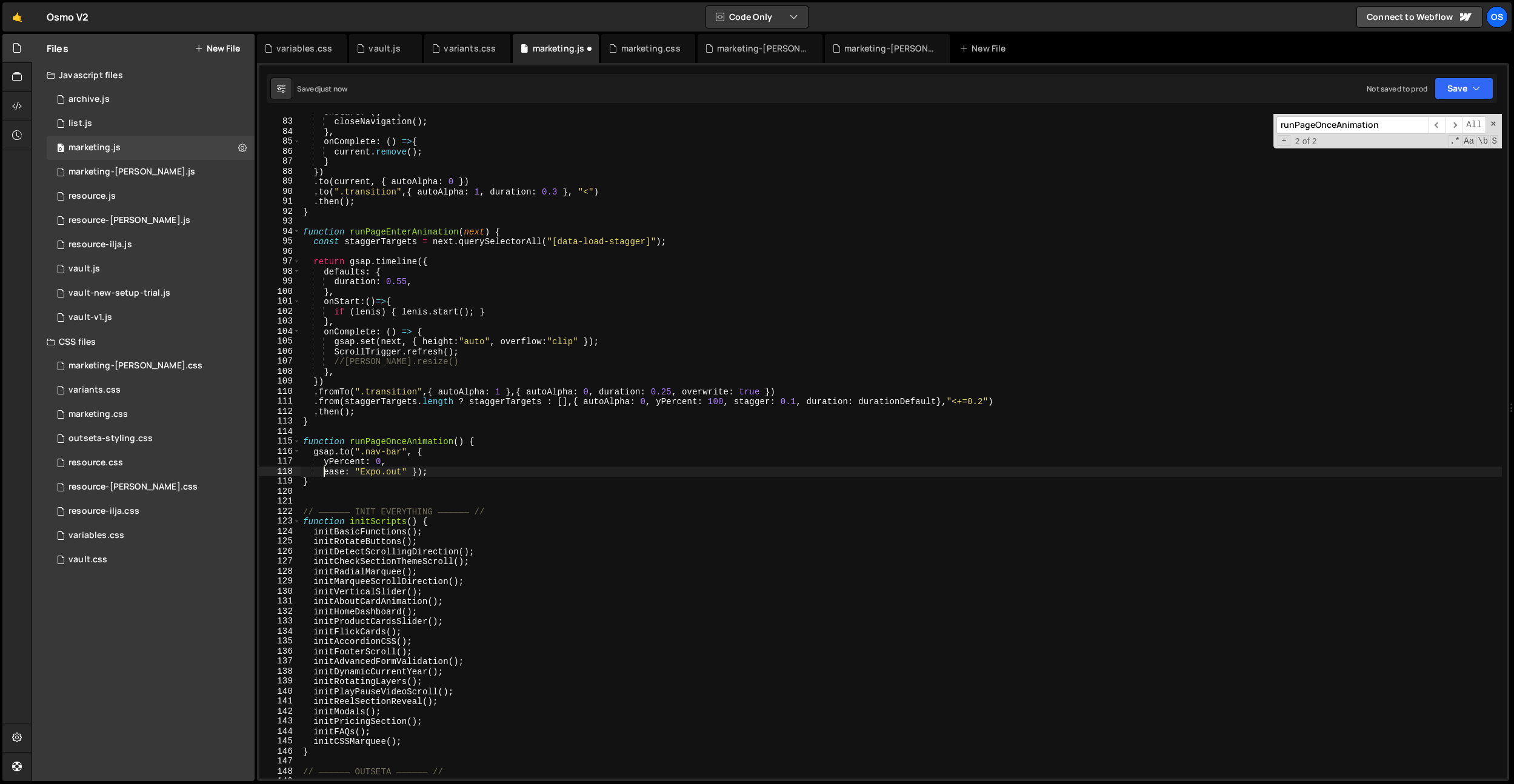
click at [359, 471] on div "onStart : ( ) => { closeNavigation ( ) ; } , onComplete : ( ) => { current . re…" at bounding box center [901, 448] width 1201 height 684
click at [414, 475] on div "onStart : ( ) => { closeNavigation ( ) ; } , onComplete : ( ) => { current . re…" at bounding box center [901, 448] width 1201 height 684
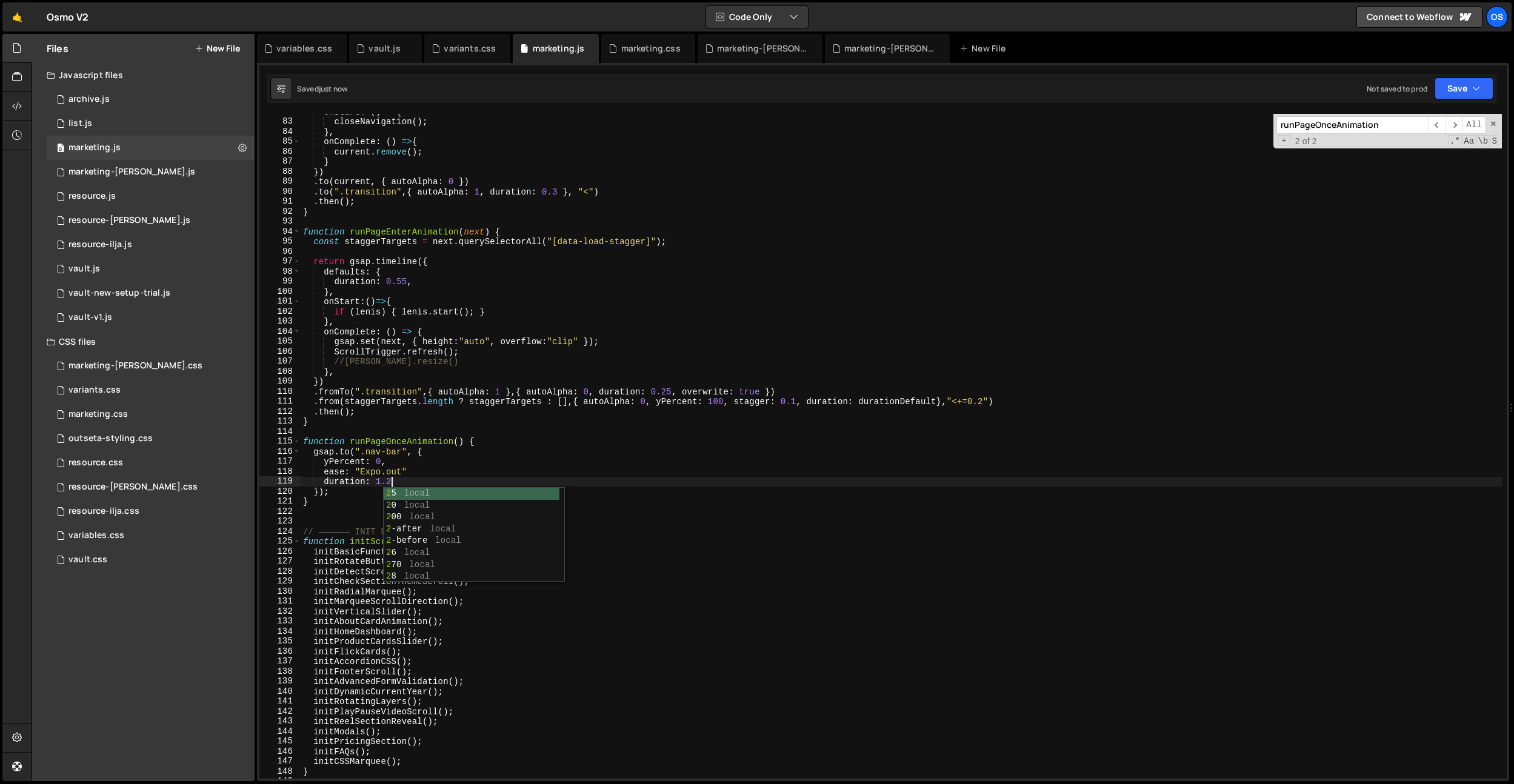
type textarea "duration: 1.2"
click at [633, 54] on div "marketing.css" at bounding box center [650, 49] width 59 height 12
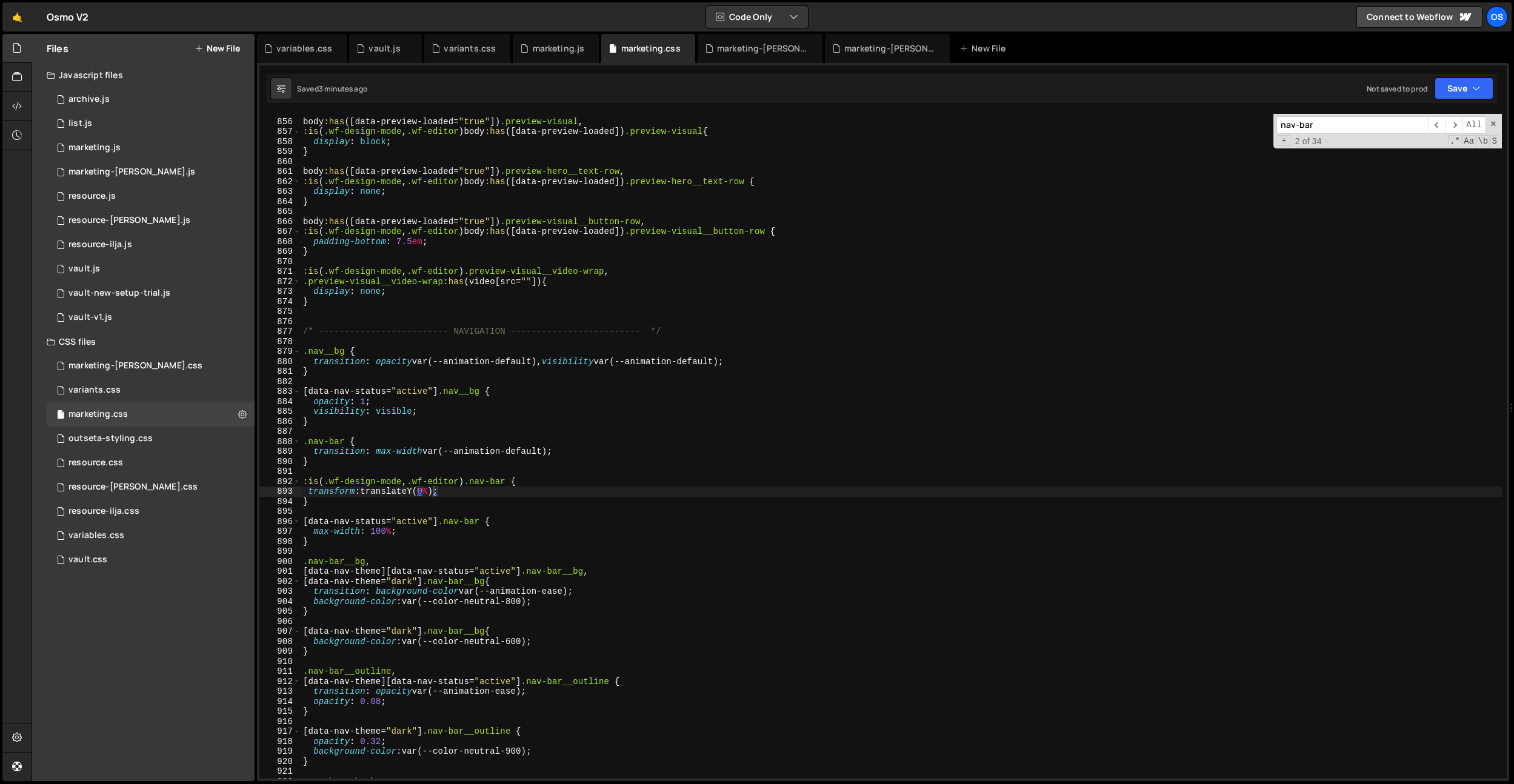
click at [339, 344] on div "body :has ([ data-preview-loaded = " true " ]) .preview-visual , :is ( .wf-desi…" at bounding box center [901, 448] width 1201 height 684
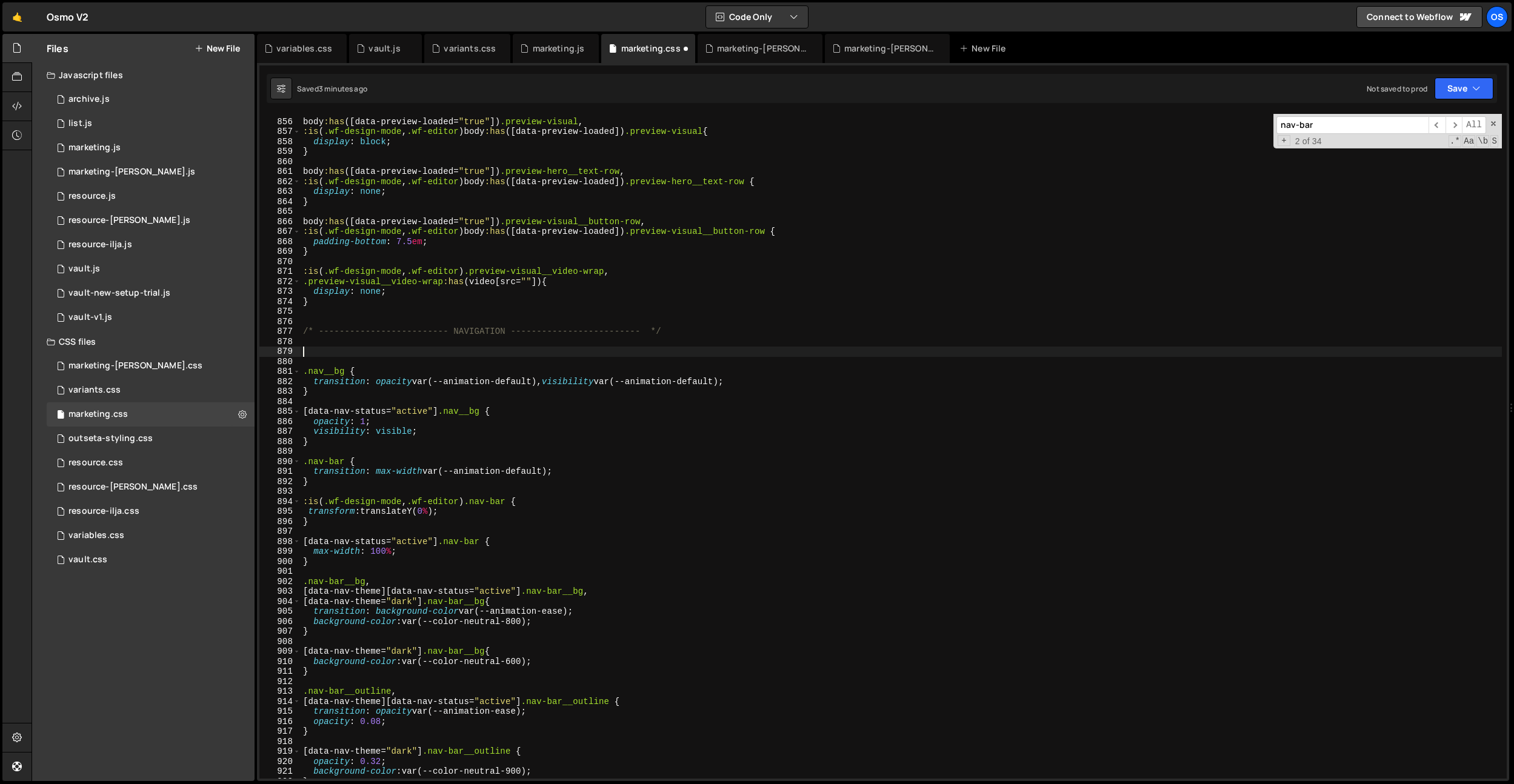
paste textarea "nav"
type textarea ".nav {}"
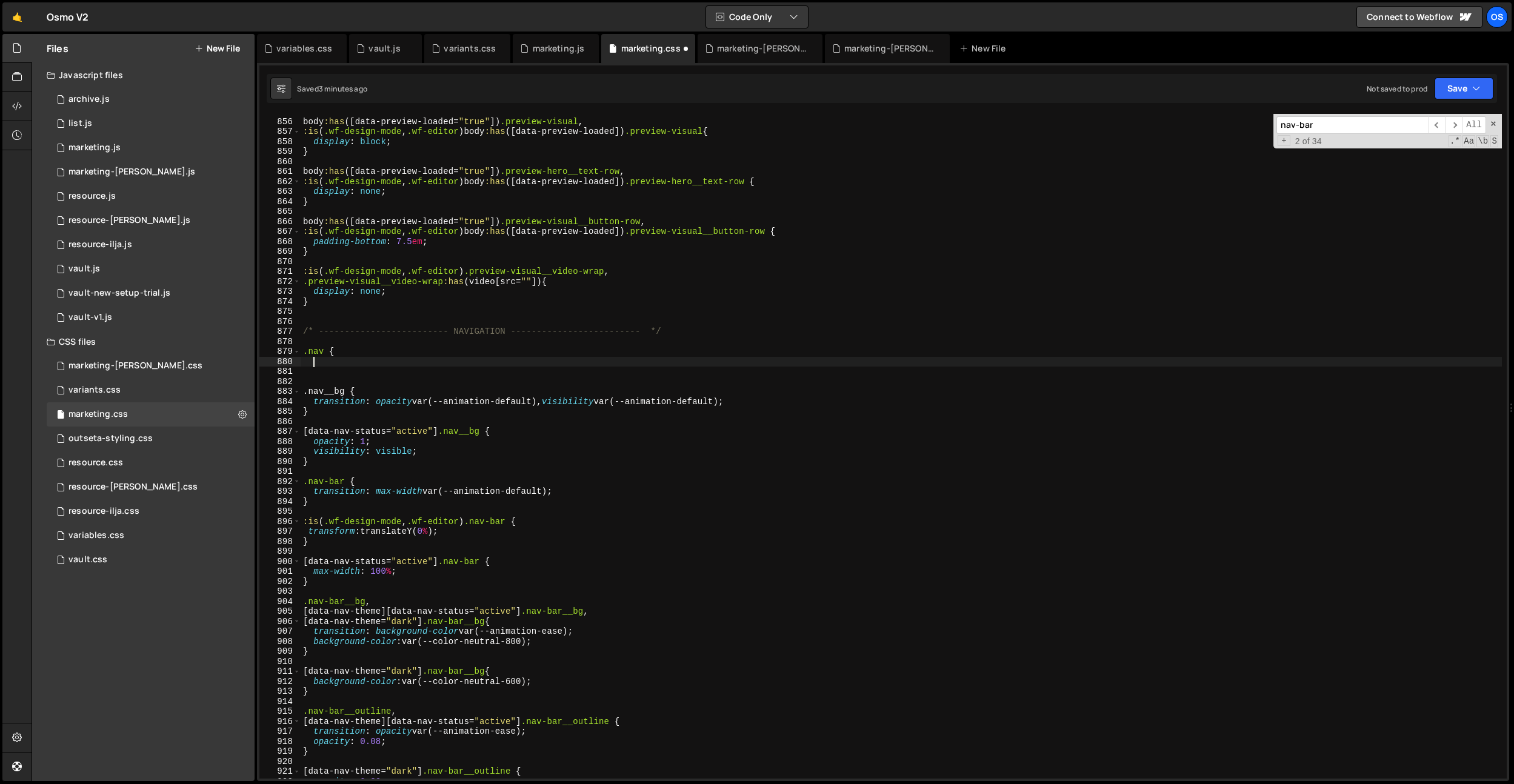
scroll to position [0, 1]
type textarea "o"
type textarea "}"
click at [372, 344] on div "body :has ([ data-preview-loaded = " true " ]) .preview-visual , :is ( .wf-desi…" at bounding box center [901, 448] width 1201 height 684
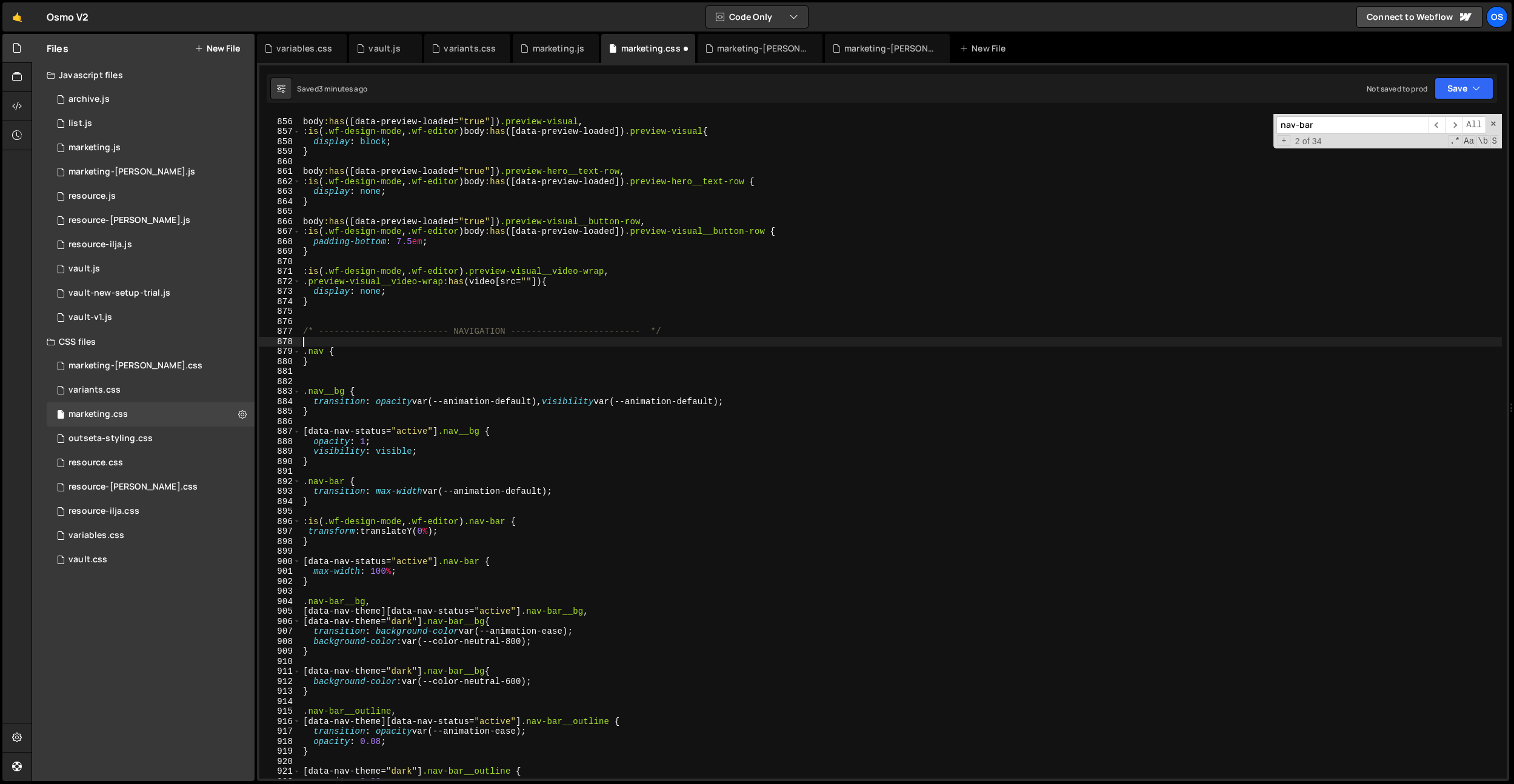
click at [367, 351] on div "body :has ([ data-preview-loaded = " true " ]) .preview-visual , :is ( .wf-desi…" at bounding box center [901, 448] width 1201 height 684
type textarea ".nav {"
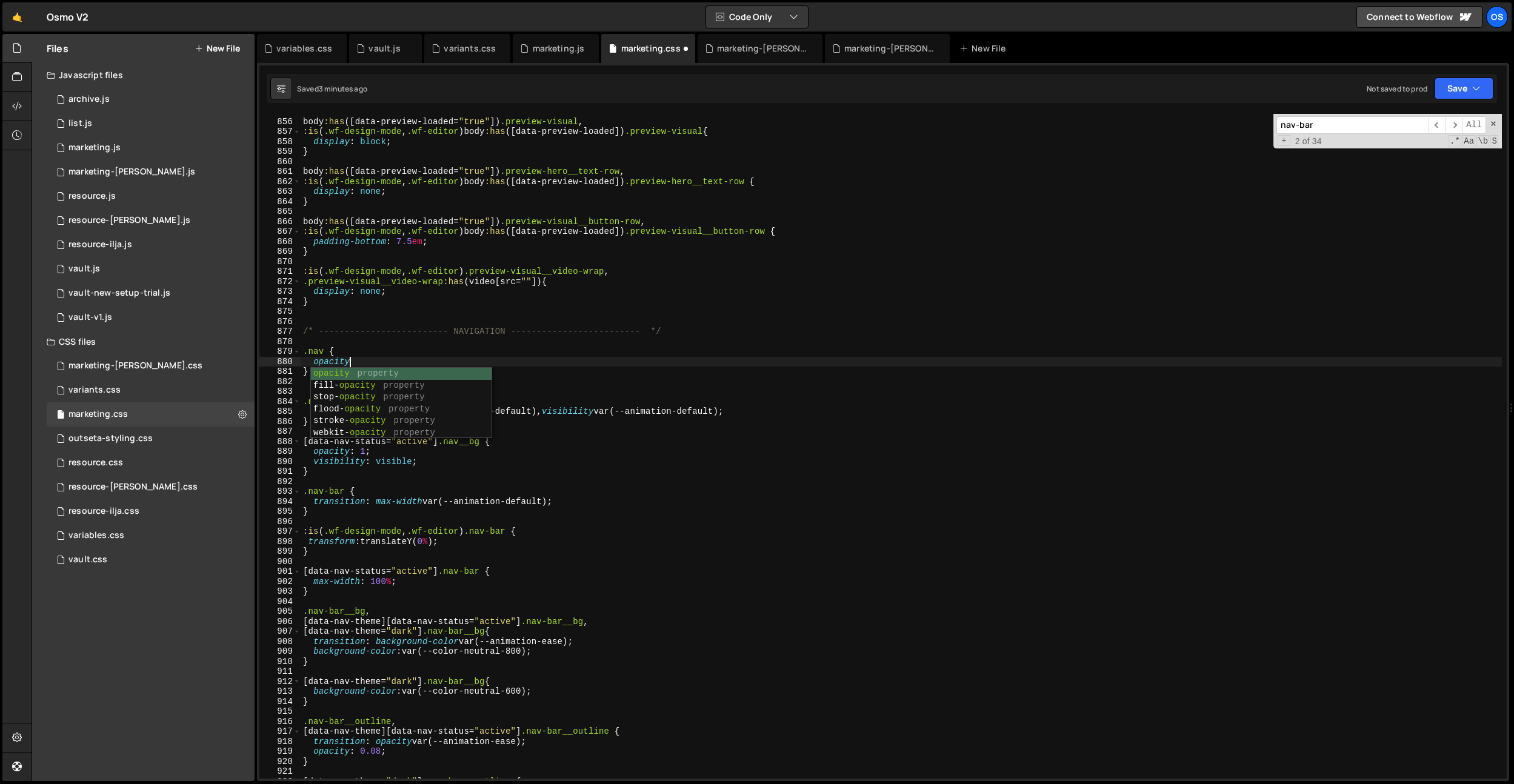
scroll to position [0, 3]
type textarea "opacity: 1;"
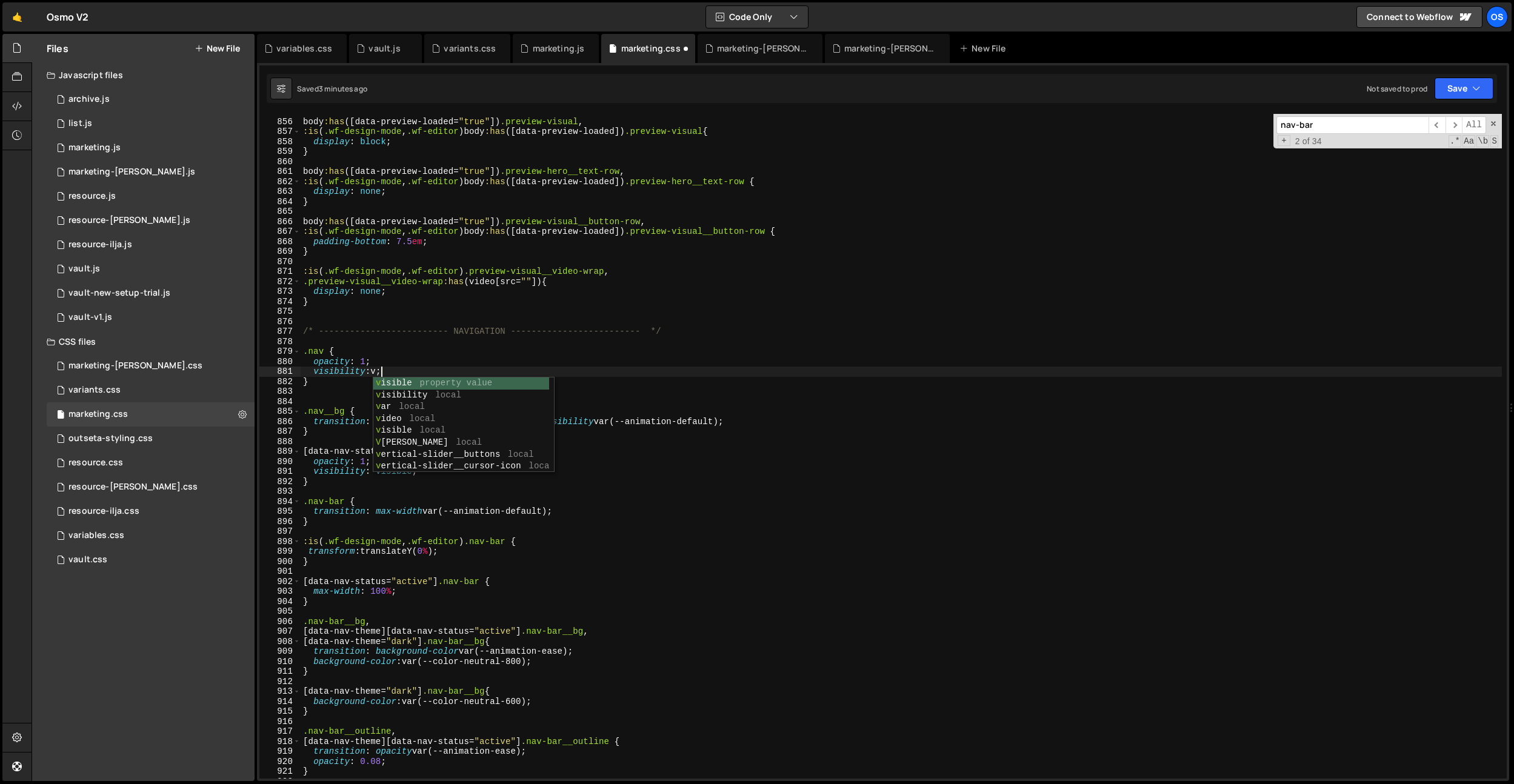
scroll to position [0, 6]
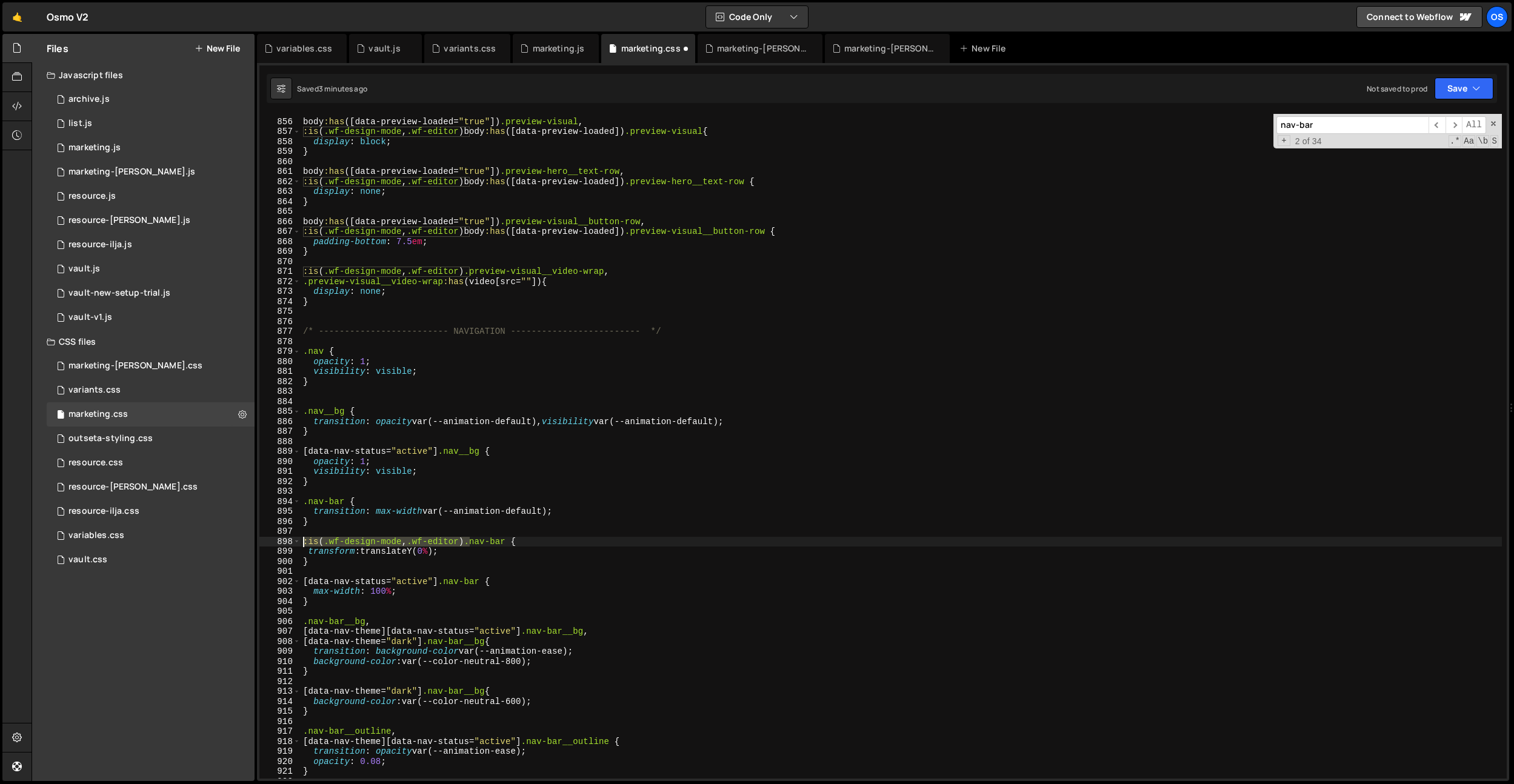
drag, startPoint x: 469, startPoint y: 539, endPoint x: 316, endPoint y: 408, distance: 201.4
click at [304, 541] on div "body :has ([ data-preview-loaded = " true " ]) .preview-visual , :is ( .wf-desi…" at bounding box center [901, 448] width 1201 height 684
click at [302, 351] on div "body :has ([ data-preview-loaded = " true " ]) .preview-visual , :is ( .wf-desi…" at bounding box center [901, 448] width 1201 height 684
paste textarea ":is(.wf-design-mode, .wf-editor)"
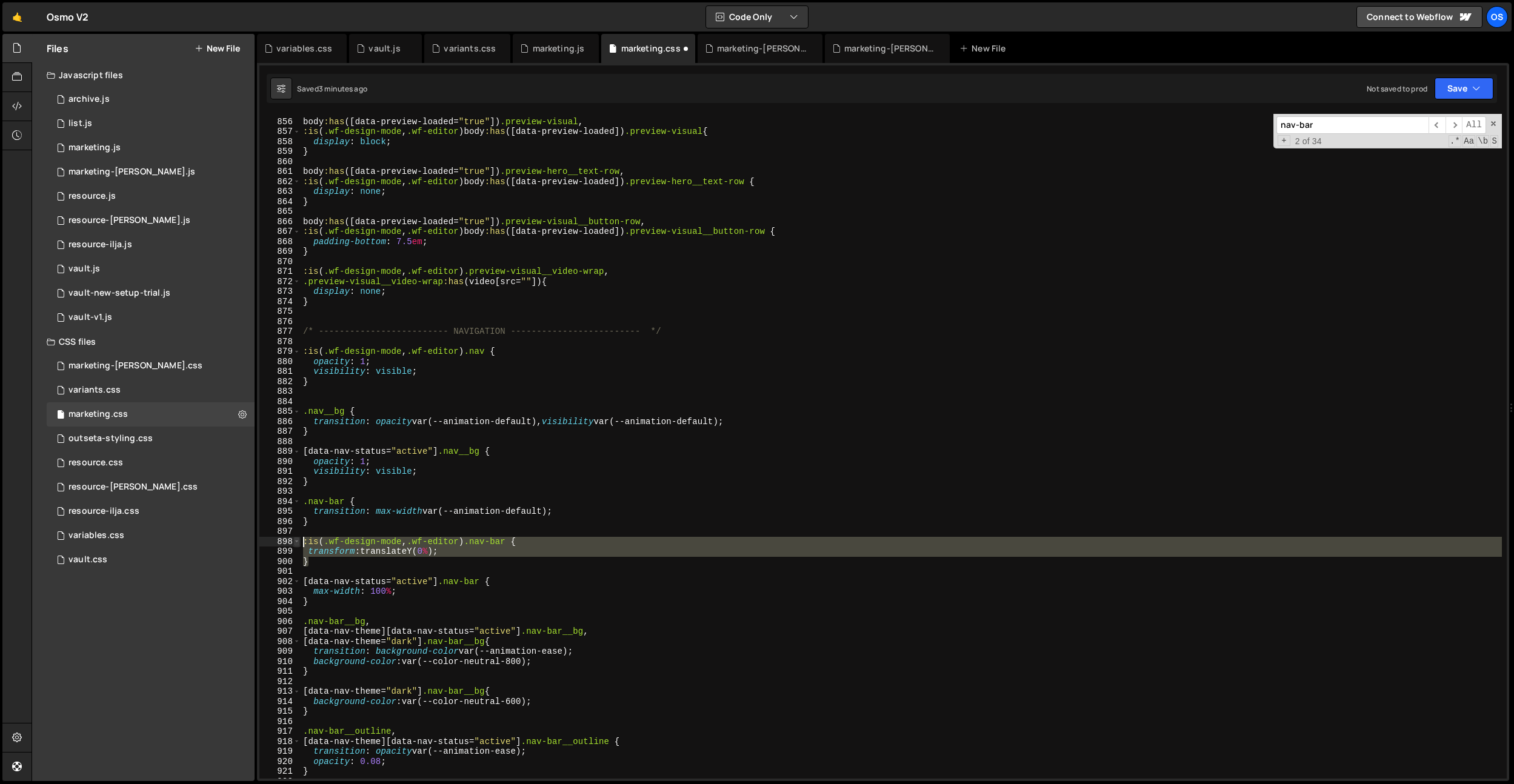
drag, startPoint x: 320, startPoint y: 561, endPoint x: 295, endPoint y: 541, distance: 32.0
click at [295, 541] on div ":is(.wf-design-mode, .wf-editor) .nav { 855 856 857 858 859 860 861 862 863 864…" at bounding box center [883, 446] width 1247 height 664
type textarea ":is(.wf-design-mode, .wf-editor) .nav-bar { transform: translateY(0%);"
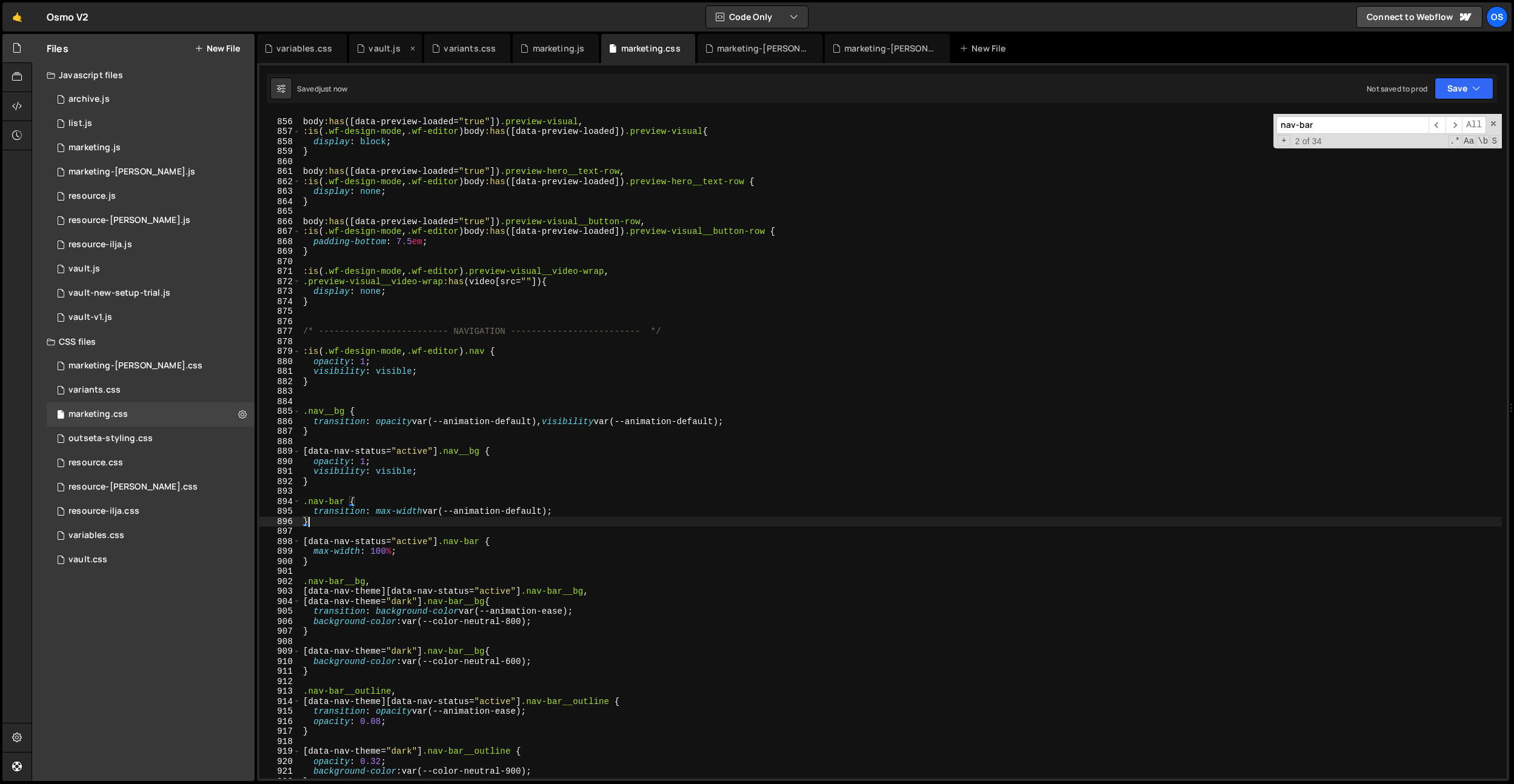
type textarea "}"
drag, startPoint x: 536, startPoint y: 54, endPoint x: 536, endPoint y: 61, distance: 7.0
click at [536, 54] on div "marketing.js" at bounding box center [556, 49] width 86 height 29
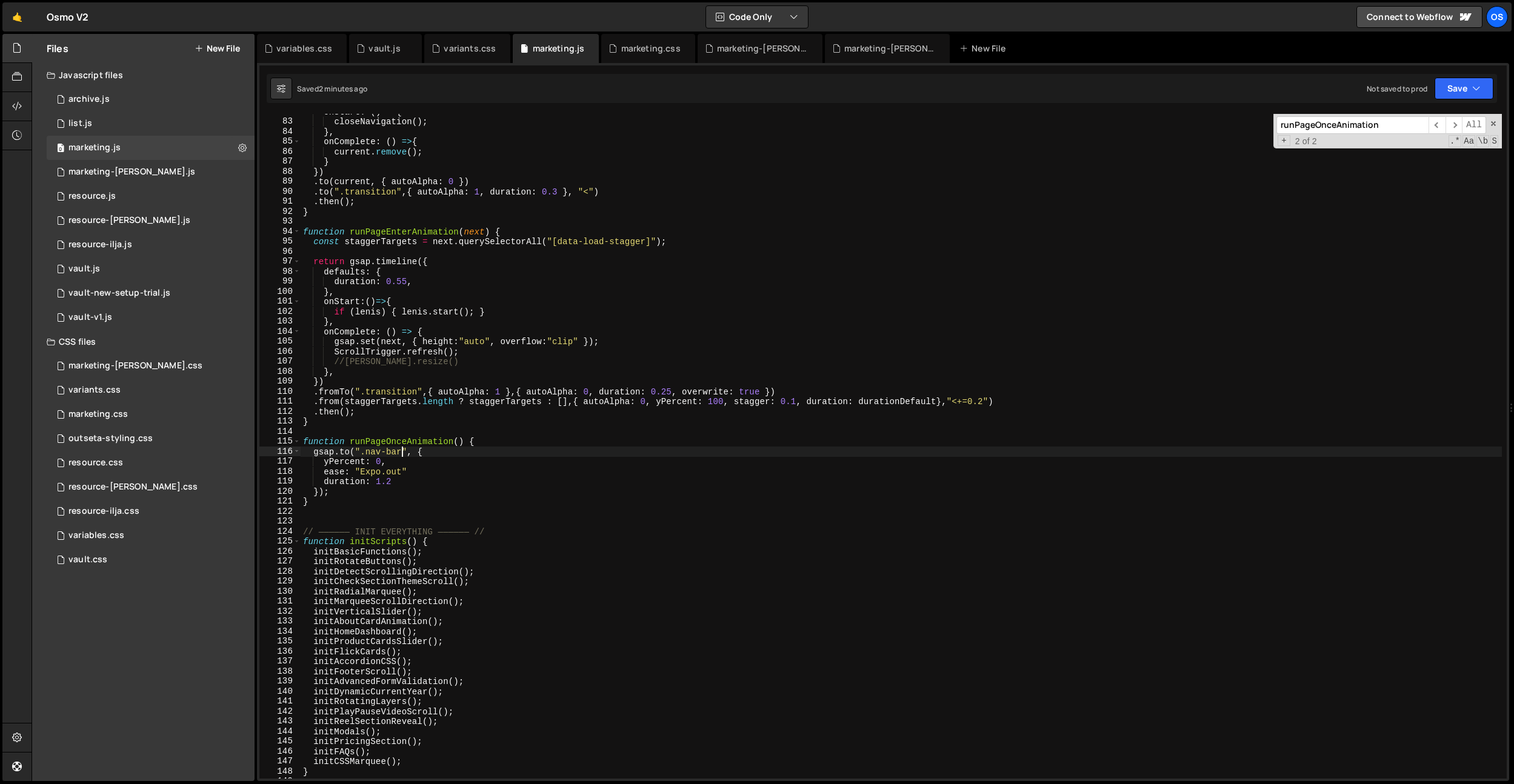
click at [401, 453] on div "onStart : ( ) => { closeNavigation ( ) ; } , onComplete : ( ) => { current . re…" at bounding box center [901, 448] width 1201 height 684
click at [344, 453] on div "onStart : ( ) => { closeNavigation ( ) ; } , onComplete : ( ) => { current . re…" at bounding box center [901, 448] width 1201 height 684
click at [536, 382] on div "onStart : ( ) => { closeNavigation ( ) ; } , onComplete : ( ) => { current . re…" at bounding box center [901, 448] width 1201 height 684
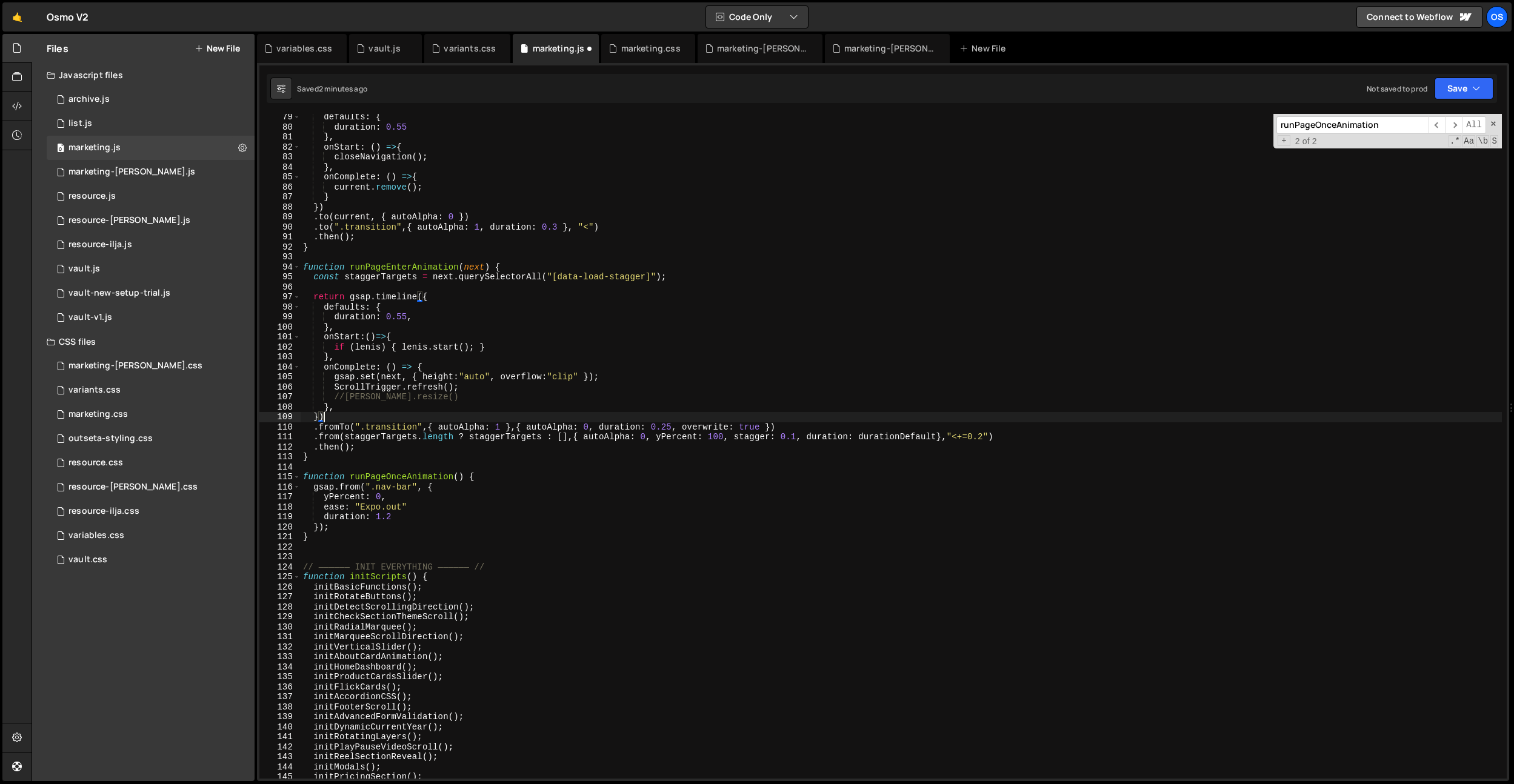
scroll to position [569, 0]
click at [759, 575] on div "defaults : { duration : 0.55 } , onStart : ( ) => { closeNavigation ( ) ; } , o…" at bounding box center [901, 455] width 1201 height 684
type textarea "duration:"
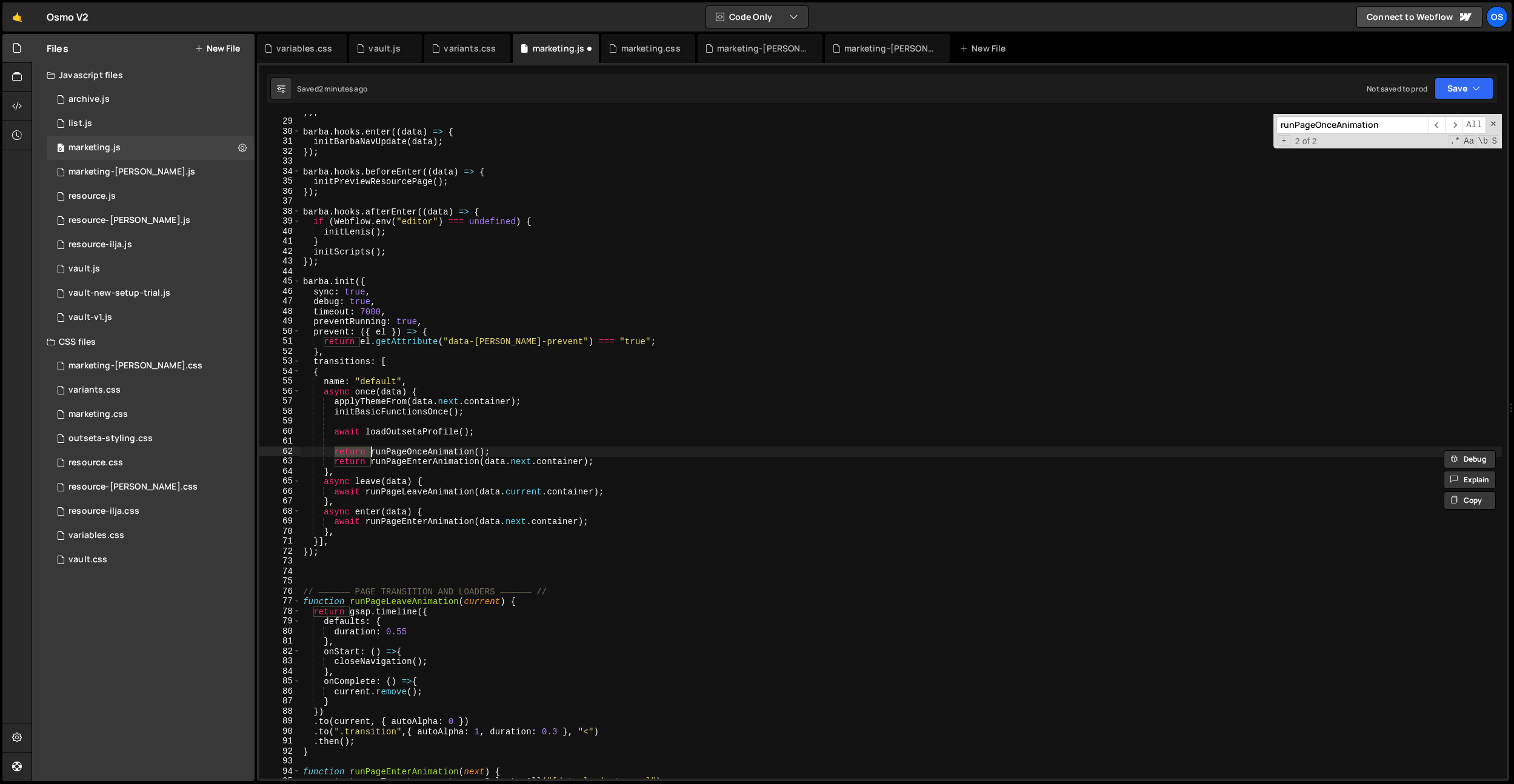
scroll to position [202, 0]
type textarea "runPageOnceAnimation();"
click at [1388, 120] on input "runPageOnceAnimation" at bounding box center [1352, 125] width 152 height 18
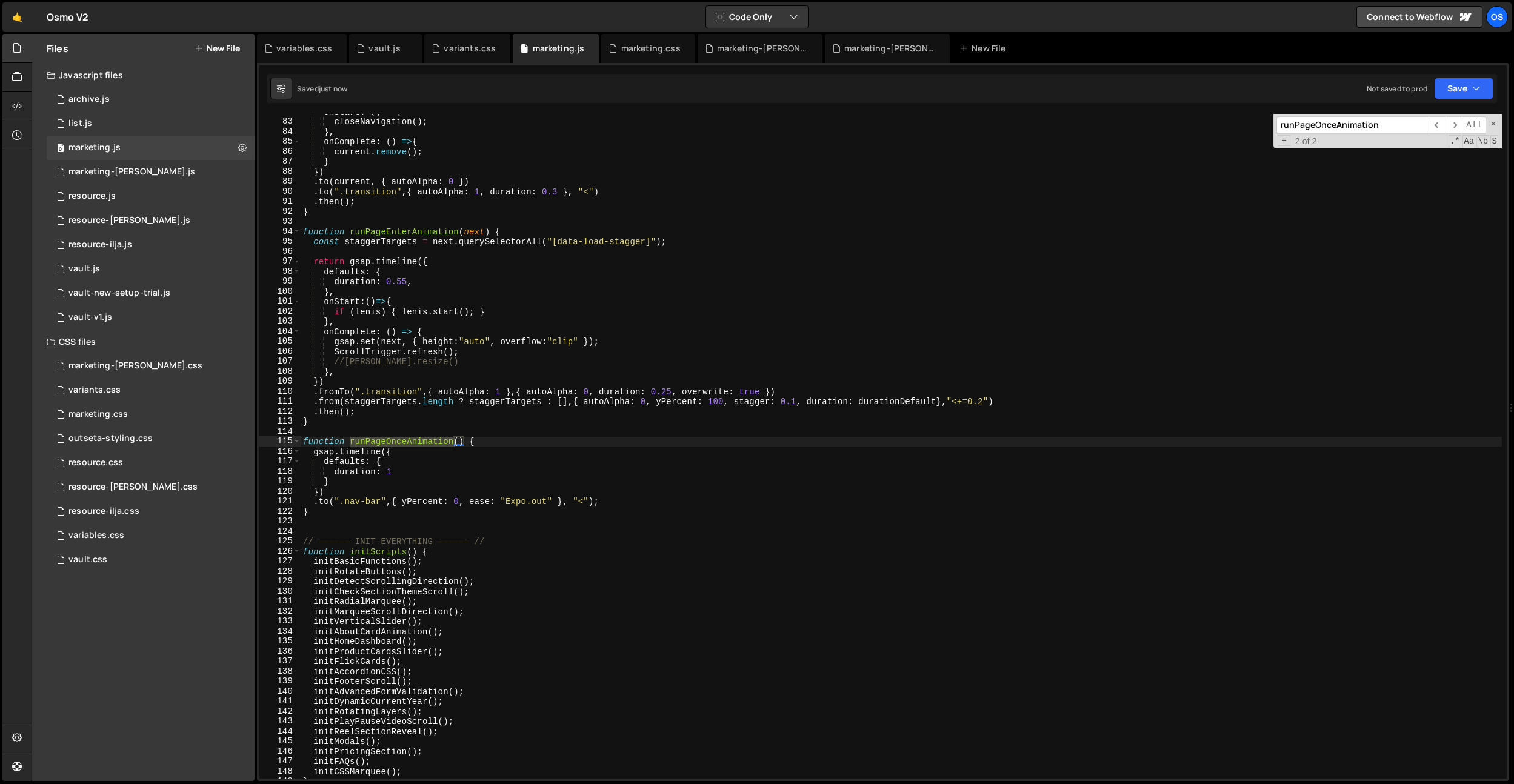
click at [343, 529] on div "onStart : ( ) => { closeNavigation ( ) ; } , onComplete : ( ) => { current . re…" at bounding box center [901, 448] width 1201 height 684
click at [333, 503] on div "onStart : ( ) => { closeNavigation ( ) ; } , onComplete : ( ) => { current . re…" at bounding box center [901, 448] width 1201 height 684
click at [509, 496] on div "onStart : ( ) => { closeNavigation ( ) ; } , onComplete : ( ) => { current . re…" at bounding box center [901, 448] width 1201 height 684
click at [465, 500] on div "onStart : ( ) => { closeNavigation ( ) ; } , onComplete : ( ) => { current . re…" at bounding box center [901, 448] width 1201 height 684
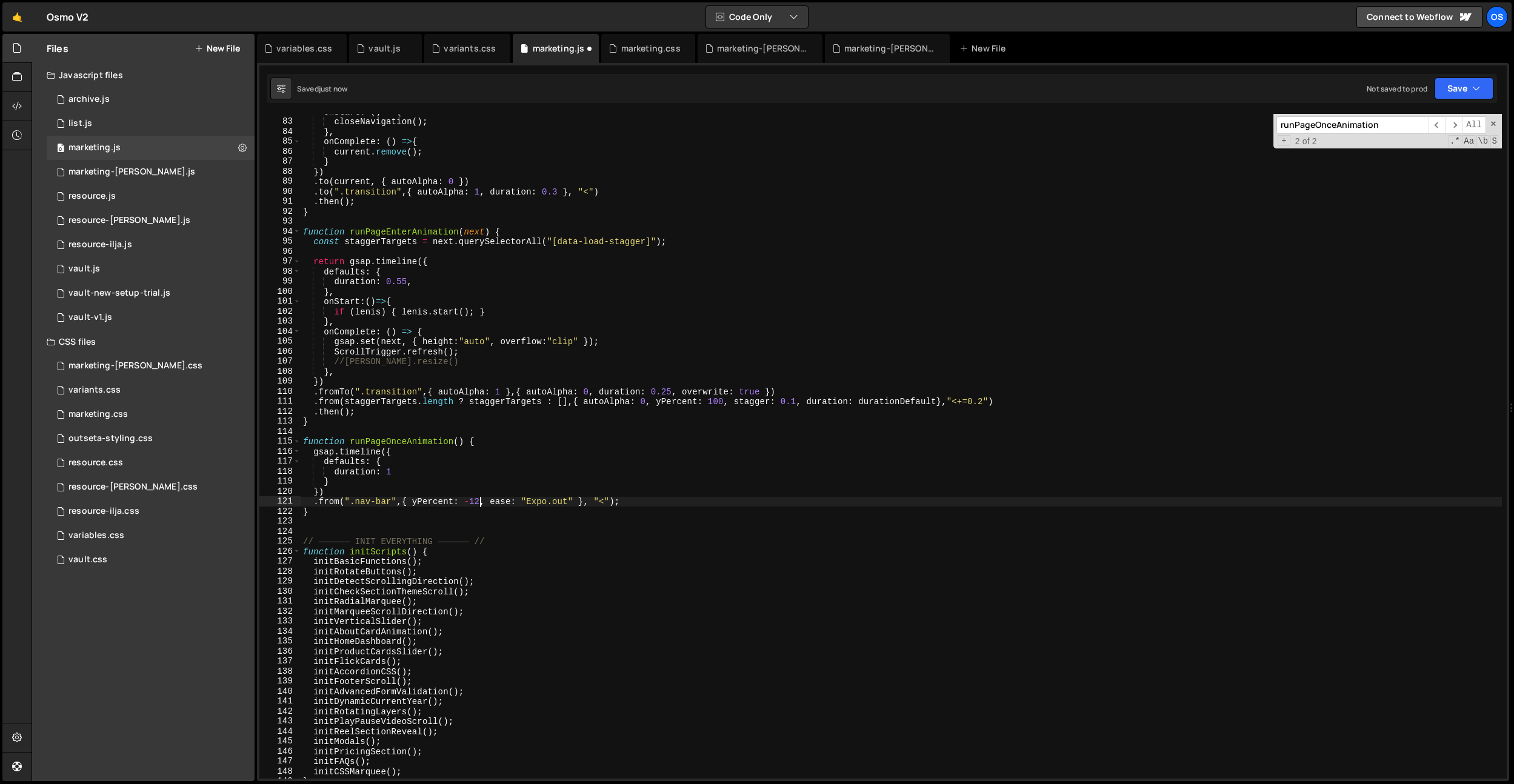
scroll to position [0, 12]
click at [495, 473] on div "onStart : ( ) => { closeNavigation ( ) ; } , onComplete : ( ) => { current . re…" at bounding box center [901, 448] width 1201 height 684
click at [355, 493] on div "onStart : ( ) => { closeNavigation ( ) ; } , onComplete : ( ) => { current . re…" at bounding box center [901, 448] width 1201 height 684
type textarea "})"
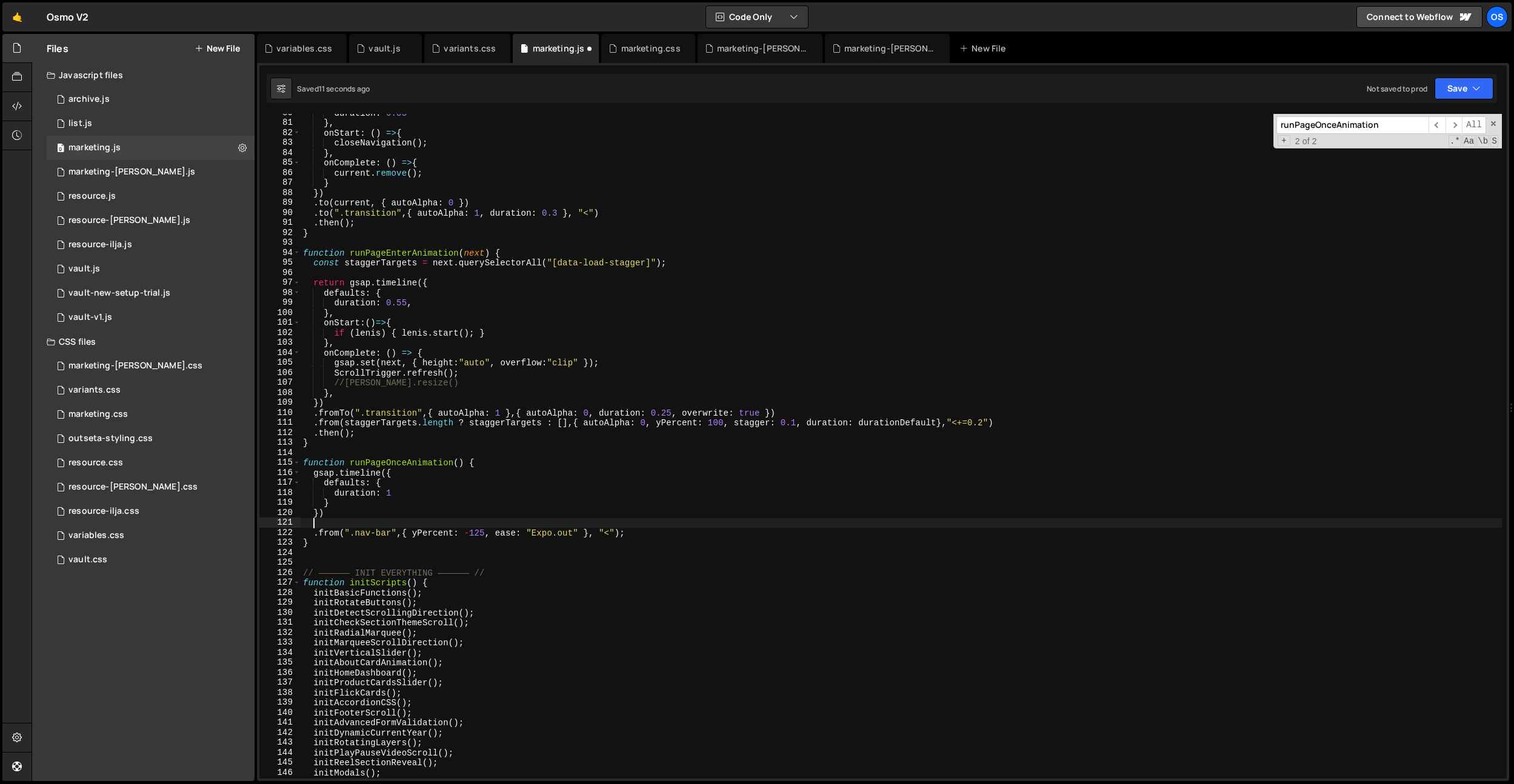
scroll to position [579, 0]
drag, startPoint x: 314, startPoint y: 208, endPoint x: 513, endPoint y: 207, distance: 199.0
click at [513, 207] on div "duration : 0.55 } , onStart : ( ) => { closeNavigation ( ) ; } , onComplete : (…" at bounding box center [901, 451] width 1201 height 684
type textarea ".to(current, { autoAlpha: 0 })"
drag, startPoint x: 327, startPoint y: 526, endPoint x: 385, endPoint y: 544, distance: 60.7
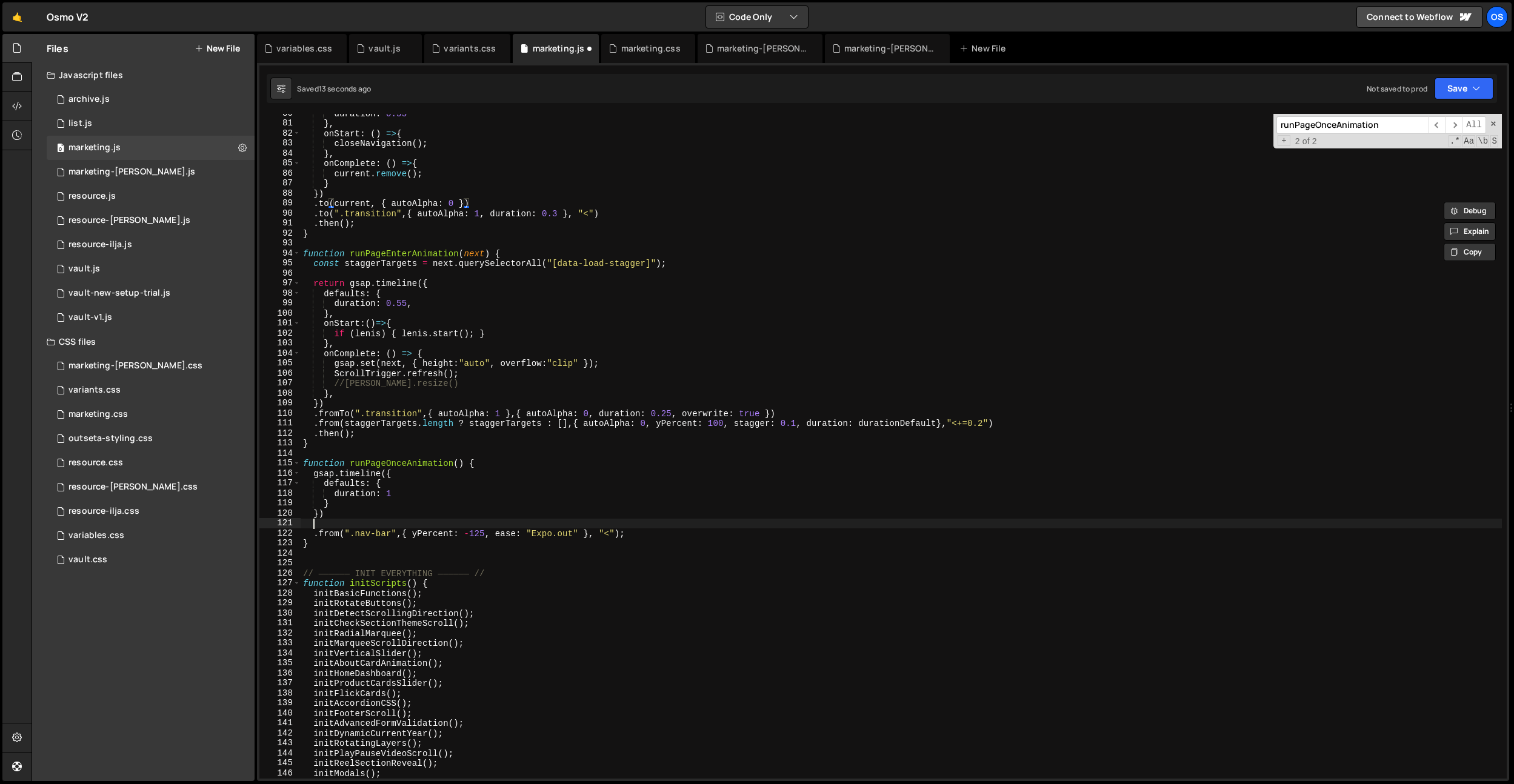
click at [327, 526] on div "duration : 0.55 } , onStart : ( ) => { closeNavigation ( ) ; } , onComplete : (…" at bounding box center [901, 451] width 1201 height 684
paste textarea ".to(current, { autoAlpha: 0 })"
click at [324, 521] on div "duration : 0.55 } , onStart : ( ) => { closeNavigation ( ) ; } , onComplete : (…" at bounding box center [901, 451] width 1201 height 684
click at [357, 523] on div "duration : 0.55 } , onStart : ( ) => { closeNavigation ( ) ; } , onComplete : (…" at bounding box center [901, 451] width 1201 height 684
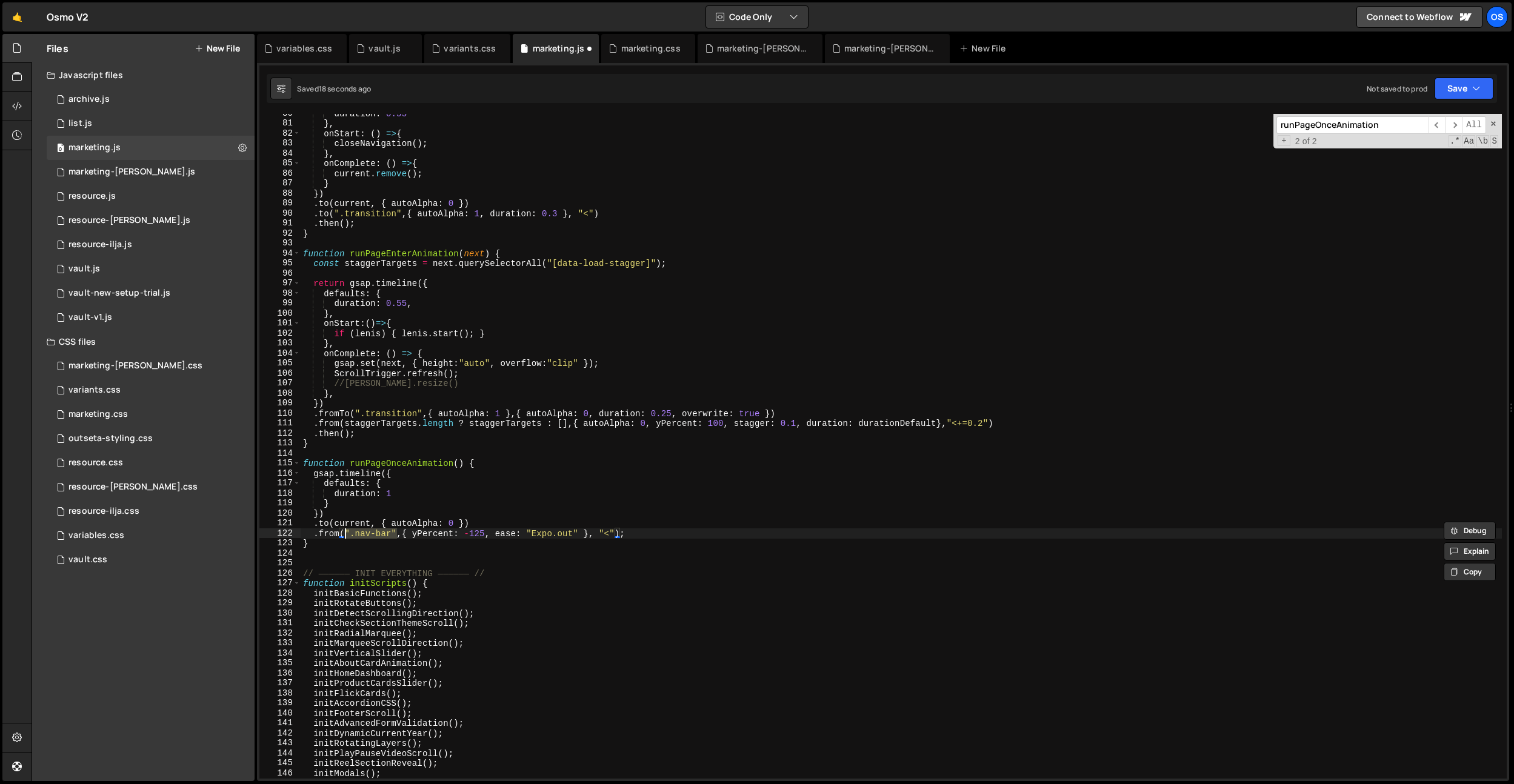
drag, startPoint x: 399, startPoint y: 533, endPoint x: 344, endPoint y: 530, distance: 55.1
click at [344, 530] on div "duration : 0.55 } , onStart : ( ) => { closeNavigation ( ) ; } , onComplete : (…" at bounding box center [901, 451] width 1201 height 684
click at [344, 521] on div "duration : 0.55 } , onStart : ( ) => { closeNavigation ( ) ; } , onComplete : (…" at bounding box center [901, 451] width 1201 height 684
paste textarea "".nav-bar""
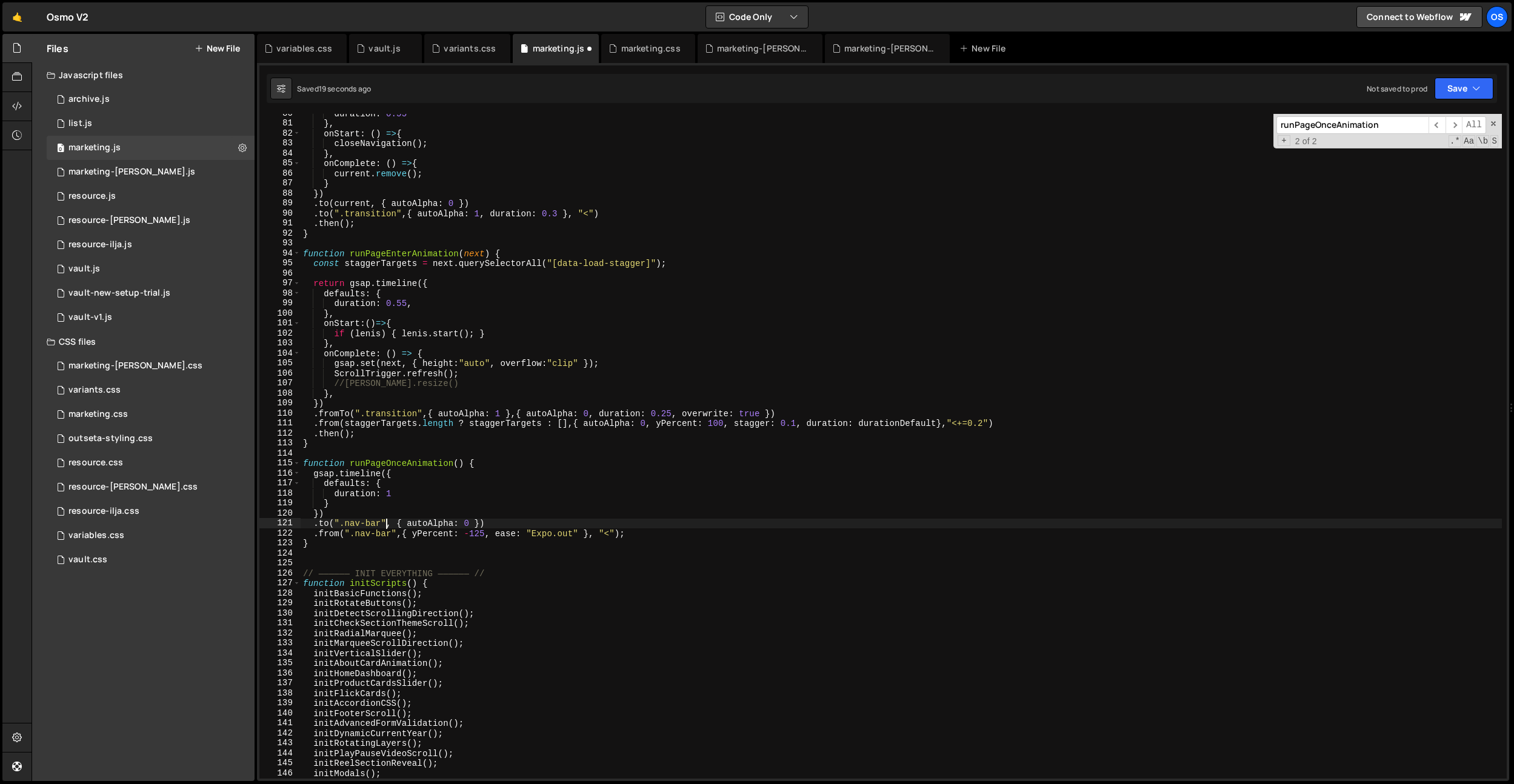
click at [368, 524] on div "duration : 0.55 } , onStart : ( ) => { closeNavigation ( ) ; } , onComplete : (…" at bounding box center [901, 451] width 1201 height 684
click at [434, 513] on div "duration : 0.55 } , onStart : ( ) => { closeNavigation ( ) ; } , onComplete : (…" at bounding box center [901, 451] width 1201 height 684
click at [480, 524] on div "duration : 0.55 } , onStart : ( ) => { closeNavigation ( ) ; } , onComplete : (…" at bounding box center [901, 451] width 1201 height 684
click at [321, 524] on div "duration : 0.55 } , onStart : ( ) => { closeNavigation ( ) ; } , onComplete : (…" at bounding box center [901, 451] width 1201 height 684
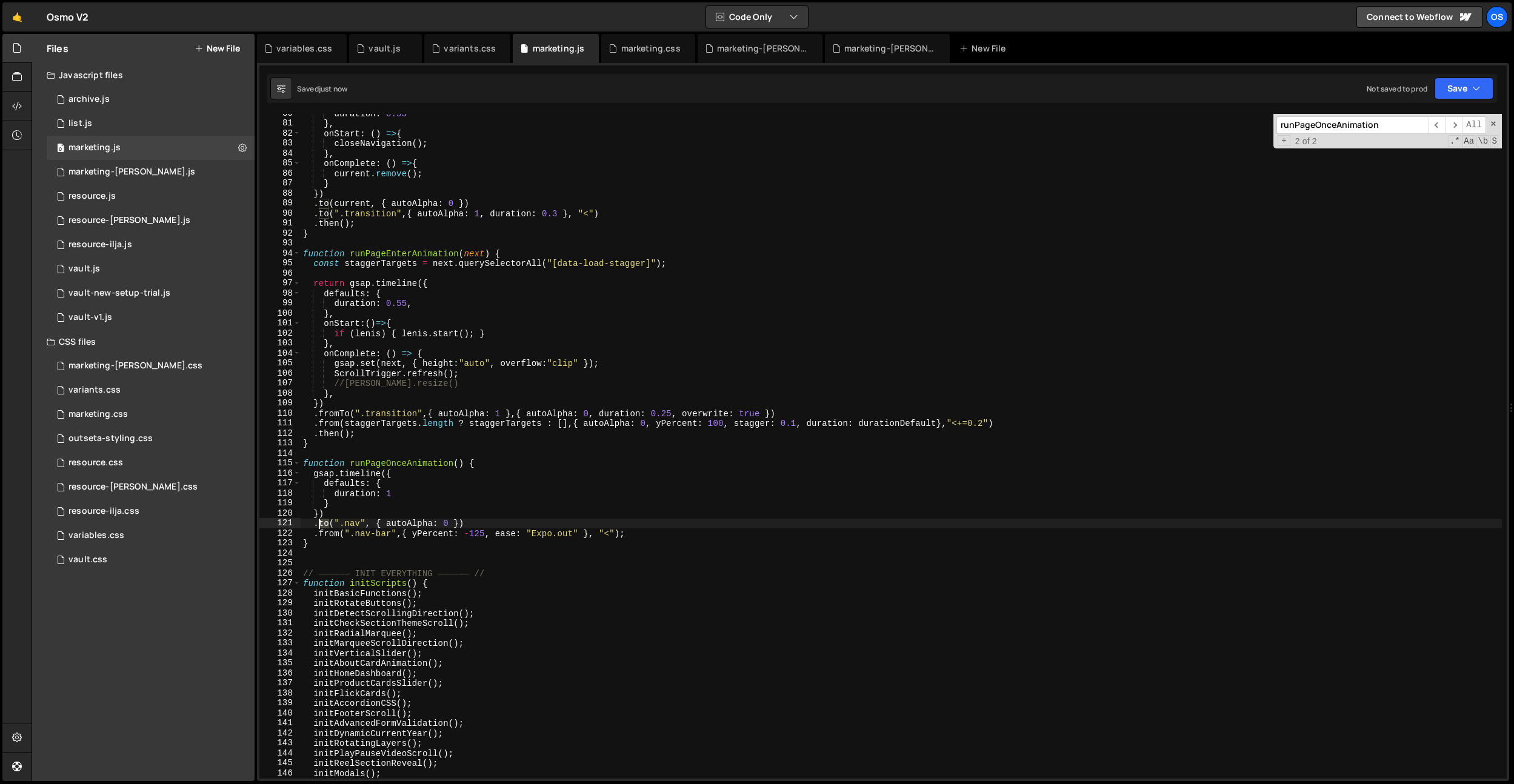
click at [321, 524] on div "duration : 0.55 } , onStart : ( ) => { closeNavigation ( ) ; } , onComplete : (…" at bounding box center [901, 451] width 1201 height 684
click at [439, 436] on div "duration : 0.55 } , onStart : ( ) => { closeNavigation ( ) ; } , onComplete : (…" at bounding box center [901, 451] width 1201 height 684
click at [452, 523] on div "duration : 0.55 } , onStart : ( ) => { closeNavigation ( ) ; } , onComplete : (…" at bounding box center [901, 451] width 1201 height 684
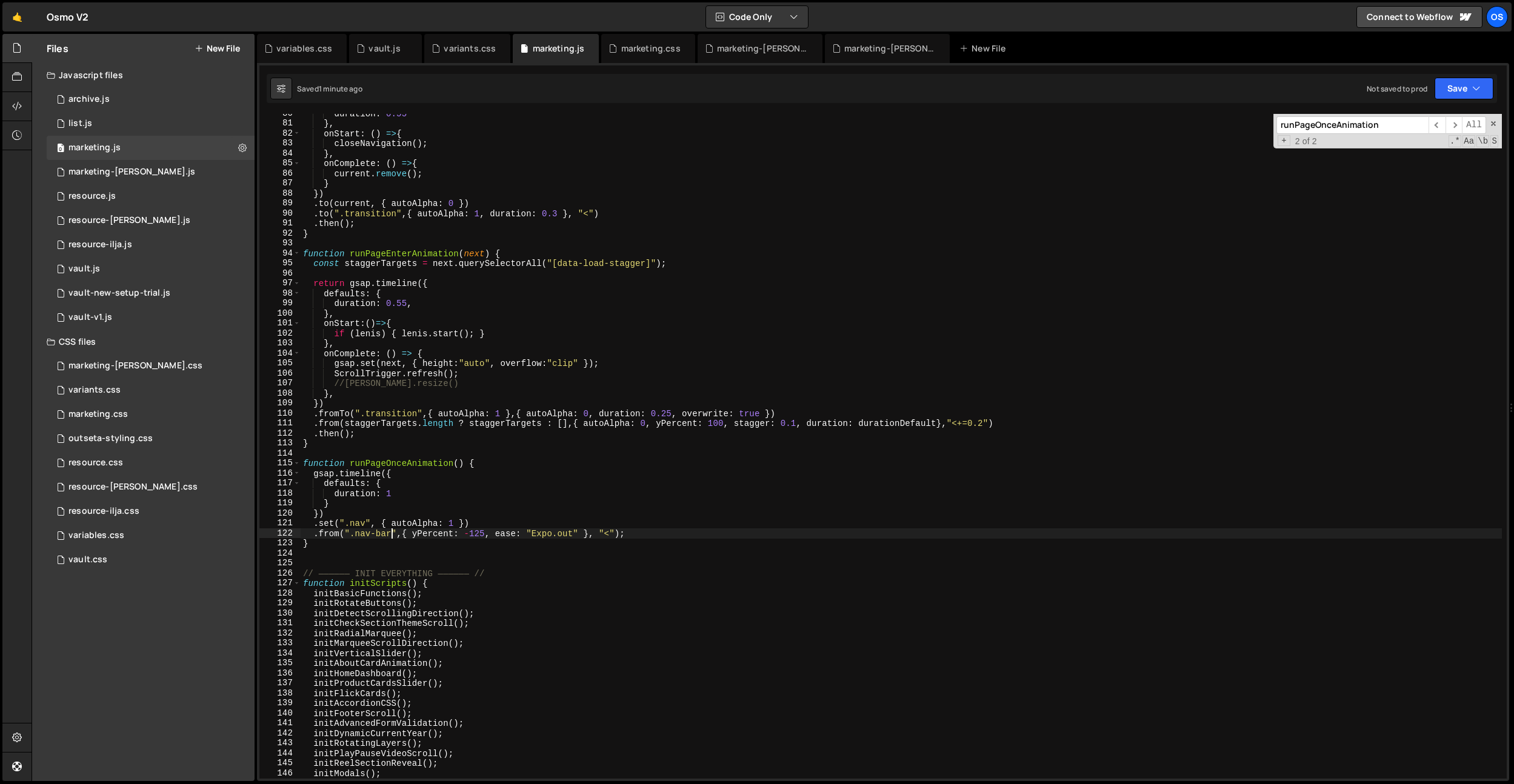
click at [393, 529] on div "duration : 0.55 } , onStart : ( ) => { closeNavigation ( ) ; } , onComplete : (…" at bounding box center [901, 451] width 1201 height 684
paste textarea "under-nav-bar"
drag, startPoint x: 748, startPoint y: 531, endPoint x: 313, endPoint y: 533, distance: 435.0
click at [313, 533] on div "duration : 0.55 } , onStart : ( ) => { closeNavigation ( ) ; } , onComplete : (…" at bounding box center [901, 451] width 1201 height 684
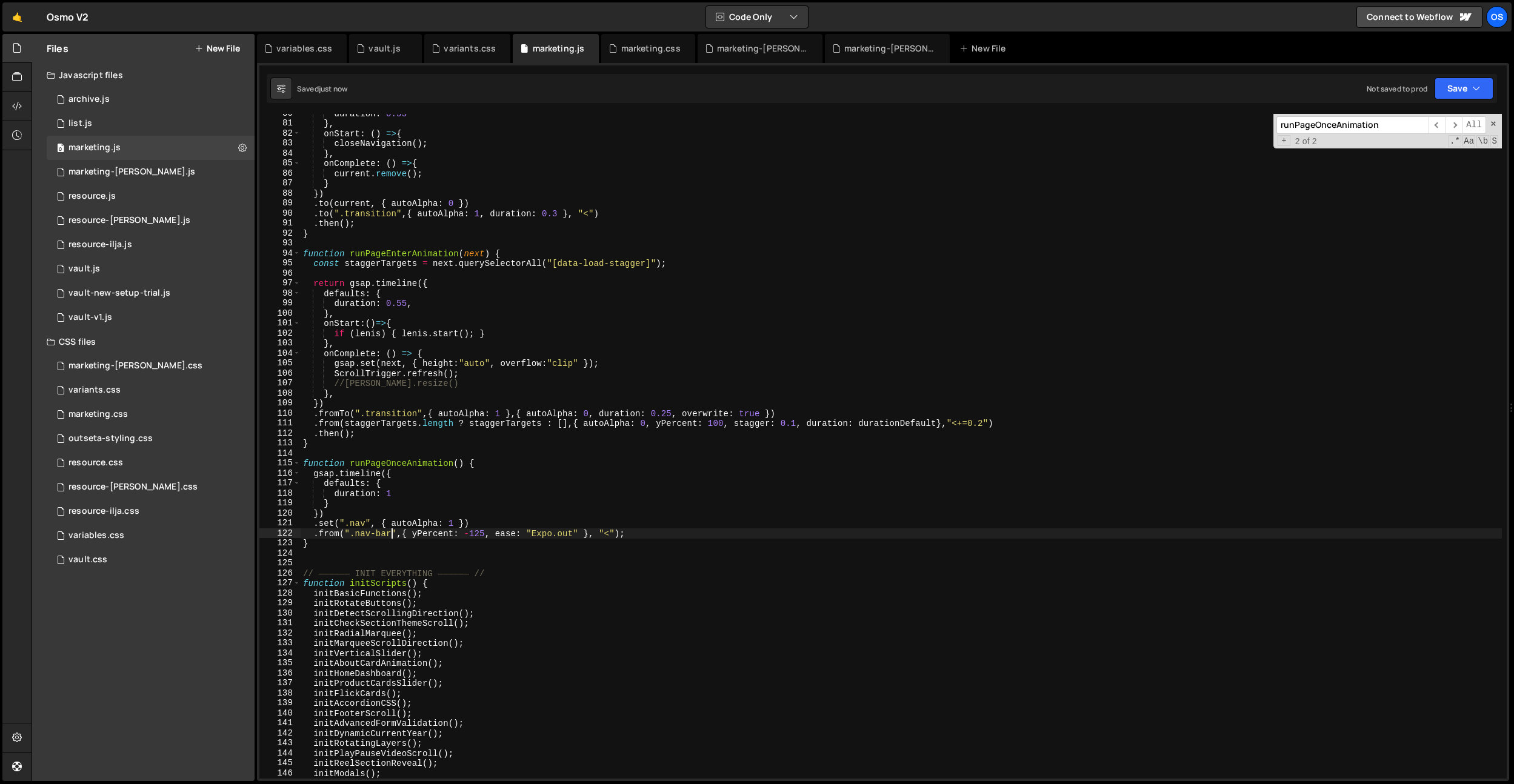
click at [1008, 423] on div "duration : 0.55 } , onStart : ( ) => { closeNavigation ( ) ; } , onComplete : (…" at bounding box center [901, 451] width 1201 height 684
type textarea ".from(staggerTargets.length ? staggerTargets : [],{ autoAlpha: 0, yPercent: 100…"
paste textarea ".from(".nav-bar, .under-nav-bar",{ yPercent: -125, ease: "Expo.out" }, "<");"
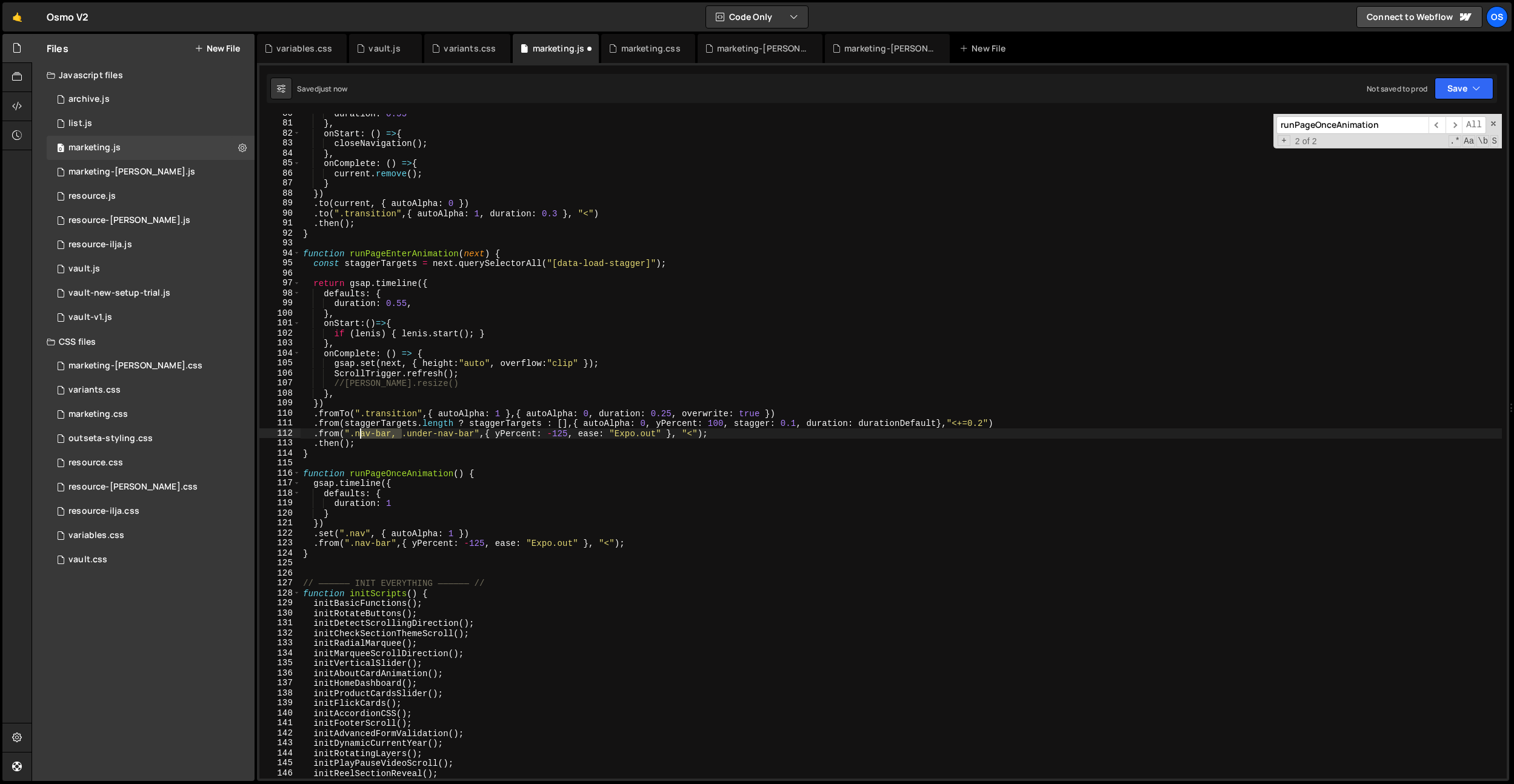
drag, startPoint x: 403, startPoint y: 436, endPoint x: 361, endPoint y: 438, distance: 42.0
click at [361, 438] on div "duration : 0.55 } , onStart : ( ) => { closeNavigation ( ) ; } , onComplete : (…" at bounding box center [901, 451] width 1201 height 684
drag, startPoint x: 516, startPoint y: 434, endPoint x: 518, endPoint y: 456, distance: 22.1
click at [515, 434] on div "duration : 0.55 } , onStart : ( ) => { closeNavigation ( ) ; } , onComplete : (…" at bounding box center [901, 451] width 1201 height 684
click at [533, 401] on div "duration : 0.55 } , onStart : ( ) => { closeNavigation ( ) ; } , onComplete : (…" at bounding box center [901, 451] width 1201 height 684
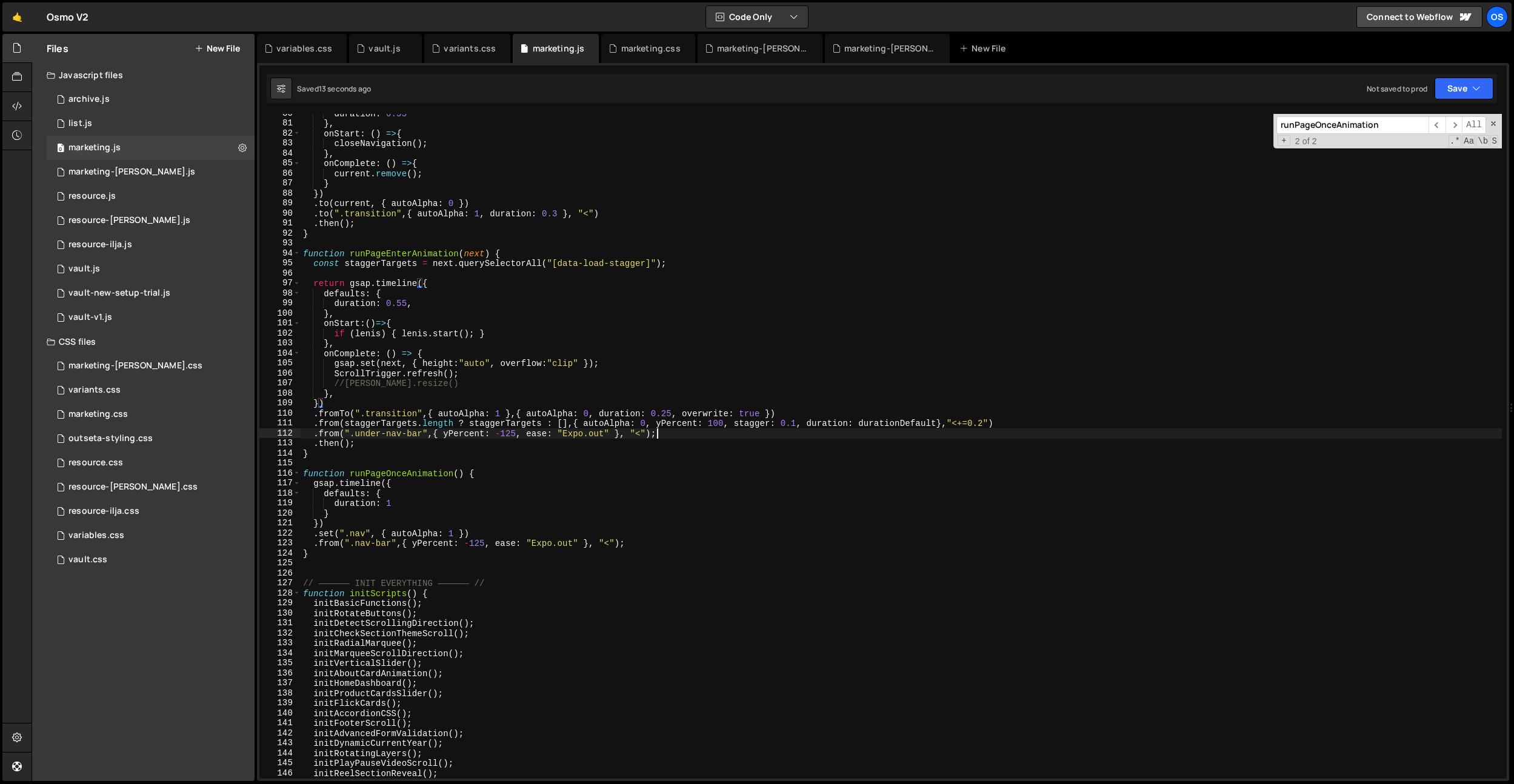
click at [681, 428] on div "duration : 0.55 } , onStart : ( ) => { closeNavigation ( ) ; } , onComplete : (…" at bounding box center [901, 451] width 1201 height 684
drag, startPoint x: 368, startPoint y: 434, endPoint x: 337, endPoint y: 438, distance: 31.3
click at [367, 434] on div "duration : 0.55 } , onStart : ( ) => { closeNavigation ( ) ; } , onComplete : (…" at bounding box center [901, 451] width 1201 height 684
click at [336, 438] on div "duration : 0.55 } , onStart : ( ) => { closeNavigation ( ) ; } , onComplete : (…" at bounding box center [901, 451] width 1201 height 684
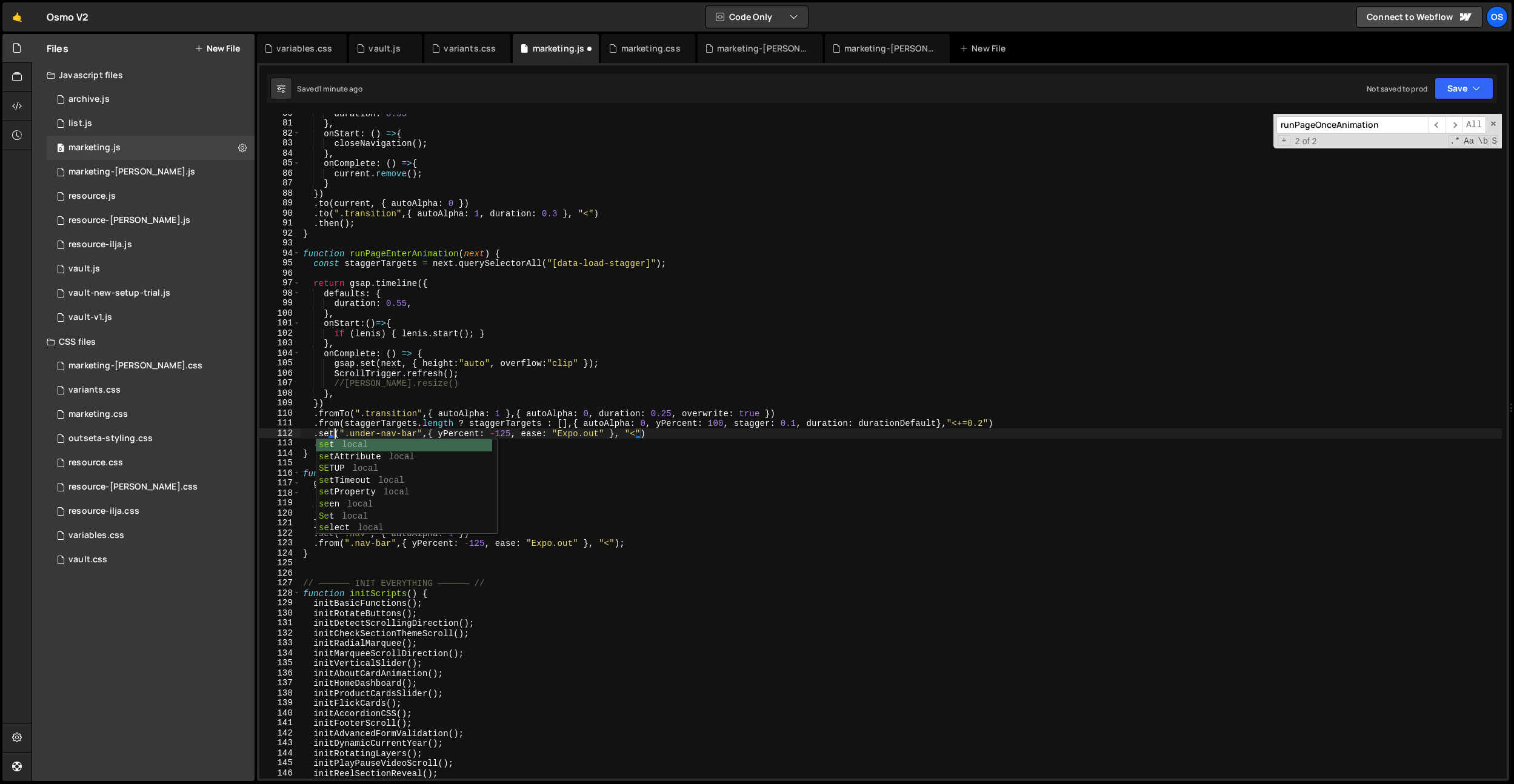
scroll to position [0, 2]
click at [456, 430] on div "duration : 0.55 } , onStart : ( ) => { closeNavigation ( ) ; } , onComplete : (…" at bounding box center [901, 451] width 1201 height 684
drag, startPoint x: 439, startPoint y: 433, endPoint x: 603, endPoint y: 433, distance: 164.0
click at [603, 433] on div "duration : 0.55 } , onStart : ( ) => { closeNavigation ( ) ; } , onComplete : (…" at bounding box center [901, 451] width 1201 height 684
paste textarea "translateY(-2em) scale(0.975) rotate(0.001deg)"
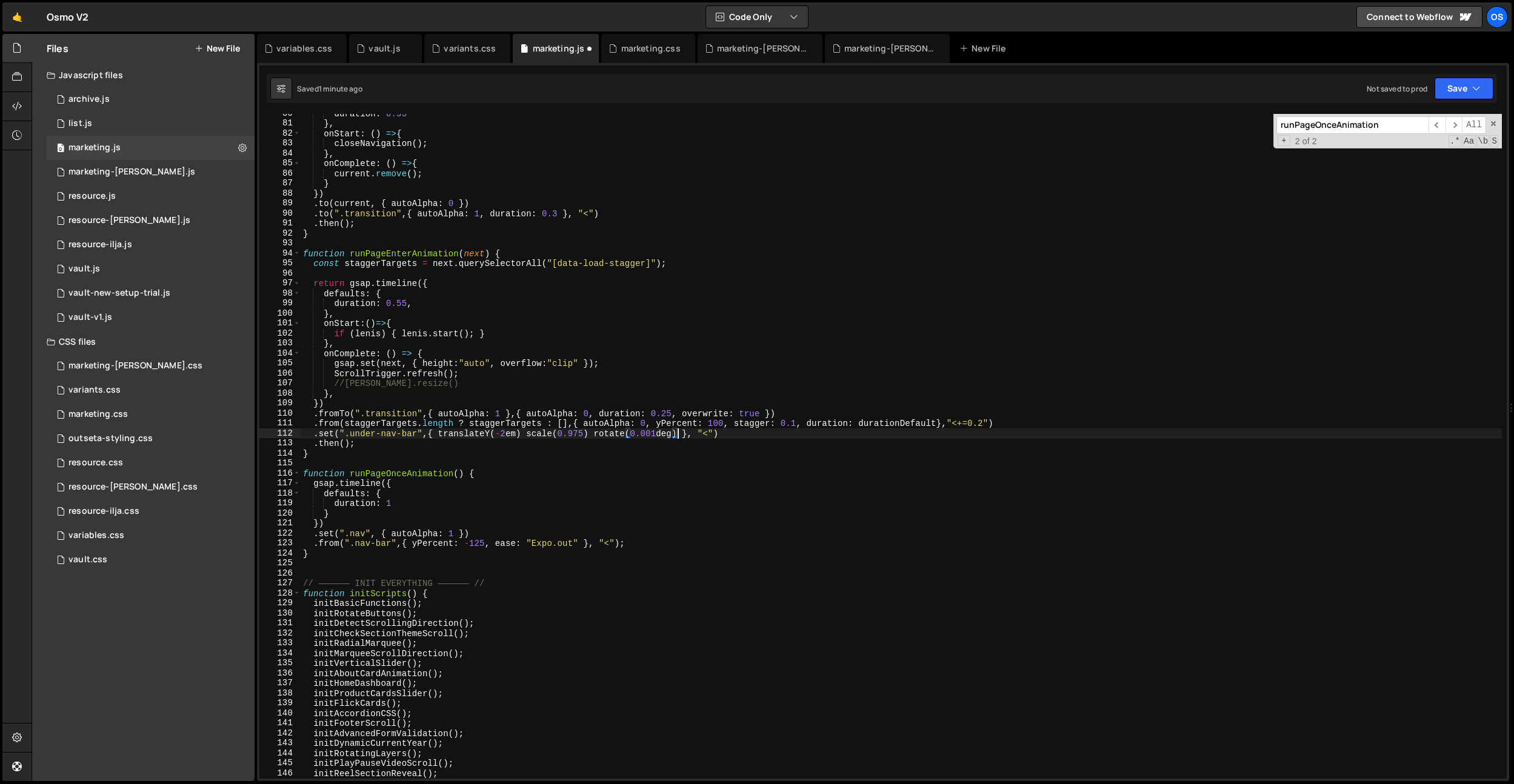
click at [459, 434] on div "duration : 0.55 } , onStart : ( ) => { closeNavigation ( ) ; } , onComplete : (…" at bounding box center [901, 451] width 1201 height 684
click at [741, 435] on div "duration : 0.55 } , onStart : ( ) => { closeNavigation ( ) ; } , onComplete : (…" at bounding box center [901, 451] width 1201 height 684
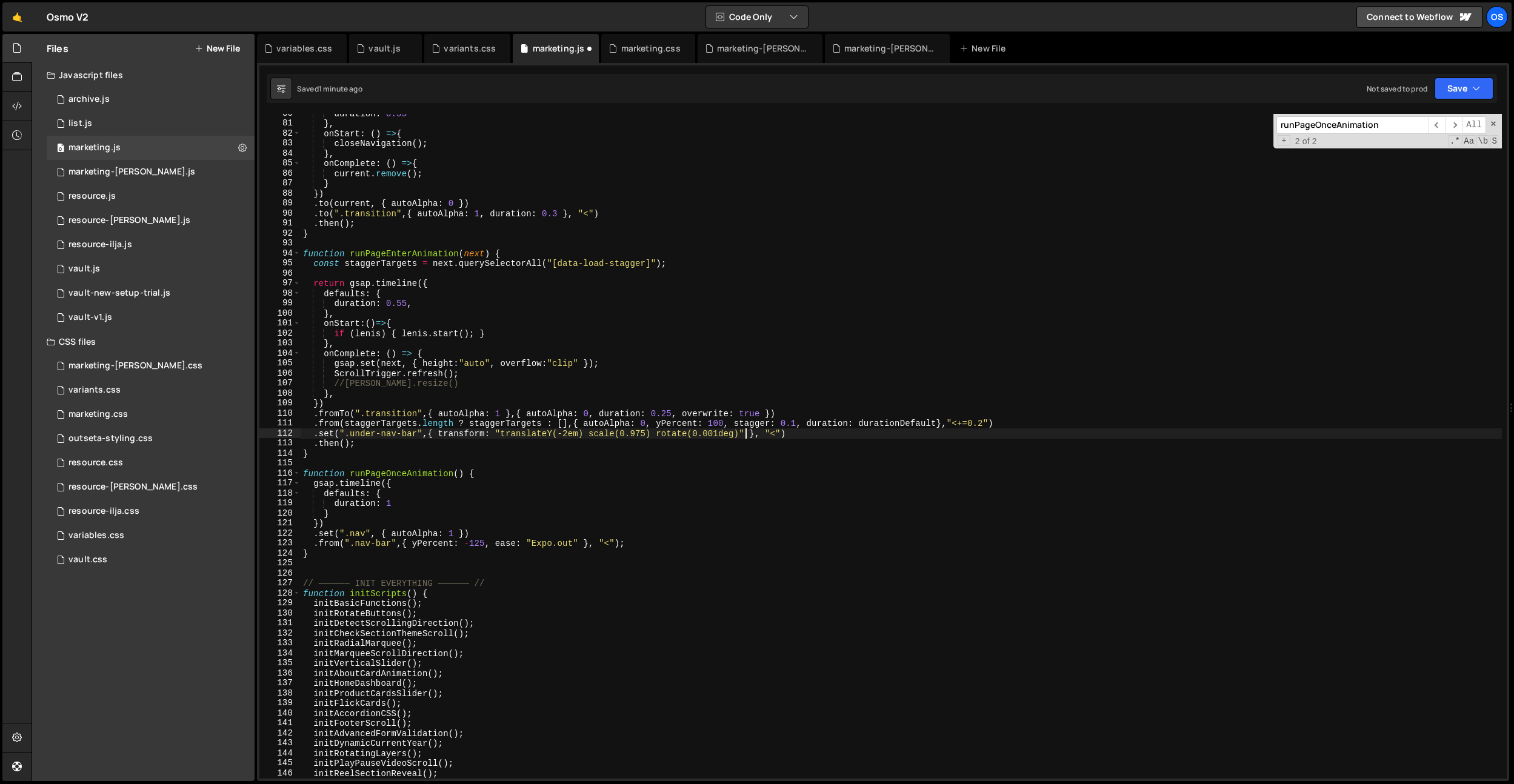
click at [979, 423] on div "duration : 0.55 } , onStart : ( ) => { closeNavigation ( ) ; } , onComplete : (…" at bounding box center [901, 451] width 1201 height 684
click at [933, 430] on div "duration : 0.55 } , onStart : ( ) => { closeNavigation ( ) ; } , onComplete : (…" at bounding box center [901, 451] width 1201 height 684
click at [536, 422] on div "duration : 0.55 } , onStart : ( ) => { closeNavigation ( ) ; } , onComplete : (…" at bounding box center [901, 451] width 1201 height 684
click at [396, 438] on div "duration : 0.55 } , onStart : ( ) => { closeNavigation ( ) ; } , onComplete : (…" at bounding box center [901, 451] width 1201 height 684
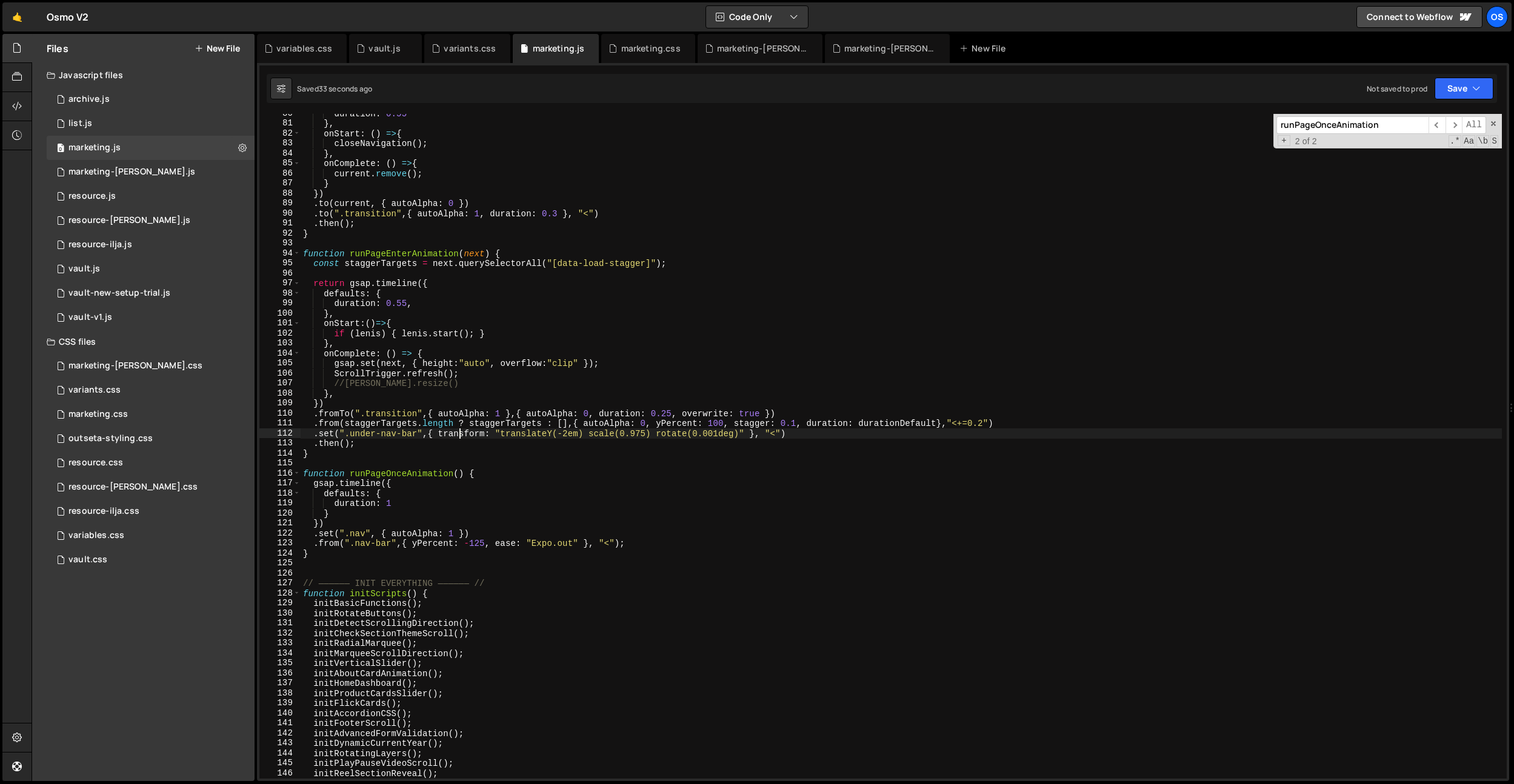
click at [460, 433] on div "duration : 0.55 } , onStart : ( ) => { closeNavigation ( ) ; } , onComplete : (…" at bounding box center [901, 451] width 1201 height 684
drag, startPoint x: 725, startPoint y: 432, endPoint x: 660, endPoint y: 434, distance: 65.0
click at [701, 434] on div "duration : 0.55 } , onStart : ( ) => { closeNavigation ( ) ; } , onComplete : (…" at bounding box center [901, 451] width 1201 height 684
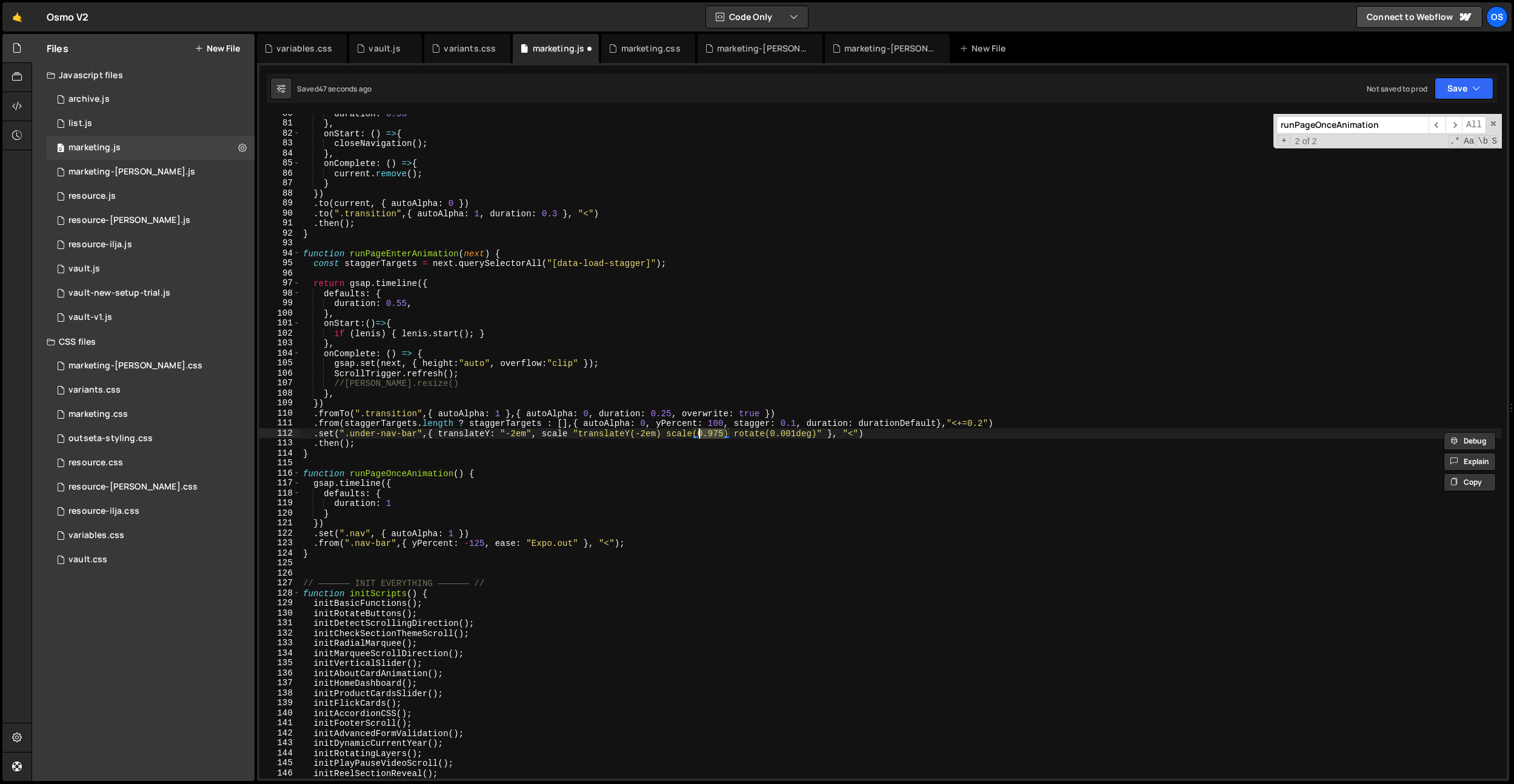
drag, startPoint x: 571, startPoint y: 433, endPoint x: 568, endPoint y: 451, distance: 18.2
click at [570, 437] on div "duration : 0.55 } , onStart : ( ) => { closeNavigation ( ) ; } , onComplete : (…" at bounding box center [901, 451] width 1201 height 684
paste textarea "0.975')"
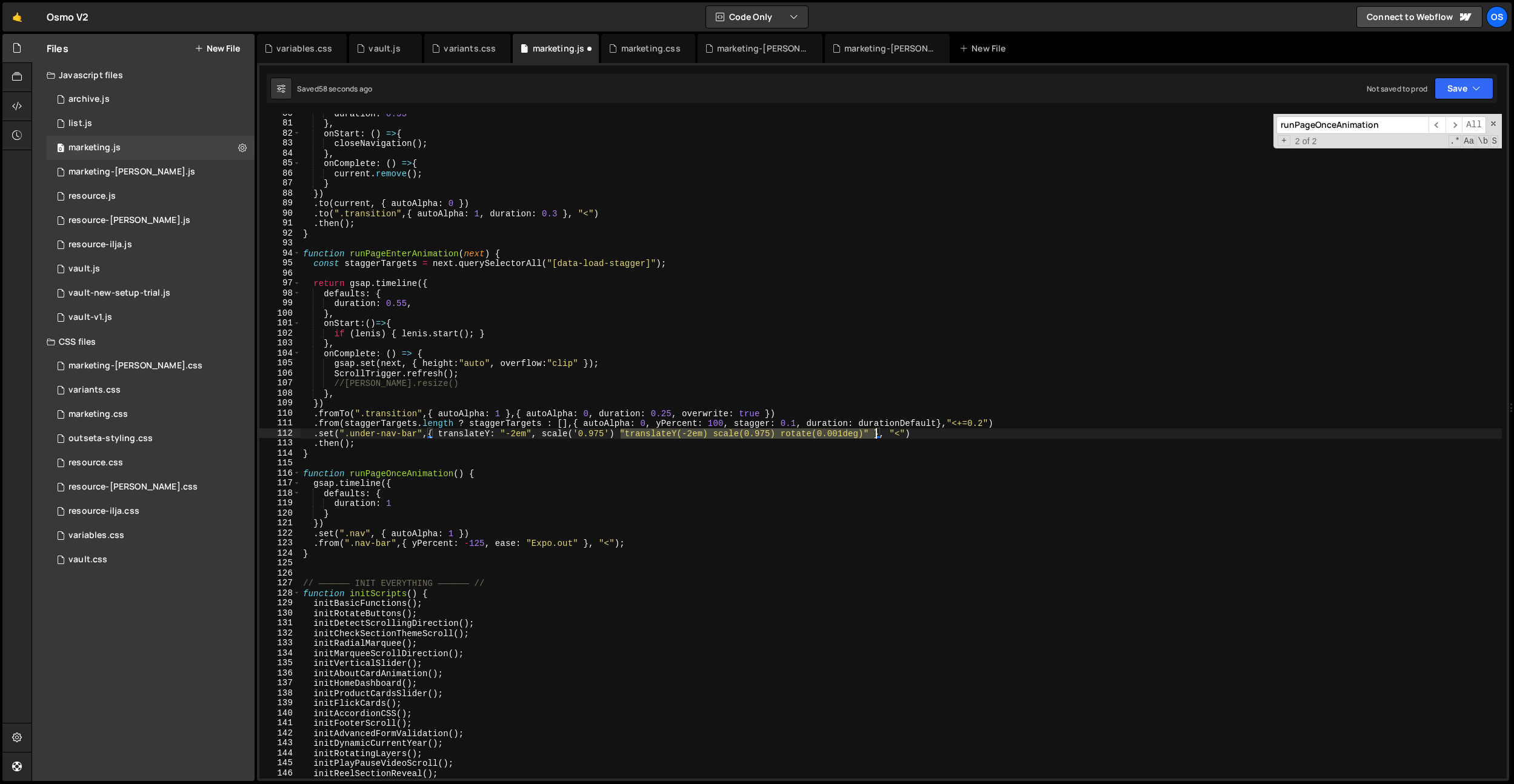
drag, startPoint x: 618, startPoint y: 429, endPoint x: 875, endPoint y: 434, distance: 257.0
click at [875, 434] on div "duration : 0.55 } , onStart : ( ) => { closeNavigation ( ) ; } , onComplete : (…" at bounding box center [901, 451] width 1201 height 684
click at [557, 442] on div "duration : 0.55 } , onStart : ( ) => { closeNavigation ( ) ; } , onComplete : (…" at bounding box center [901, 451] width 1201 height 684
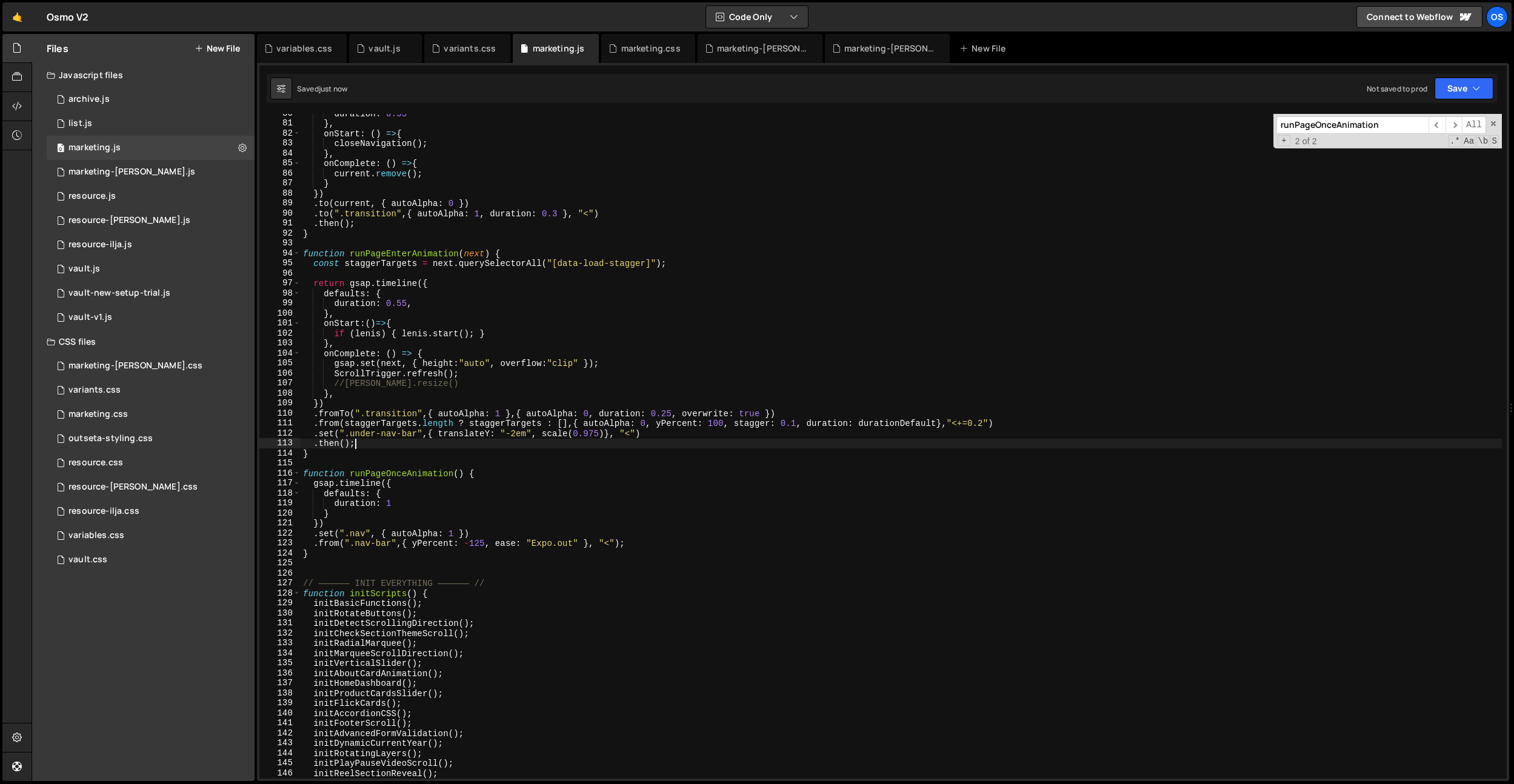
click at [570, 438] on div "duration : 0.55 } , onStart : ( ) => { closeNavigation ( ) ; } , onComplete : (…" at bounding box center [901, 451] width 1201 height 684
click at [610, 433] on div "duration : 0.55 } , onStart : ( ) => { closeNavigation ( ) ; } , onComplete : (…" at bounding box center [901, 451] width 1201 height 684
click at [632, 436] on div "duration : 0.55 } , onStart : ( ) => { closeNavigation ( ) ; } , onComplete : (…" at bounding box center [901, 451] width 1201 height 684
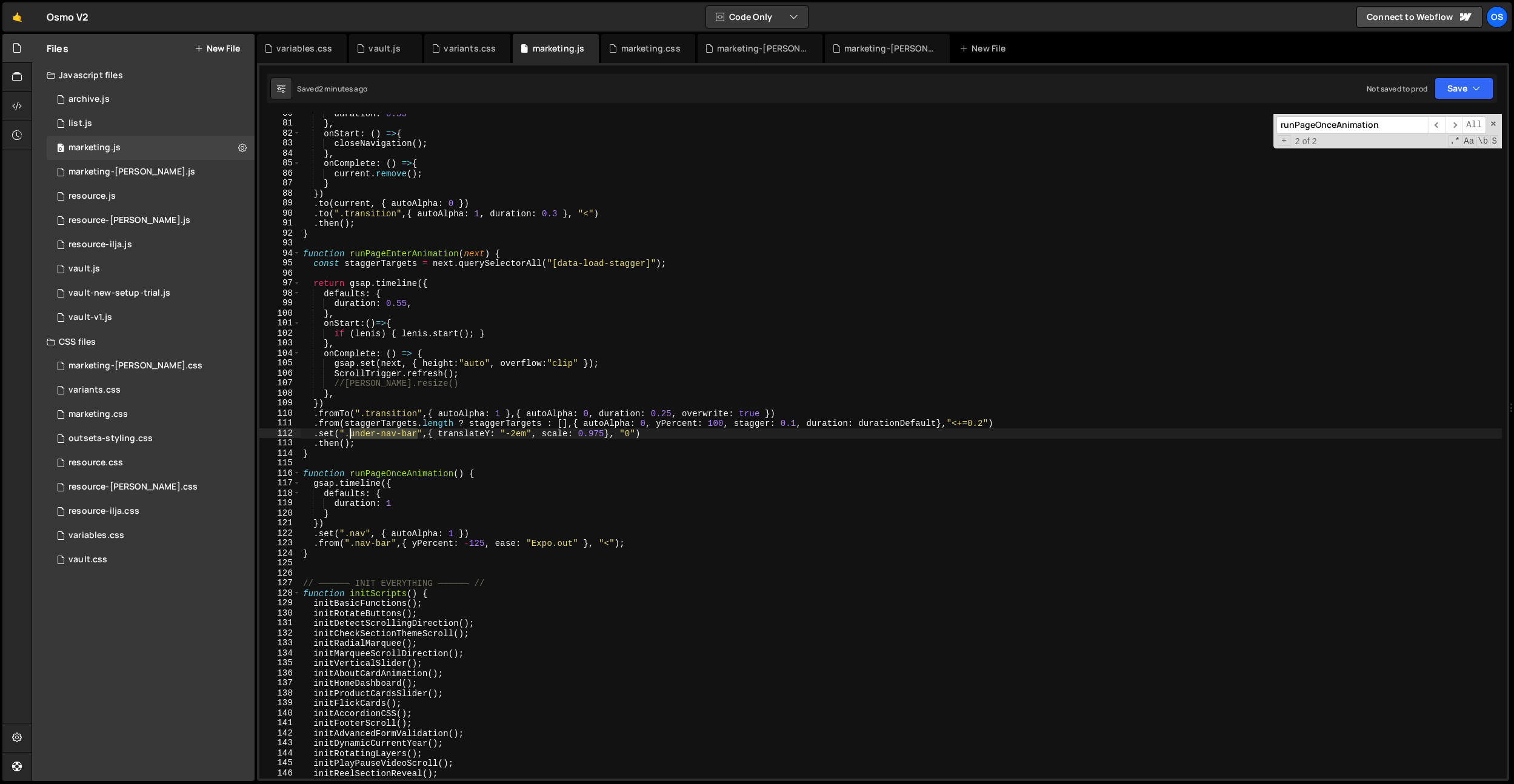
drag, startPoint x: 416, startPoint y: 434, endPoint x: 412, endPoint y: 410, distance: 24.3
click at [352, 433] on div "duration : 0.55 } , onStart : ( ) => { closeNavigation ( ) ; } , onComplete : (…" at bounding box center [901, 451] width 1201 height 684
paste textarea "__inner"
click at [326, 434] on div "duration : 0.55 } , onStart : ( ) => { closeNavigation ( ) ; } , onComplete : (…" at bounding box center [901, 451] width 1201 height 684
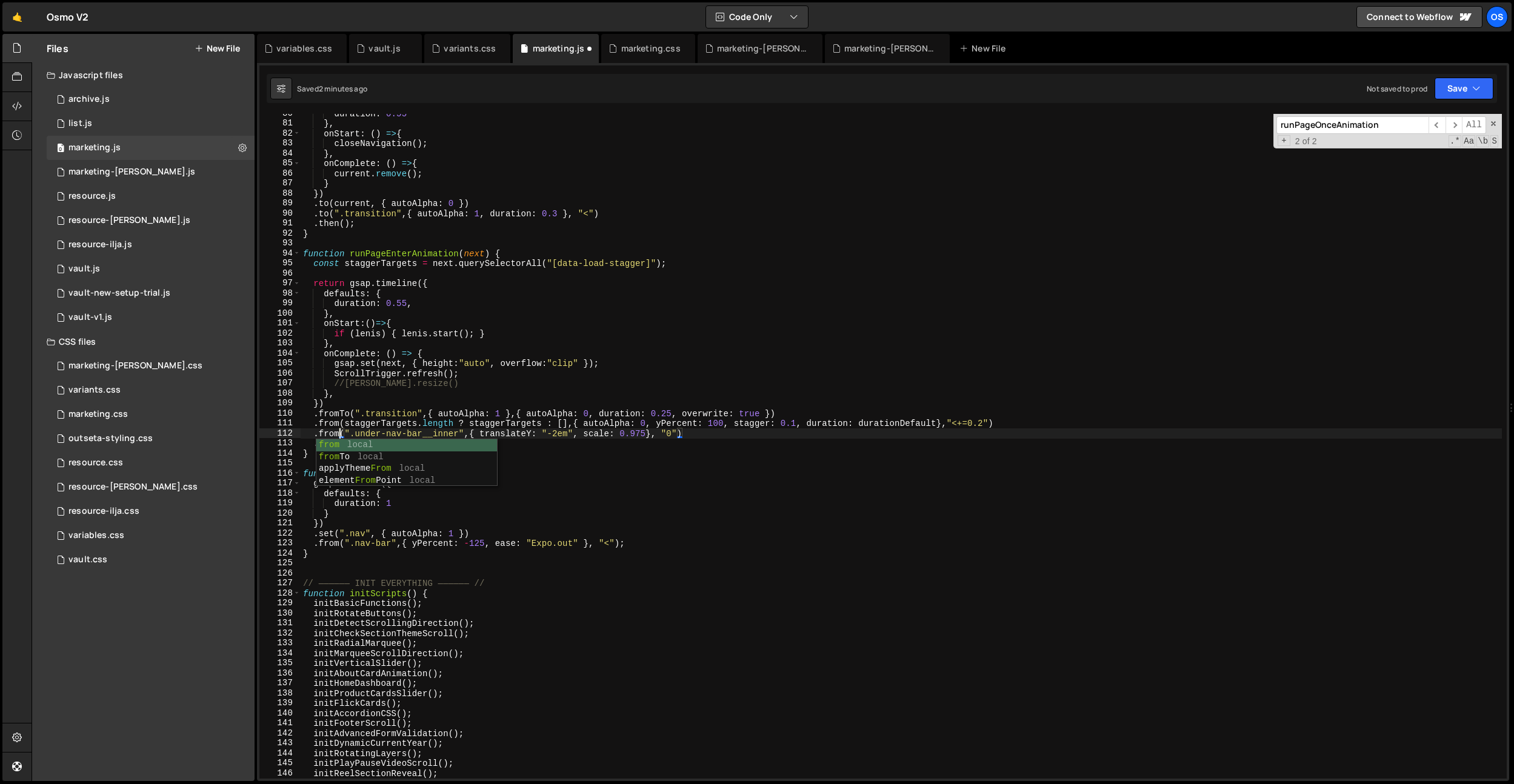
click at [410, 401] on div "duration : 0.55 } , onStart : ( ) => { closeNavigation ( ) ; } , onComplete : (…" at bounding box center [901, 451] width 1201 height 684
click at [584, 484] on div "duration : 0.55 } , onStart : ( ) => { closeNavigation ( ) ; } , onComplete : (…" at bounding box center [901, 451] width 1201 height 684
click at [678, 433] on div "duration : 0.55 } , onStart : ( ) => { closeNavigation ( ) ; } , onComplete : (…" at bounding box center [901, 451] width 1201 height 684
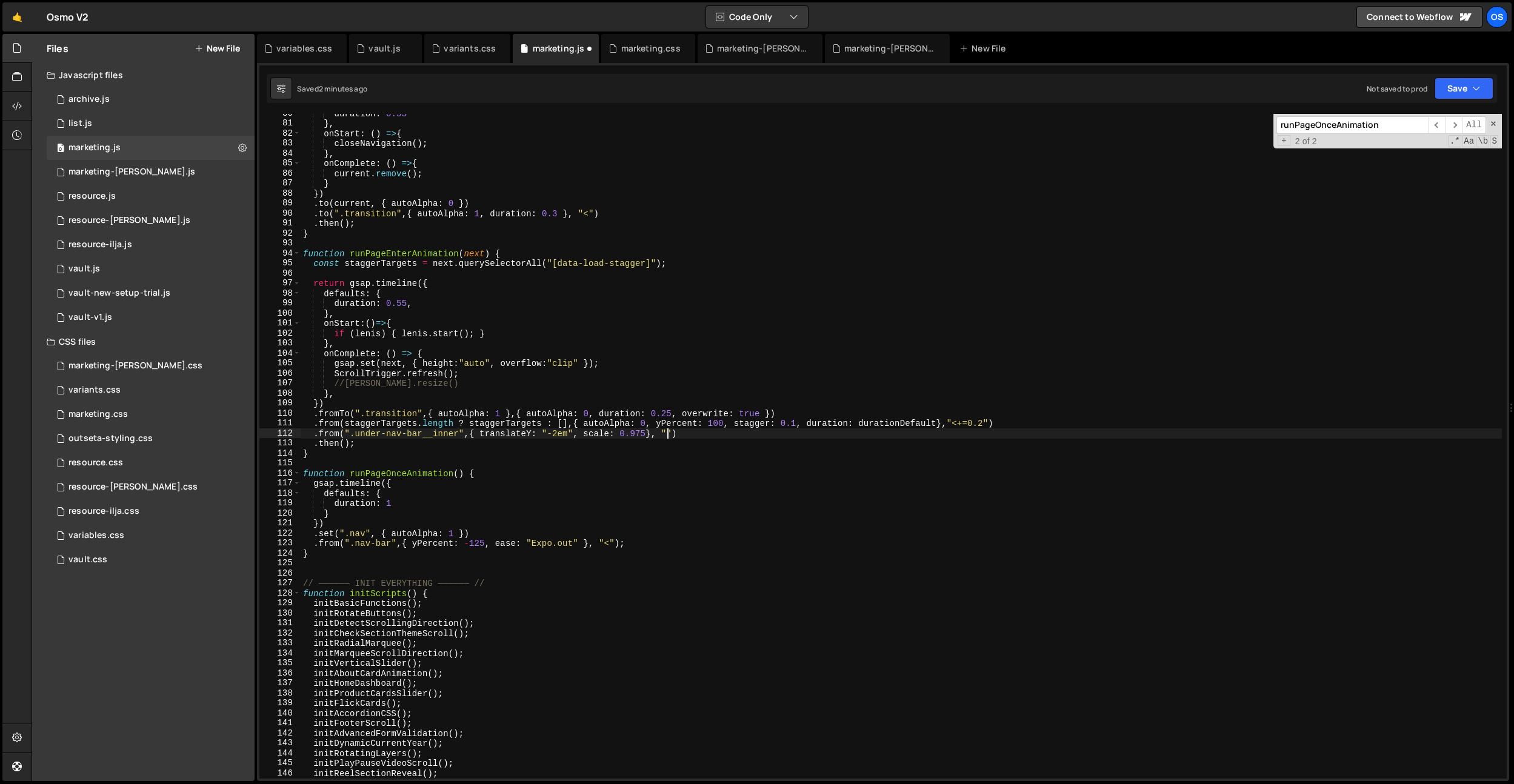
scroll to position [0, 25]
click at [393, 422] on div "duration : 0.55 } , onStart : ( ) => { closeNavigation ( ) ; } , onComplete : (…" at bounding box center [901, 451] width 1201 height 684
click at [429, 400] on div "duration : 0.55 } , onStart : ( ) => { closeNavigation ( ) ; } , onComplete : (…" at bounding box center [901, 451] width 1201 height 684
type textarea "})"
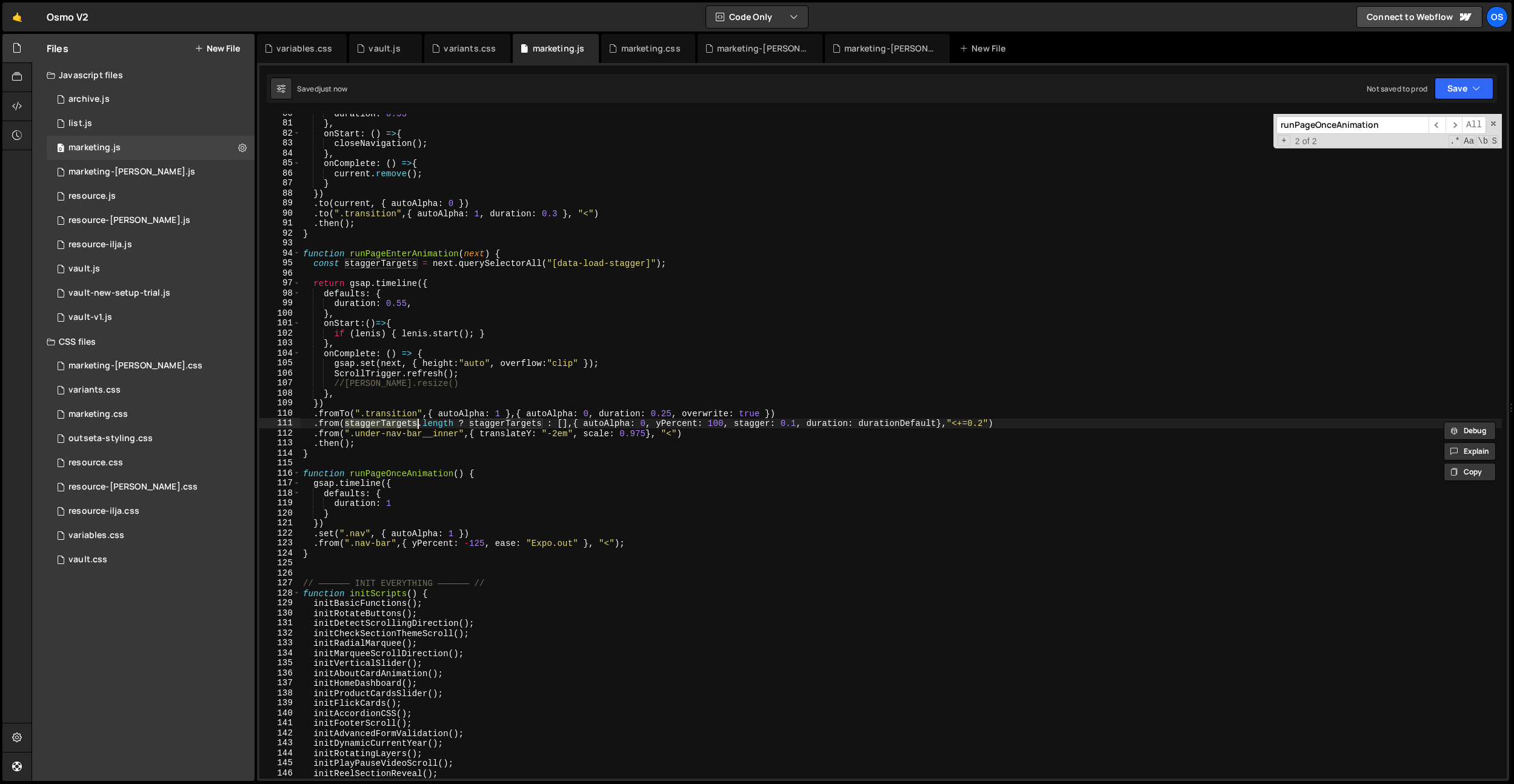
scroll to position [0, 1]
paste input "staggerTargets"
type input "staggerTargets"
click at [678, 432] on div "duration : 0.55 } , onStart : ( ) => { closeNavigation ( ) ; } , onComplete : (…" at bounding box center [901, 451] width 1201 height 684
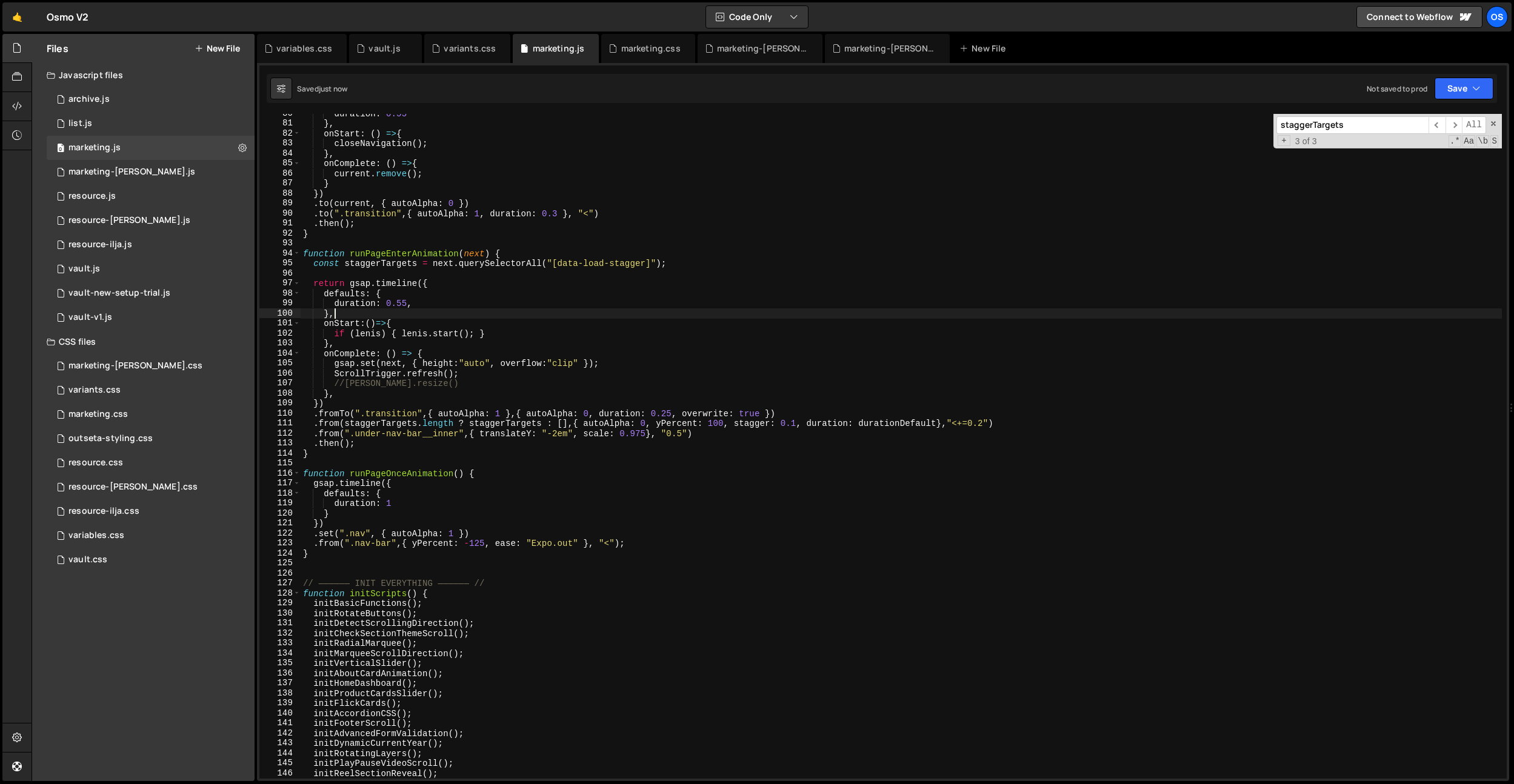
click at [644, 314] on div "duration : 0.55 } , onStart : ( ) => { closeNavigation ( ) ; } , onComplete : (…" at bounding box center [901, 451] width 1201 height 684
click at [649, 434] on div "duration : 0.55 } , onStart : ( ) => { closeNavigation ( ) ; } , onComplete : (…" at bounding box center [901, 451] width 1201 height 684
click at [595, 457] on div "duration : 0.55 } , onStart : ( ) => { closeNavigation ( ) ; } , onComplete : (…" at bounding box center [901, 451] width 1201 height 684
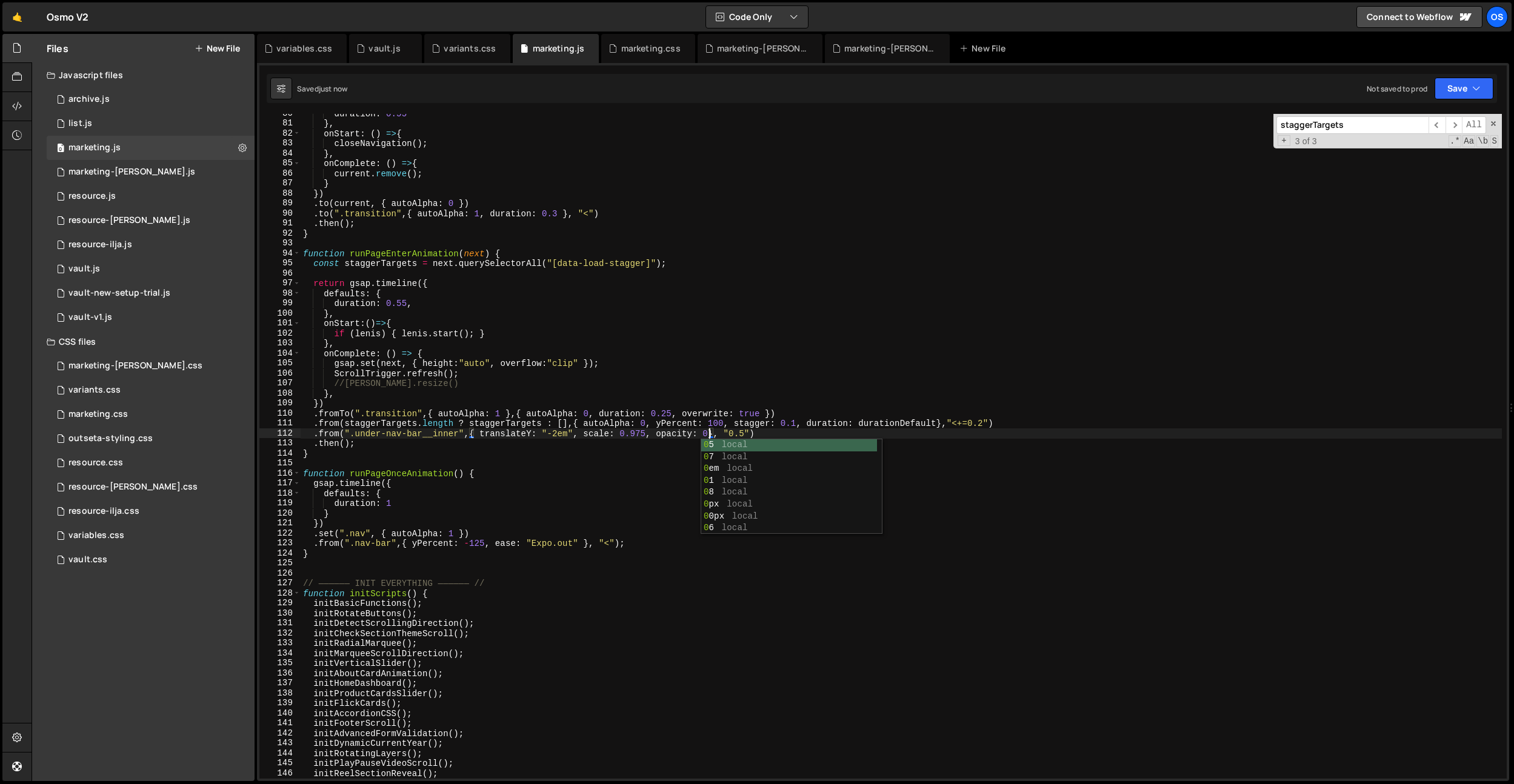
scroll to position [0, 0]
click at [689, 453] on div "duration : 0.55 } , onStart : ( ) => { closeNavigation ( ) ; } , onComplete : (…" at bounding box center [901, 451] width 1201 height 684
drag, startPoint x: 577, startPoint y: 544, endPoint x: 519, endPoint y: 531, distance: 59.4
click at [496, 544] on div "duration : 0.55 } , onStart : ( ) => { closeNavigation ( ) ; } , onComplete : (…" at bounding box center [901, 451] width 1201 height 684
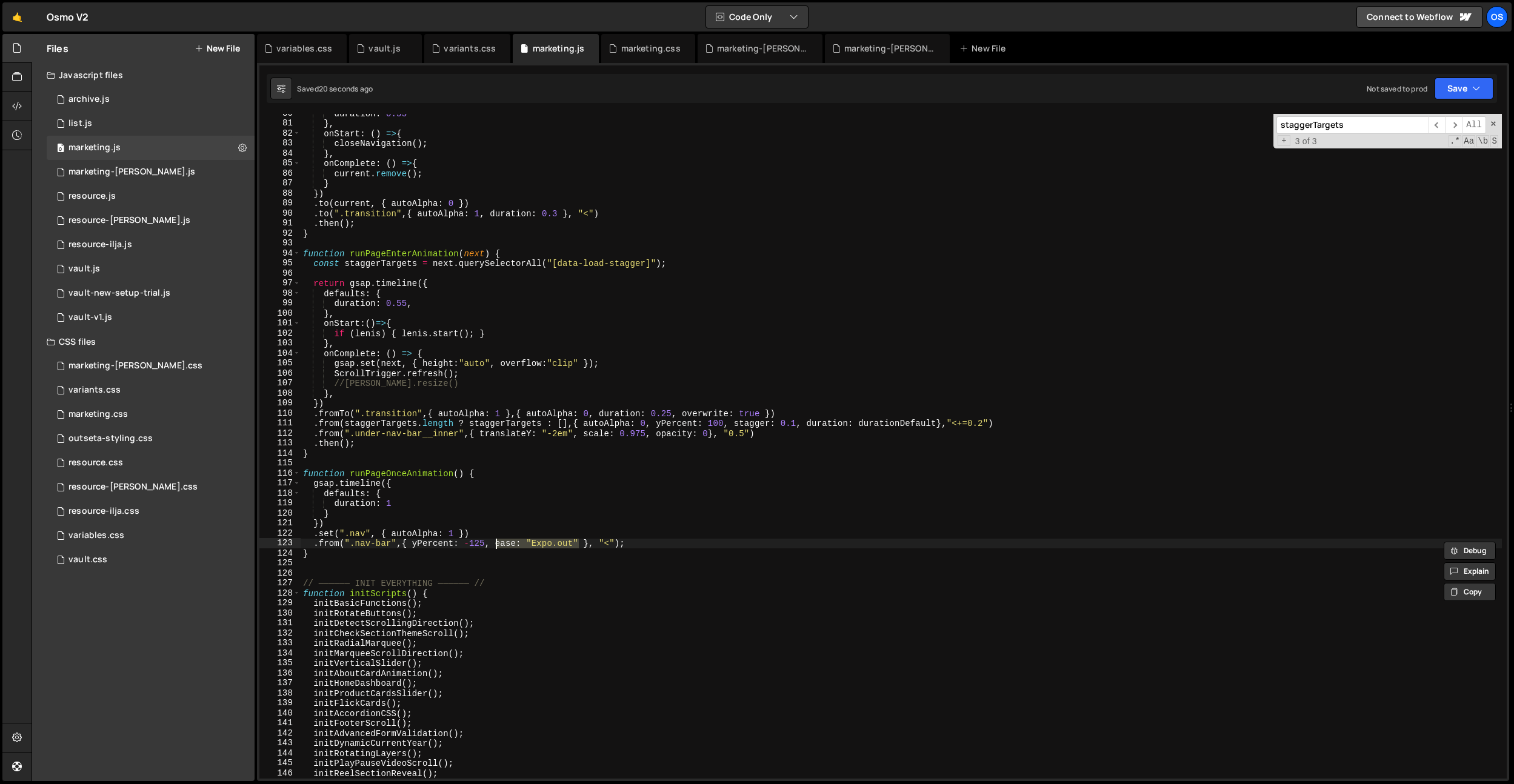
click at [709, 436] on div "duration : 0.55 } , onStart : ( ) => { closeNavigation ( ) ; } , onComplete : (…" at bounding box center [901, 451] width 1201 height 684
paste textarea "ease: "Expo.out""
click at [770, 490] on div "duration : 0.55 } , onStart : ( ) => { closeNavigation ( ) ; } , onComplete : (…" at bounding box center [901, 451] width 1201 height 684
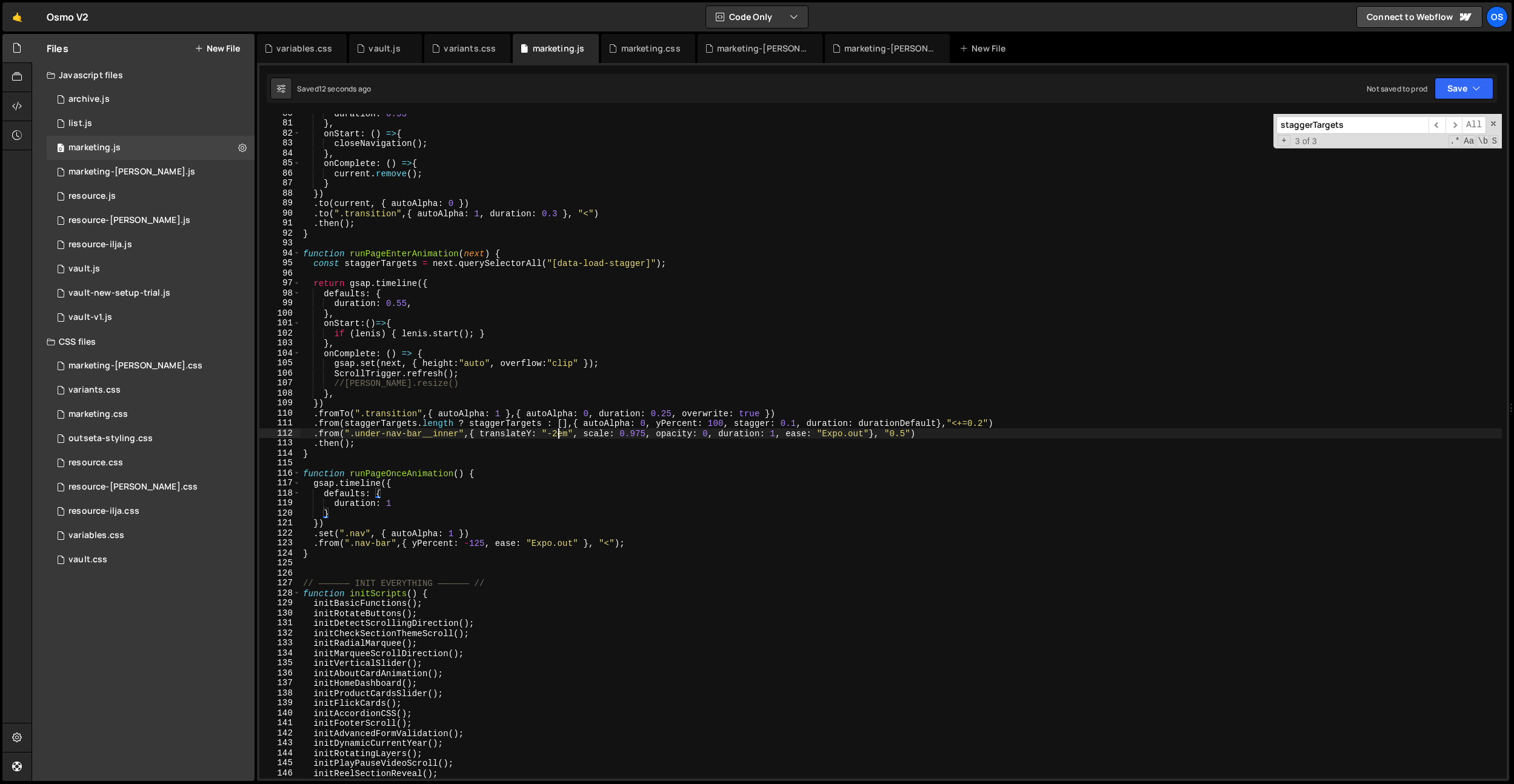
click at [559, 434] on div "duration : 0.55 } , onStart : ( ) => { closeNavigation ( ) ; } , onComplete : (…" at bounding box center [901, 451] width 1201 height 684
type textarea ".from(".under-nav-bar__inner",{ translateY: "-2em", scale: 0.975, opacity: 0, d…"
click at [894, 460] on div "duration : 0.55 } , onStart : ( ) => { closeNavigation ( ) ; } , onComplete : (…" at bounding box center [901, 451] width 1201 height 684
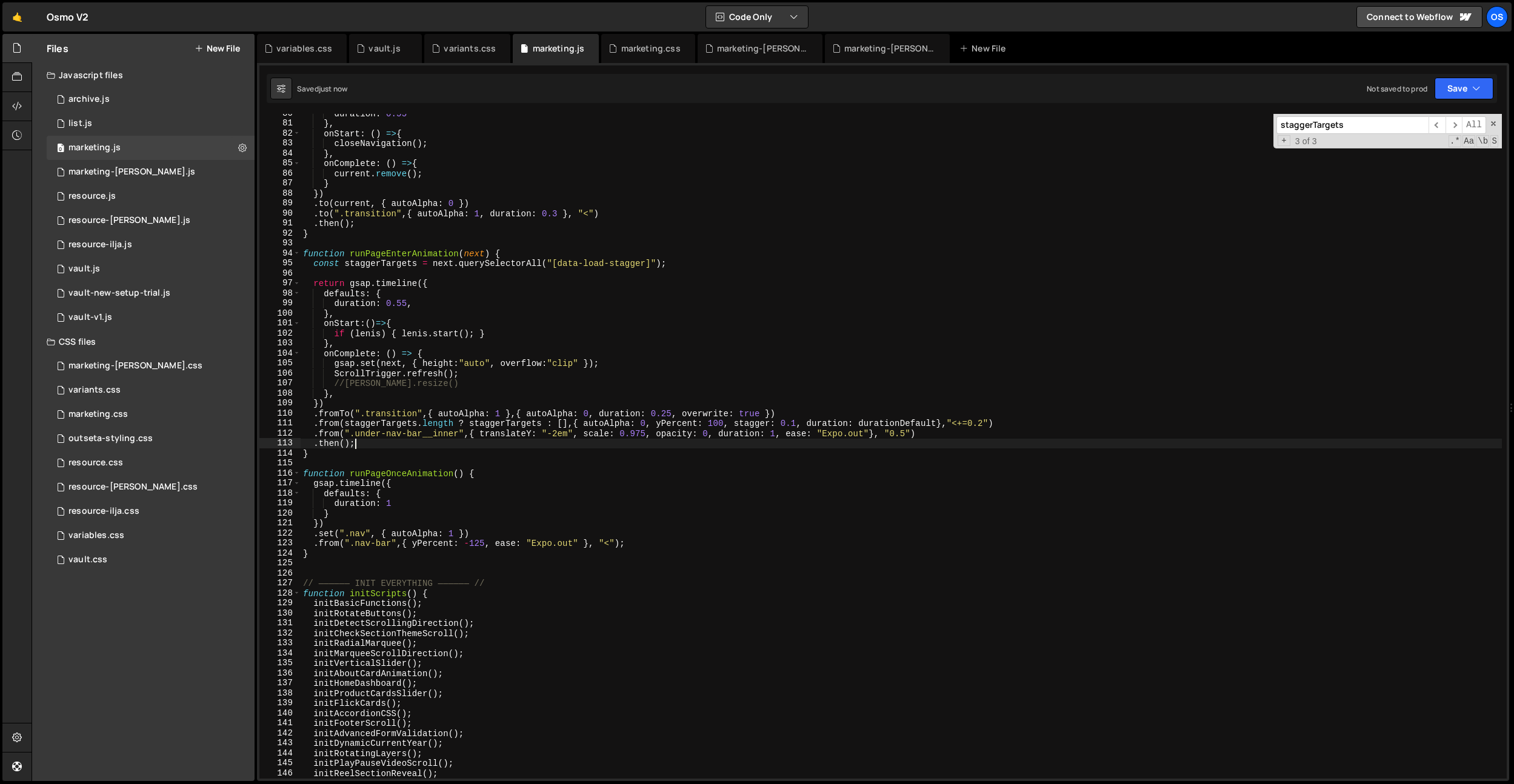
click at [868, 446] on div "duration : 0.55 } , onStart : ( ) => { closeNavigation ( ) ; } , onComplete : (…" at bounding box center [901, 451] width 1201 height 684
click at [771, 432] on div "duration : 0.55 } , onStart : ( ) => { closeNavigation ( ) ; } , onComplete : (…" at bounding box center [901, 451] width 1201 height 684
click at [471, 305] on div "duration : 0.55 } , onStart : ( ) => { closeNavigation ( ) ; } , onComplete : (…" at bounding box center [901, 451] width 1201 height 684
click at [916, 437] on div "duration : 0.55 } , onStart : ( ) => { closeNavigation ( ) ; } , onComplete : (…" at bounding box center [901, 451] width 1201 height 684
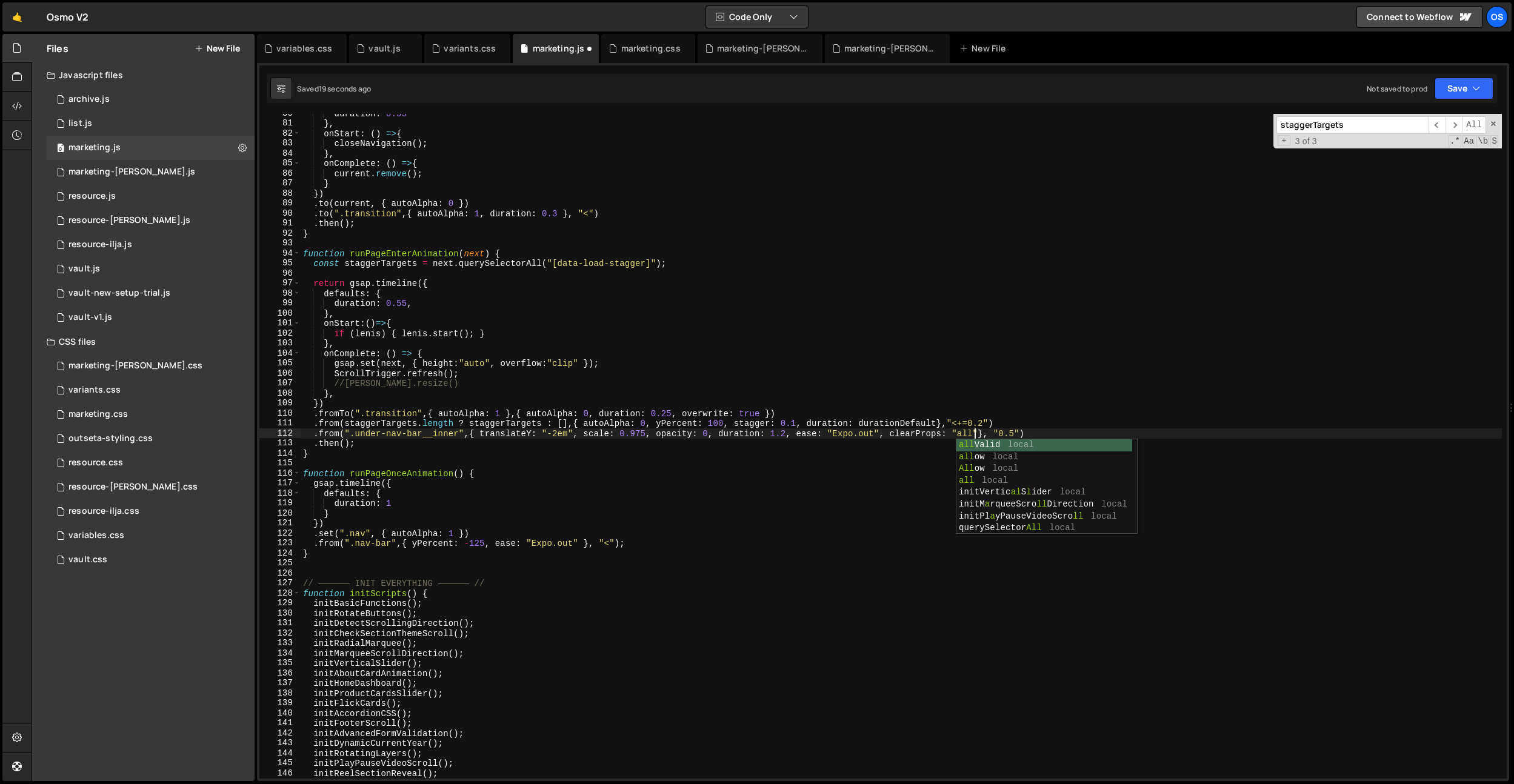
scroll to position [0, 47]
drag, startPoint x: 989, startPoint y: 361, endPoint x: 1014, endPoint y: 432, distance: 75.3
click at [990, 361] on div "duration : 0.55 } , onStart : ( ) => { closeNavigation ( ) ; } , onComplete : (…" at bounding box center [901, 451] width 1201 height 684
click at [1016, 437] on div "duration : 0.55 } , onStart : ( ) => { closeNavigation ( ) ; } , onComplete : (…" at bounding box center [901, 451] width 1201 height 684
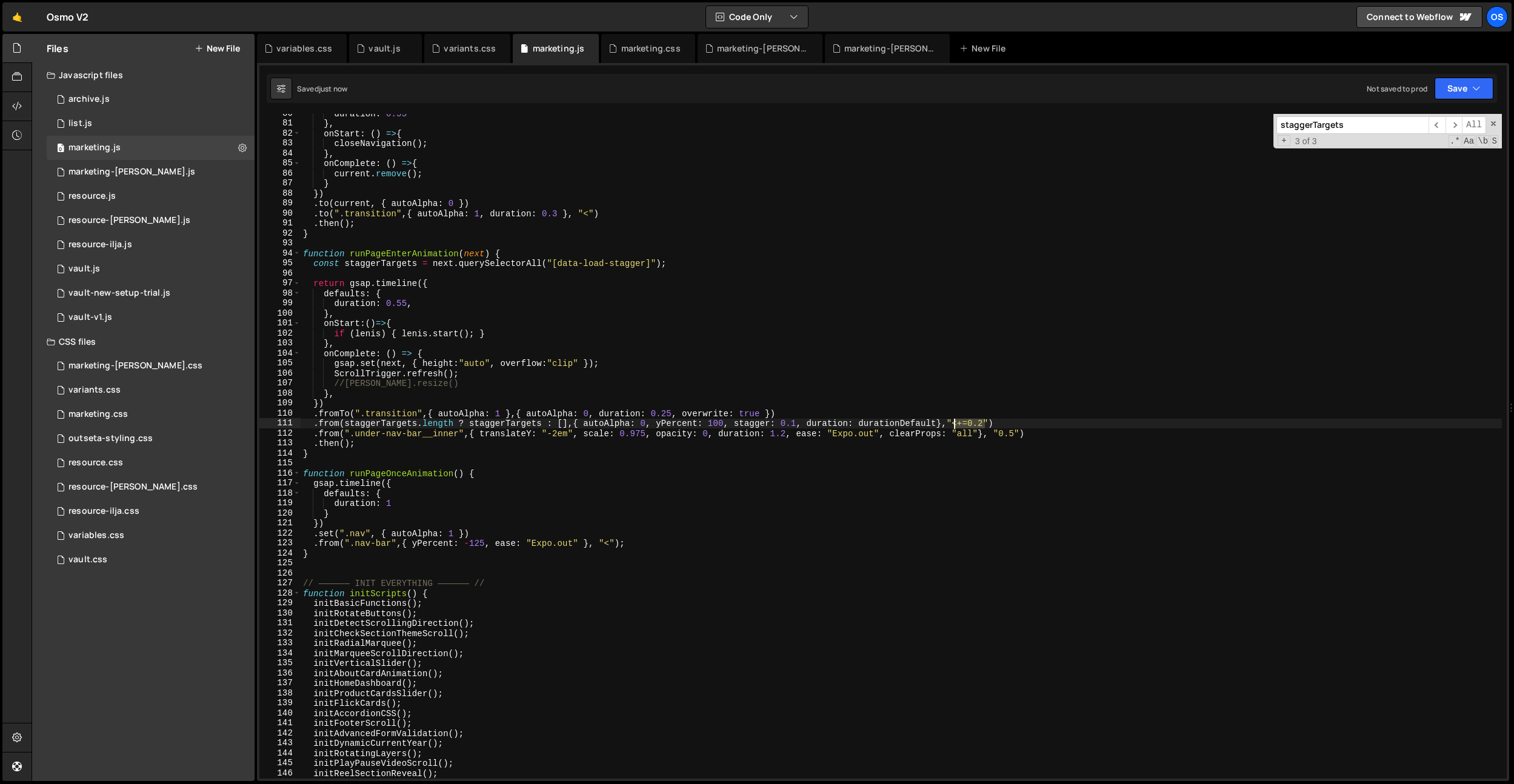
drag, startPoint x: 986, startPoint y: 425, endPoint x: 1009, endPoint y: 443, distance: 29.2
click at [956, 424] on div "duration : 0.55 } , onStart : ( ) => { closeNavigation ( ) ; } , onComplete : (…" at bounding box center [901, 451] width 1201 height 684
drag, startPoint x: 1017, startPoint y: 435, endPoint x: 1001, endPoint y: 434, distance: 16.0
click at [1001, 434] on div "duration : 0.55 } , onStart : ( ) => { closeNavigation ( ) ; } , onComplete : (…" at bounding box center [901, 451] width 1201 height 684
paste textarea "<+=0.2"
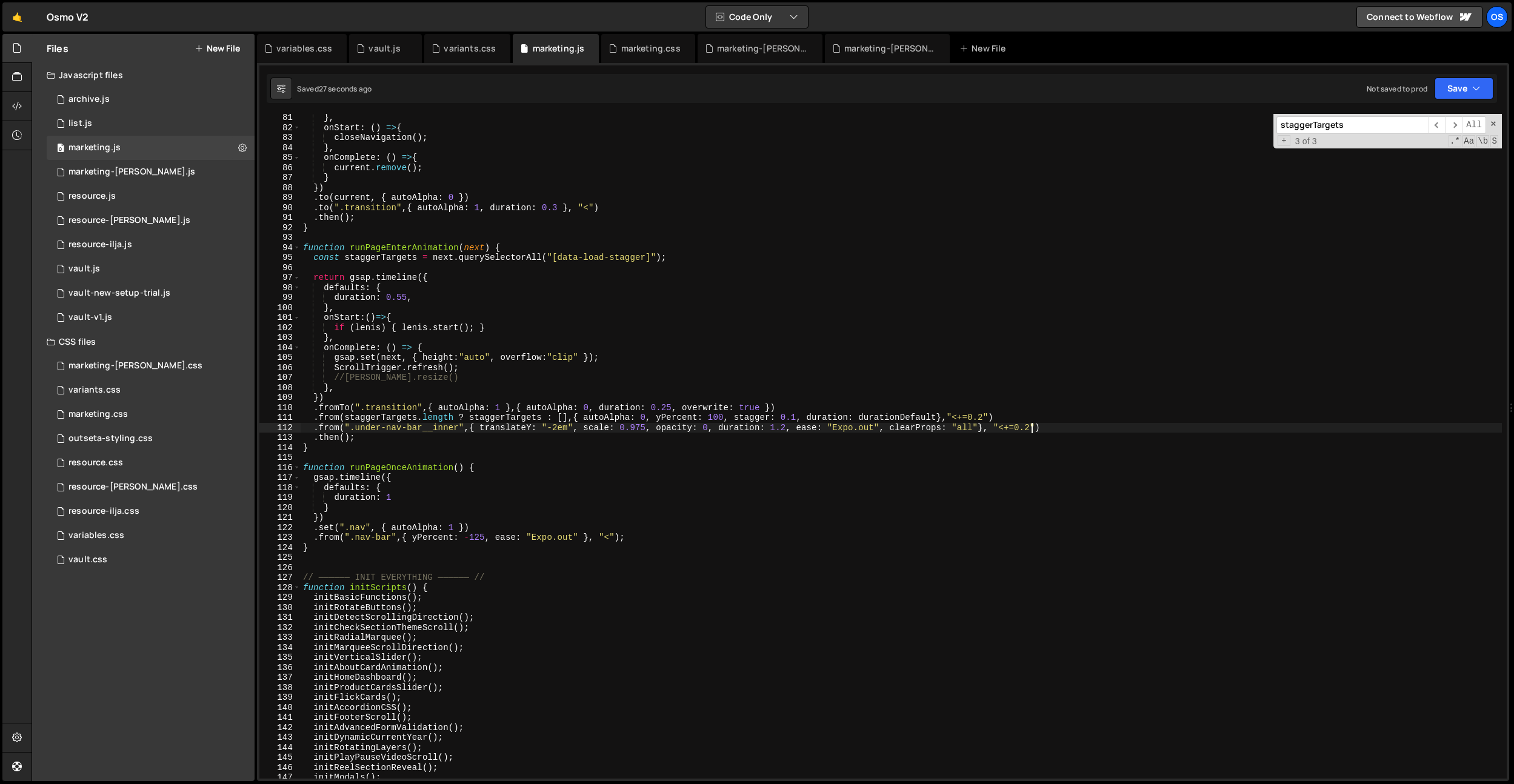
scroll to position [592, 0]
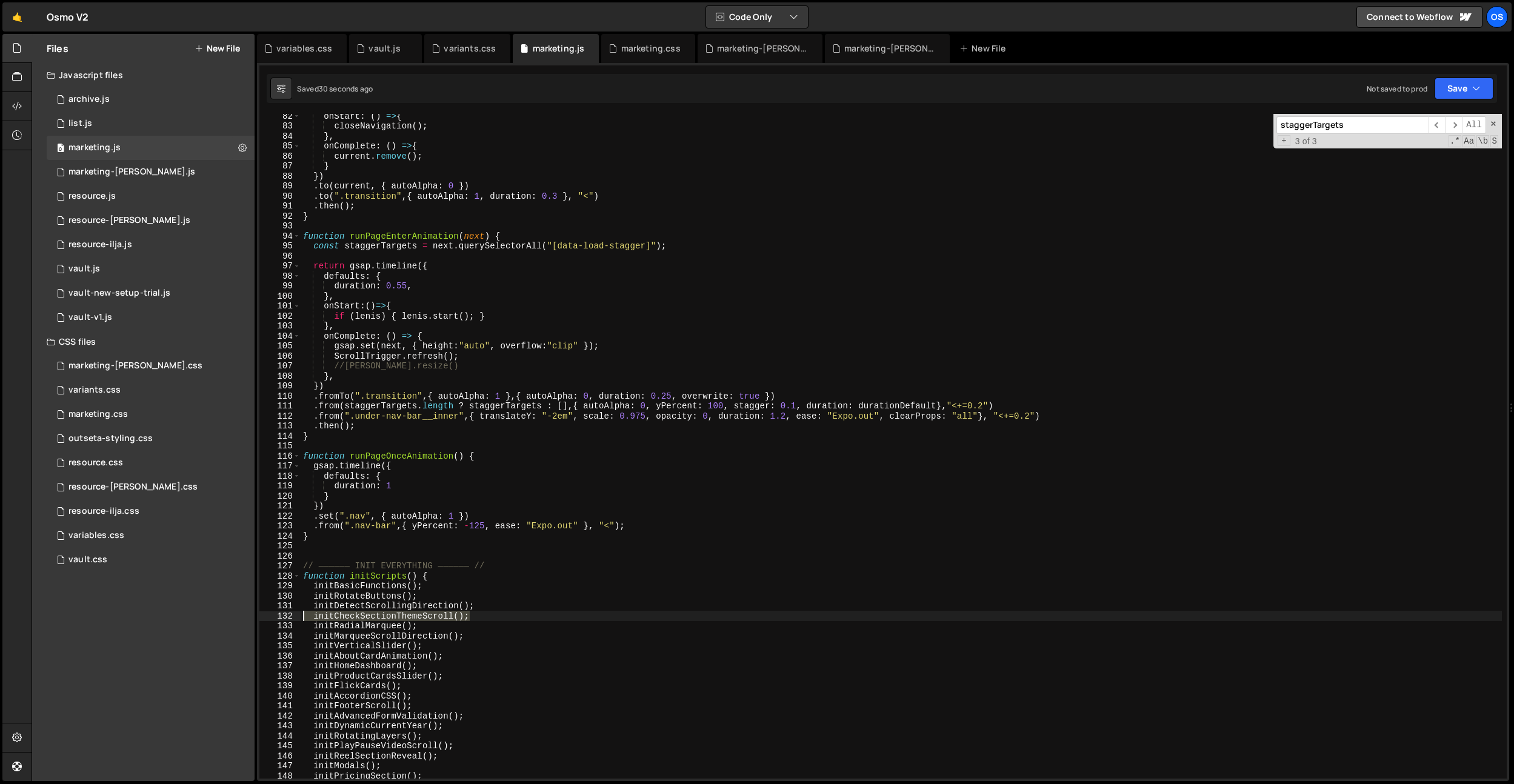
drag, startPoint x: 480, startPoint y: 612, endPoint x: 285, endPoint y: 614, distance: 195.0
click at [285, 614] on div ".from(".under-nav-bar__inner",{ translateY: "-2em", scale: 0.975, opacity: 0, d…" at bounding box center [883, 446] width 1247 height 664
click at [501, 178] on div "onStart : ( ) => { closeNavigation ( ) ; } , onComplete : ( ) => { current . re…" at bounding box center [901, 453] width 1201 height 684
type textarea "})"
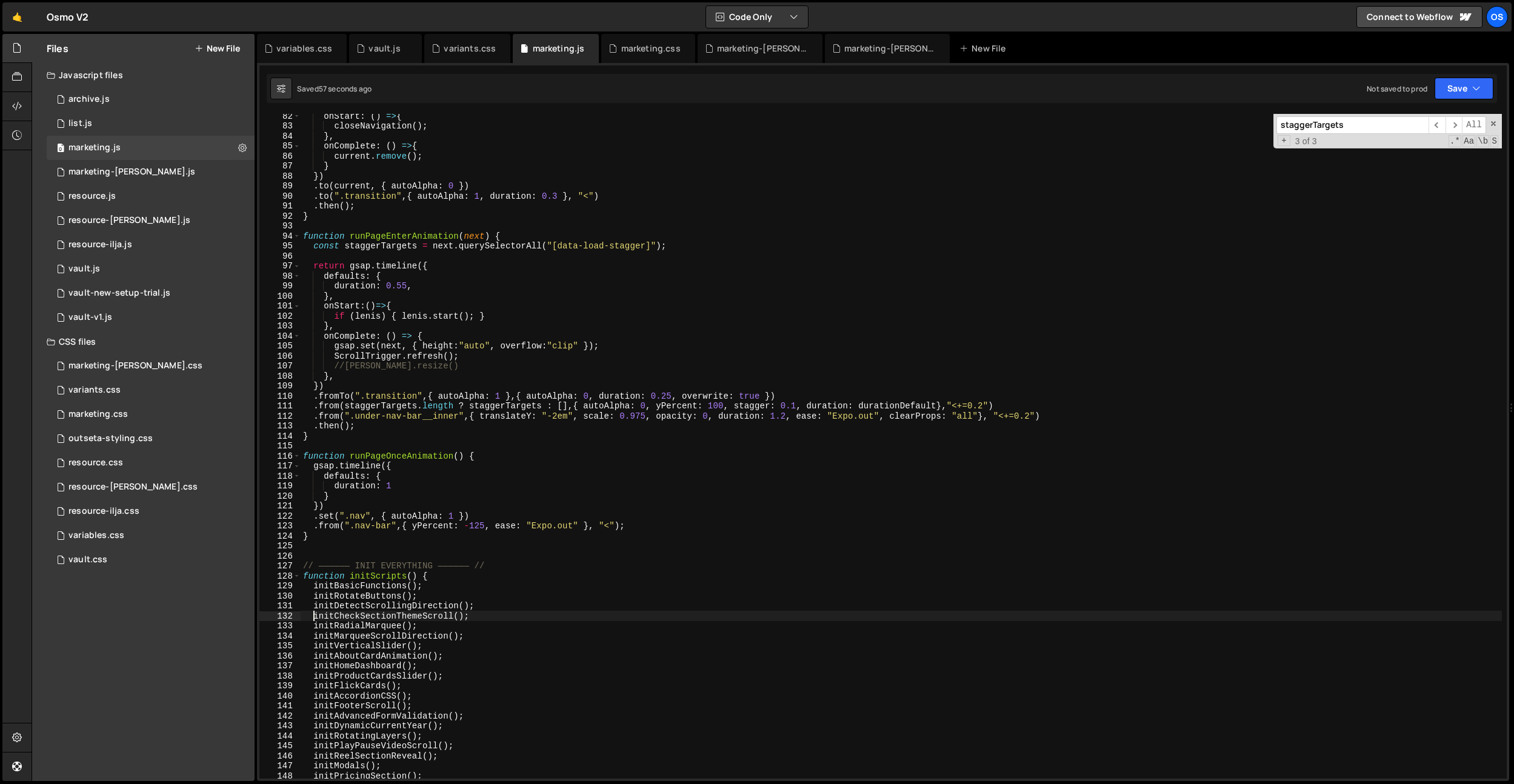
scroll to position [0, 1]
paste input "data-transition-theme"
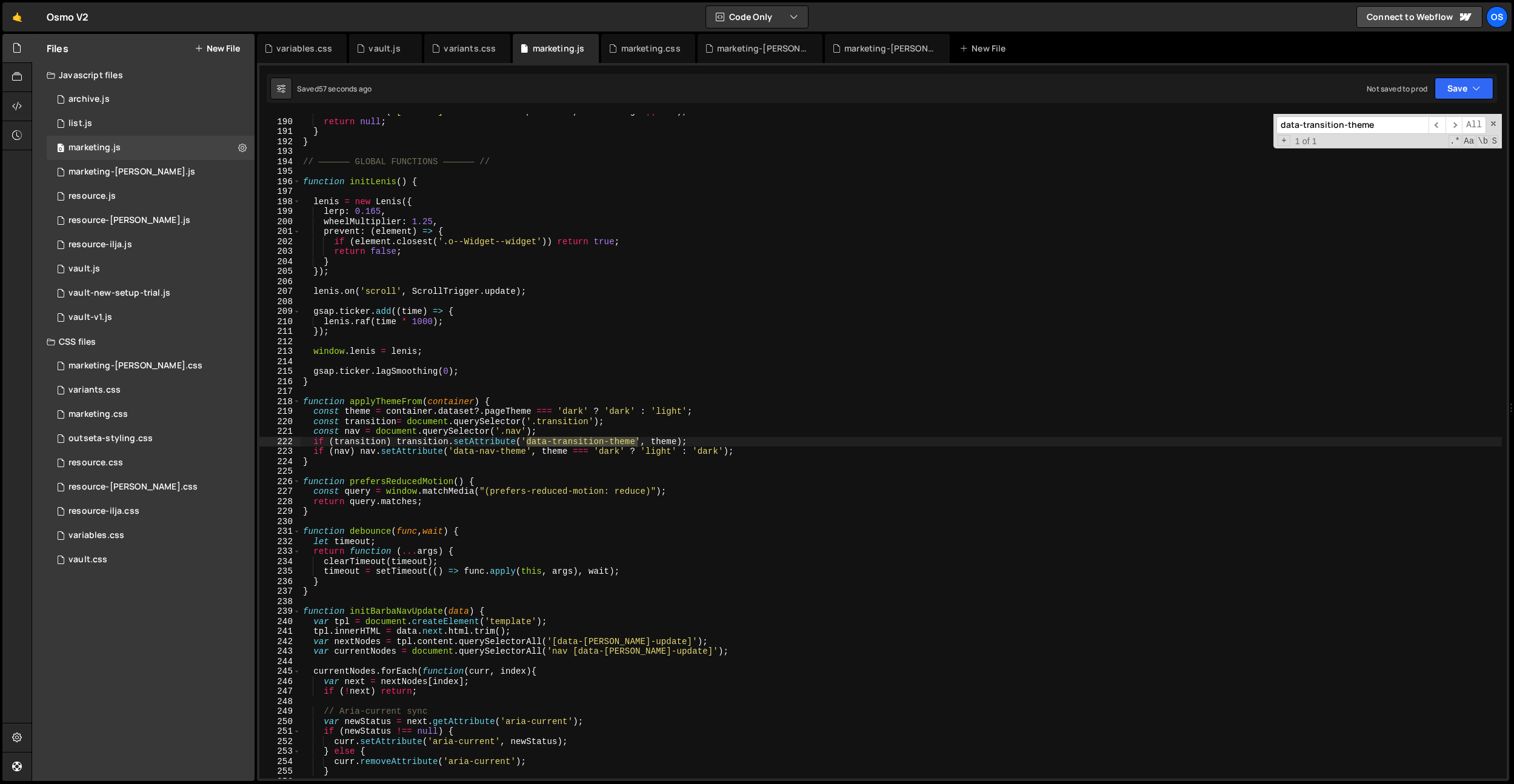
scroll to position [1373, 0]
type input "data-transition-theme"
drag, startPoint x: 745, startPoint y: 452, endPoint x: 253, endPoint y: 450, distance: 492.0
click at [253, 450] on div "Files New File Javascript files 0 archive.js 0 0 list.js 0 0 marketing.js 0 0 0…" at bounding box center [772, 408] width 1482 height 748
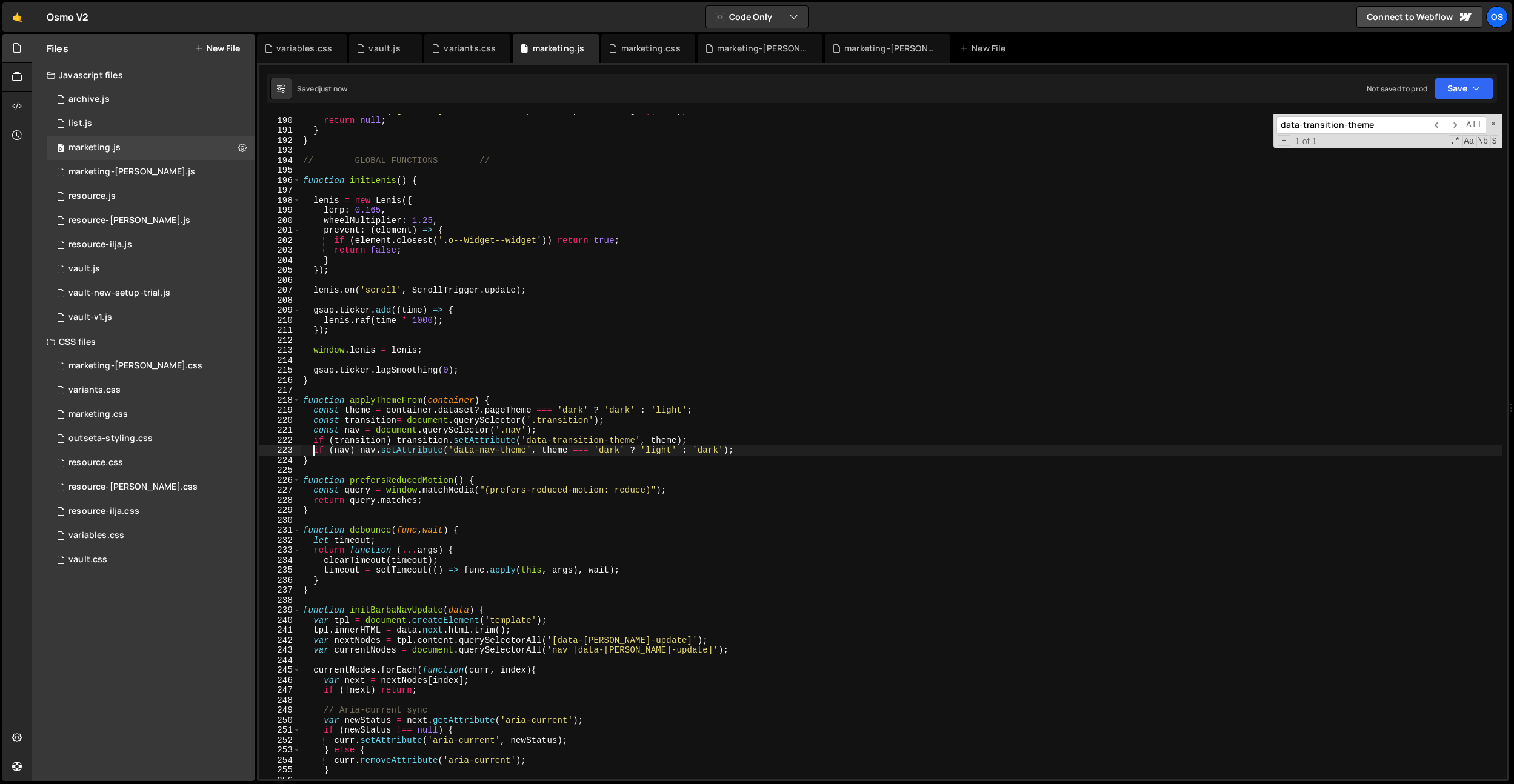
click at [697, 399] on div "console . warn ( '[Outseta] Failed to load profile:' , err . message || err ) ;…" at bounding box center [901, 448] width 1201 height 684
click at [671, 432] on div "console . warn ( '[Outseta] Failed to load profile:' , err . message || err ) ;…" at bounding box center [901, 448] width 1201 height 684
click at [599, 453] on div "console . warn ( '[Outseta] Failed to load profile:' , err . message || err ) ;…" at bounding box center [901, 448] width 1201 height 684
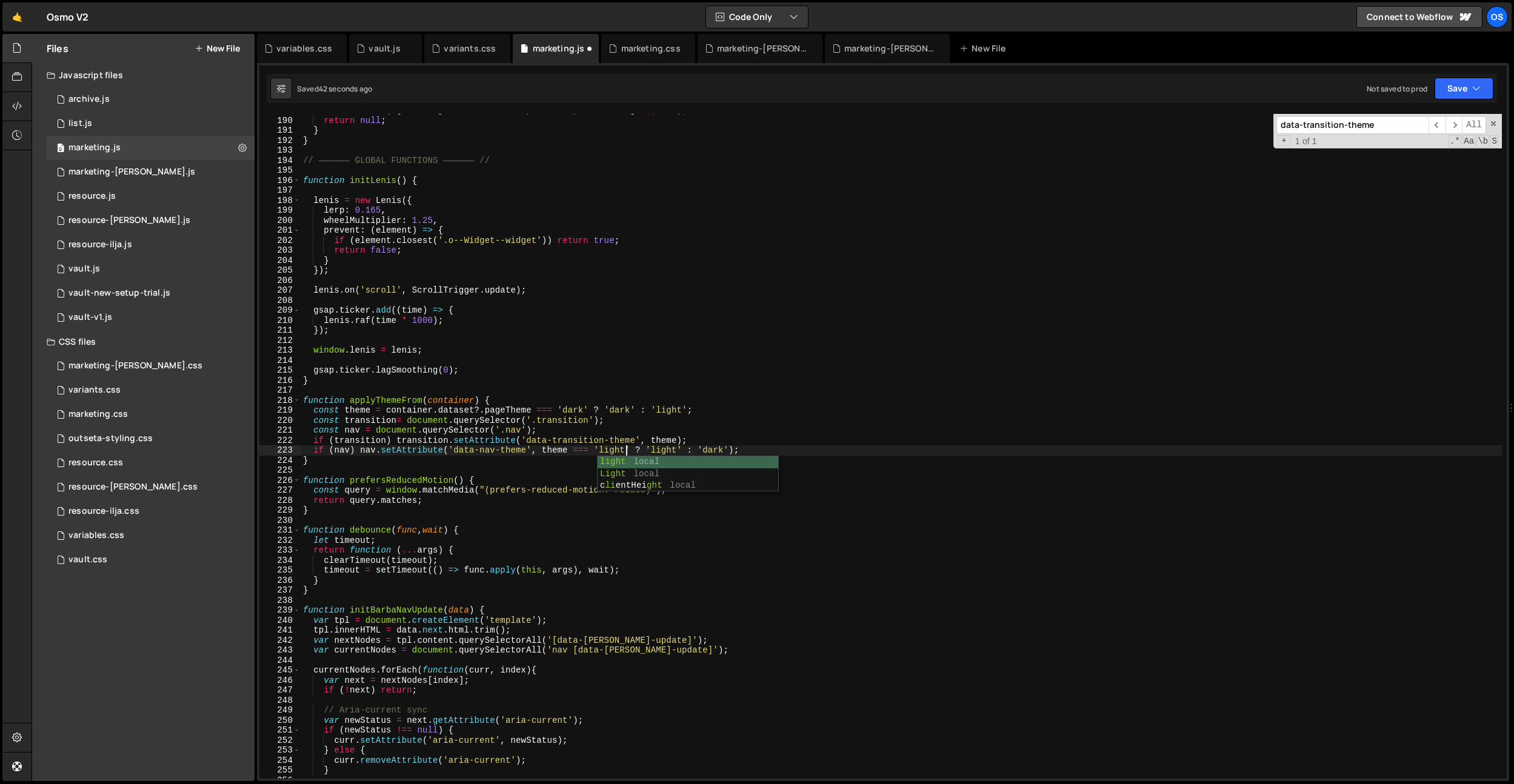
click at [671, 453] on div "console . warn ( '[Outseta] Failed to load profile:' , err . message || err ) ;…" at bounding box center [901, 448] width 1201 height 684
click at [704, 452] on div "console . warn ( '[Outseta] Failed to load profile:' , err . message || err ) ;…" at bounding box center [901, 448] width 1201 height 684
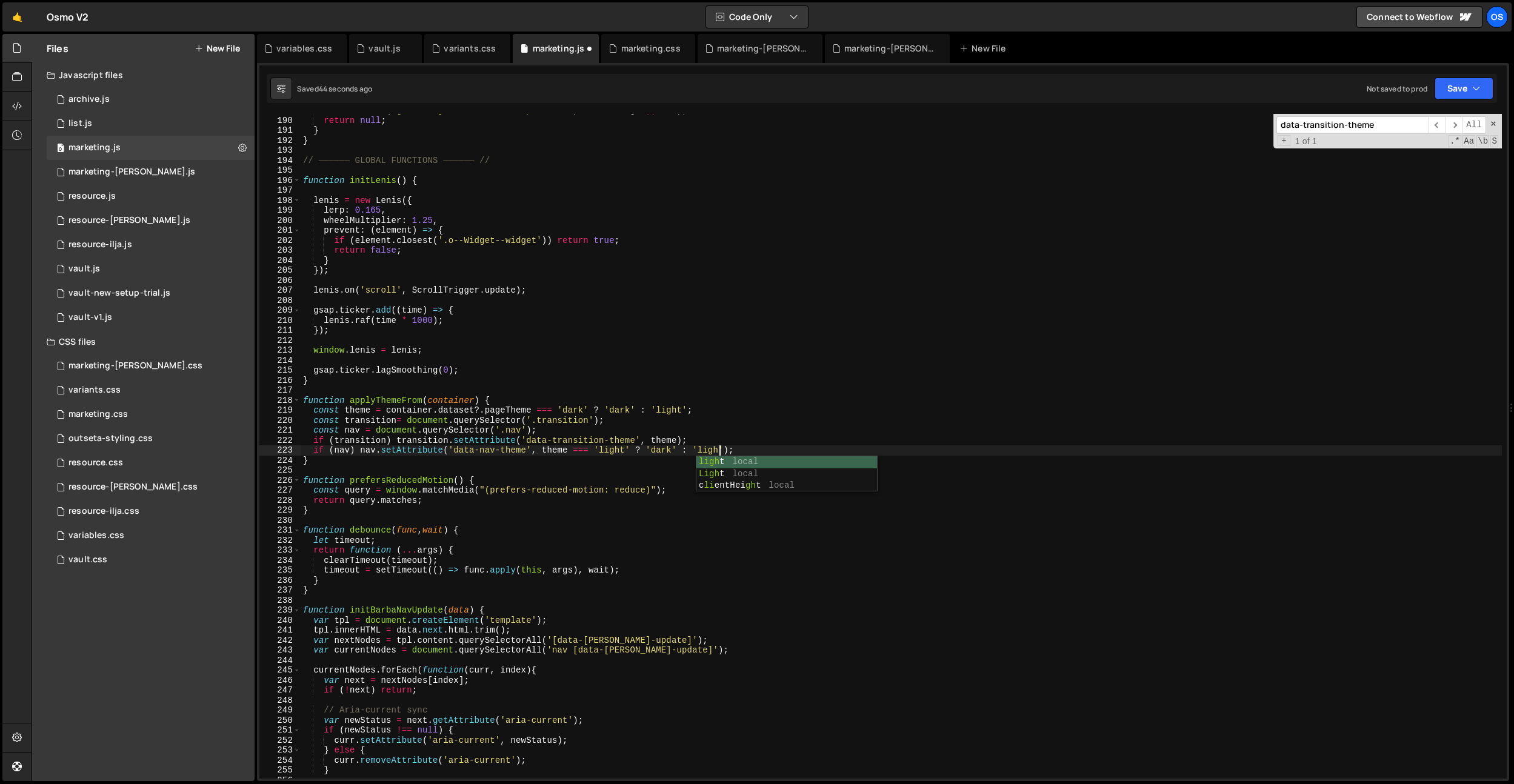
scroll to position [0, 29]
click at [634, 457] on div "console . warn ( '[Outseta] Failed to load profile:' , err . message || err ) ;…" at bounding box center [901, 448] width 1201 height 684
click at [606, 452] on div "console . warn ( '[Outseta] Failed to load profile:' , err . message || err ) ;…" at bounding box center [901, 448] width 1201 height 684
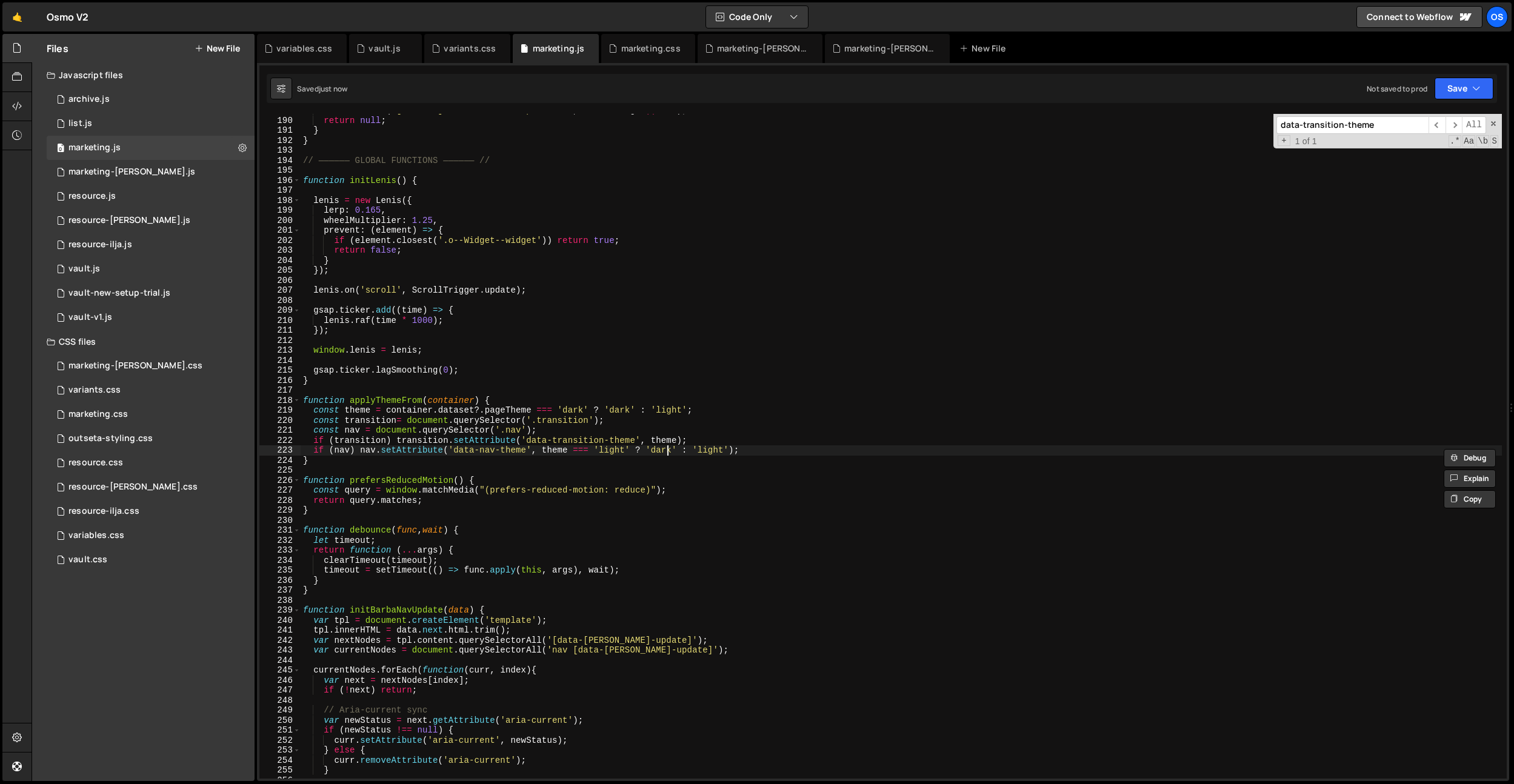
click at [665, 452] on div "console . warn ( '[Outseta] Failed to load profile:' , err . message || err ) ;…" at bounding box center [901, 448] width 1201 height 684
click at [762, 401] on div "console . warn ( '[Outseta] Failed to load profile:' , err . message || err ) ;…" at bounding box center [901, 448] width 1201 height 684
click at [724, 445] on div "console . warn ( '[Outseta] Failed to load profile:' , err . message || err ) ;…" at bounding box center [901, 448] width 1201 height 684
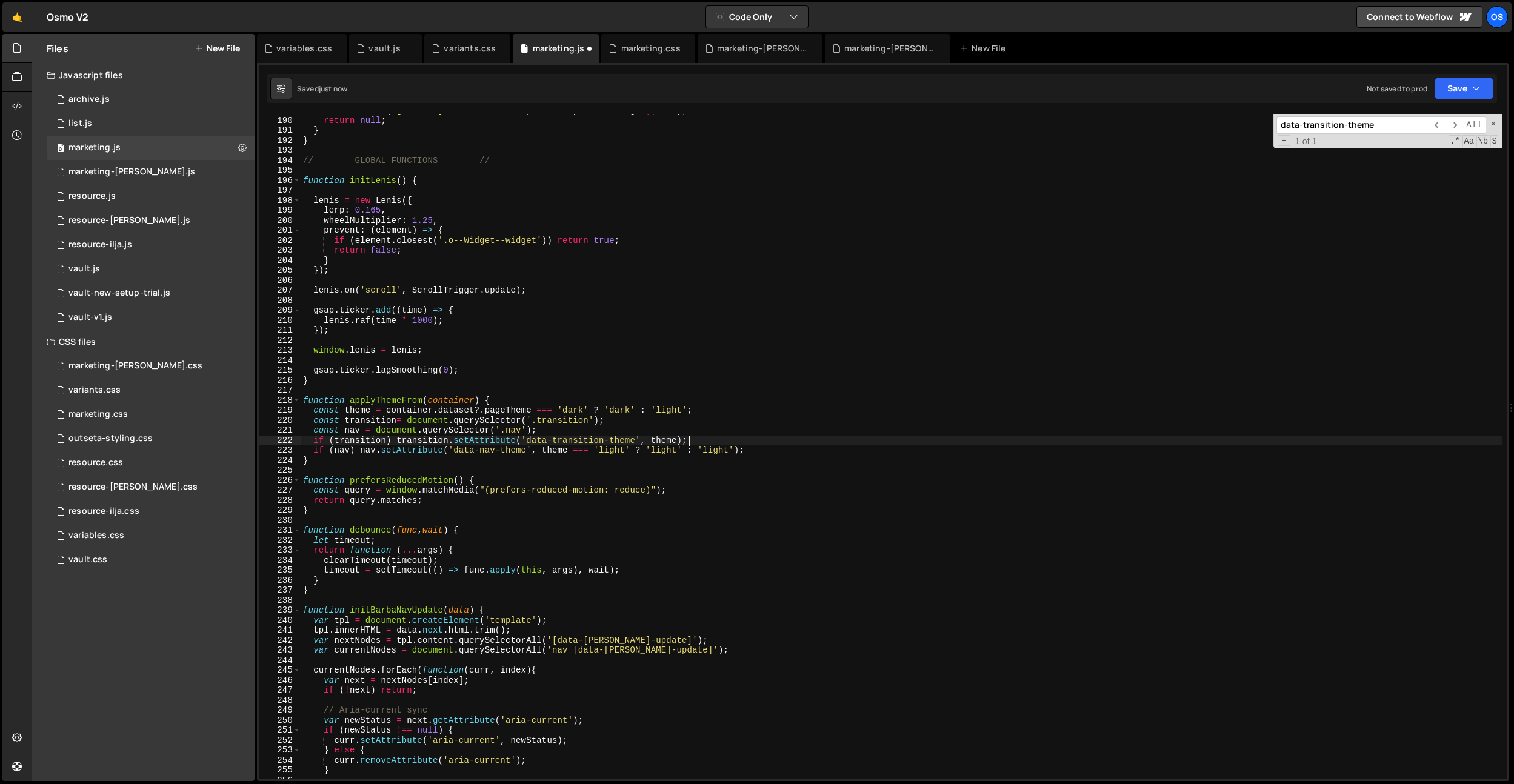
click at [724, 445] on div "console . warn ( '[Outseta] Failed to load profile:' , err . message || err ) ;…" at bounding box center [901, 448] width 1201 height 684
click at [722, 449] on div "console . warn ( '[Outseta] Failed to load profile:' , err . message || err ) ;…" at bounding box center [901, 448] width 1201 height 684
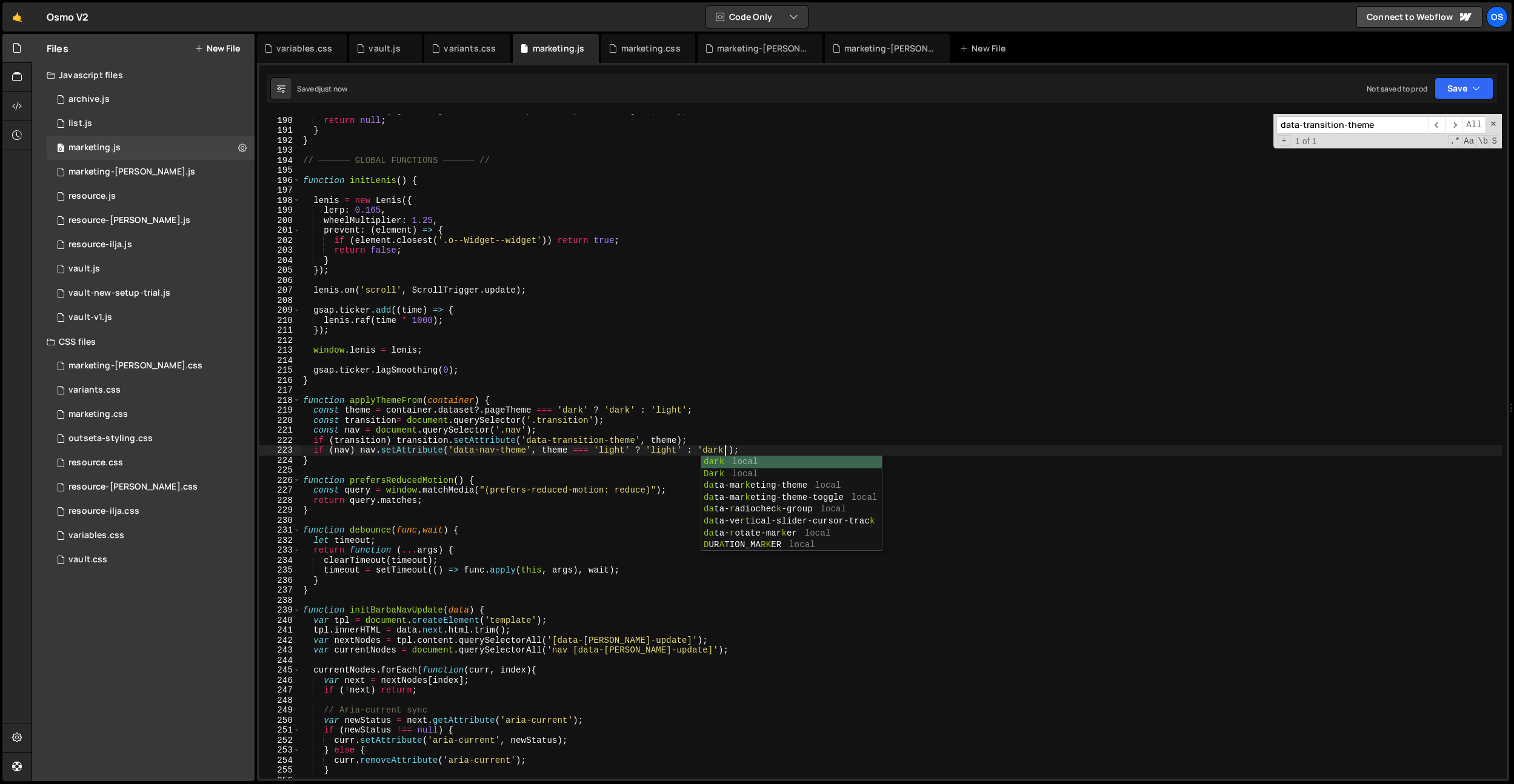
type textarea "if (nav) nav.setAttribute('data-nav-theme', theme === 'light' ? 'light' : 'dark…"
click at [603, 364] on div "console . warn ( '[Outseta] Failed to load profile:' , err . message || err ) ;…" at bounding box center [901, 448] width 1201 height 684
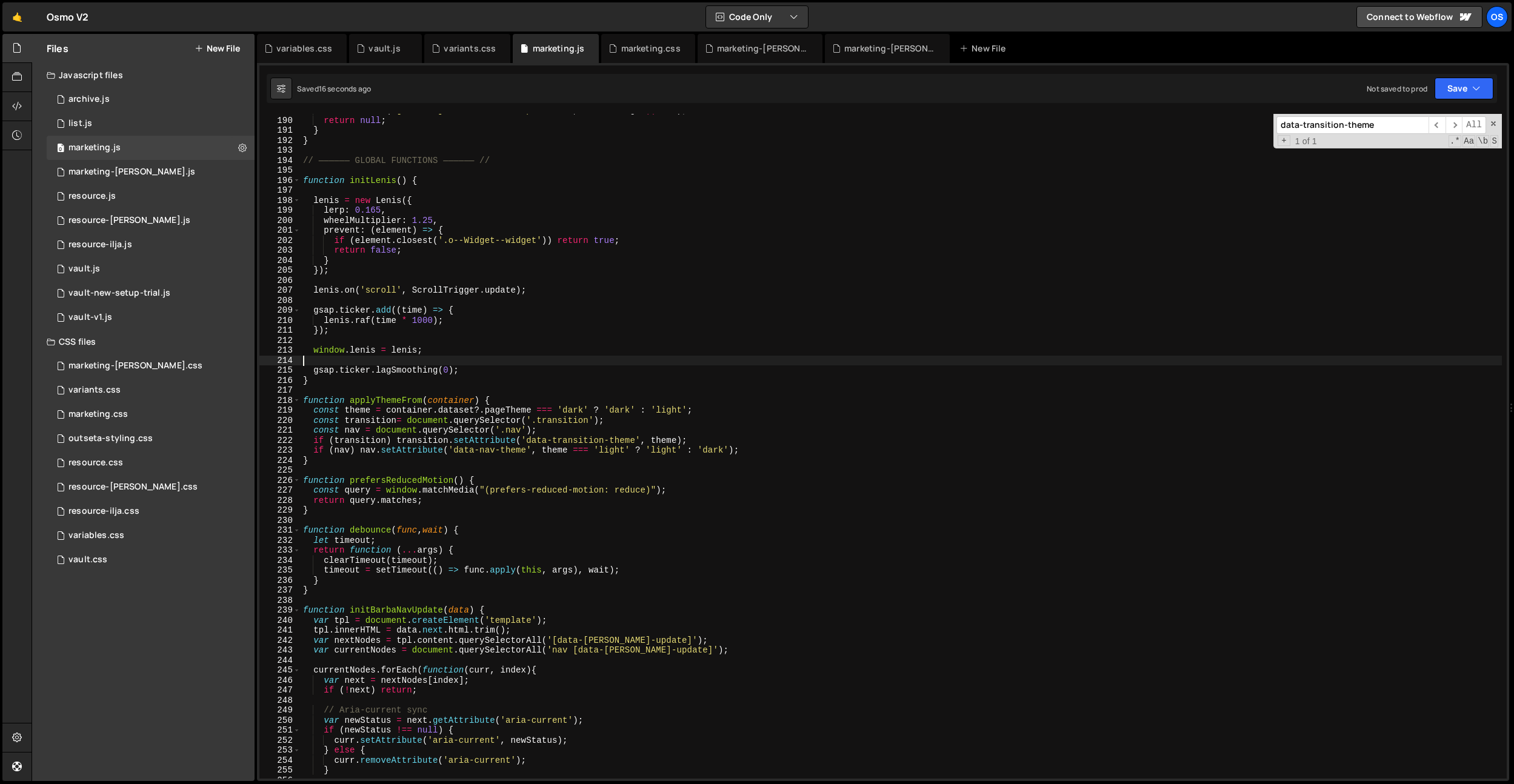
scroll to position [0, 0]
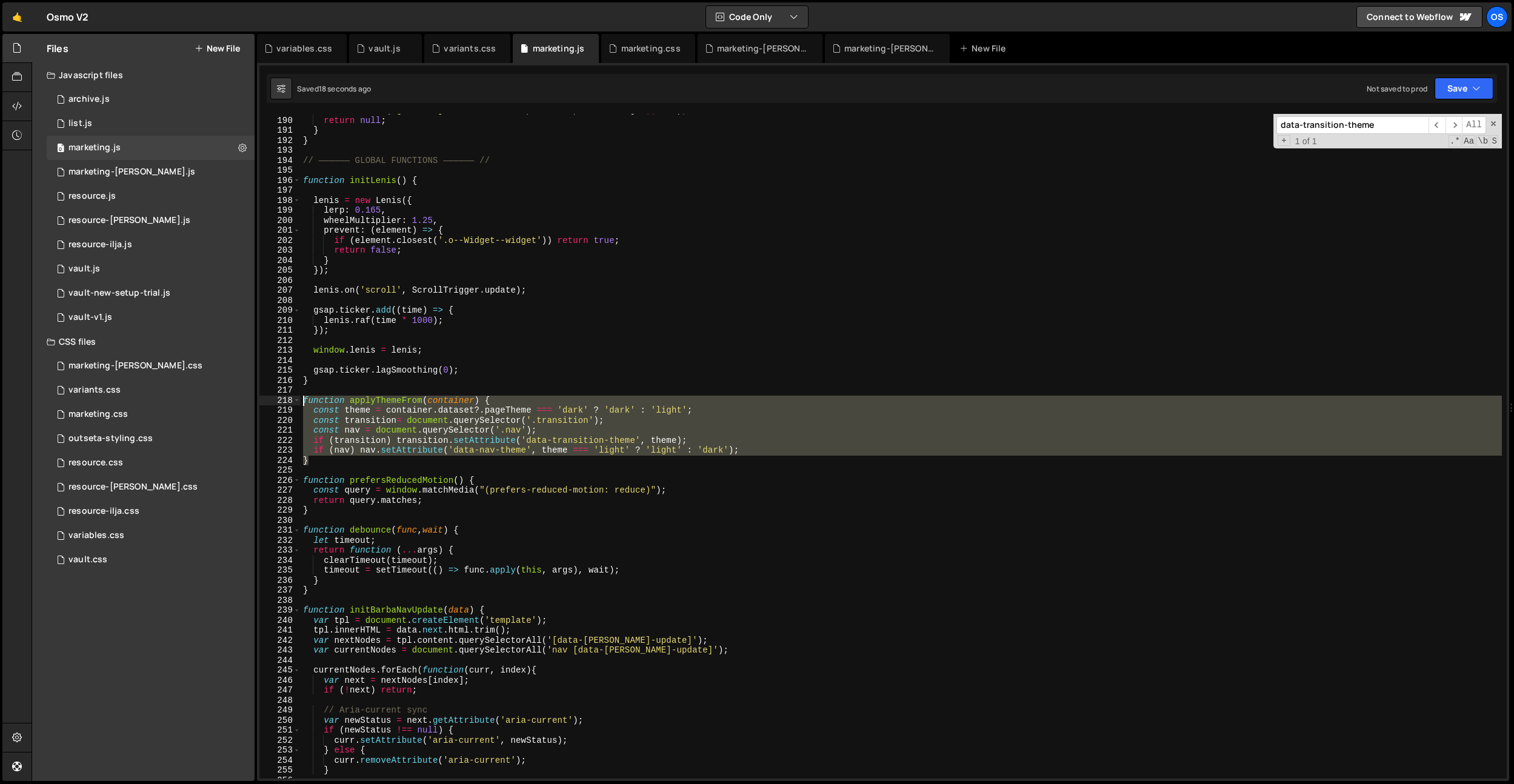
drag, startPoint x: 346, startPoint y: 464, endPoint x: 285, endPoint y: 402, distance: 87.0
click at [285, 402] on div "189 190 191 192 193 194 195 196 197 198 199 200 201 202 203 204 205 206 207 208…" at bounding box center [883, 446] width 1247 height 664
type textarea "function applyThemeFrom(container) { const theme = container.dataset?.pageTheme…"
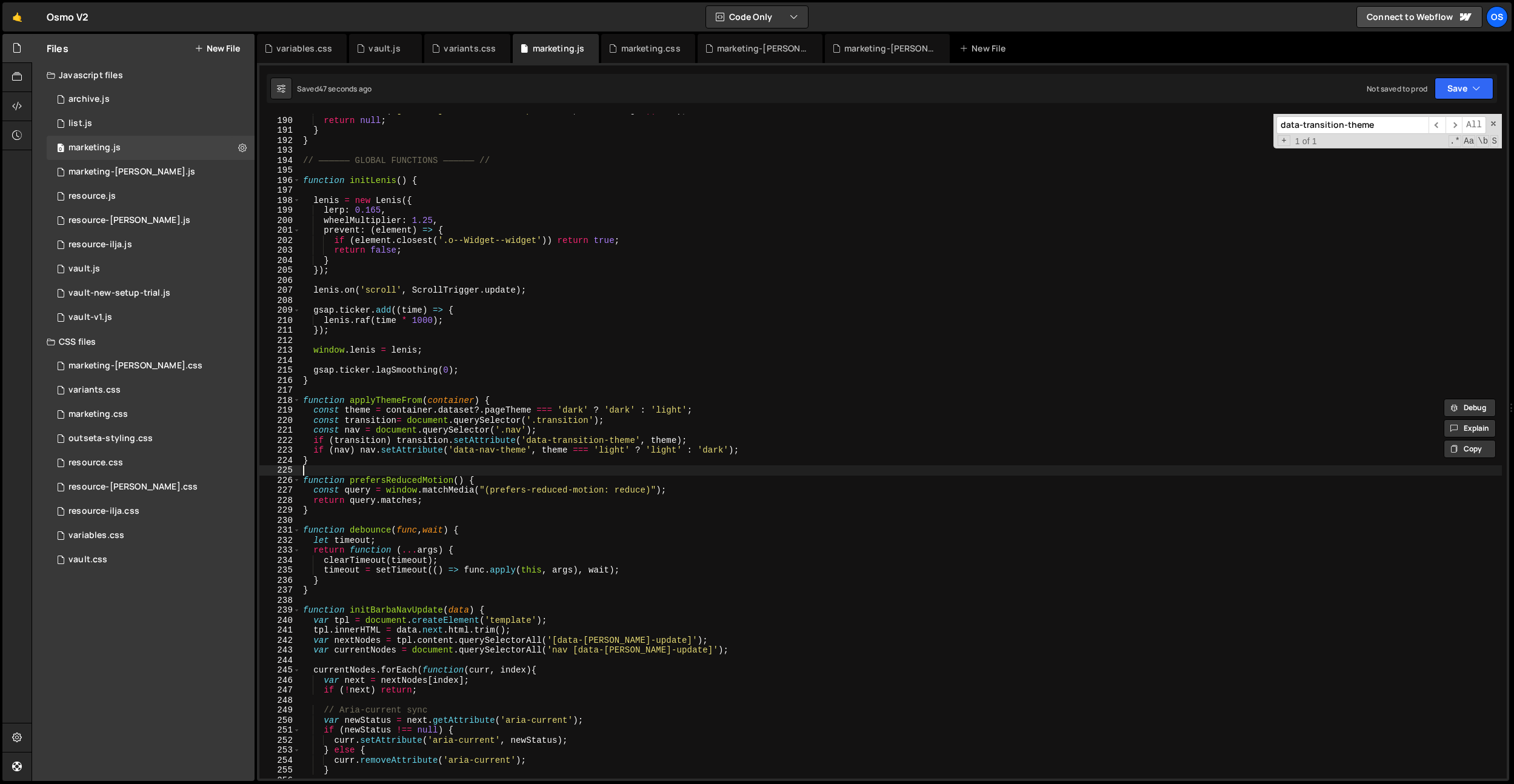
drag, startPoint x: 685, startPoint y: 475, endPoint x: 630, endPoint y: 452, distance: 59.6
click at [685, 475] on div "console . warn ( '[Outseta] Failed to load profile:' , err . message || err ) ;…" at bounding box center [901, 448] width 1201 height 684
click at [629, 452] on div "console . warn ( '[Outseta] Failed to load profile:' , err . message || err ) ;…" at bounding box center [901, 448] width 1201 height 684
click at [623, 452] on div "console . warn ( '[Outseta] Failed to load profile:' , err . message || err ) ;…" at bounding box center [901, 448] width 1201 height 684
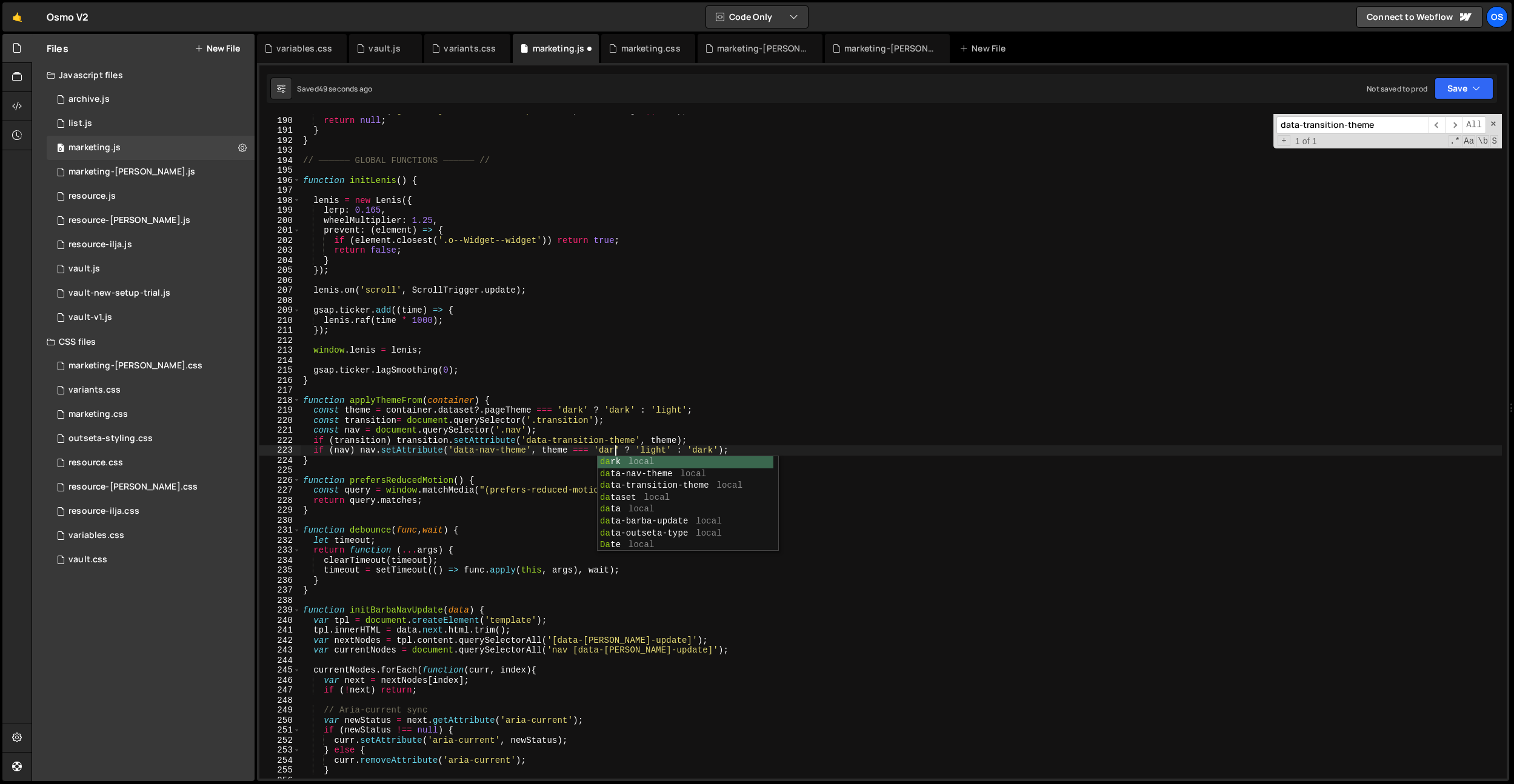
scroll to position [0, 22]
click at [710, 449] on div "console . warn ( '[Outseta] Failed to load profile:' , err . message || err ) ;…" at bounding box center [901, 448] width 1201 height 684
click at [570, 407] on div "console . warn ( '[Outseta] Failed to load profile:' , err . message || err ) ;…" at bounding box center [901, 448] width 1201 height 684
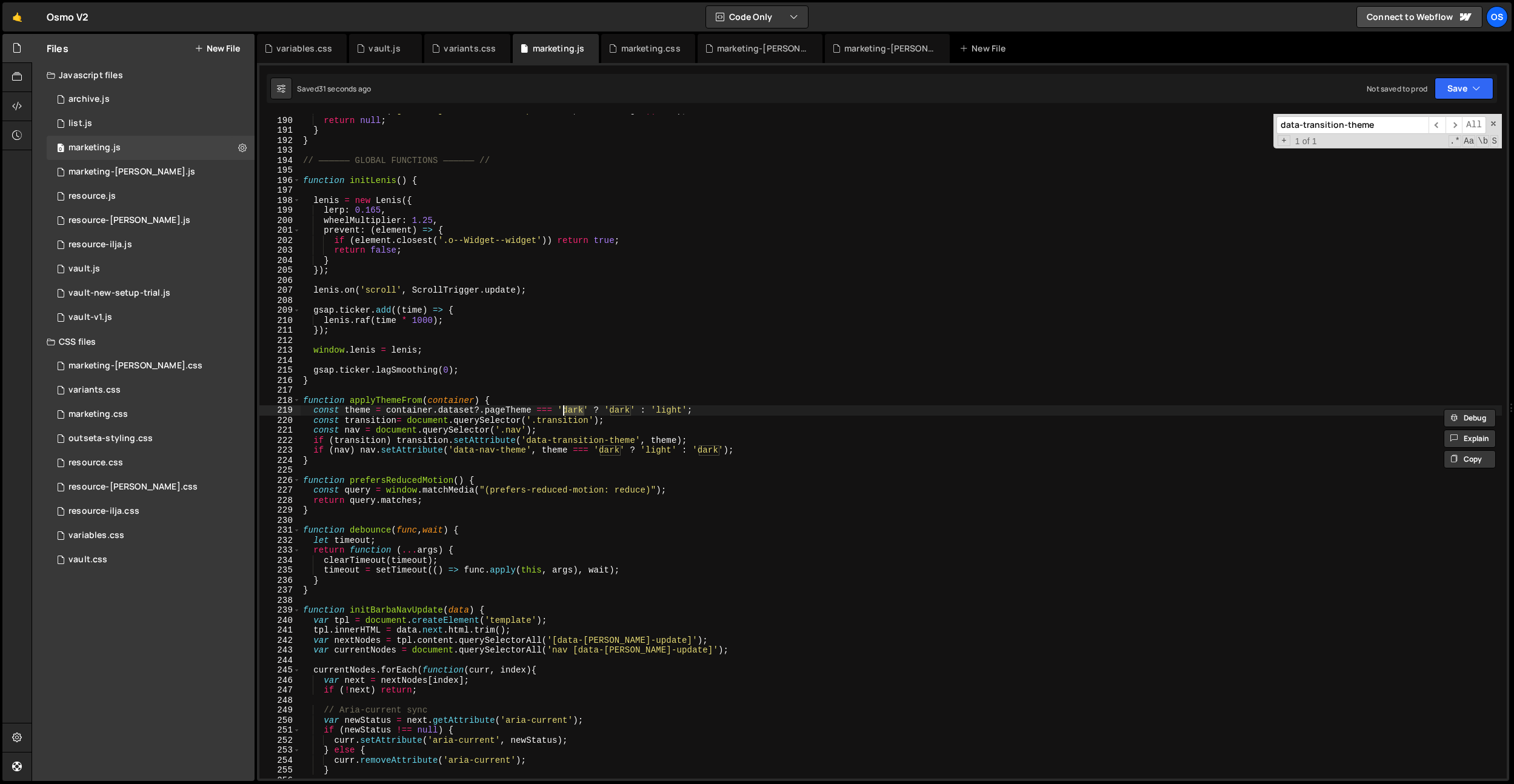
click at [604, 449] on div "console . warn ( '[Outseta] Failed to load profile:' , err . message || err ) ;…" at bounding box center [901, 448] width 1201 height 684
click at [660, 449] on div "console . warn ( '[Outseta] Failed to load profile:' , err . message || err ) ;…" at bounding box center [901, 448] width 1201 height 684
paste textarea "dark"
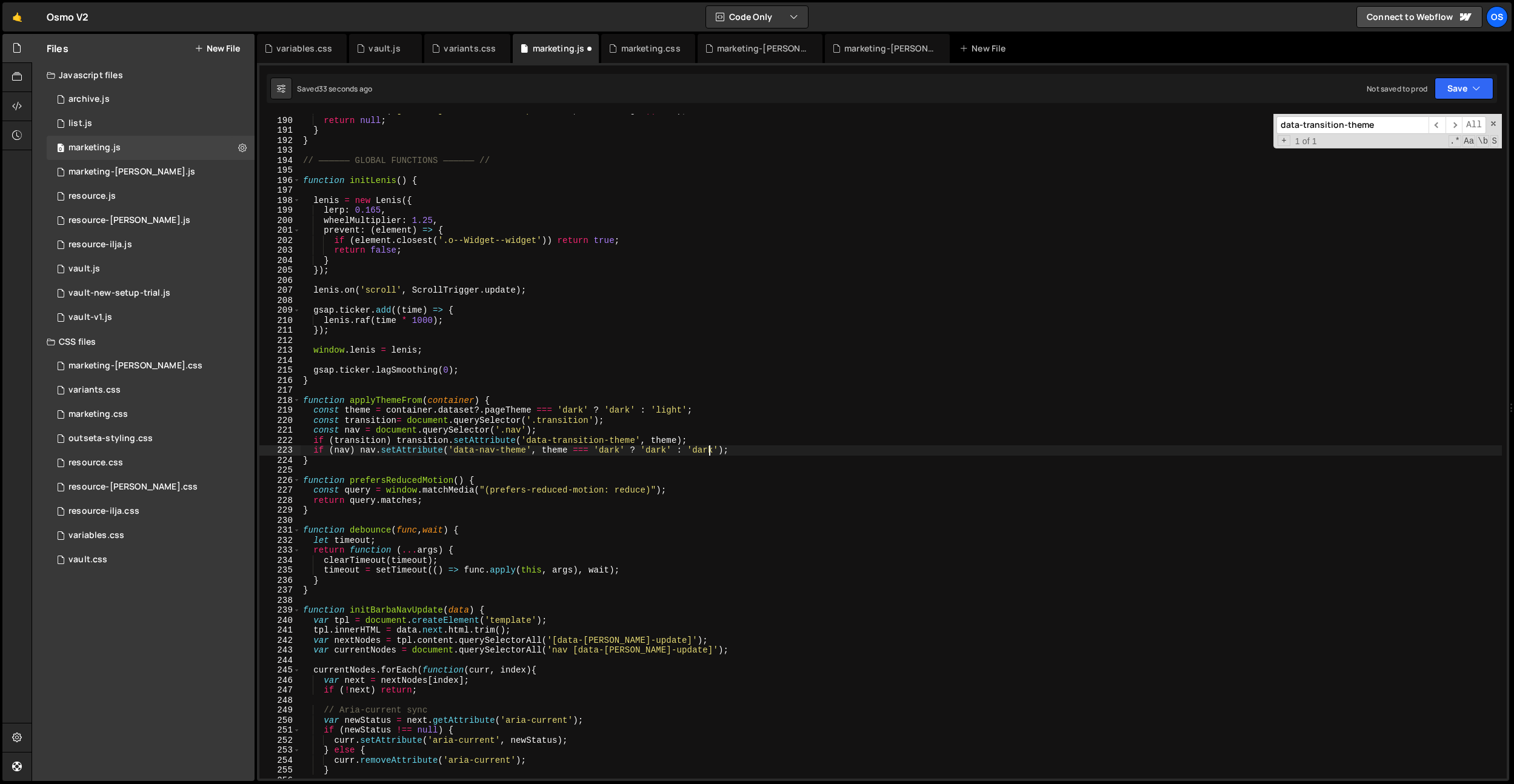
click at [706, 452] on div "console . warn ( '[Outseta] Failed to load profile:' , err . message || err ) ;…" at bounding box center [901, 448] width 1201 height 684
click at [393, 181] on div "console . warn ( '[Outseta] Failed to load profile:' , err . message || err ) ;…" at bounding box center [901, 448] width 1201 height 684
type textarea "function initLenis() {"
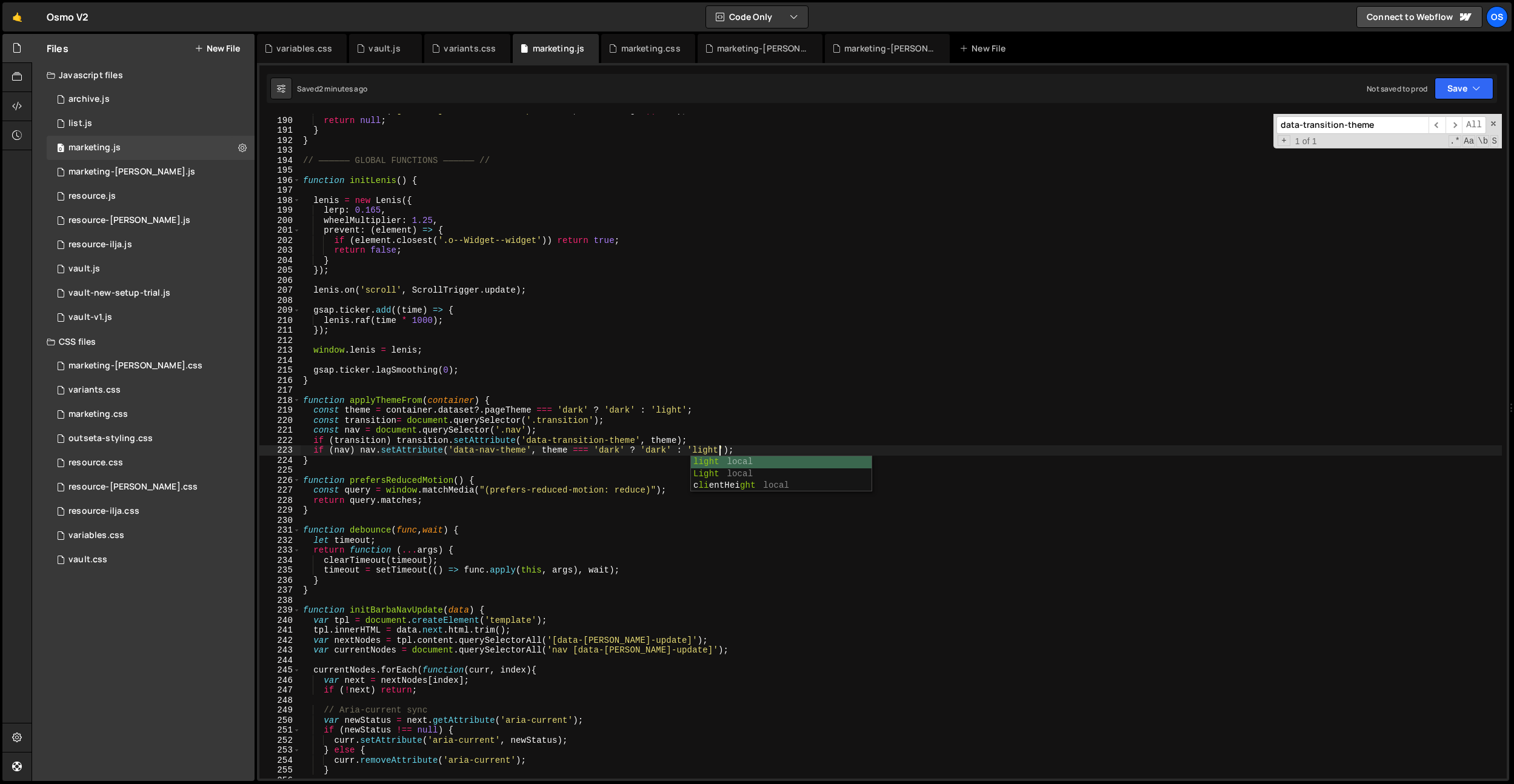
scroll to position [0, 8]
paste input "barba-prevent"
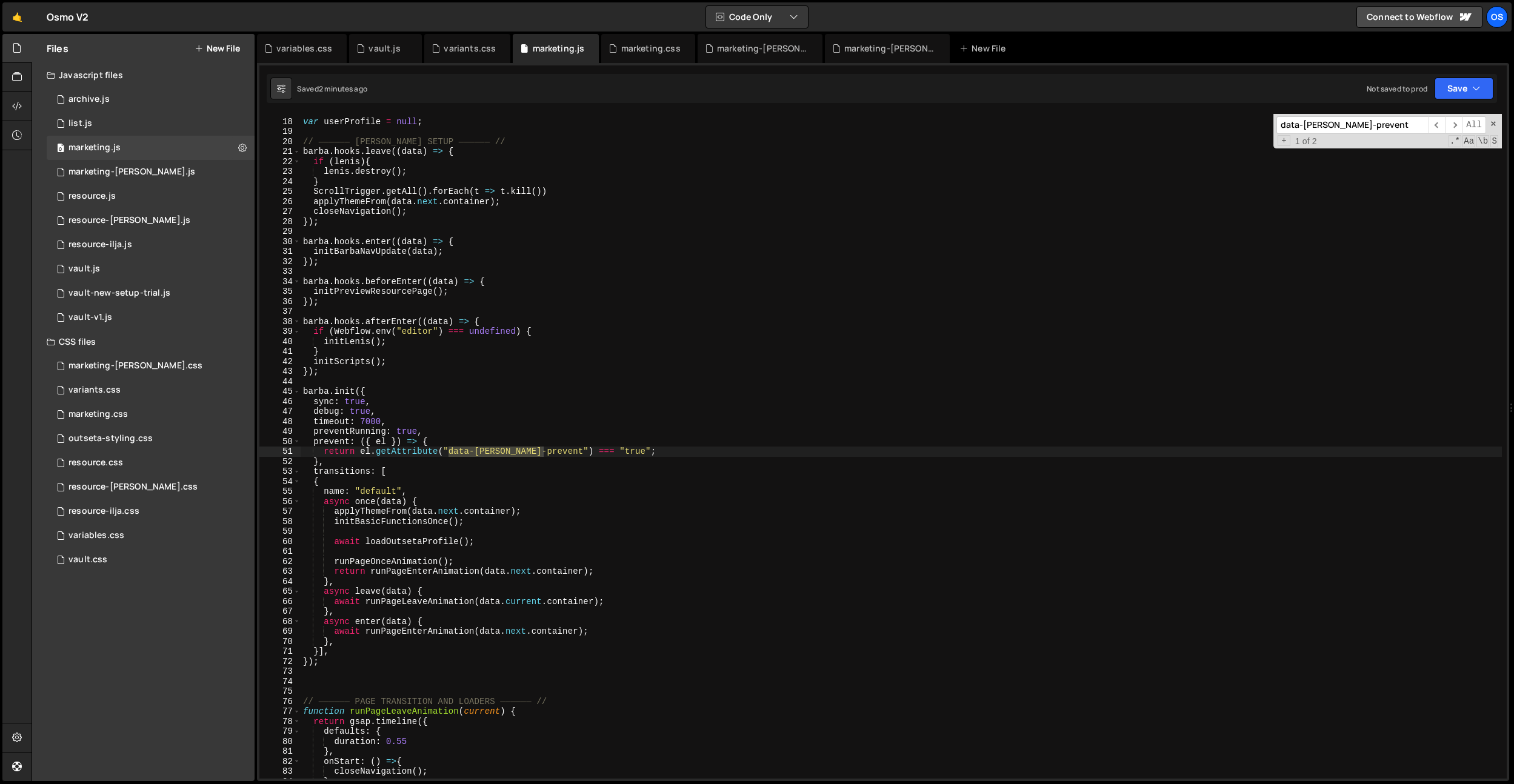
scroll to position [122, 0]
type input "data-barba-prevent"
click at [387, 449] on div "// Outseta Global Variables var userProfile = null ; // —————— BARBA SETUP ————…" at bounding box center [901, 448] width 1201 height 684
click at [367, 456] on div "// Outseta Global Variables var userProfile = null ; // —————— BARBA SETUP ————…" at bounding box center [901, 448] width 1201 height 684
click at [476, 443] on div "// Outseta Global Variables var userProfile = null ; // —————— BARBA SETUP ————…" at bounding box center [901, 448] width 1201 height 684
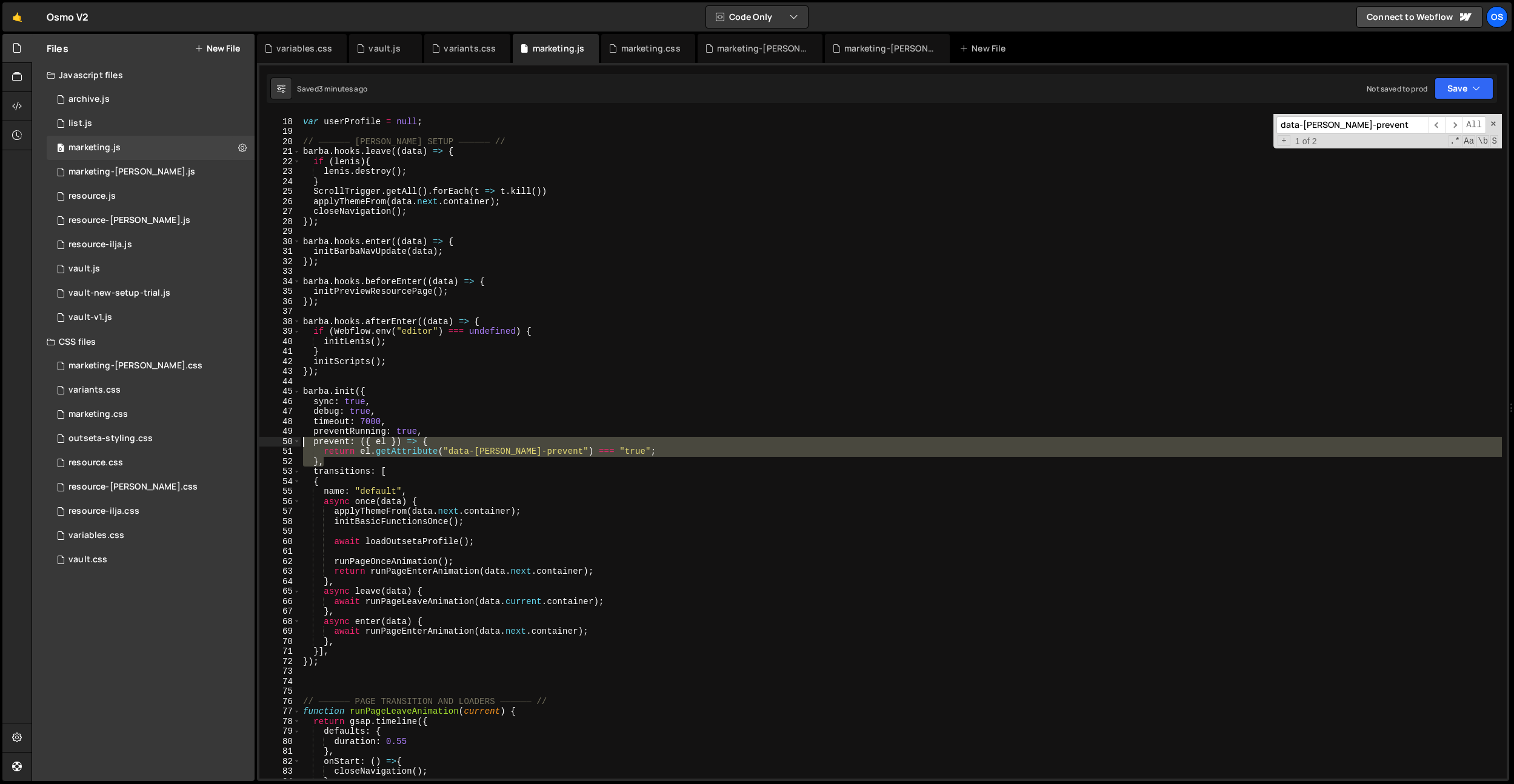
drag, startPoint x: 362, startPoint y: 463, endPoint x: 282, endPoint y: 443, distance: 82.5
click at [282, 443] on div "prevent: ({ el }) => { 17 18 19 20 21 22 23 24 25 26 27 28 29 30 31 32 33 34 35…" at bounding box center [883, 446] width 1247 height 664
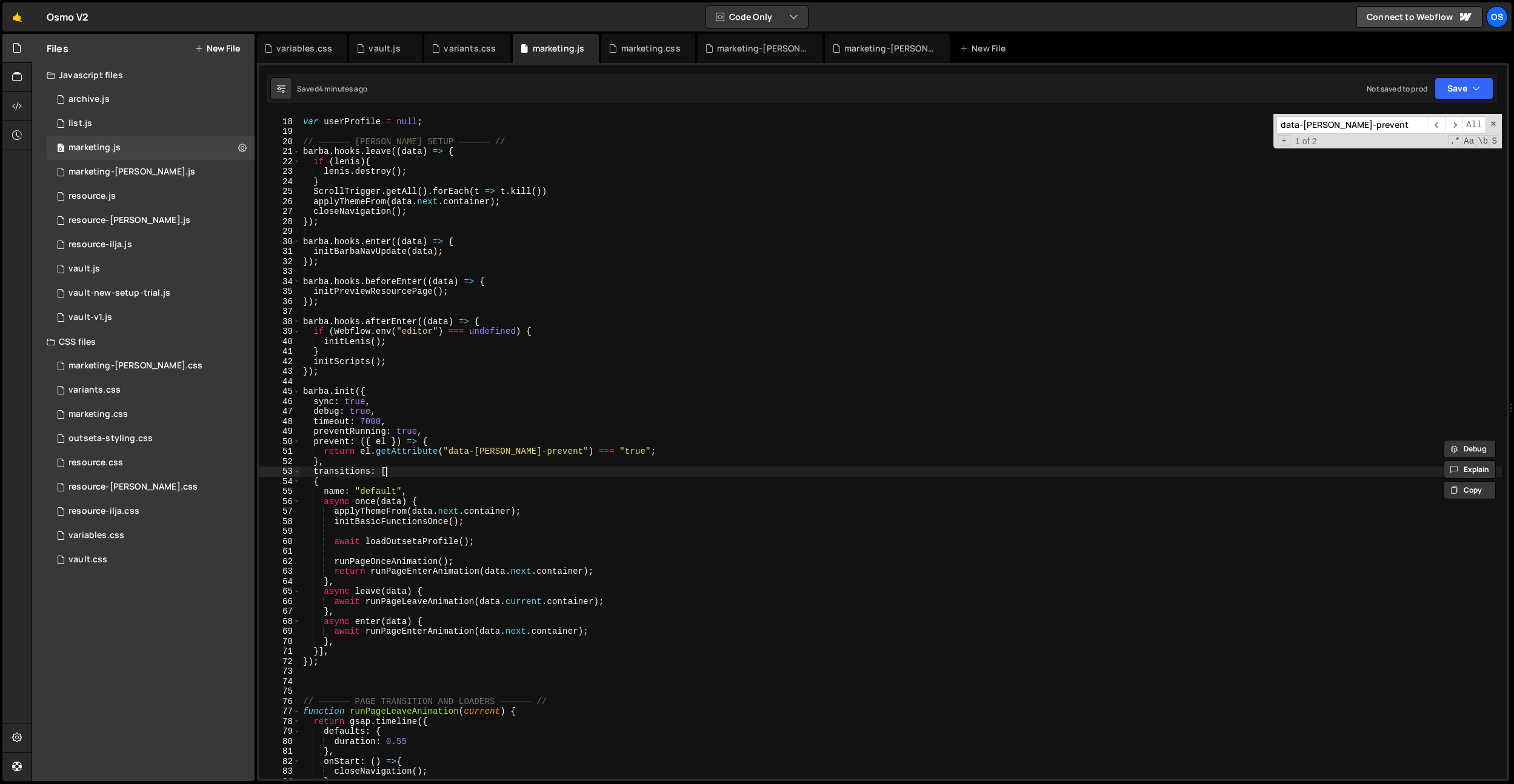
click at [548, 471] on div "// Outseta Global Variables var userProfile = null ; // —————— BARBA SETUP ————…" at bounding box center [901, 448] width 1201 height 684
click at [526, 452] on div "// Outseta Global Variables var userProfile = null ; // —————— BARBA SETUP ————…" at bounding box center [901, 448] width 1201 height 684
type textarea "return el.getAttribute("data-barba-p") === "true";"
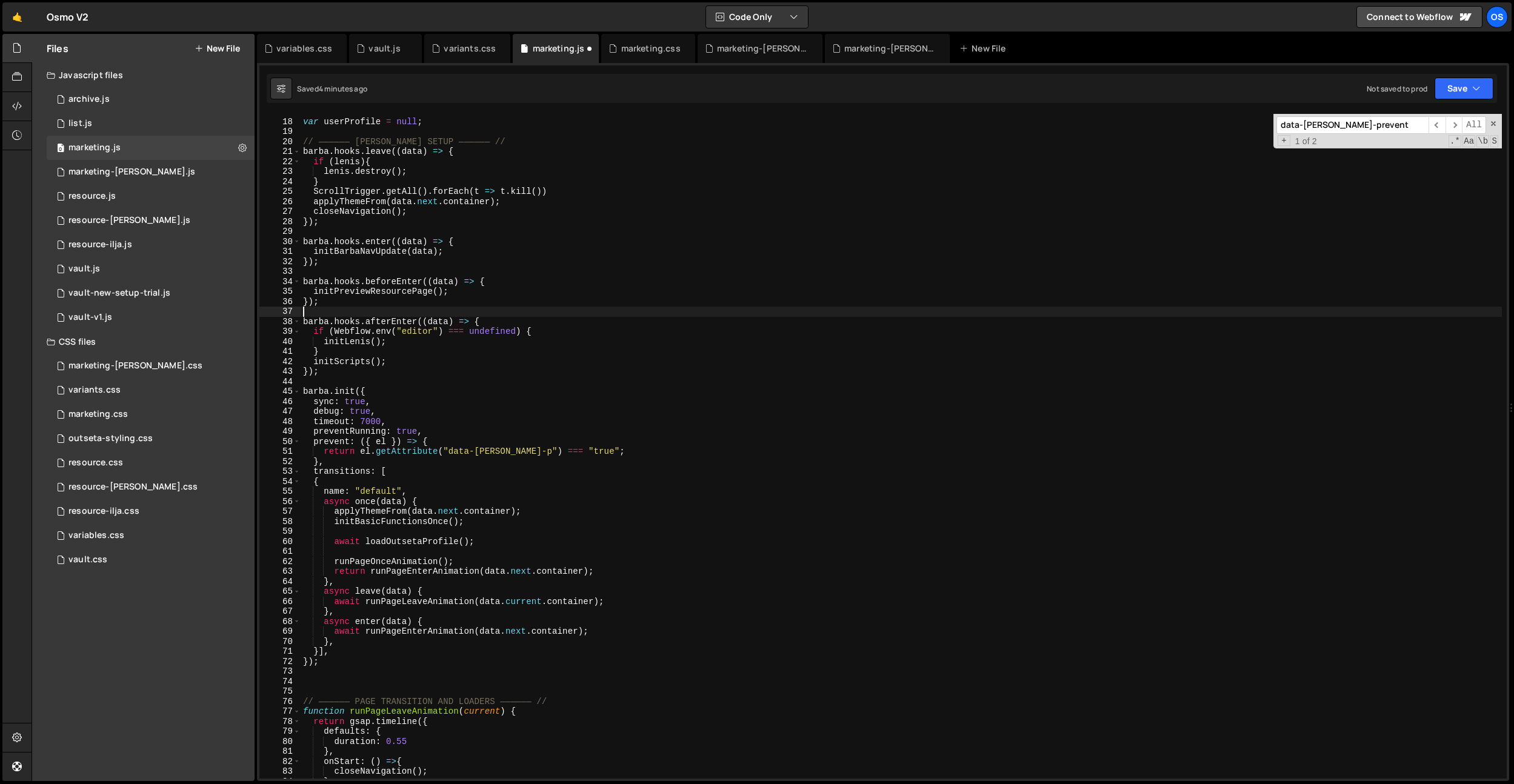
click at [695, 315] on div "// Outseta Global Variables var userProfile = null ; // —————— BARBA SETUP ————…" at bounding box center [901, 448] width 1201 height 684
click at [563, 310] on div "// Outseta Global Variables var userProfile = null ; // —————— BARBA SETUP ————…" at bounding box center [901, 448] width 1201 height 684
click at [1325, 128] on input "data-barba-prevent" at bounding box center [1352, 125] width 152 height 18
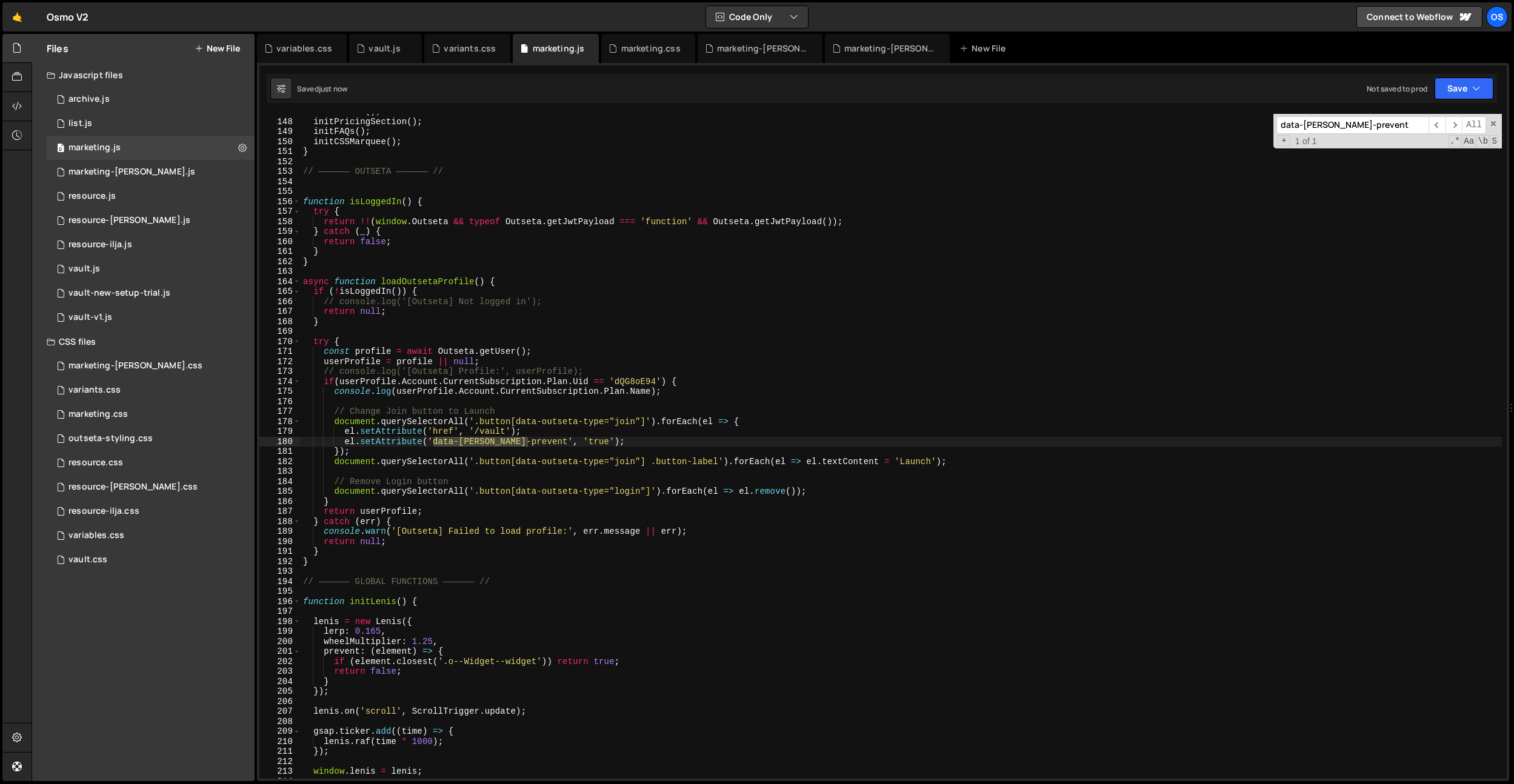
scroll to position [1068, 0]
click at [321, 536] on div "initModals ( ) ; initPricingSection ( ) ; initFAQs ( ) ; initCSSMarquee ( ) ; }…" at bounding box center [901, 448] width 1201 height 684
click at [500, 440] on div "initModals ( ) ; initPricingSection ( ) ; initFAQs ( ) ; initCSSMarquee ( ) ; }…" at bounding box center [901, 448] width 1201 height 684
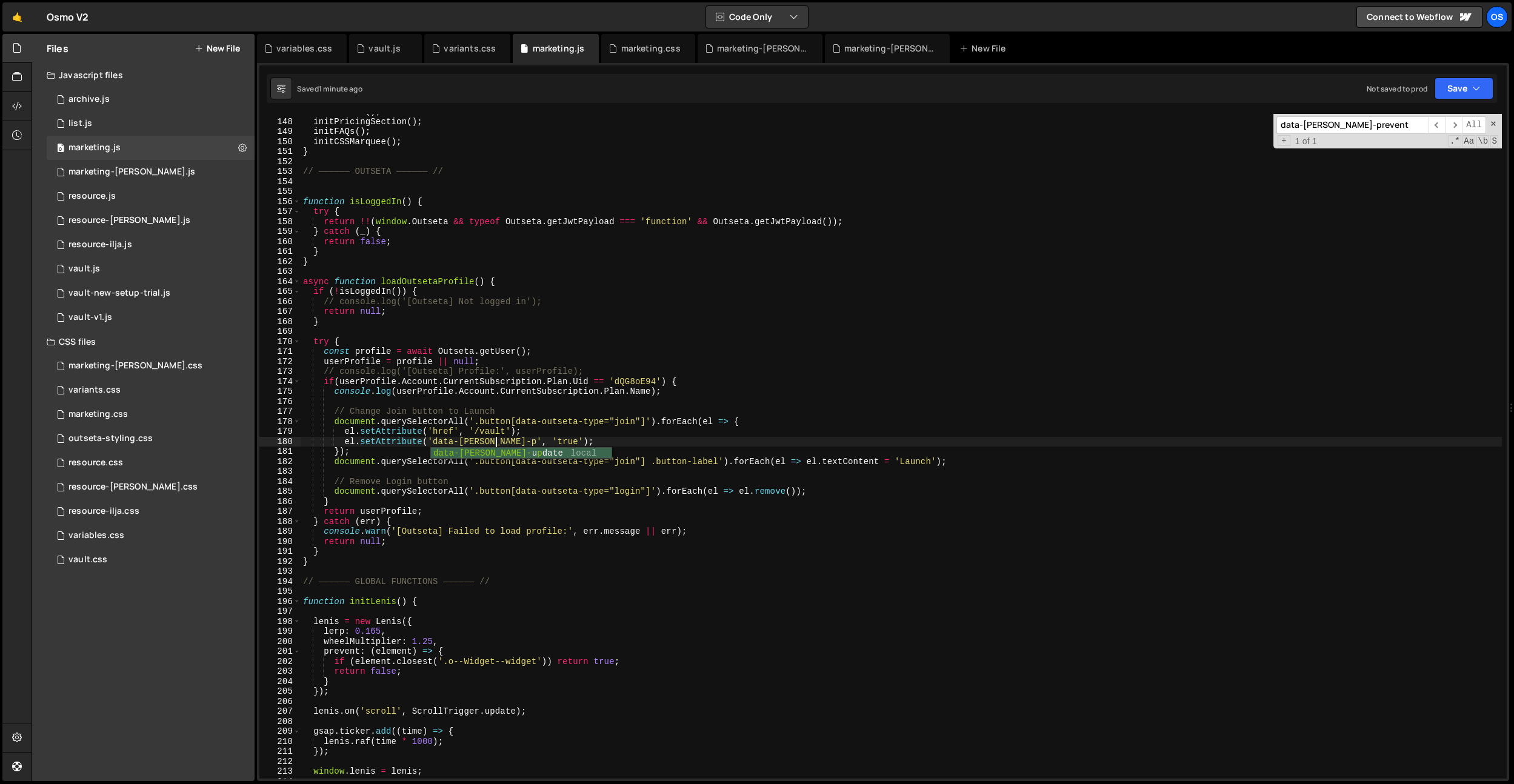
click at [777, 234] on div "initModals ( ) ; initPricingSection ( ) ; initFAQs ( ) ; initCSSMarquee ( ) ; }…" at bounding box center [901, 448] width 1201 height 684
type textarea "} catch (_) {"
click at [586, 50] on icon at bounding box center [590, 49] width 8 height 12
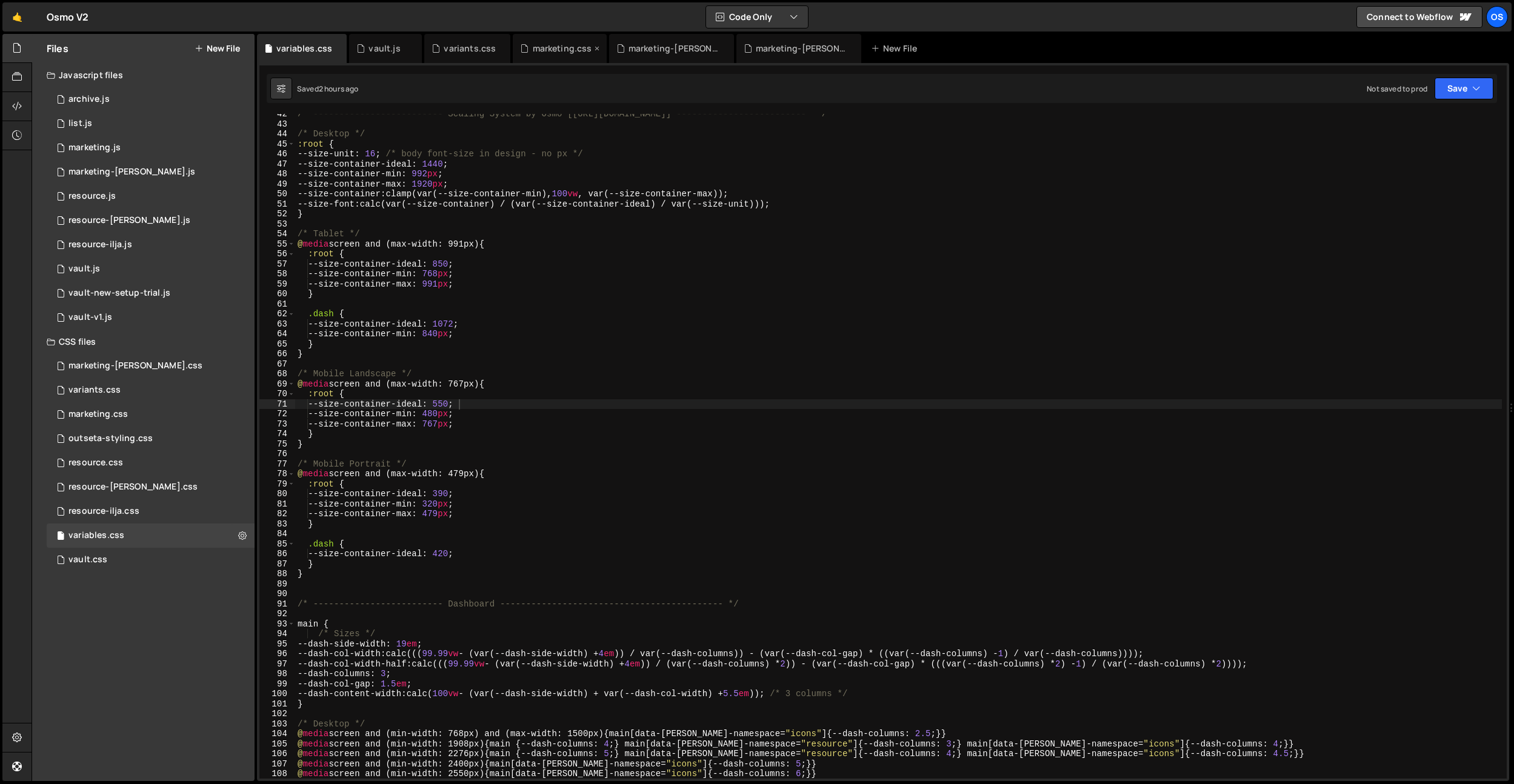
click at [597, 49] on icon at bounding box center [597, 49] width 8 height 12
click at [497, 48] on icon at bounding box center [501, 49] width 8 height 12
click at [337, 51] on icon at bounding box center [337, 49] width 8 height 12
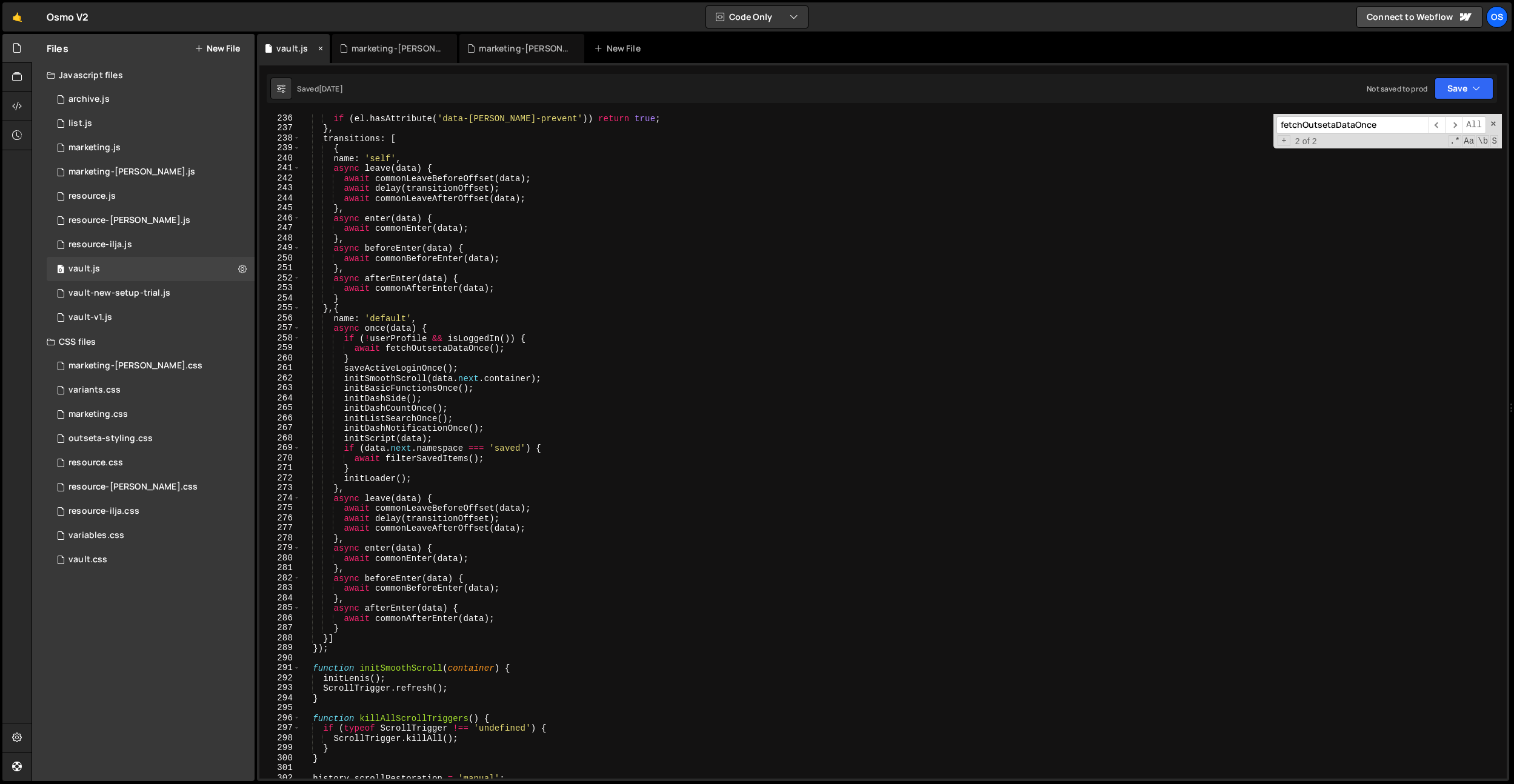
click at [317, 48] on icon at bounding box center [321, 49] width 8 height 12
